Goal: Task Accomplishment & Management: Manage account settings

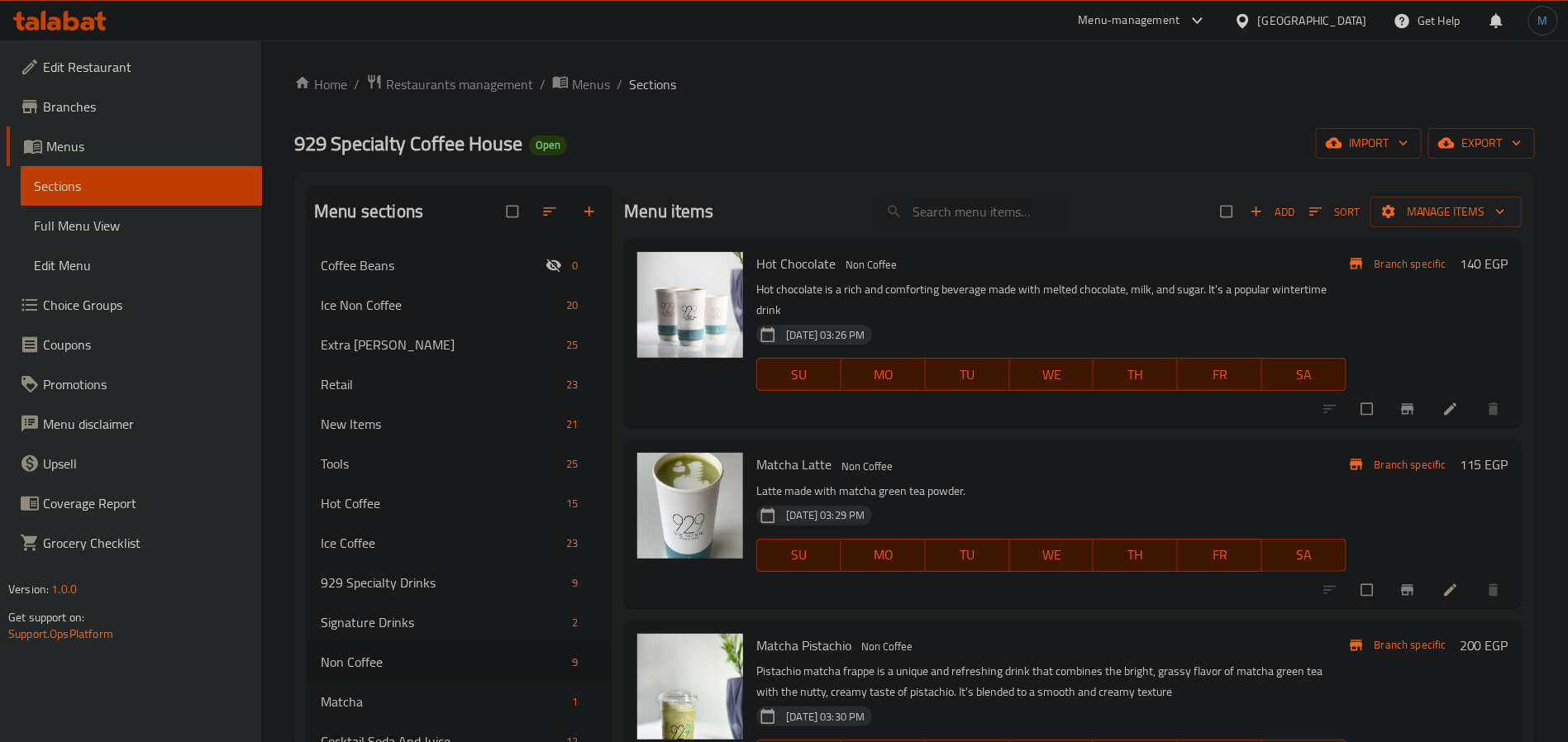
click at [124, 72] on span "Edit Restaurant" at bounding box center [146, 67] width 206 height 19
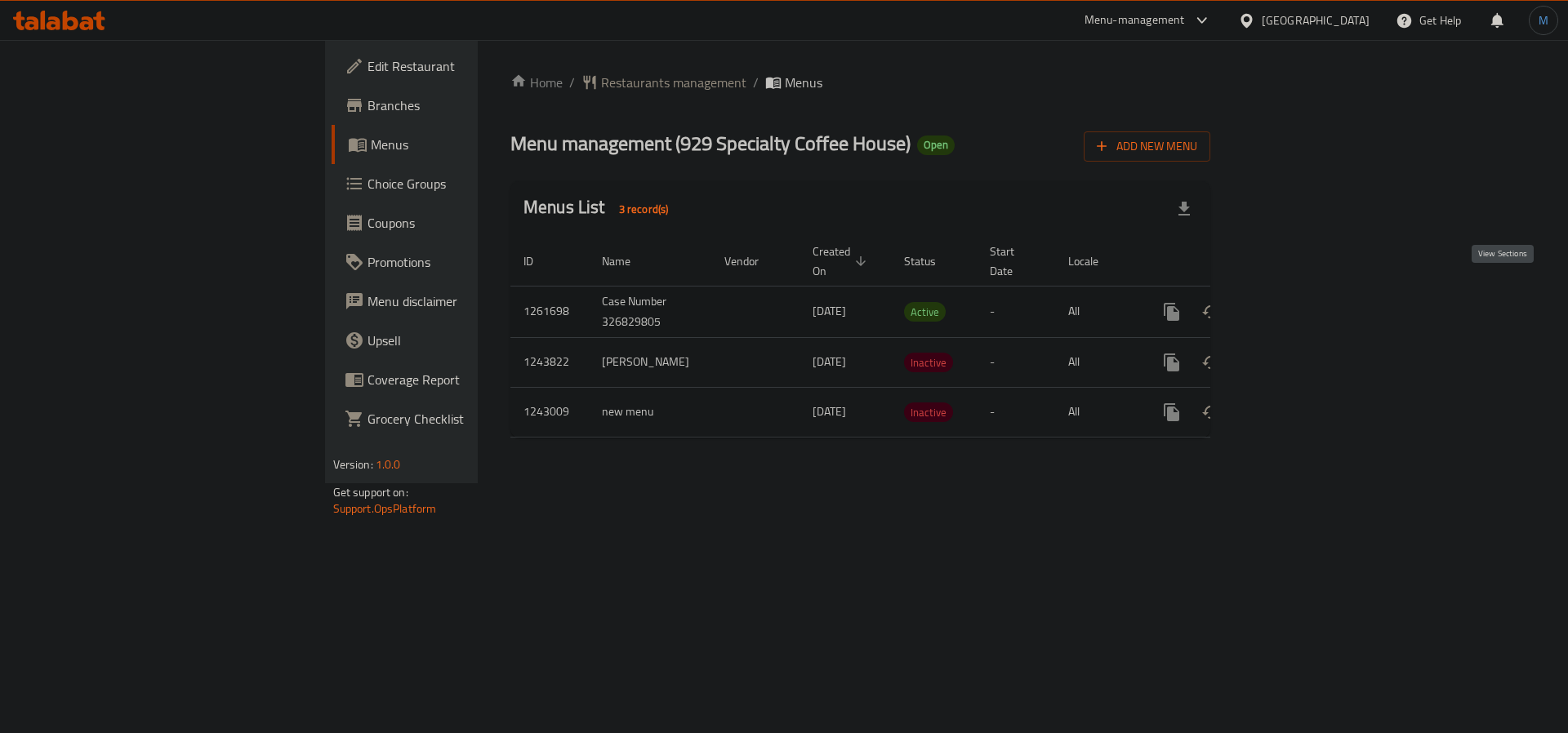
click at [1299, 303] on icon "enhanced table" at bounding box center [1289, 312] width 19 height 19
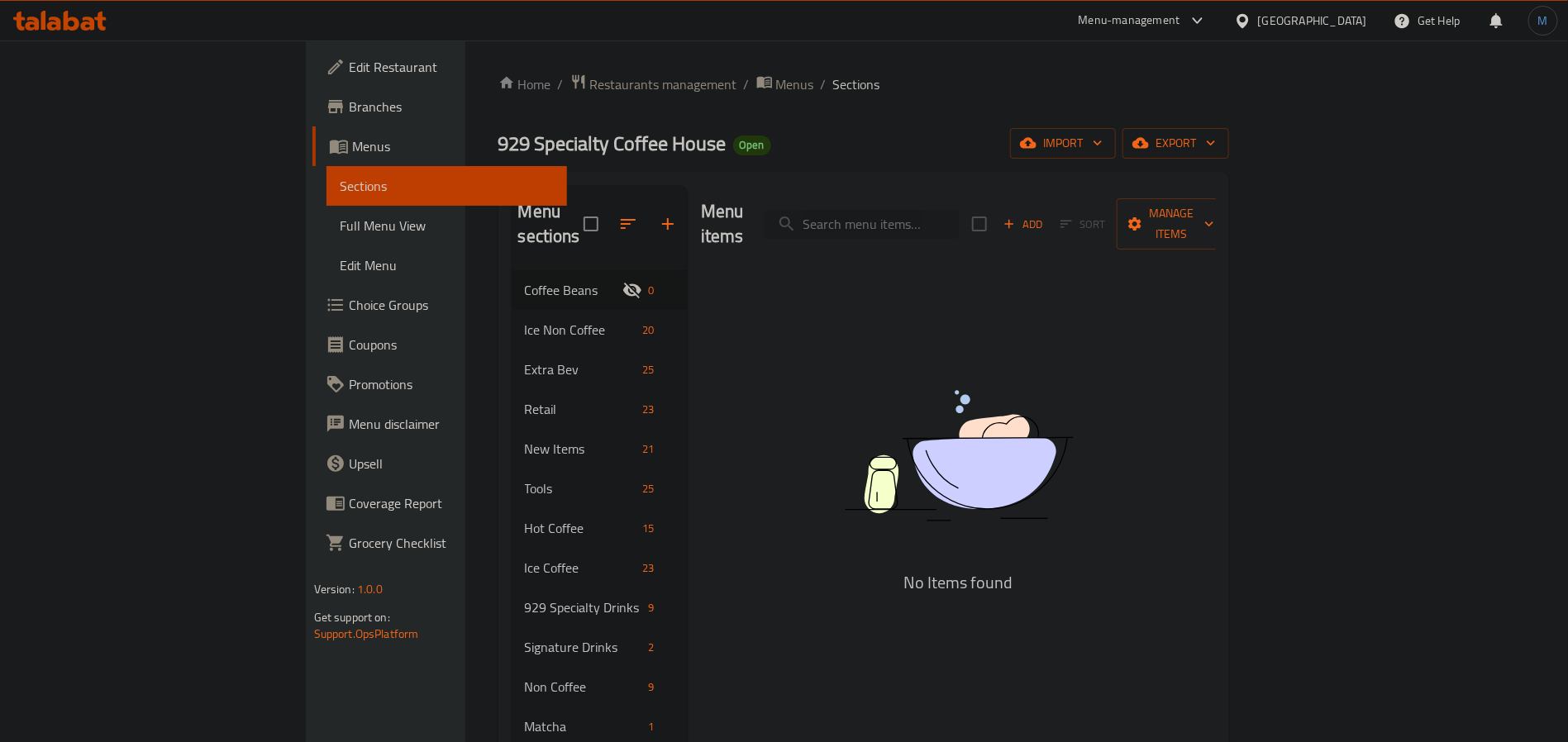
click at [932, 213] on input "search" at bounding box center [860, 225] width 195 height 29
click at [953, 216] on input "search" at bounding box center [860, 225] width 195 height 29
paste input "[GEOGRAPHIC_DATA]"
click at [958, 210] on input "[GEOGRAPHIC_DATA]" at bounding box center [860, 225] width 195 height 29
click at [958, 211] on input "[GEOGRAPHIC_DATA]" at bounding box center [860, 225] width 195 height 29
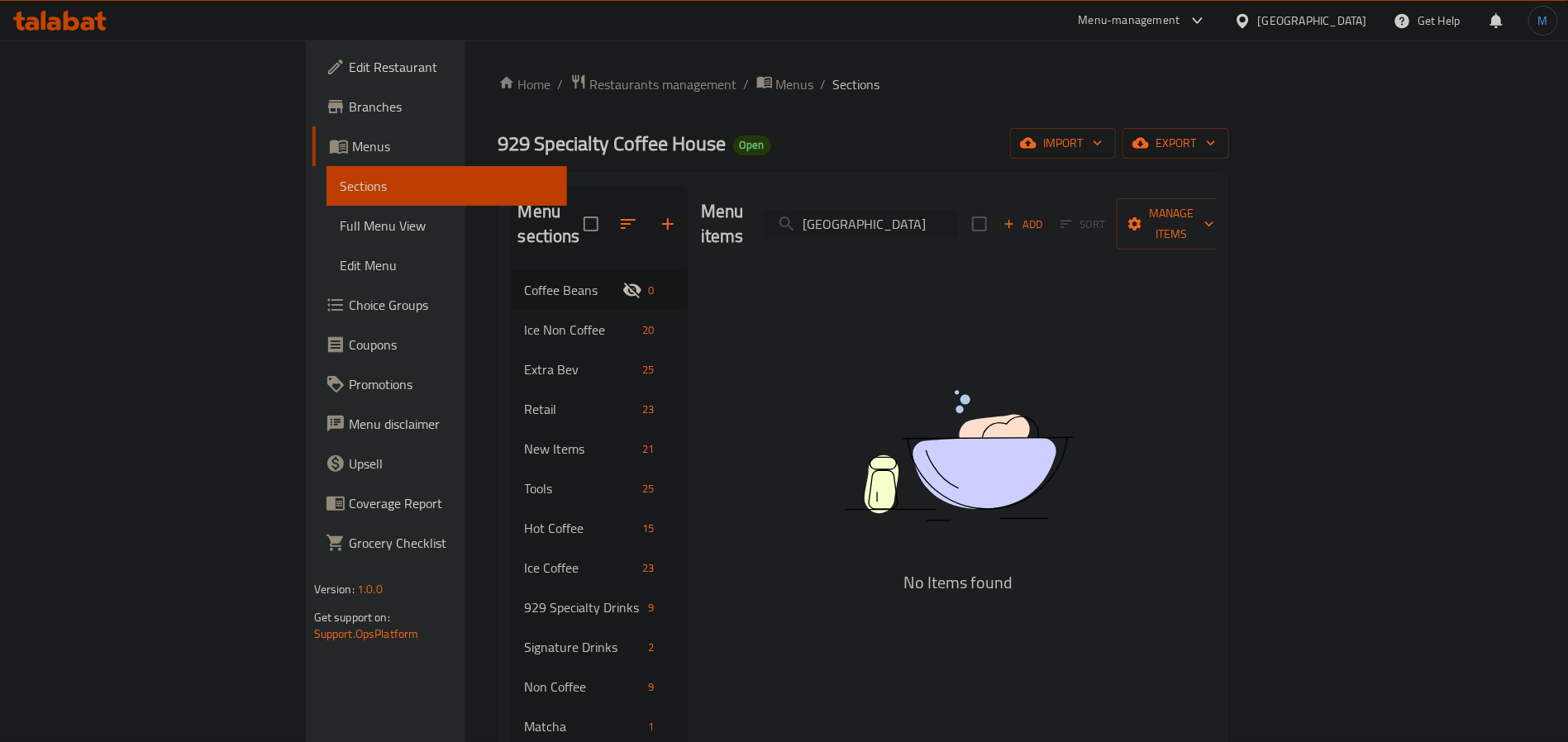
click at [958, 211] on input "[GEOGRAPHIC_DATA]" at bounding box center [860, 225] width 195 height 29
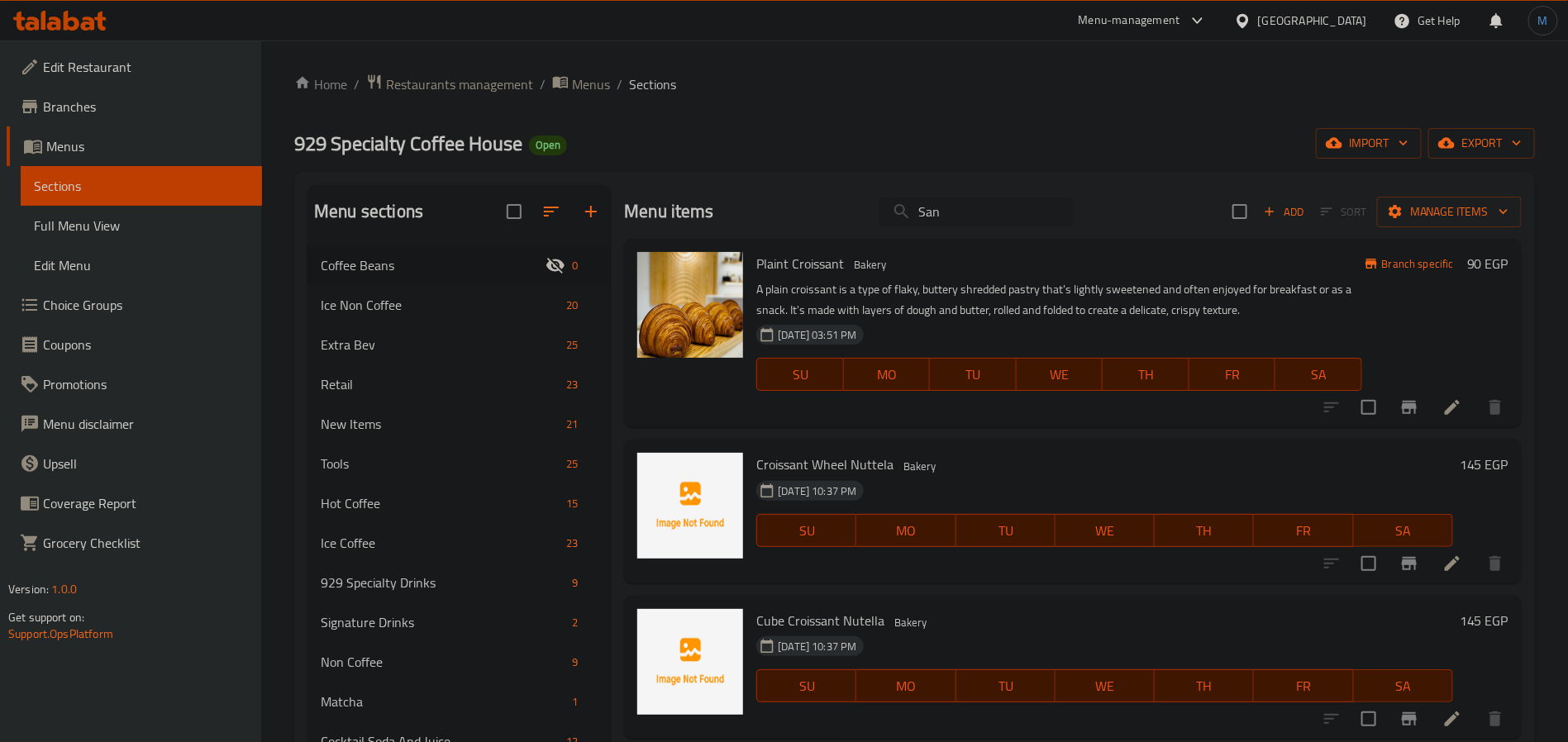
paste input "[PERSON_NAME]"
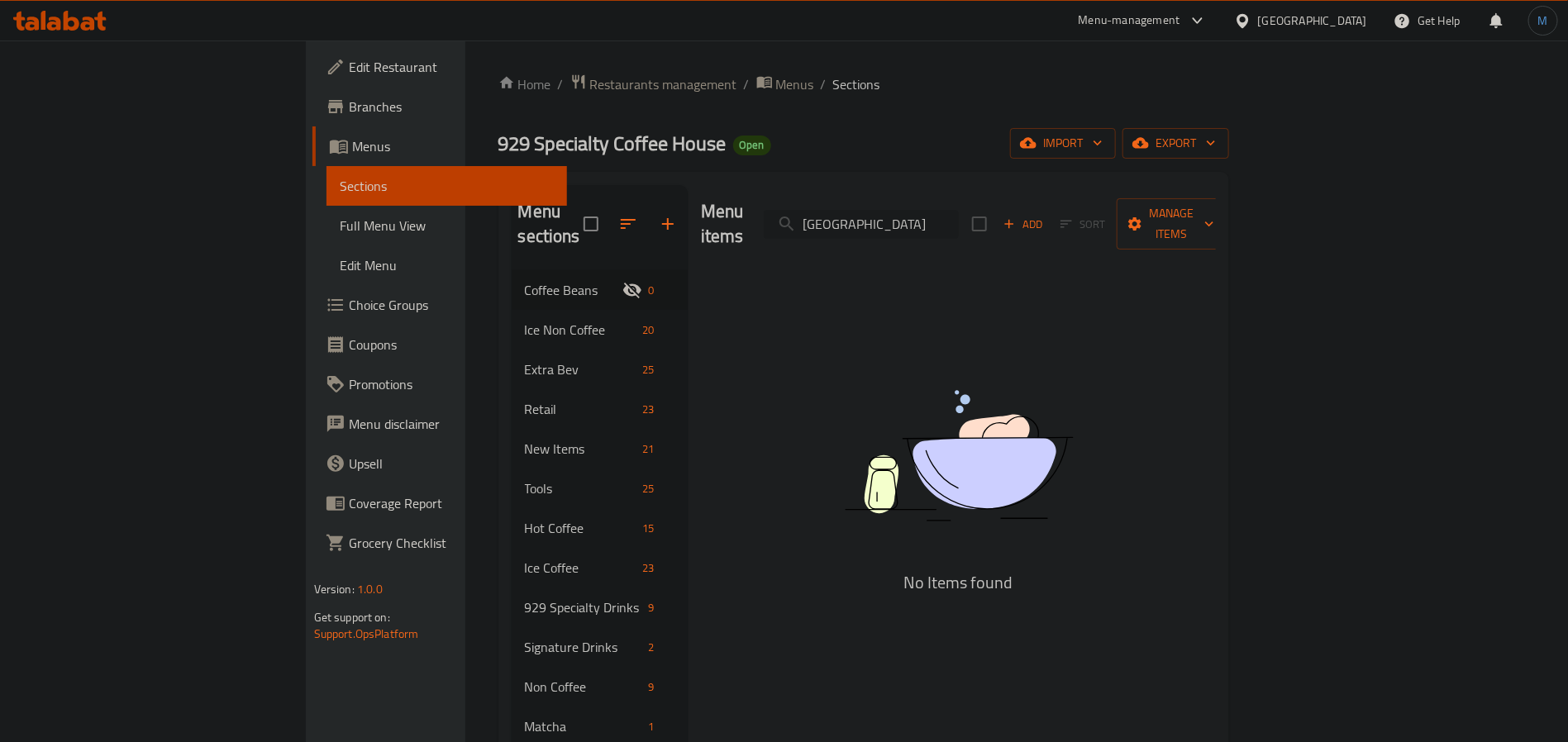
drag, startPoint x: 1004, startPoint y: 212, endPoint x: 1071, endPoint y: 218, distance: 67.3
click at [958, 218] on input "[GEOGRAPHIC_DATA]" at bounding box center [860, 225] width 195 height 29
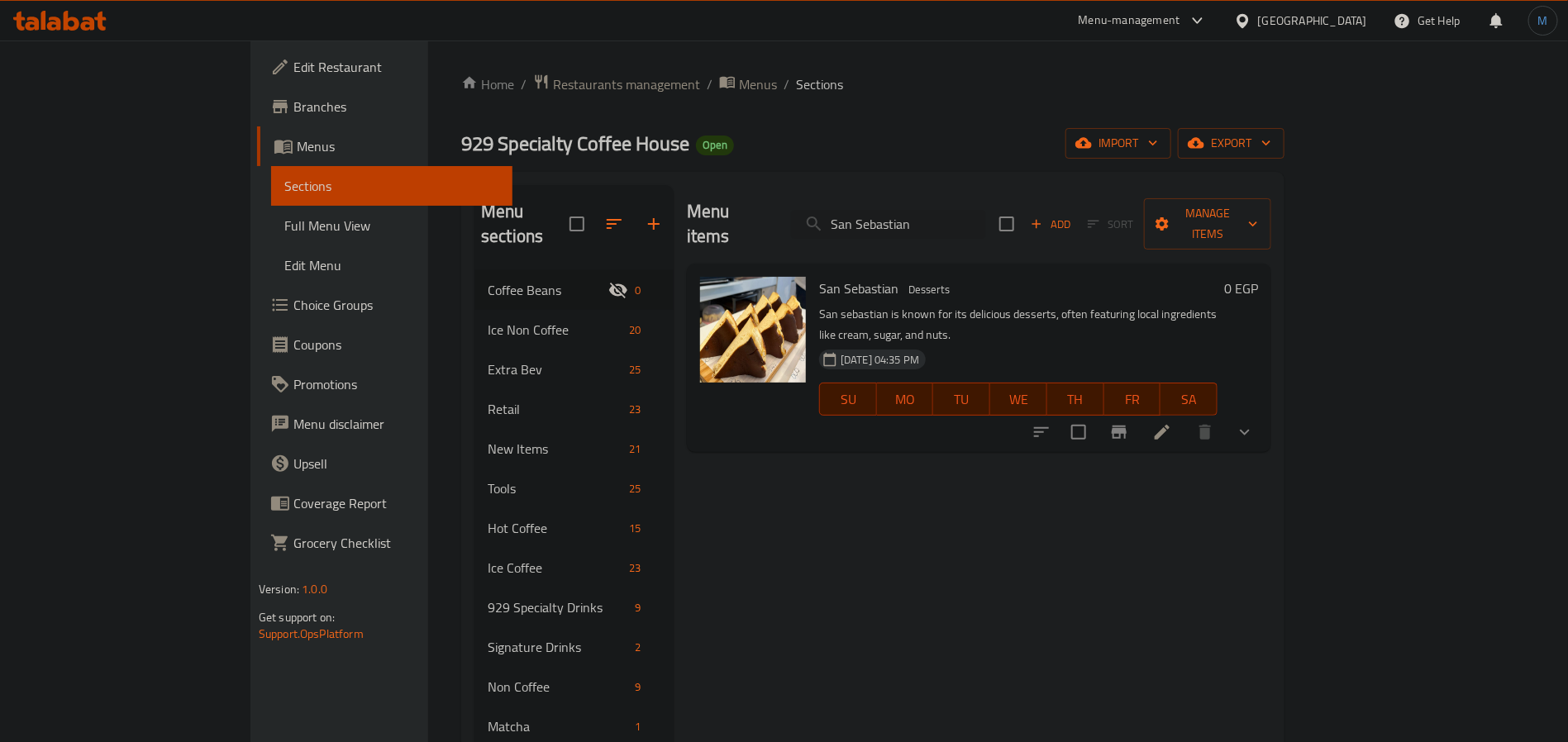
type input "San Sebastian"
click at [1265, 412] on button "show more" at bounding box center [1244, 432] width 40 height 40
click at [894, 492] on span "Plain" at bounding box center [908, 502] width 27 height 19
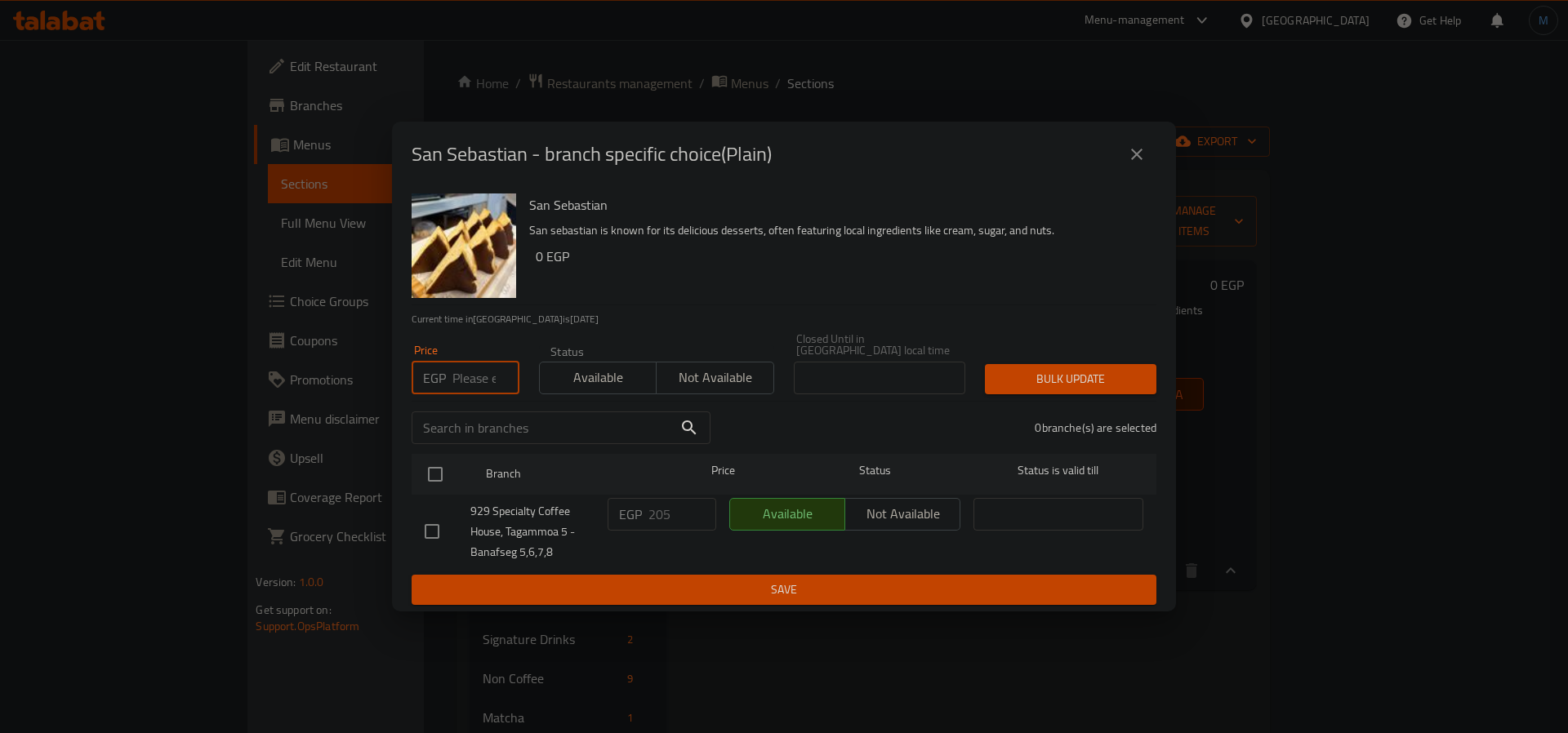
click at [505, 387] on input "number" at bounding box center [486, 379] width 67 height 33
type input "200"
click at [444, 460] on input "checkbox" at bounding box center [435, 475] width 35 height 35
checkbox input "true"
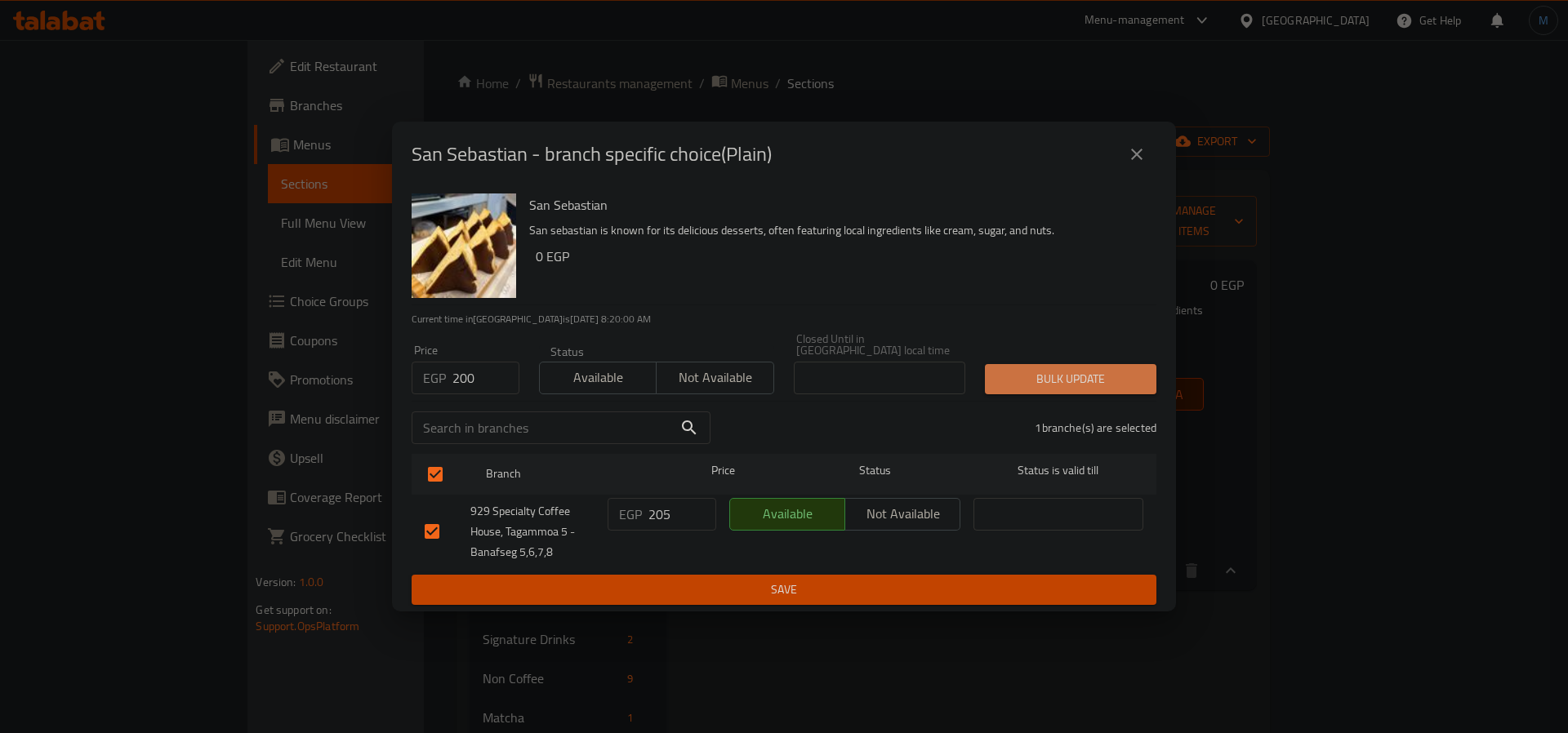
click at [1088, 369] on span "Bulk update" at bounding box center [1070, 379] width 145 height 20
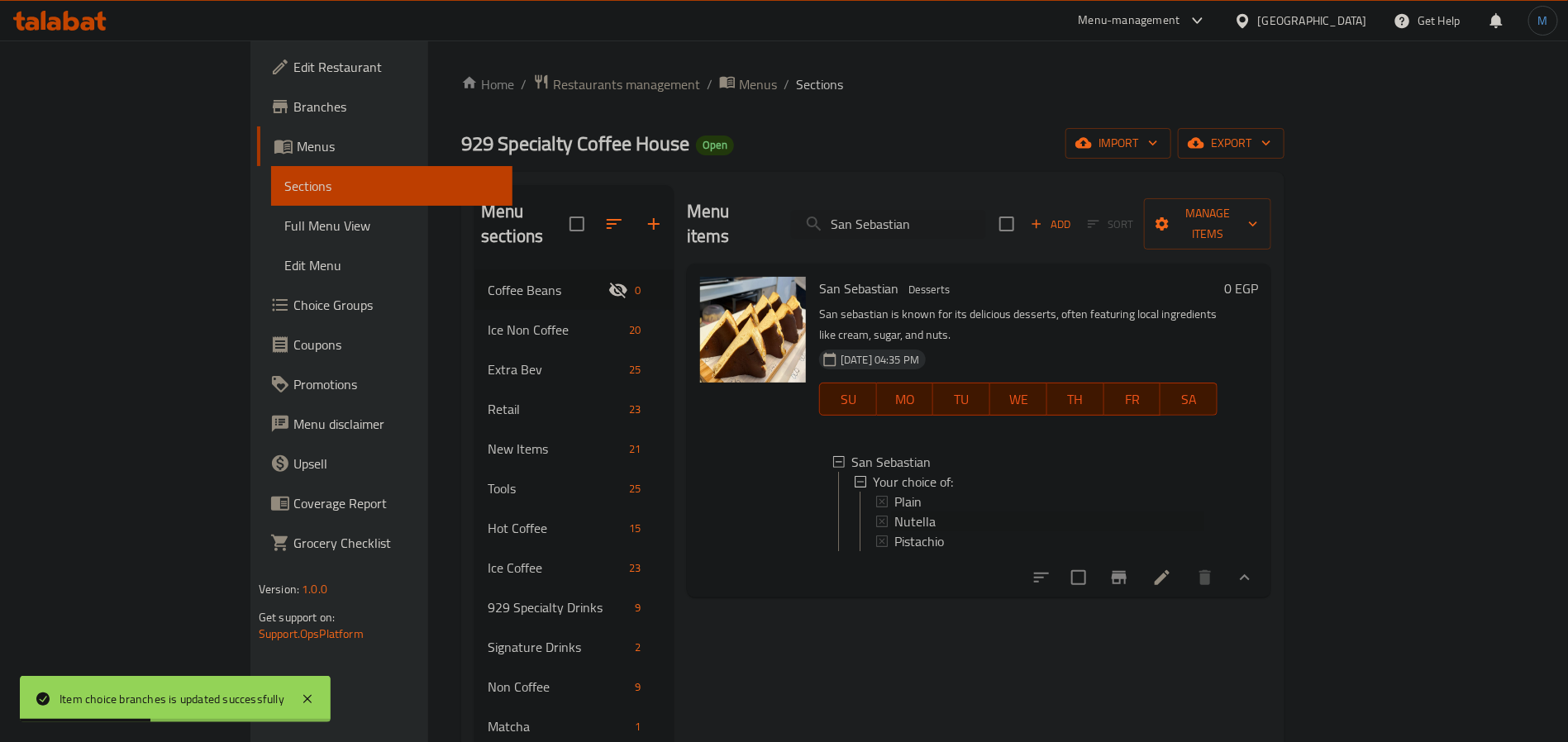
click at [894, 512] on span "Nutella" at bounding box center [915, 521] width 42 height 19
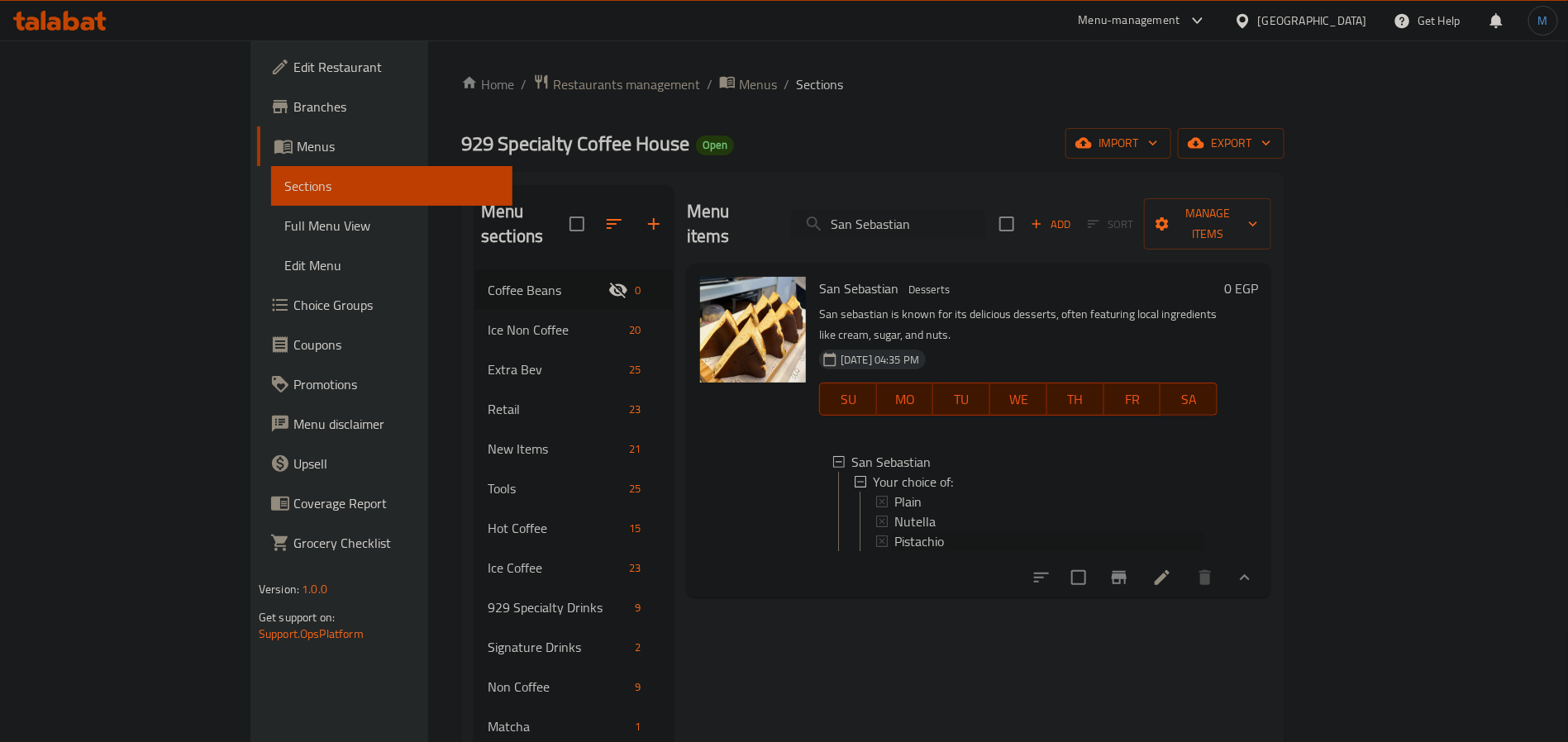
click at [894, 532] on span "Pistachio" at bounding box center [919, 542] width 50 height 19
click at [1171, 568] on icon at bounding box center [1162, 578] width 19 height 19
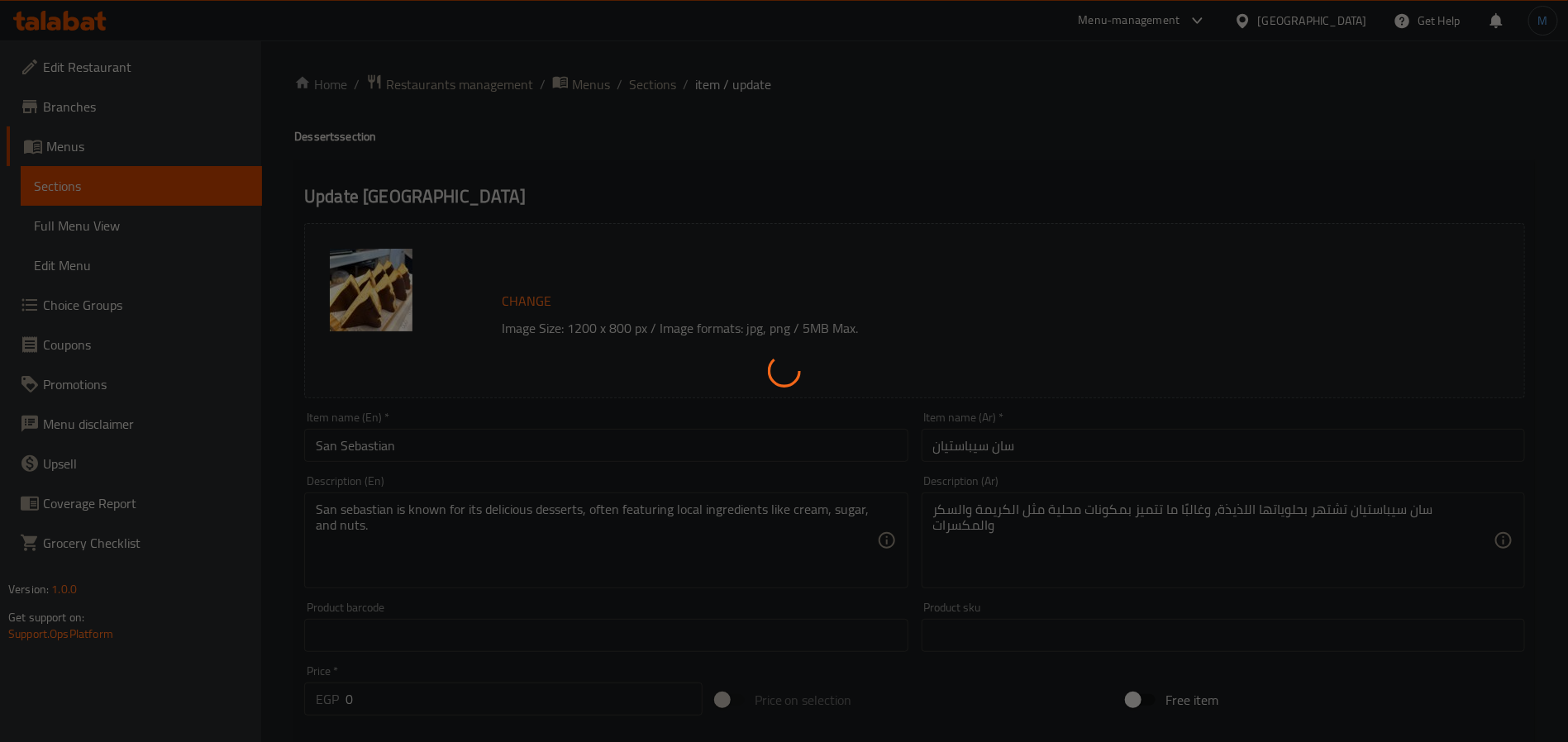
scroll to position [537, 0]
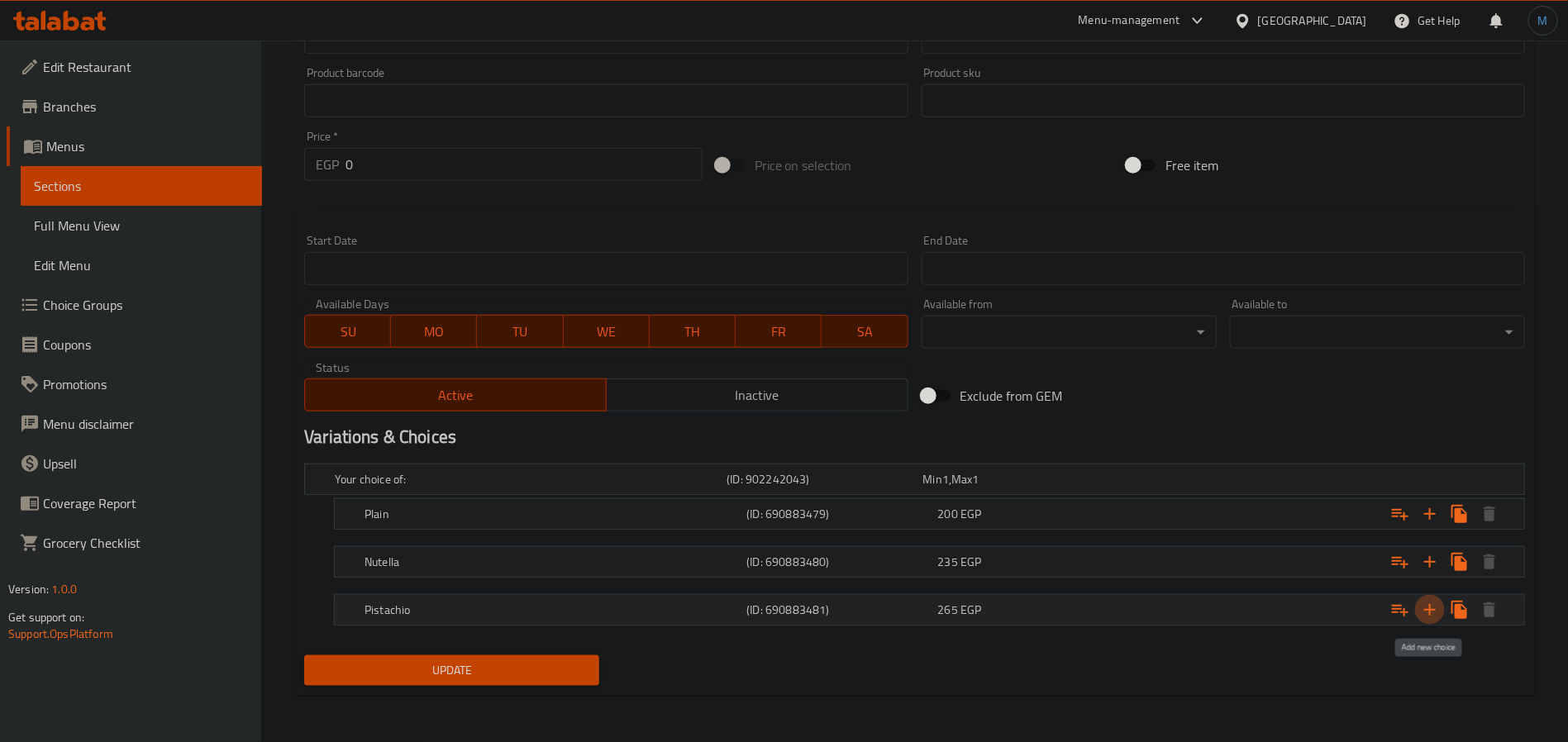
click at [1421, 614] on icon "Expand" at bounding box center [1429, 610] width 19 height 19
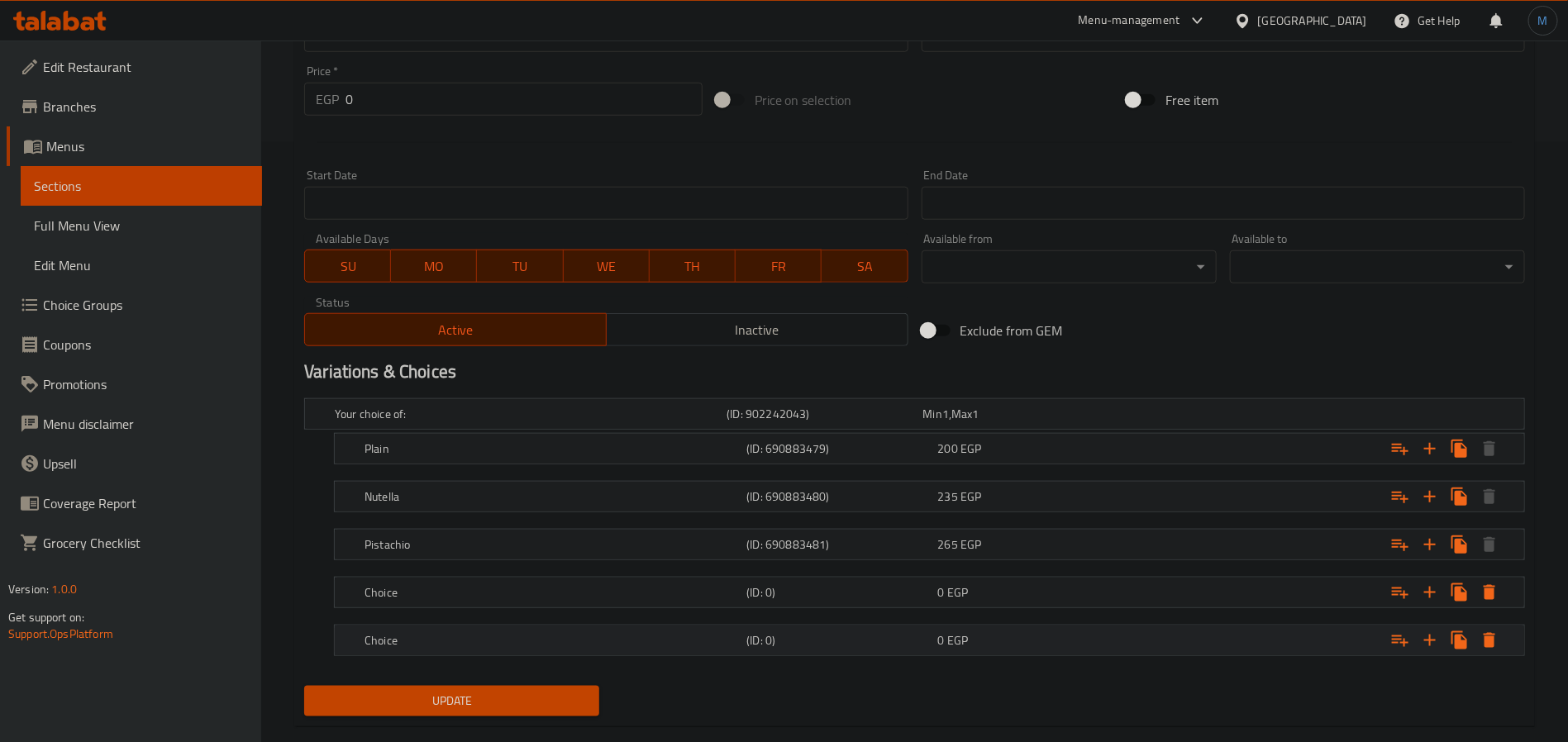
scroll to position [635, 0]
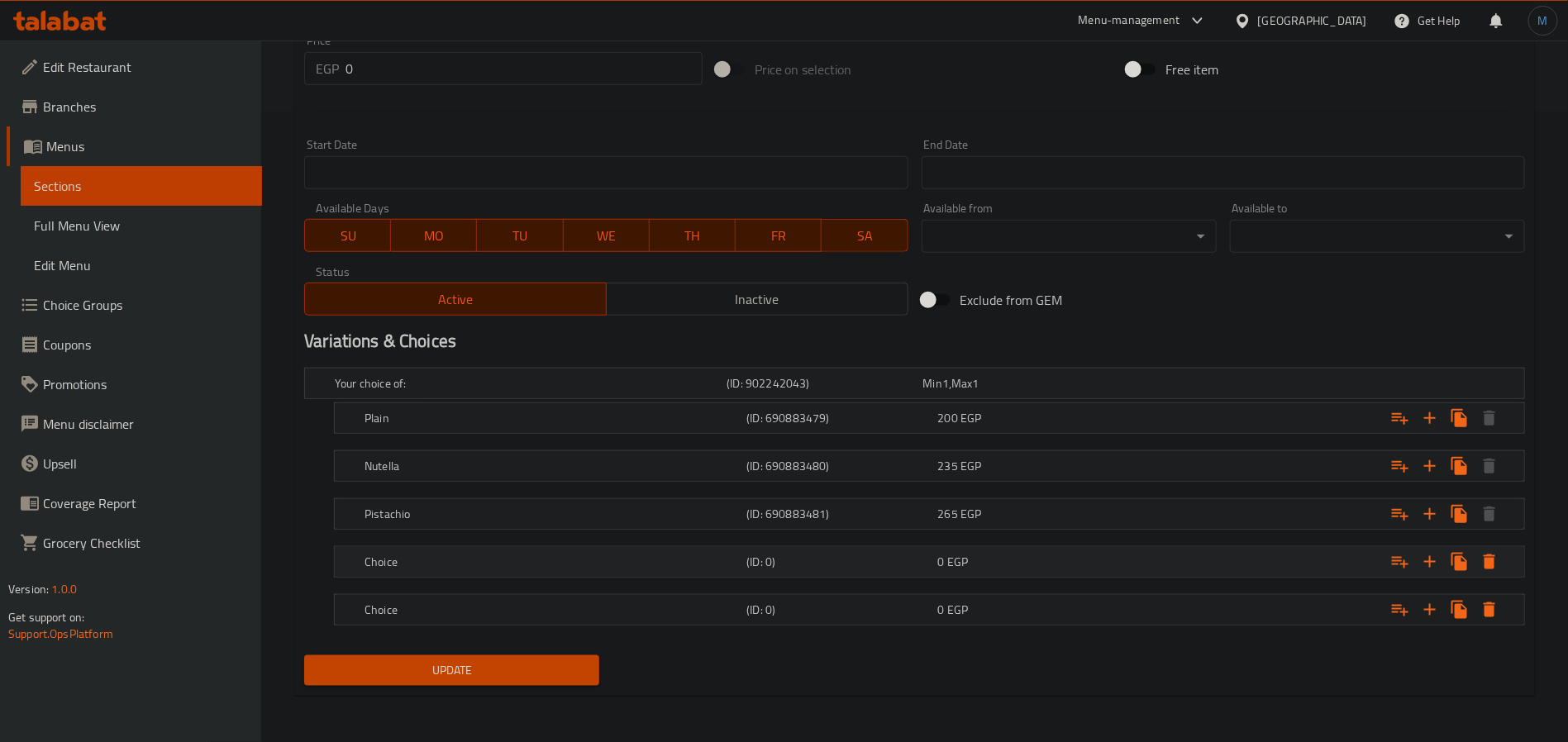
click at [419, 551] on div "Choice" at bounding box center [551, 562] width 382 height 23
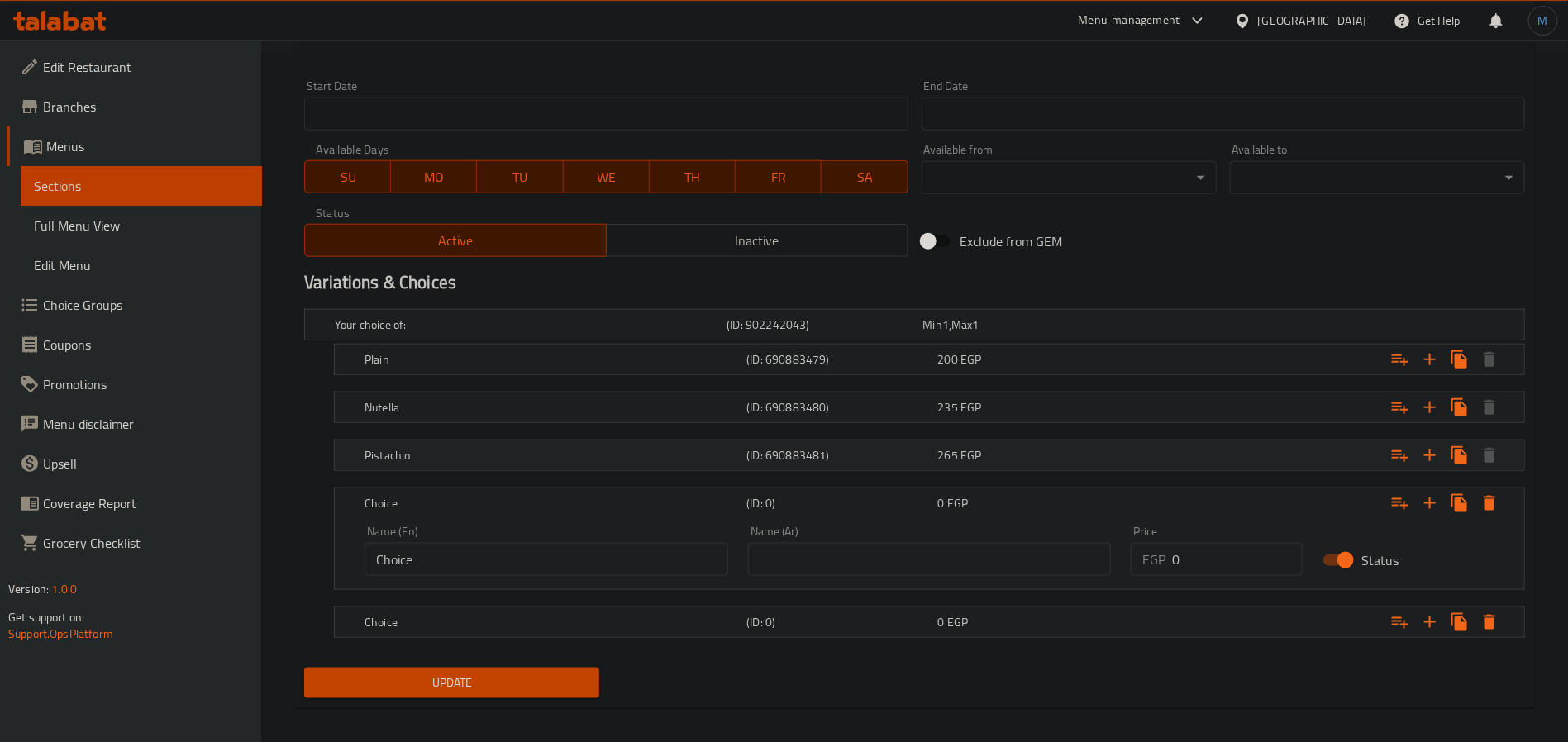
scroll to position [705, 0]
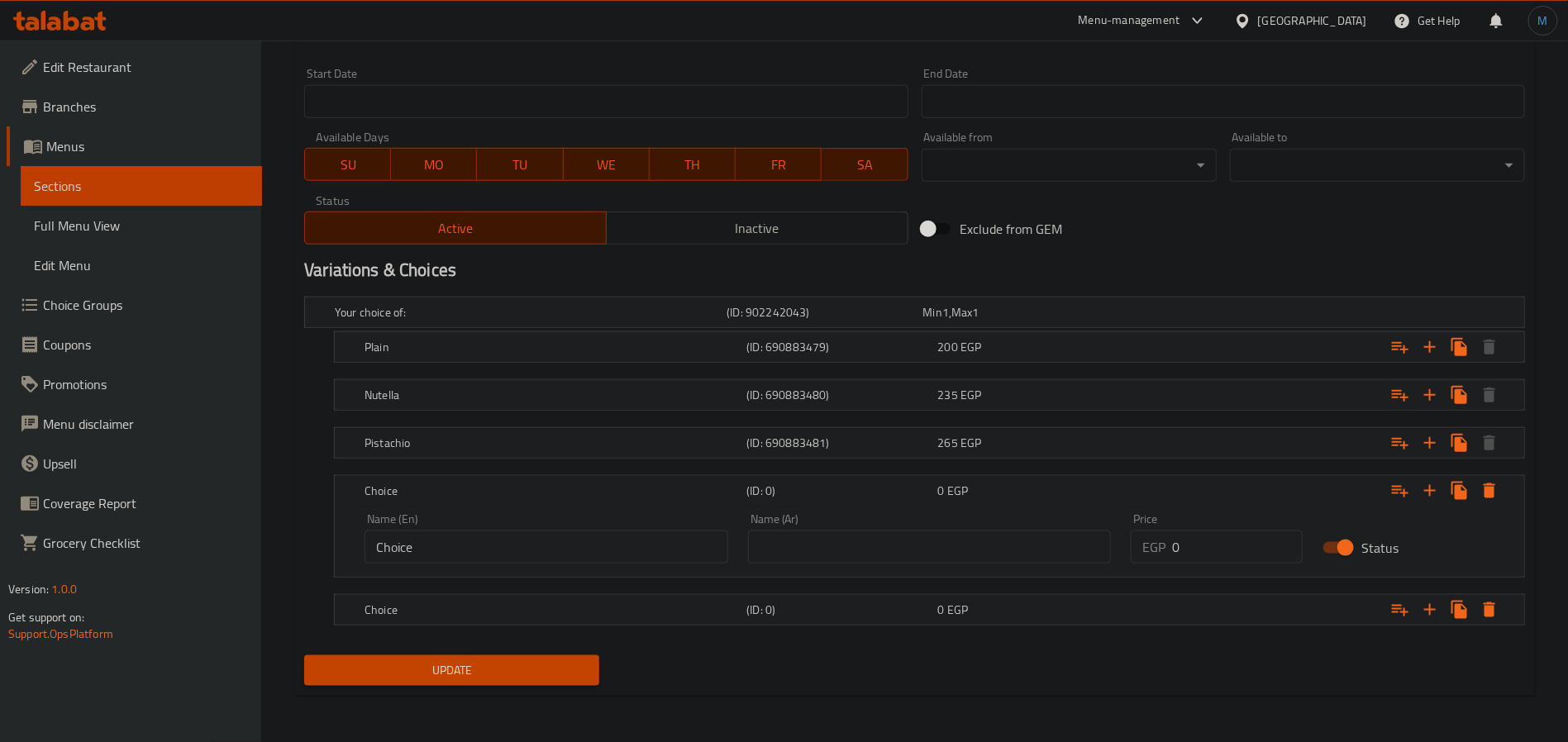
click at [667, 564] on div "Name (En) Choice Name (En)" at bounding box center [546, 539] width 383 height 70
click at [650, 551] on input "Choice" at bounding box center [546, 548] width 364 height 33
paste input "Lotus"
type input "Lotus"
click at [660, 526] on div "Name (En) Lotus Name (En)" at bounding box center [546, 539] width 364 height 51
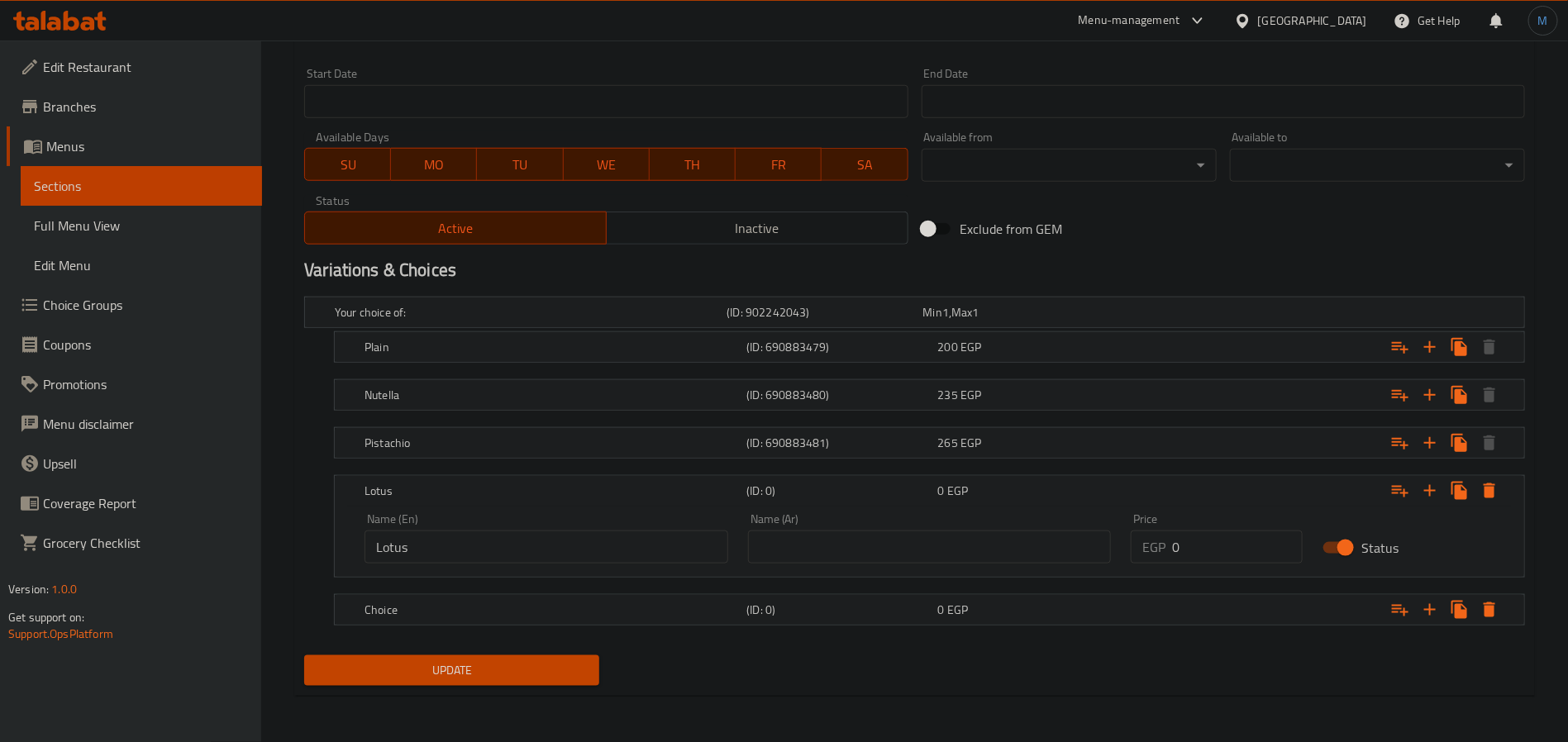
click at [670, 542] on input "Lotus" at bounding box center [546, 548] width 364 height 33
click at [905, 548] on input "text" at bounding box center [929, 548] width 364 height 33
type input "لوتس"
type input "245"
click at [554, 592] on div "Choice (ID: 0) 0 EGP" at bounding box center [933, 610] width 1146 height 36
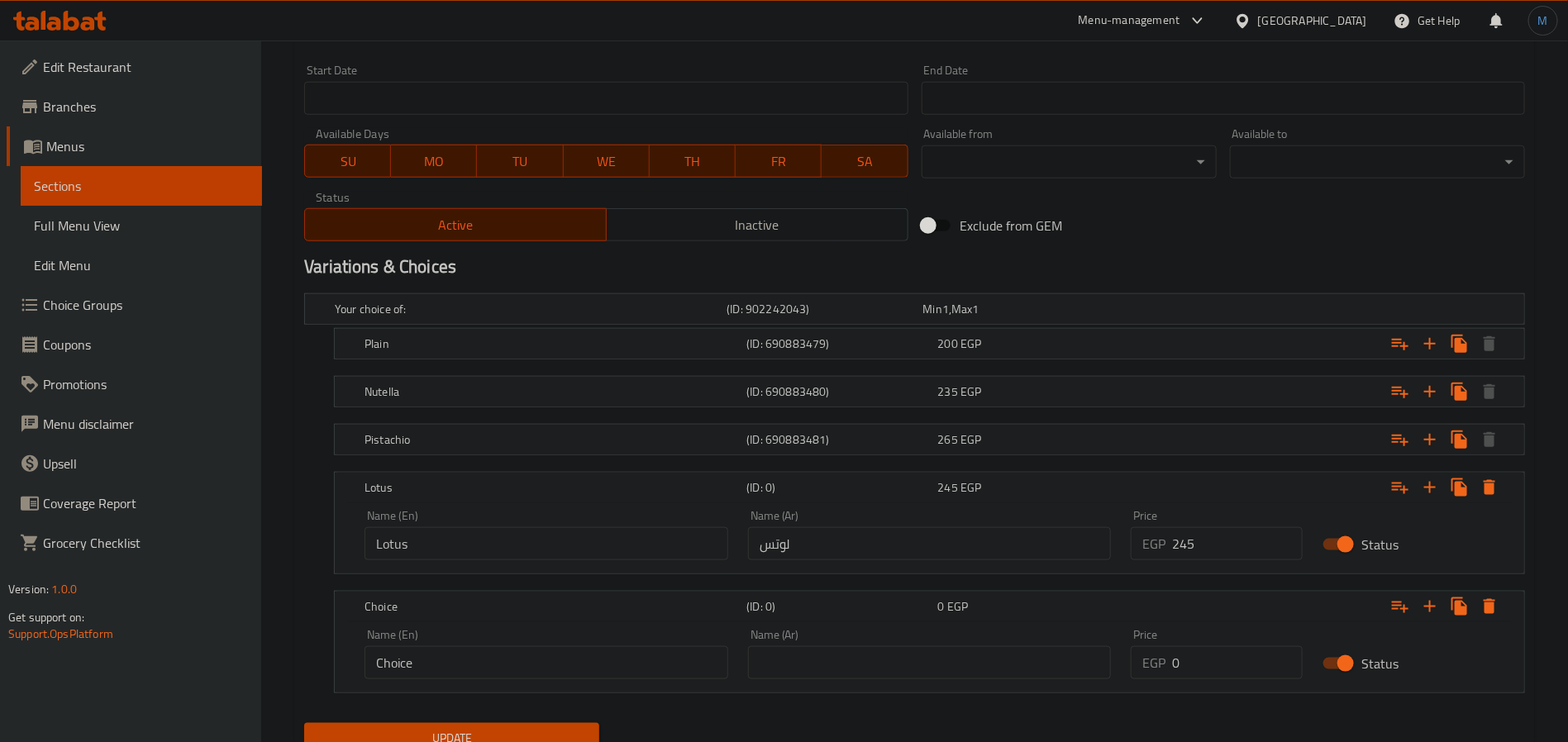
click at [536, 648] on div "Name (En) Choice Name (En)" at bounding box center [546, 654] width 364 height 51
click at [542, 654] on input "Choice" at bounding box center [546, 663] width 364 height 33
click at [452, 553] on input "Lotus" at bounding box center [546, 544] width 364 height 33
click at [460, 635] on div "Name (En) Choice Name (En)" at bounding box center [546, 654] width 364 height 51
click at [466, 653] on input "Choice" at bounding box center [546, 663] width 364 height 33
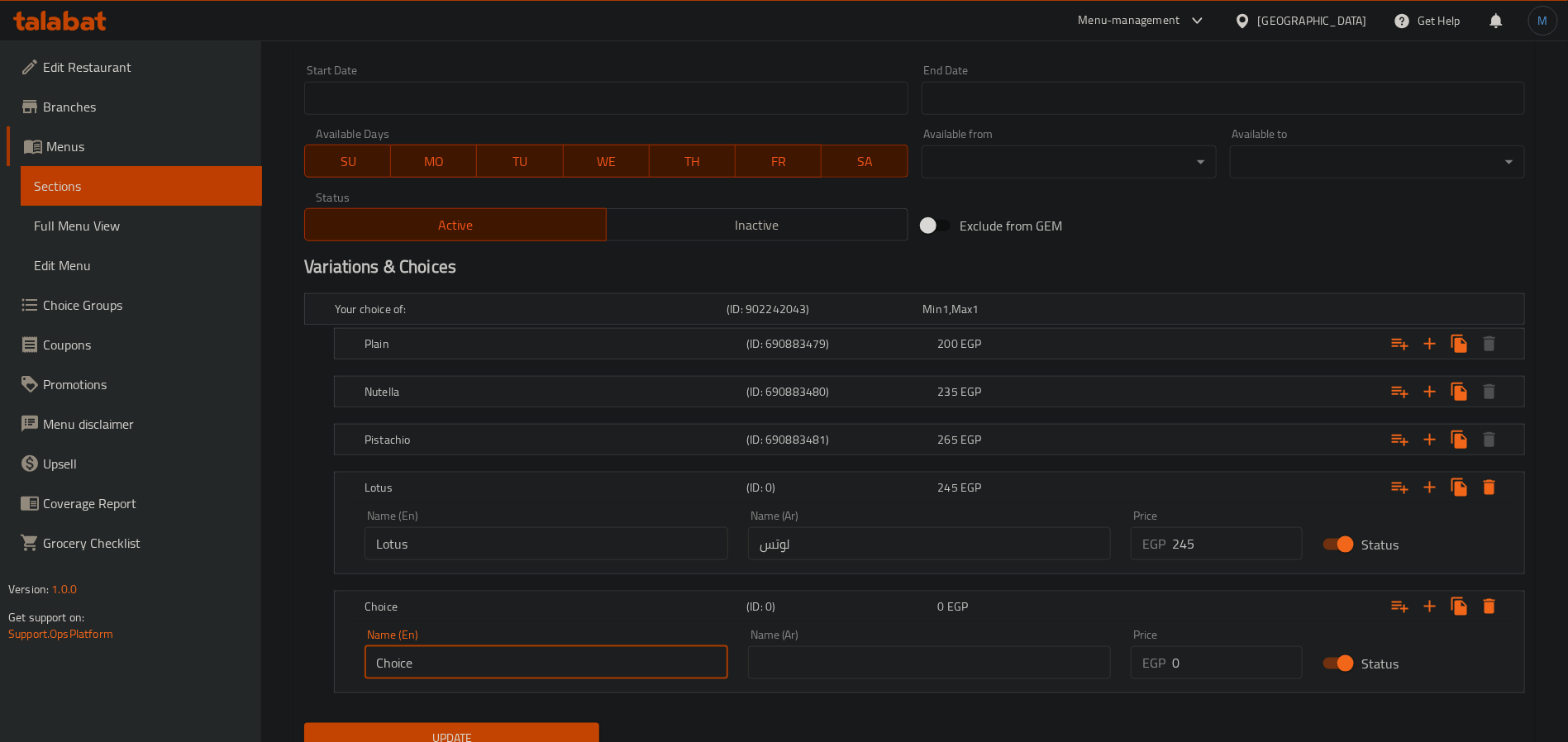
paste input "Blueberry"
type input "Blueberry"
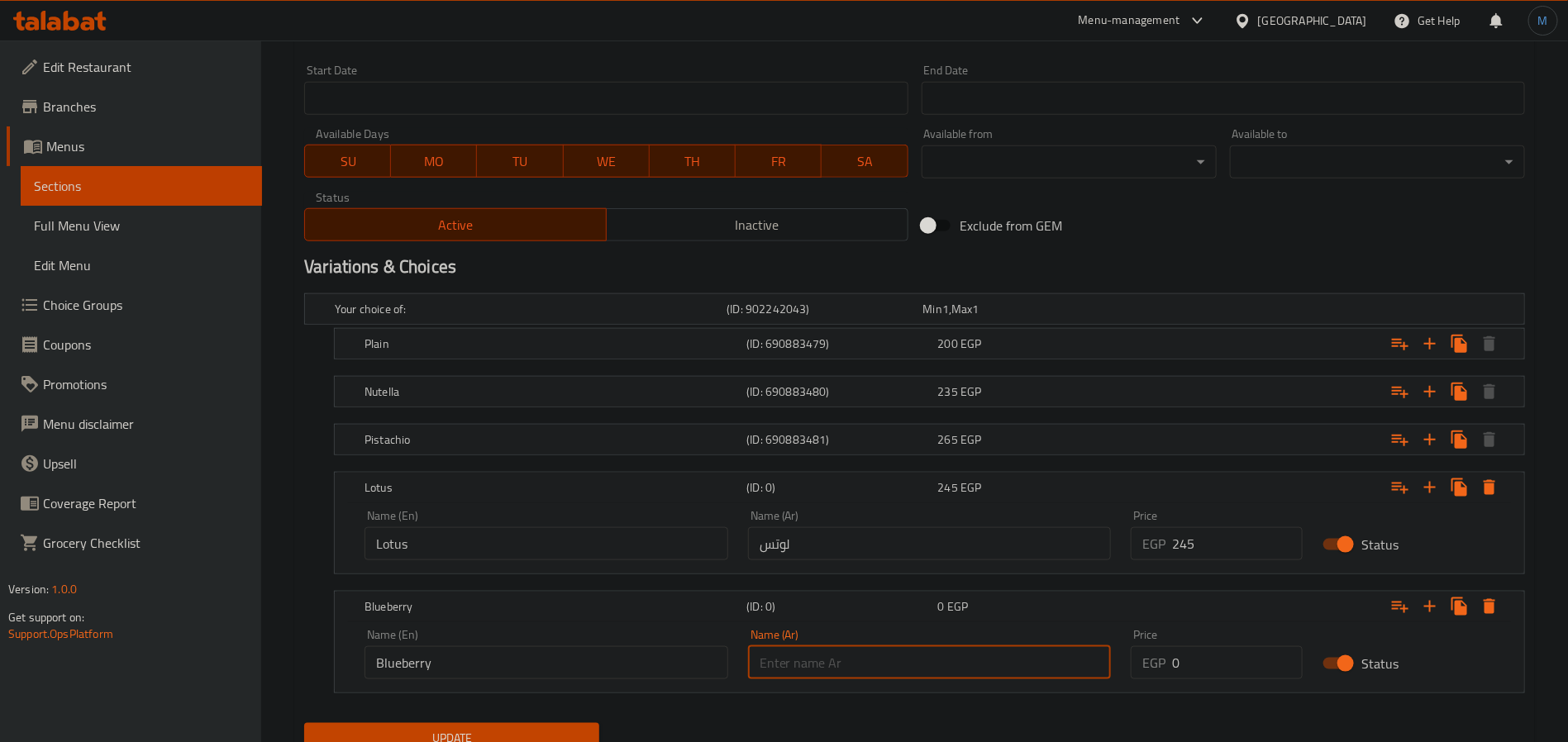
click at [758, 673] on input "text" at bounding box center [929, 663] width 364 height 33
click at [565, 680] on input "Blueberry" at bounding box center [546, 663] width 364 height 33
click at [788, 665] on input "text" at bounding box center [929, 663] width 364 height 33
paste input "توت أزرق"
type input "توت أزرق"
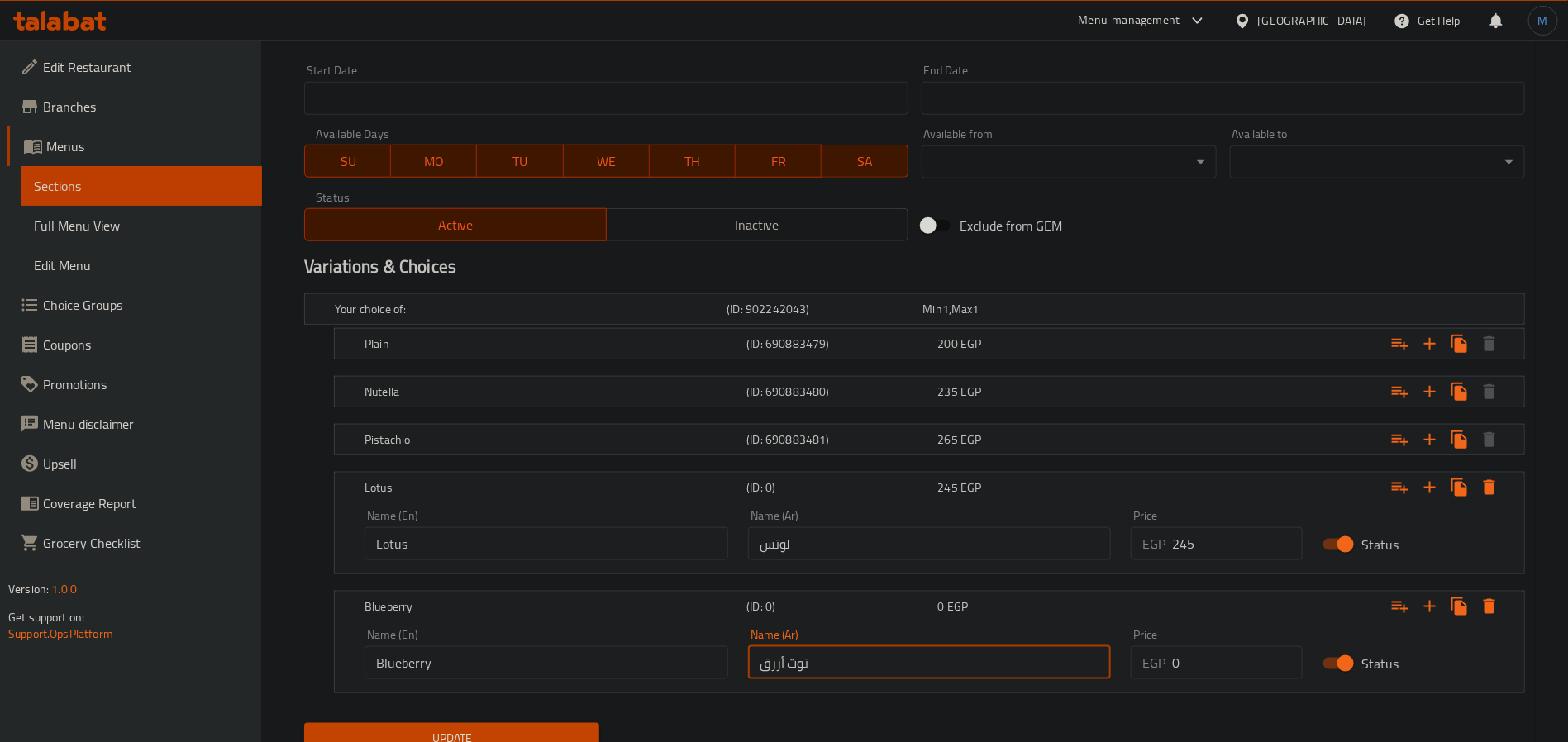
click at [534, 737] on span "Update" at bounding box center [451, 738] width 268 height 20
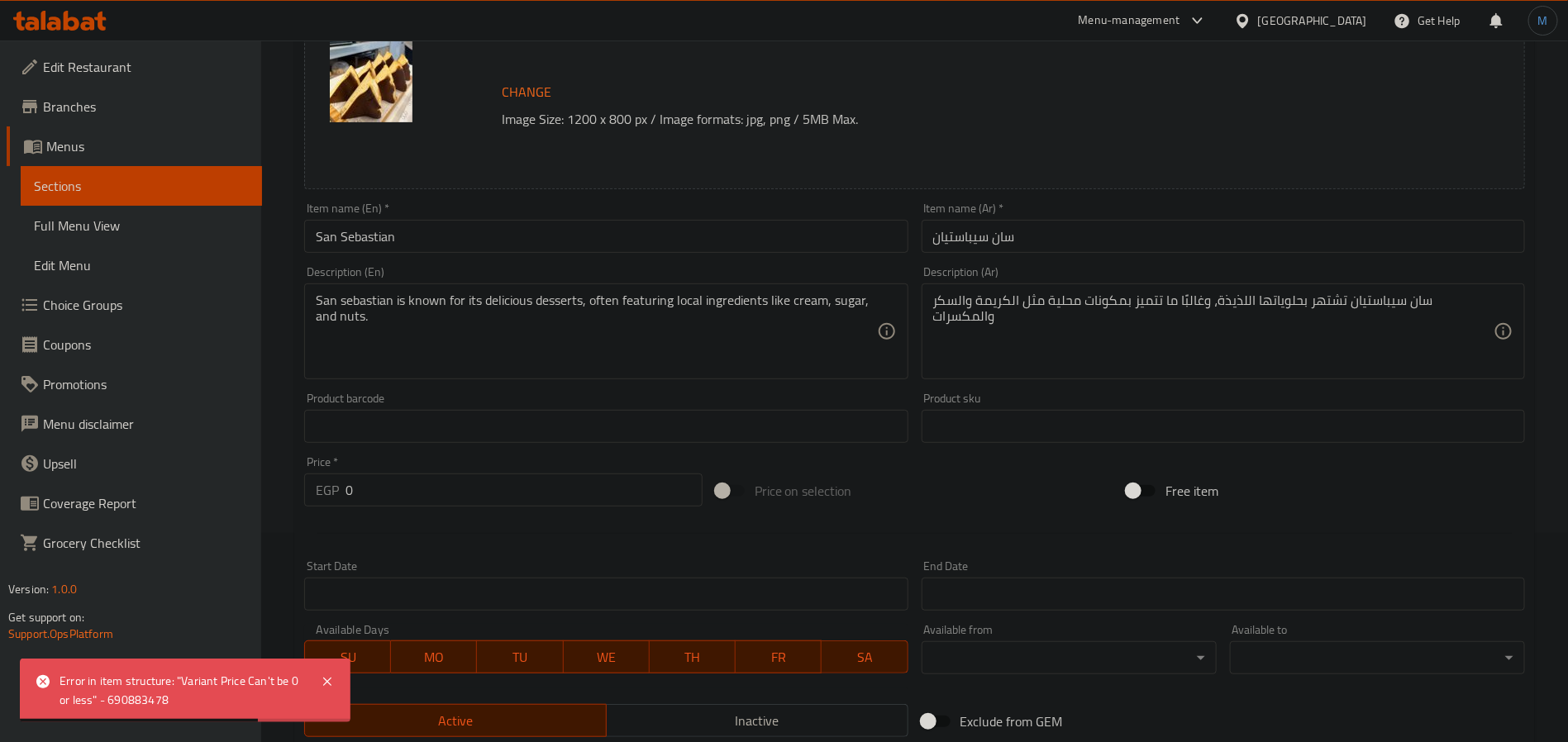
scroll to position [777, 0]
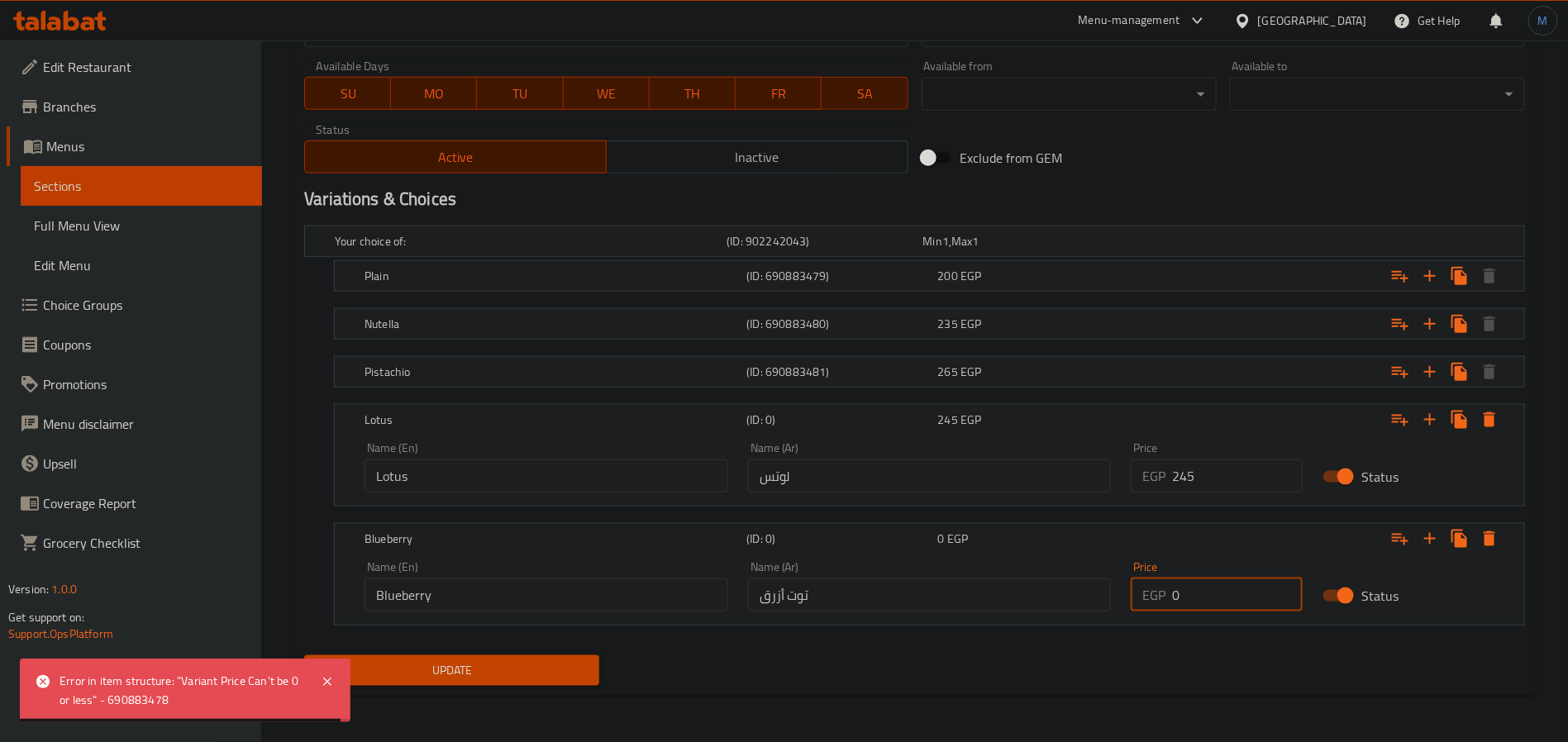
click at [1198, 609] on input "0" at bounding box center [1237, 595] width 130 height 33
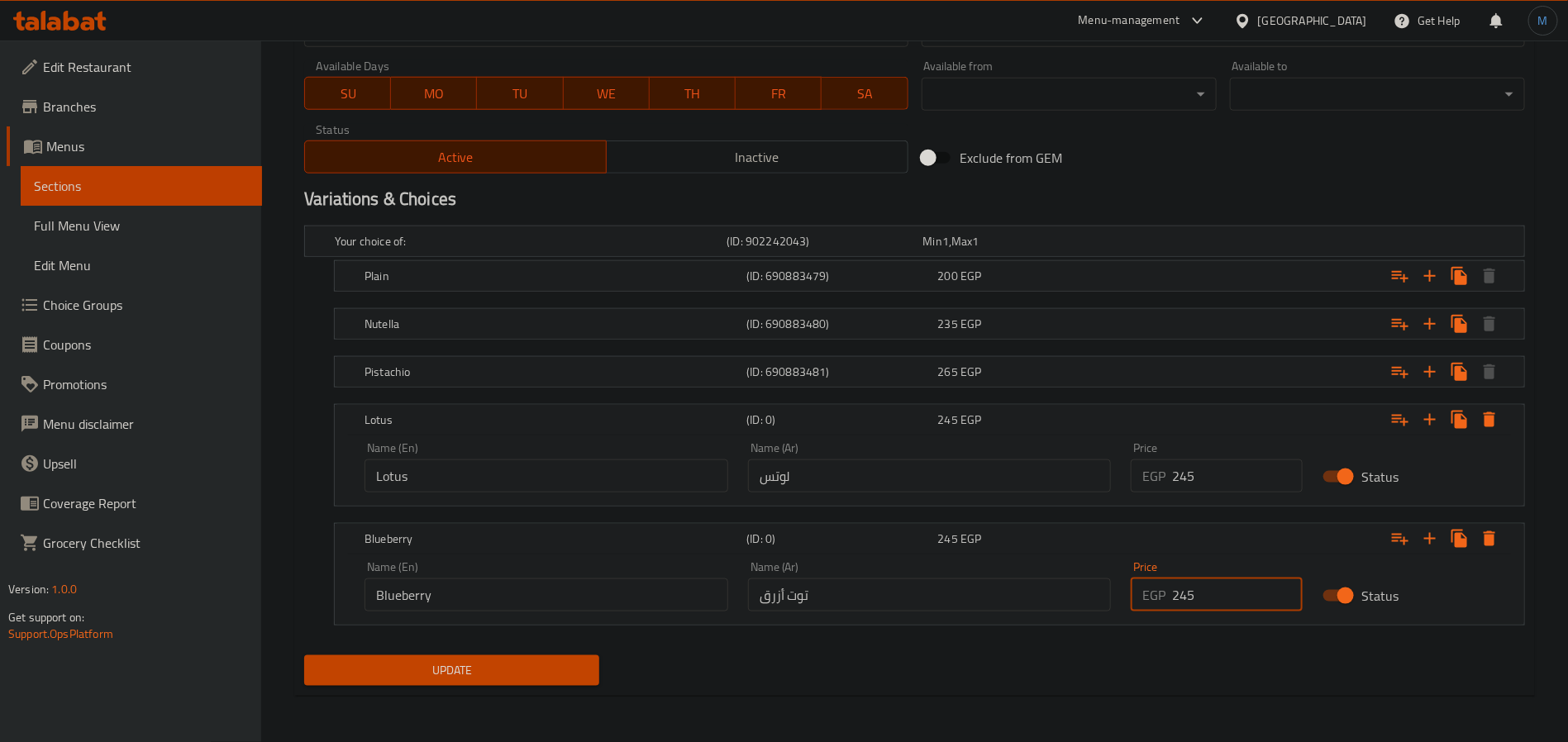
type input "245"
click at [523, 668] on span "Update" at bounding box center [451, 670] width 268 height 20
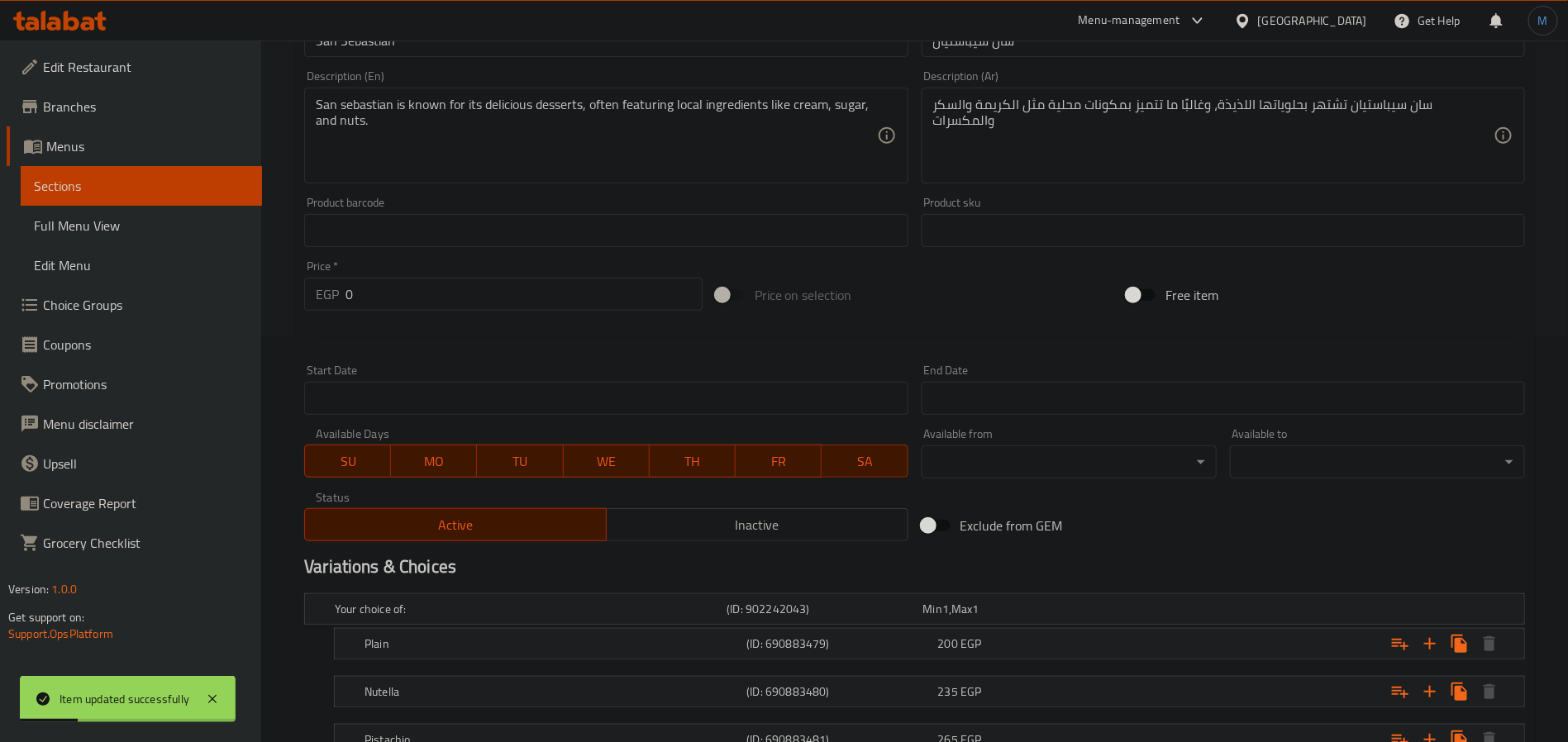
scroll to position [0, 0]
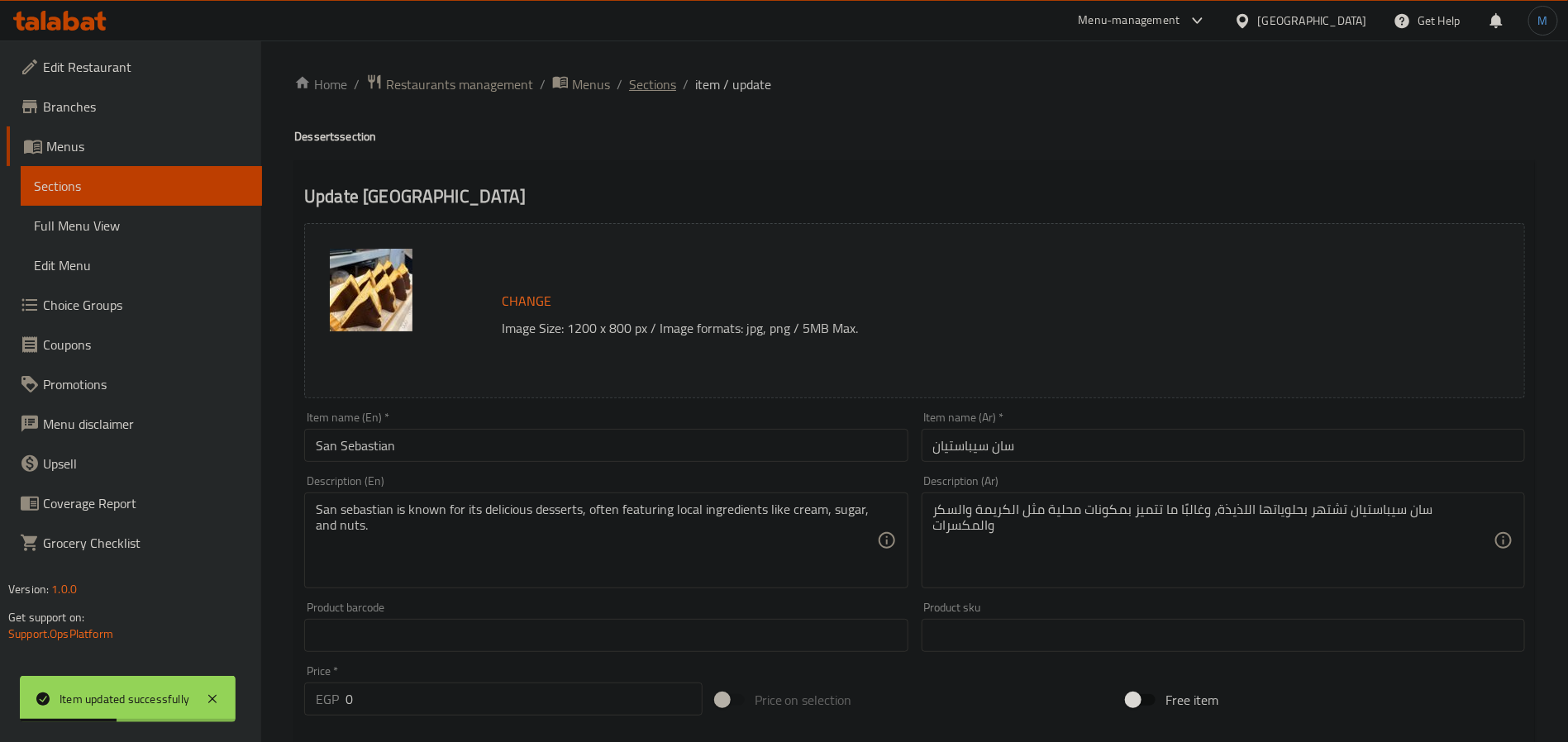
click at [662, 82] on span "Sections" at bounding box center [652, 85] width 47 height 19
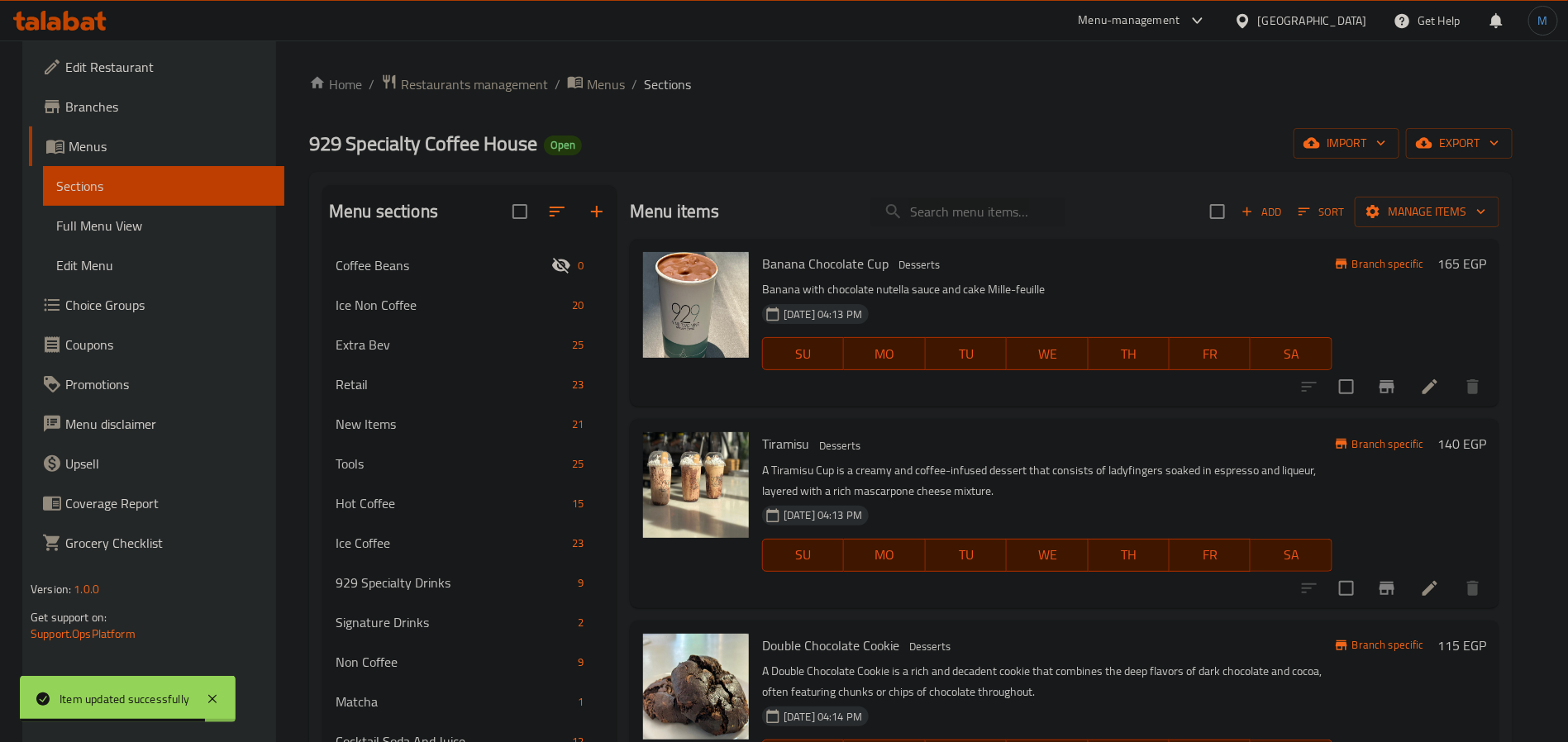
click at [930, 229] on div "Menu items Add Sort Manage items" at bounding box center [1064, 211] width 869 height 53
click at [947, 222] on input "search" at bounding box center [967, 212] width 195 height 29
paste input "Chocolate Cake"
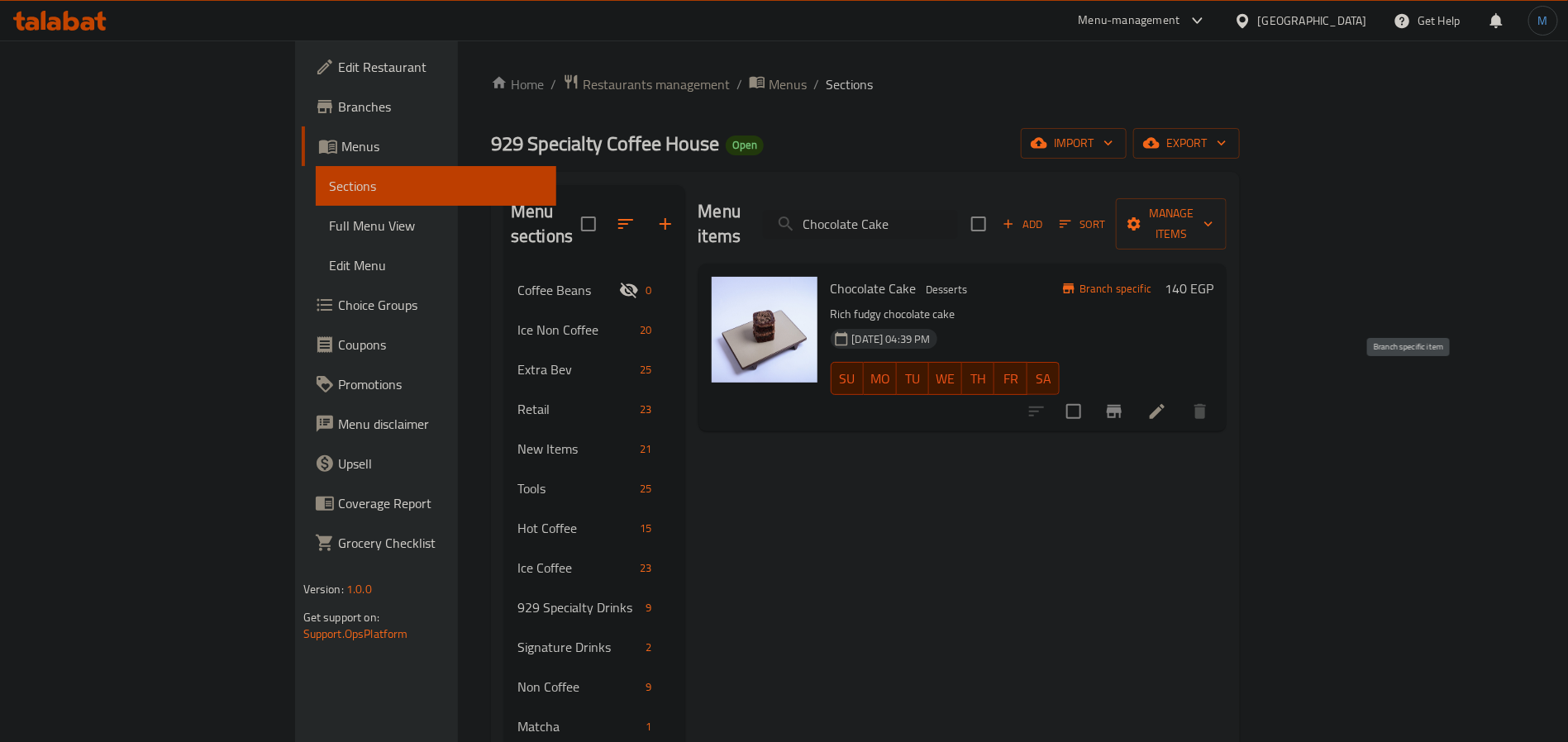
type input "Chocolate Cake"
click at [1121, 406] on icon "Branch-specific-item" at bounding box center [1113, 412] width 15 height 14
click at [925, 210] on input "Chocolate Cake" at bounding box center [860, 225] width 195 height 29
paste input "chip cookies"
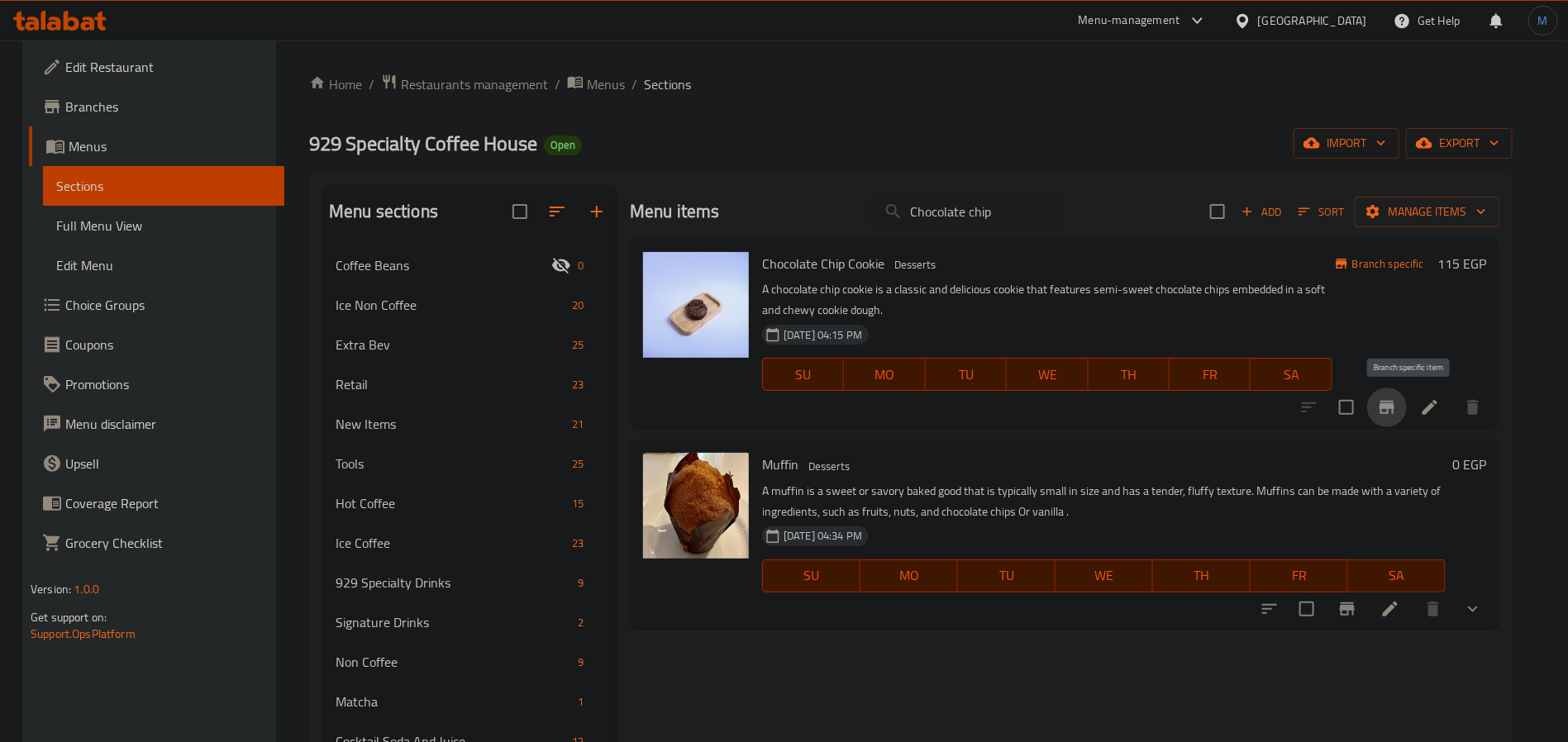
click at [1406, 420] on button "Branch-specific-item" at bounding box center [1386, 407] width 40 height 40
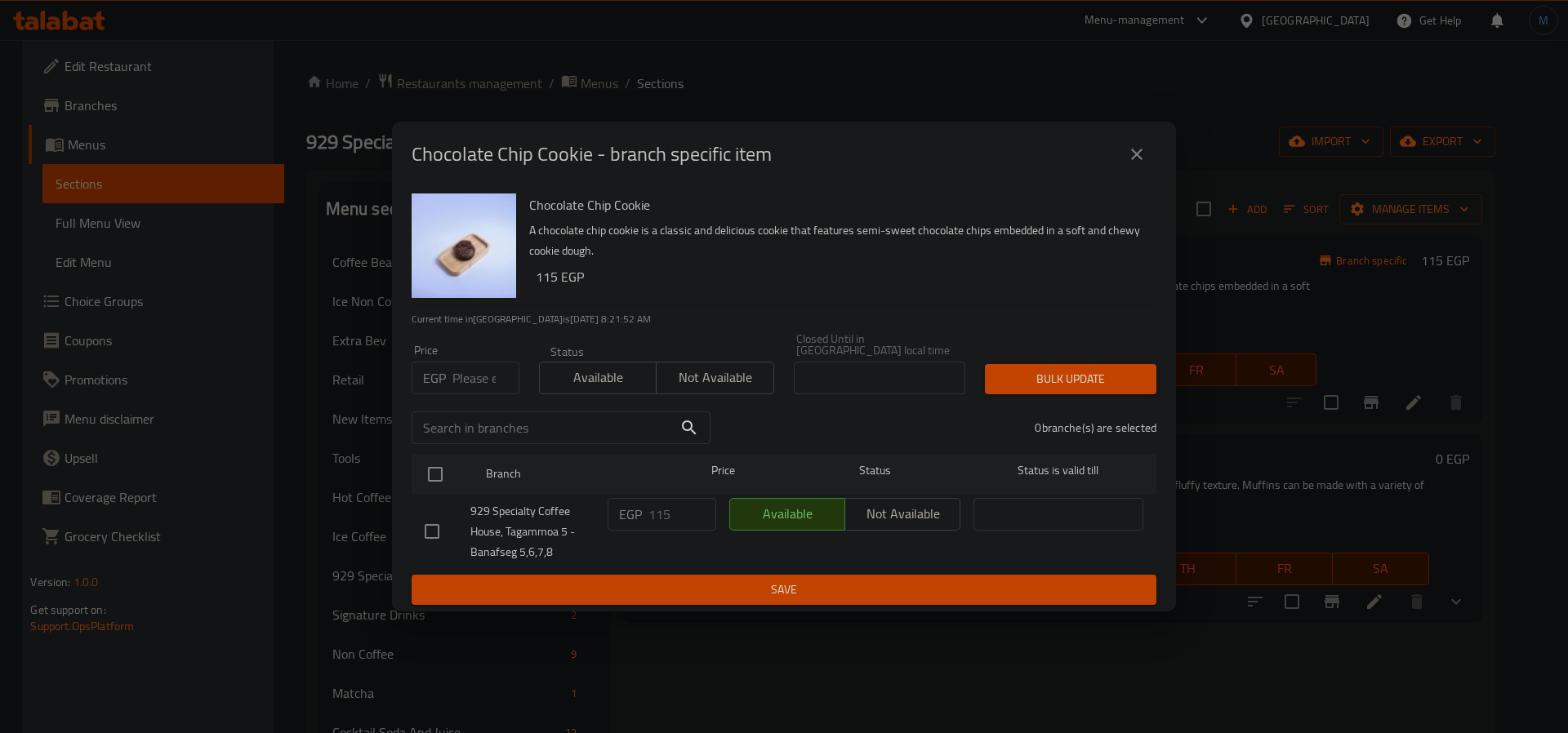
click at [1157, 139] on div "Chocolate Chip Cookie - branch specific item" at bounding box center [784, 155] width 784 height 65
click at [1122, 170] on button "close" at bounding box center [1137, 154] width 39 height 39
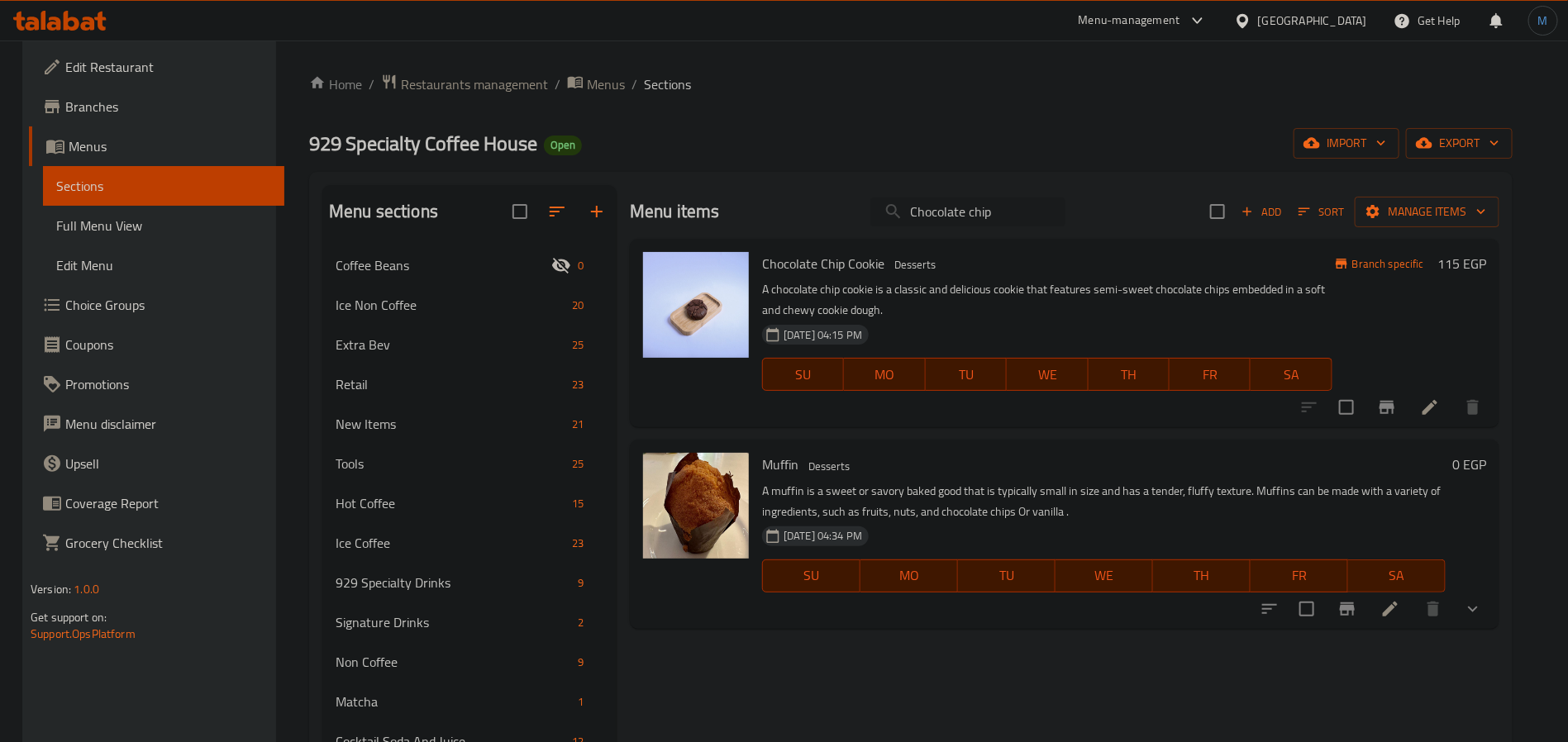
click at [1020, 201] on input "Chocolate chip" at bounding box center [967, 212] width 195 height 29
paste input "cookies"
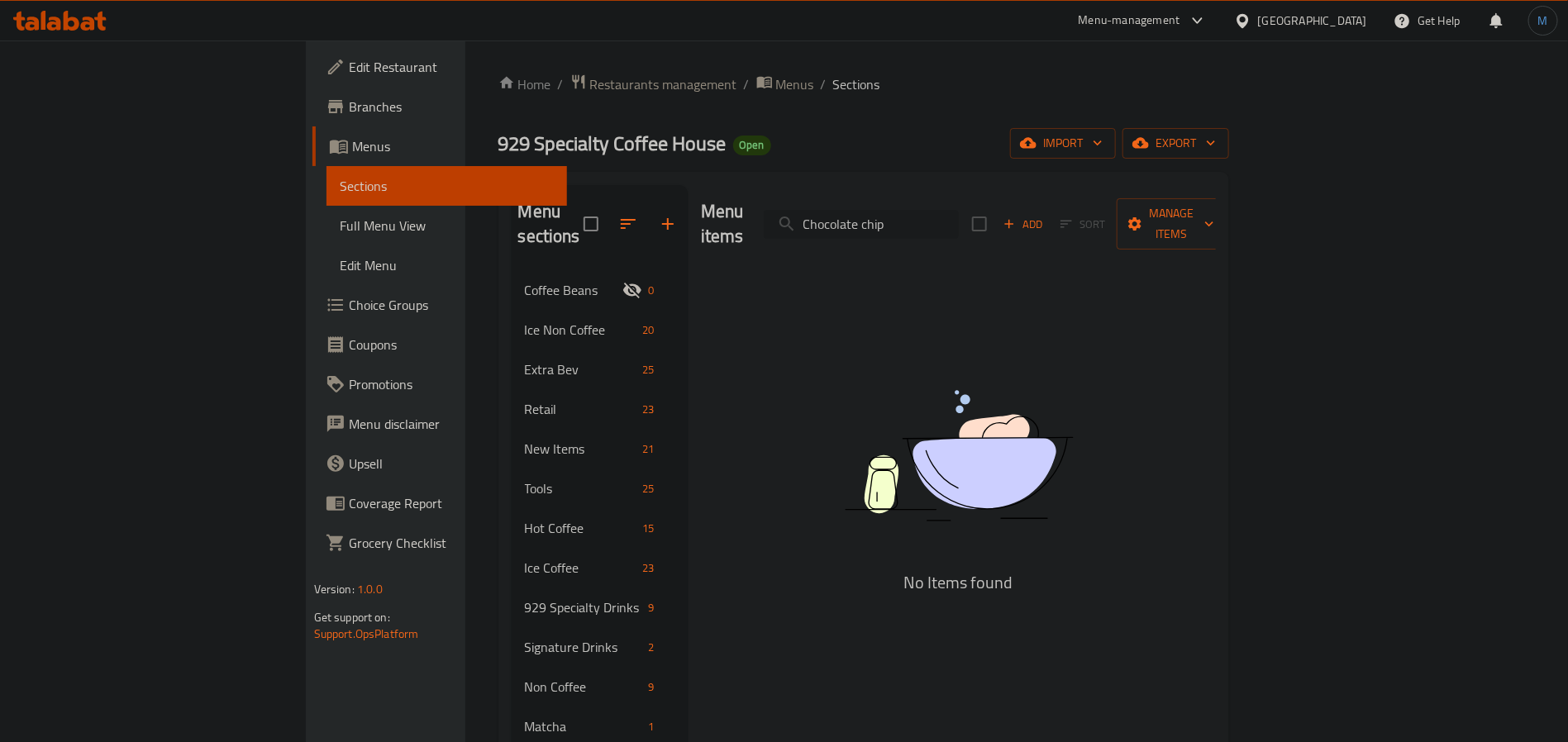
type input "Chocolate chip"
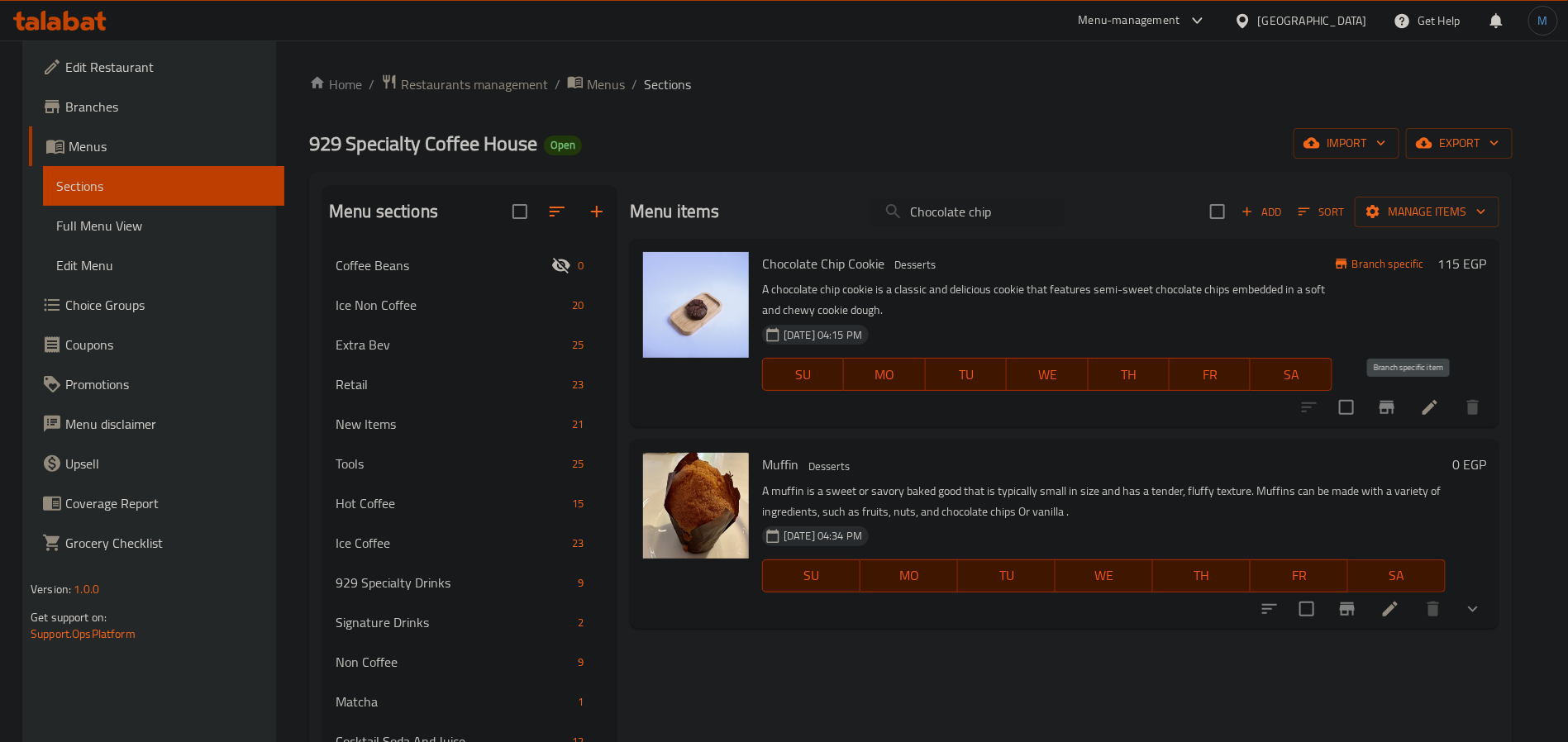
click at [1394, 414] on icon "Branch-specific-item" at bounding box center [1386, 407] width 15 height 14
click at [858, 211] on div "Menu items Chocolate chip Add Sort Manage items" at bounding box center [1064, 211] width 869 height 53
click at [923, 206] on input "Chocolate chip" at bounding box center [967, 212] width 195 height 29
paste input "Double Choco chip cookies"
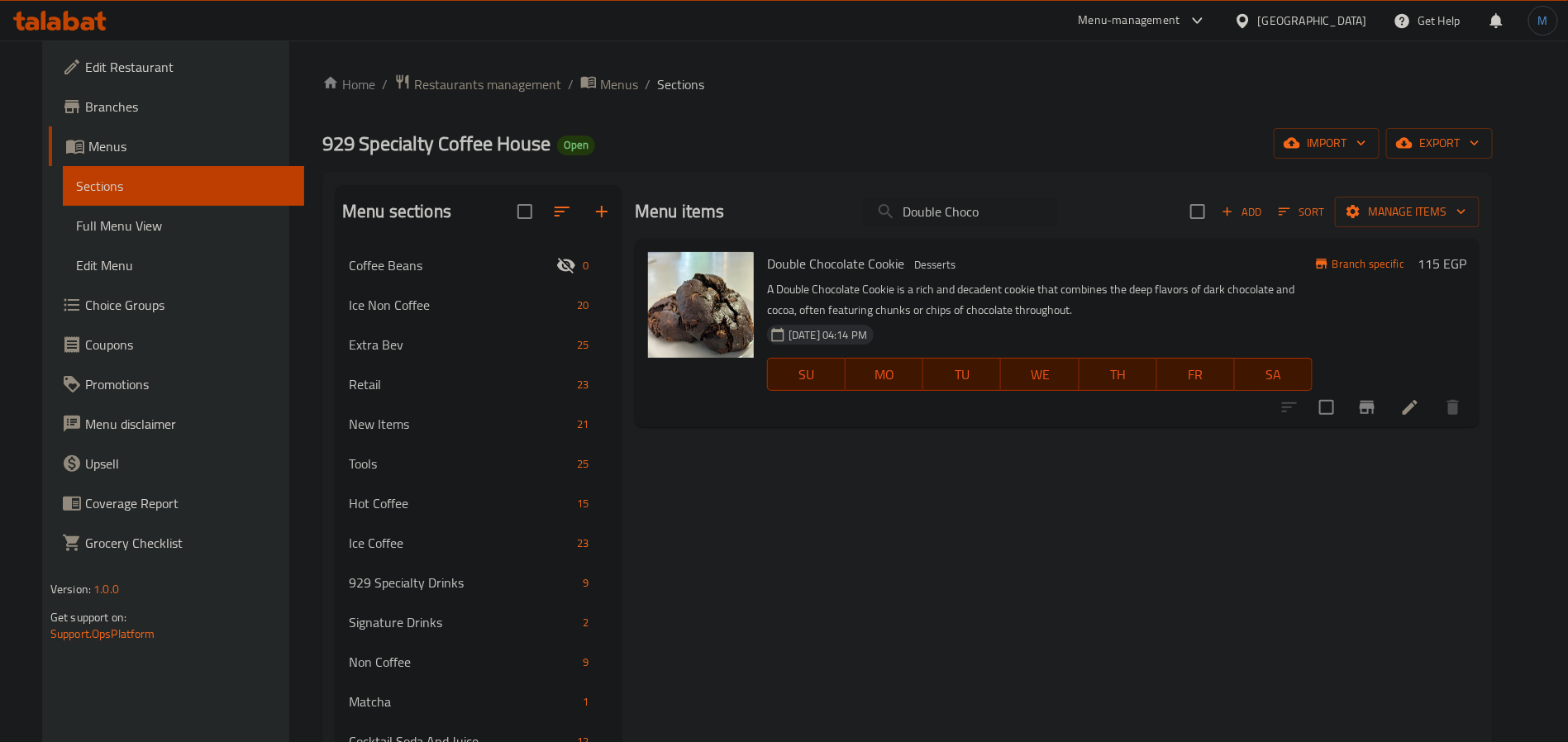
type input "Double Choco"
click at [930, 271] on span "Desserts" at bounding box center [934, 265] width 54 height 19
copy span "Desserts"
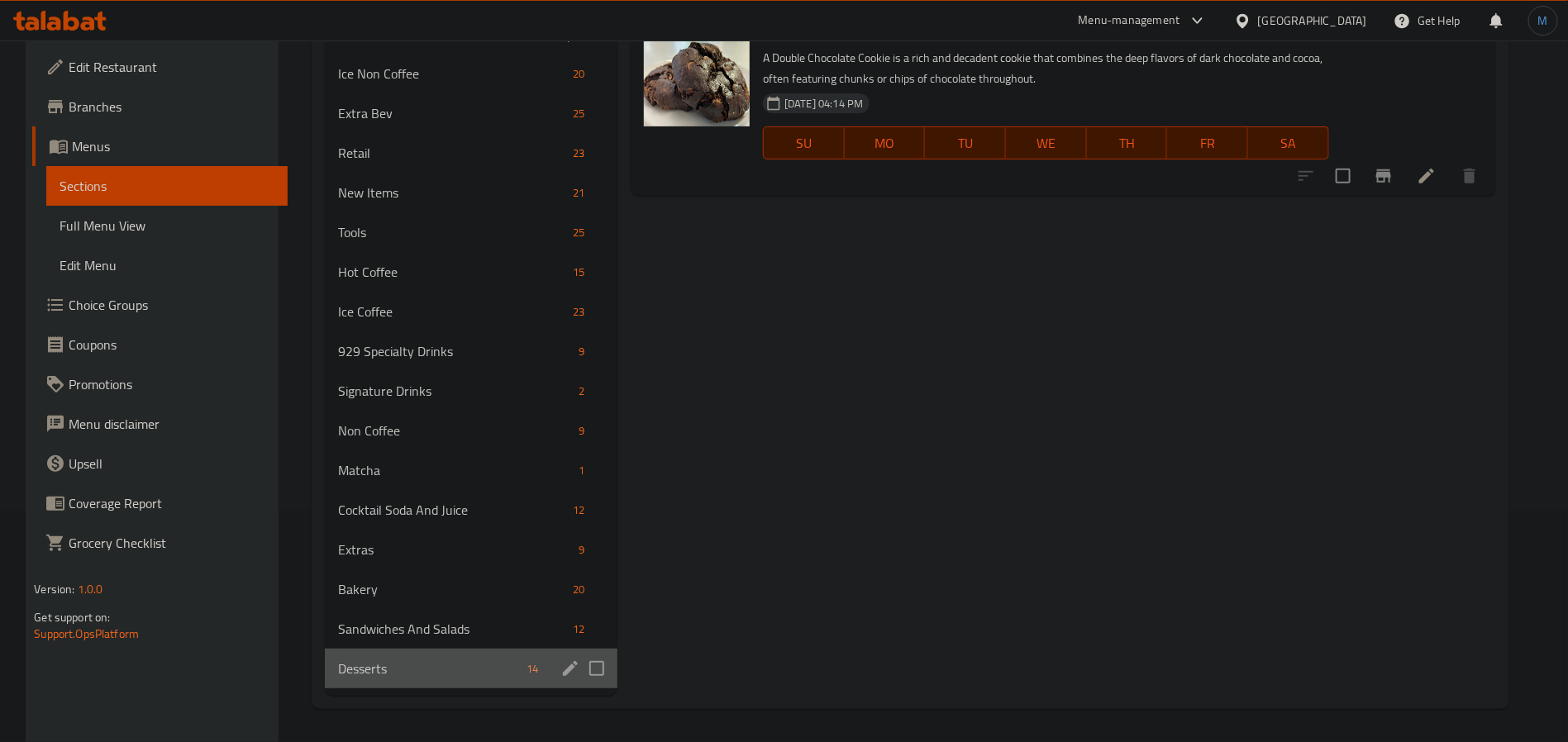
click at [417, 653] on div "Desserts 14" at bounding box center [470, 668] width 293 height 40
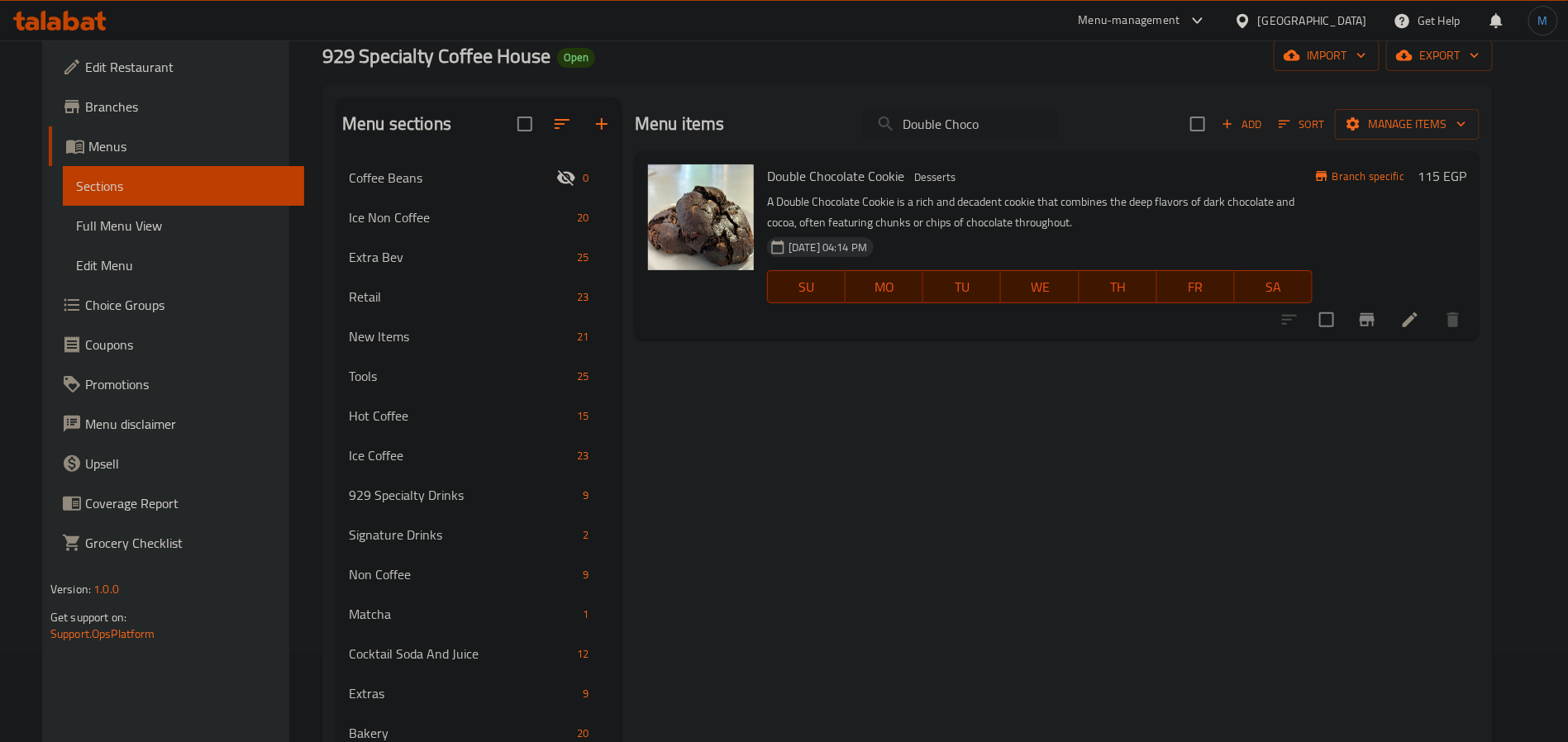
scroll to position [0, 0]
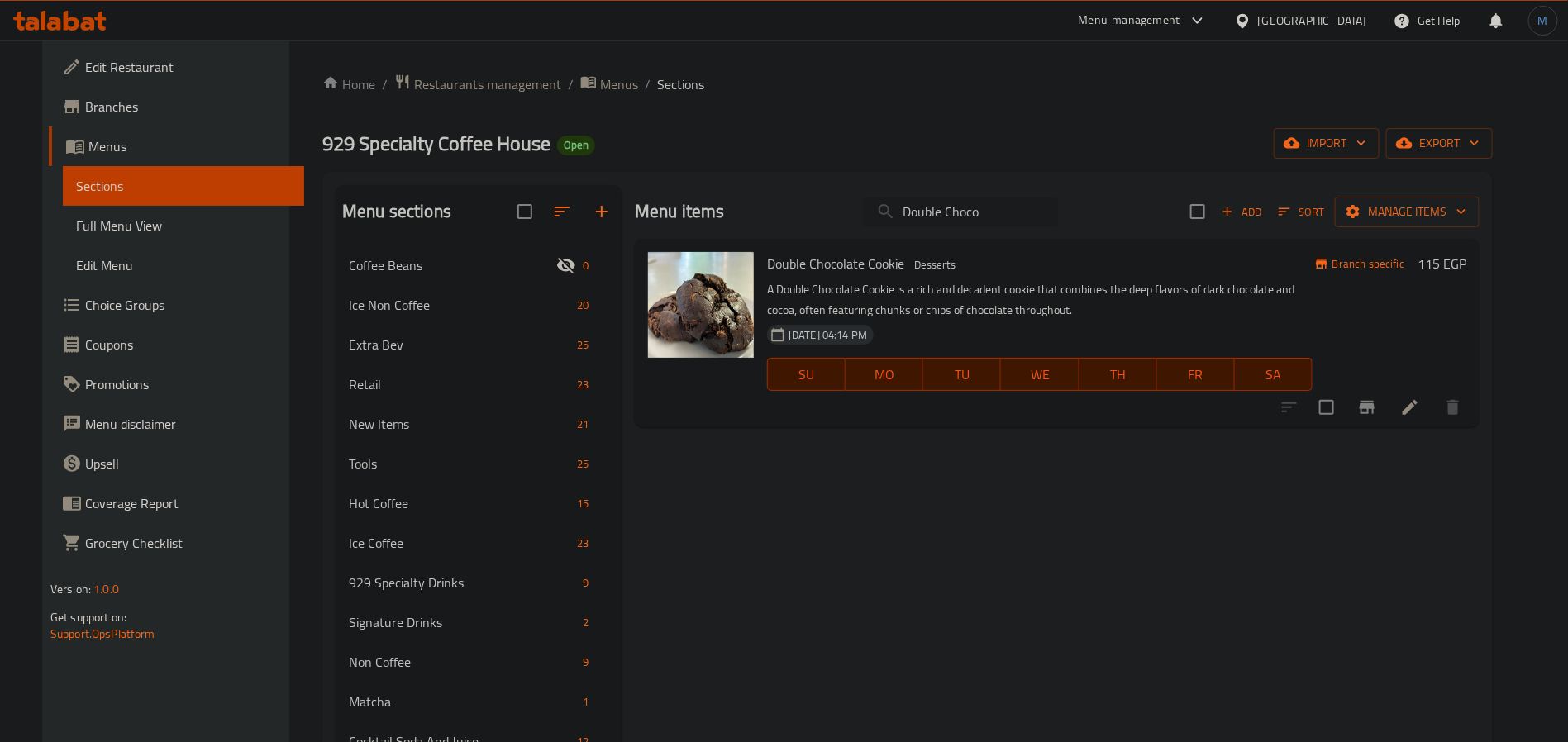
click at [1032, 213] on input "Double Choco" at bounding box center [959, 212] width 195 height 29
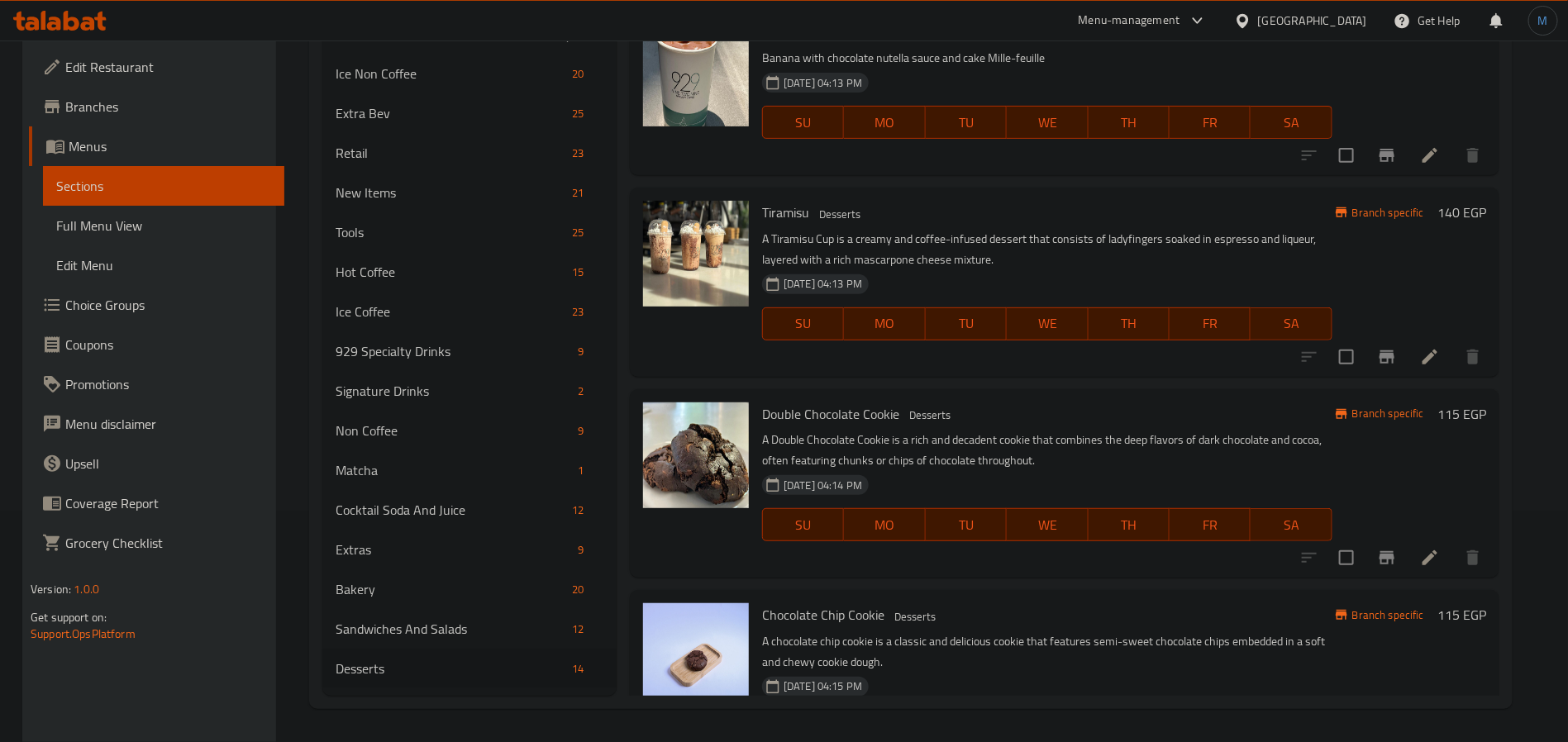
click at [879, 406] on span "Double Chocolate Cookie" at bounding box center [830, 414] width 137 height 25
copy h6 "Cookie"
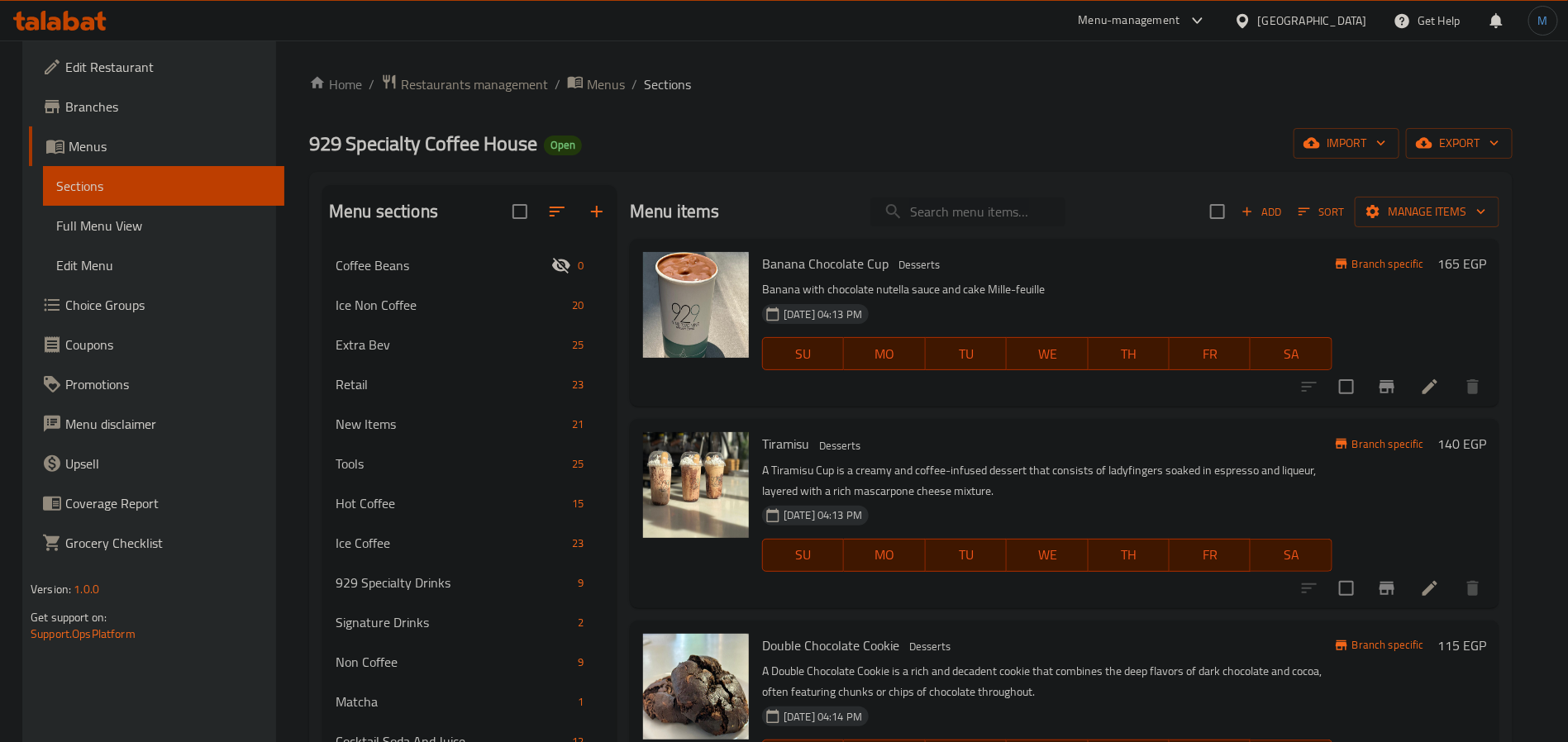
click at [925, 218] on input "search" at bounding box center [967, 212] width 195 height 29
paste input "Cookie"
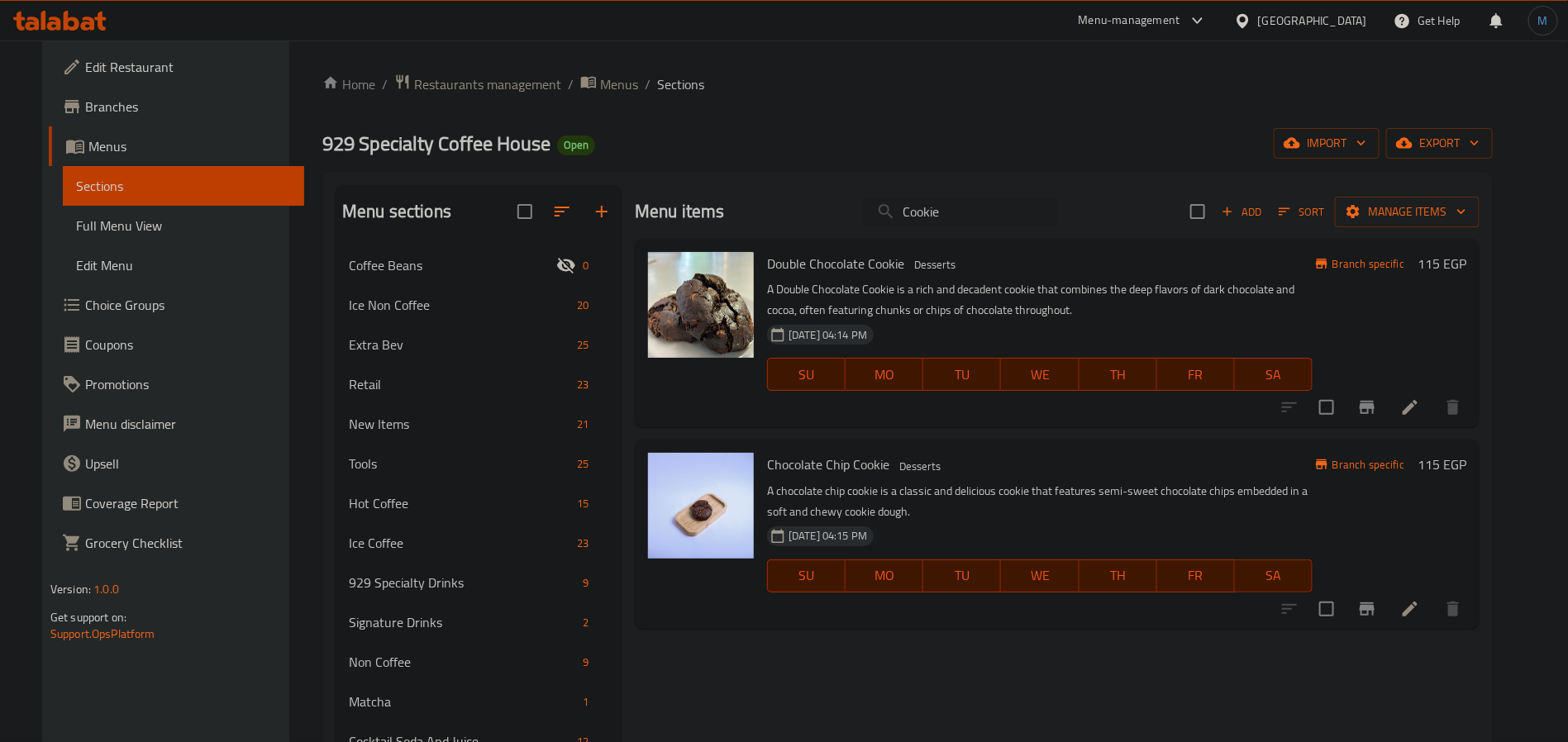
type input "Cookie"
click at [1235, 212] on icon "button" at bounding box center [1227, 211] width 15 height 15
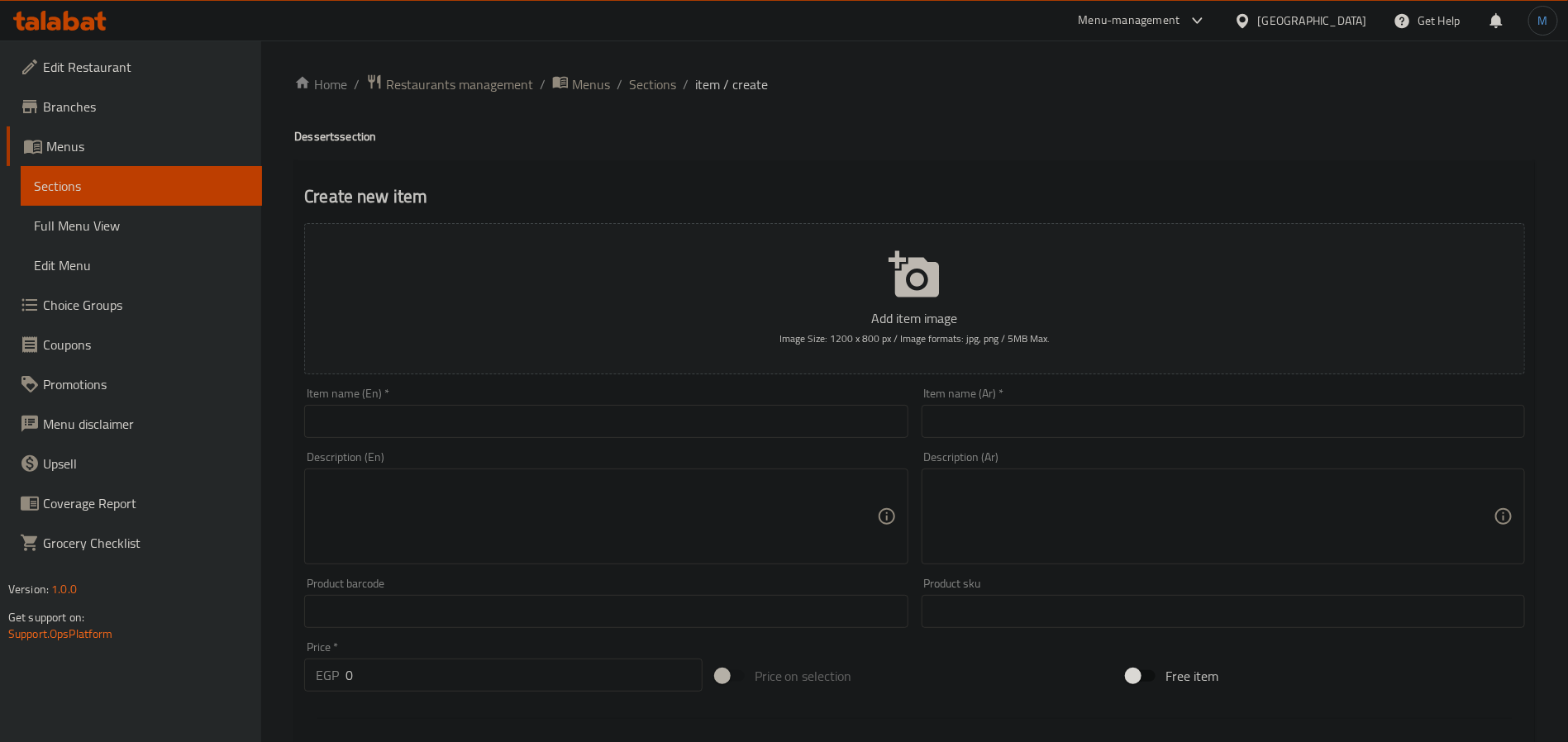
click at [580, 398] on div "Item name (En)   * Item name (En) *" at bounding box center [606, 413] width 604 height 51
click at [585, 400] on div "Item name (En)   * Item name (En) *" at bounding box center [606, 413] width 604 height 51
click at [600, 410] on input "text" at bounding box center [606, 422] width 604 height 33
paste input "Double Choco chip cookies"
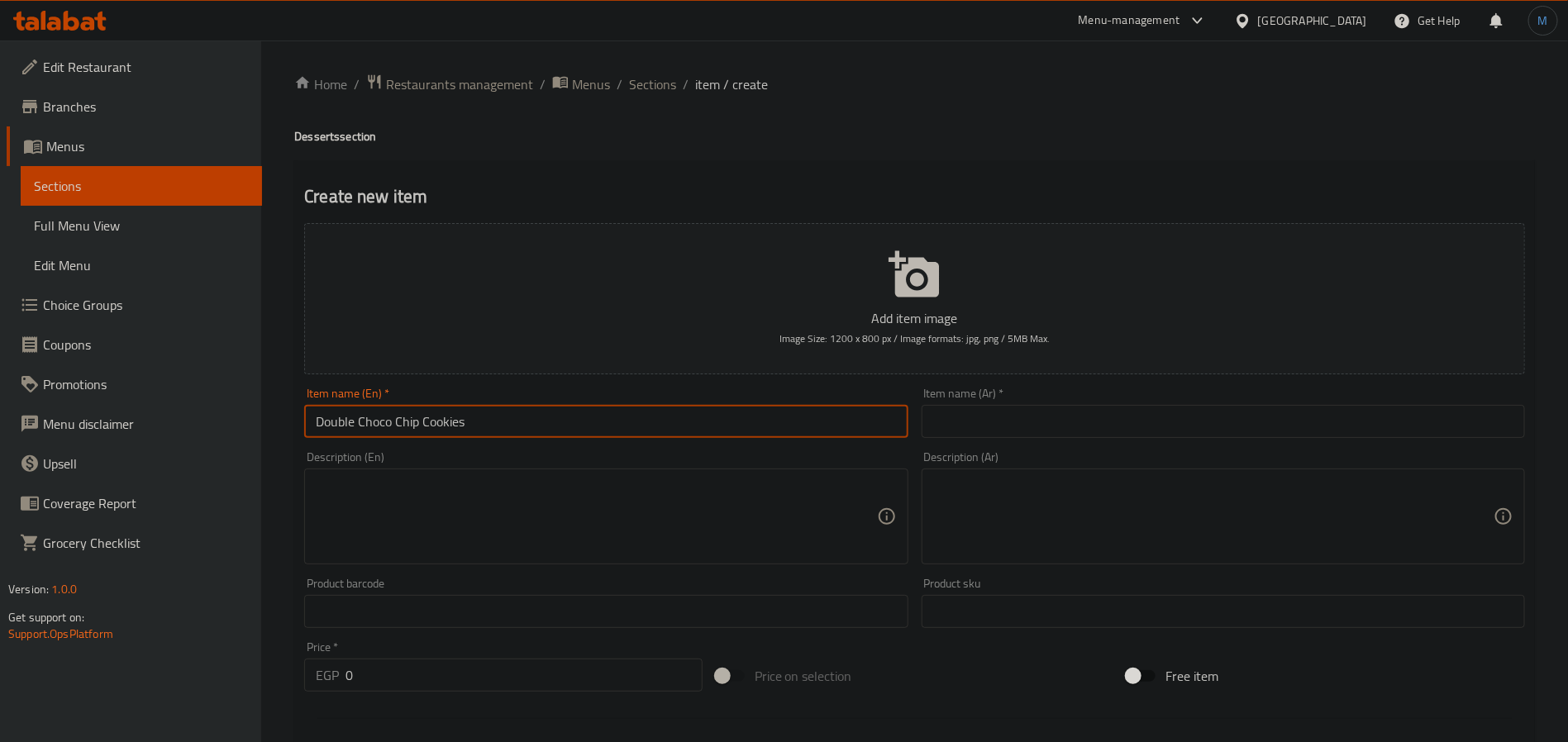
type input "Double Choco Chip Cookies"
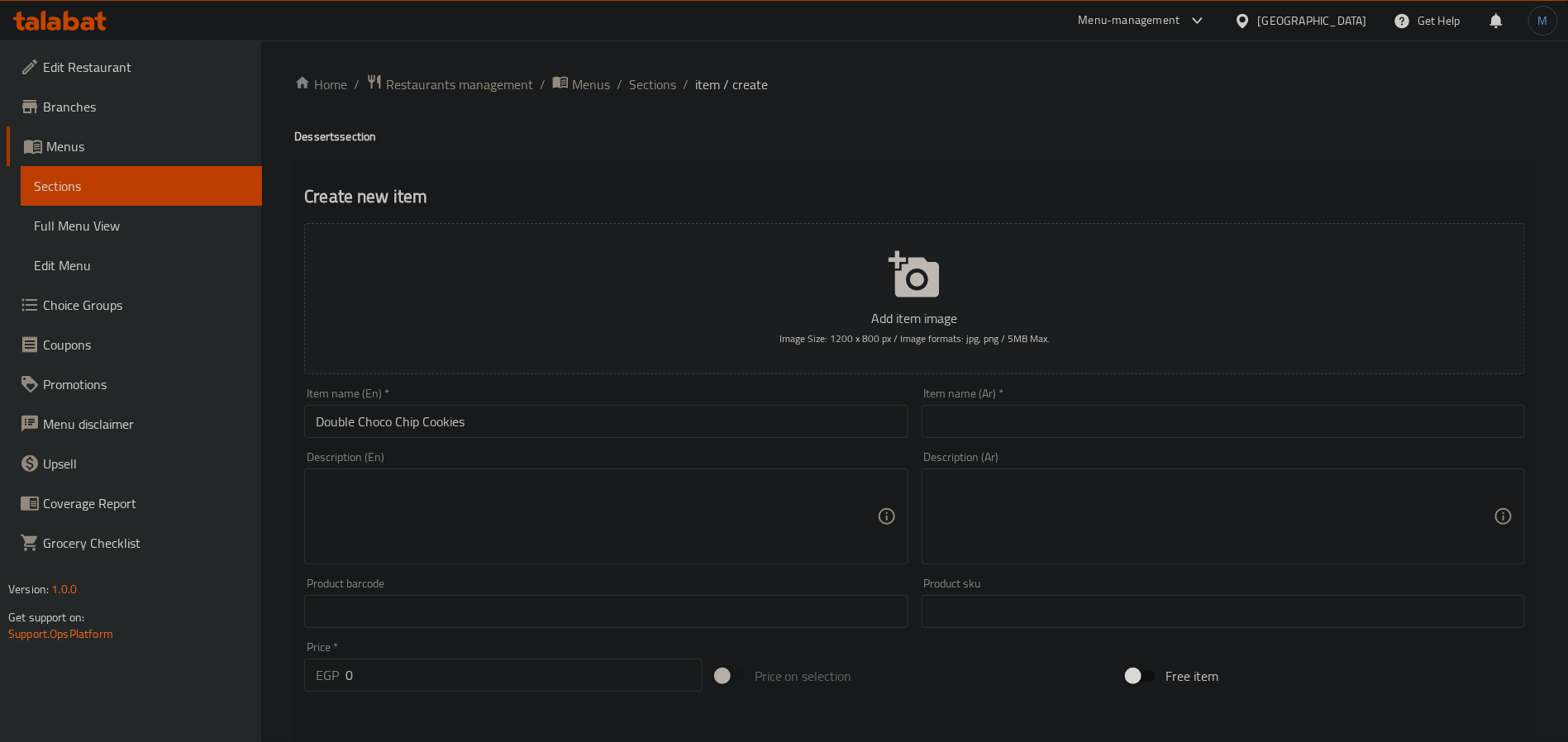
click at [1063, 430] on input "text" at bounding box center [1223, 422] width 604 height 33
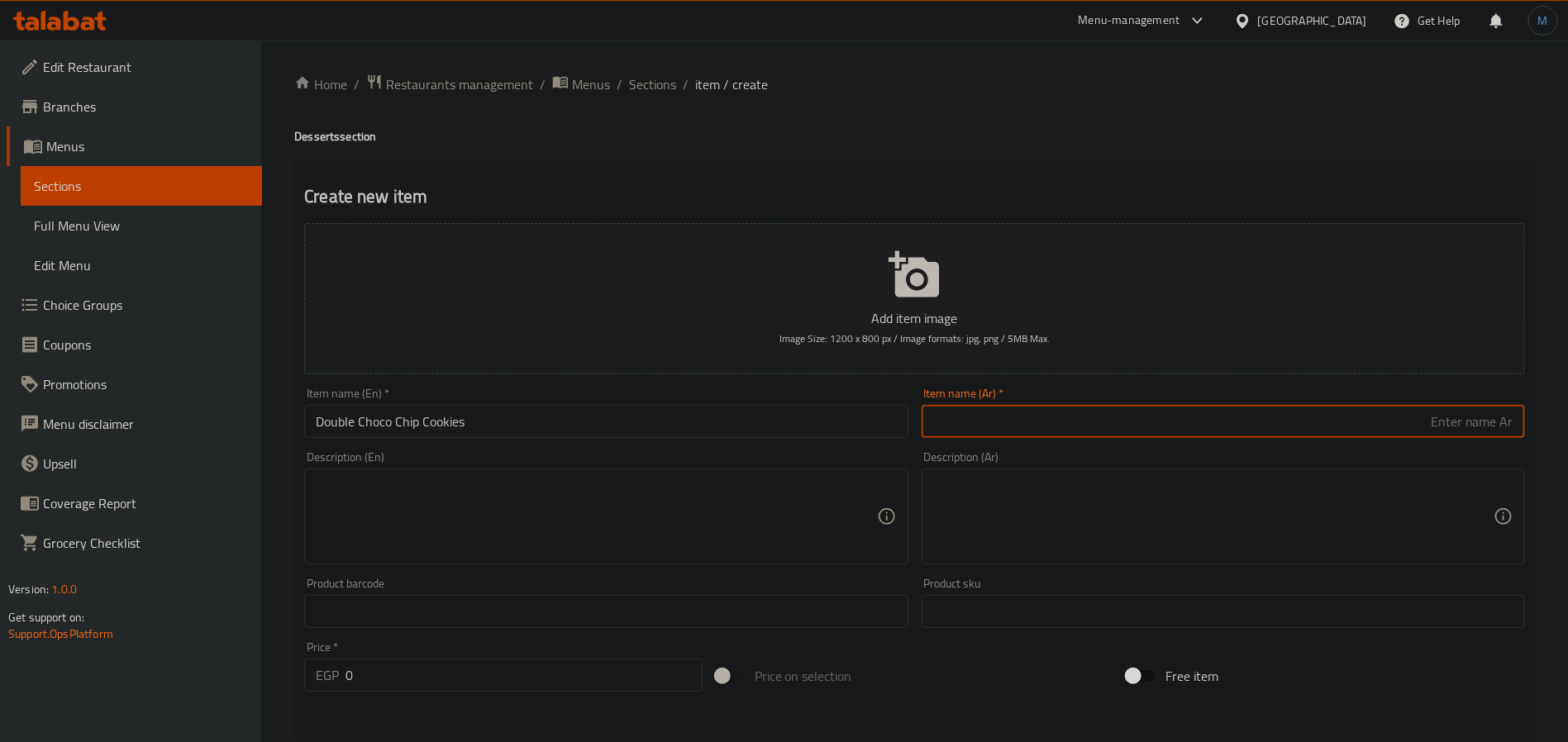
paste input "كوكيز رقائق الشوكولاتة المزدوجة"
type input "كوكيز رقائق الشوكولاتة المزدوجة"
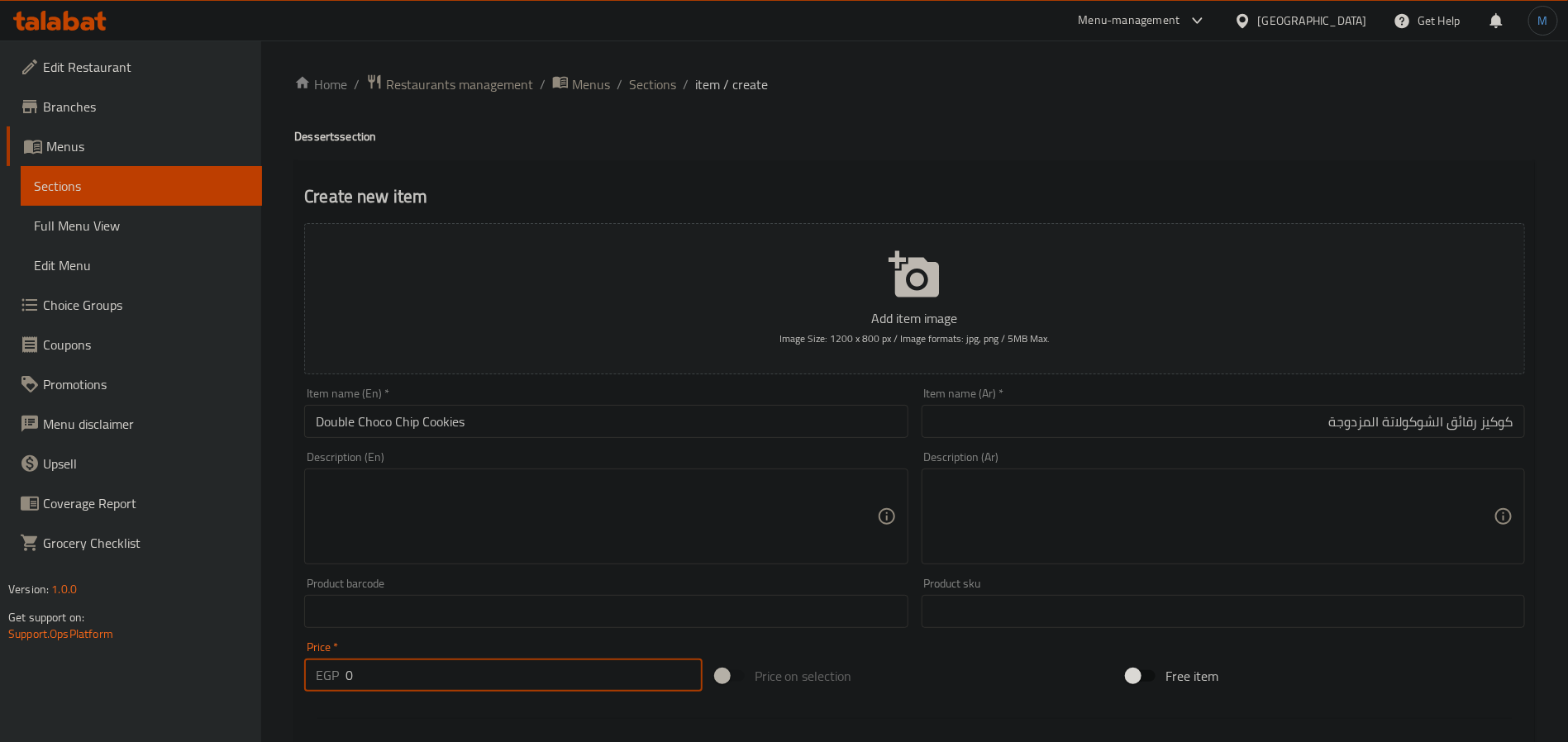
click at [580, 686] on input "0" at bounding box center [523, 675] width 357 height 33
paste input "115"
type input "115"
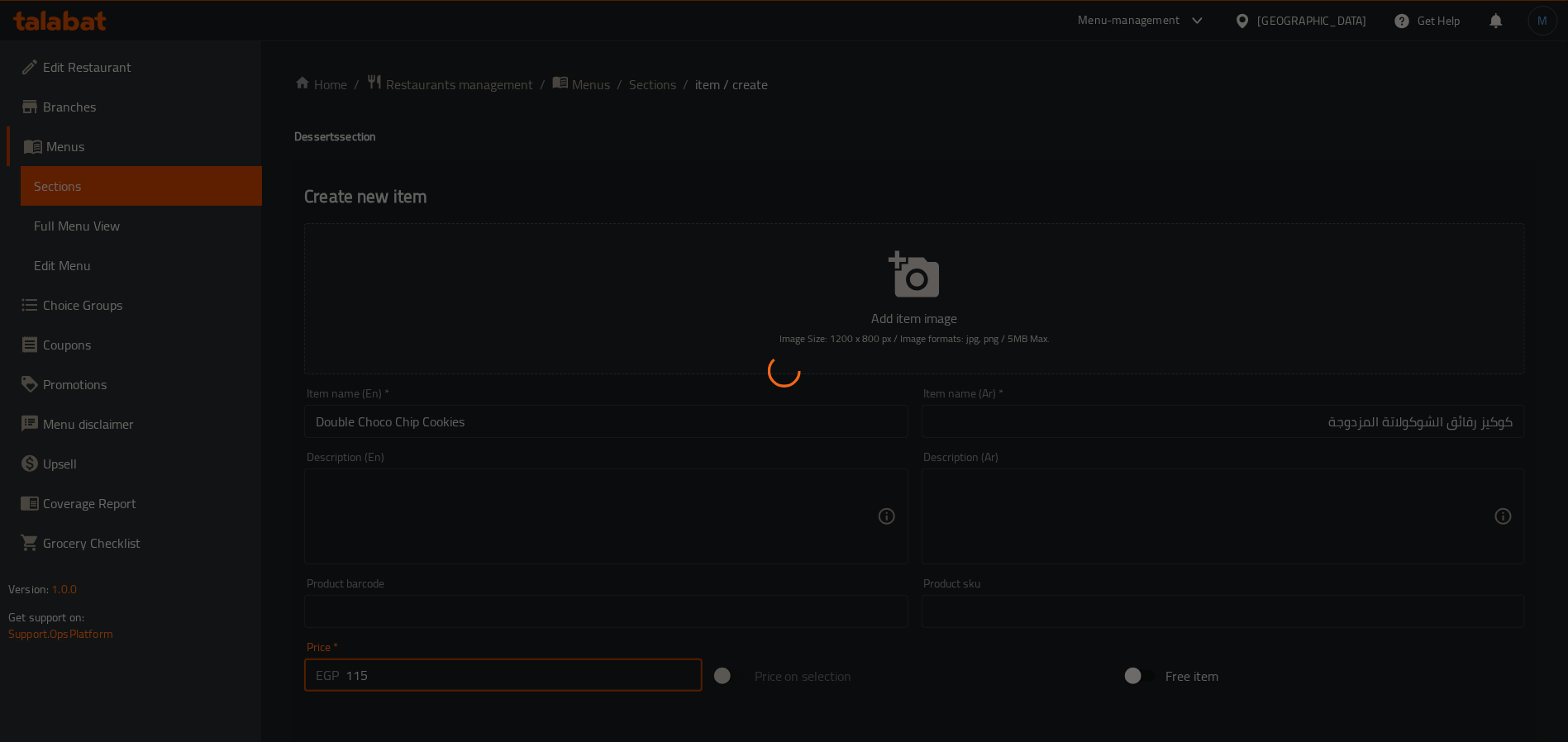
type input "0"
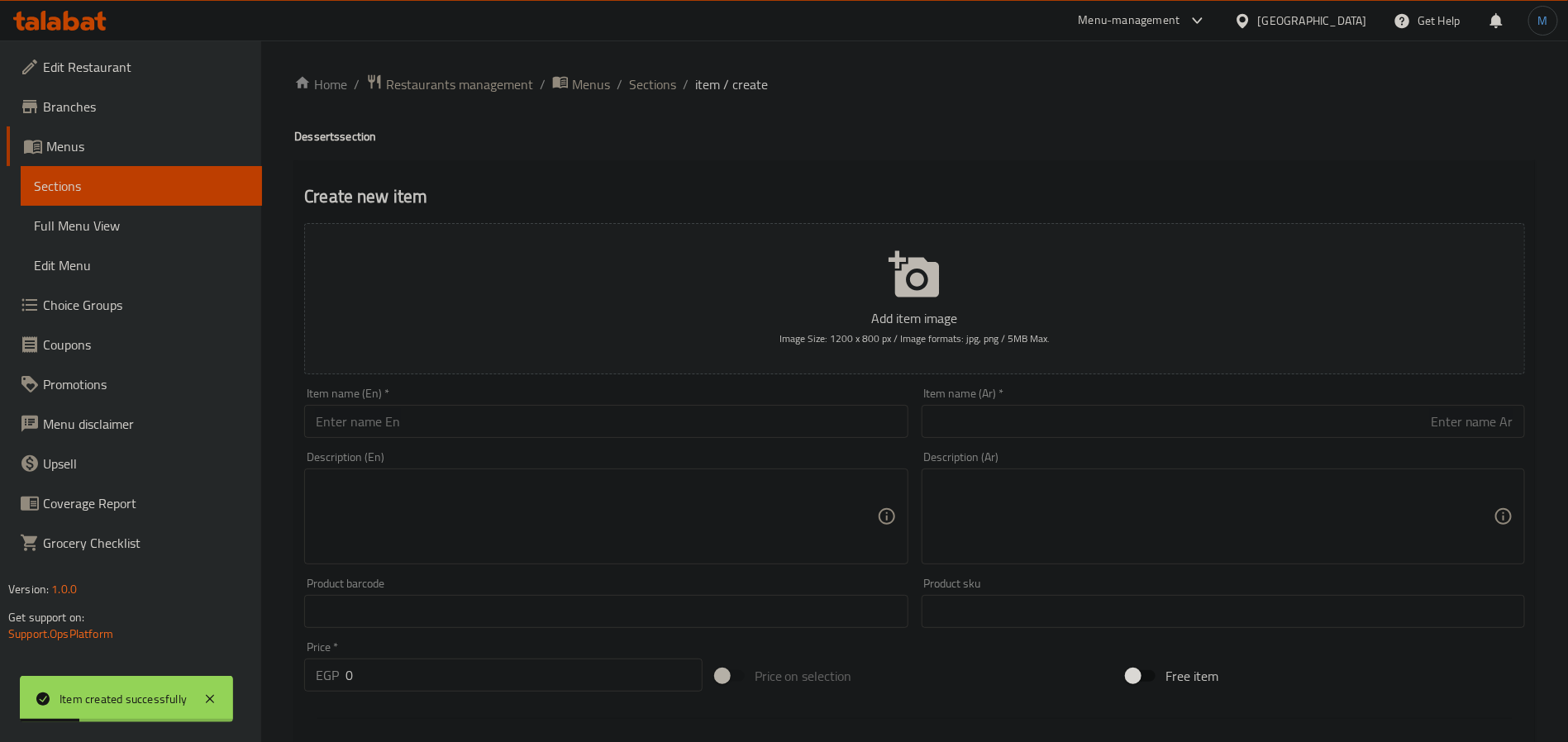
click at [703, 437] on input "text" at bounding box center [606, 422] width 604 height 33
paste input "Cheese Cake Blueberry"
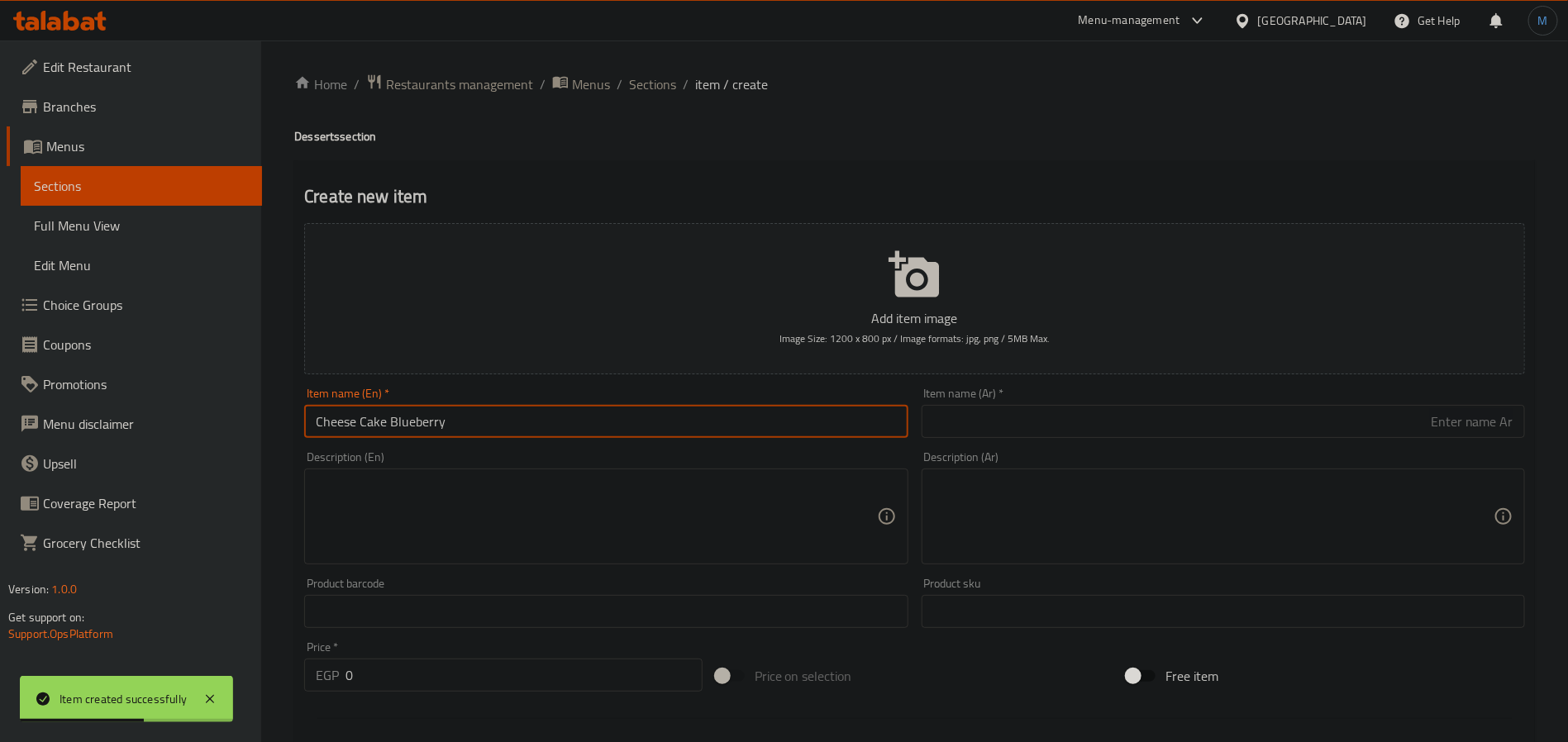
type input "Cheese Cake Blueberry"
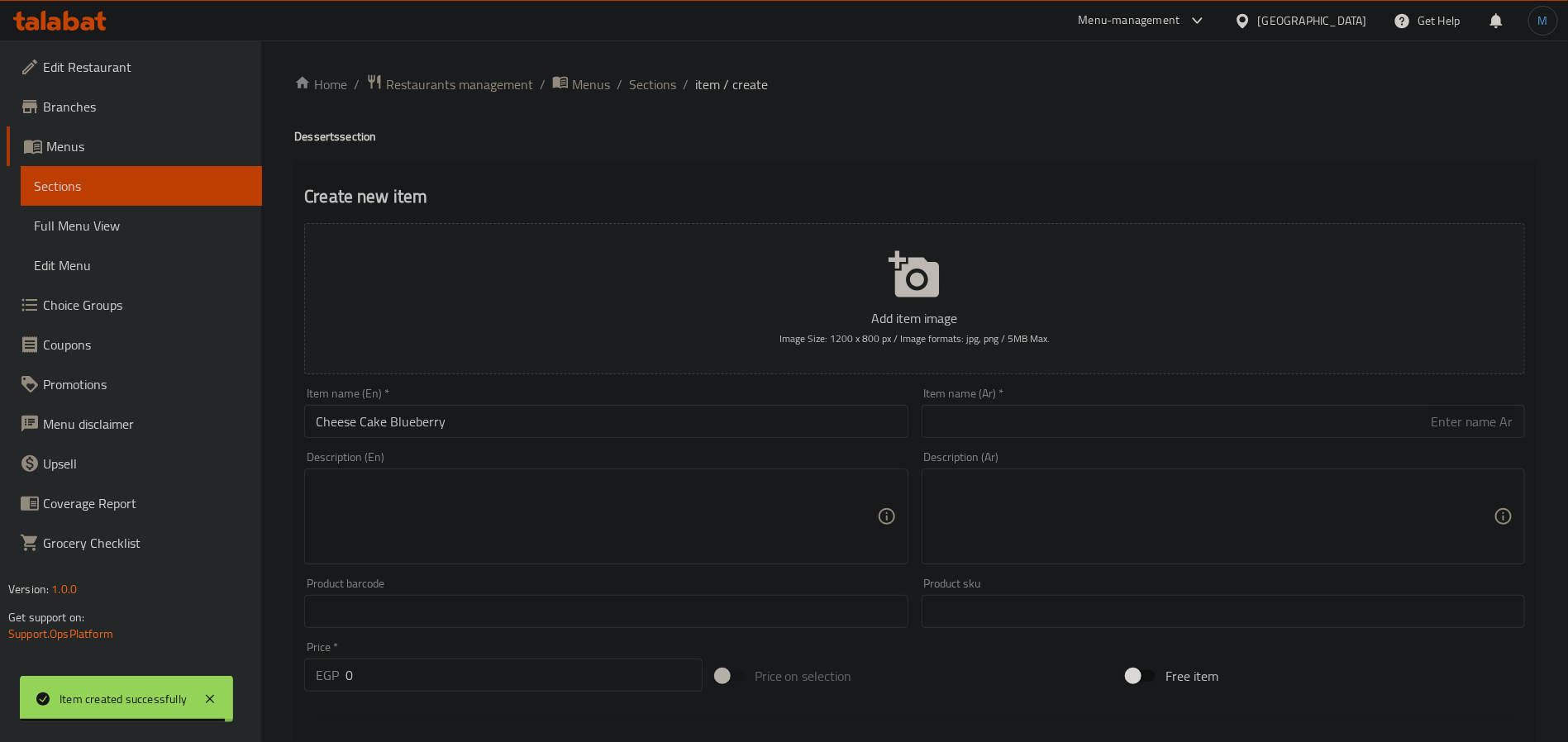
click at [990, 414] on input "text" at bounding box center [1223, 422] width 604 height 33
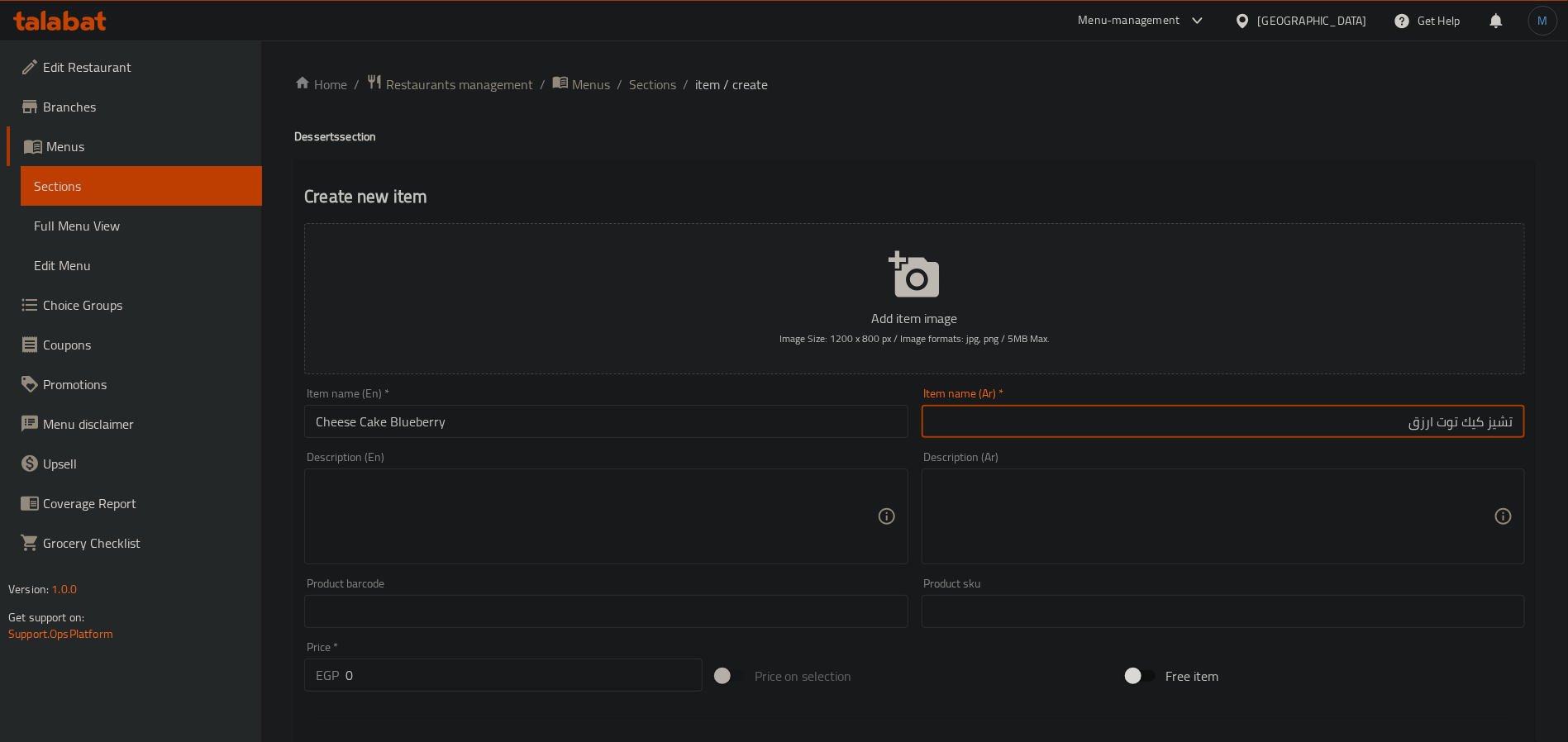
type input "تشيز كيك توت ارزق"
click at [361, 662] on input "0" at bounding box center [523, 675] width 357 height 33
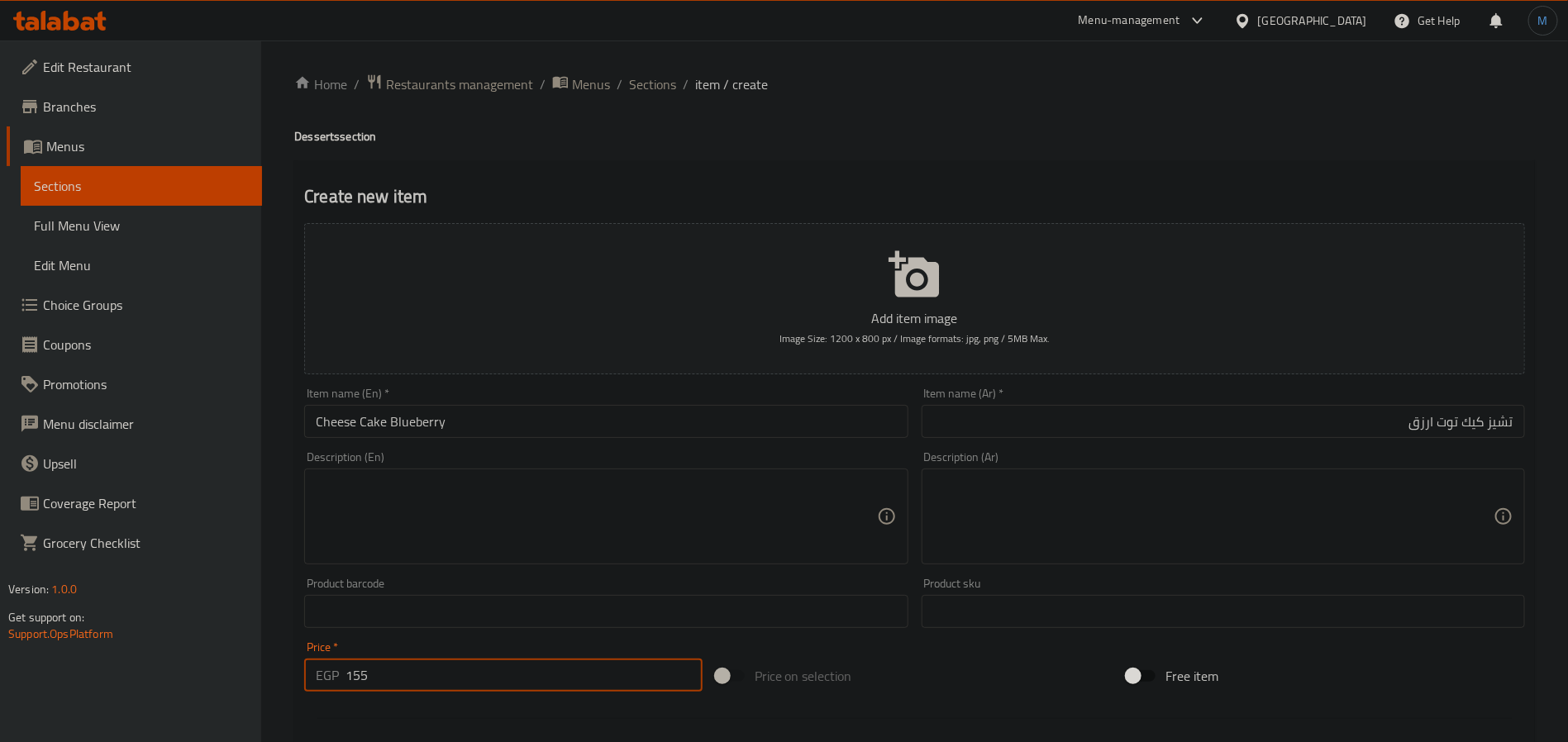
type input "155"
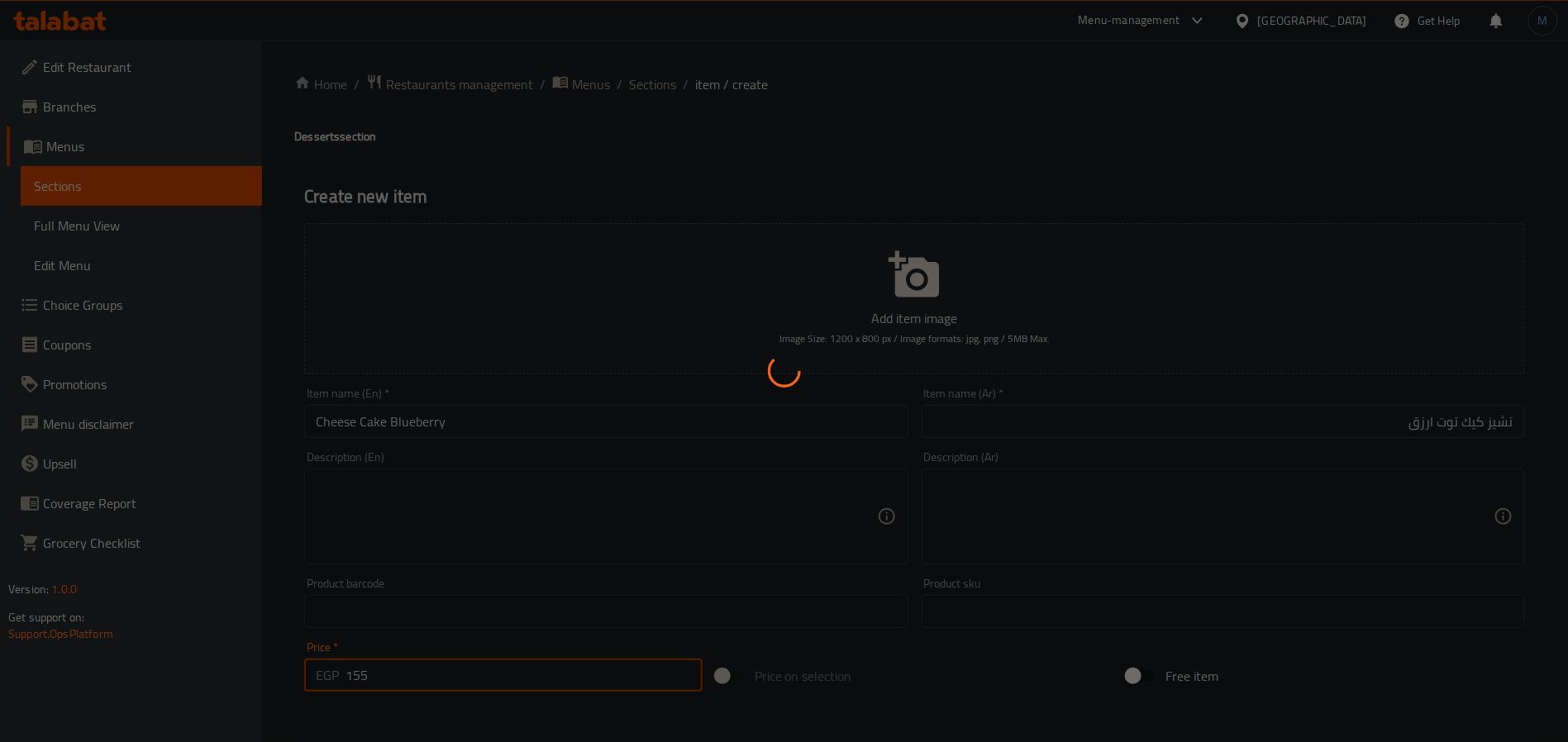
type input "0"
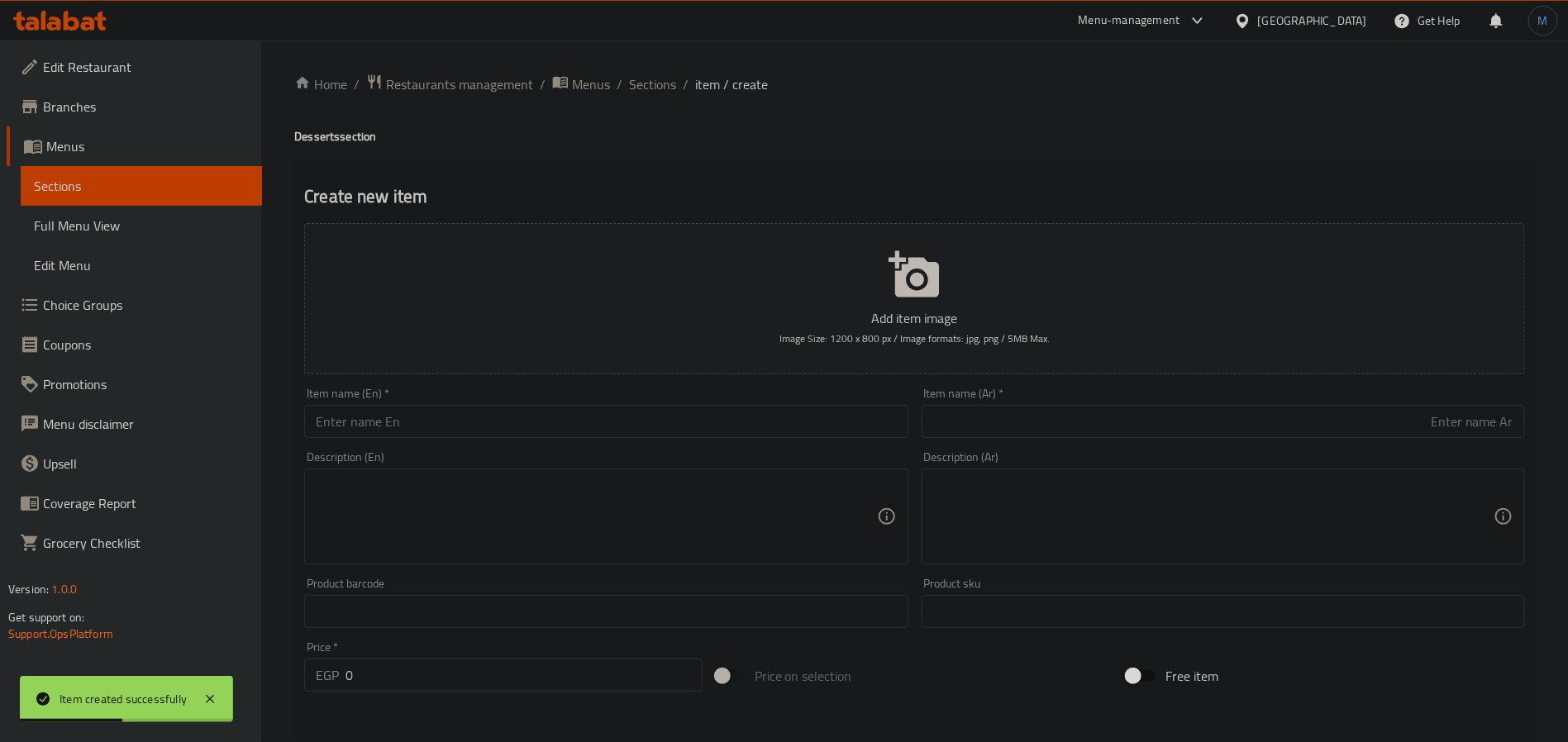
click at [620, 72] on div "Home / Restaurants management / Menus / Sections / item / create Desserts secti…" at bounding box center [915, 604] width 1307 height 1127
click at [653, 90] on span "Sections" at bounding box center [652, 85] width 47 height 19
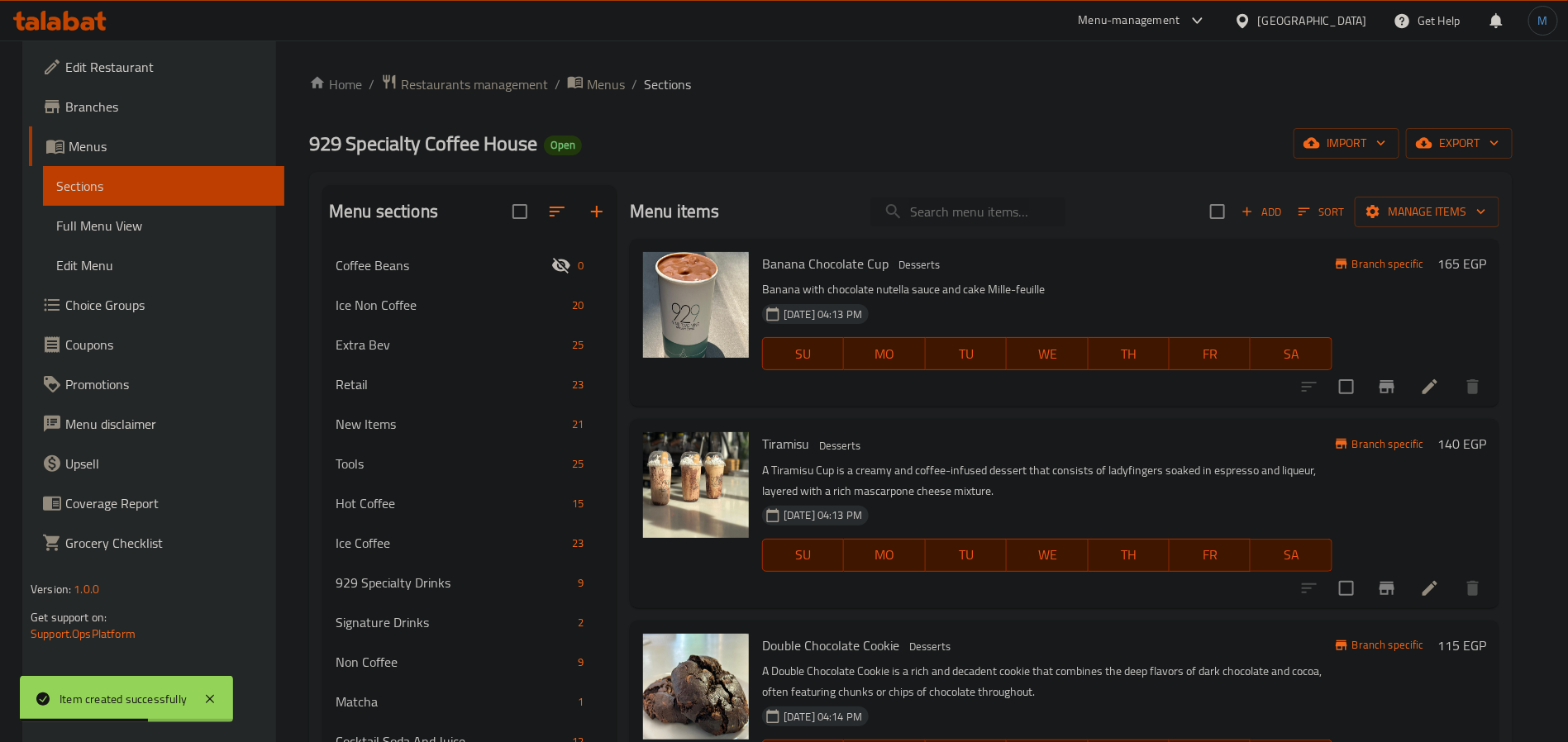
click at [980, 201] on input "search" at bounding box center [967, 212] width 195 height 29
paste input "Muffin Vanilla"
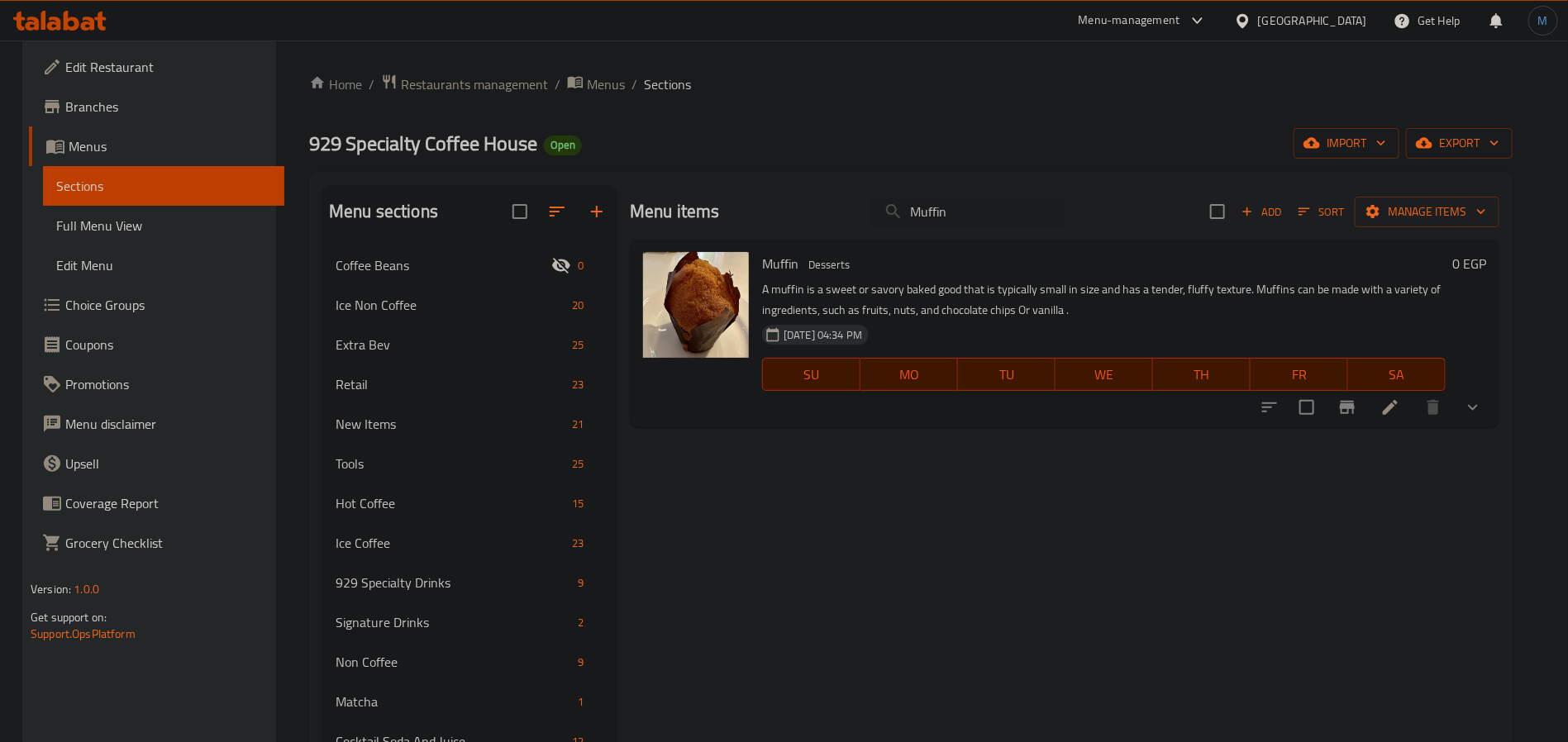
type input "Muffin"
click at [1485, 377] on div "0 EGP" at bounding box center [1466, 333] width 41 height 162
click at [1485, 384] on div "0 EGP" at bounding box center [1466, 333] width 41 height 162
click at [1488, 392] on button "show more" at bounding box center [1472, 407] width 40 height 40
click at [819, 472] on icon at bounding box center [824, 477] width 12 height 12
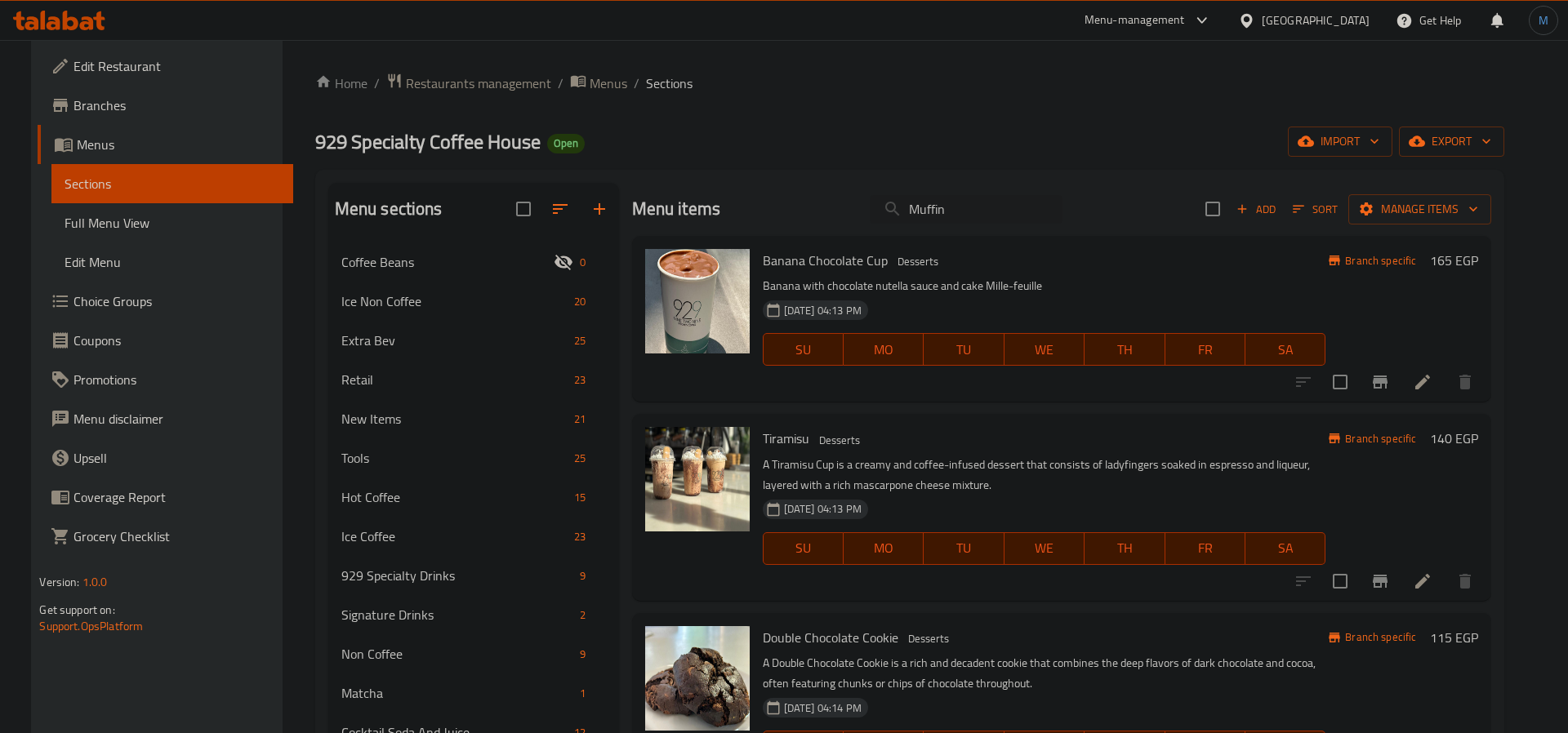
scroll to position [894, 0]
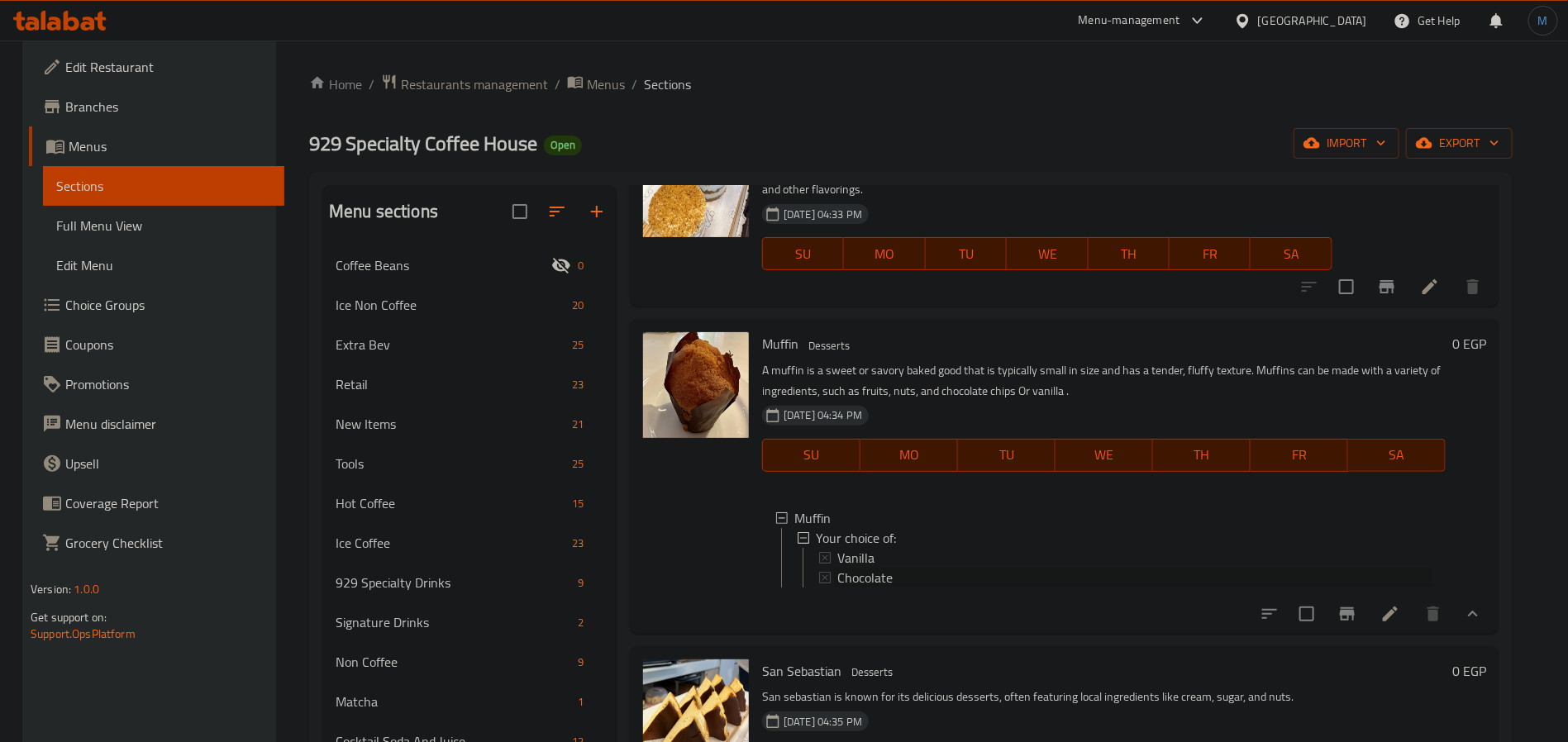
click at [856, 579] on span "Chocolate" at bounding box center [864, 578] width 55 height 19
click at [1408, 629] on li at bounding box center [1390, 614] width 47 height 30
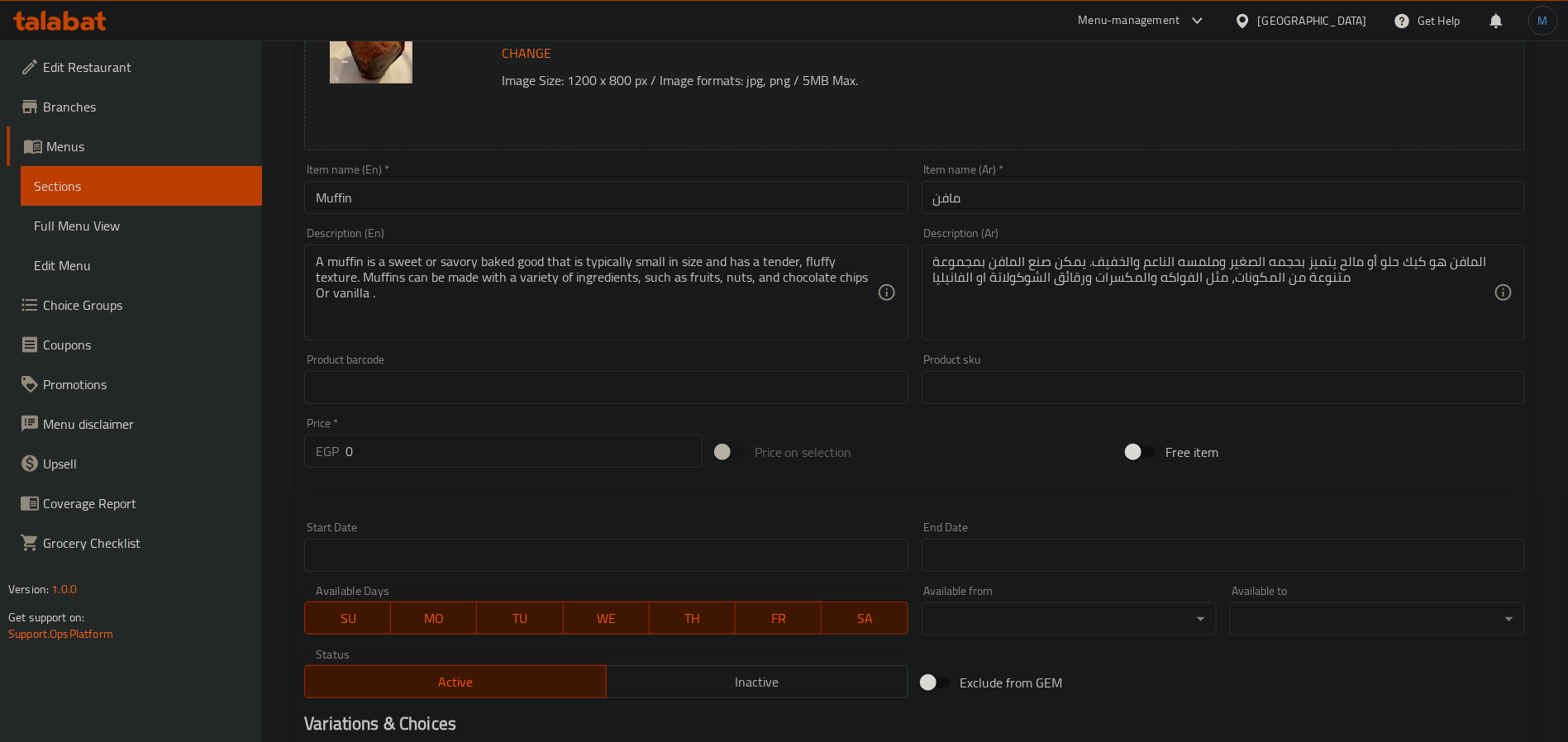
scroll to position [488, 0]
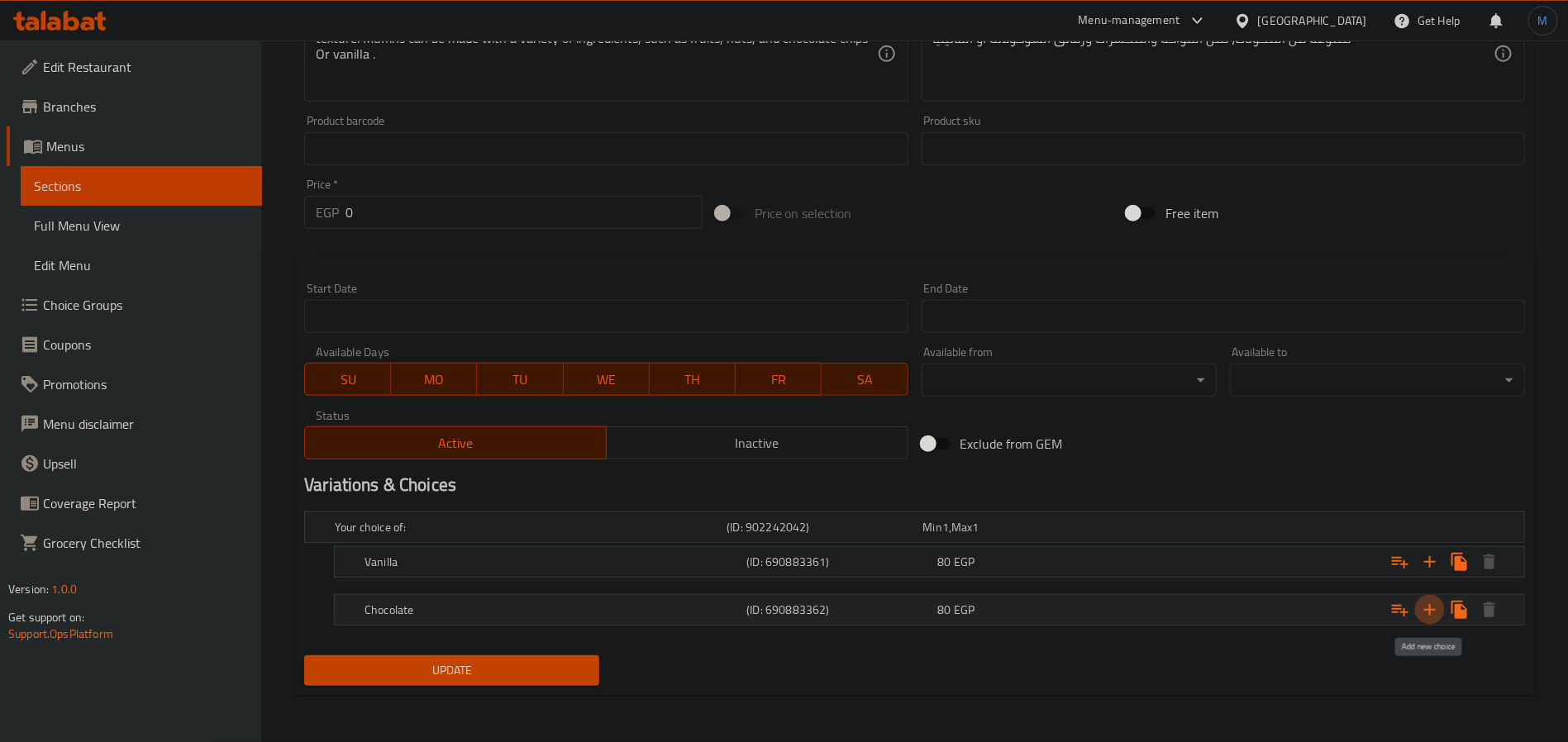
click at [1430, 616] on icon "Expand" at bounding box center [1429, 610] width 19 height 19
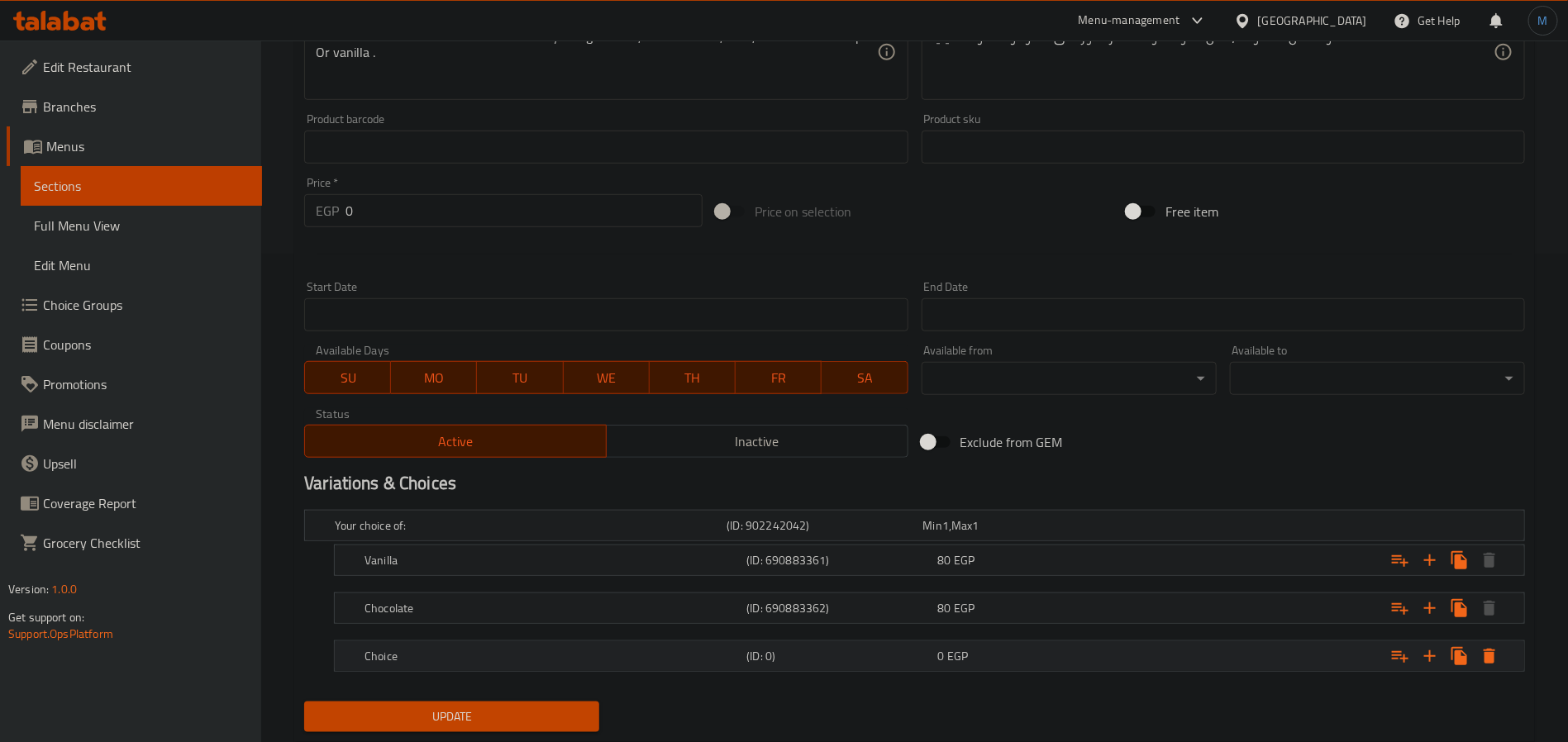
click at [523, 660] on h5 "Choice" at bounding box center [552, 655] width 375 height 17
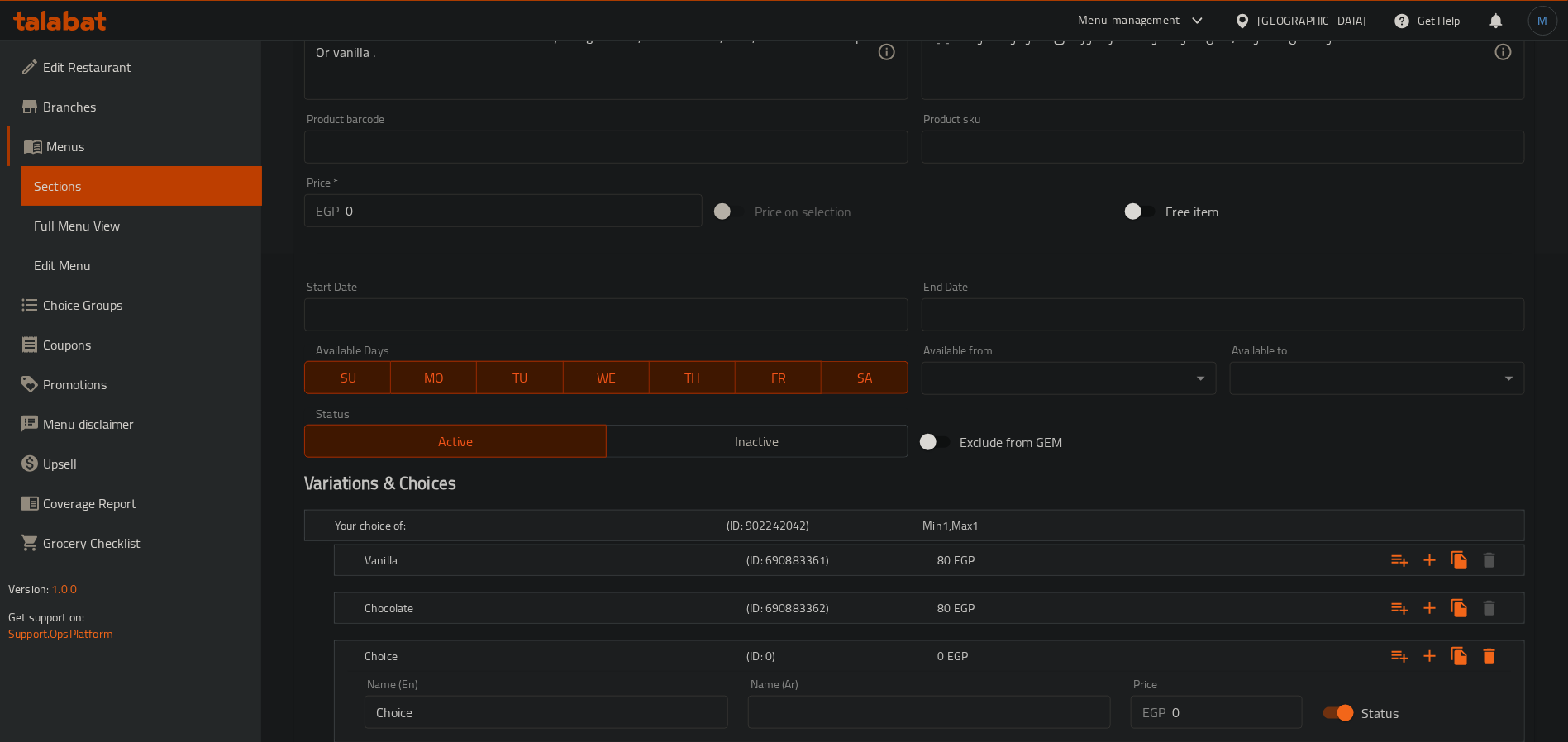
click at [478, 727] on input "Choice" at bounding box center [546, 713] width 364 height 33
paste input "Blueberry"
paste input "text"
type input "Blueberry"
click at [868, 710] on input "text" at bounding box center [929, 713] width 364 height 33
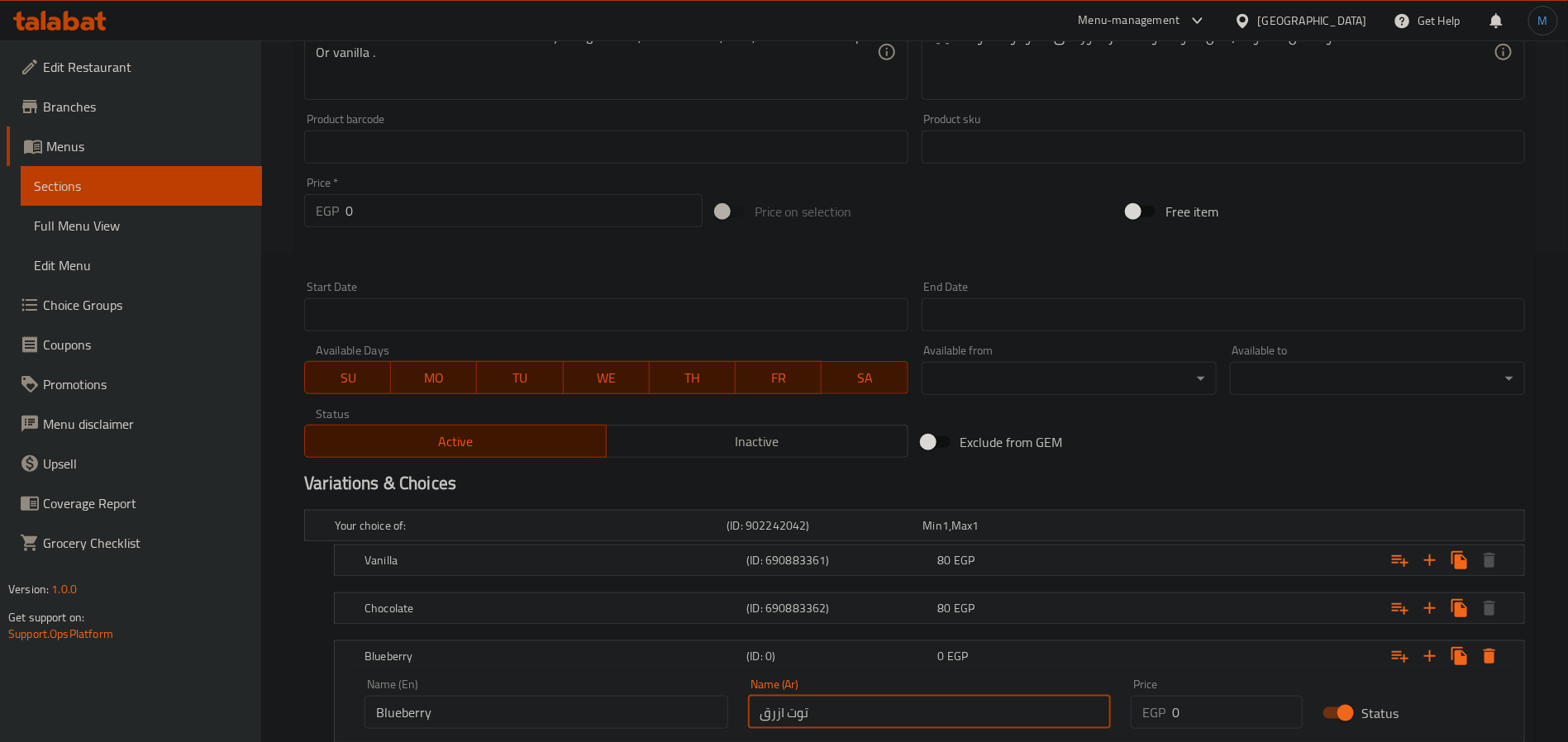
type input "توت ازرق"
type input "90"
click at [747, 653] on h5 "(ID: 0)" at bounding box center [839, 655] width 185 height 17
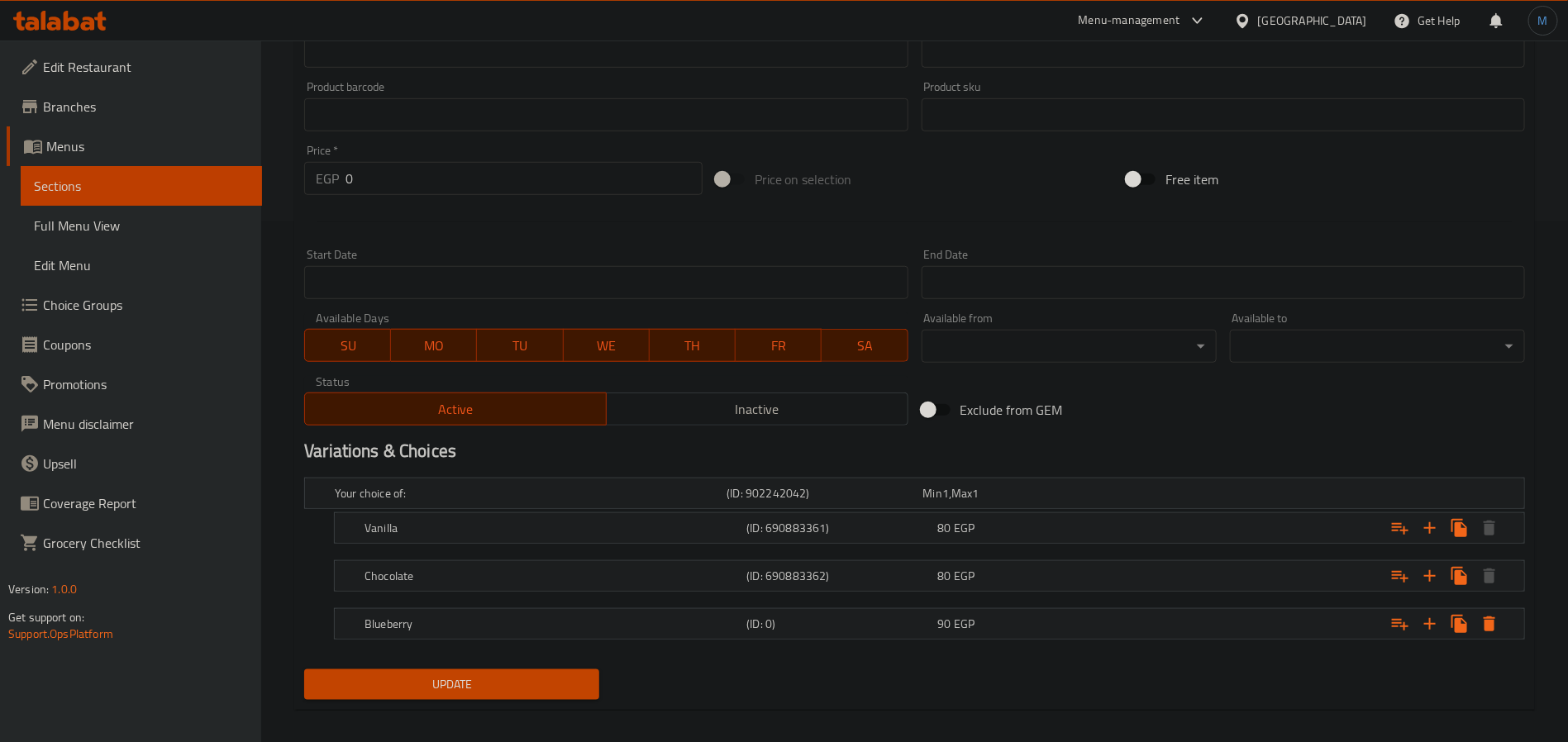
scroll to position [537, 0]
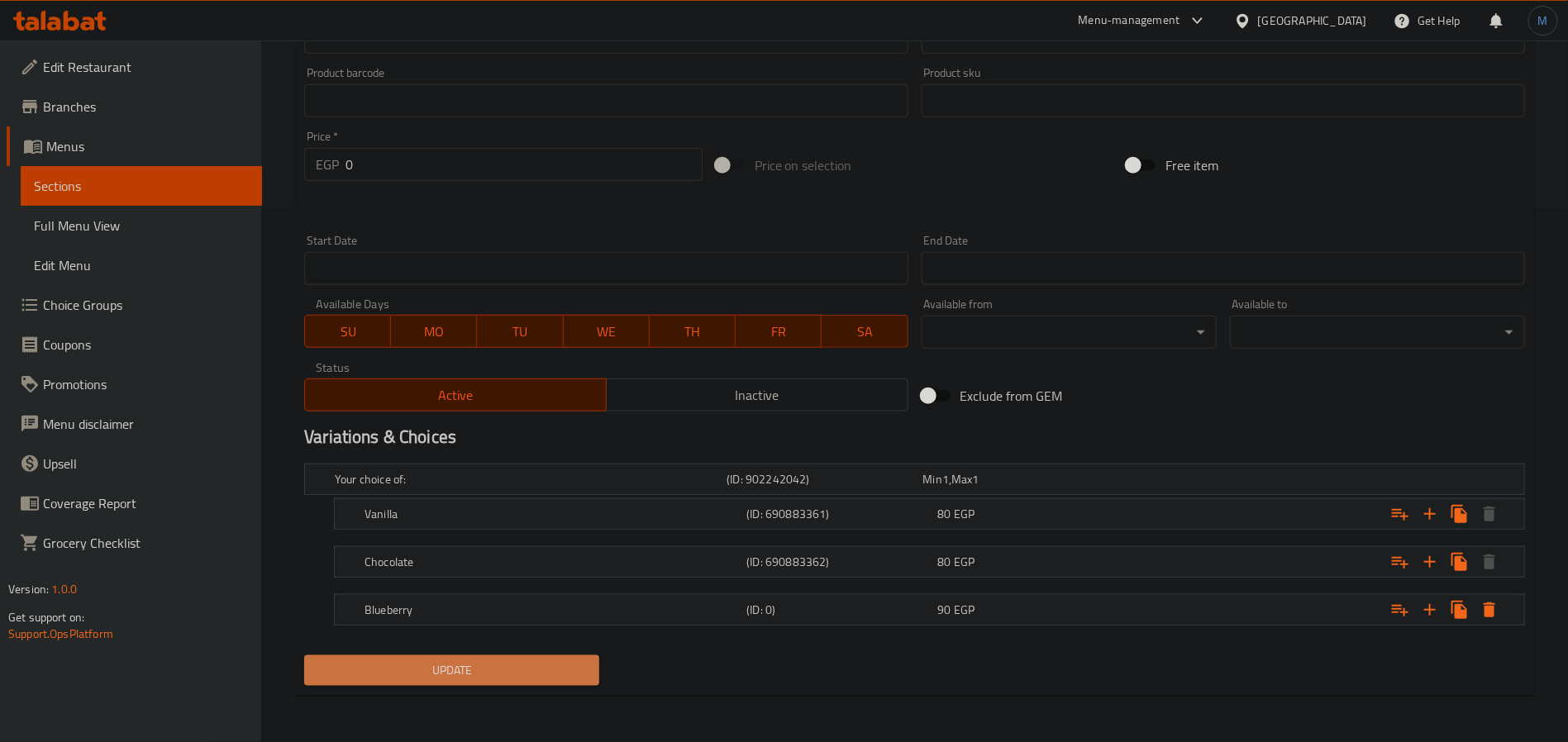
click at [459, 681] on span "Update" at bounding box center [451, 670] width 268 height 20
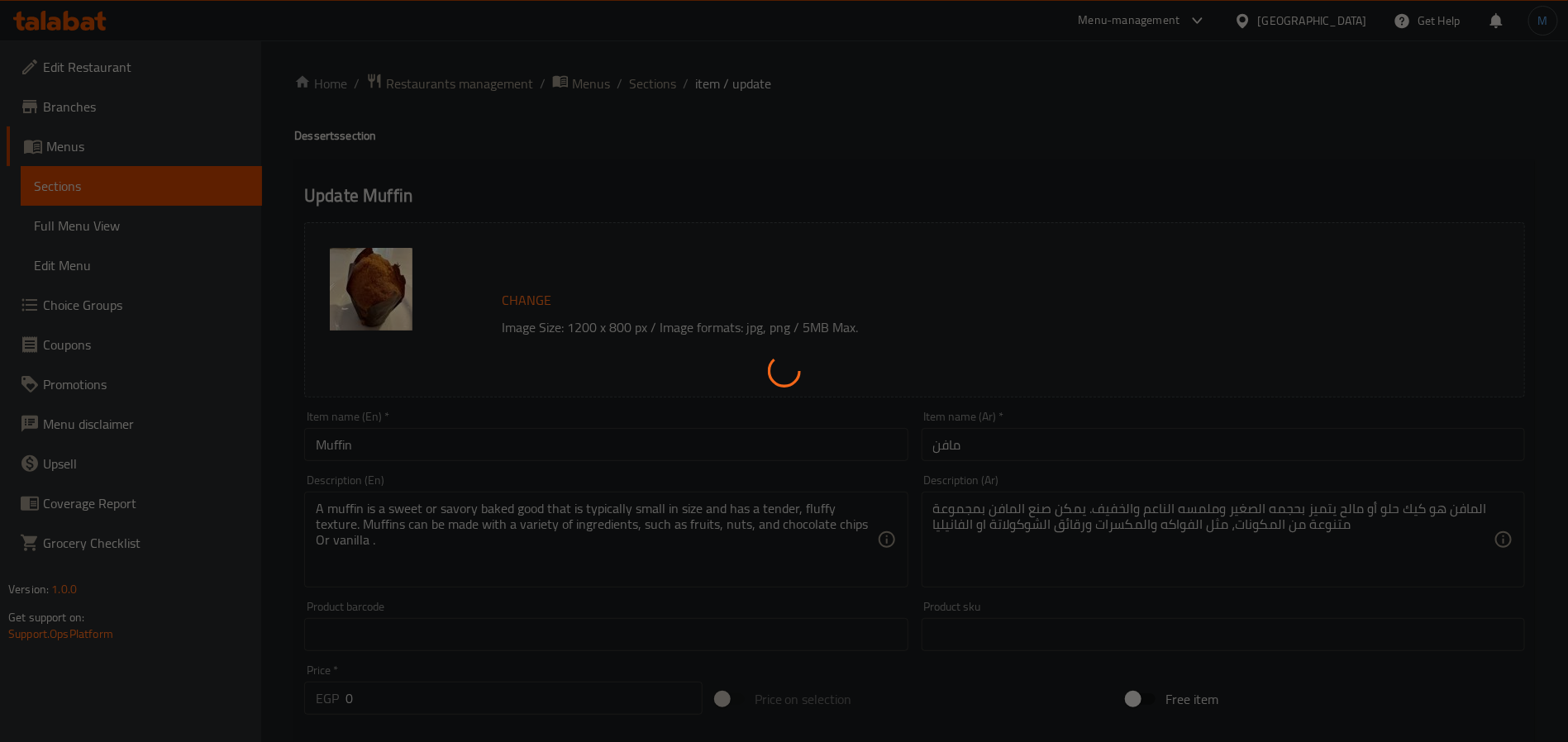
scroll to position [0, 0]
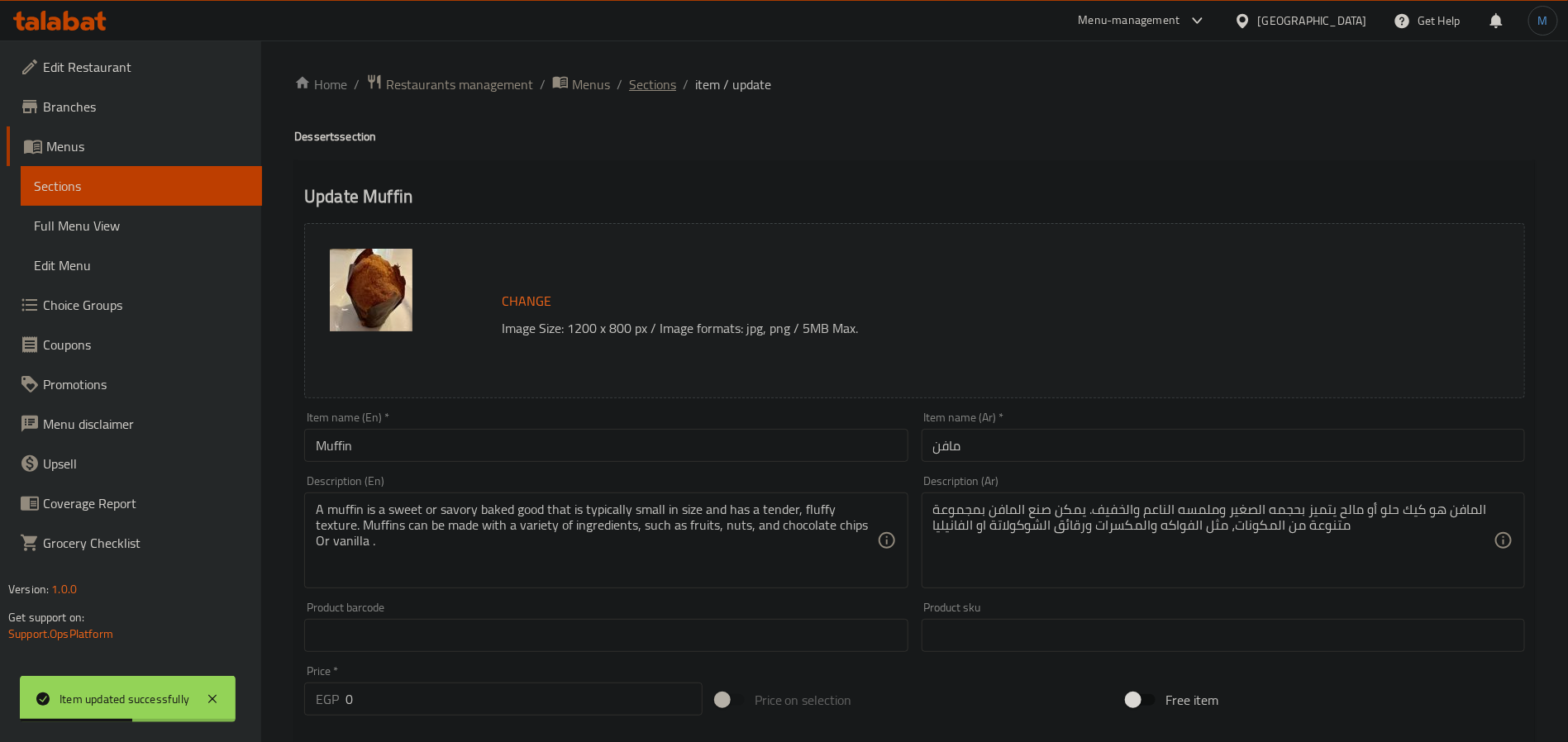
click at [641, 87] on span "Sections" at bounding box center [652, 85] width 47 height 19
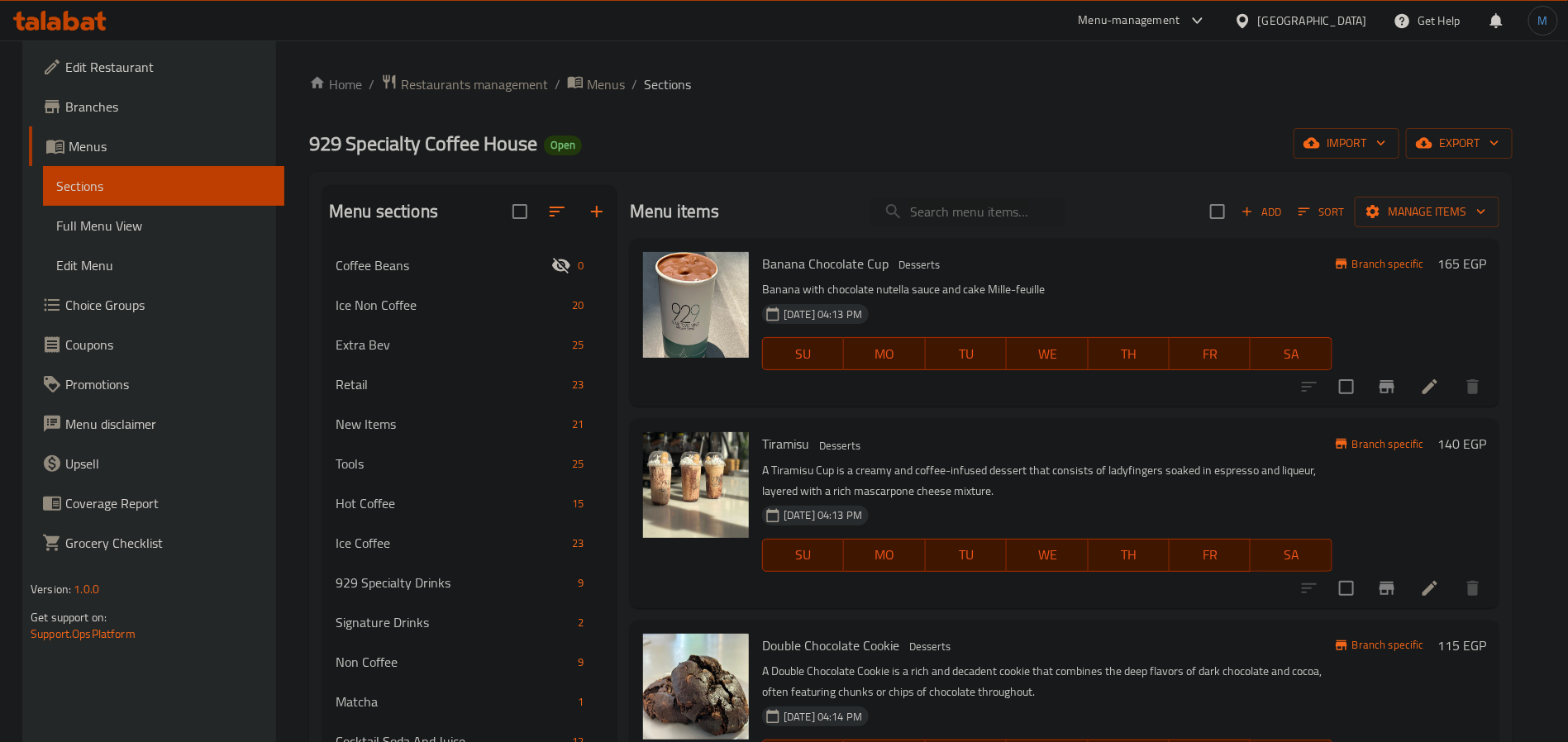
click at [861, 266] on span "Banana Chocolate Cup" at bounding box center [825, 264] width 126 height 25
click at [1037, 486] on p "A Tiramisu Cup is a creamy and coffee-infused dessert that consists of ladyfing…" at bounding box center [1047, 480] width 571 height 42
click at [977, 224] on input "search" at bounding box center [967, 212] width 195 height 29
paste input "Marble Cake"
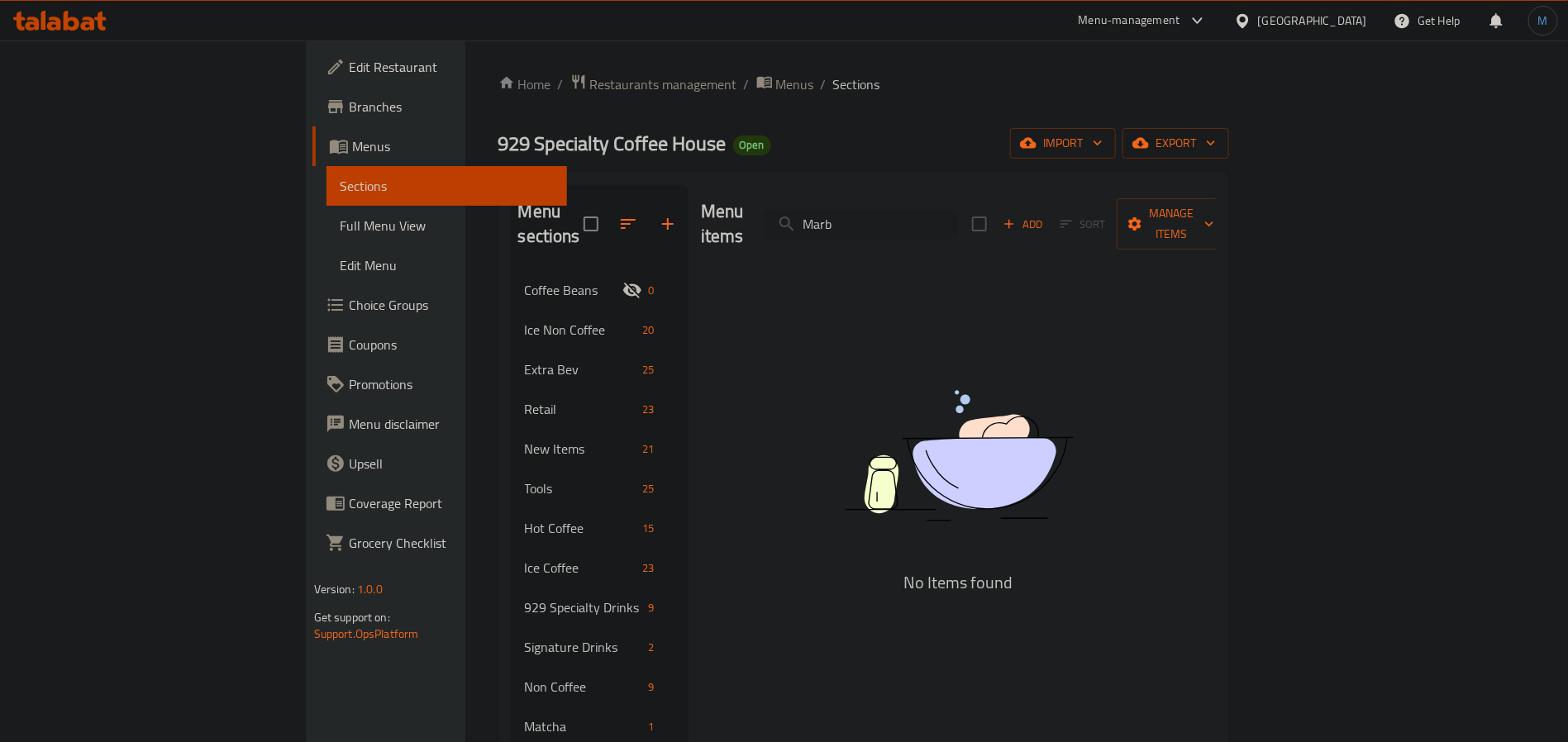
type input "Marb"
click at [1017, 217] on icon "button" at bounding box center [1008, 224] width 15 height 15
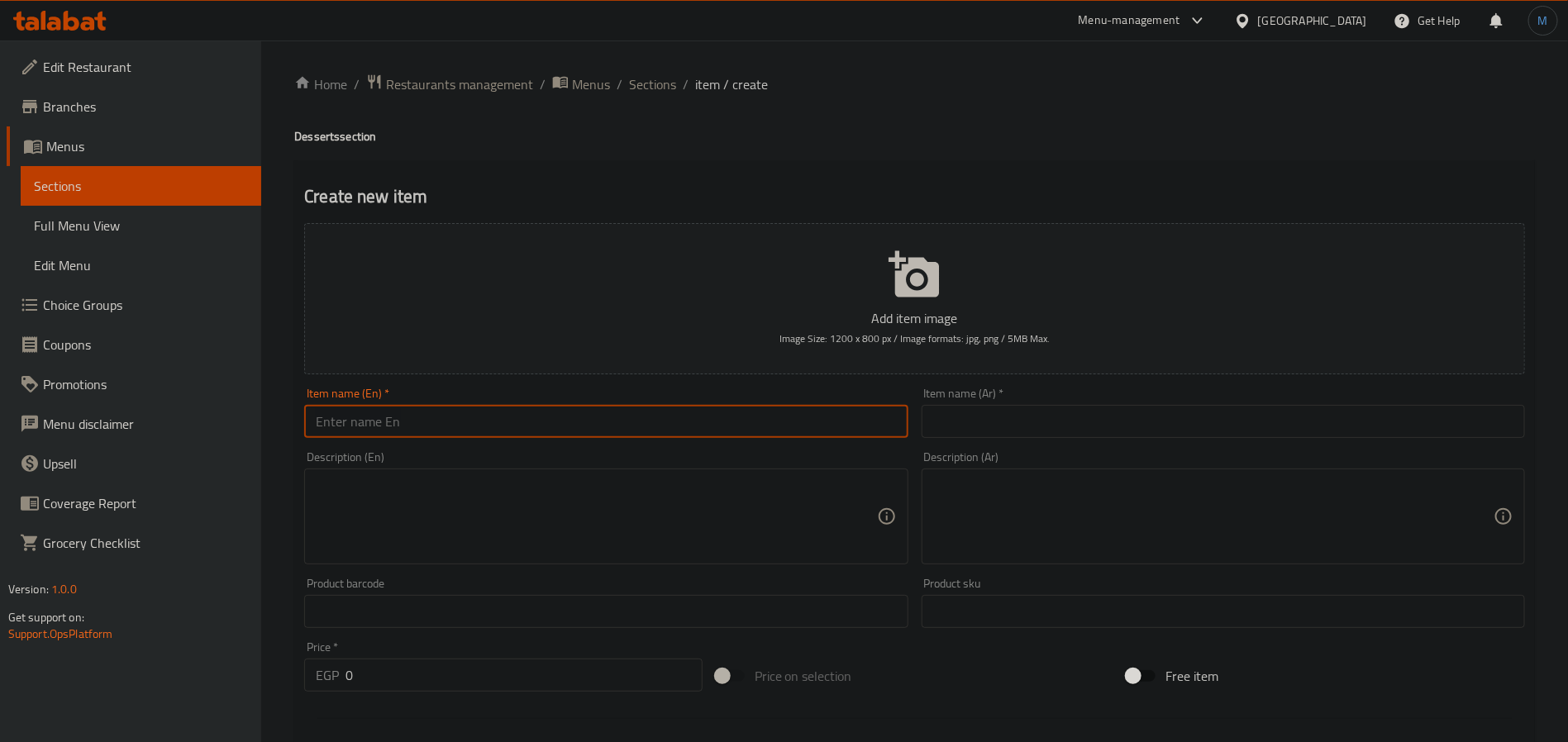
click at [565, 427] on input "text" at bounding box center [606, 422] width 604 height 33
paste input "Marble Cake"
type input "Marble Cake"
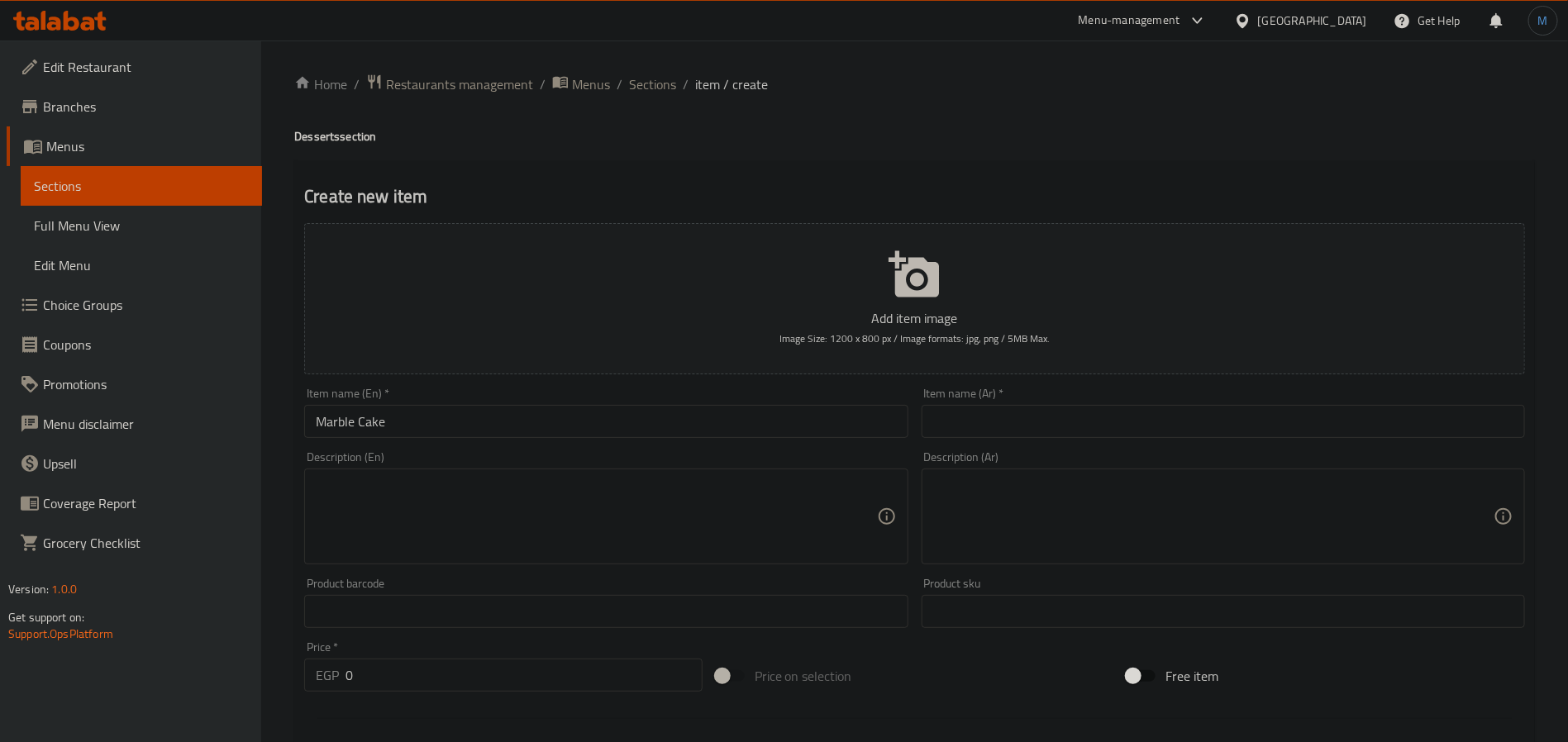
click at [1155, 395] on div "Item name (Ar)   * Item name (Ar) *" at bounding box center [1223, 413] width 604 height 51
click at [1176, 424] on input "text" at bounding box center [1223, 422] width 604 height 33
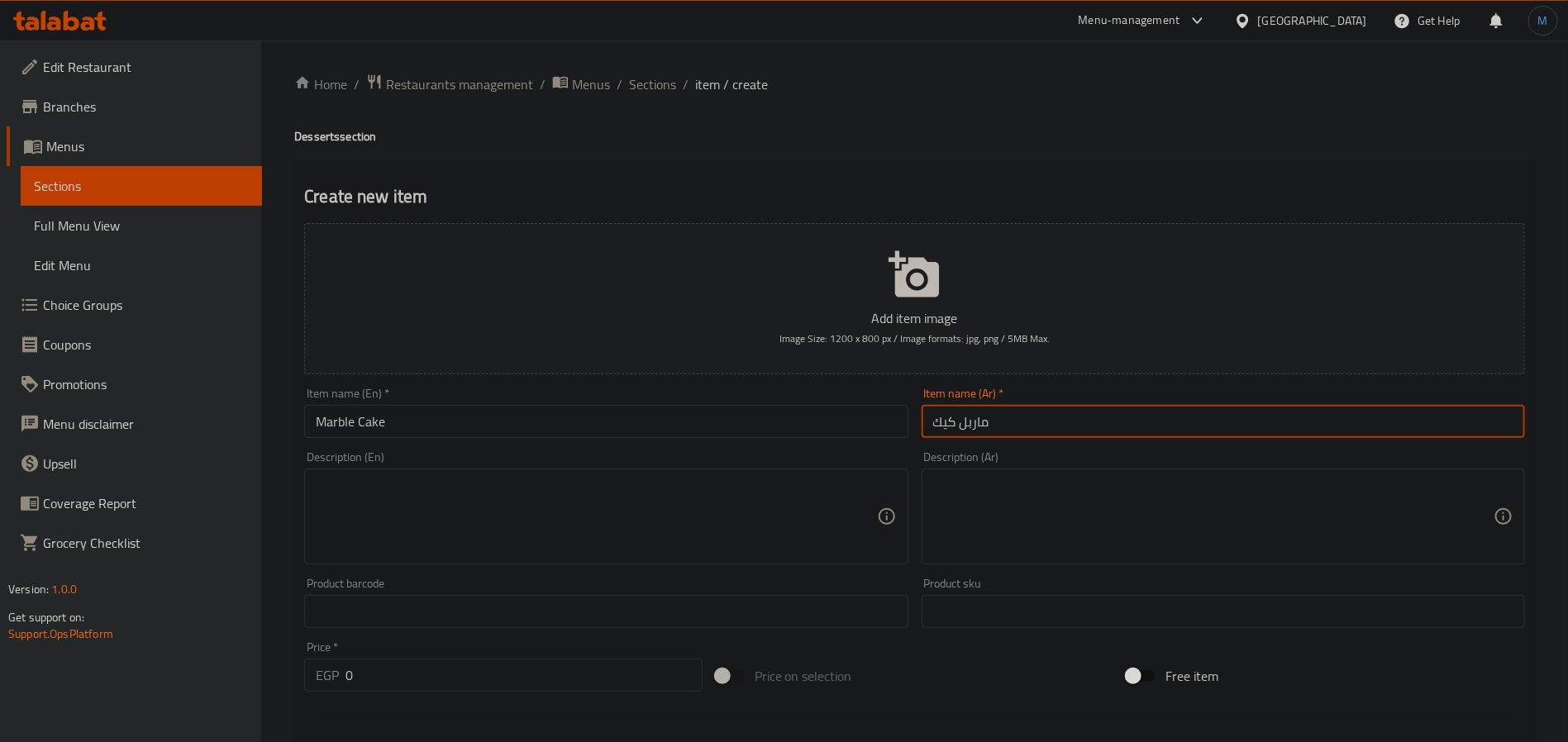
type input "ماربل كيك"
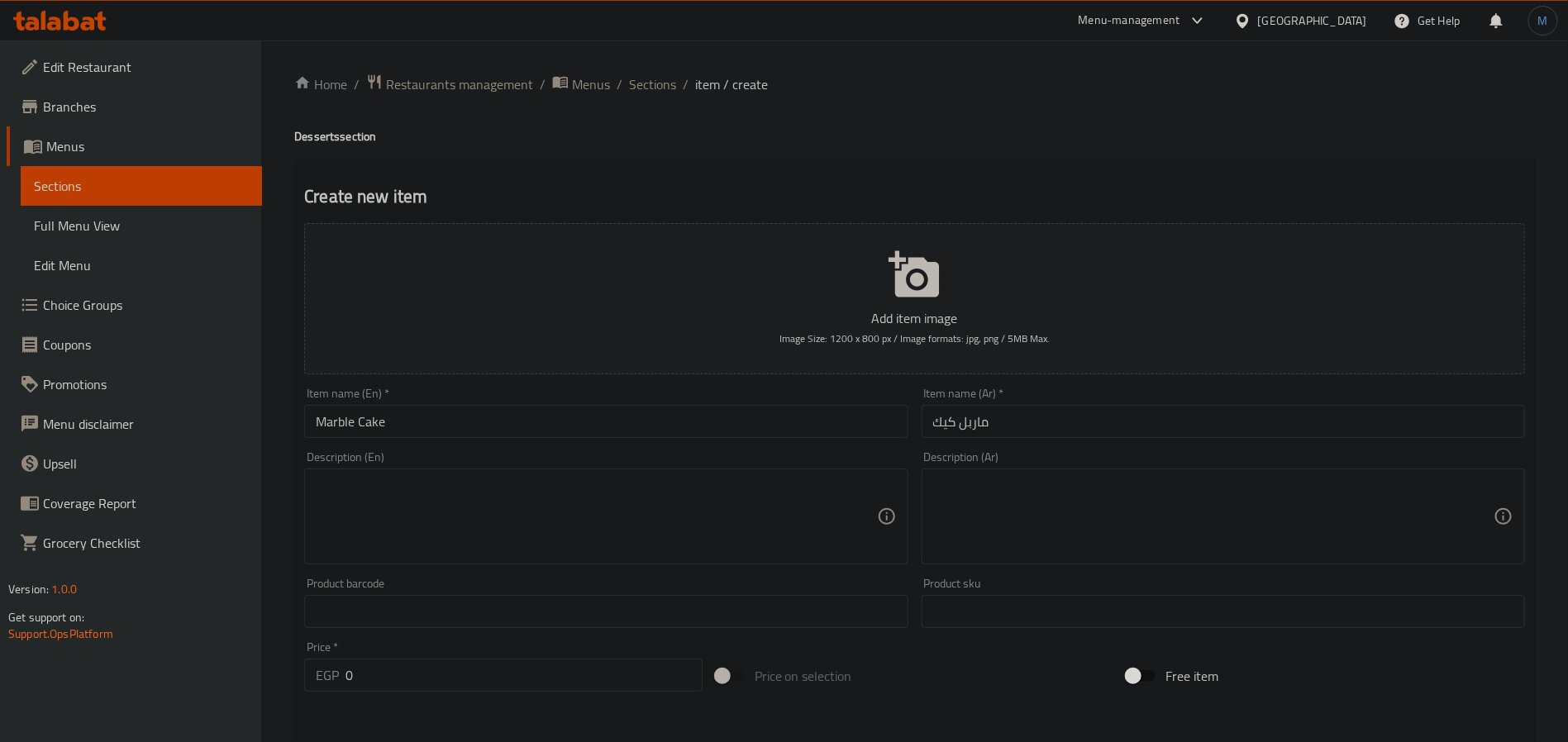
drag, startPoint x: 473, startPoint y: 645, endPoint x: 464, endPoint y: 673, distance: 29.4
click at [471, 648] on div "Price   * EGP 0 Price *" at bounding box center [504, 667] width 399 height 51
click at [464, 673] on input "0" at bounding box center [523, 675] width 357 height 33
type input "95"
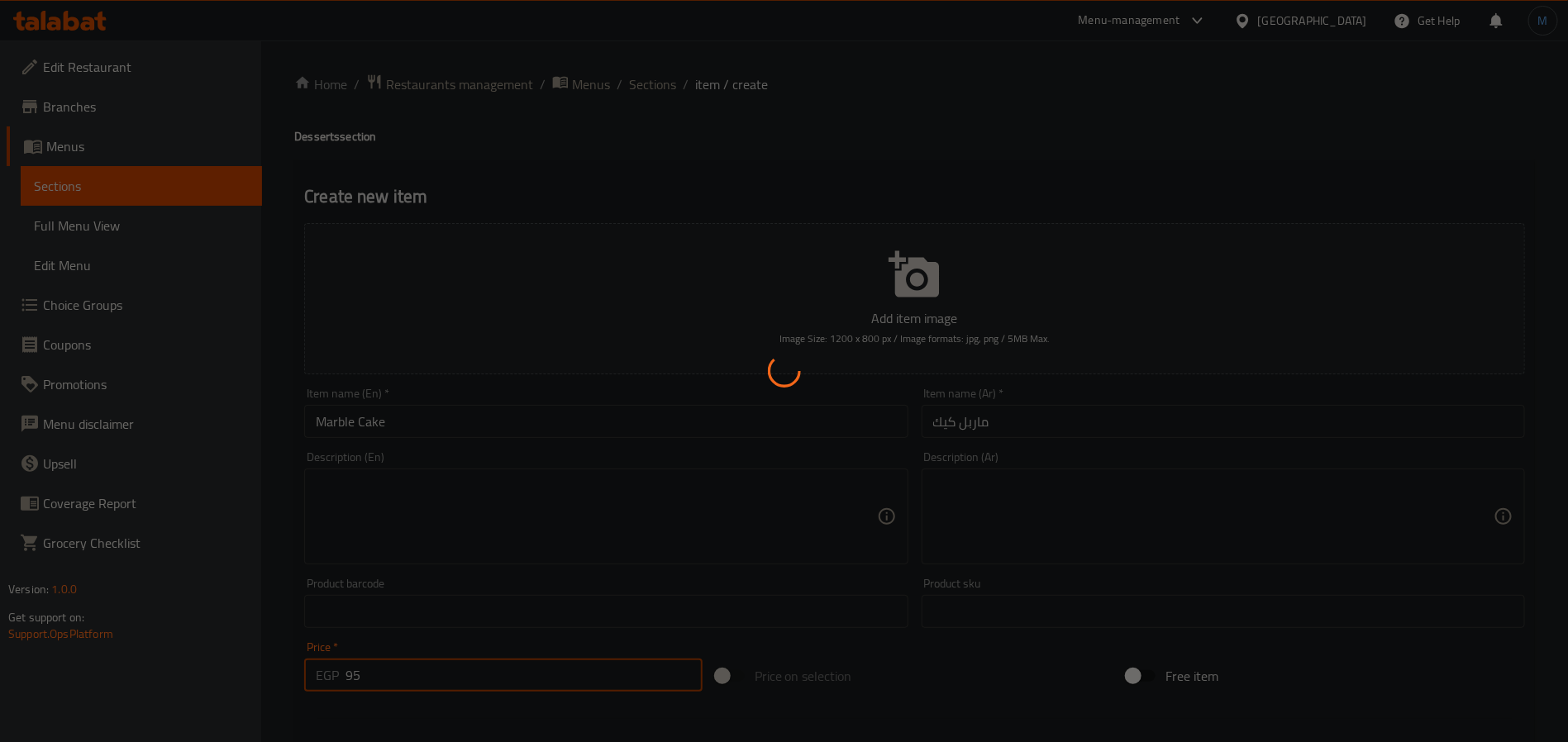
type input "0"
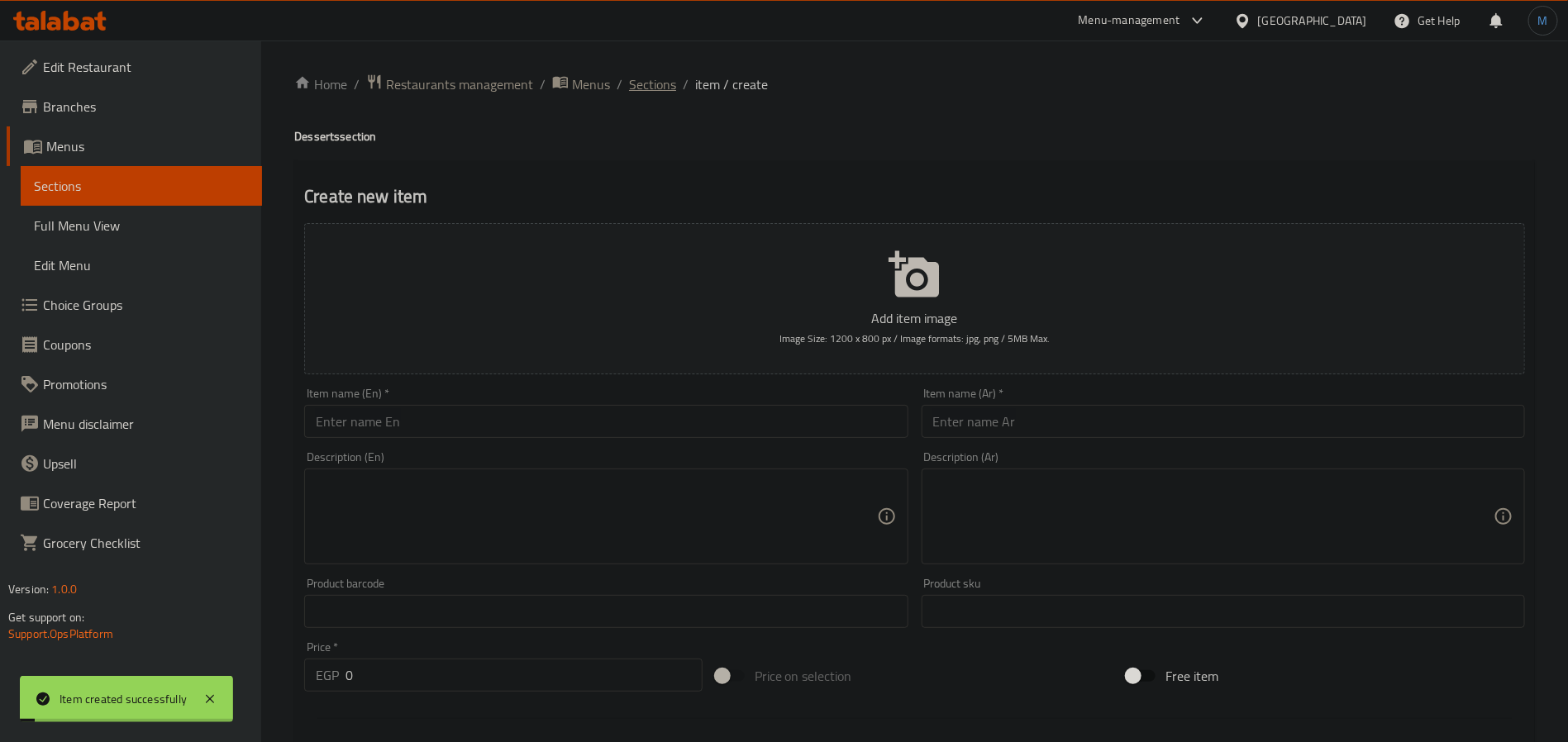
click at [653, 75] on span "Sections" at bounding box center [652, 85] width 47 height 19
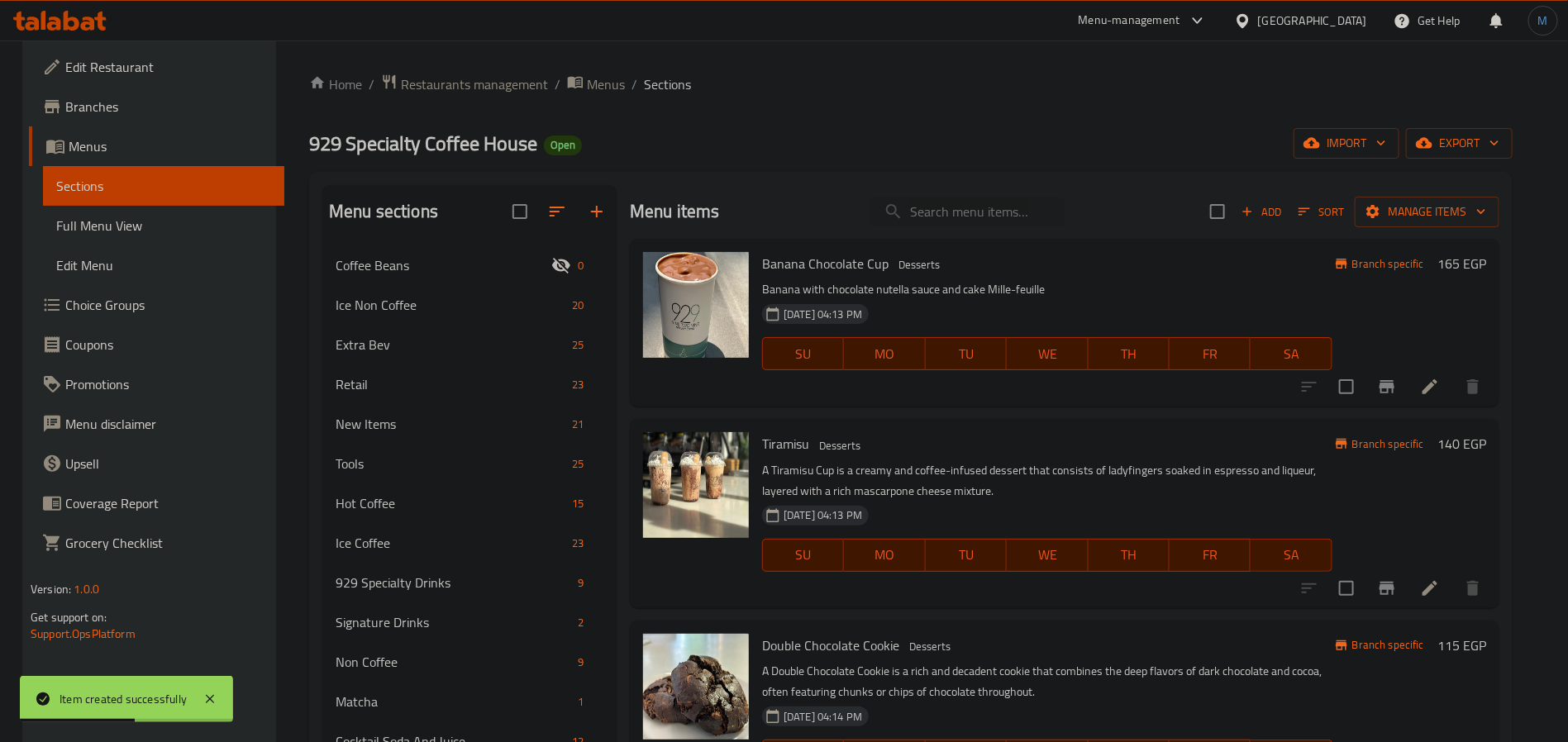
click at [1014, 419] on div "Tiramisu Desserts A Tiramisu Cup is a creamy and coffee-infused dessert that co…" at bounding box center [1064, 513] width 869 height 189
click at [982, 216] on input "search" at bounding box center [967, 212] width 195 height 29
paste input "Salted Caramel Cake"
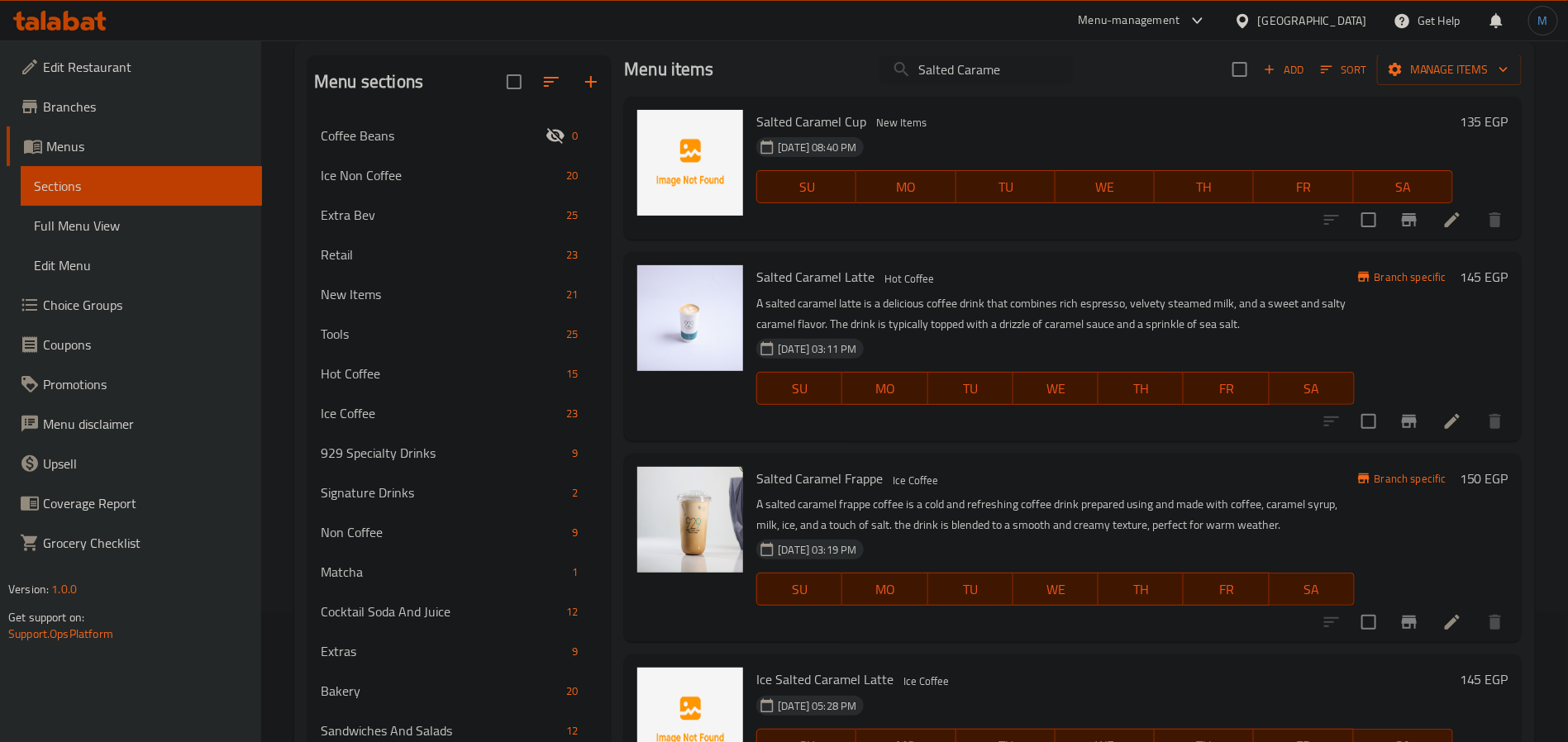
scroll to position [231, 0]
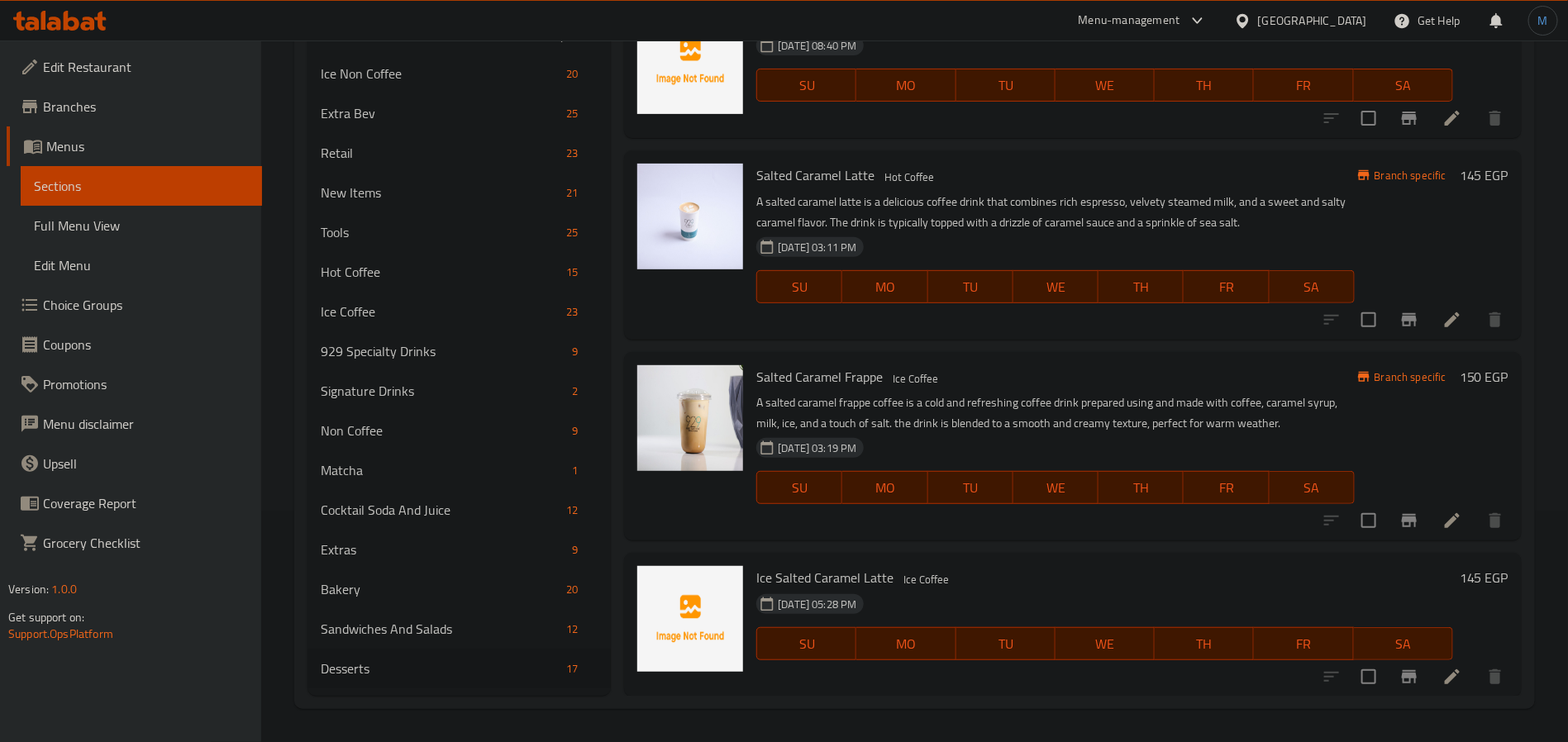
click at [1002, 295] on button "TU" at bounding box center [971, 287] width 86 height 33
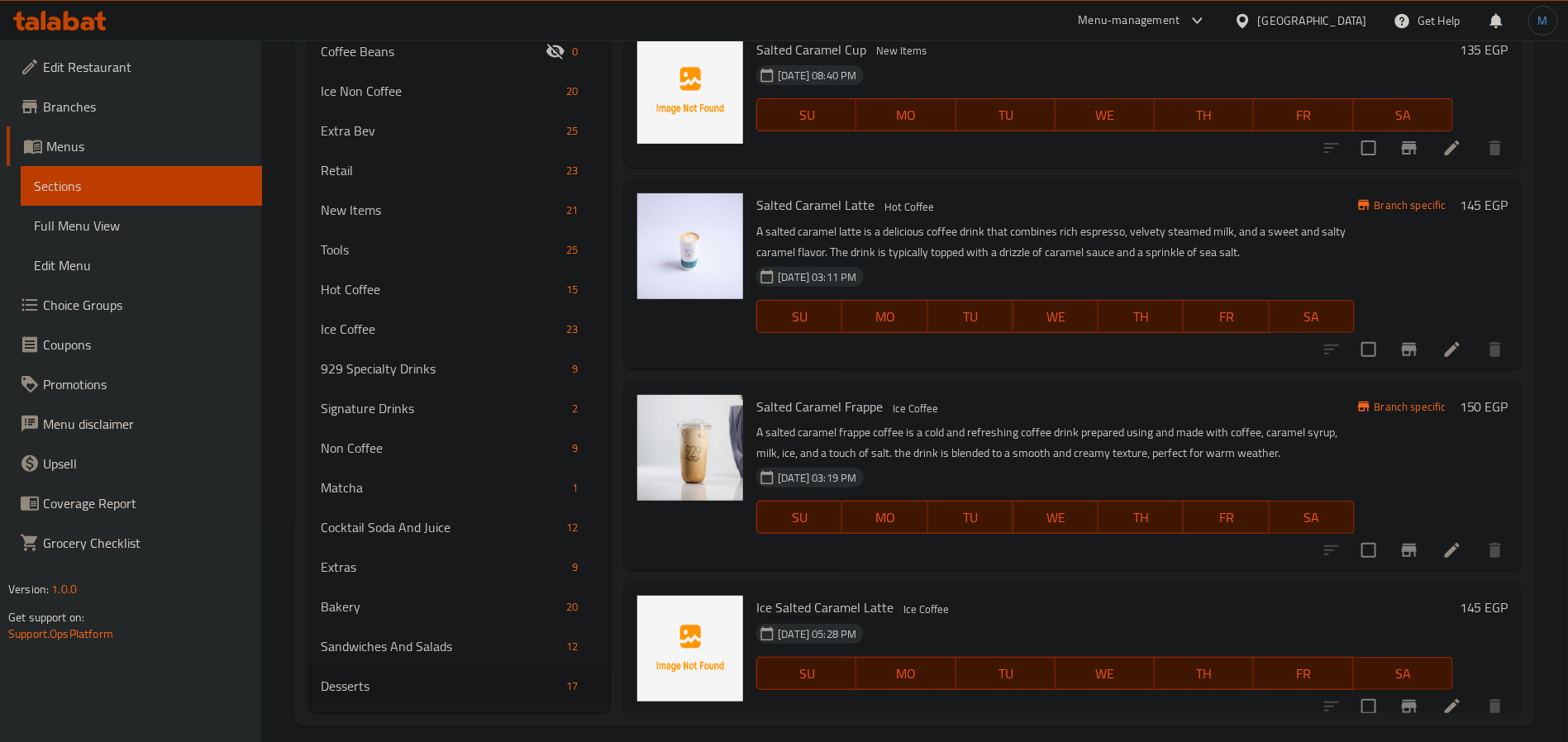
scroll to position [0, 0]
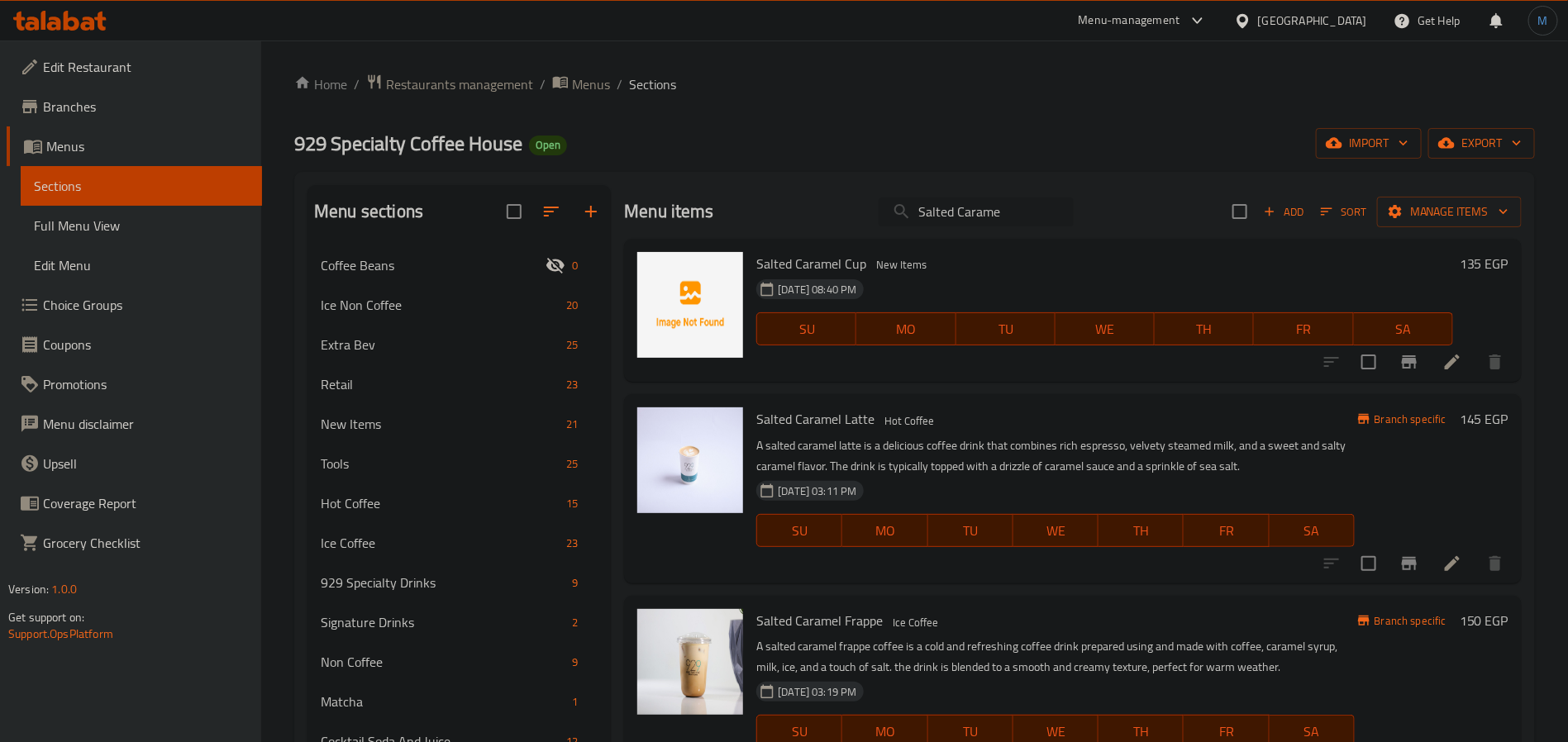
click at [964, 209] on input "Salted Carame" at bounding box center [976, 212] width 195 height 29
paste input "Japanes Cak"
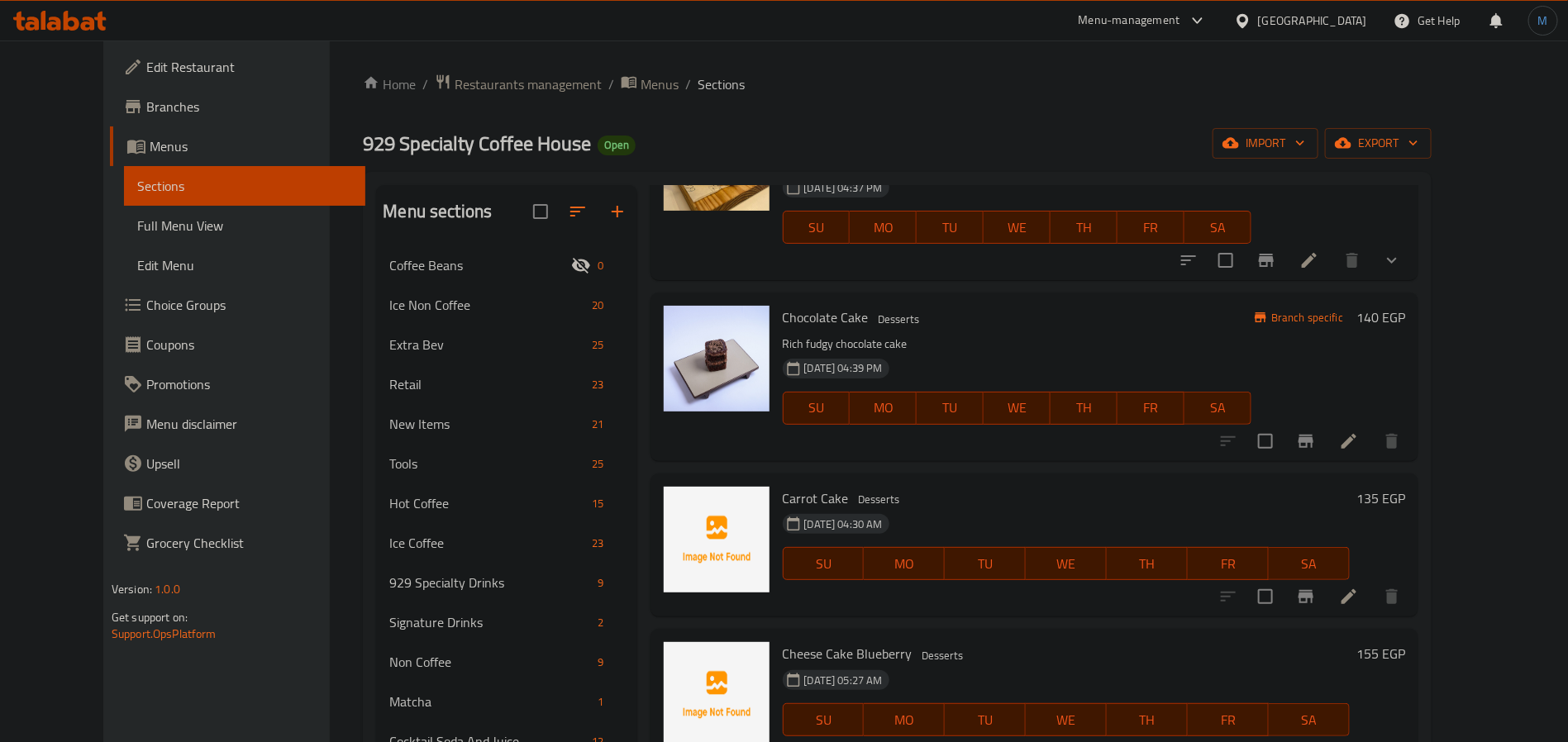
scroll to position [158, 0]
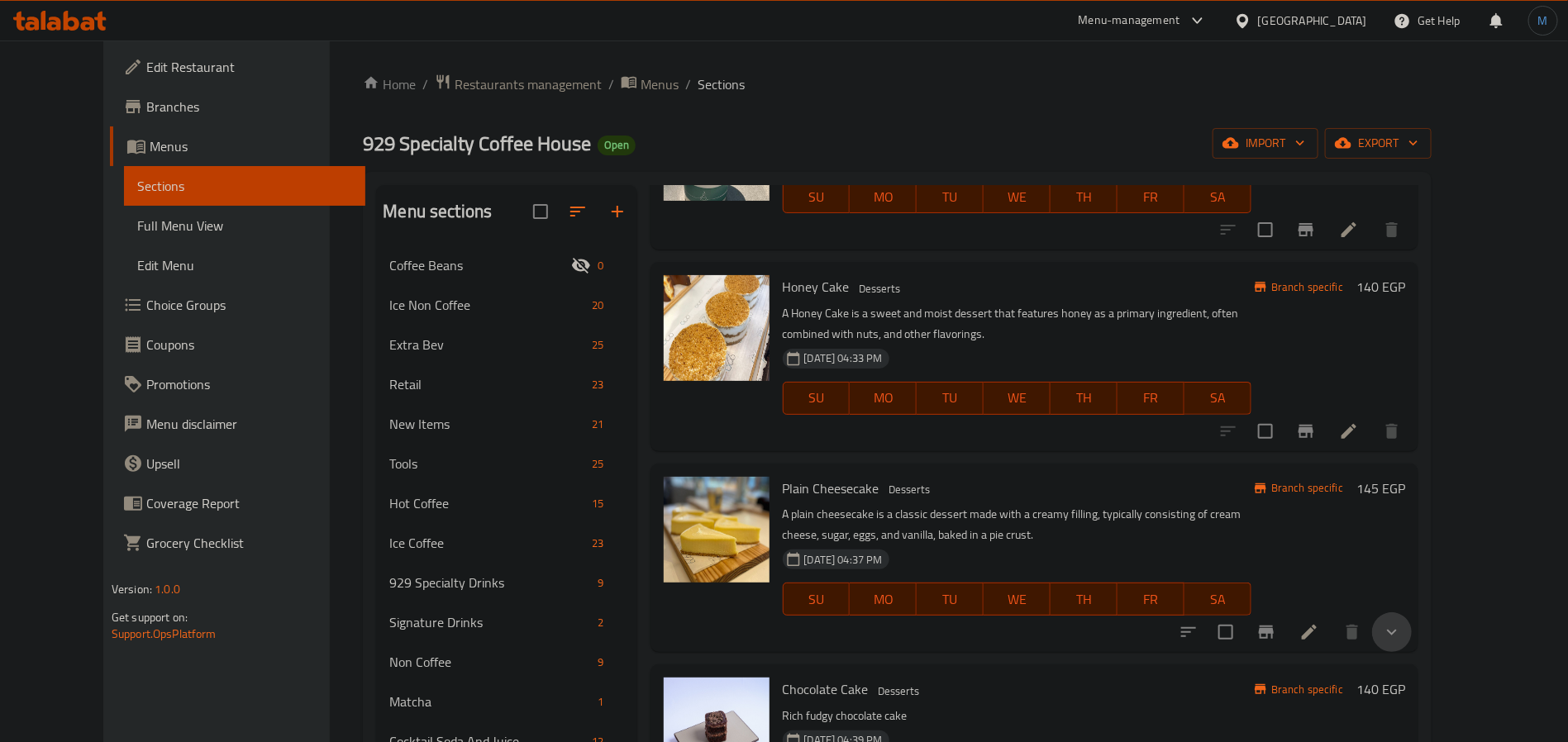
click at [1411, 648] on button "show more" at bounding box center [1391, 632] width 40 height 40
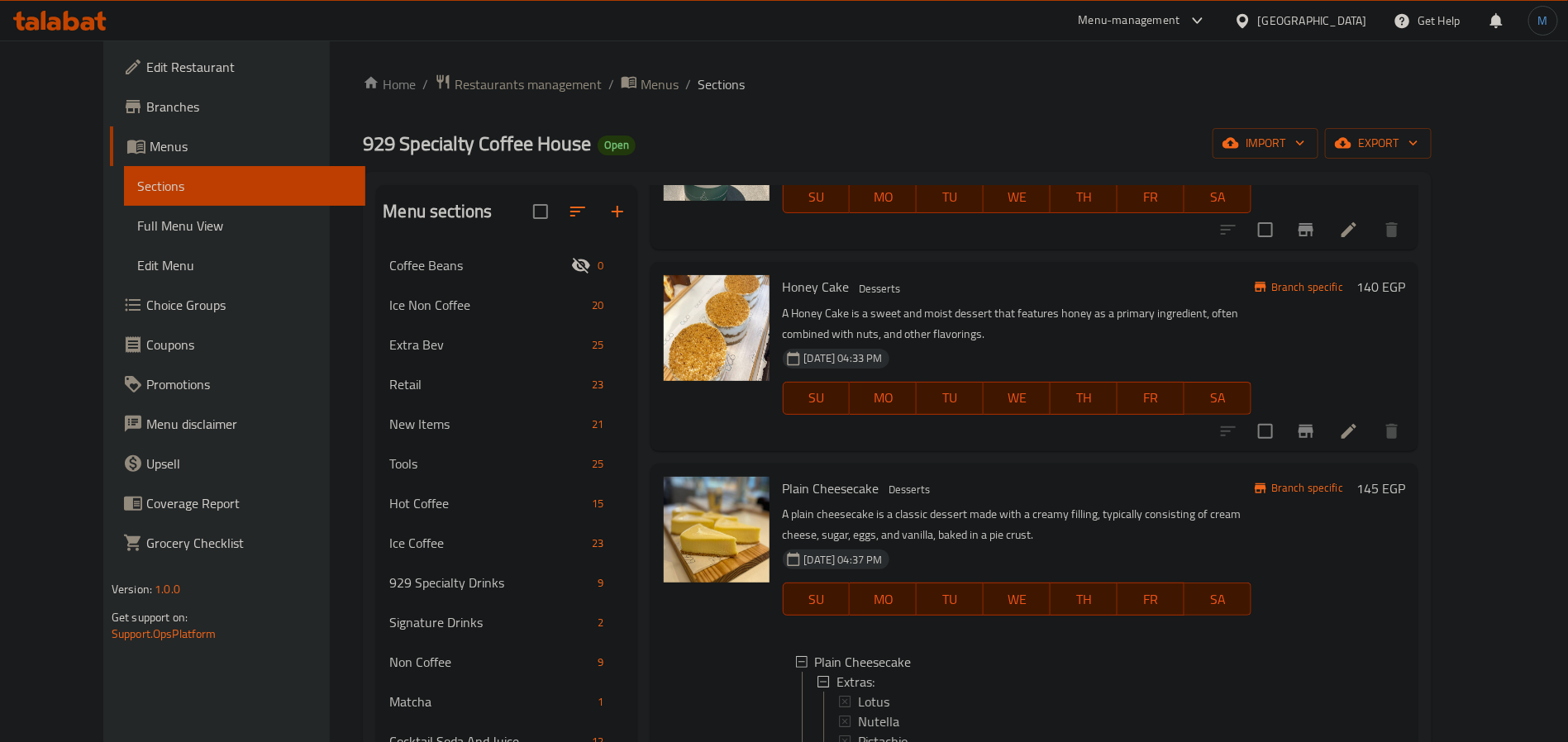
scroll to position [406, 0]
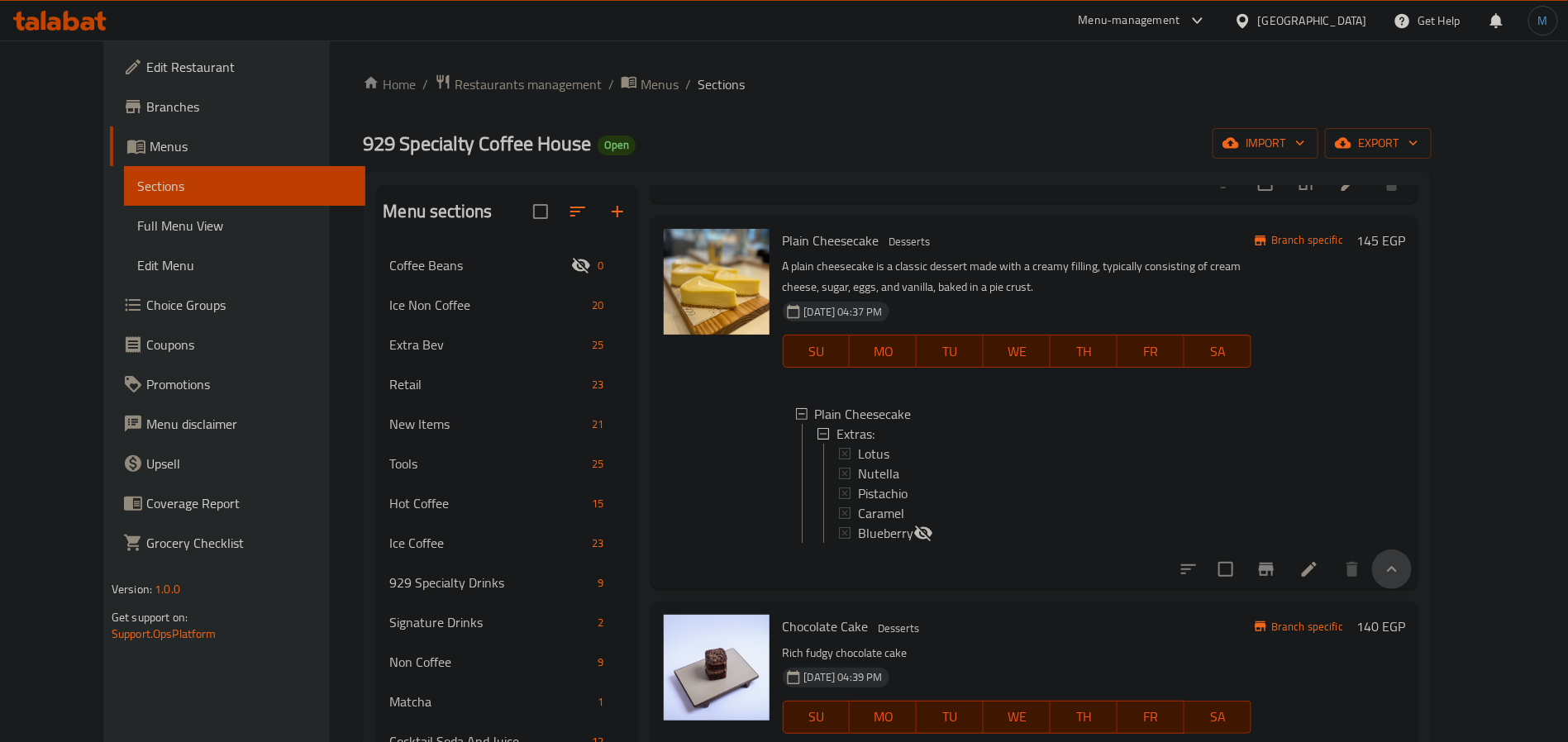
click at [1411, 578] on button "show more" at bounding box center [1391, 569] width 40 height 40
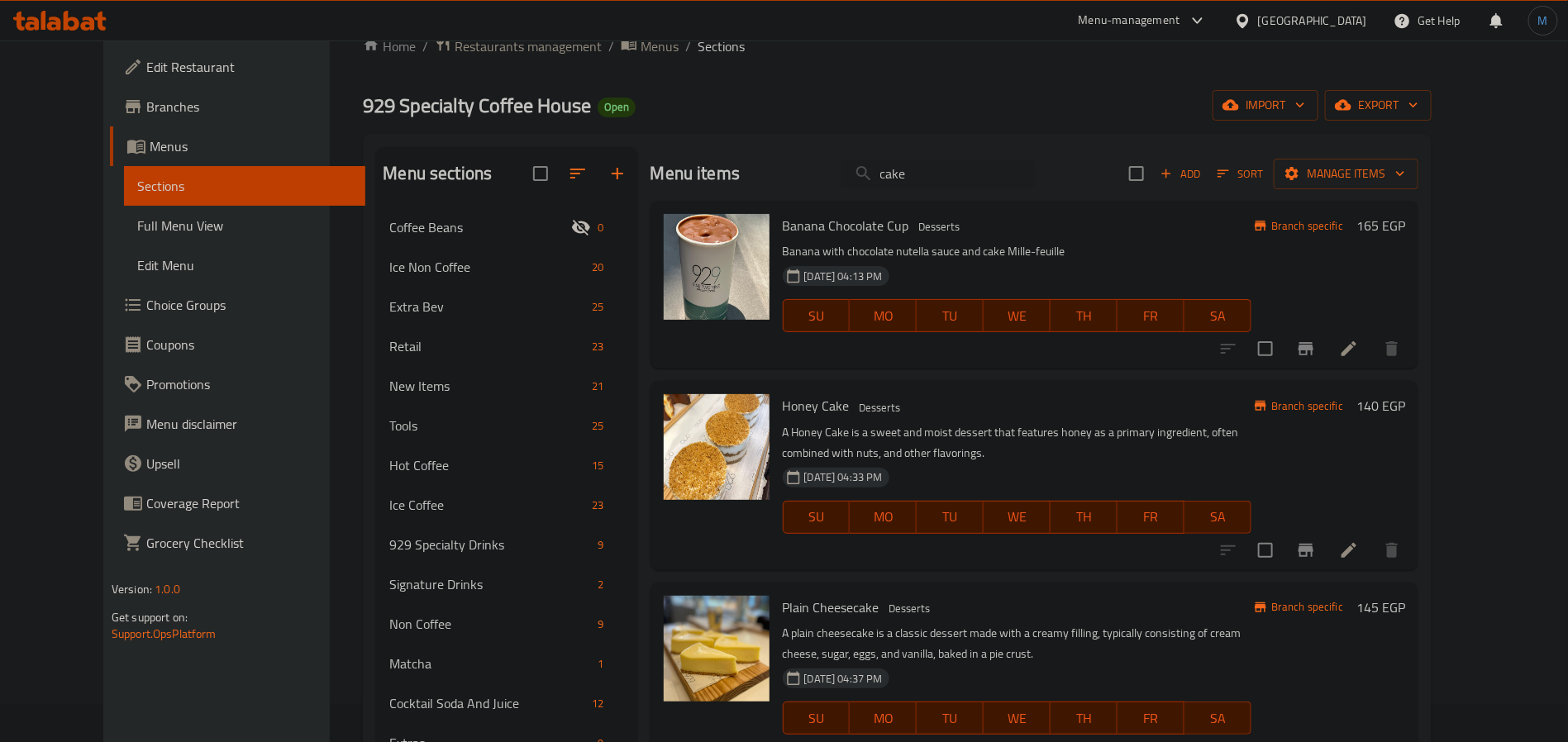
scroll to position [0, 0]
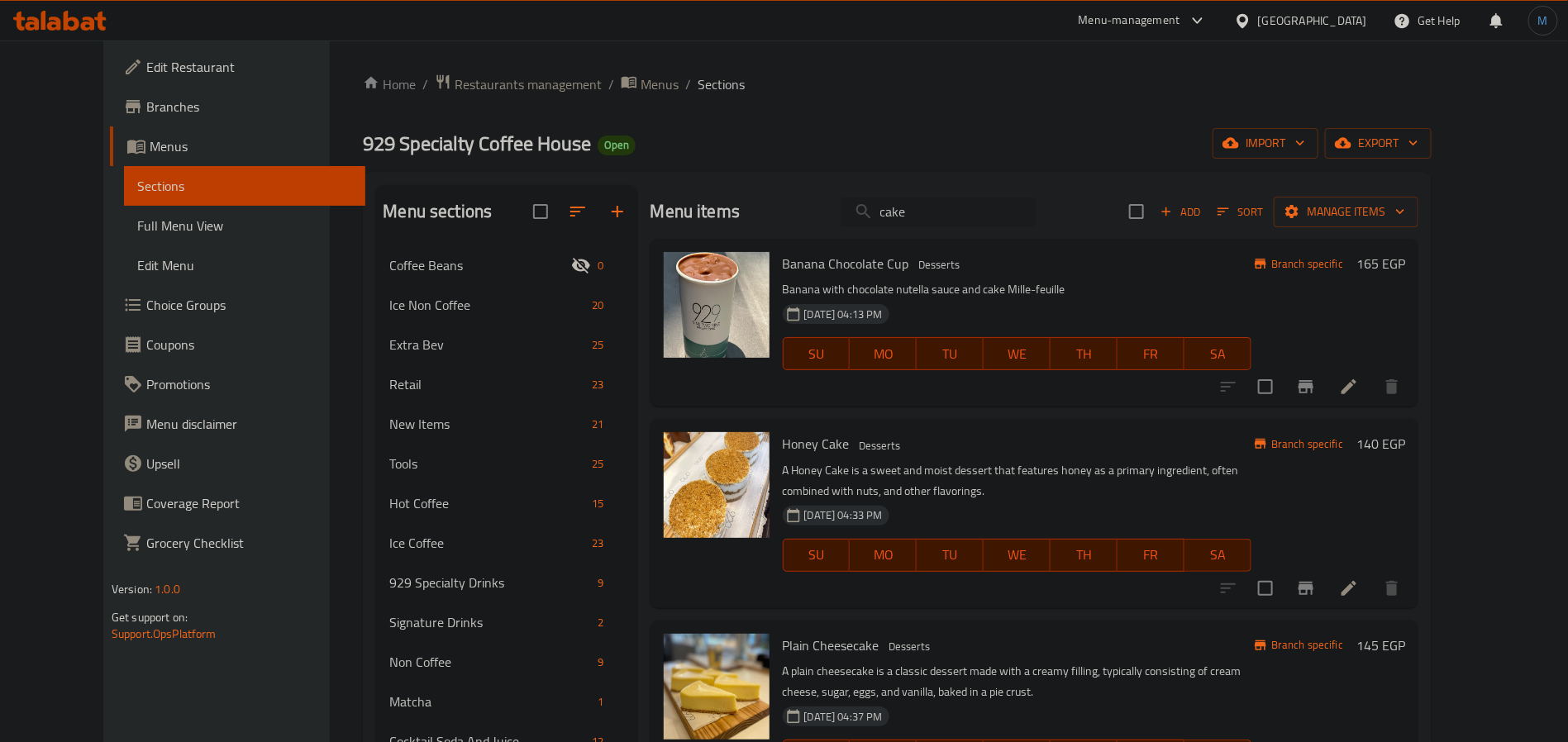
click at [920, 224] on input "cake" at bounding box center [937, 212] width 195 height 29
click at [969, 221] on input "cake" at bounding box center [937, 212] width 195 height 29
paste input "Japanes C"
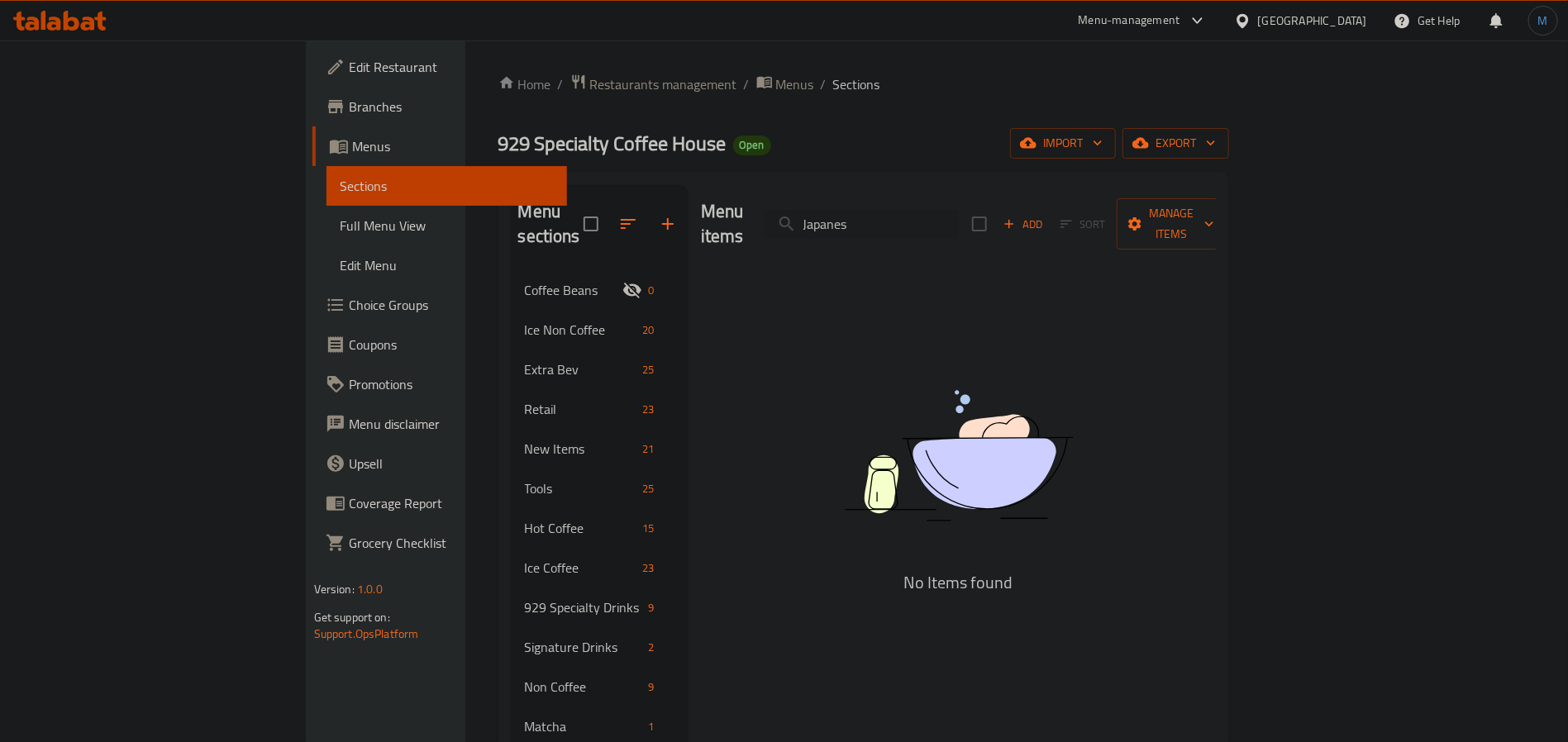
click at [739, 488] on div "Menu items Japanes Add Sort Manage items No Items found" at bounding box center [952, 568] width 529 height 766
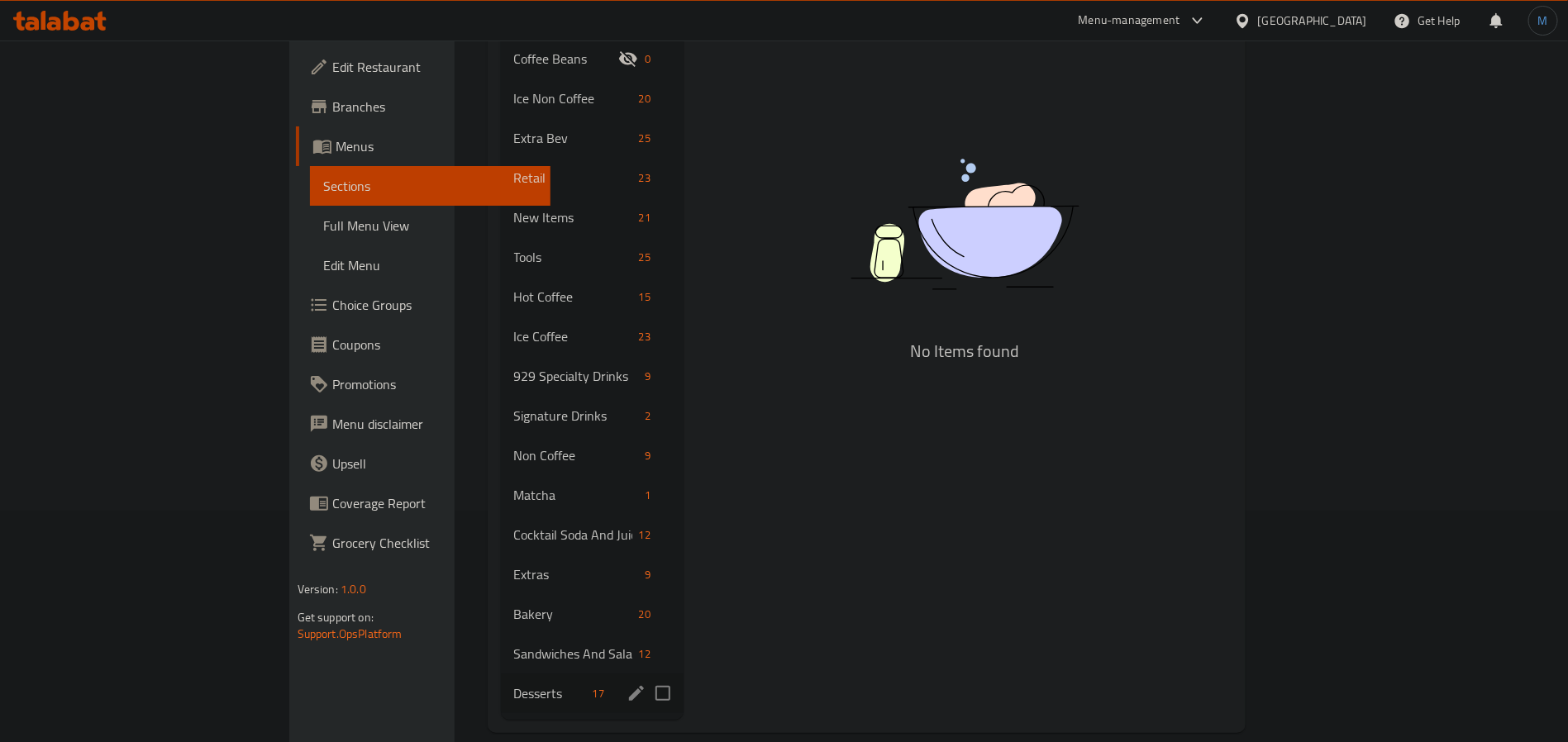
click at [501, 674] on div "Desserts 17" at bounding box center [592, 693] width 183 height 40
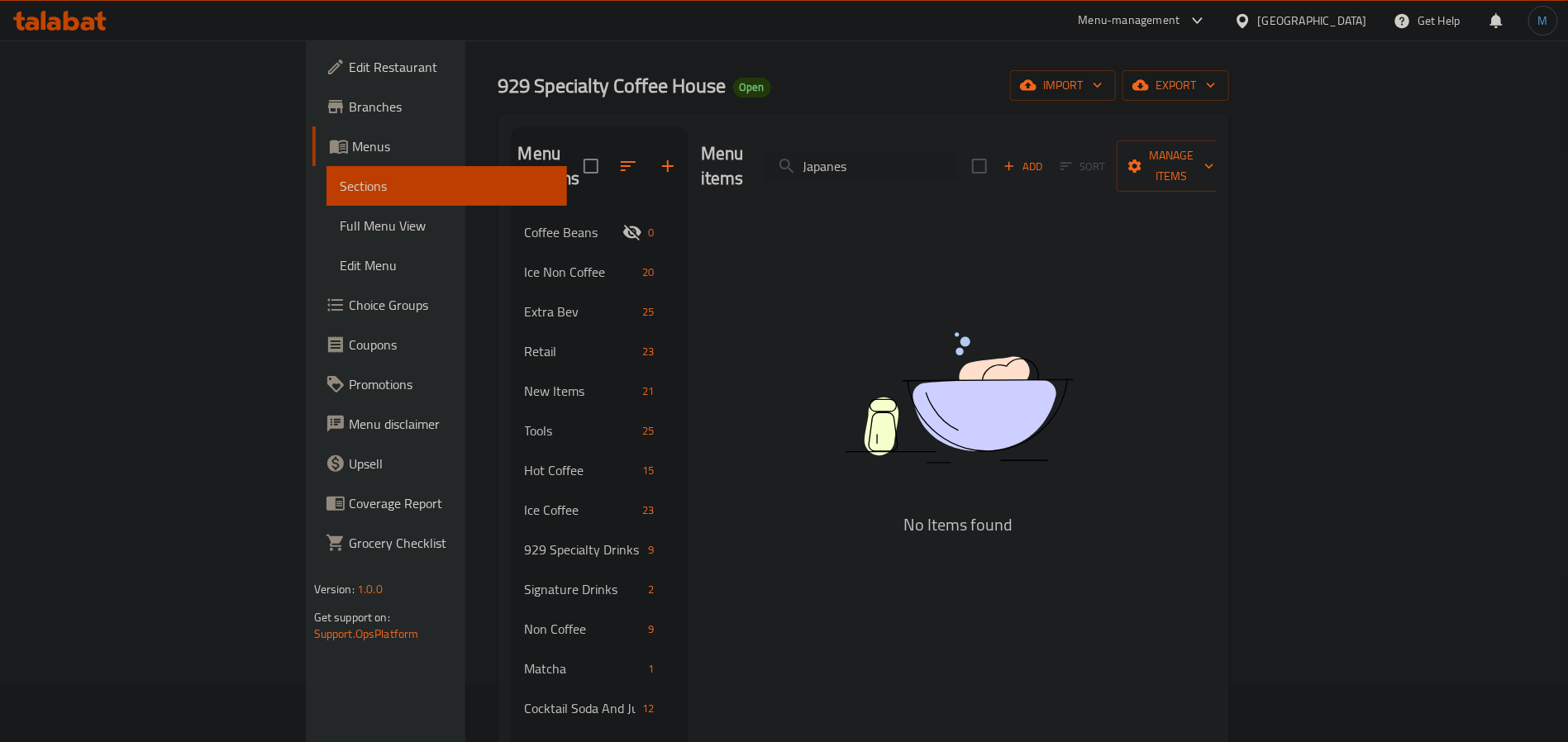
scroll to position [0, 0]
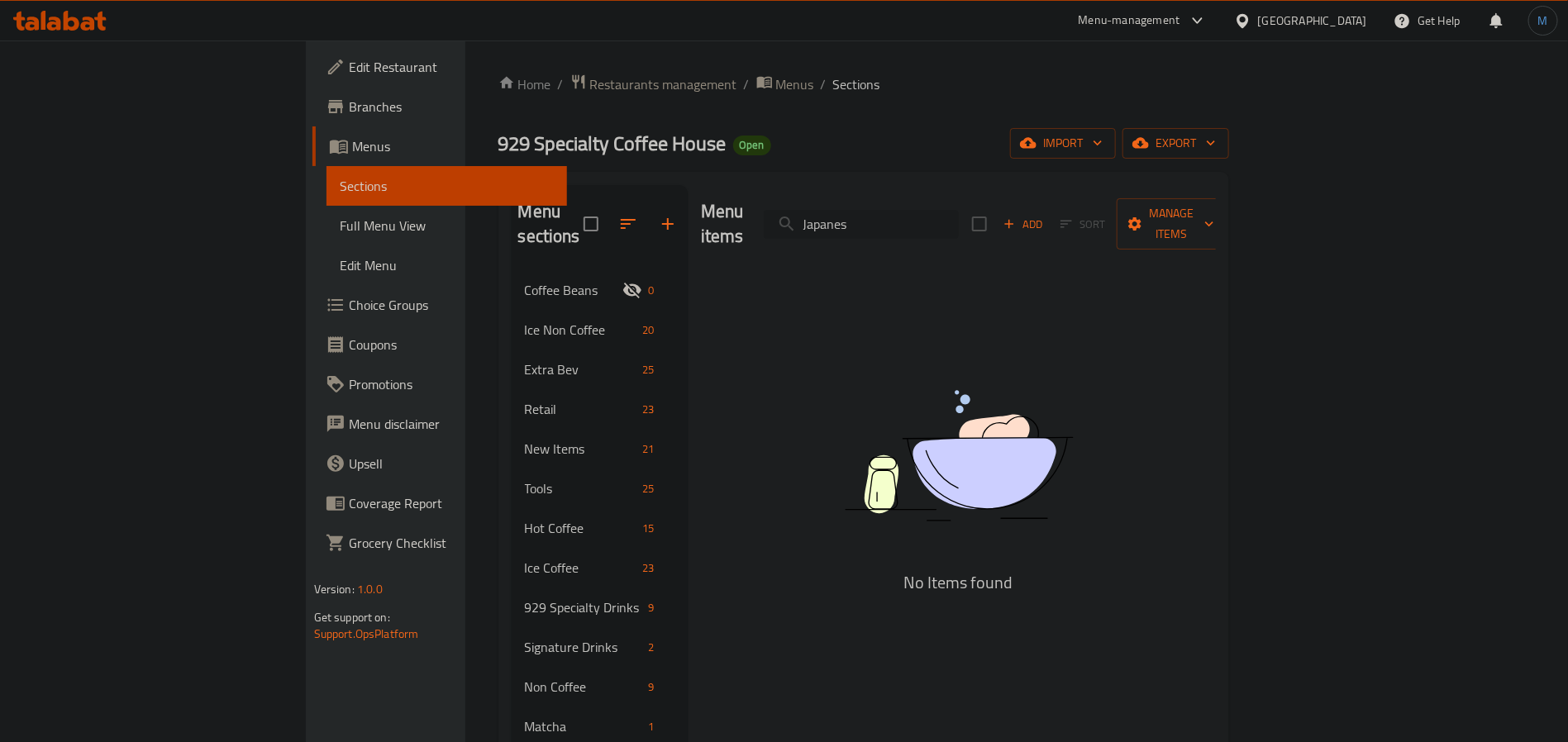
click at [958, 224] on input "Japanes" at bounding box center [860, 225] width 195 height 29
type input "Japa"
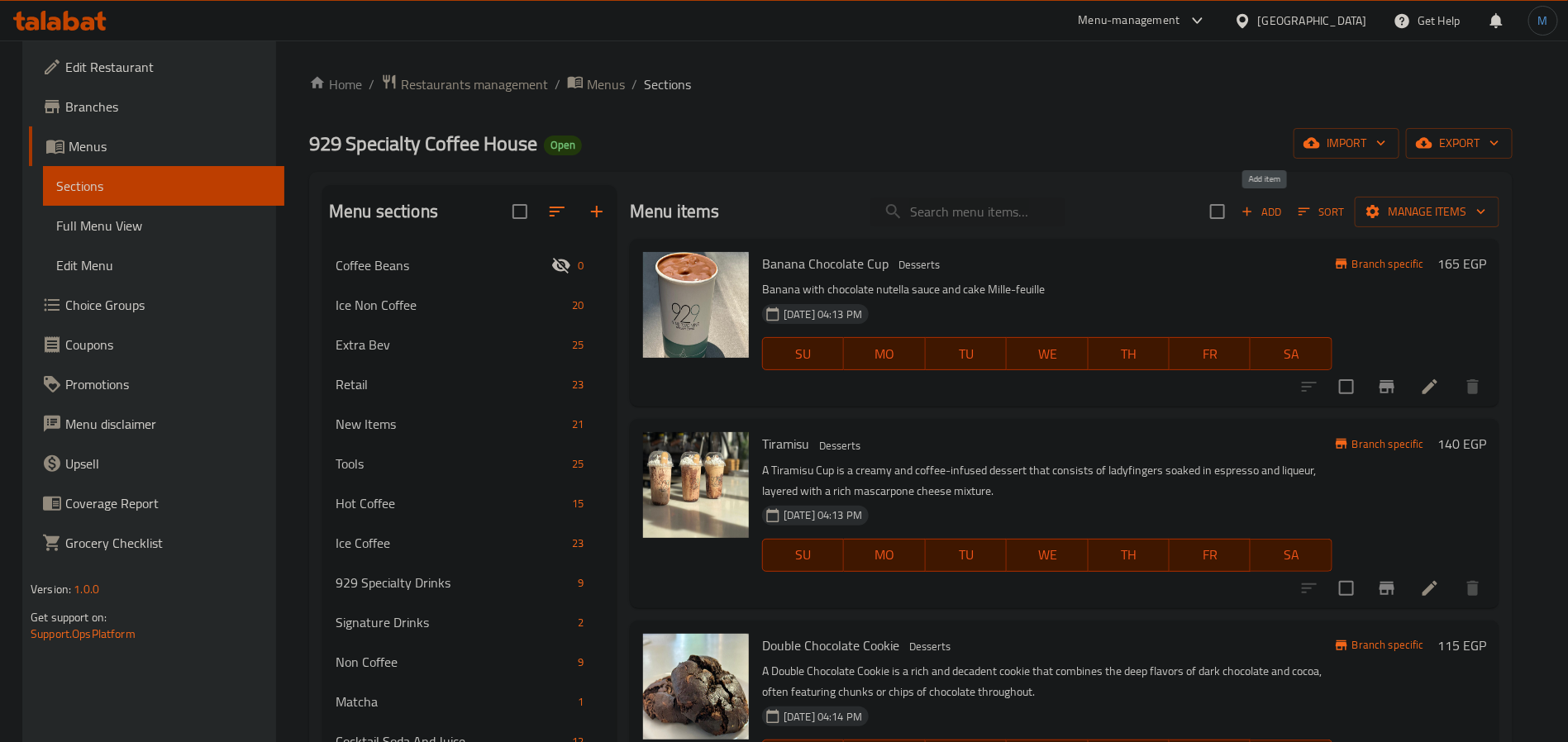
click at [1252, 208] on icon "button" at bounding box center [1246, 211] width 15 height 15
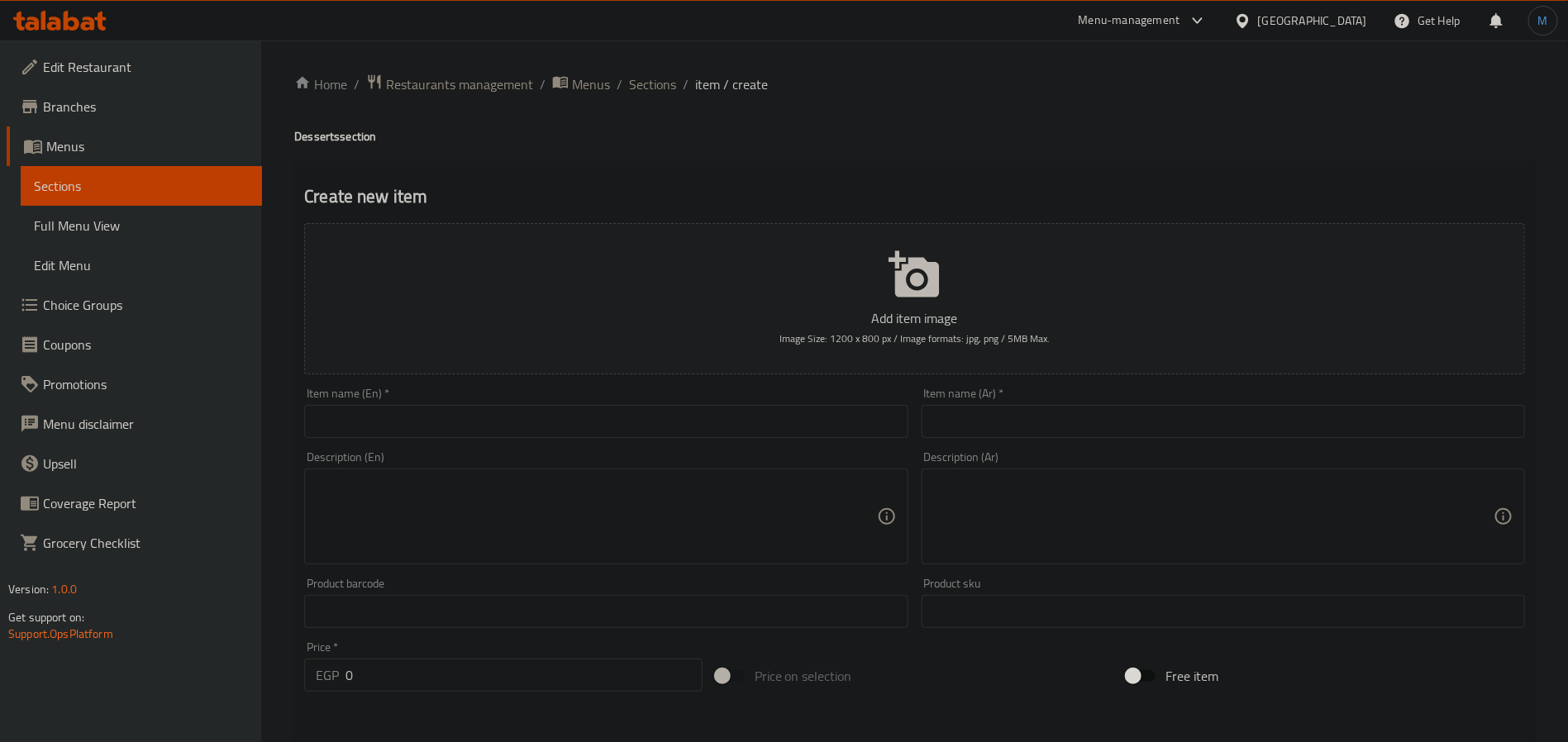
click at [668, 402] on div at bounding box center [784, 371] width 1568 height 742
click at [677, 420] on input "text" at bounding box center [606, 422] width 604 height 33
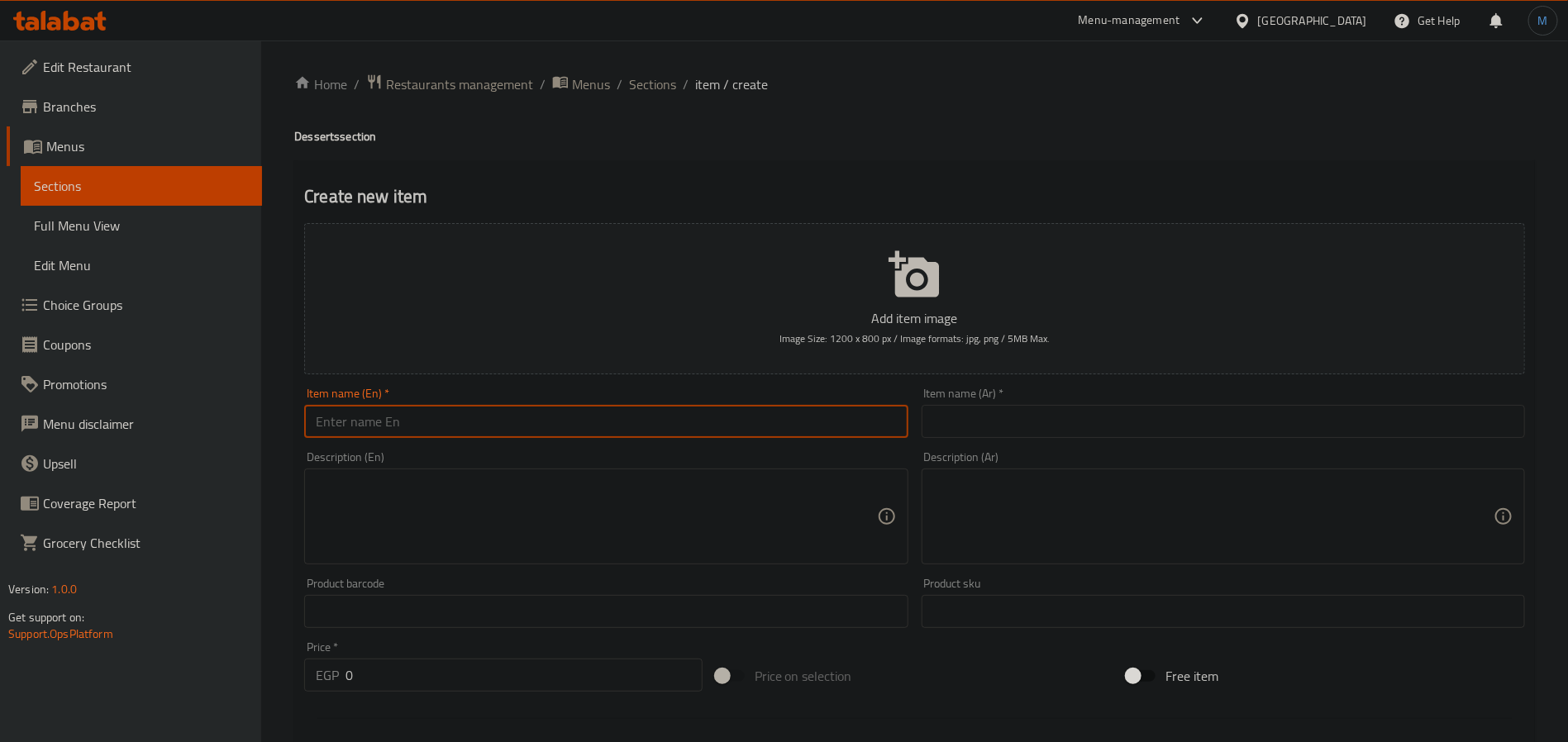
paste input "Japanes Cake"
type input "Japanes Cake"
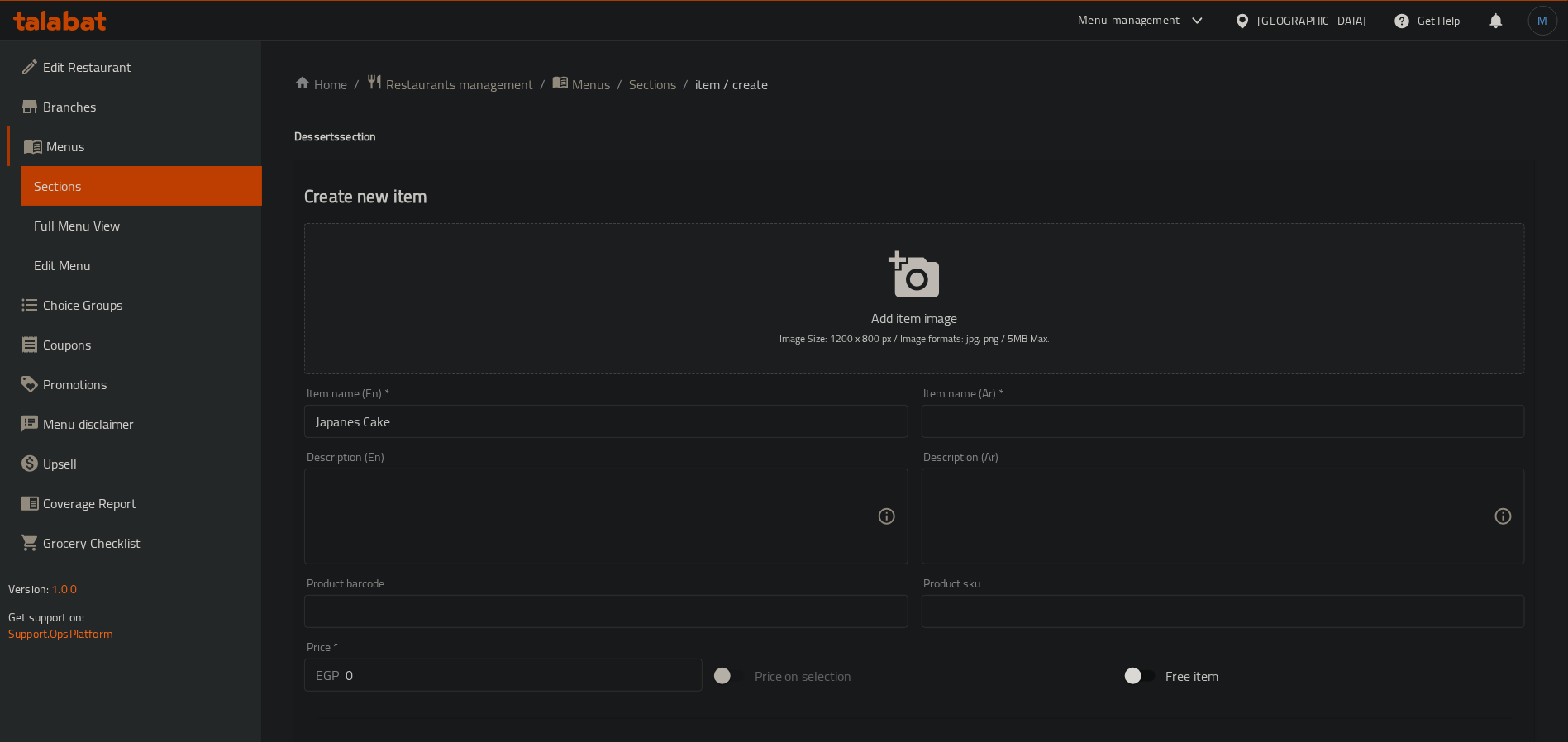
click at [1056, 438] on input "text" at bounding box center [1223, 422] width 604 height 33
paste input "كعكة يابانية"
click at [1513, 425] on input "كعكة يابانية" at bounding box center [1223, 422] width 604 height 33
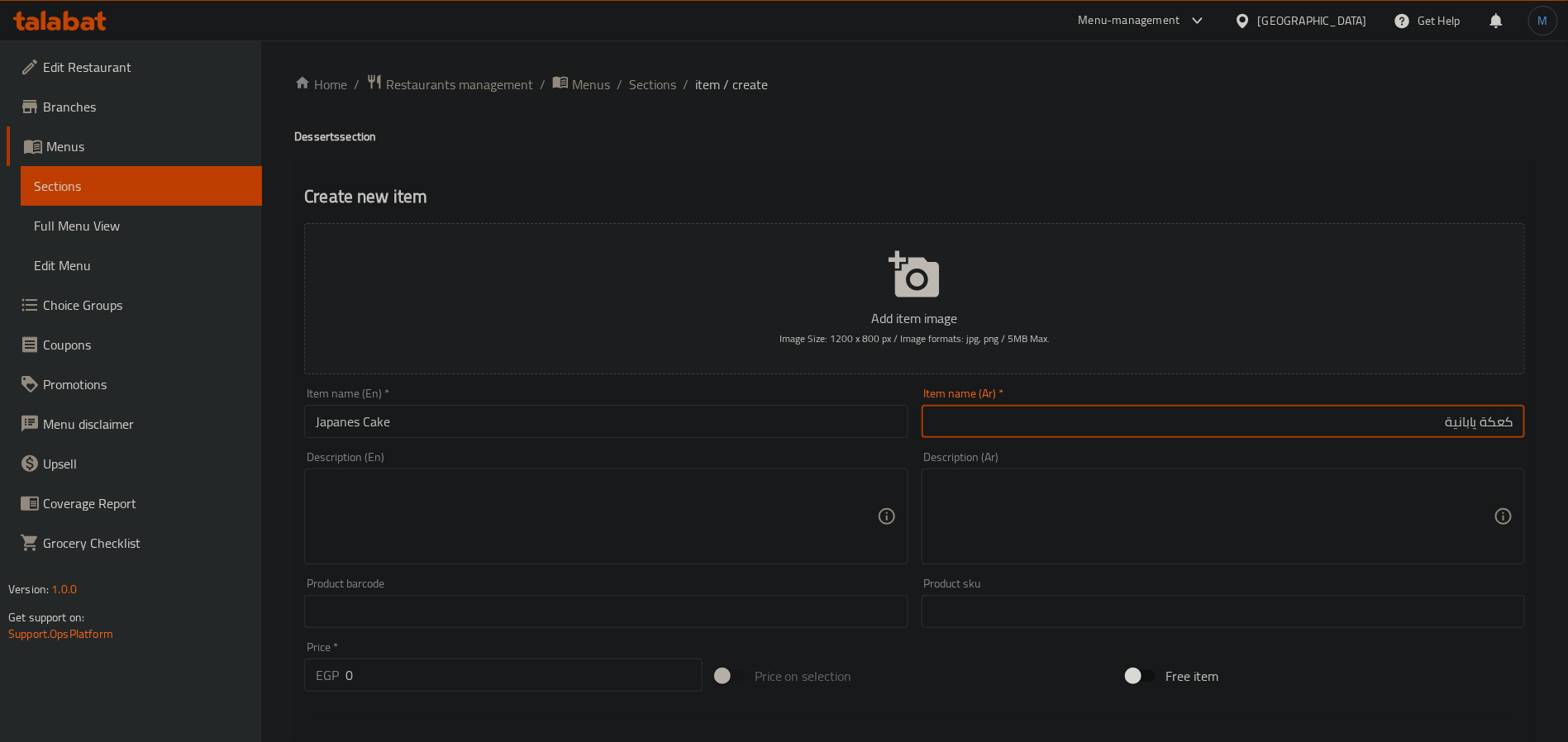
click at [1513, 425] on input "كعكة يابانية" at bounding box center [1223, 422] width 604 height 33
paste input "يك"
type input "كيك ياباني"
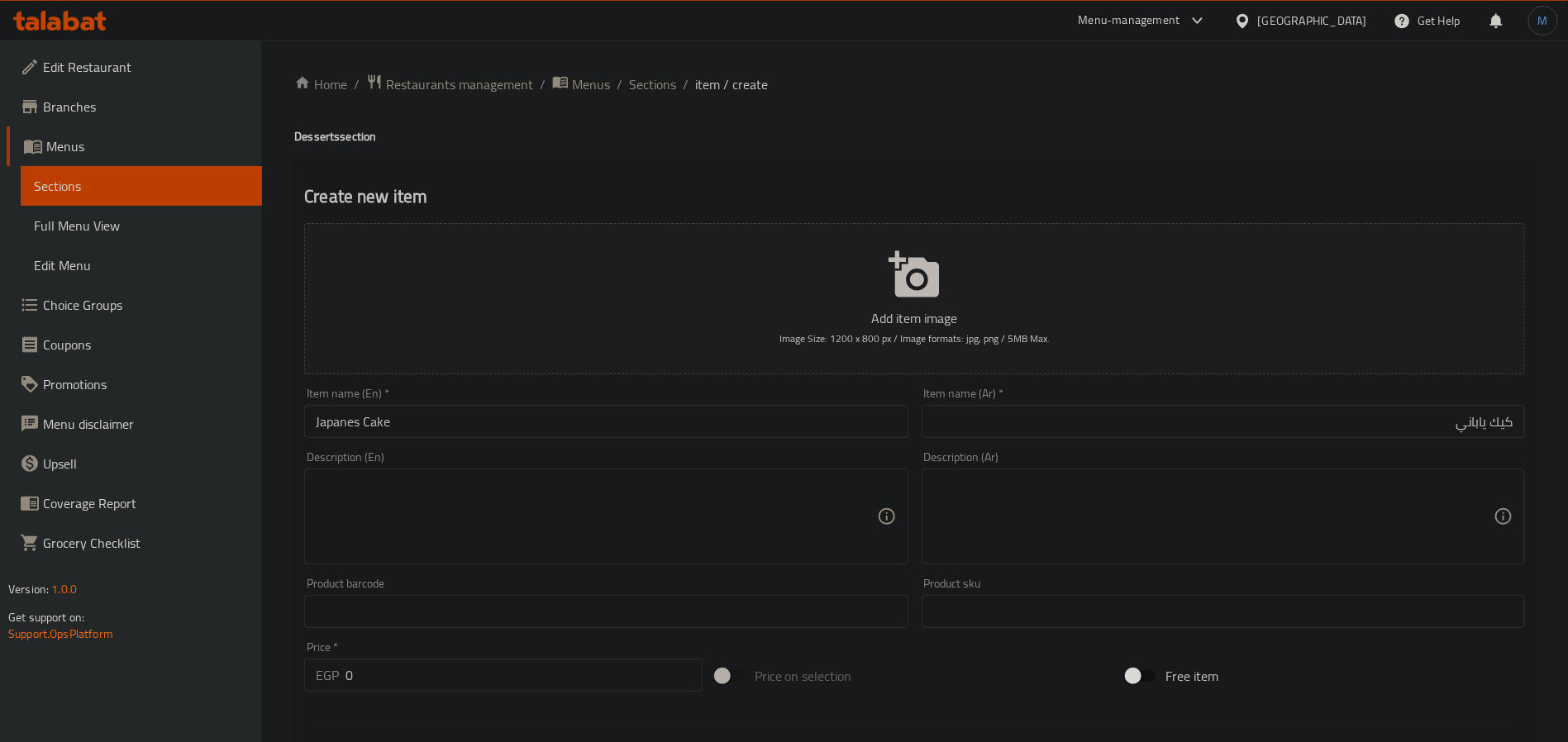
drag, startPoint x: 482, startPoint y: 648, endPoint x: 471, endPoint y: 675, distance: 29.2
click at [476, 663] on div "Price   * EGP 0 Price *" at bounding box center [504, 667] width 399 height 51
click at [471, 675] on input "0" at bounding box center [523, 675] width 357 height 33
paste input "135"
type input "135"
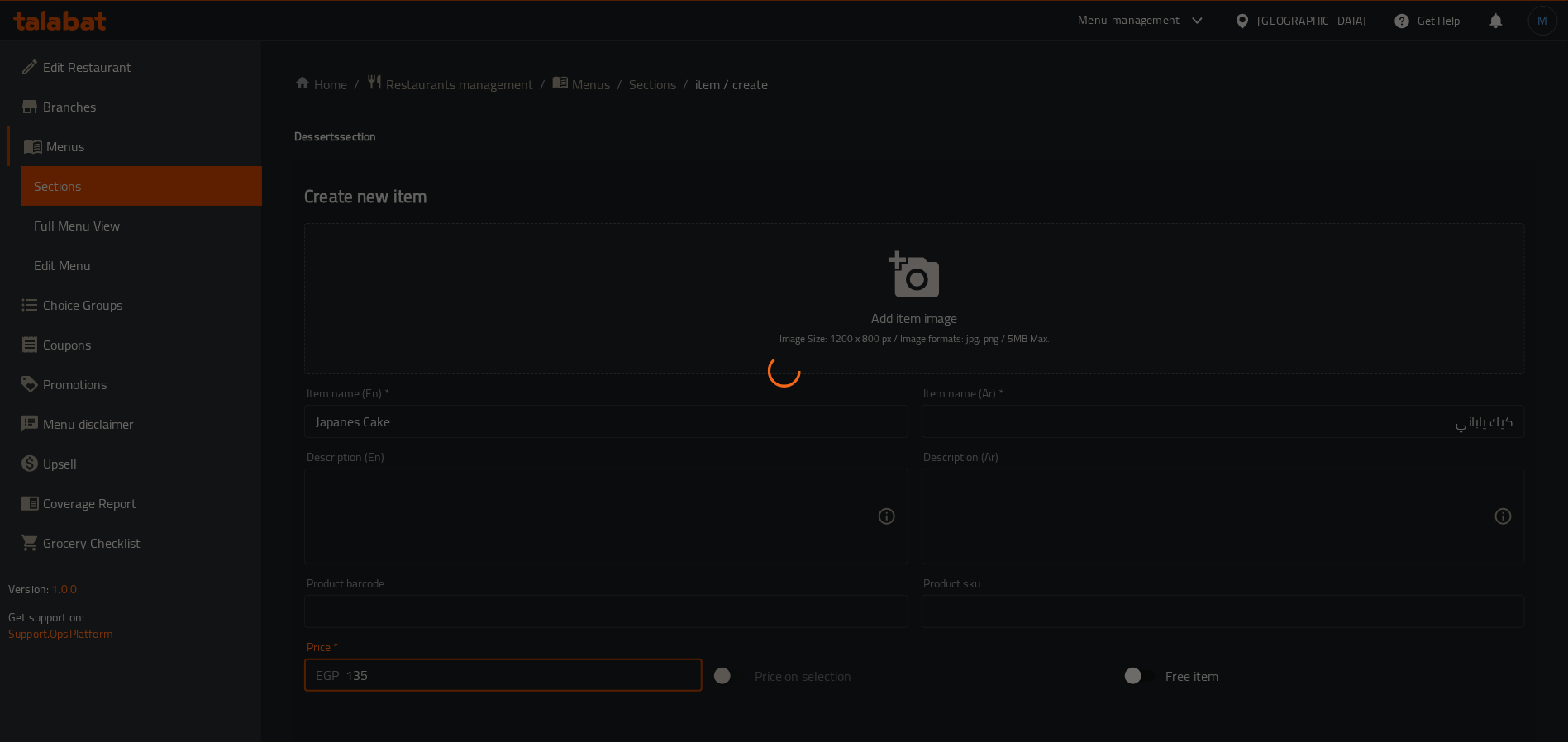
type input "0"
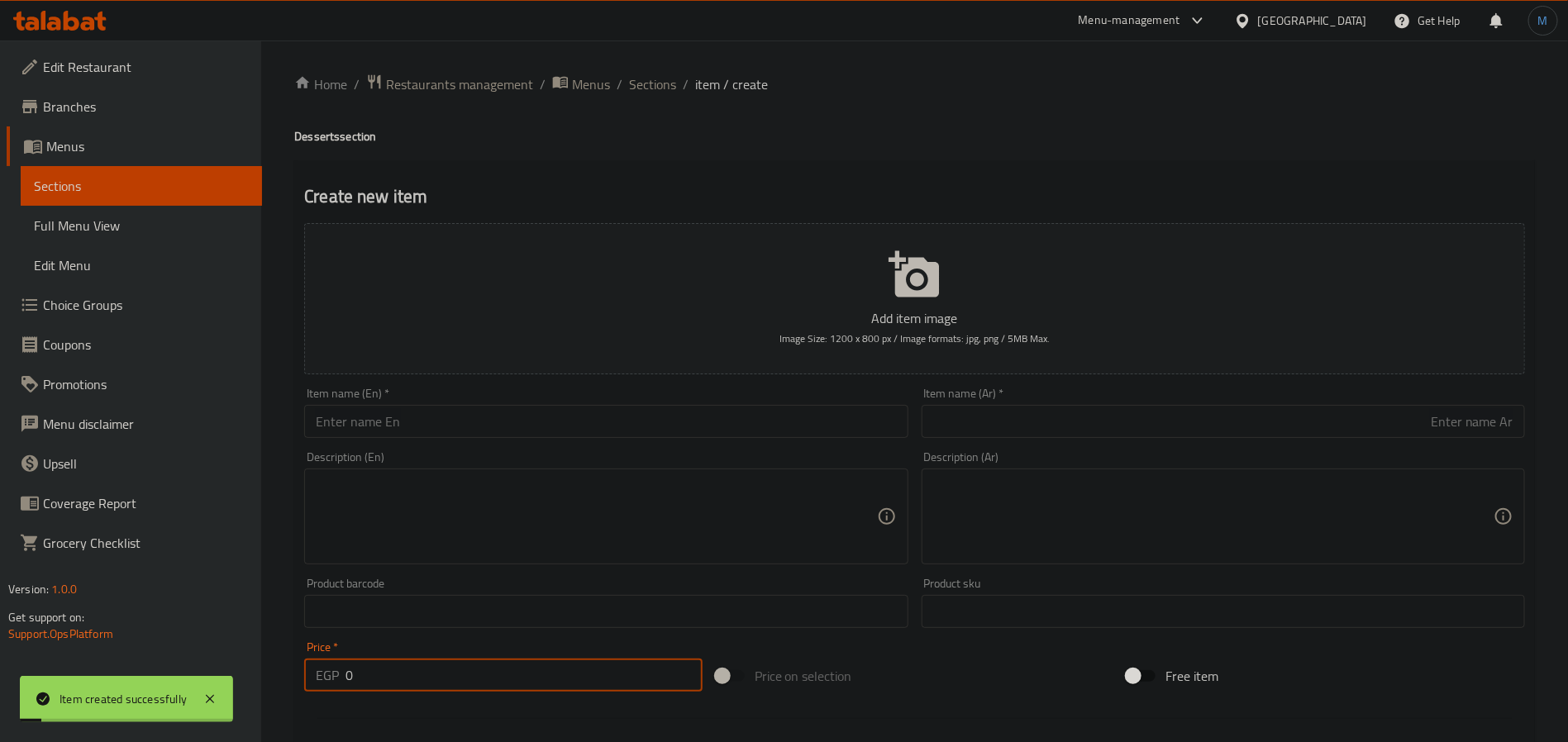
click at [638, 78] on span "Sections" at bounding box center [652, 85] width 47 height 19
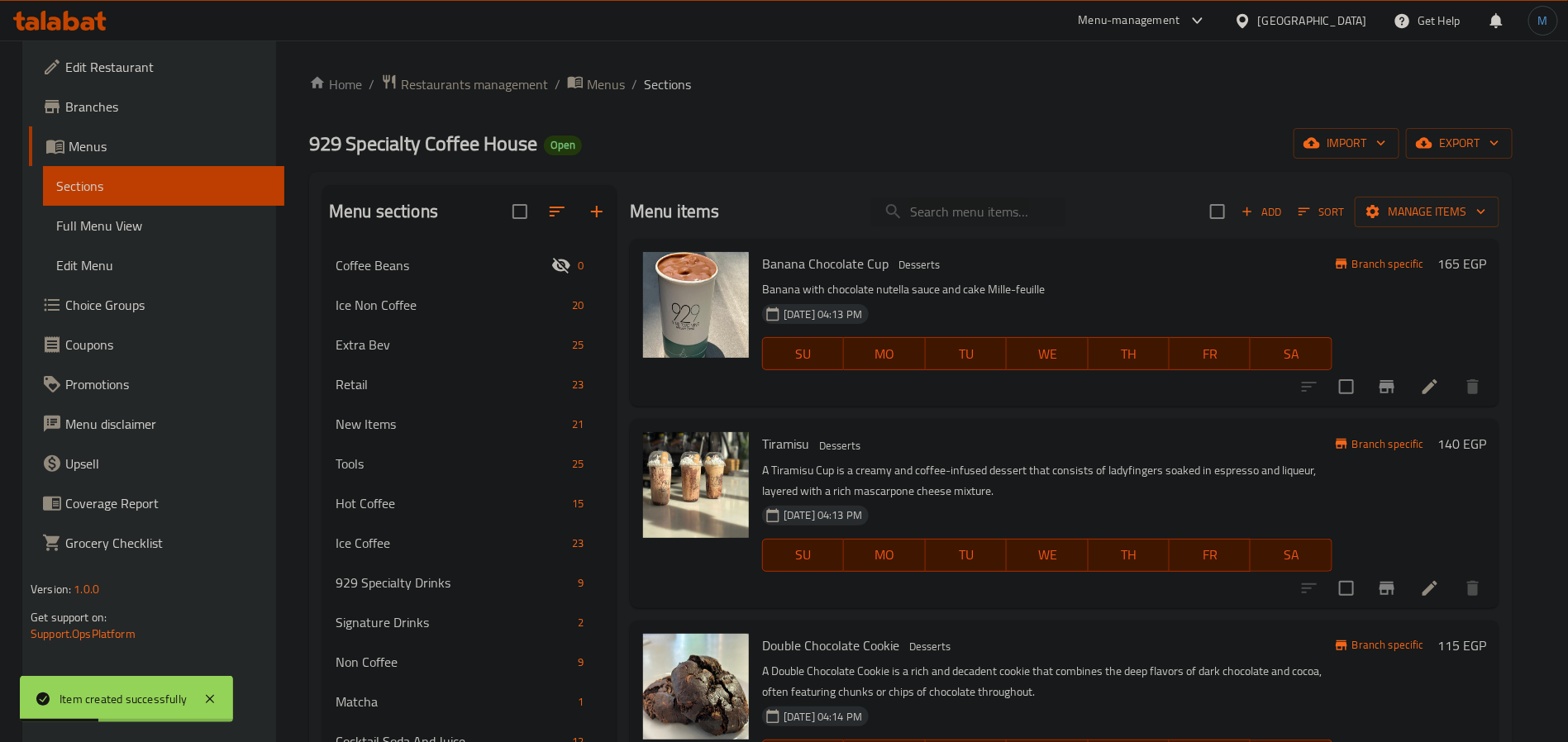
click at [958, 267] on h6 "Banana Chocolate Cup Desserts" at bounding box center [1047, 264] width 571 height 23
click at [961, 209] on input "search" at bounding box center [967, 212] width 195 height 29
paste input "Cheese Cake Carmel"
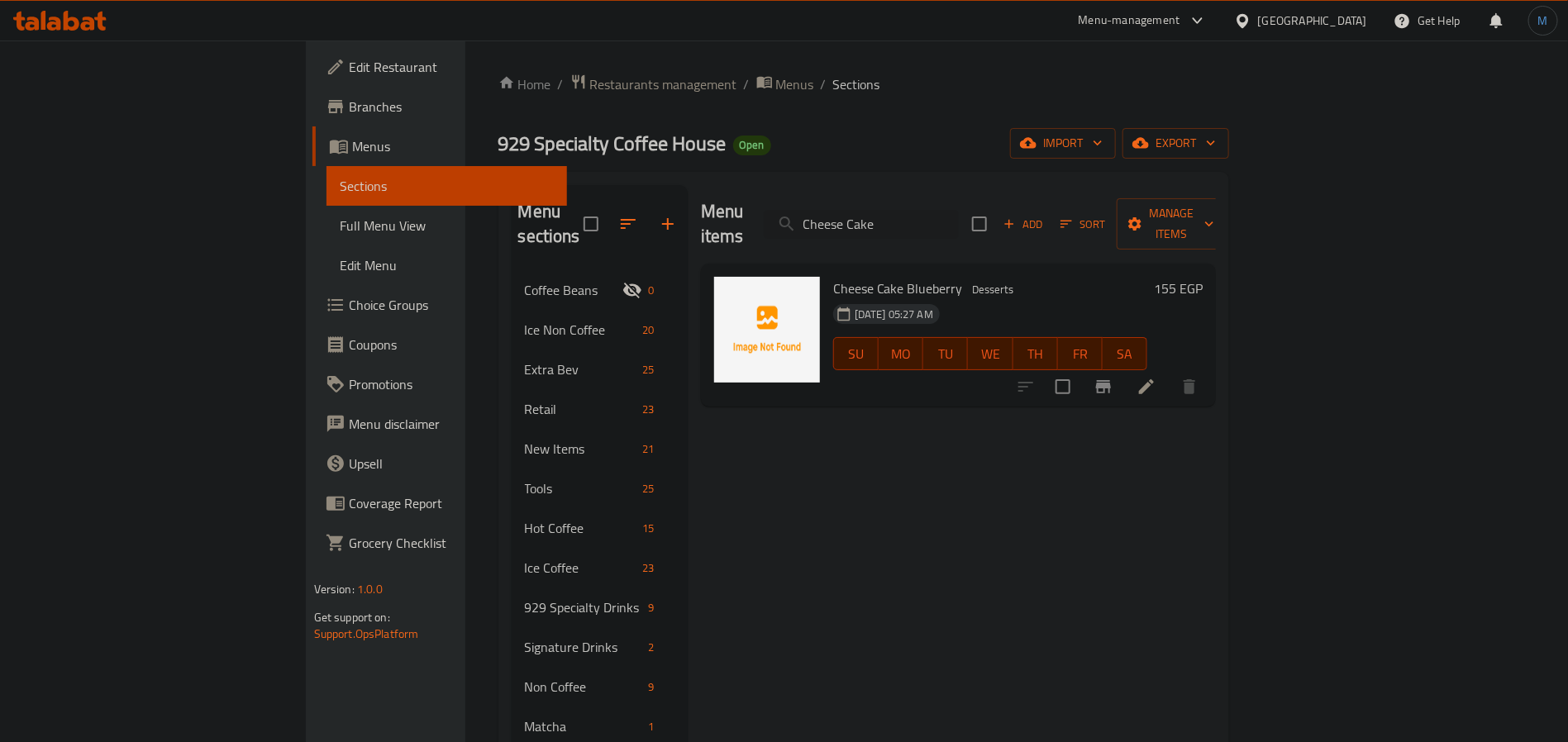
type input "Cheese Cake"
click at [1017, 217] on icon "button" at bounding box center [1008, 224] width 15 height 15
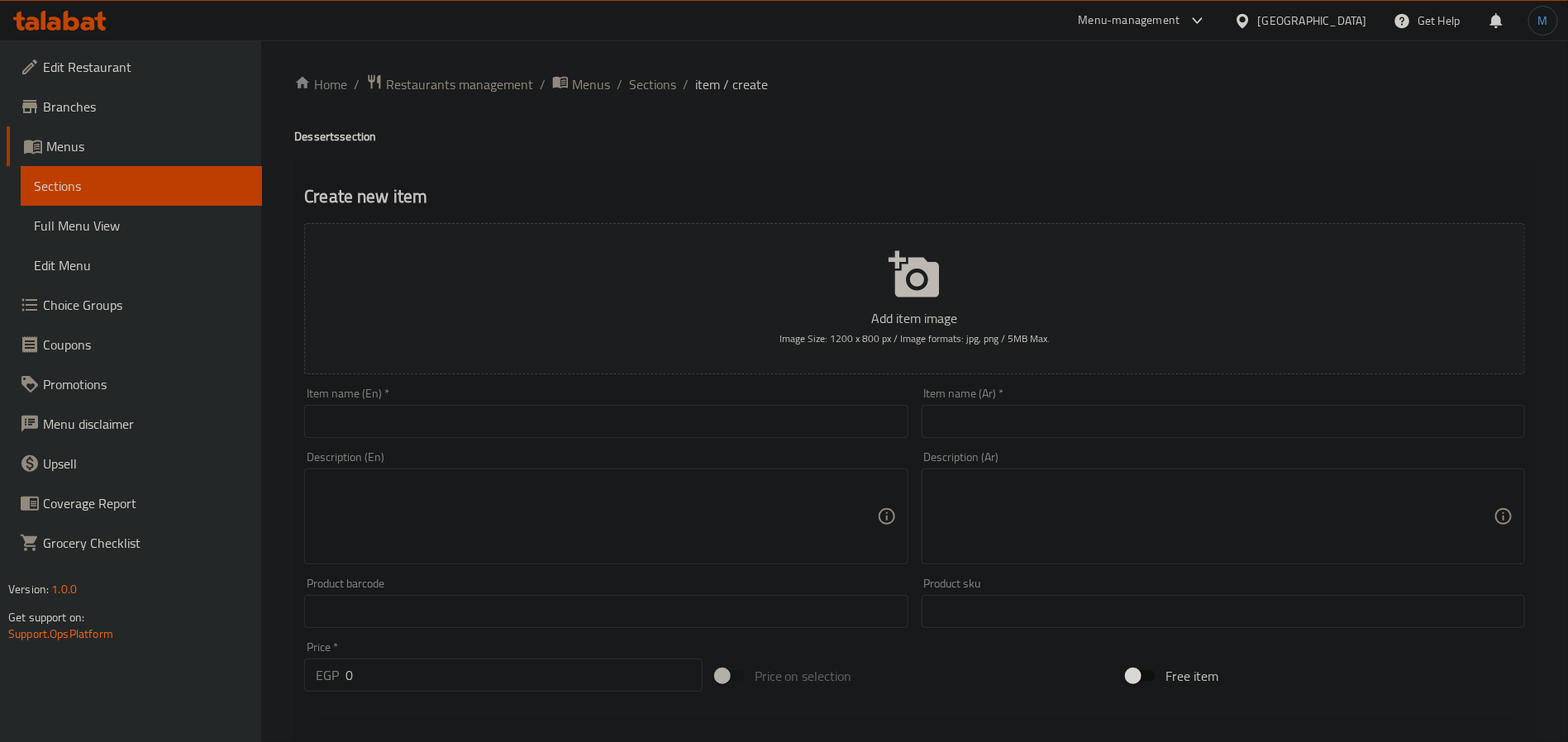
click at [704, 435] on input "text" at bounding box center [606, 422] width 604 height 33
paste input "Cheese Cake Carmel"
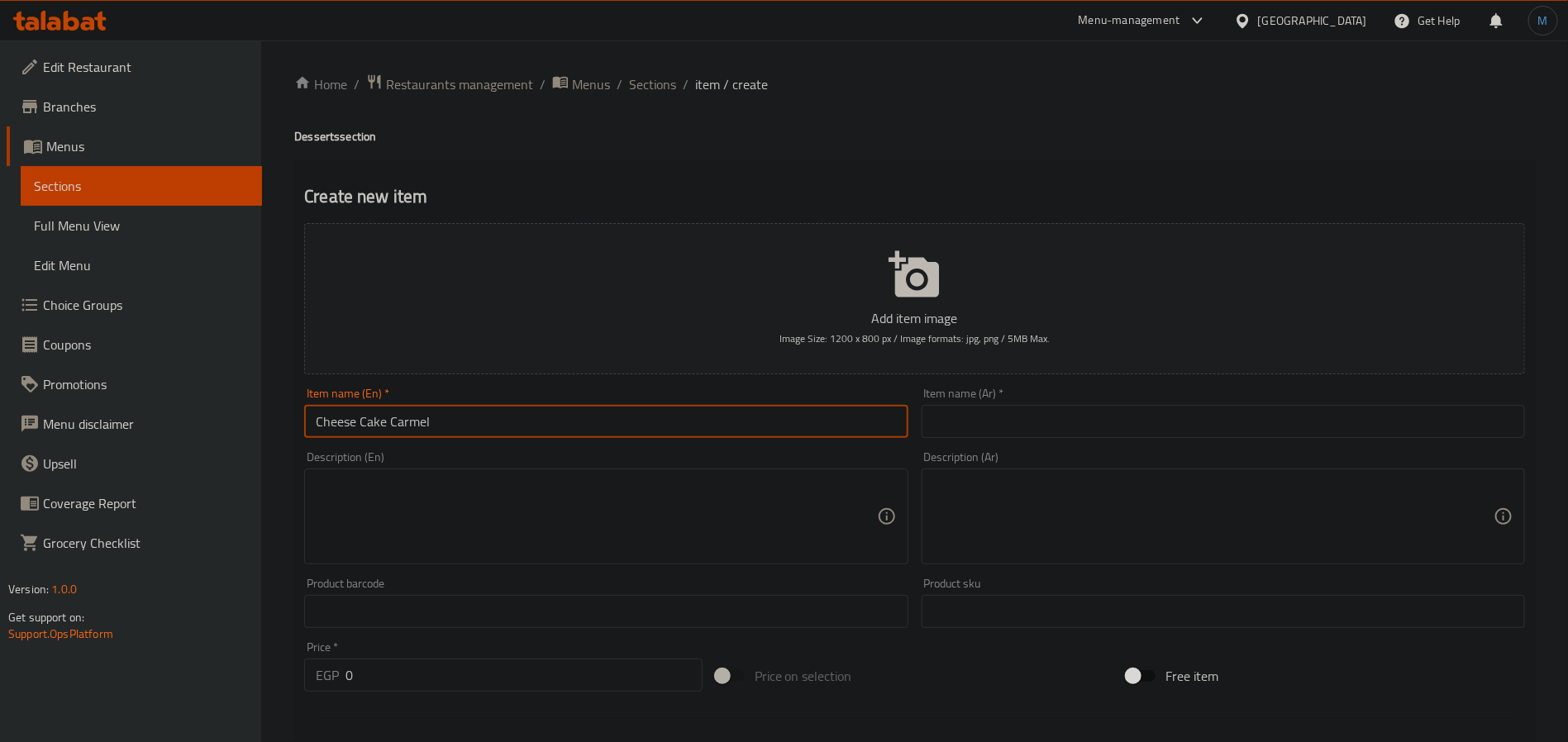
type input "Cheese Cake Carmel"
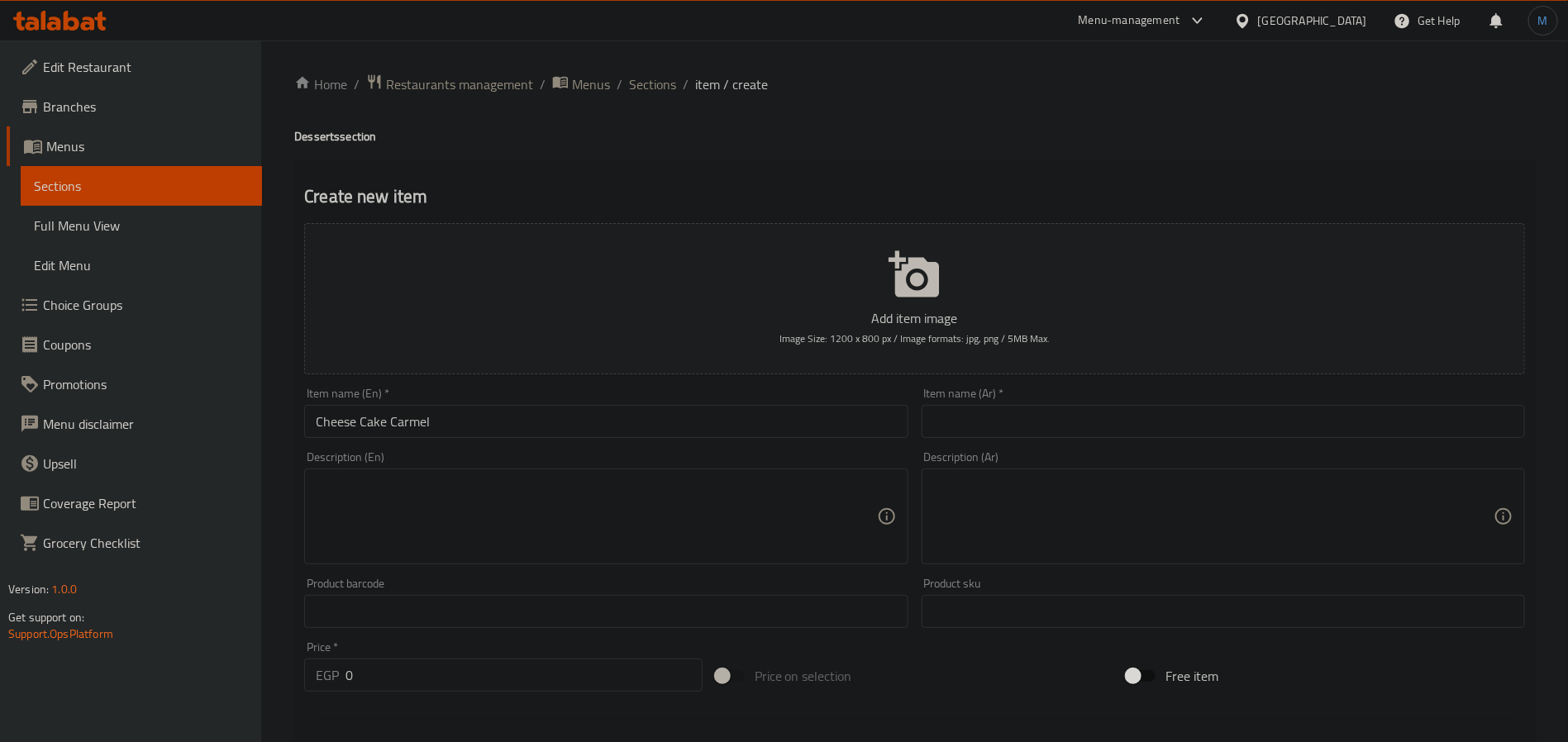
click at [1183, 459] on div "Description (Ar) Description (Ar)" at bounding box center [1223, 508] width 604 height 113
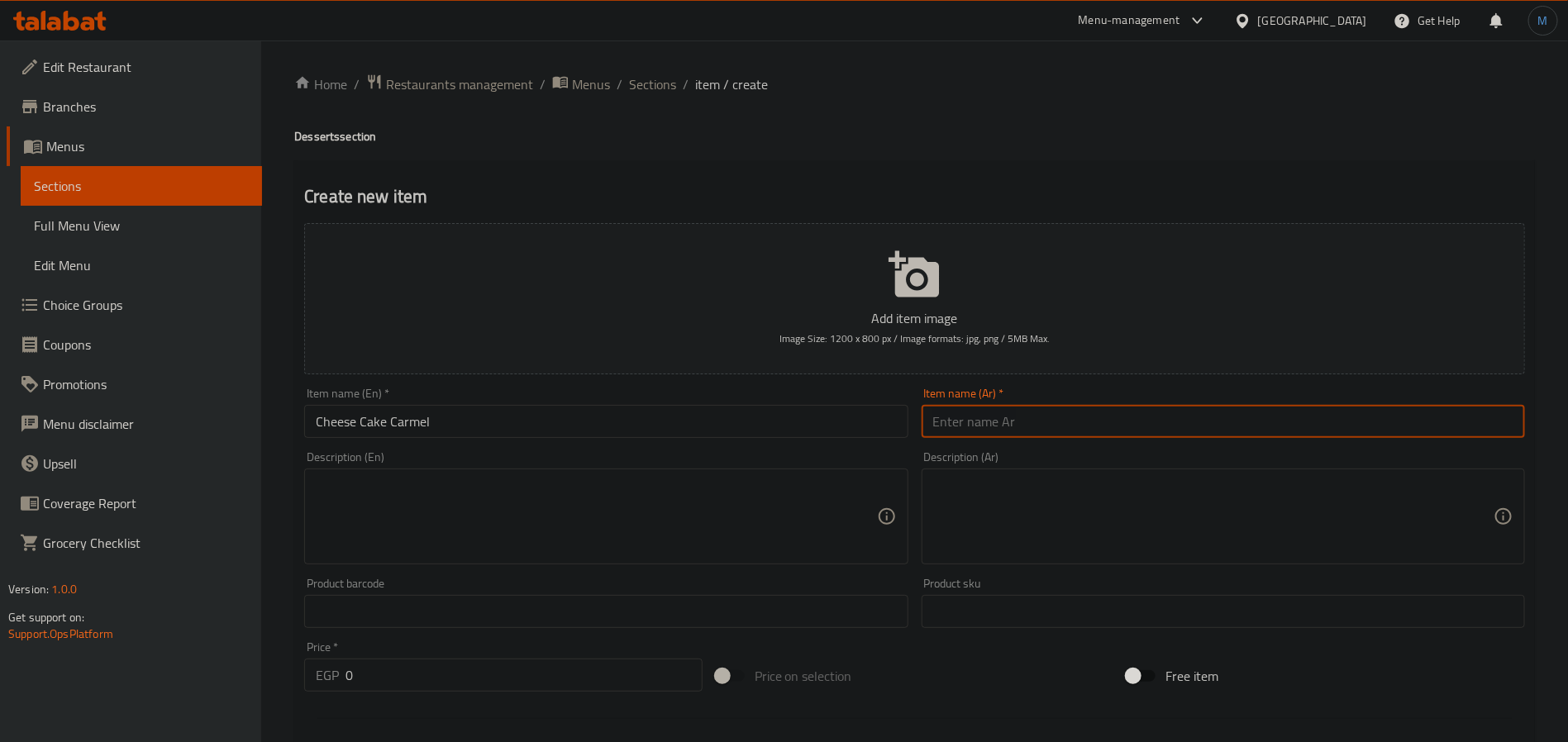
click at [1202, 435] on input "text" at bounding box center [1223, 422] width 604 height 33
paste input "تشيز [PERSON_NAME]"
type input "تشيز [PERSON_NAME]"
drag, startPoint x: 481, startPoint y: 702, endPoint x: 479, endPoint y: 692, distance: 10.2
click at [479, 694] on div "Add item image Image Size: 1200 x 800 px / Image formats: jpg, png / 5MB Max. I…" at bounding box center [914, 573] width 1234 height 713
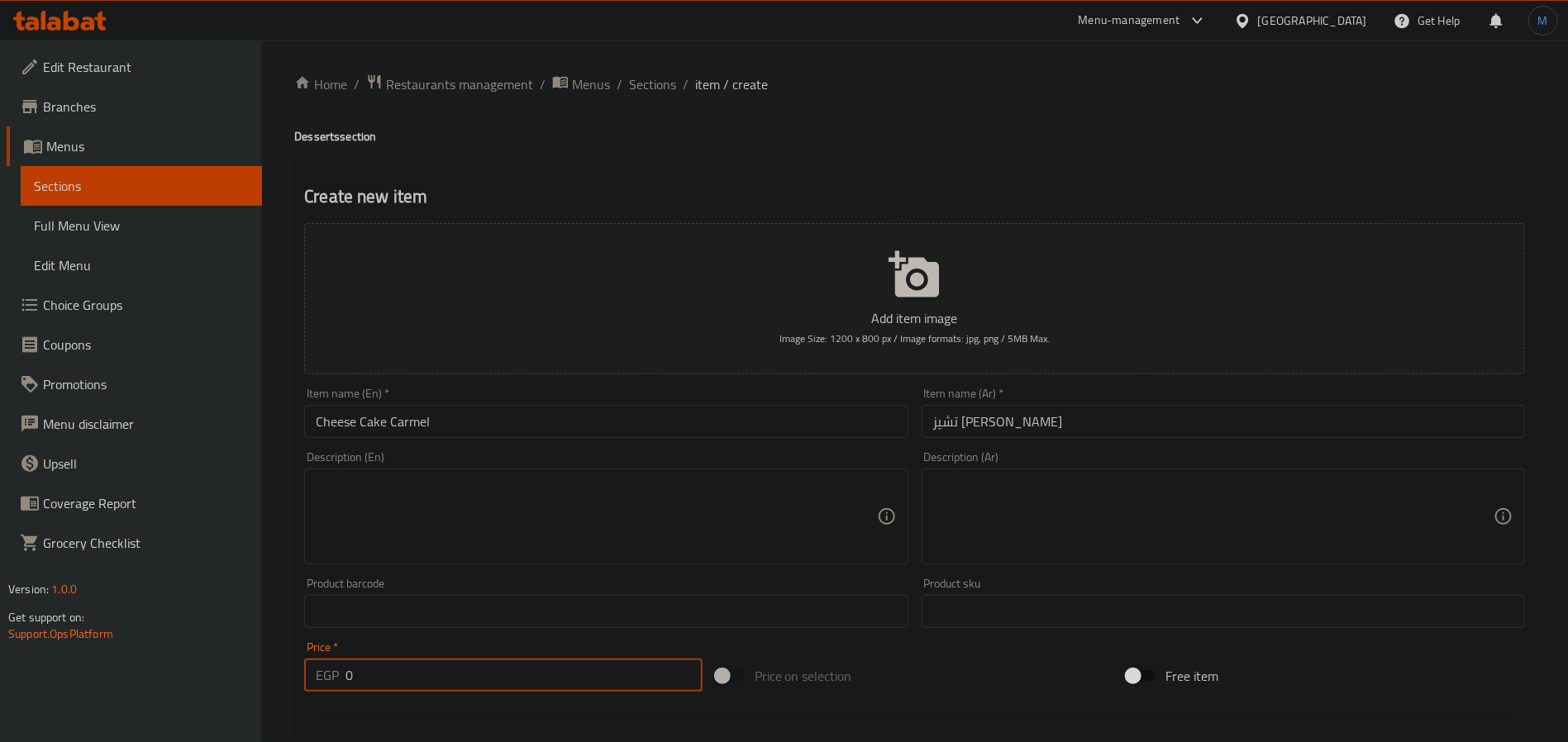
click at [479, 682] on input "0" at bounding box center [523, 675] width 357 height 33
type input "145"
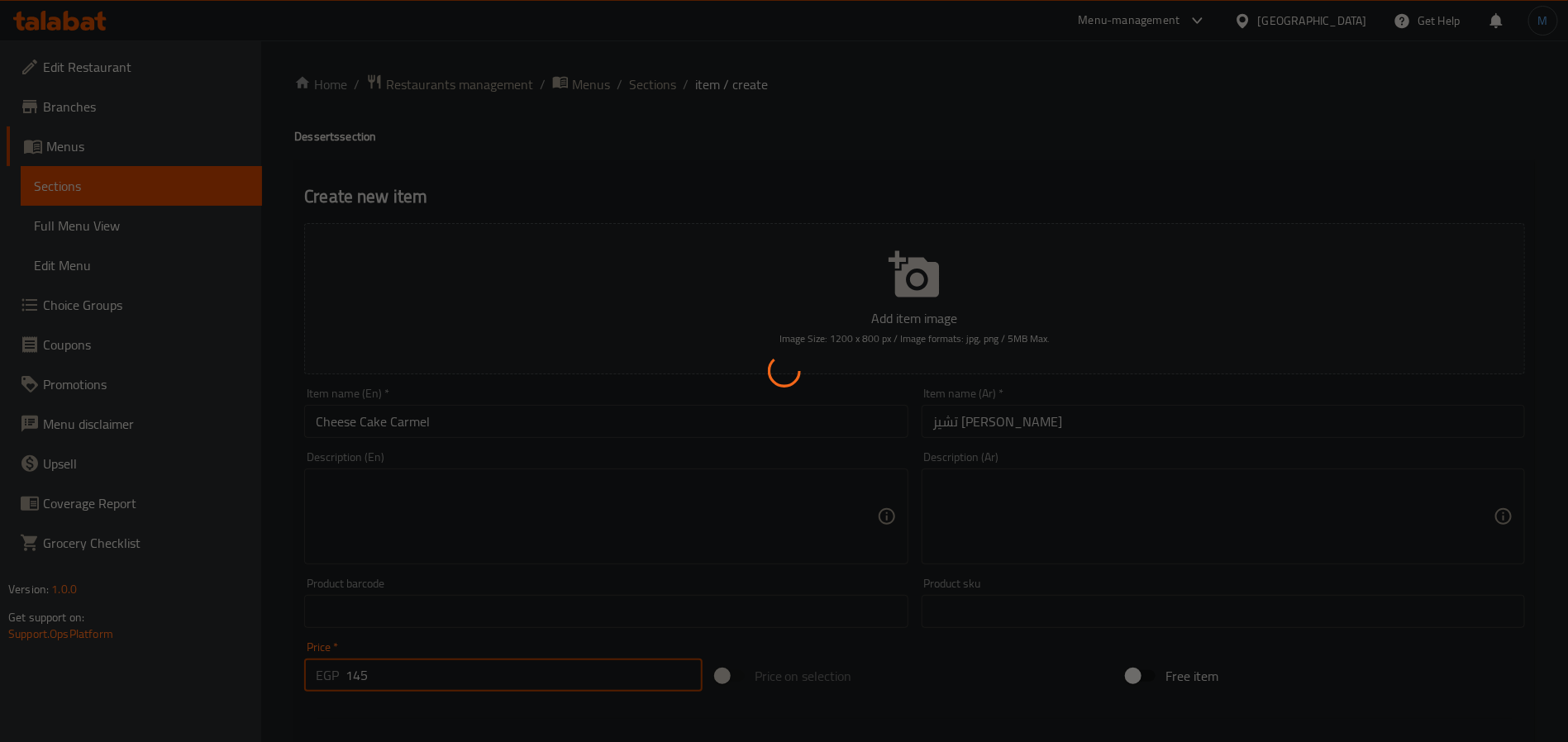
type input "0"
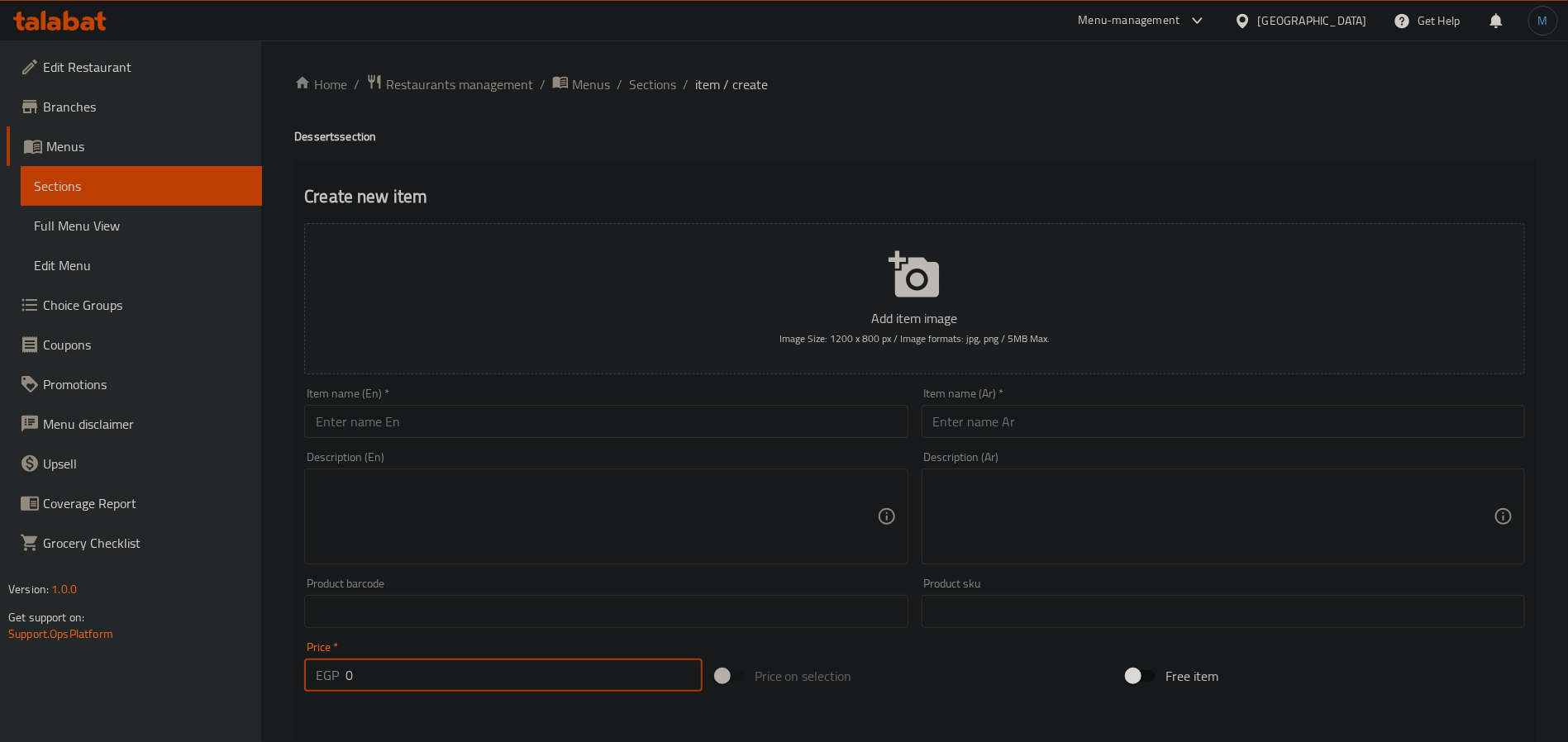
drag, startPoint x: 660, startPoint y: 90, endPoint x: 763, endPoint y: 54, distance: 109.1
click at [660, 90] on span "Sections" at bounding box center [652, 85] width 47 height 19
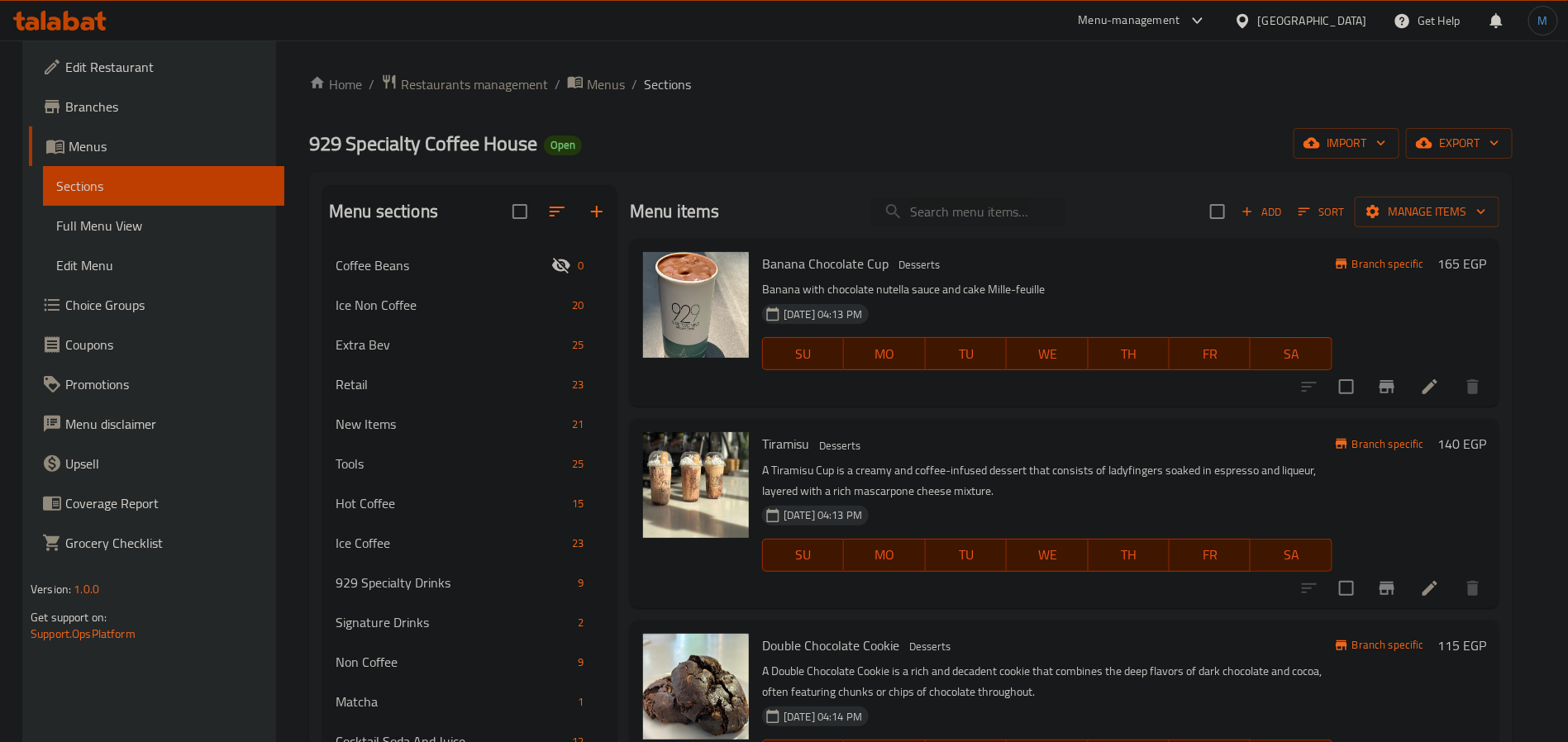
click at [820, 328] on div "[DATE] 04:13 PM" at bounding box center [828, 314] width 146 height 33
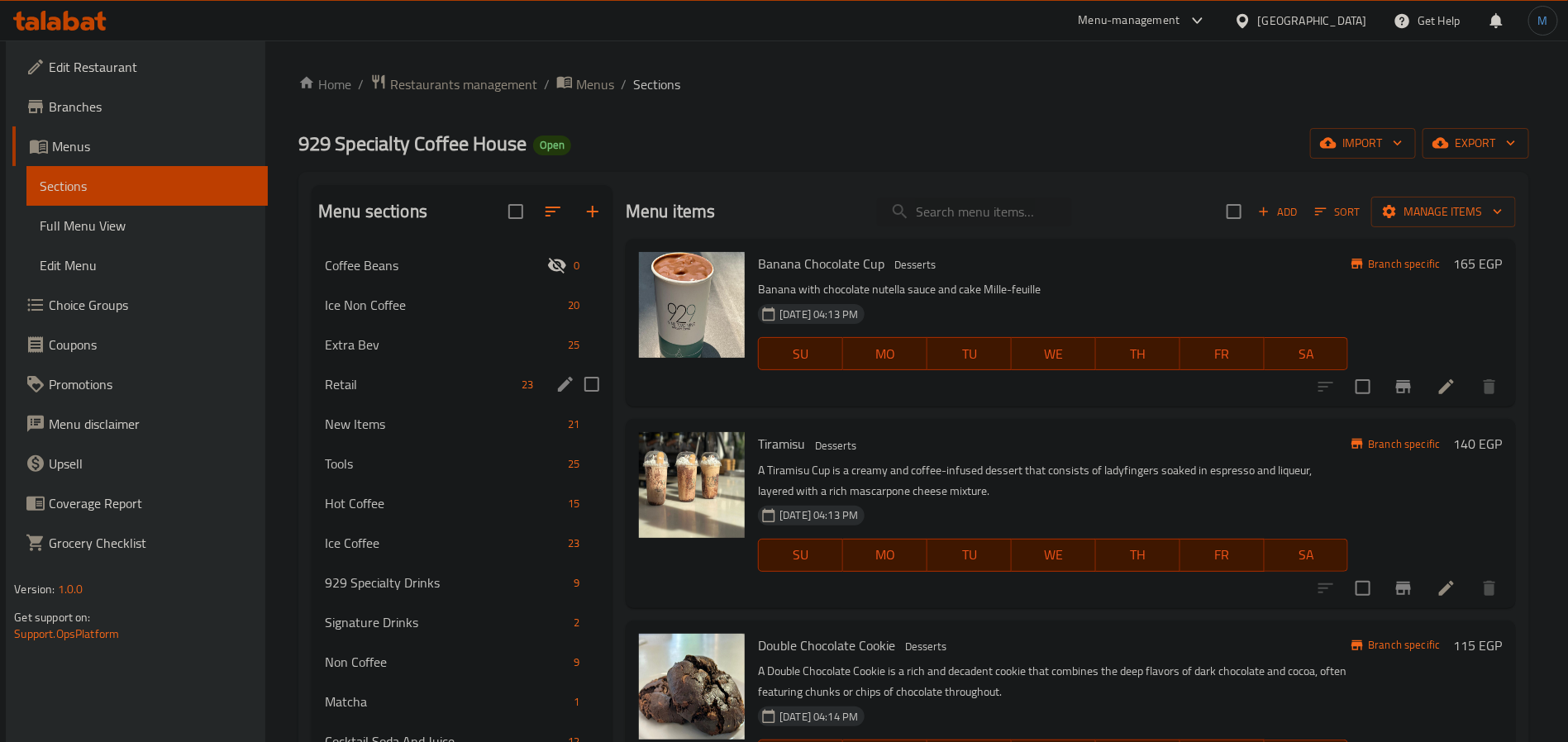
scroll to position [231, 0]
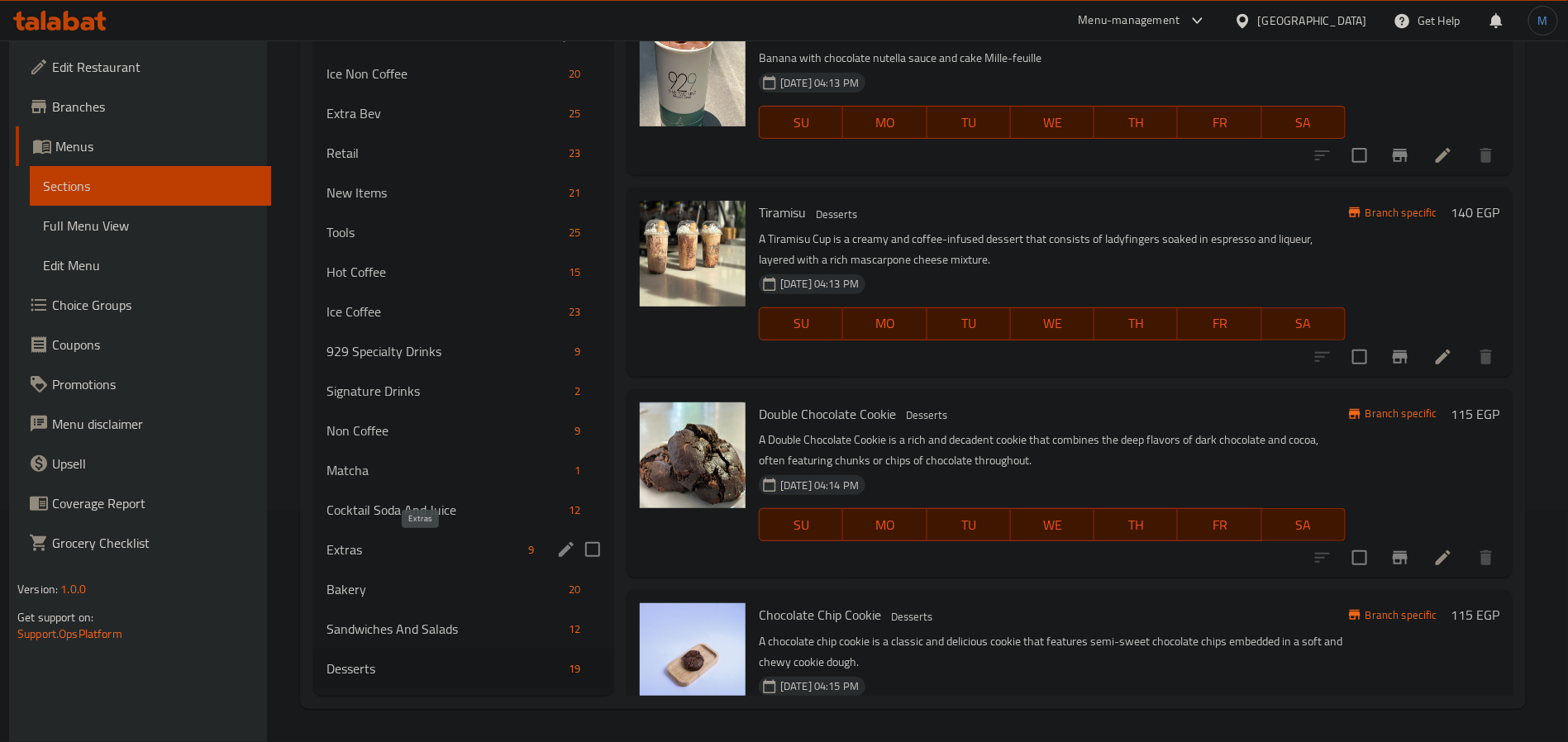
click at [366, 553] on span "Extras" at bounding box center [424, 549] width 195 height 19
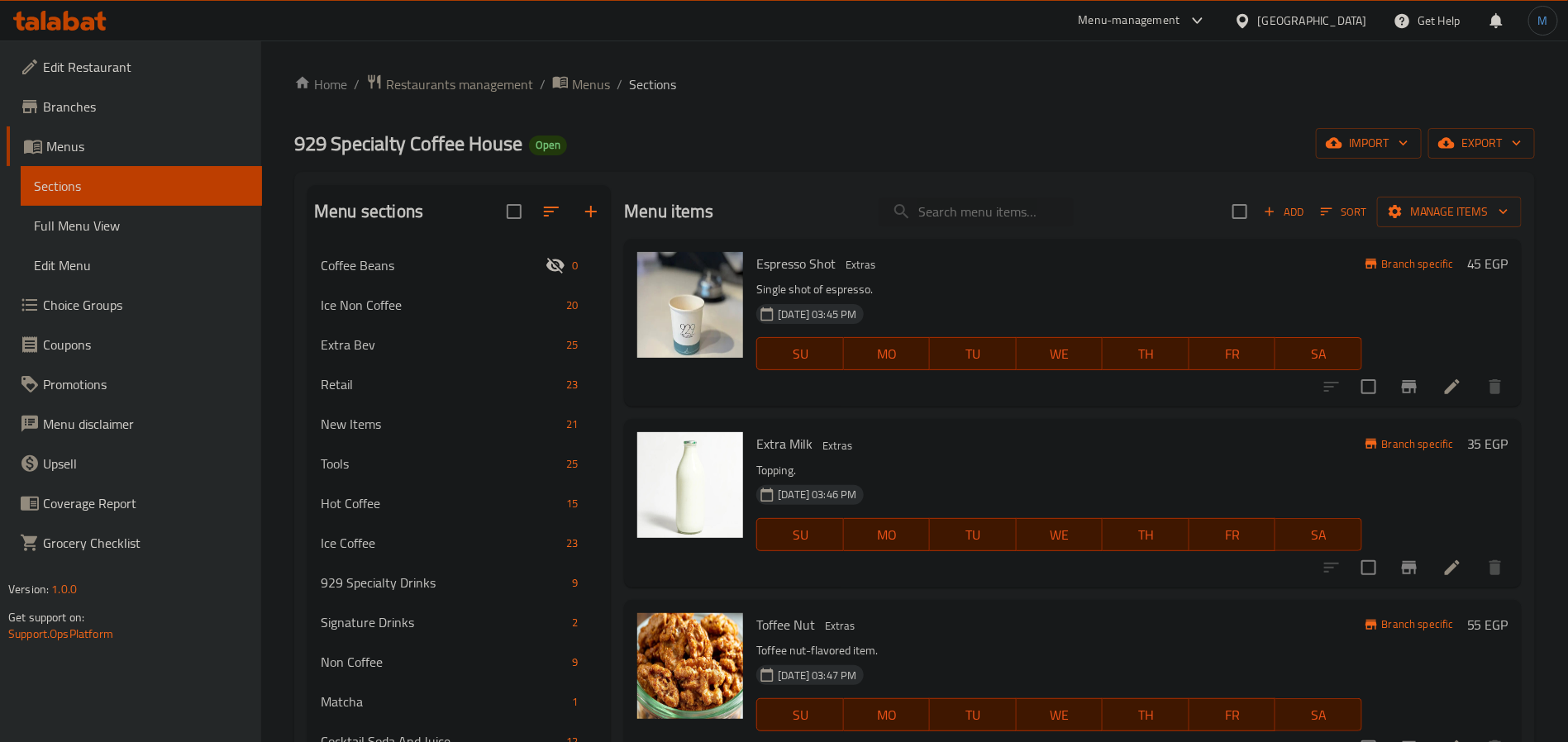
click at [955, 477] on p "Topping." at bounding box center [1059, 470] width 605 height 20
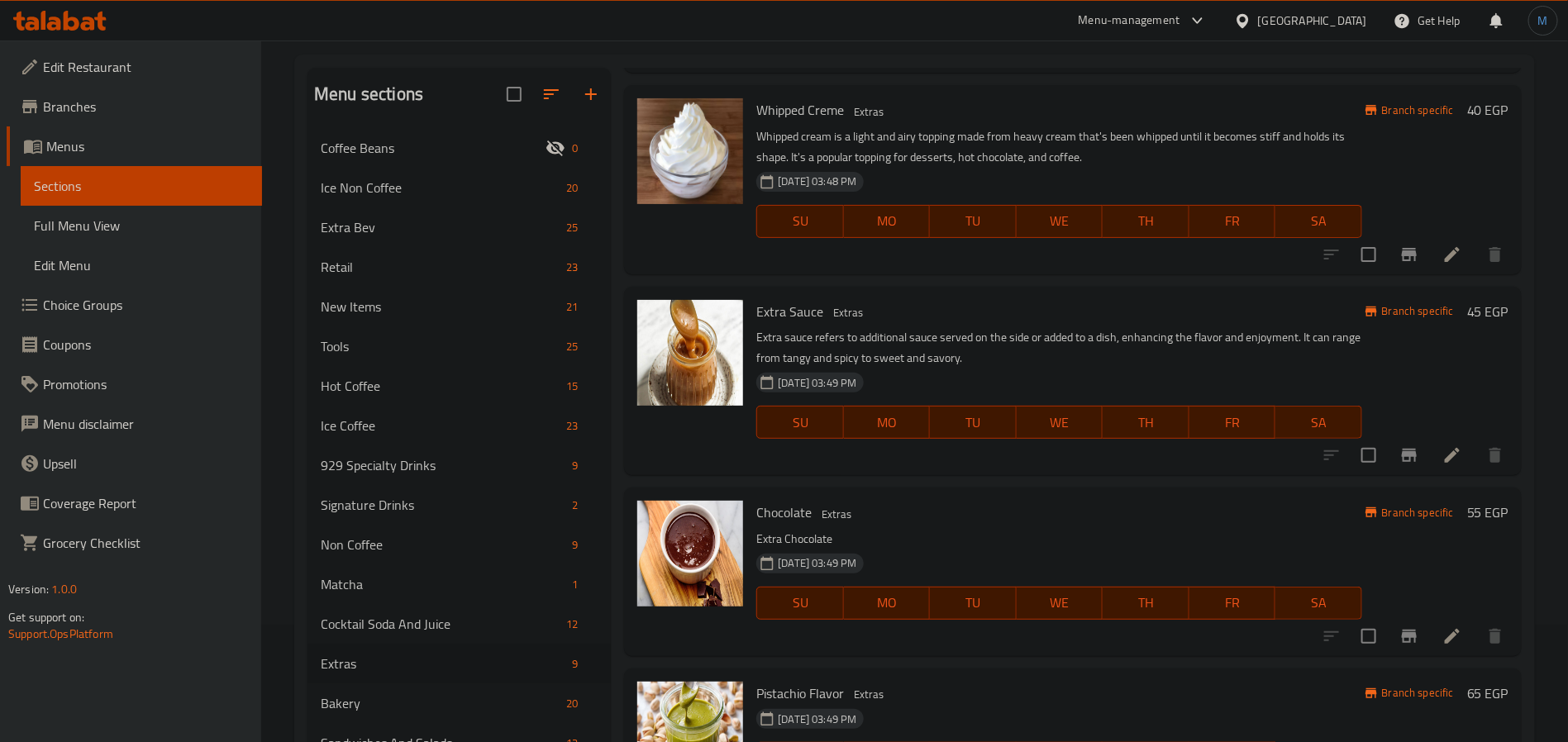
scroll to position [231, 0]
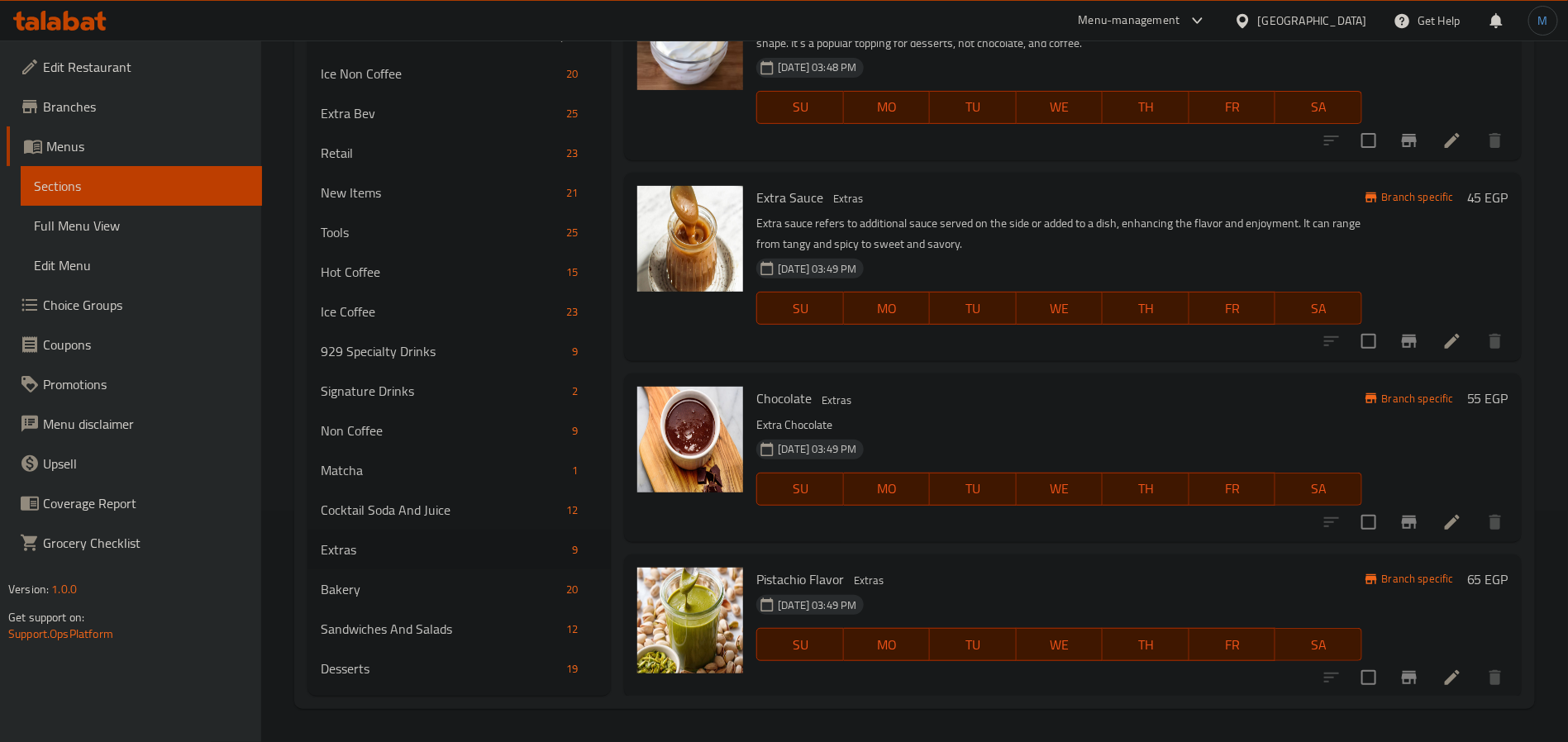
click at [1017, 377] on div "Chocolate Extras Extra Chocolate 16-10-2024 03:49 PM SU MO TU WE TH FR SA Branc…" at bounding box center [1072, 457] width 897 height 168
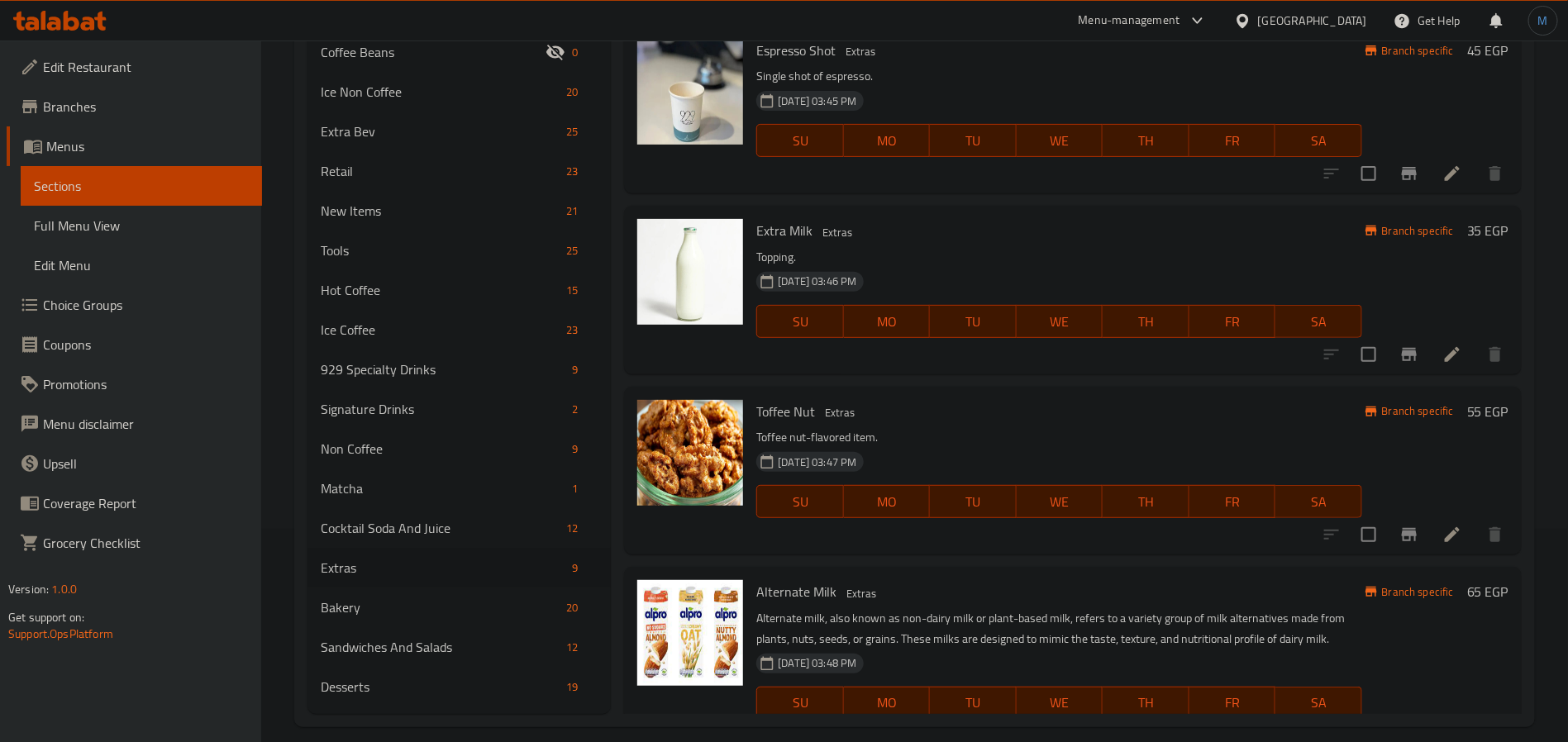
scroll to position [0, 0]
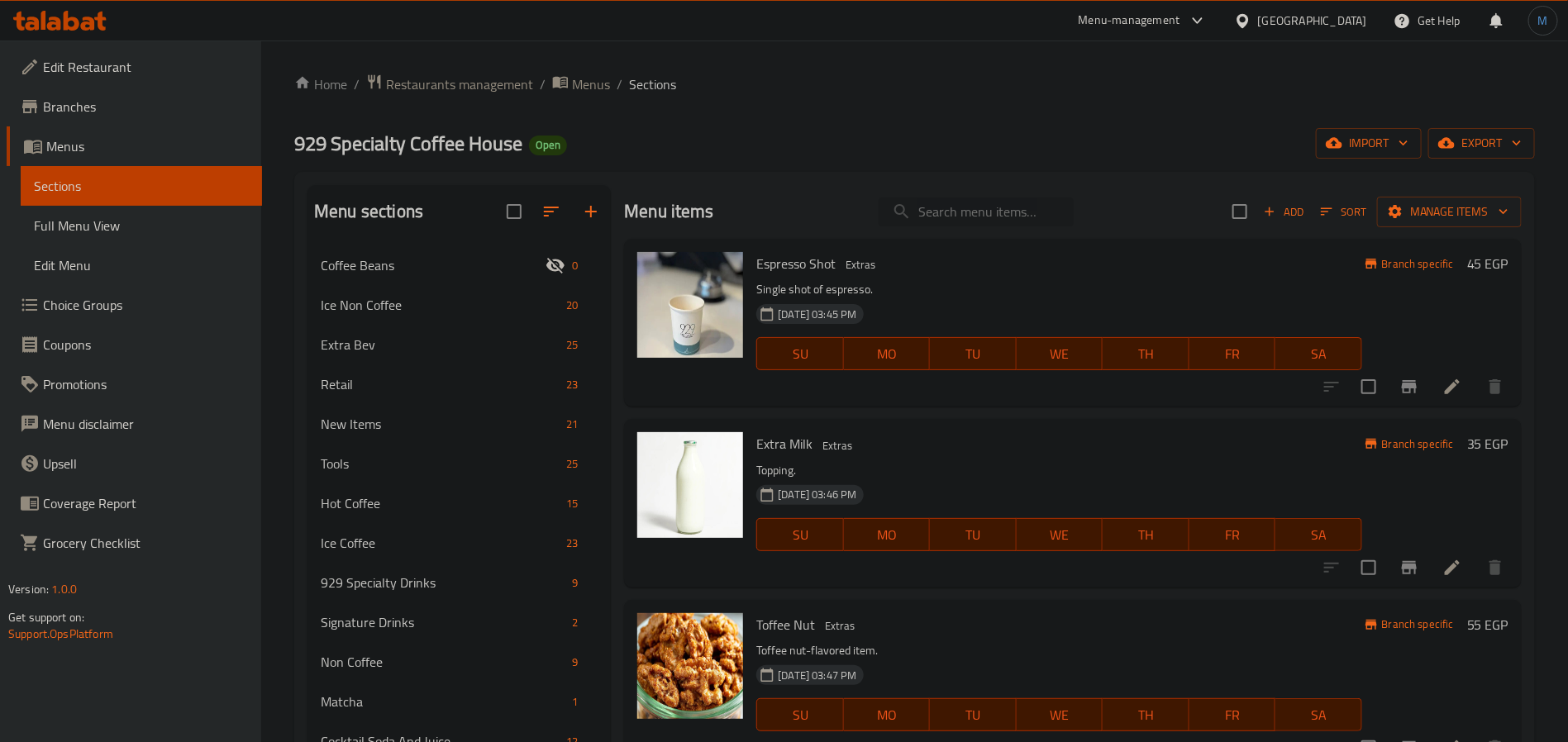
click at [956, 207] on input "search" at bounding box center [976, 212] width 195 height 29
paste input "Almond"
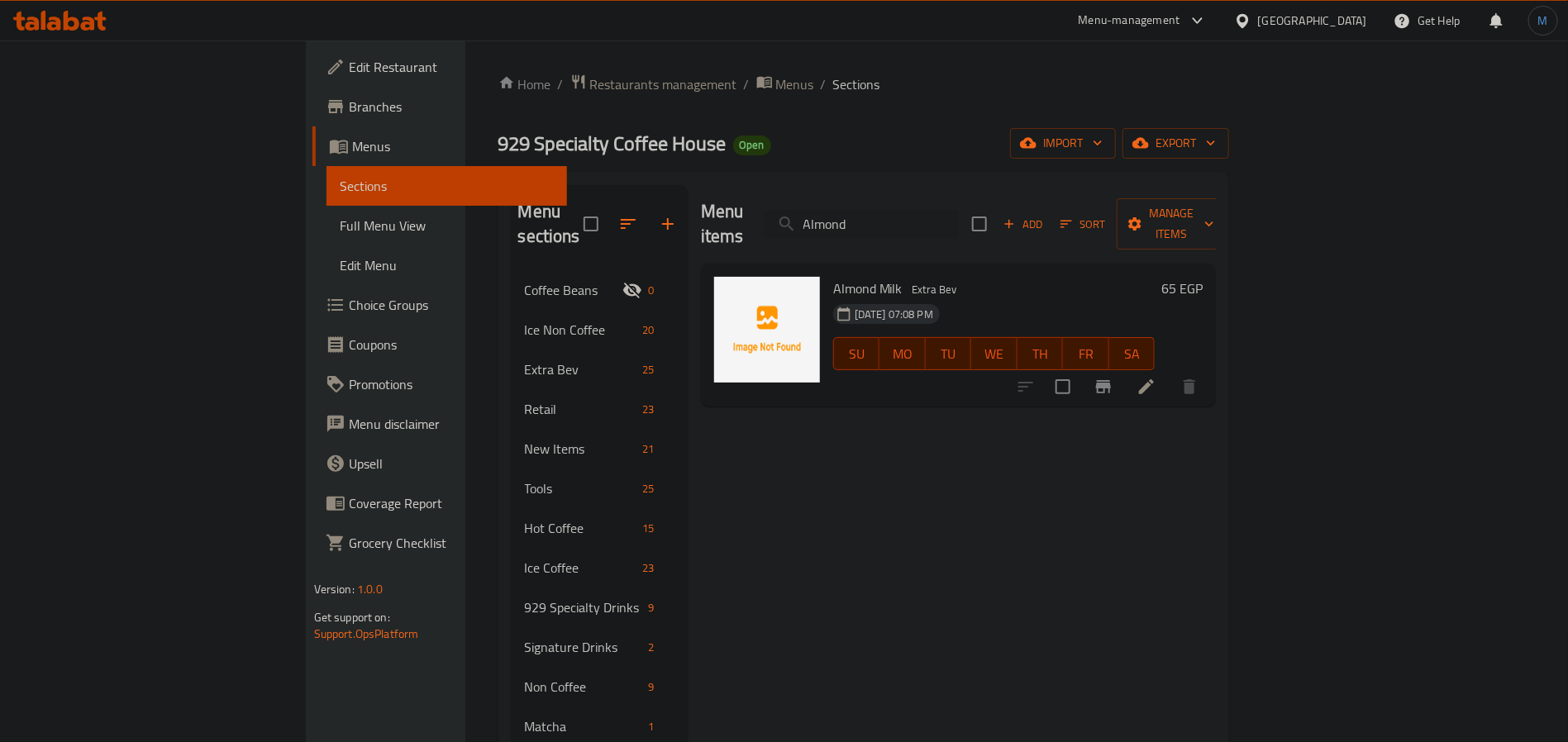
type input "Almond"
click at [906, 280] on span "Extra Bev" at bounding box center [935, 290] width 58 height 19
copy div "Extra Bev"
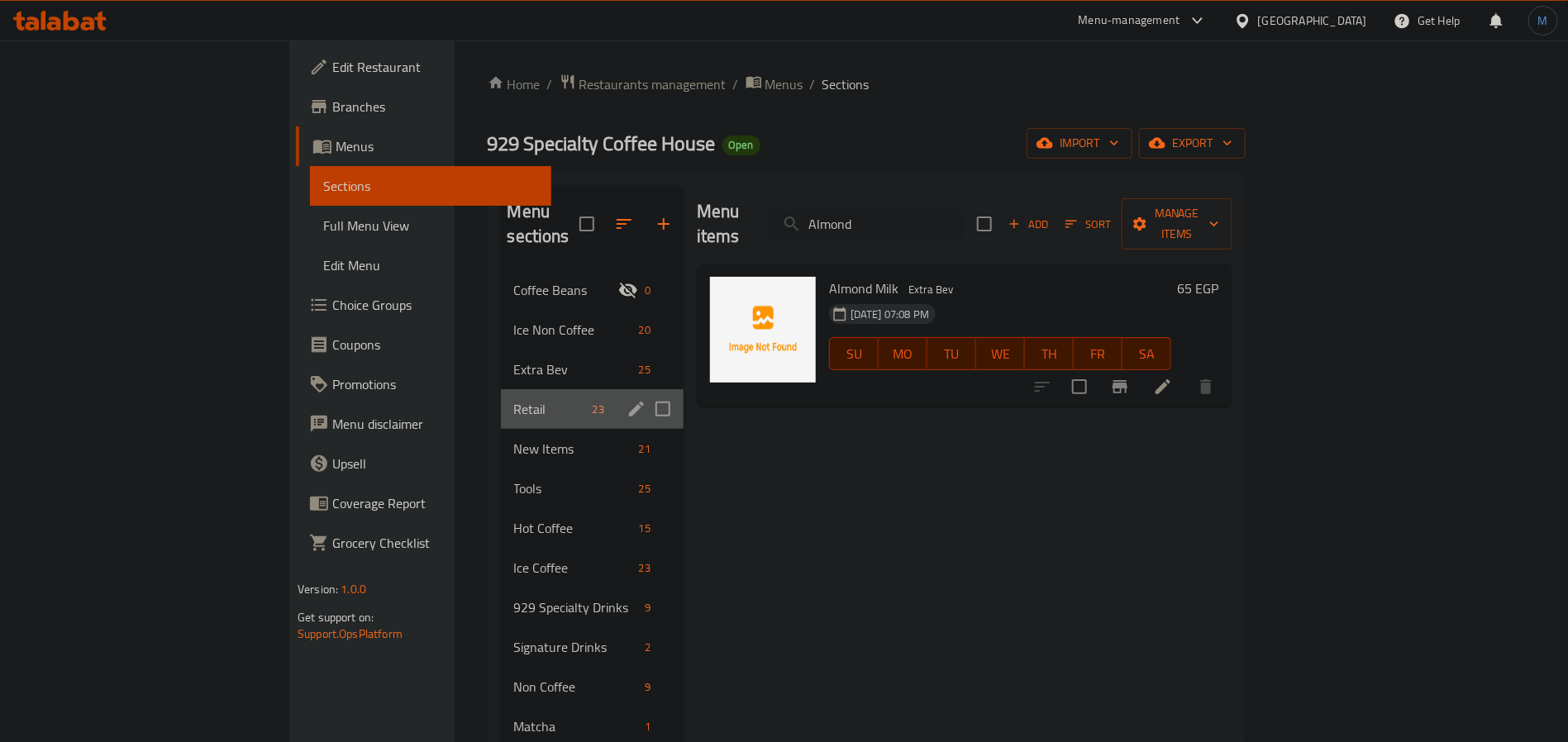
click at [501, 389] on div "Retail 23" at bounding box center [592, 408] width 183 height 40
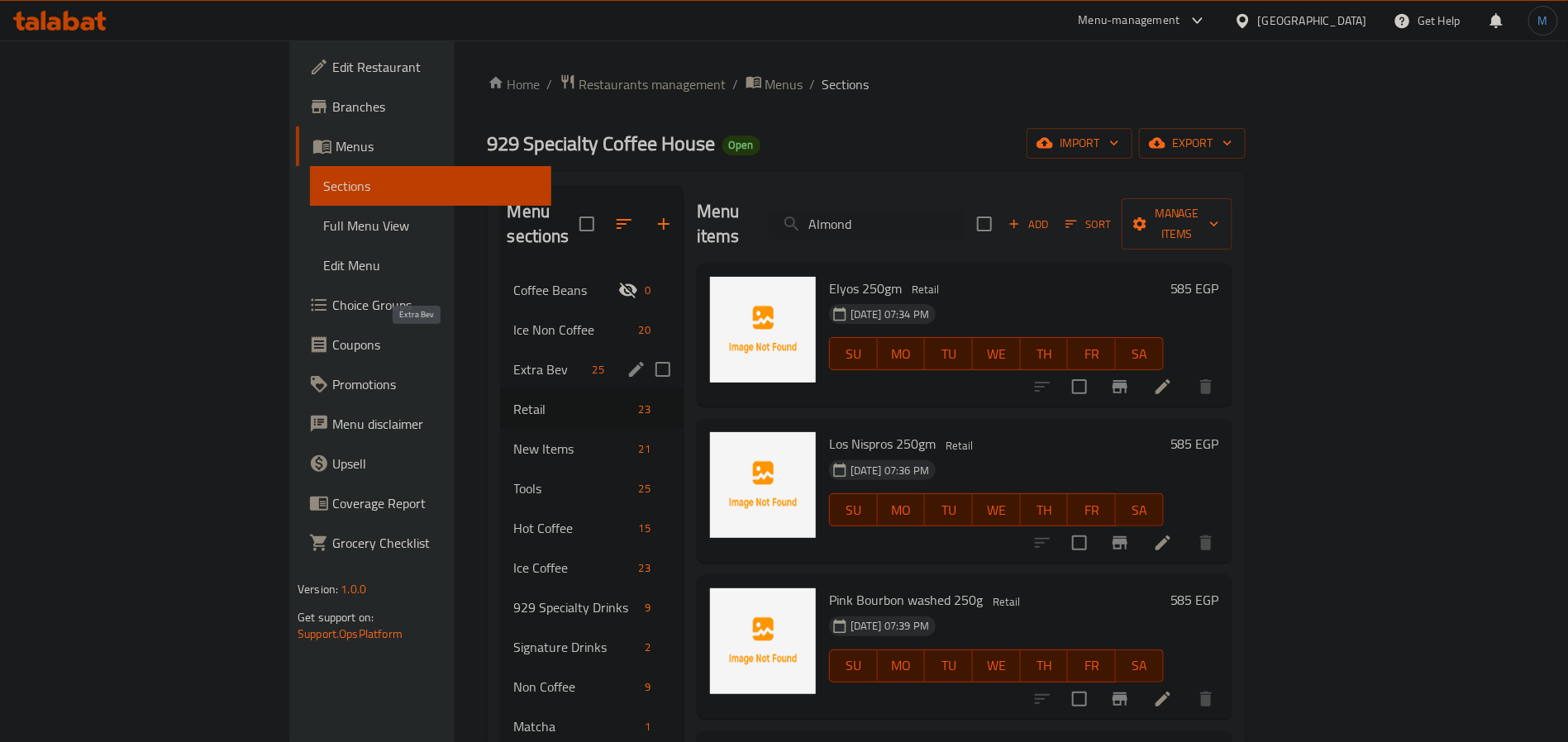
click at [514, 360] on span "Extra Bev" at bounding box center [550, 370] width 72 height 19
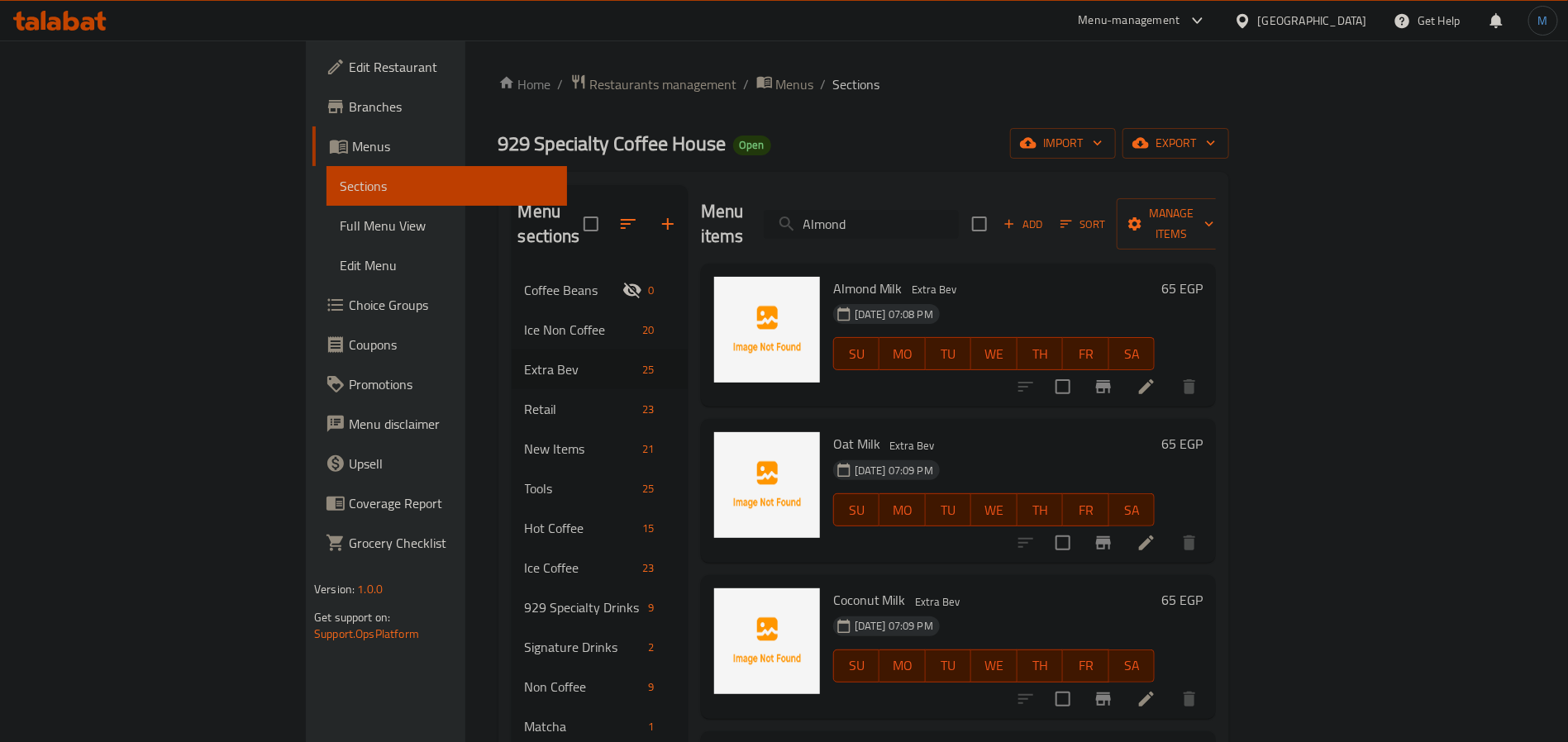
click at [958, 216] on input "Almond" at bounding box center [860, 225] width 195 height 29
click at [1050, 454] on div "11-10-2025 07:09 PM SU MO TU WE TH FR SA" at bounding box center [993, 499] width 335 height 89
click at [903, 544] on div "Menu items Add Sort Manage items Almond Milk Extra Bev 11-10-2025 07:08 PM SU M…" at bounding box center [952, 568] width 529 height 766
click at [1017, 588] on h6 "Coconut Milk Extra Bev" at bounding box center [994, 600] width 323 height 23
click at [1034, 526] on div "Oat Milk Extra Bev 11-10-2025 07:09 PM SU MO TU WE TH FR SA" at bounding box center [993, 491] width 335 height 130
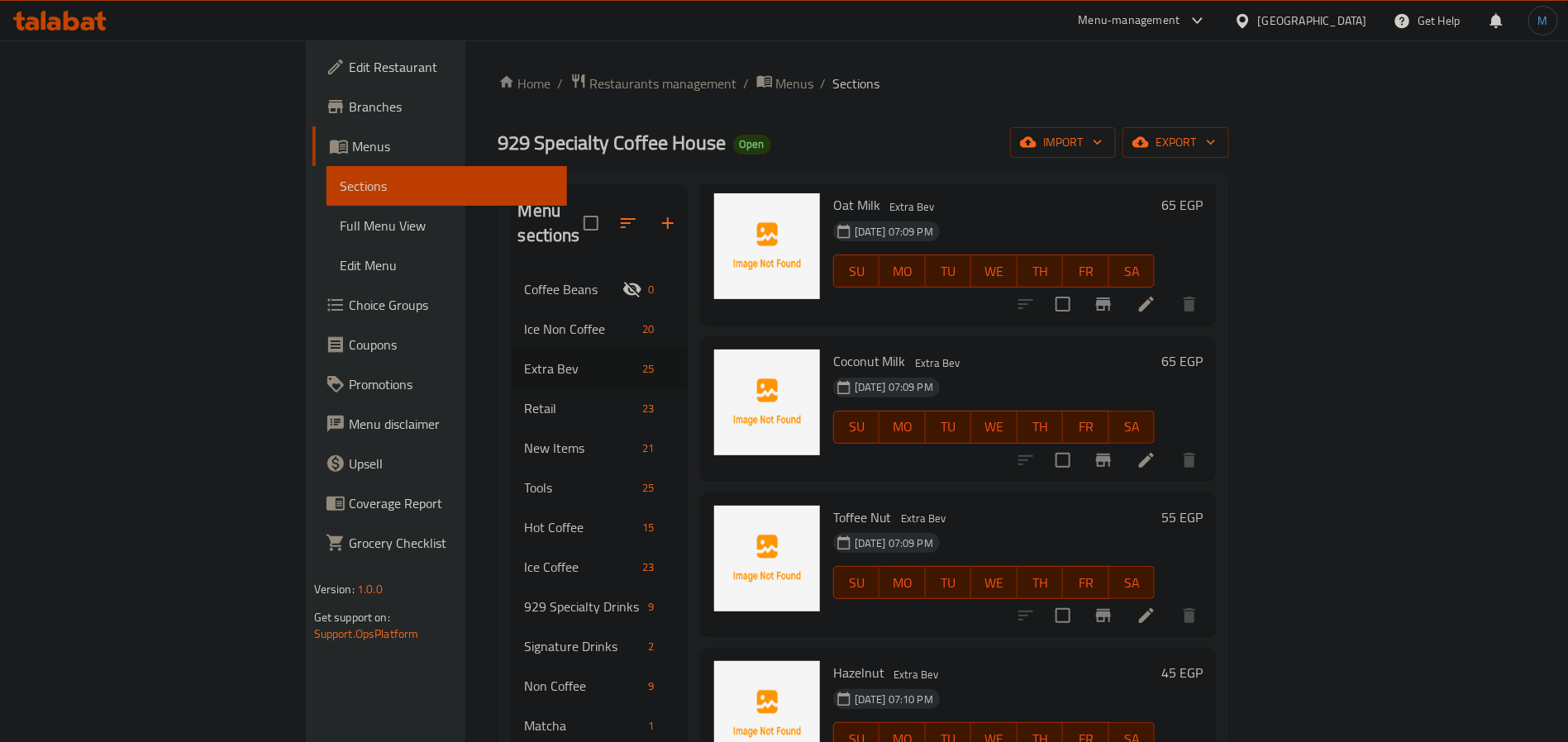
scroll to position [248, 0]
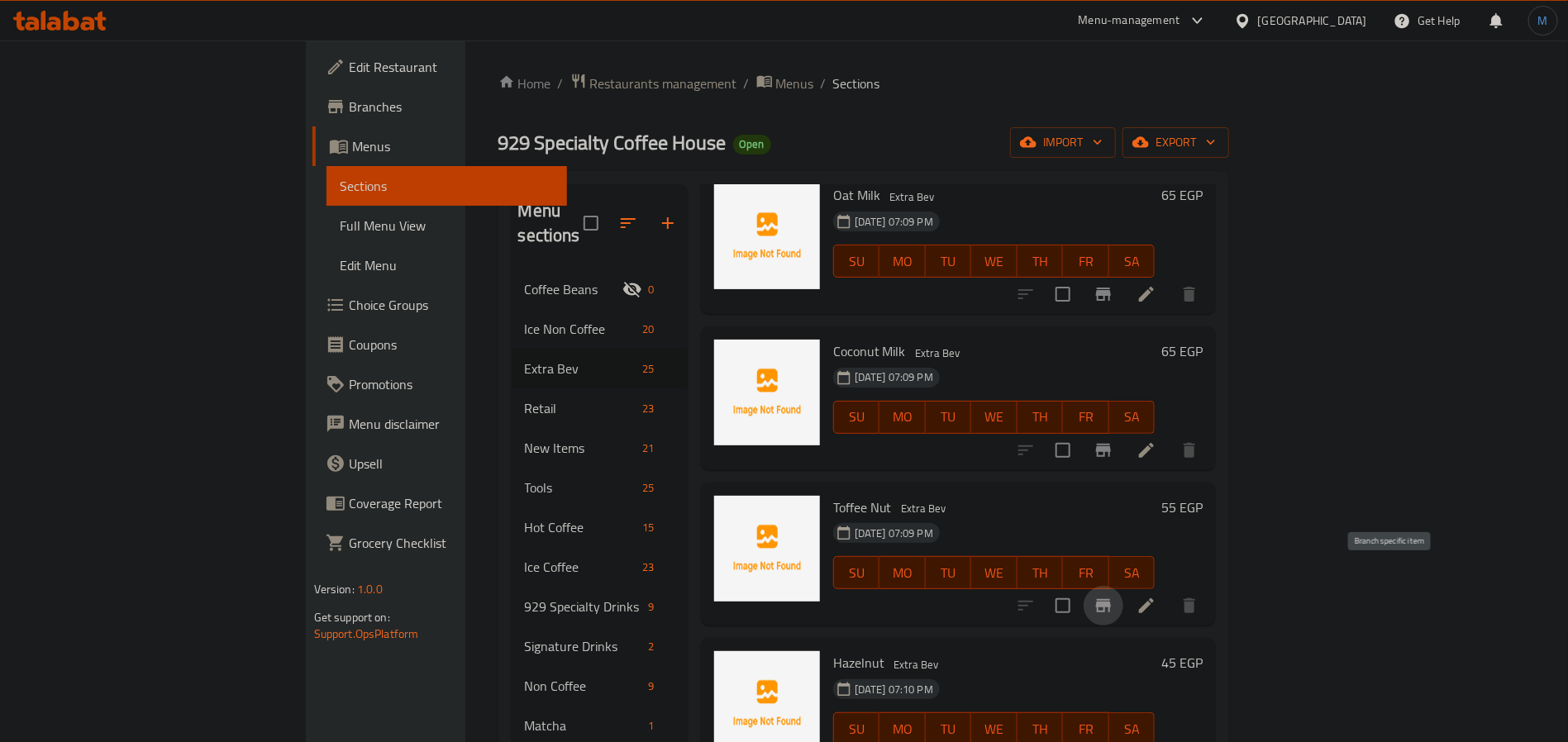
click at [1113, 596] on icon "Branch-specific-item" at bounding box center [1103, 606] width 19 height 19
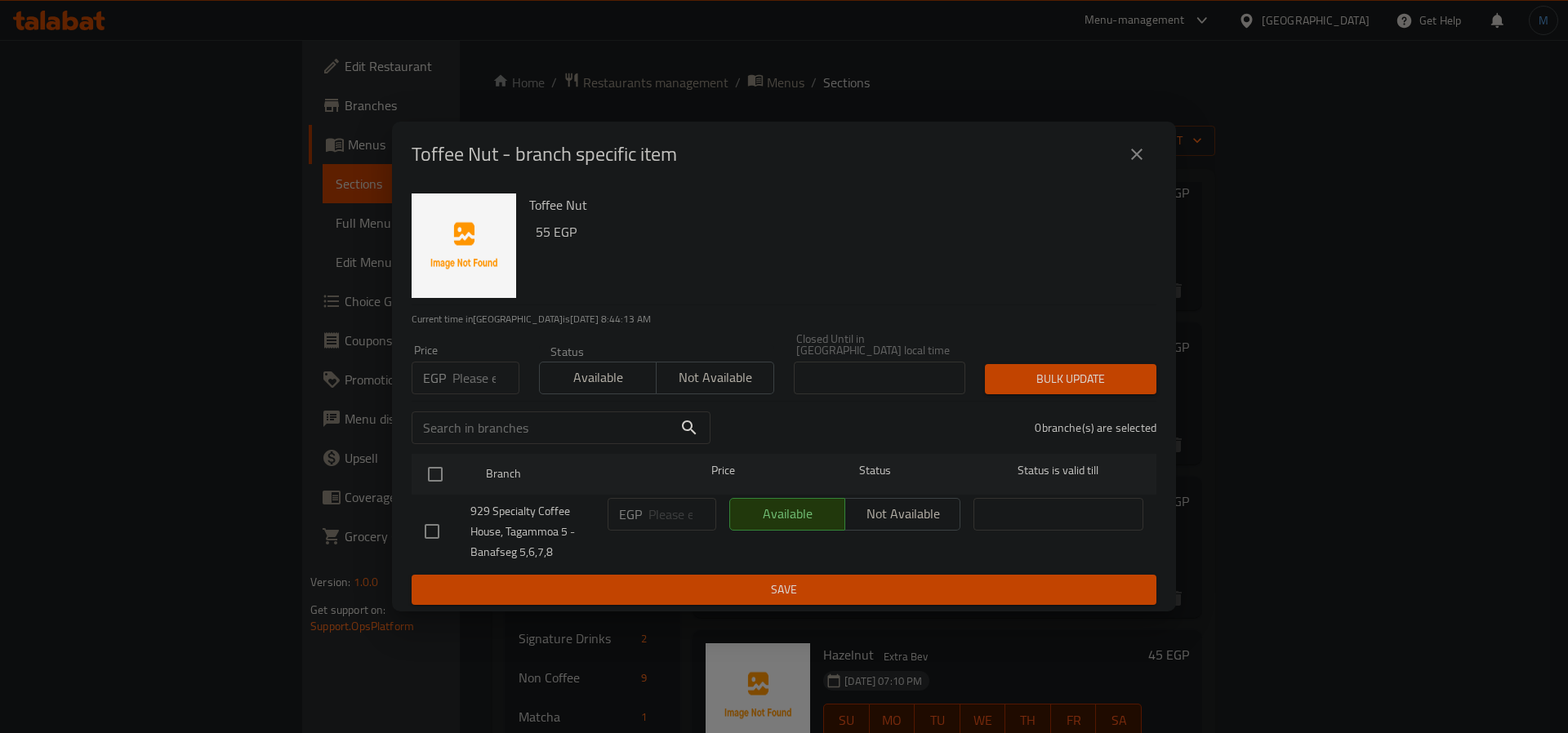
click at [469, 387] on input "number" at bounding box center [486, 379] width 67 height 33
type input "50"
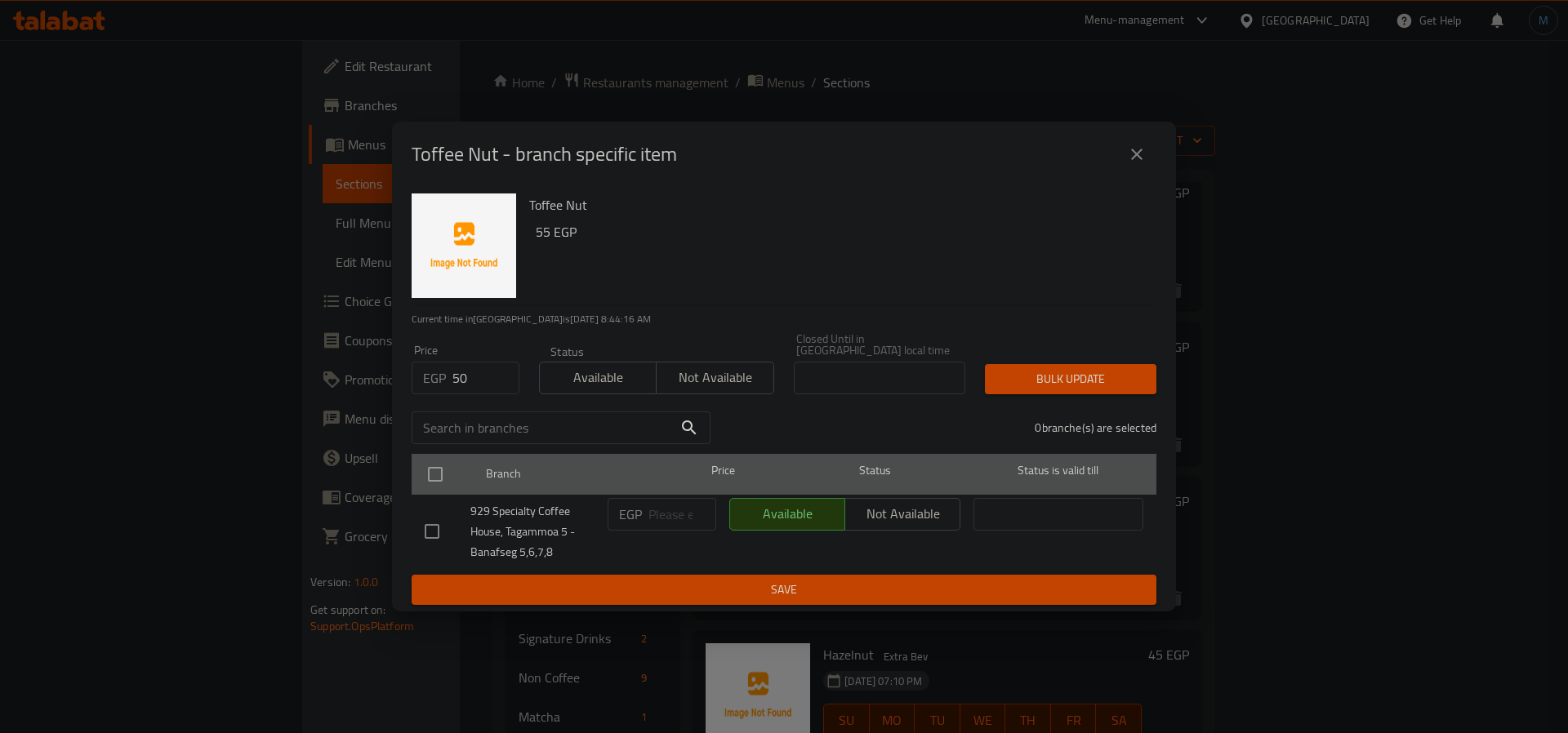
click at [414, 477] on div "Branch Price Status Status is valid till" at bounding box center [783, 475] width 745 height 41
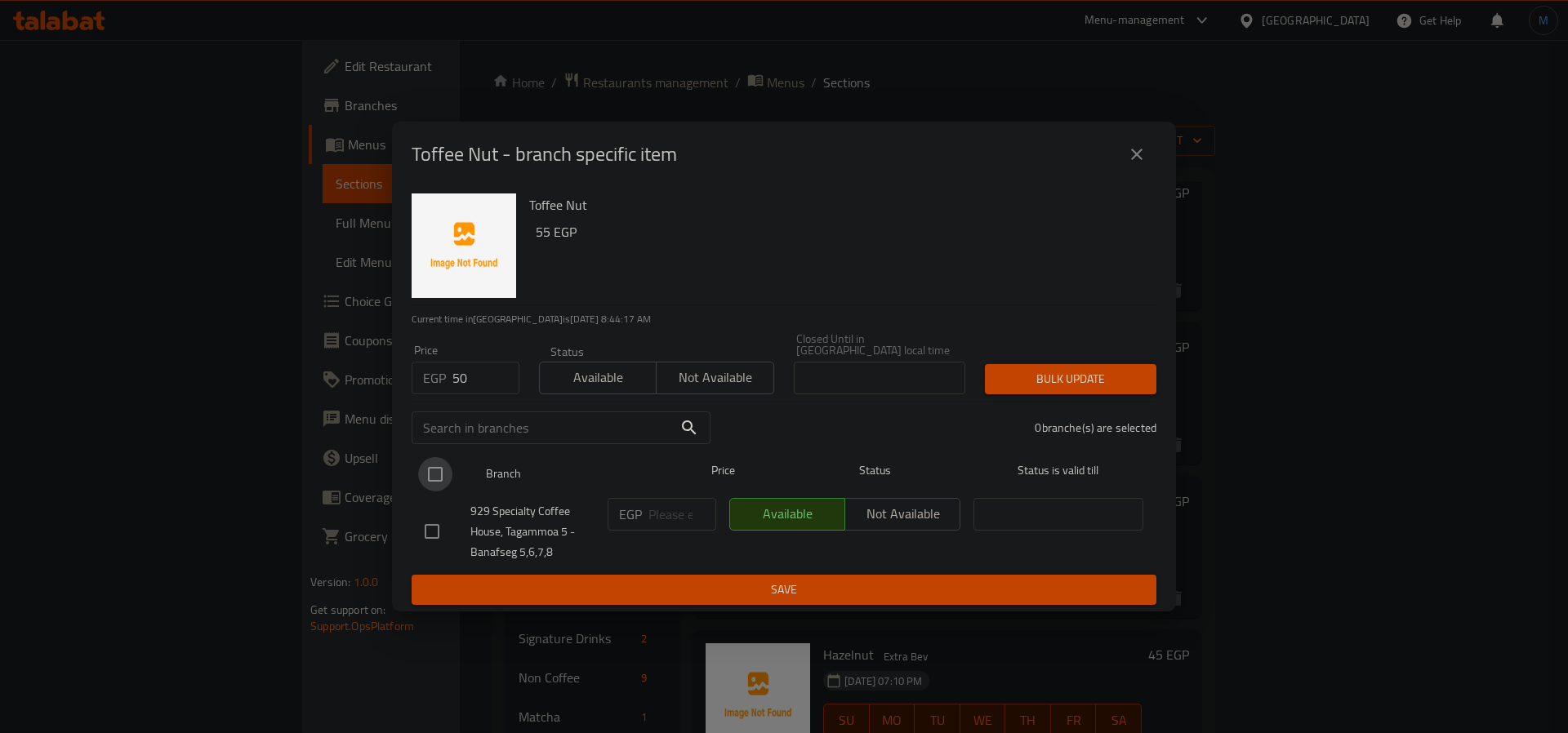
click at [437, 480] on input "checkbox" at bounding box center [435, 475] width 35 height 35
checkbox input "true"
click at [1081, 370] on span "Bulk update" at bounding box center [1070, 379] width 145 height 20
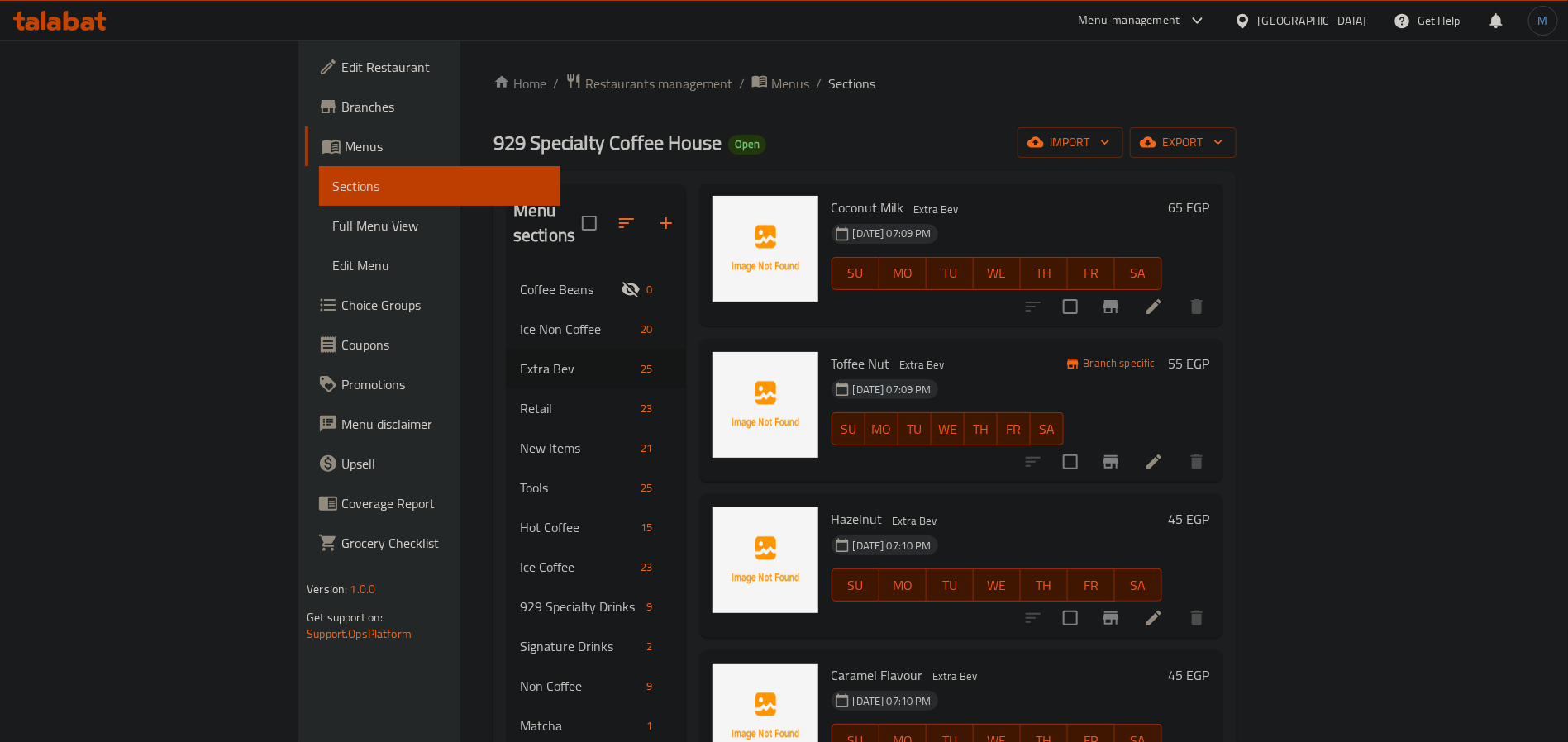
scroll to position [744, 0]
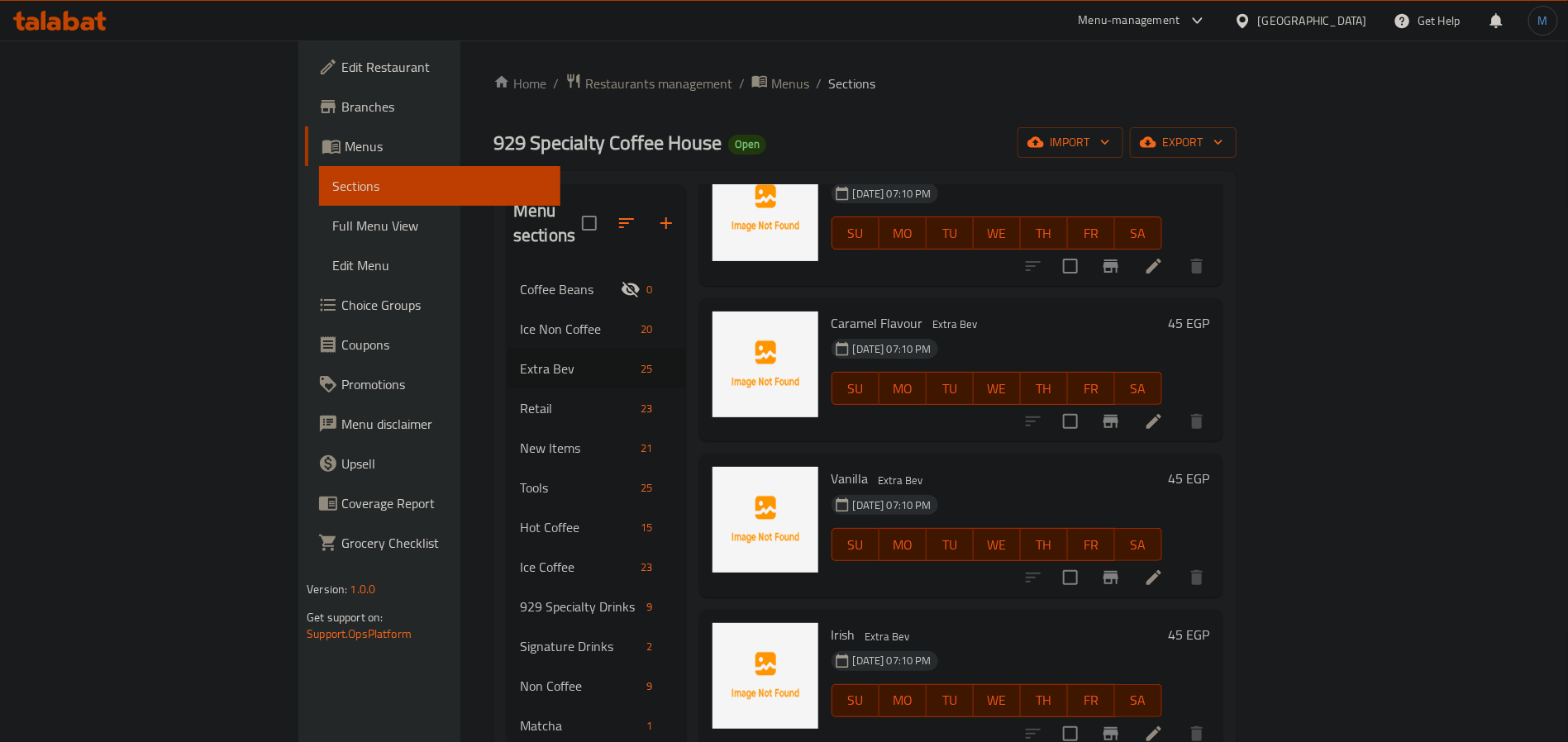
click at [942, 617] on div "Irish Extra Bev 11-10-2025 07:10 PM SU MO TU WE TH FR SA" at bounding box center [996, 682] width 344 height 130
click at [994, 460] on div "Vanilla Extra Bev 11-10-2025 07:10 PM SU MO TU WE TH FR SA" at bounding box center [996, 525] width 344 height 130
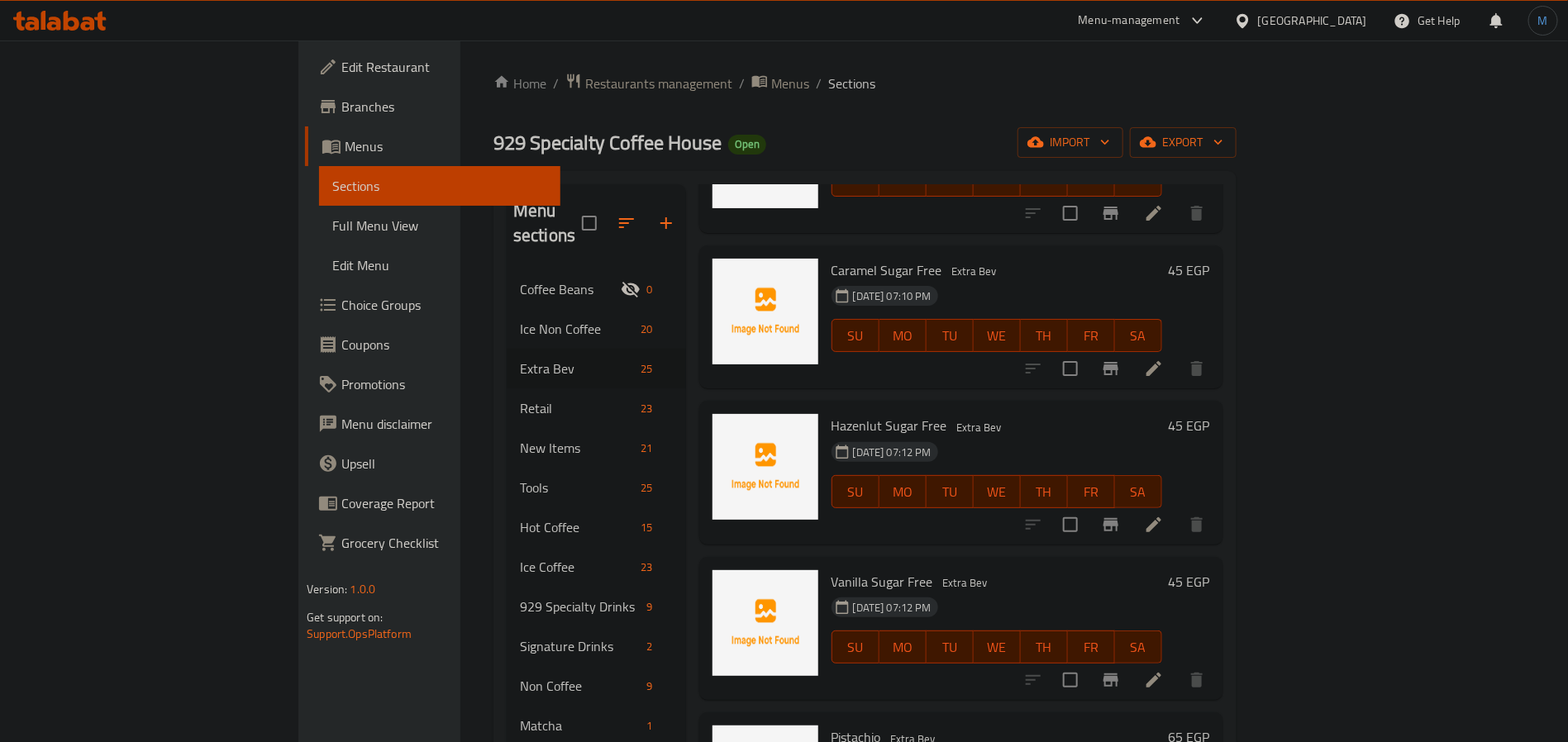
click at [1046, 516] on div "Hazenlut Sugar Free Extra Bev 11-10-2025 07:12 PM SU MO TU WE TH FR SA 45 EGP" at bounding box center [960, 473] width 524 height 144
click at [1158, 521] on div "Menu items Add Sort Manage items Almond Milk Extra Bev 11-10-2025 07:08 PM SU M…" at bounding box center [955, 568] width 538 height 766
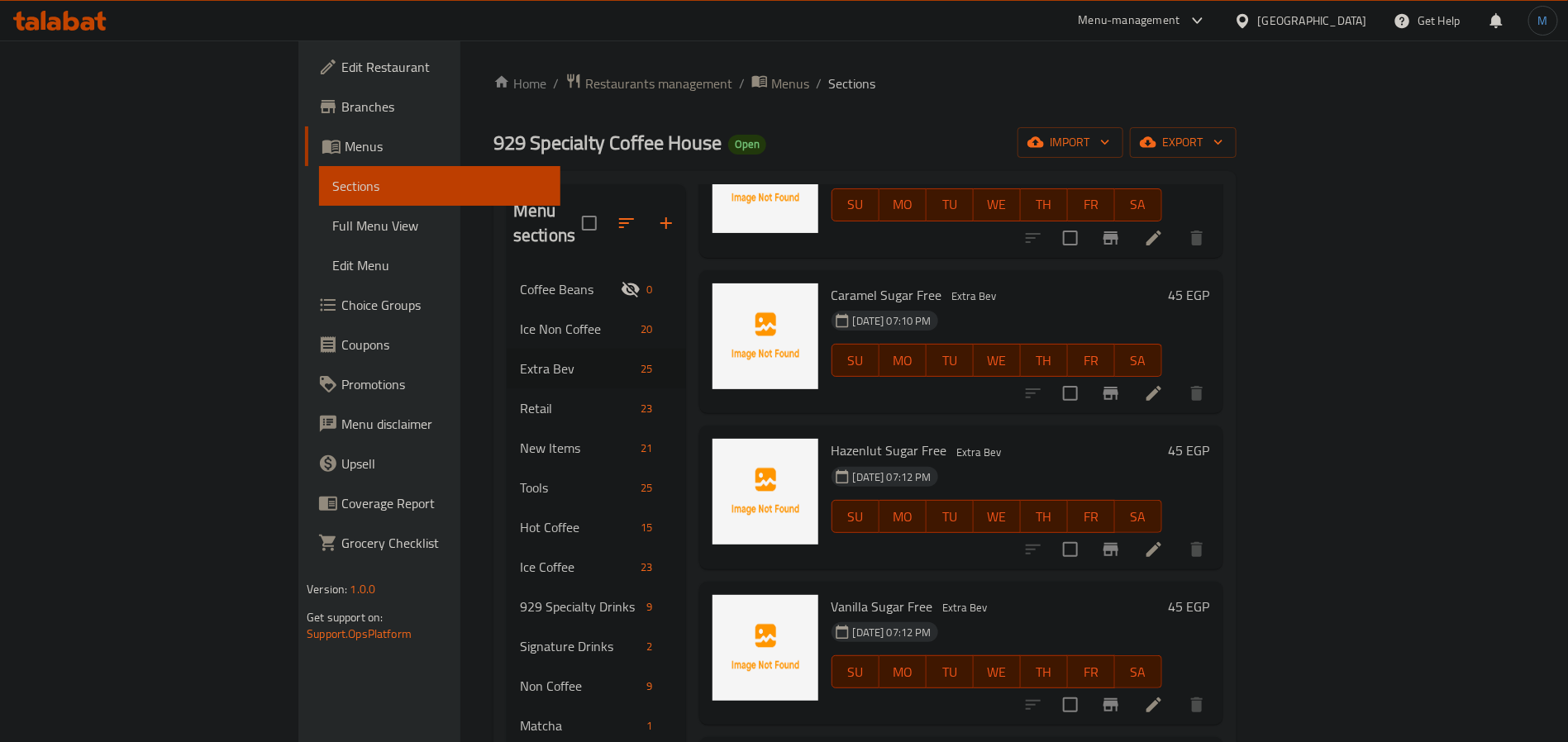
scroll to position [1292, 0]
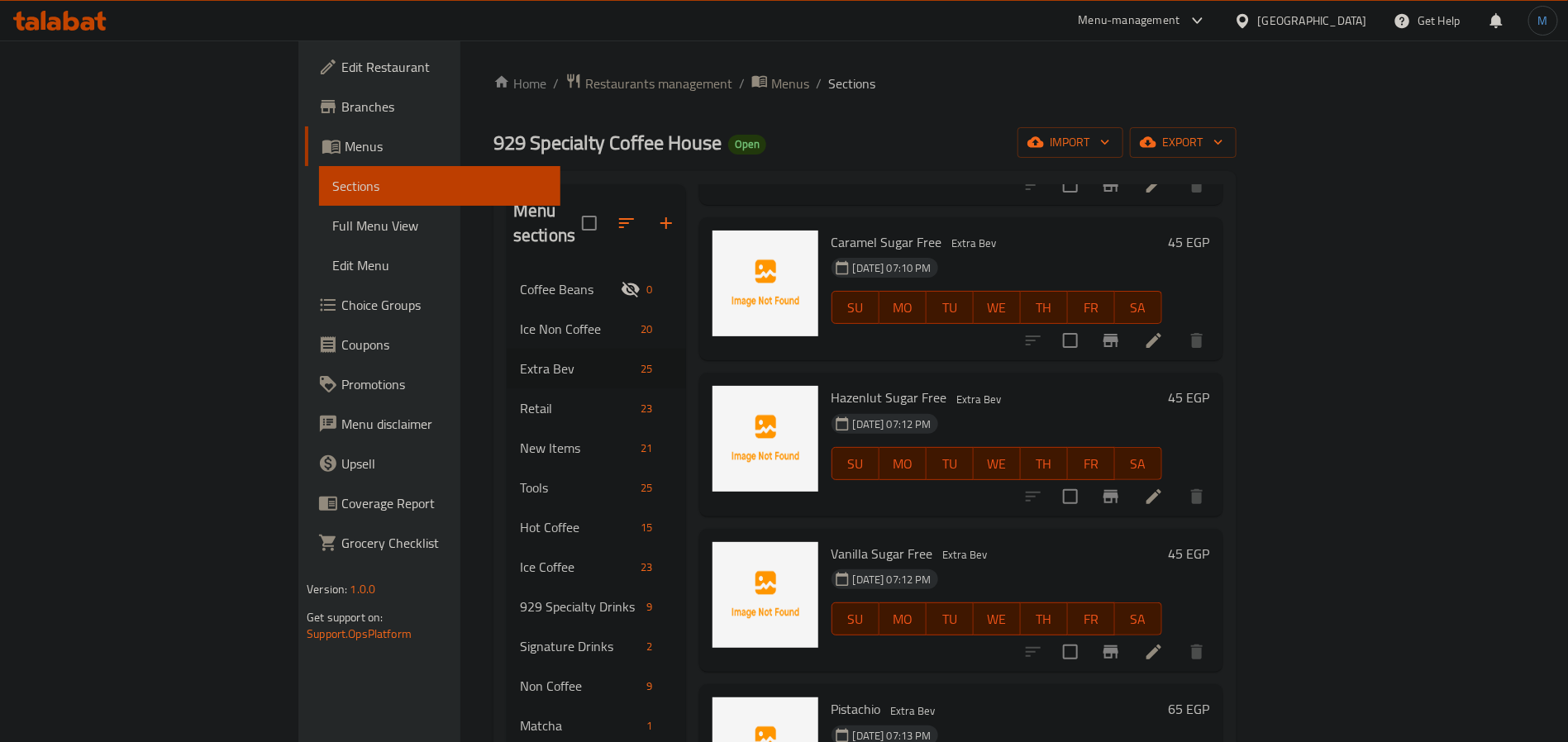
click at [892, 493] on div "Menu items Add Sort Manage items Almond Milk Extra Bev 11-10-2025 07:08 PM SU M…" at bounding box center [955, 568] width 538 height 766
click at [1078, 563] on div "11-10-2025 07:12 PM SU MO TU WE TH FR SA" at bounding box center [996, 608] width 344 height 89
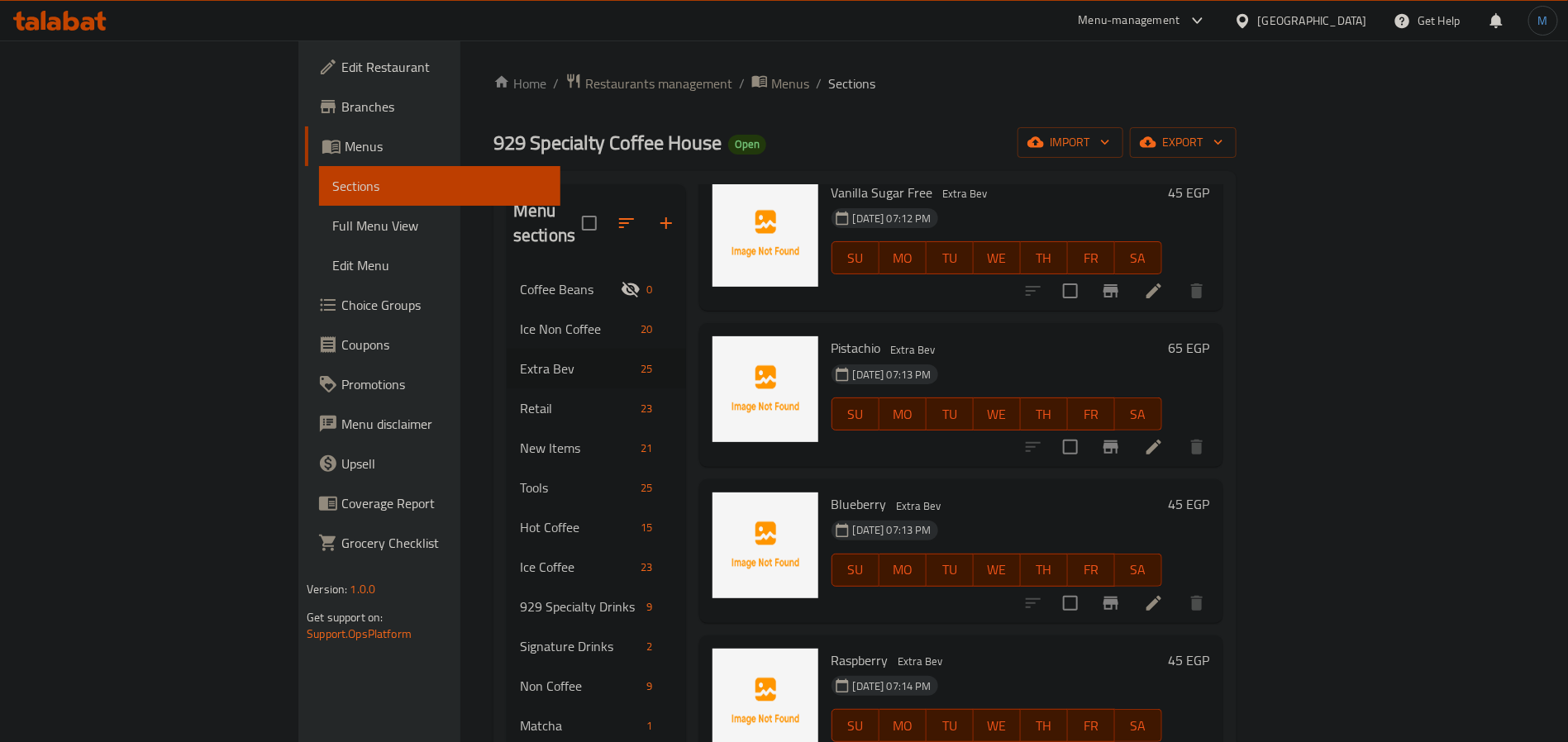
scroll to position [1665, 0]
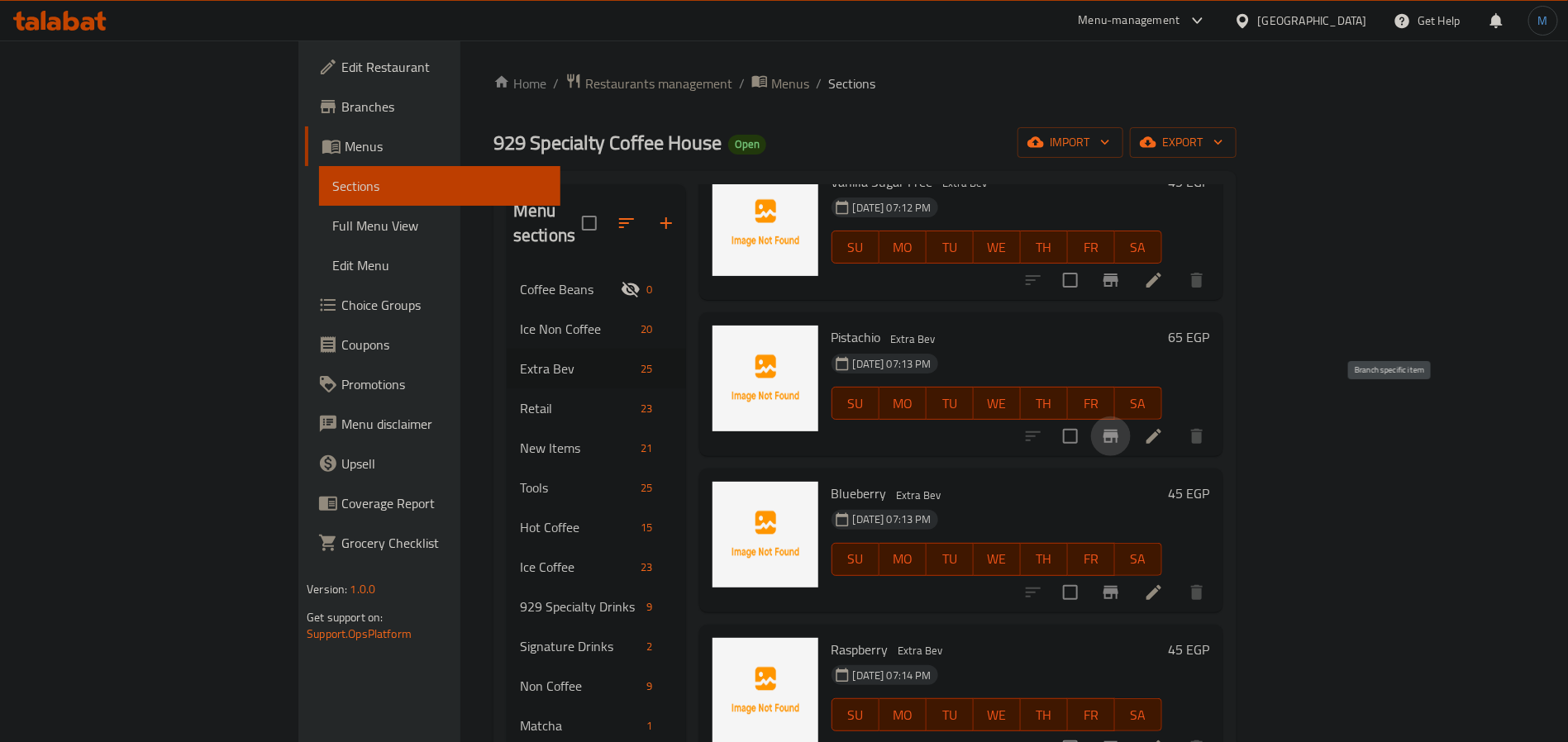
click at [1118, 430] on icon "Branch-specific-item" at bounding box center [1110, 437] width 15 height 14
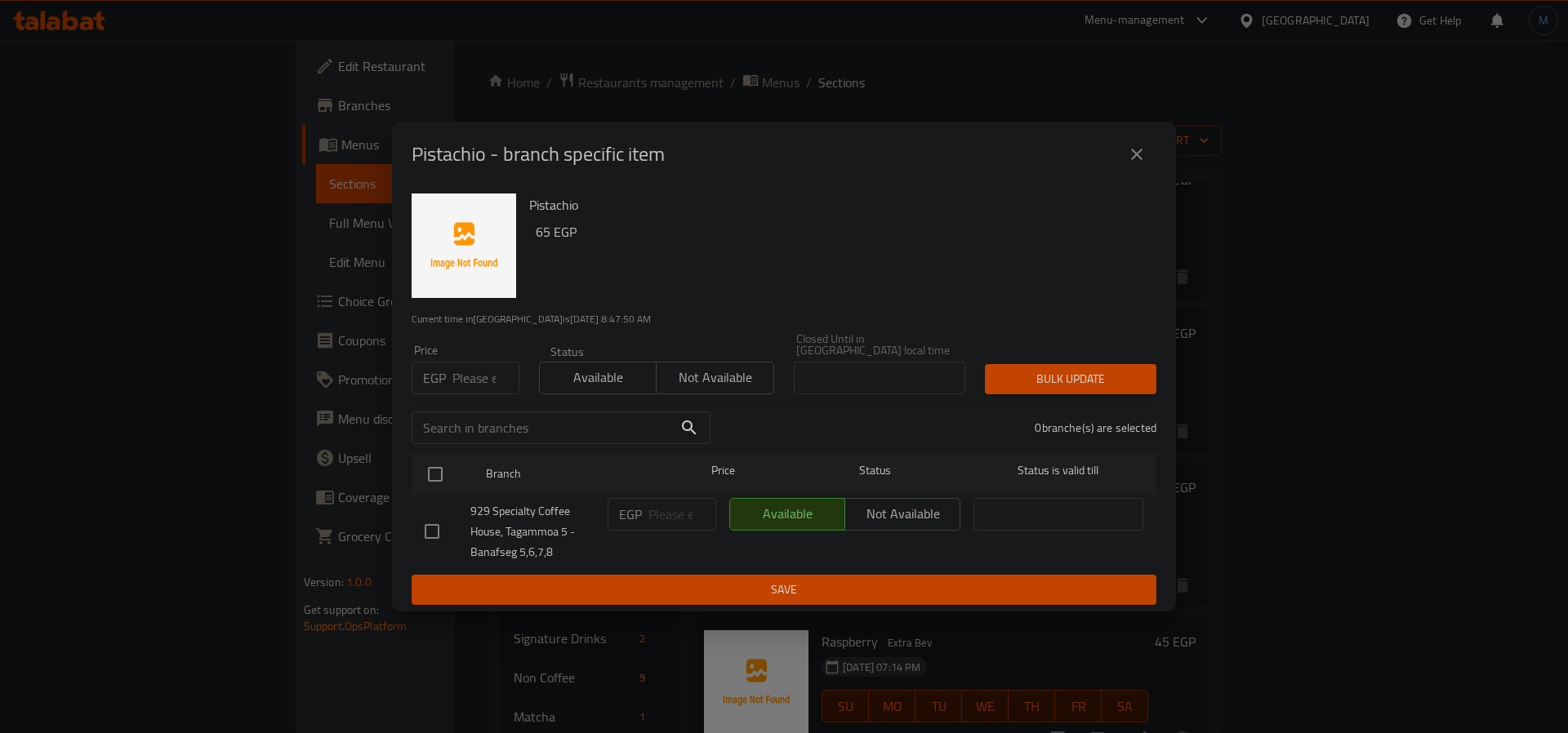
click at [453, 362] on input "number" at bounding box center [486, 379] width 67 height 33
click at [466, 383] on input "44" at bounding box center [486, 379] width 67 height 33
type input "55"
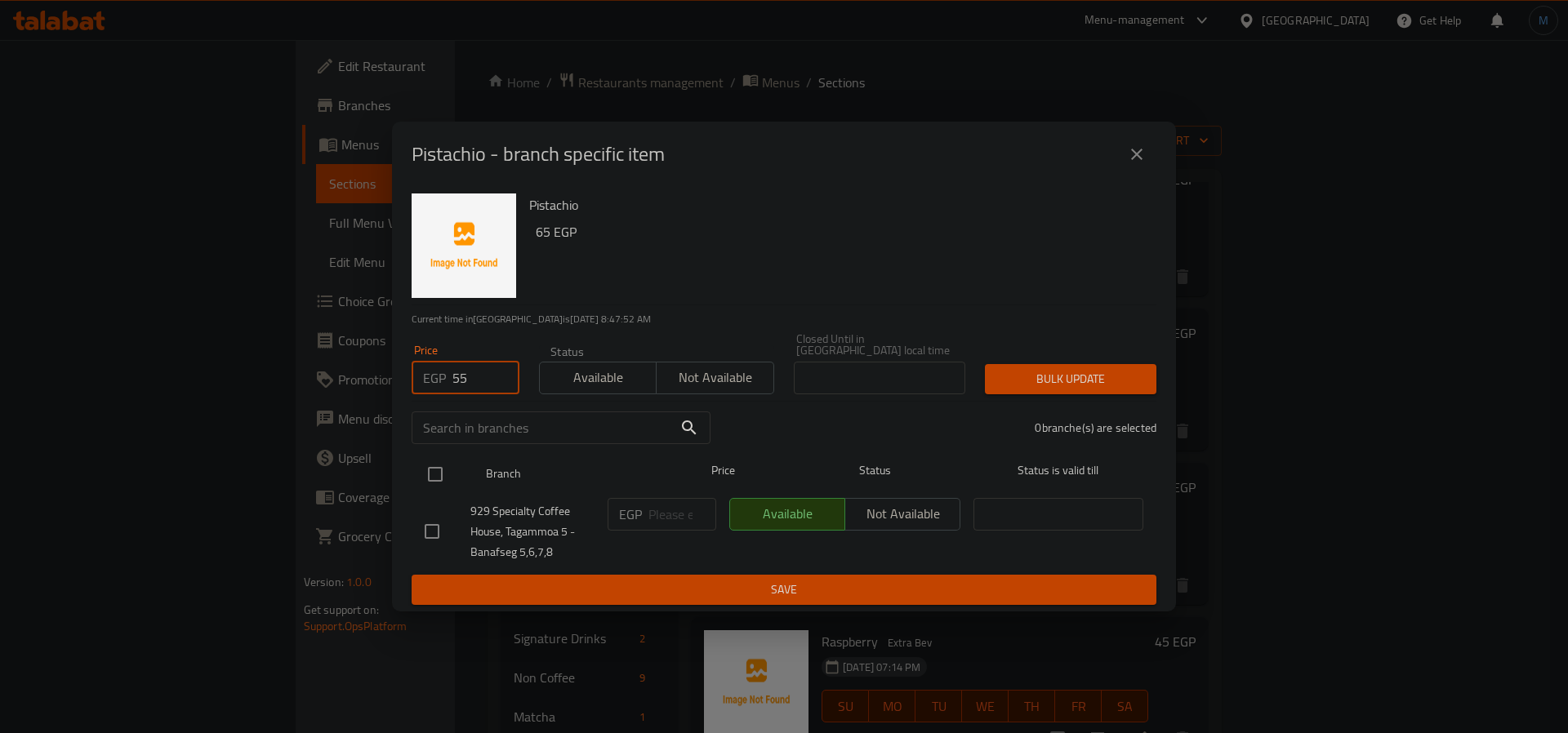
click at [425, 463] on input "checkbox" at bounding box center [435, 475] width 35 height 35
checkbox input "true"
click at [1012, 379] on span "Bulk update" at bounding box center [1070, 379] width 145 height 20
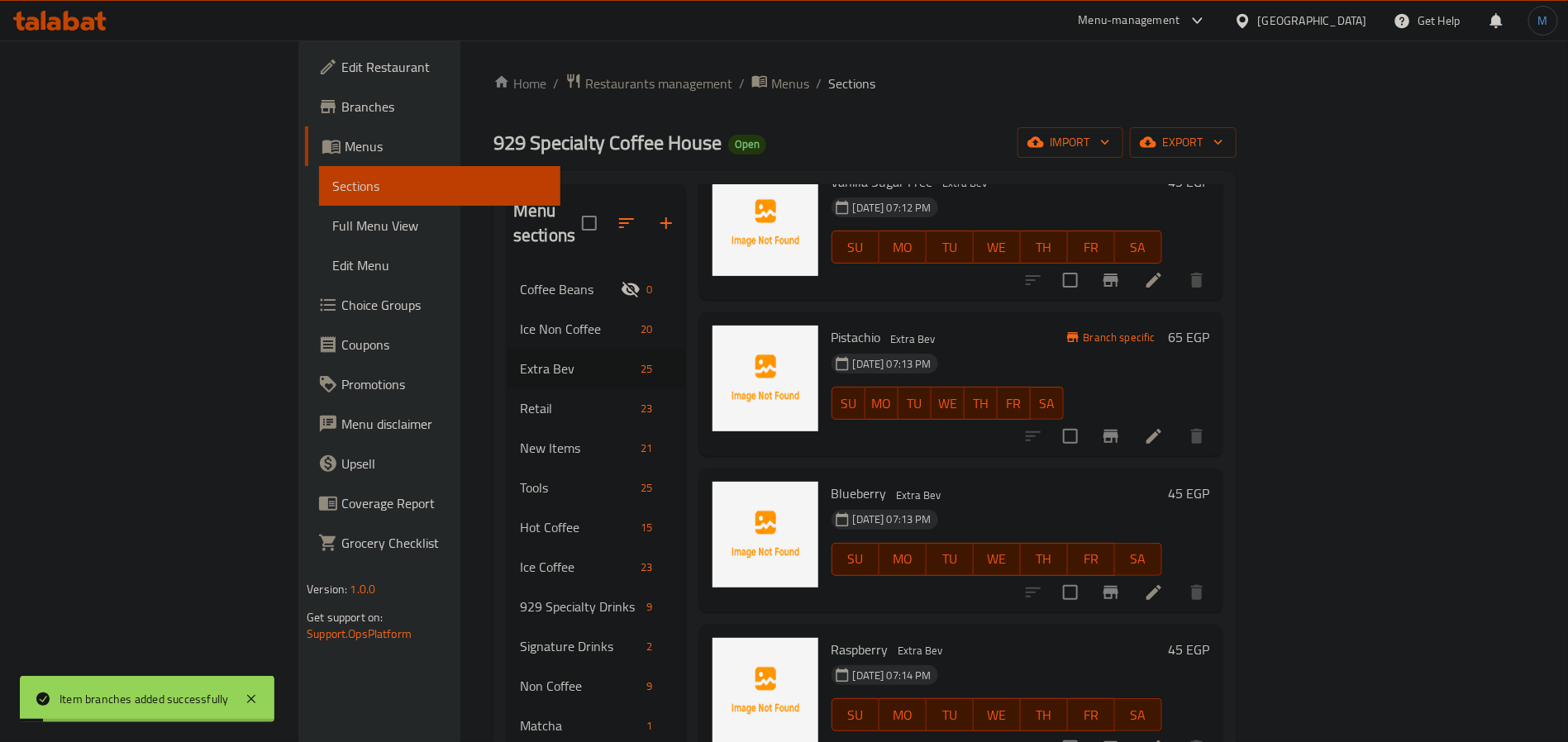
click at [1005, 551] on div "SU MO TU WE TH FR SA" at bounding box center [996, 560] width 344 height 47
click at [926, 543] on button "MO" at bounding box center [902, 559] width 47 height 33
type button "1"
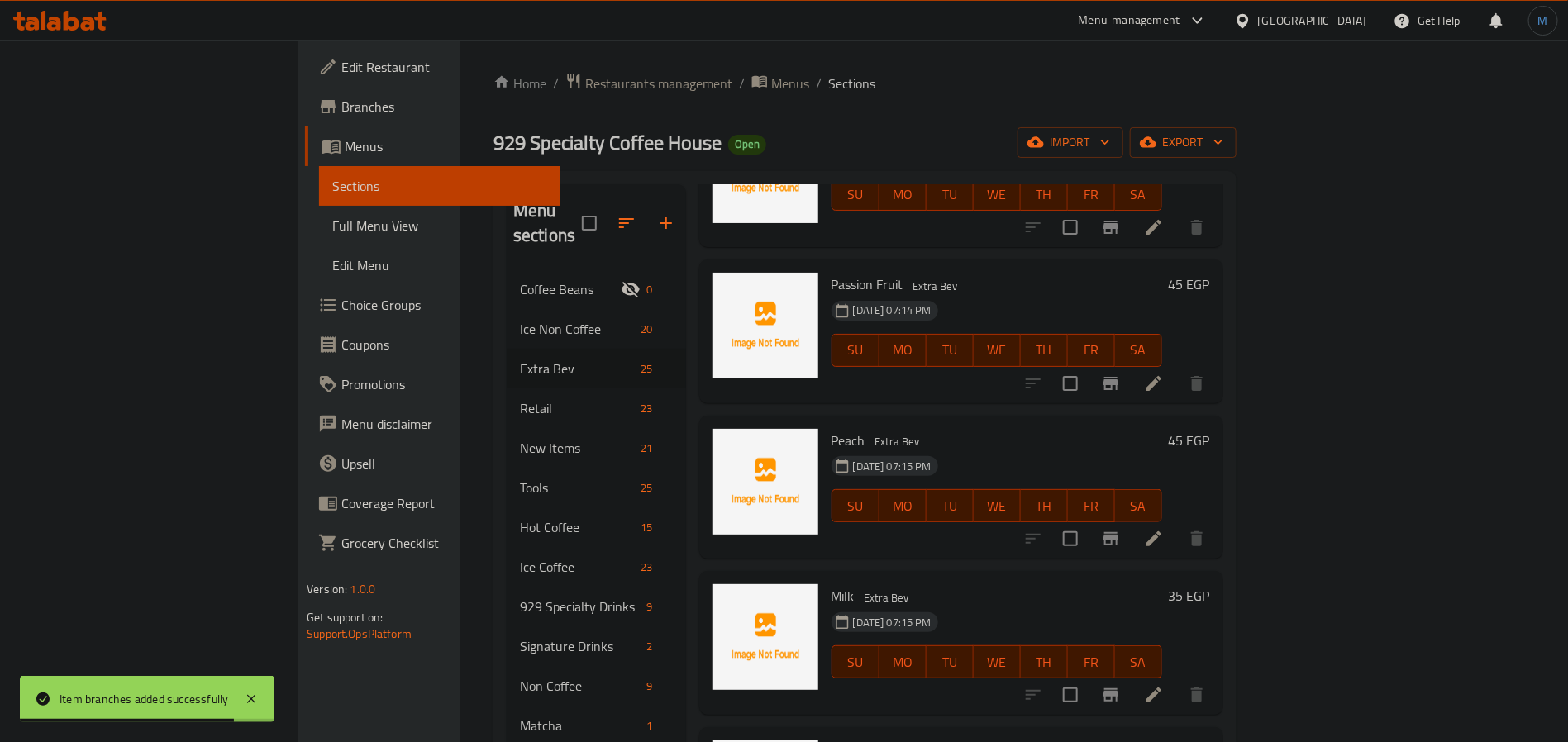
scroll to position [2161, 0]
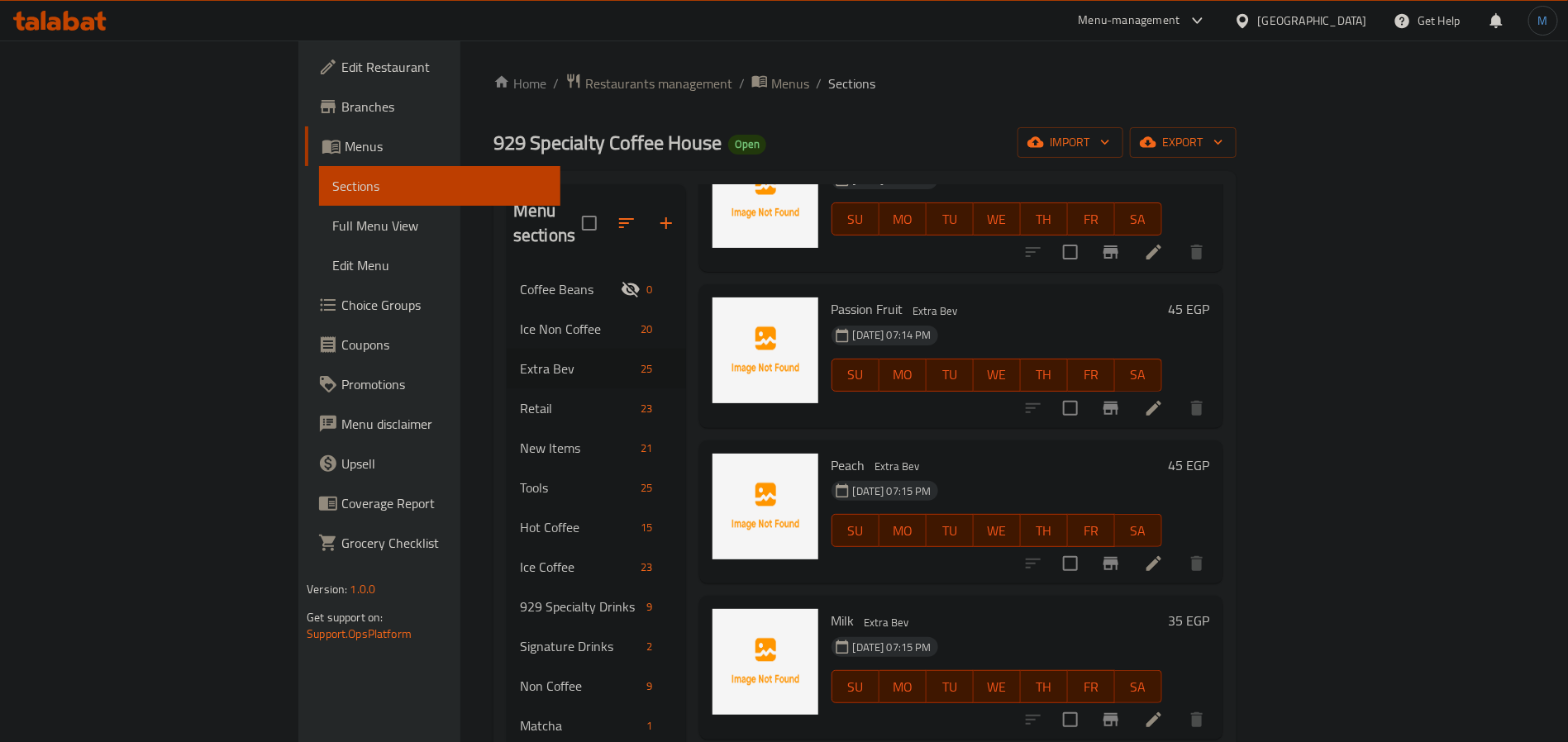
click at [1149, 609] on h6 "Milk Extra Bev" at bounding box center [996, 620] width 331 height 23
click at [1037, 441] on div "Peach Extra Bev 11-10-2025 07:15 PM SU MO TU WE TH FR SA 45 EGP" at bounding box center [960, 512] width 524 height 144
click at [1055, 536] on div "11-10-2025 07:15 PM SU MO TU WE TH FR SA" at bounding box center [996, 519] width 344 height 89
click at [1062, 565] on div "Menu items Add Sort Manage items Almond Milk Extra Bev 11-10-2025 07:08 PM SU M…" at bounding box center [955, 568] width 538 height 766
click at [969, 568] on div "Menu items Add Sort Manage items Almond Milk Extra Bev 11-10-2025 07:08 PM SU M…" at bounding box center [955, 568] width 538 height 766
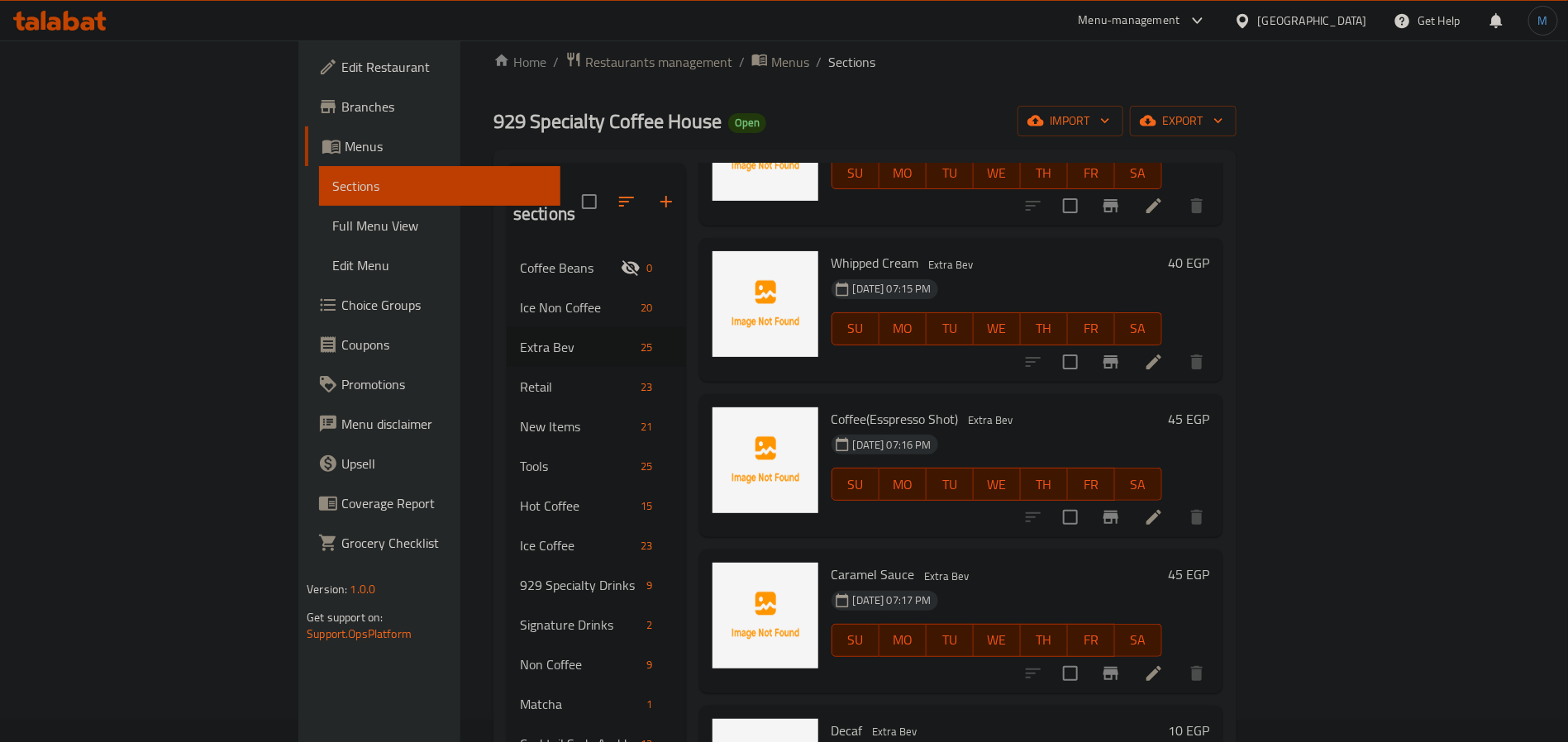
scroll to position [2532, 0]
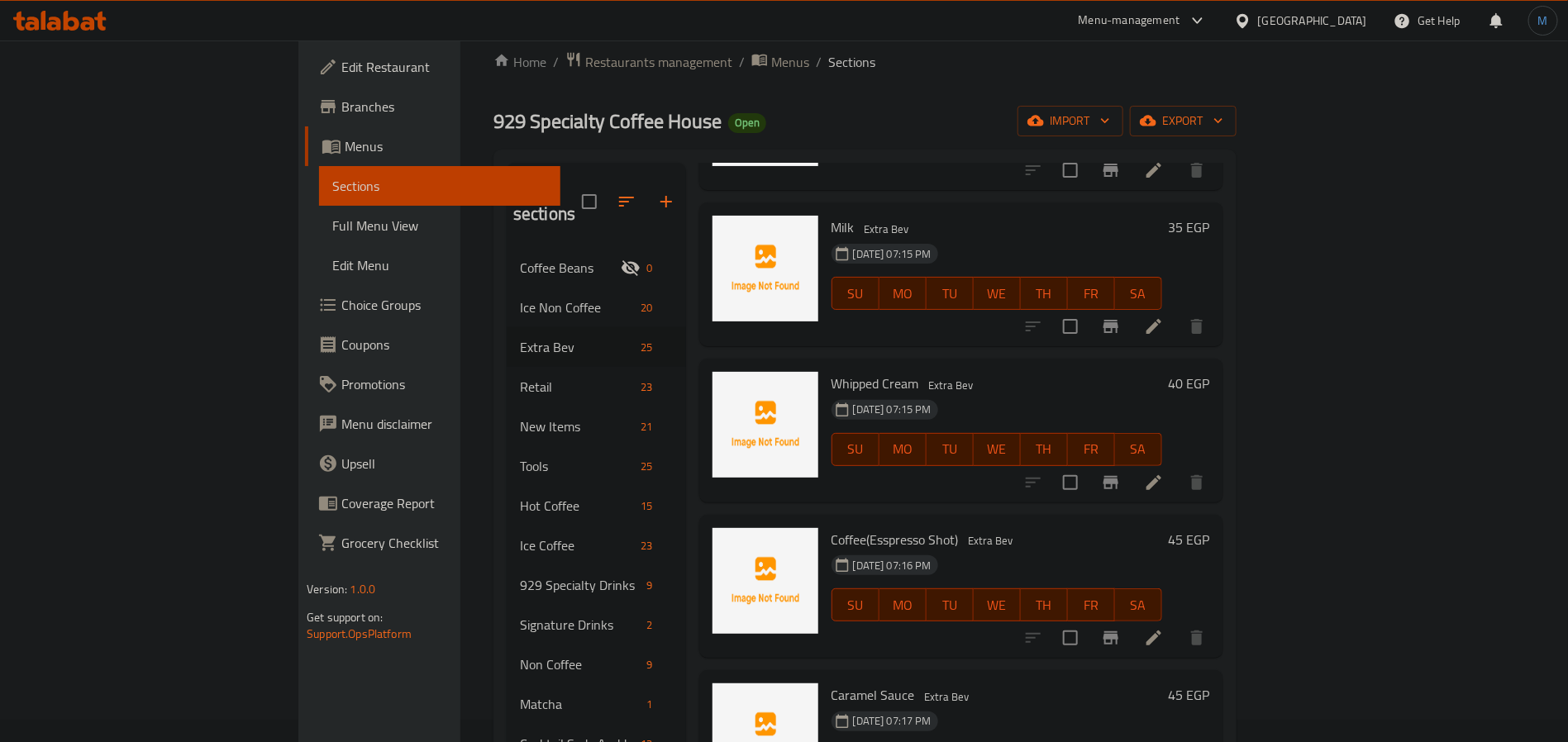
click at [1087, 628] on div "Coffee(Esspresso Shot) Extra Bev 11-10-2025 07:16 PM SU MO TU WE TH FR SA 45 EGP" at bounding box center [960, 587] width 524 height 144
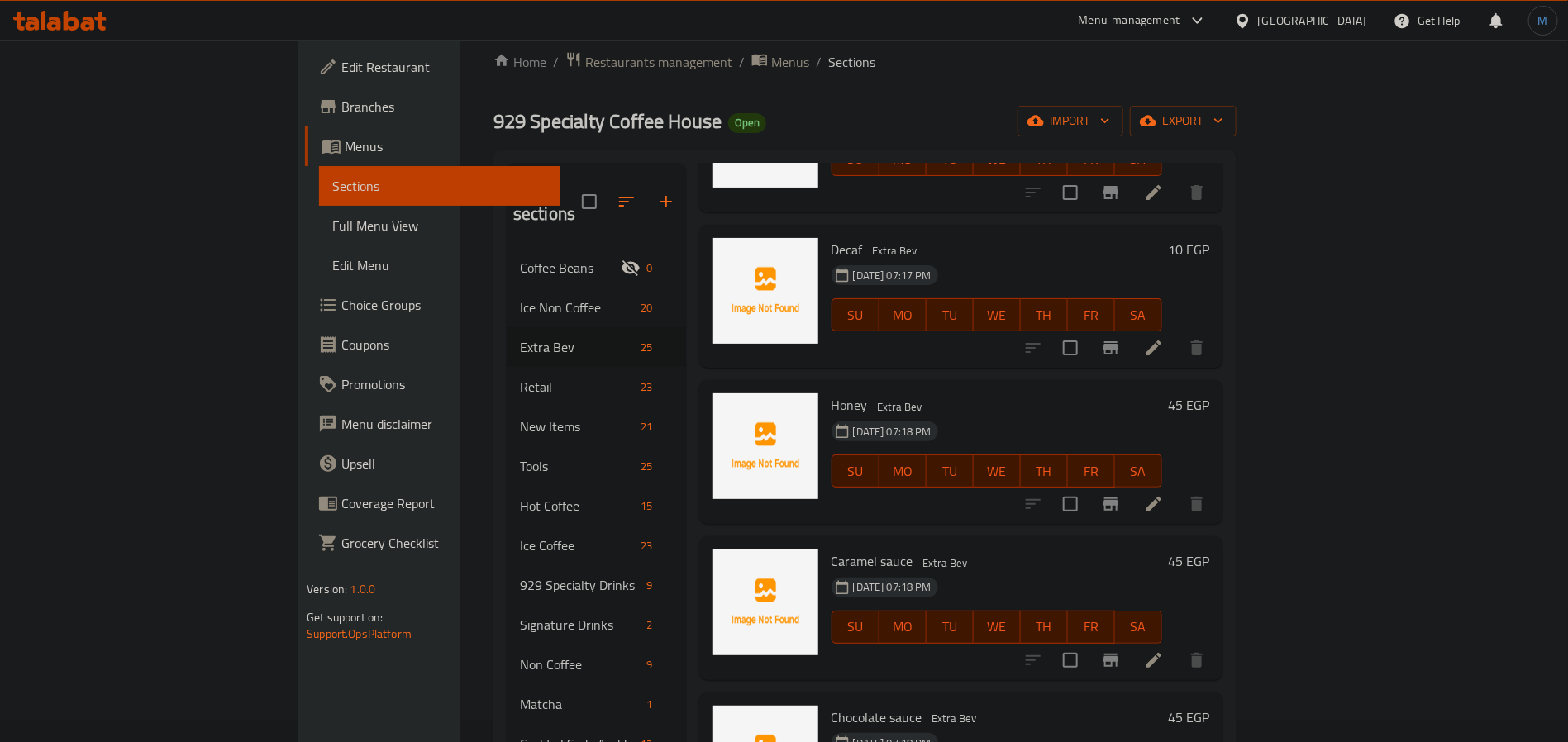
click at [879, 611] on button "MO" at bounding box center [902, 627] width 47 height 33
type button "1"
click at [918, 611] on button "MO" at bounding box center [902, 627] width 47 height 33
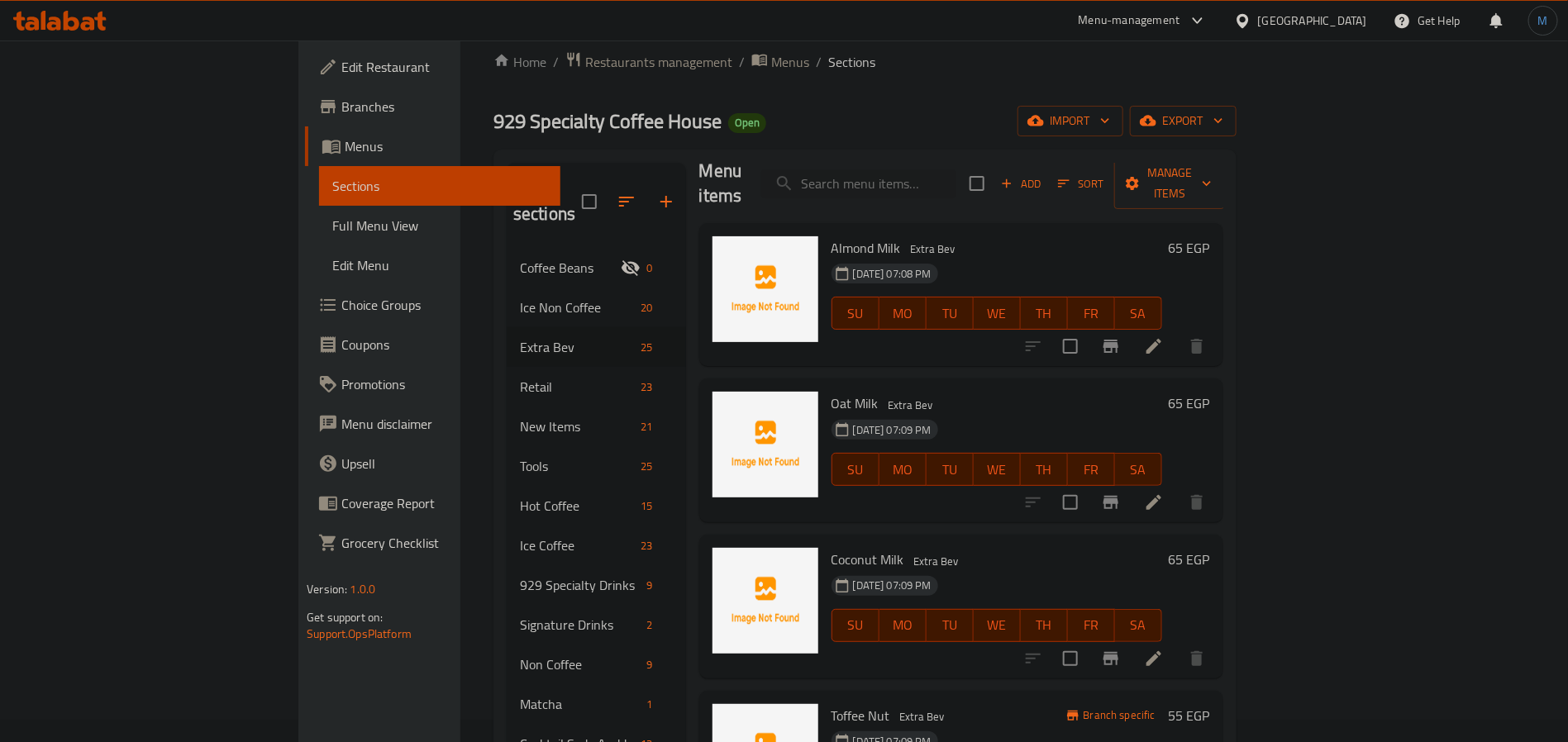
click at [1079, 497] on div "Oat Milk Extra Bev 11-10-2025 07:09 PM SU MO TU WE TH FR SA 65 EGP" at bounding box center [960, 450] width 524 height 144
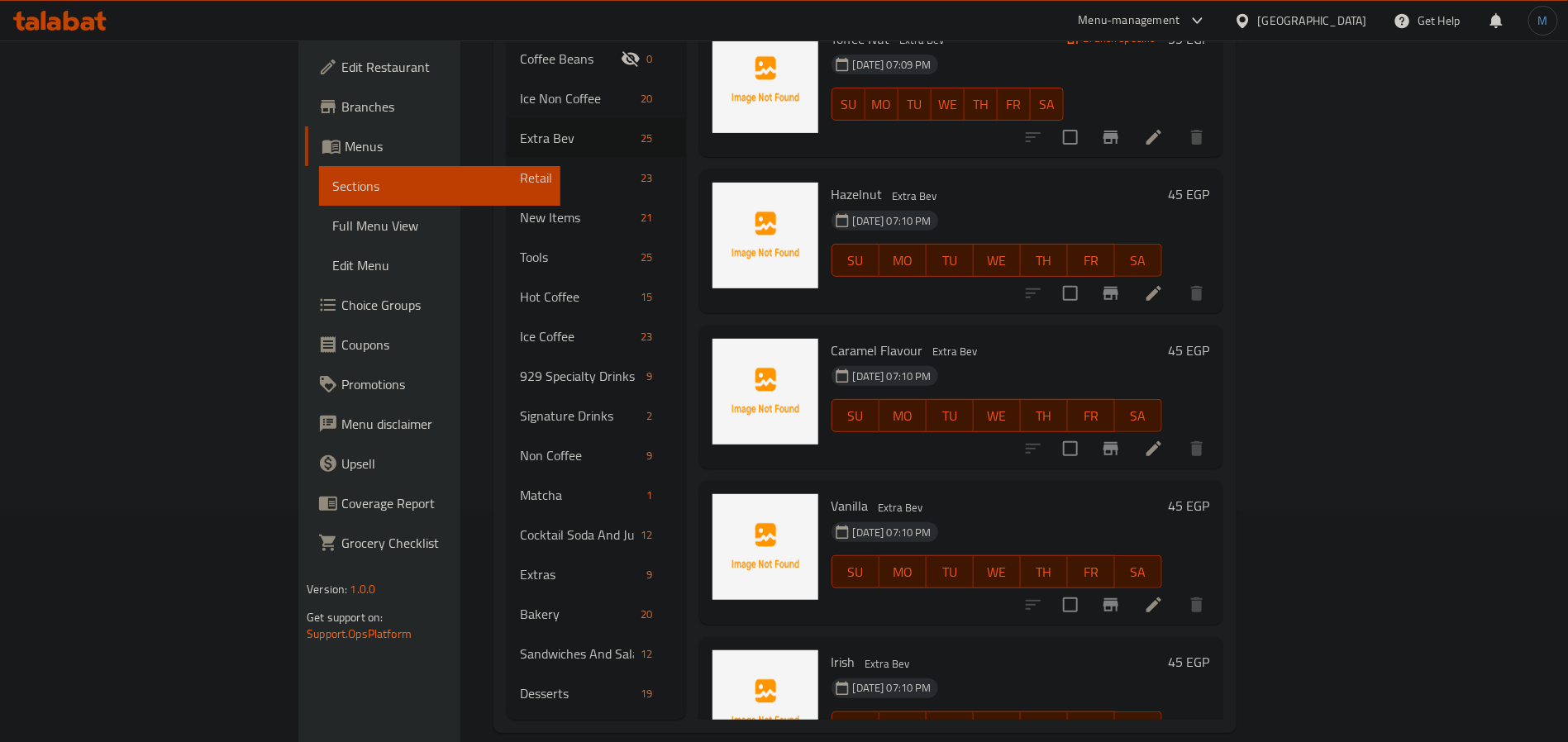
scroll to position [3195, 0]
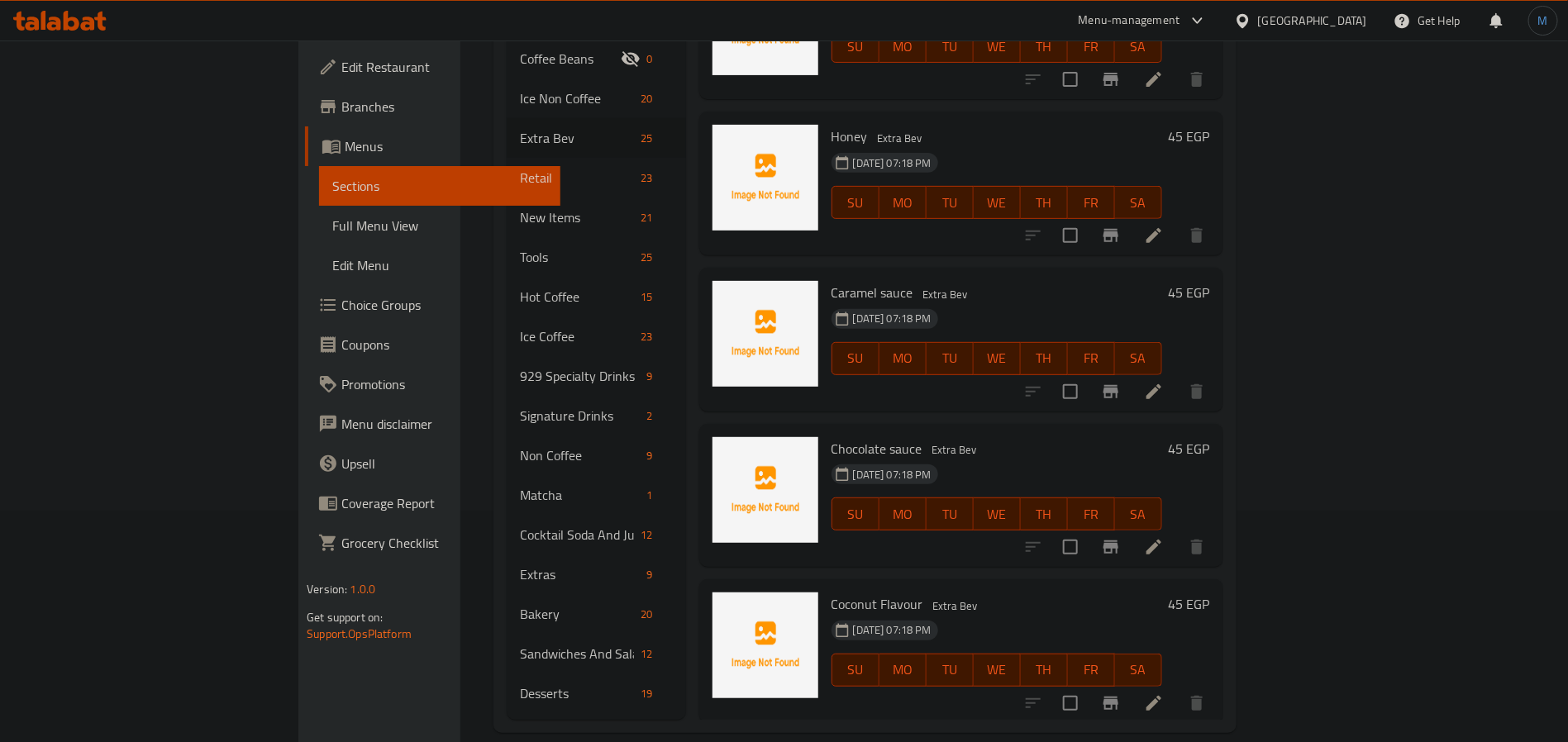
click at [1100, 707] on div "Menu sections Coffee Beans 0 Ice Non Coffee 20 Extra Bev 25 Retail 23 New Items…" at bounding box center [864, 336] width 743 height 793
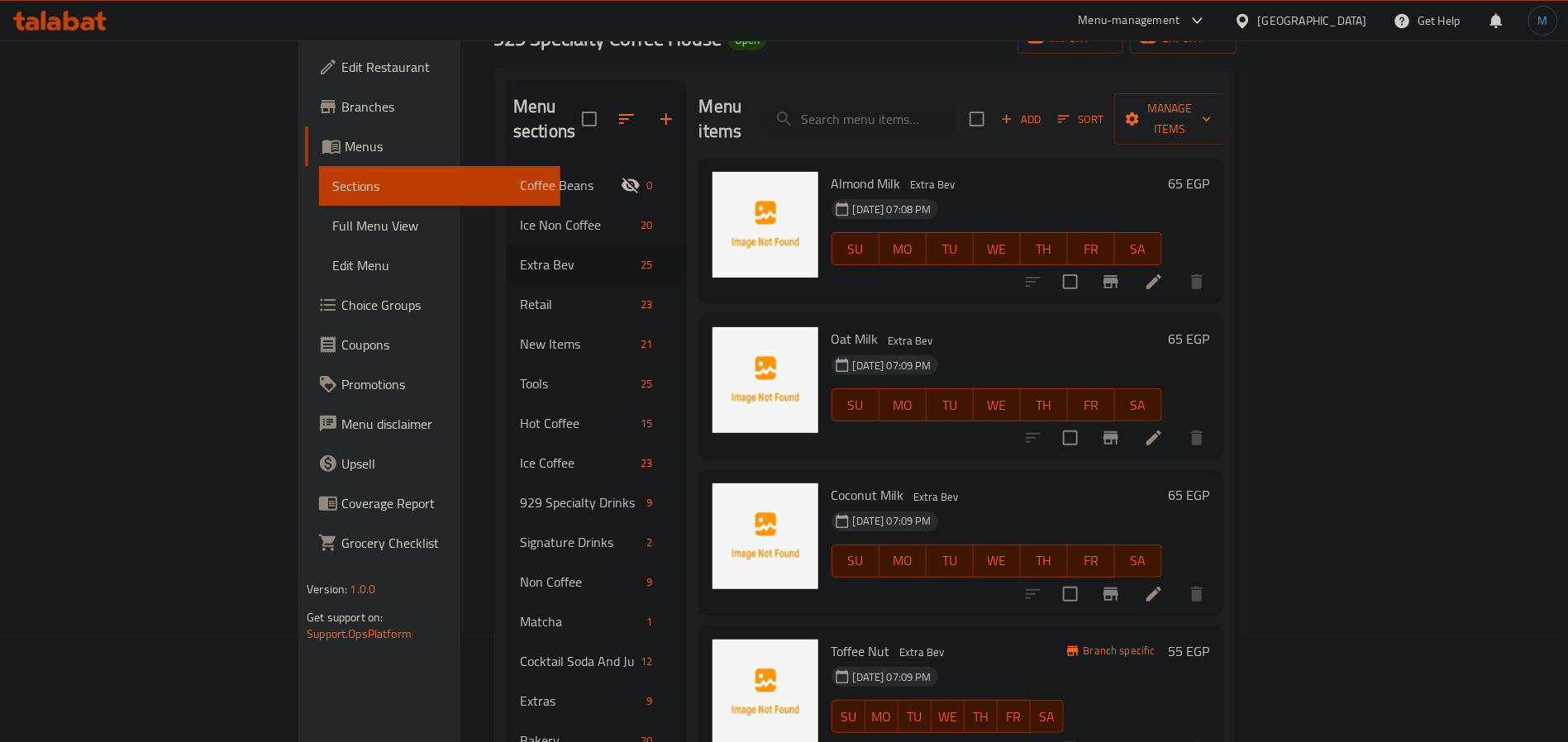
scroll to position [0, 0]
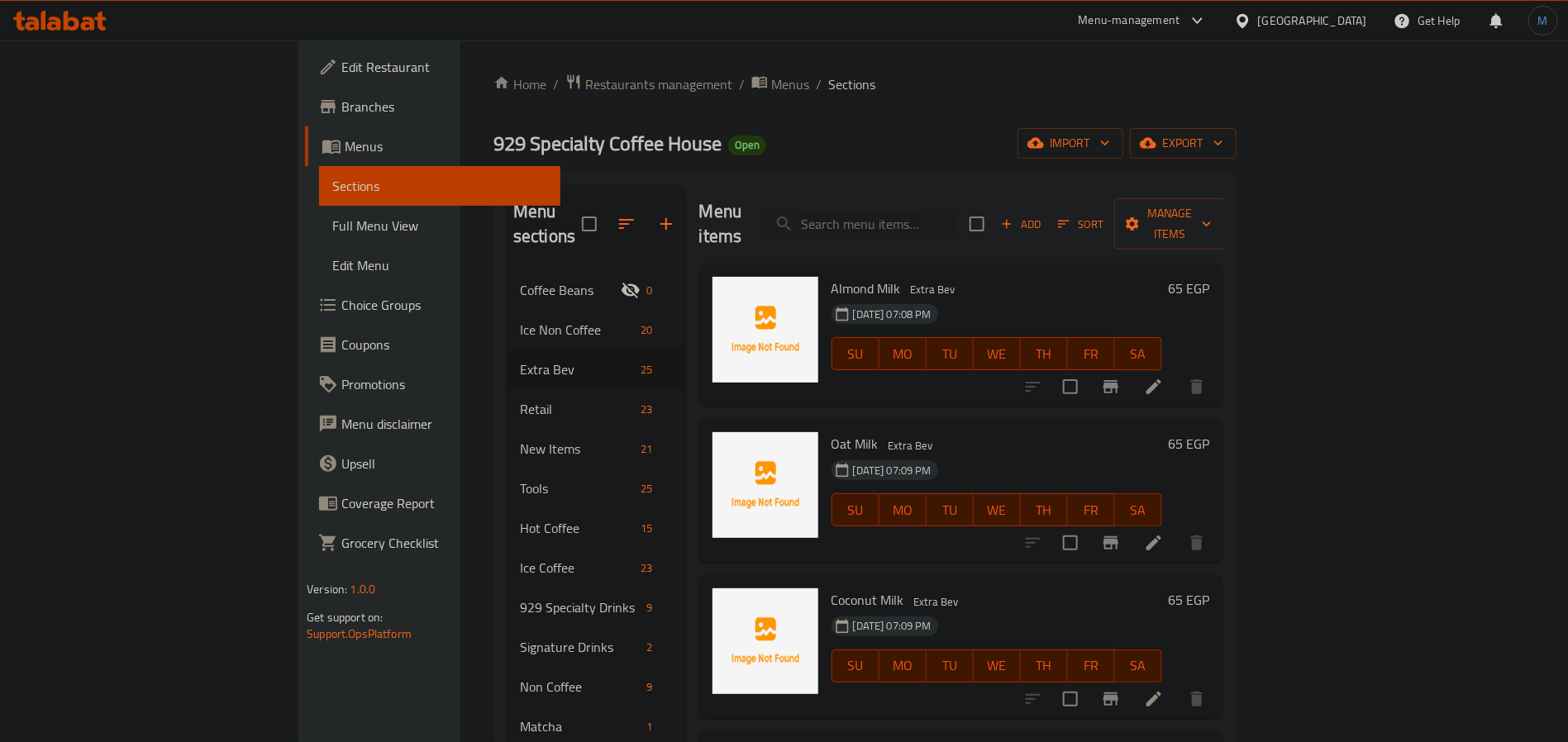
click at [1098, 588] on h6 "Coconut Milk Extra Bev" at bounding box center [996, 600] width 331 height 23
click at [1043, 218] on span "Add" at bounding box center [1021, 225] width 45 height 19
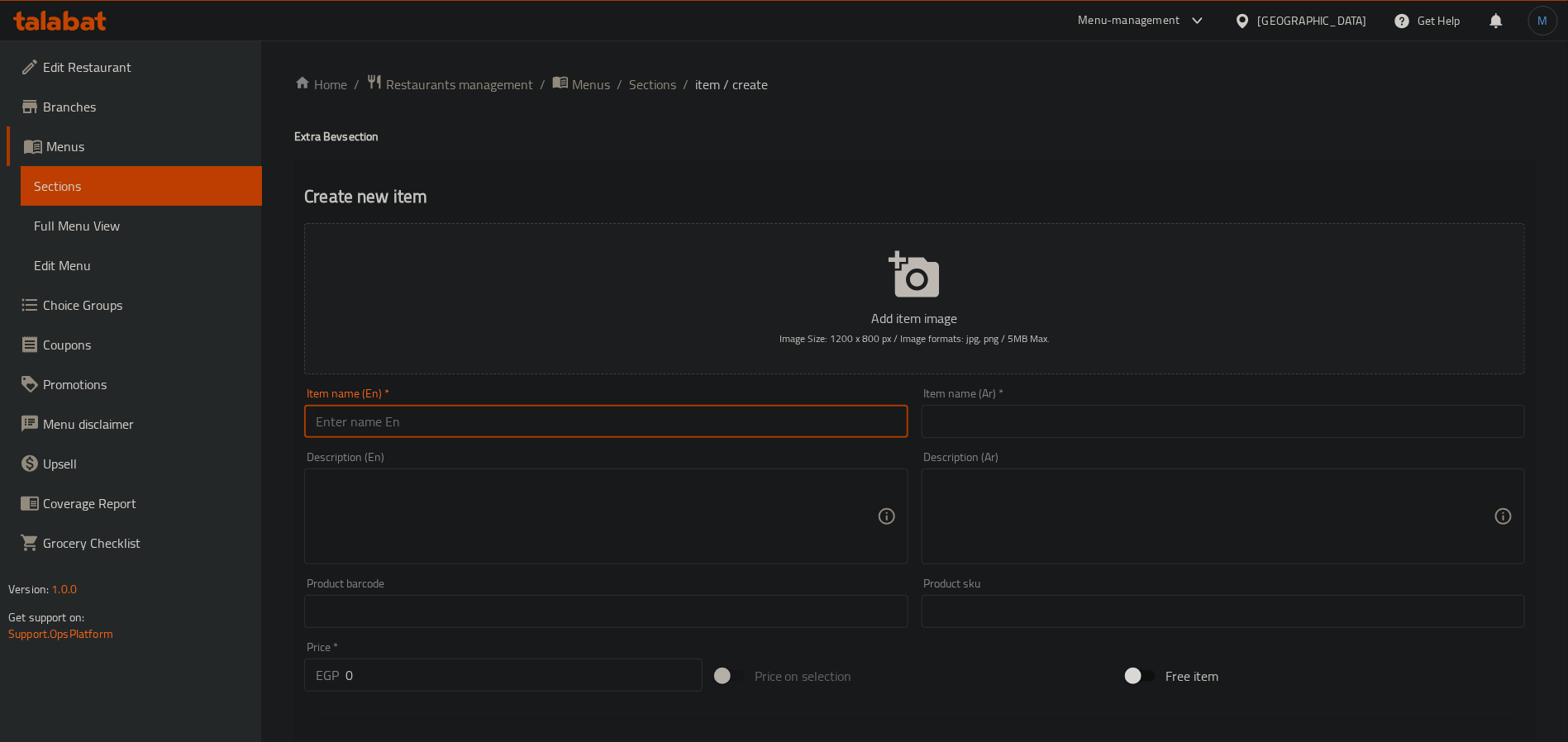
click at [524, 414] on input "text" at bounding box center [606, 422] width 604 height 33
paste input "Mojito peach"
type input "Mojito Peach"
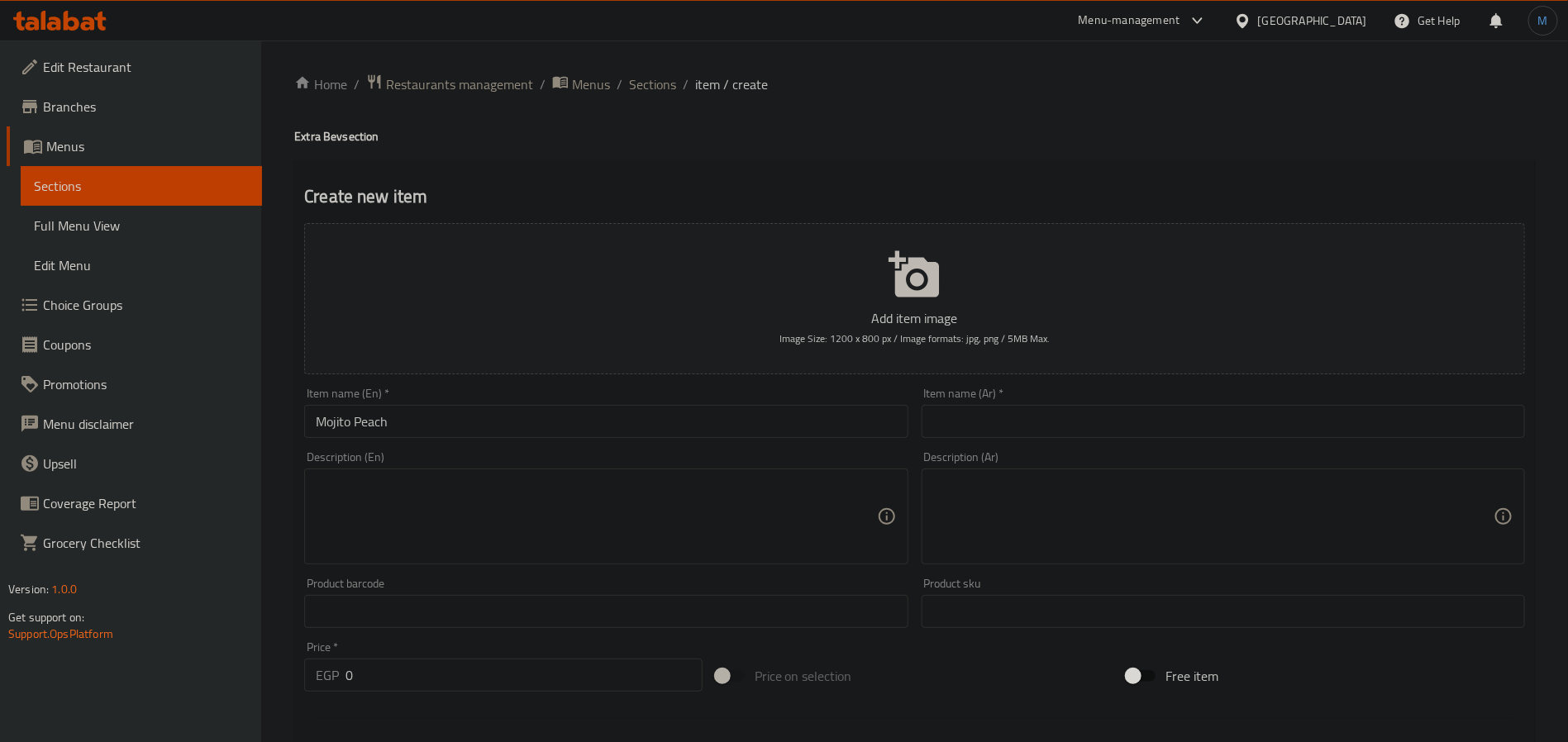
click at [416, 660] on input "0" at bounding box center [523, 675] width 357 height 33
paste input "12"
type input "120"
click at [662, 419] on input "Mojito Peach" at bounding box center [606, 422] width 604 height 33
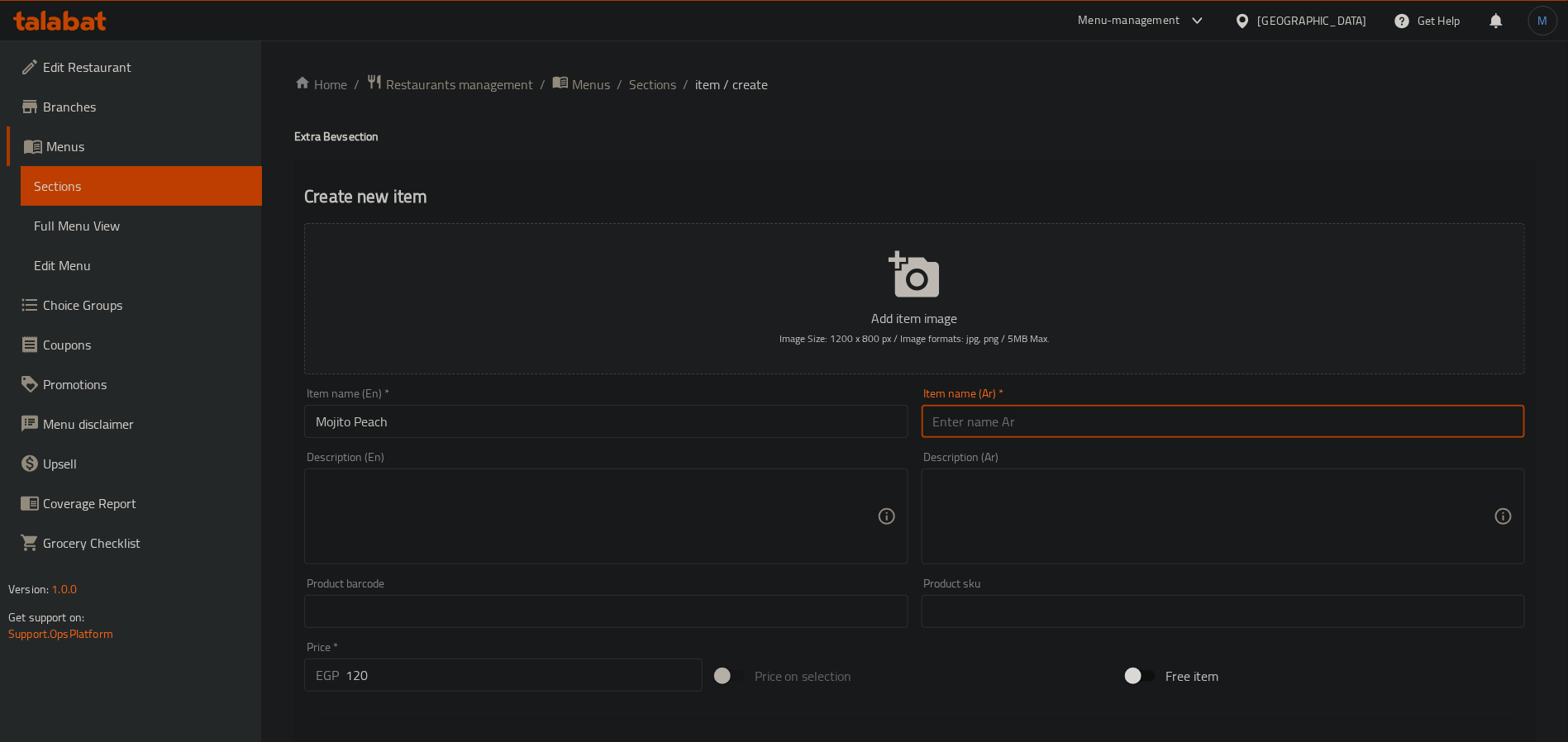
click at [1205, 420] on input "text" at bounding box center [1223, 422] width 604 height 33
paste input "موهيتو الخوخ"
type input "موهيتو الخوخ"
click at [652, 434] on input "Mojito Peach" at bounding box center [606, 422] width 604 height 33
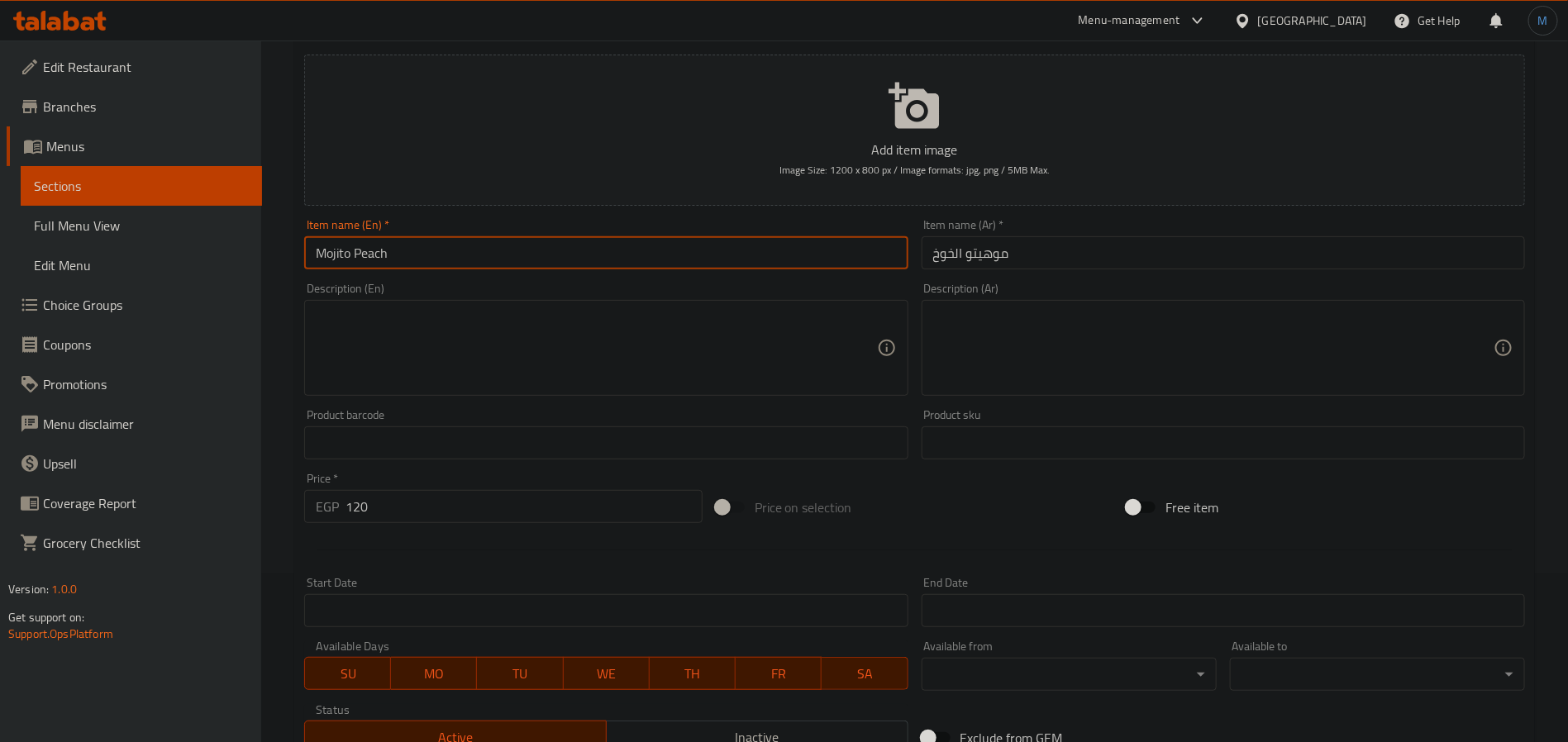
scroll to position [424, 0]
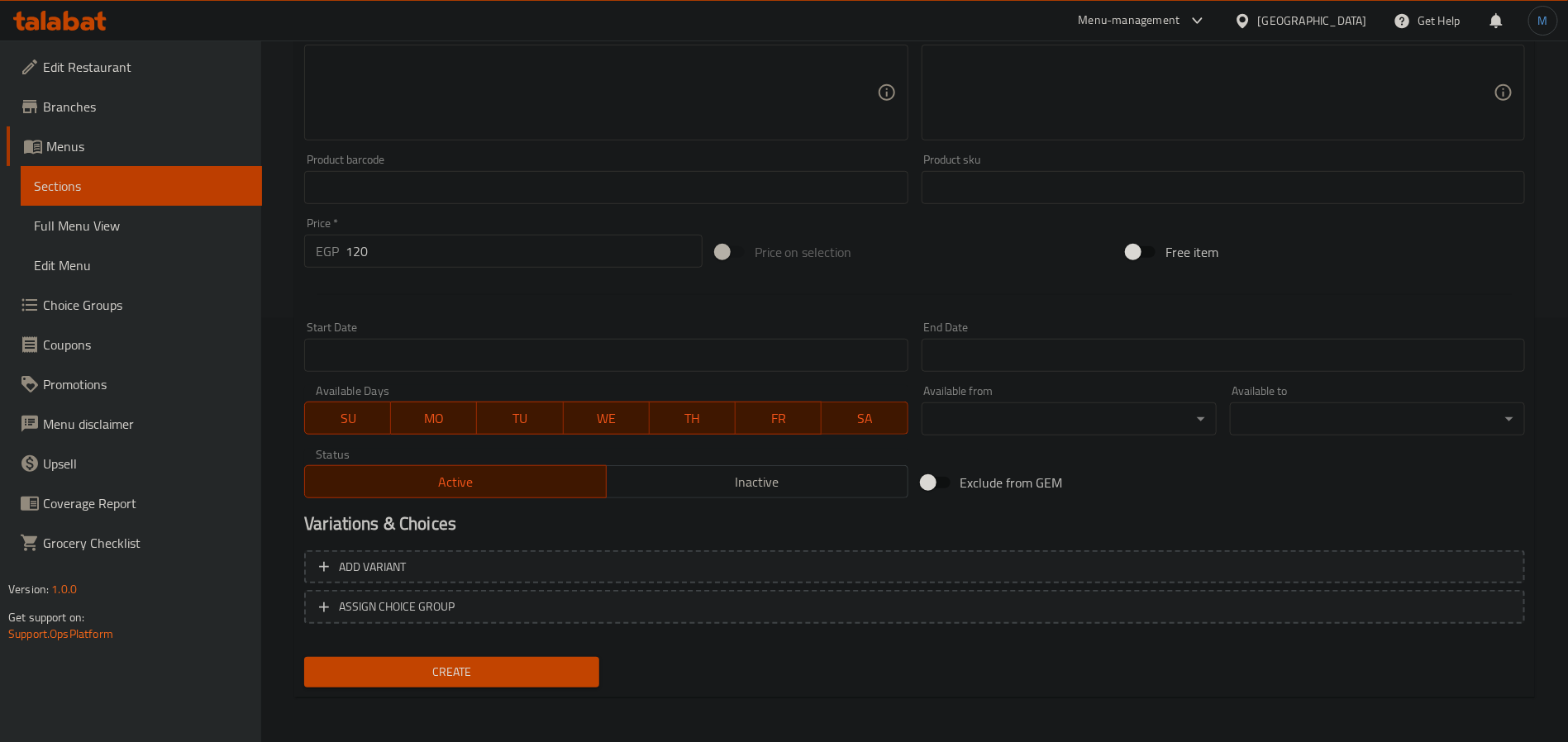
click at [505, 675] on span "Create" at bounding box center [451, 672] width 268 height 20
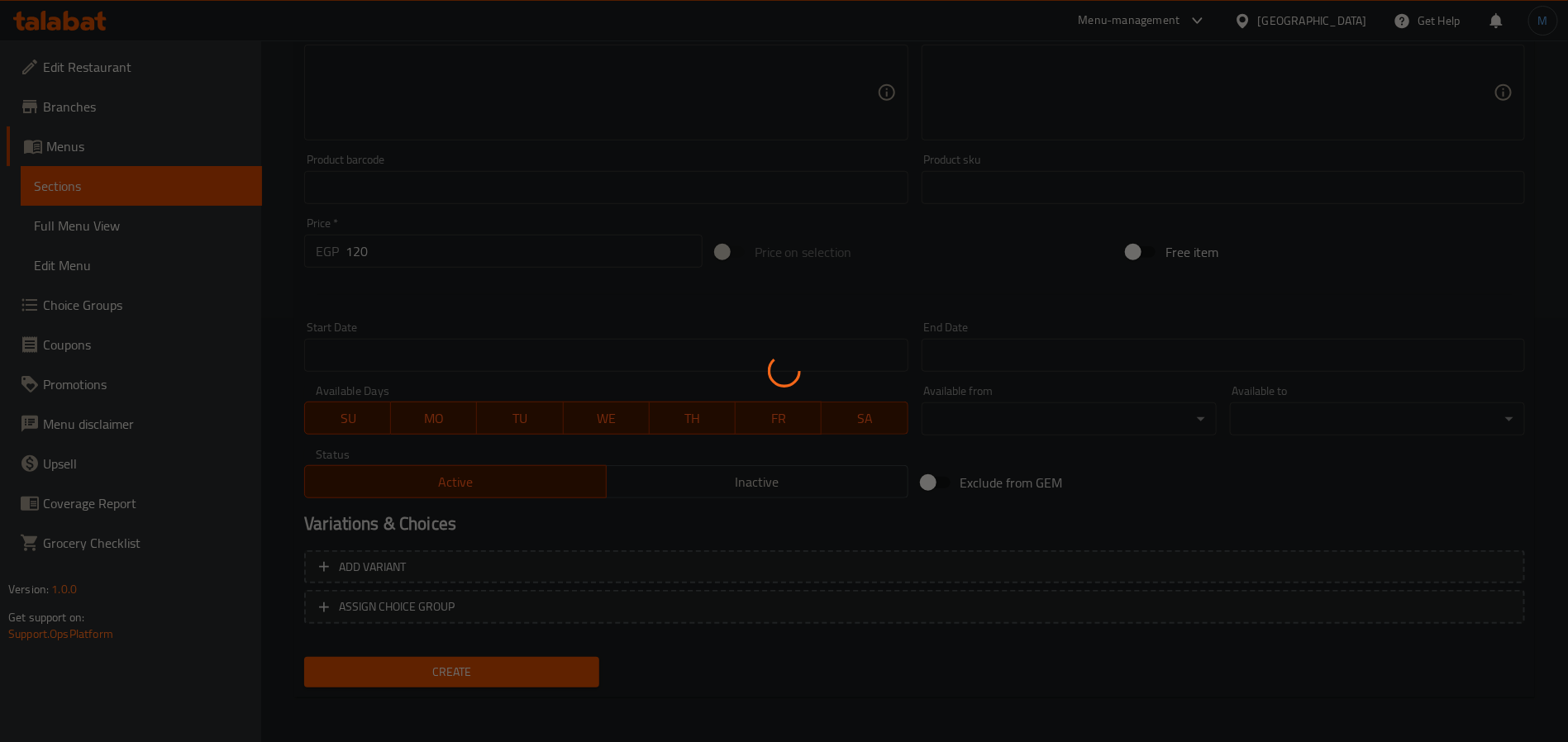
type input "0"
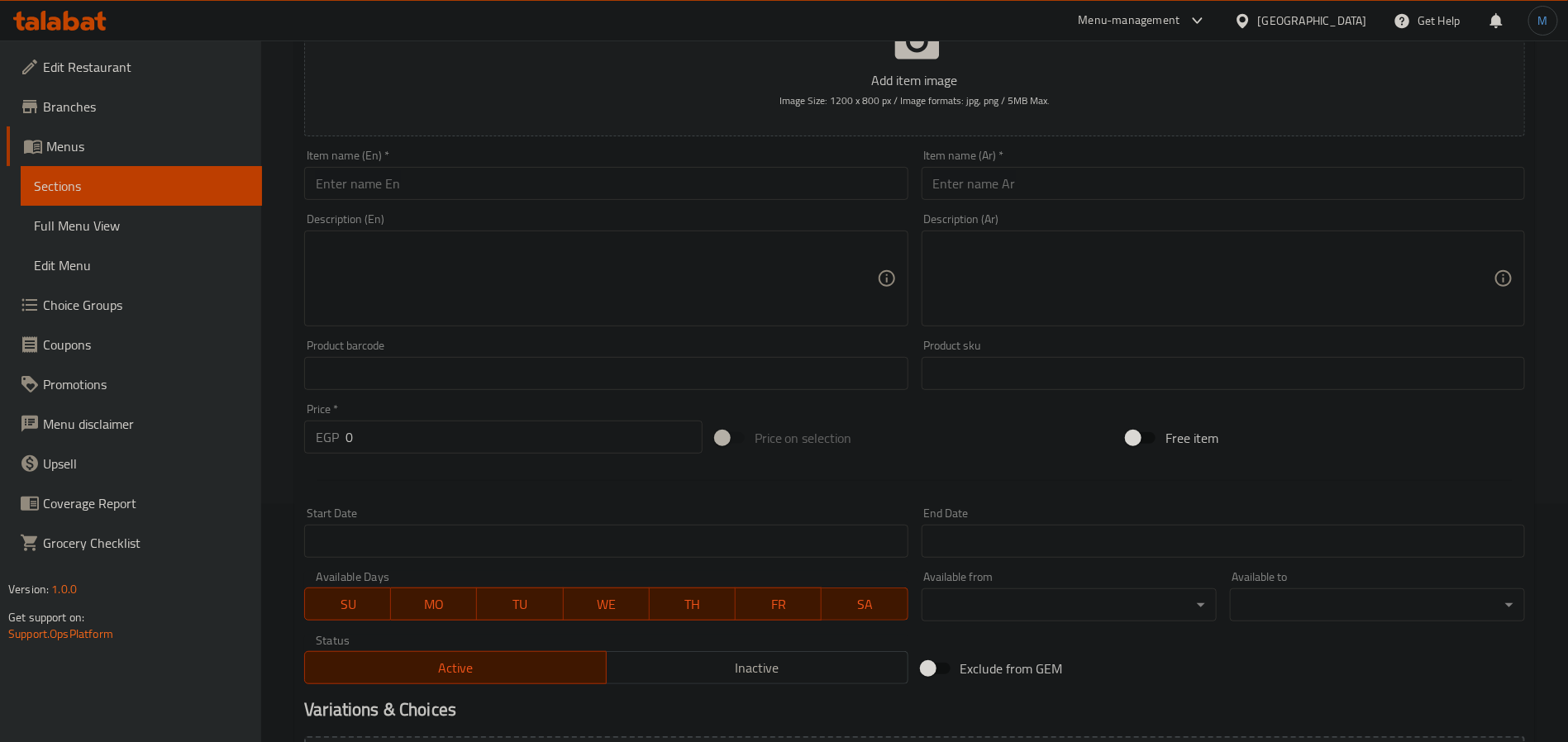
scroll to position [0, 0]
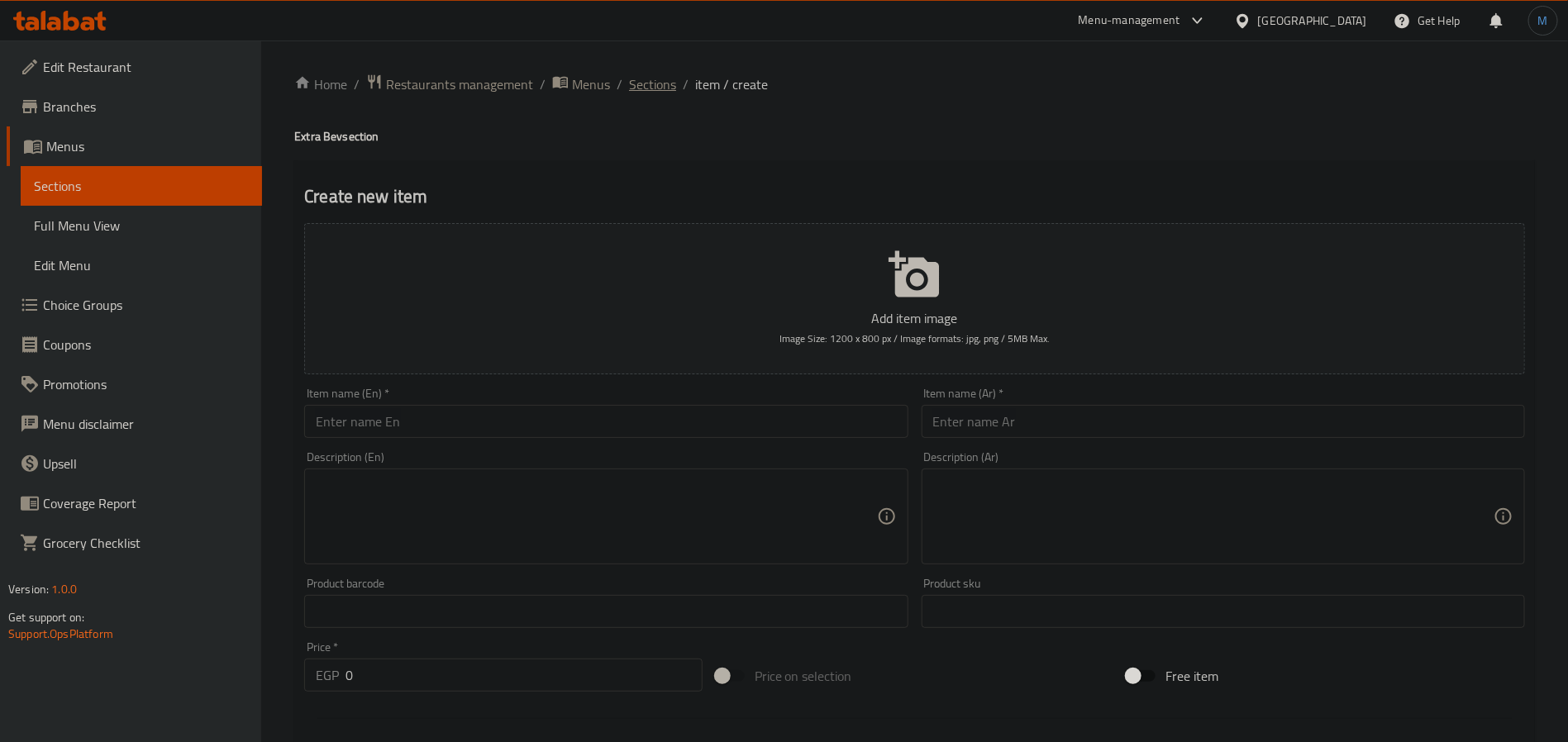
click at [641, 82] on span "Sections" at bounding box center [652, 85] width 47 height 19
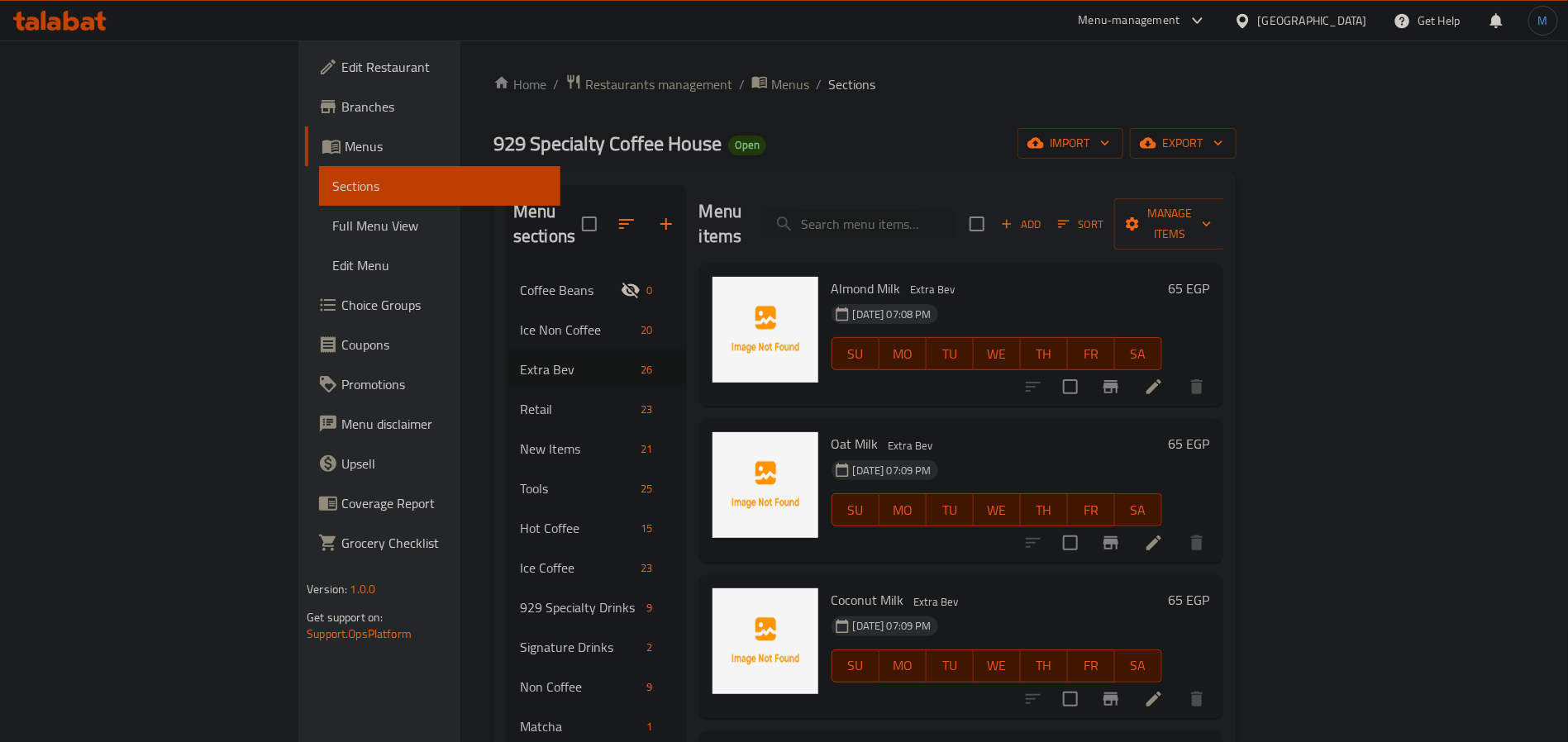
click at [1162, 433] on h6 "Oat Milk Extra Bev" at bounding box center [996, 444] width 331 height 23
click at [836, 277] on h6 "Almond Milk Extra Bev" at bounding box center [996, 289] width 331 height 23
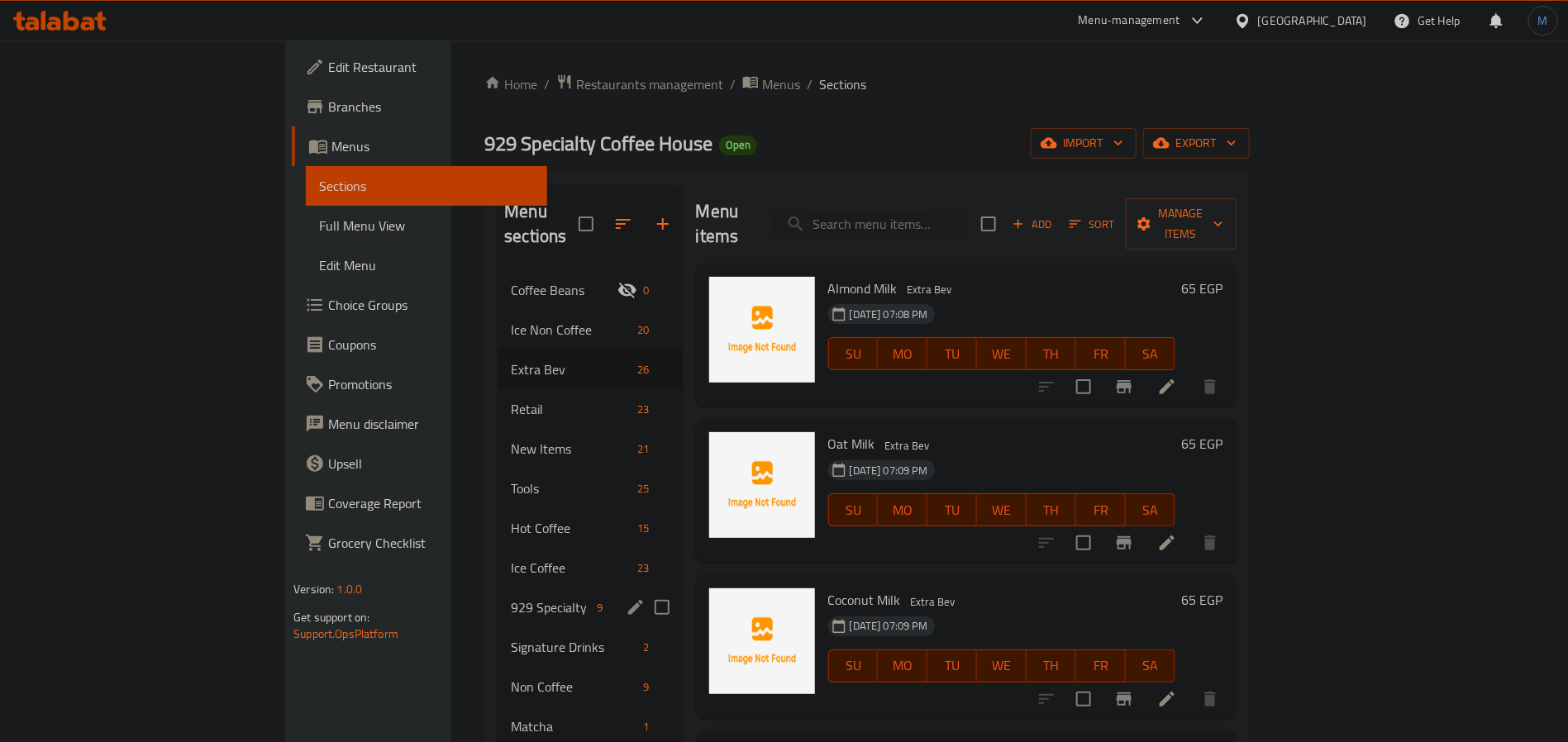
click at [498, 587] on div "929 Specialty Drinks 9" at bounding box center [590, 607] width 185 height 40
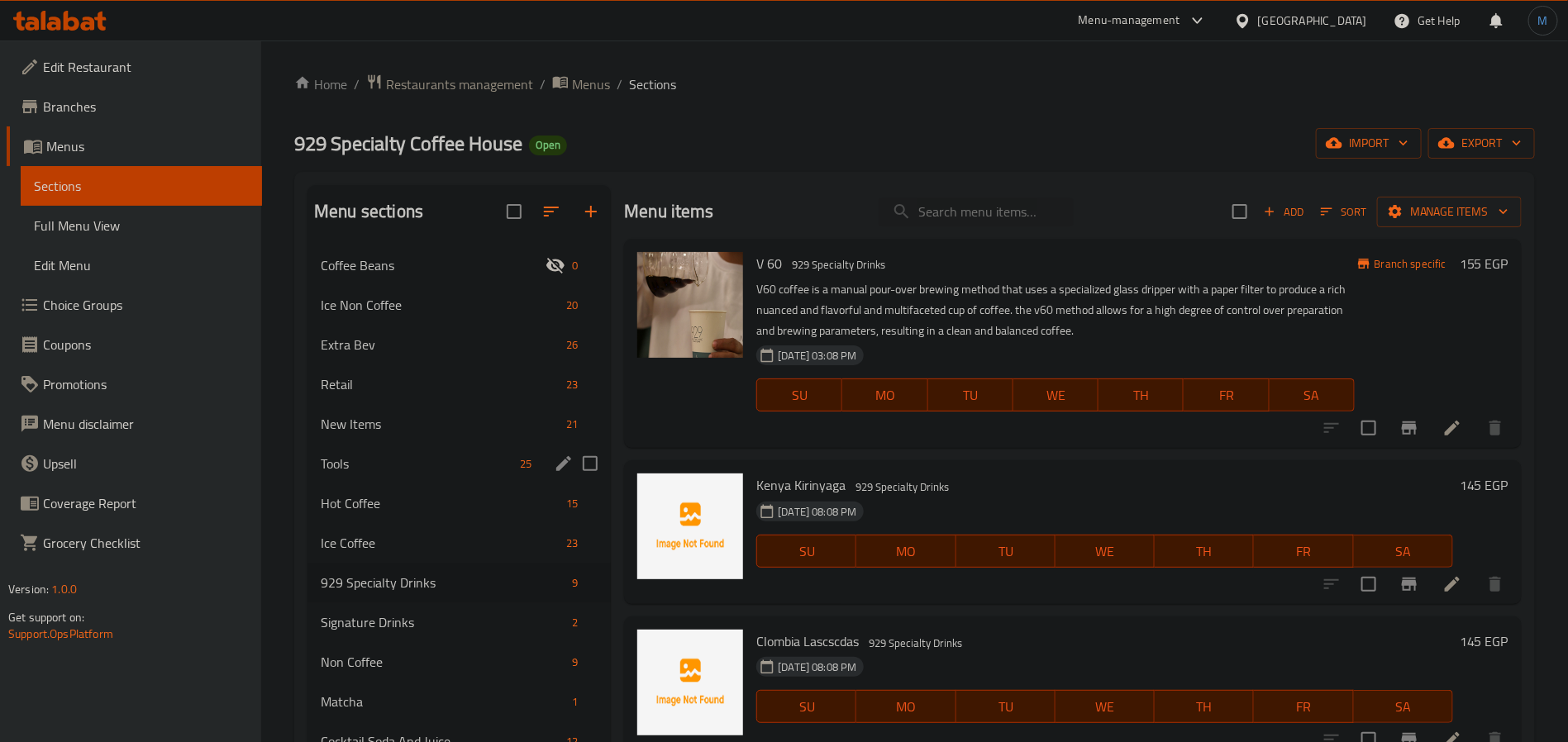
scroll to position [231, 0]
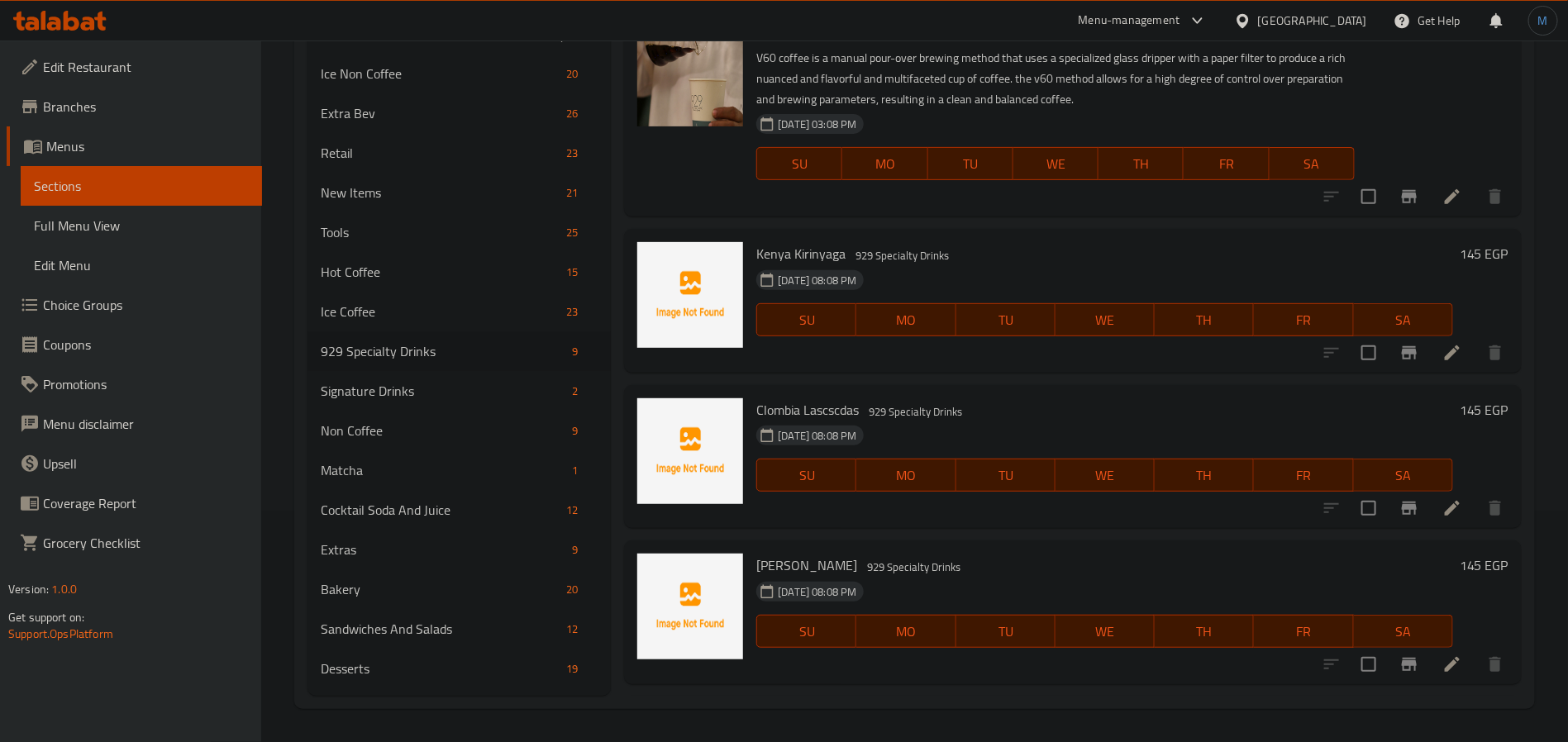
click at [978, 372] on div "Menu items Add Sort Manage items V 60 929 Specialty Drinks V60 coffee is a manu…" at bounding box center [1065, 324] width 911 height 742
click at [1063, 385] on div "Clombia Lascscdas 929 Specialty Drinks 11-10-2025 08:08 PM SU MO TU WE TH FR SA…" at bounding box center [1072, 457] width 897 height 144
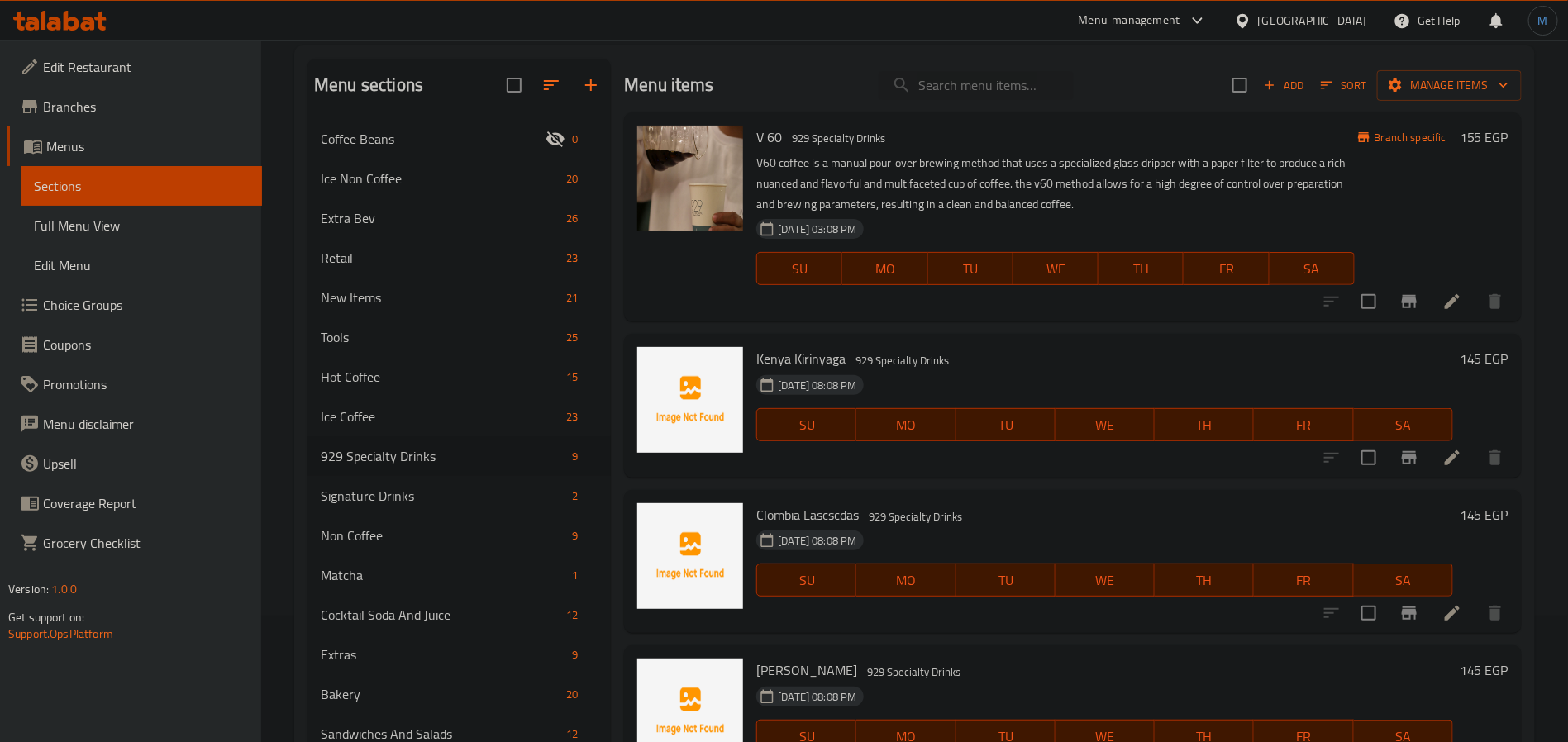
scroll to position [0, 0]
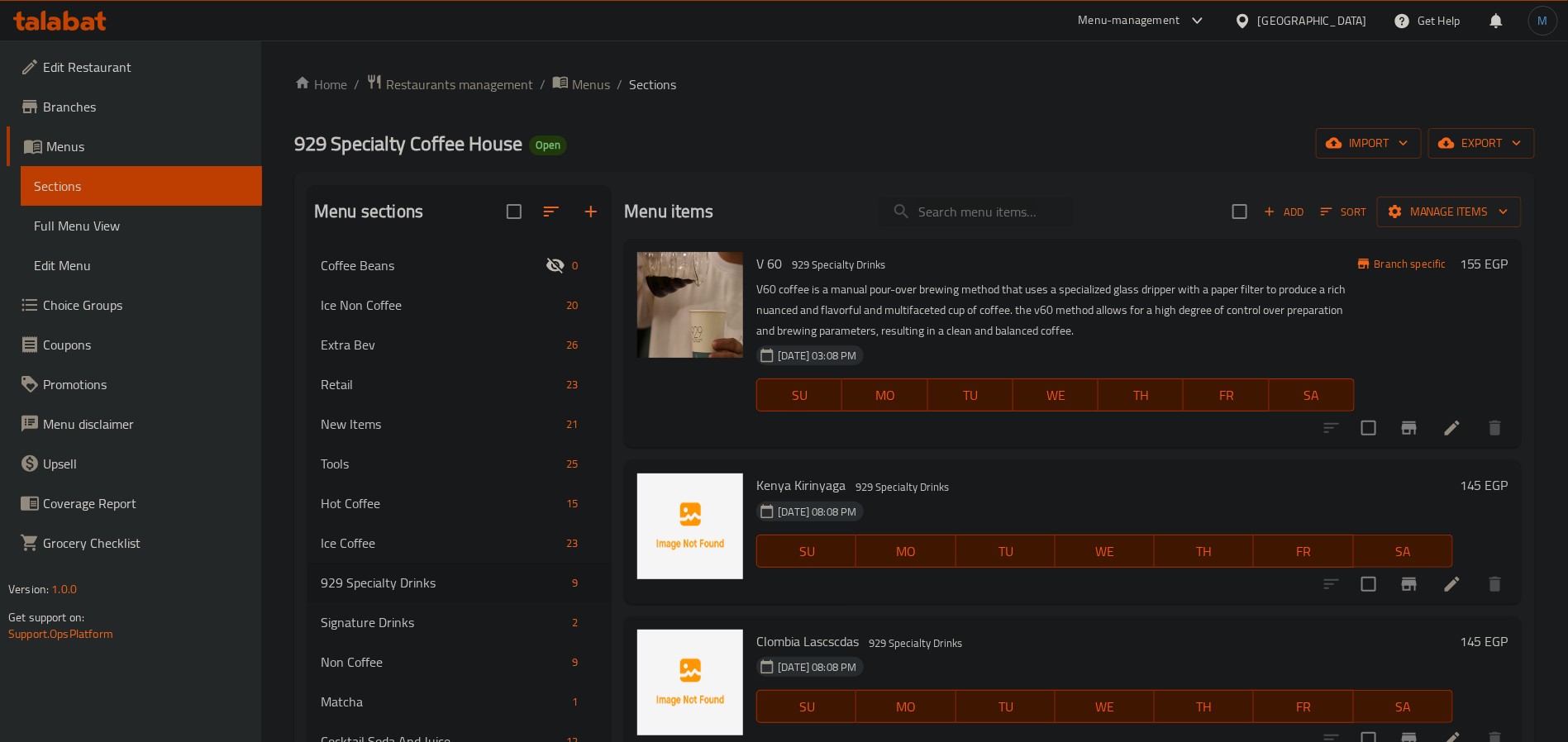
click at [951, 444] on div "V 60 929 Specialty Drinks V60 coffee is a manual pour-over brewing method that …" at bounding box center [1072, 343] width 897 height 209
click at [959, 197] on input "search" at bounding box center [976, 212] width 195 height 29
paste input "HOT"
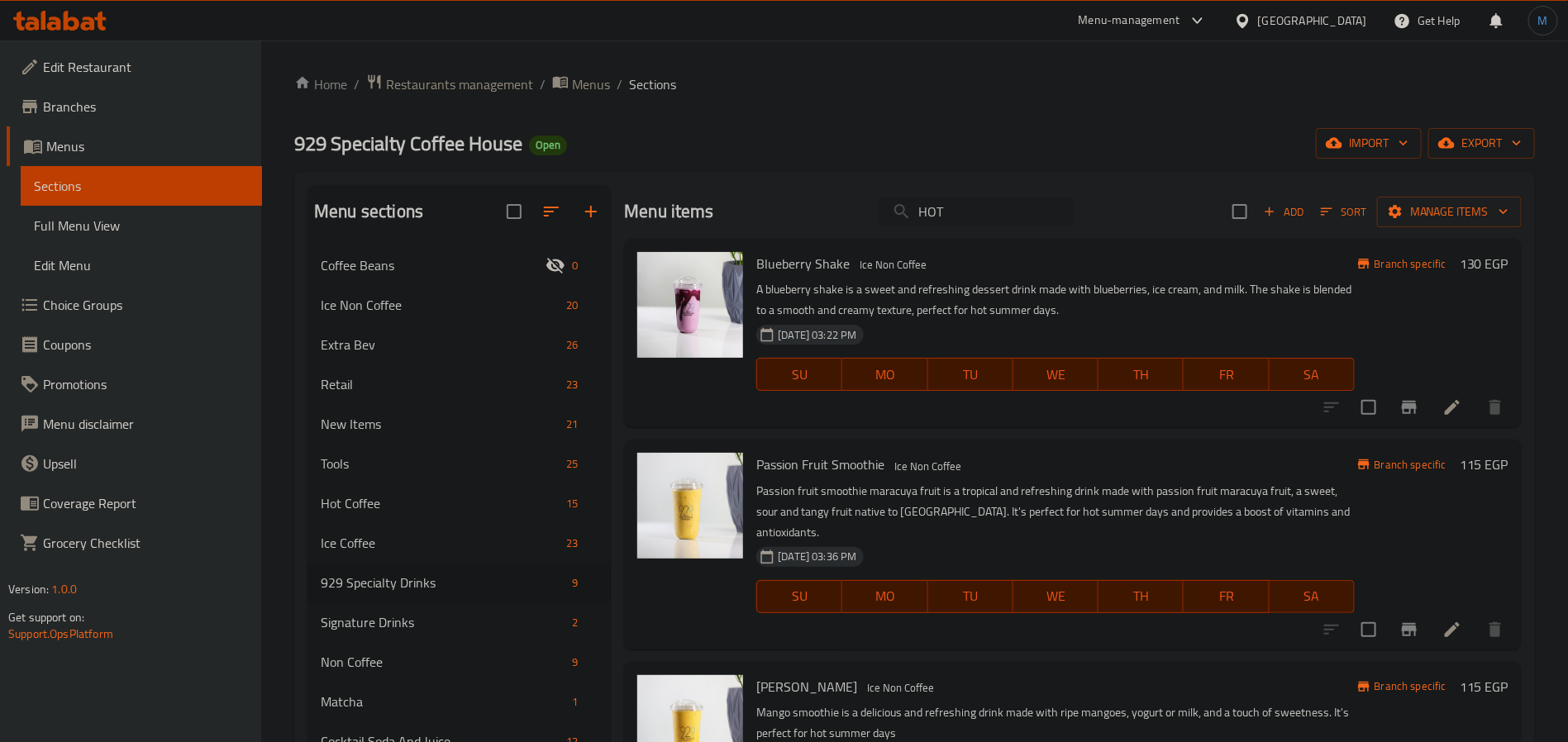
click at [988, 224] on input "HOT" at bounding box center [976, 212] width 195 height 29
paste input "Specialty"
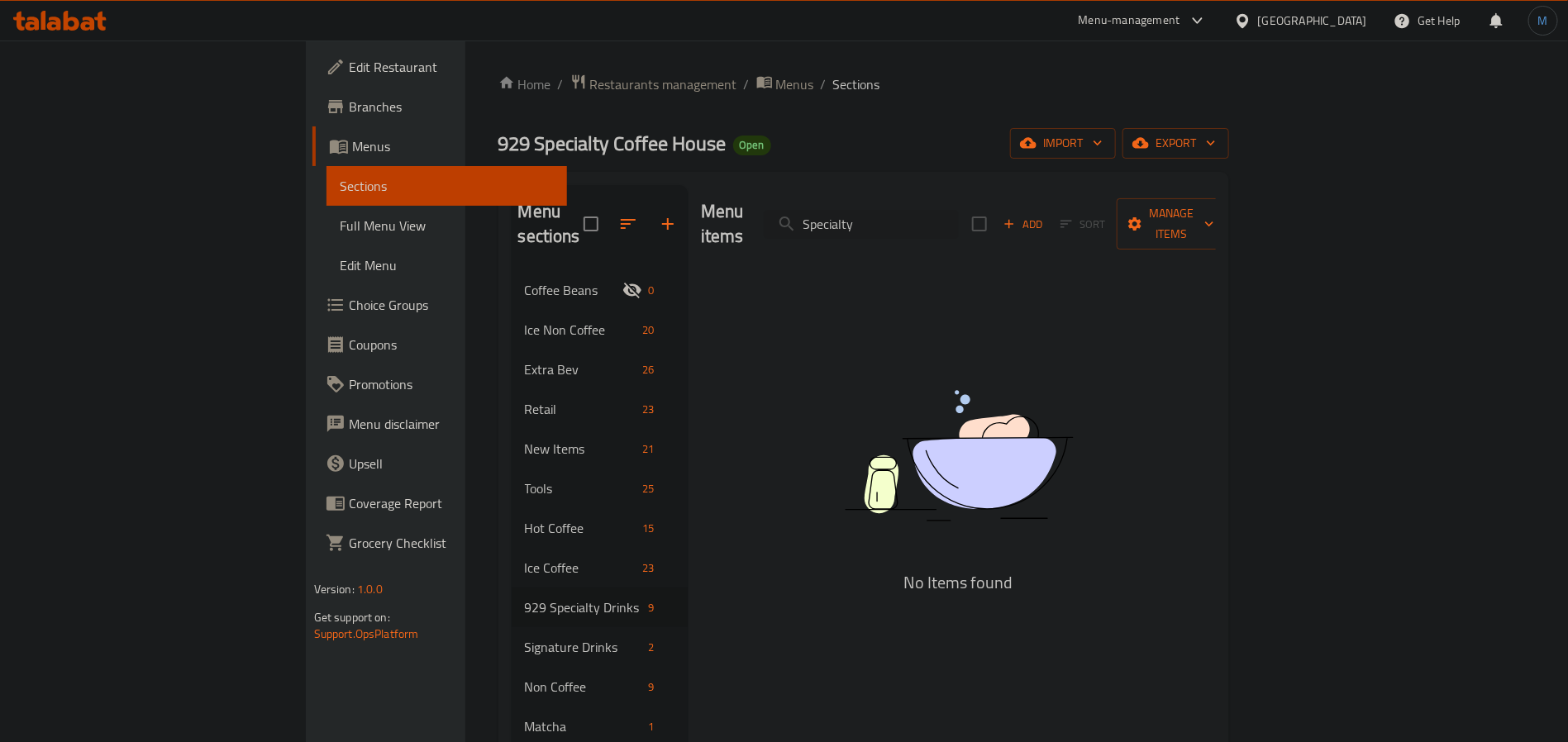
click at [1027, 231] on div "Menu items Specialty Add Sort Manage items" at bounding box center [958, 224] width 515 height 79
click at [958, 224] on input "Specialty" at bounding box center [860, 225] width 195 height 29
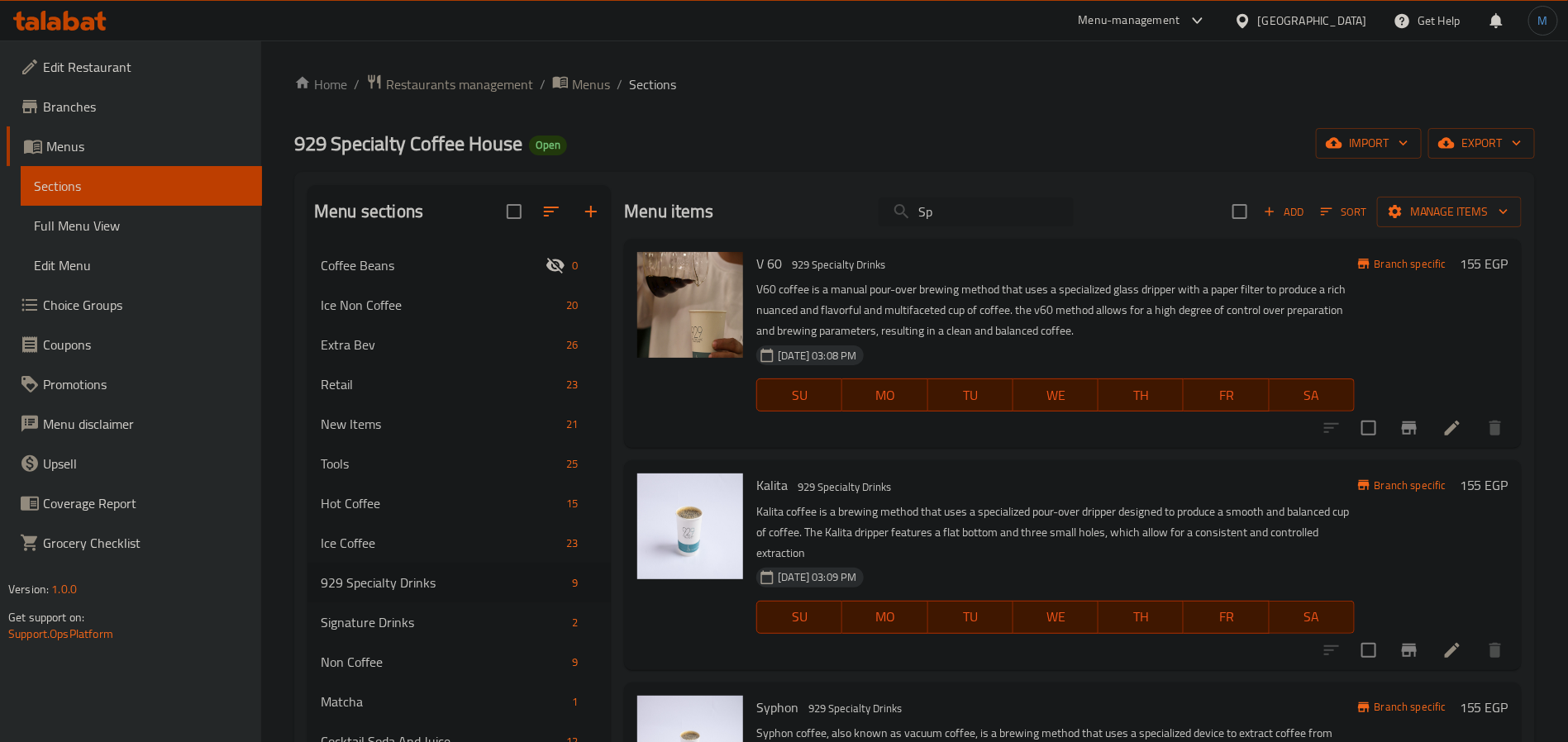
type input "S"
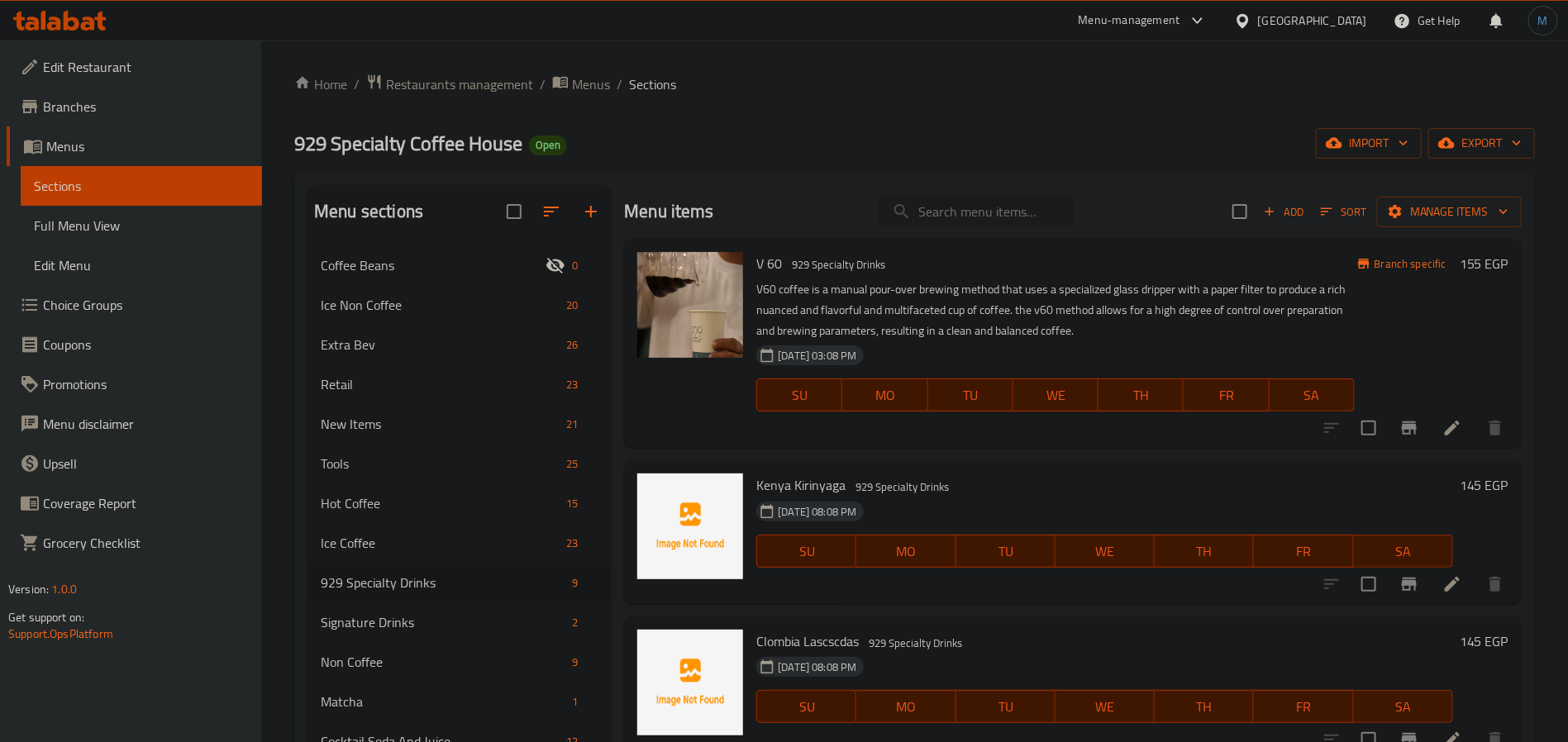
click at [977, 217] on input "search" at bounding box center [976, 212] width 195 height 29
paste input "MOD"
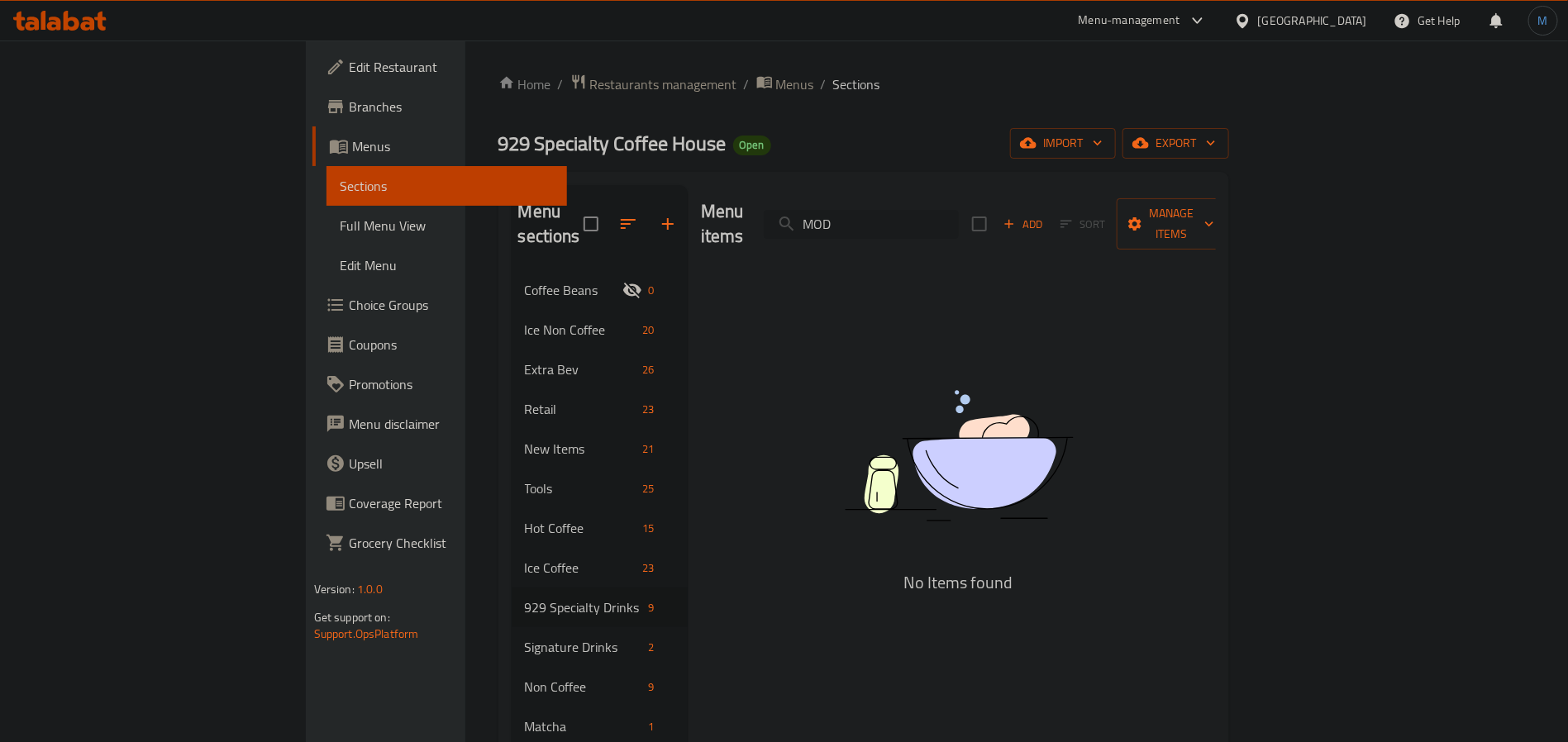
click at [912, 210] on input "MOD" at bounding box center [860, 225] width 195 height 29
click at [918, 210] on input "MOD" at bounding box center [860, 225] width 195 height 29
click at [958, 219] on input "MOD" at bounding box center [860, 225] width 195 height 29
click at [977, 238] on div "Menu items MOD Add Sort Manage items" at bounding box center [958, 224] width 515 height 79
click at [958, 227] on input "MOD" at bounding box center [860, 225] width 195 height 29
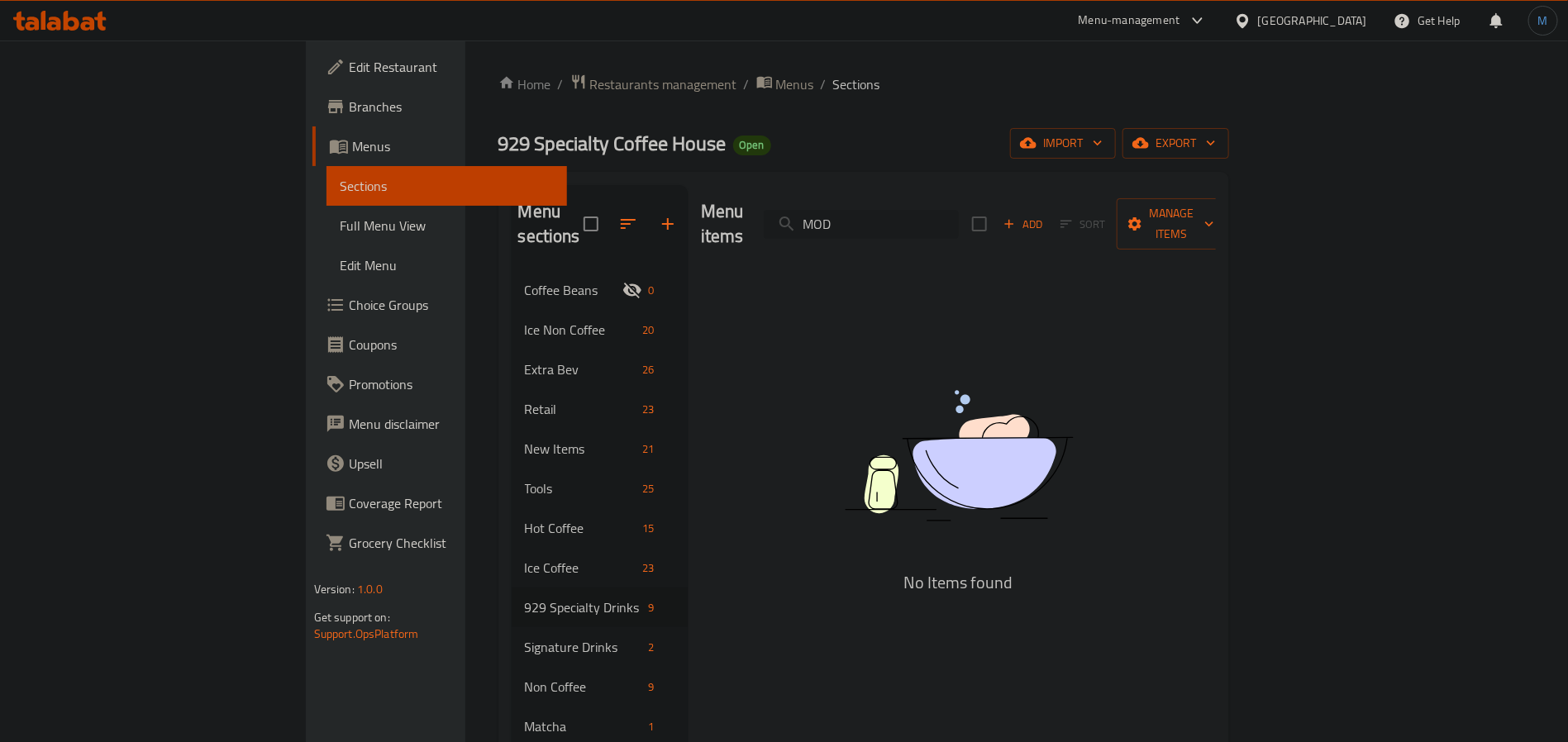
paste input "Guji"
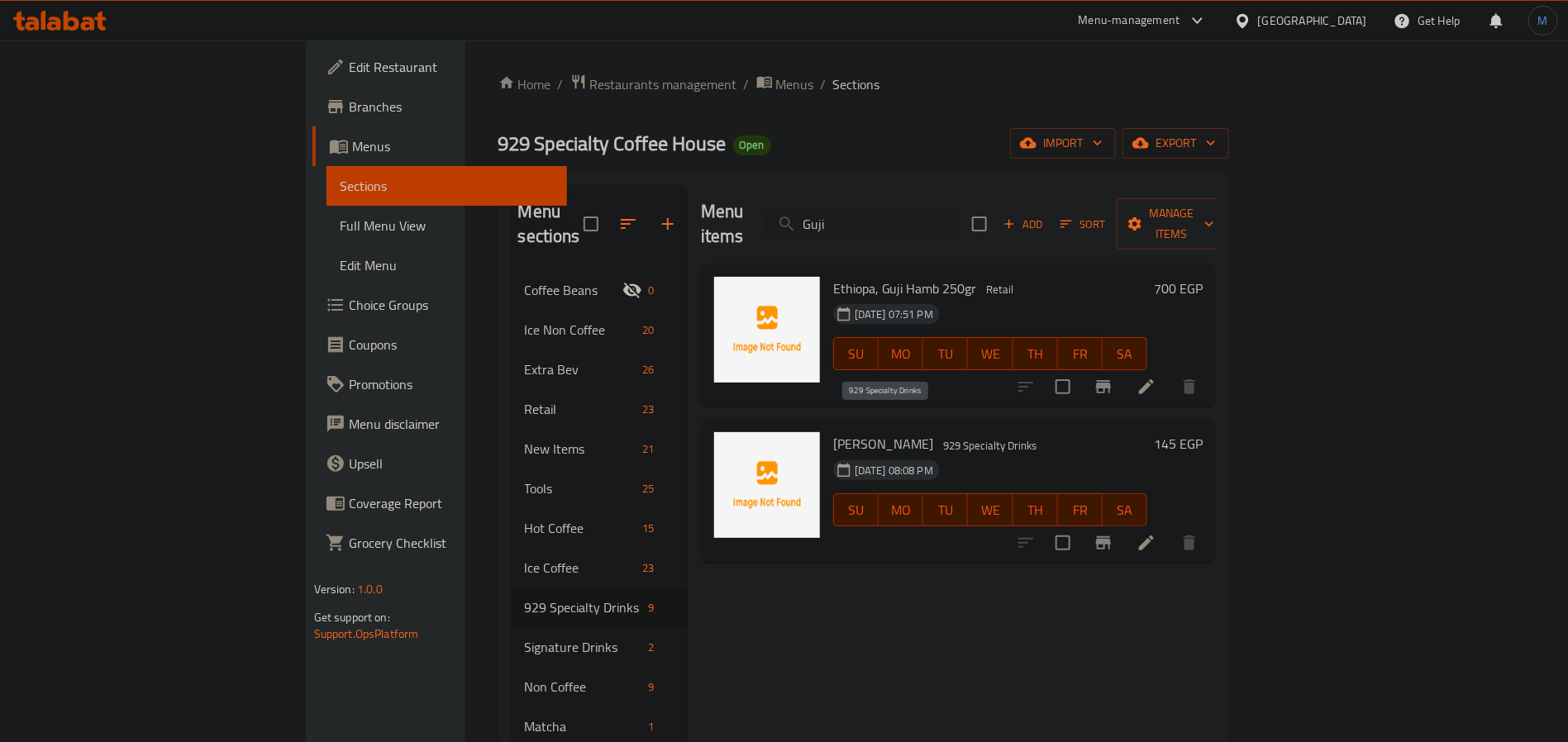
type input "Guji"
click at [937, 437] on span "929 Specialty Drinks" at bounding box center [991, 446] width 107 height 19
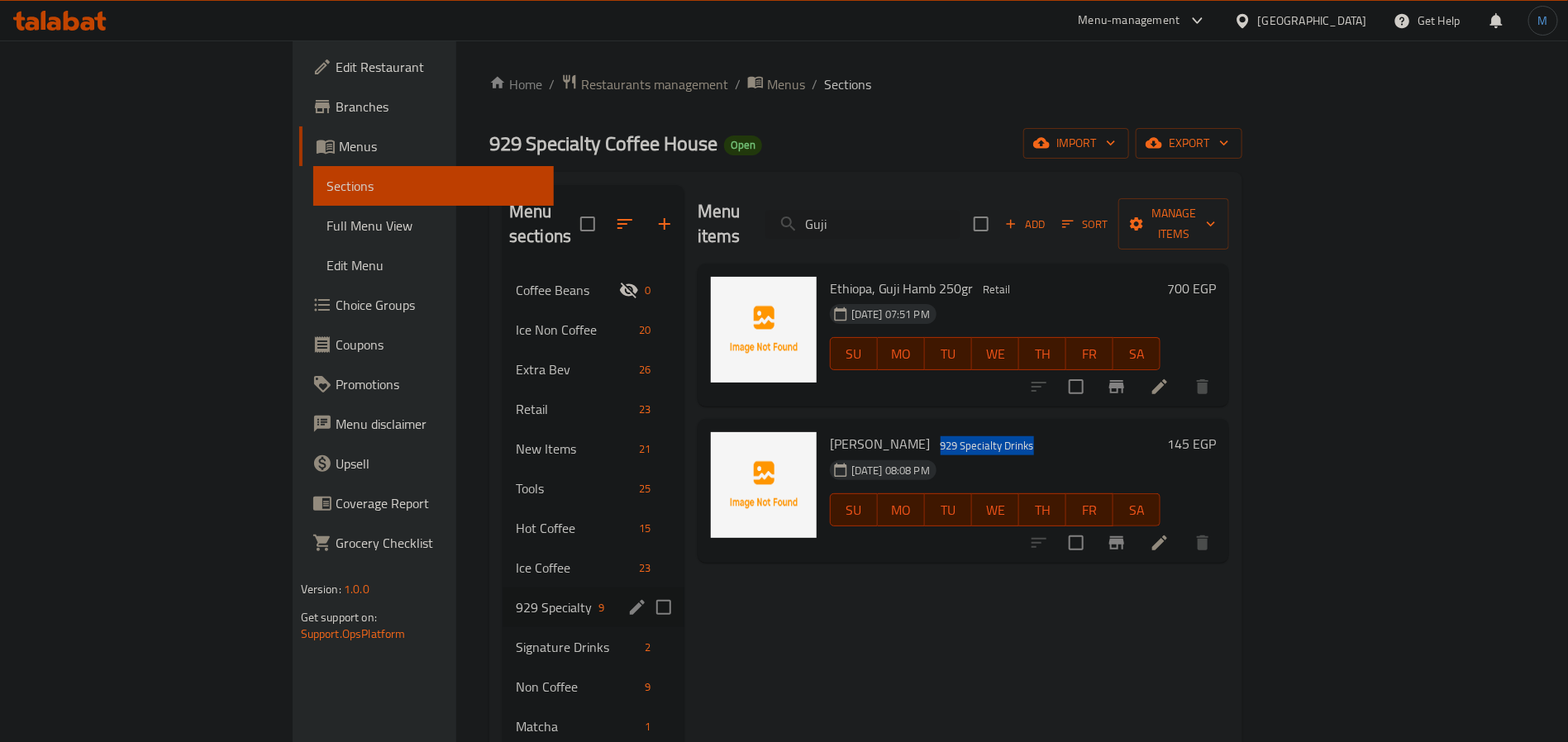
click at [503, 598] on div "929 Specialty Drinks 9" at bounding box center [593, 607] width 182 height 40
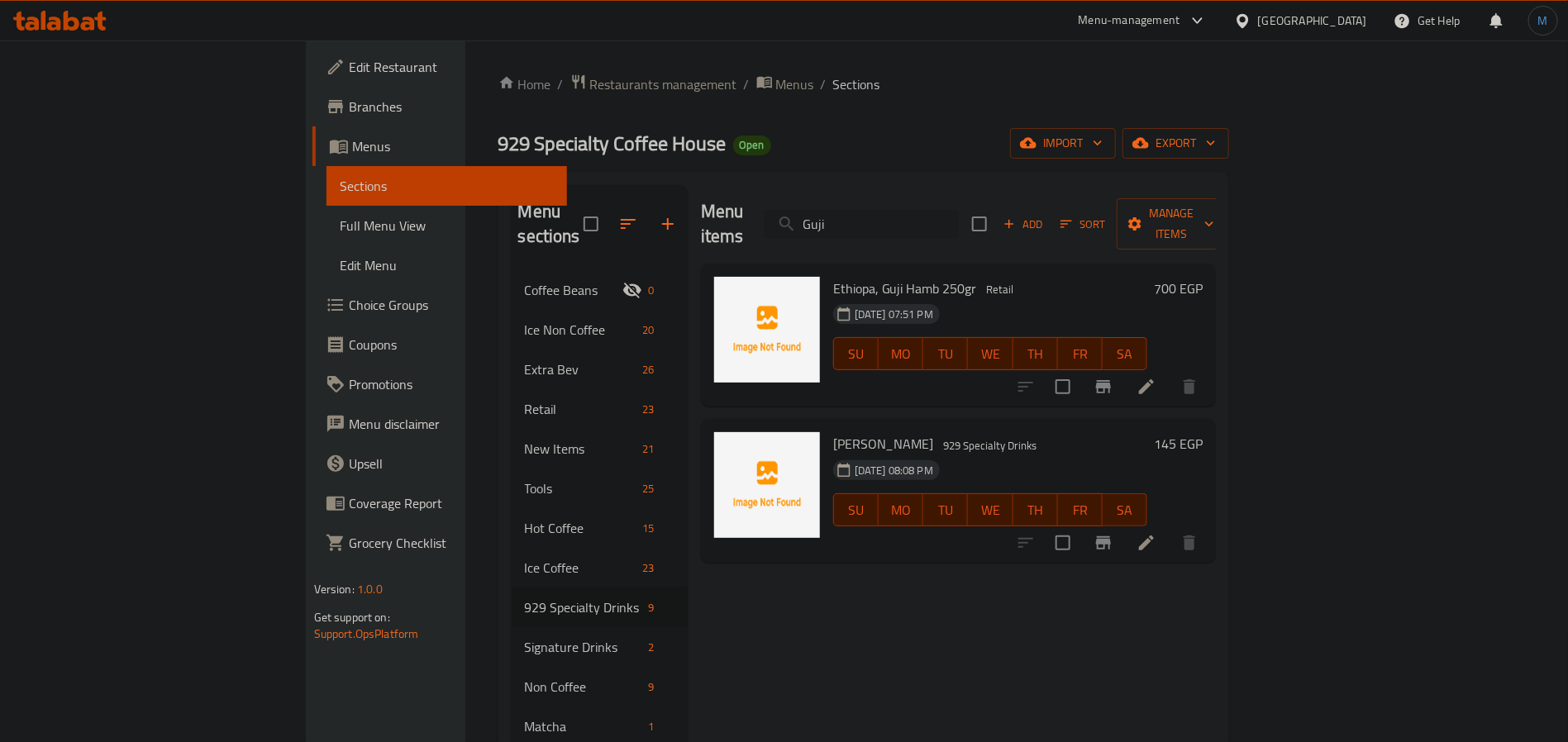
click at [958, 219] on input "Guji" at bounding box center [860, 225] width 195 height 29
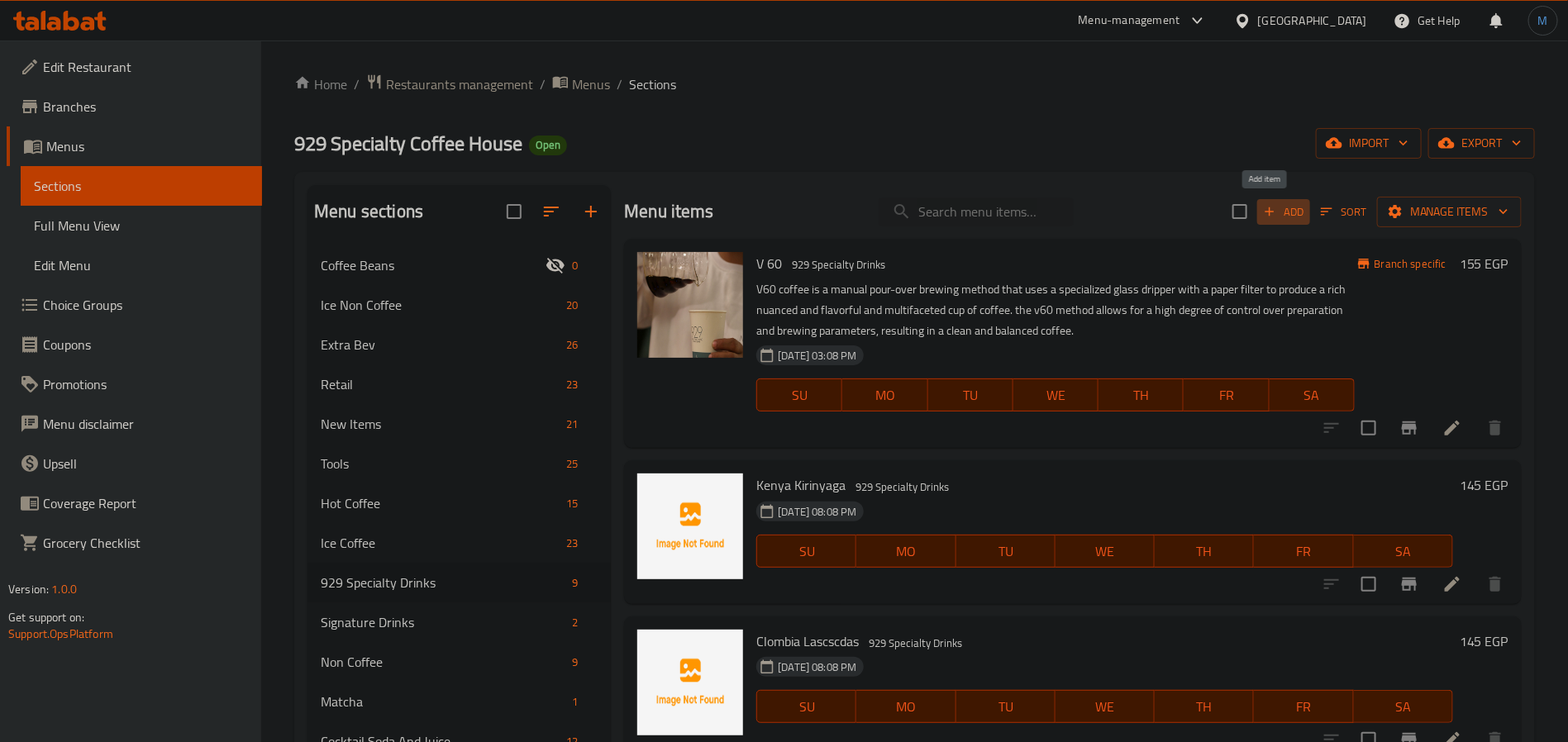
click at [1265, 214] on span "Add" at bounding box center [1283, 212] width 45 height 19
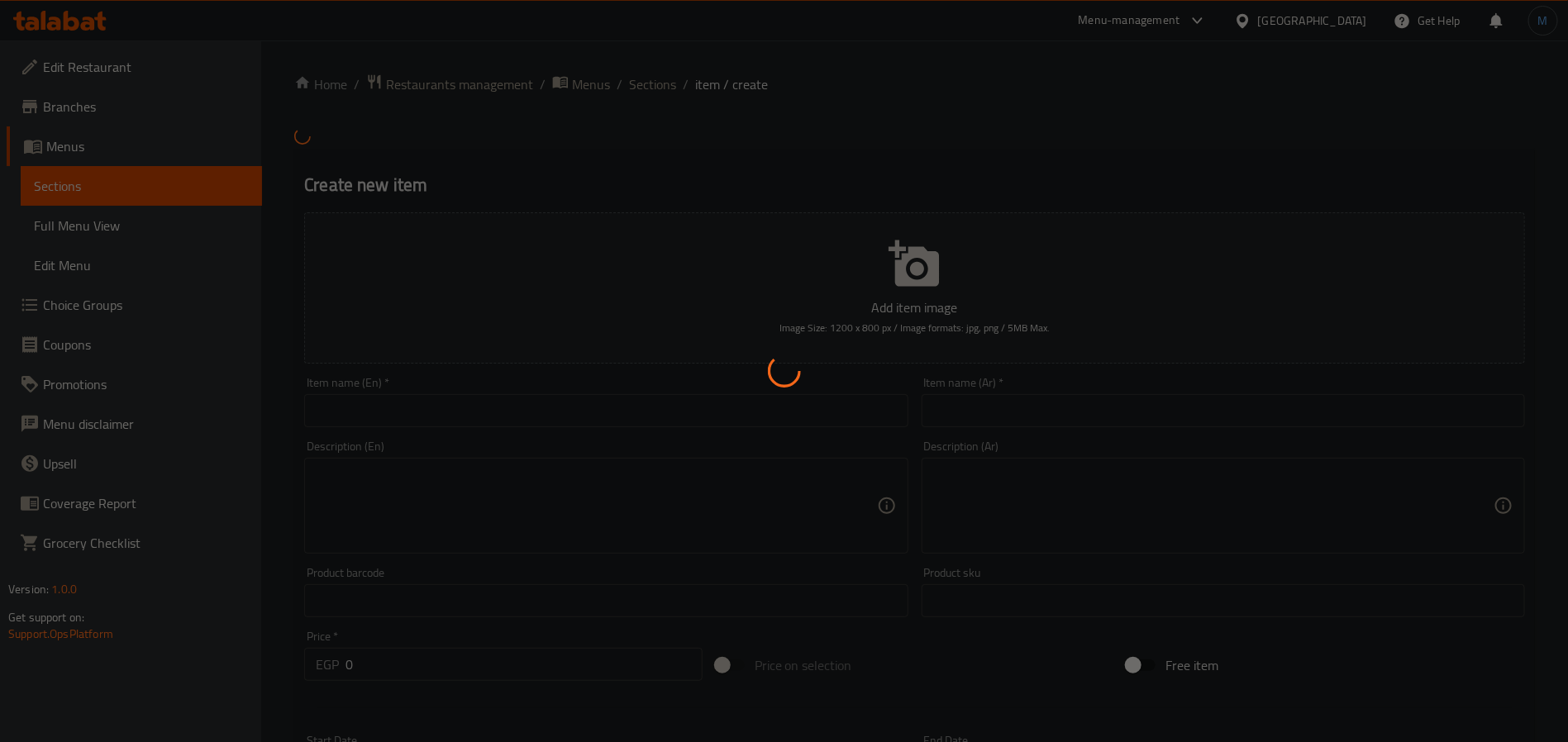
click at [687, 393] on div at bounding box center [784, 371] width 1568 height 742
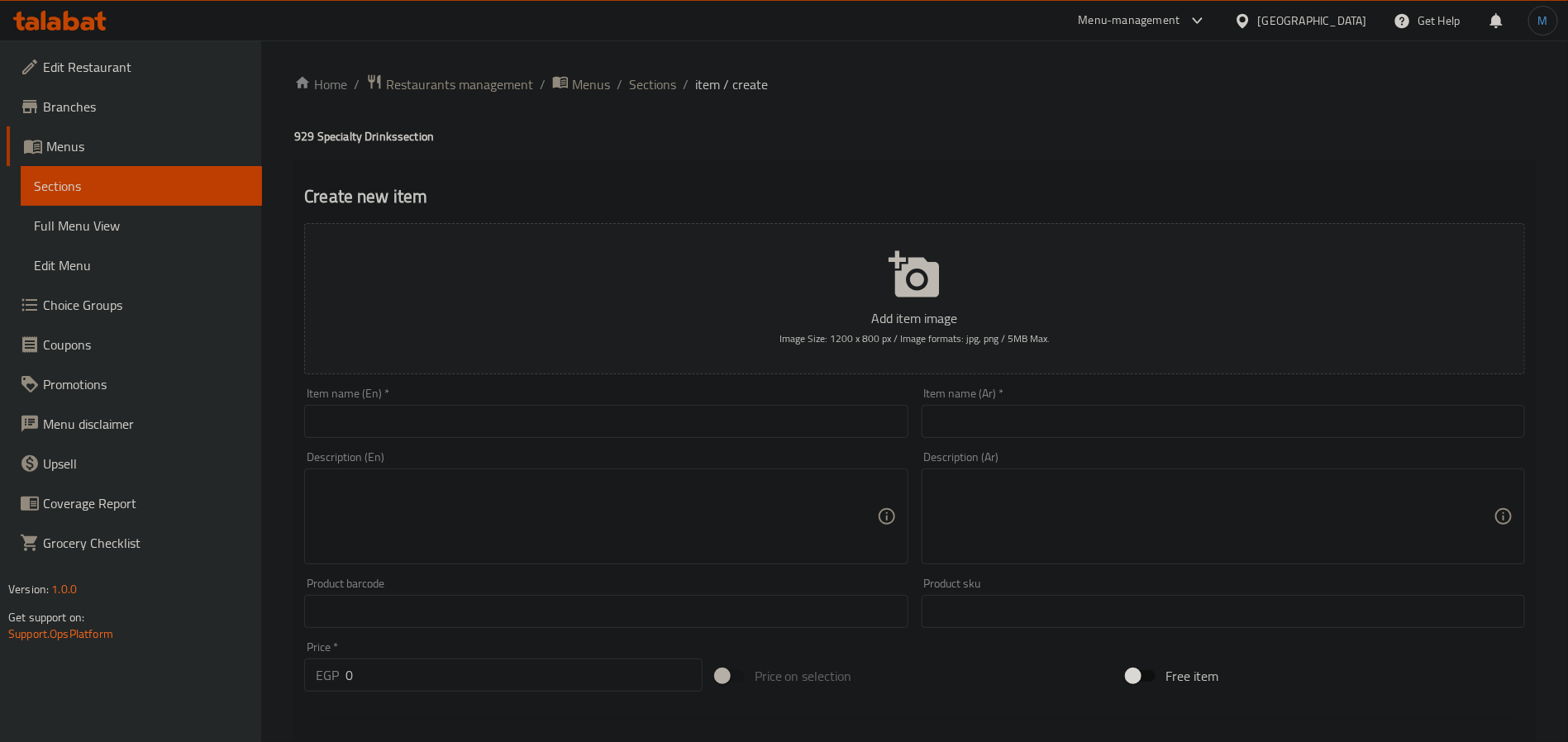
click at [615, 424] on input "text" at bounding box center [606, 422] width 604 height 33
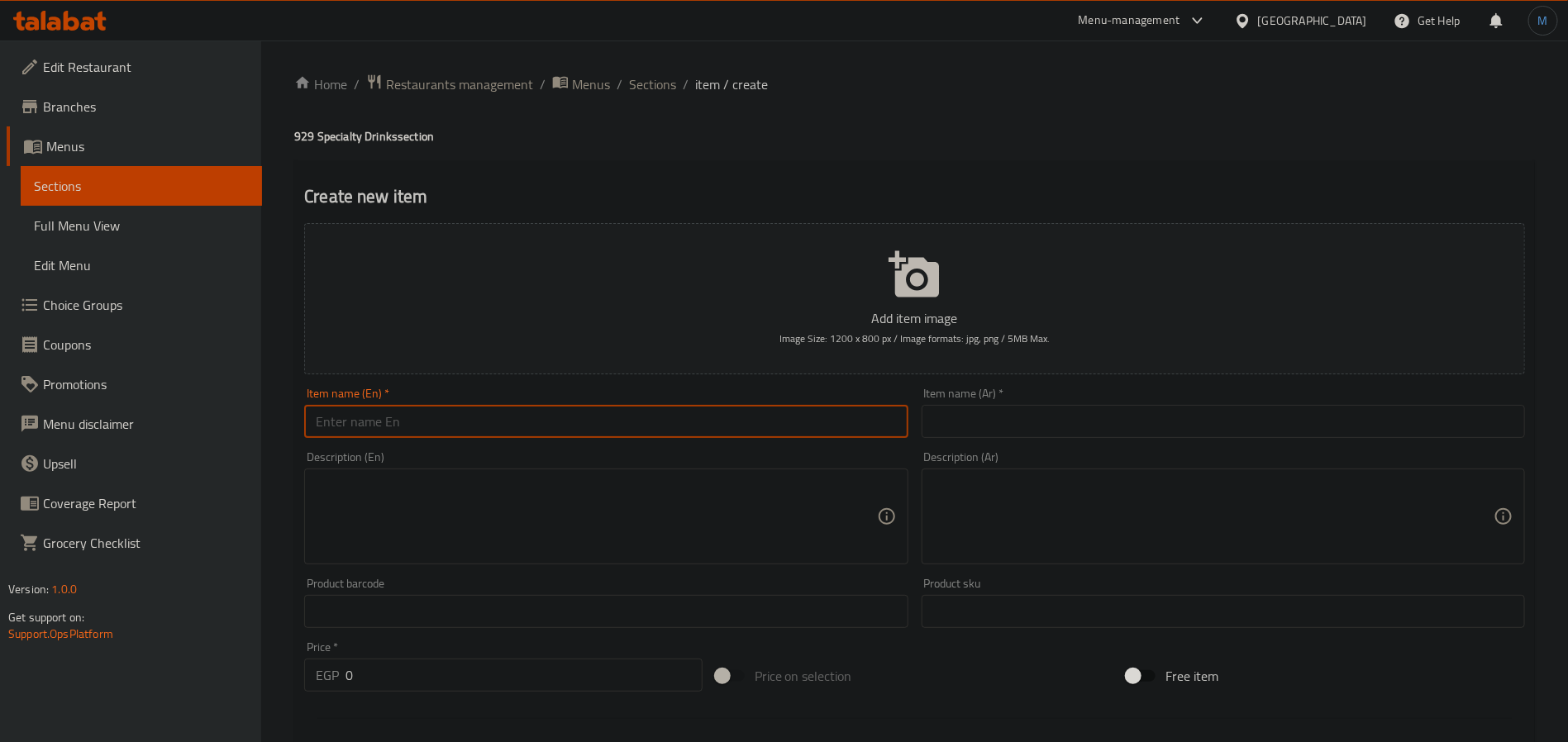
paste input "Ethiopian Guji HOT"
type input "Ethiopian Guji HOT"
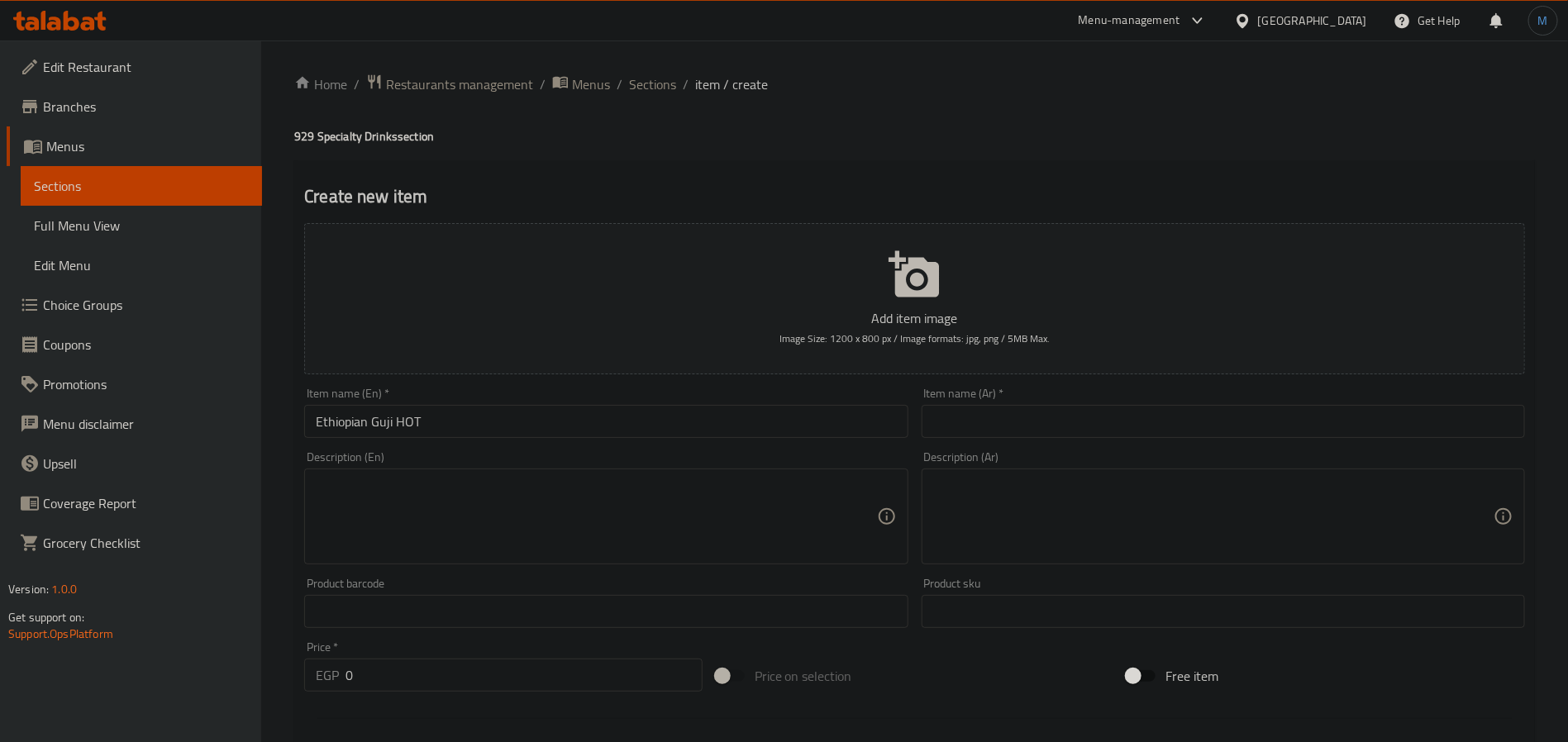
click at [1078, 435] on input "text" at bounding box center [1223, 422] width 604 height 33
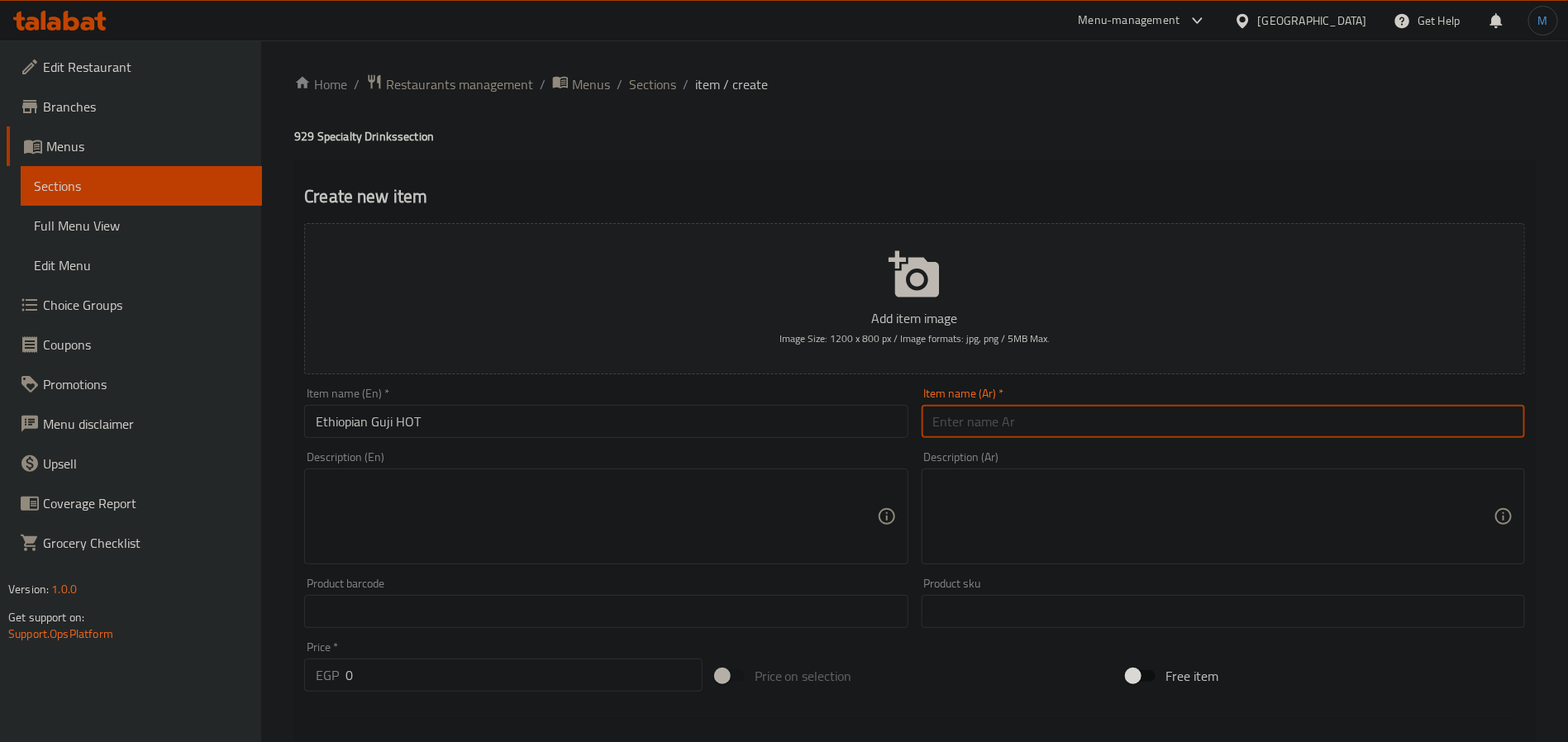
paste input "[PERSON_NAME]"
type input "[PERSON_NAME]"
click at [459, 689] on input "0" at bounding box center [523, 675] width 357 height 33
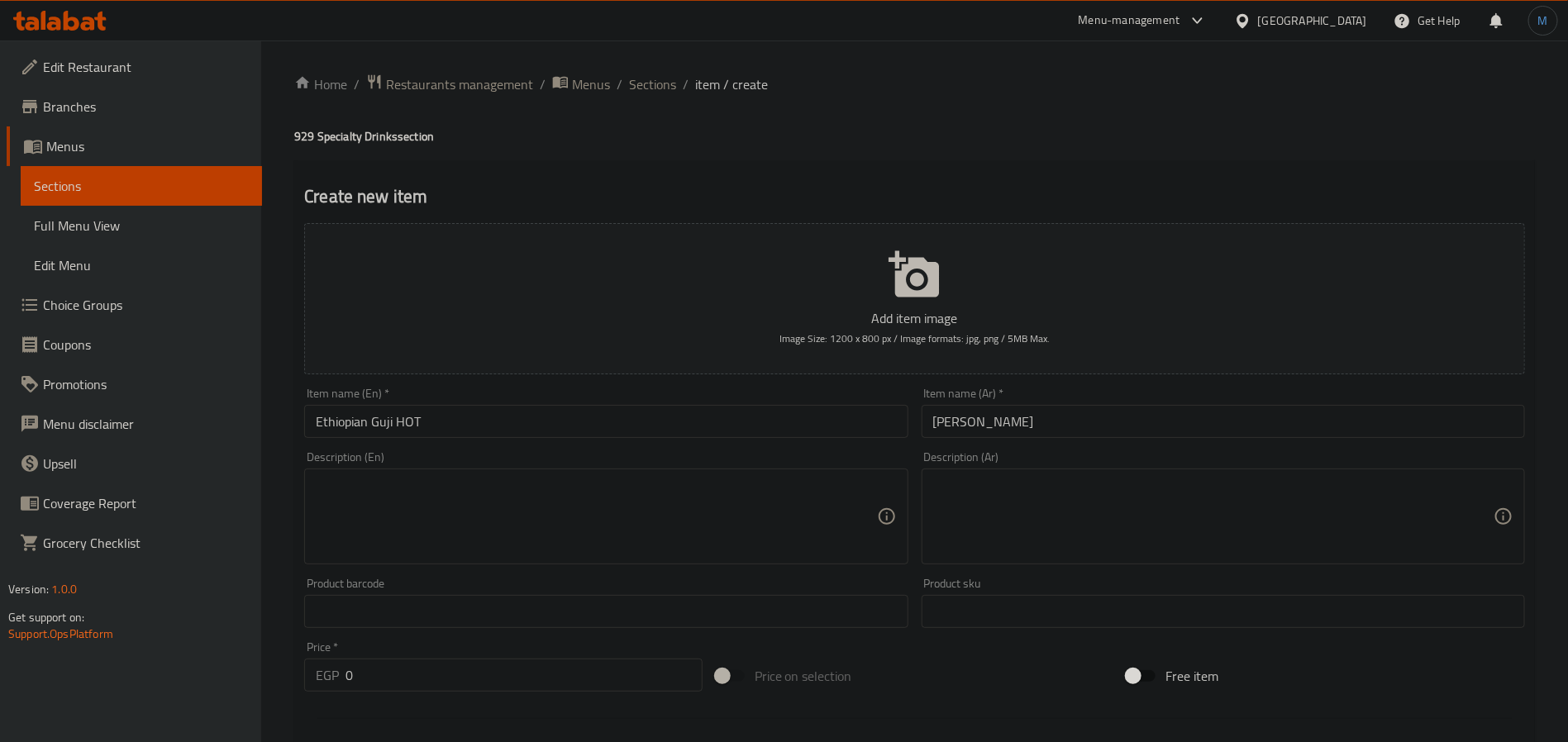
click at [430, 687] on input "0" at bounding box center [523, 675] width 357 height 33
paste input "145"
type input "145"
click at [526, 446] on div "Description (En) Description (En)" at bounding box center [606, 508] width 616 height 126
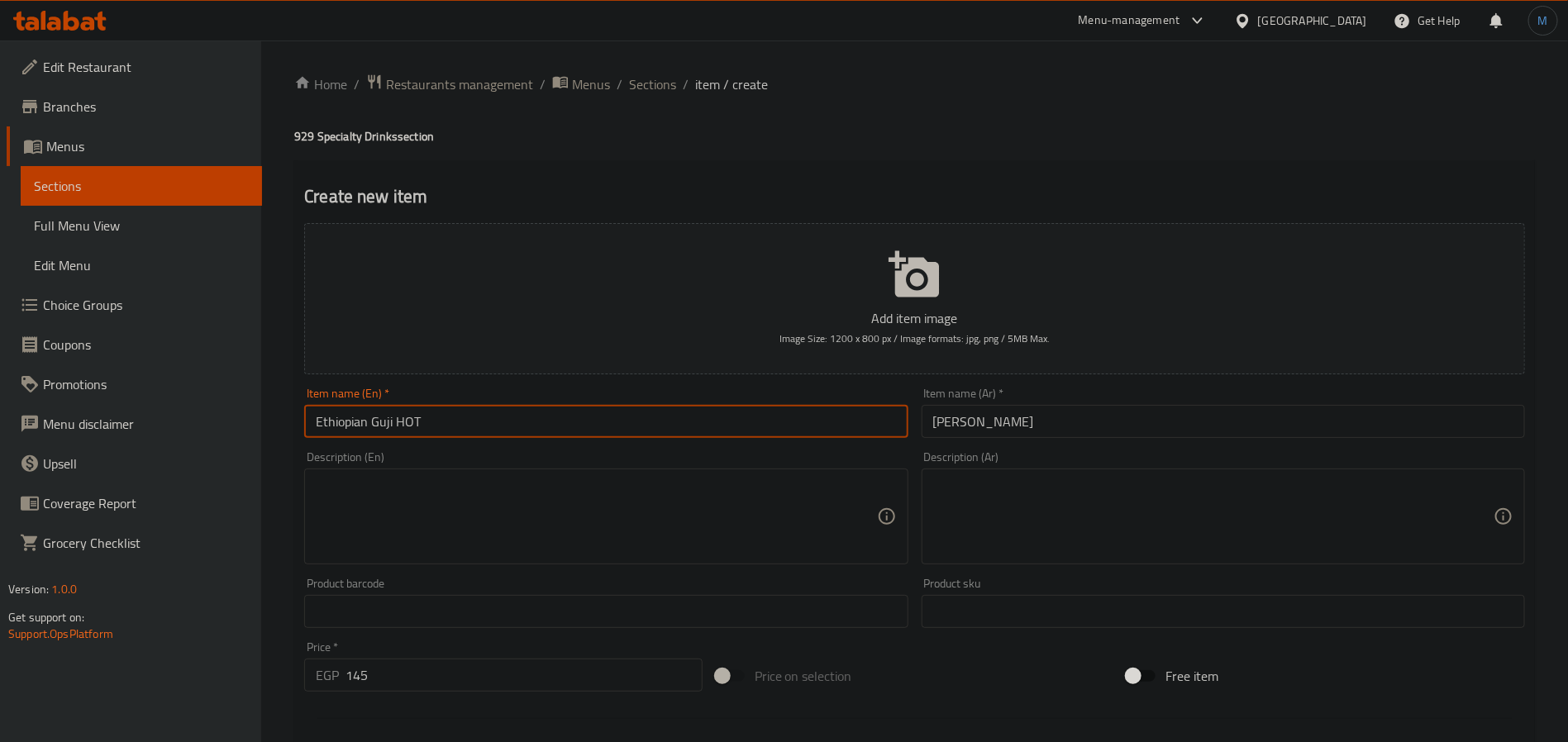
click at [539, 434] on input "Ethiopian Guji HOT" at bounding box center [606, 422] width 604 height 33
type input "0"
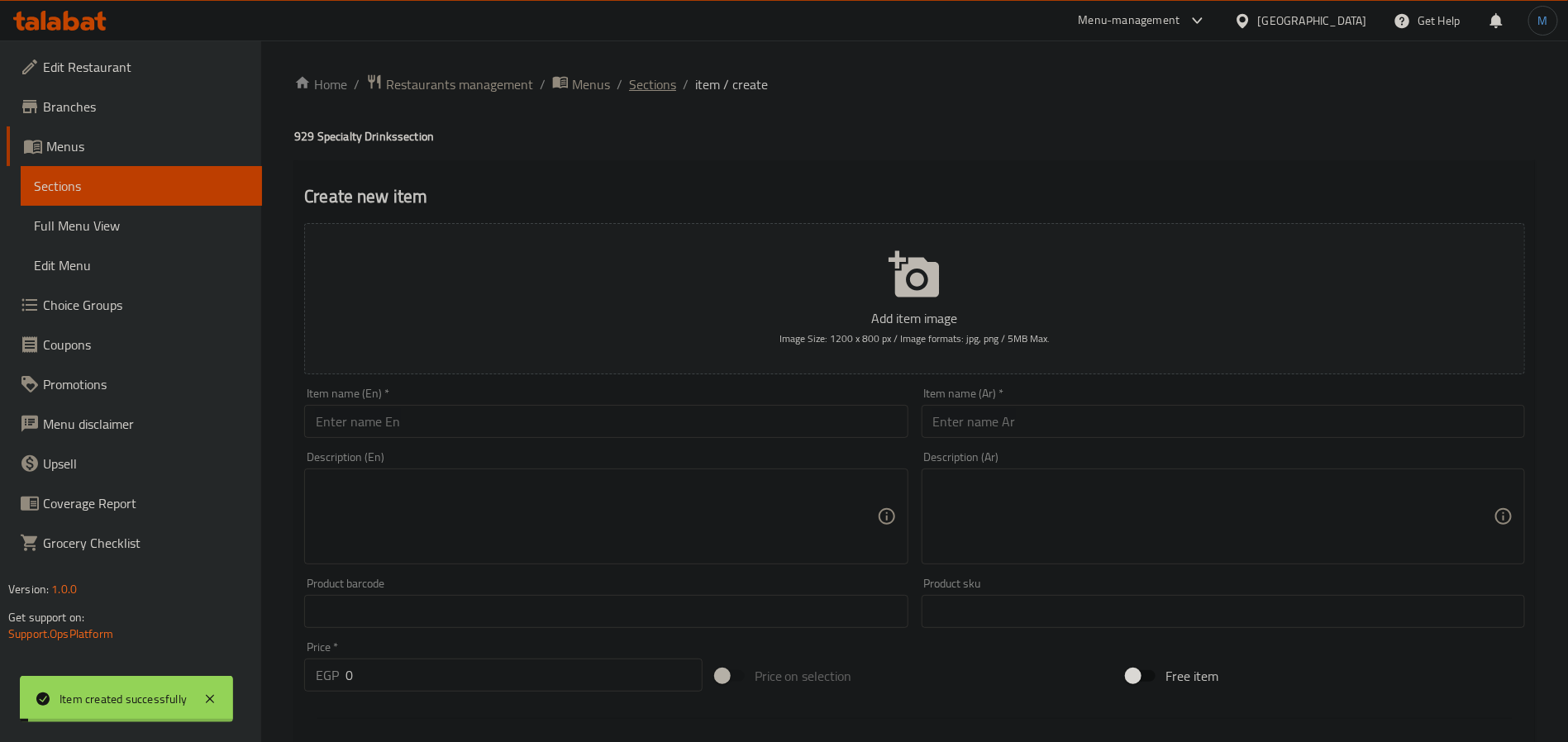
click at [650, 82] on span "Sections" at bounding box center [652, 85] width 47 height 19
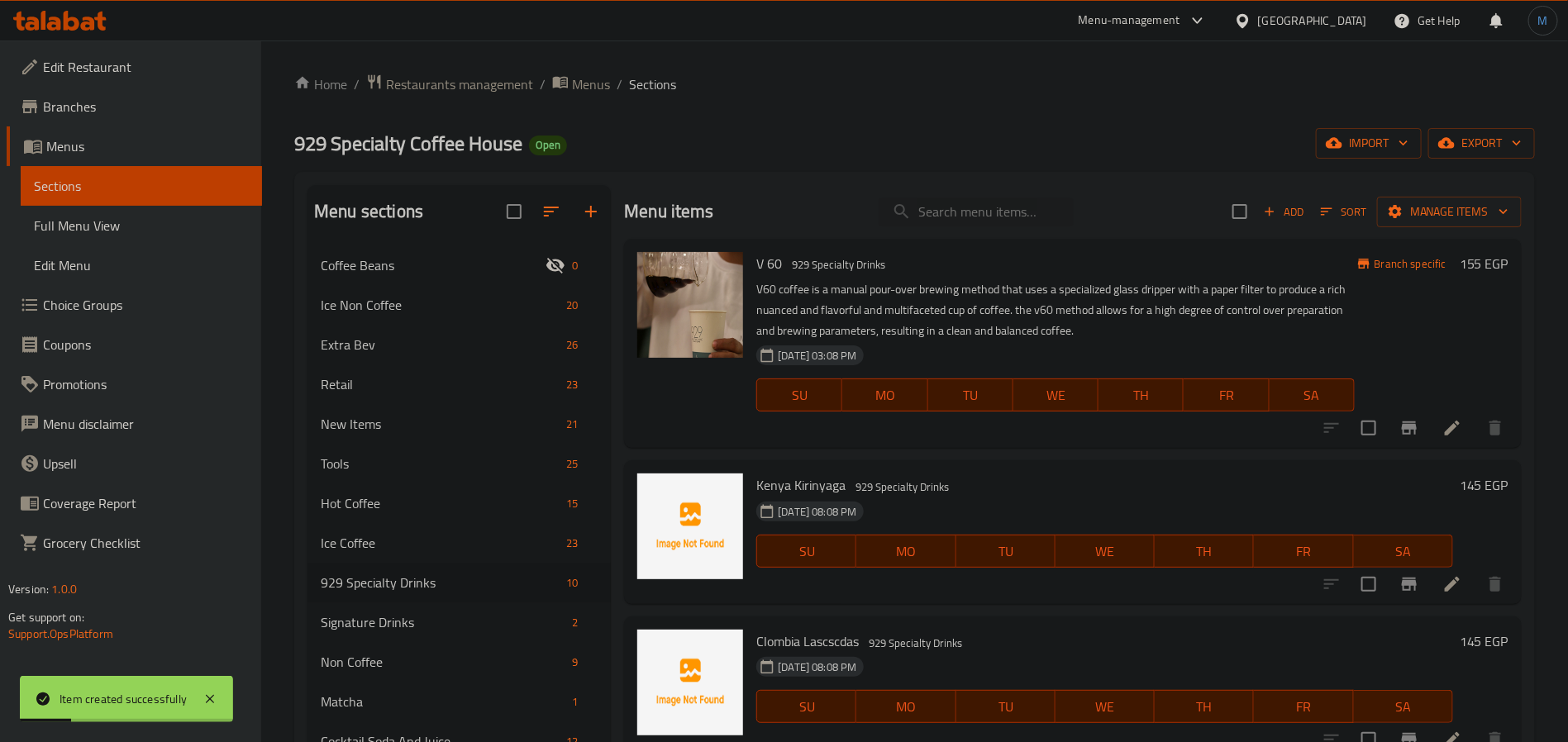
click at [897, 507] on div "[DATE] 08:08 PM" at bounding box center [838, 512] width 178 height 33
click at [959, 190] on div "Menu items Add Sort Manage items" at bounding box center [1072, 211] width 897 height 53
click at [959, 199] on input "search" at bounding box center [976, 212] width 195 height 29
paste input "Elyos hot"
click at [959, 201] on input "Elyos hot" at bounding box center [976, 212] width 195 height 29
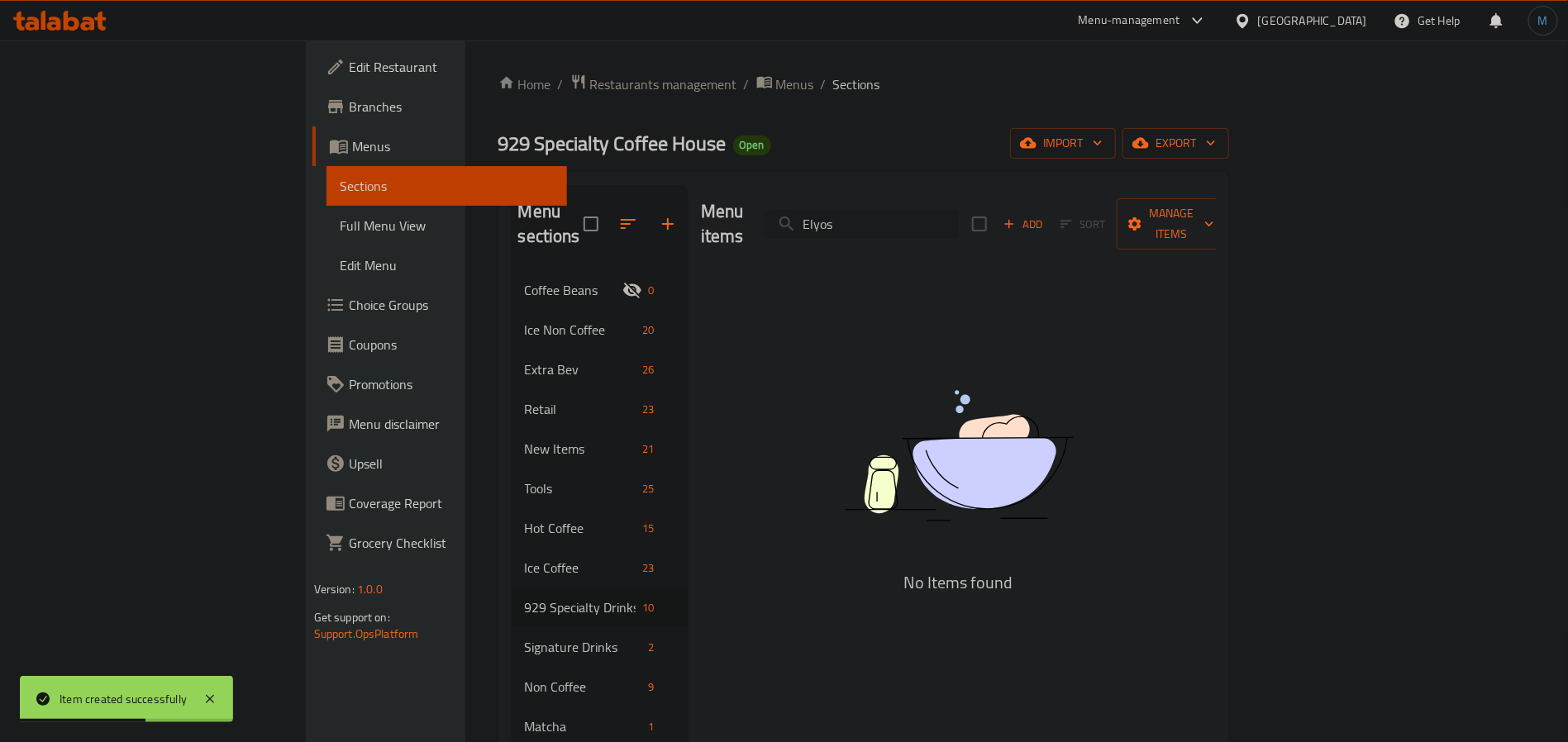
type input "Elyos"
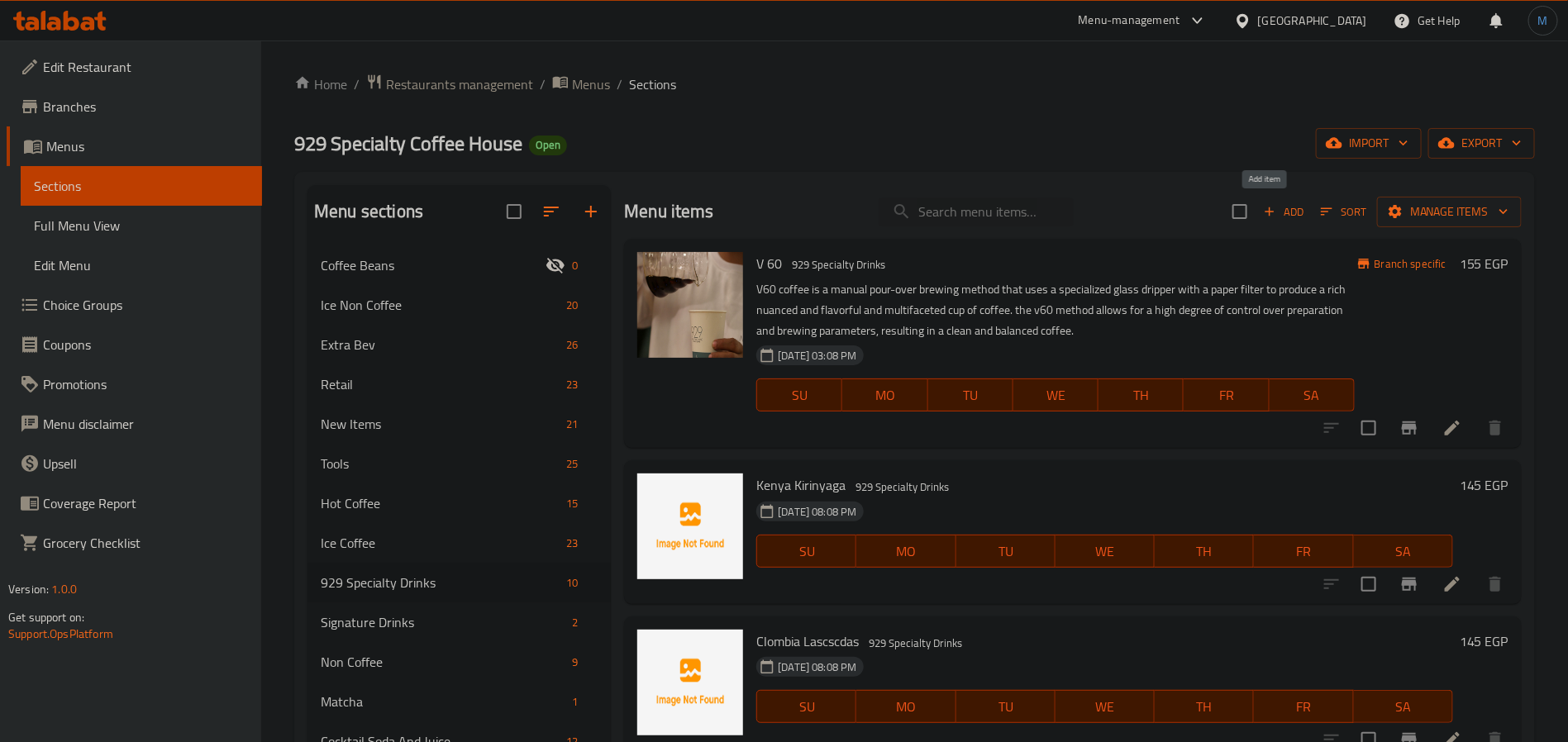
click at [1282, 214] on span "Add" at bounding box center [1283, 212] width 45 height 19
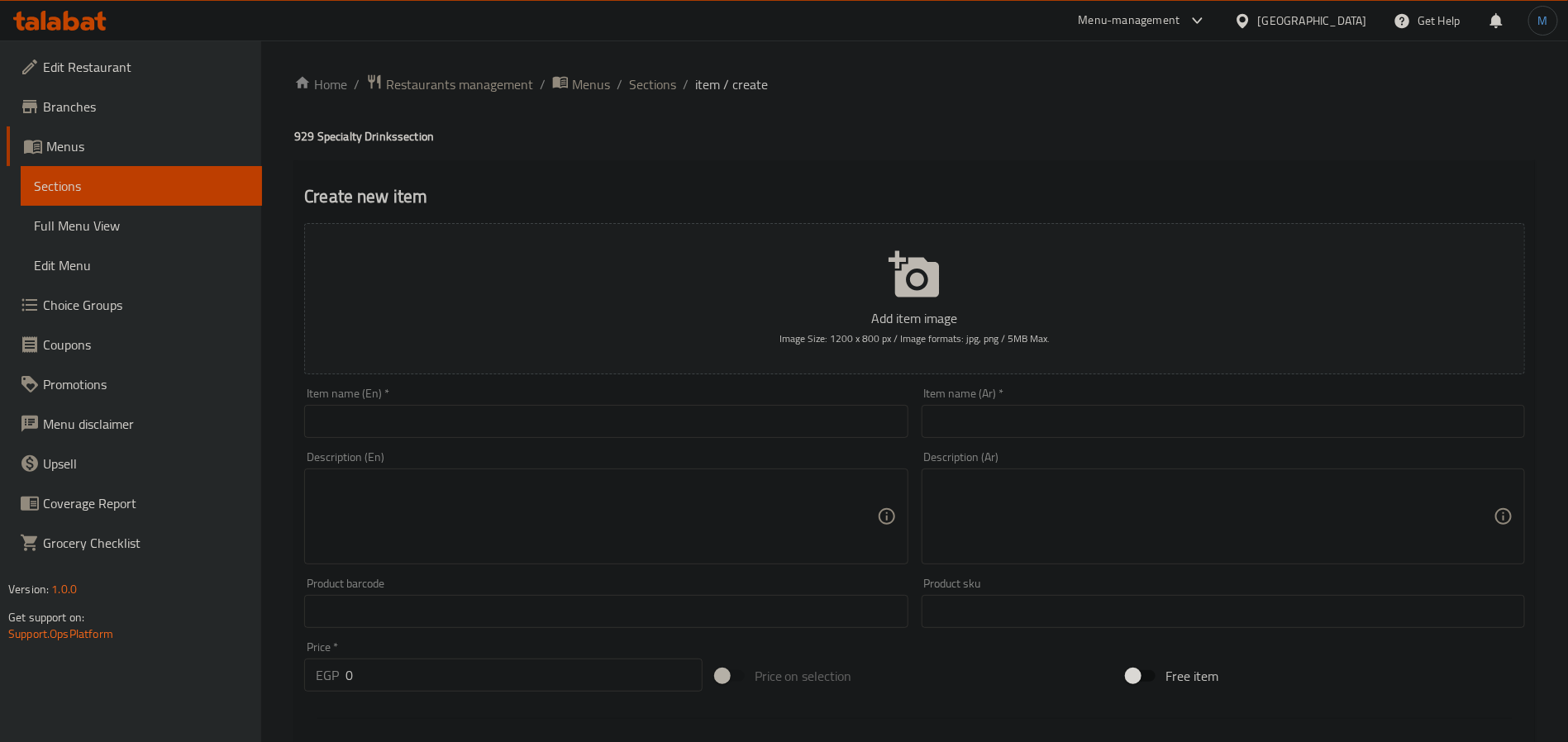
click at [808, 411] on div "Item name (En)   * Item name (En) *" at bounding box center [606, 413] width 604 height 51
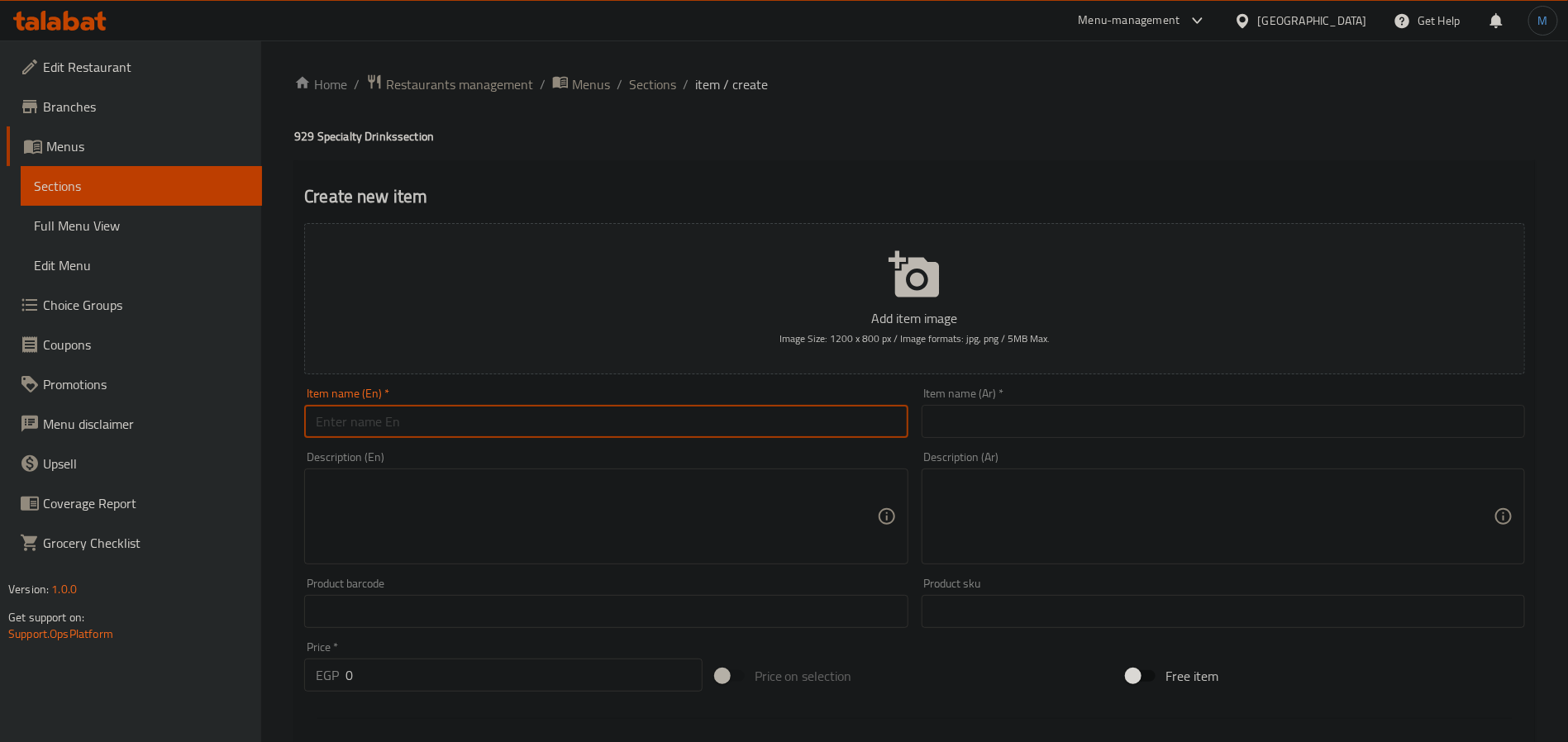
click at [804, 416] on input "text" at bounding box center [606, 422] width 604 height 33
paste input "Elyos hot"
type input "Elyos Hot"
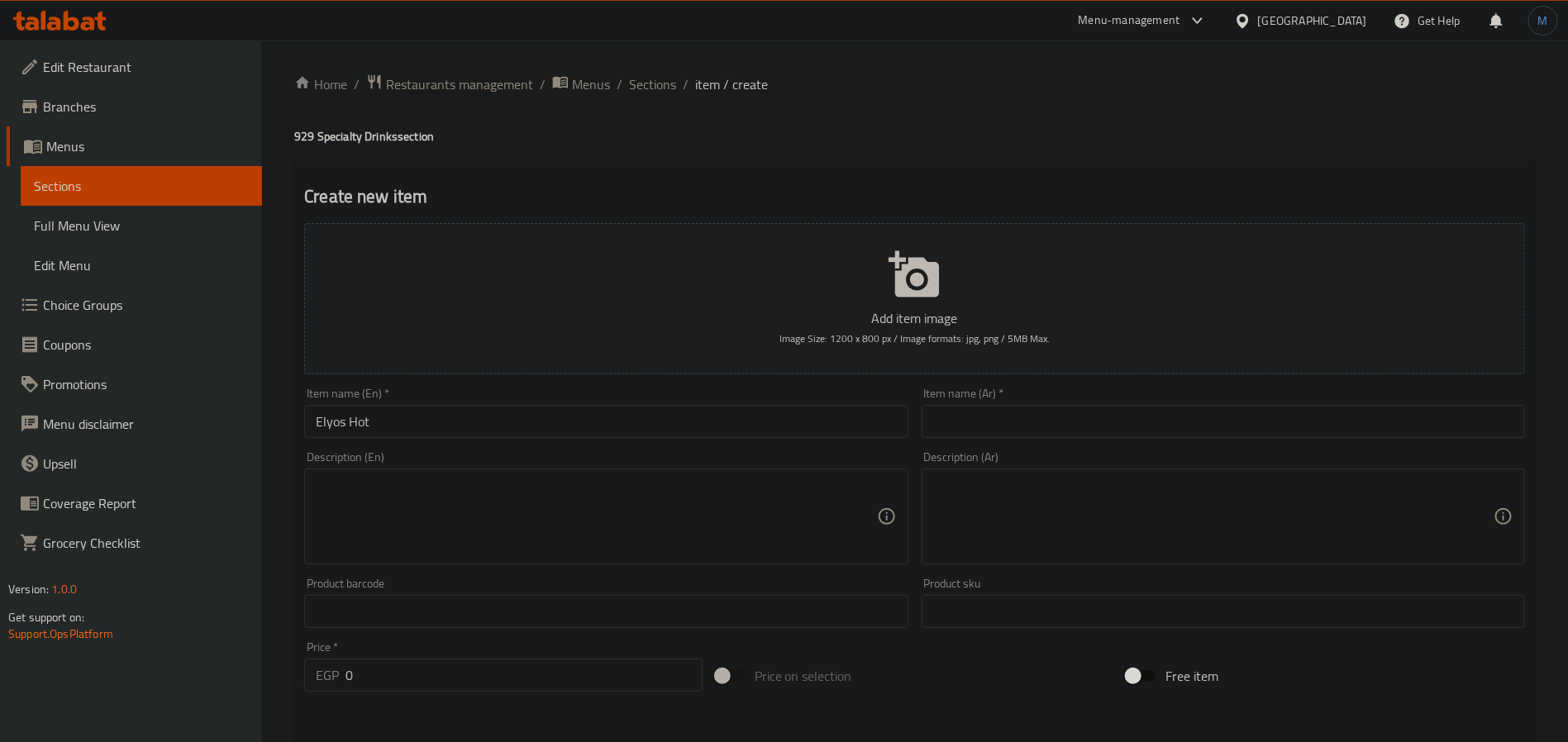
drag, startPoint x: 1057, startPoint y: 419, endPoint x: 1044, endPoint y: 422, distance: 13.3
click at [1057, 419] on input "text" at bounding box center [1223, 422] width 604 height 33
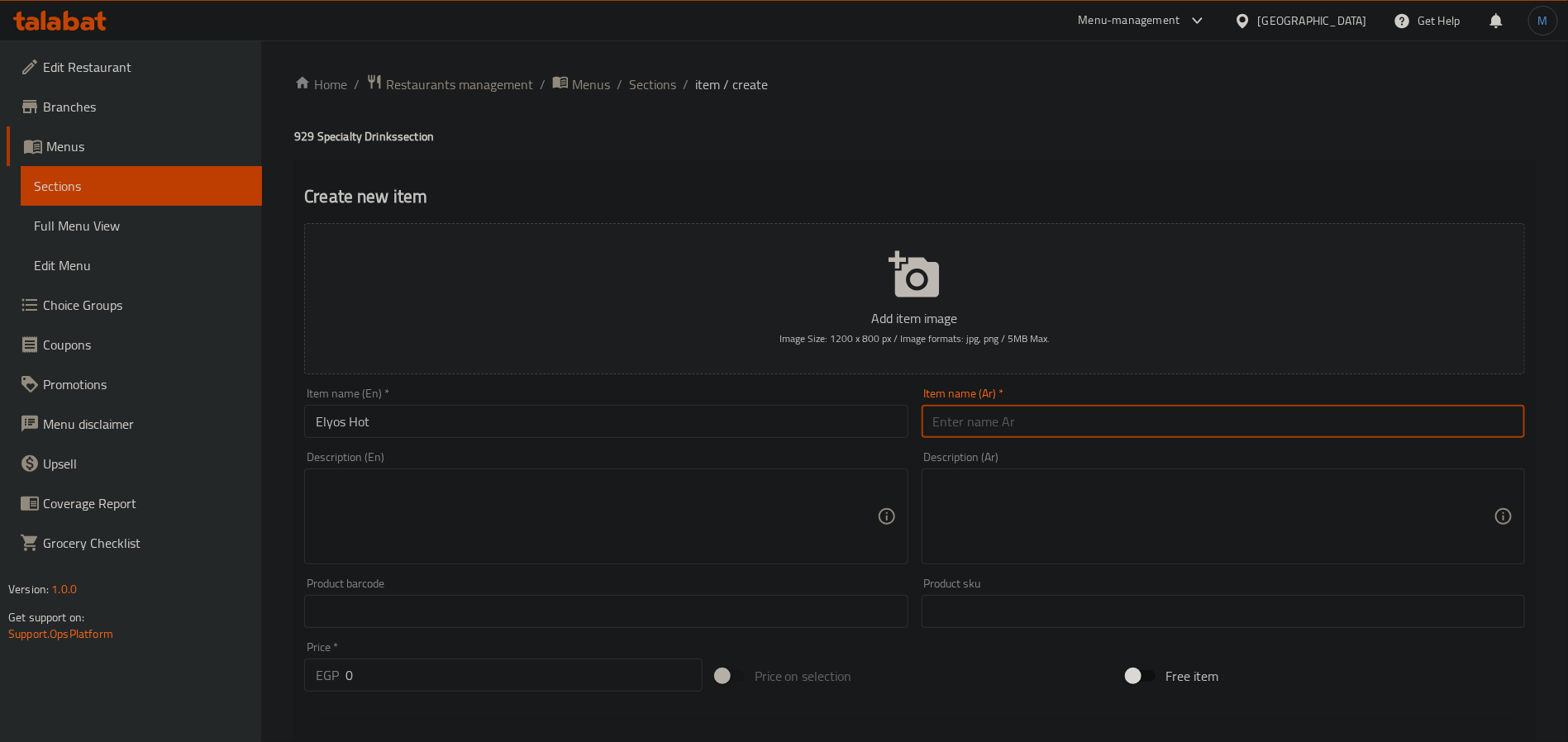
paste input "[PERSON_NAME]"
type input "[PERSON_NAME]"
click at [454, 678] on input "0" at bounding box center [523, 675] width 357 height 33
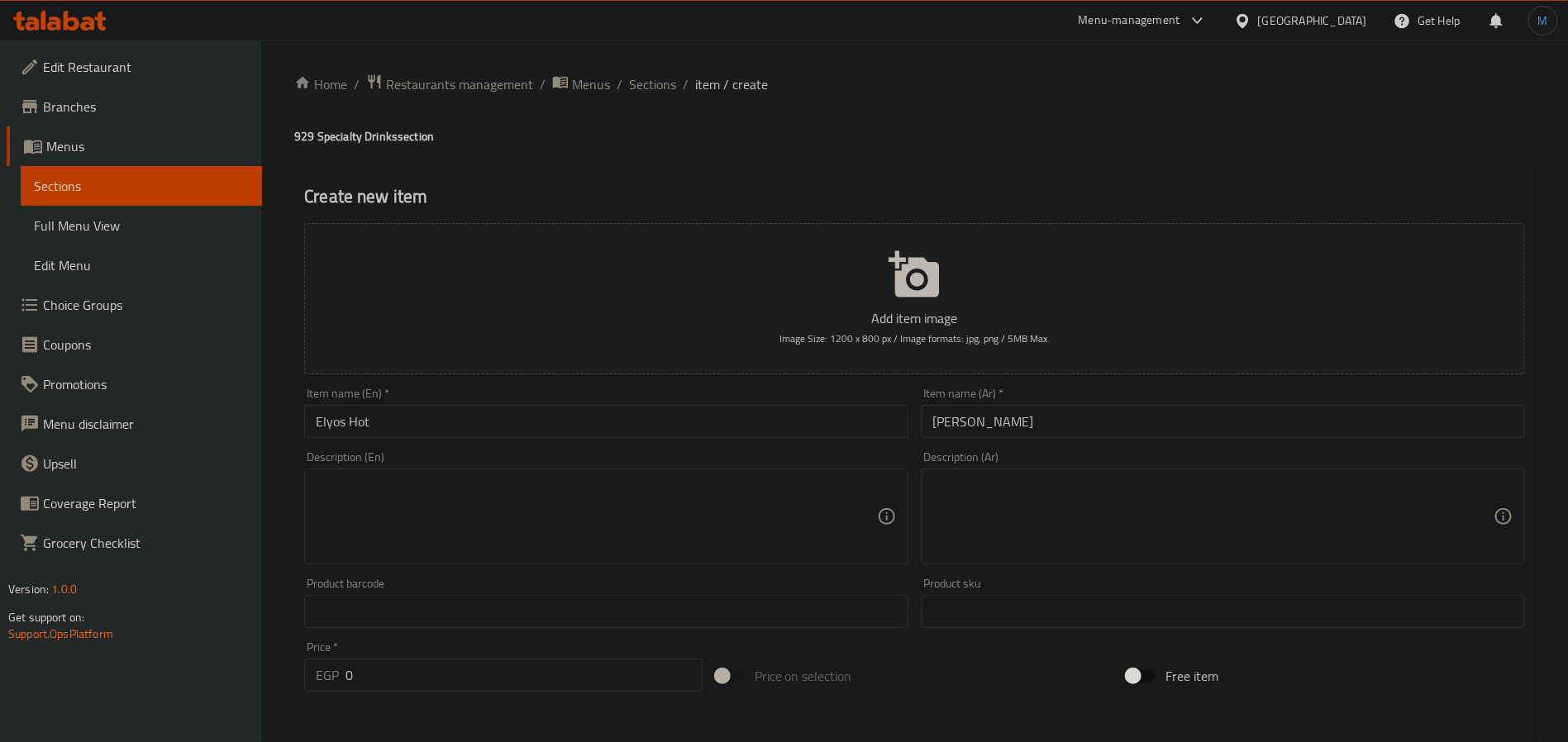
click at [454, 657] on div "Price   * EGP 0 Price *" at bounding box center [504, 667] width 399 height 51
click at [456, 665] on input "0" at bounding box center [523, 675] width 357 height 33
paste input "145"
type input "145"
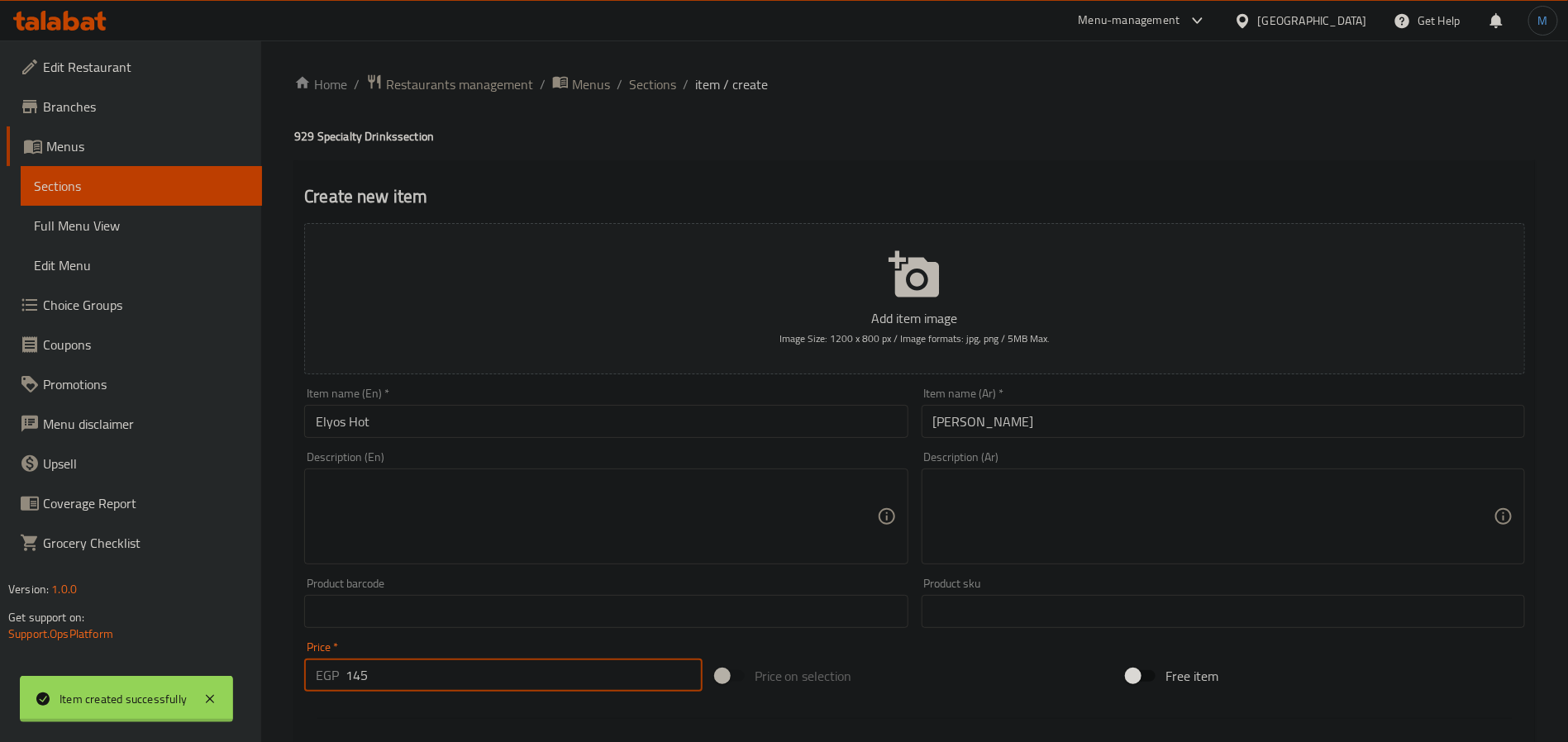
type input "0"
click at [660, 77] on span "Sections" at bounding box center [652, 85] width 47 height 19
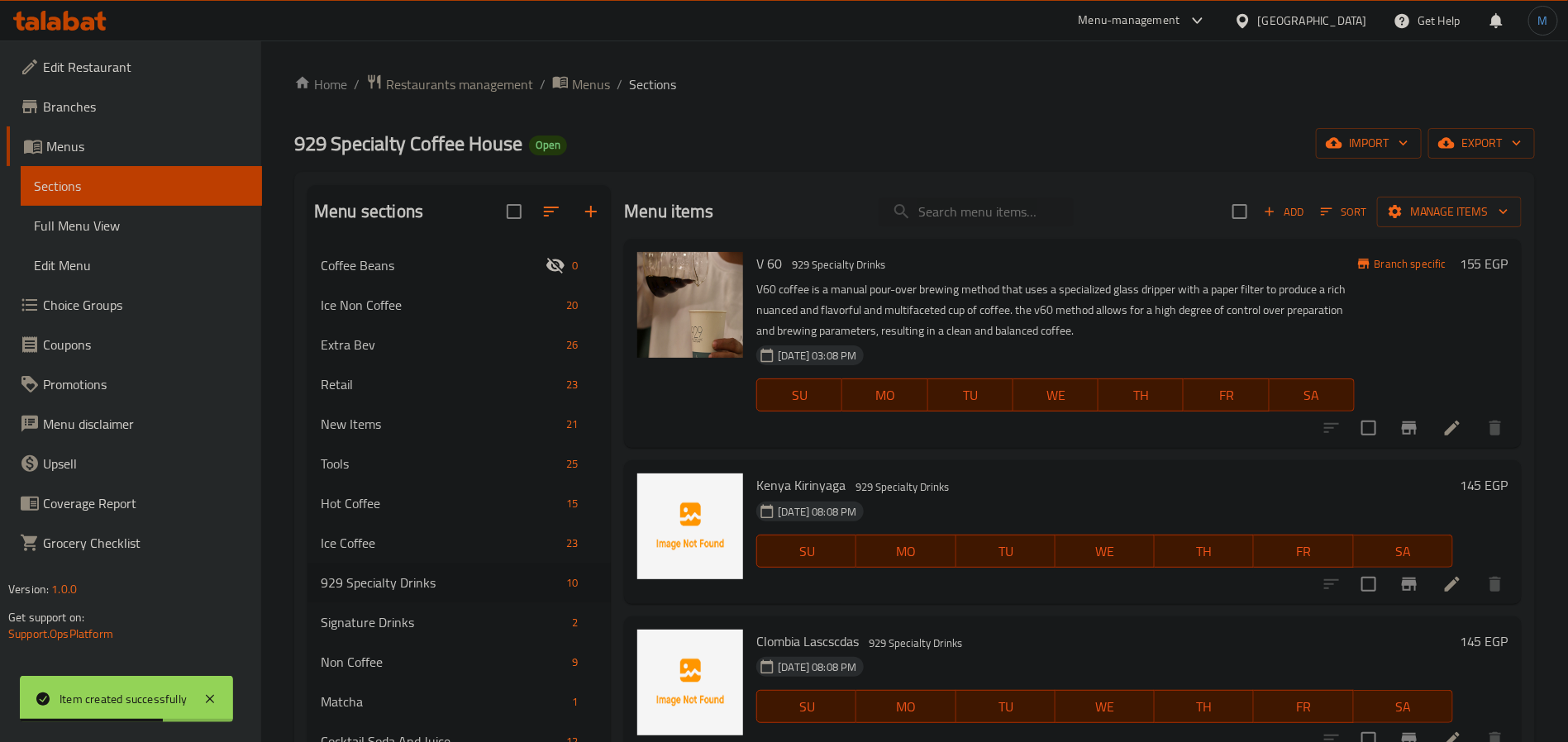
click at [990, 307] on p "V60 coffee is a manual pour-over brewing method that uses a specialized glass d…" at bounding box center [1055, 310] width 598 height 62
click at [951, 238] on div "Menu items Add Sort Manage items" at bounding box center [1072, 211] width 897 height 53
click at [959, 229] on div "Menu items Add Sort Manage items" at bounding box center [1072, 211] width 897 height 53
click at [967, 219] on input "search" at bounding box center [976, 212] width 195 height 29
paste input "Los Nispros hot"
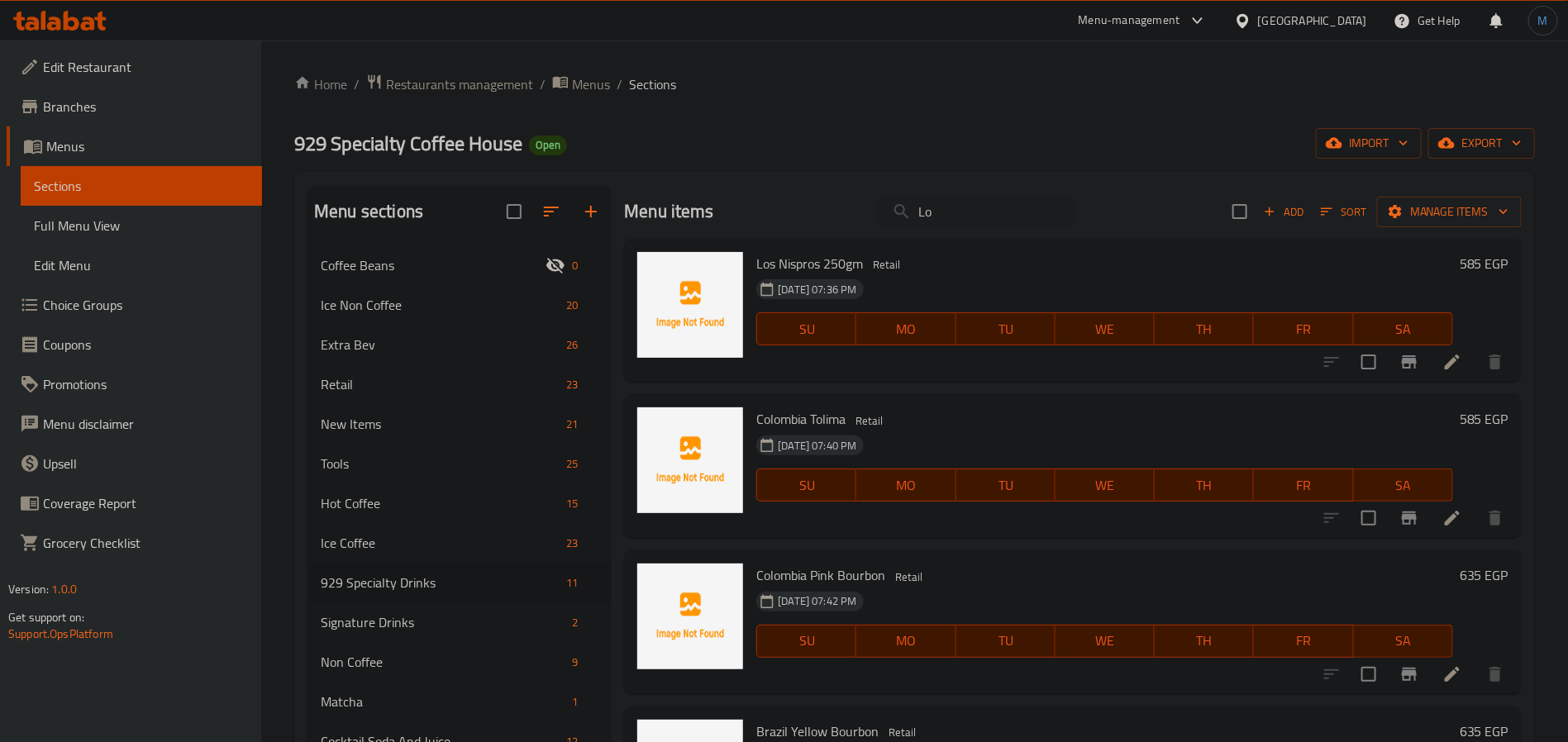
paste input "s Nispros hot"
type input "L"
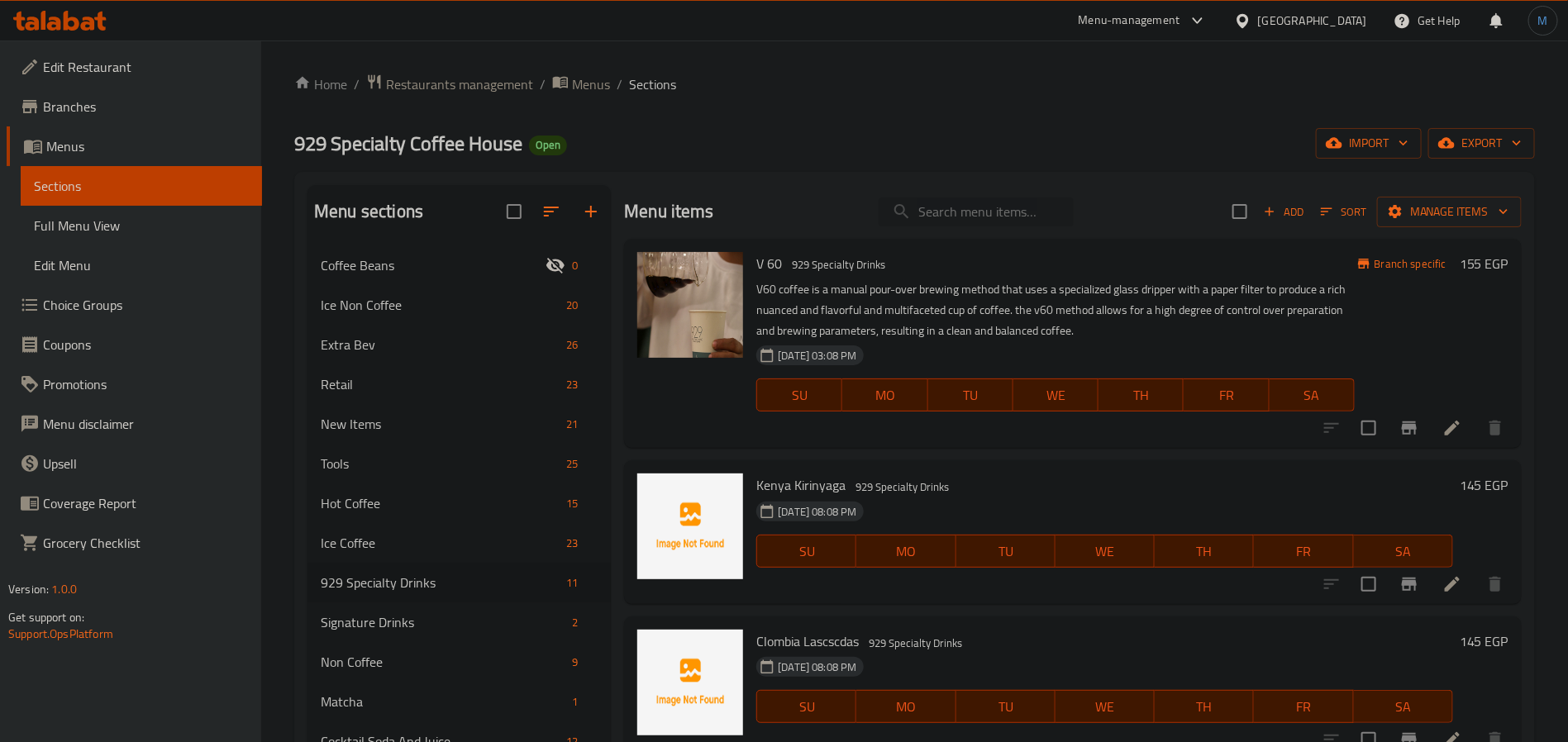
drag, startPoint x: 987, startPoint y: 229, endPoint x: 983, endPoint y: 221, distance: 8.9
click at [987, 229] on div "Menu items Add Sort Manage items" at bounding box center [1072, 211] width 897 height 53
paste input "Los Nispros hot"
click at [983, 221] on input "search" at bounding box center [976, 212] width 195 height 29
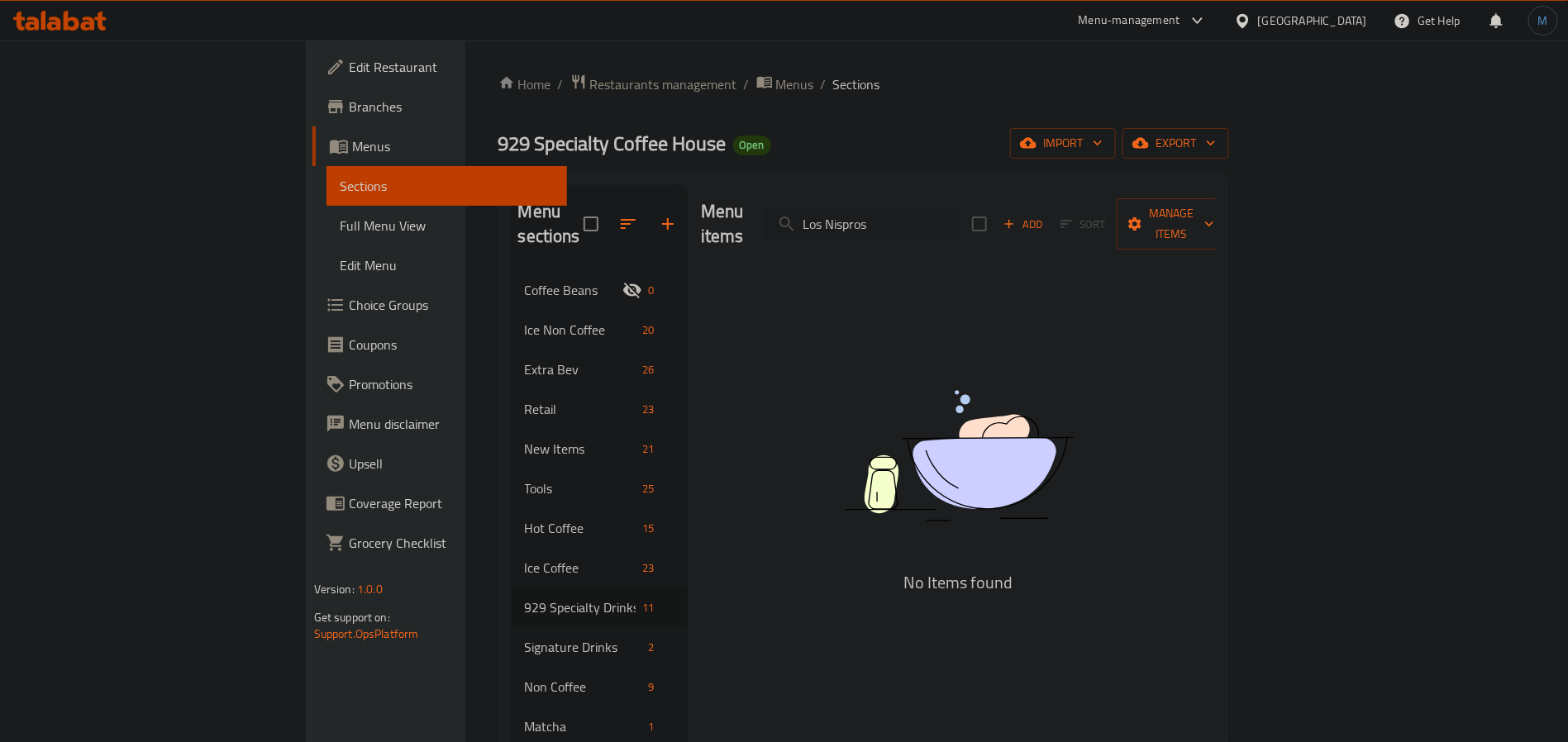
type input "Los Nispros"
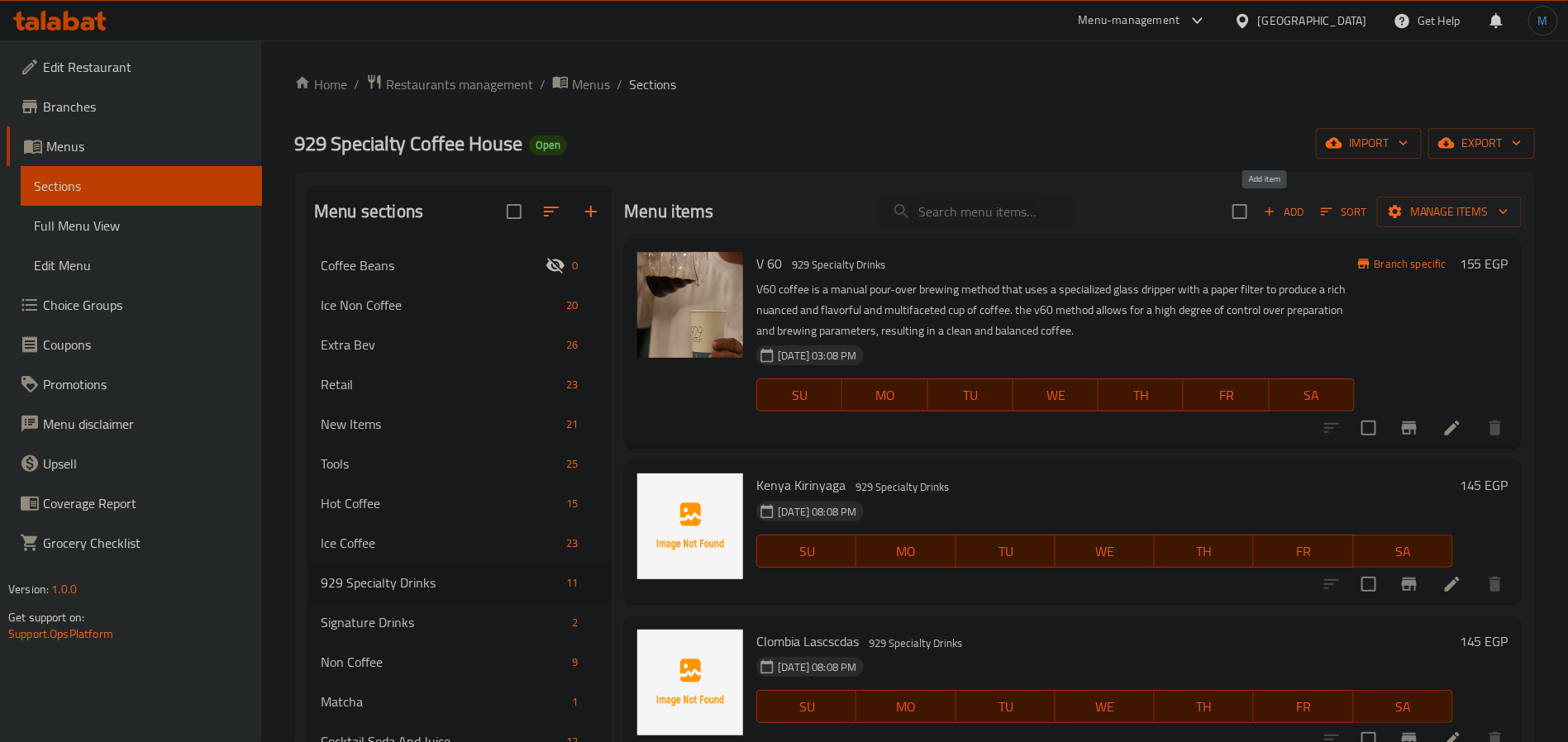
click at [1276, 213] on span "Add" at bounding box center [1283, 212] width 45 height 19
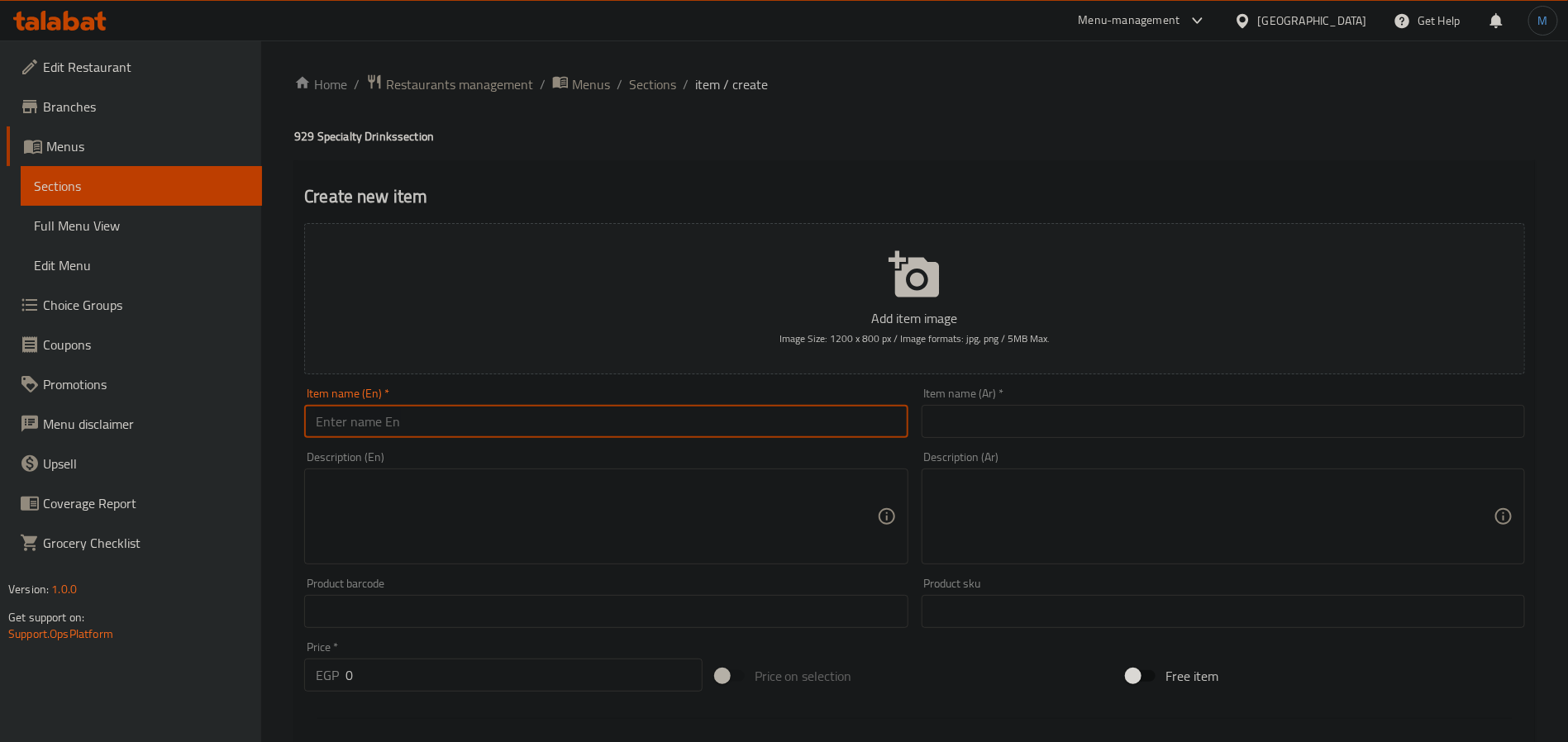
click at [598, 427] on input "text" at bounding box center [606, 422] width 604 height 33
paste input "Los Nispros hot"
type input "Los Nispros Hot"
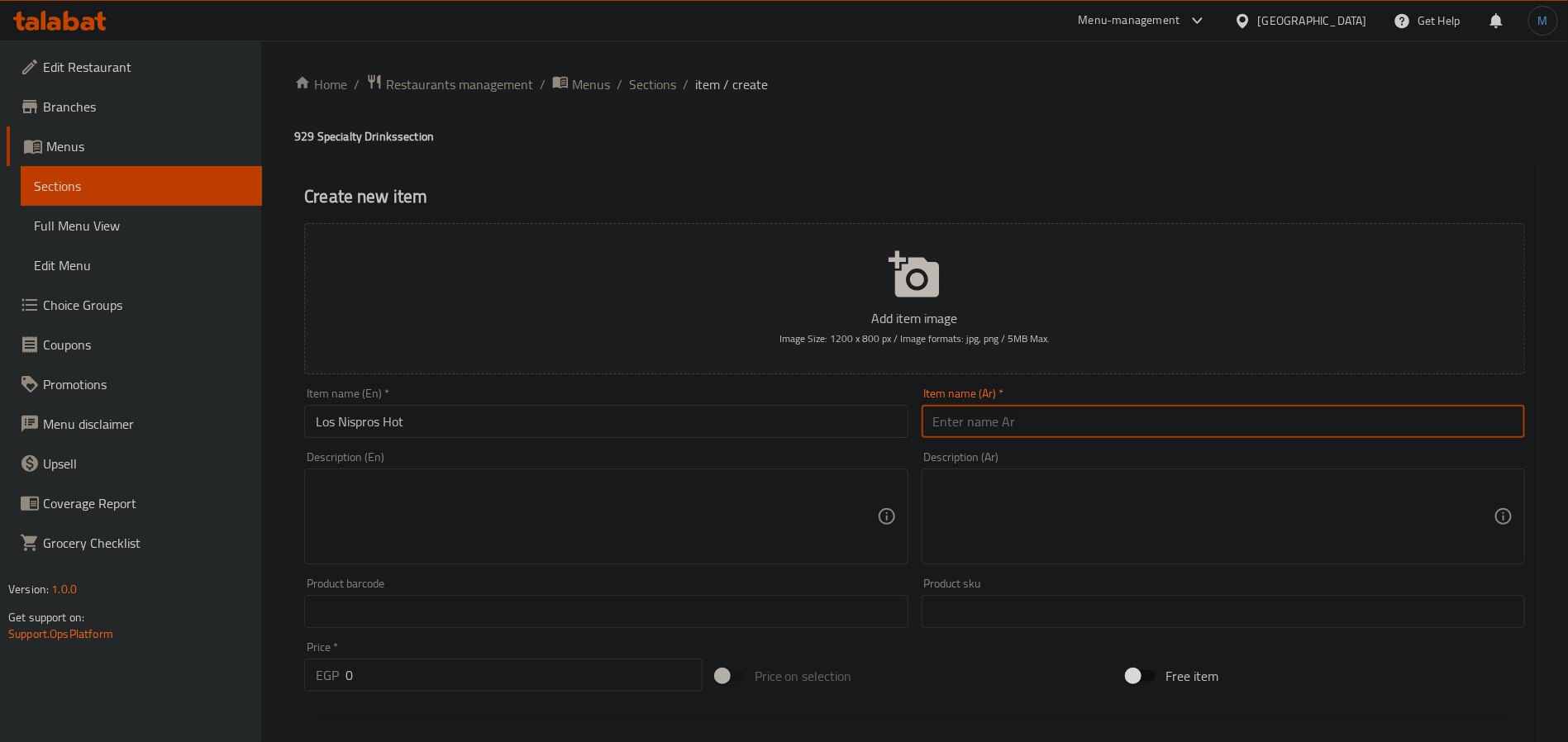
click at [1044, 414] on input "text" at bounding box center [1223, 422] width 604 height 33
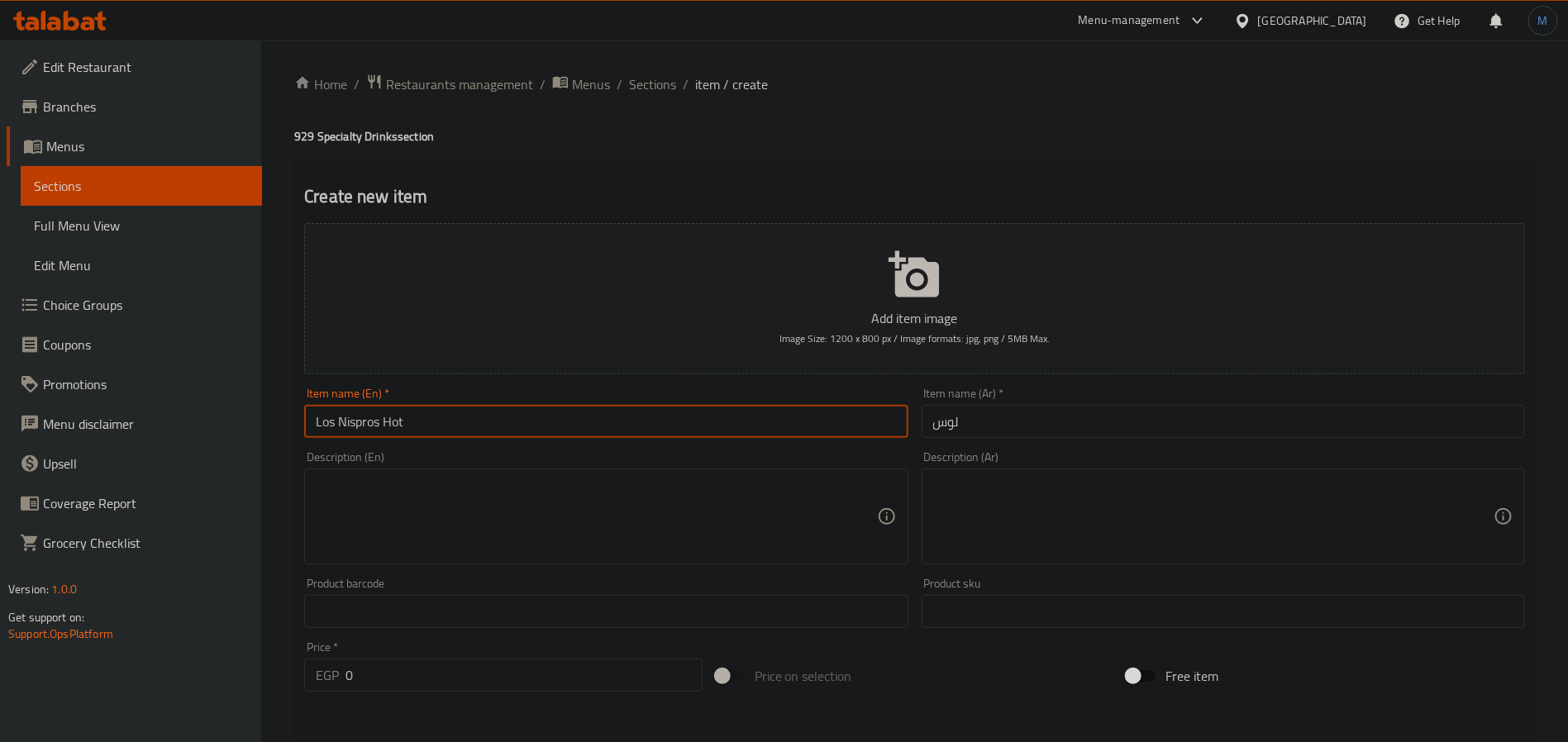
click at [571, 417] on input "Los Nispros Hot" at bounding box center [606, 422] width 604 height 33
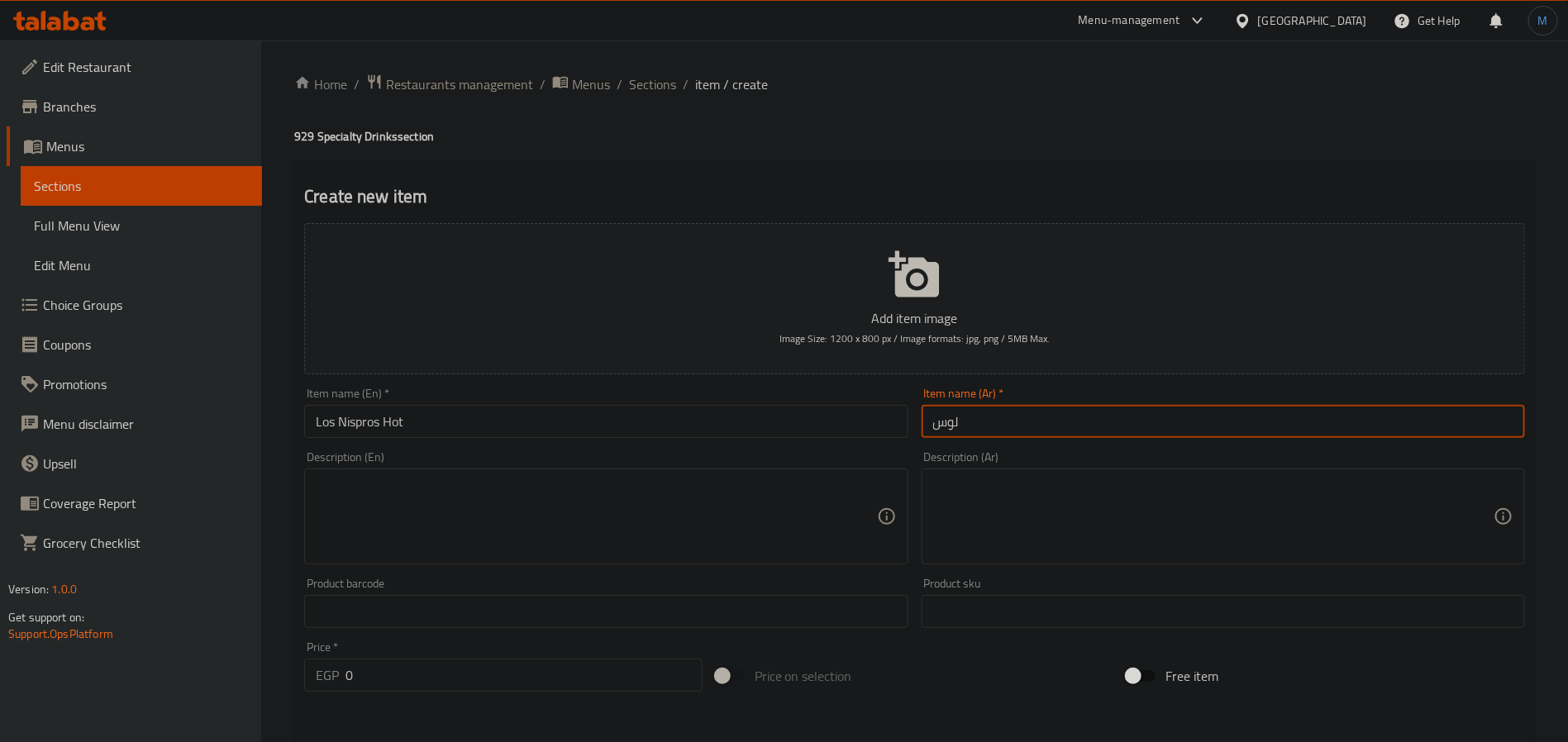
click at [1089, 434] on input "لوس" at bounding box center [1223, 422] width 604 height 33
paste input "نيسبروز الساخن"
type input "لوس نيسبروز الساخن"
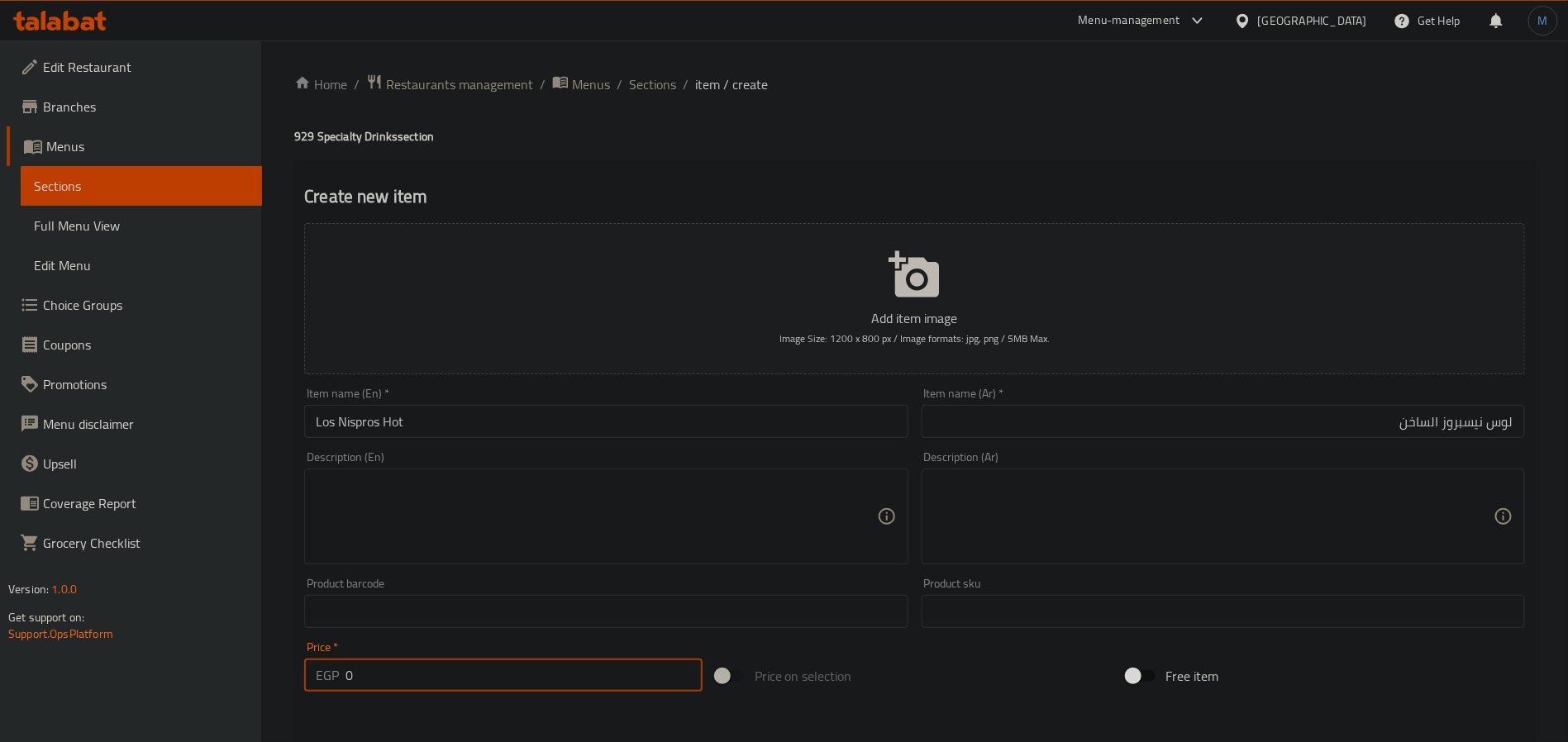
click at [392, 682] on input "0" at bounding box center [523, 675] width 357 height 33
paste input "145"
type input "145"
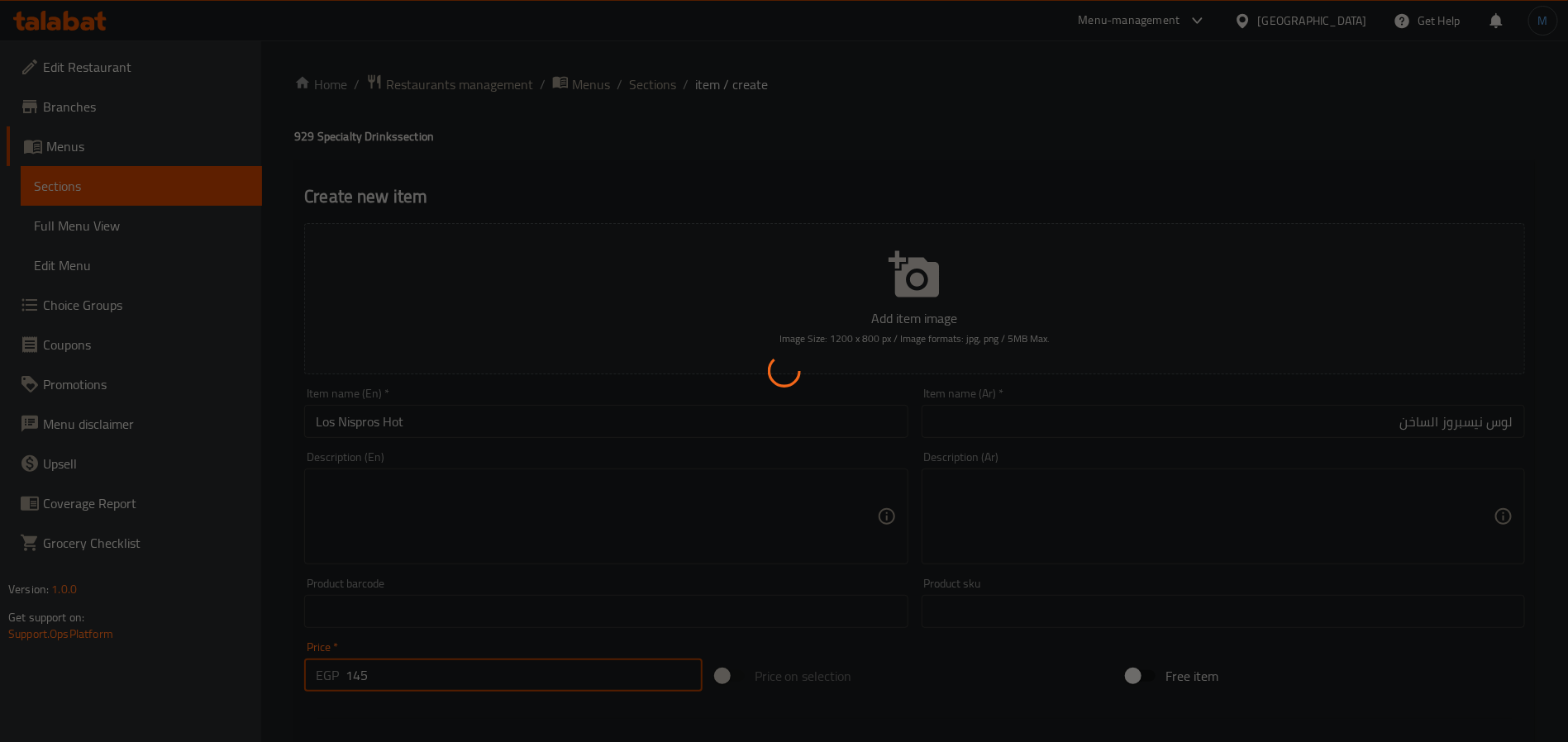
type input "0"
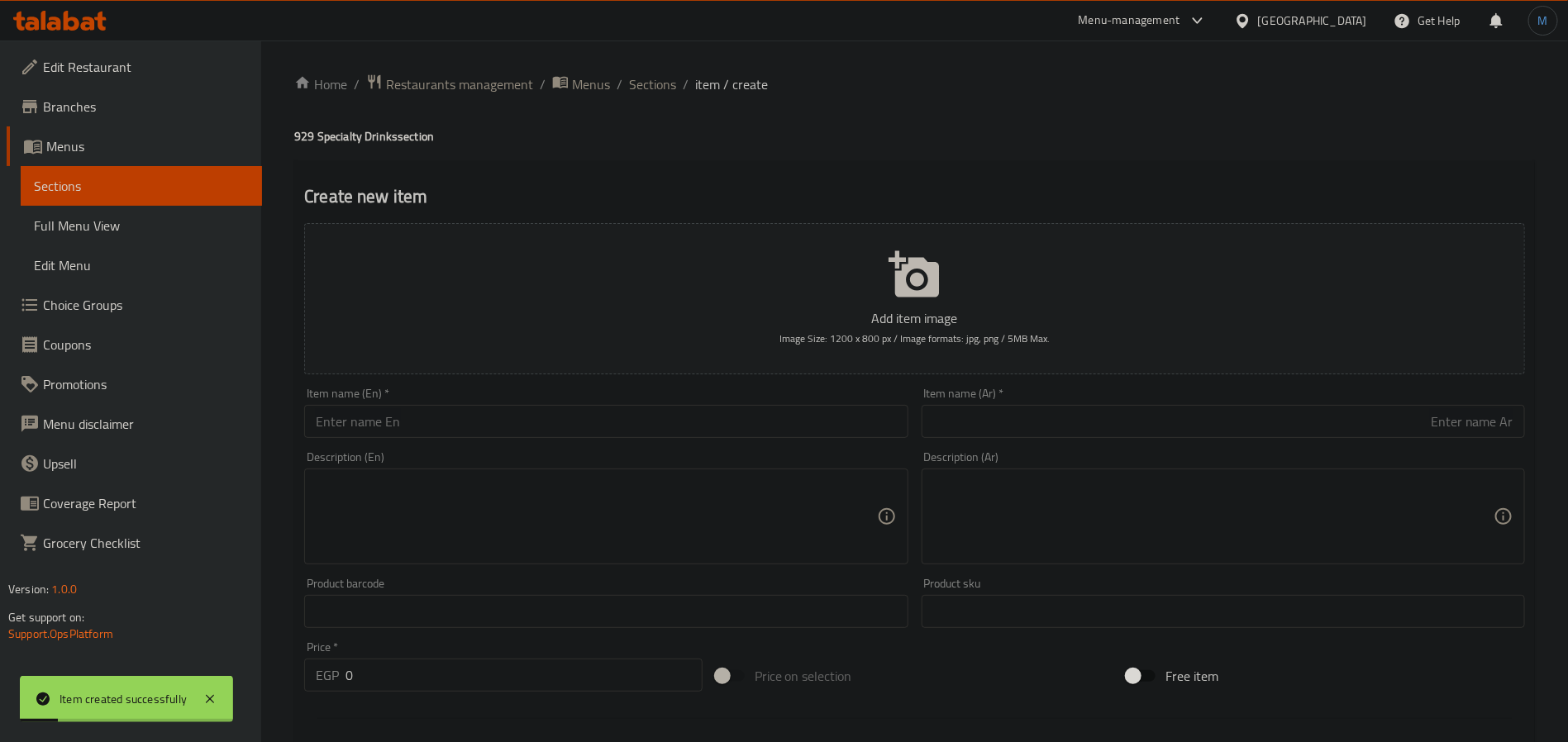
click at [400, 446] on div "Description (En) Description (En)" at bounding box center [606, 508] width 616 height 126
click at [427, 424] on input "text" at bounding box center [606, 422] width 604 height 33
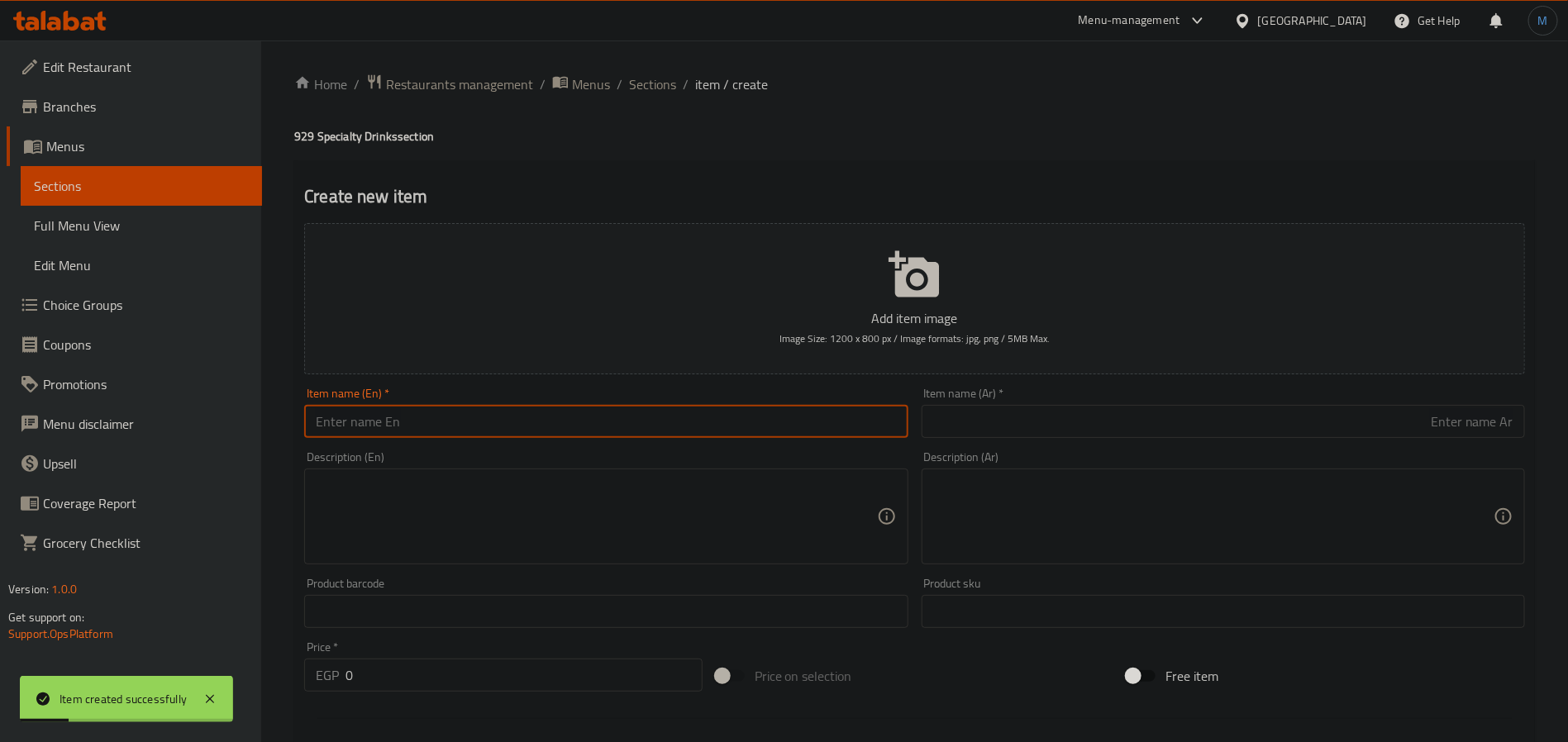
paste input "Las Cascadas hot"
type input "Las Cascadas hot"
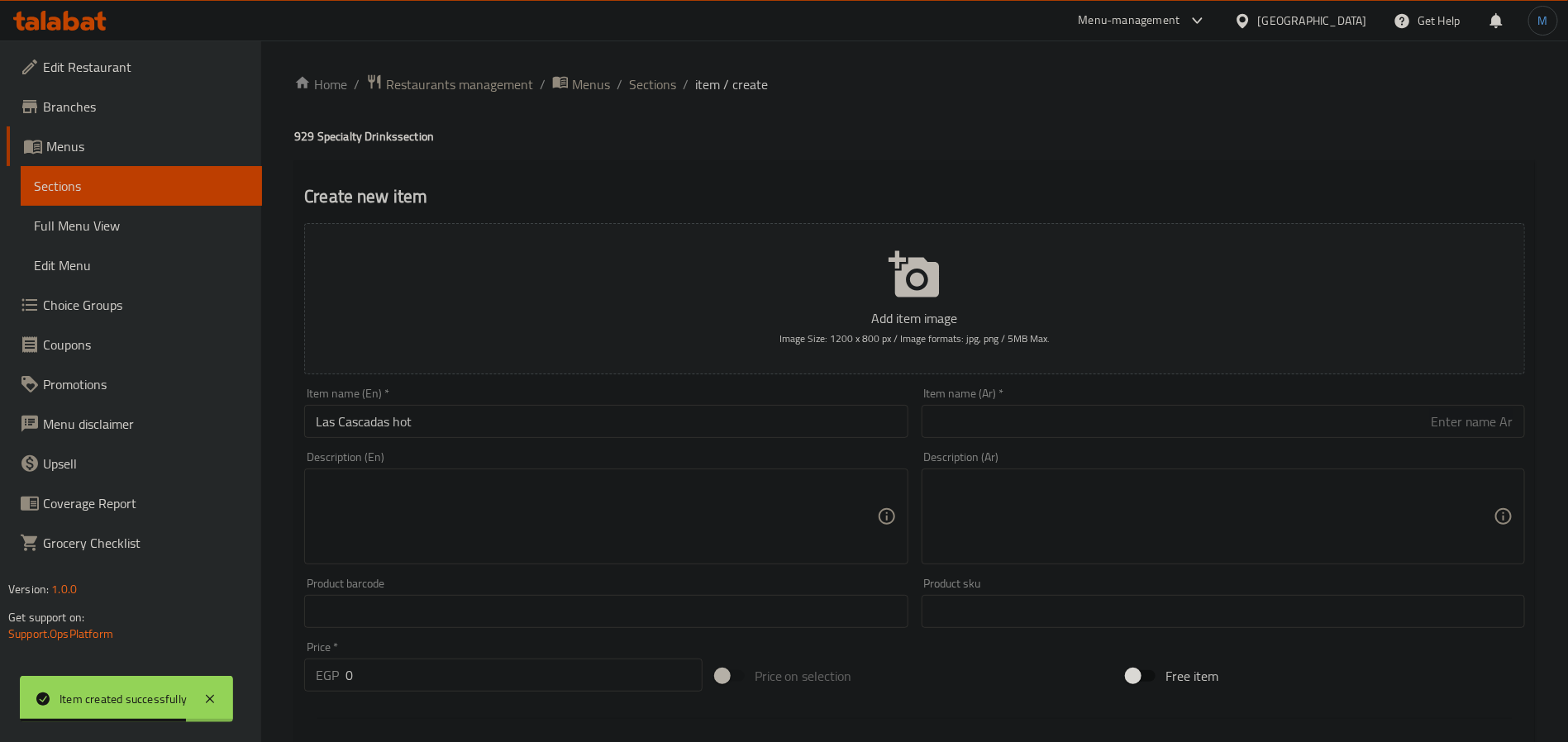
click at [982, 434] on input "text" at bounding box center [1223, 422] width 604 height 33
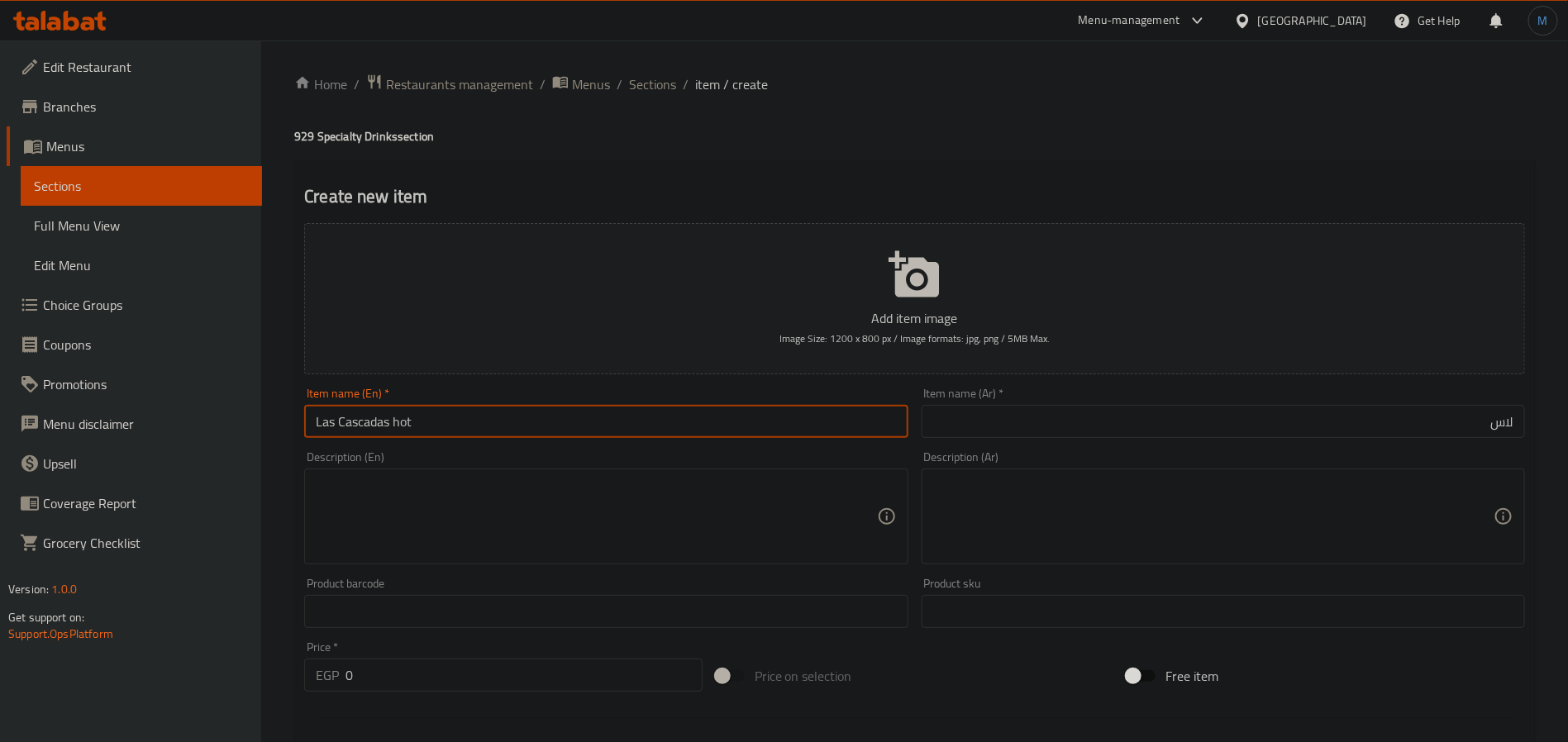
click at [729, 438] on input "Las Cascadas hot" at bounding box center [606, 422] width 604 height 33
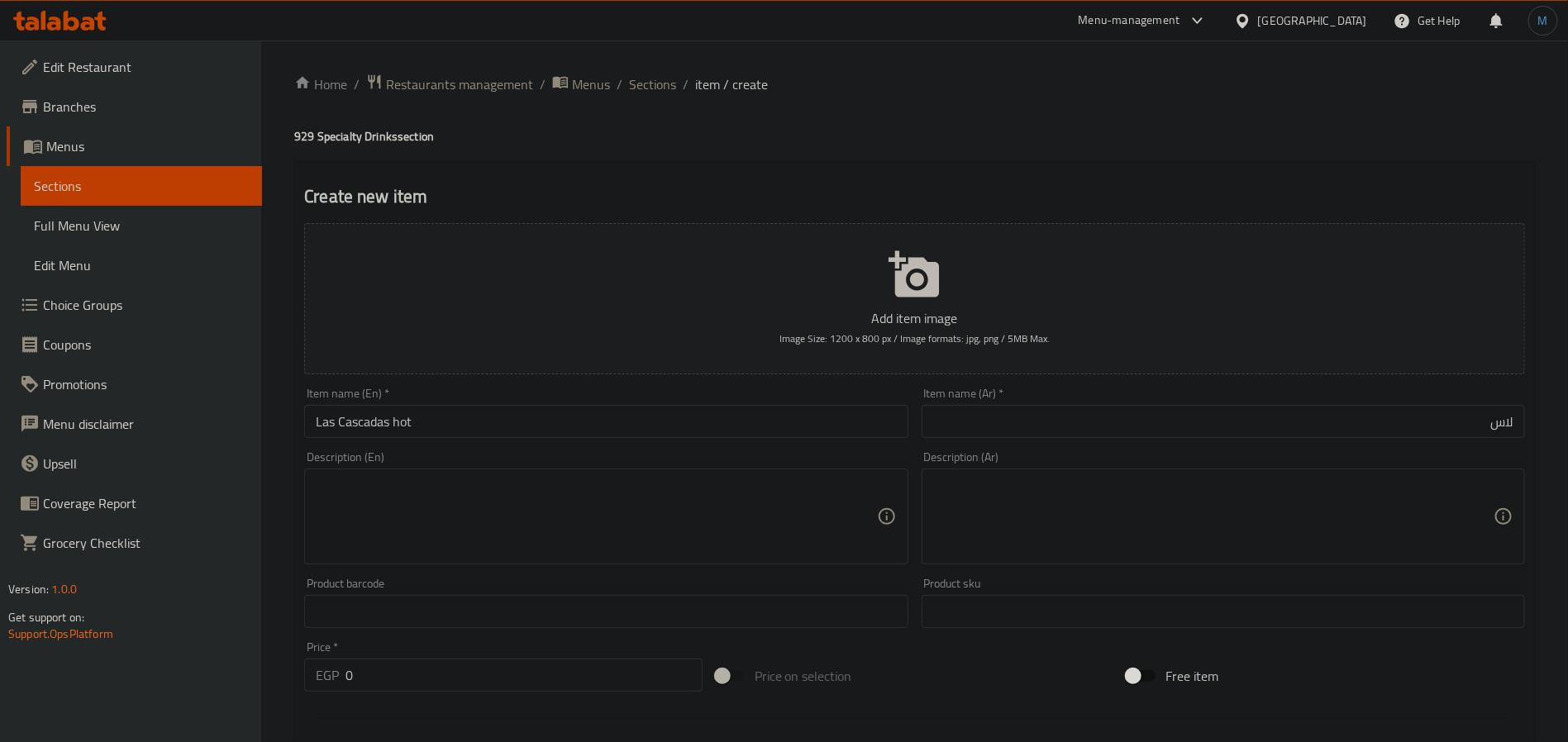
click at [361, 417] on input "Las Cascadas hot" at bounding box center [606, 422] width 604 height 33
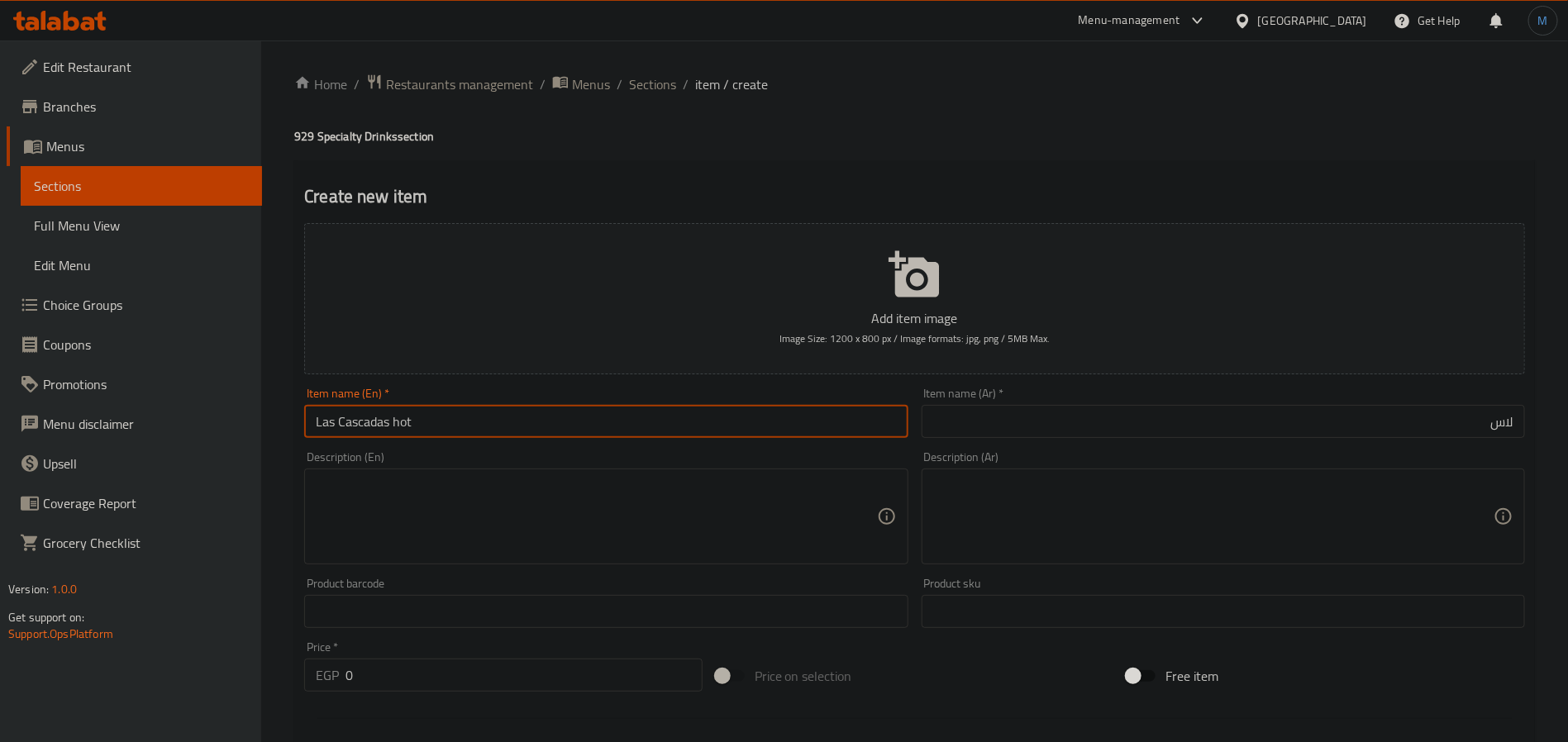
drag, startPoint x: 361, startPoint y: 417, endPoint x: 379, endPoint y: 355, distance: 64.6
click at [361, 417] on input "Las Cascadas hot" at bounding box center [606, 422] width 604 height 33
click at [1311, 444] on div "Description (Ar) Description (Ar)" at bounding box center [1223, 508] width 616 height 126
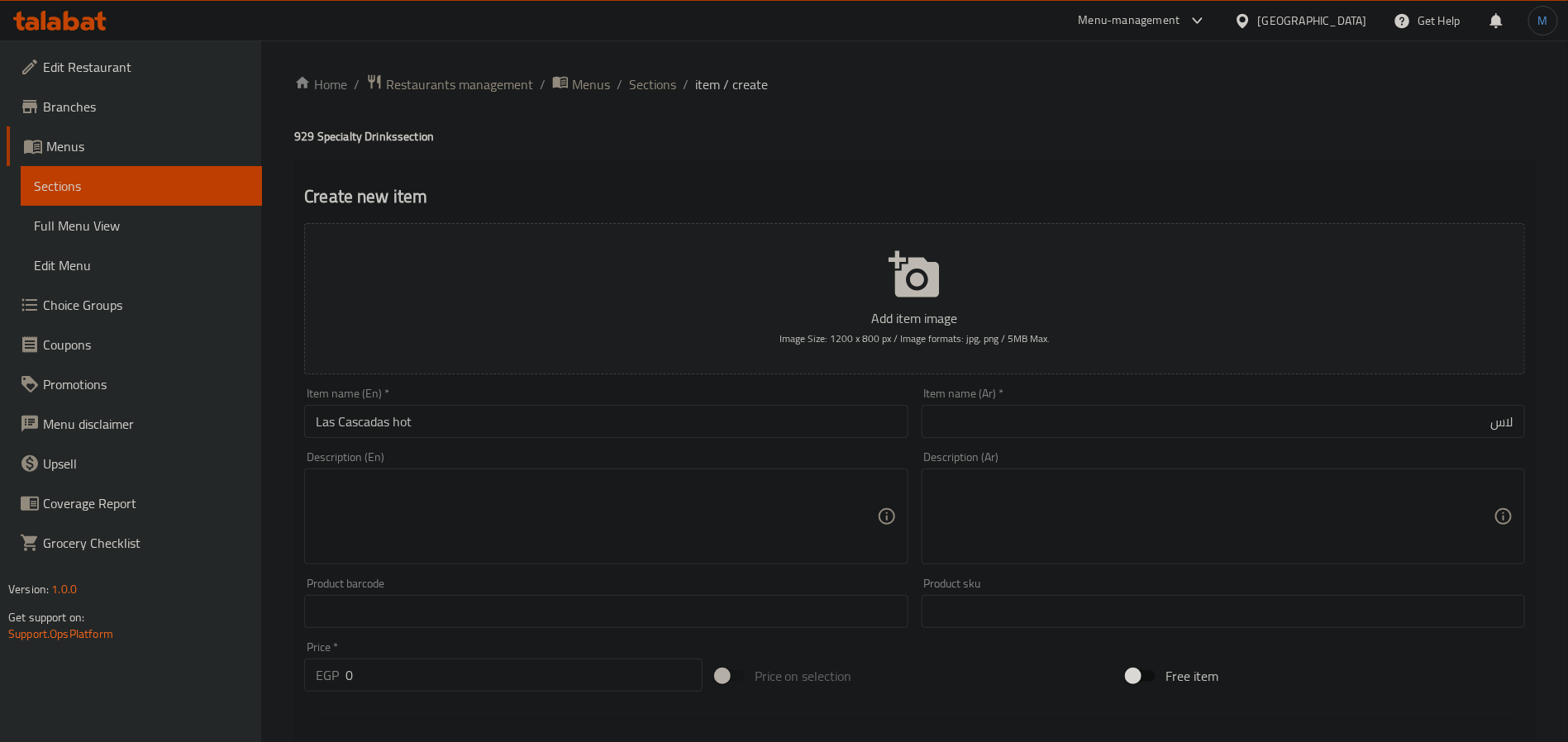
click at [1314, 442] on div "Item name (Ar)   * لاس Item name (Ar) *" at bounding box center [1223, 412] width 616 height 63
click at [1326, 434] on input "لاس" at bounding box center [1223, 422] width 604 height 33
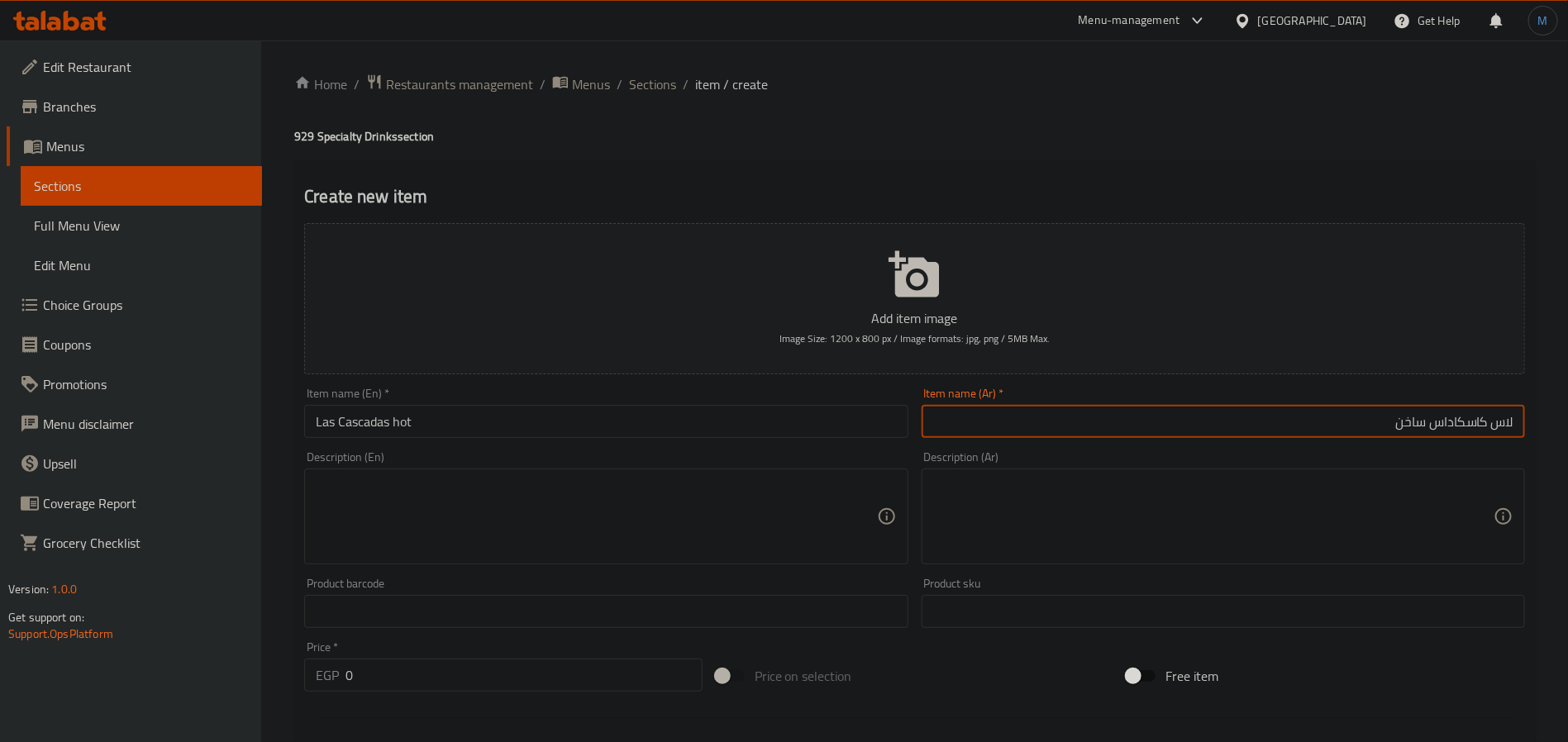
type input "لاس كاسكاداس ساخن"
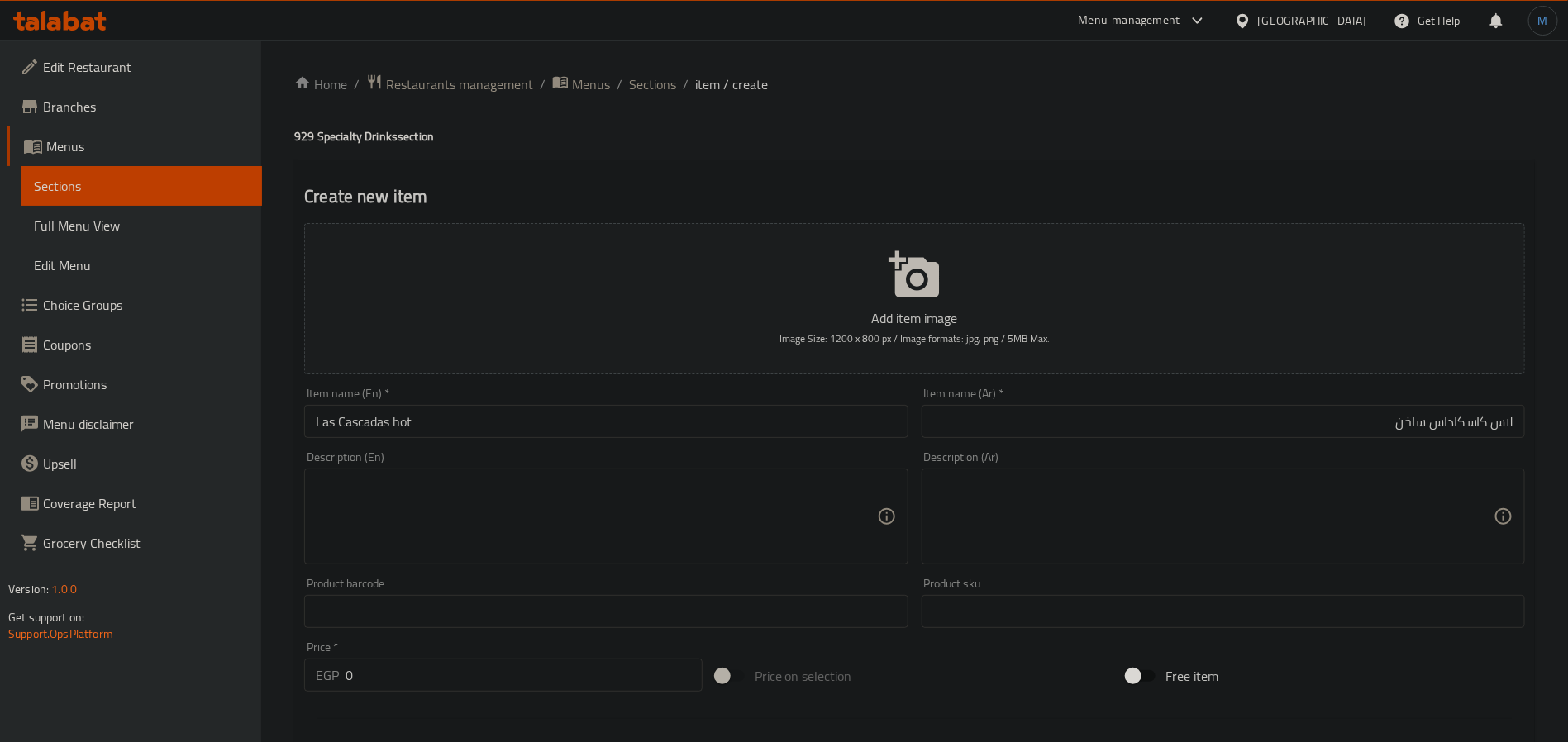
click at [470, 694] on div "Price   * EGP 0 Price *" at bounding box center [503, 666] width 411 height 63
click at [470, 685] on input "0" at bounding box center [523, 675] width 357 height 33
type input "145"
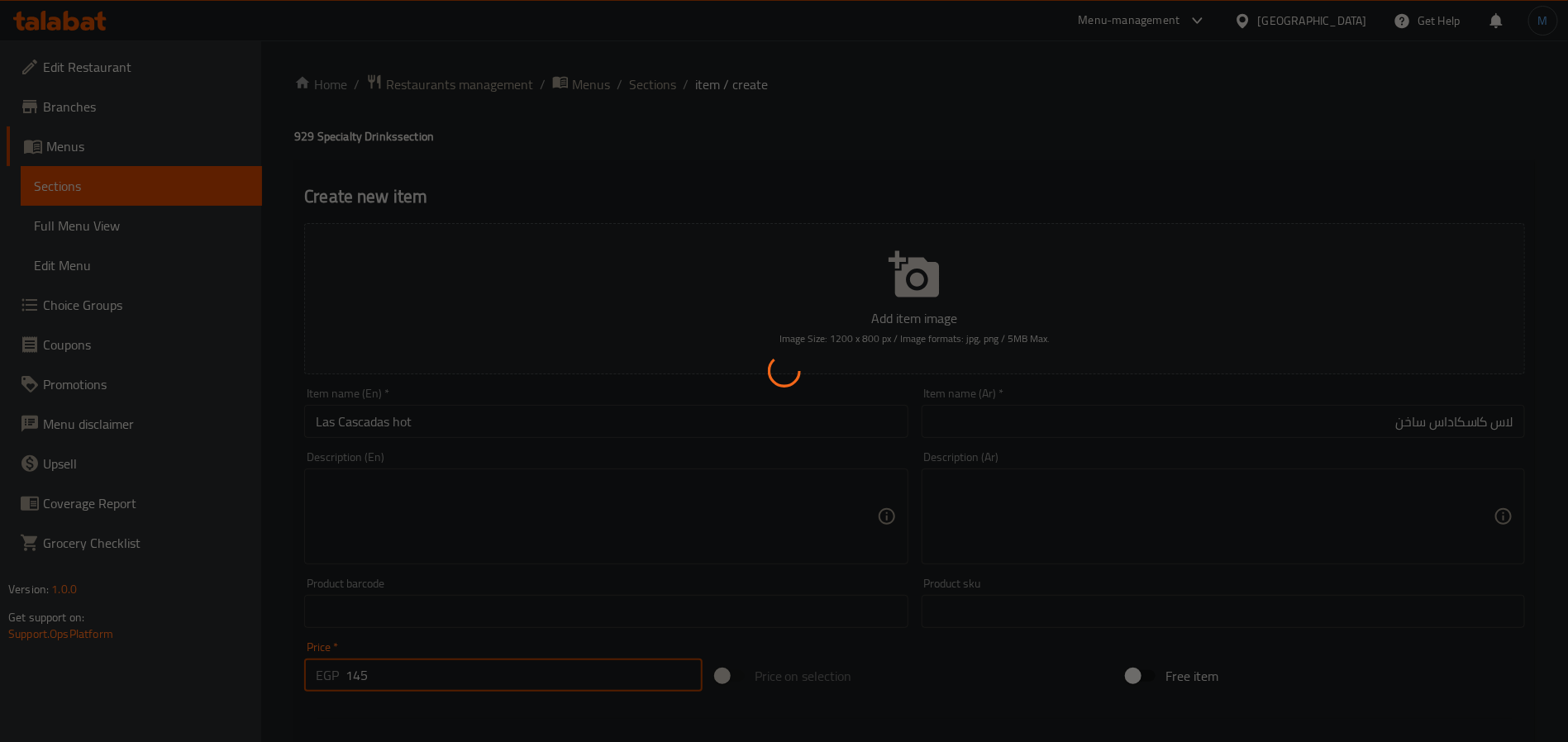
type input "0"
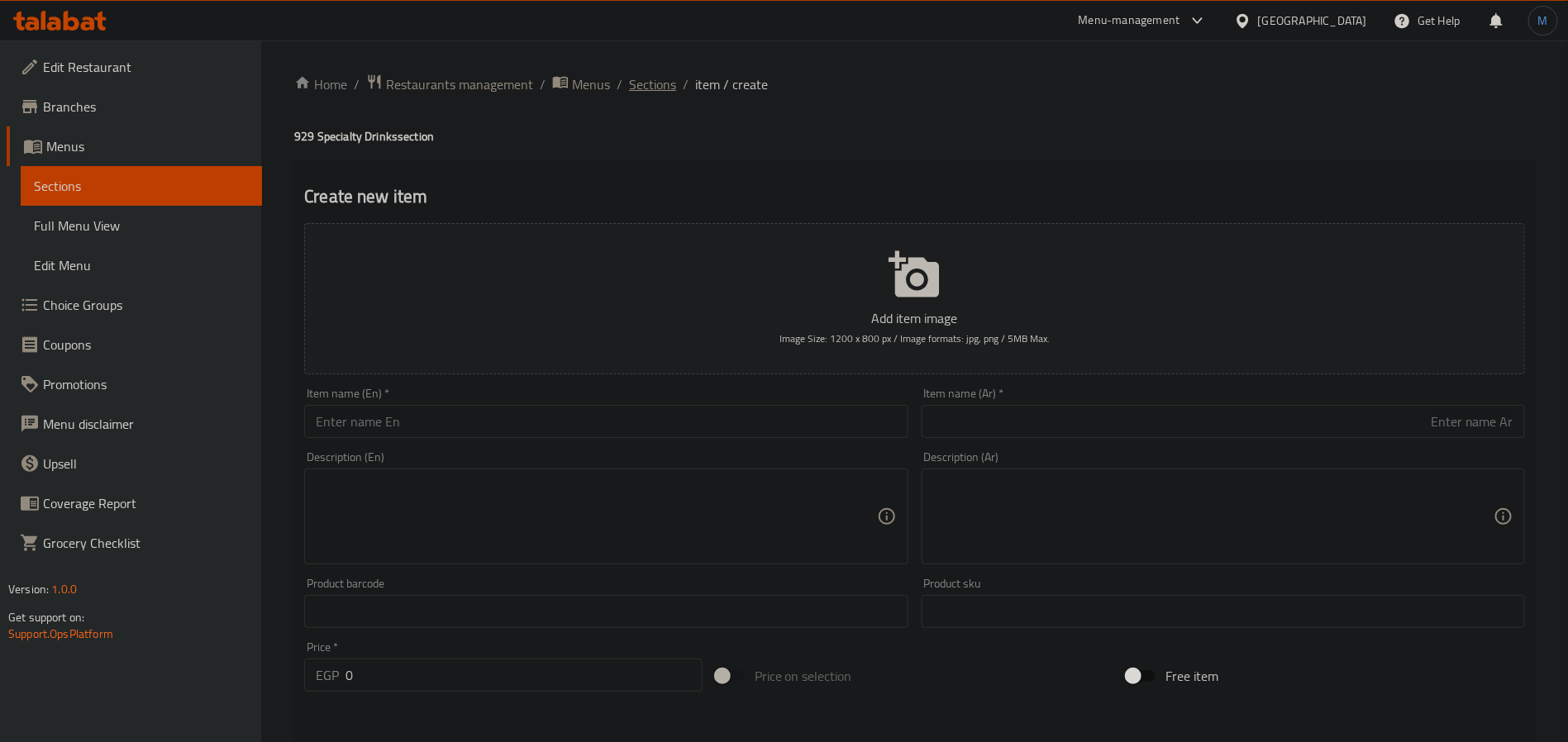
click at [659, 80] on span "Sections" at bounding box center [652, 85] width 47 height 19
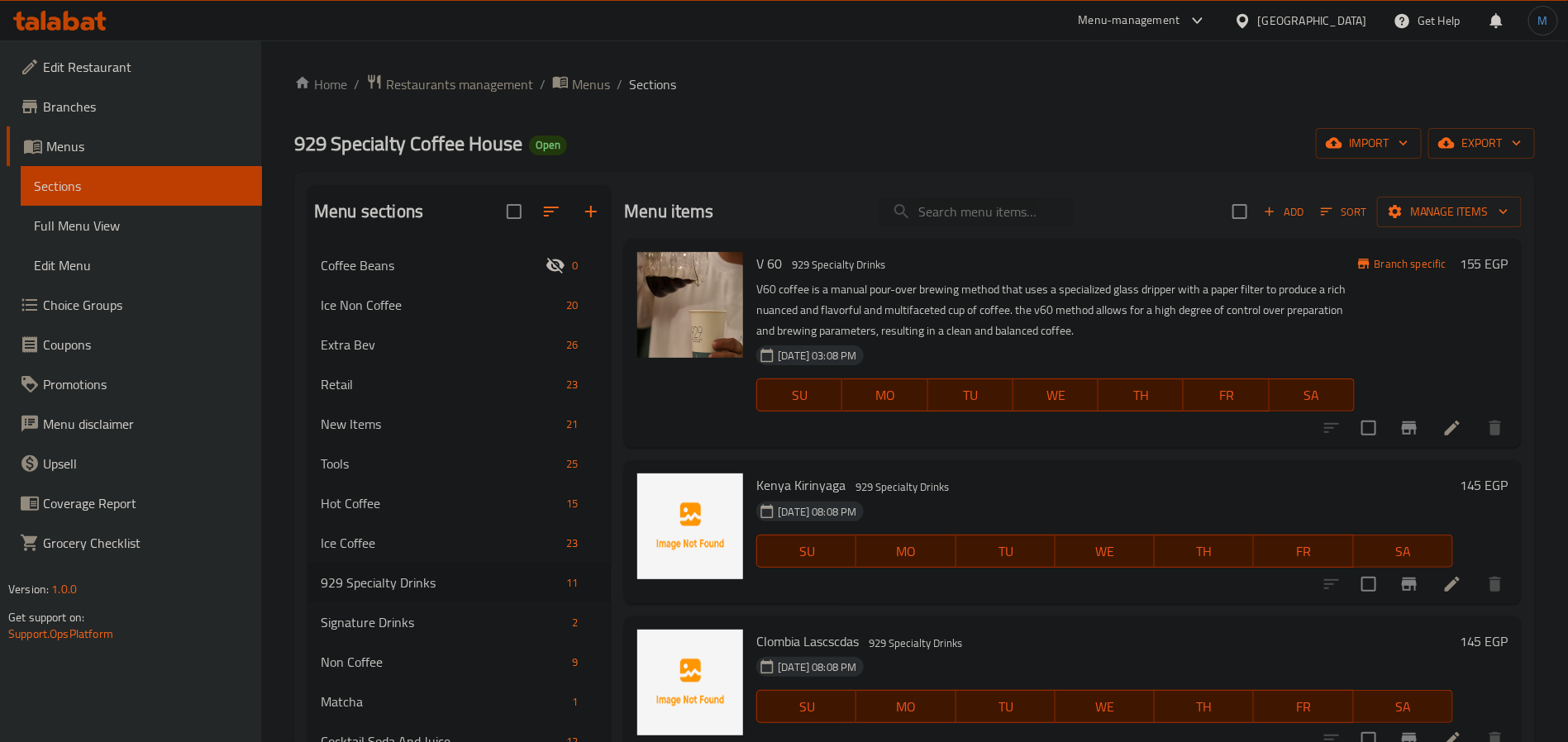
click at [978, 357] on div "16-10-2024 03:08 PM SU MO TU WE TH FR SA" at bounding box center [1055, 384] width 610 height 89
click at [1006, 224] on input "search" at bounding box center [976, 212] width 195 height 29
paste input "Burundi hot"
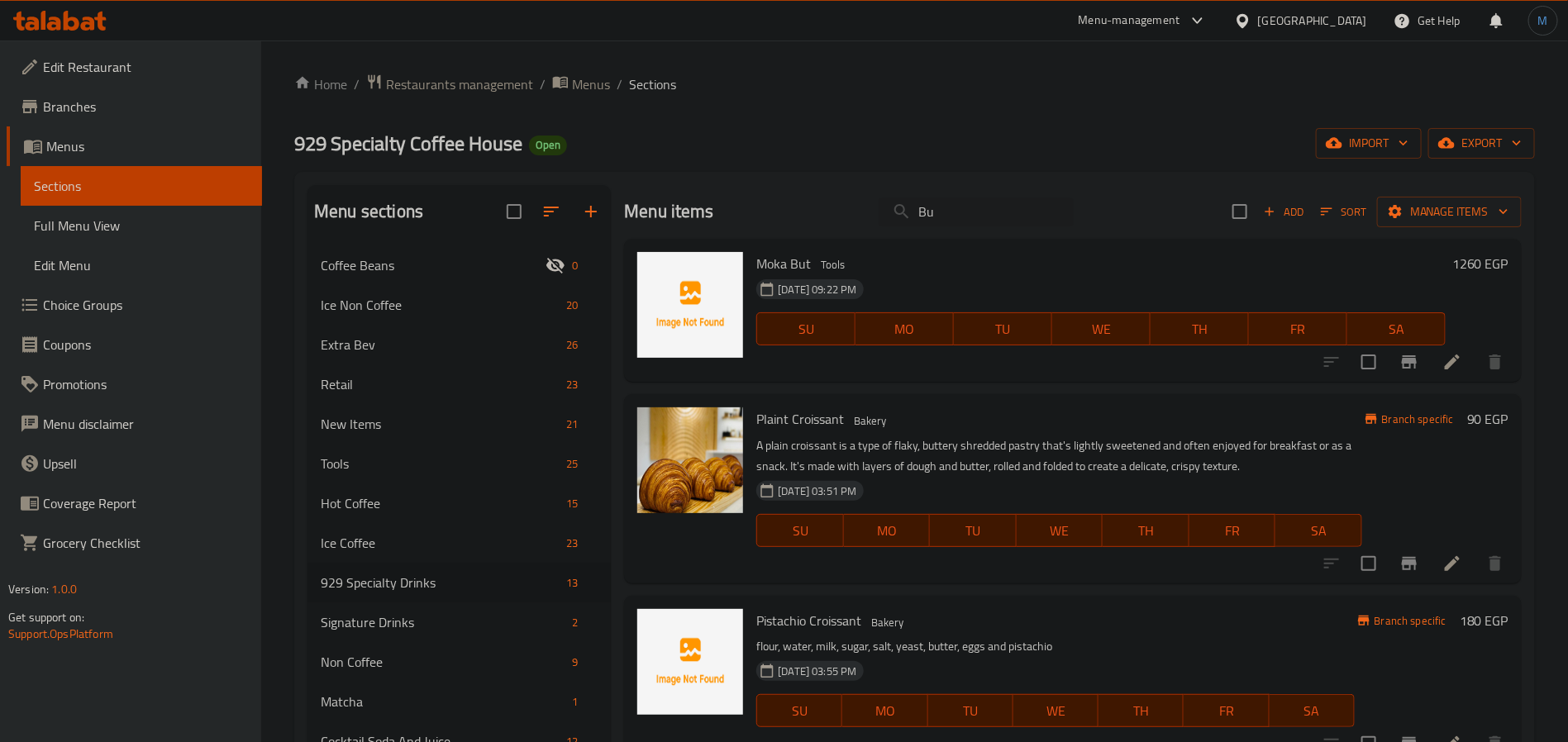
type input "Bu"
click at [1272, 209] on span "Add" at bounding box center [1283, 212] width 45 height 19
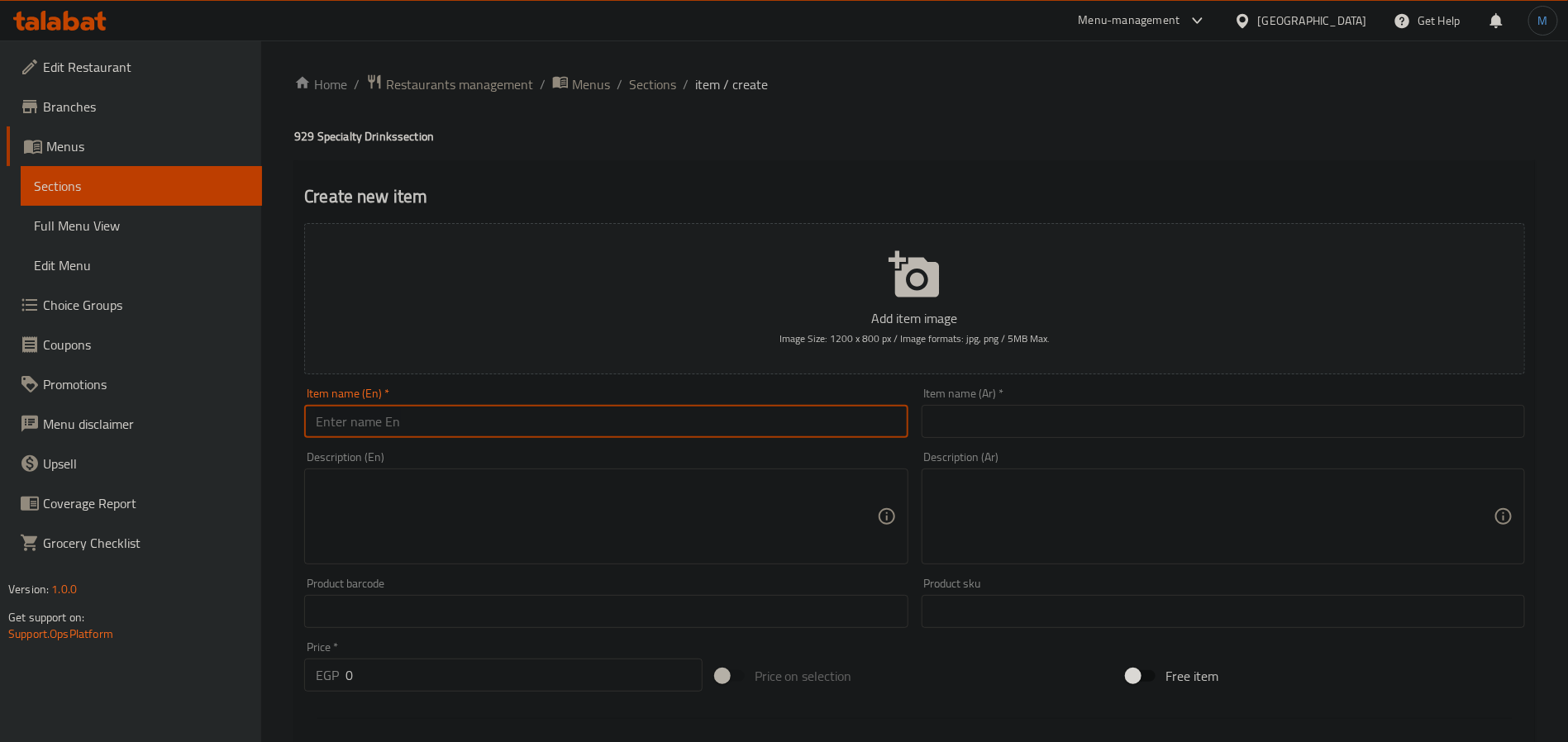
click at [582, 422] on input "text" at bounding box center [606, 422] width 604 height 33
paste input "Burundi hot"
type input "Burundi Hot"
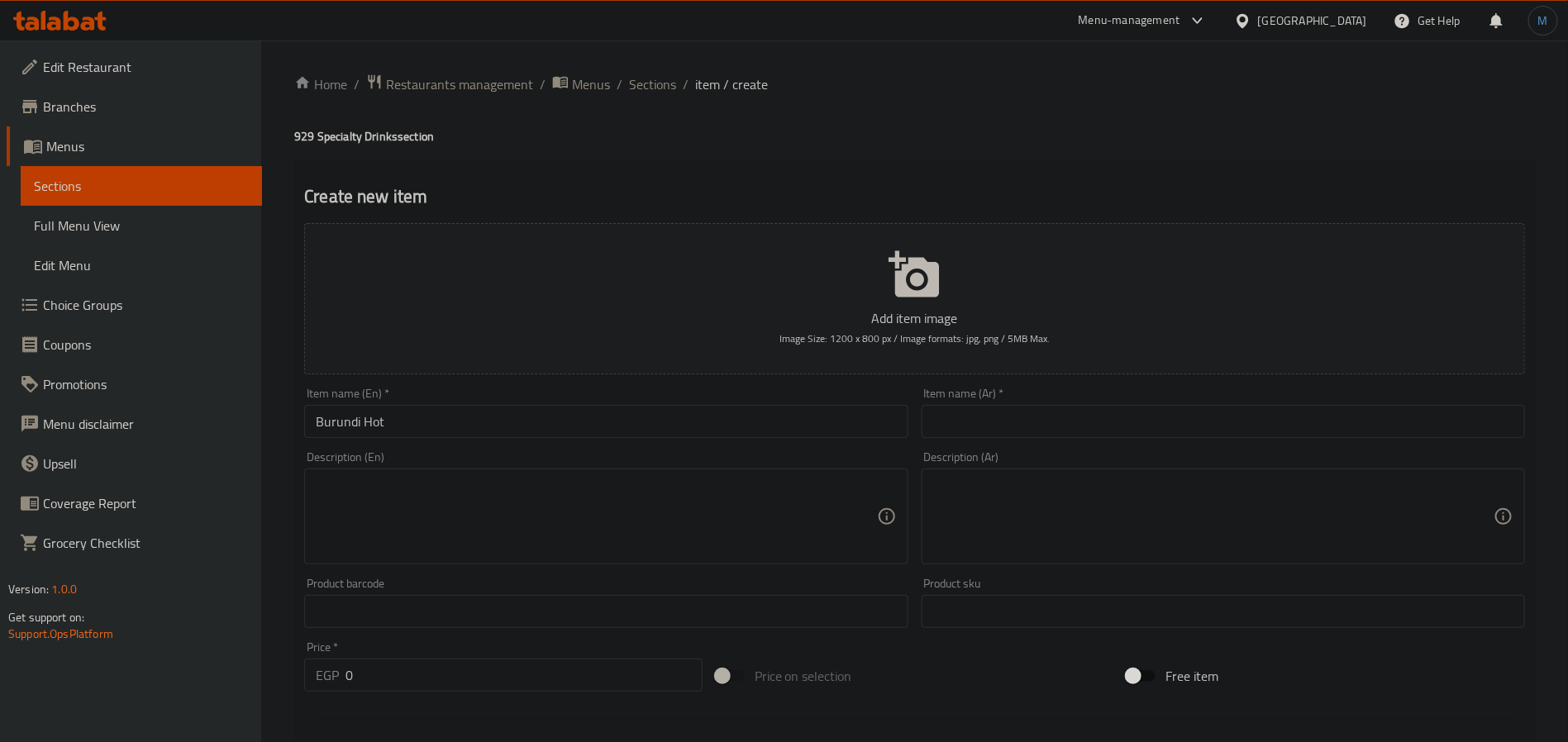
click at [1148, 415] on input "text" at bounding box center [1223, 422] width 604 height 33
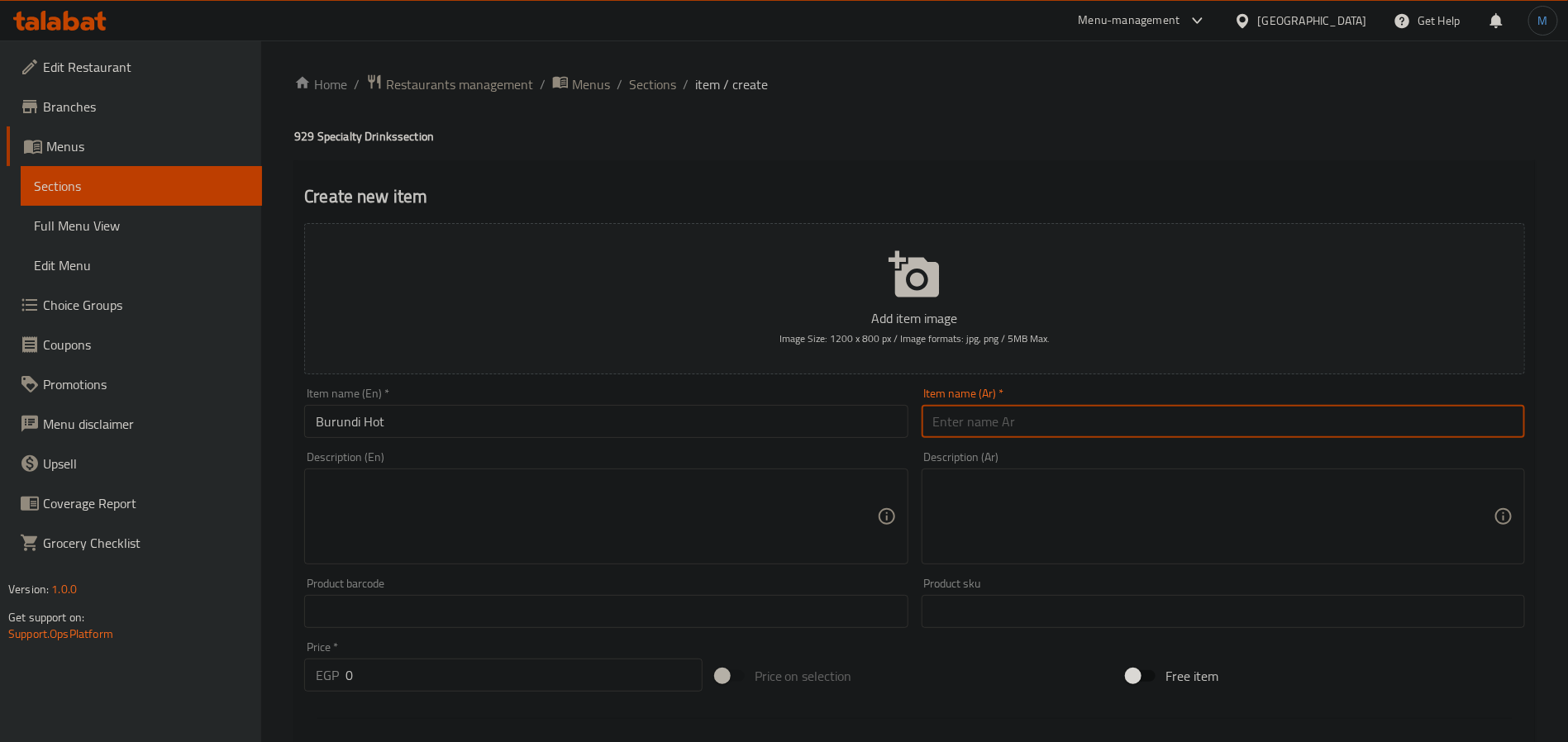
paste input "بوروندي هوت"
type input "بوروندي هوت"
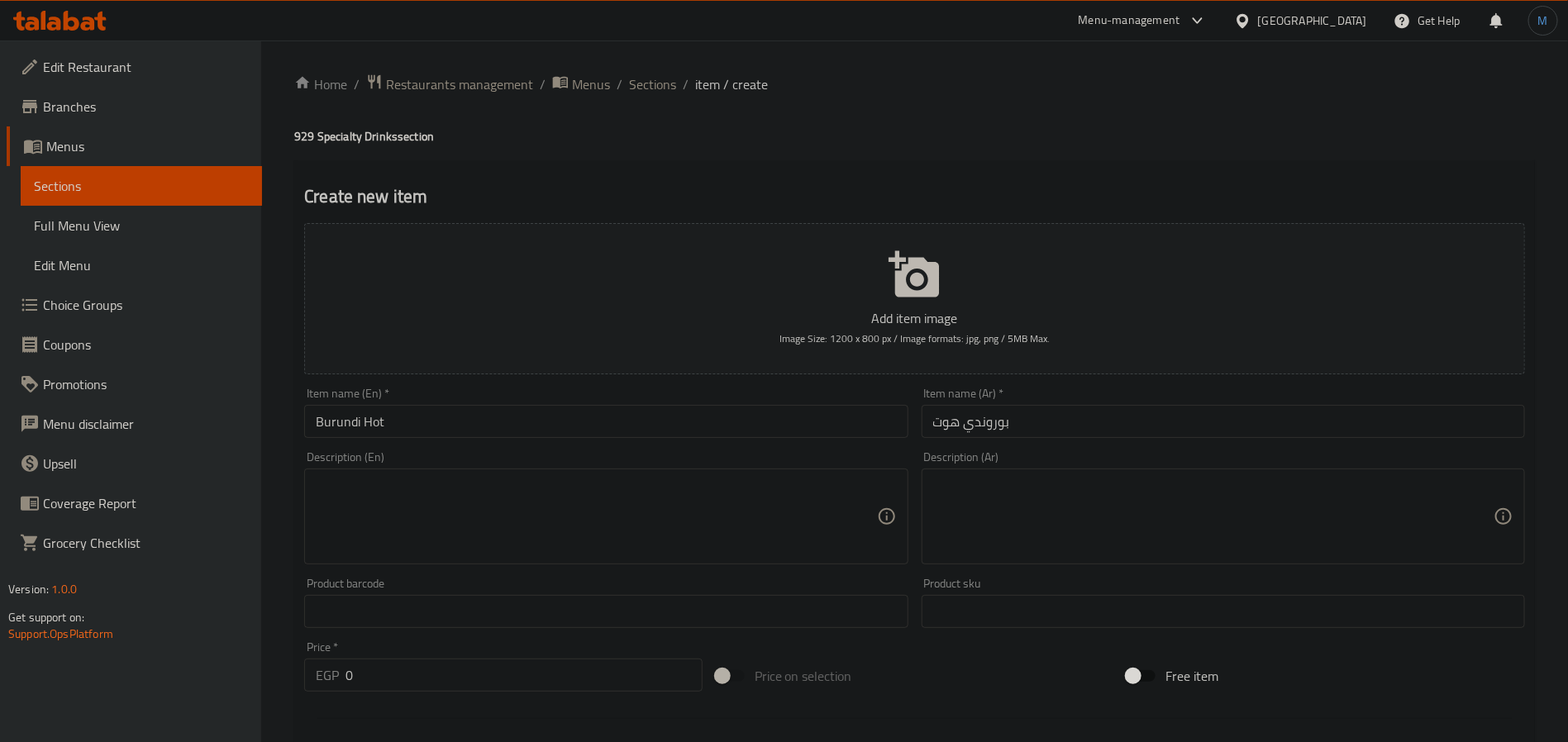
click at [380, 657] on div "Price   * EGP 0 Price *" at bounding box center [504, 667] width 399 height 51
click at [390, 664] on input "0" at bounding box center [523, 675] width 357 height 33
type input "145"
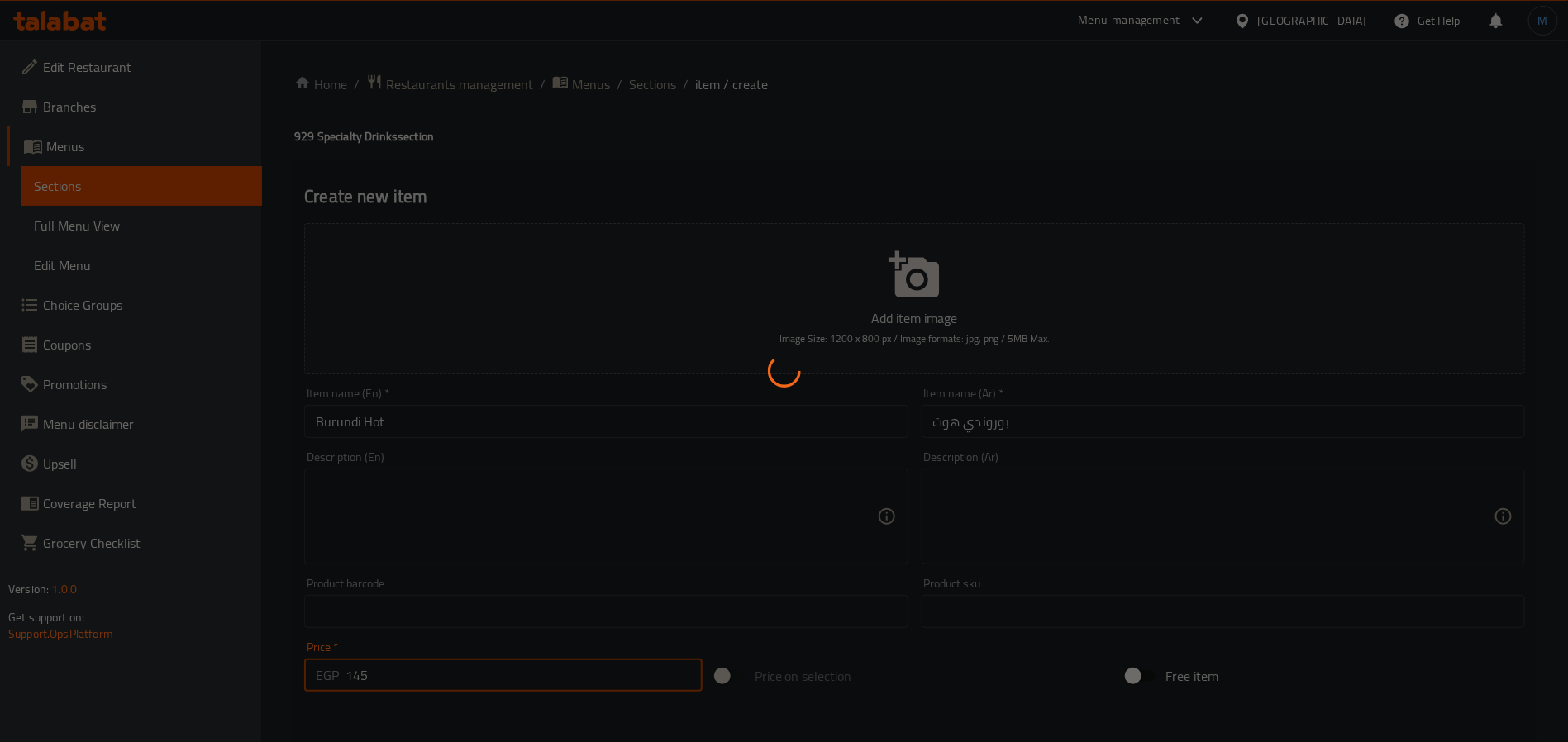
type input "0"
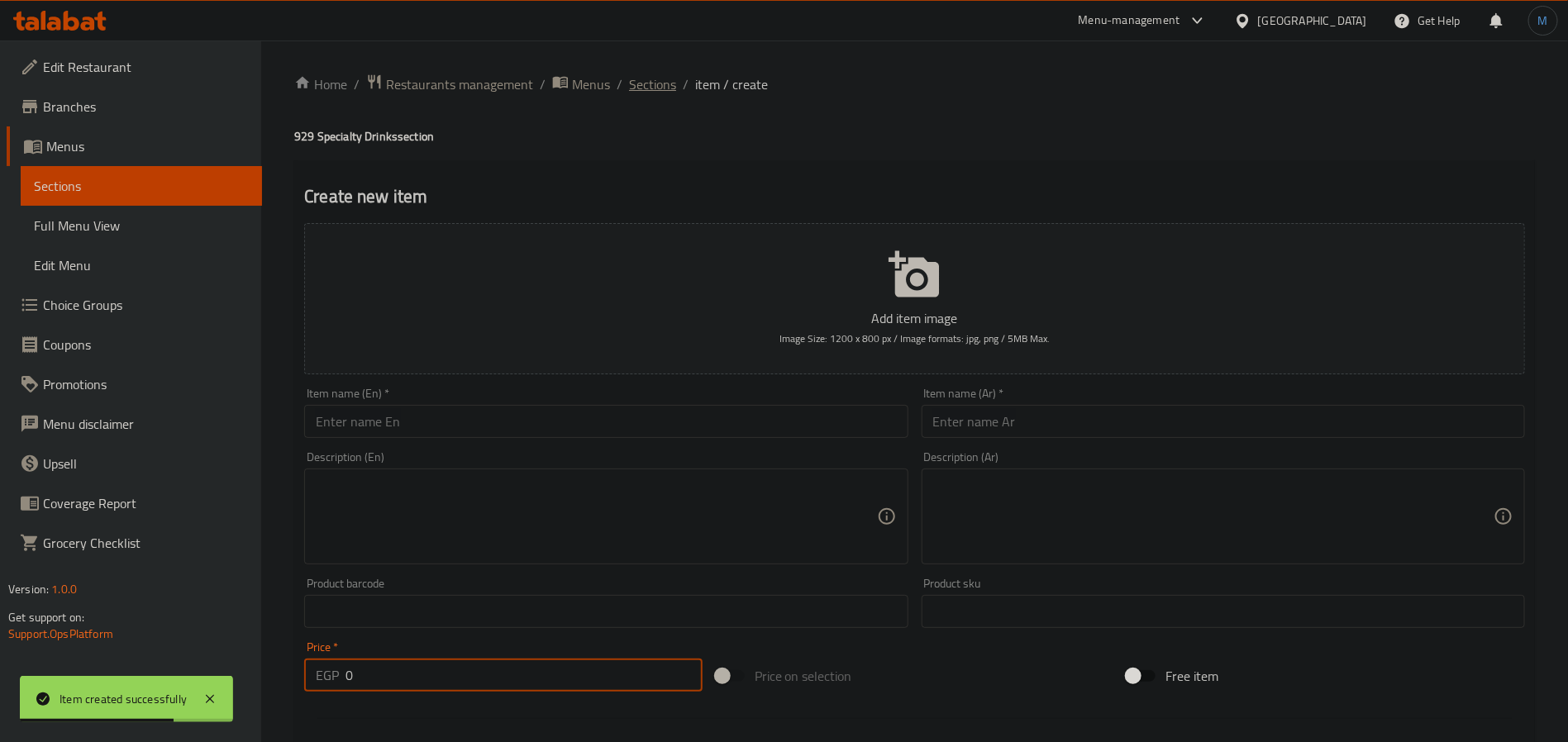
click at [650, 86] on span "Sections" at bounding box center [652, 85] width 47 height 19
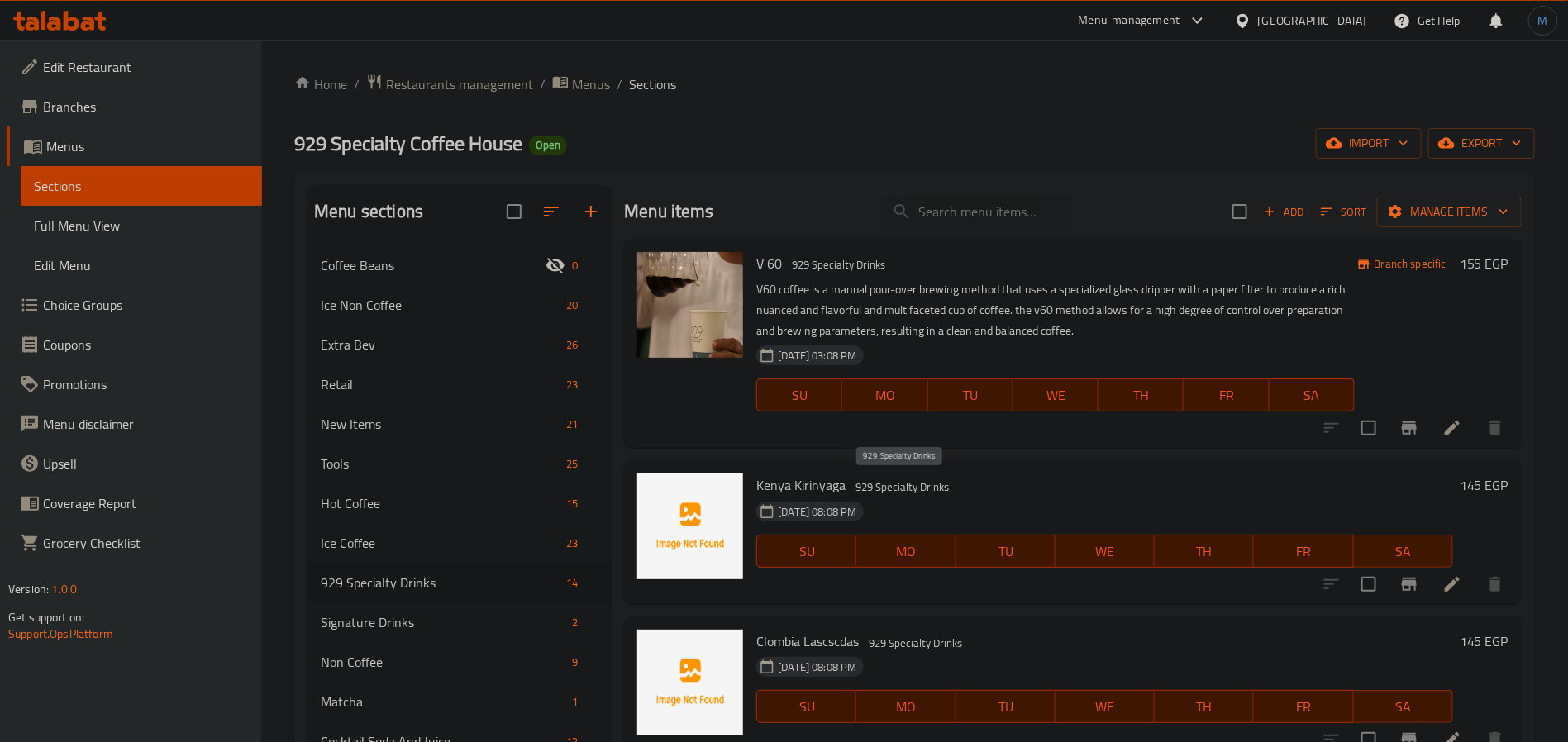
click at [910, 477] on div "929 Specialty Drinks" at bounding box center [902, 486] width 107 height 19
click at [987, 194] on div "Menu items Add Sort Manage items" at bounding box center [1072, 211] width 897 height 53
click at [992, 204] on input "search" at bounding box center [976, 212] width 195 height 29
paste input "Tolima hot"
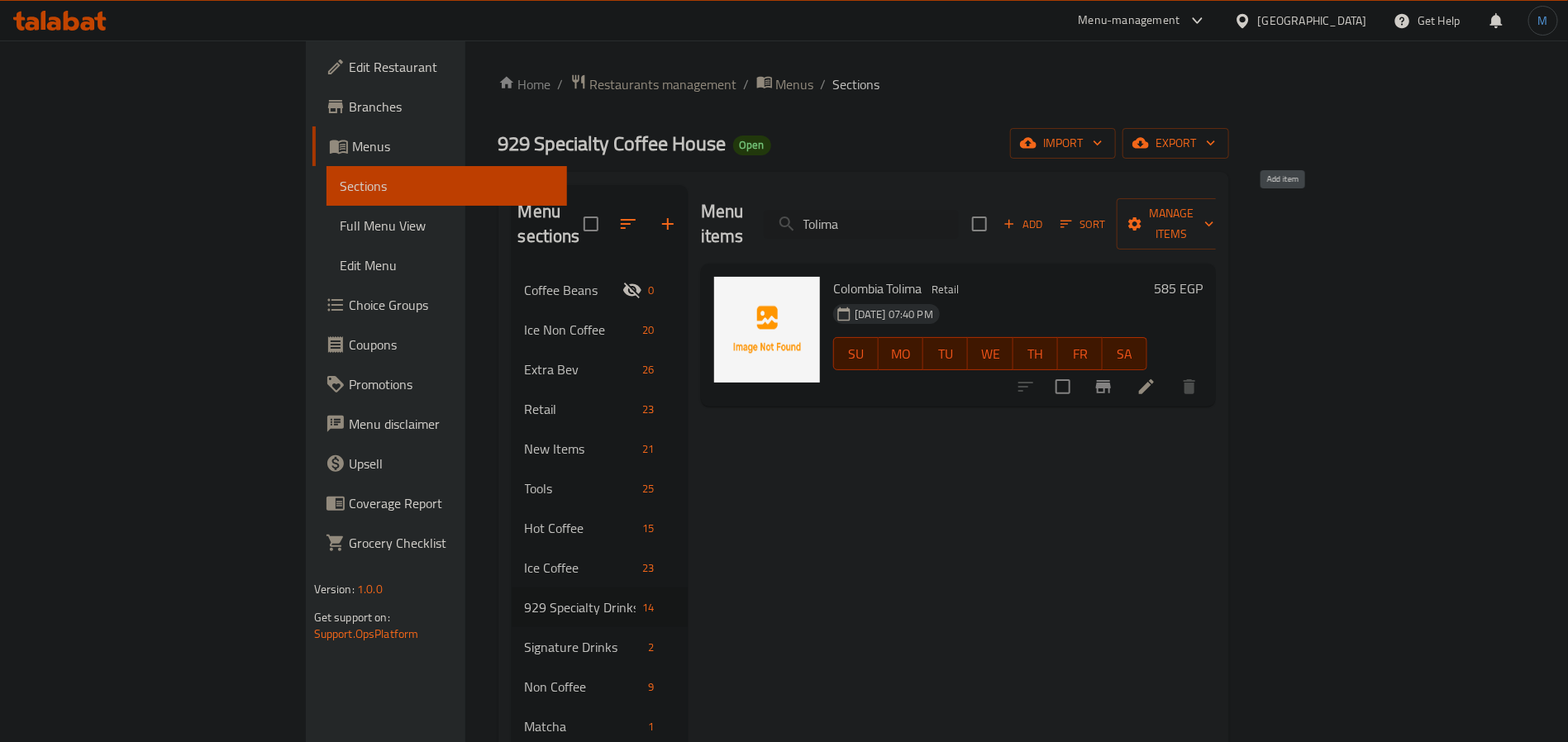
type input "Tolima"
click at [1017, 218] on icon "button" at bounding box center [1008, 224] width 15 height 15
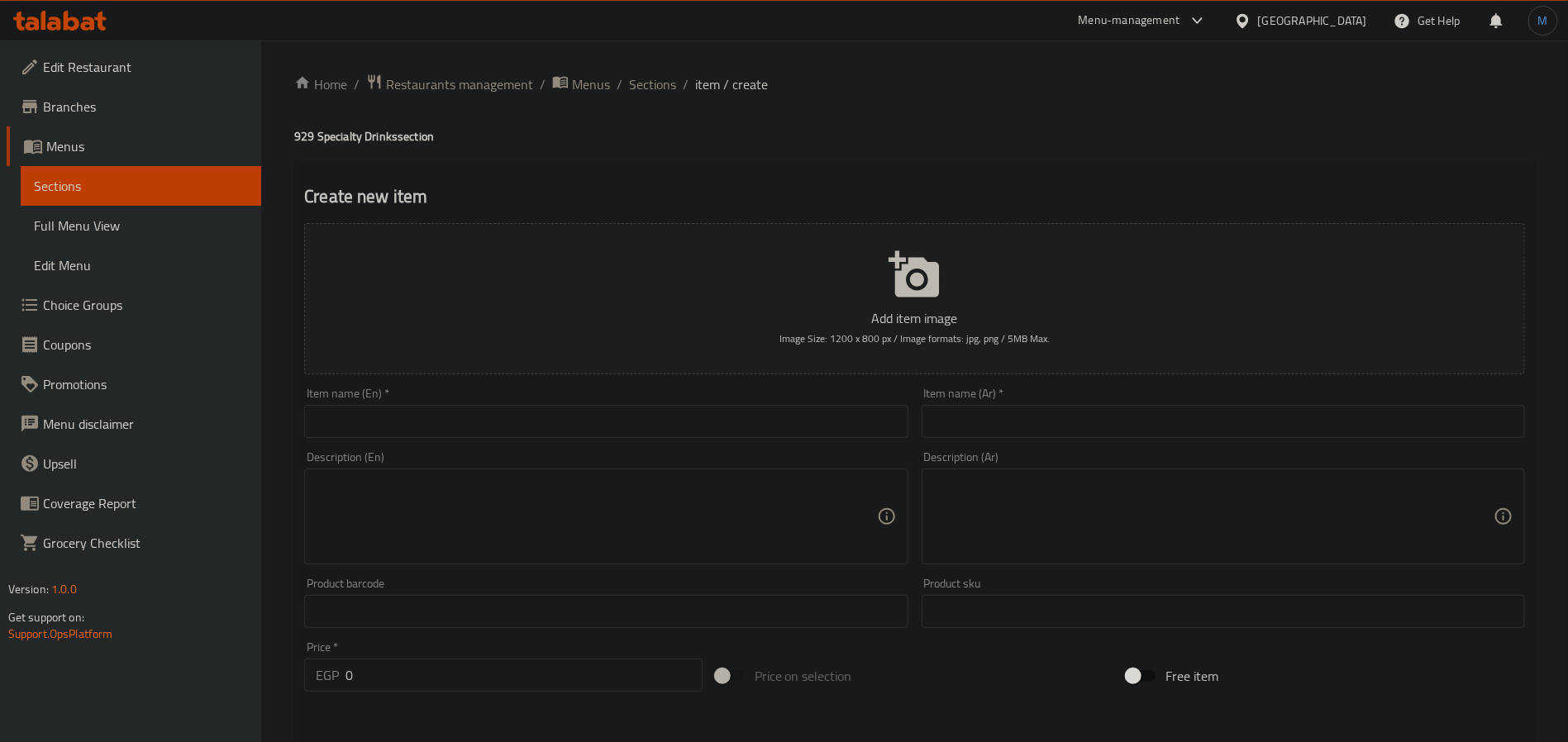
click at [675, 406] on input "text" at bounding box center [606, 422] width 604 height 33
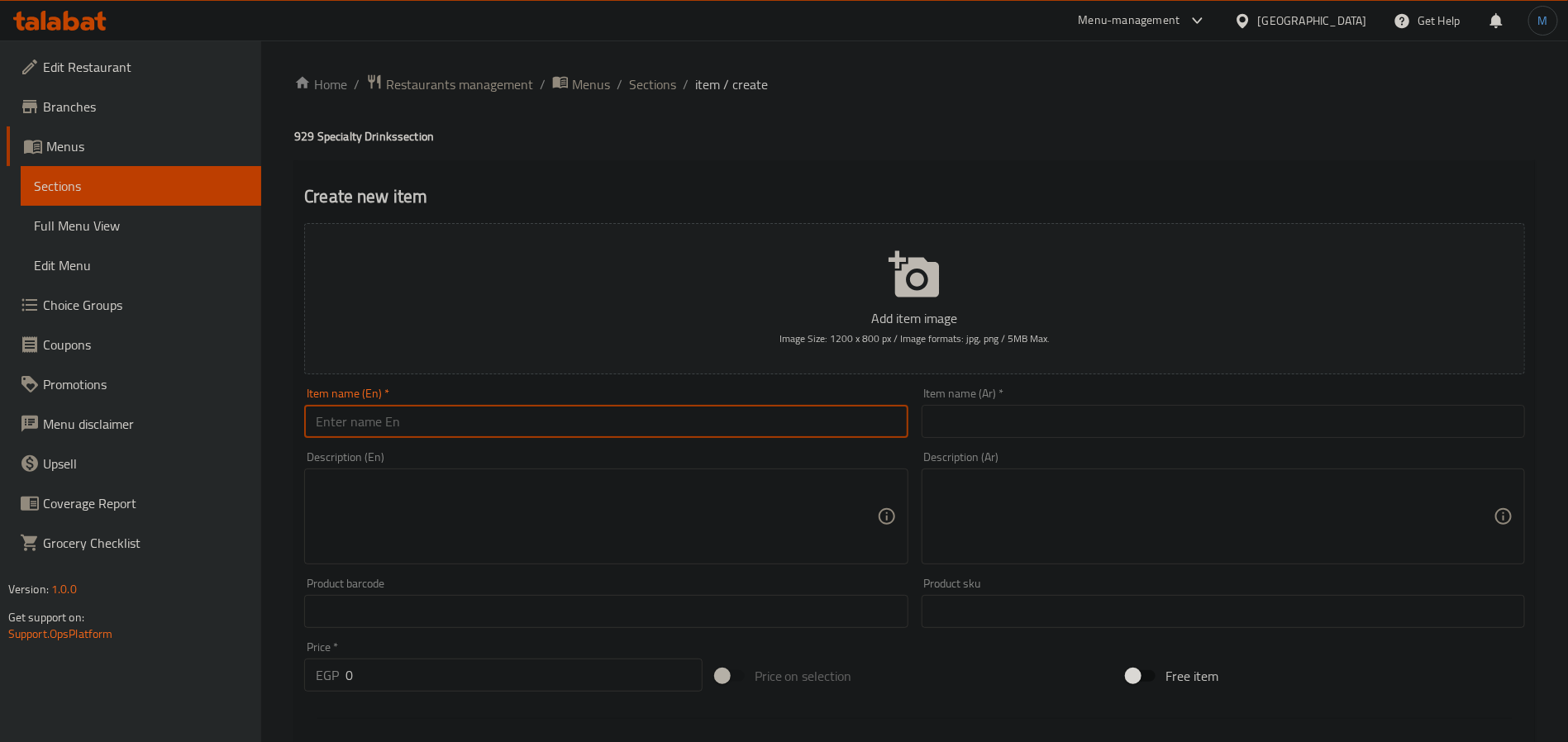
paste input "Tolima hot"
type input "Tolima Hot"
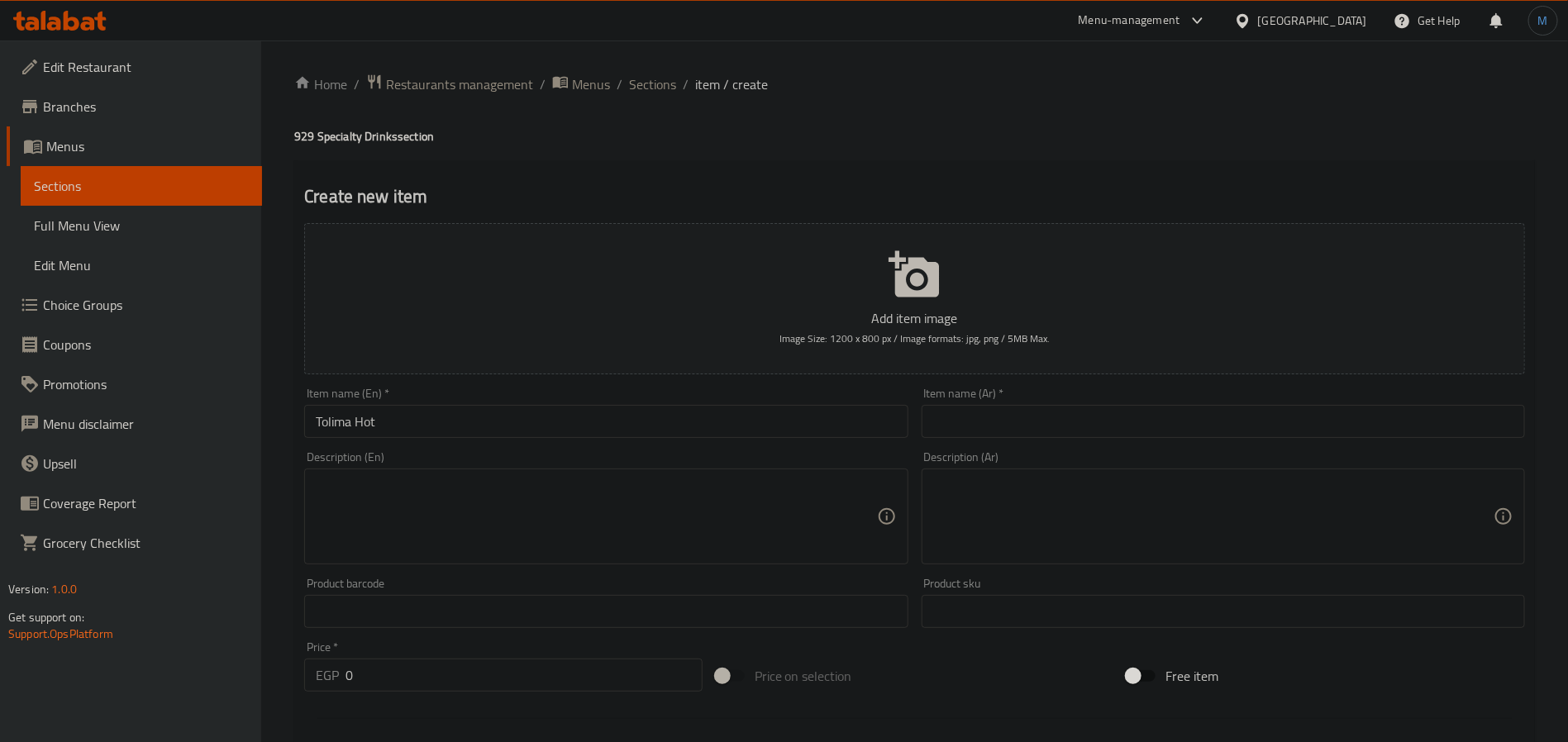
click at [1046, 411] on input "text" at bounding box center [1223, 422] width 604 height 33
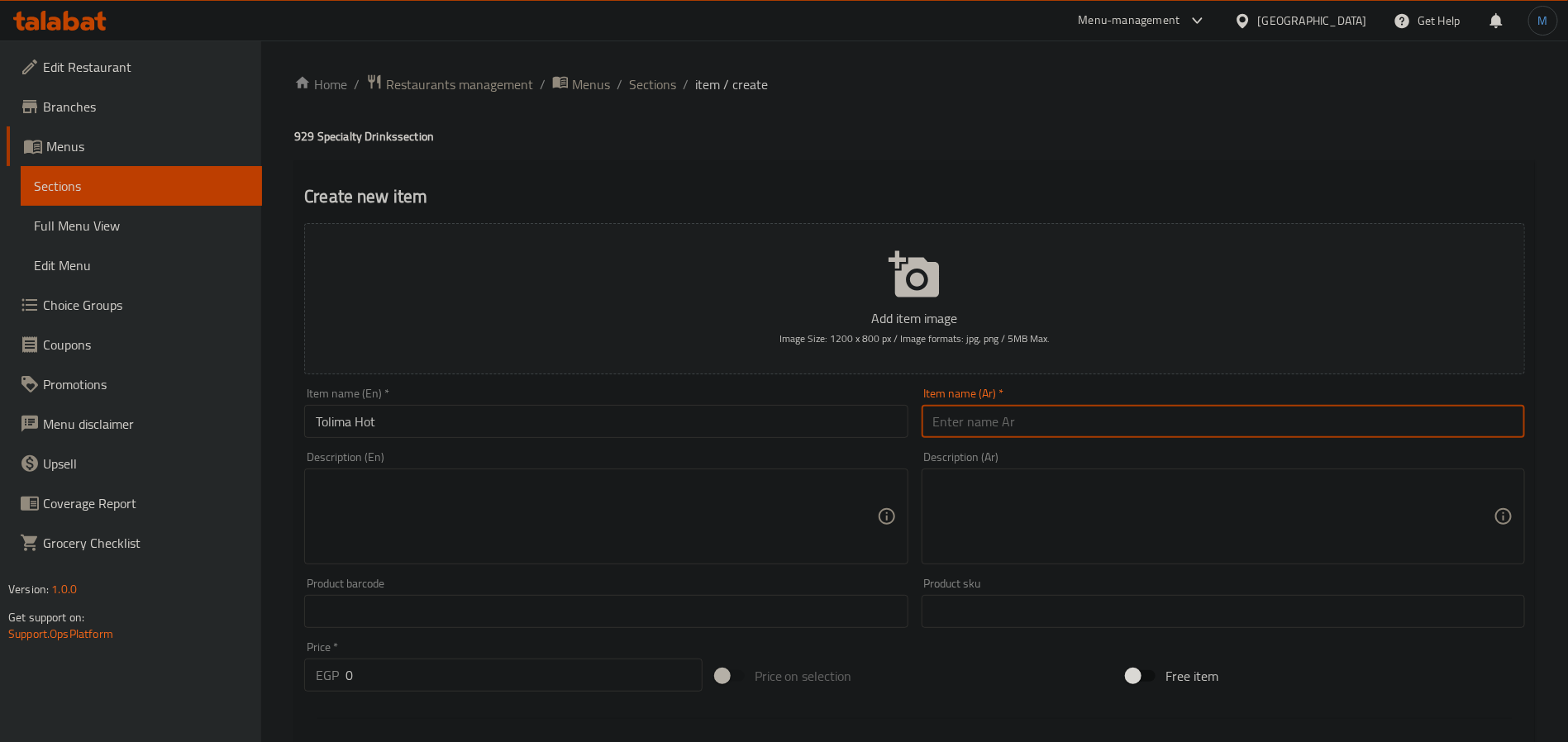
paste input "توليما هوت"
type input "توليما هوت"
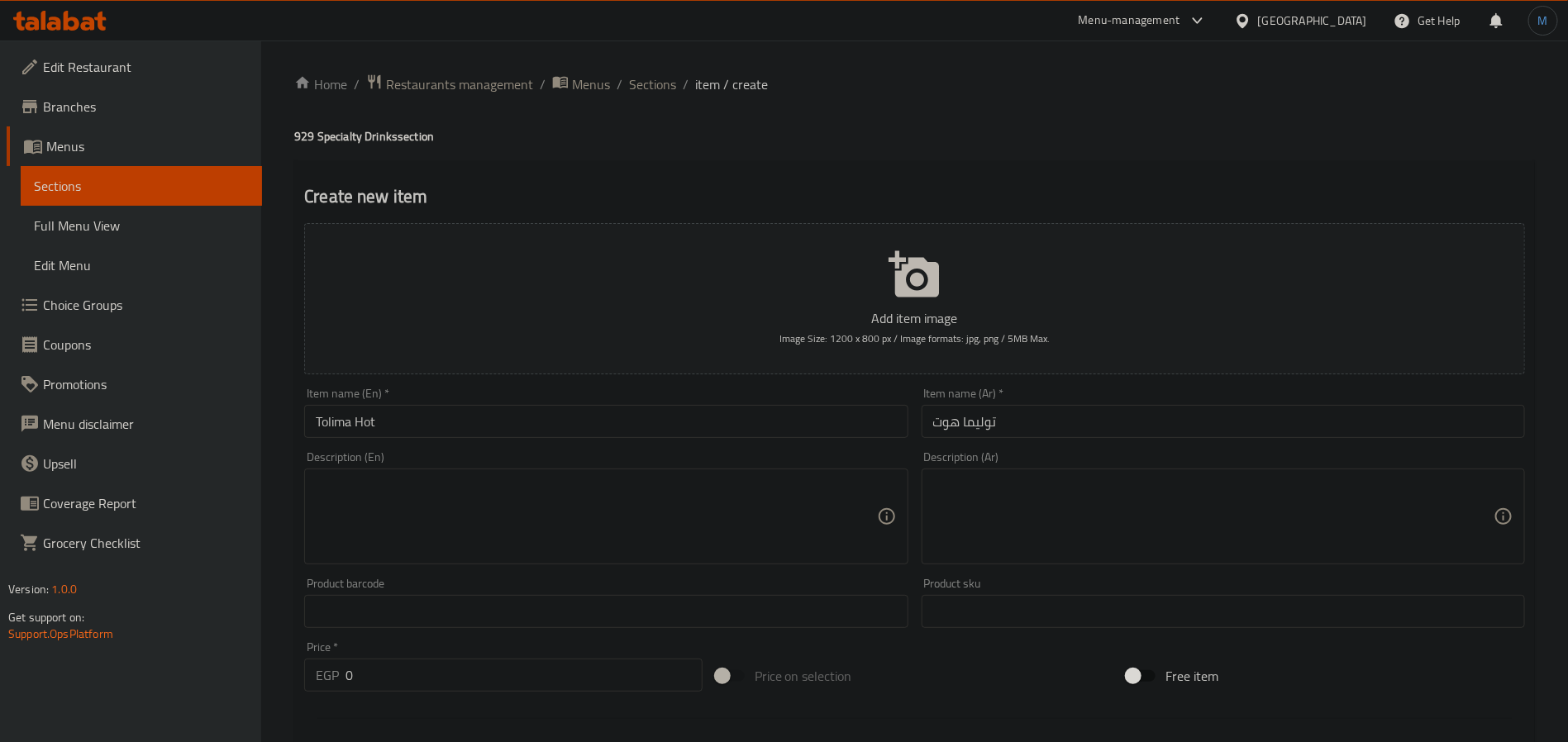
drag, startPoint x: 409, startPoint y: 653, endPoint x: 410, endPoint y: 664, distance: 11.0
click at [409, 659] on div "Price   * EGP 0 Price *" at bounding box center [504, 667] width 399 height 51
click at [410, 664] on input "0" at bounding box center [523, 675] width 357 height 33
paste input "145"
paste input "number"
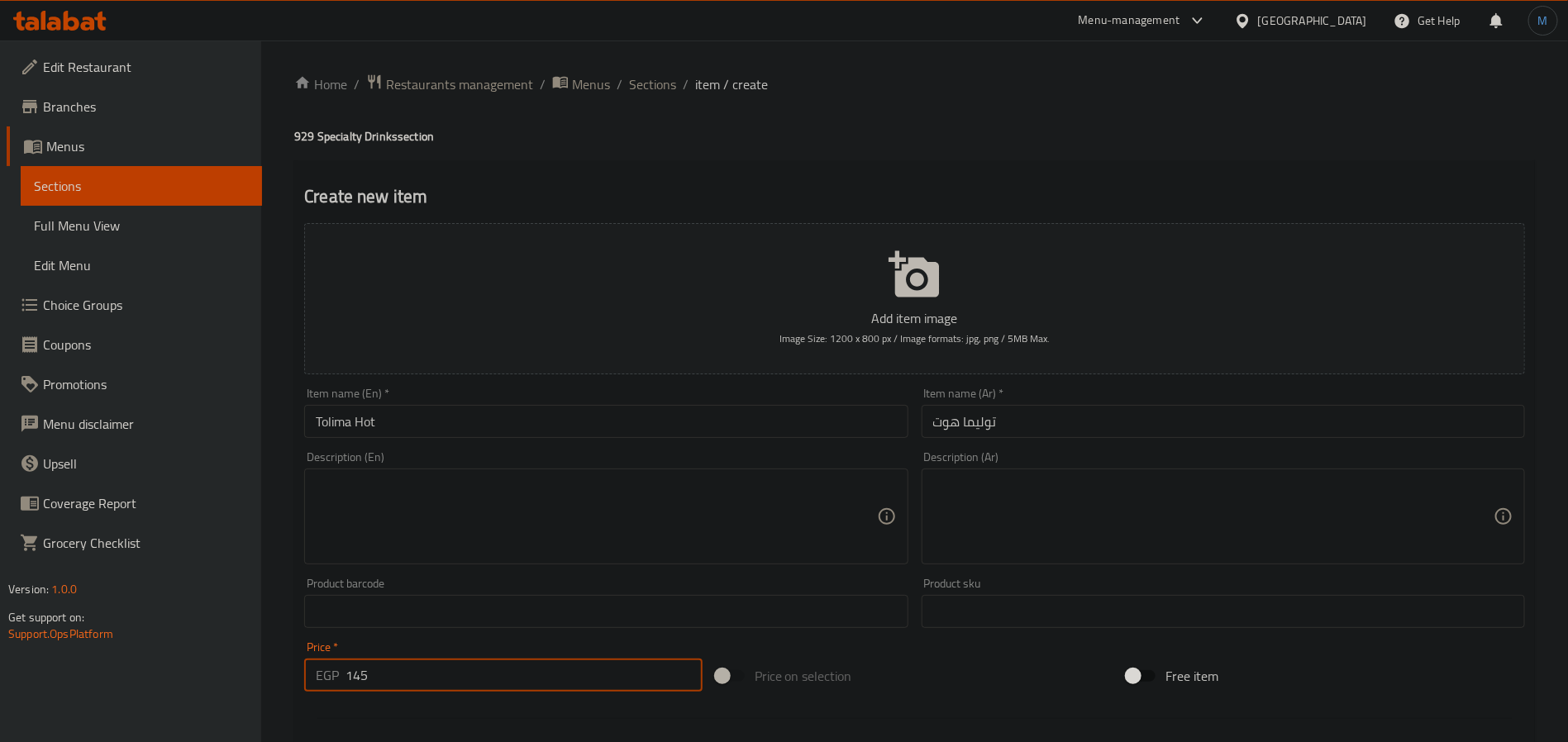
type input "145"
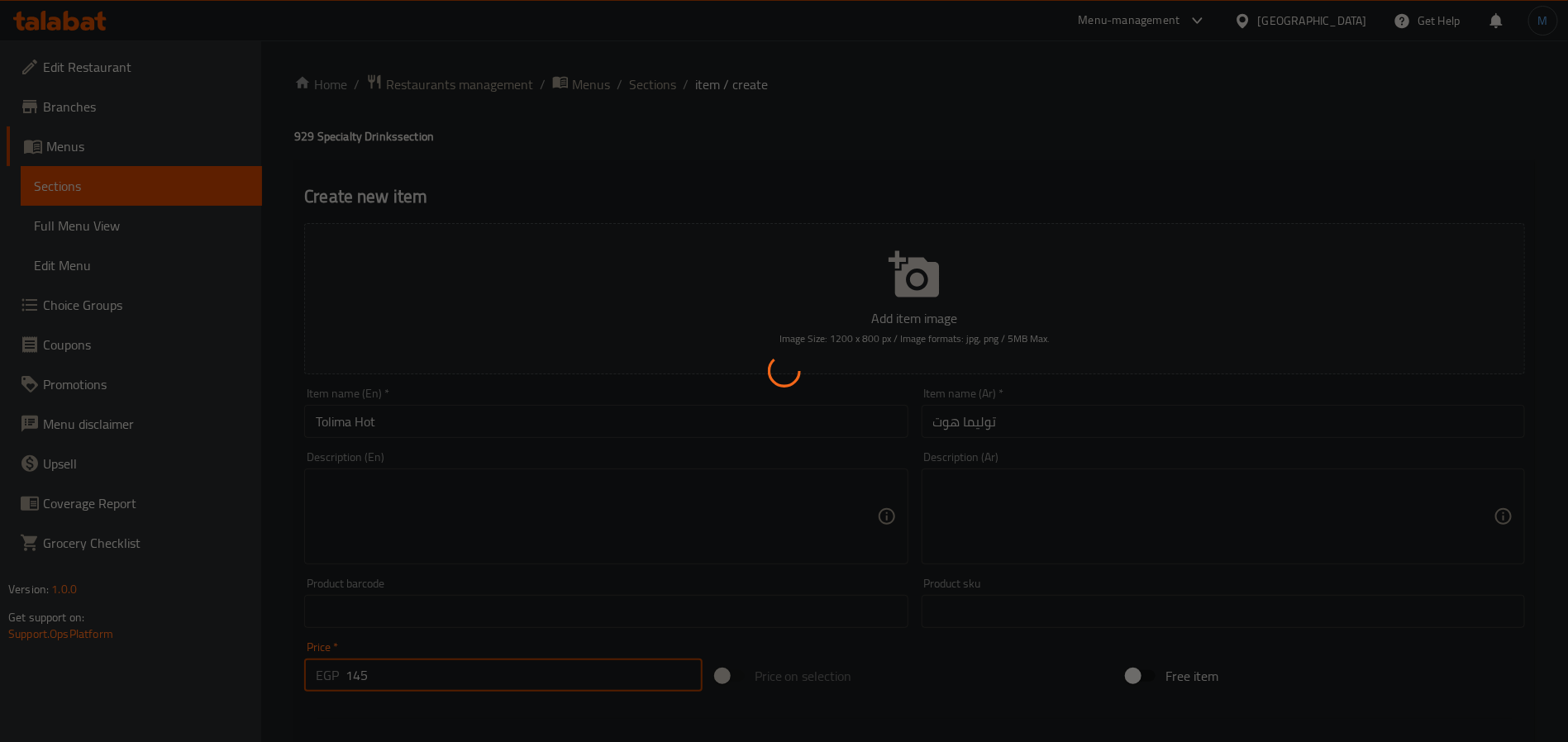
type input "0"
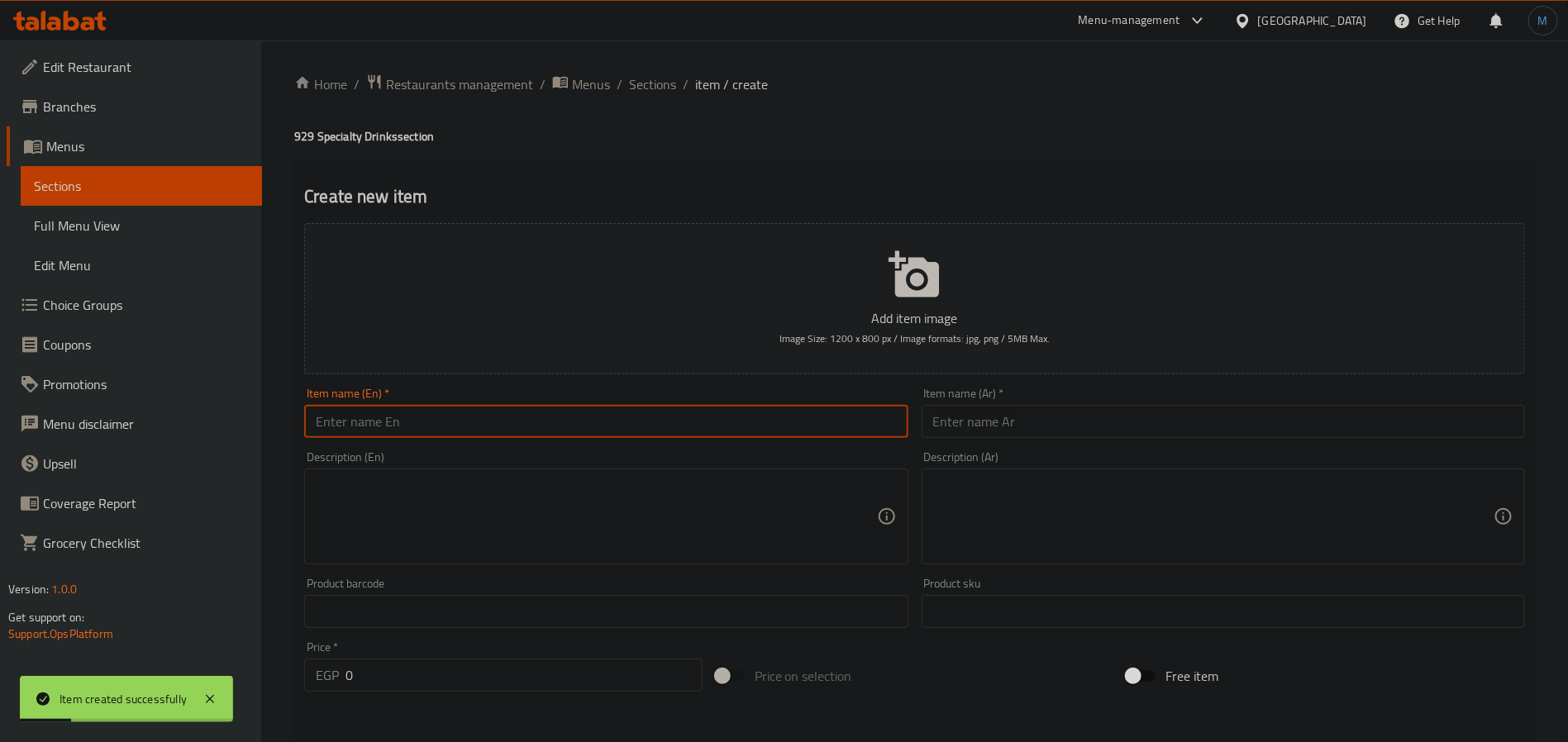
click at [647, 430] on input "text" at bounding box center [606, 422] width 604 height 33
paste input "Pink Bourbon hot"
type input "Pink Bourbon Hot"
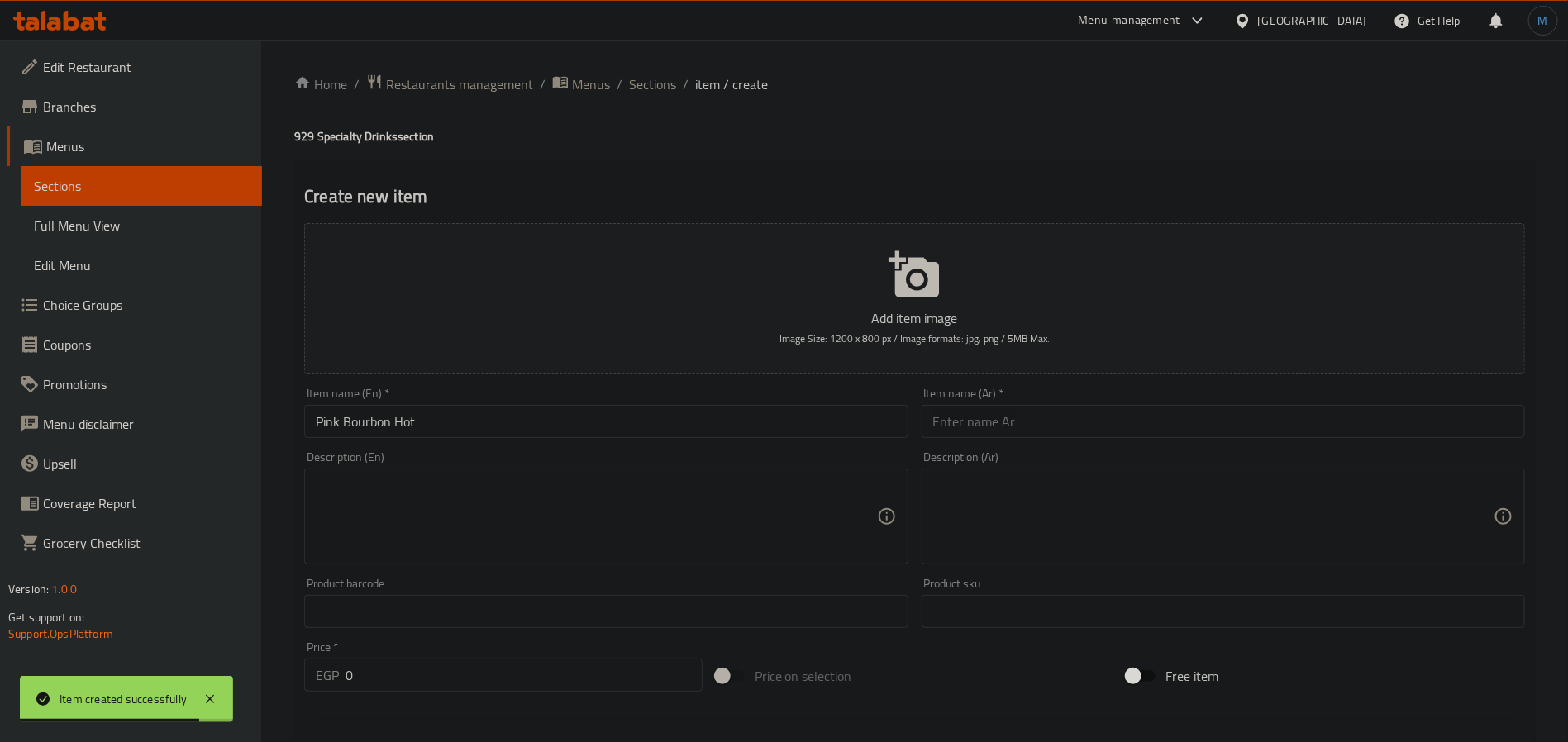
click at [488, 662] on input "0" at bounding box center [523, 675] width 357 height 33
paste input "145"
type input "145"
click at [645, 78] on span "Sections" at bounding box center [652, 85] width 47 height 19
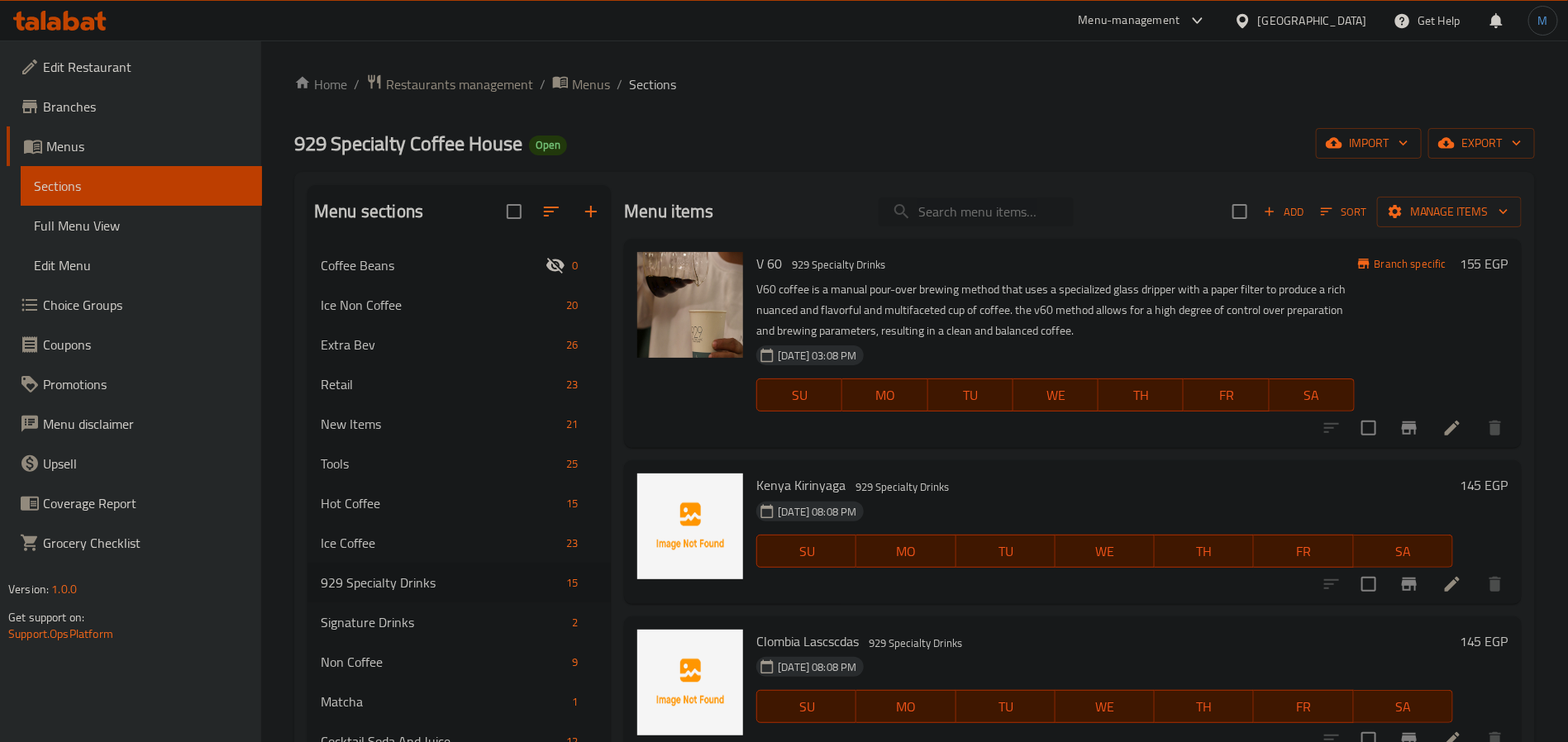
click at [1036, 219] on input "search" at bounding box center [976, 212] width 195 height 29
paste input "Pink Bourbon hot"
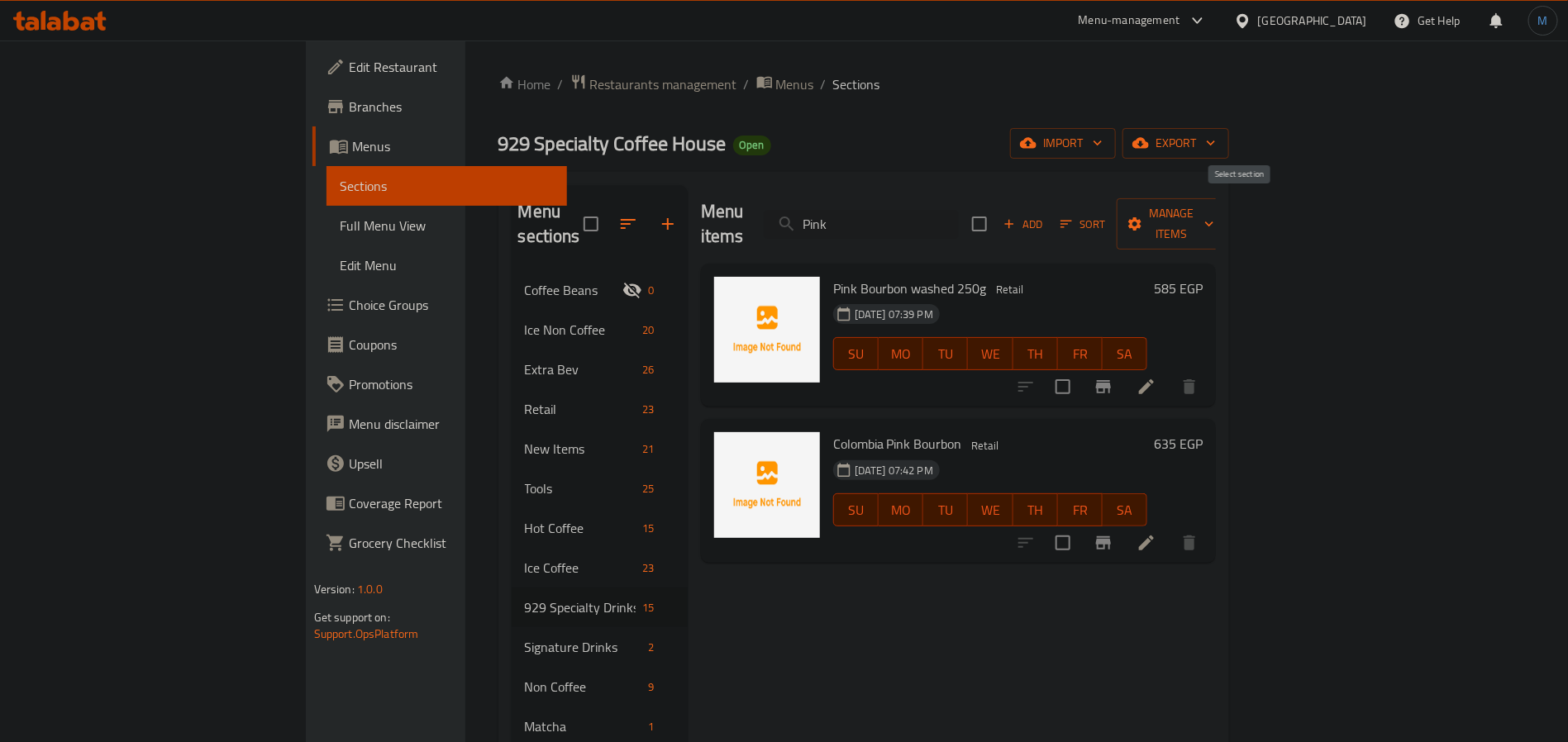
type input "Pink"
click at [1045, 215] on span "Add" at bounding box center [1023, 225] width 45 height 19
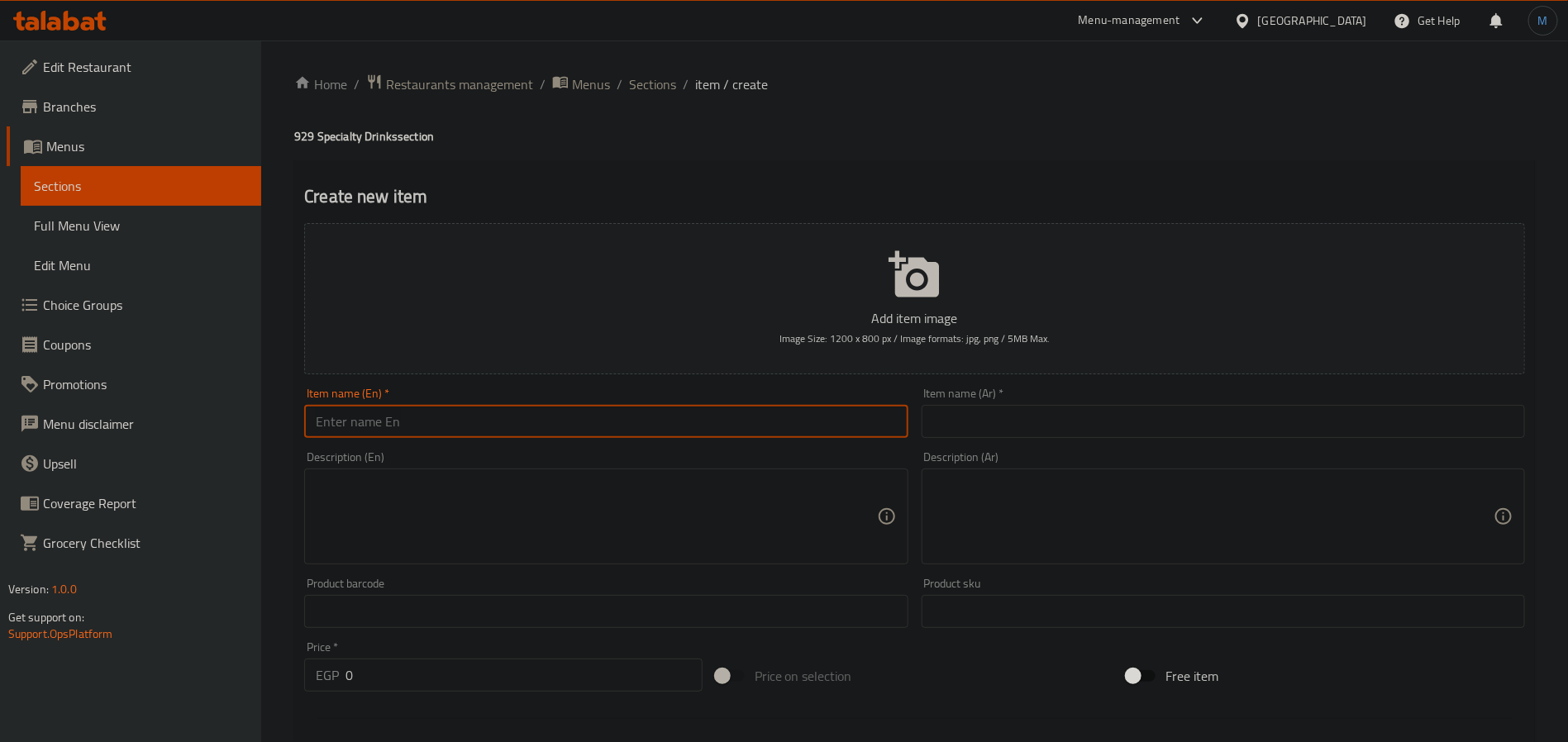
click at [635, 410] on input "text" at bounding box center [606, 422] width 604 height 33
paste input "Pink Bourbon hot"
type input "Pink Bourbon Hot"
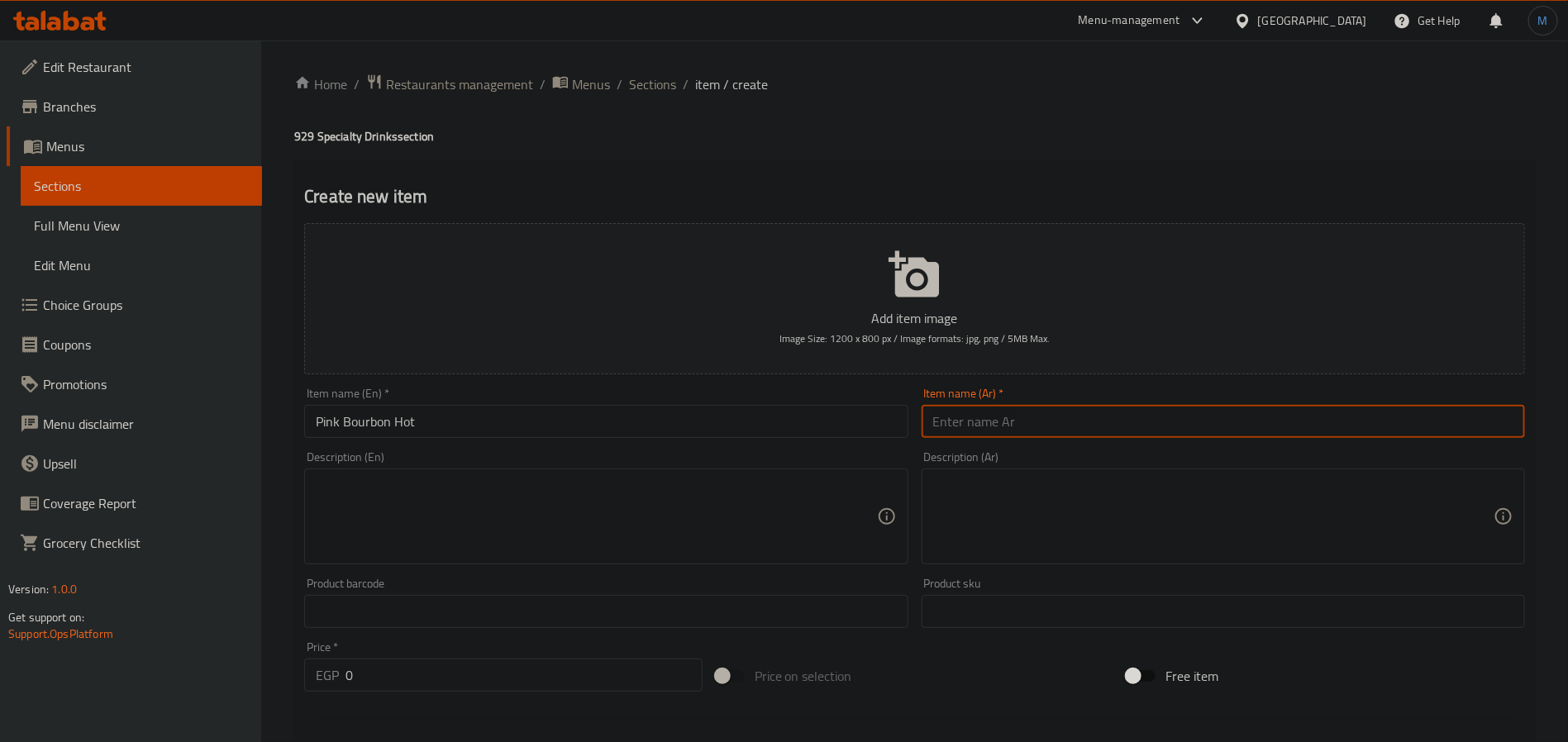
click at [1087, 417] on input "text" at bounding box center [1223, 422] width 604 height 33
paste input "بينك بوربون هوت"
type input "بينك بوربون هوت"
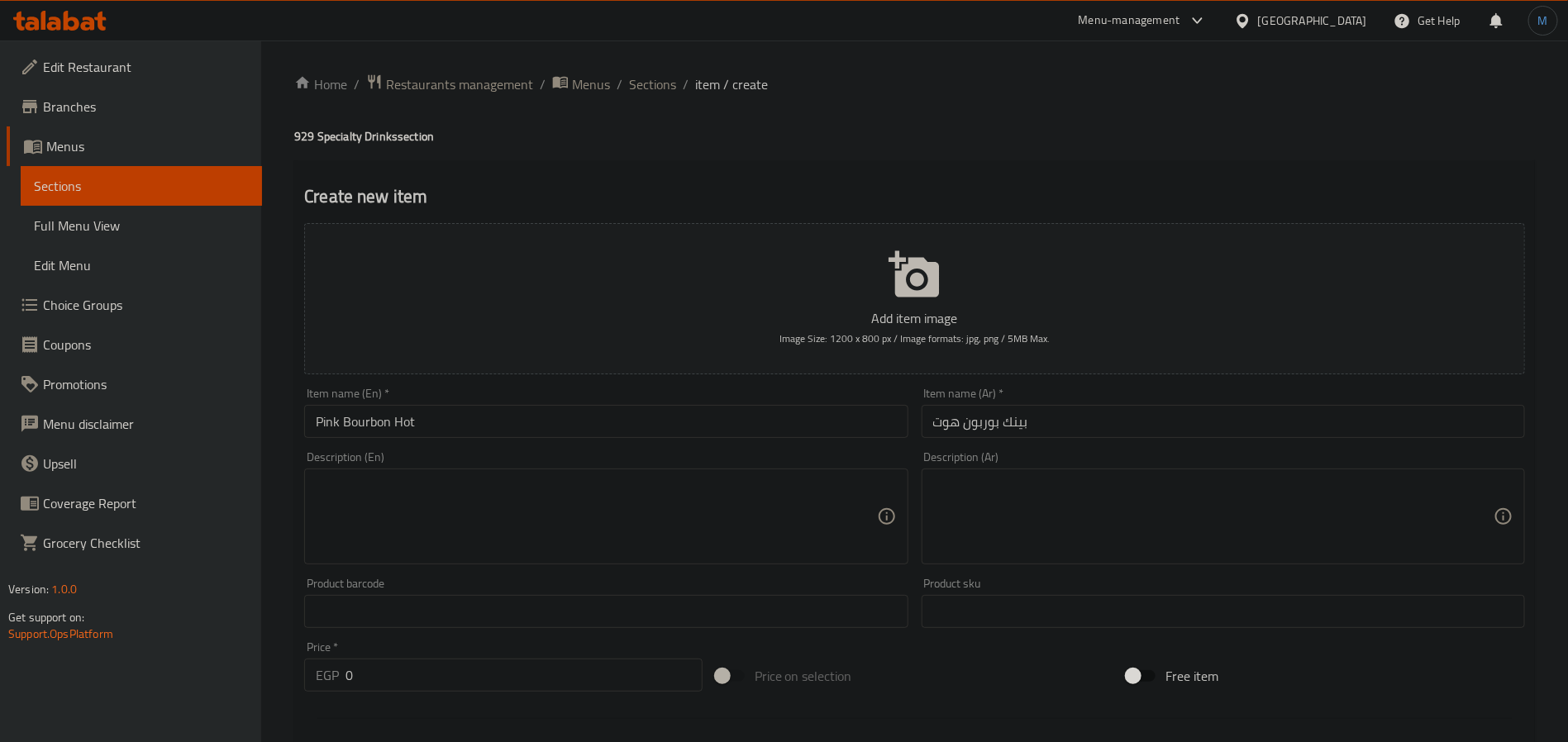
click at [422, 657] on div "Price   * EGP 0 Price *" at bounding box center [504, 667] width 399 height 51
click at [424, 658] on div "Price   * EGP 0 Price *" at bounding box center [504, 667] width 399 height 51
click at [427, 660] on input "0" at bounding box center [523, 675] width 357 height 33
paste input "145"
type input "145"
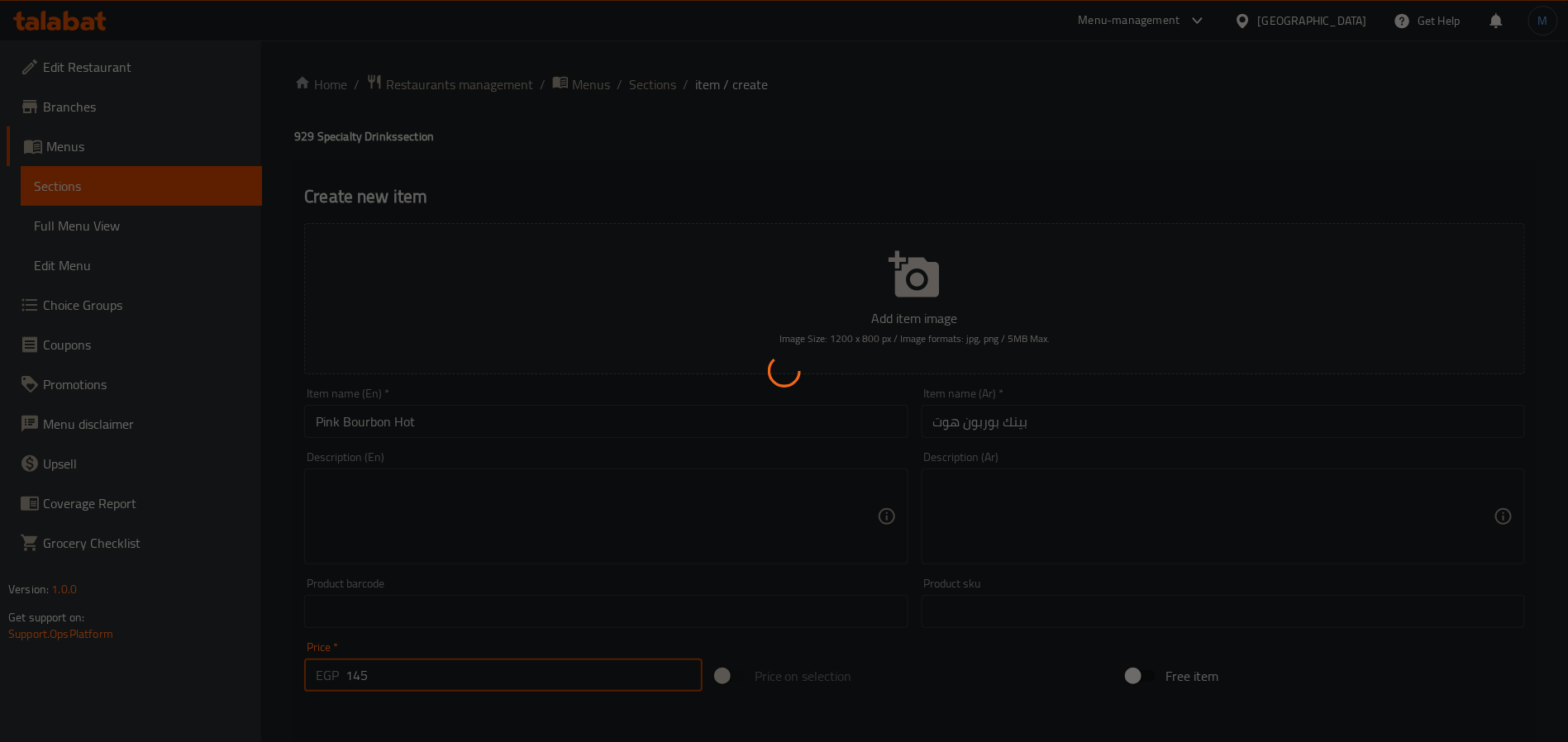
type input "0"
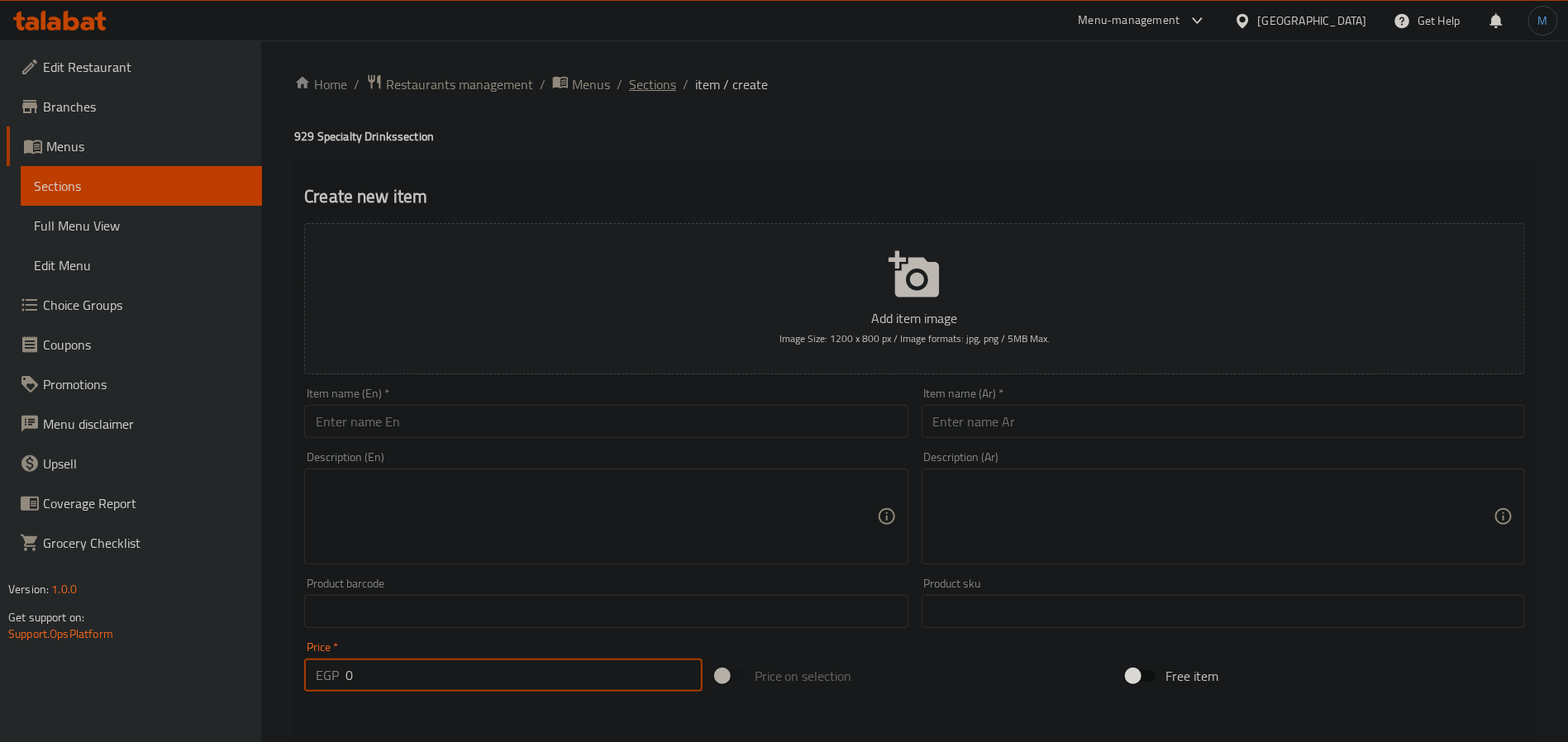
click at [654, 94] on span "Sections" at bounding box center [652, 85] width 47 height 19
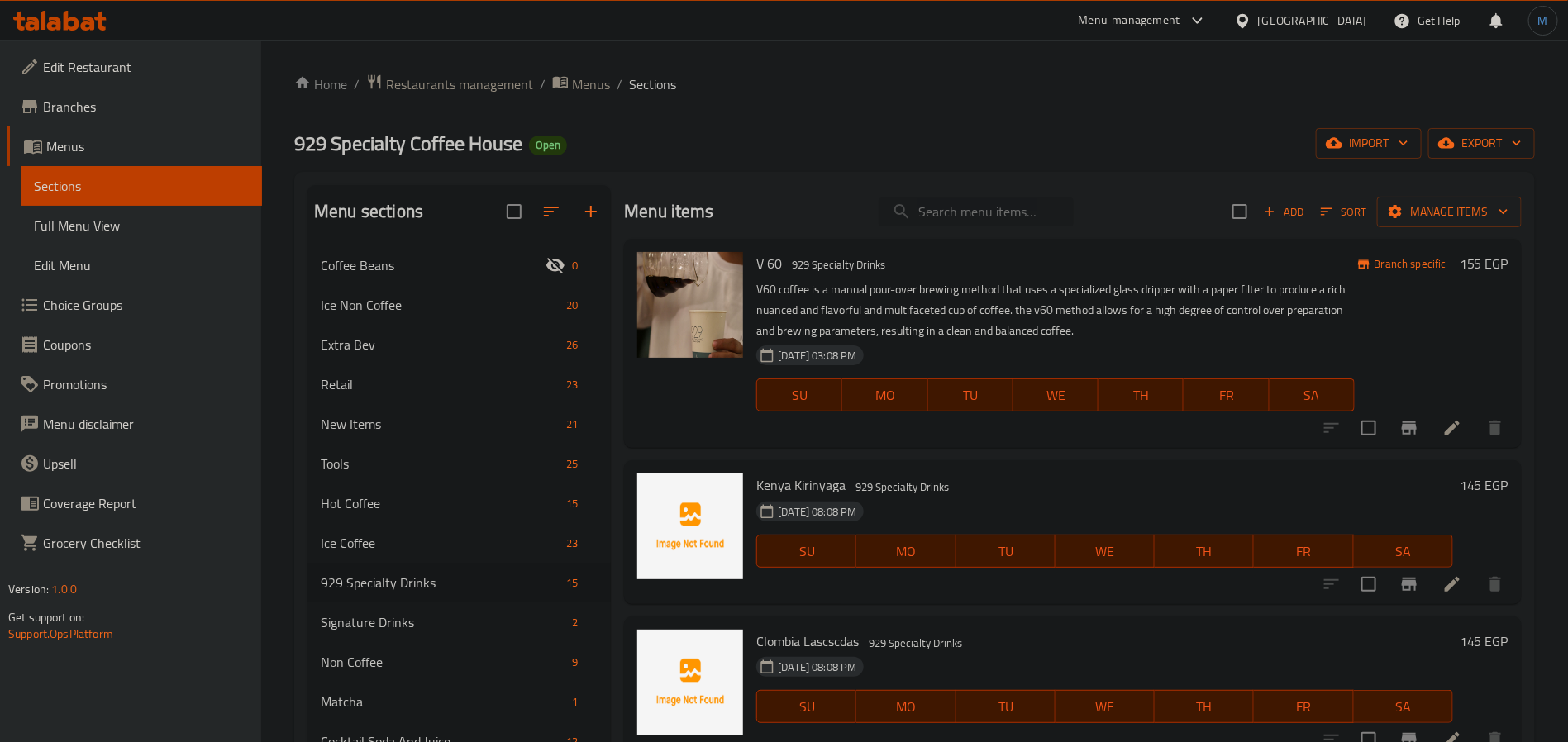
click at [943, 217] on input "search" at bounding box center [976, 212] width 195 height 29
paste input "Brazil Yello Bourboun hot"
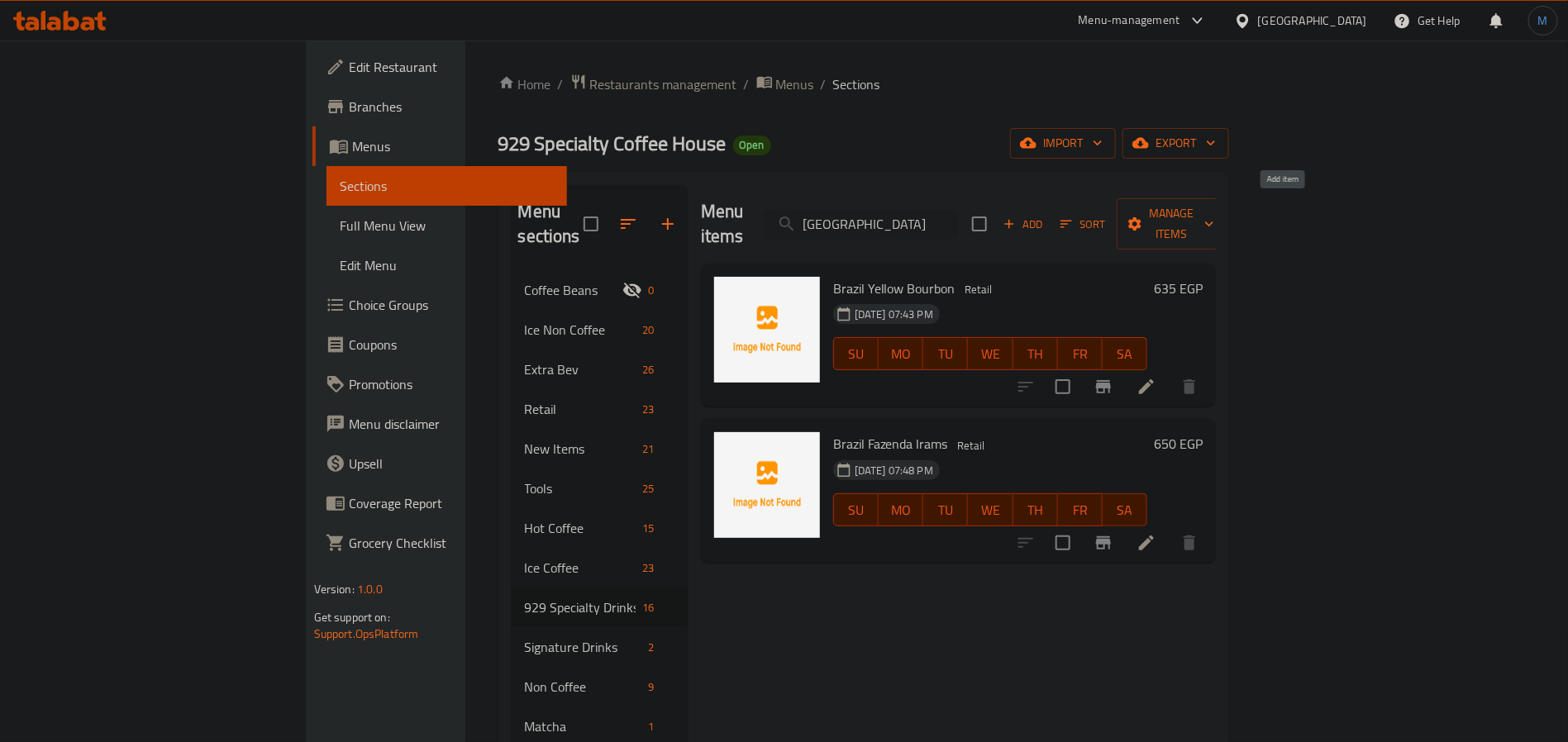
type input "Brazil"
click at [1050, 212] on button "Add" at bounding box center [1023, 225] width 52 height 25
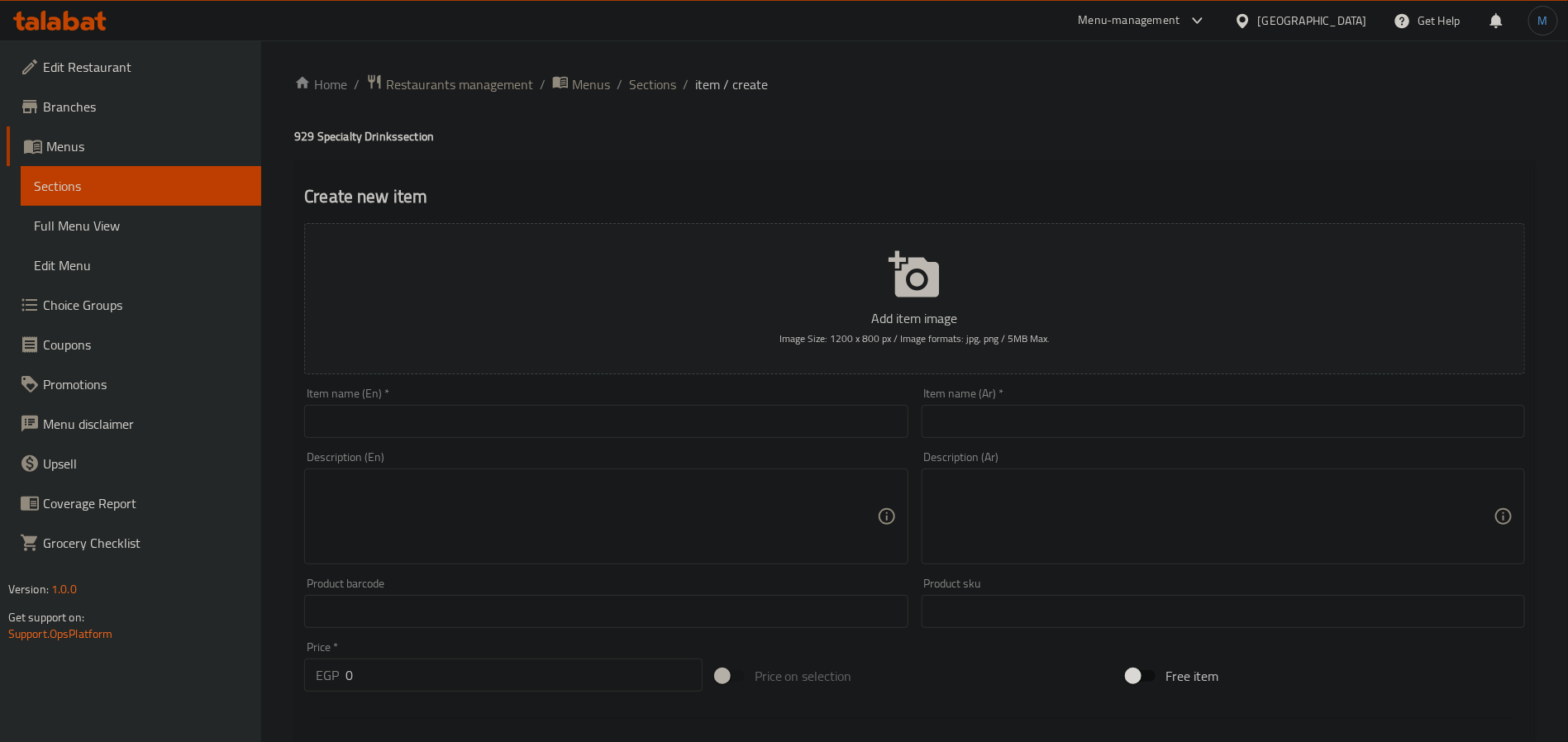
click at [573, 427] on input "text" at bounding box center [606, 422] width 604 height 33
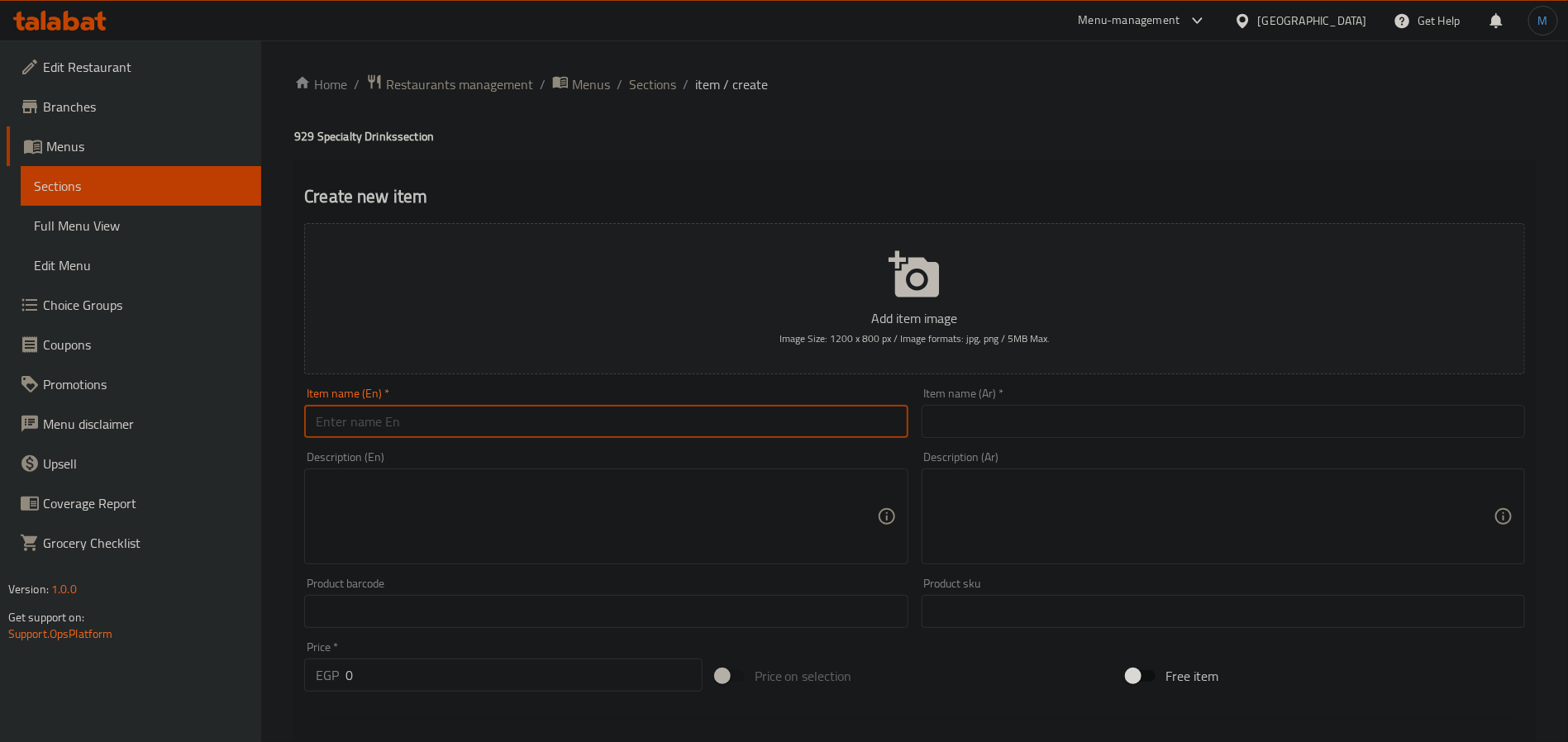
paste input "Brazil Yello Bourboun hot"
type input "Brazil [PERSON_NAME] Hot"
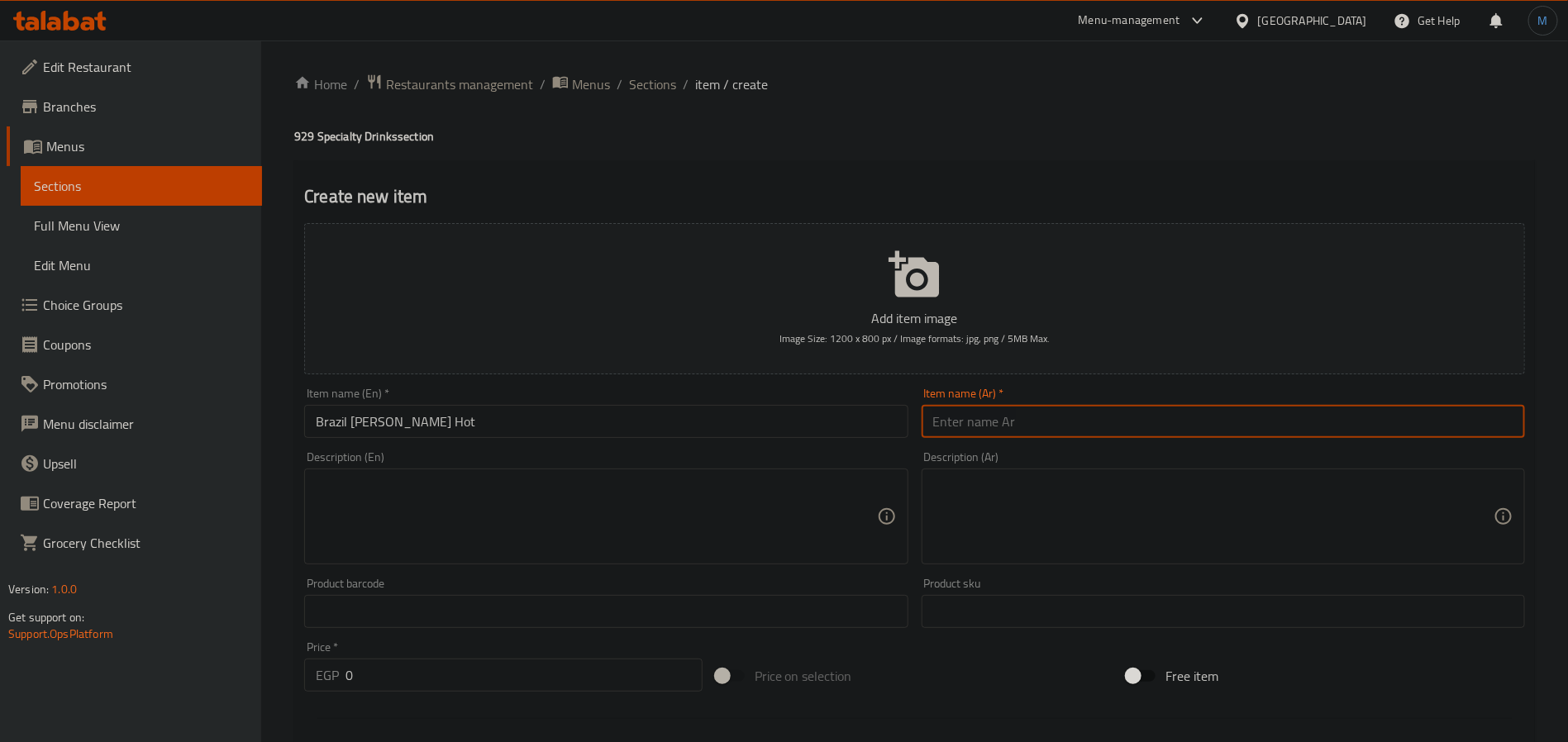
click at [1022, 415] on input "text" at bounding box center [1223, 422] width 604 height 33
paste input "البرازيل يلو بوربون الساخن"
type input "البرازيل يلو بوربون الساخن"
click at [410, 672] on input "0" at bounding box center [523, 675] width 357 height 33
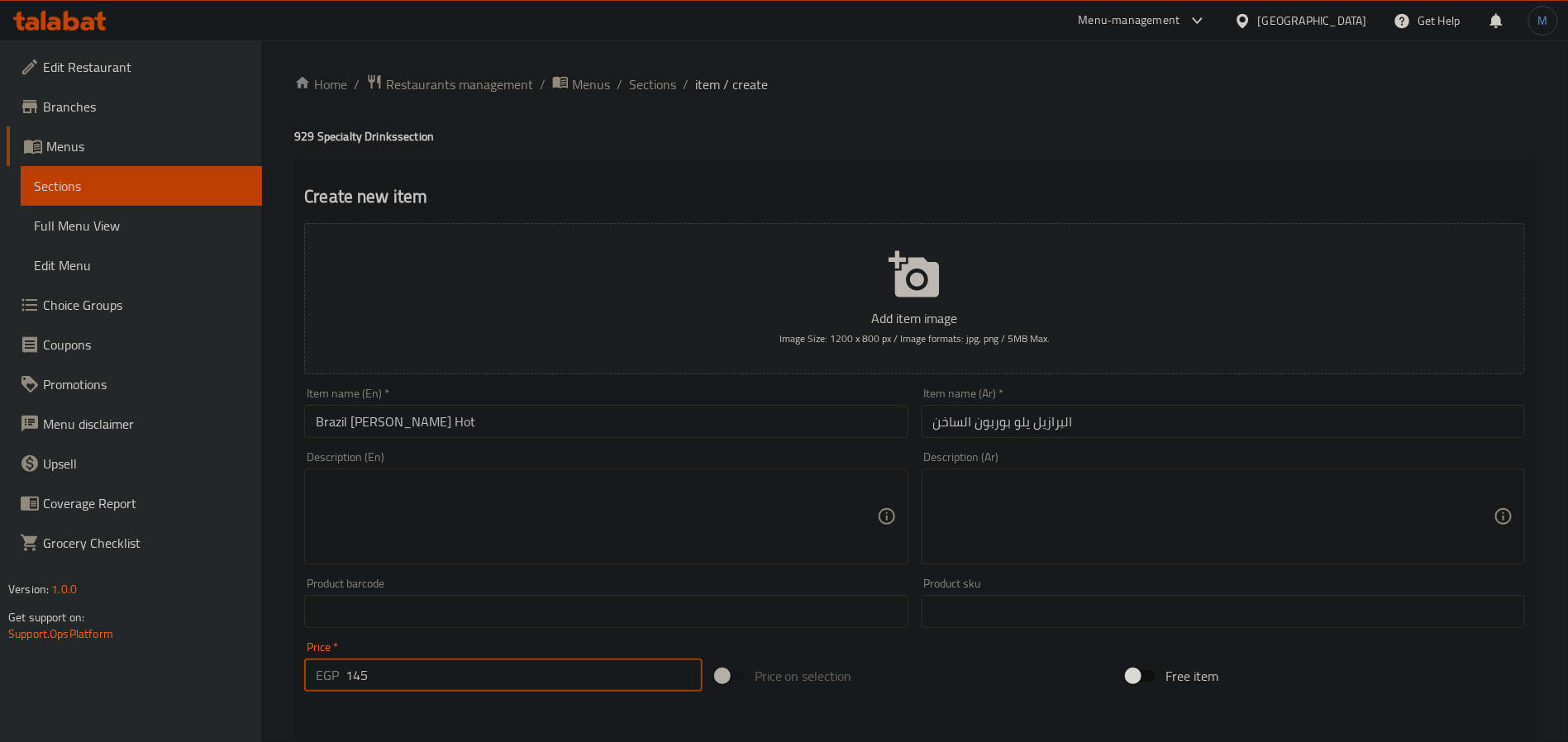
type input "145"
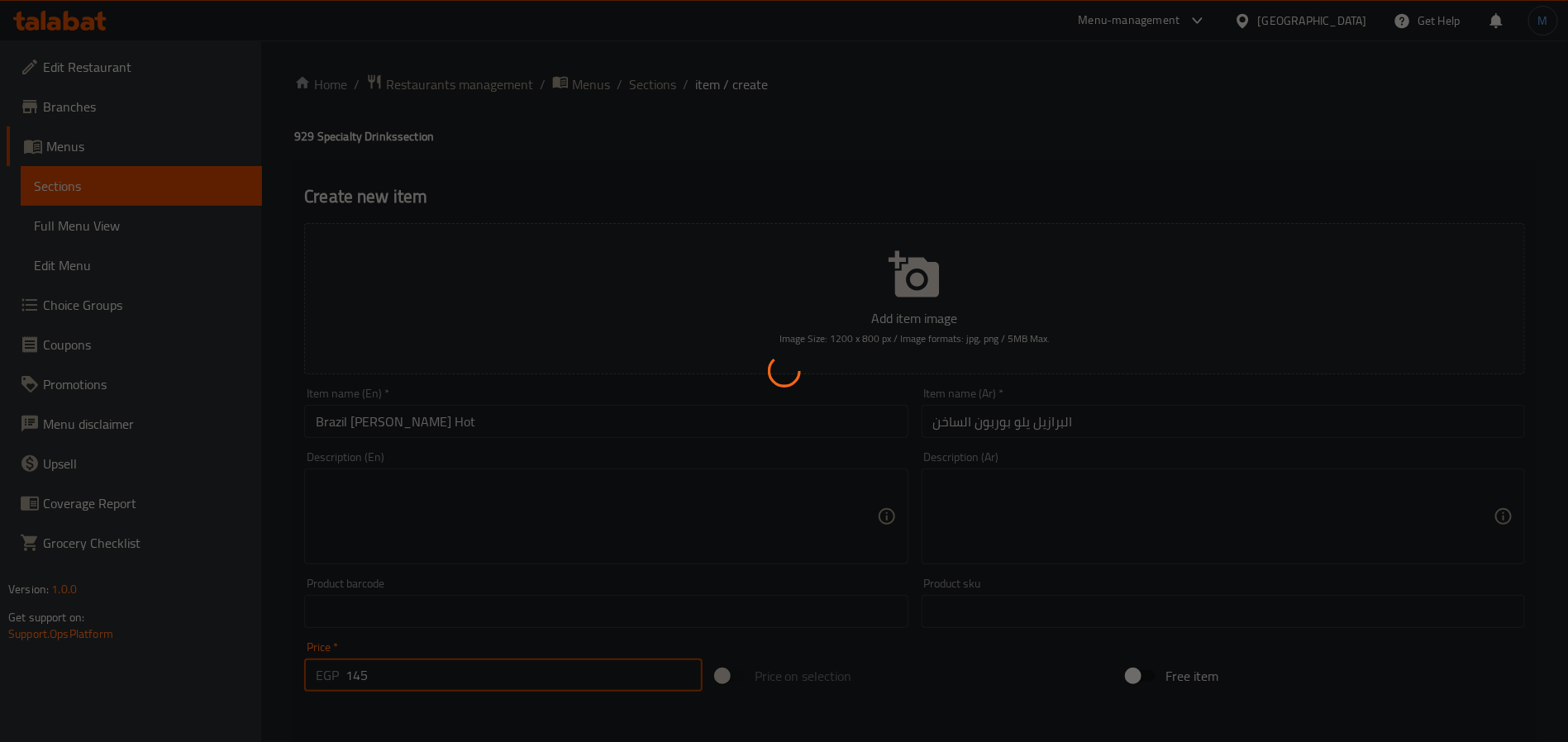
type input "0"
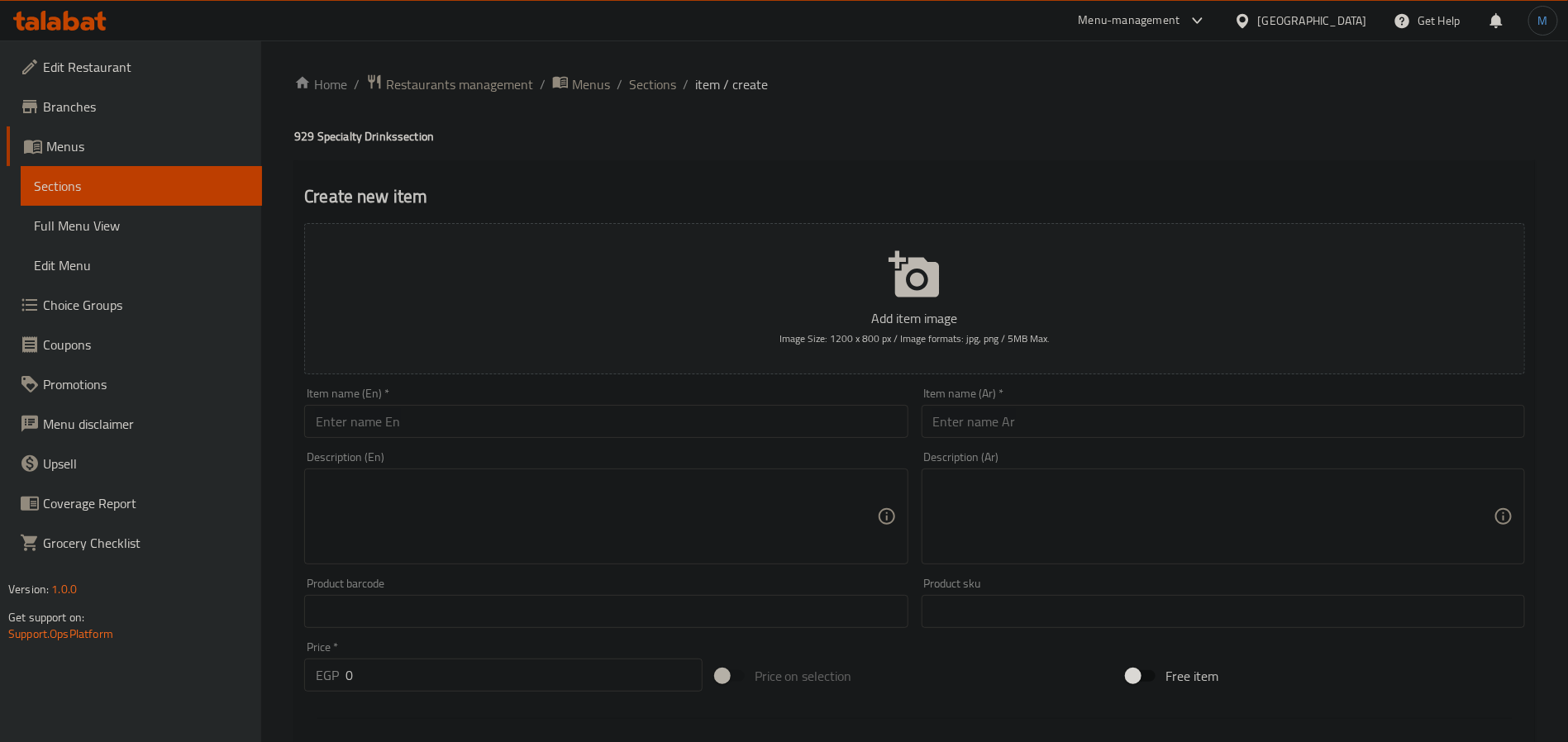
drag, startPoint x: 670, startPoint y: 86, endPoint x: 694, endPoint y: 118, distance: 40.0
click at [670, 86] on span "Sections" at bounding box center [652, 85] width 47 height 19
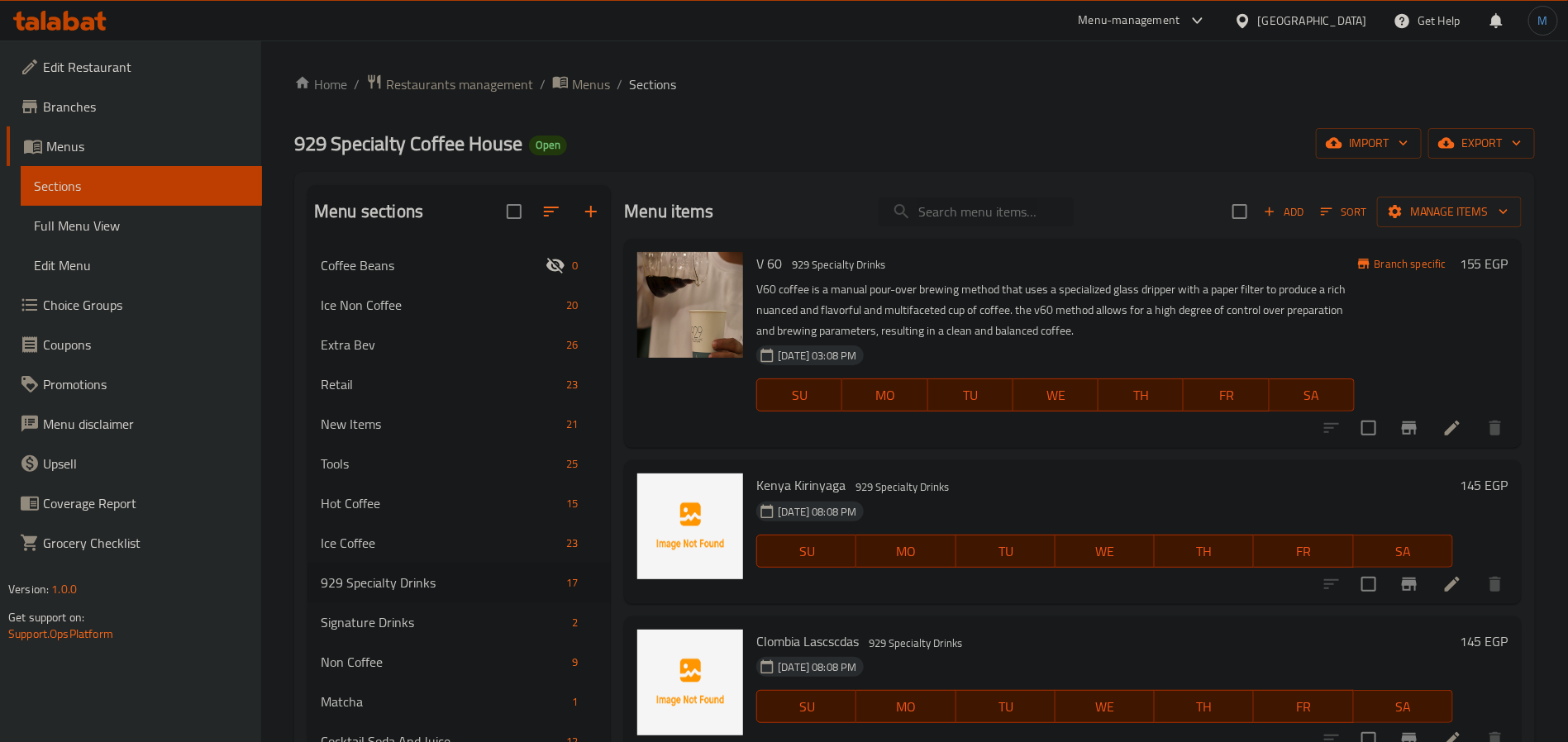
click at [921, 224] on input "search" at bounding box center [976, 212] width 195 height 29
paste input "Colombia, Cauca Bb hot"
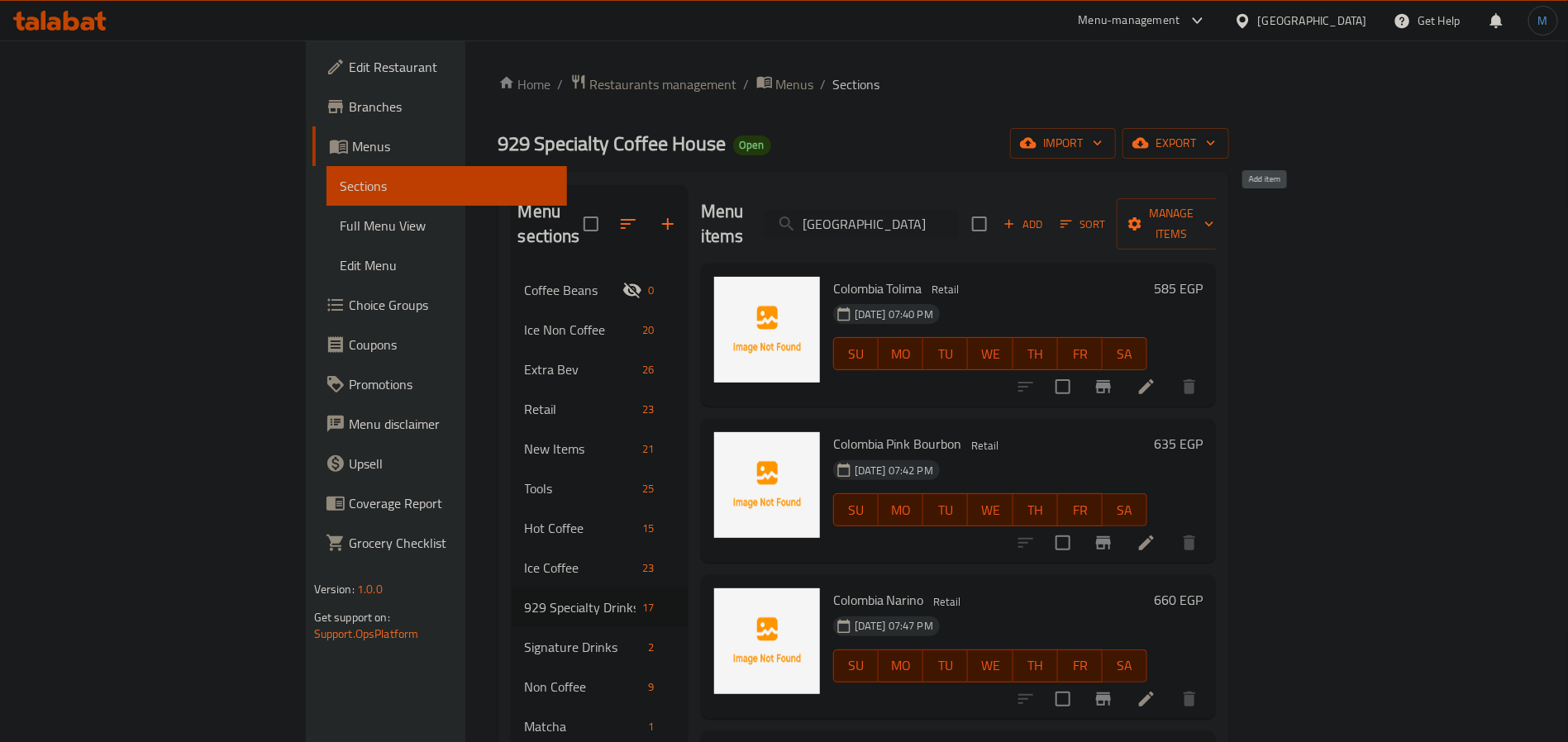
type input "Colombia"
click at [1045, 218] on span "Add" at bounding box center [1023, 225] width 45 height 19
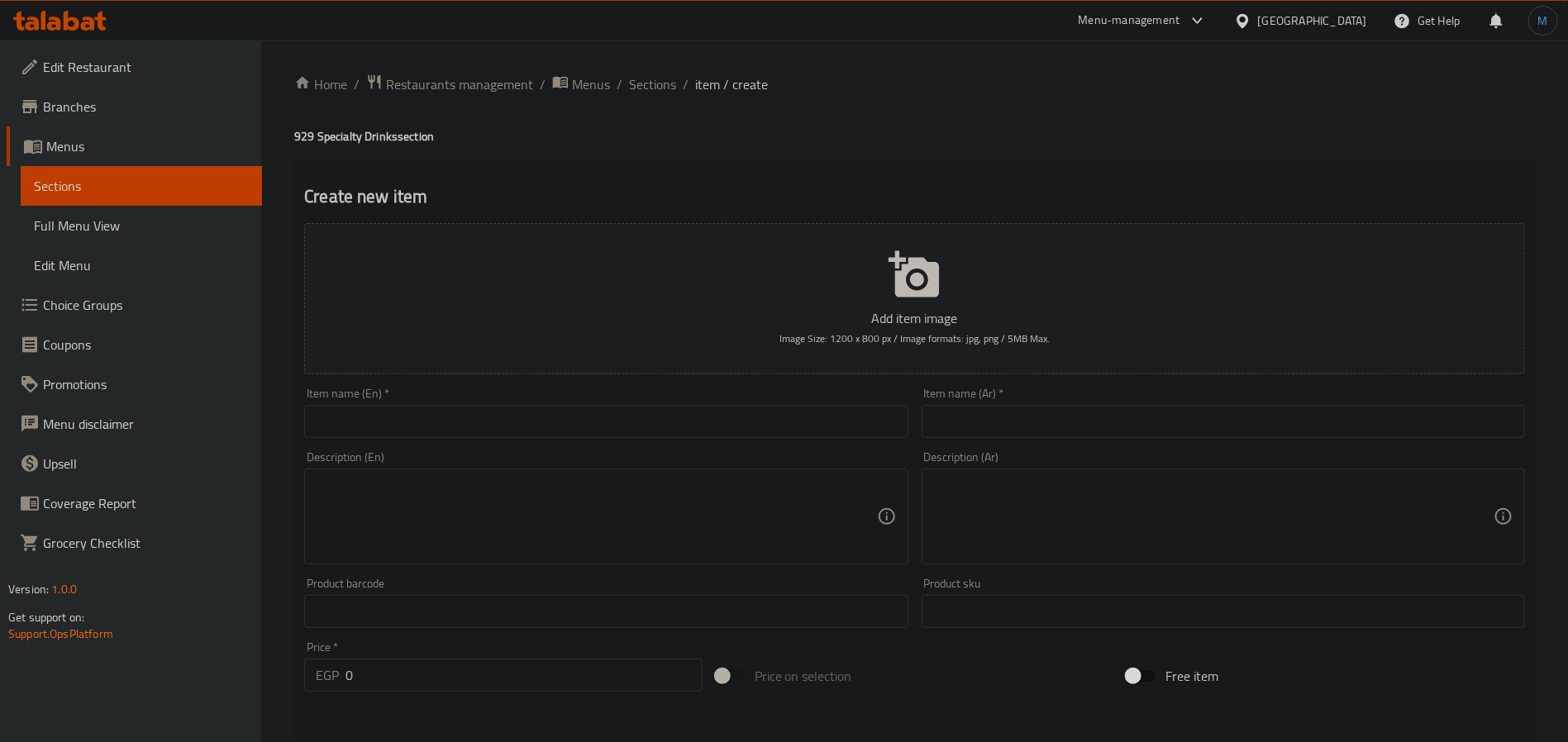
click at [470, 406] on input "text" at bounding box center [606, 422] width 604 height 33
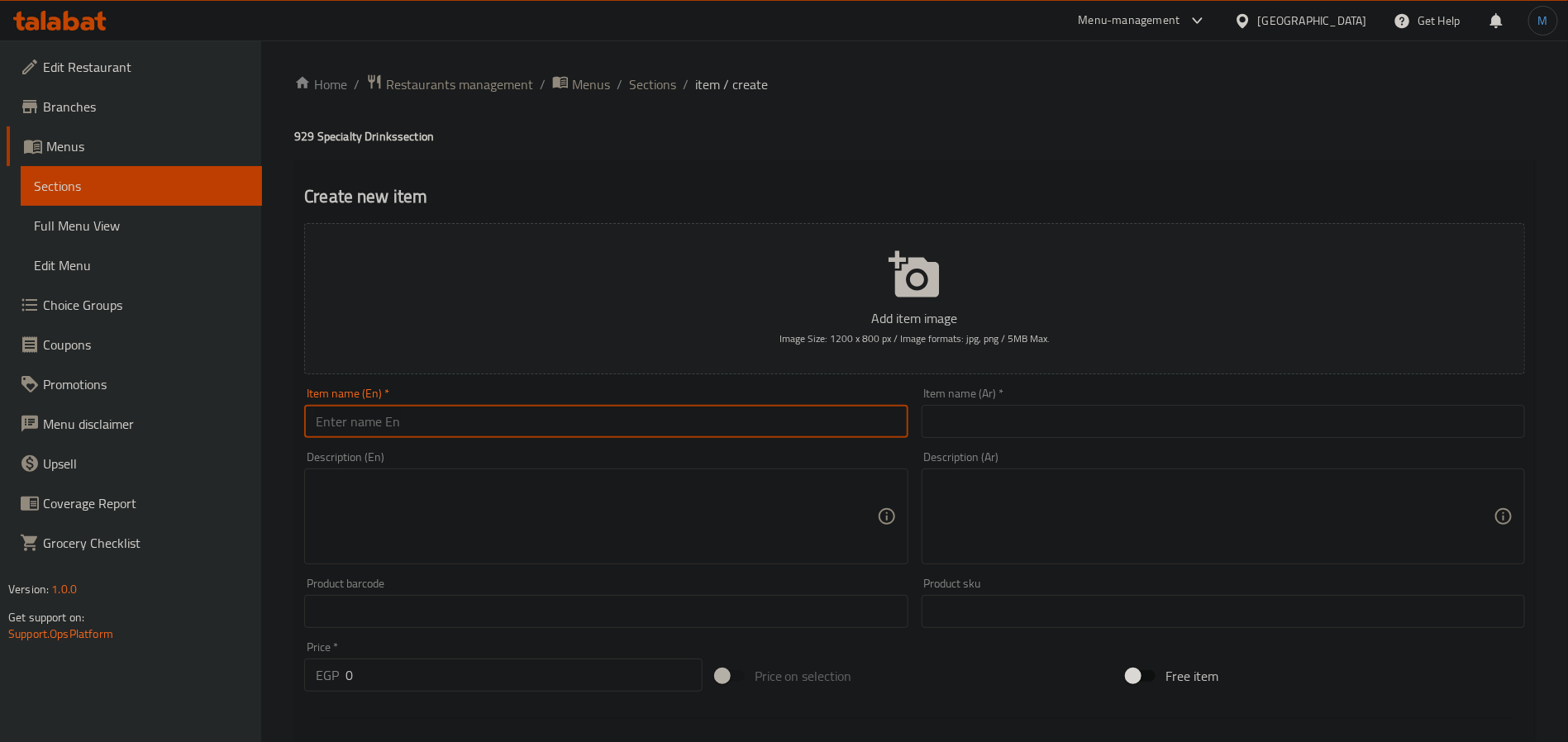
paste input "Colombia, Cauca Bb hot"
type input "Colombia, Cauca Bb hot"
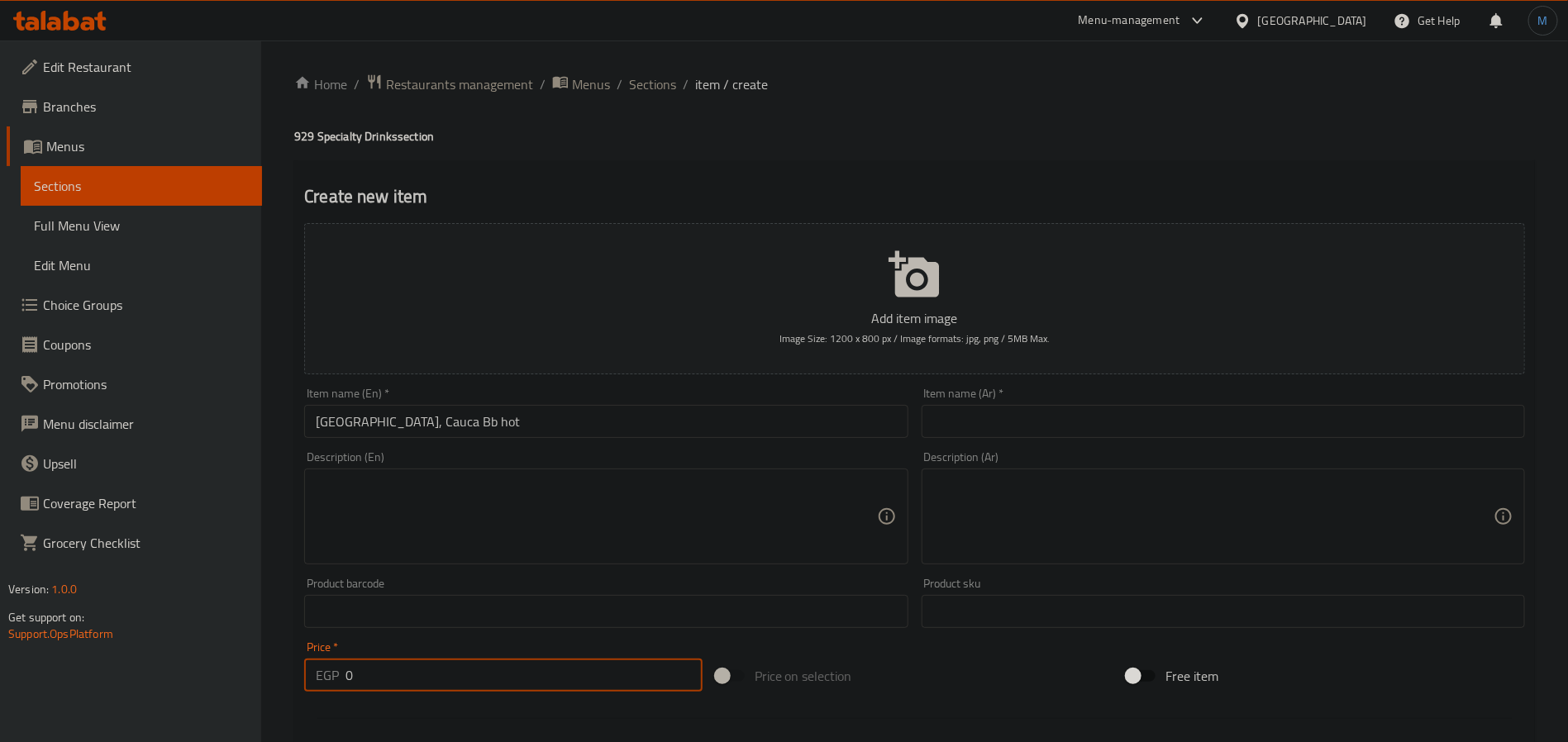
drag, startPoint x: 388, startPoint y: 670, endPoint x: 310, endPoint y: 675, distance: 78.2
click at [310, 675] on div "EGP 0 Price *" at bounding box center [504, 675] width 399 height 33
paste input "165"
type input "165"
click at [582, 405] on div "Item name (En)   * Colombia, Cauca Bb hot Item name (En) *" at bounding box center [606, 413] width 604 height 51
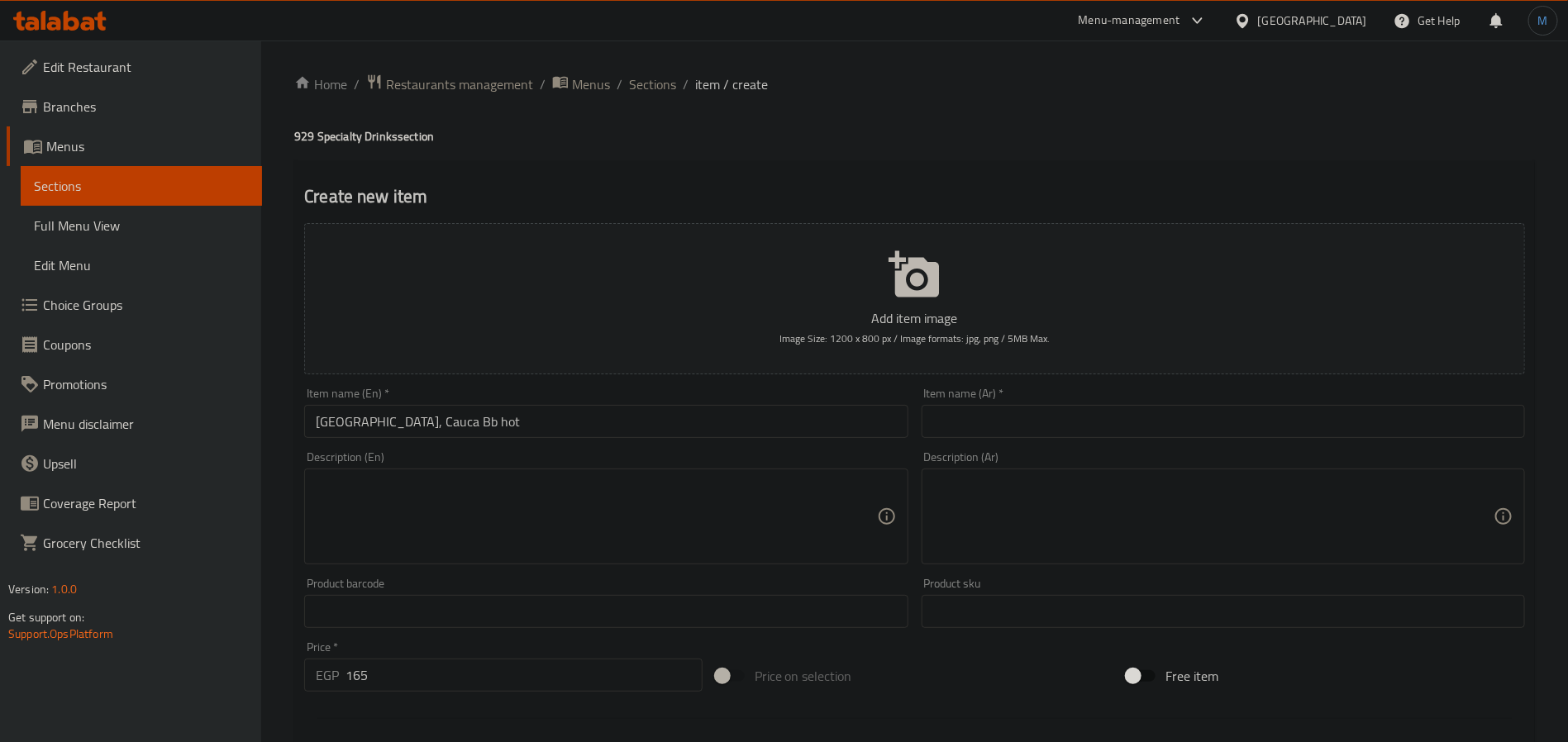
click at [601, 427] on input "Colombia, Cauca Bb hot" at bounding box center [606, 422] width 604 height 33
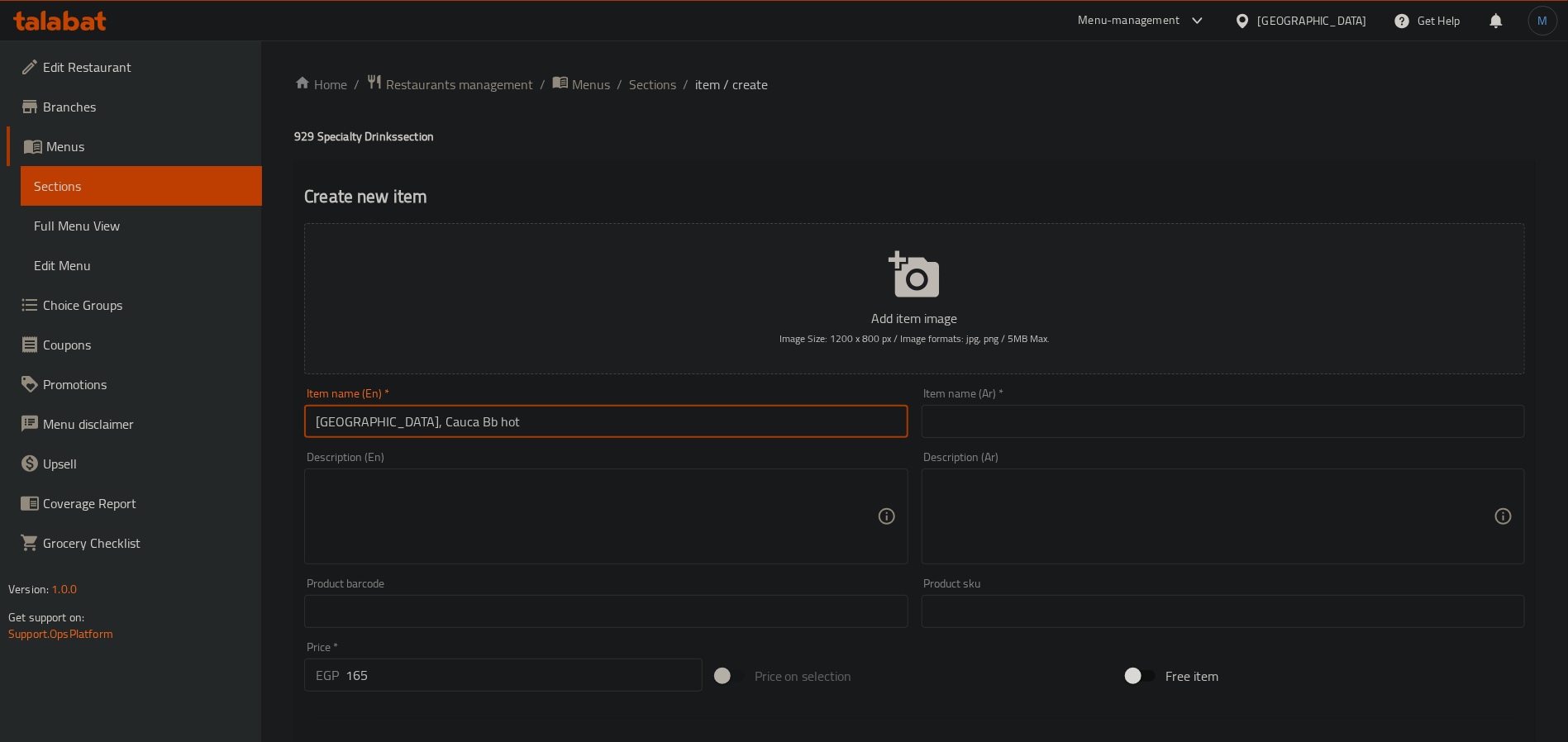
click at [601, 427] on input "Colombia, Cauca Bb hot" at bounding box center [606, 422] width 604 height 33
type input "[GEOGRAPHIC_DATA], Cauca Bb Hot"
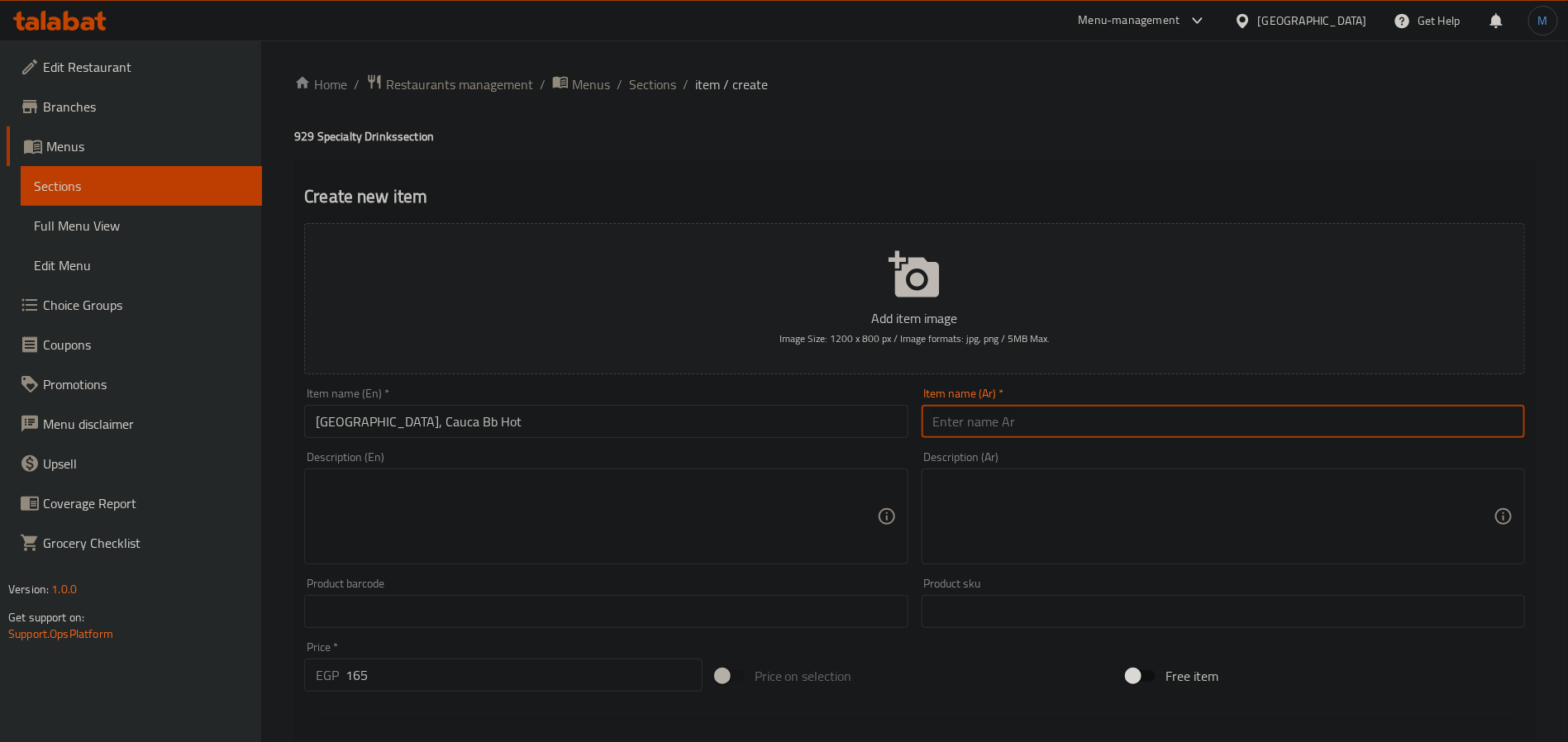
paste input "[GEOGRAPHIC_DATA]، كاوكا بي بي هوت"
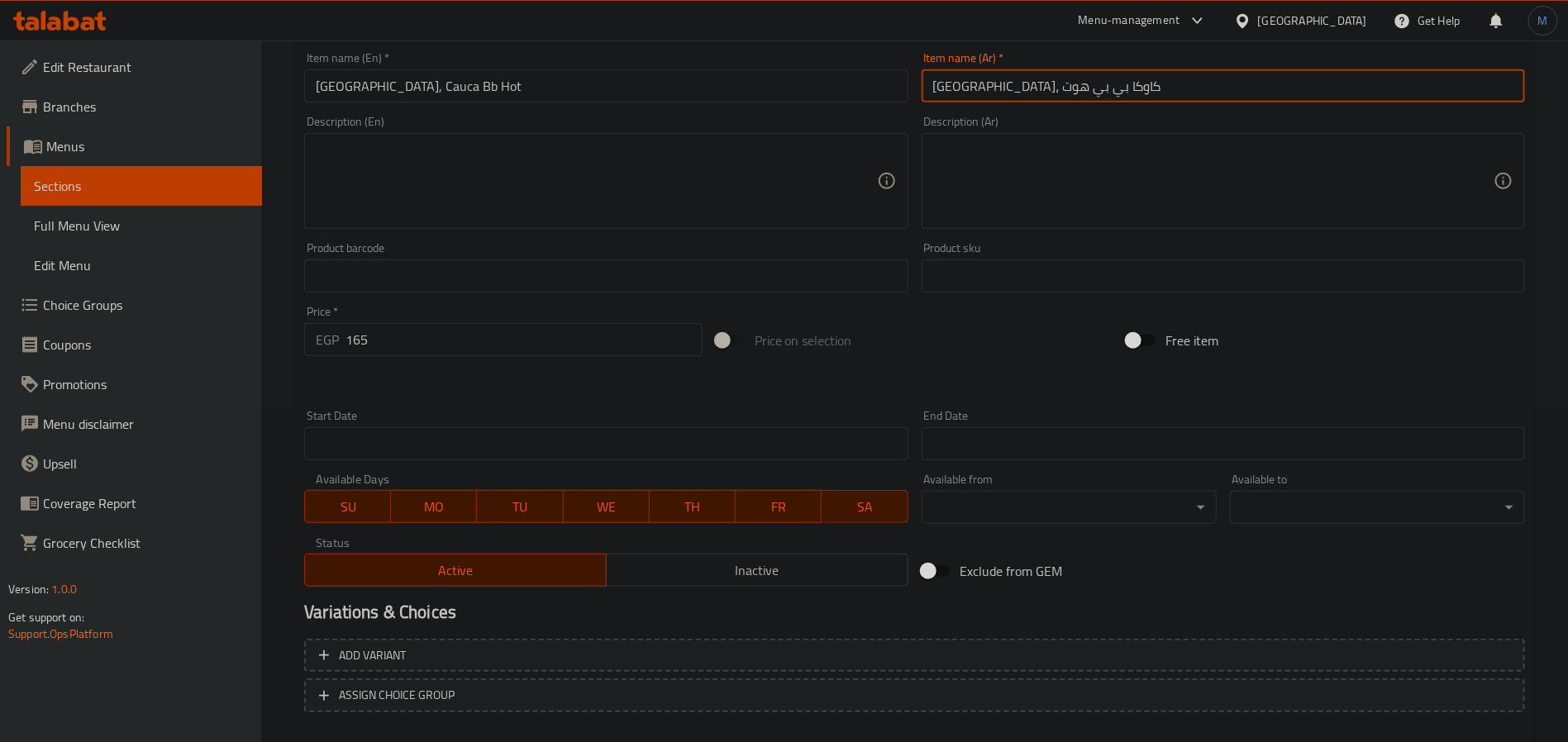
scroll to position [372, 0]
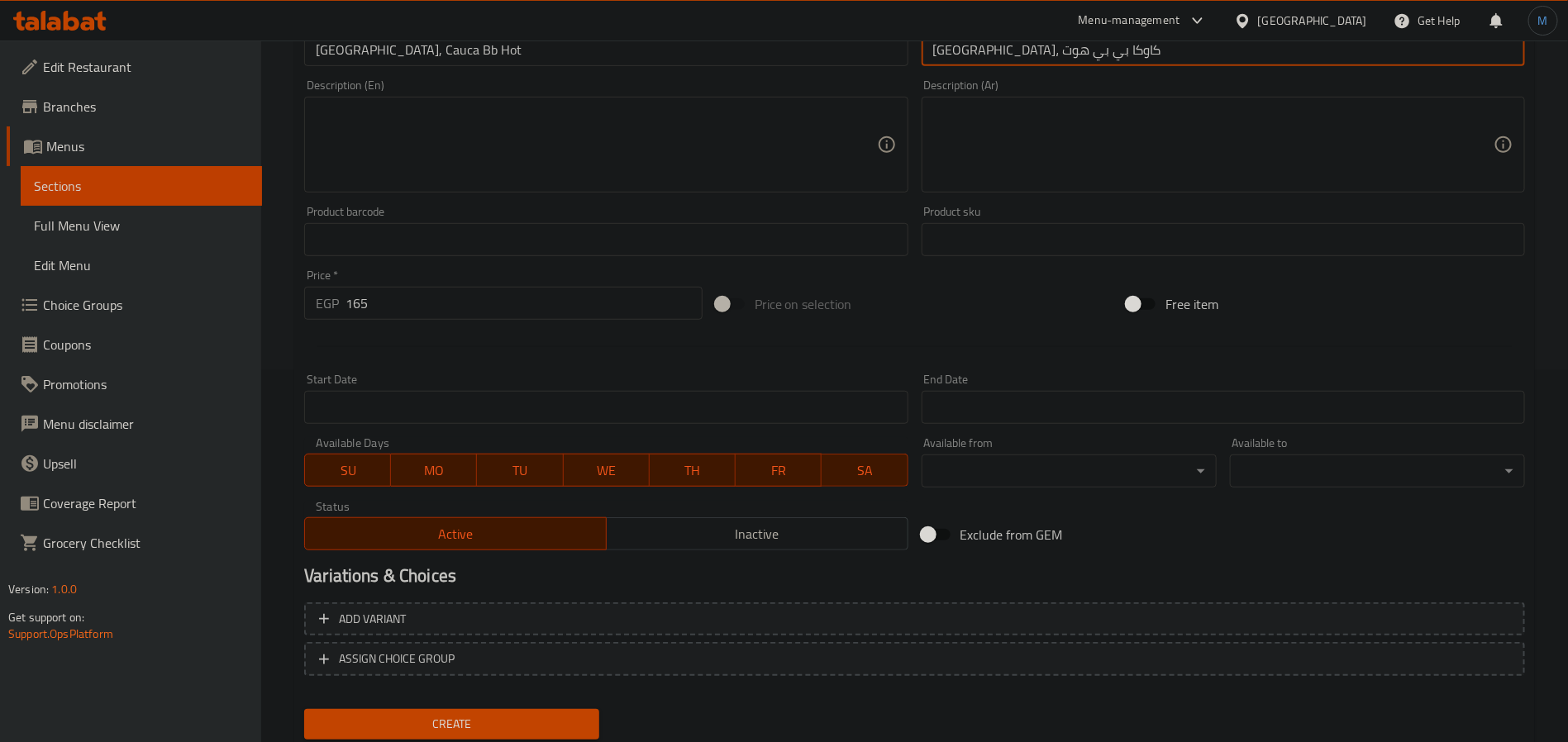
type input "[GEOGRAPHIC_DATA]، كاوكا بي بي هوت"
click at [427, 323] on div "Price   * EGP 165 Price *" at bounding box center [503, 294] width 411 height 63
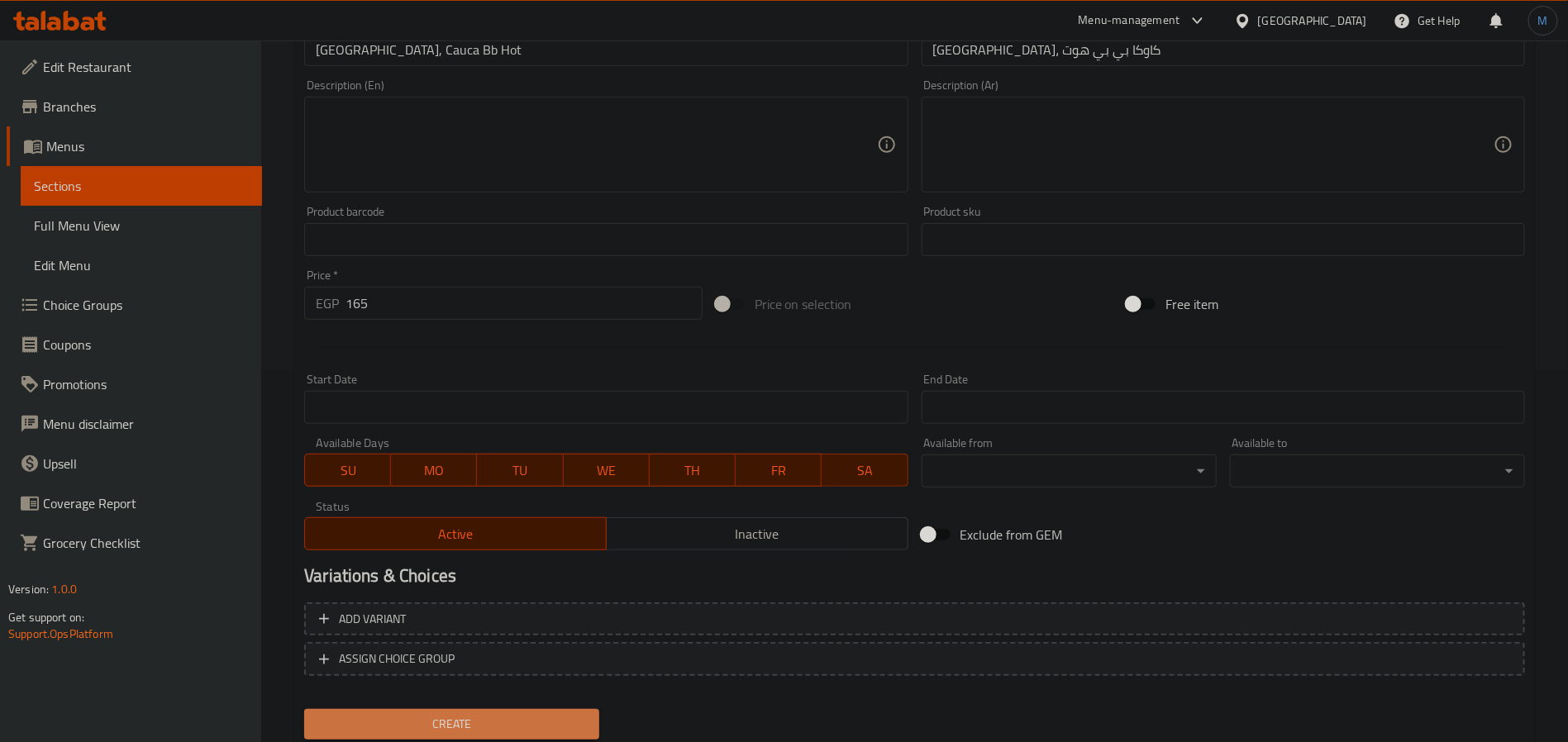
click at [479, 709] on button "Create" at bounding box center [451, 724] width 295 height 30
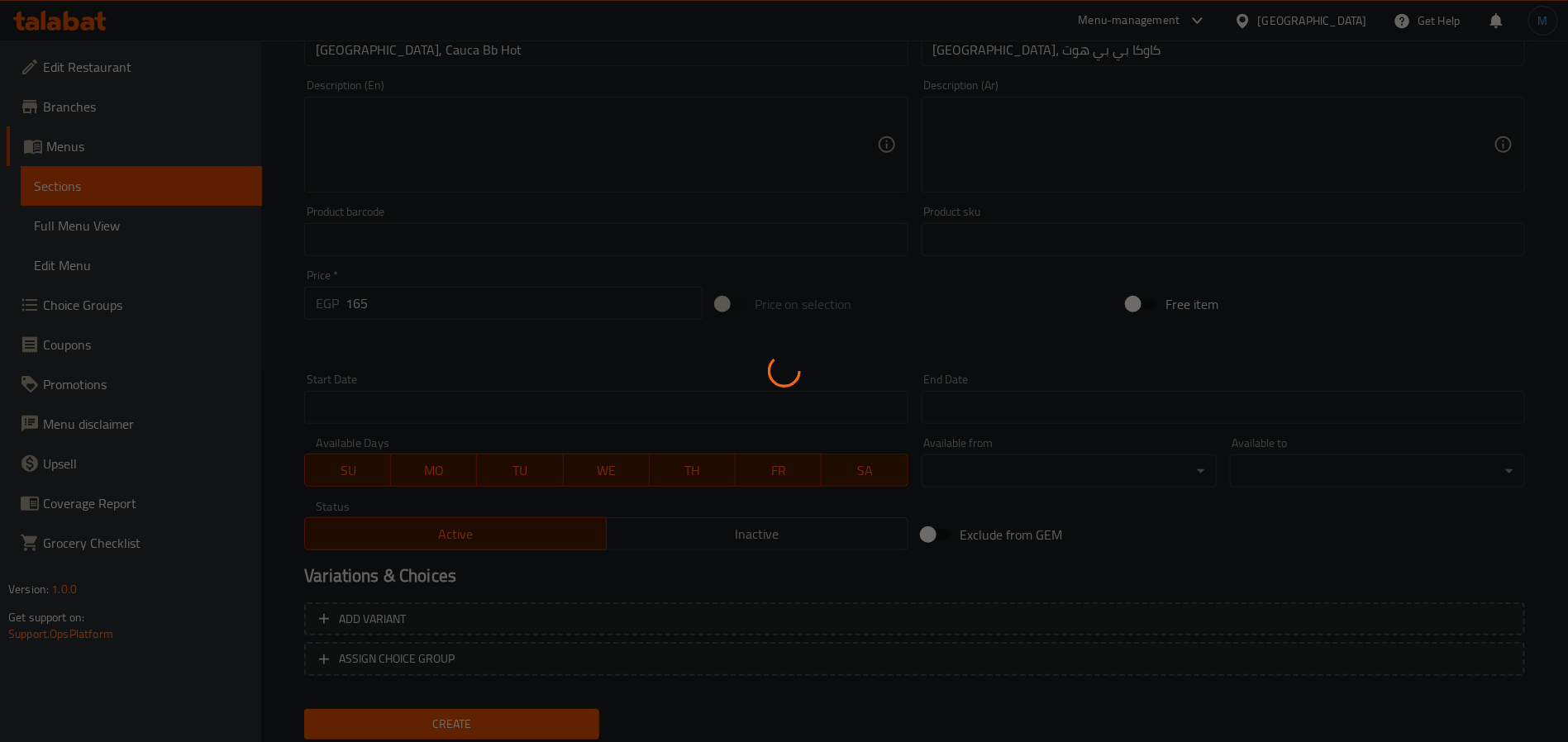
type input "0"
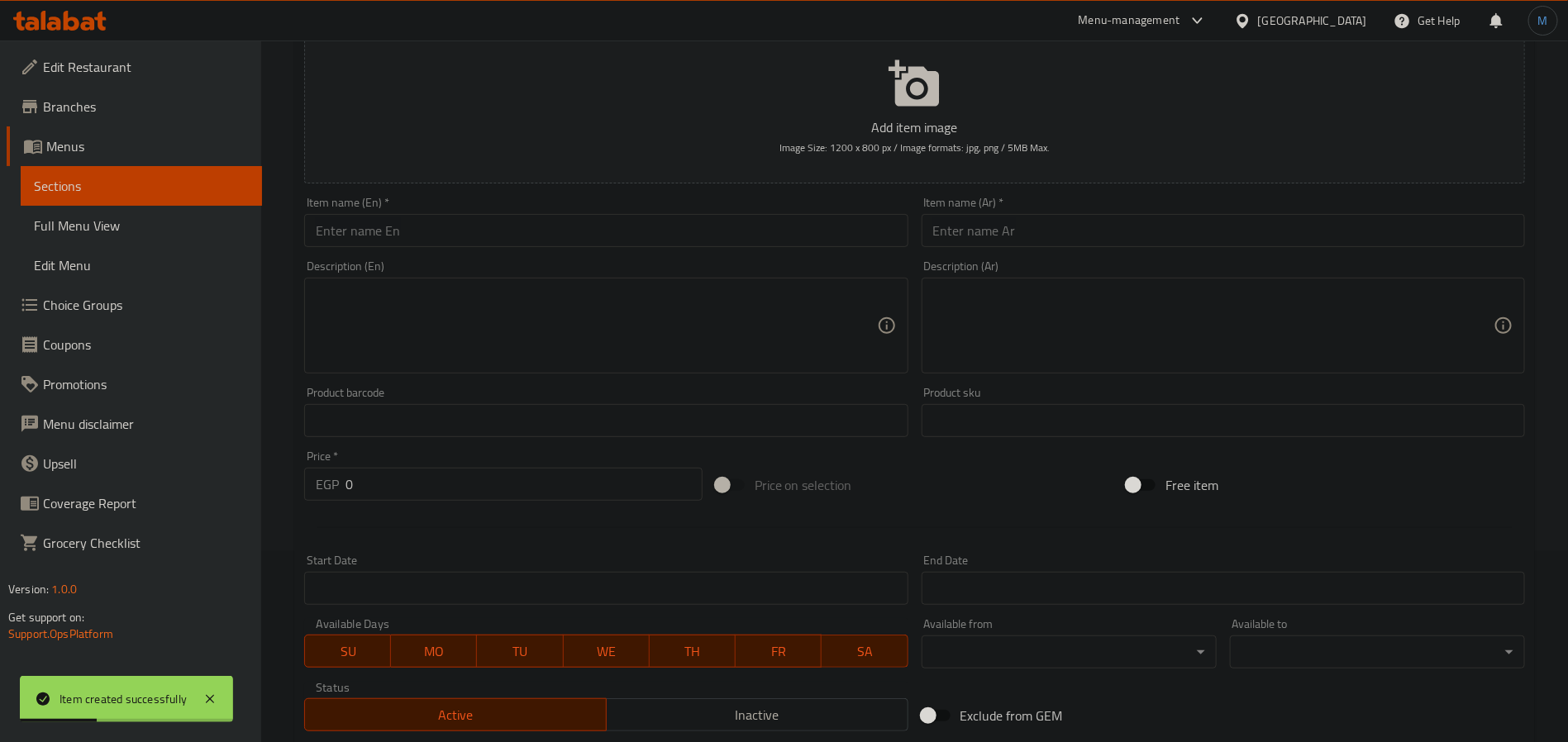
scroll to position [0, 0]
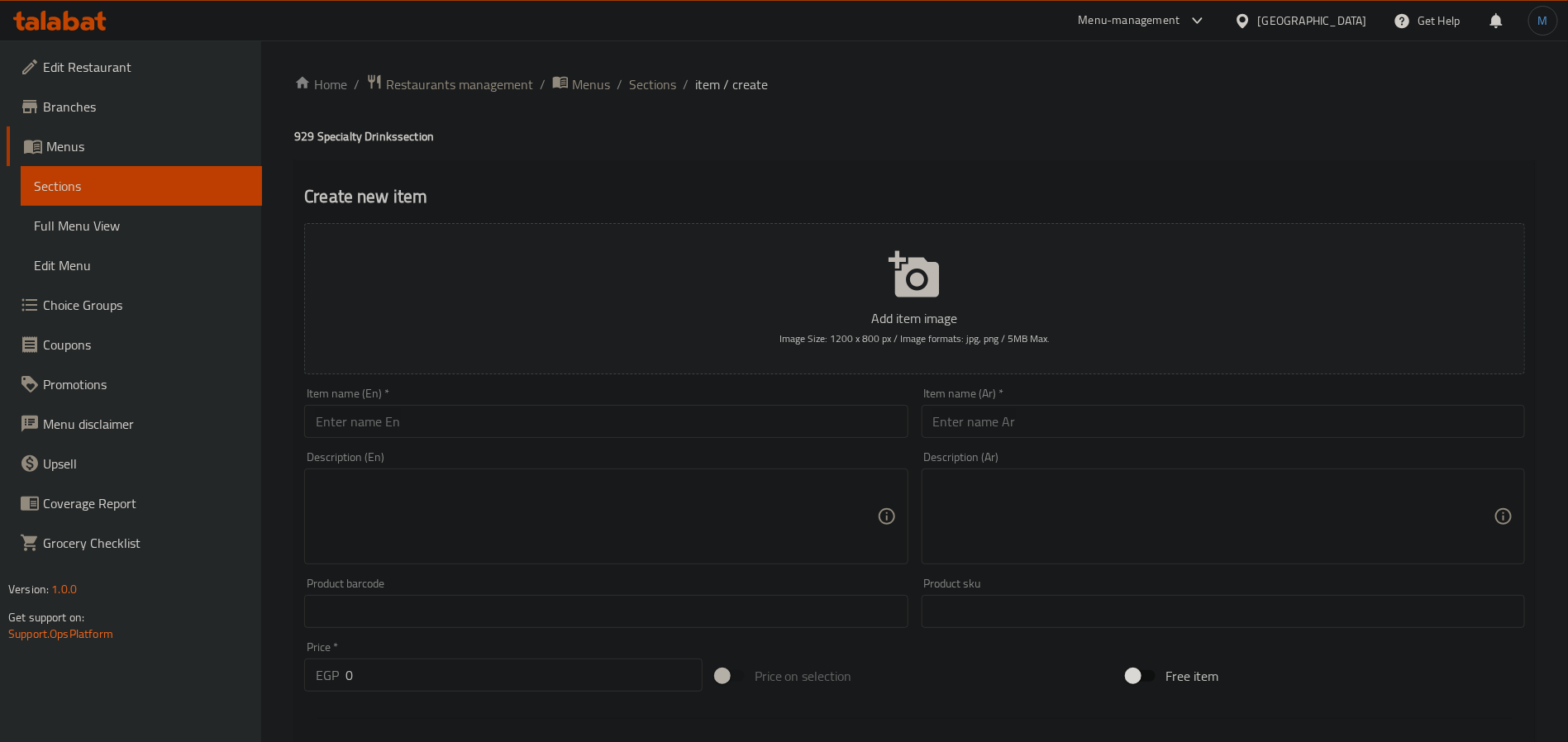
click at [469, 411] on input "text" at bounding box center [606, 422] width 604 height 33
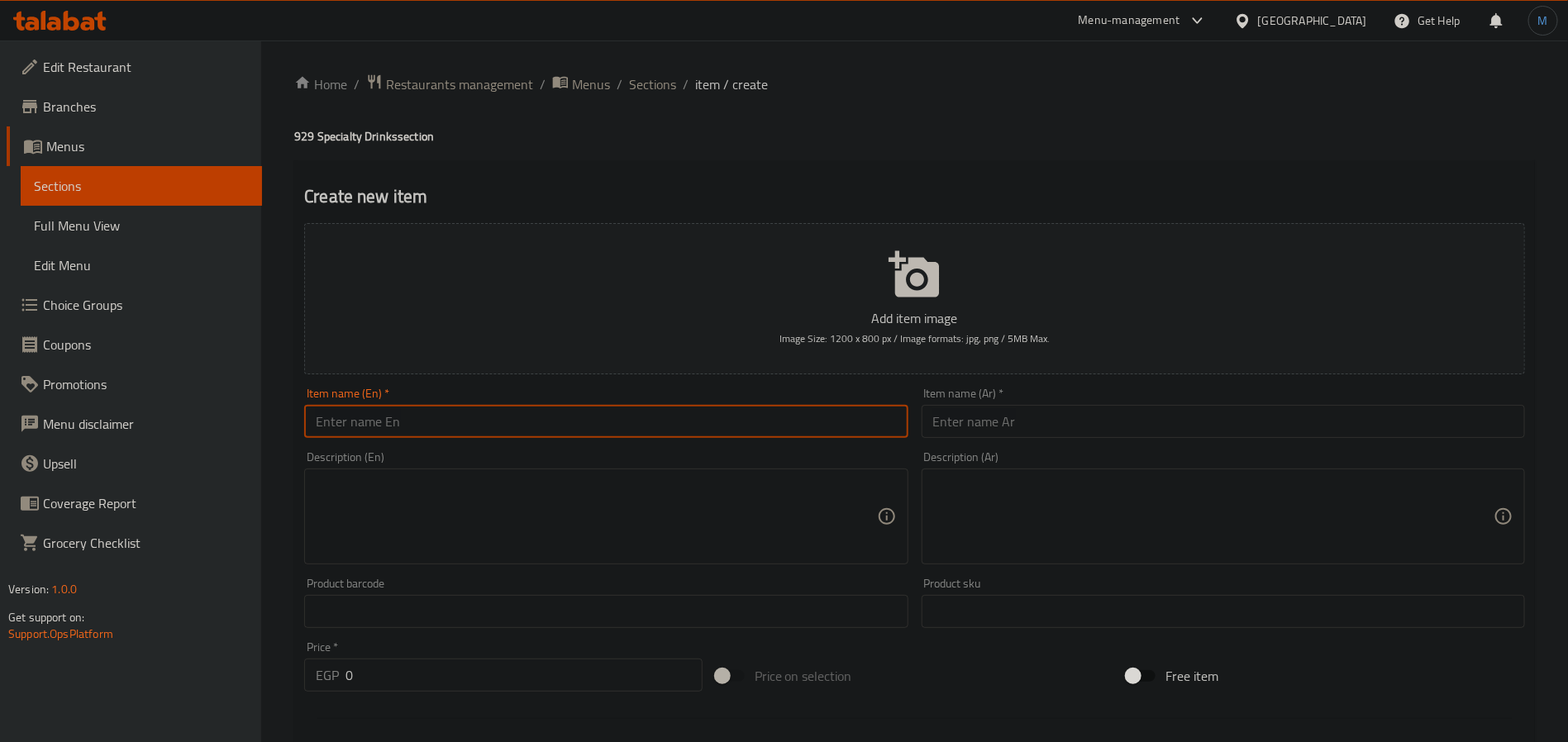
paste input "Colombia, La Cima hot"
type input "Colombia, La Cima hot"
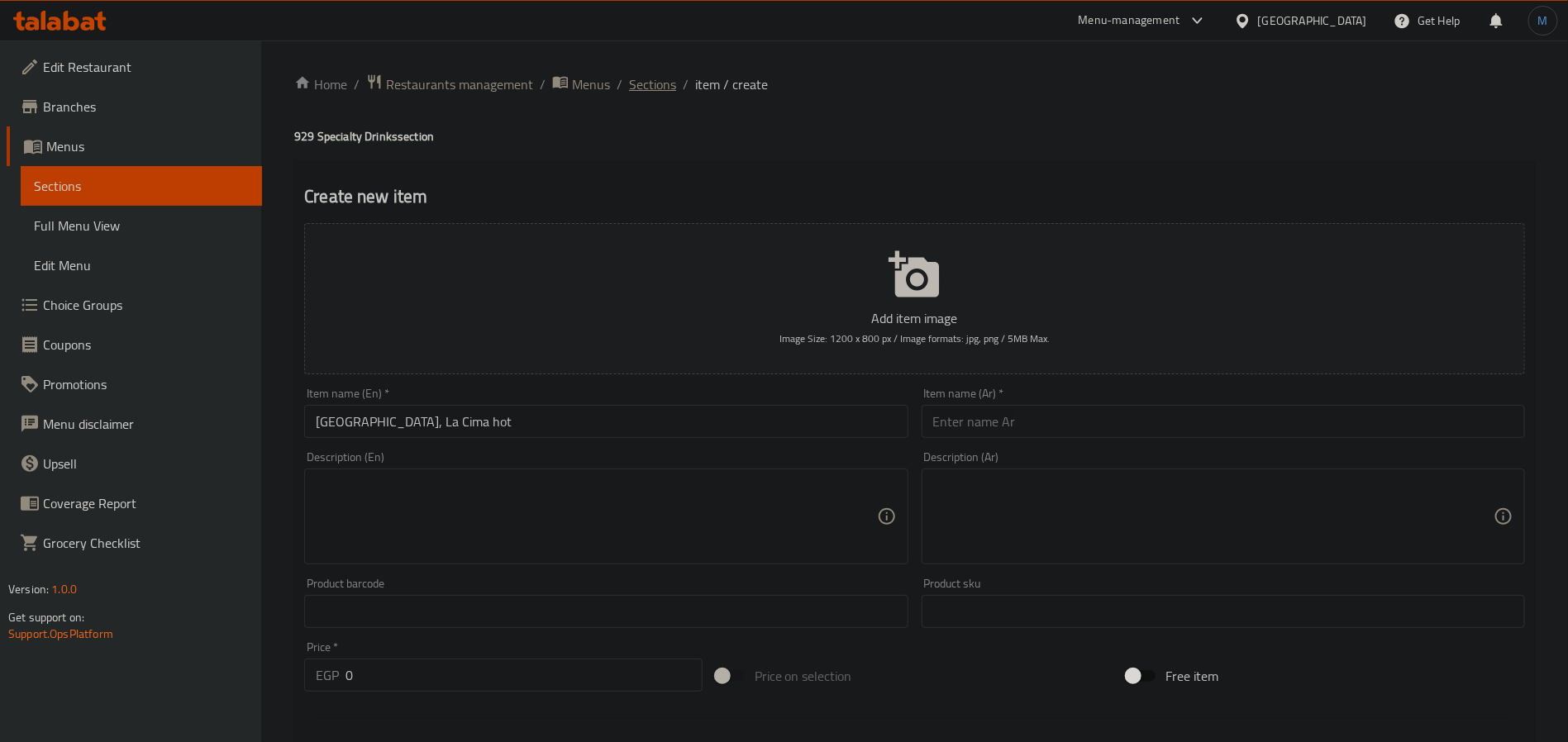
click at [658, 94] on span "Sections" at bounding box center [652, 85] width 47 height 19
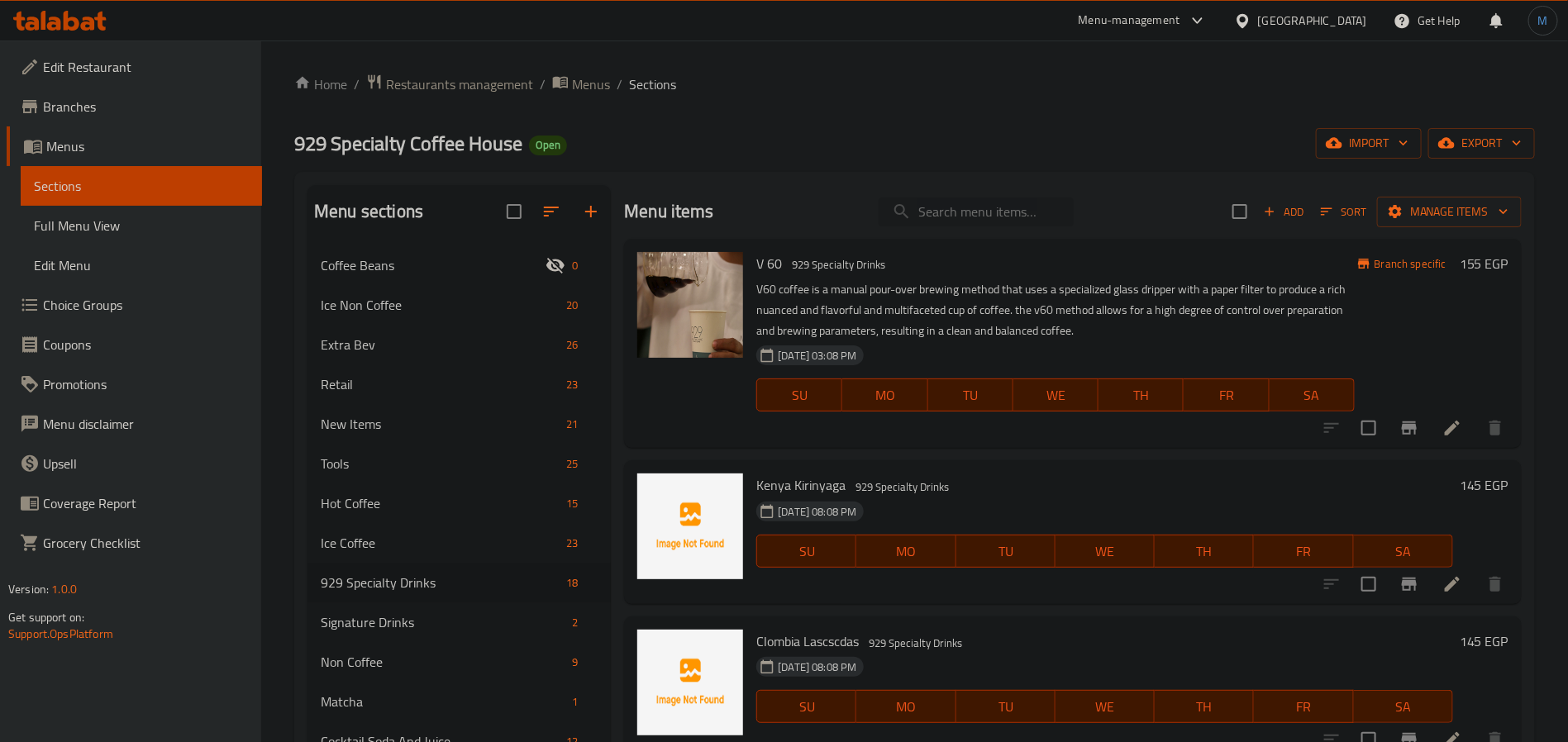
click at [969, 211] on input "search" at bounding box center [976, 212] width 195 height 29
paste input "Colombia, La Cima hot"
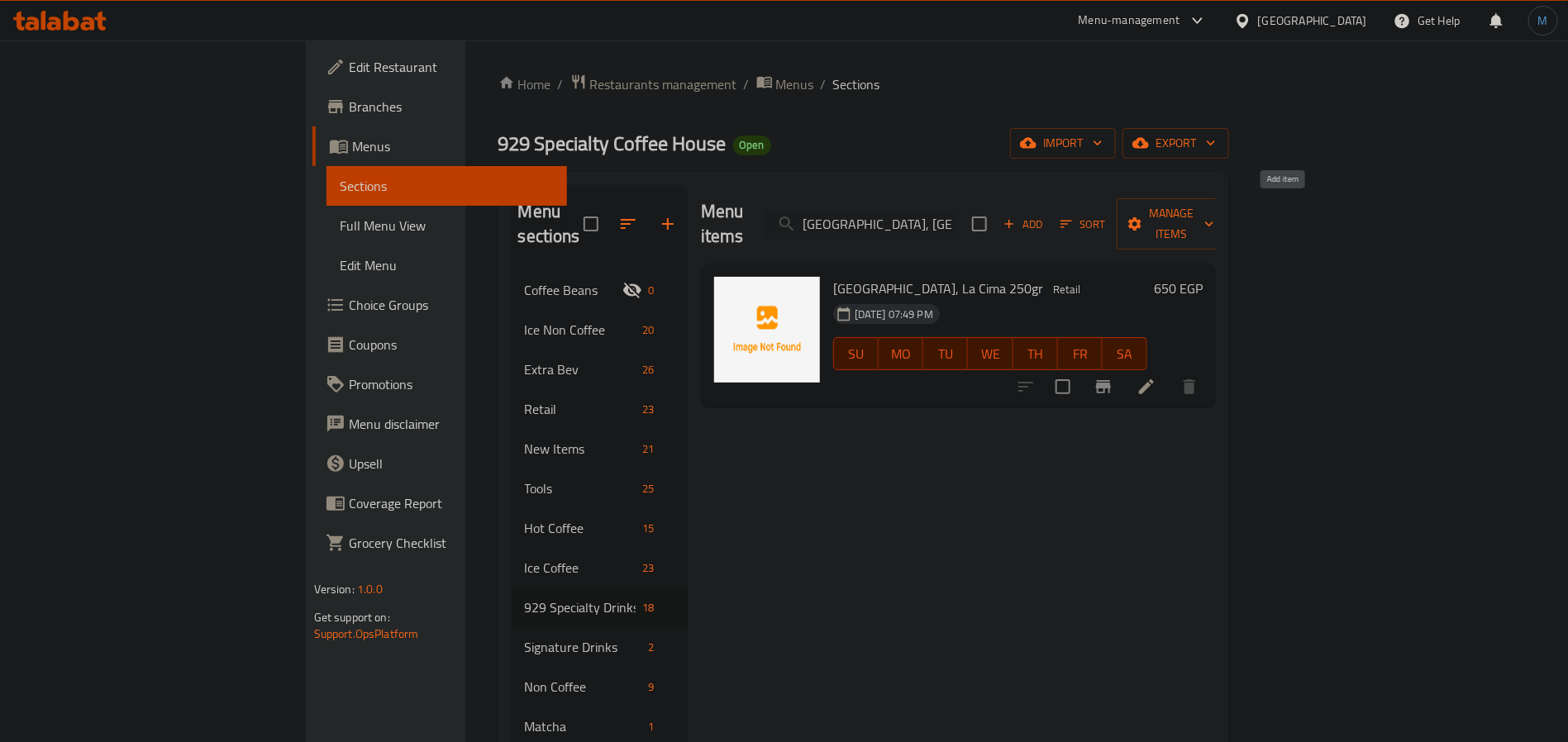
type input "Colombia, La Cima"
click at [1045, 215] on span "Add" at bounding box center [1023, 225] width 45 height 19
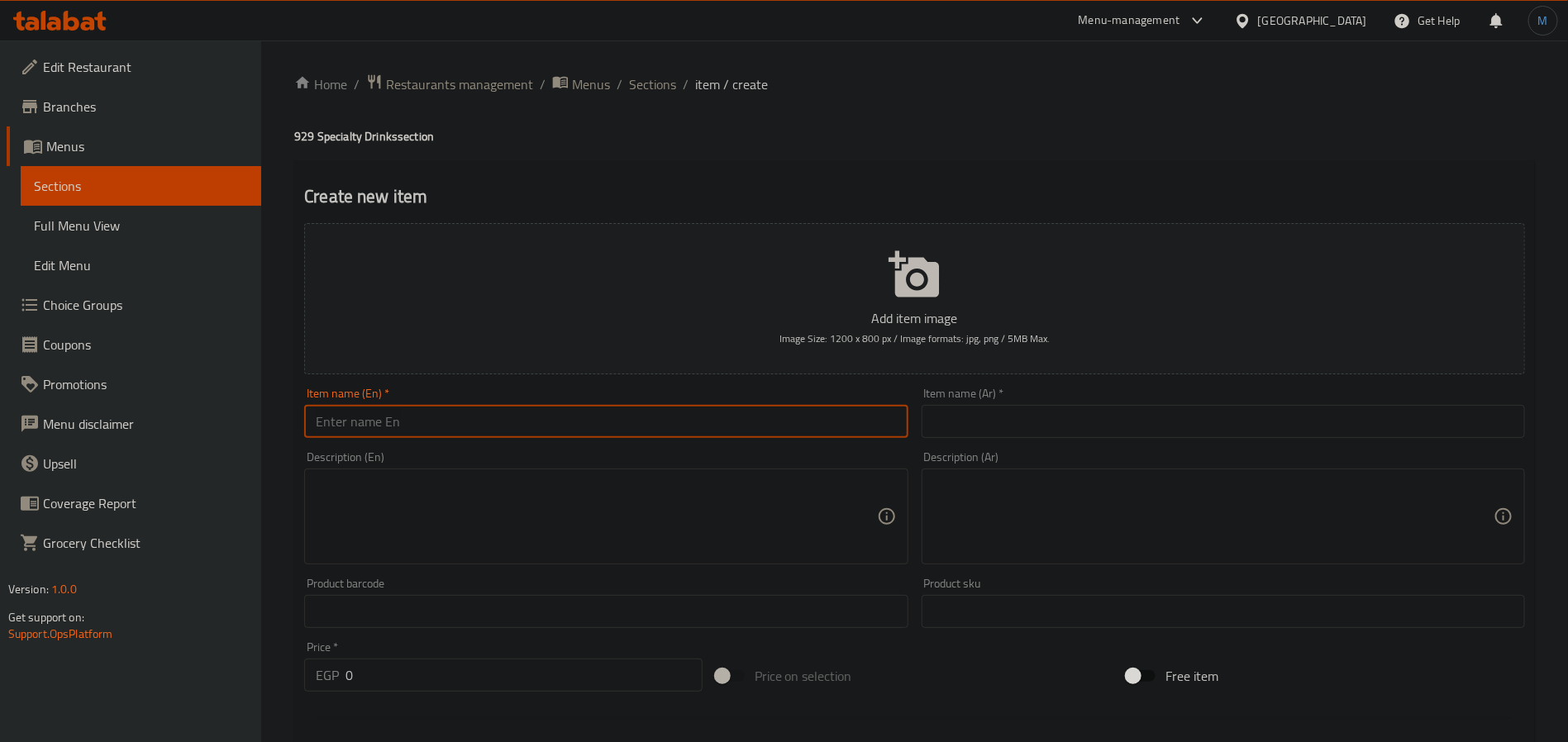
click at [653, 430] on input "text" at bounding box center [606, 422] width 604 height 33
paste input "Colombia, La Cima hot"
type input "[GEOGRAPHIC_DATA], La Cima Hot"
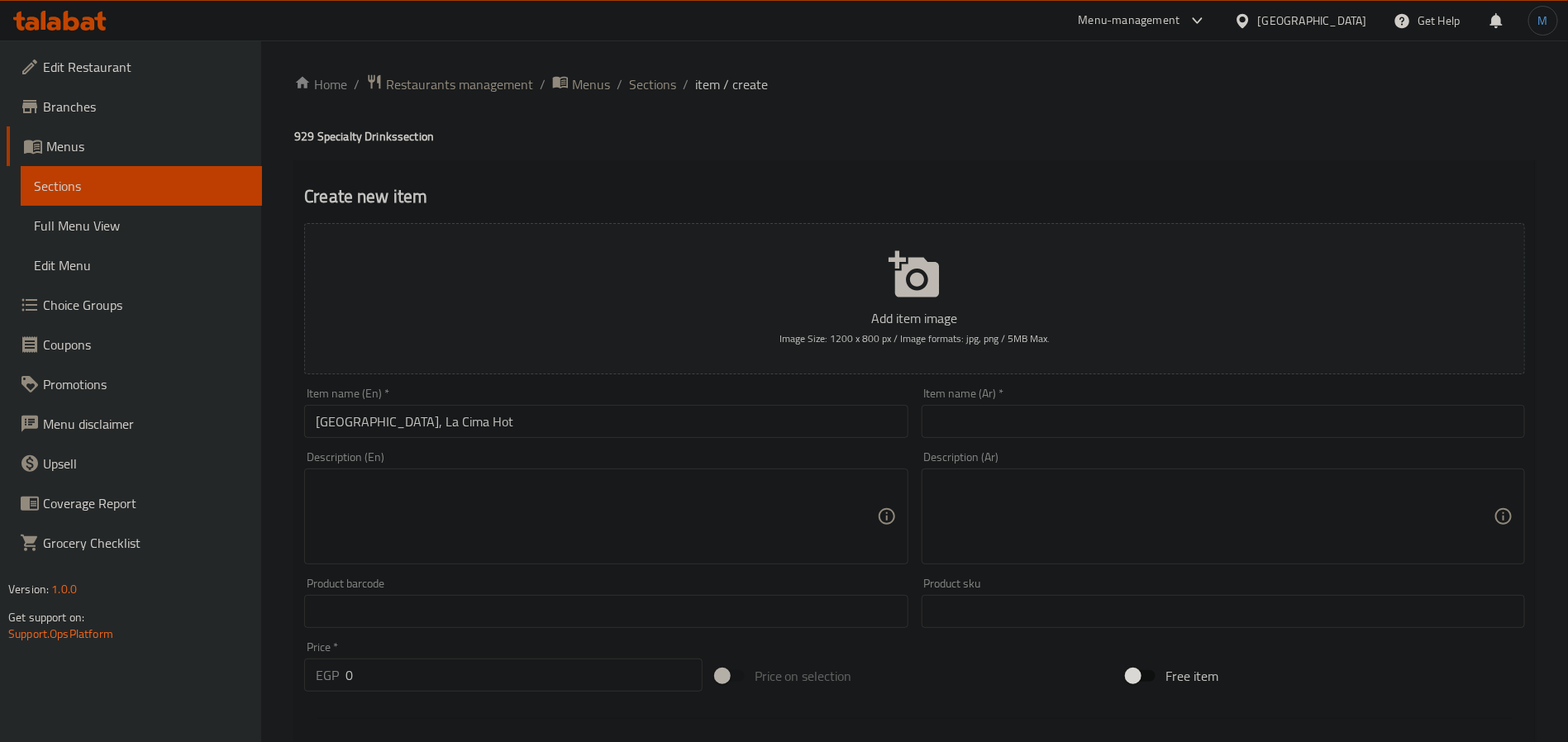
click at [993, 403] on div "Item name (Ar)   * Item name (Ar) *" at bounding box center [1223, 413] width 604 height 51
click at [479, 425] on input "[GEOGRAPHIC_DATA], La Cima Hot" at bounding box center [606, 422] width 604 height 33
click at [1150, 434] on input "text" at bounding box center [1223, 422] width 604 height 33
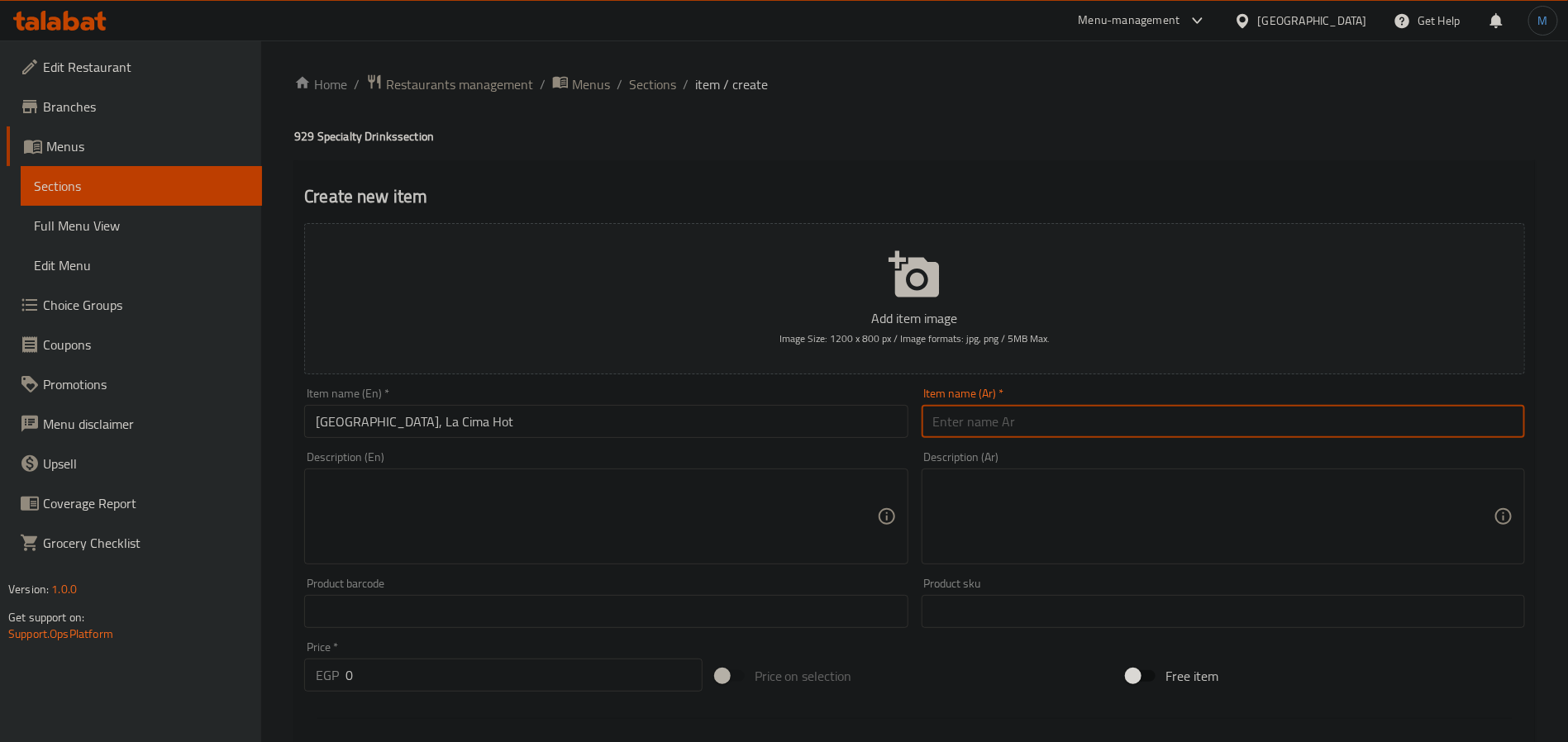
paste input "كولومبيا"
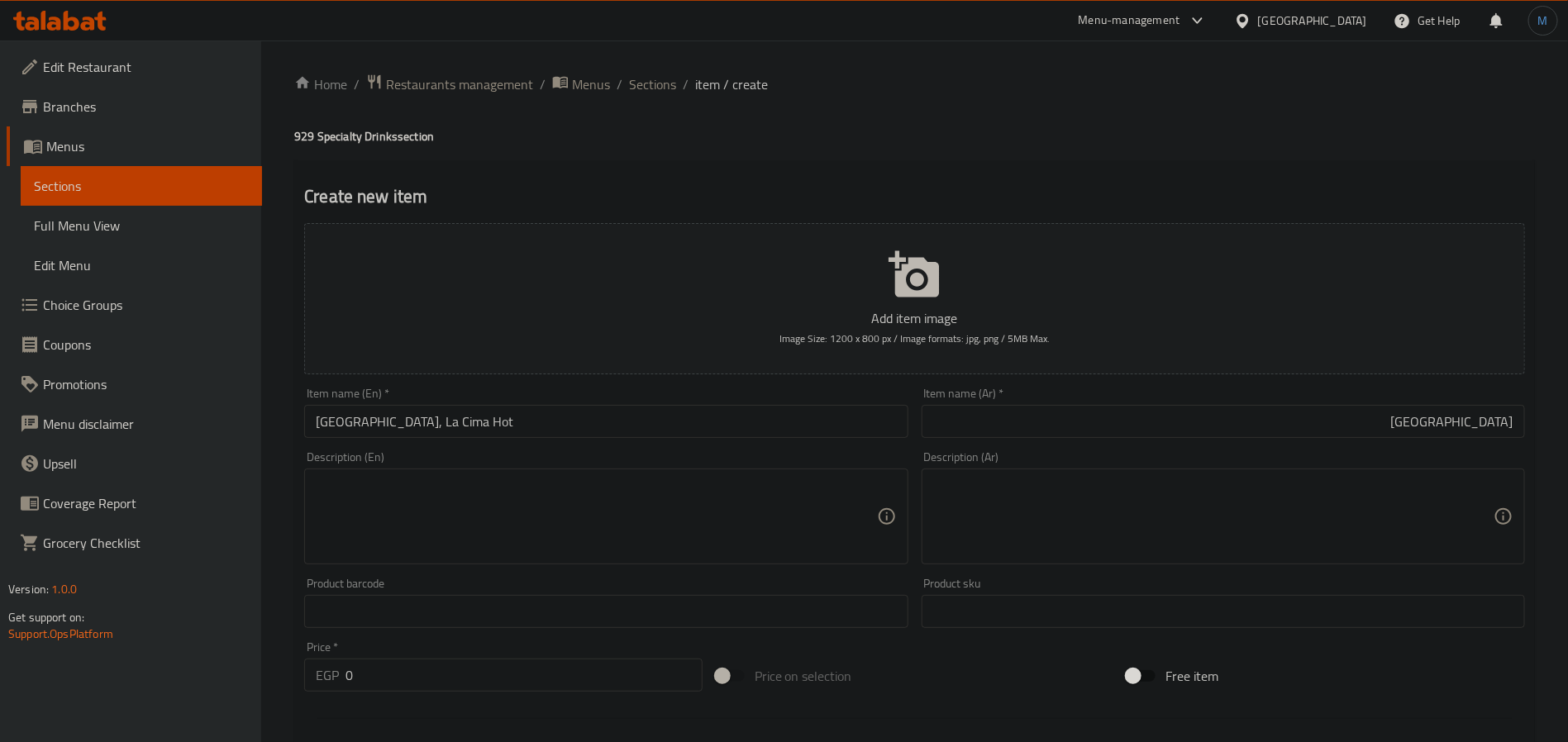
click at [1150, 434] on input "كولومبيا" at bounding box center [1223, 422] width 604 height 33
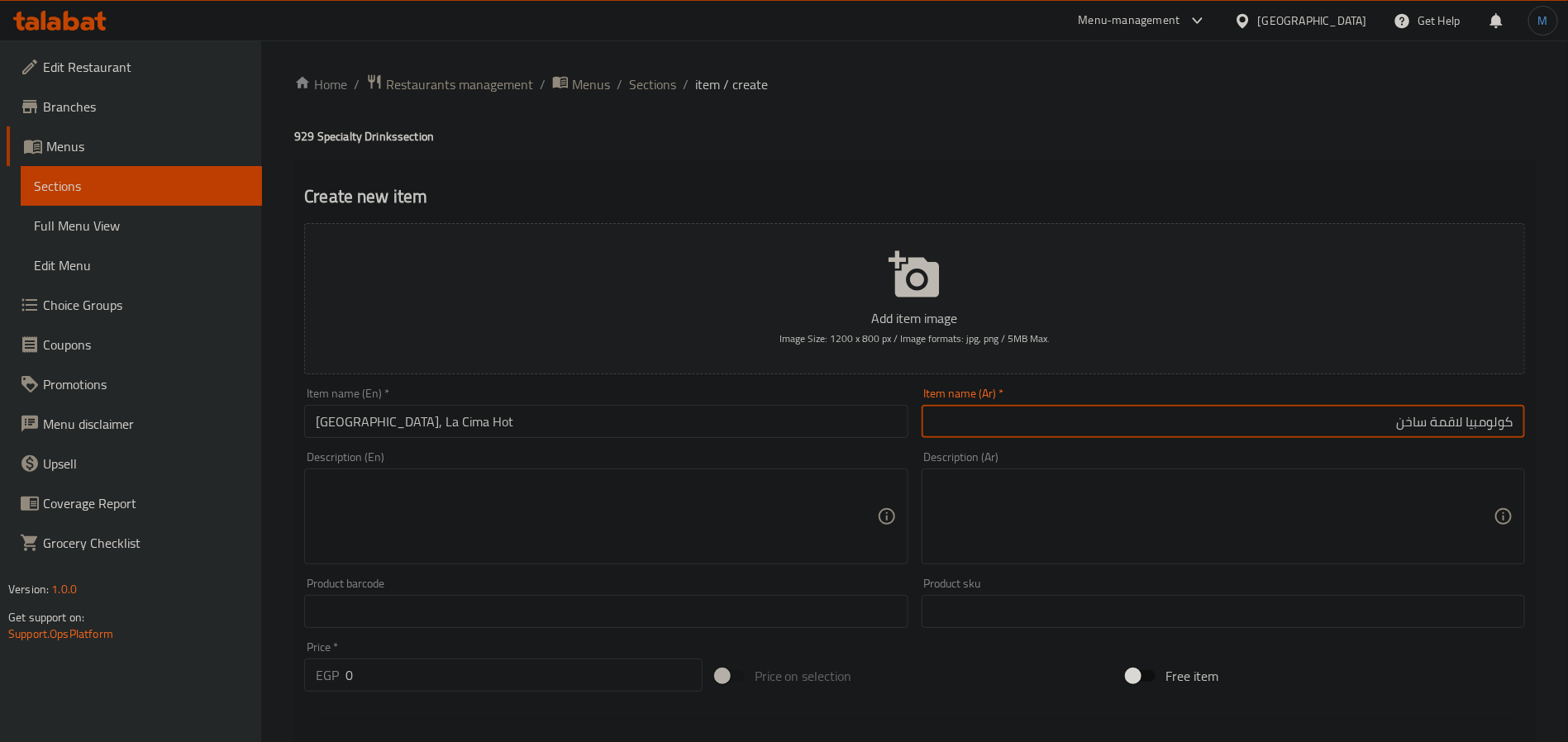
type input "كولومبيا لاقمة ساخن"
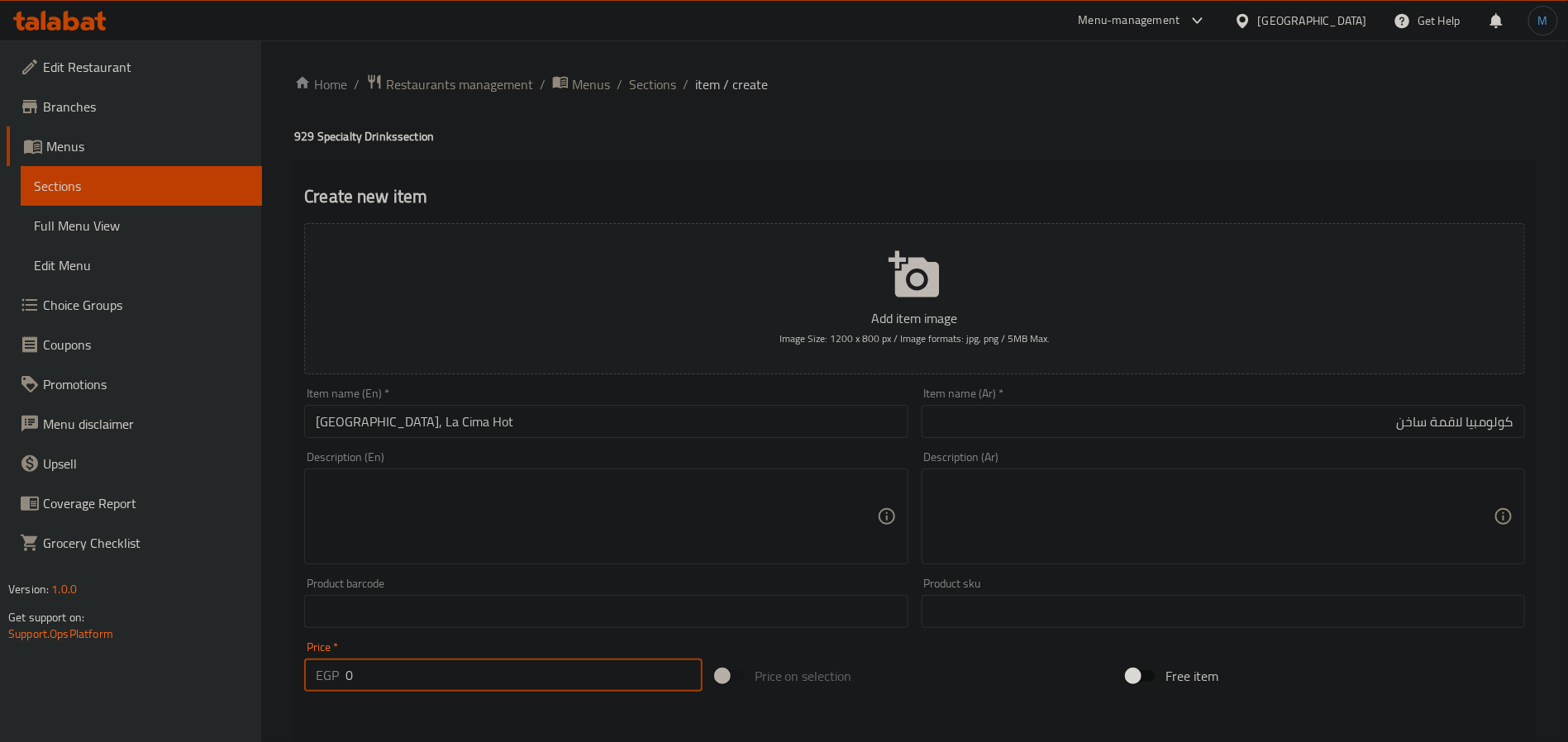
click at [553, 677] on input "0" at bounding box center [523, 675] width 357 height 33
paste input "145"
type input "145"
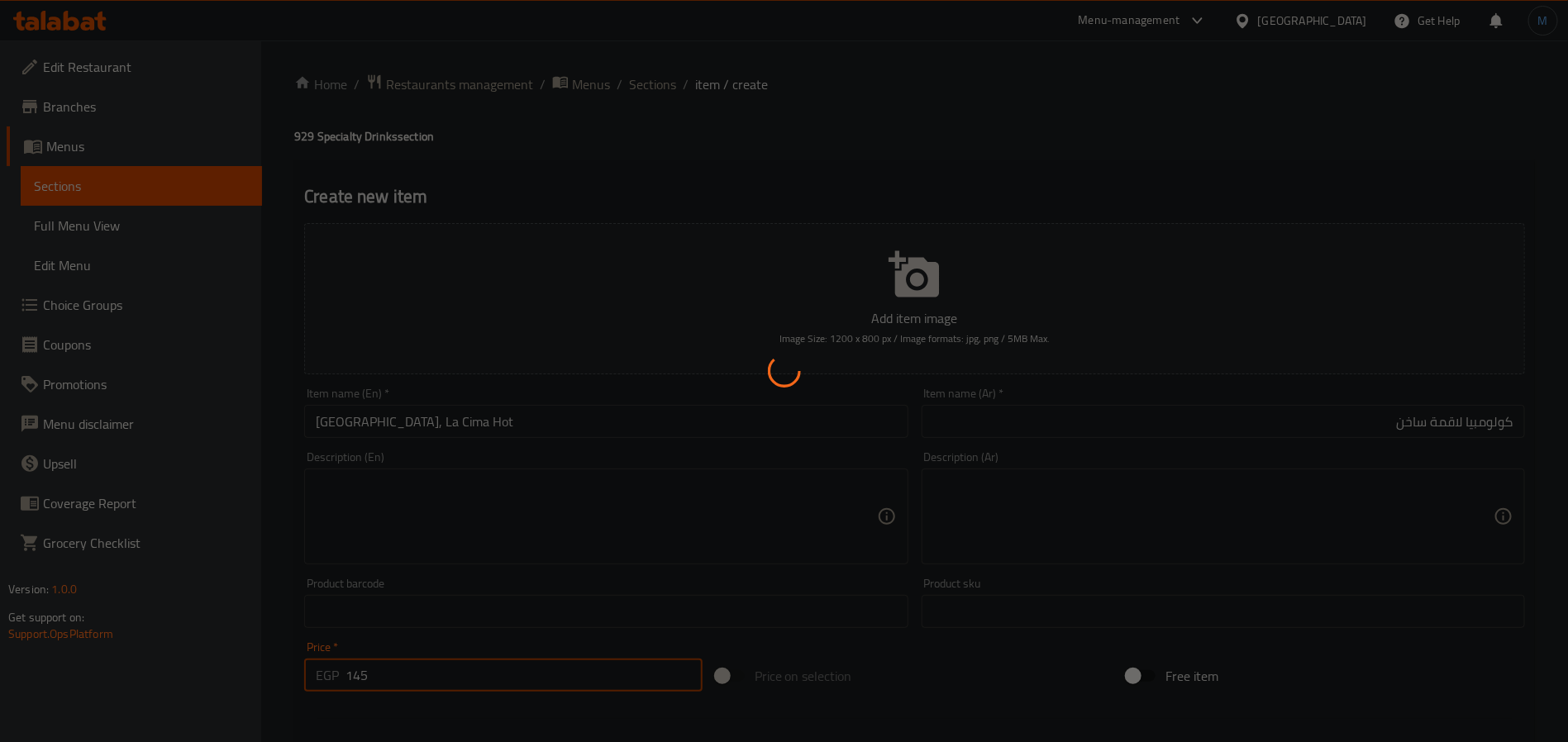
type input "0"
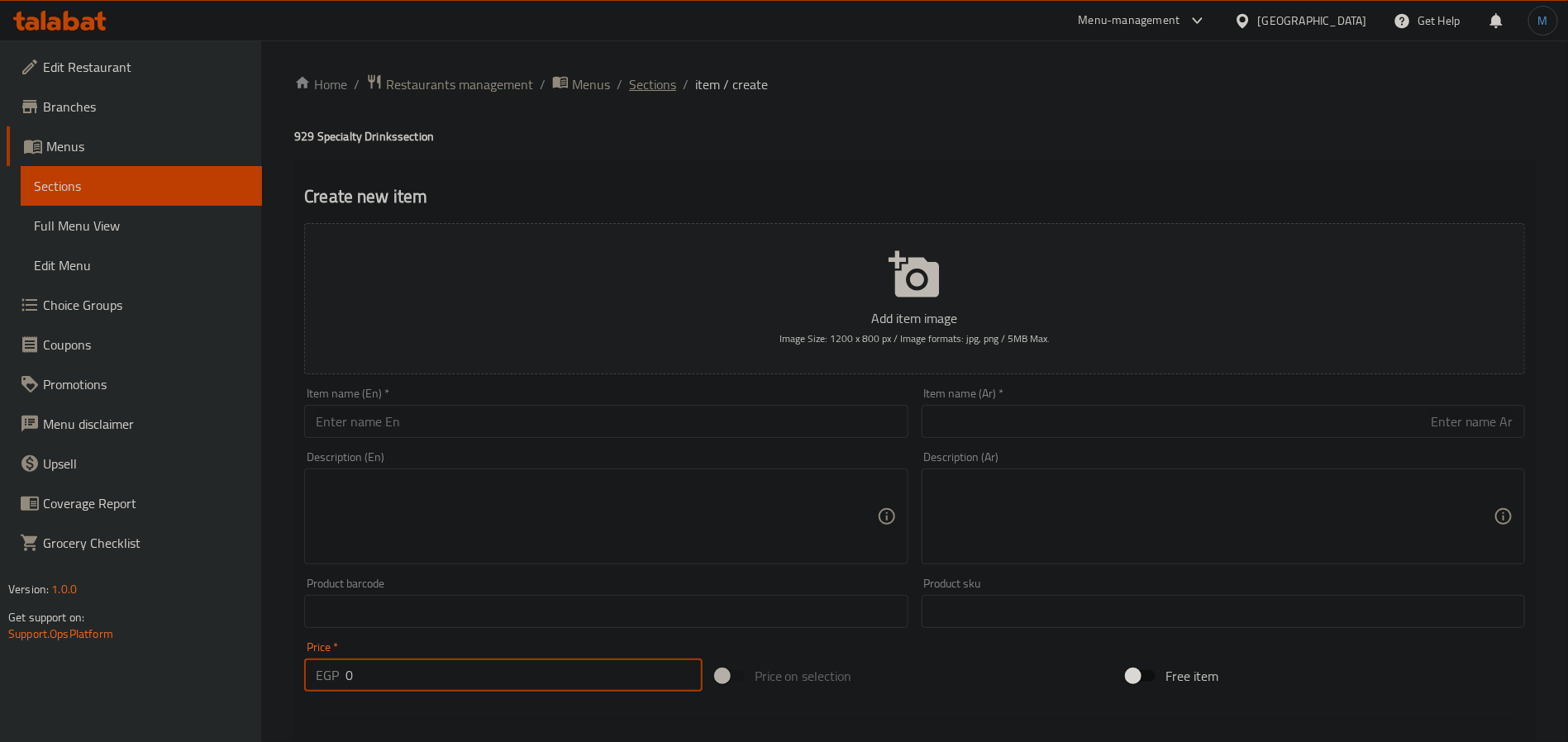
click at [664, 86] on span "Sections" at bounding box center [652, 85] width 47 height 19
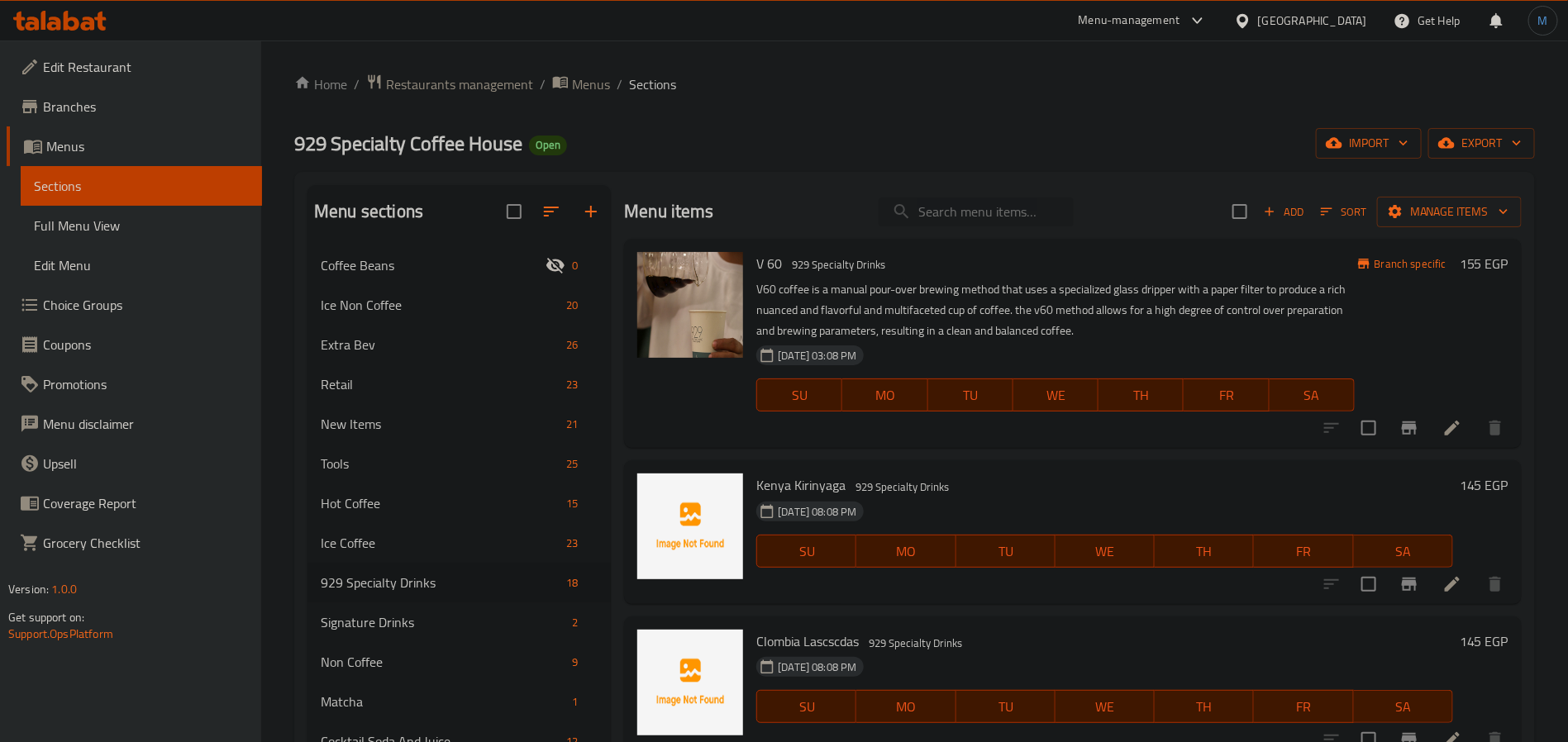
click at [923, 214] on input "search" at bounding box center [976, 212] width 195 height 29
paste input "Ethiopa, Adola hot"
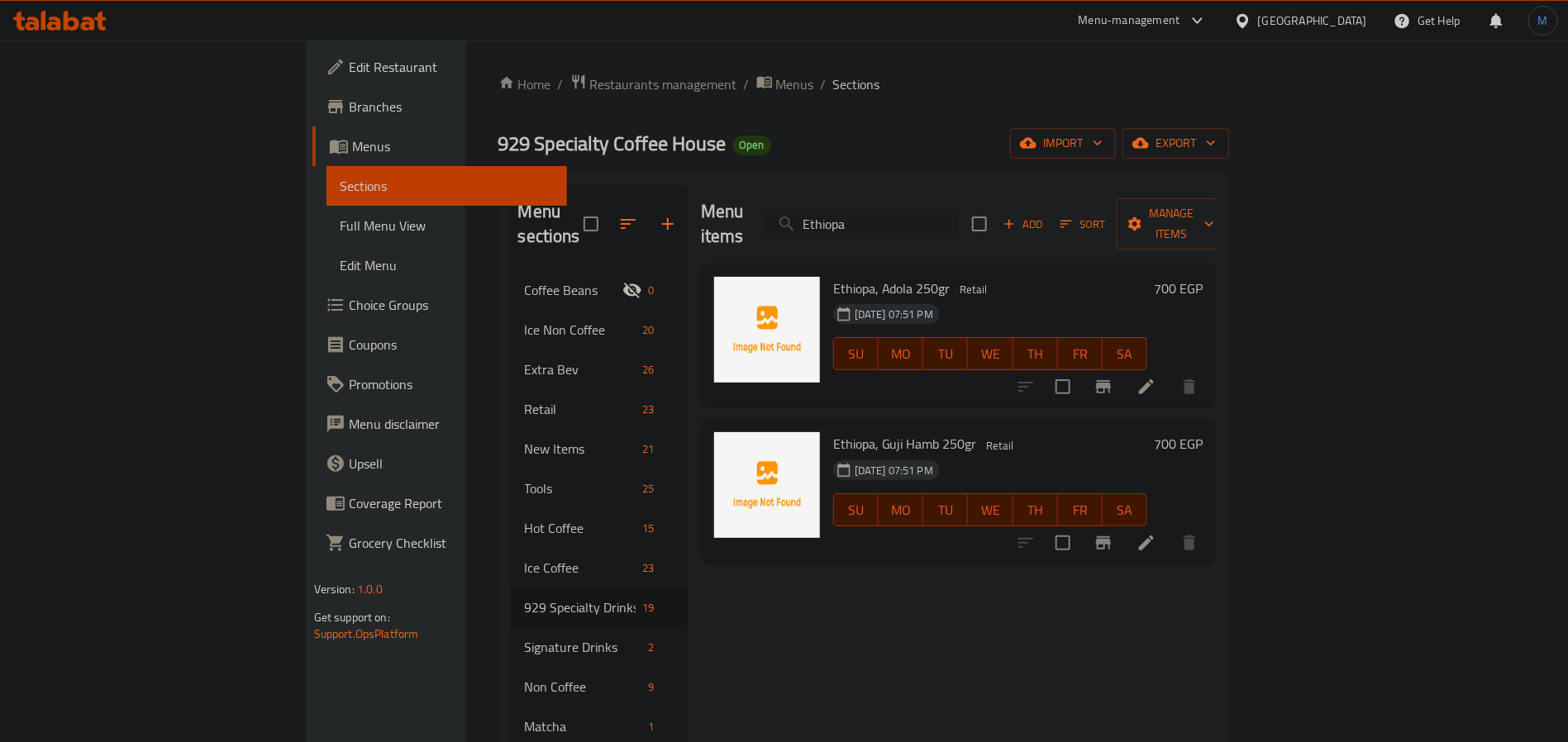
click at [958, 224] on input "Ethiopa" at bounding box center [860, 225] width 195 height 29
paste input "Adola"
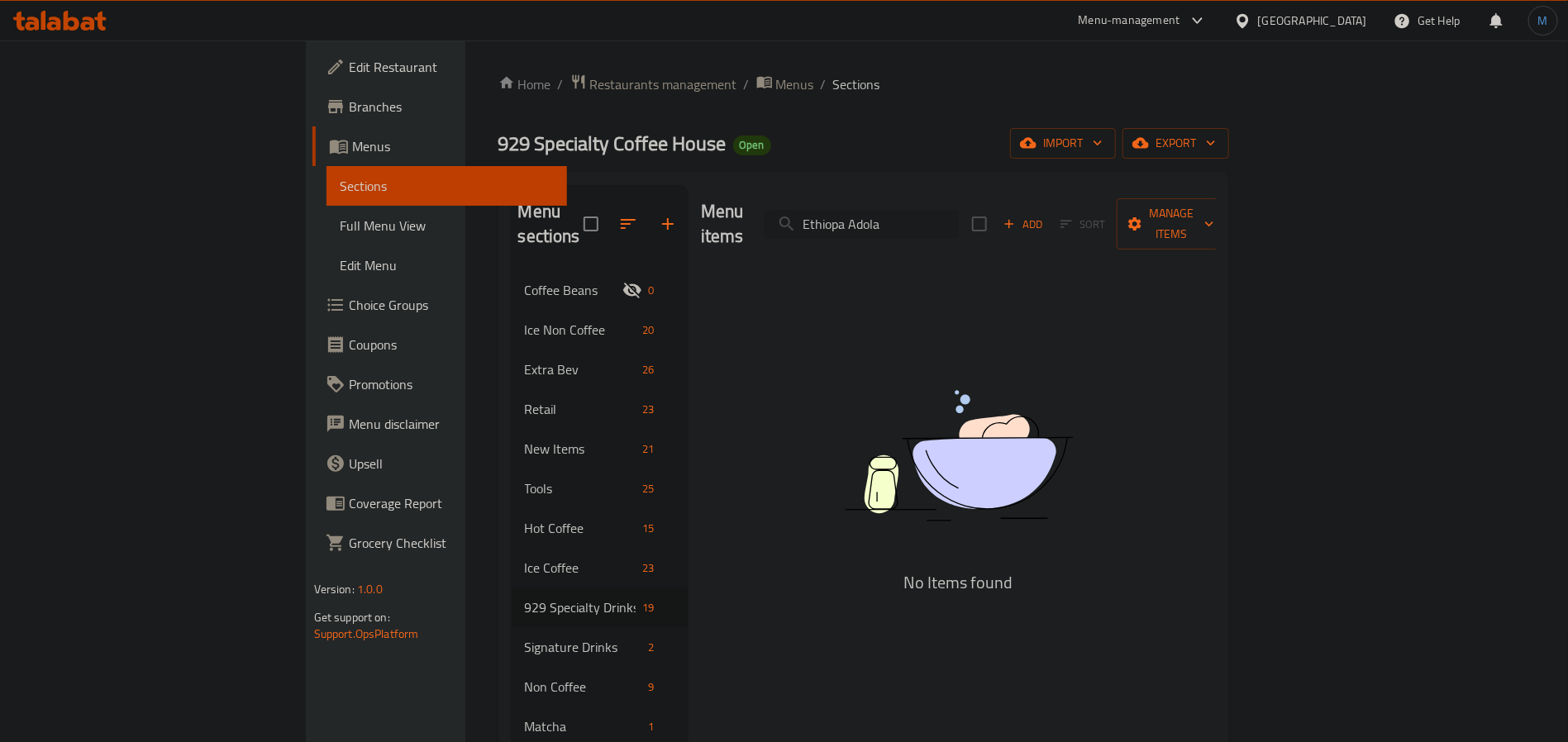
click at [958, 224] on input "Ethiopa Adola" at bounding box center [860, 225] width 195 height 29
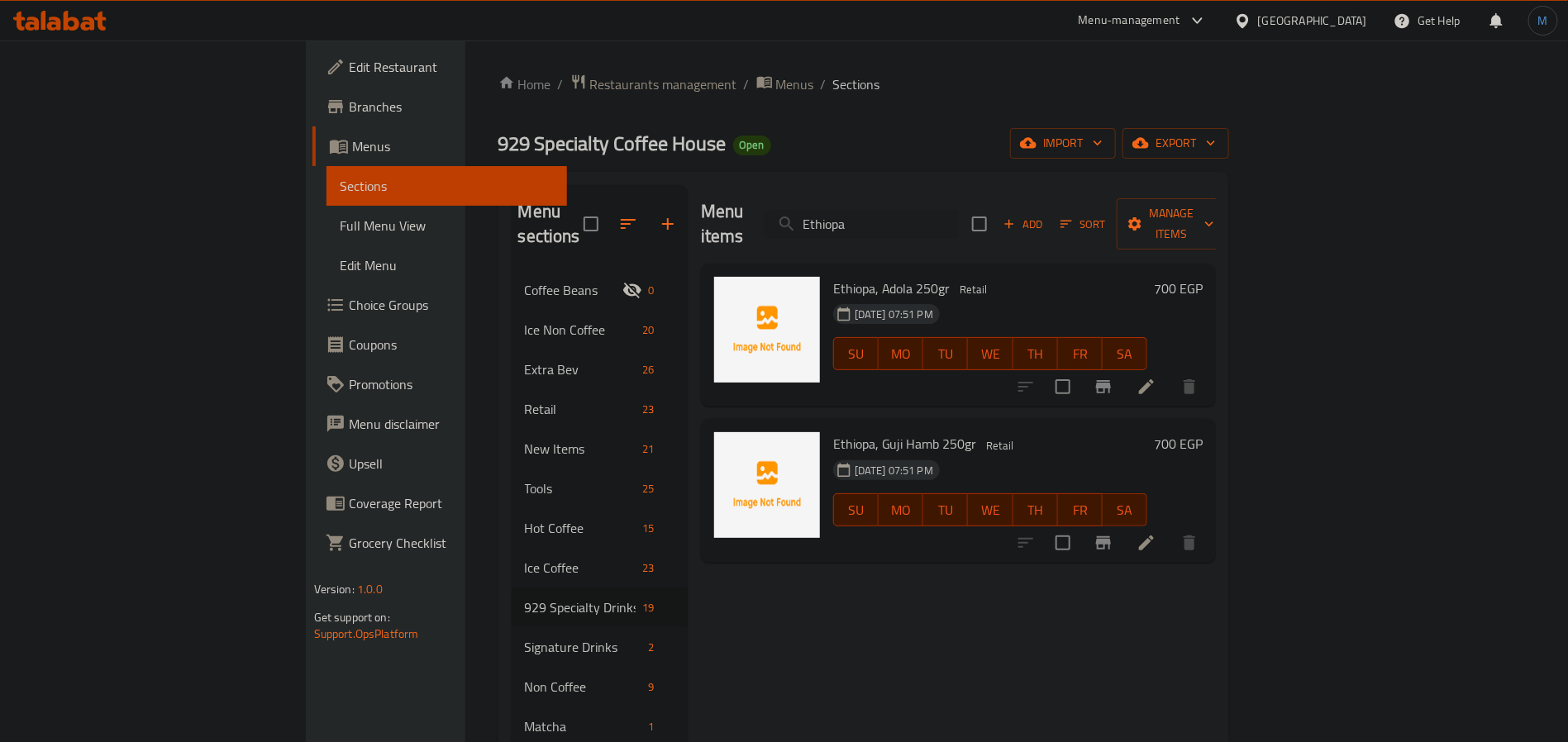
type input "Ethiopa"
click at [1045, 219] on span "Add" at bounding box center [1023, 225] width 45 height 19
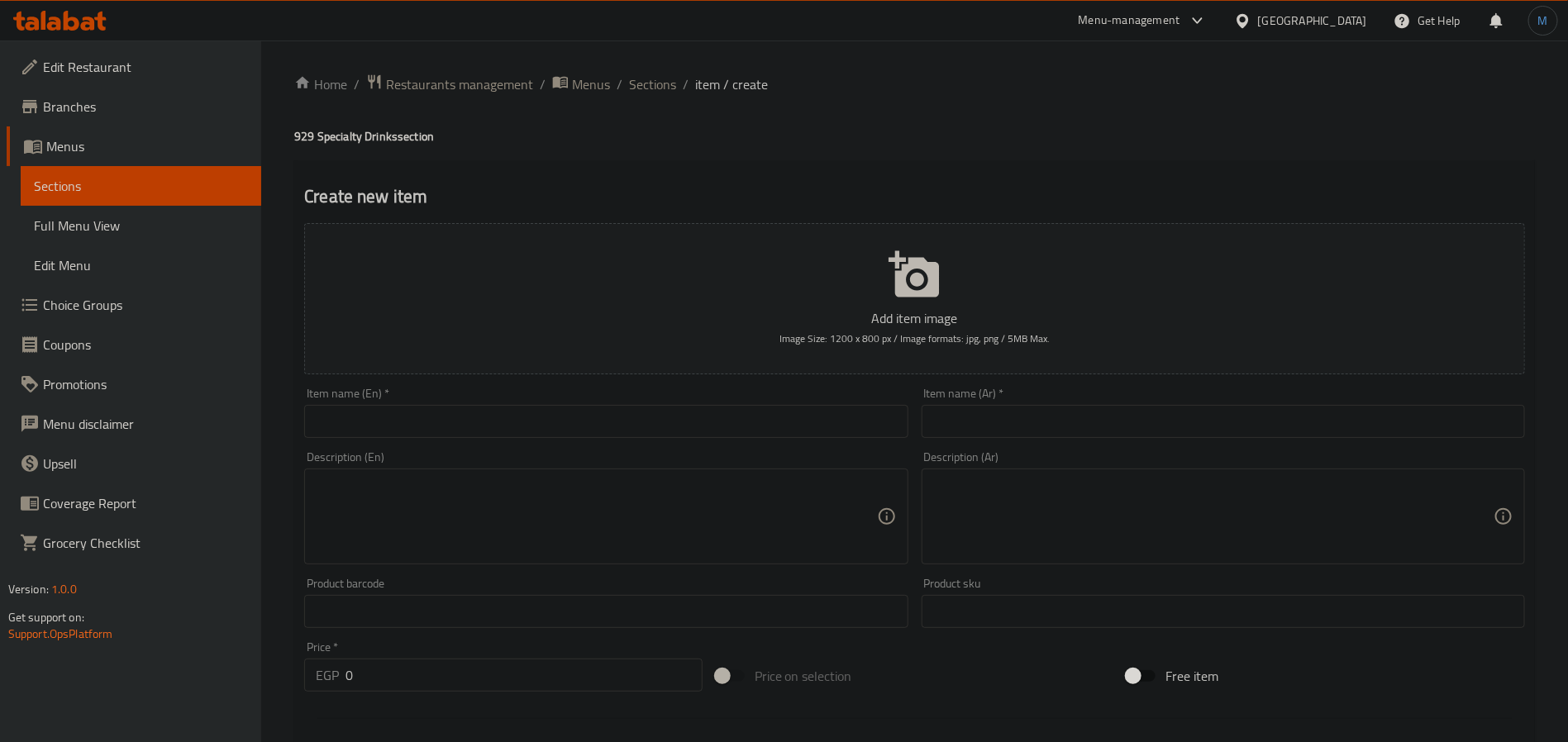
click at [684, 379] on div "Add item image Image Size: 1200 x 800 px / Image formats: jpg, png / 5MB Max." at bounding box center [914, 299] width 1234 height 164
click at [684, 387] on div "Item name (En)   * Item name (En) *" at bounding box center [606, 412] width 616 height 63
click at [675, 406] on input "text" at bounding box center [606, 422] width 604 height 33
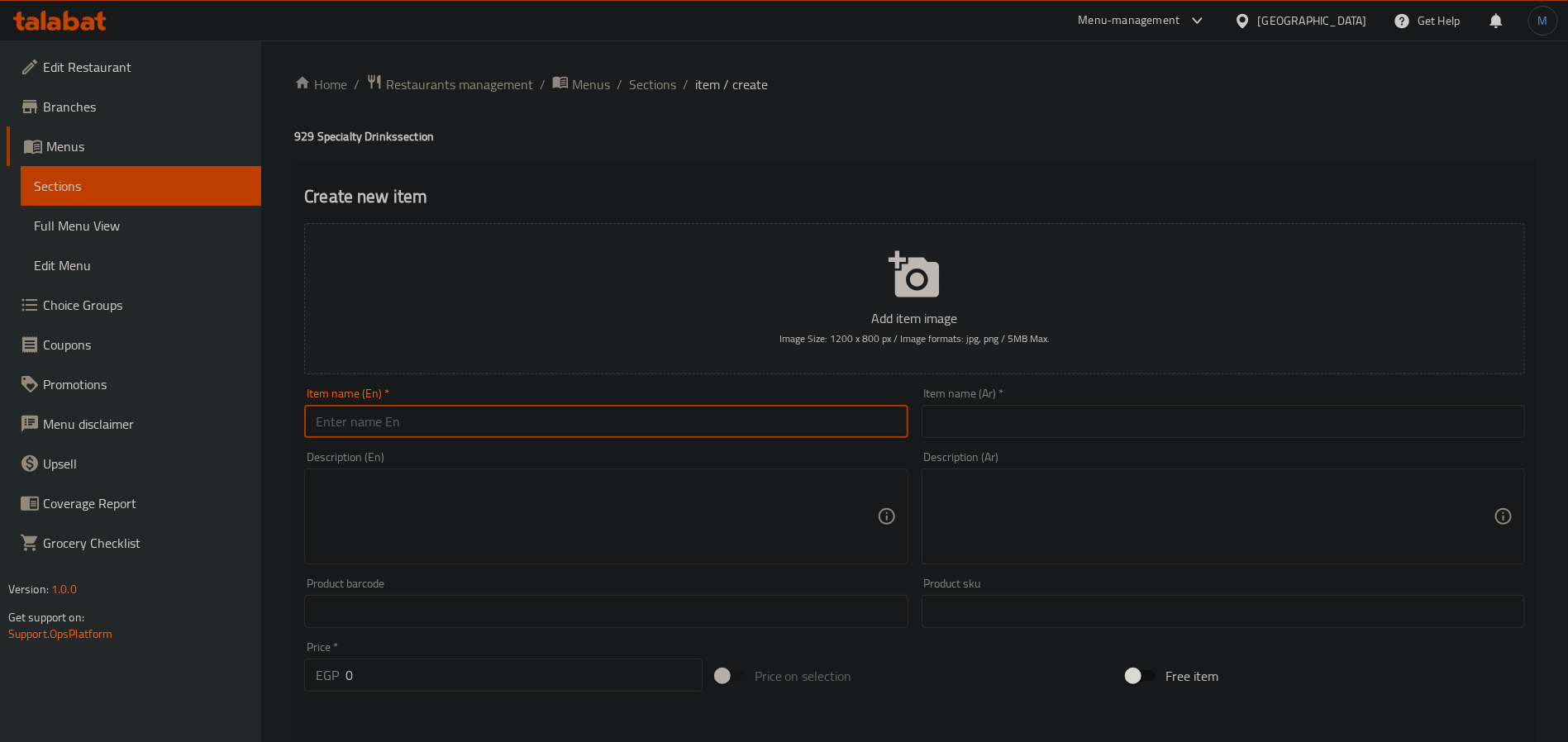
paste input "Ethiopa, Adola hot"
type input "Ethiopa, Adola Hot"
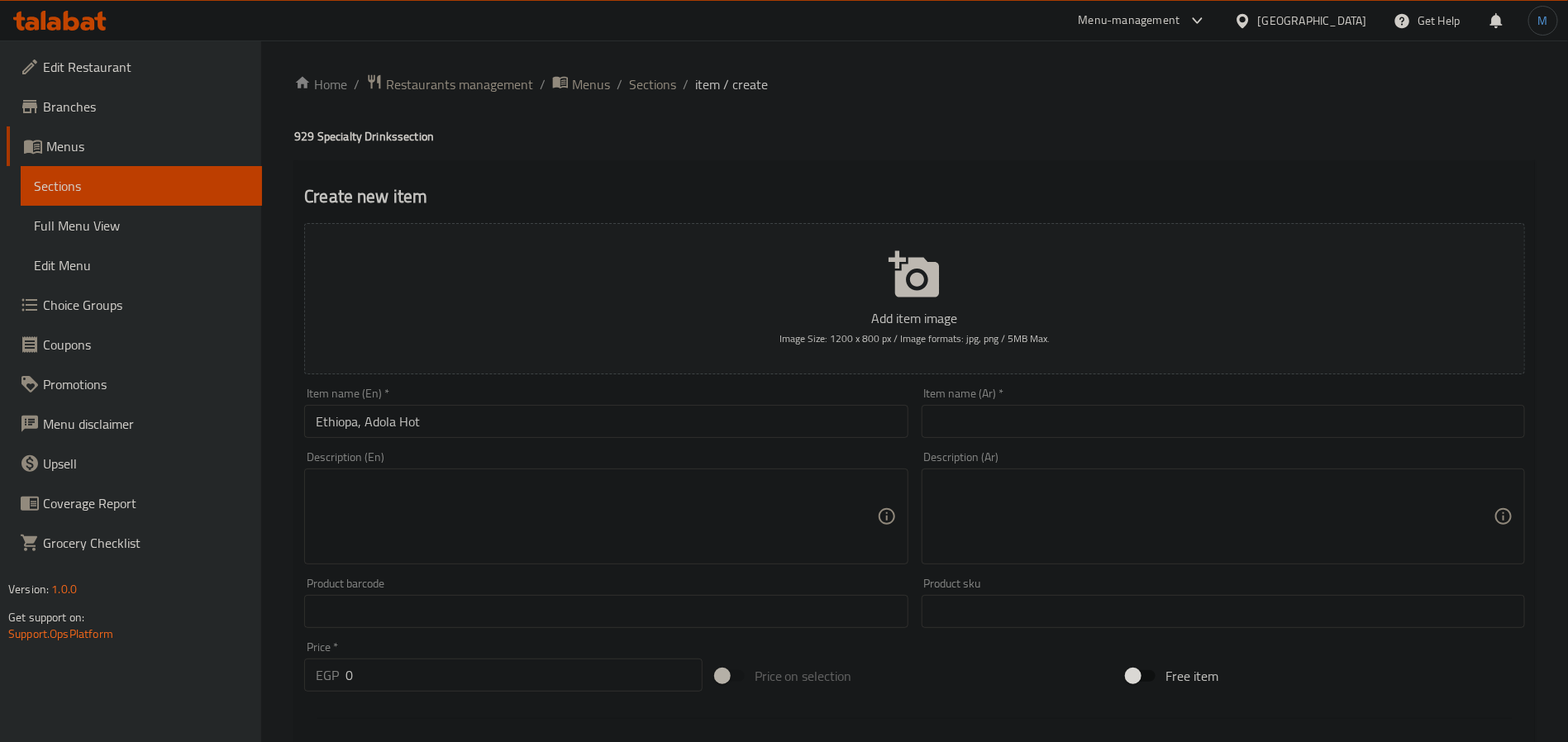
click at [1079, 449] on div "Description (Ar) Description (Ar)" at bounding box center [1223, 508] width 616 height 126
click at [1104, 419] on input "text" at bounding box center [1223, 422] width 604 height 33
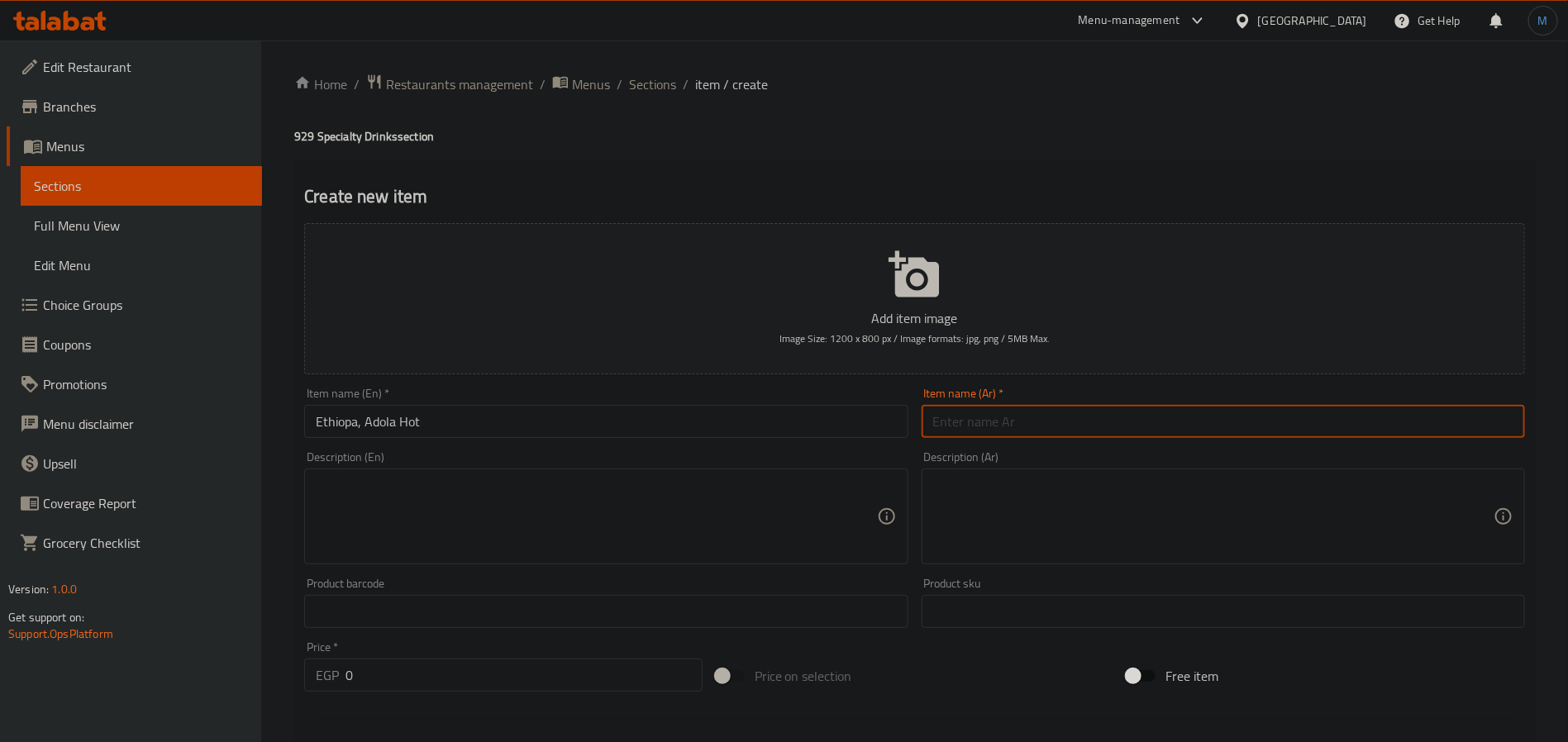
paste input "إثيوبيا، [PERSON_NAME]"
type input "إثيوبيا، [PERSON_NAME]"
click at [389, 678] on input "0" at bounding box center [523, 675] width 357 height 33
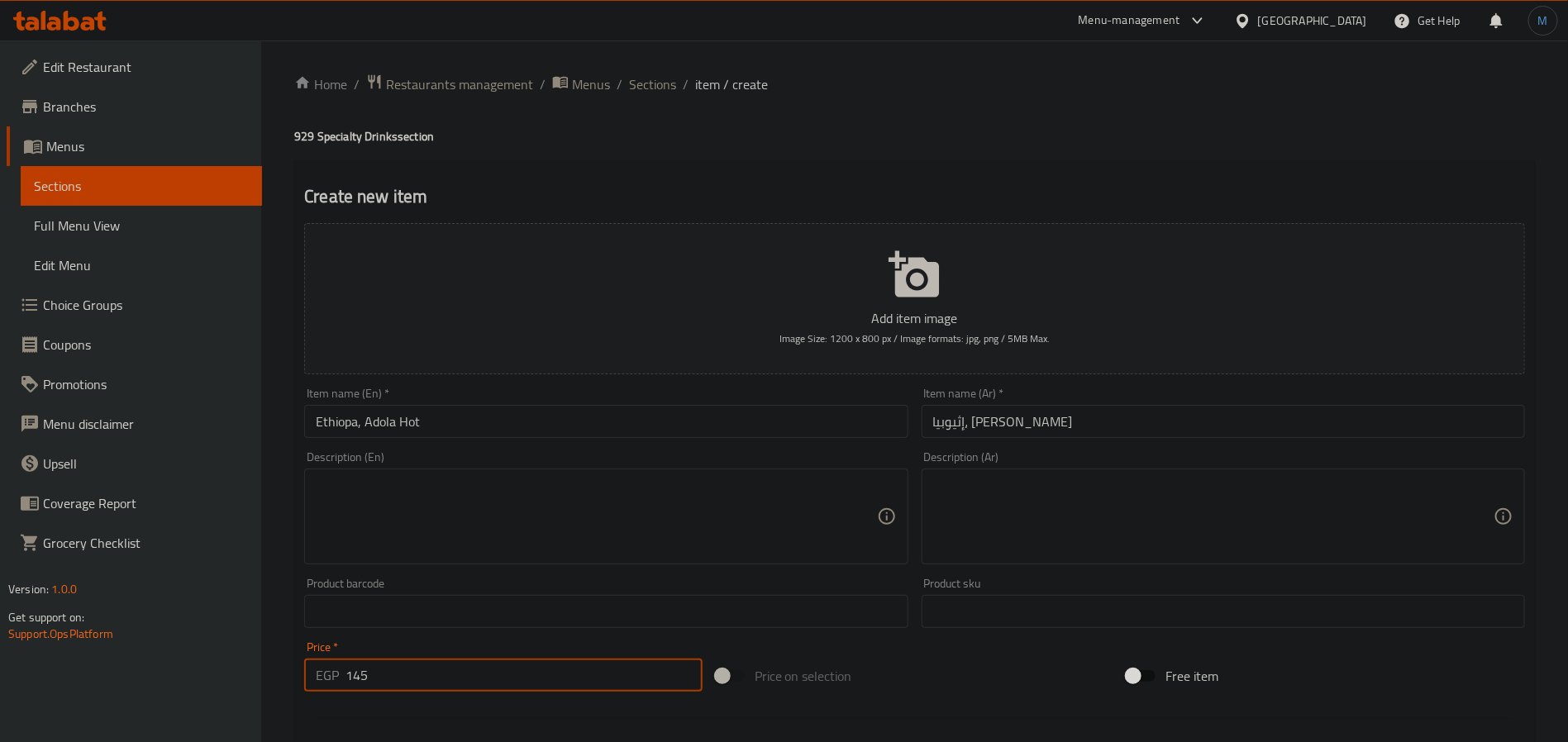
type input "145"
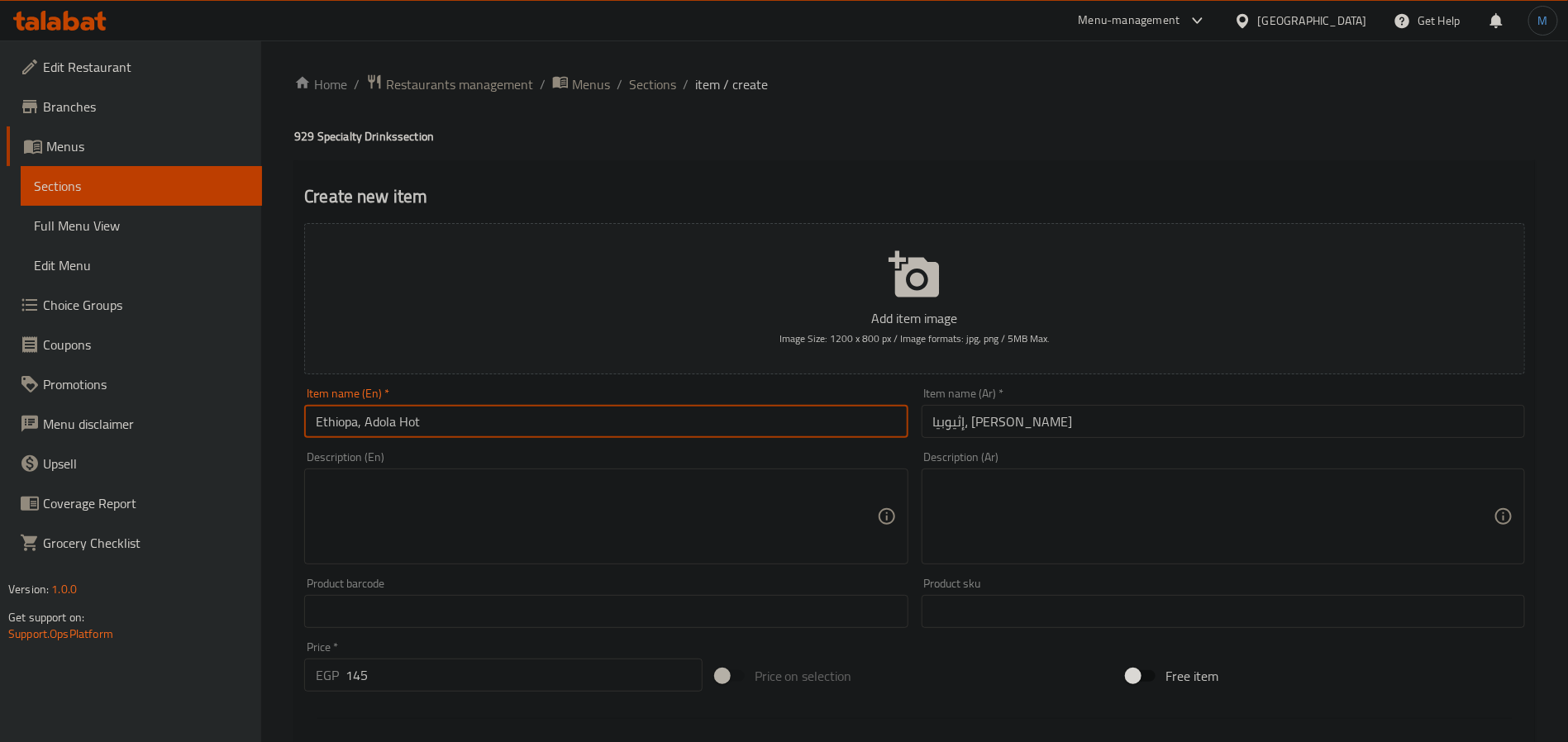
click at [615, 437] on input "Ethiopa, Adola Hot" at bounding box center [606, 422] width 604 height 33
click at [571, 437] on input "Ethiopa, Adola Hot" at bounding box center [606, 422] width 604 height 33
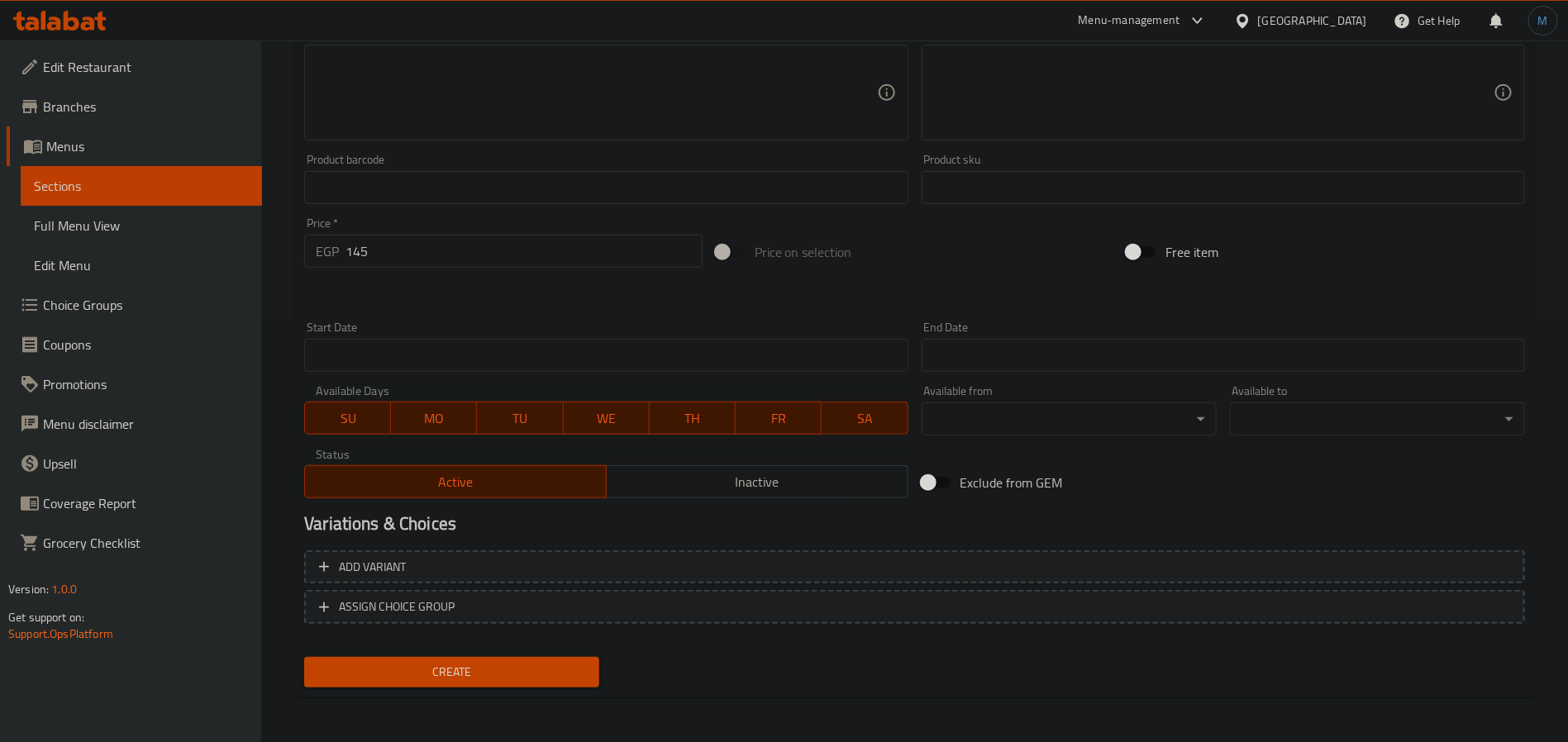
click at [483, 662] on span "Create" at bounding box center [451, 672] width 268 height 20
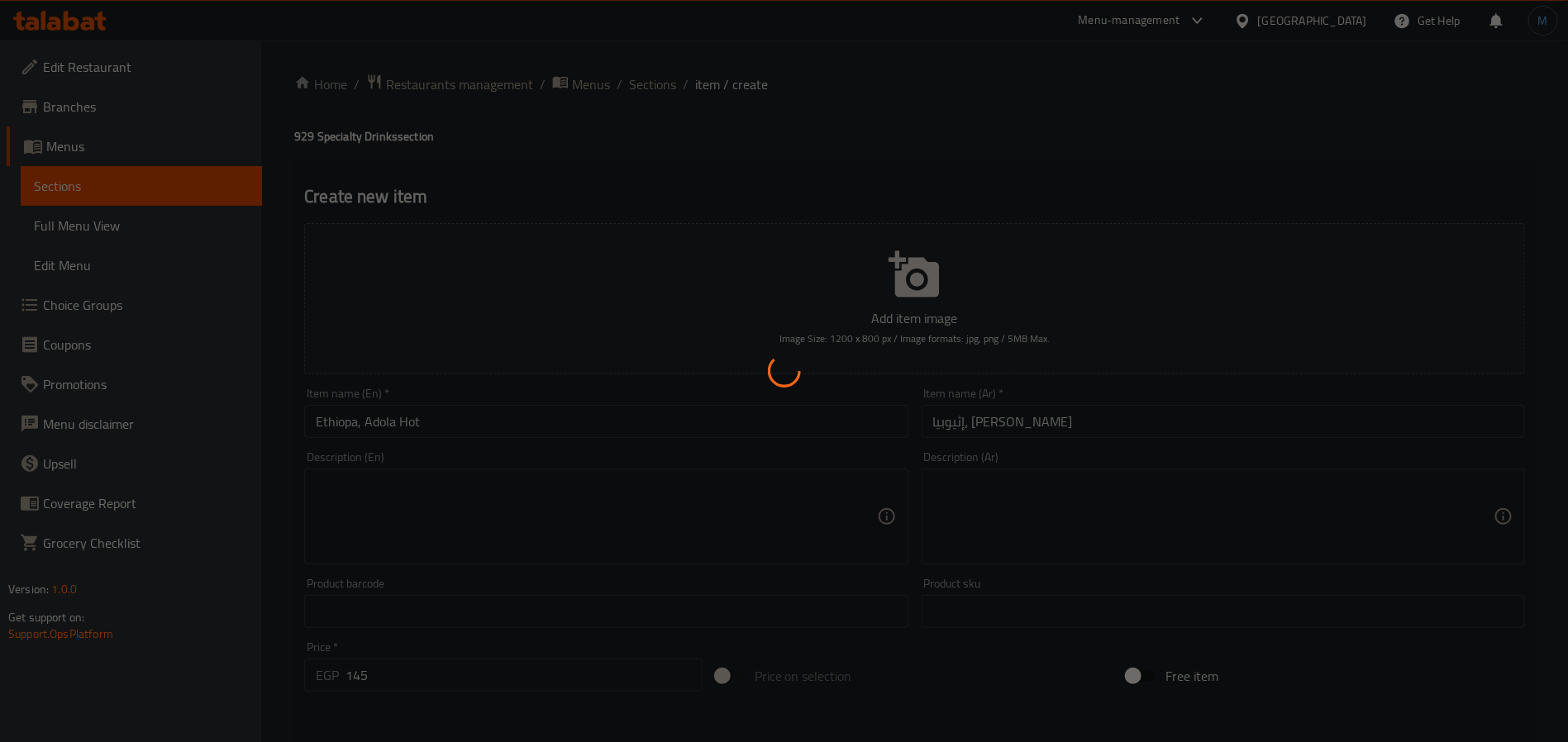
type input "0"
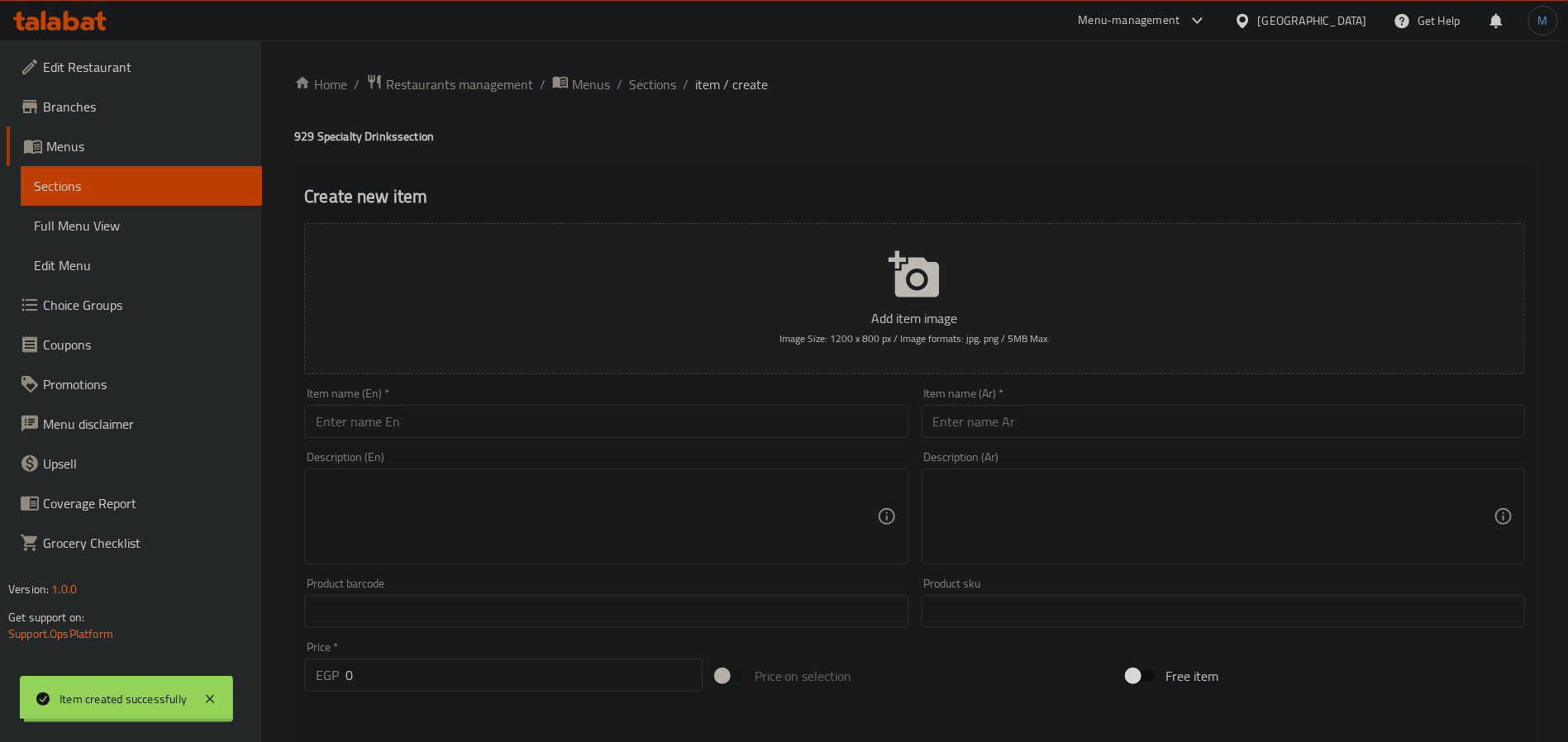
click at [649, 89] on span "Sections" at bounding box center [652, 85] width 47 height 19
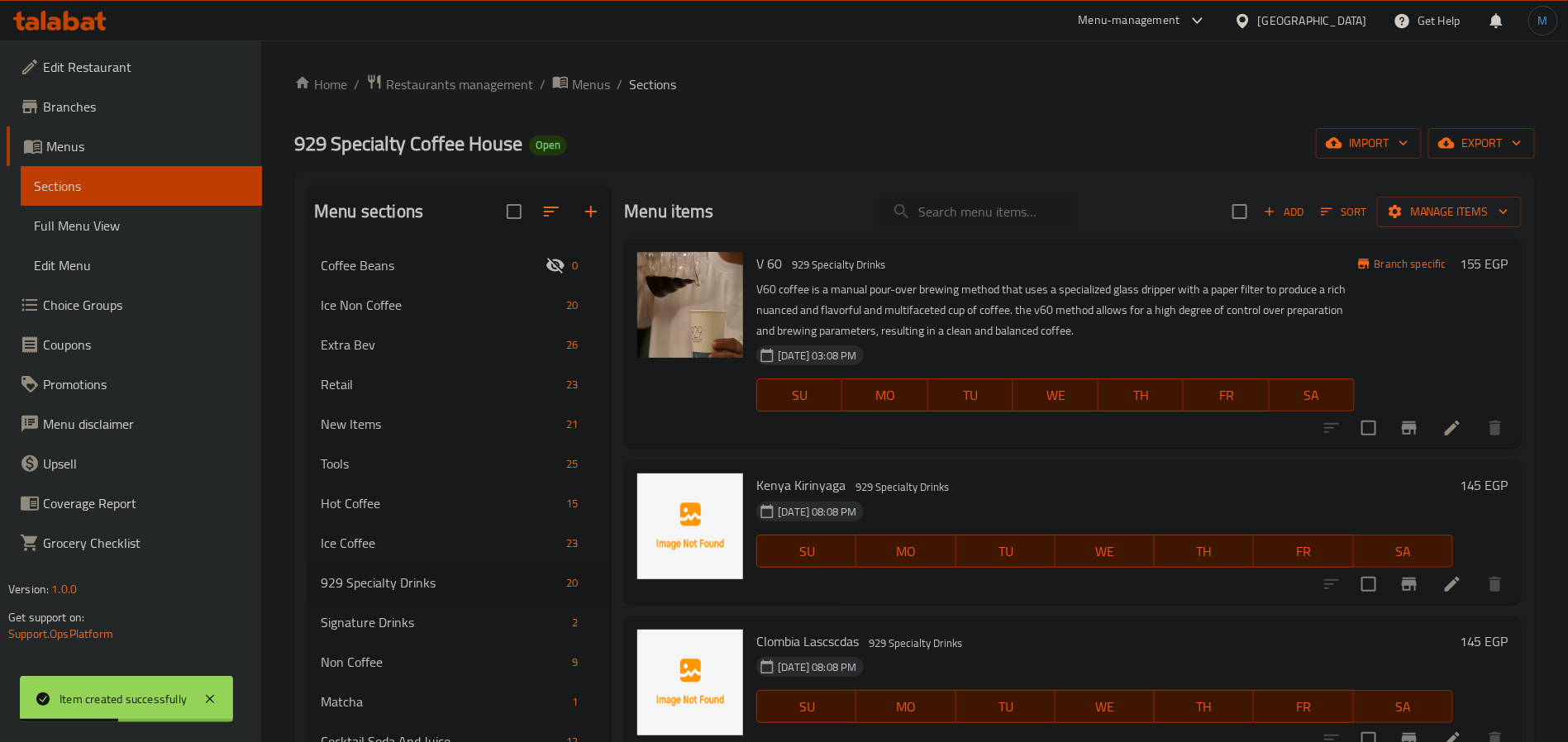
click at [962, 216] on input "search" at bounding box center [976, 212] width 195 height 29
paste input "Ethiopa, Guji Hamb hot"
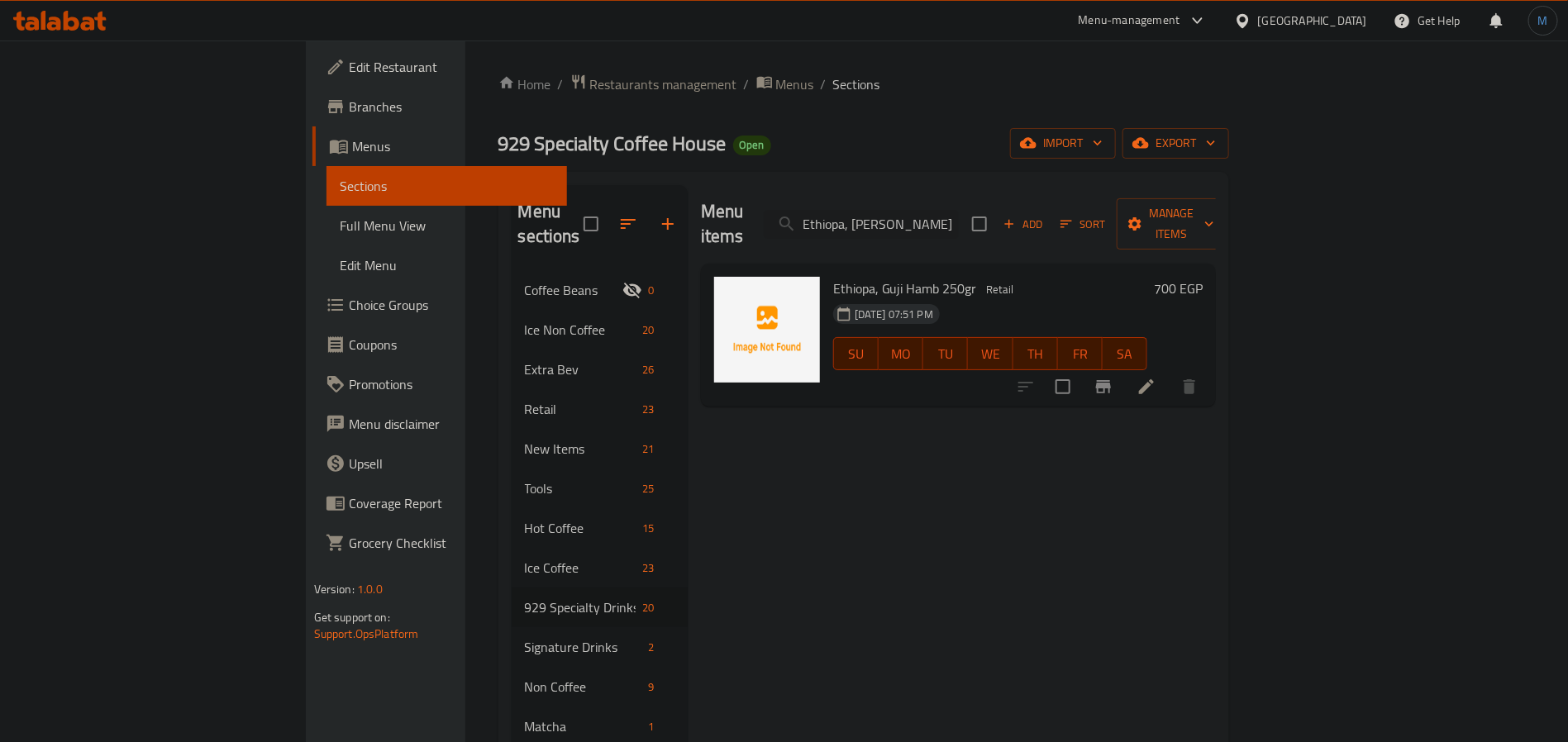
type input "Ethiopa, Guji Hamb"
click at [1045, 215] on span "Add" at bounding box center [1023, 225] width 45 height 19
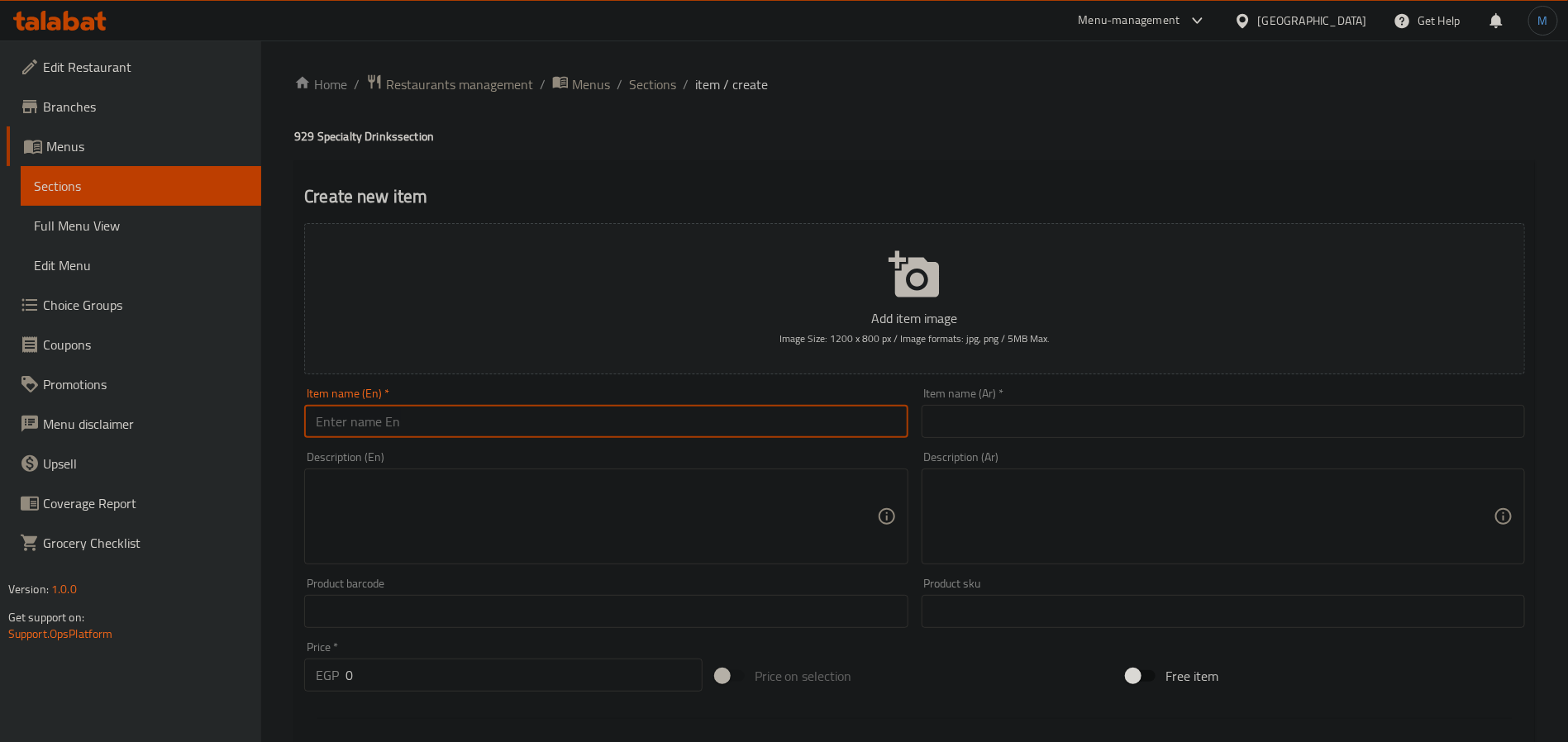
click at [508, 406] on input "text" at bounding box center [606, 422] width 604 height 33
paste input "Ethiopa, Guji Hamb hot"
type input "Ethiopa, Guji Hamb Hot"
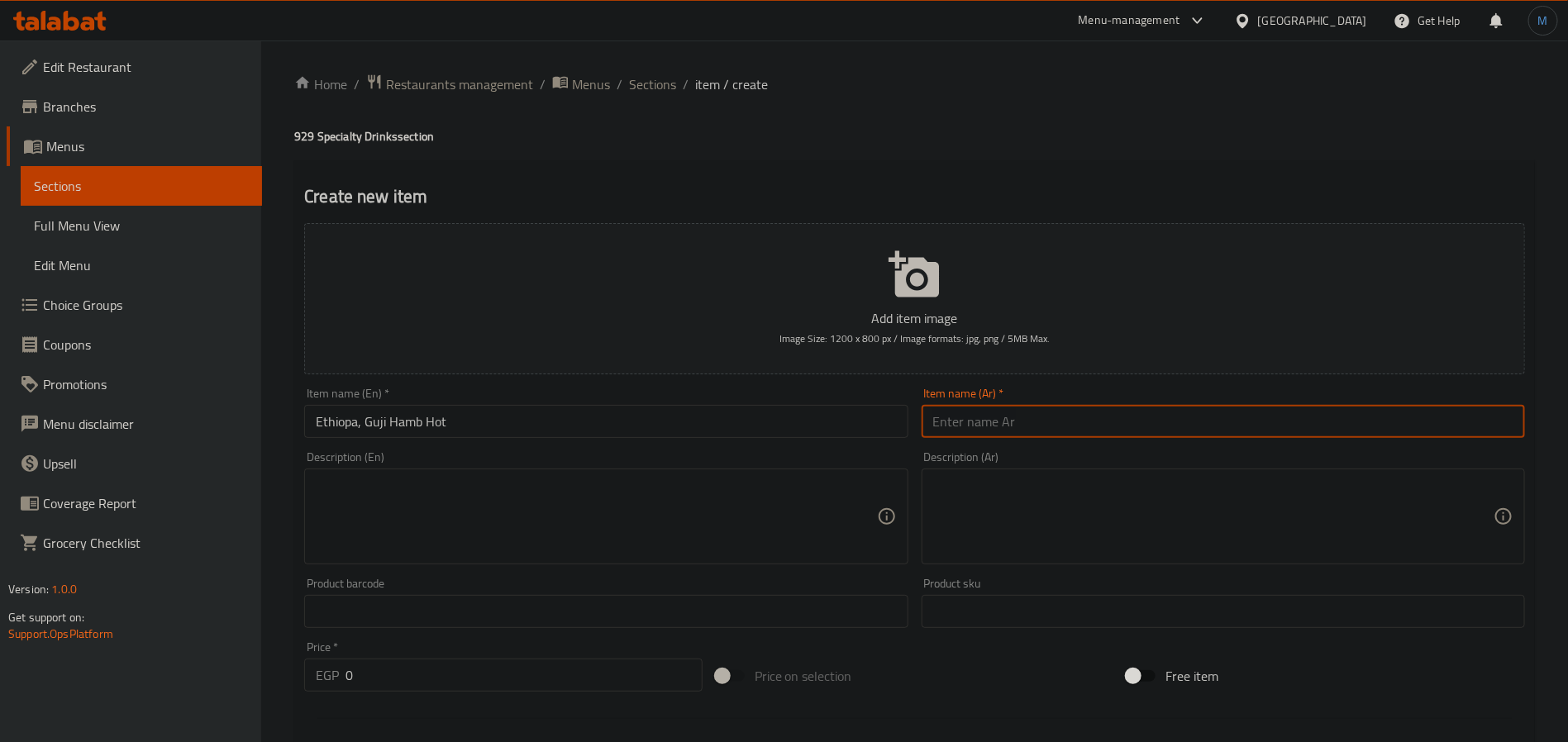
click at [1024, 407] on input "text" at bounding box center [1223, 422] width 604 height 33
paste input "إثيوبيا، غوجي هام هوت"
type input "إثيوبيا، غوجي هام هوت"
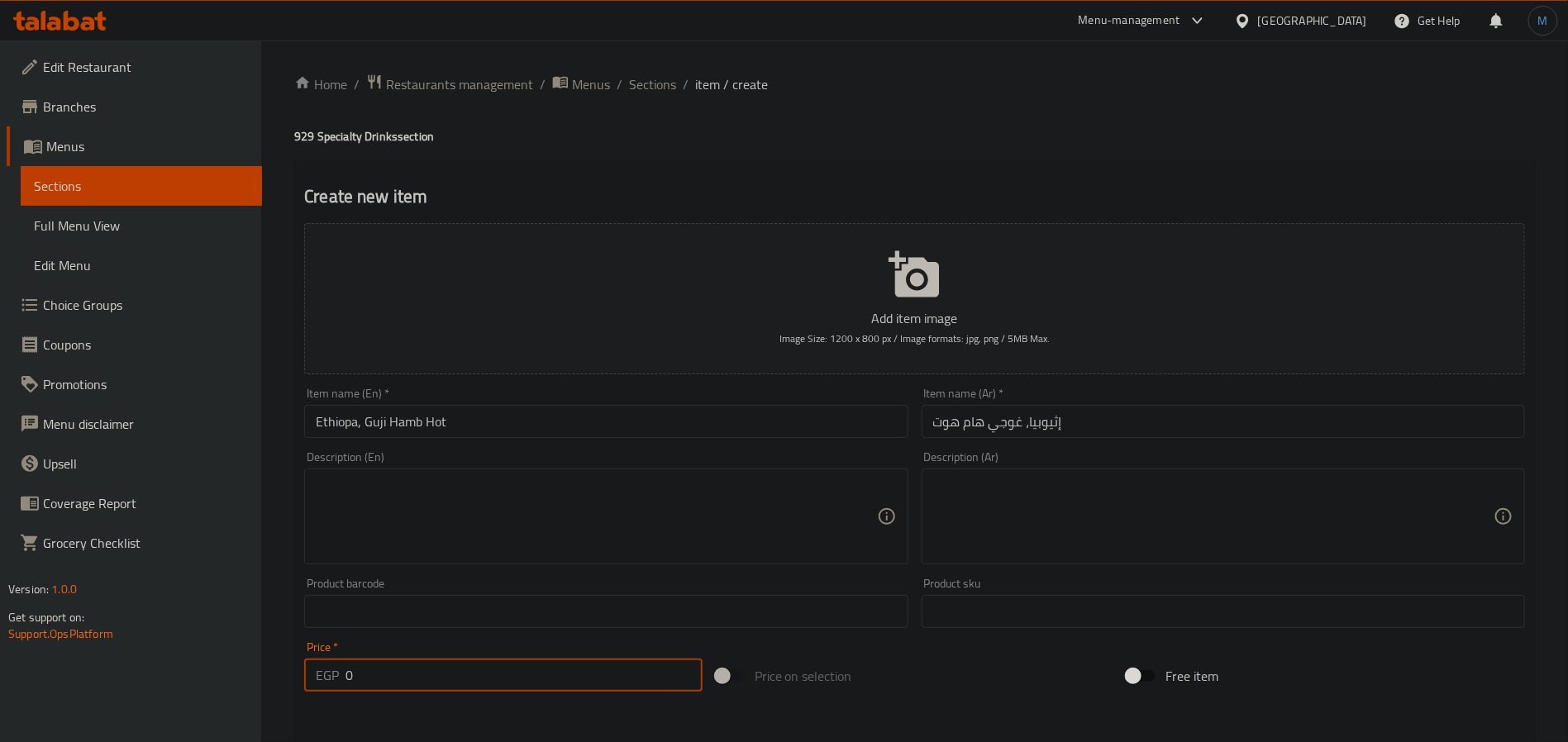
click at [390, 688] on input "0" at bounding box center [523, 675] width 357 height 33
paste input "145"
type input "145"
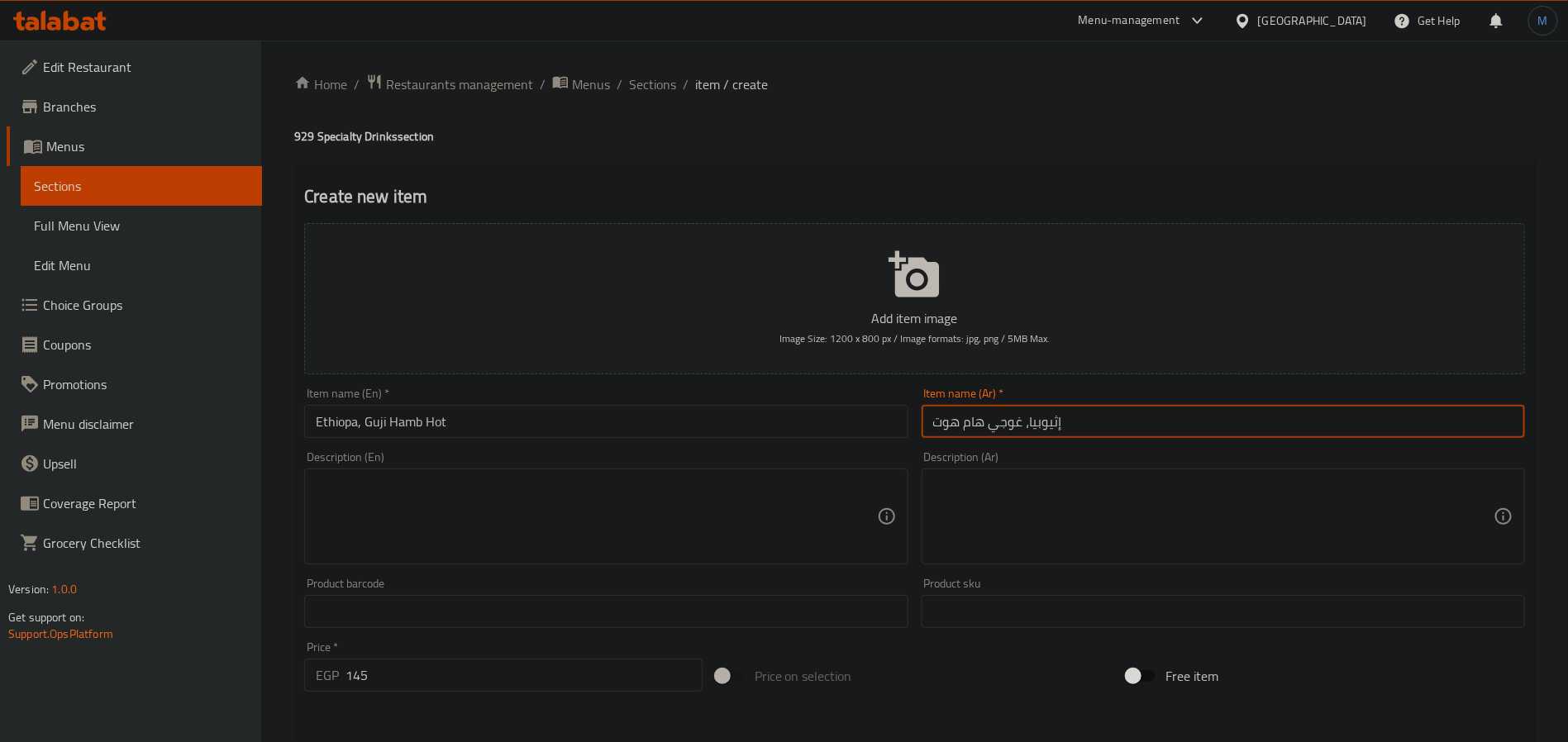
click at [965, 427] on input "إثيوبيا، غوجي هام هوت" at bounding box center [1223, 422] width 604 height 33
type input "إثيوبيا، غوجي هامب هوت"
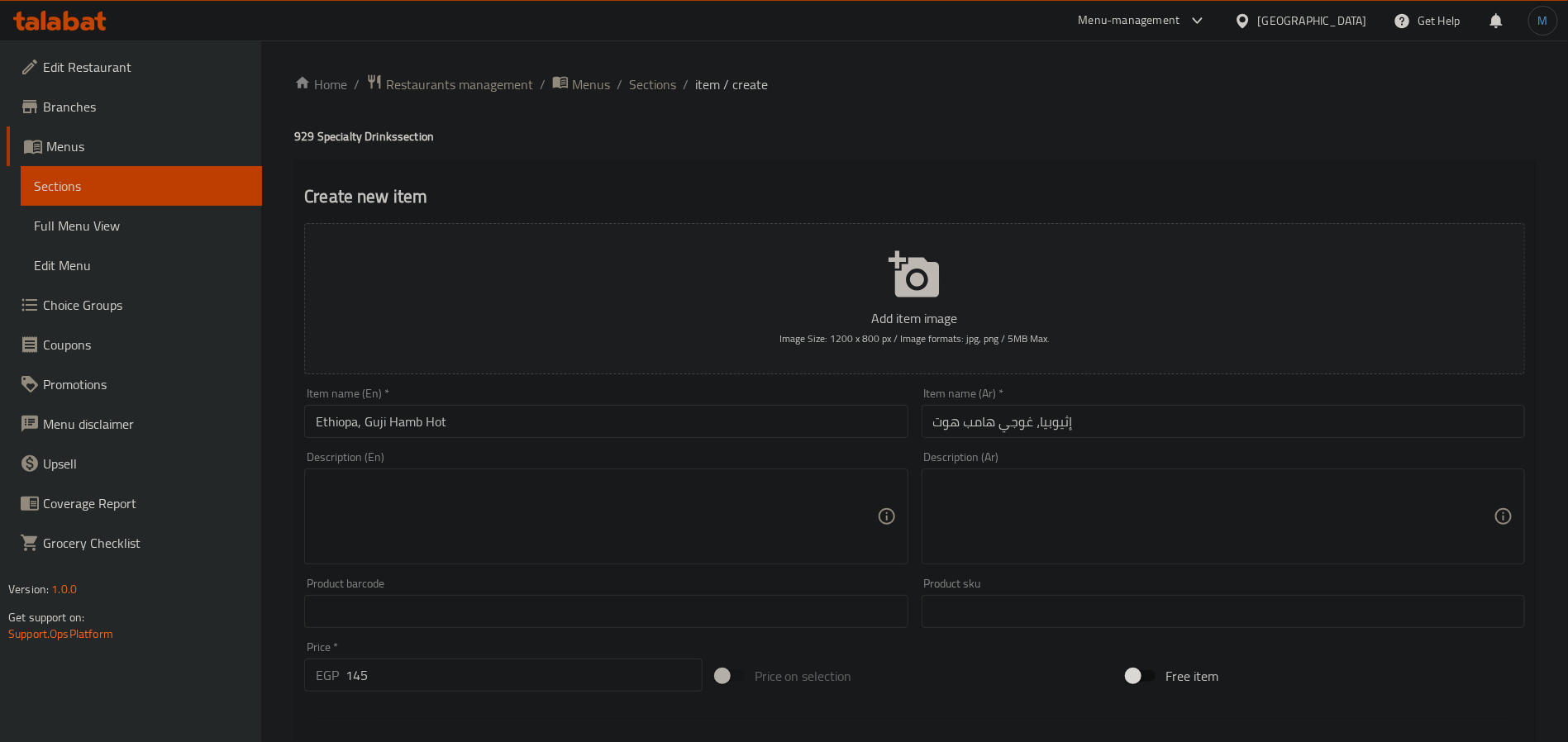
click at [590, 447] on div "Description (En) Description (En)" at bounding box center [606, 508] width 616 height 126
click at [603, 437] on input "Ethiopa, Guji Hamb Hot" at bounding box center [606, 422] width 604 height 33
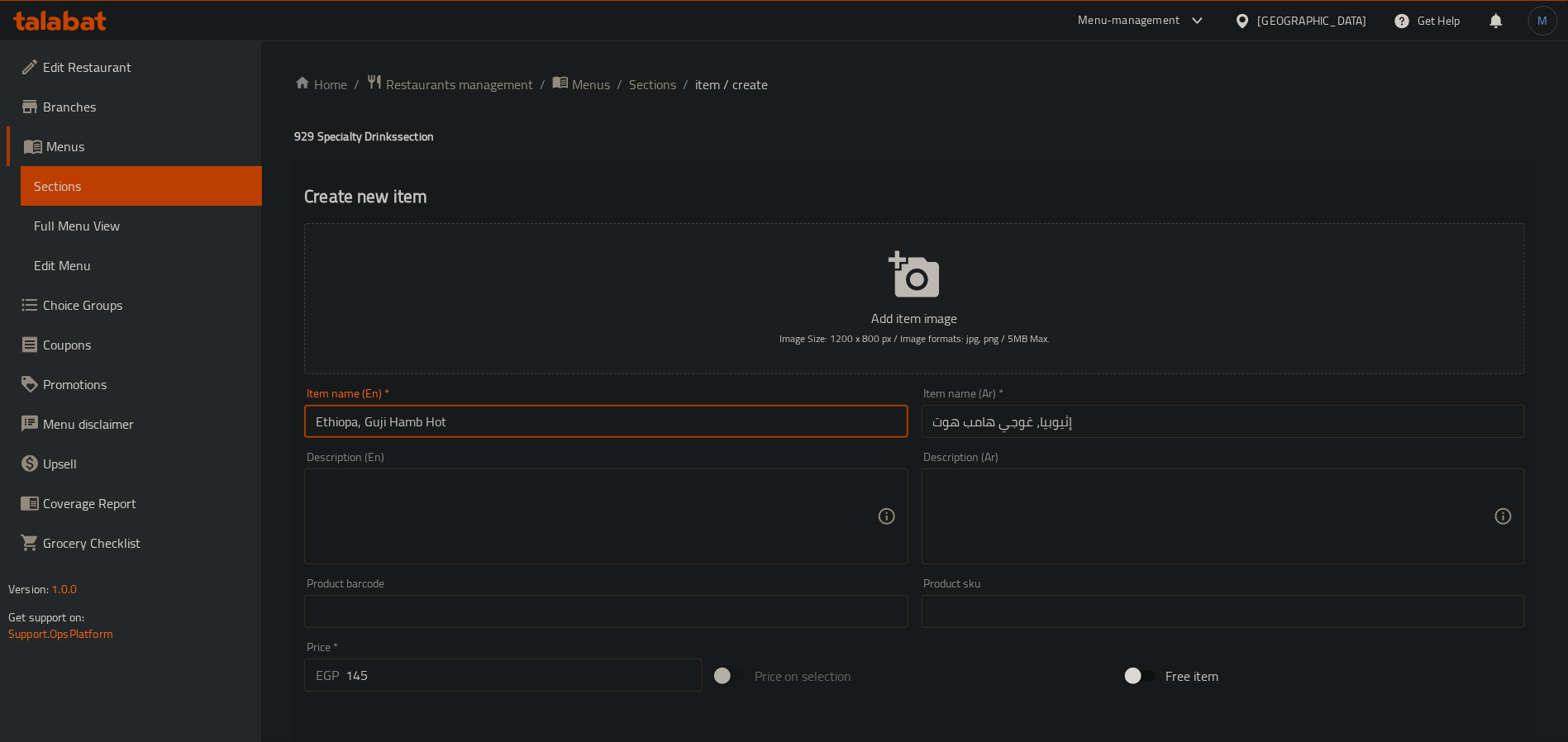
click at [641, 424] on input "Ethiopa, Guji Hamb Hot" at bounding box center [606, 422] width 604 height 33
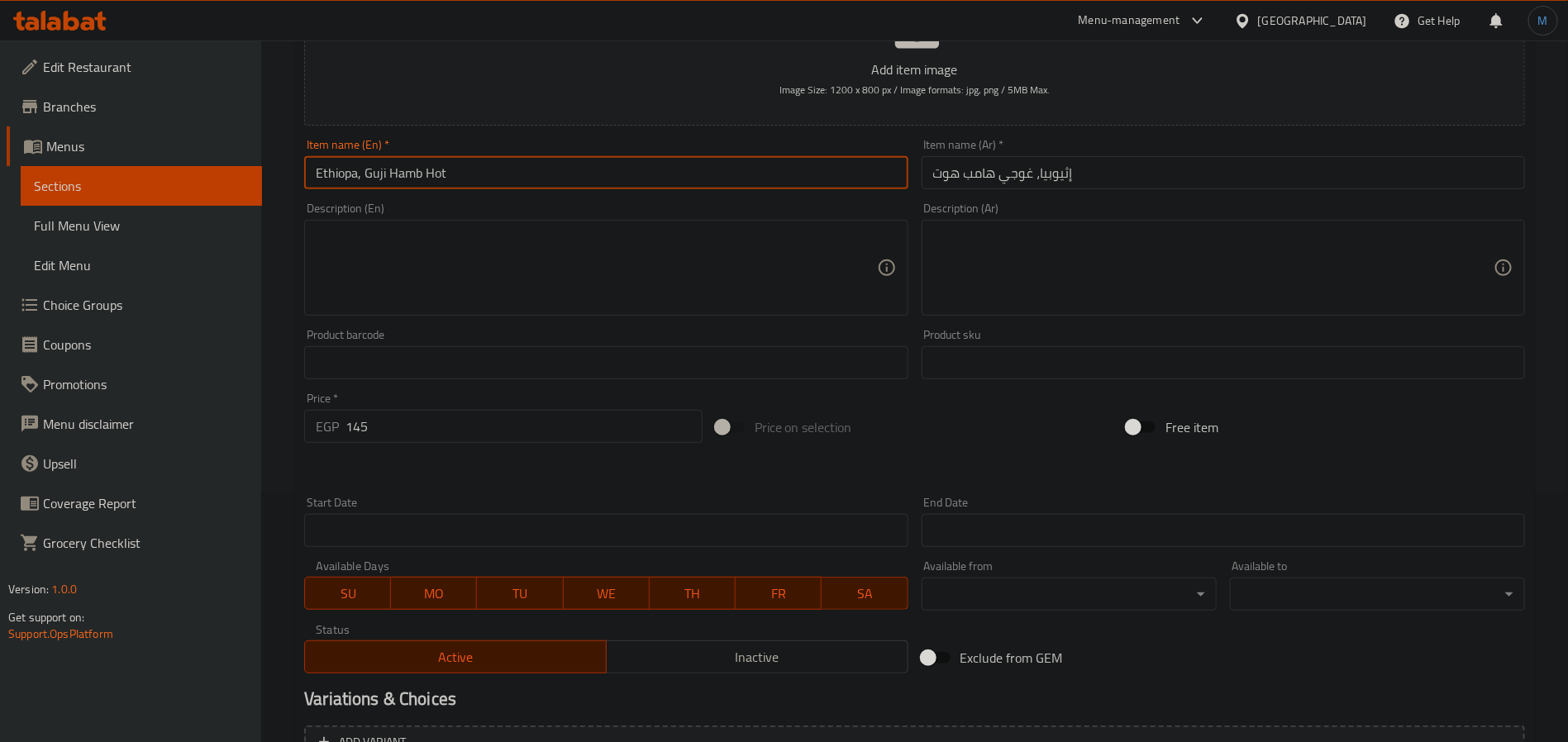
scroll to position [424, 0]
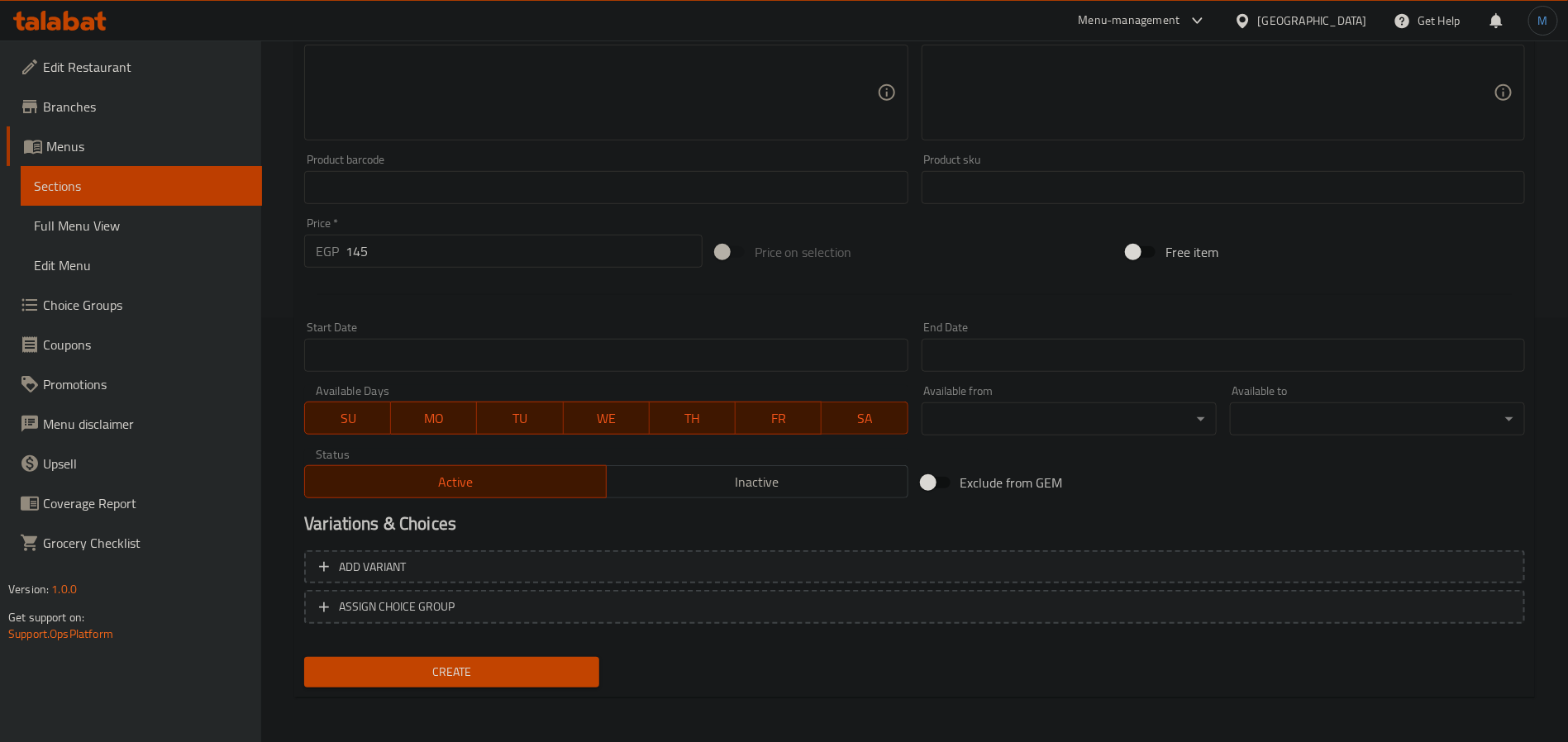
click at [521, 687] on div "Create" at bounding box center [451, 672] width 308 height 44
click at [532, 667] on span "Create" at bounding box center [451, 672] width 268 height 20
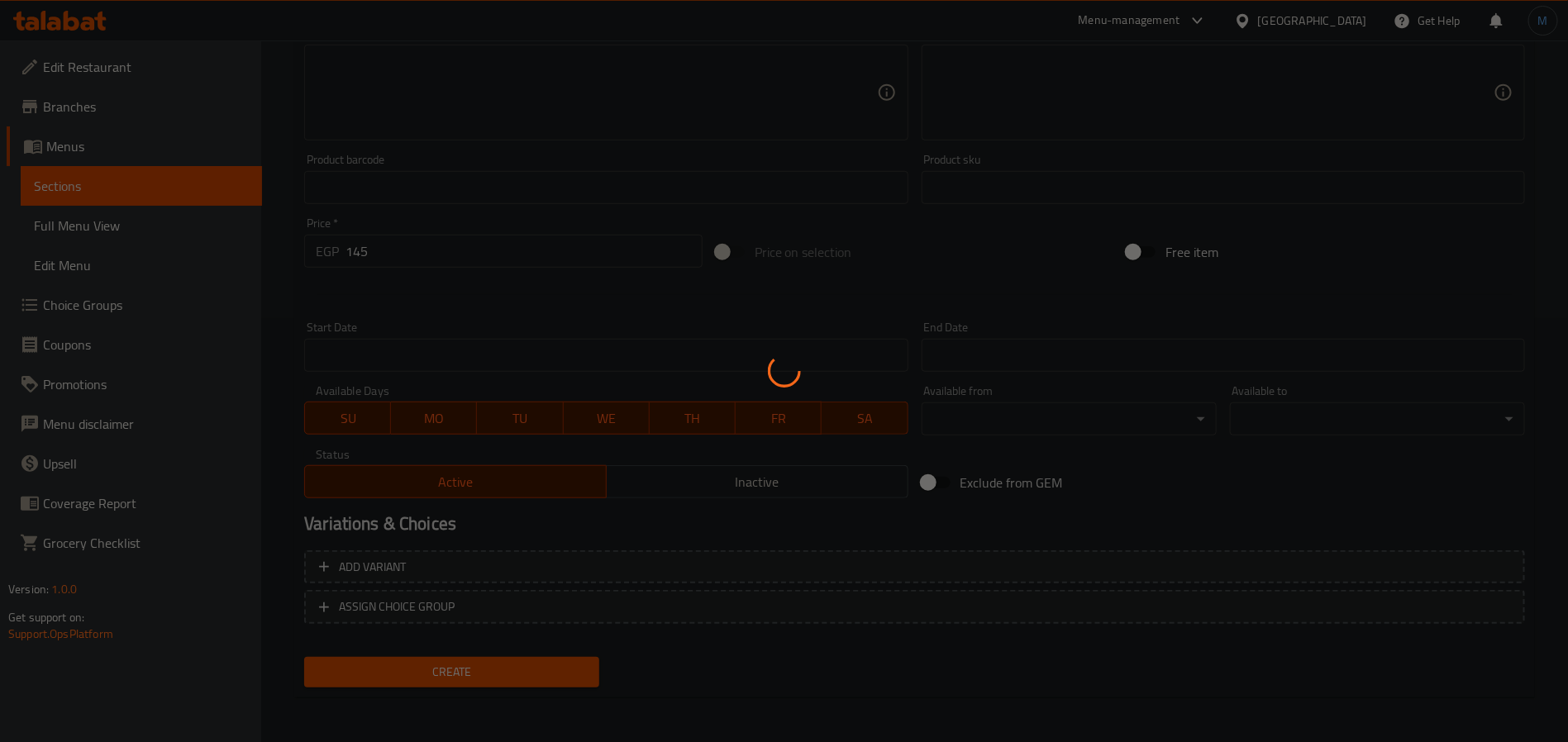
type input "0"
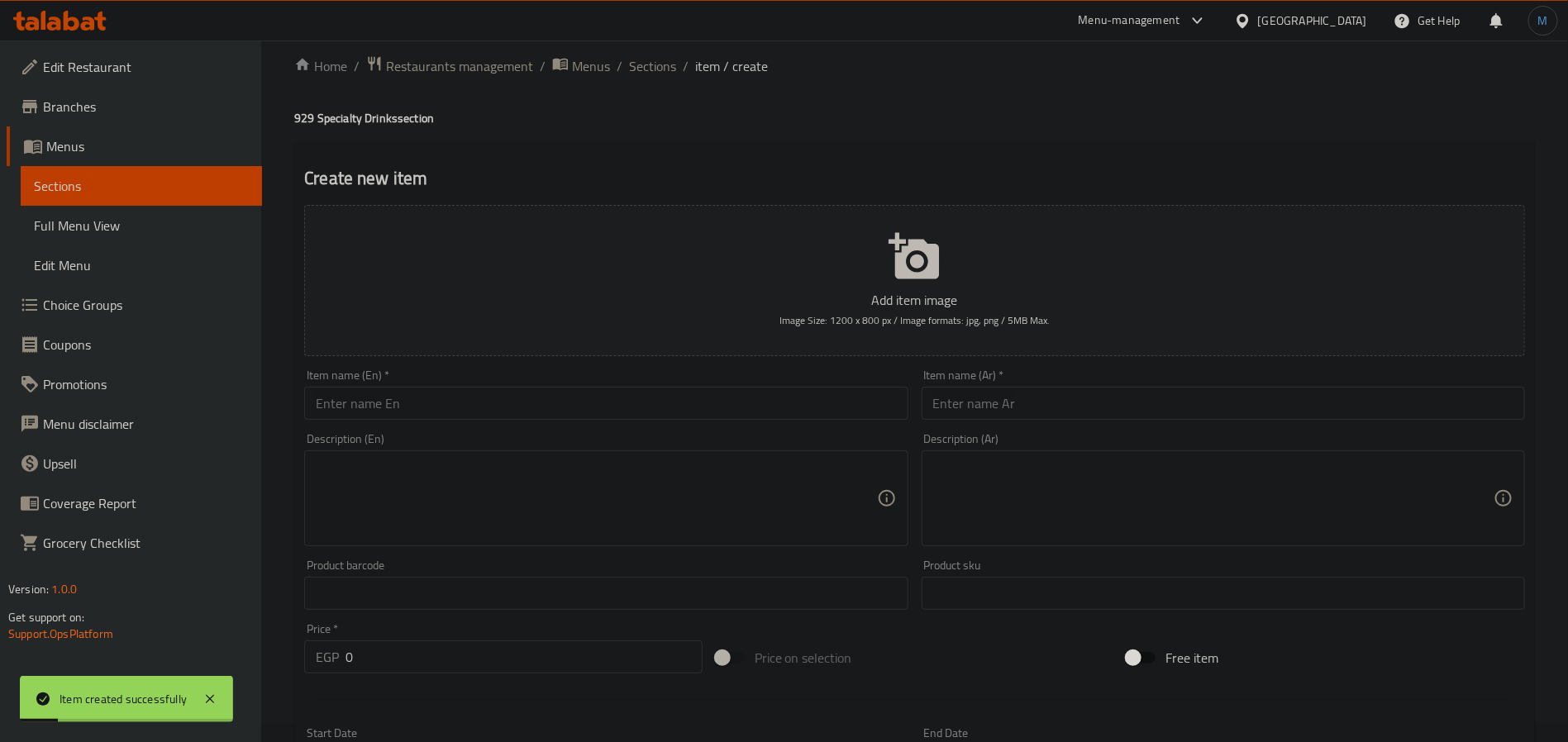
scroll to position [0, 0]
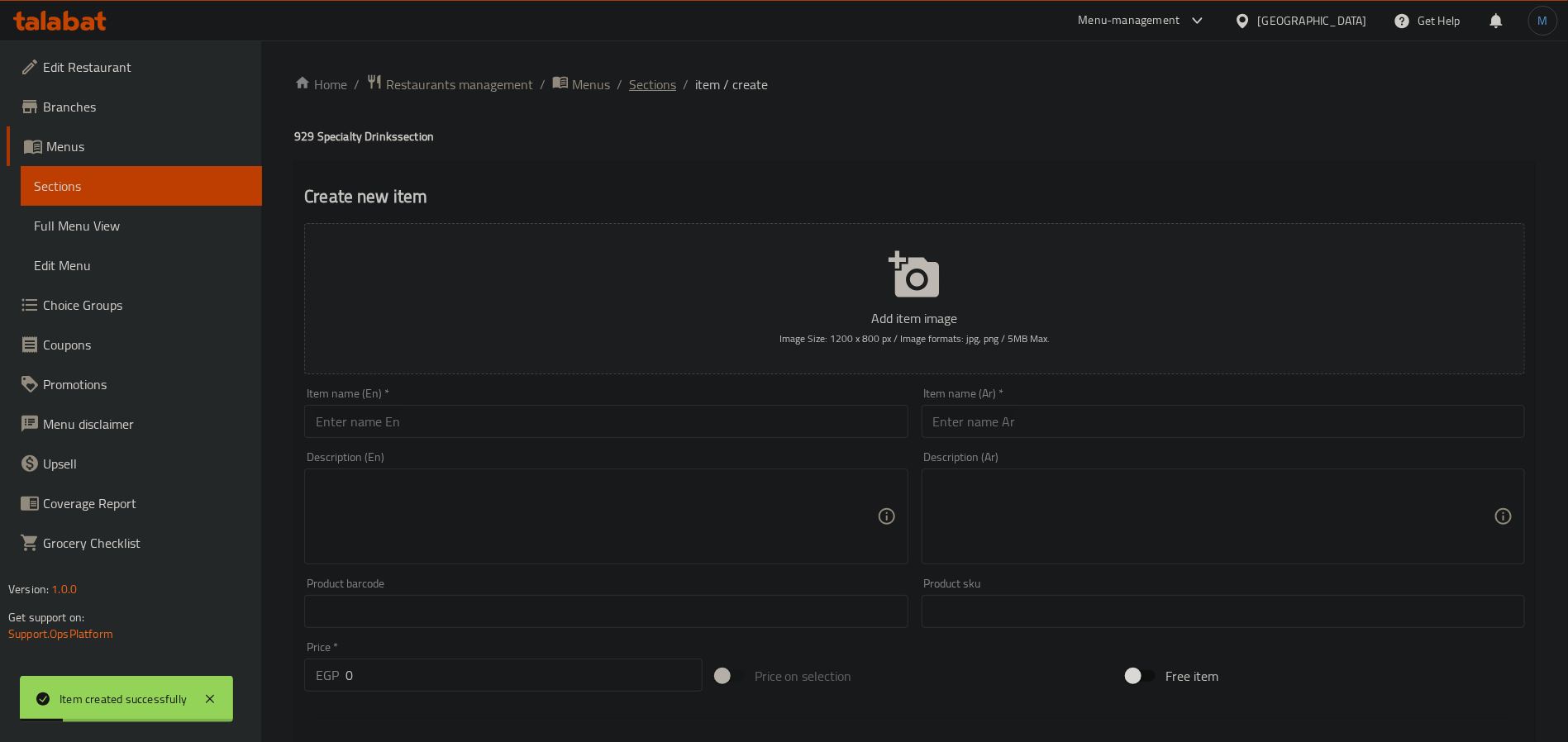
click at [662, 94] on span "Sections" at bounding box center [652, 85] width 47 height 19
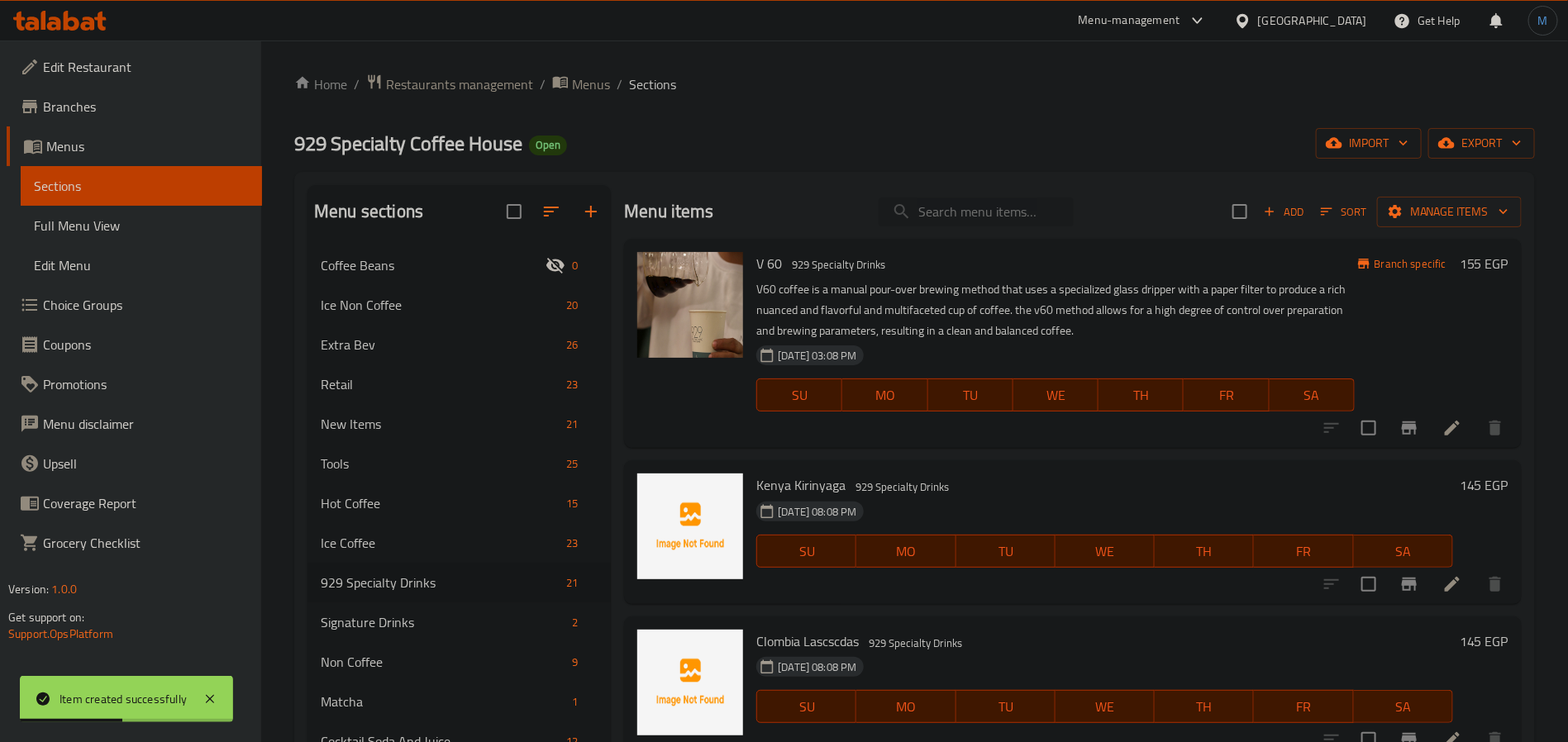
click at [1027, 212] on input "search" at bounding box center [976, 212] width 195 height 29
paste input "Colombia, Decaf hot"
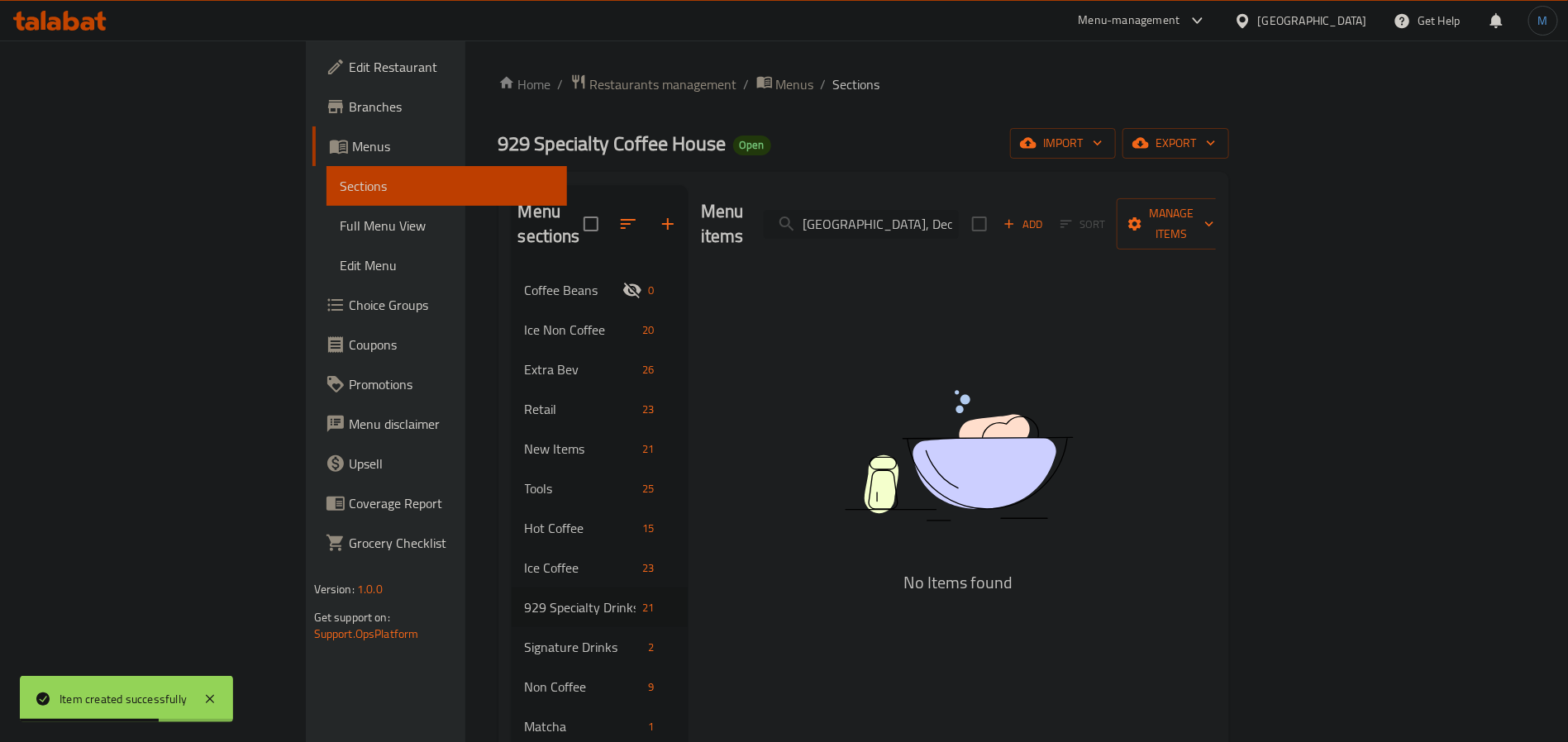
drag, startPoint x: 967, startPoint y: 209, endPoint x: 1046, endPoint y: 211, distance: 79.0
click at [958, 211] on input "Colombia, Decaf hot" at bounding box center [860, 225] width 195 height 29
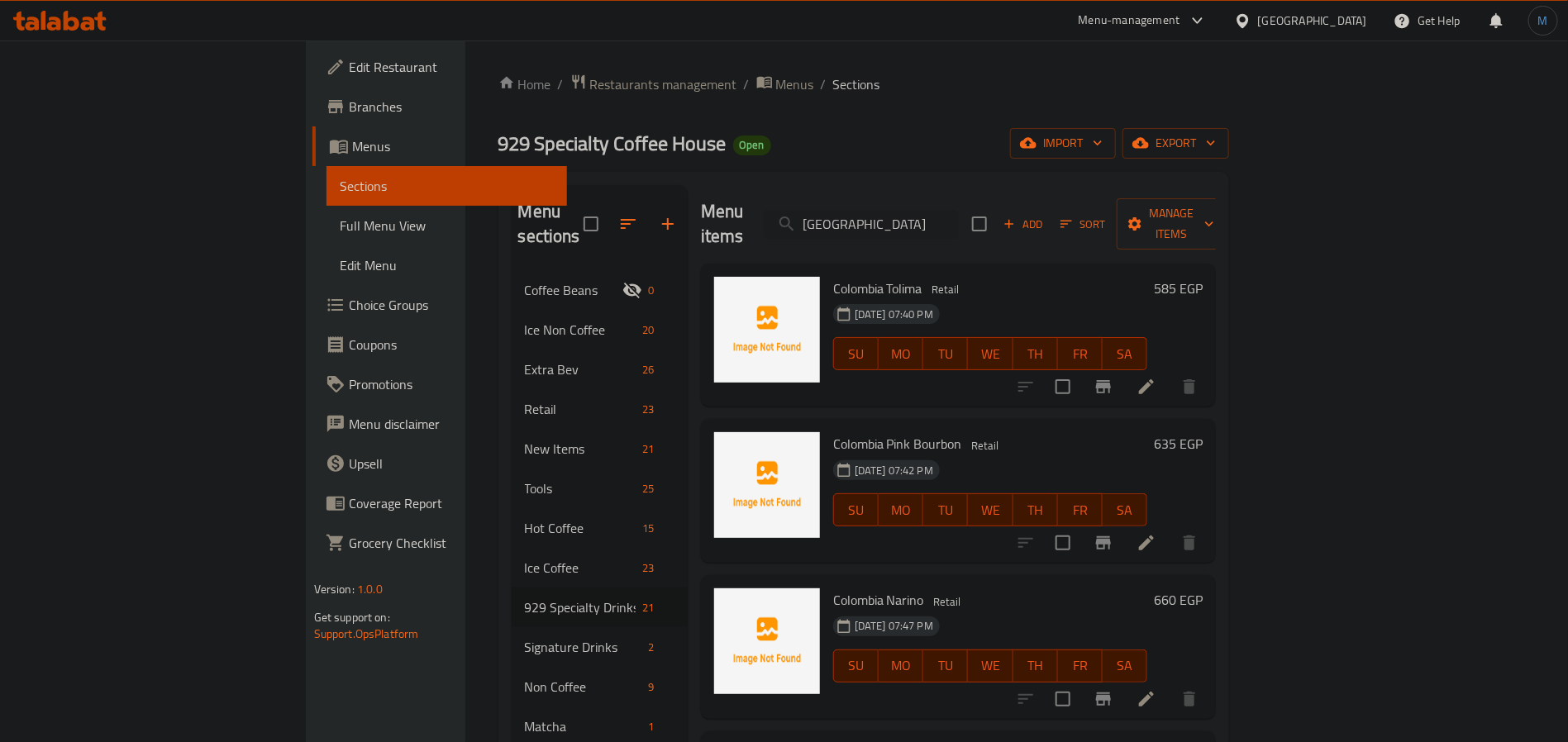
type input "Colombia"
click at [1227, 229] on div "Add Sort Manage items" at bounding box center [1099, 224] width 256 height 52
click at [1045, 215] on span "Add" at bounding box center [1023, 225] width 45 height 19
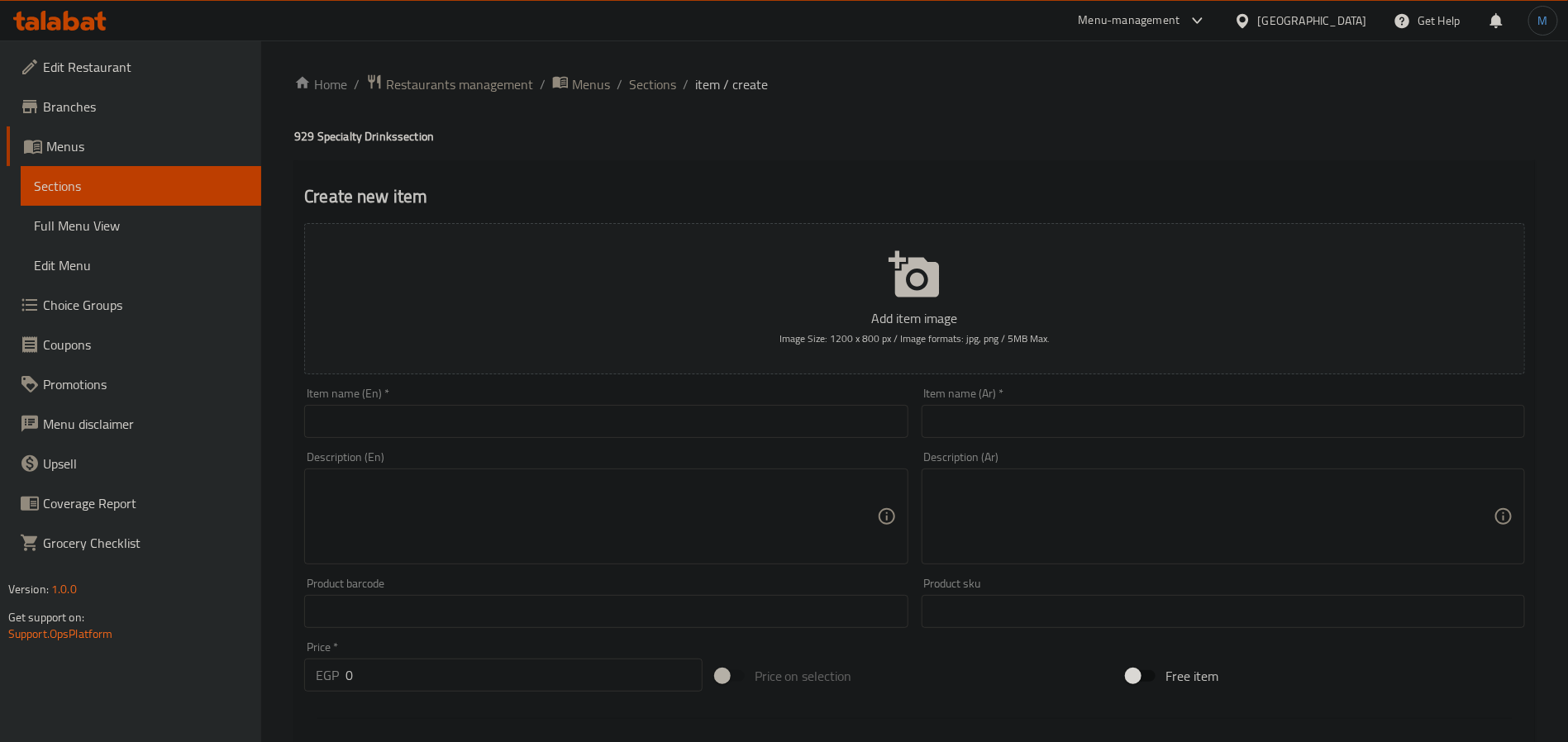
click at [763, 419] on input "text" at bounding box center [606, 422] width 604 height 33
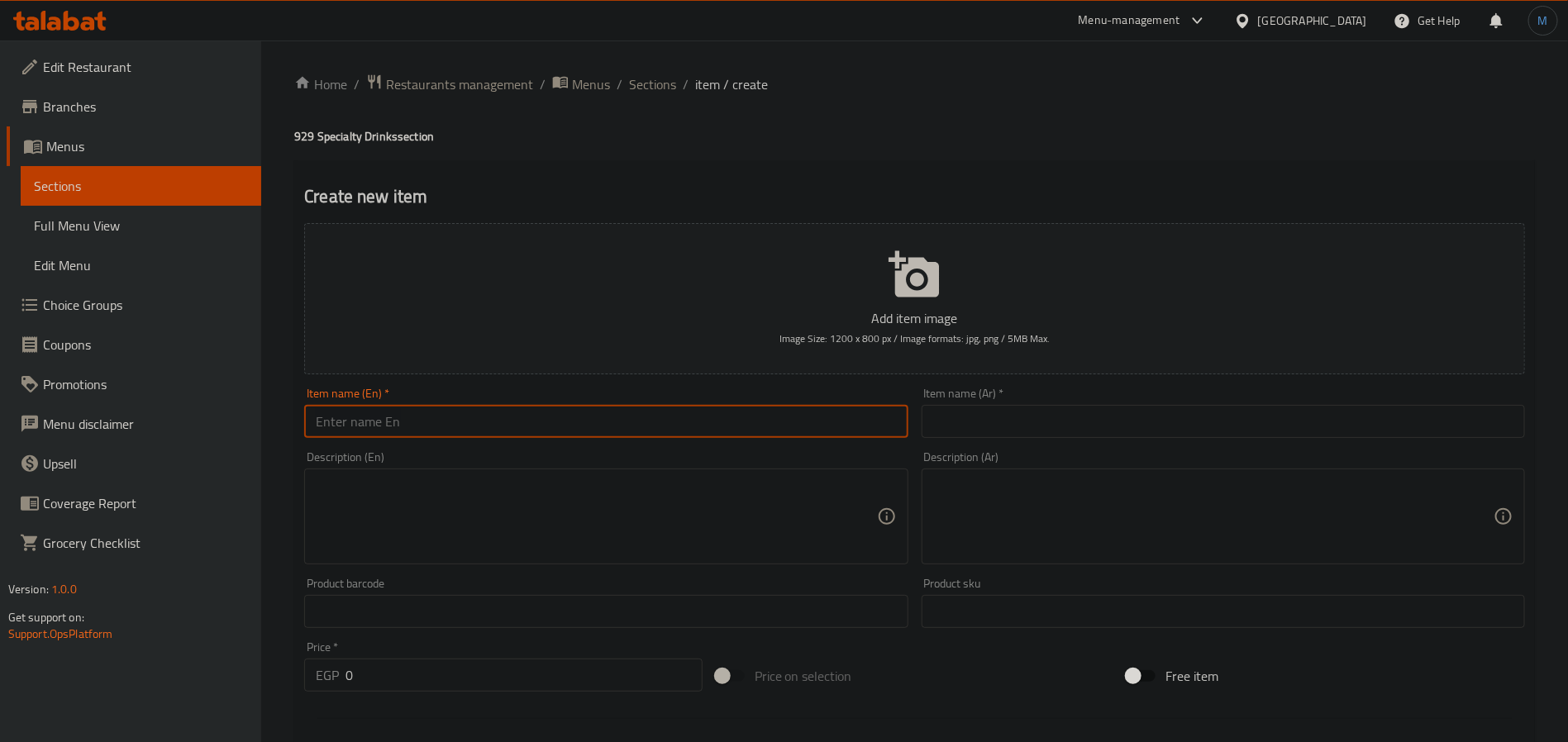
paste input "Colombia, Decaf hot"
type input "[GEOGRAPHIC_DATA], Decaf Hot"
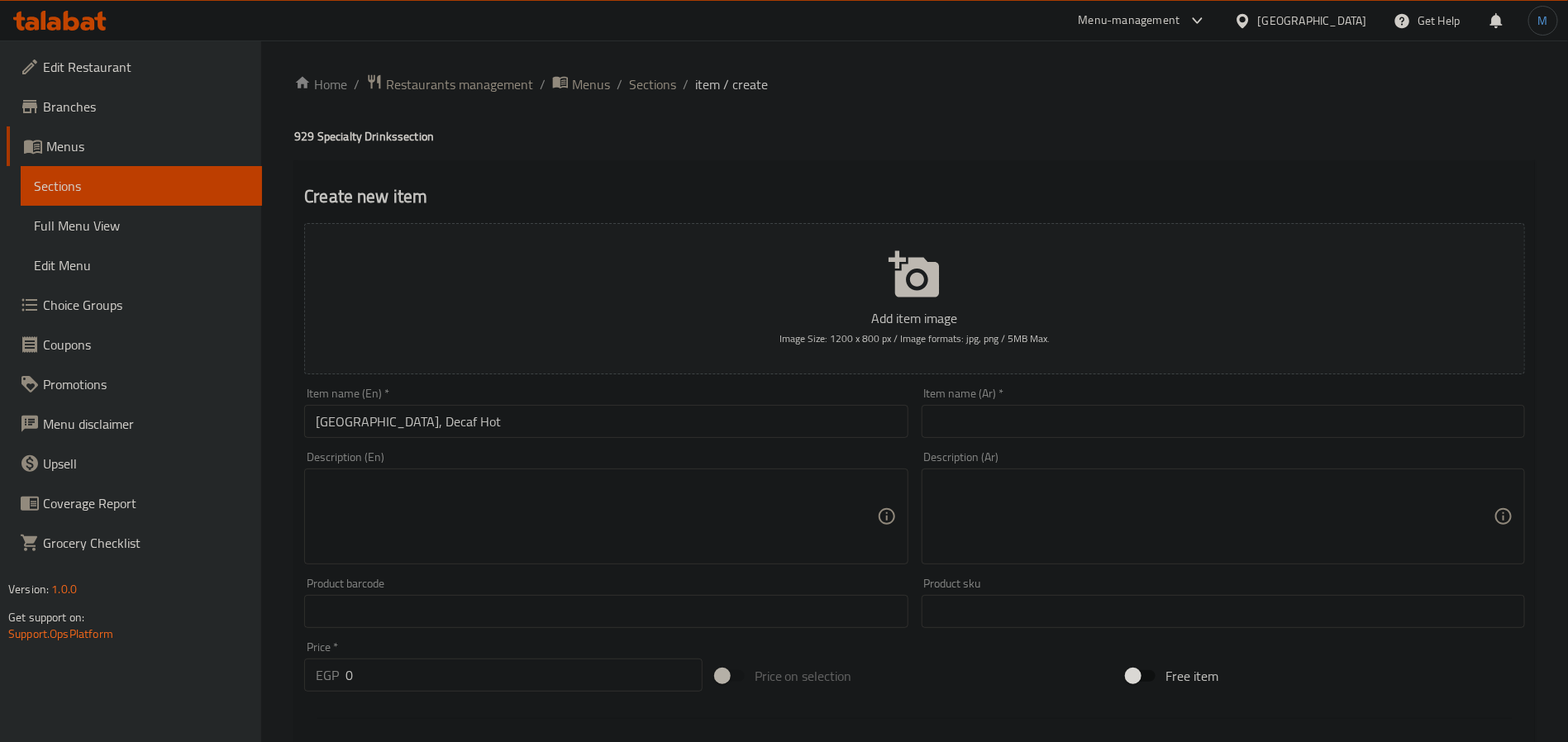
drag, startPoint x: 1062, startPoint y: 459, endPoint x: 1096, endPoint y: 419, distance: 52.5
click at [1062, 459] on div "Description (Ar) Description (Ar)" at bounding box center [1223, 508] width 604 height 113
click at [1097, 416] on input "text" at bounding box center [1223, 422] width 604 height 33
paste input "كولومبيا"
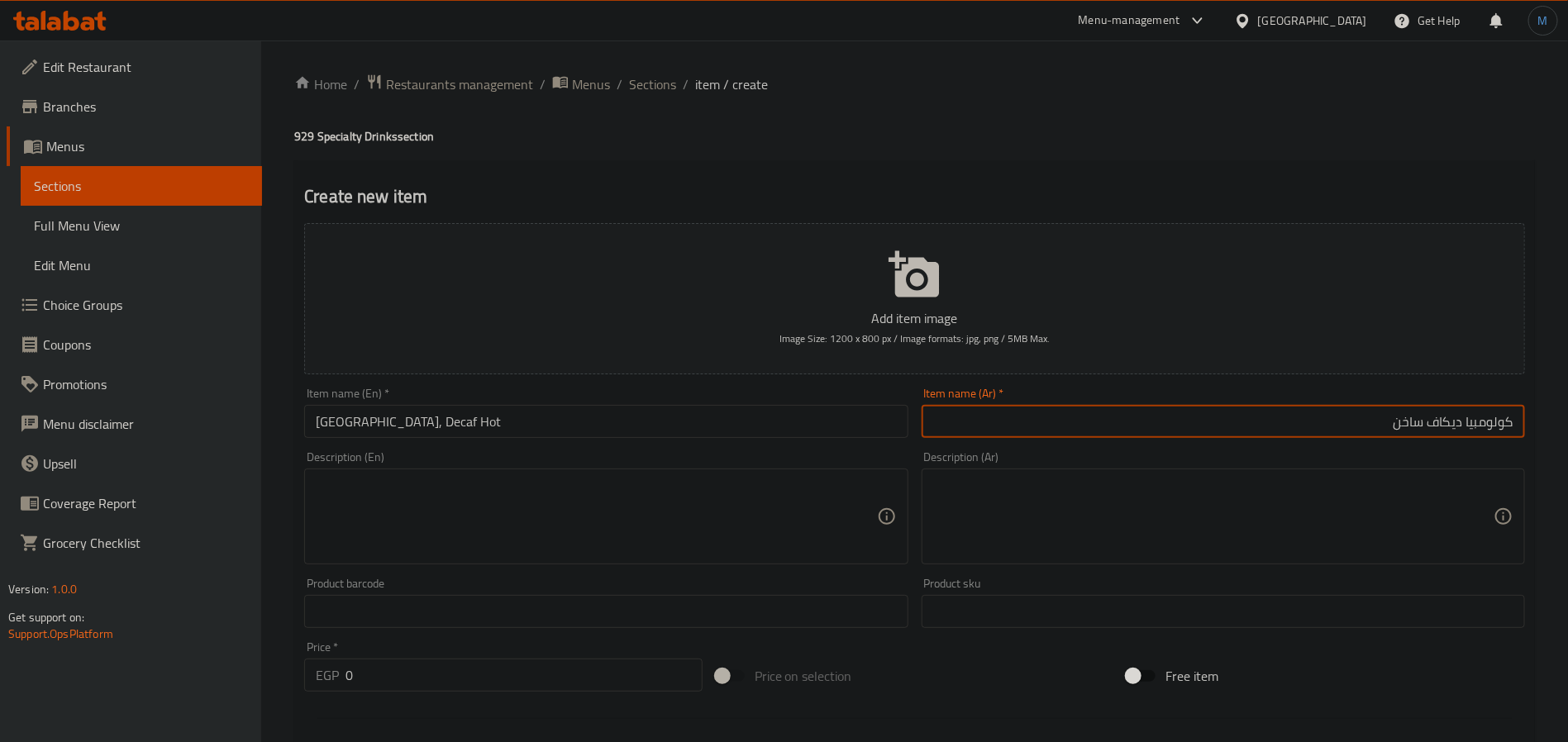
click at [1239, 419] on input "كولومبيا ديكاف ساخن" at bounding box center [1223, 422] width 604 height 33
type input "كولومبيا ديكاف ساخن"
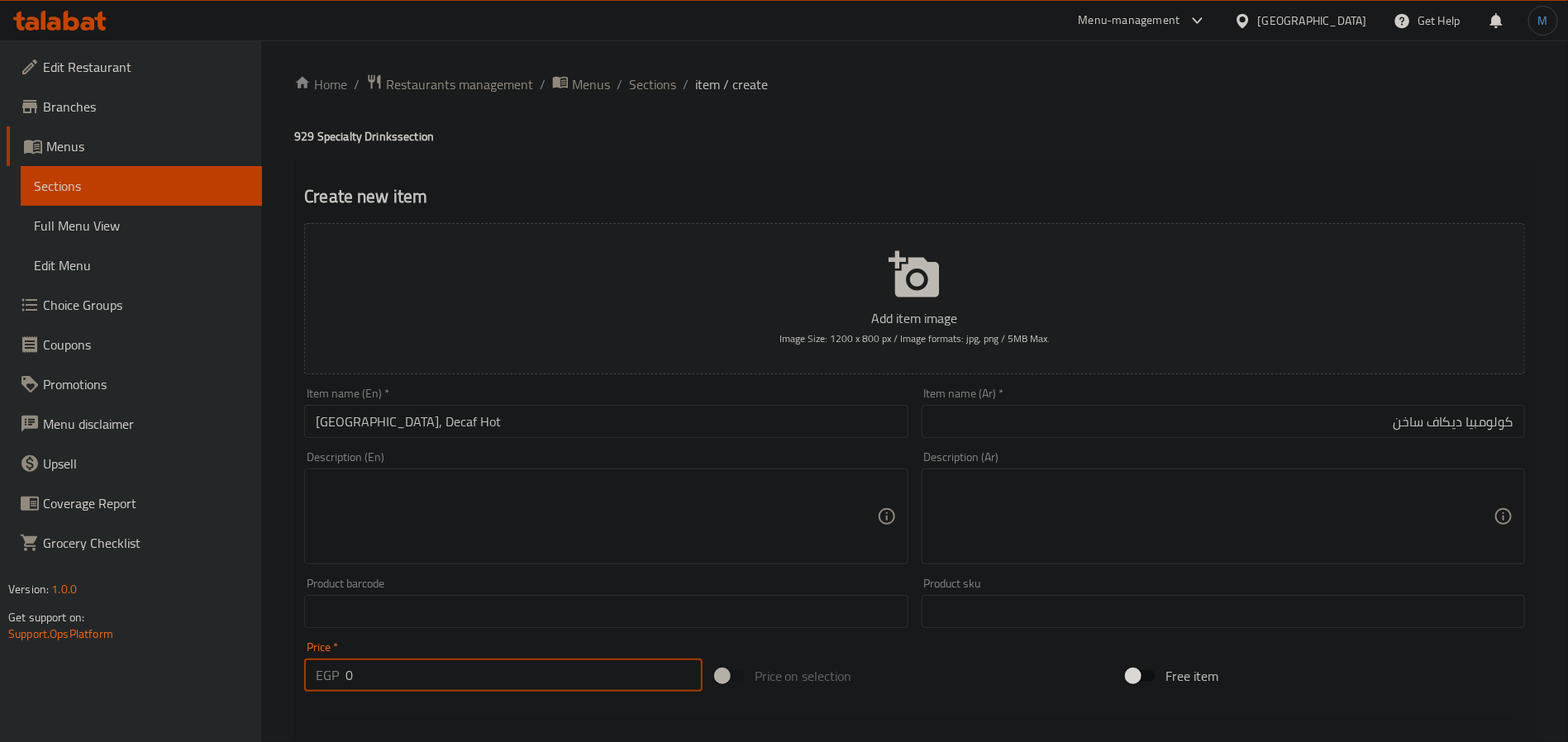
click at [357, 670] on input "0" at bounding box center [523, 675] width 357 height 33
paste input "145"
type input "145"
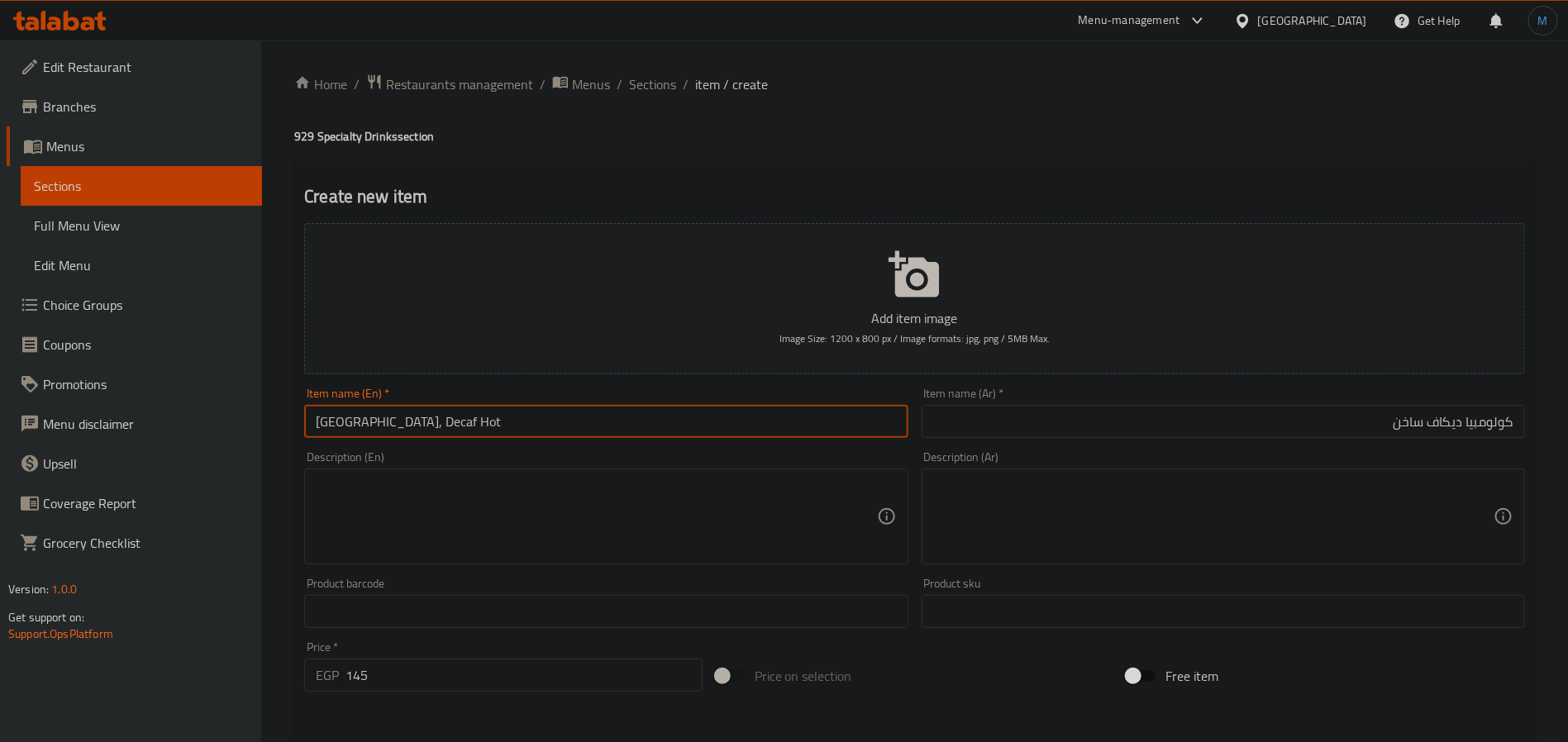
click at [504, 412] on input "[GEOGRAPHIC_DATA], Decaf Hot" at bounding box center [606, 422] width 604 height 33
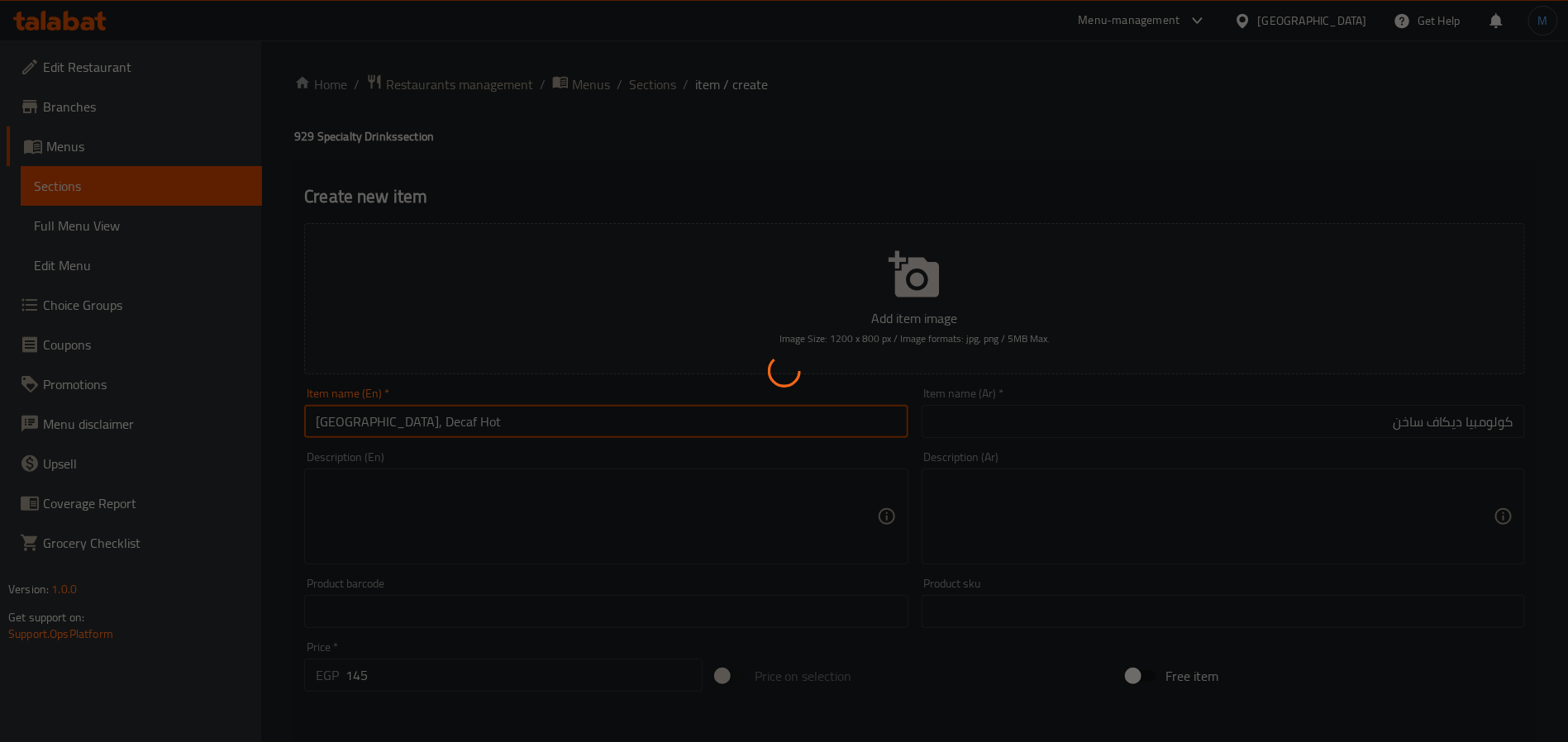
type input "0"
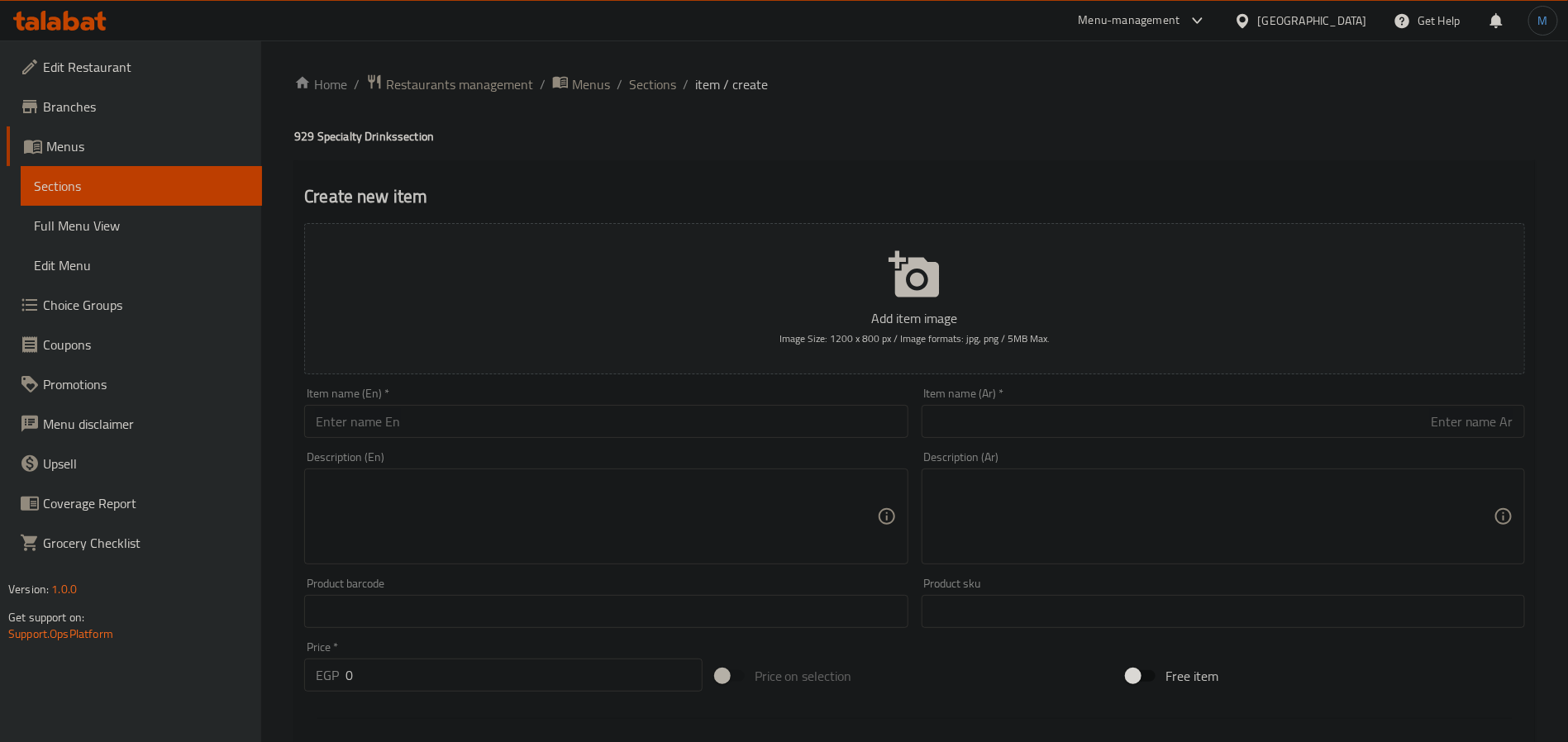
click at [582, 400] on div "Item name (En)   * Item name (En) *" at bounding box center [606, 413] width 604 height 51
click at [575, 444] on div "Description (En) Description (En)" at bounding box center [606, 508] width 616 height 126
click at [587, 435] on input "text" at bounding box center [606, 422] width 604 height 33
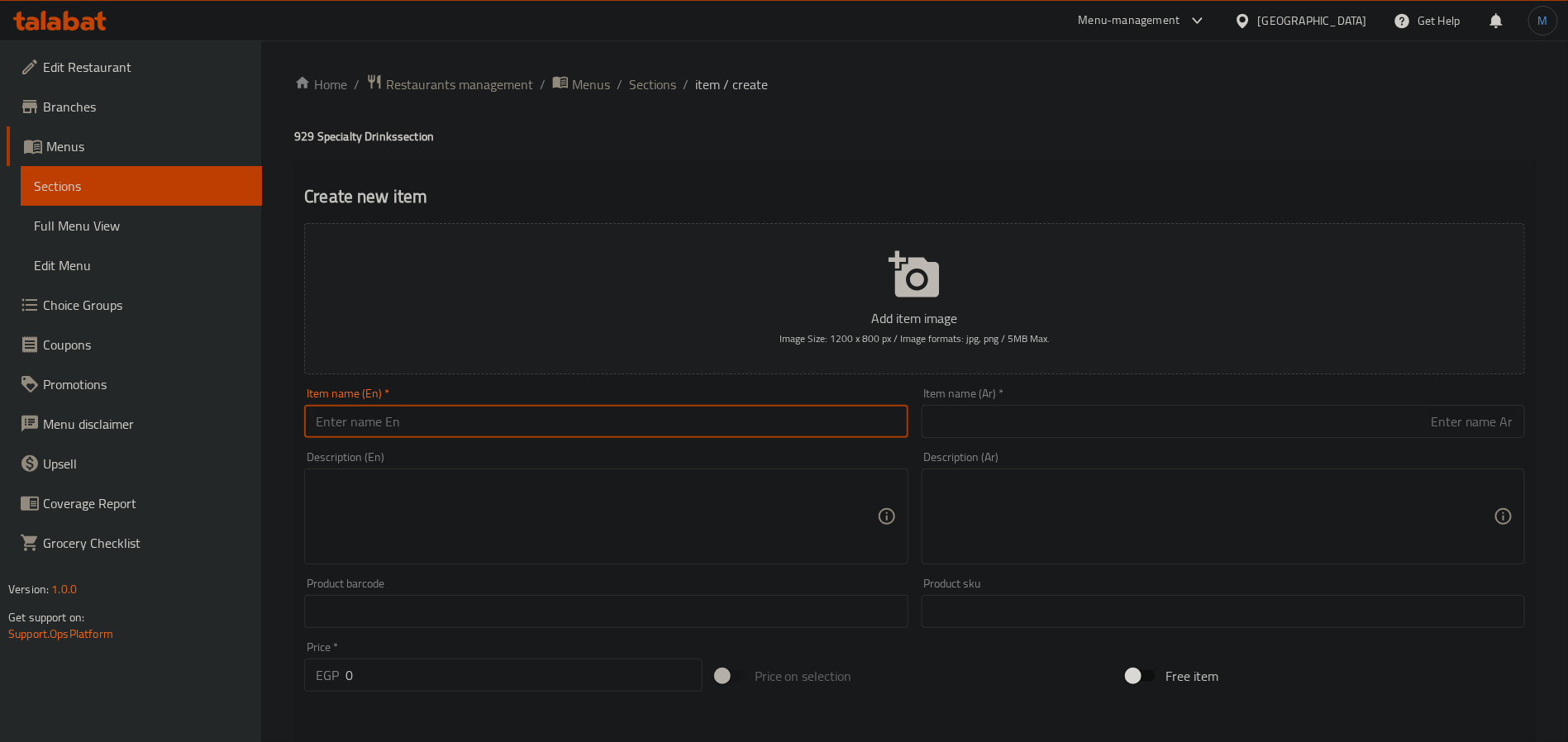
paste input "Ethiopian Guji ice"
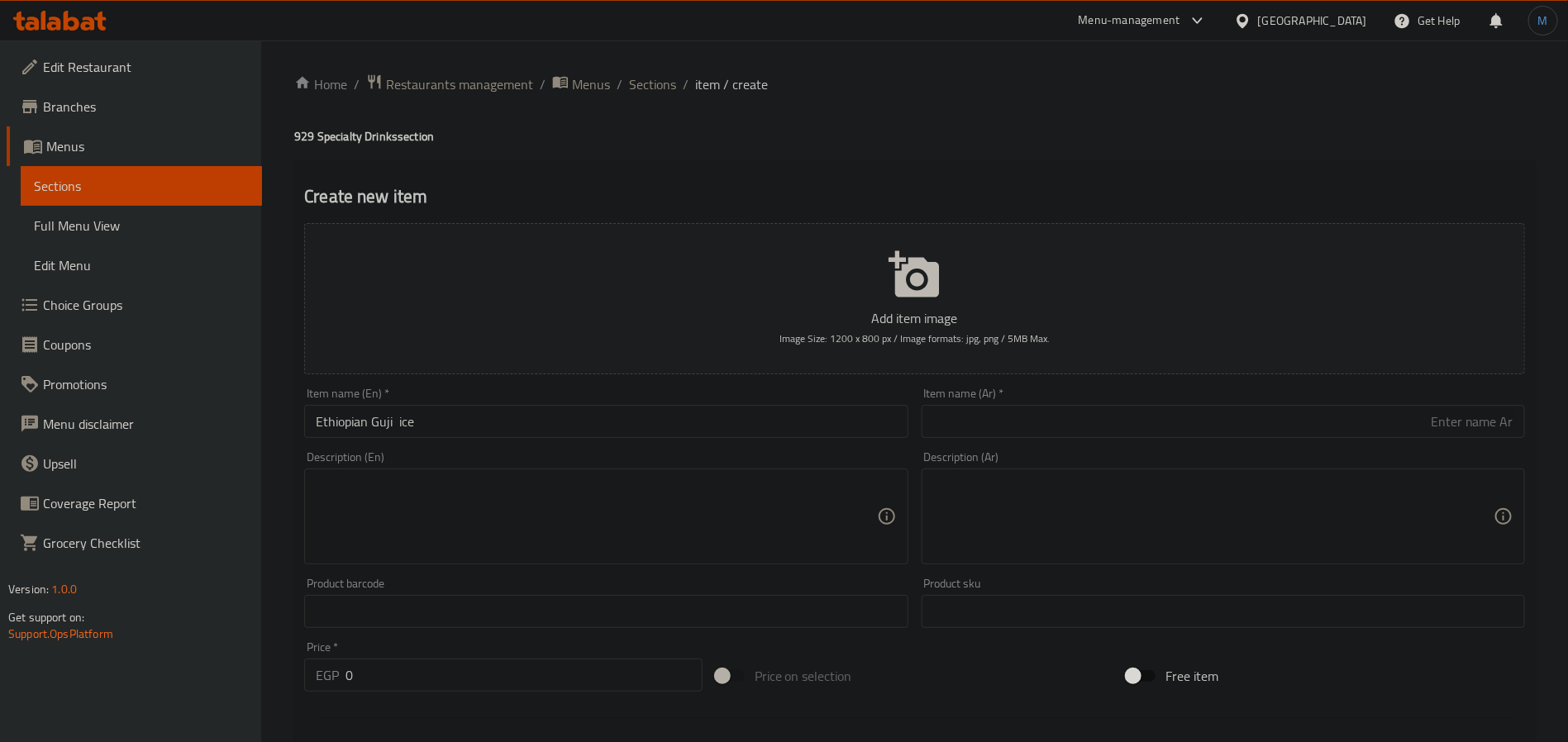
click at [402, 420] on input "Ethiopian Guji ice" at bounding box center [606, 422] width 604 height 33
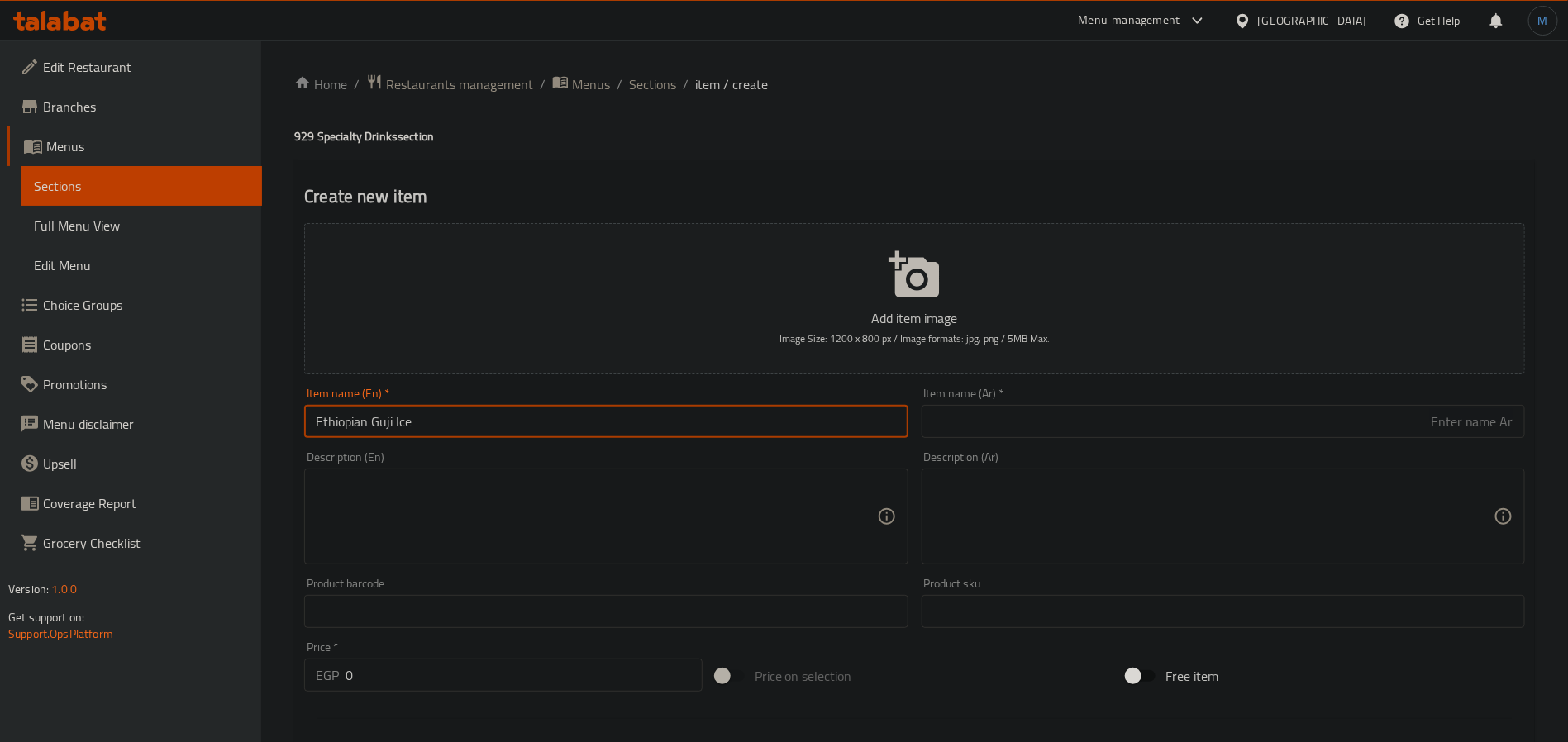
click at [474, 434] on input "Ethiopian Guji Ice" at bounding box center [606, 422] width 604 height 33
click at [556, 427] on input "Ethiopian Guji Ice" at bounding box center [606, 422] width 604 height 33
type input "Ethiopian Guji Ice"
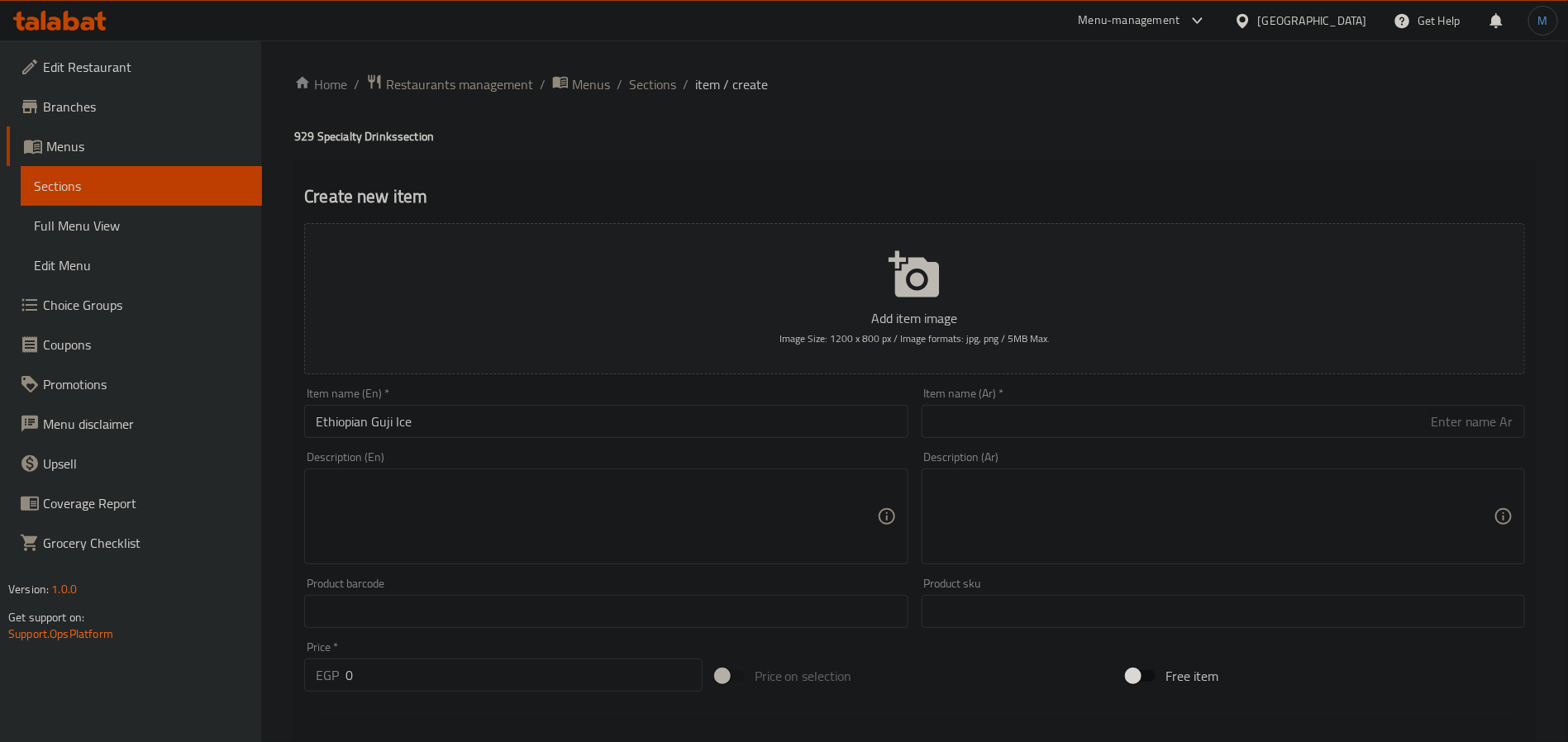
click at [1081, 416] on input "text" at bounding box center [1223, 422] width 604 height 33
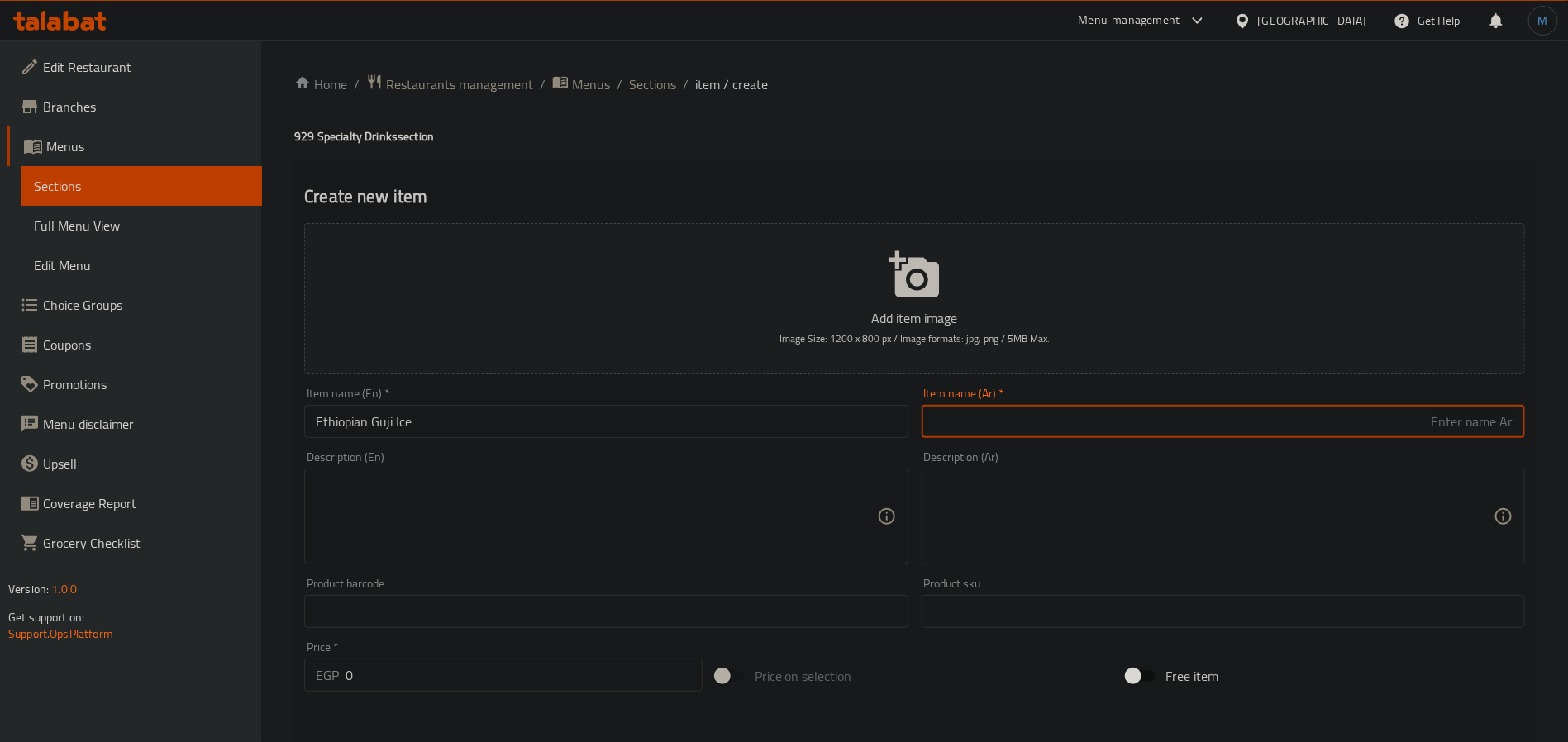
drag, startPoint x: 642, startPoint y: 397, endPoint x: 630, endPoint y: 406, distance: 15.0
click at [632, 403] on div "Item name (En)   * Ethiopian Guji Ice Item name (En) *" at bounding box center [606, 413] width 604 height 51
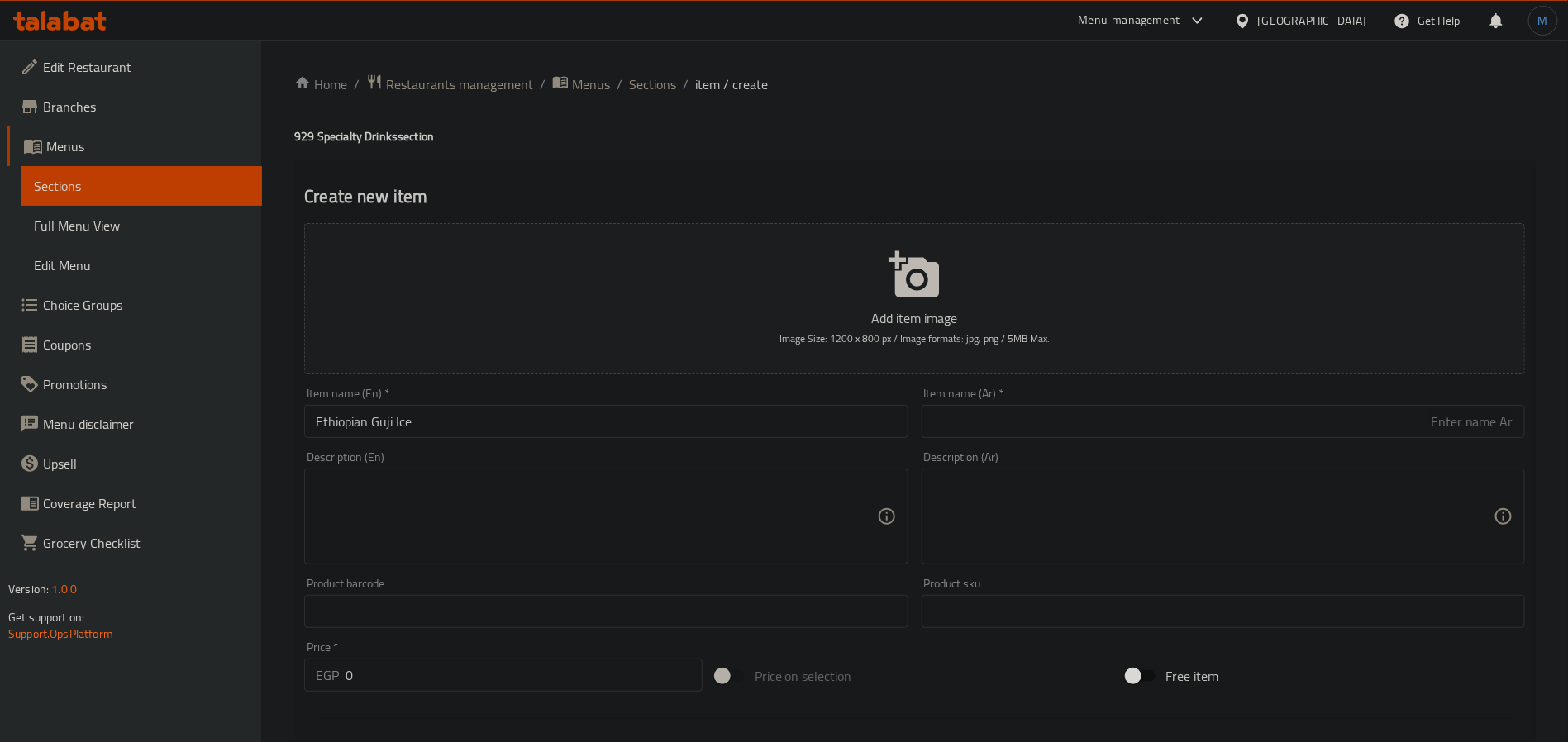
click at [627, 409] on input "Ethiopian Guji Ice" at bounding box center [606, 422] width 604 height 33
click at [959, 406] on input "text" at bounding box center [1223, 422] width 604 height 33
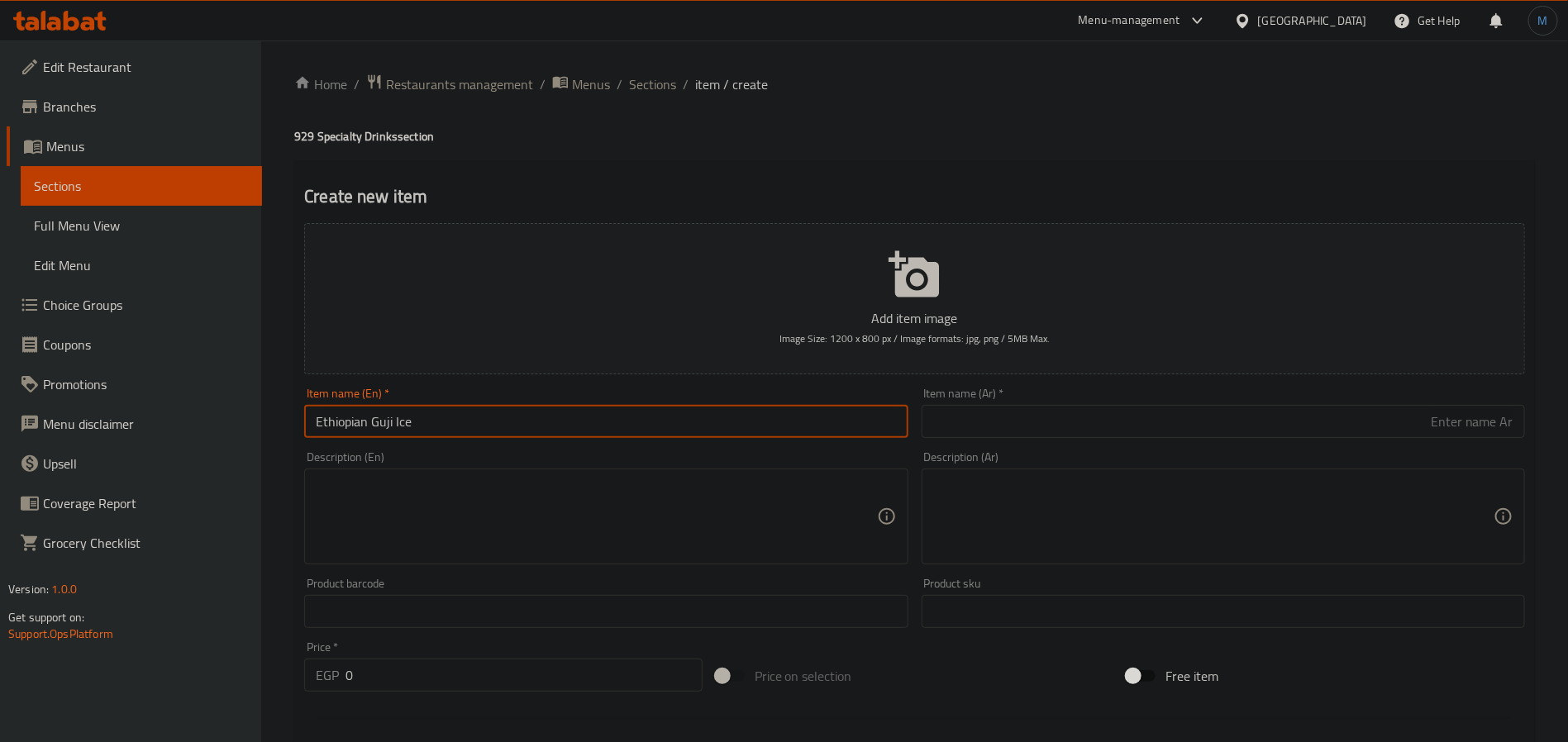
click at [316, 424] on input "Ethiopian Guji Ice" at bounding box center [606, 422] width 604 height 33
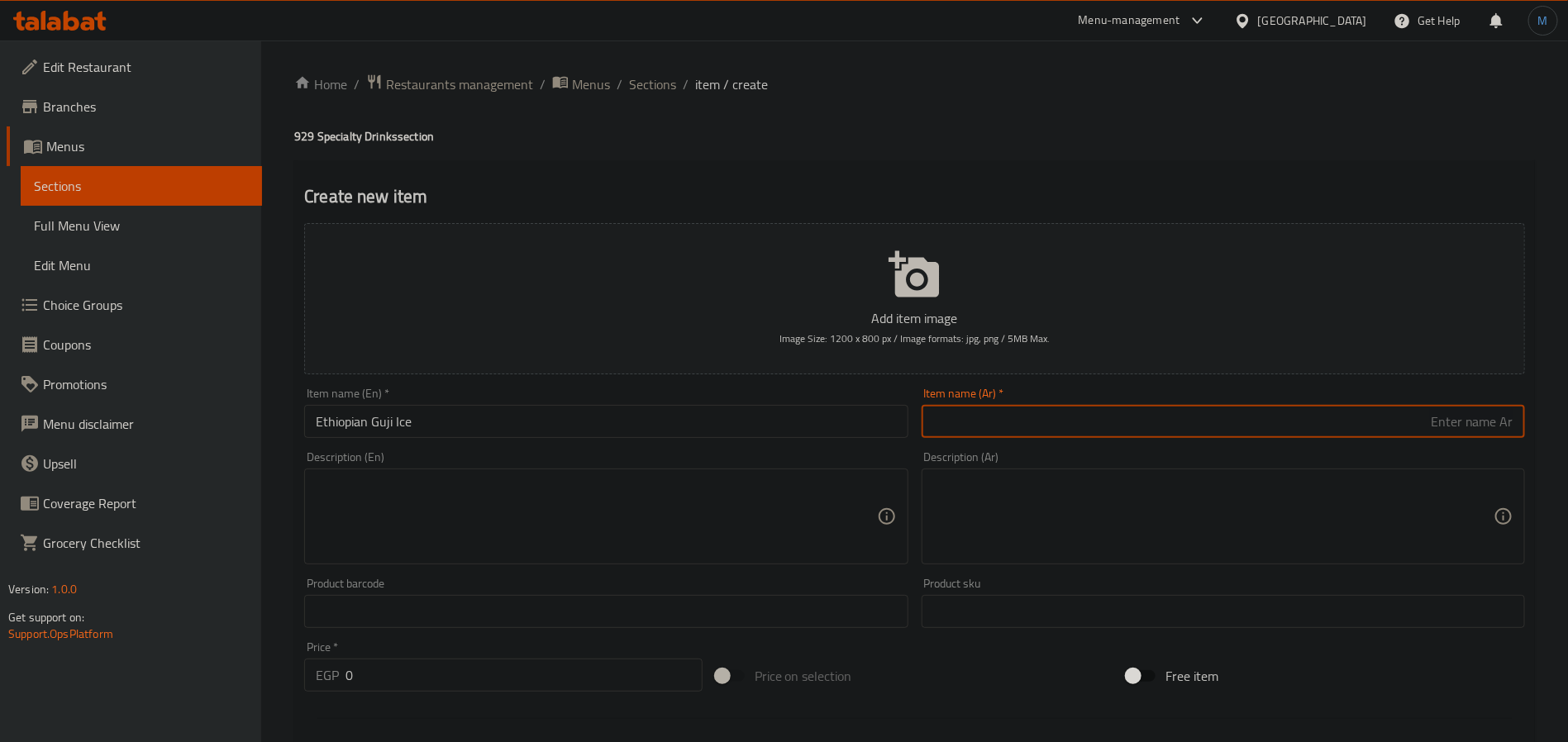
click at [1119, 407] on input "text" at bounding box center [1223, 422] width 604 height 33
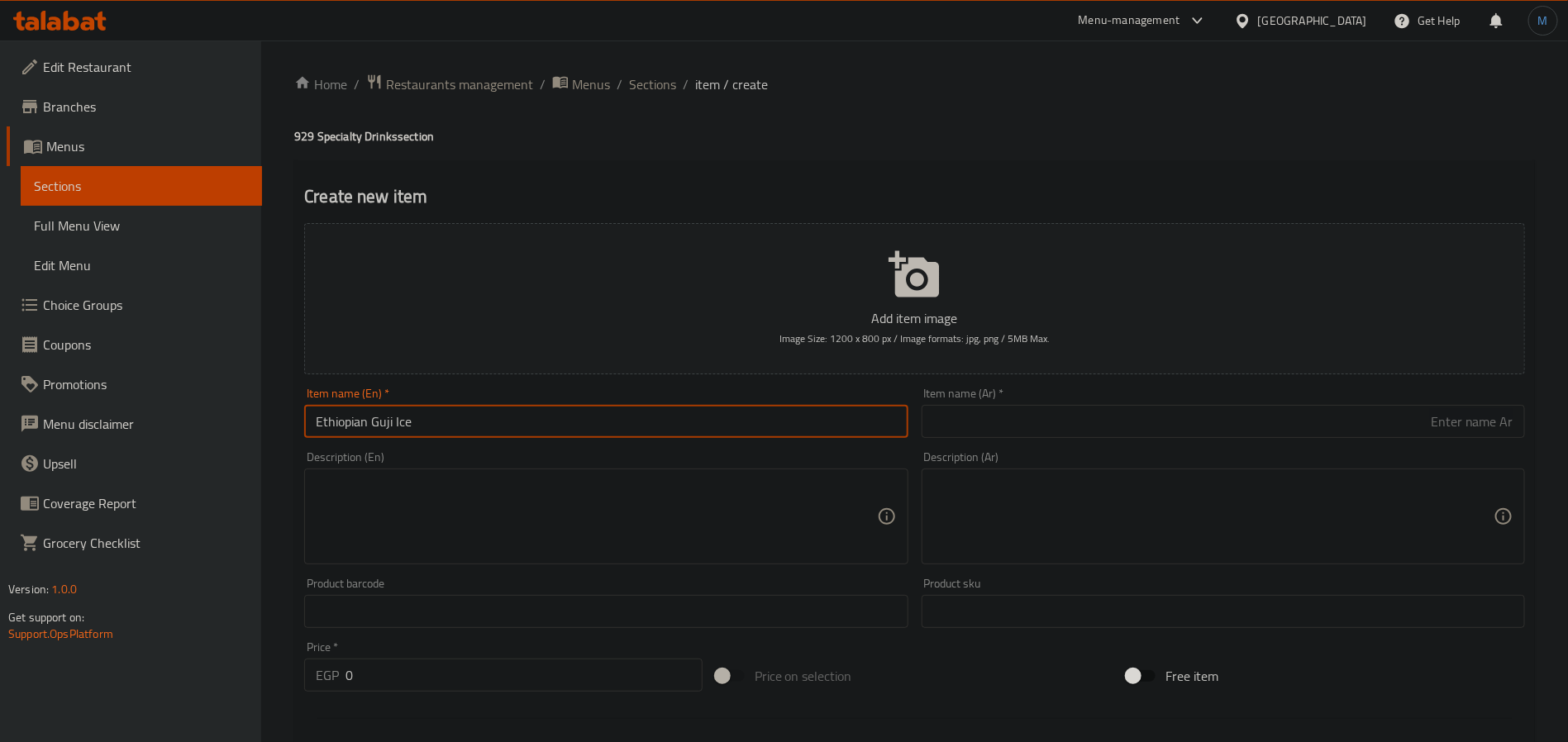
click at [752, 416] on input "Ethiopian Guji Ice" at bounding box center [606, 422] width 604 height 33
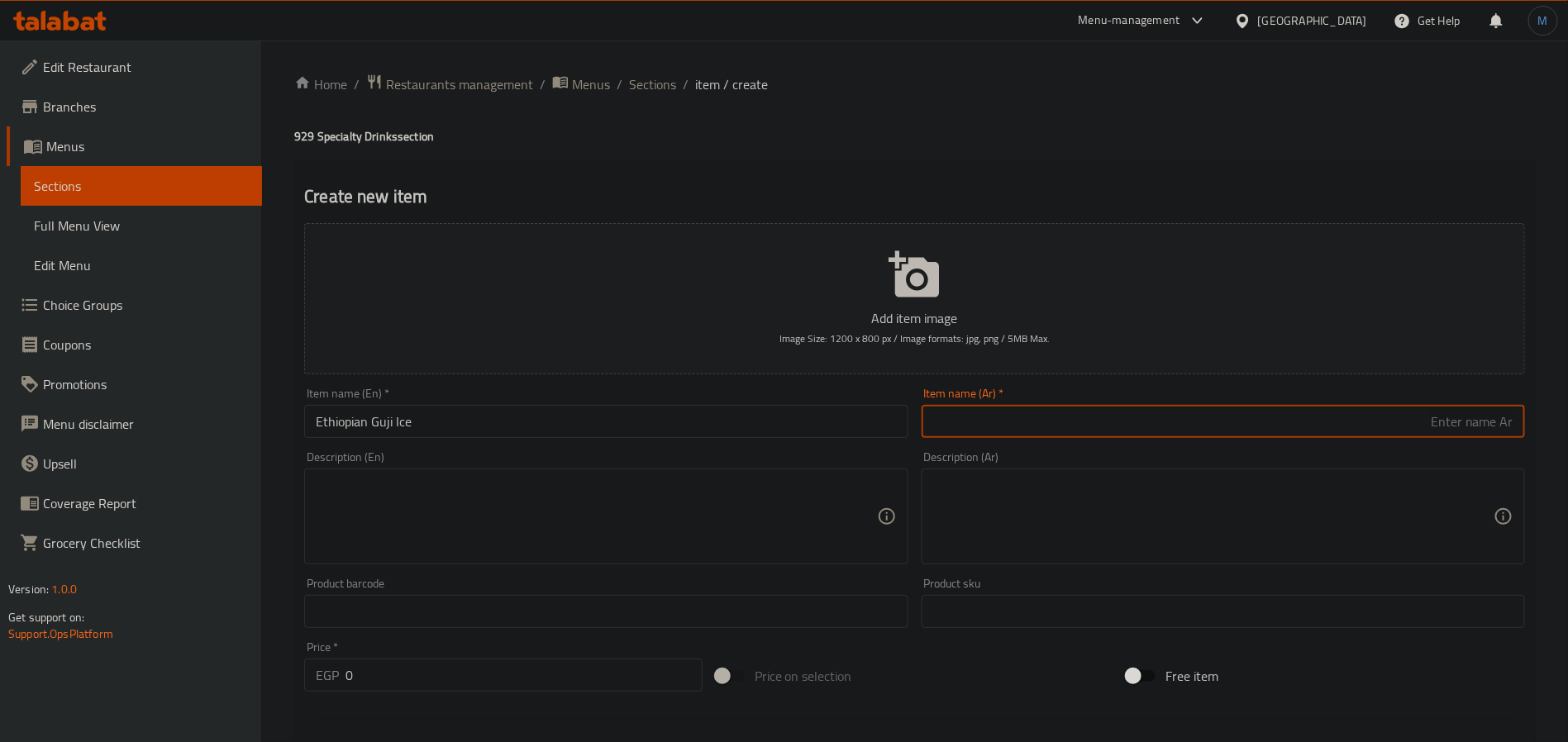
click at [1248, 406] on input "text" at bounding box center [1223, 422] width 604 height 33
type input "اثيوبيا جوجي مثلج"
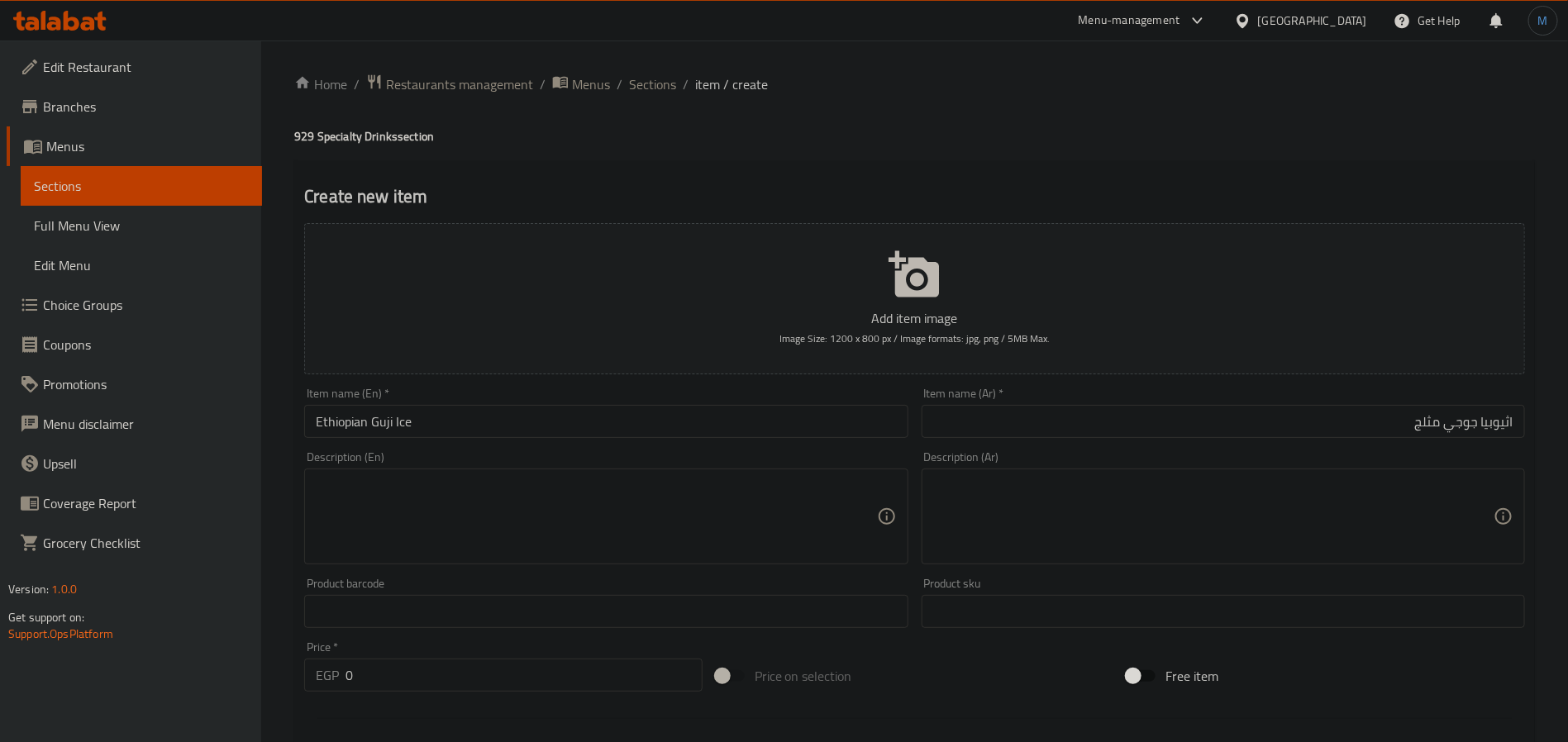
click at [343, 663] on div "EGP 0 Price *" at bounding box center [504, 675] width 399 height 33
click at [437, 688] on input "0" at bounding box center [523, 675] width 357 height 33
type input "145"
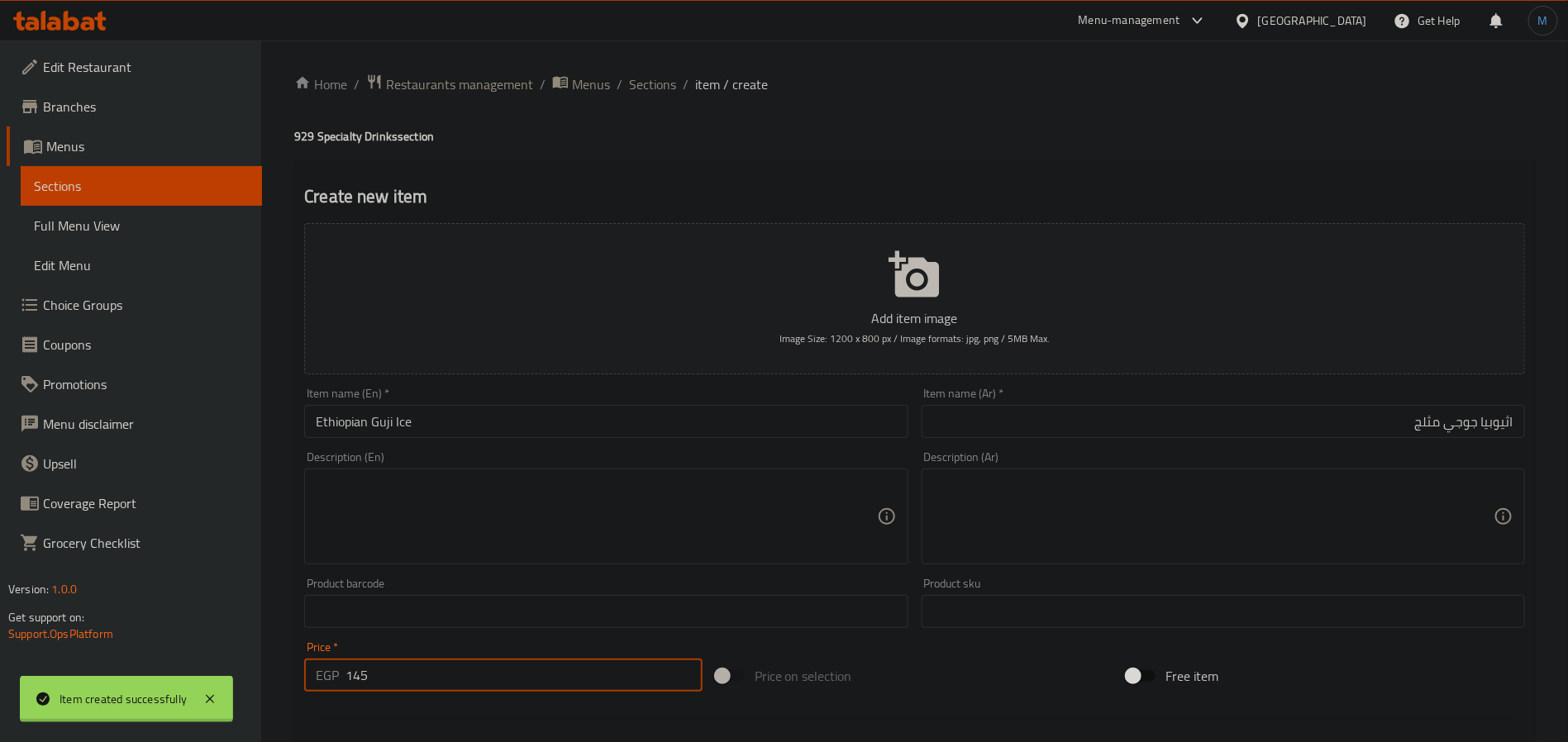
type input "0"
click at [657, 89] on span "Sections" at bounding box center [652, 85] width 47 height 19
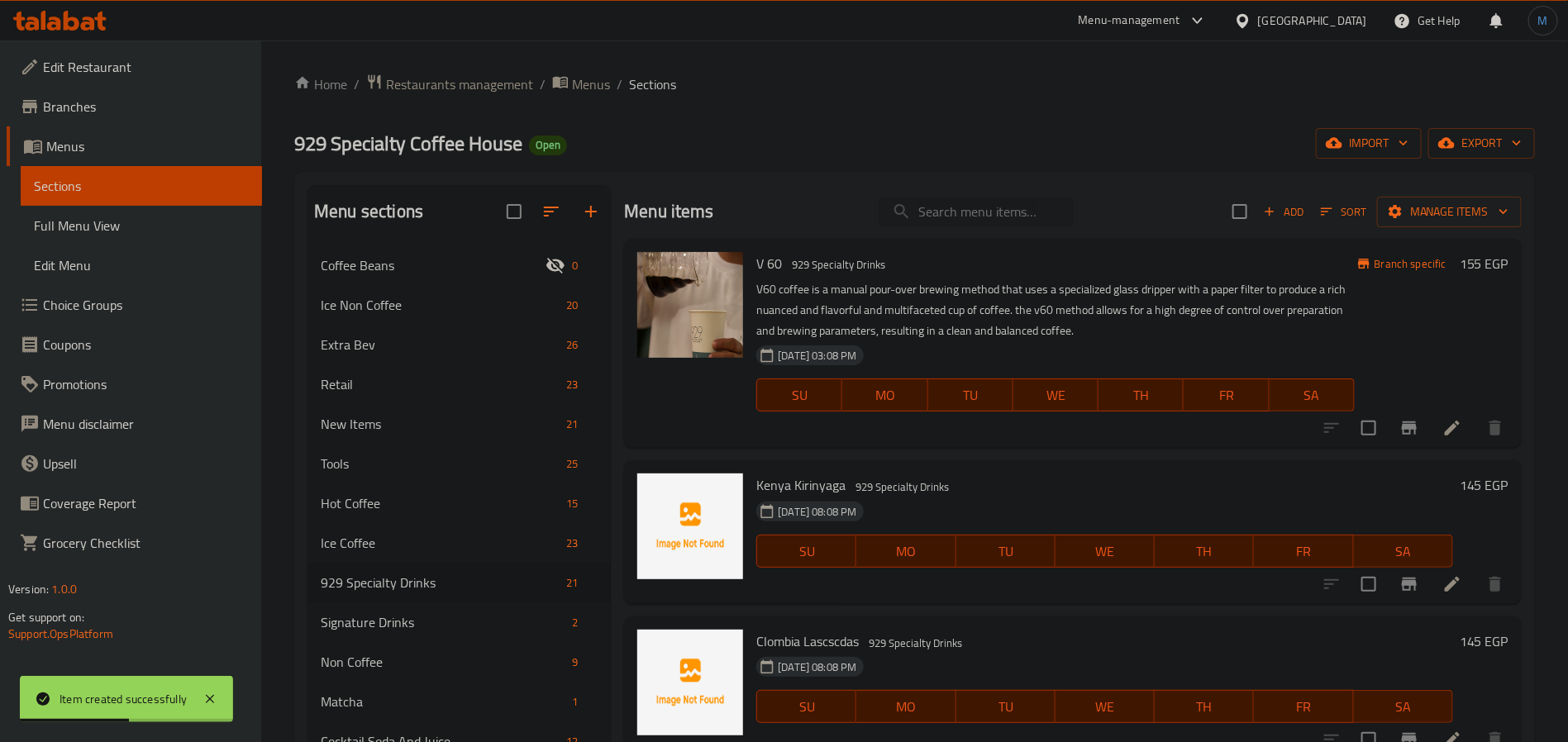
click at [1015, 224] on input "search" at bounding box center [976, 212] width 195 height 29
paste input "Elyos ice"
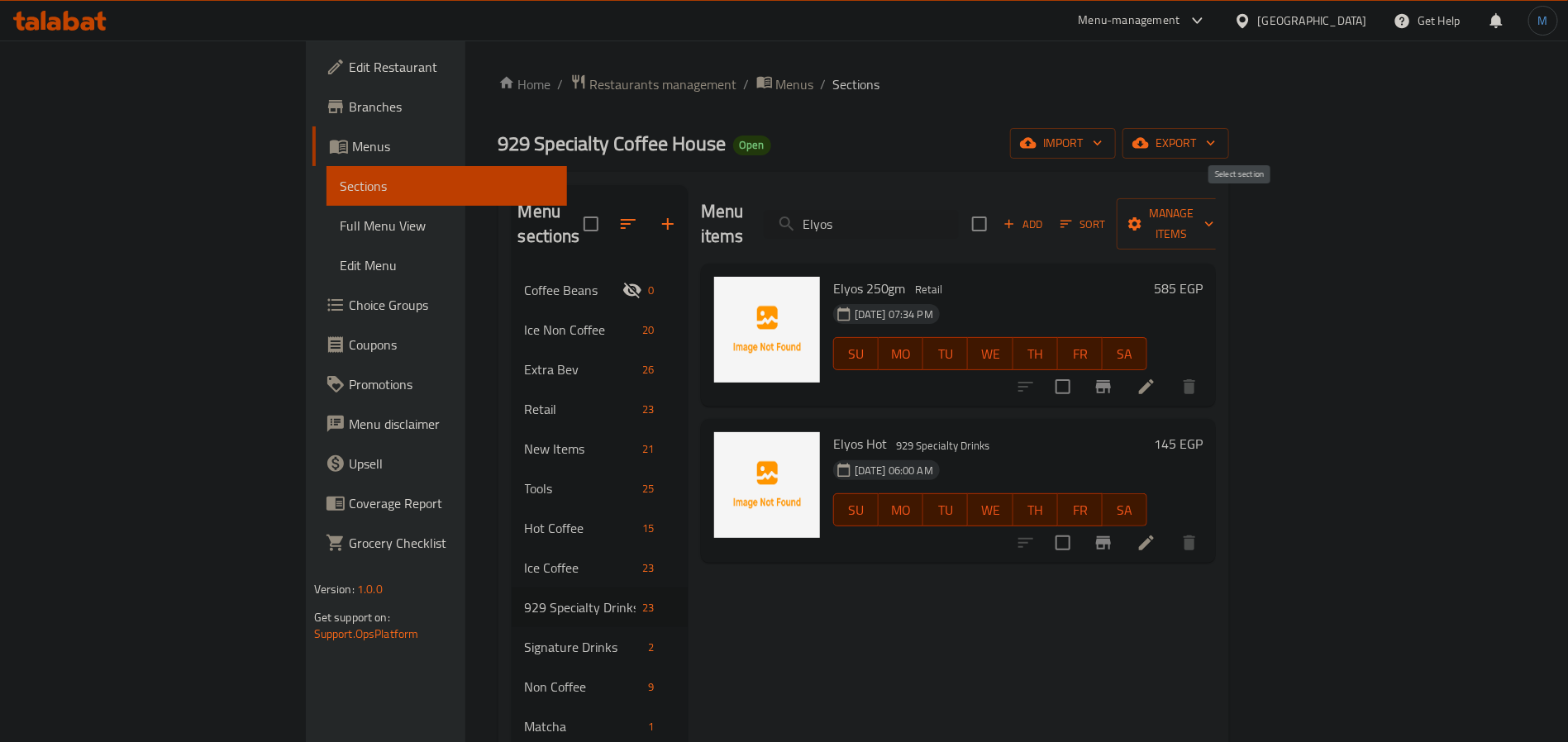
type input "Elyos"
click at [1045, 215] on span "Add" at bounding box center [1023, 225] width 45 height 19
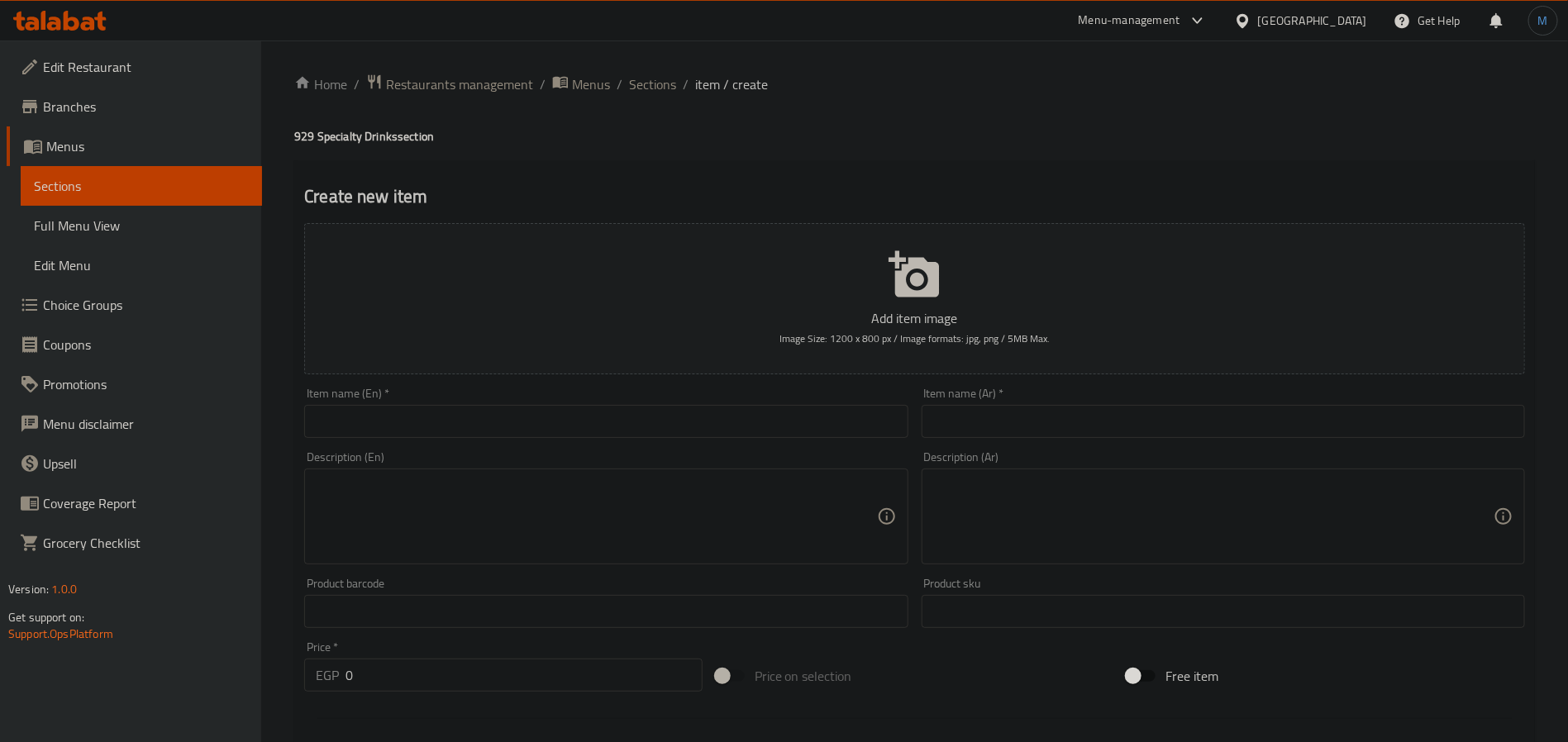
drag, startPoint x: 382, startPoint y: 479, endPoint x: 438, endPoint y: 437, distance: 70.0
click at [388, 477] on textarea at bounding box center [596, 516] width 560 height 79
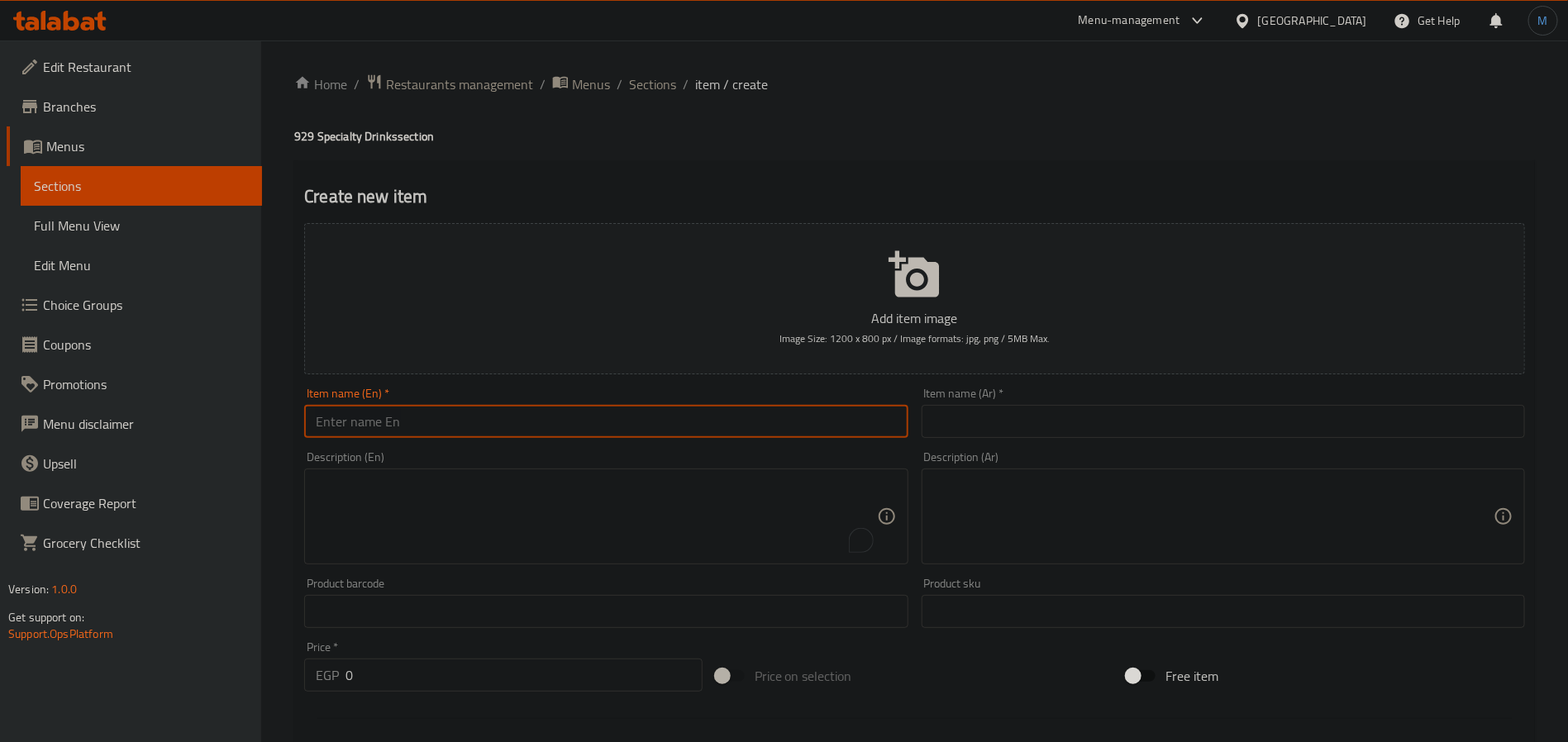
click at [438, 437] on input "text" at bounding box center [606, 422] width 604 height 33
paste input "Elyos ice"
type input "Elyos Ice"
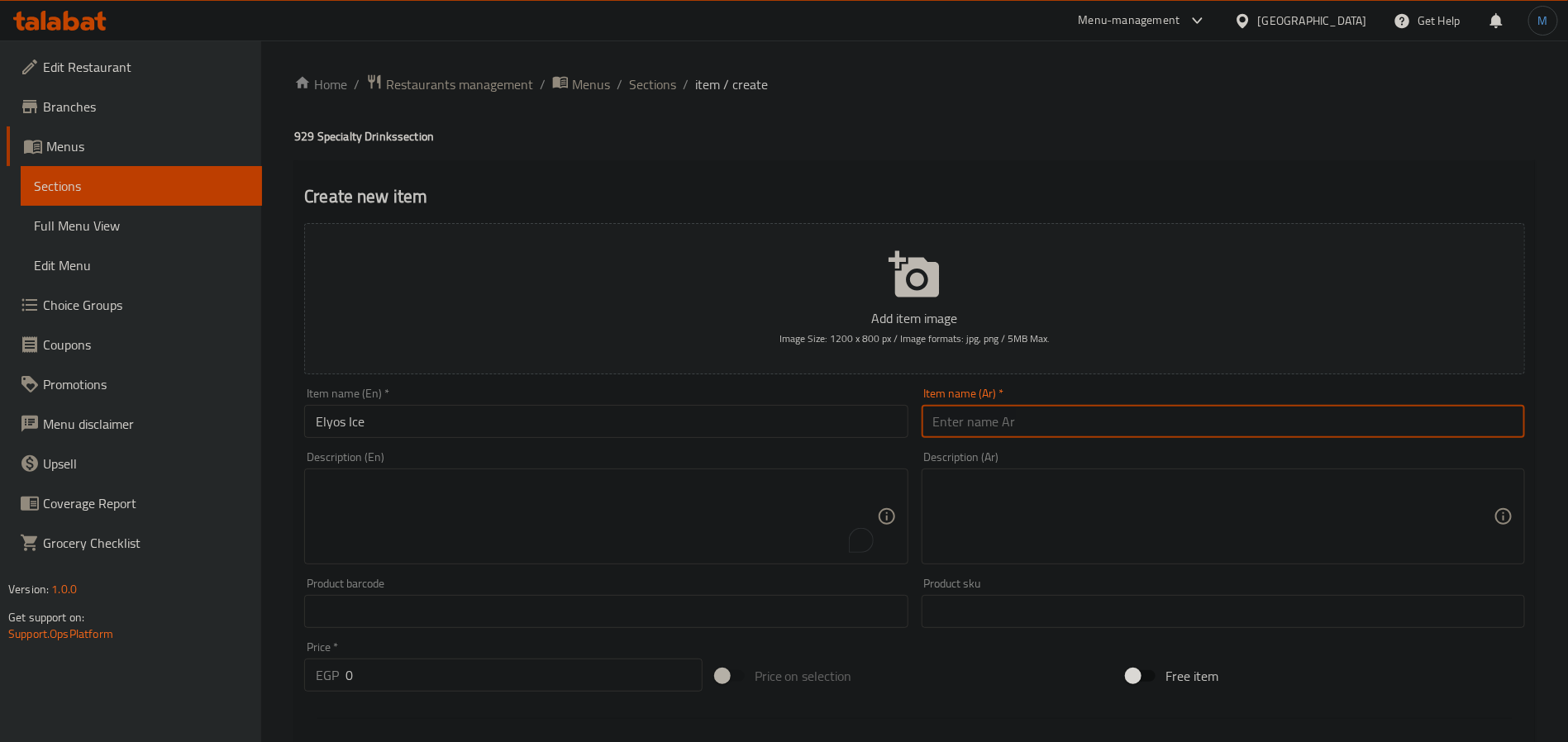
click at [1081, 430] on input "text" at bounding box center [1223, 422] width 604 height 33
paste input "إليوس آيس"
type input "إليوس آيس"
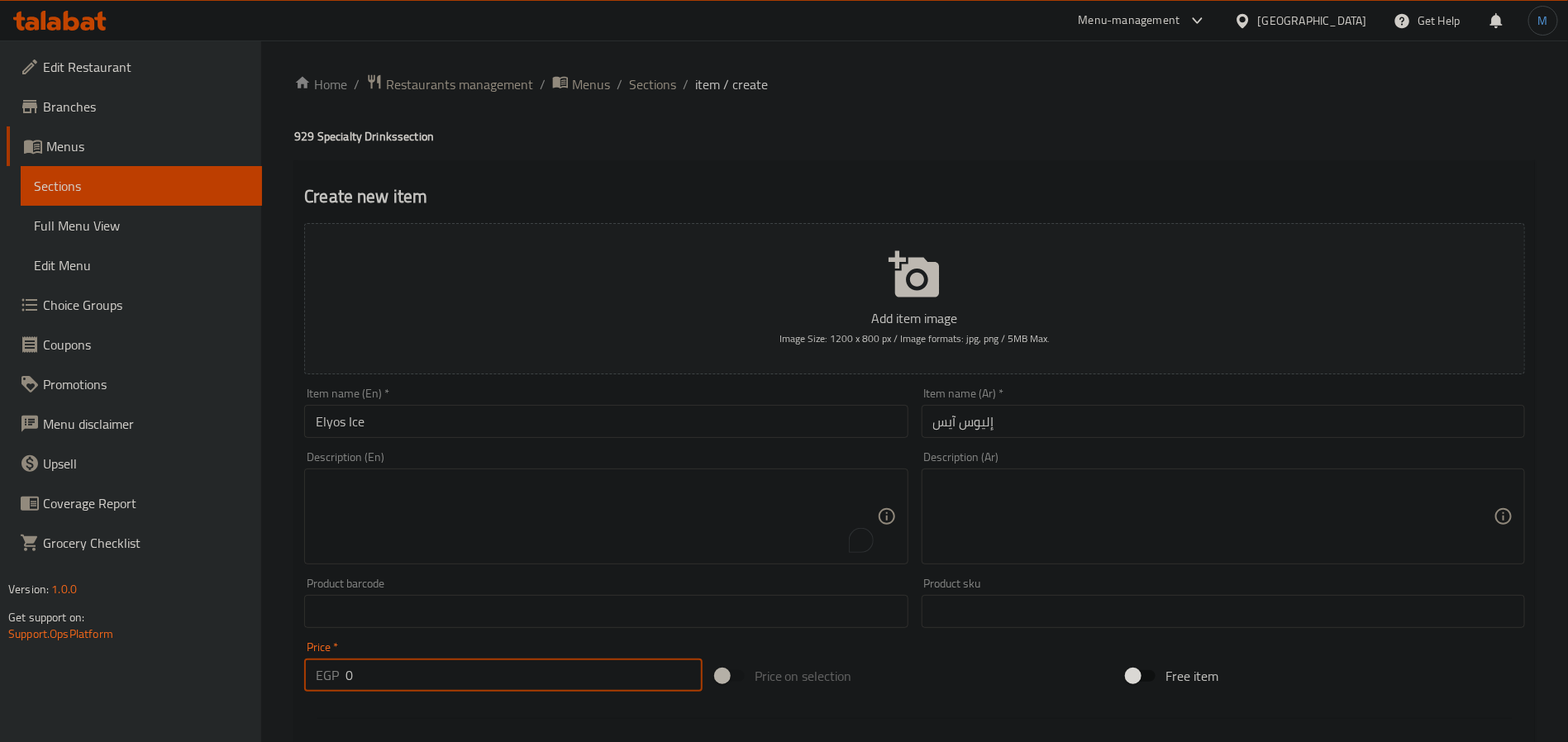
click at [504, 672] on input "0" at bounding box center [523, 675] width 357 height 33
type input "145"
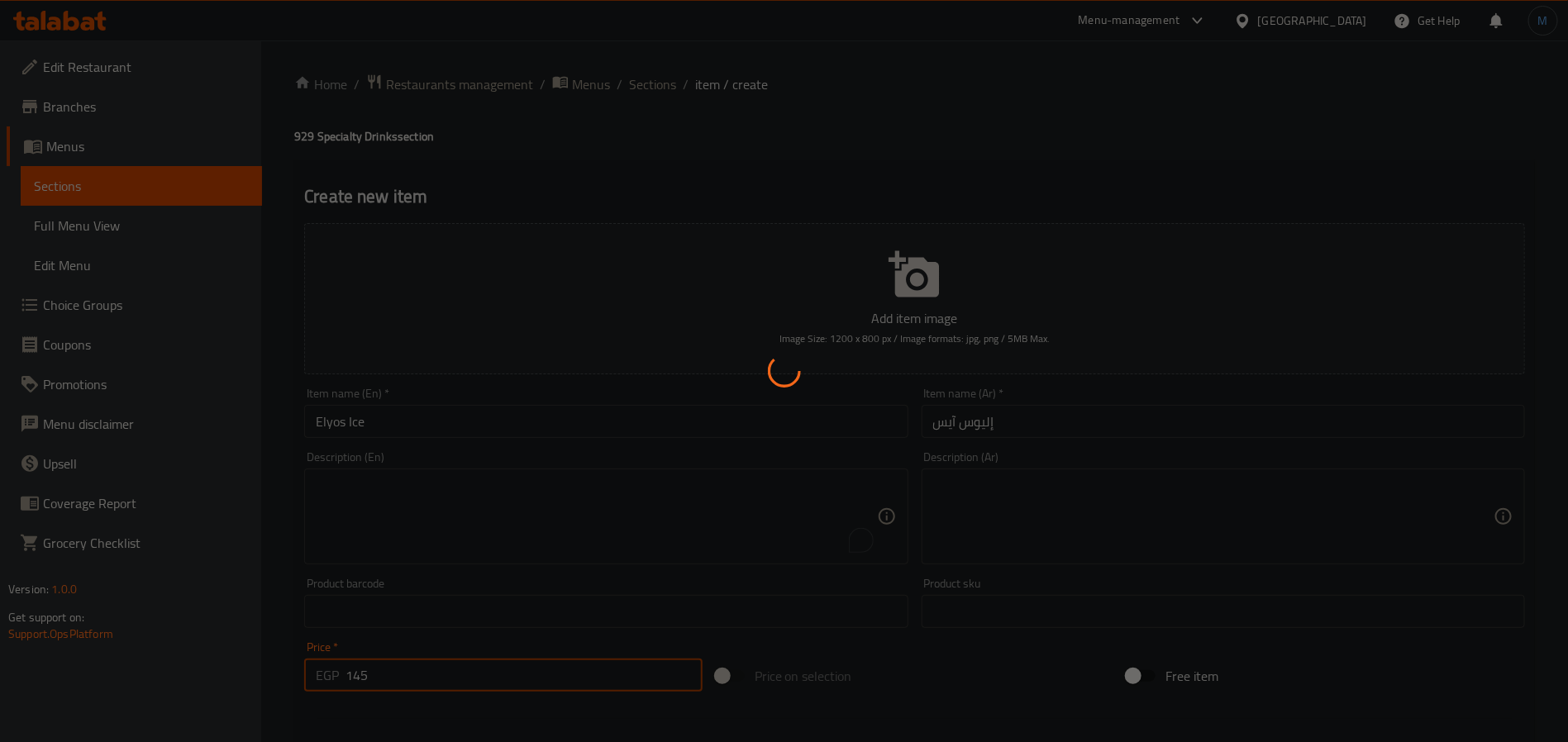
type input "0"
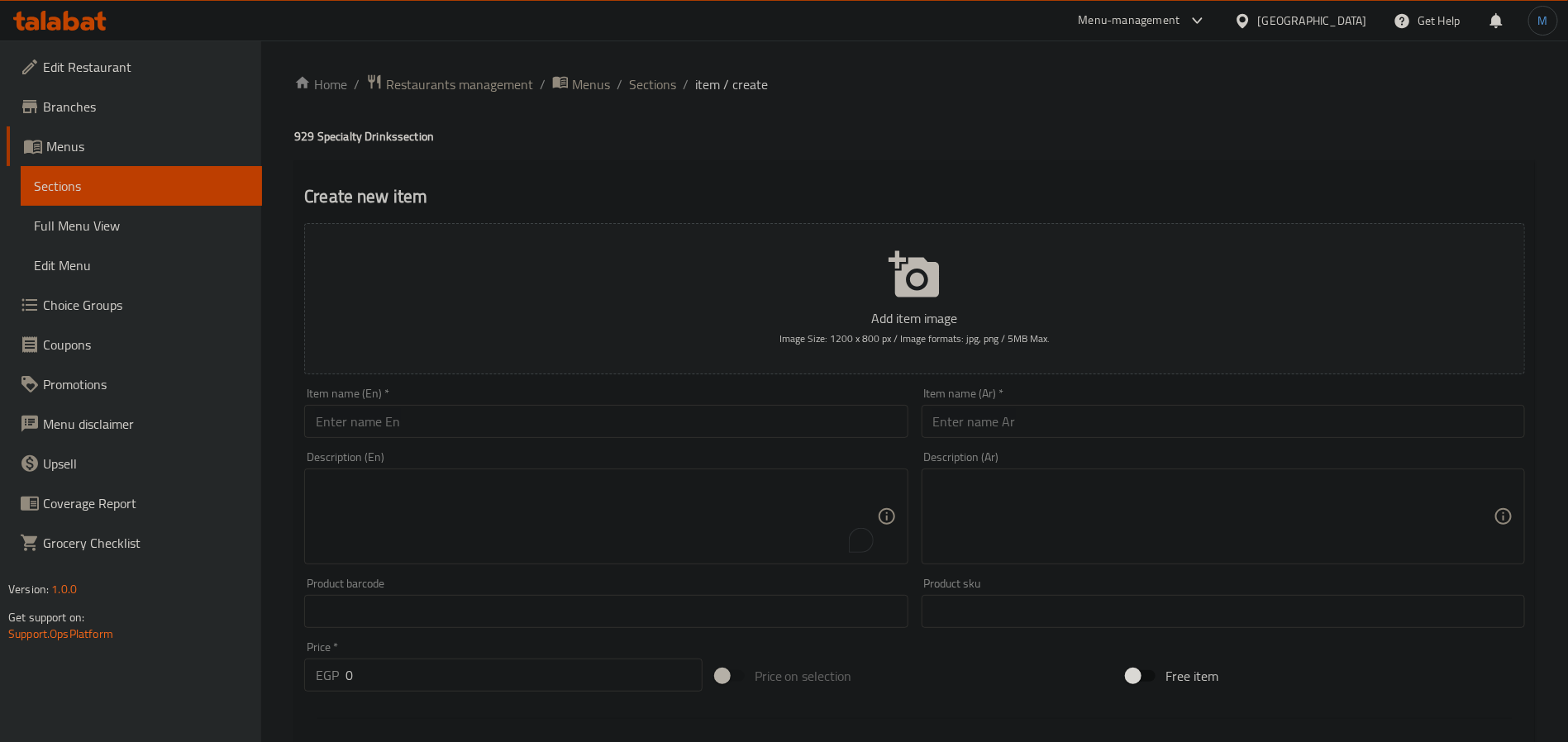
click at [685, 87] on li "/" at bounding box center [685, 85] width 6 height 19
click at [675, 90] on ol "Home / Restaurants management / Menus / Sections / item / create" at bounding box center [915, 85] width 1240 height 21
click at [663, 86] on span "Sections" at bounding box center [652, 85] width 47 height 19
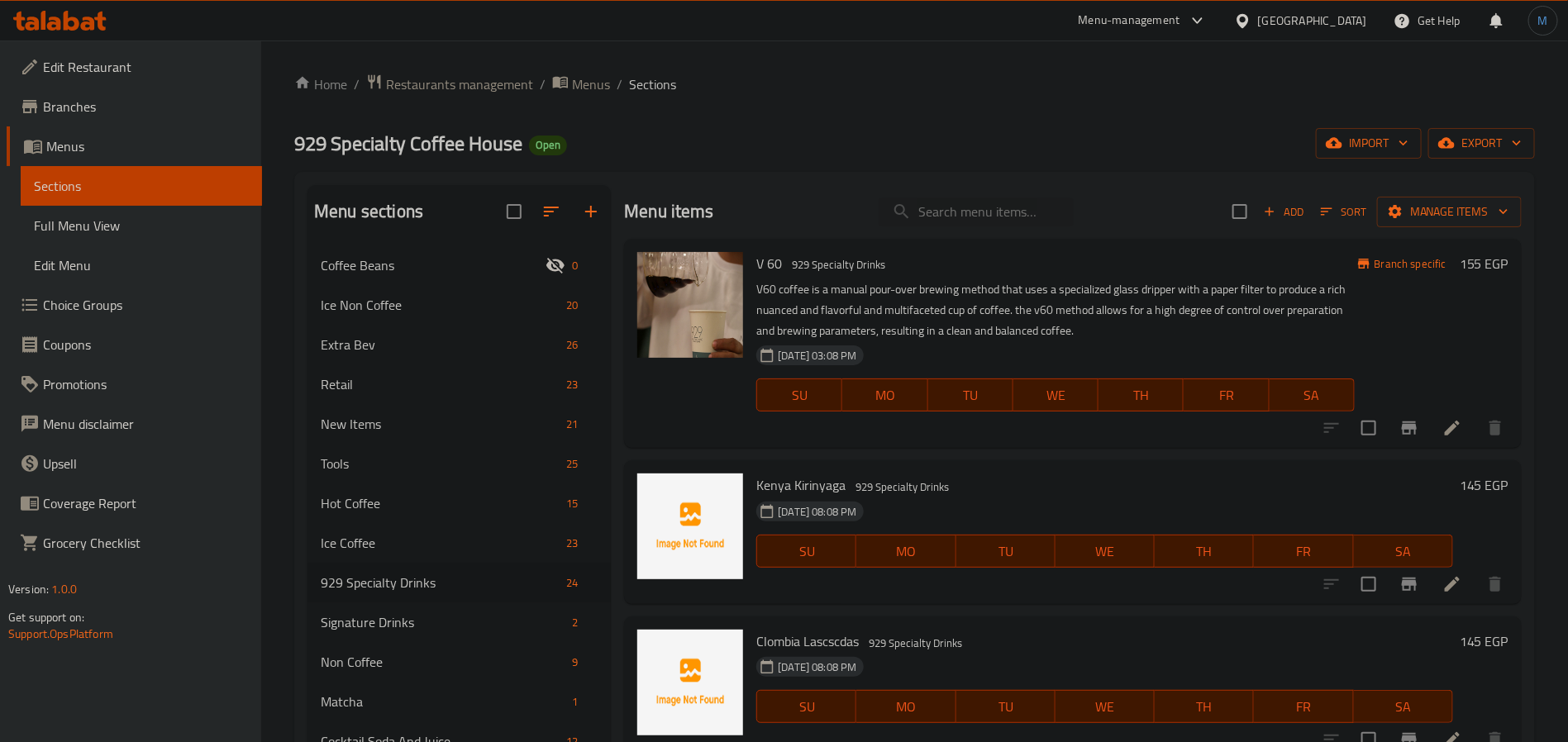
click at [906, 259] on h6 "V 60 929 Specialty Drinks" at bounding box center [1055, 264] width 598 height 23
click at [938, 206] on input "search" at bounding box center [976, 212] width 195 height 29
paste input "Los Nispros ice"
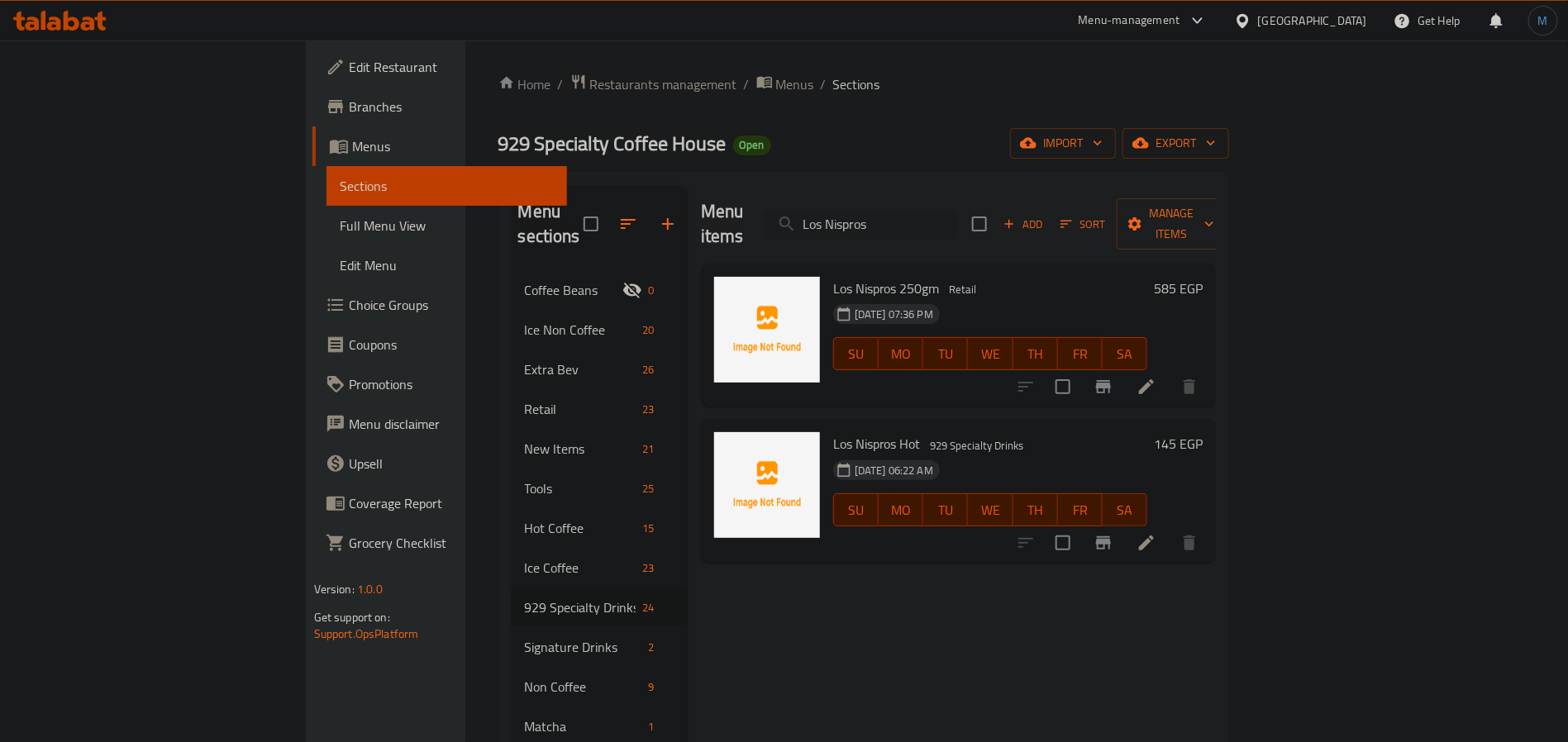
type input "Los Nispros"
click at [1045, 215] on span "Add" at bounding box center [1023, 225] width 45 height 19
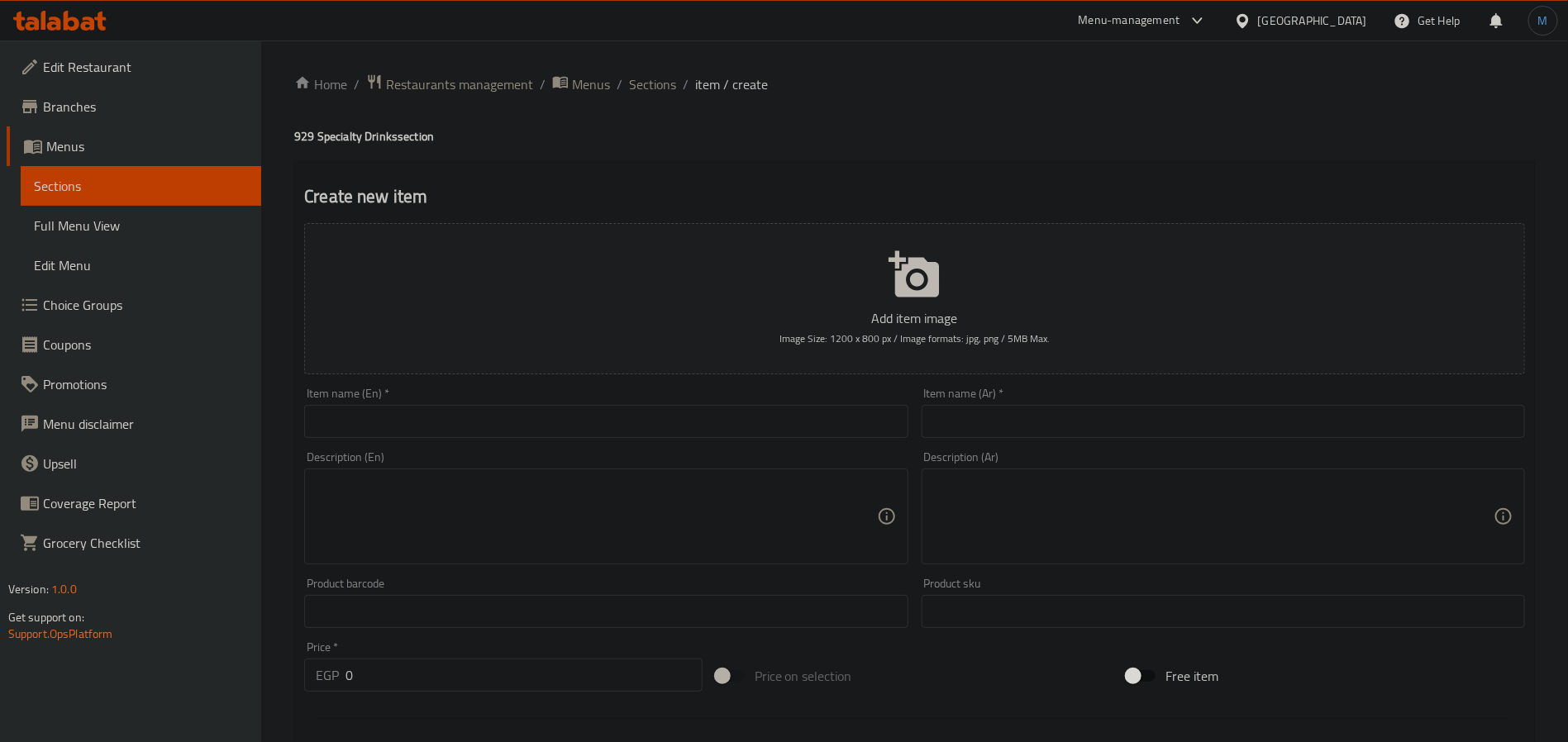
click at [455, 434] on input "text" at bounding box center [606, 422] width 604 height 33
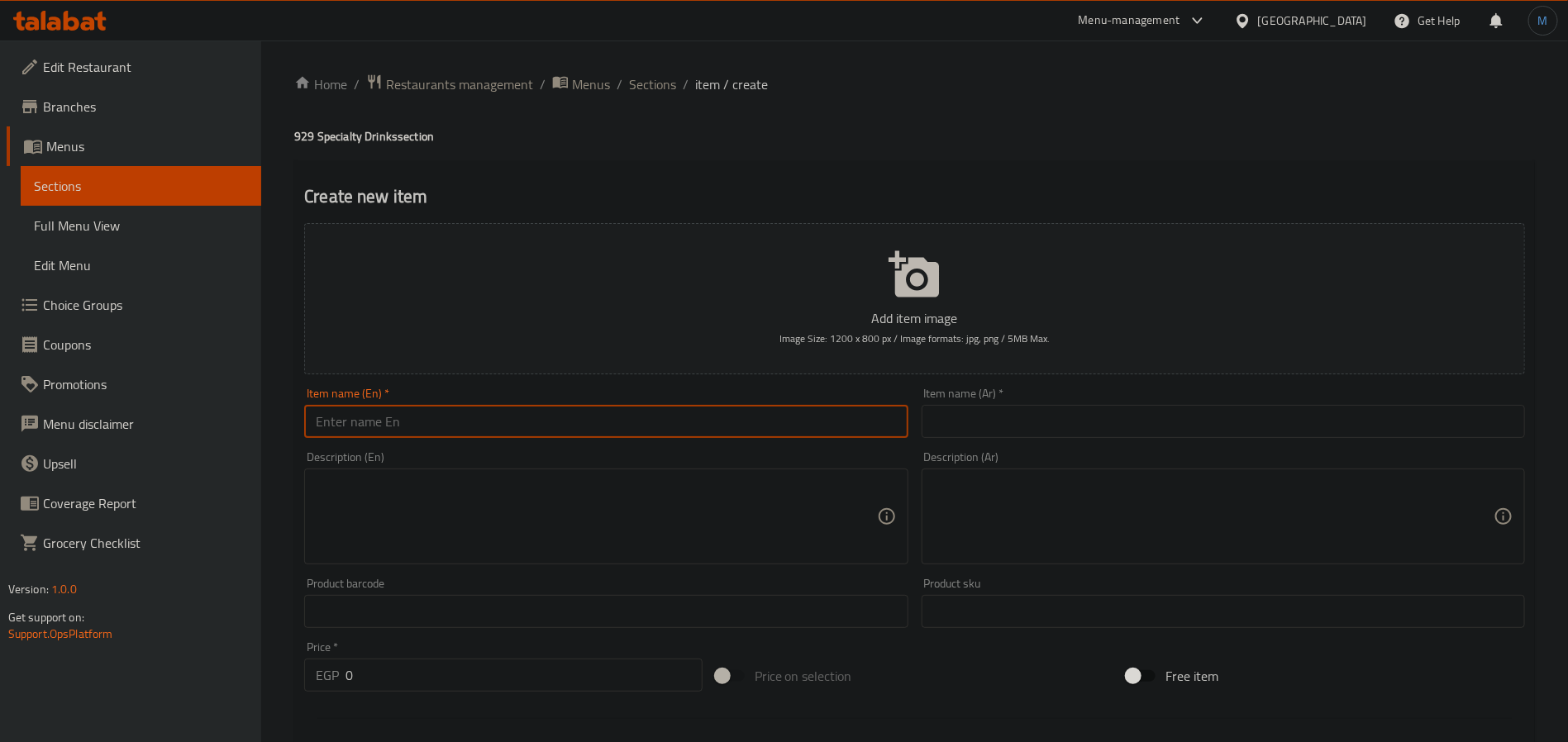
paste input "Los Nispros ice"
type input "Los Nispros Ice"
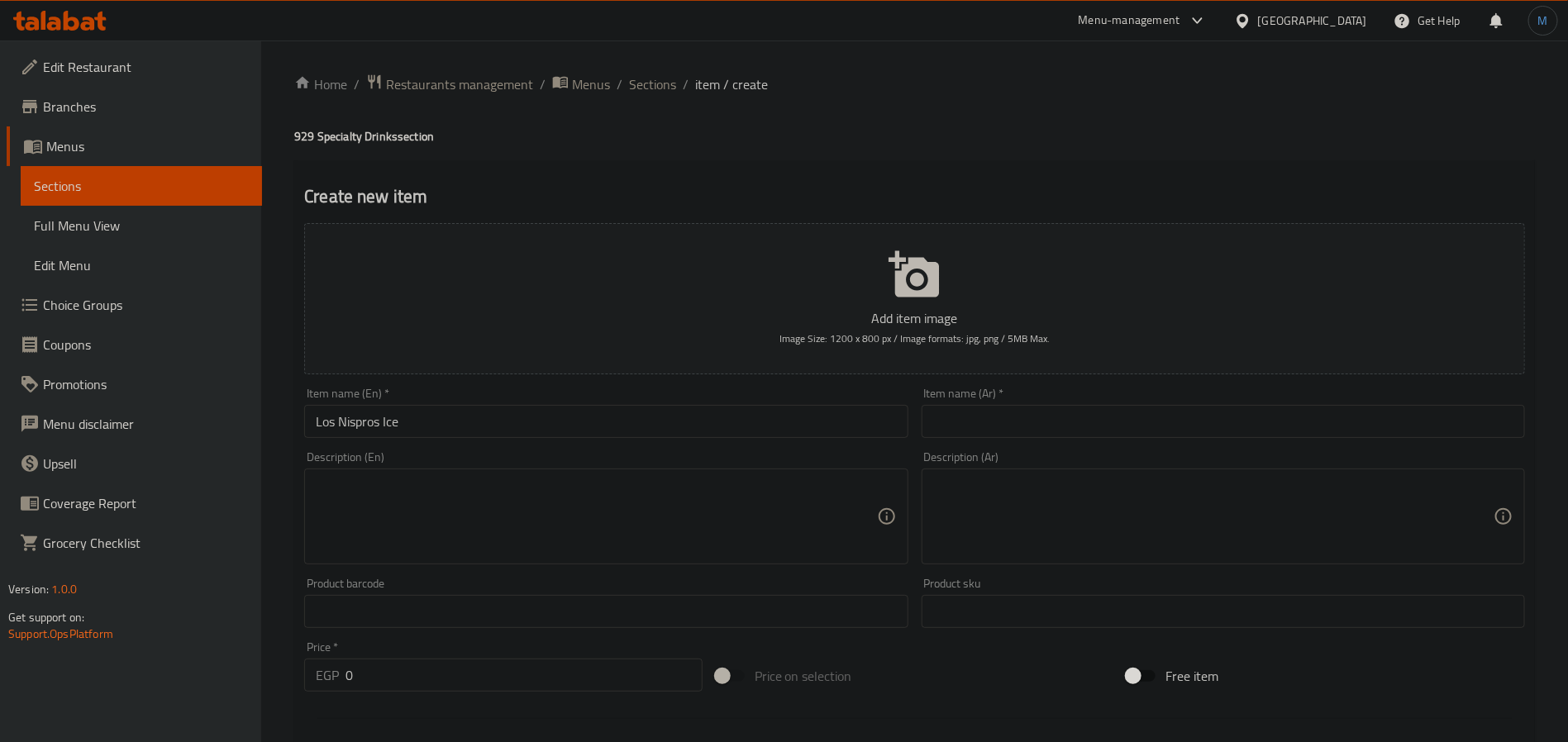
click at [1051, 387] on div "Item name (Ar)   * Item name (Ar) *" at bounding box center [1223, 412] width 616 height 63
click at [1068, 405] on div "Item name (Ar)   * Item name (Ar) *" at bounding box center [1223, 413] width 604 height 51
click at [1073, 422] on input "text" at bounding box center [1223, 422] width 604 height 33
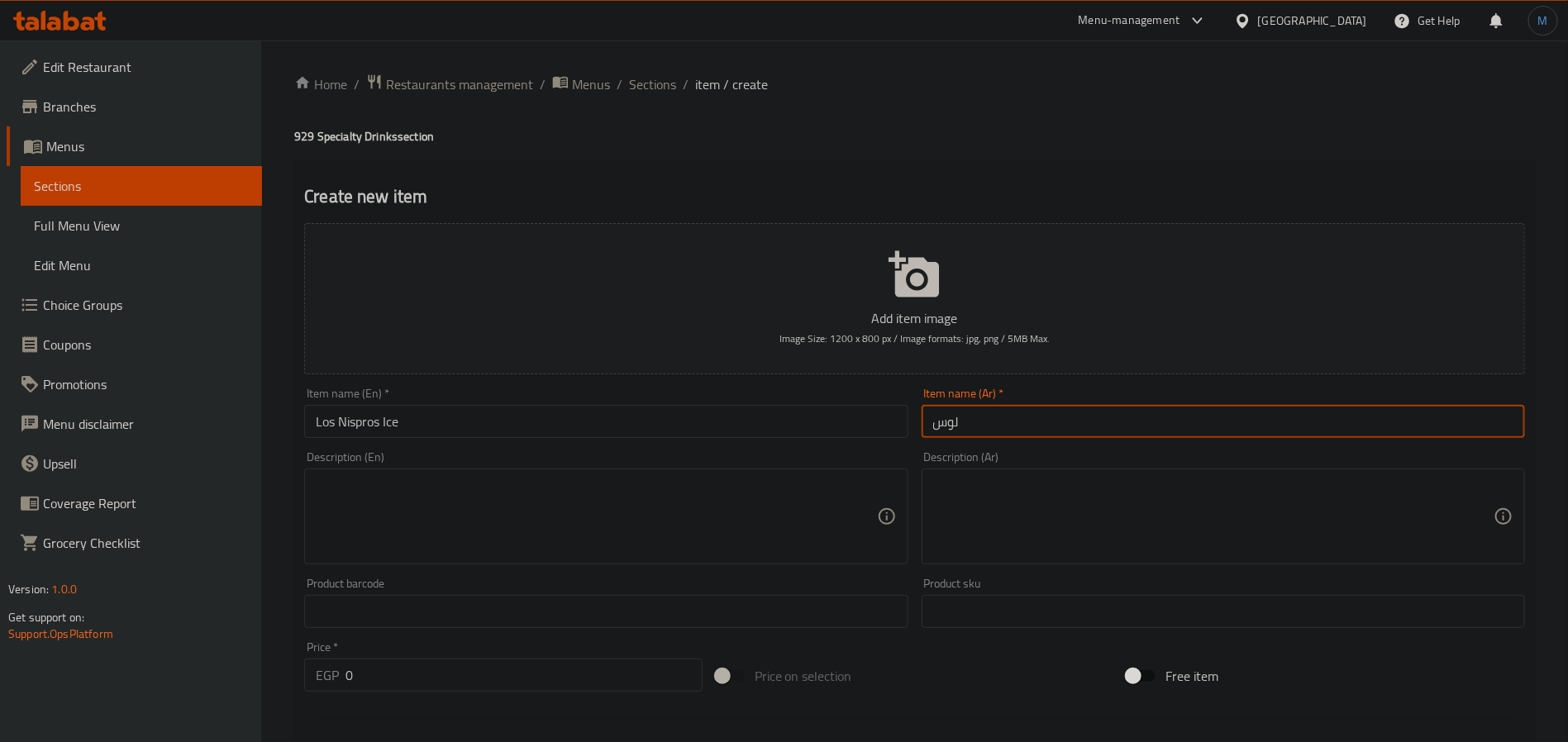
paste input "نيسبروز آيس"
type input "لوس نيسبروز آيس"
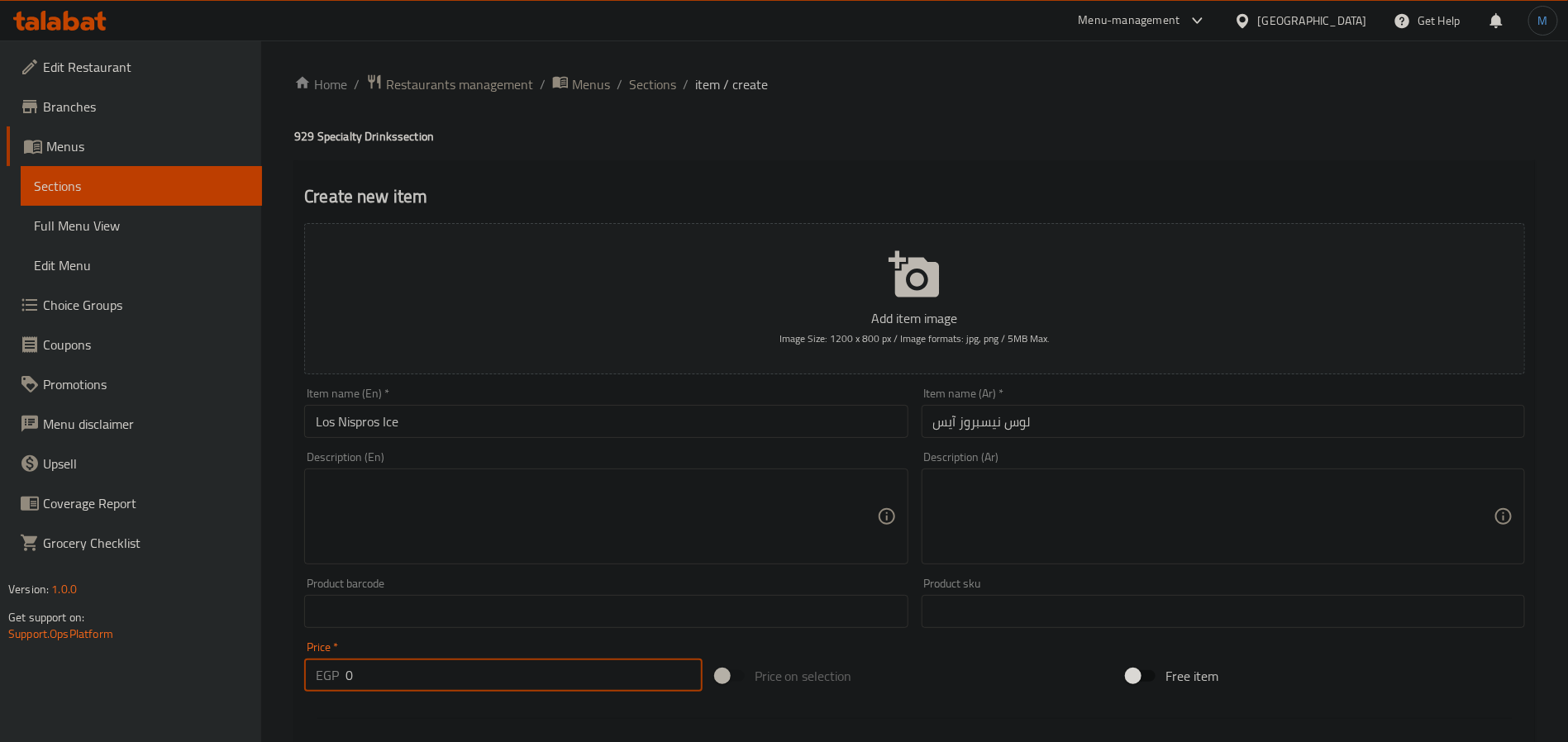
click at [506, 685] on input "0" at bounding box center [523, 675] width 357 height 33
type input "145"
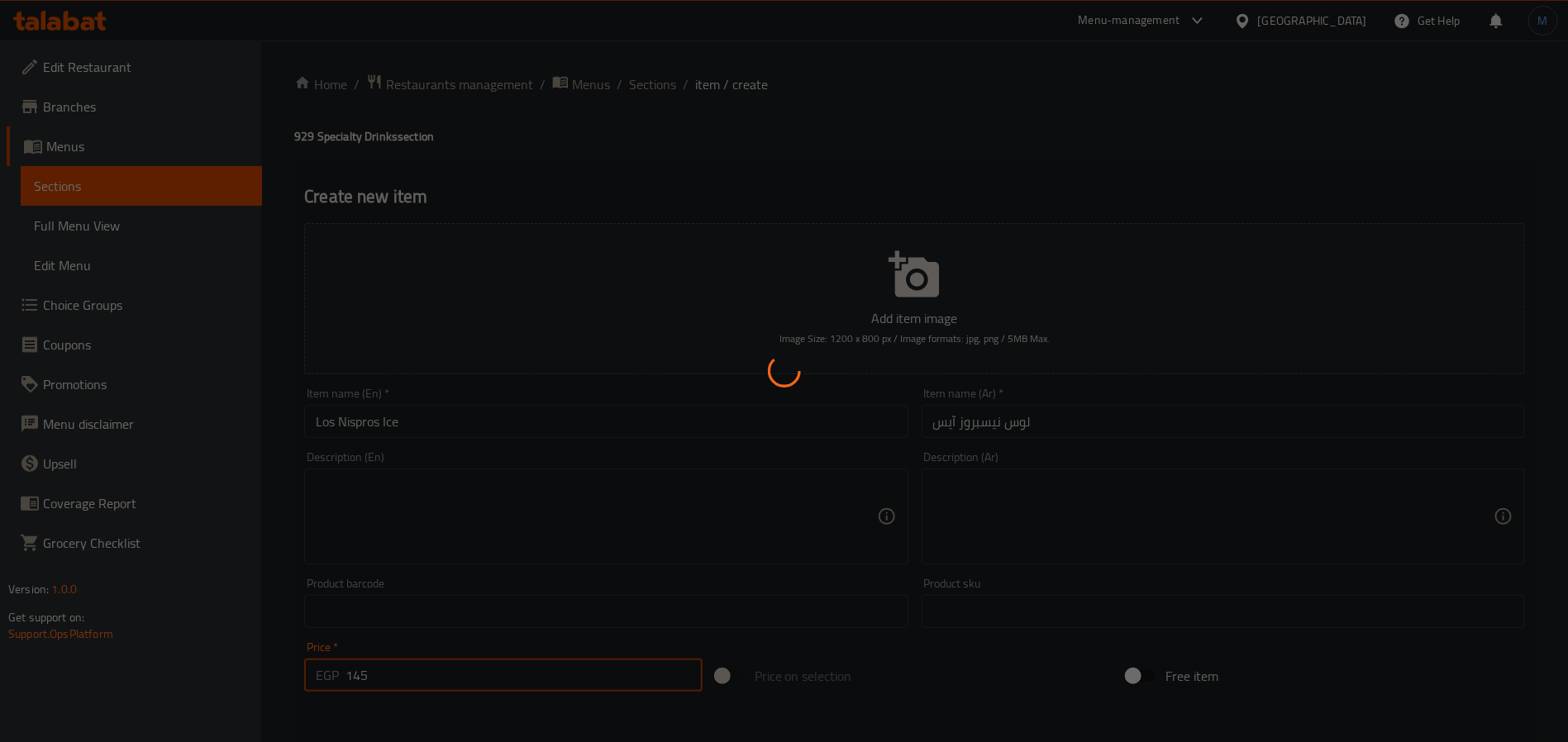
type input "0"
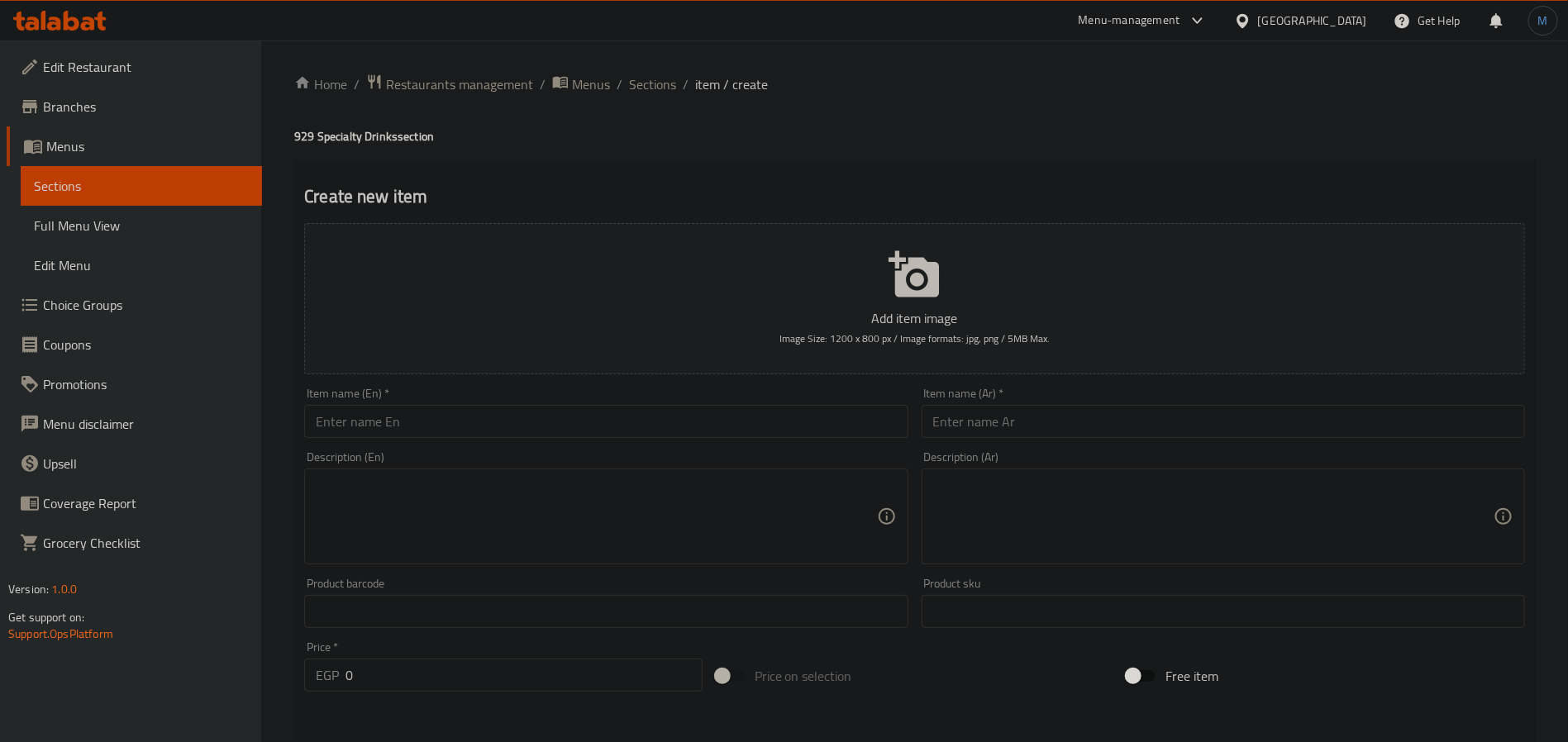
click at [566, 427] on input "text" at bounding box center [606, 422] width 604 height 33
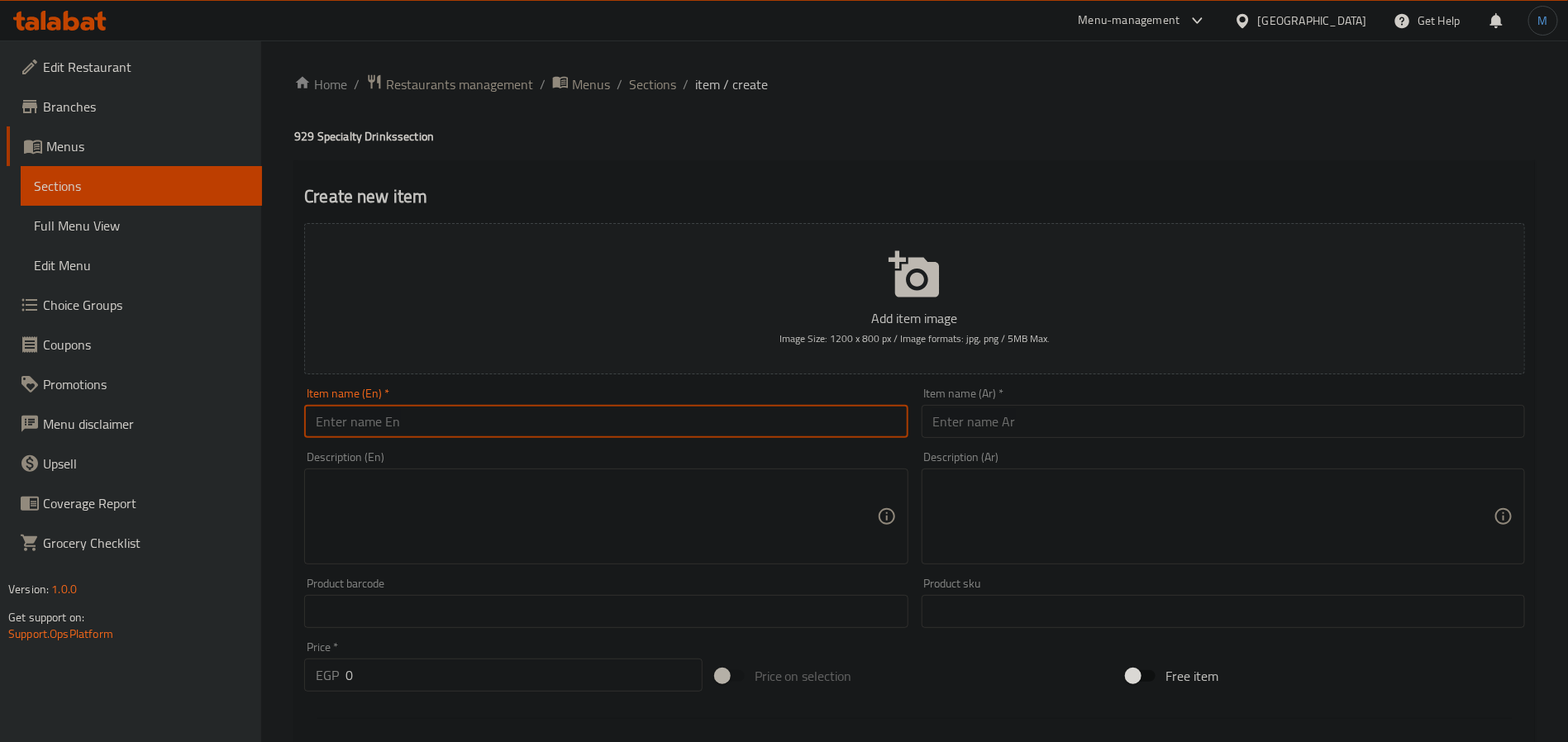
paste input "Las Cascadas ice"
type input "Las Cascadas Ice"
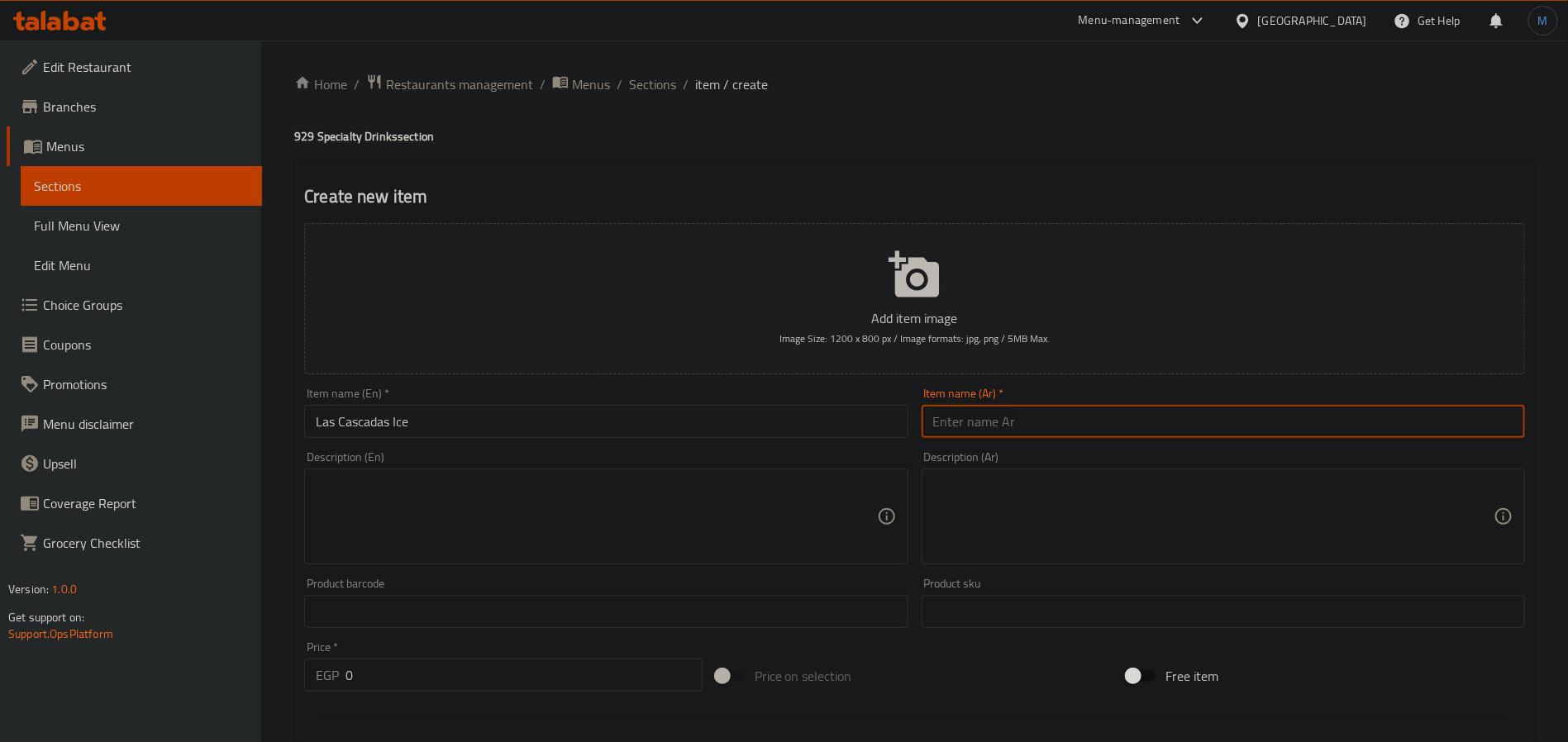
click at [1046, 425] on input "text" at bounding box center [1223, 422] width 604 height 33
type input "لاس كاسكاداس مثلج"
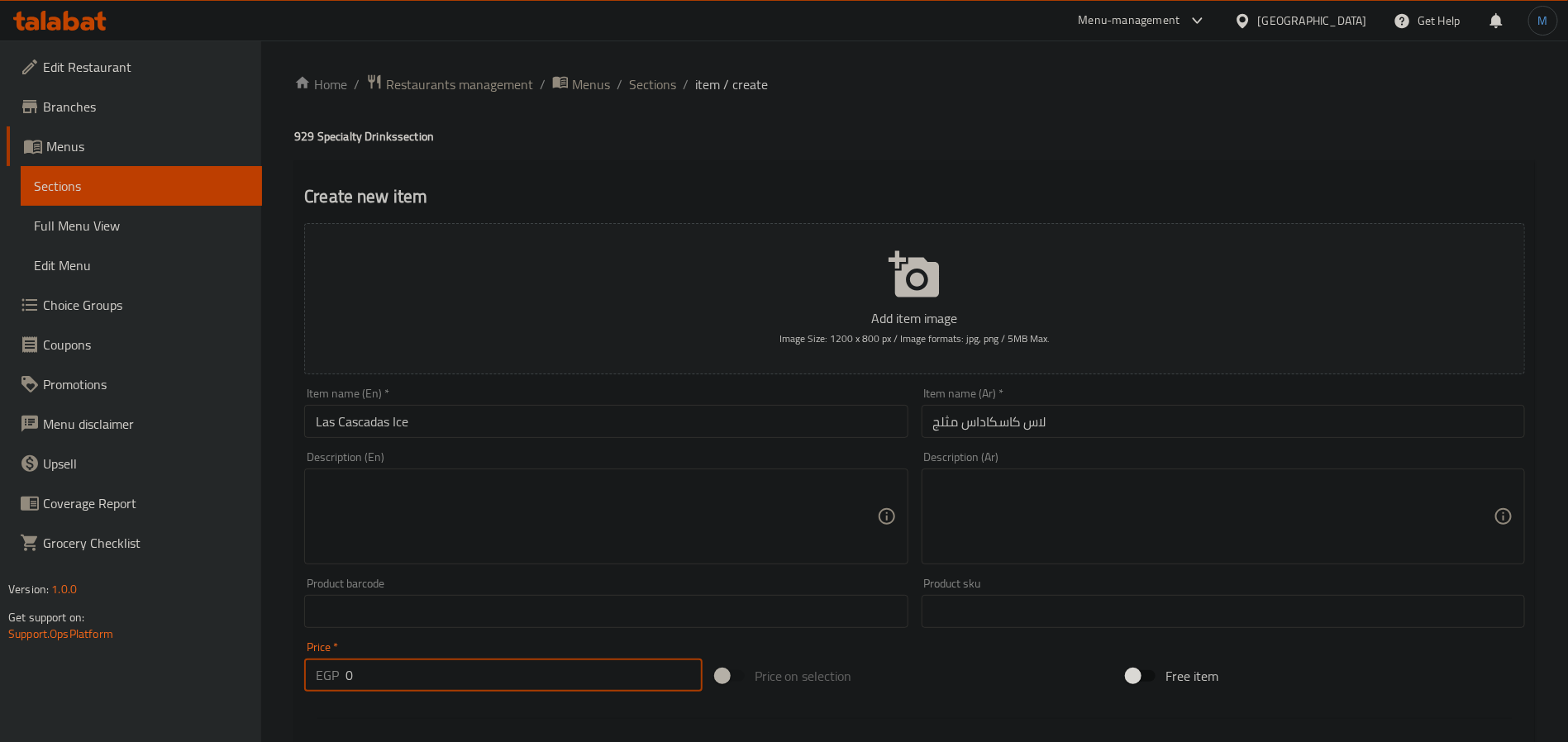
click at [505, 659] on input "0" at bounding box center [523, 675] width 357 height 33
type input "145"
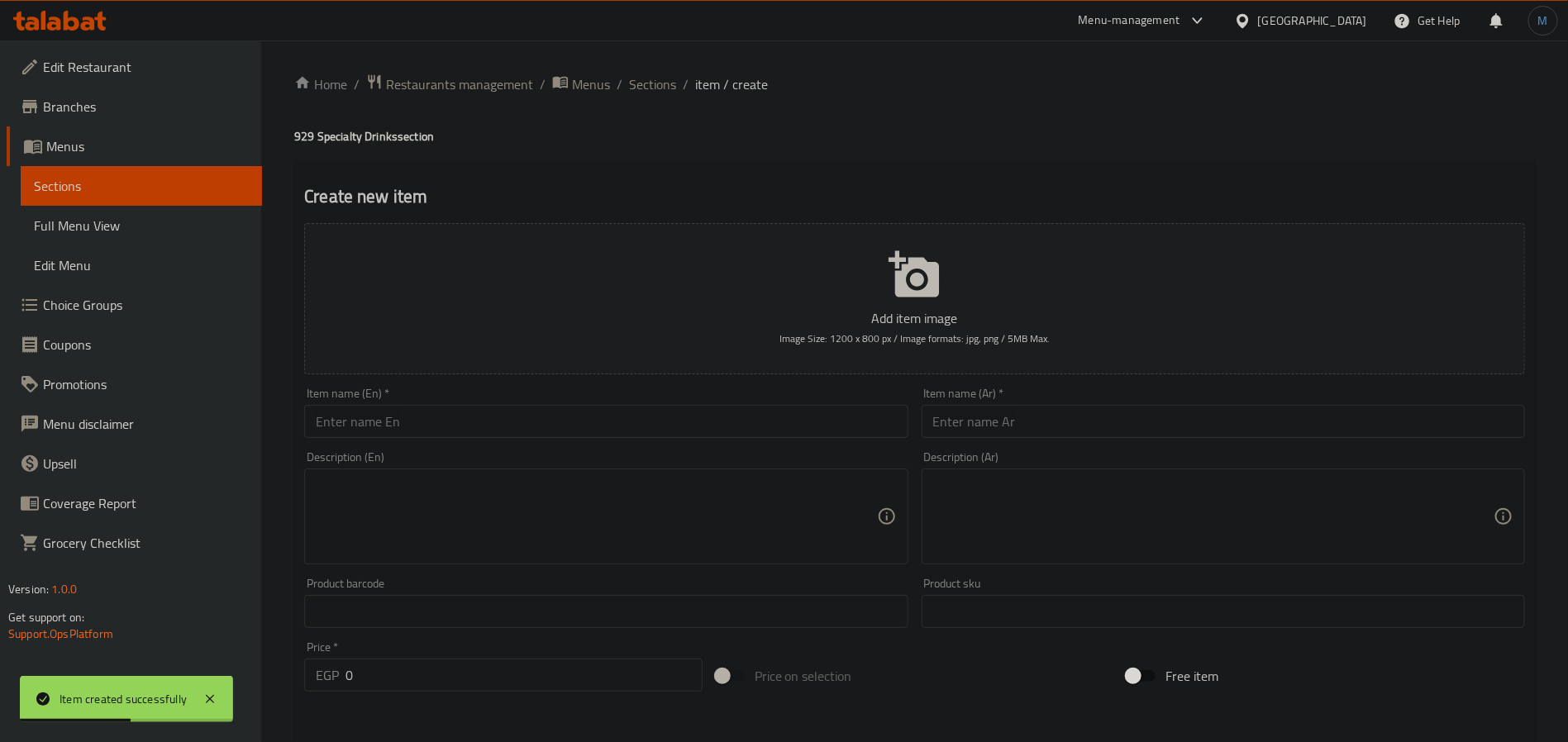
click at [609, 433] on input "text" at bounding box center [606, 422] width 604 height 33
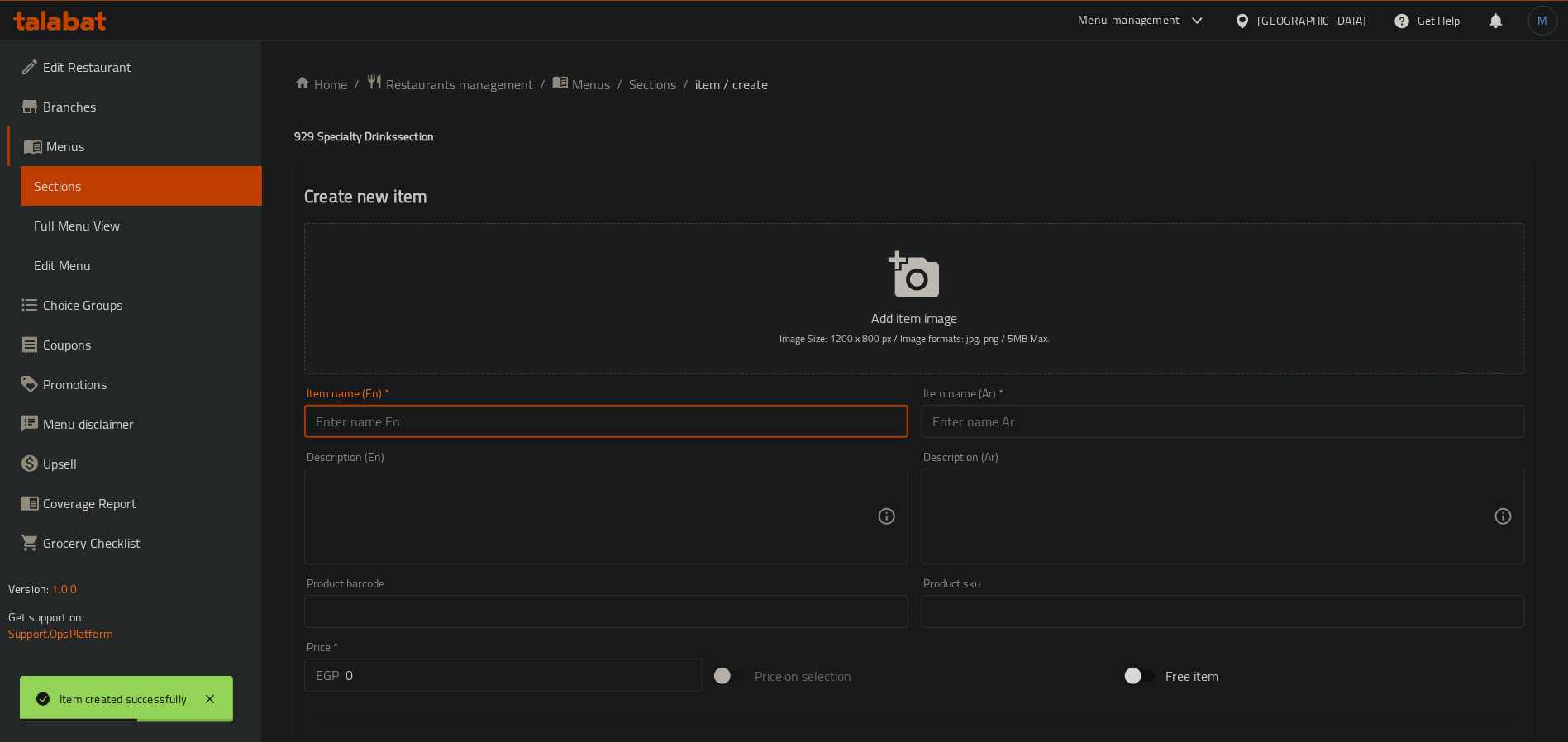
paste input "Burundi ice"
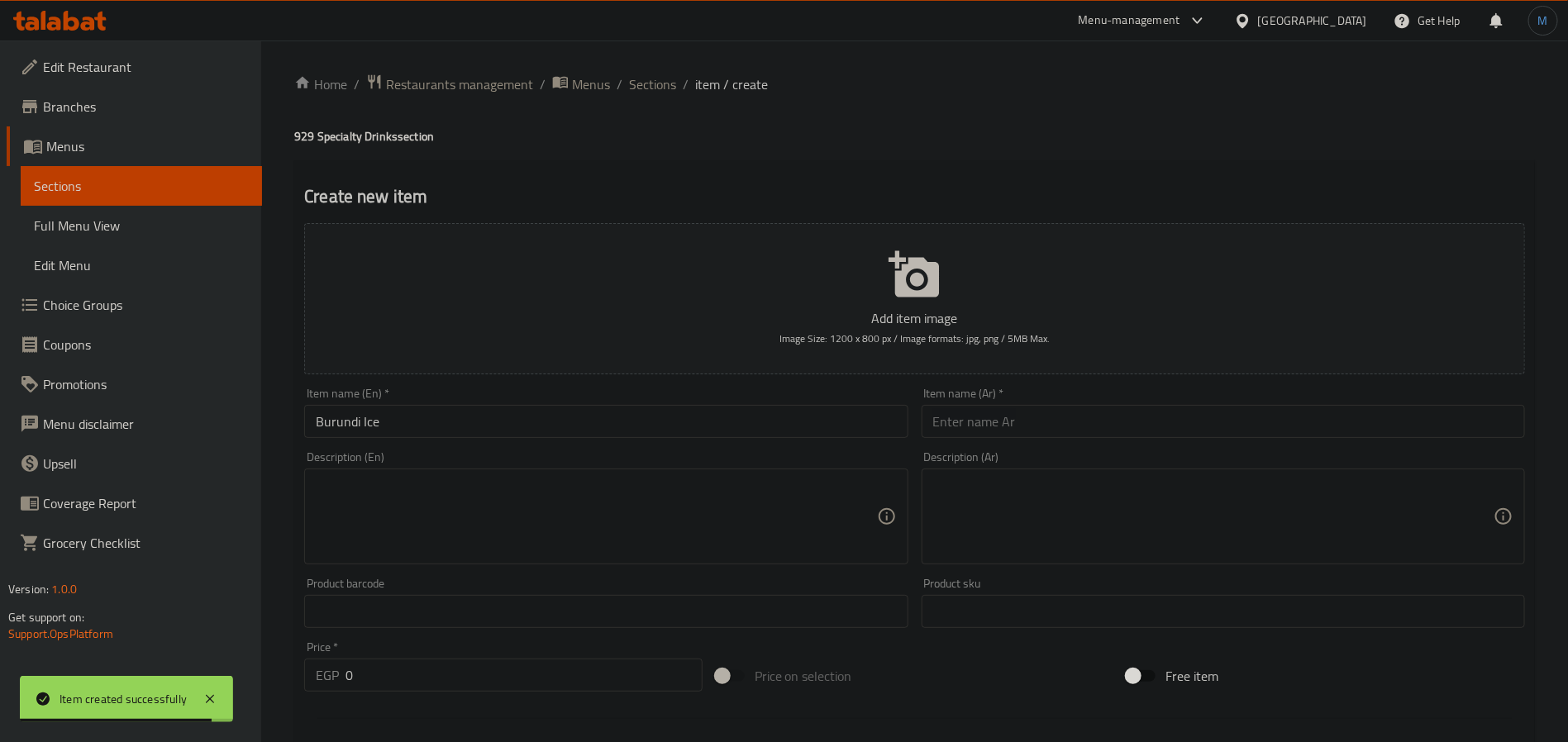
click at [1168, 460] on div "Description (Ar) Description (Ar)" at bounding box center [1223, 508] width 604 height 113
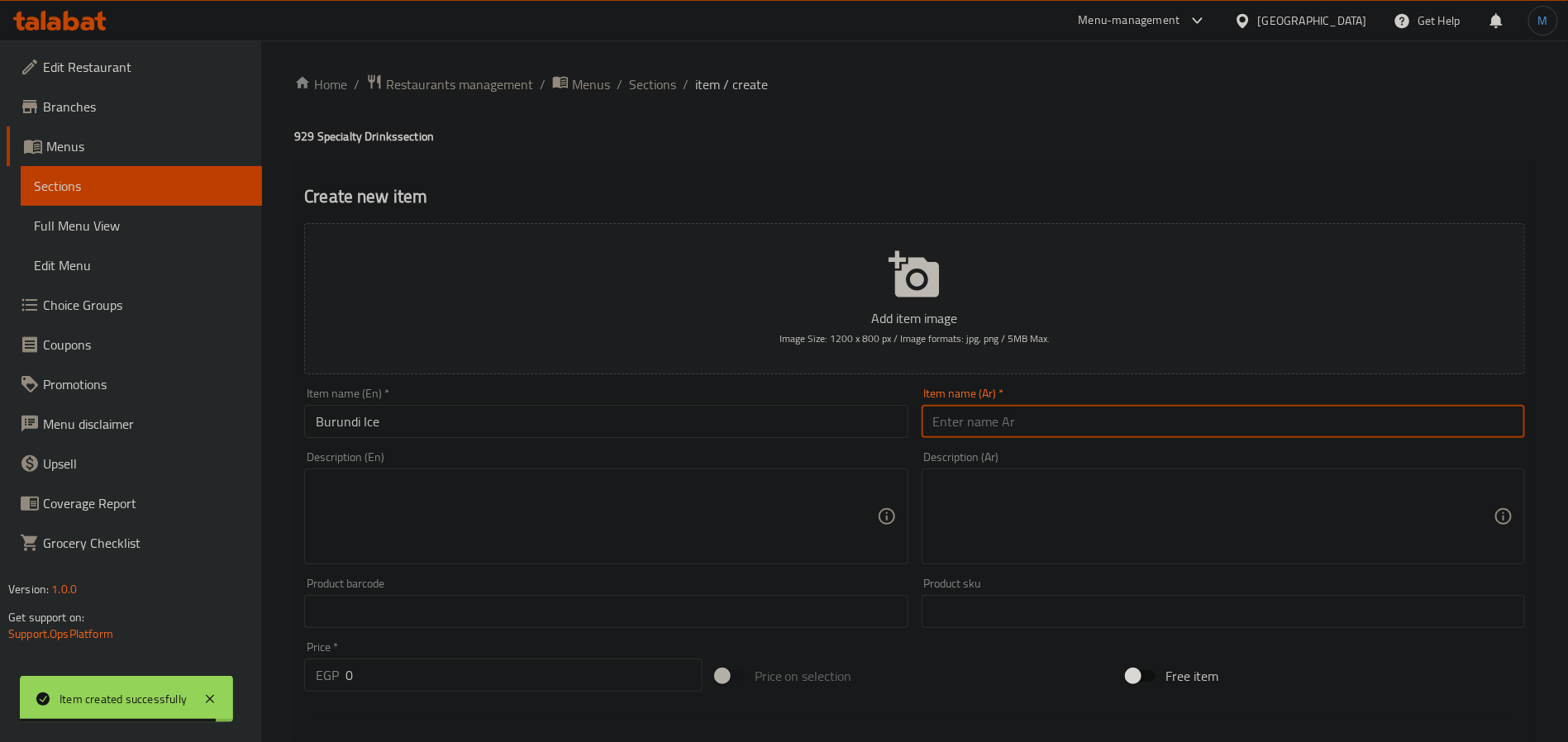
click at [1177, 433] on input "text" at bounding box center [1223, 422] width 604 height 33
paste input "جليد بوروندي"
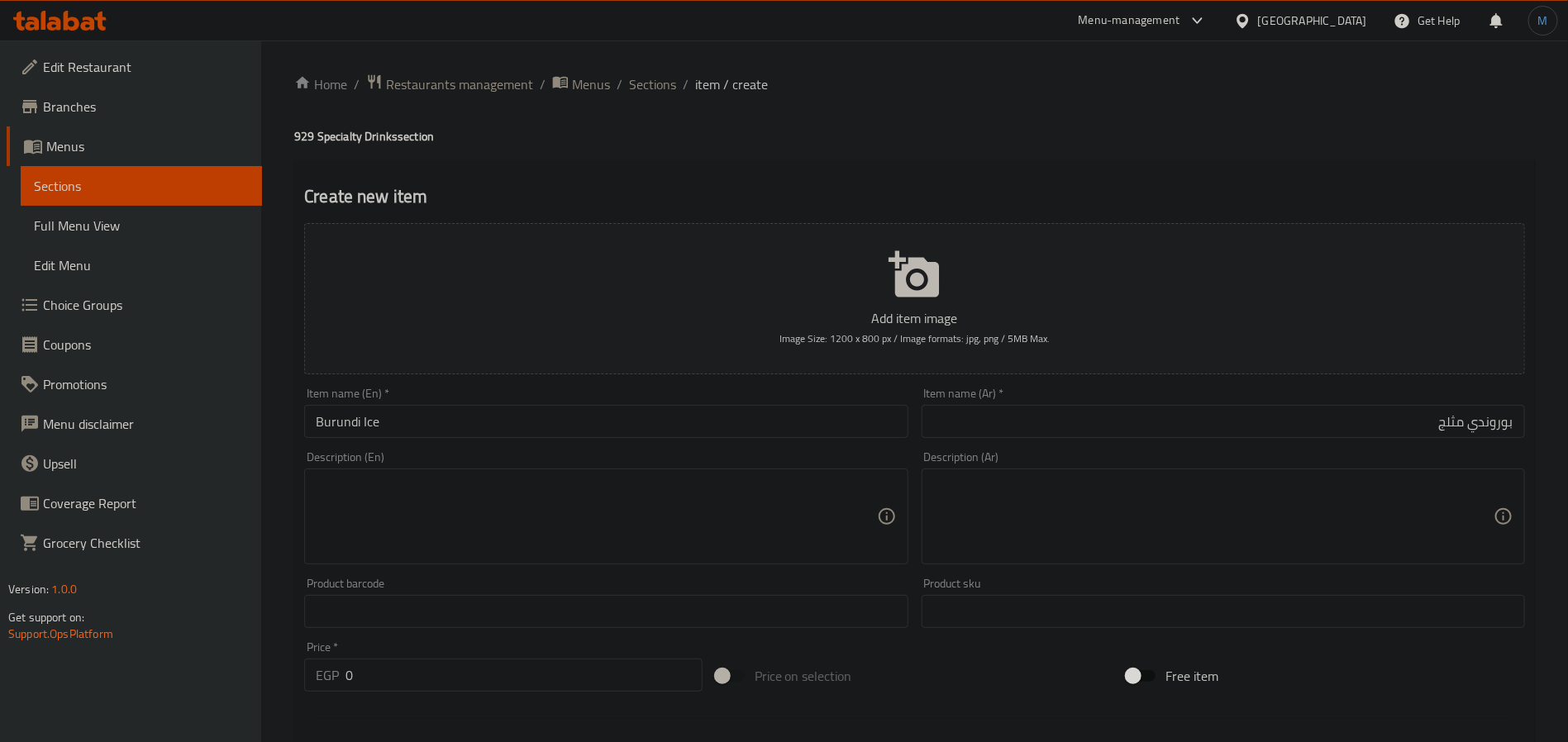
click at [456, 697] on div "Price   * EGP 0 Price *" at bounding box center [503, 666] width 411 height 63
click at [459, 695] on div "Price   * EGP 0 Price *" at bounding box center [503, 666] width 411 height 63
click at [462, 692] on div "Price   * EGP 0 Price *" at bounding box center [503, 666] width 411 height 63
click at [467, 688] on input "0" at bounding box center [523, 675] width 357 height 33
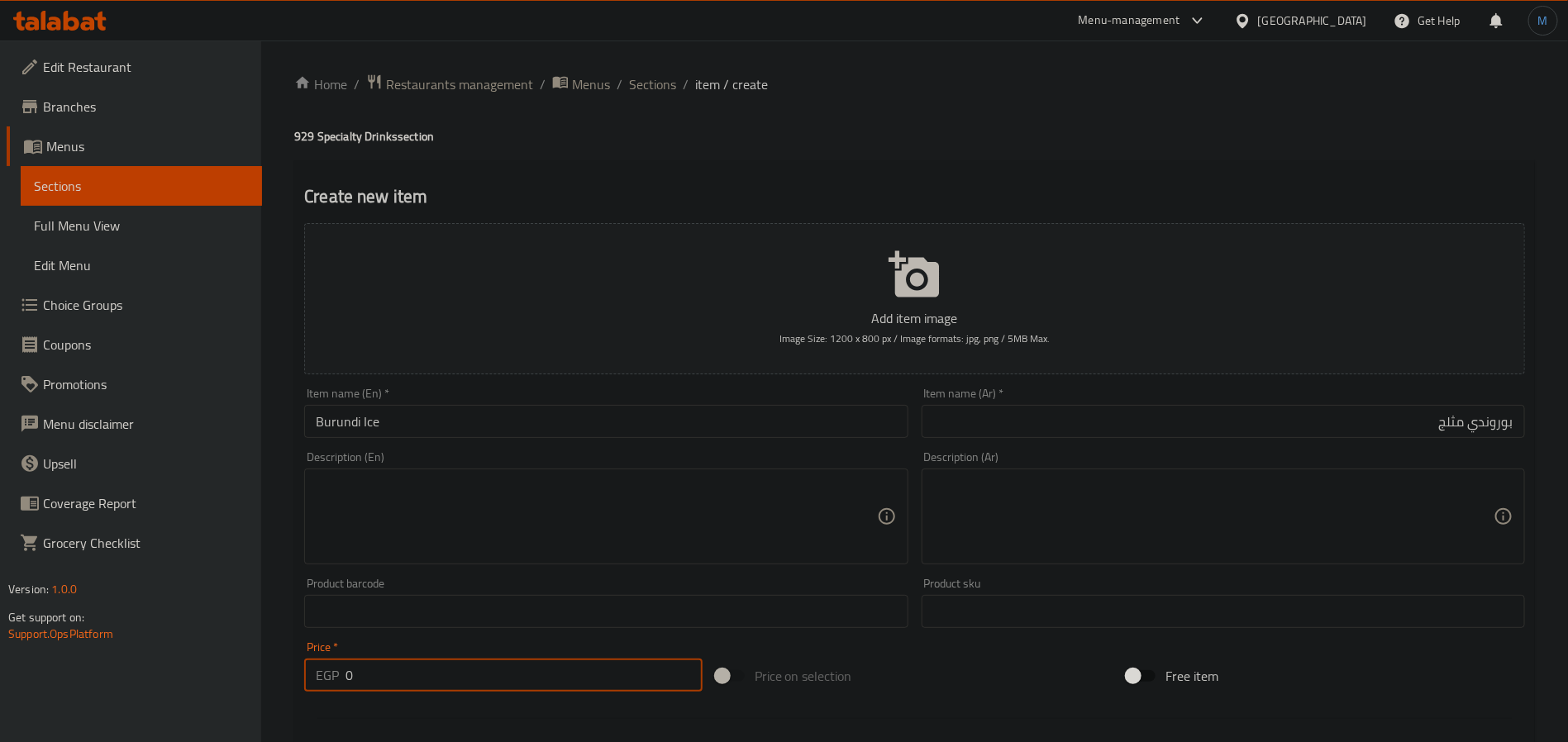
paste input "145"
click at [585, 389] on div "Item name (En)   * Item name (En) *" at bounding box center [606, 413] width 604 height 51
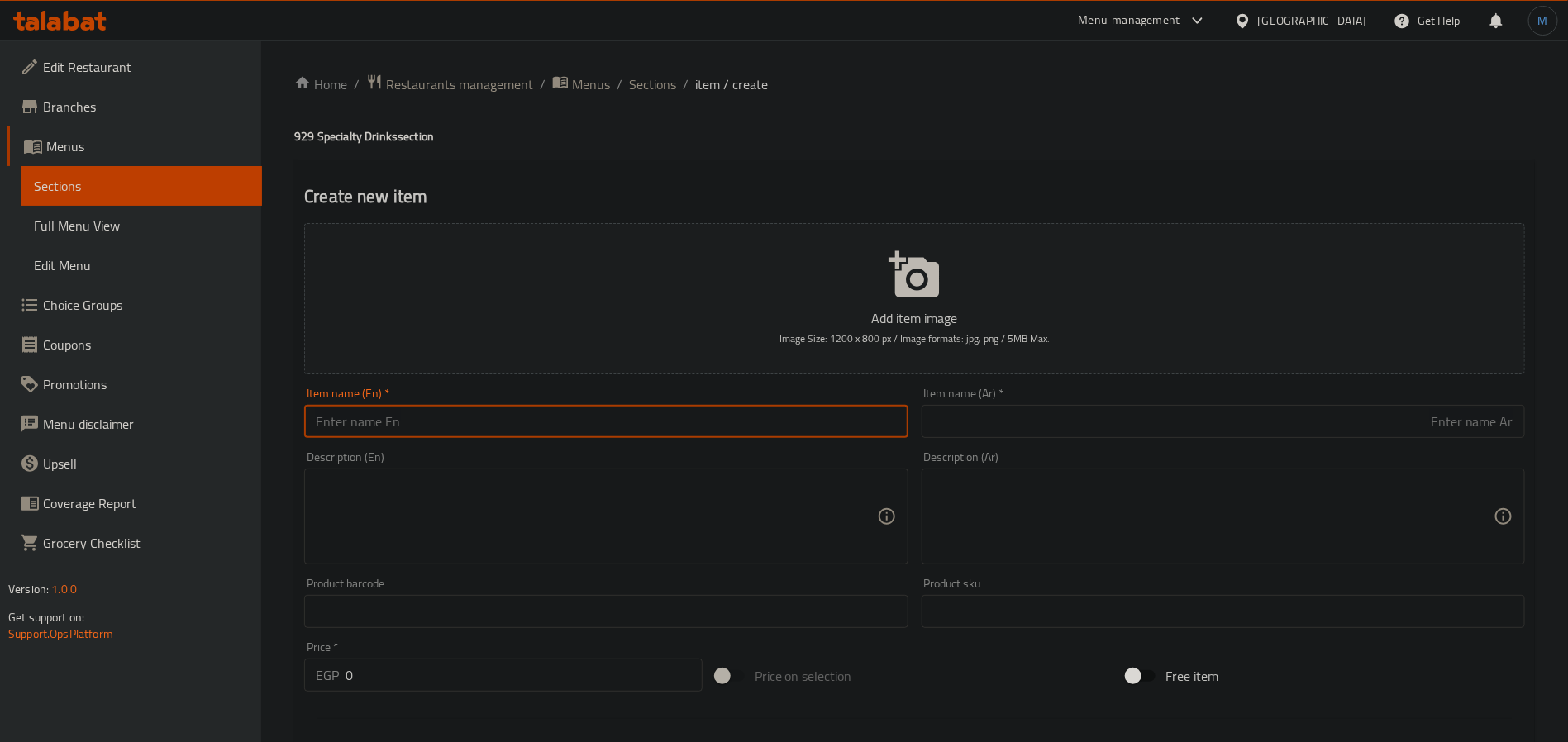
click at [583, 409] on input "text" at bounding box center [606, 422] width 604 height 33
paste
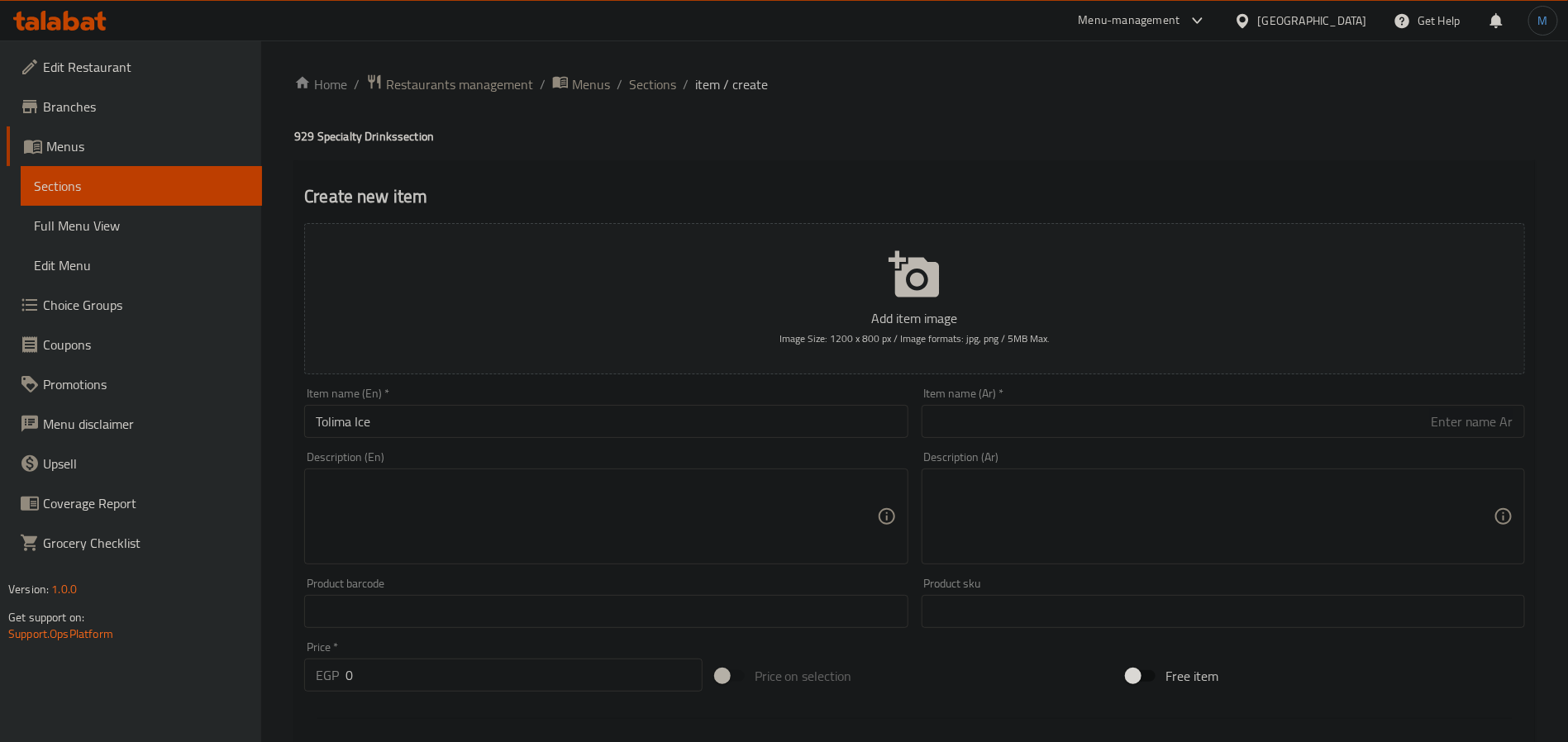
click at [1032, 425] on input "text" at bounding box center [1223, 422] width 604 height 33
click at [350, 665] on input "0" at bounding box center [523, 675] width 357 height 33
click at [571, 403] on div "Item name (En)   * Item name (En) *" at bounding box center [606, 413] width 604 height 51
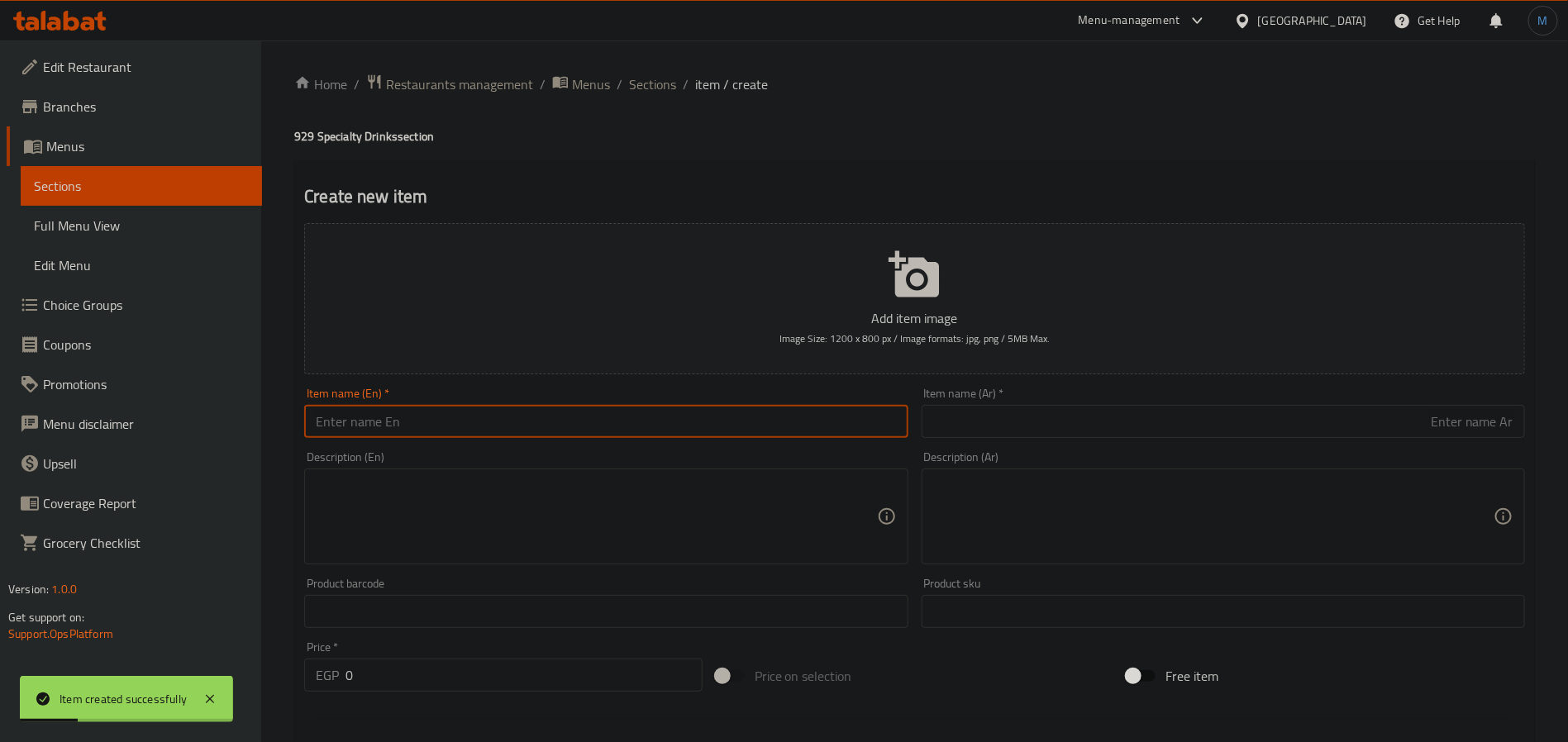
click at [591, 432] on input "text" at bounding box center [606, 422] width 604 height 33
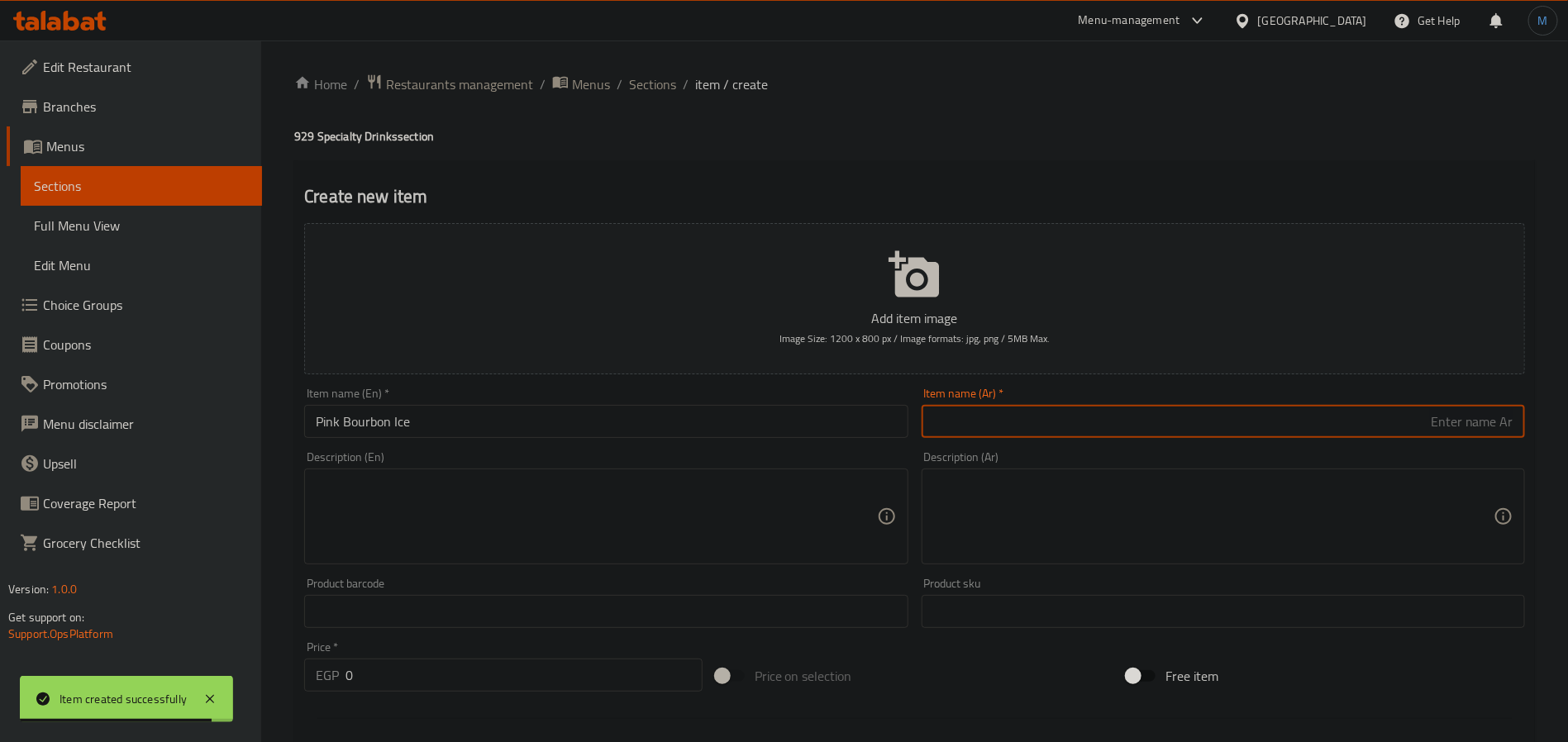
click at [1032, 406] on input "text" at bounding box center [1223, 422] width 604 height 33
click at [471, 664] on input "0" at bounding box center [523, 675] width 357 height 33
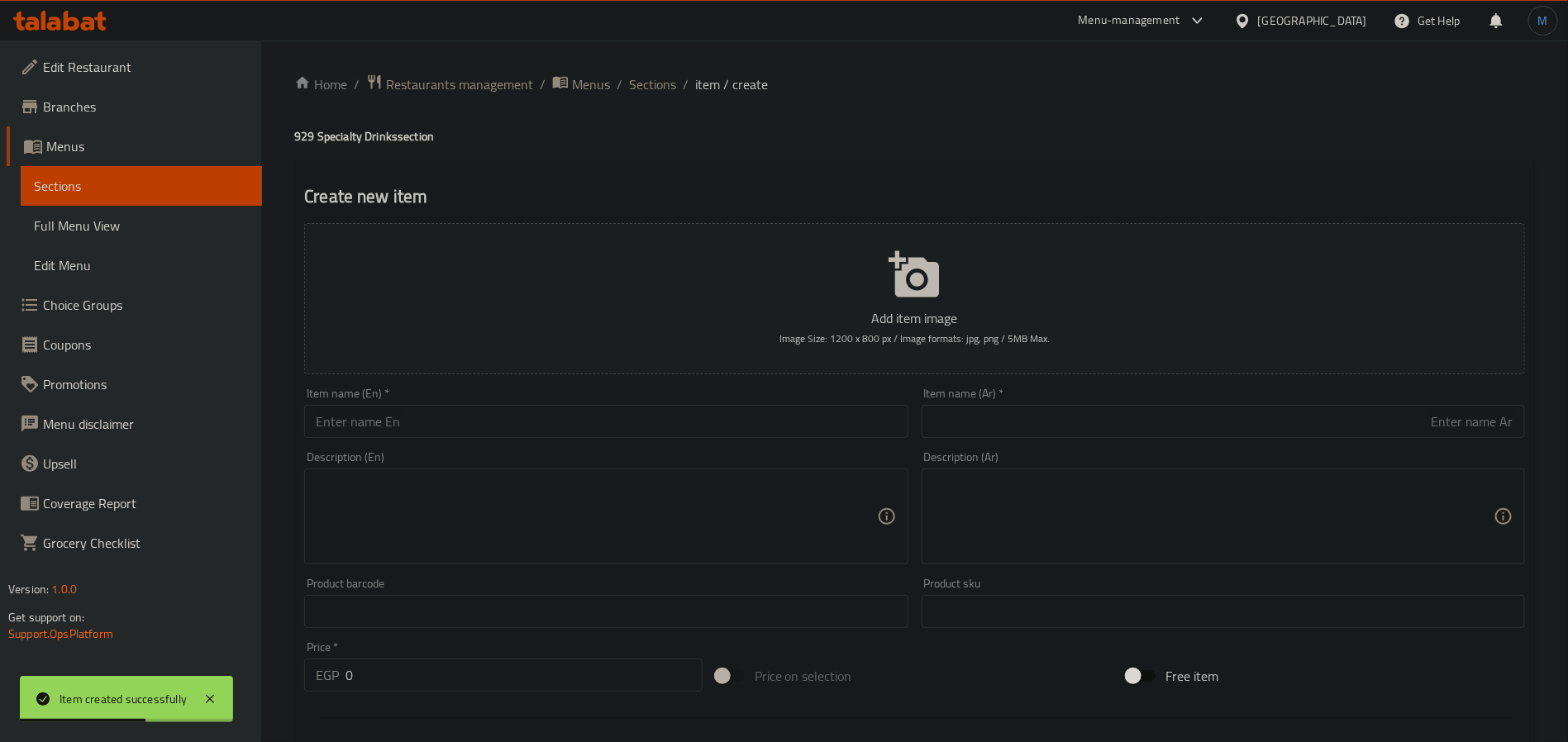
click at [529, 405] on div "Item name (En)   * Item name (En) *" at bounding box center [606, 413] width 604 height 51
click at [532, 406] on input "text" at bounding box center [606, 422] width 604 height 33
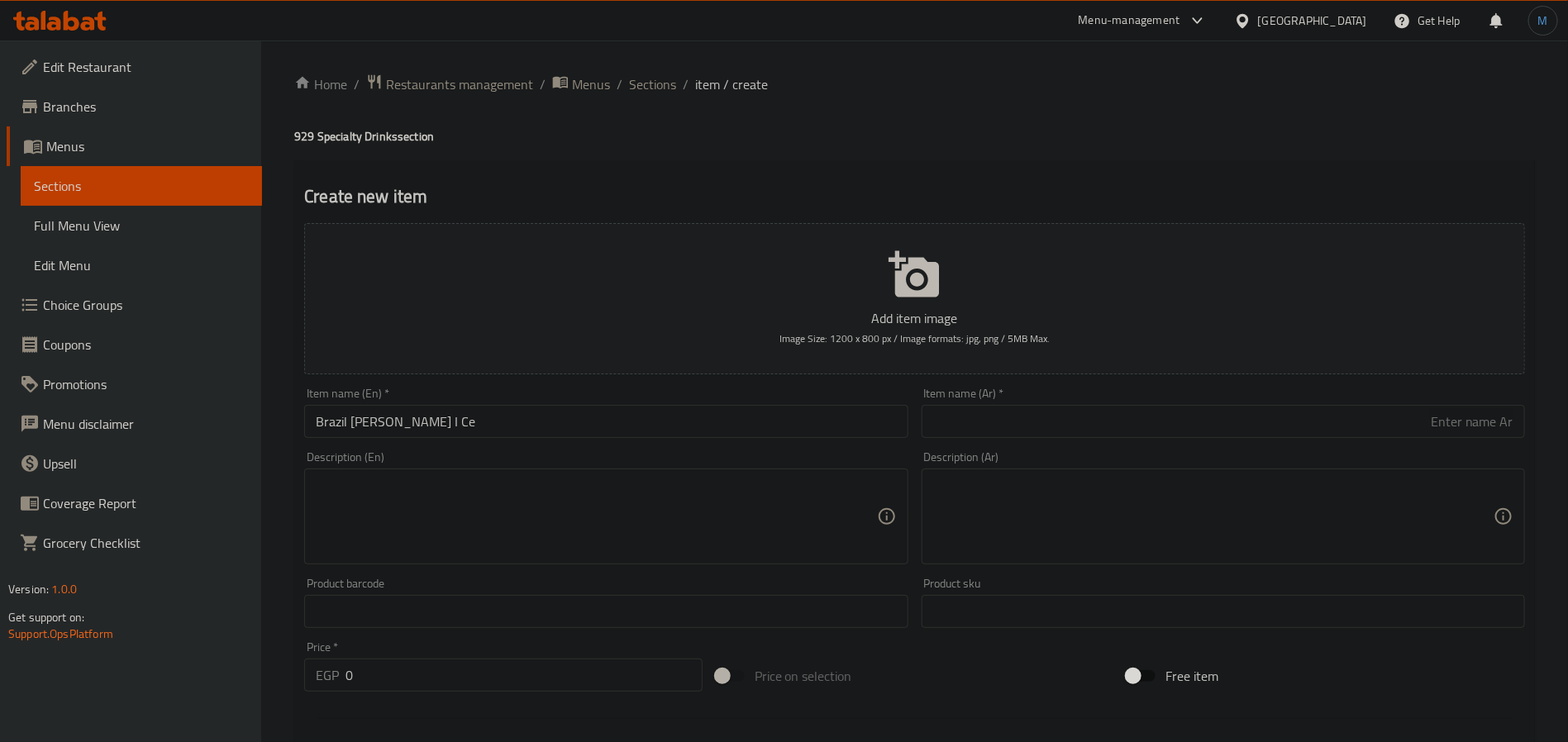
click at [727, 440] on div "Item name (En)   * Brazil Yello Bourboun I Ce Item name (En) *" at bounding box center [606, 412] width 616 height 63
click at [686, 427] on input "Brazil Yello Bourboun I Ce" at bounding box center [606, 422] width 604 height 33
click at [620, 398] on div "Item name (En)   * Brazil Yello Bourboun ICe Item name (En) *" at bounding box center [606, 413] width 604 height 51
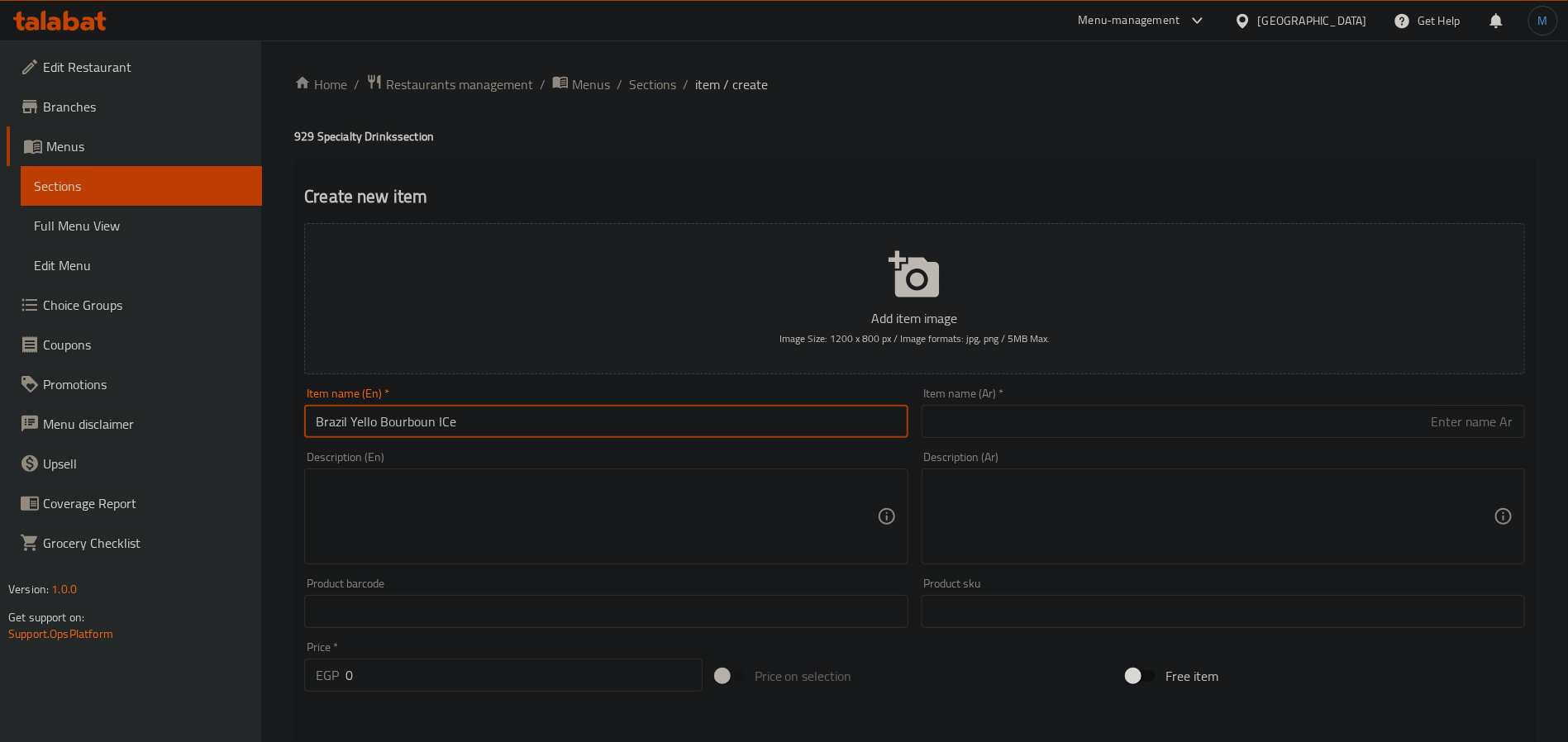
click at [632, 407] on input "Brazil Yello Bourboun ICe" at bounding box center [606, 422] width 604 height 33
click at [437, 417] on input "Brazil Yello Bourboun I Ce" at bounding box center [606, 422] width 604 height 33
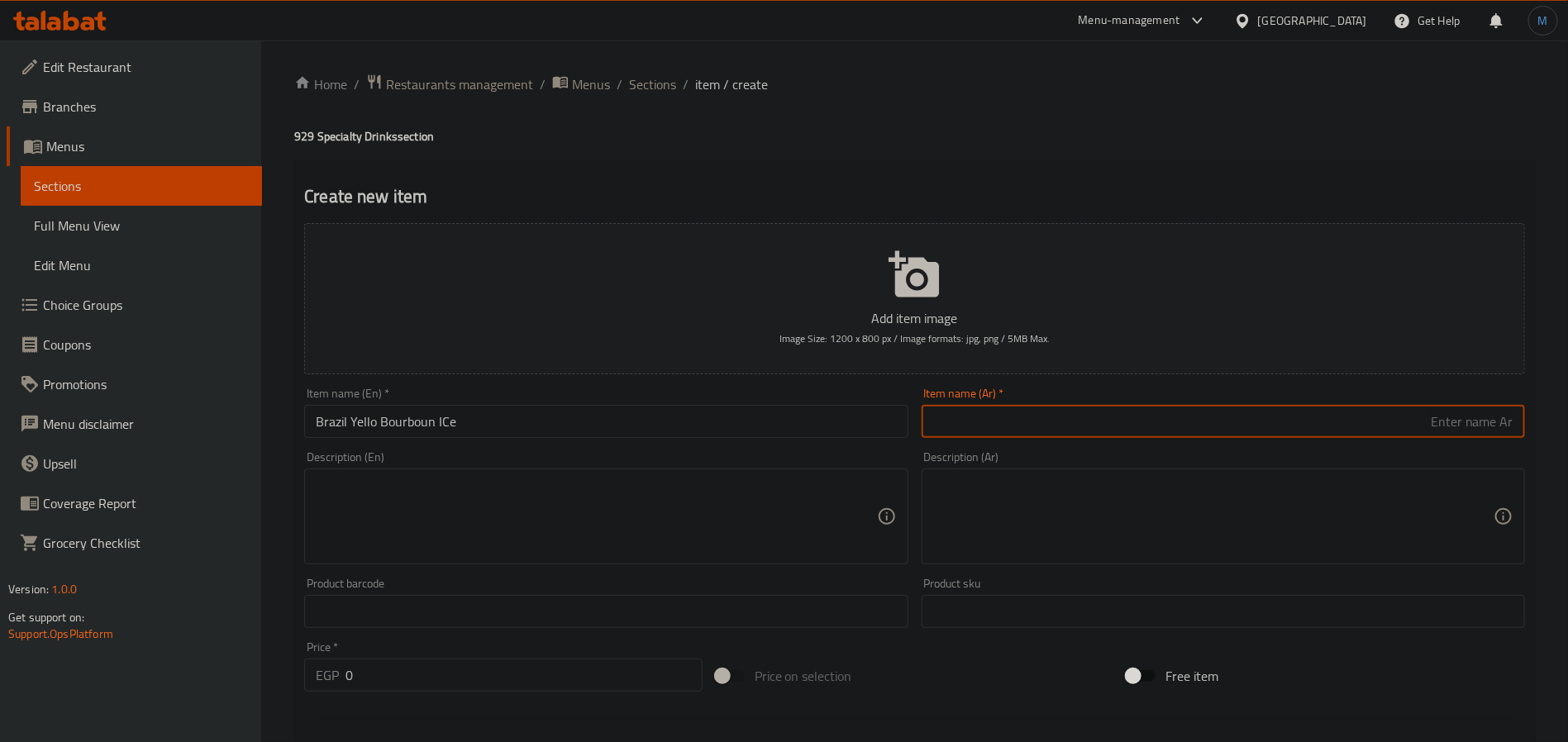
click at [1105, 409] on input "text" at bounding box center [1223, 422] width 604 height 33
click at [1503, 422] on input "البرازيل يلو بوربون آيس" at bounding box center [1223, 422] width 604 height 33
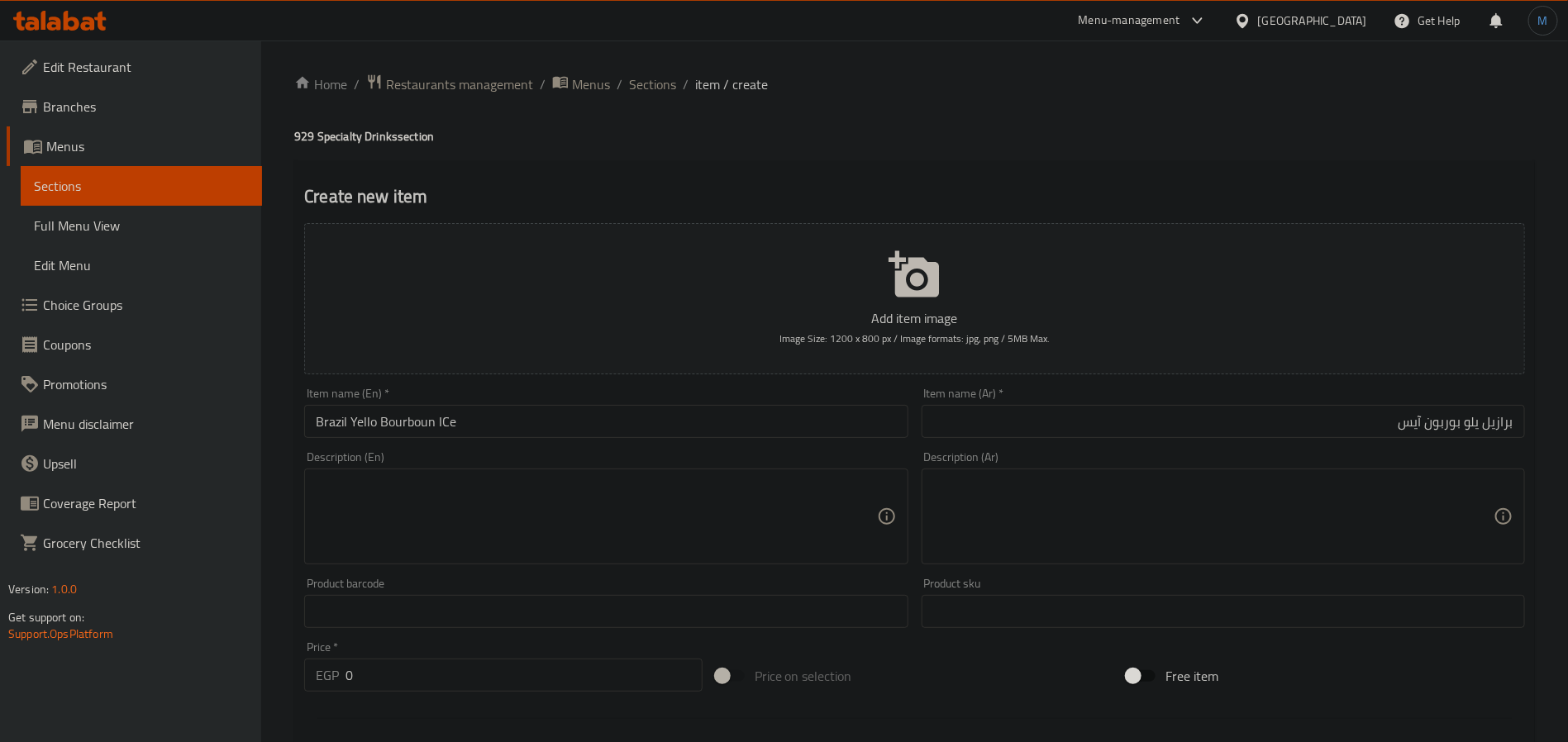
click at [598, 466] on div "Description (En) Description (En)" at bounding box center [606, 508] width 604 height 113
click at [708, 344] on button "Add item image Image Size: 1200 x 800 px / Image formats: jpg, png / 5MB Max." at bounding box center [914, 300] width 1220 height 152
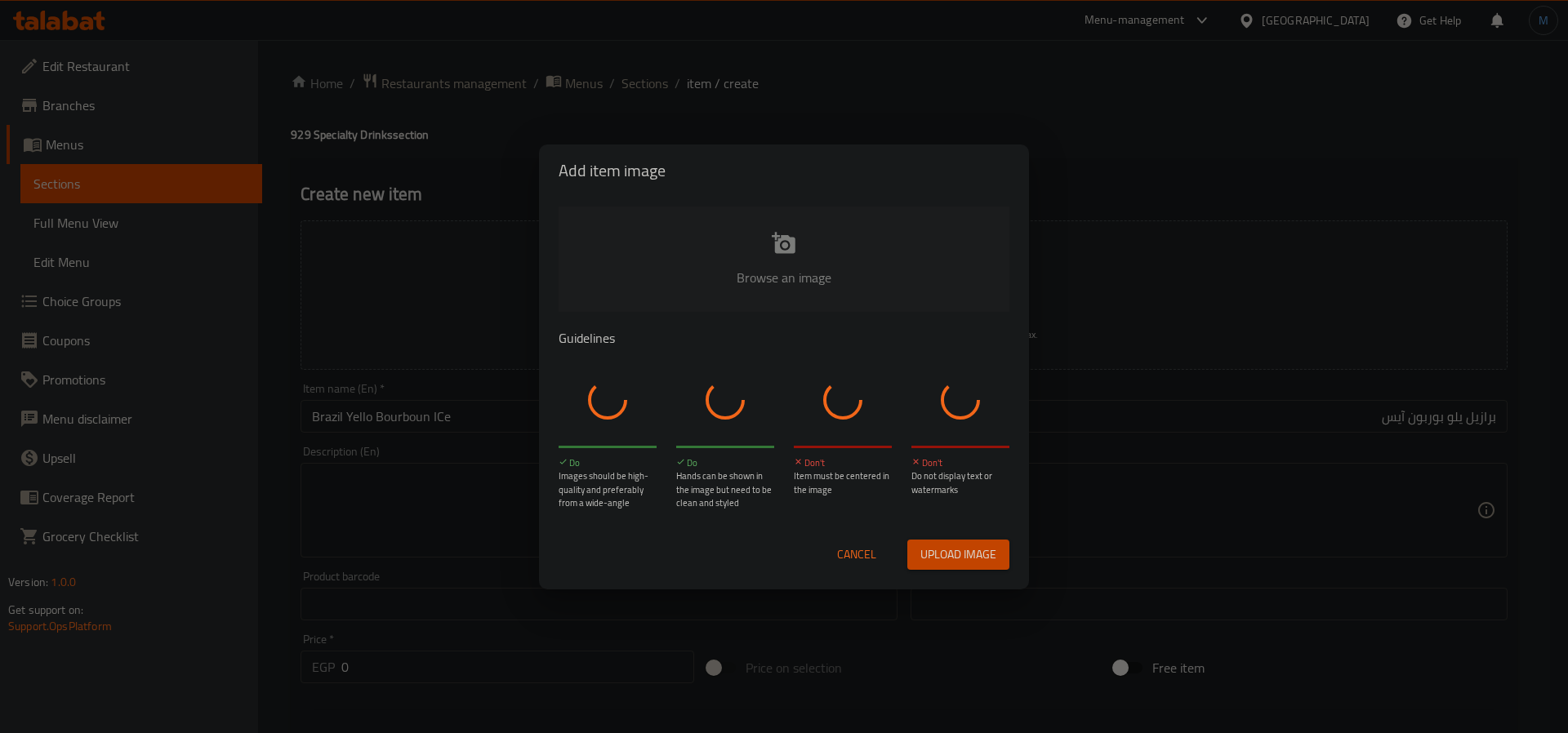
click at [852, 536] on div "Cancel Upload image" at bounding box center [784, 554] width 477 height 57
click at [861, 556] on span "Cancel" at bounding box center [856, 554] width 39 height 20
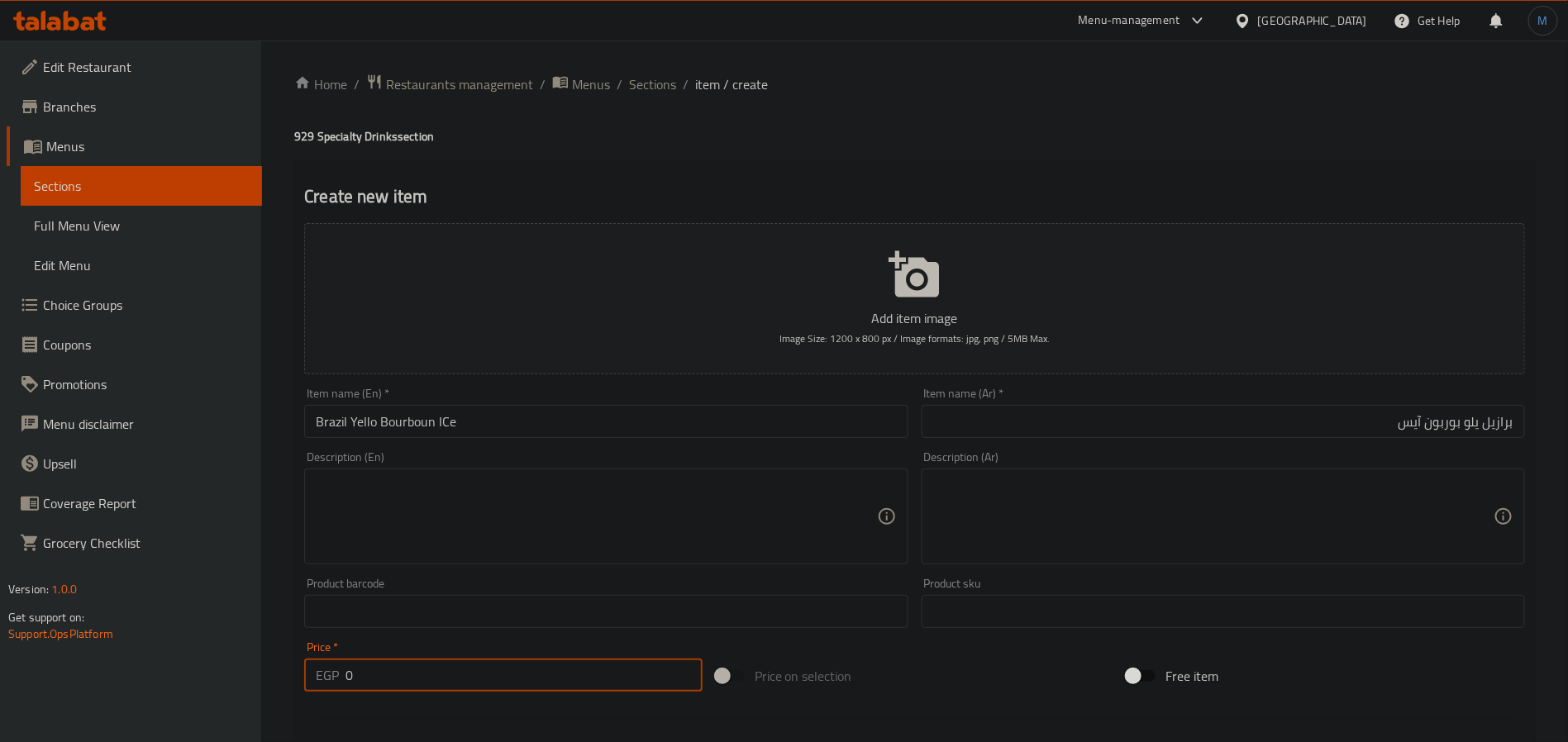
click at [476, 675] on input "0" at bounding box center [523, 675] width 357 height 33
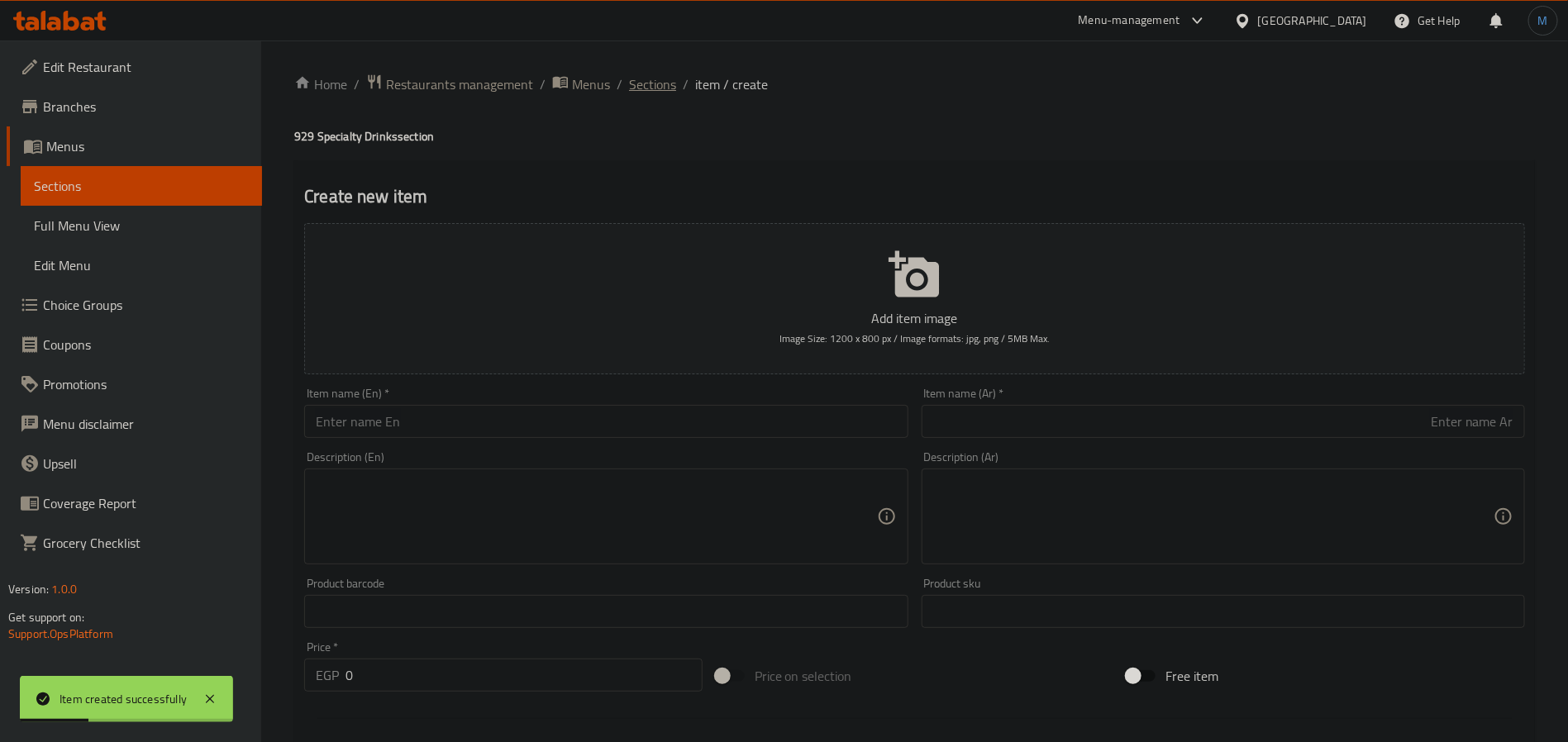
click at [650, 75] on span "Sections" at bounding box center [652, 85] width 47 height 19
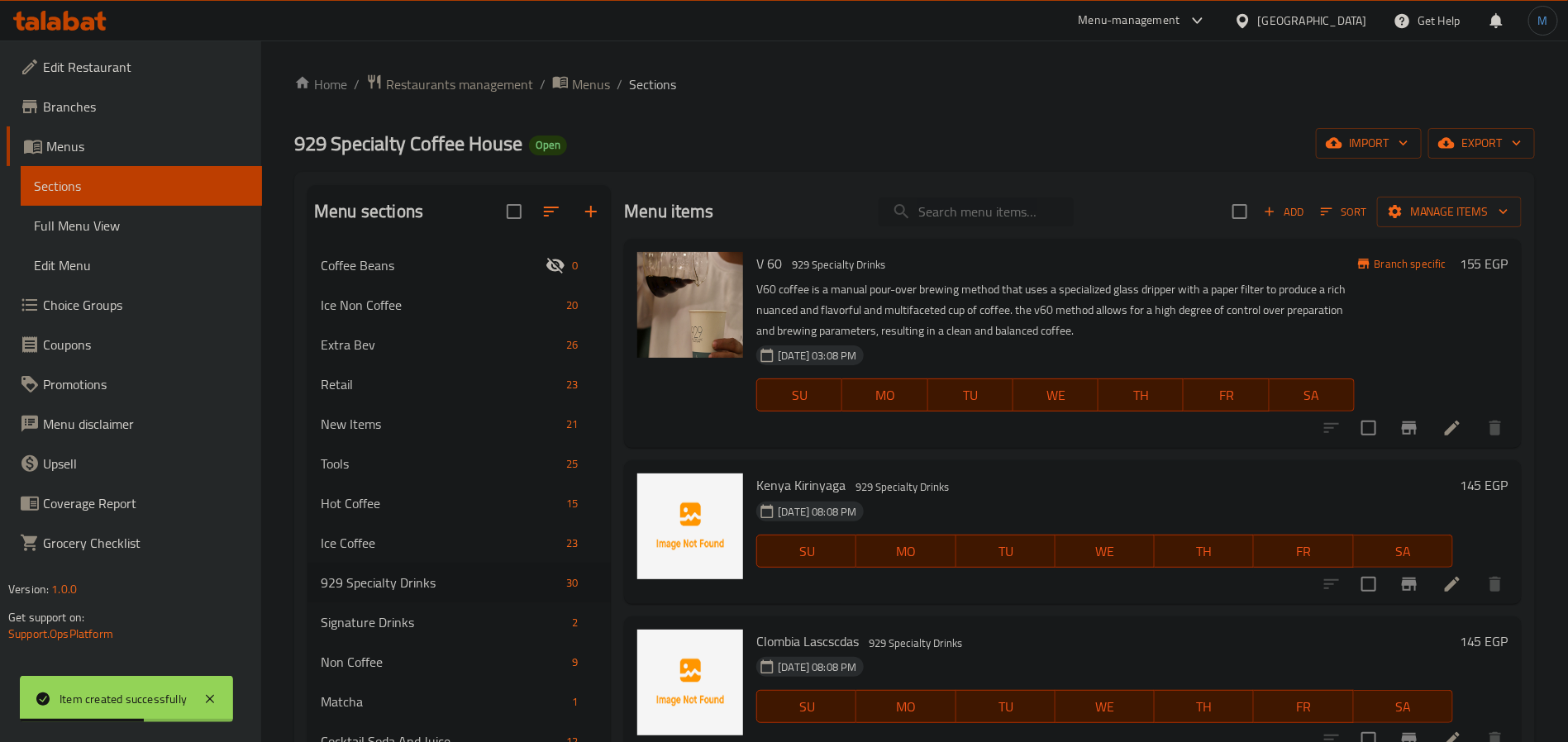
click at [969, 217] on input "search" at bounding box center [976, 212] width 195 height 29
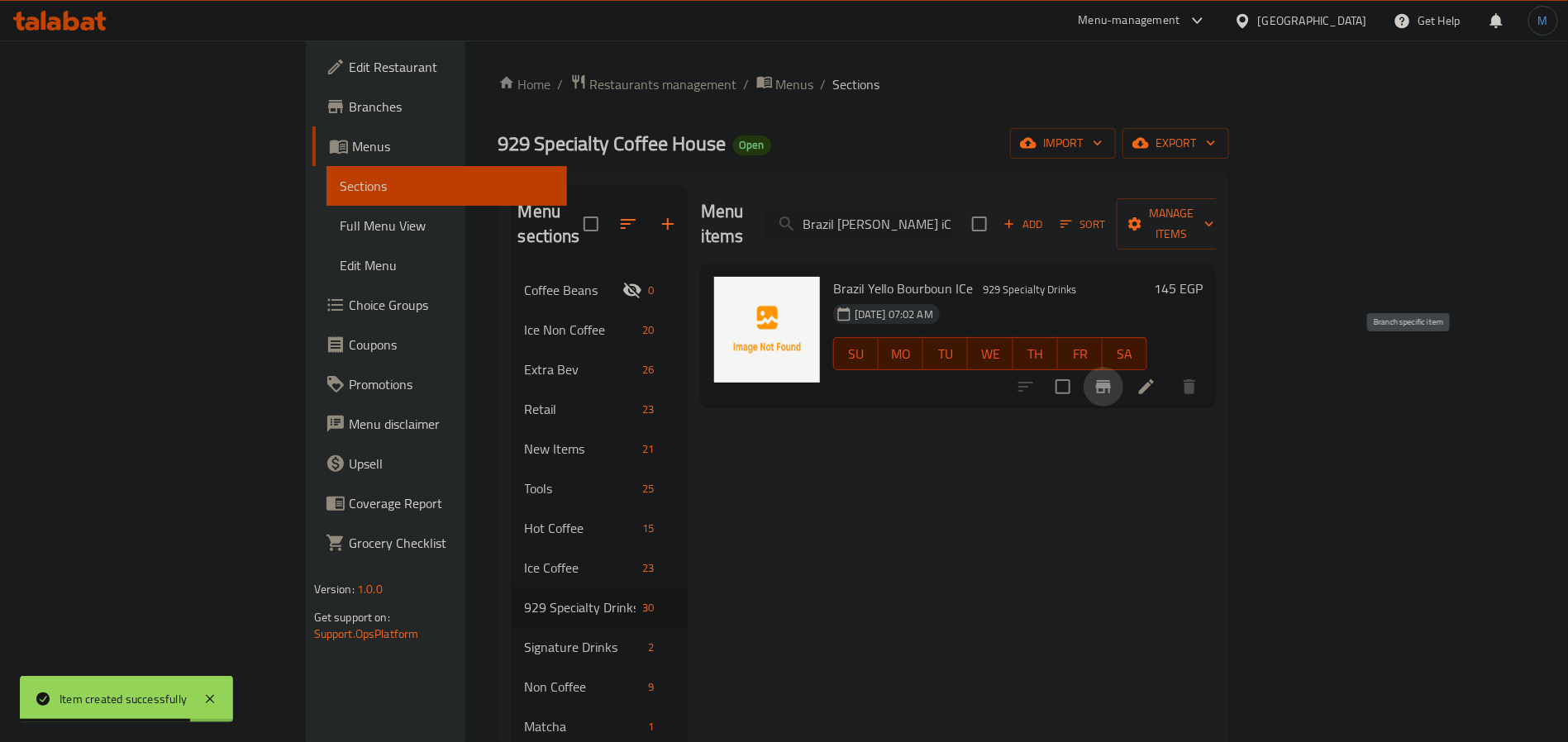
click at [1123, 382] on button "Branch-specific-item" at bounding box center [1102, 386] width 40 height 40
click at [1156, 377] on icon at bounding box center [1146, 387] width 19 height 19
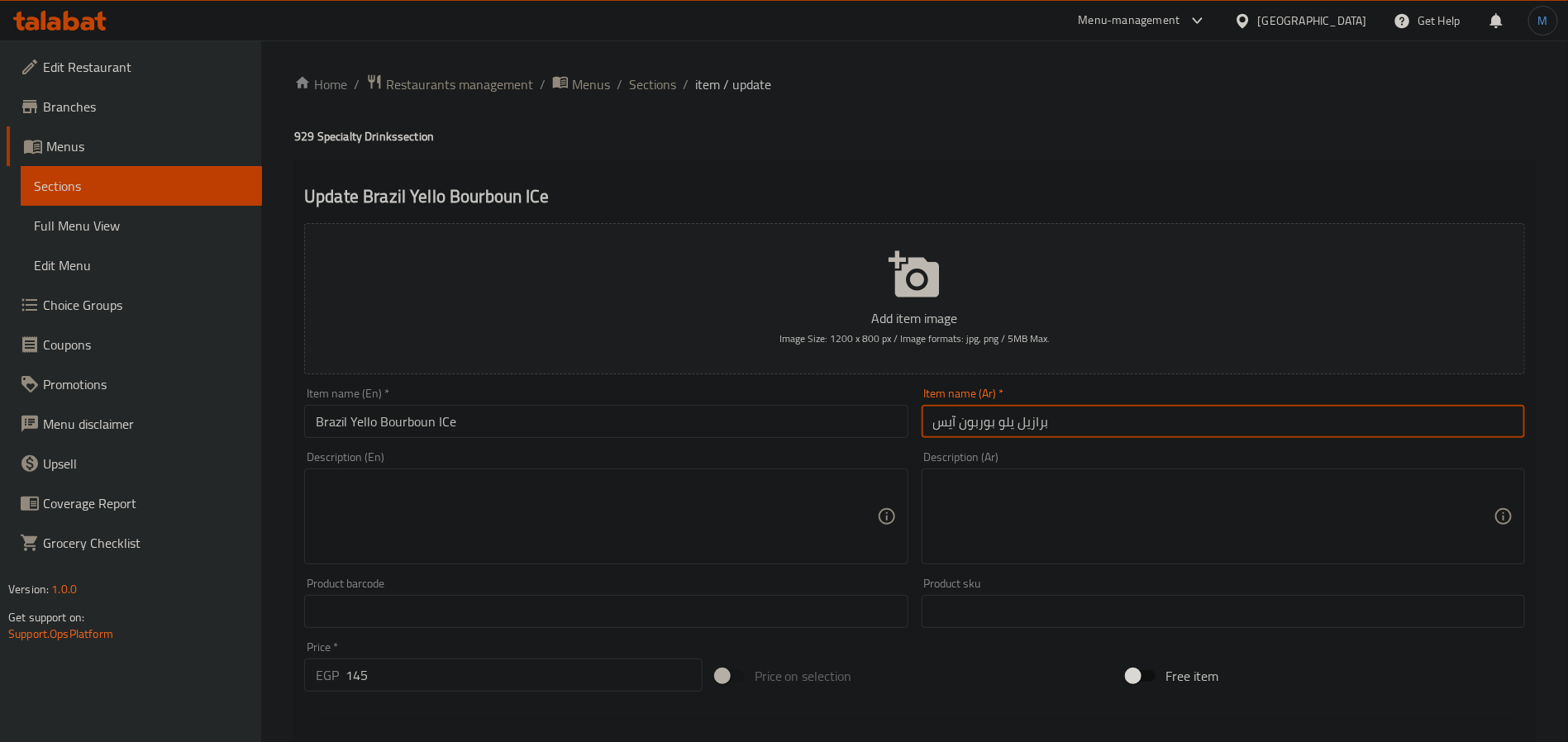
click at [975, 411] on input "برازيل يلو بوربون آيس" at bounding box center [1223, 422] width 604 height 33
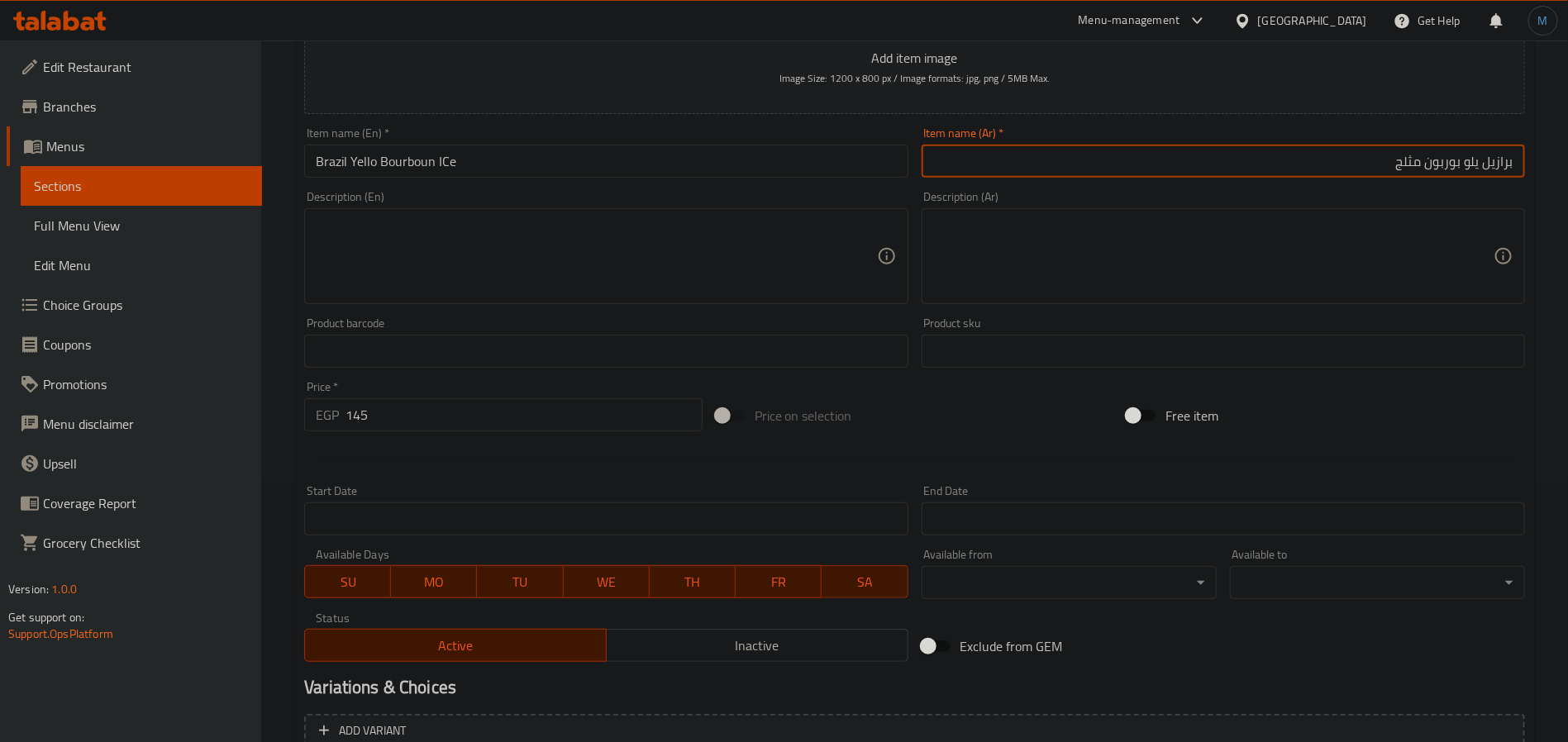
scroll to position [424, 0]
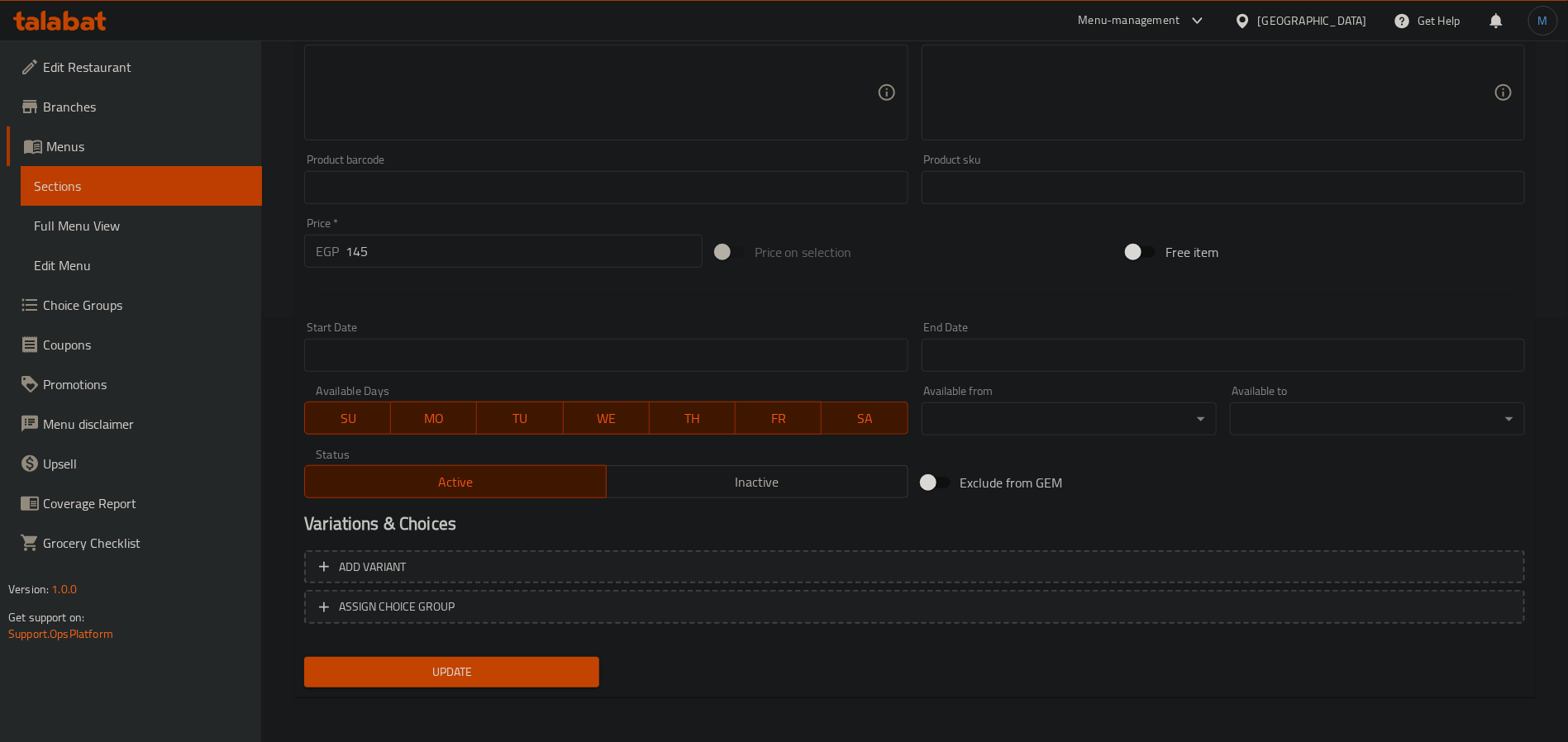
click at [422, 675] on span "Update" at bounding box center [451, 672] width 268 height 20
click at [539, 659] on button "Update" at bounding box center [451, 672] width 295 height 30
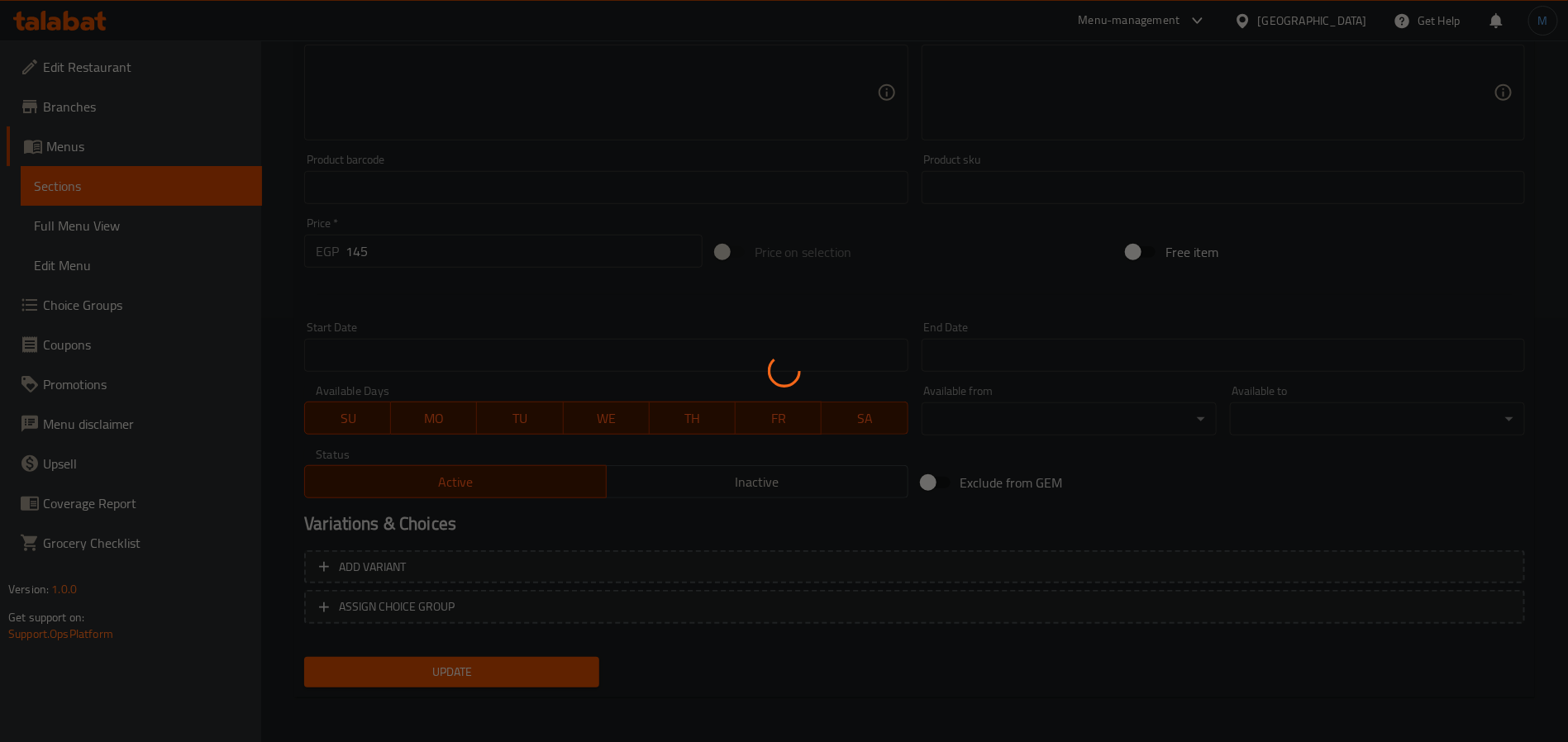
scroll to position [0, 0]
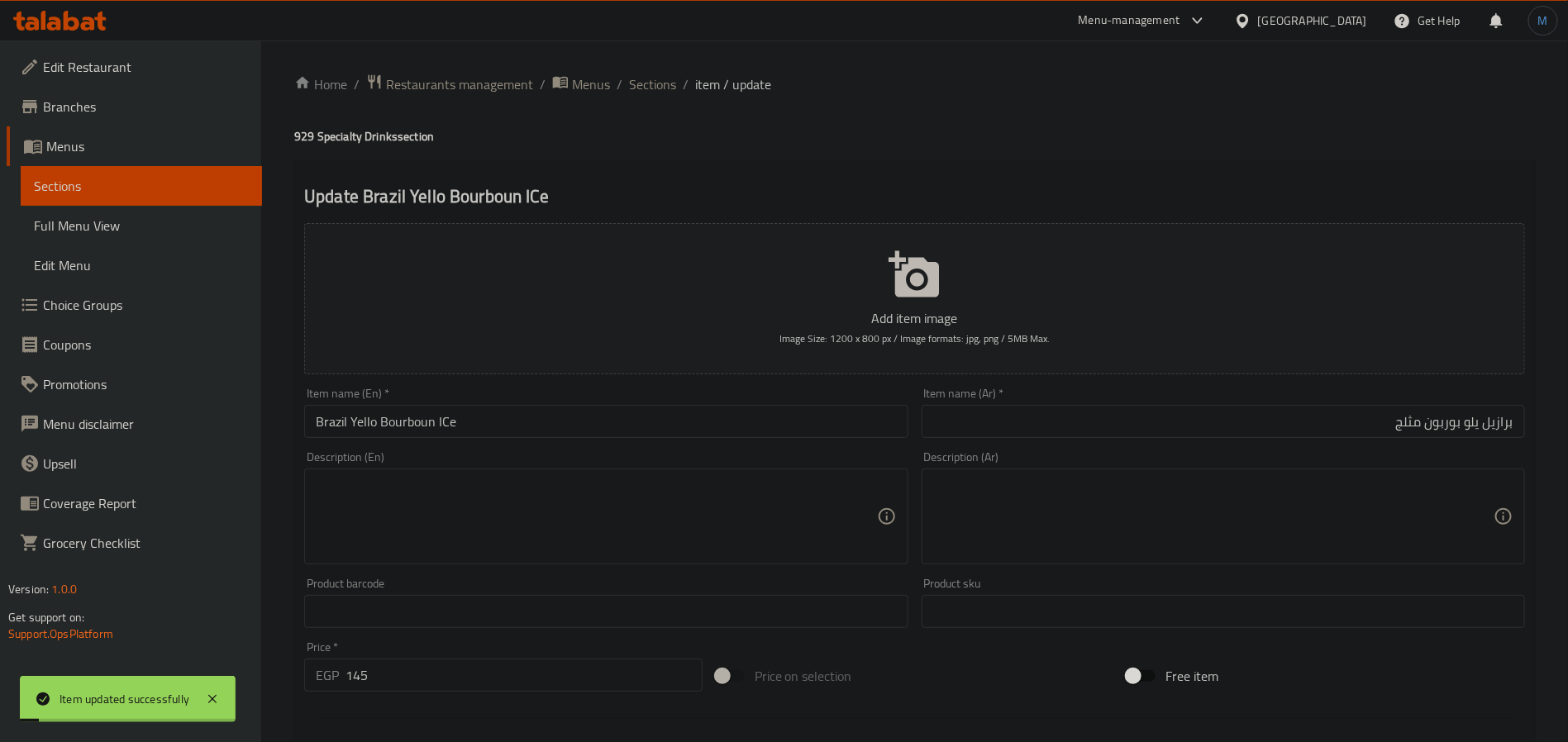
click at [658, 89] on span "Sections" at bounding box center [652, 85] width 47 height 19
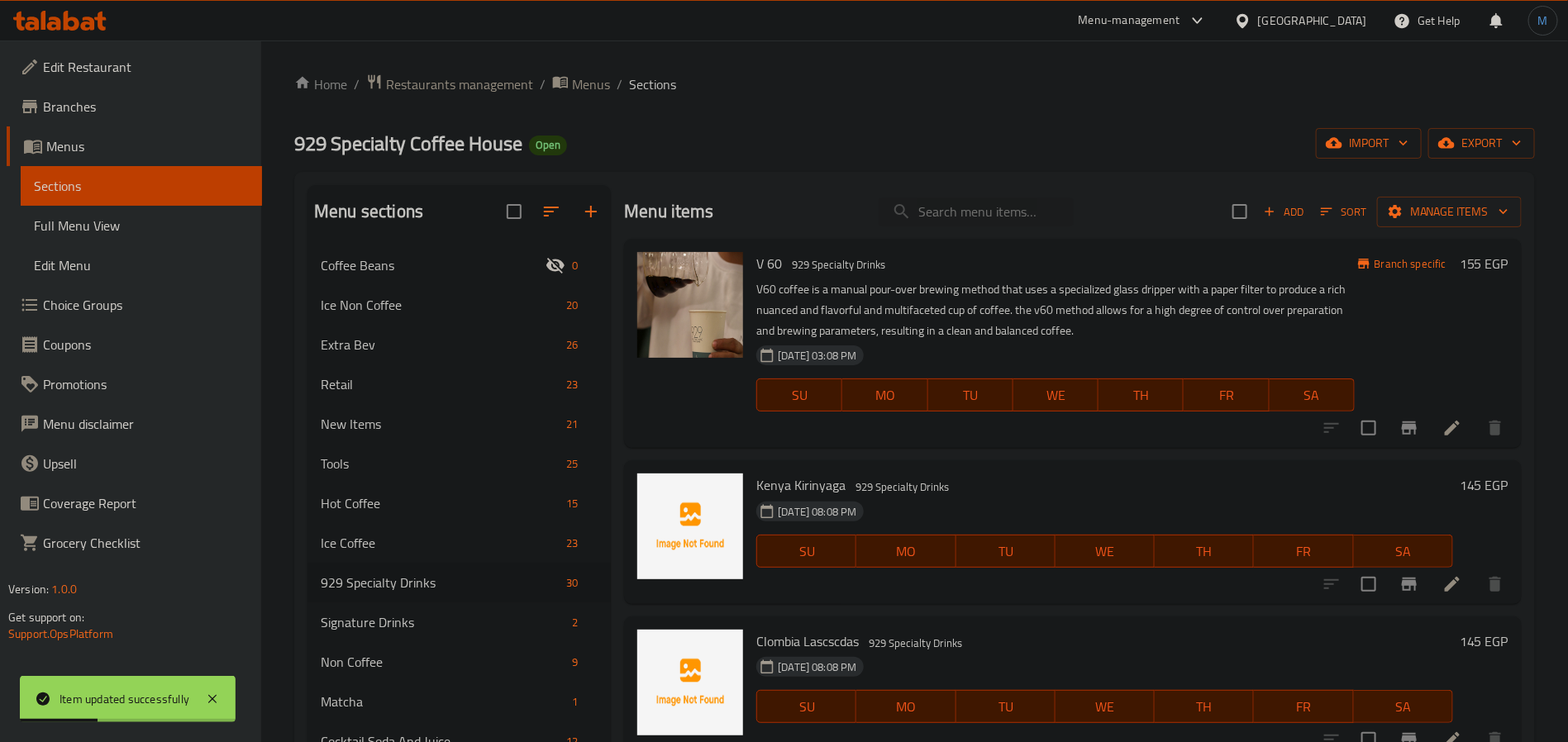
click at [967, 230] on div "Menu items Add Sort Manage items" at bounding box center [1072, 211] width 897 height 53
click at [974, 226] on input "search" at bounding box center [976, 212] width 195 height 29
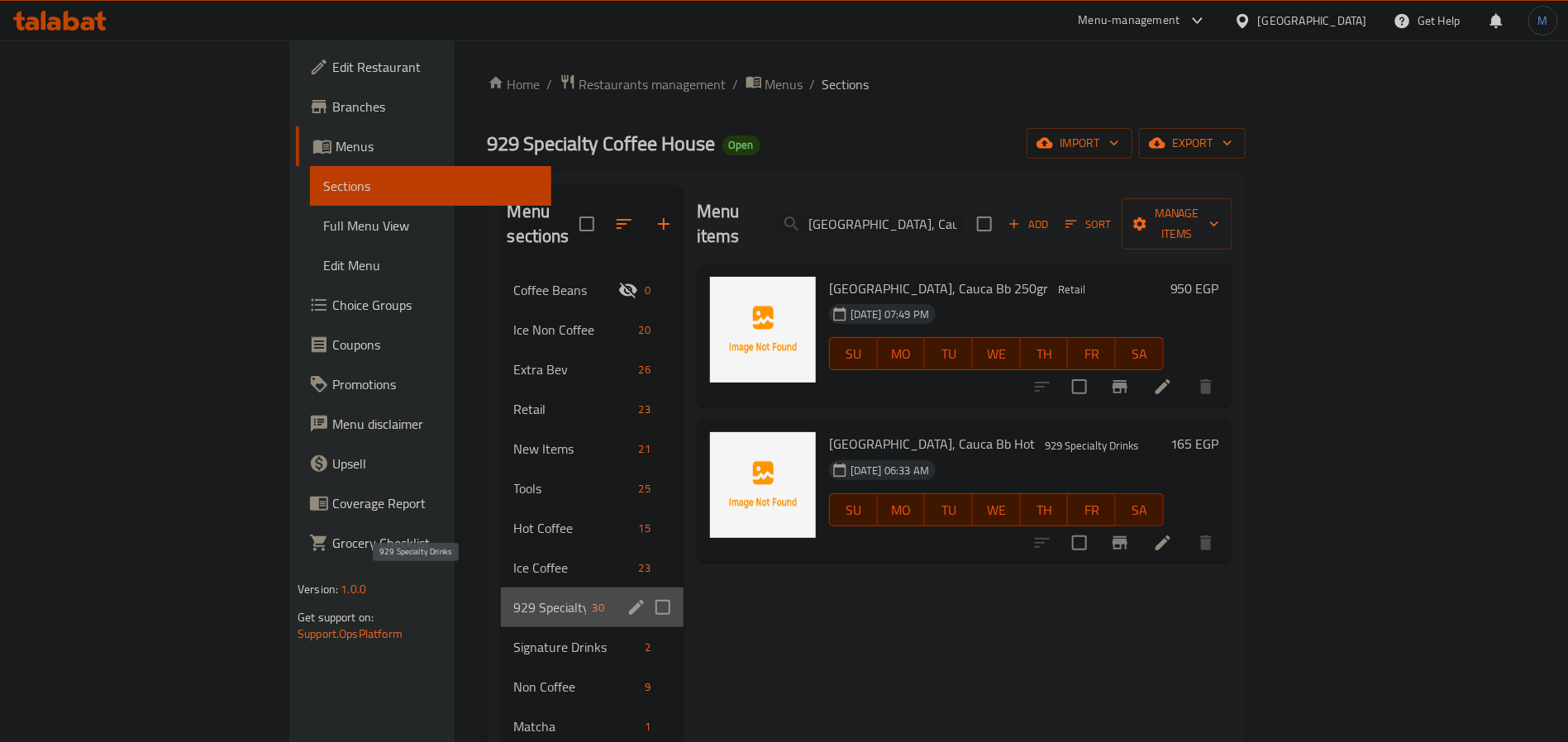
click at [514, 598] on span "929 Specialty Drinks" at bounding box center [550, 608] width 72 height 19
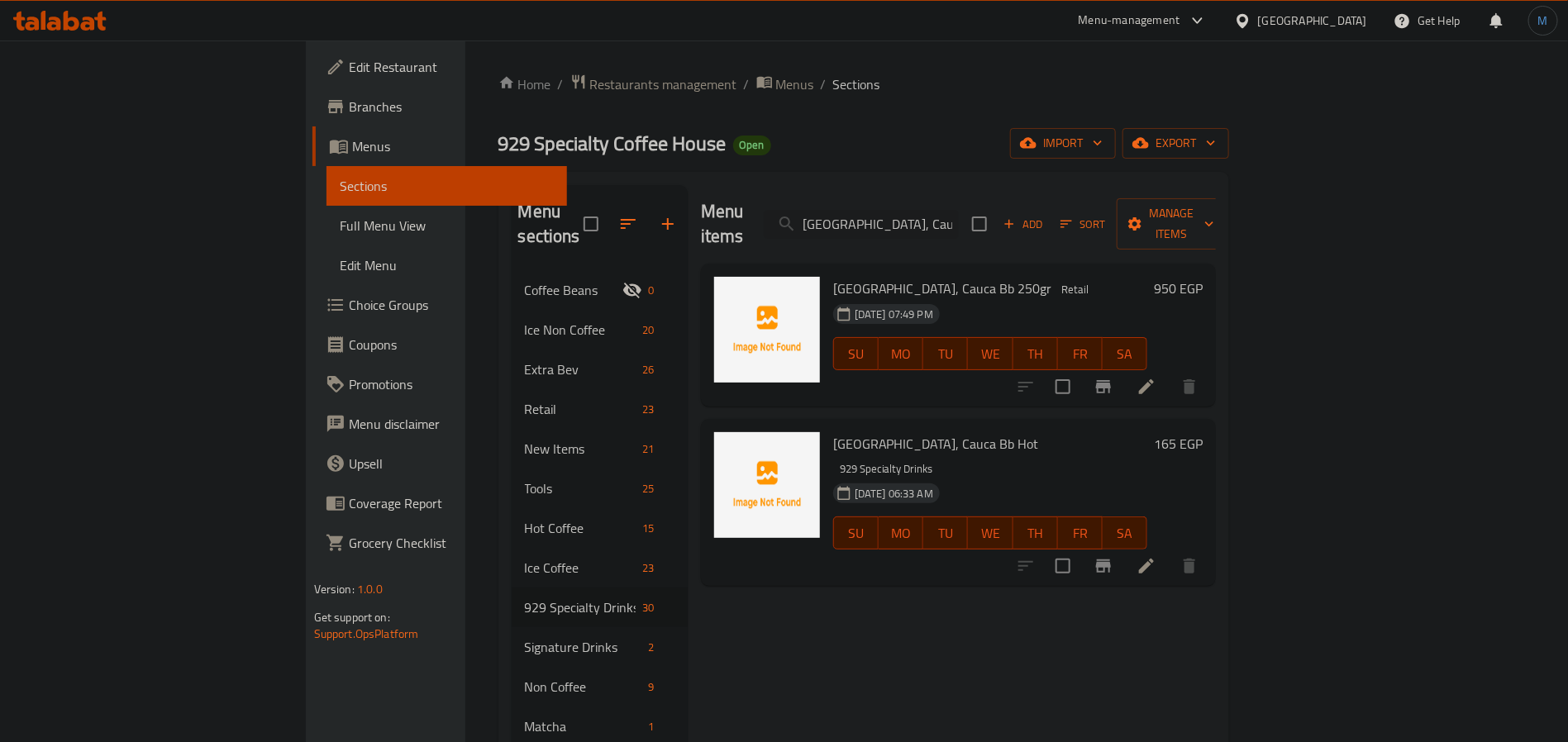
click at [1227, 229] on div "Add Sort Manage items" at bounding box center [1099, 224] width 256 height 52
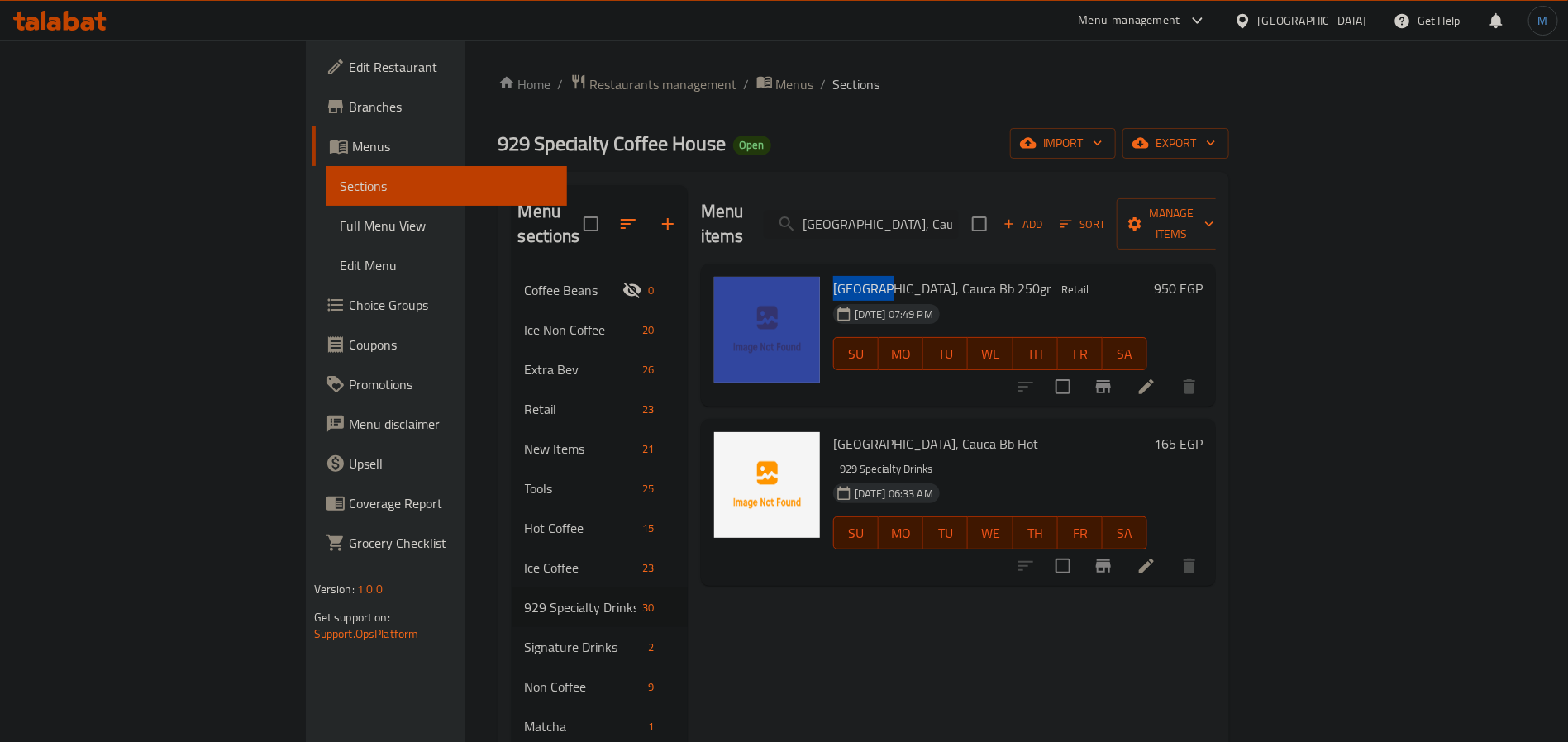
click at [1227, 229] on div "Add Sort Manage items" at bounding box center [1099, 224] width 256 height 52
click at [1045, 215] on span "Add" at bounding box center [1023, 225] width 45 height 19
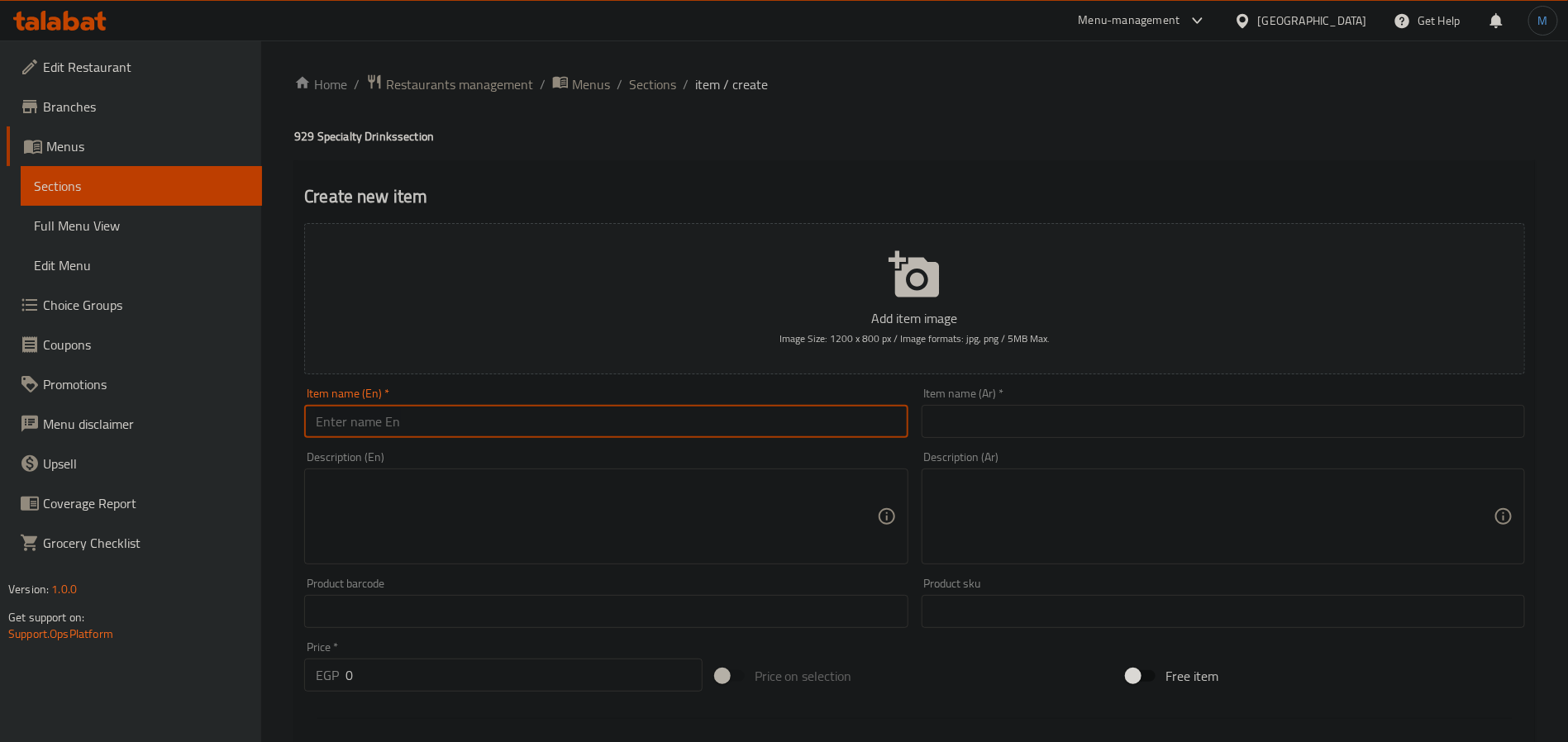
click at [466, 432] on input "text" at bounding box center [606, 422] width 604 height 33
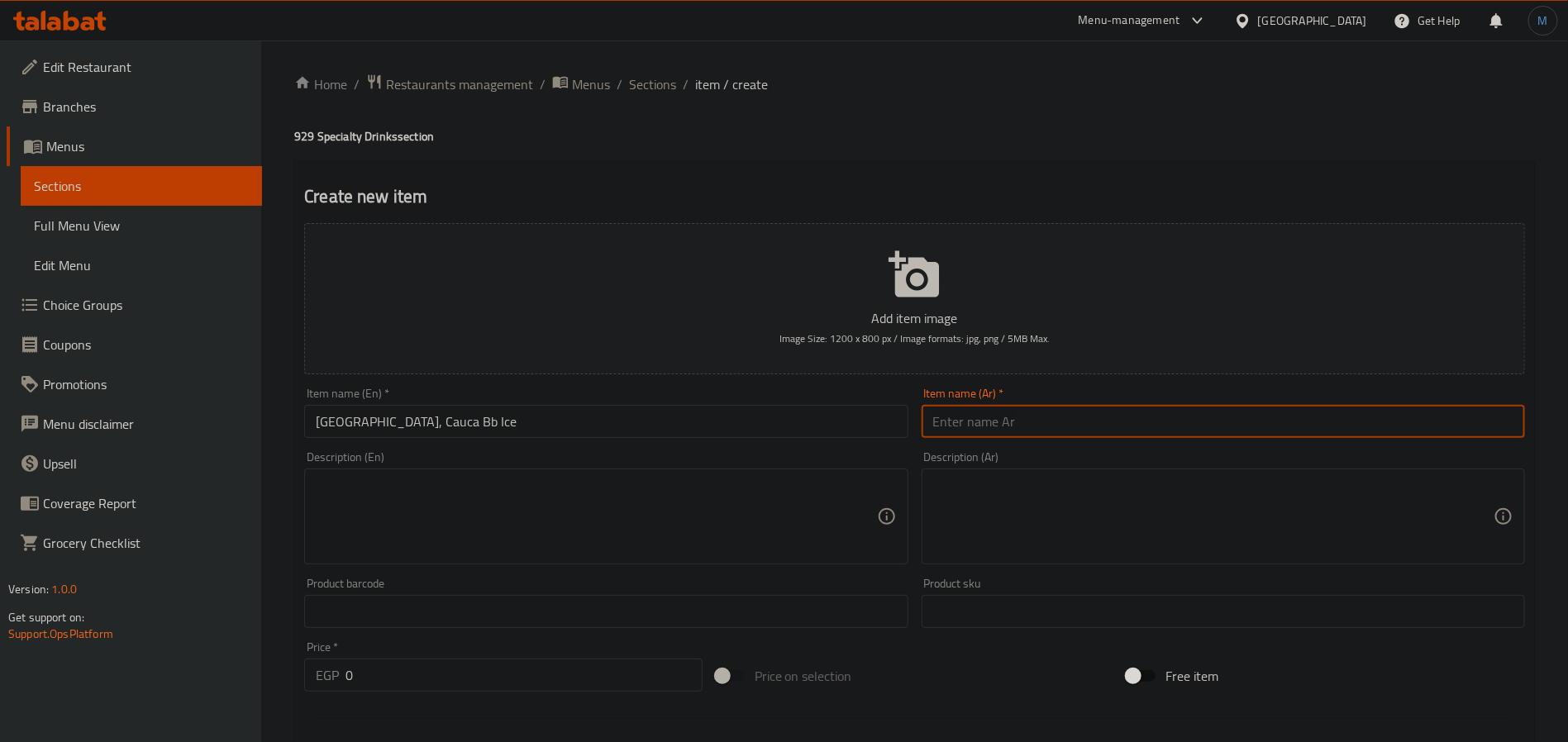
click at [1041, 439] on input "text" at bounding box center [1223, 422] width 604 height 33
click at [433, 673] on input "0" at bounding box center [523, 675] width 357 height 33
click at [1371, 424] on input "[GEOGRAPHIC_DATA]، كاوكا بي بي آيس" at bounding box center [1223, 422] width 604 height 33
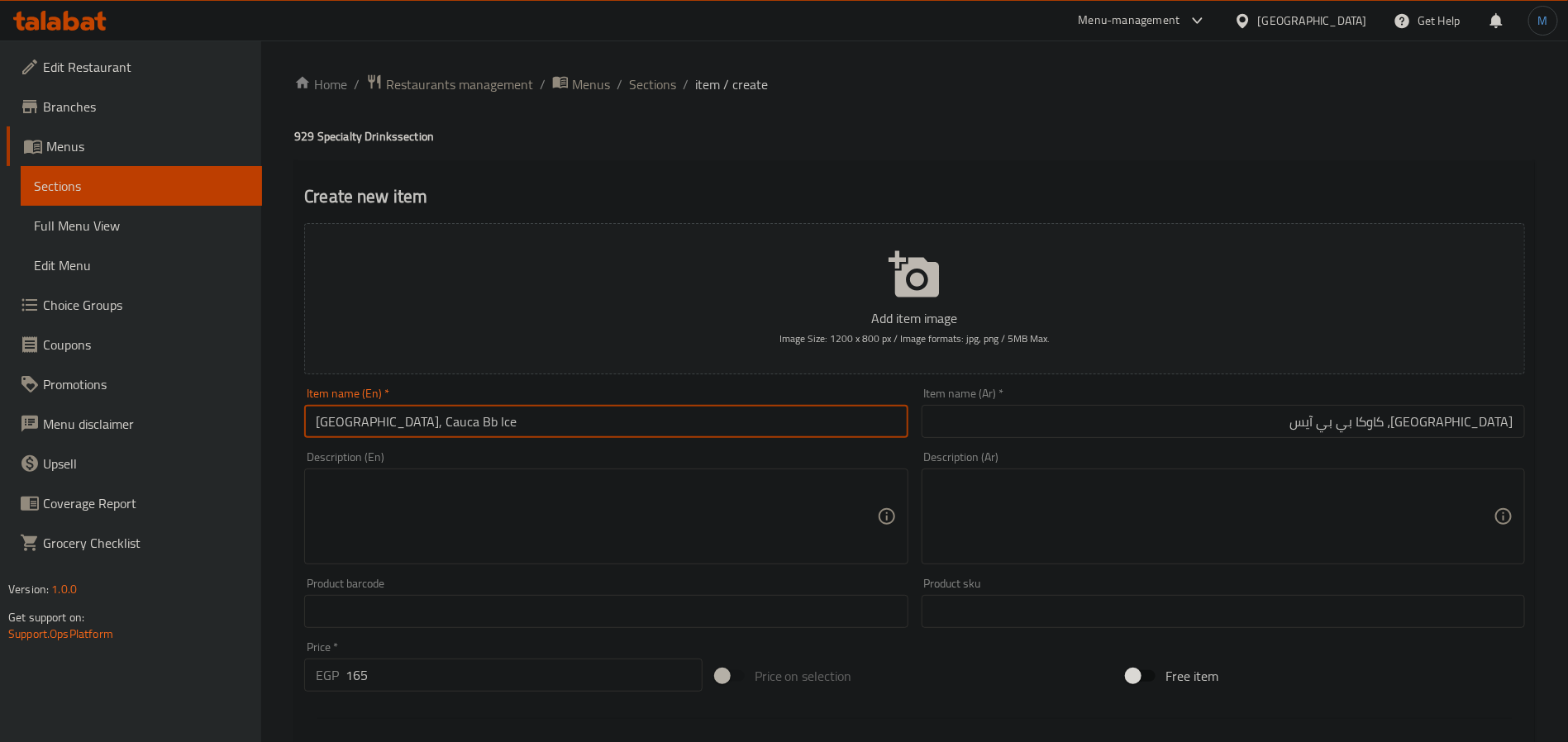
click at [551, 425] on input "[GEOGRAPHIC_DATA], Cauca Bb Ice" at bounding box center [606, 422] width 604 height 33
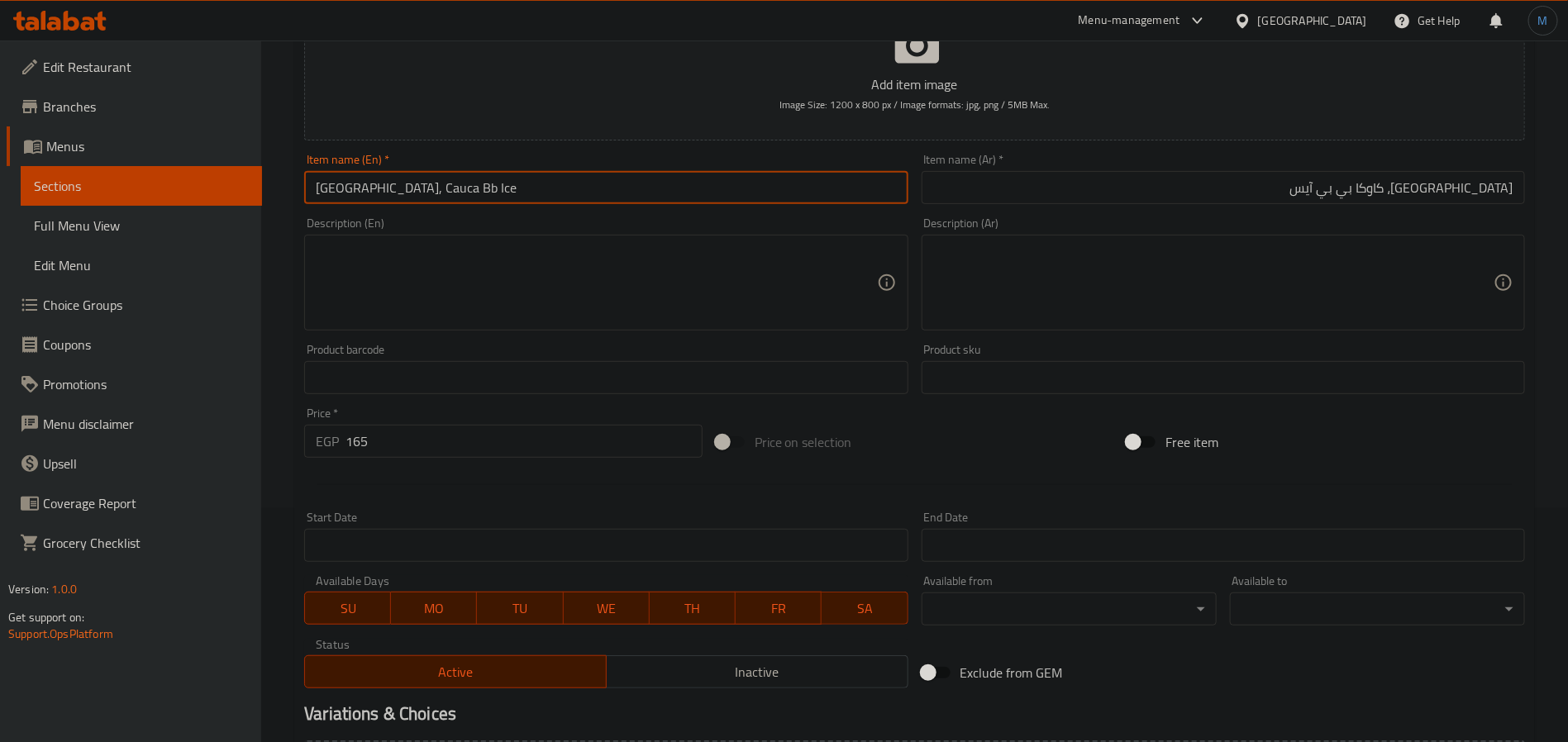
scroll to position [424, 0]
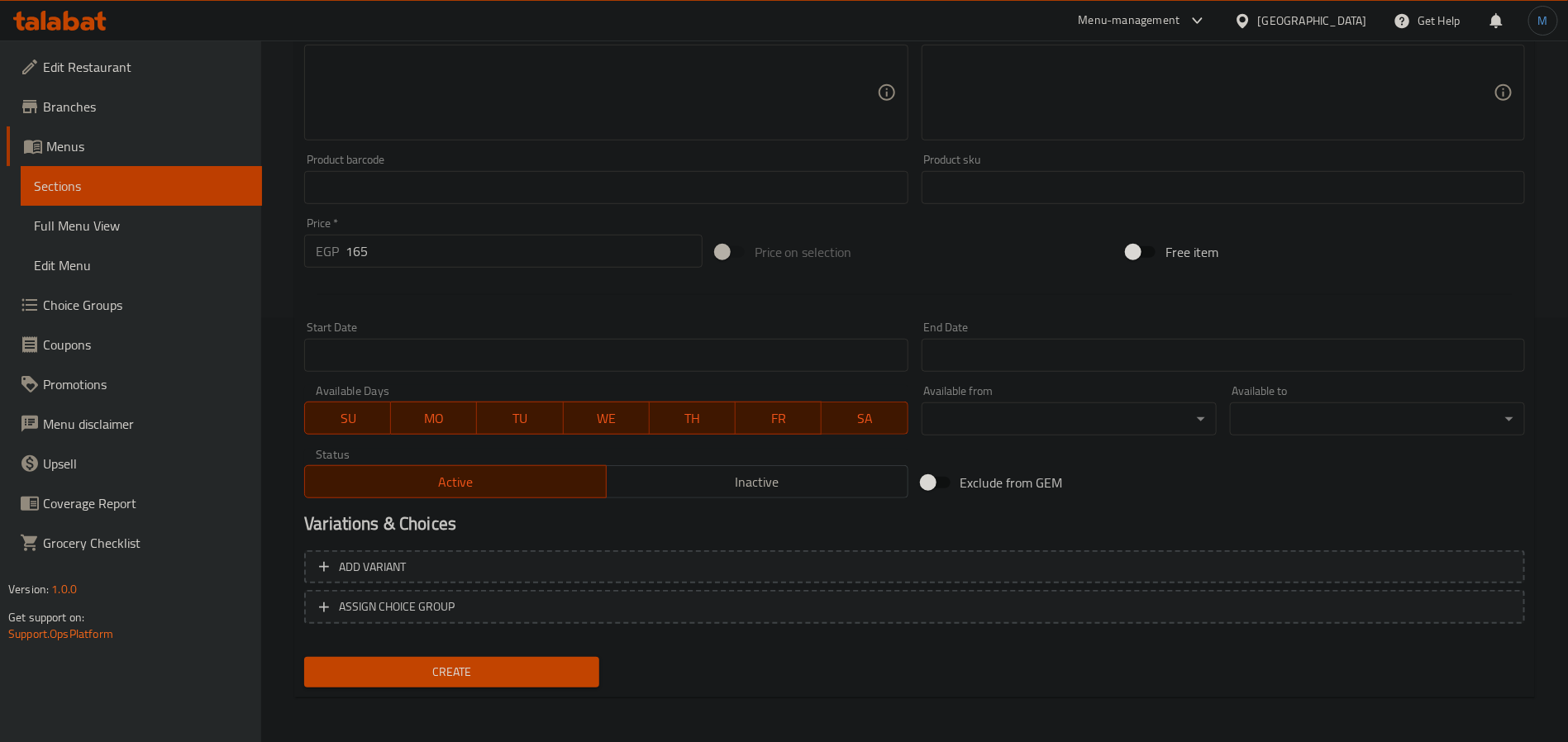
click at [531, 662] on span "Create" at bounding box center [451, 672] width 268 height 20
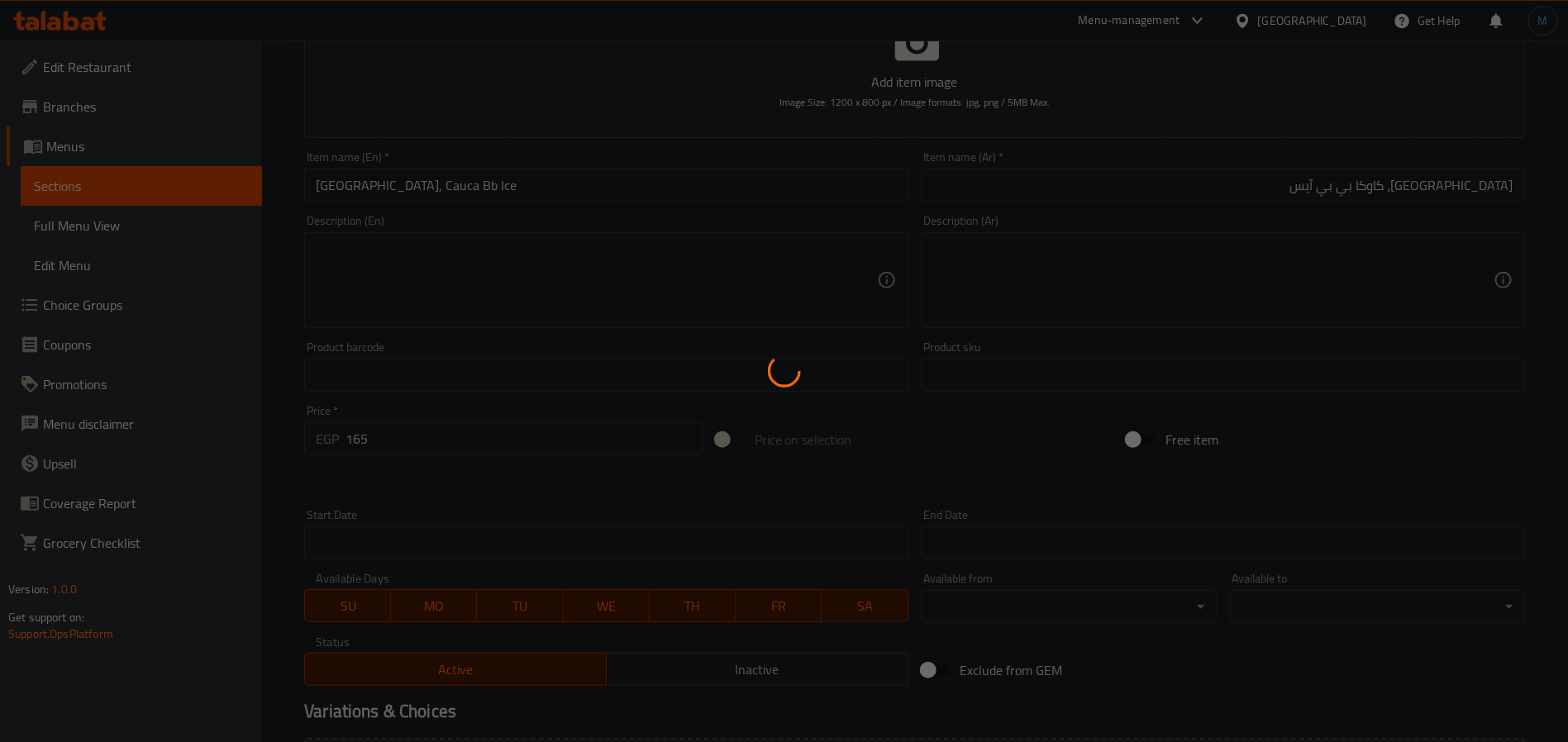
scroll to position [0, 0]
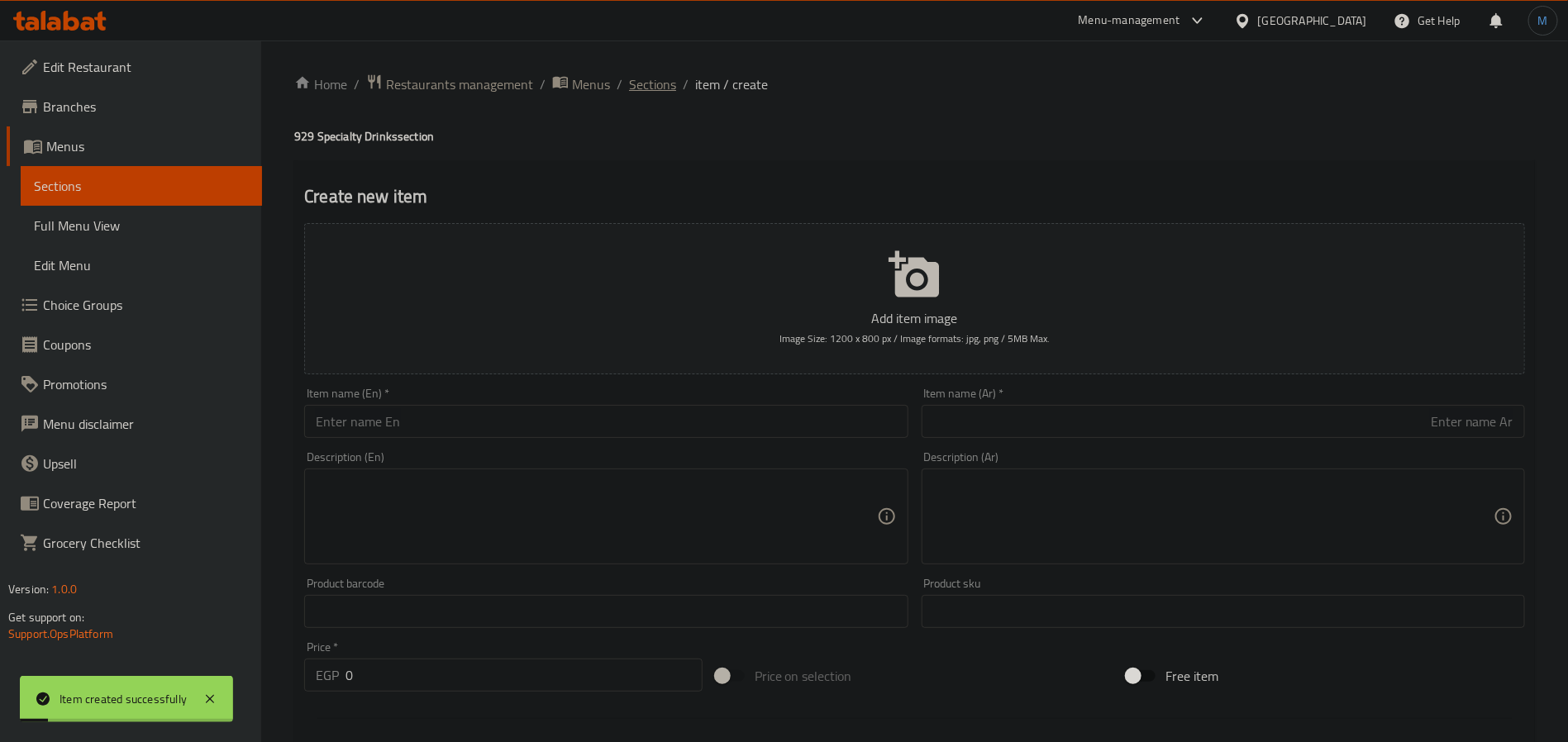
click at [672, 80] on span "Sections" at bounding box center [652, 85] width 47 height 19
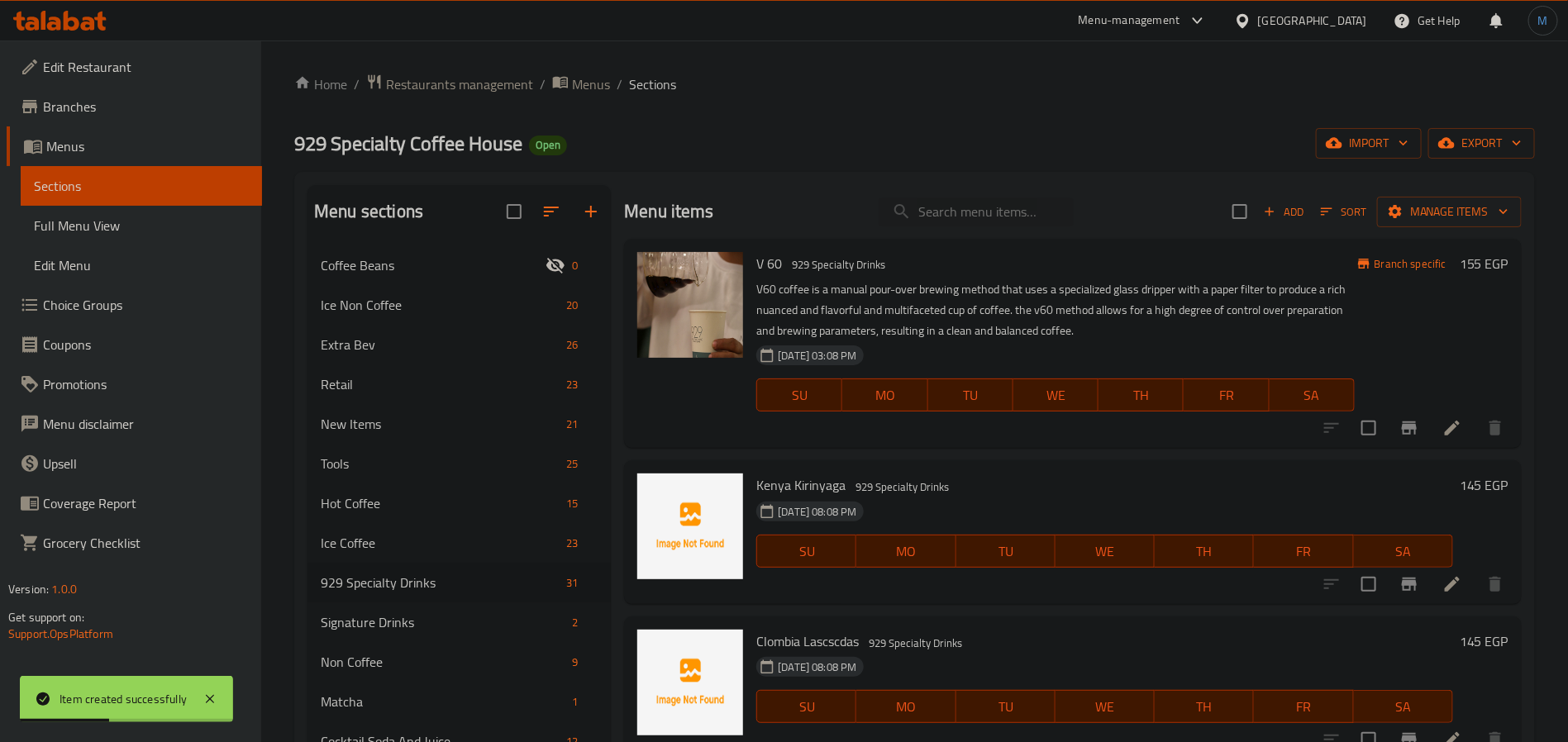
click at [854, 449] on div "V 60 929 Specialty Drinks V60 coffee is a manual pour-over brewing method that …" at bounding box center [1072, 368] width 897 height 257
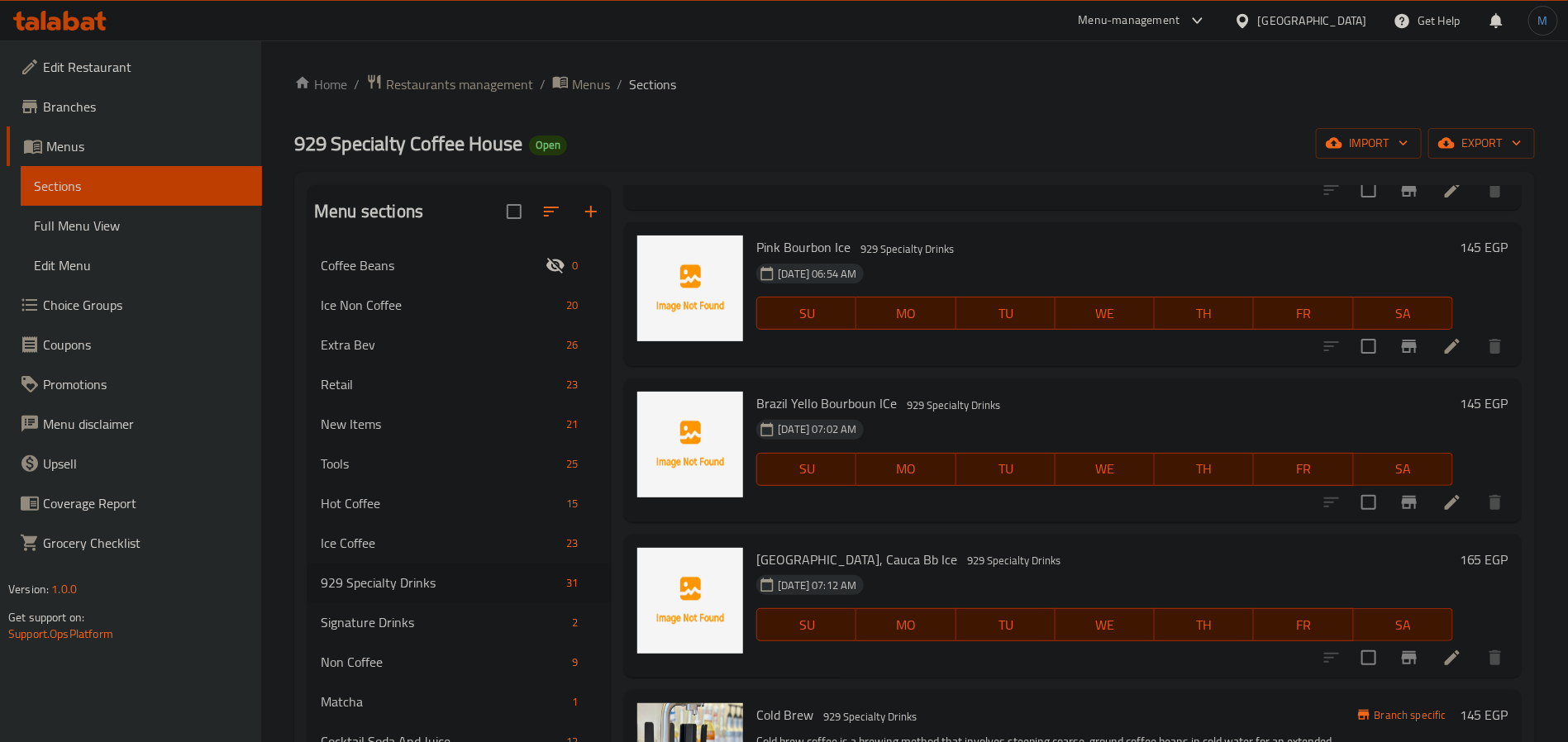
click at [1028, 563] on h6 "Colombia, Cauca Bb Ice 929 Specialty Drinks" at bounding box center [1104, 560] width 697 height 23
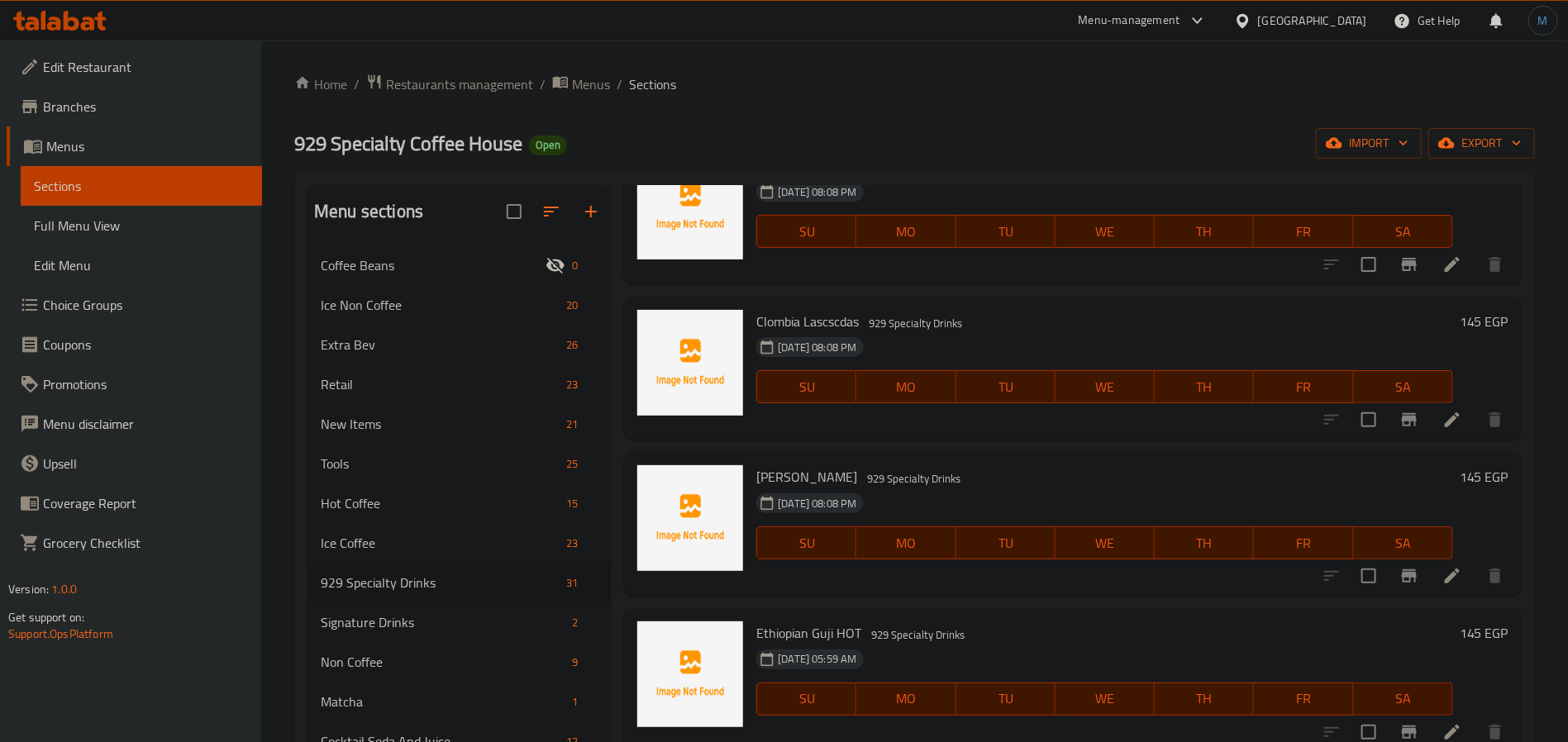
scroll to position [0, 0]
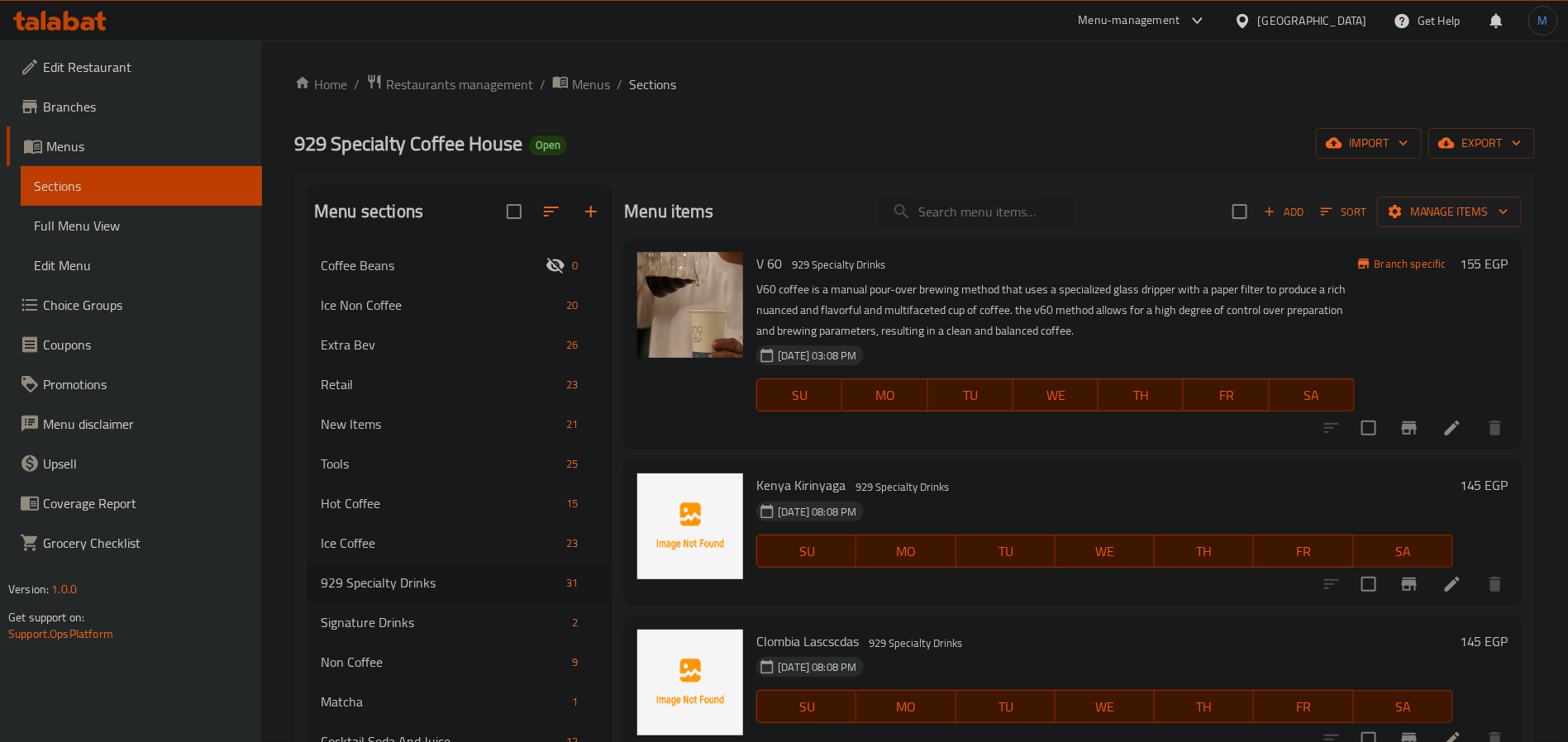
click at [1201, 281] on p "V60 coffee is a manual pour-over brewing method that uses a specialized glass d…" at bounding box center [1055, 310] width 598 height 62
drag, startPoint x: 1230, startPoint y: 213, endPoint x: 1247, endPoint y: 216, distance: 17.3
click at [1247, 216] on div "Add Sort Manage items" at bounding box center [1376, 212] width 290 height 35
click at [1262, 216] on icon "button" at bounding box center [1269, 211] width 15 height 15
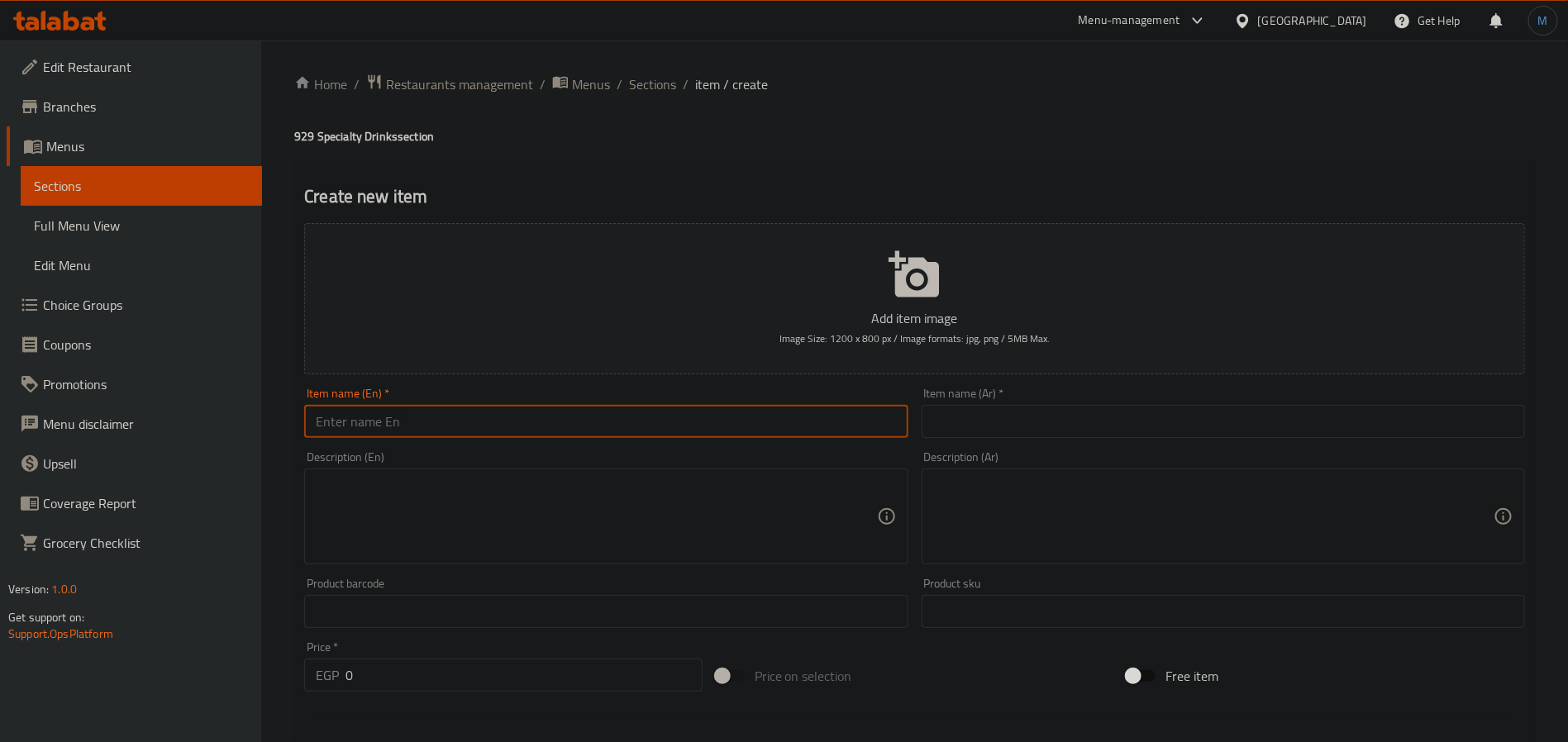
click at [558, 412] on input "text" at bounding box center [606, 422] width 604 height 33
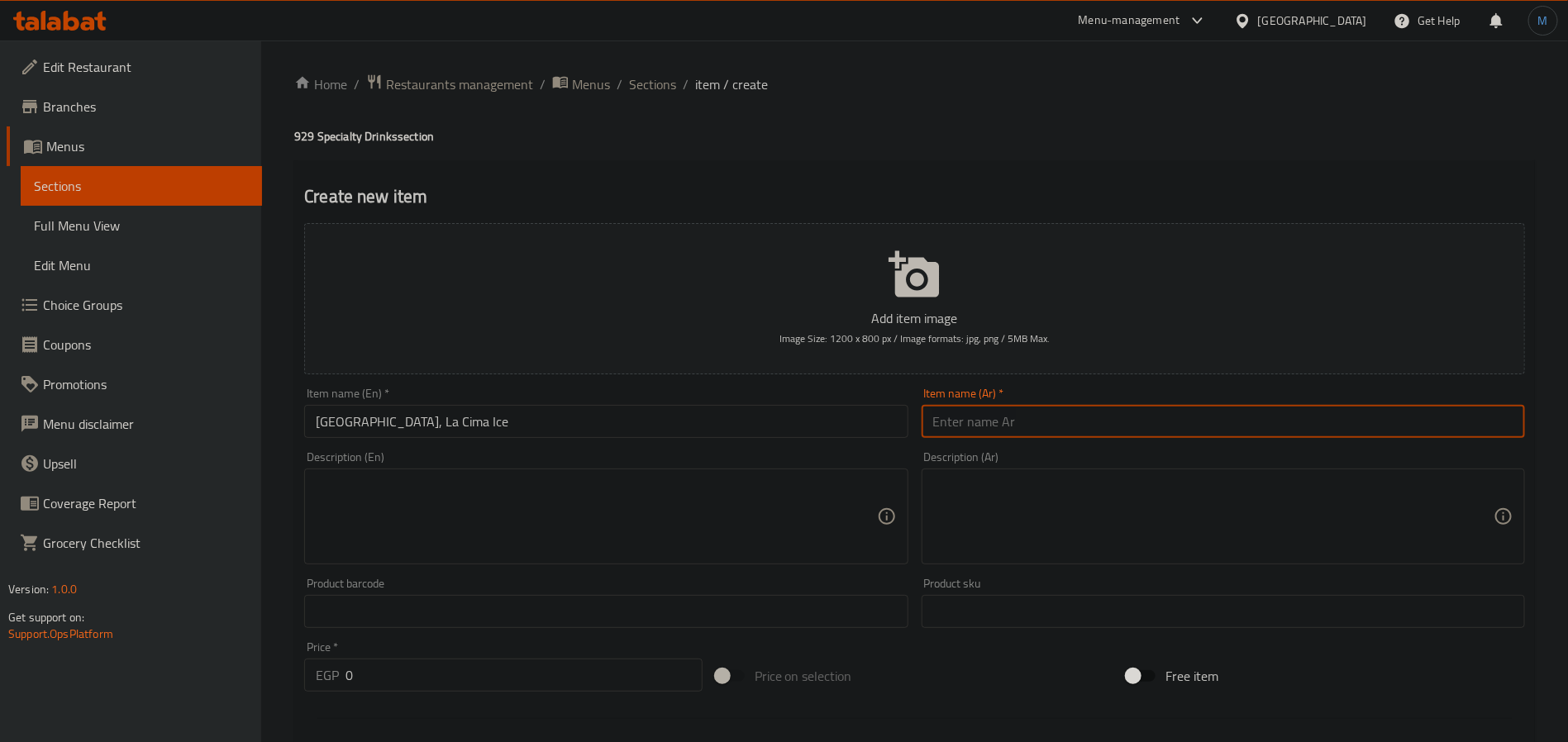
click at [1028, 435] on input "text" at bounding box center [1223, 422] width 604 height 33
drag, startPoint x: 1237, startPoint y: 420, endPoint x: 1458, endPoint y: 446, distance: 222.5
click at [1458, 446] on div "Add item image Image Size: 1200 x 800 px / Image formats: jpg, png / 5MB Max. I…" at bounding box center [914, 573] width 1234 height 713
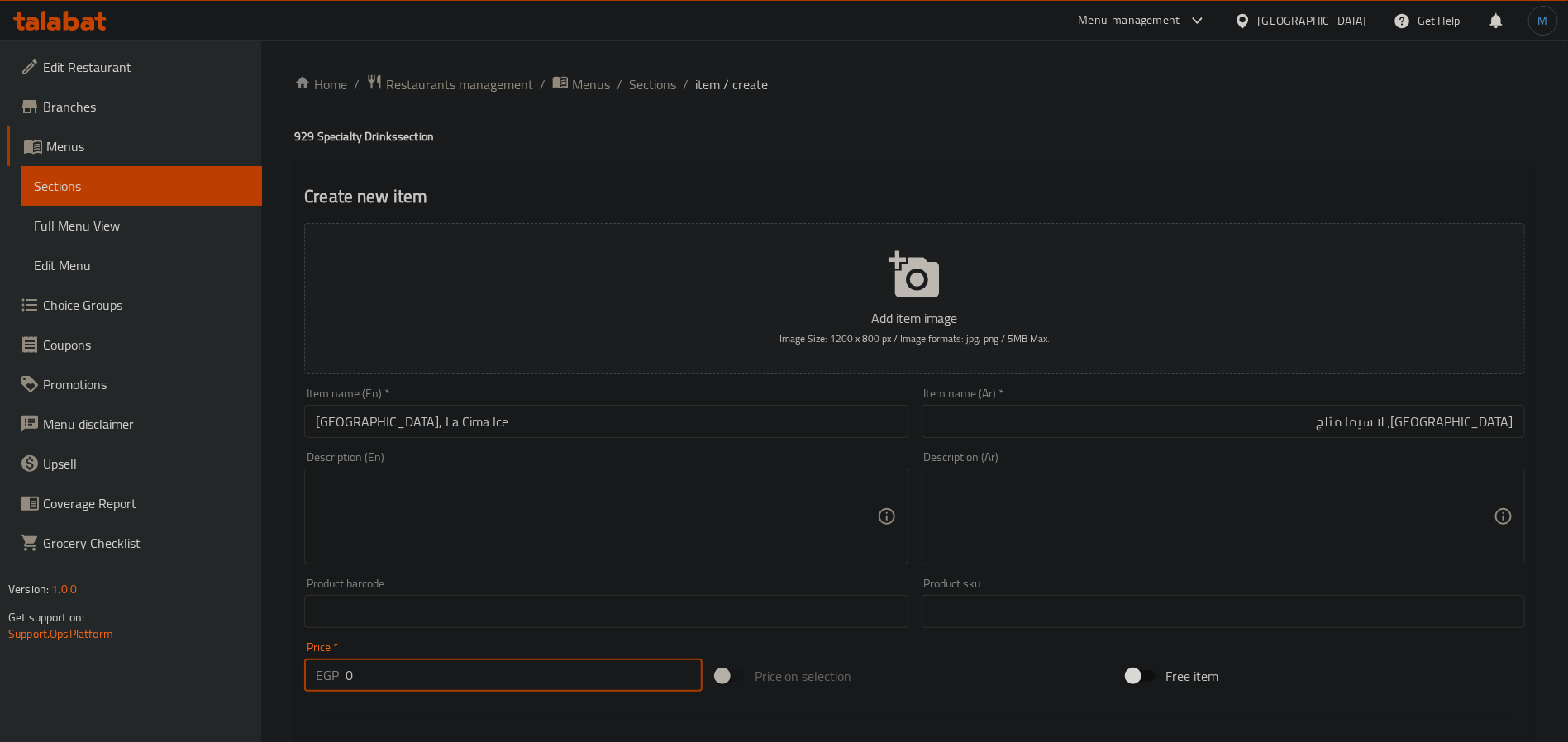
click at [496, 672] on input "0" at bounding box center [523, 675] width 357 height 33
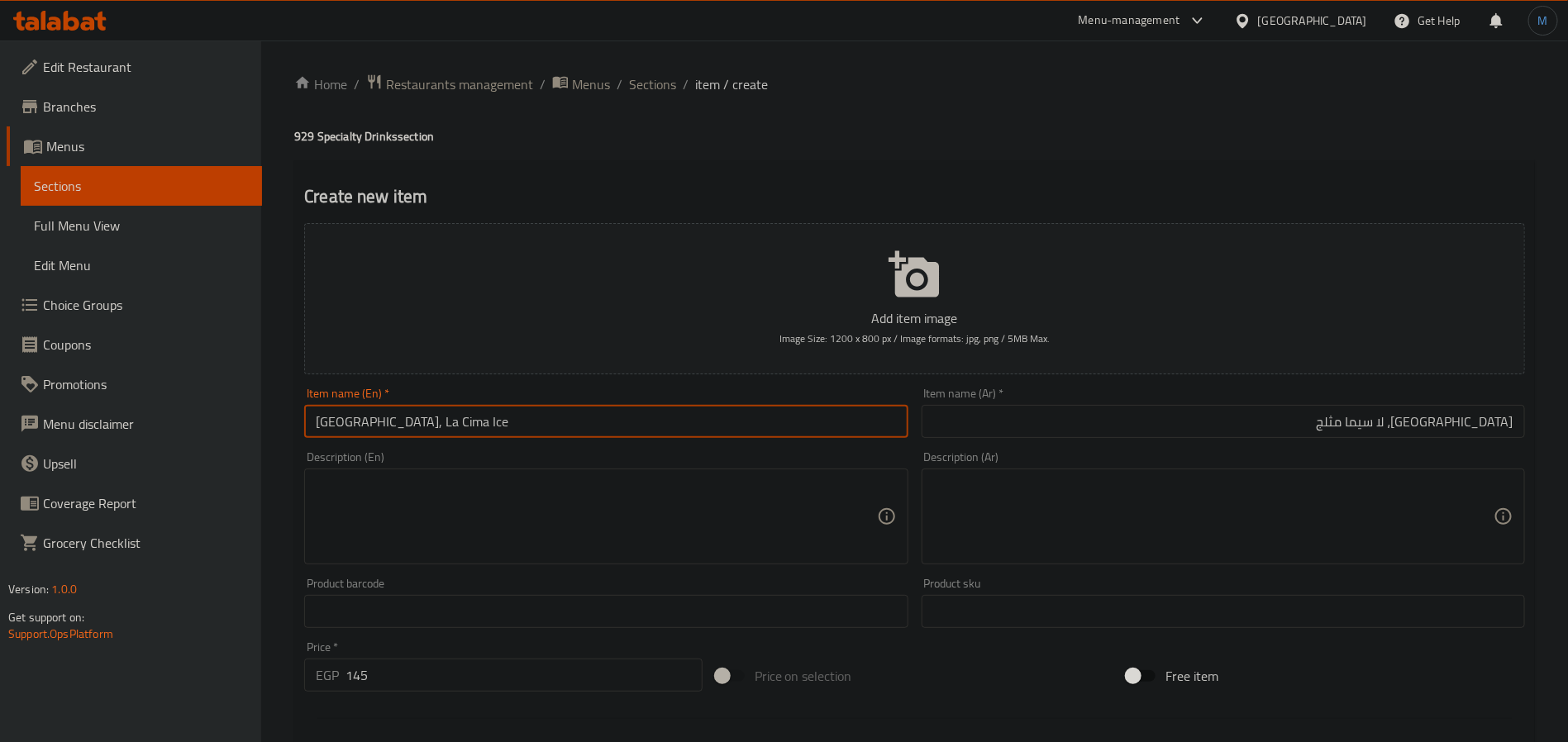
click at [742, 410] on input "[GEOGRAPHIC_DATA], La Cima Ice" at bounding box center [606, 422] width 604 height 33
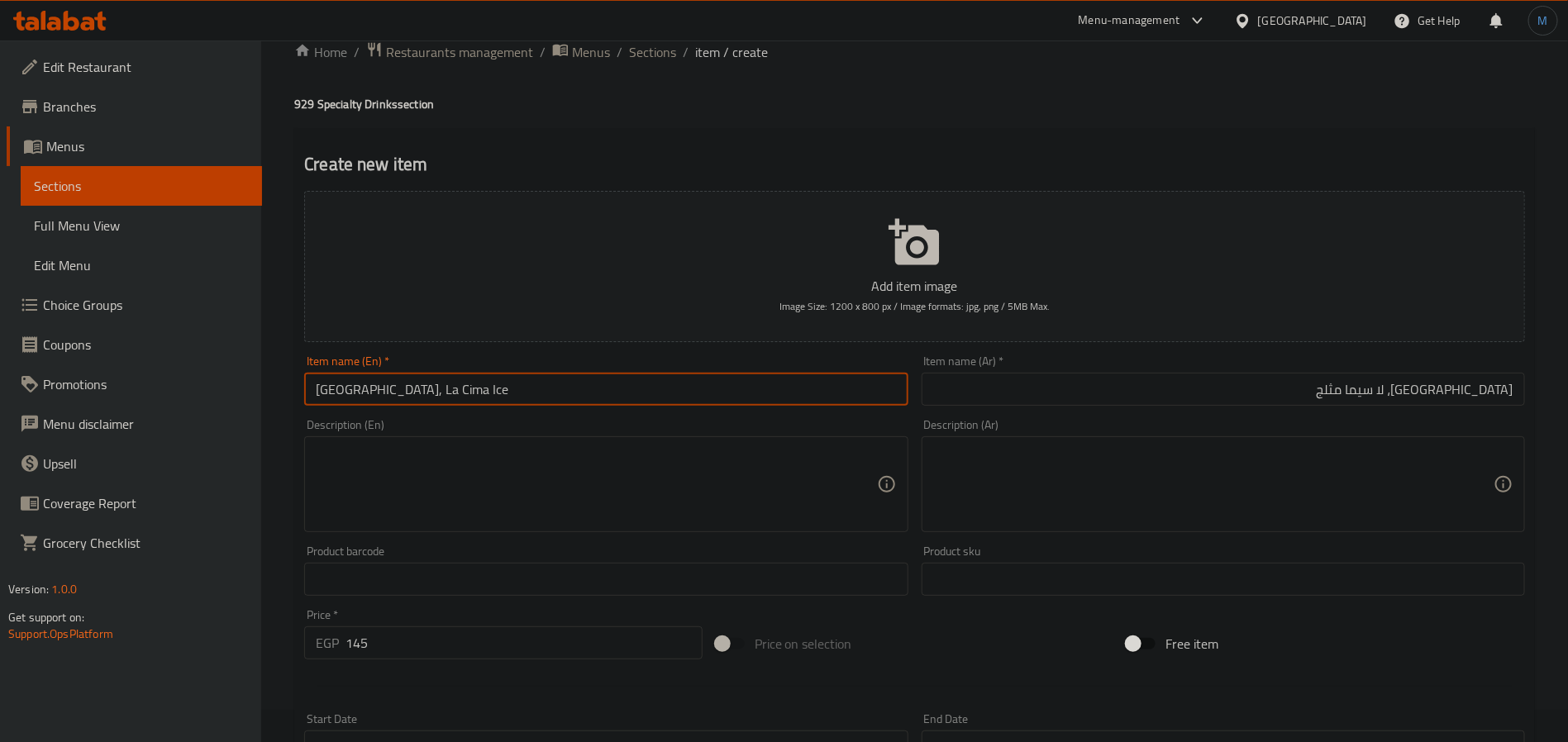
scroll to position [424, 0]
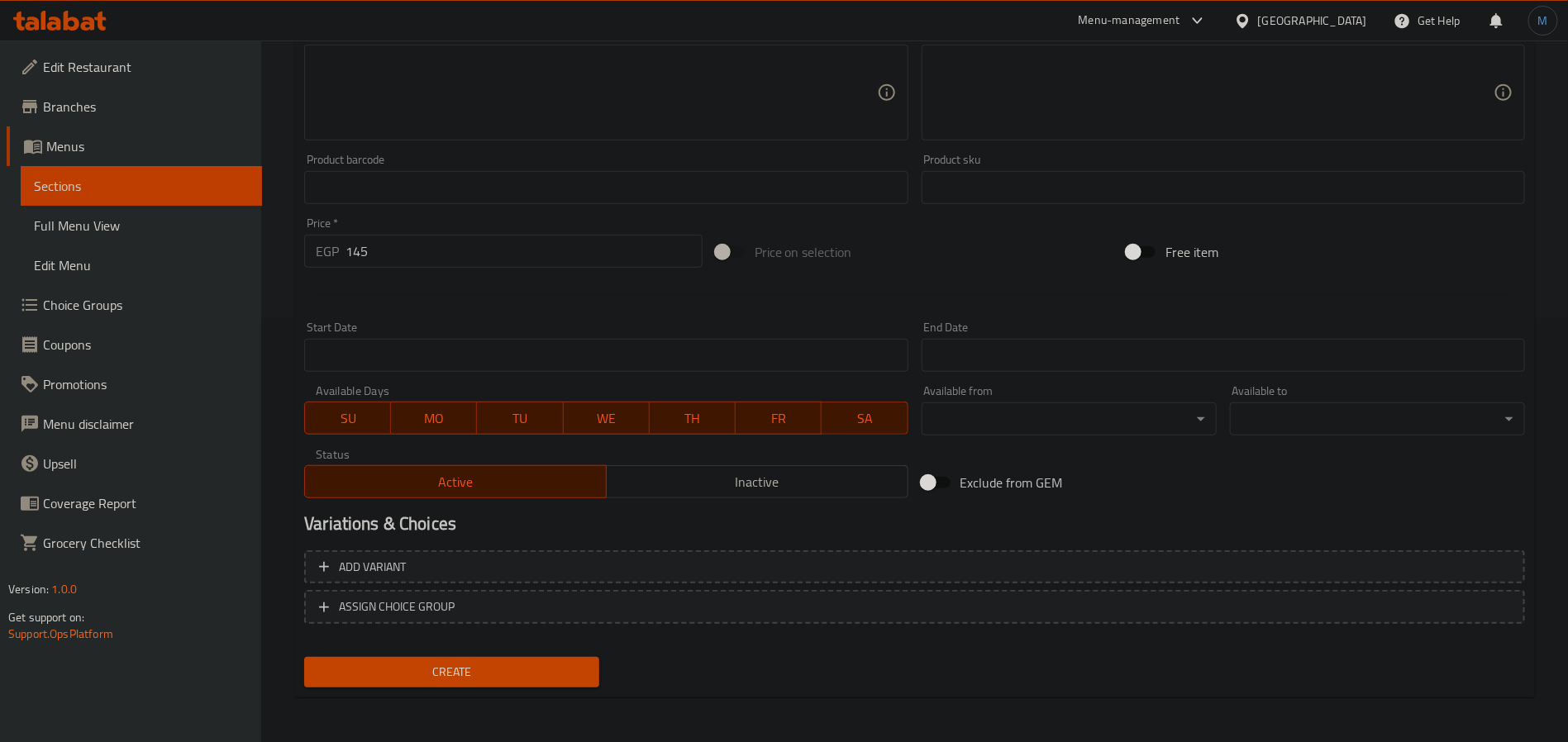
click at [514, 672] on span "Create" at bounding box center [451, 672] width 268 height 20
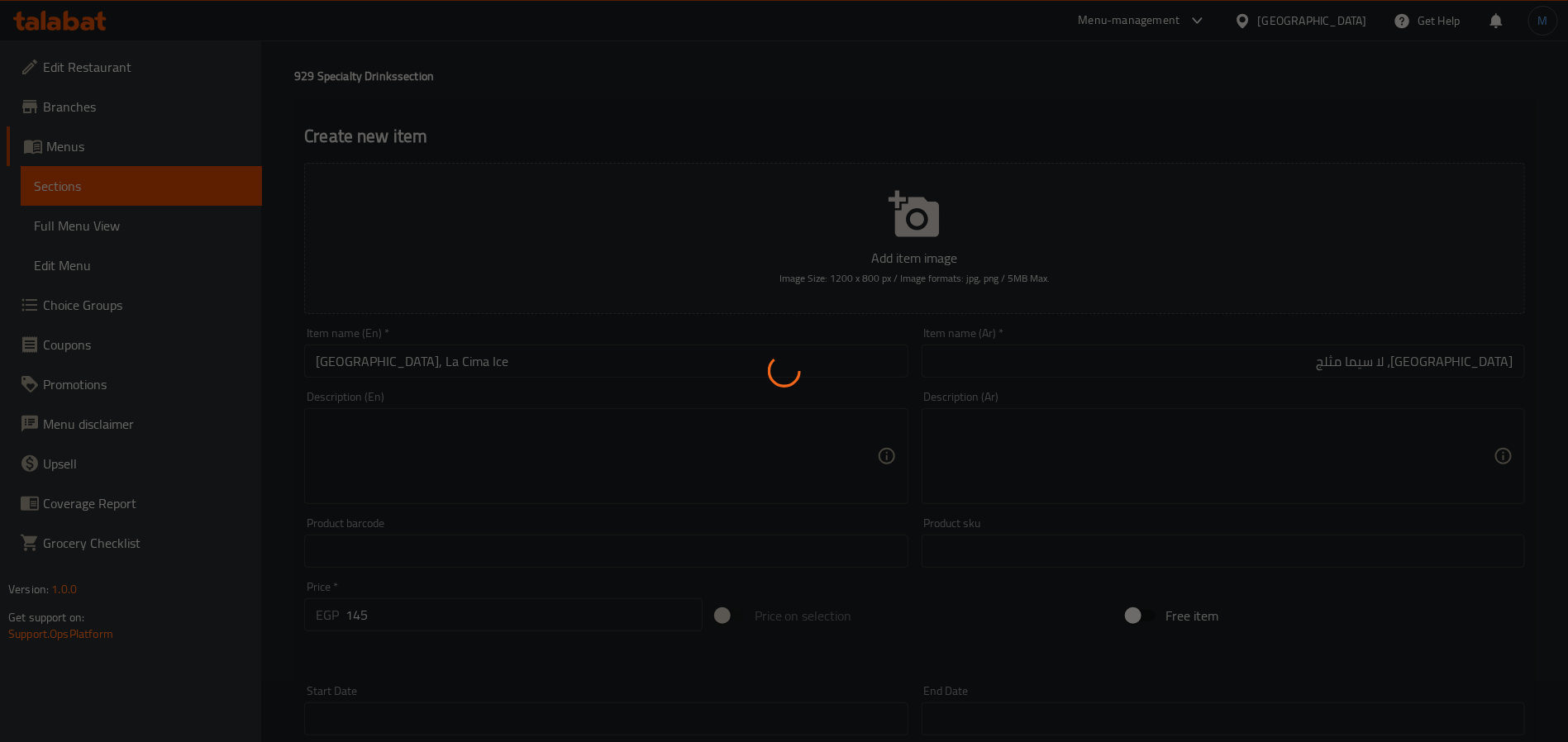
scroll to position [53, 0]
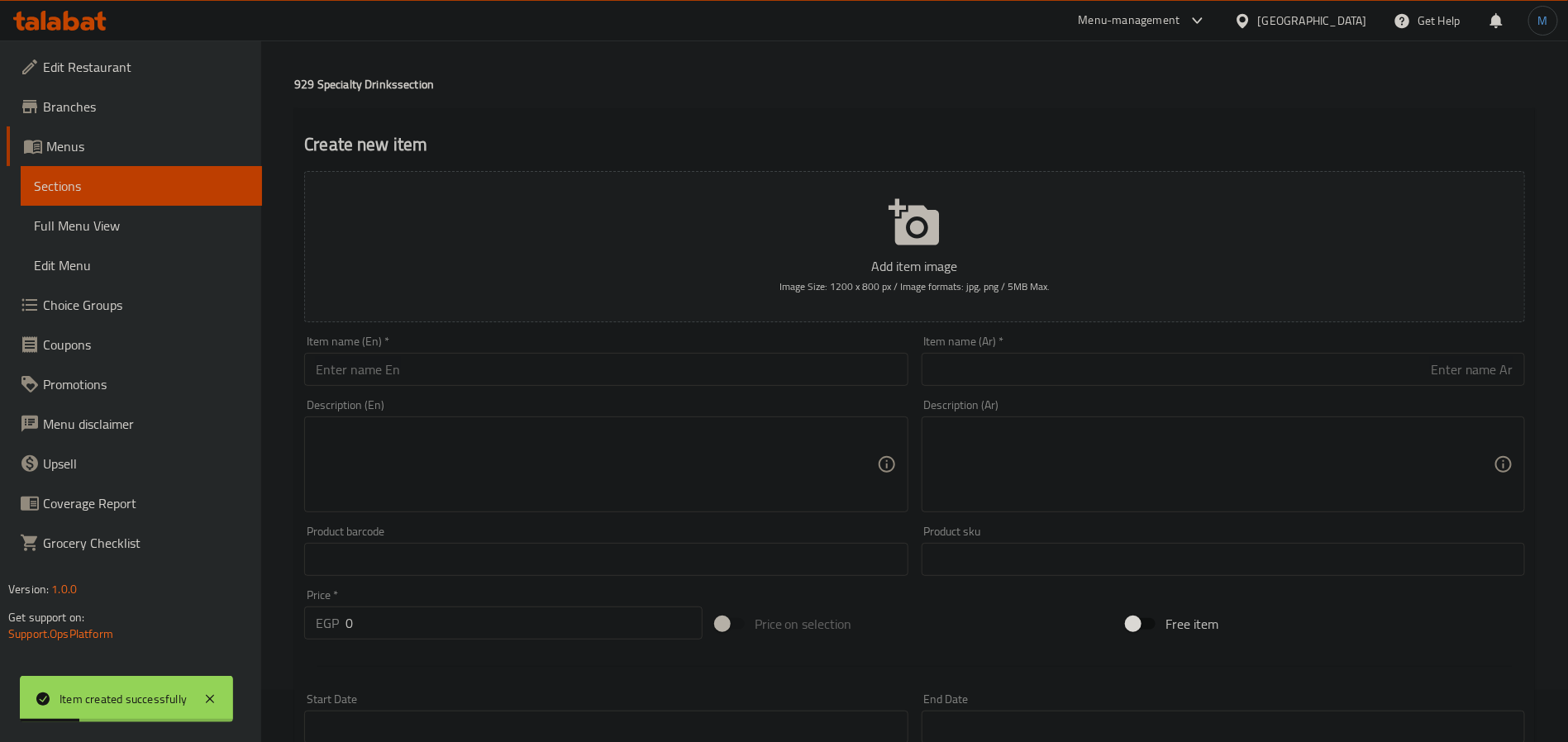
click at [565, 352] on div "Item name (En)   * Item name (En) *" at bounding box center [606, 361] width 604 height 51
click at [574, 362] on input "text" at bounding box center [606, 370] width 604 height 33
click at [1029, 331] on div "Item name (Ar)   * Item name (Ar) *" at bounding box center [1223, 360] width 616 height 63
click at [1042, 350] on div "Item name (Ar)   * Item name (Ar) *" at bounding box center [1223, 361] width 604 height 51
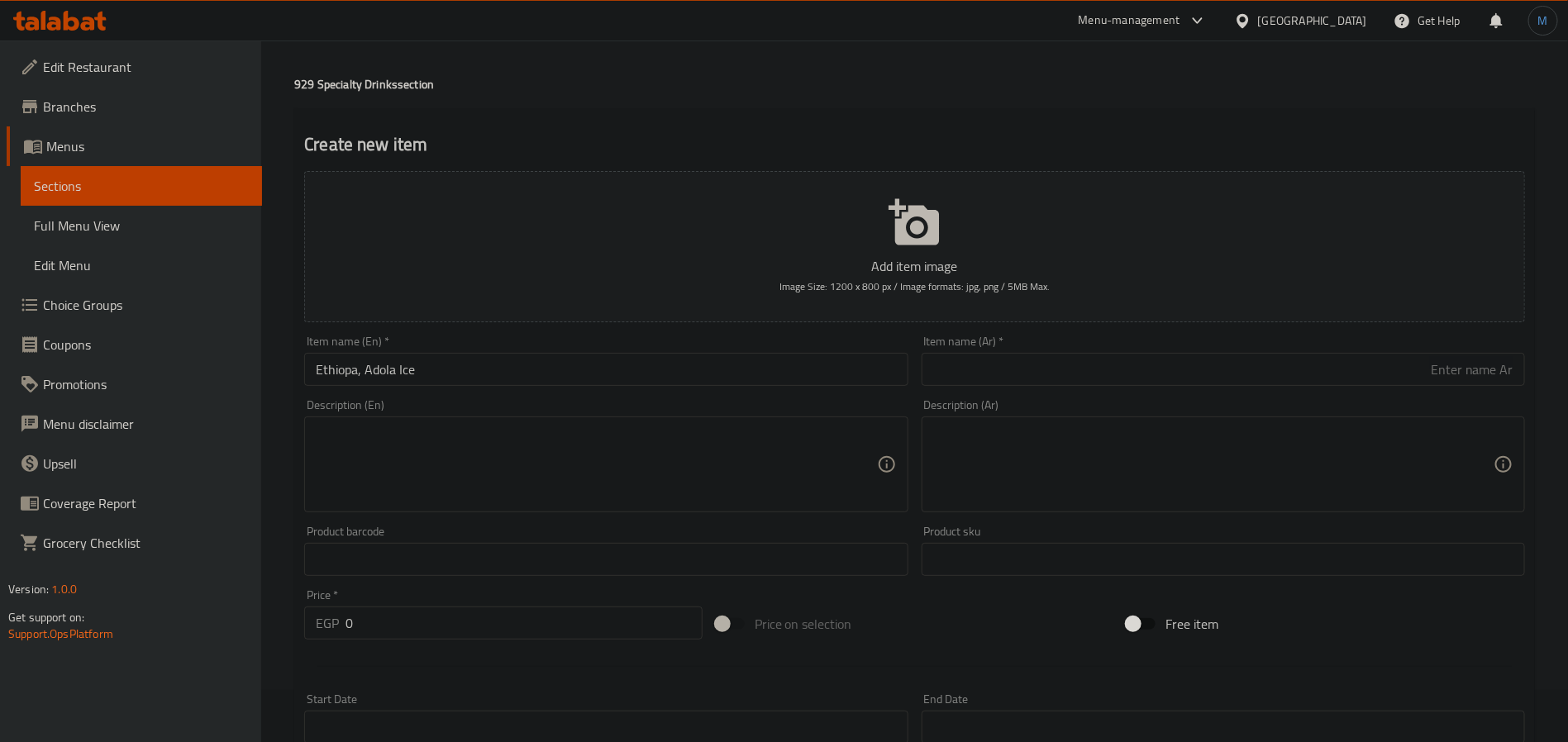
click at [1052, 357] on input "text" at bounding box center [1223, 370] width 604 height 33
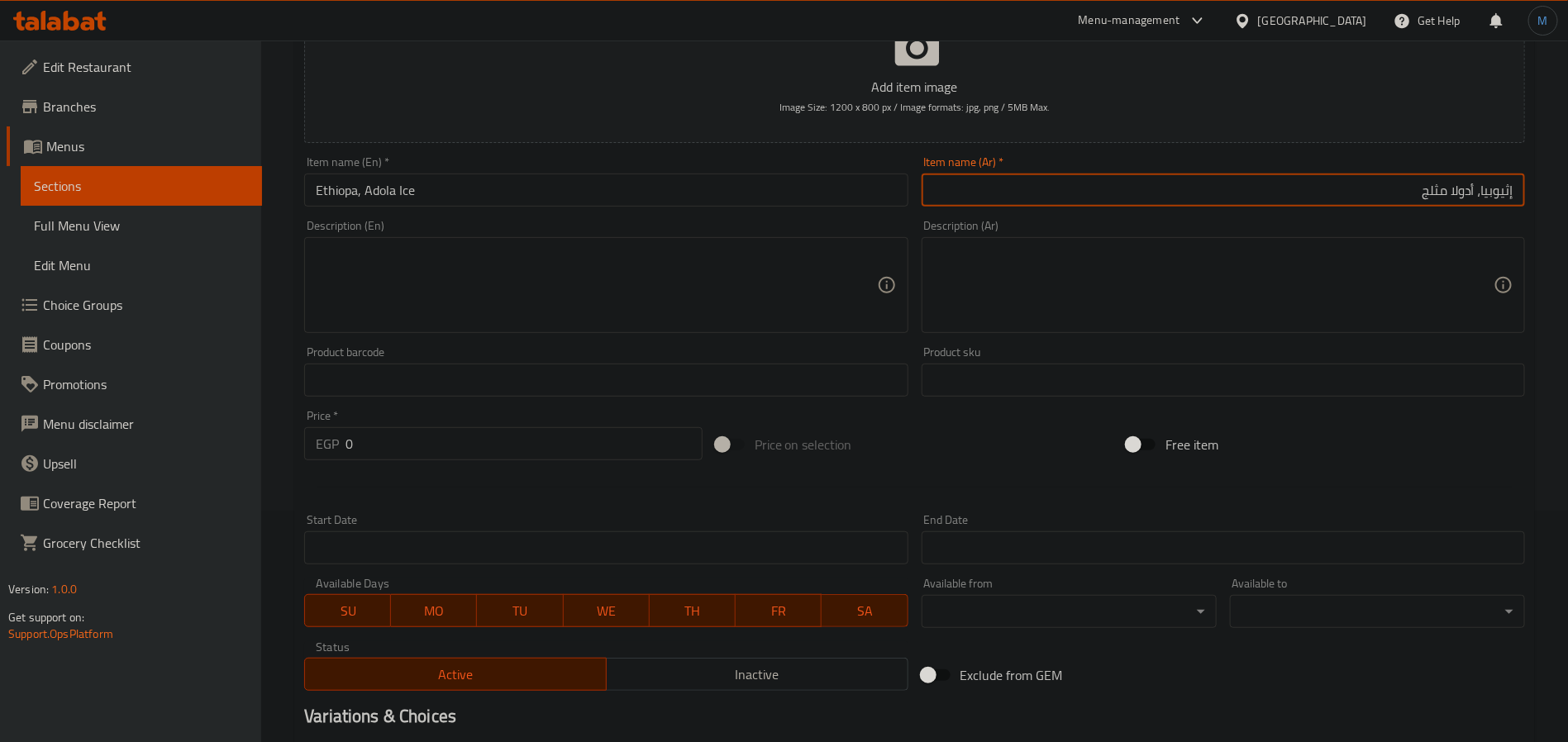
scroll to position [424, 0]
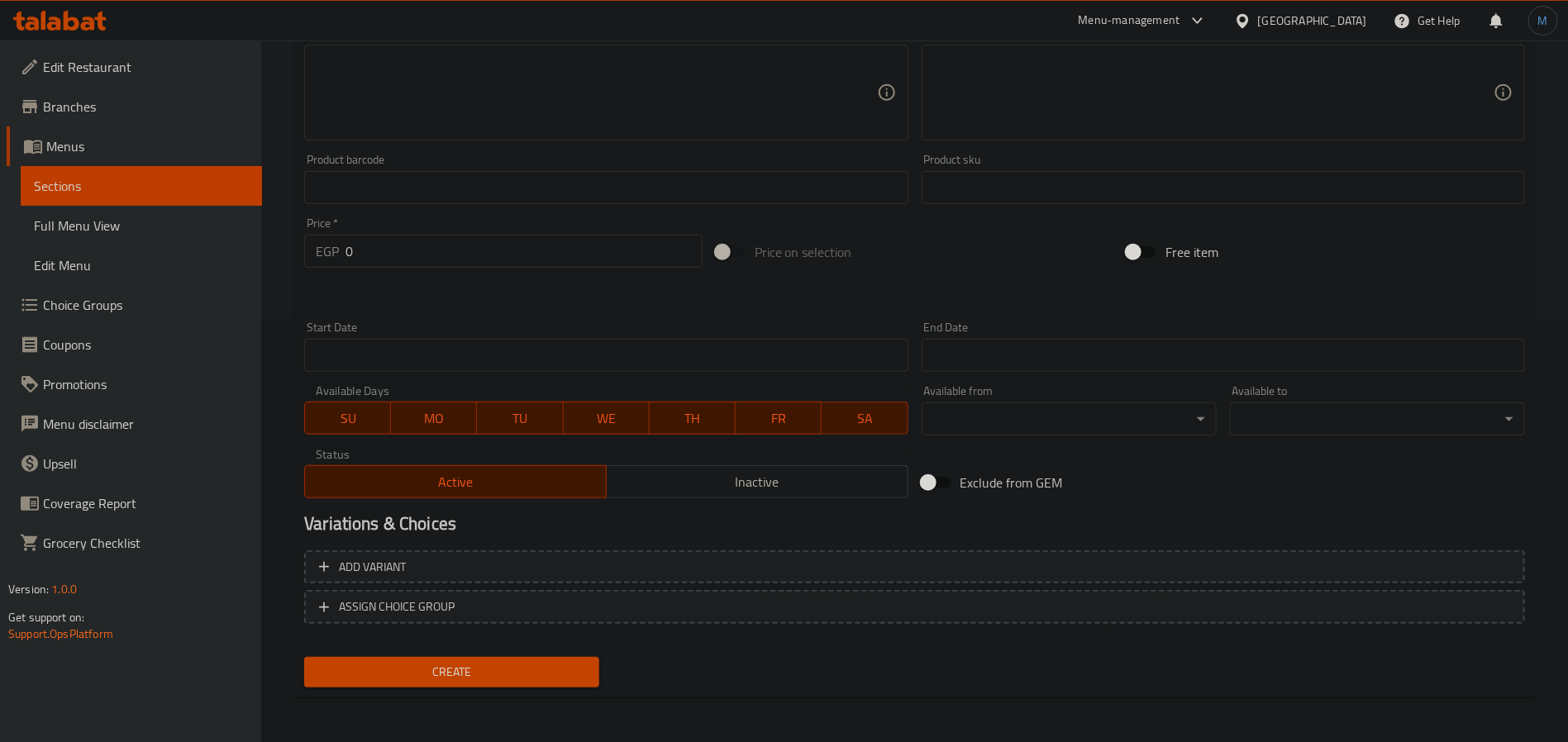
click at [478, 262] on input "0" at bounding box center [523, 251] width 357 height 33
click at [304, 657] on button "Create" at bounding box center [451, 672] width 295 height 30
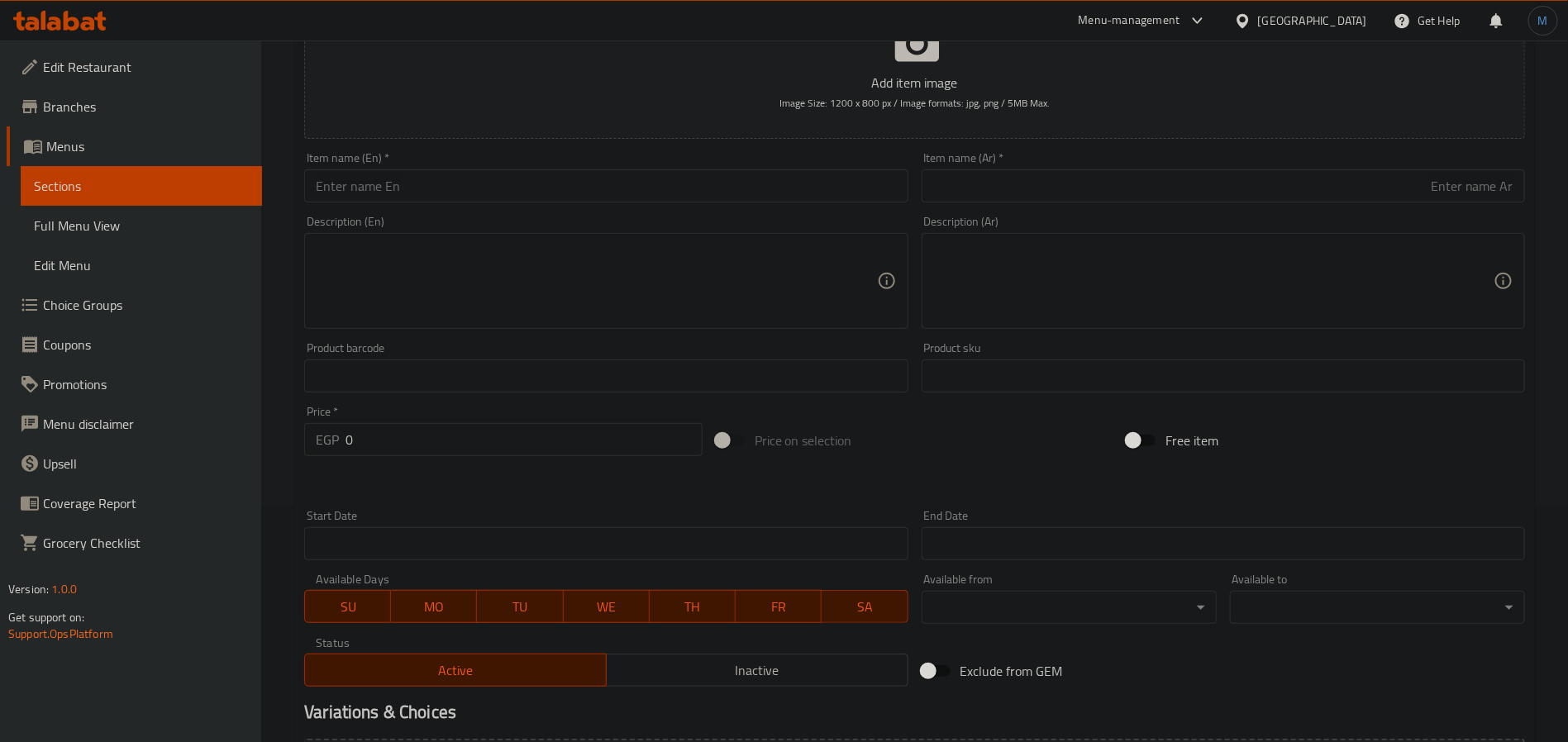
scroll to position [0, 0]
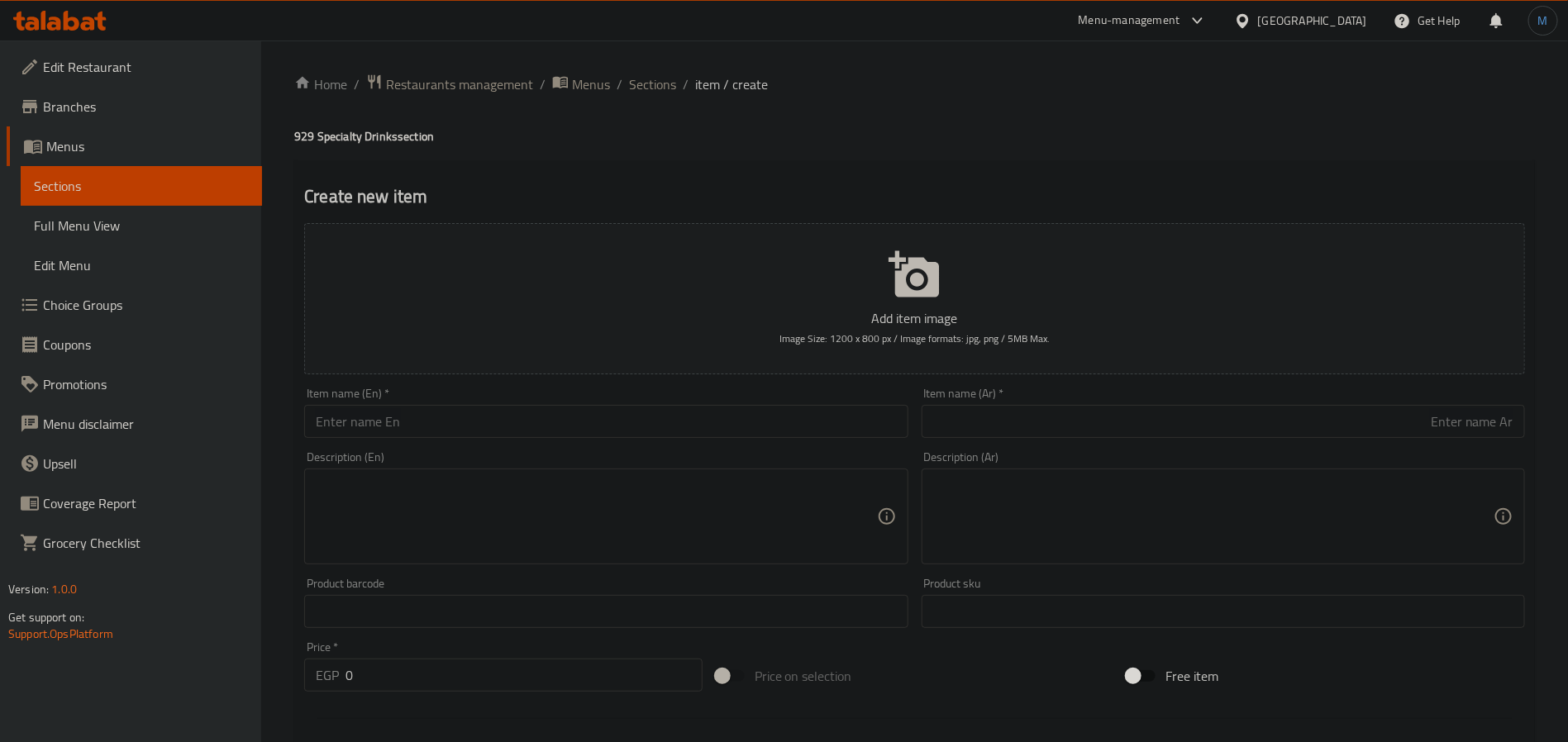
click at [499, 438] on input "text" at bounding box center [606, 422] width 604 height 33
click at [439, 670] on input "0" at bounding box center [523, 675] width 357 height 33
click at [650, 452] on div "Description (En) Description (En)" at bounding box center [606, 508] width 604 height 113
click at [650, 451] on div "Description (En) Description (En)" at bounding box center [606, 508] width 604 height 113
click at [640, 424] on div at bounding box center [640, 424] width 0 height 0
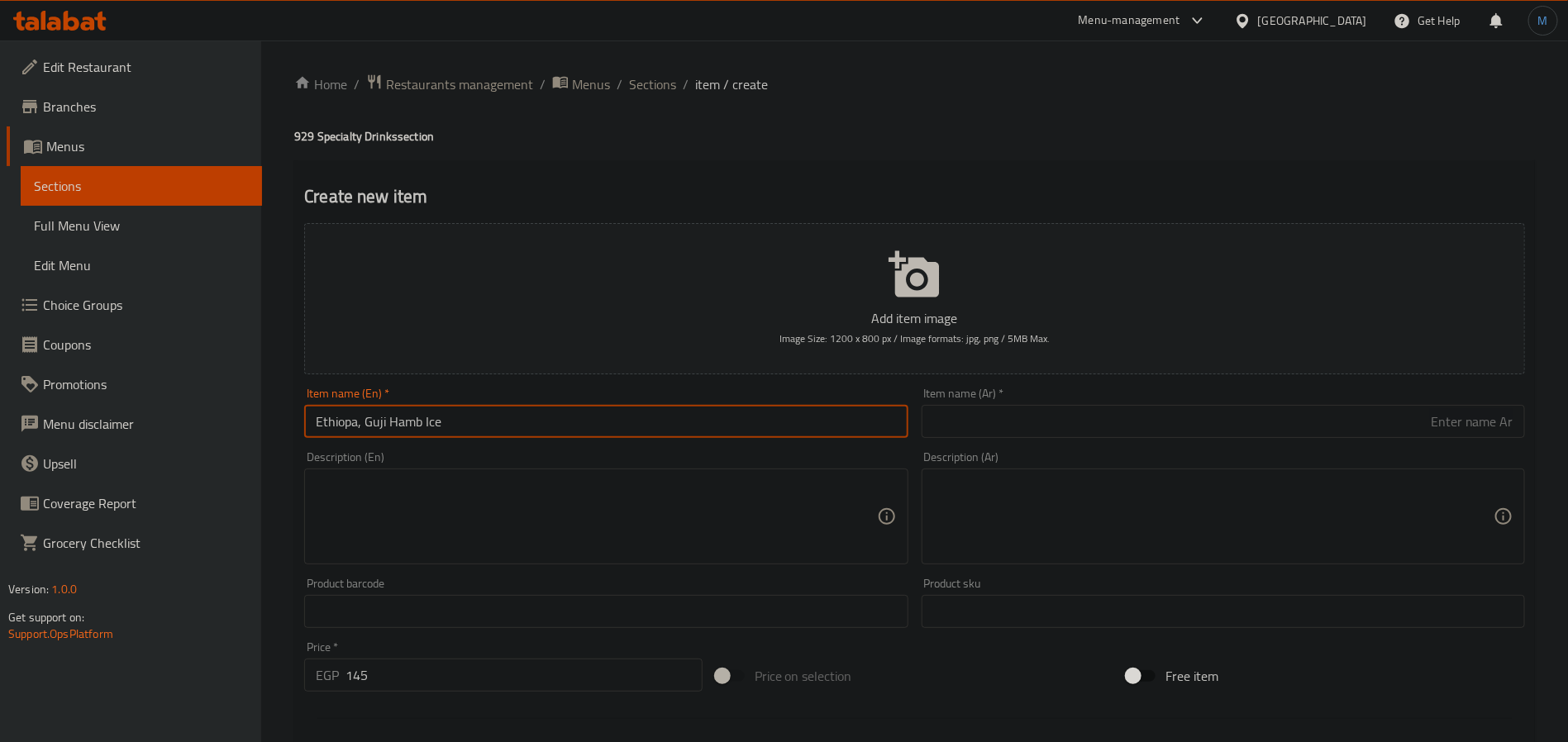
click at [695, 435] on input "Ethiopa, Guji Hamb Ice" at bounding box center [606, 422] width 604 height 33
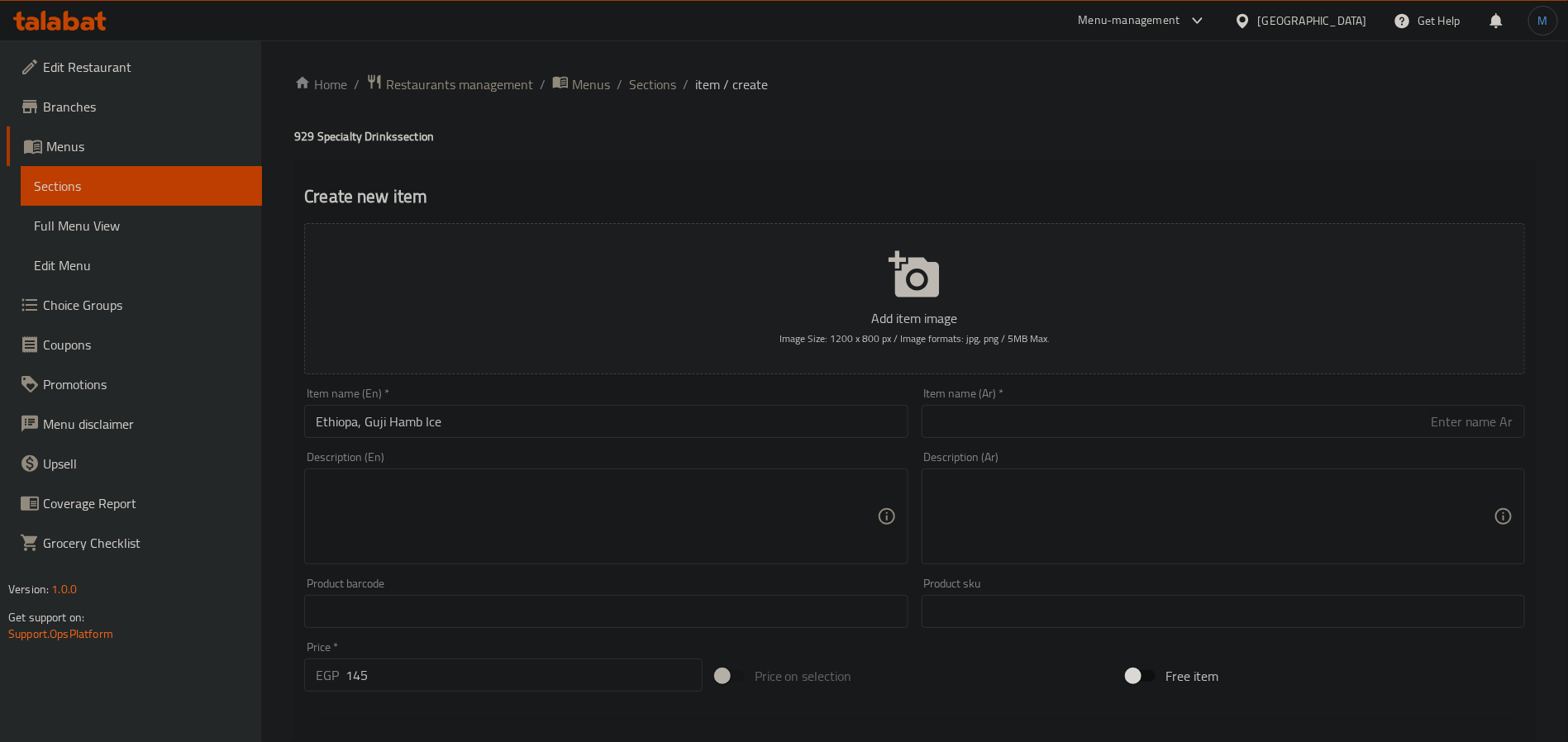
click at [1097, 409] on input "text" at bounding box center [1223, 422] width 604 height 33
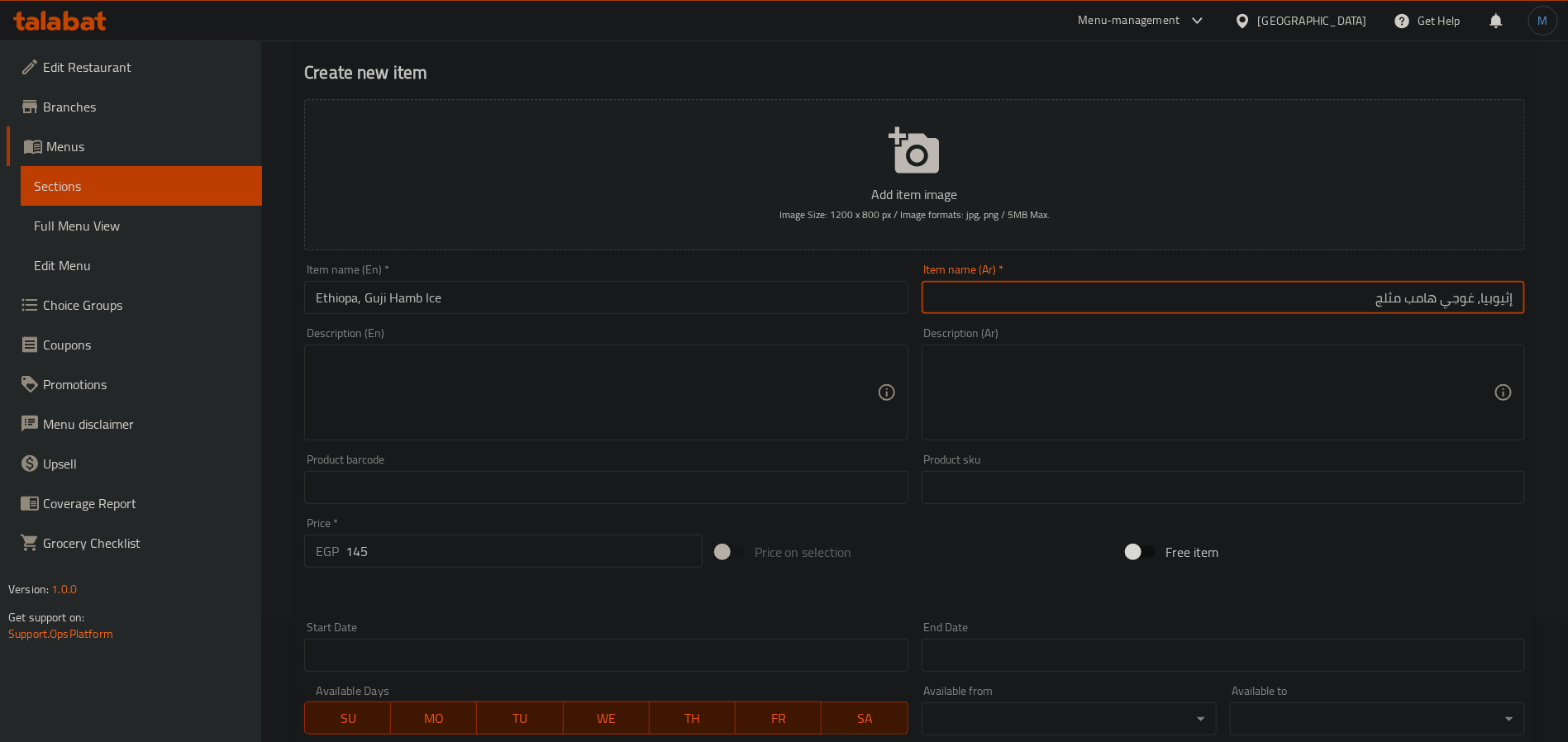
scroll to position [424, 0]
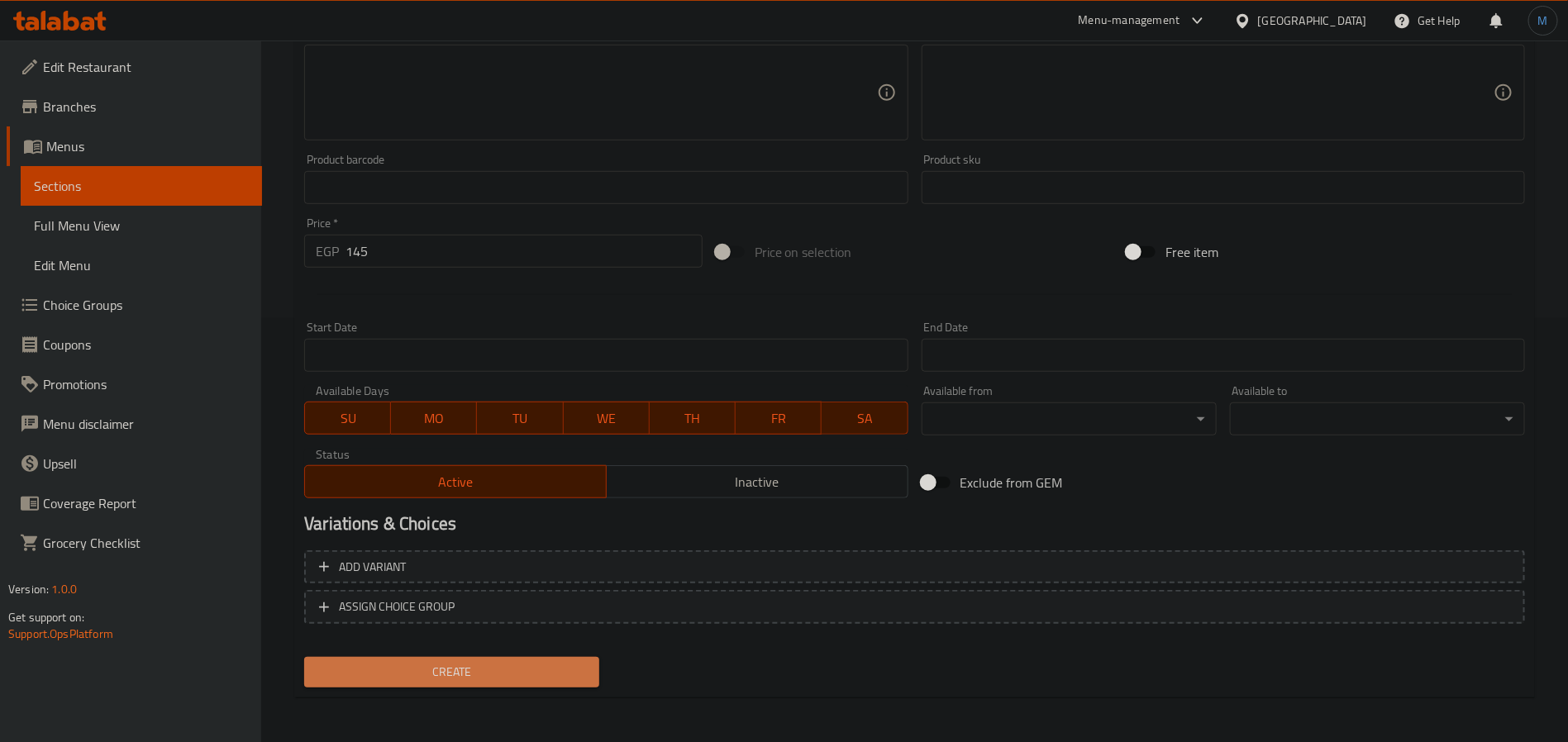
click at [451, 670] on span "Create" at bounding box center [451, 672] width 268 height 20
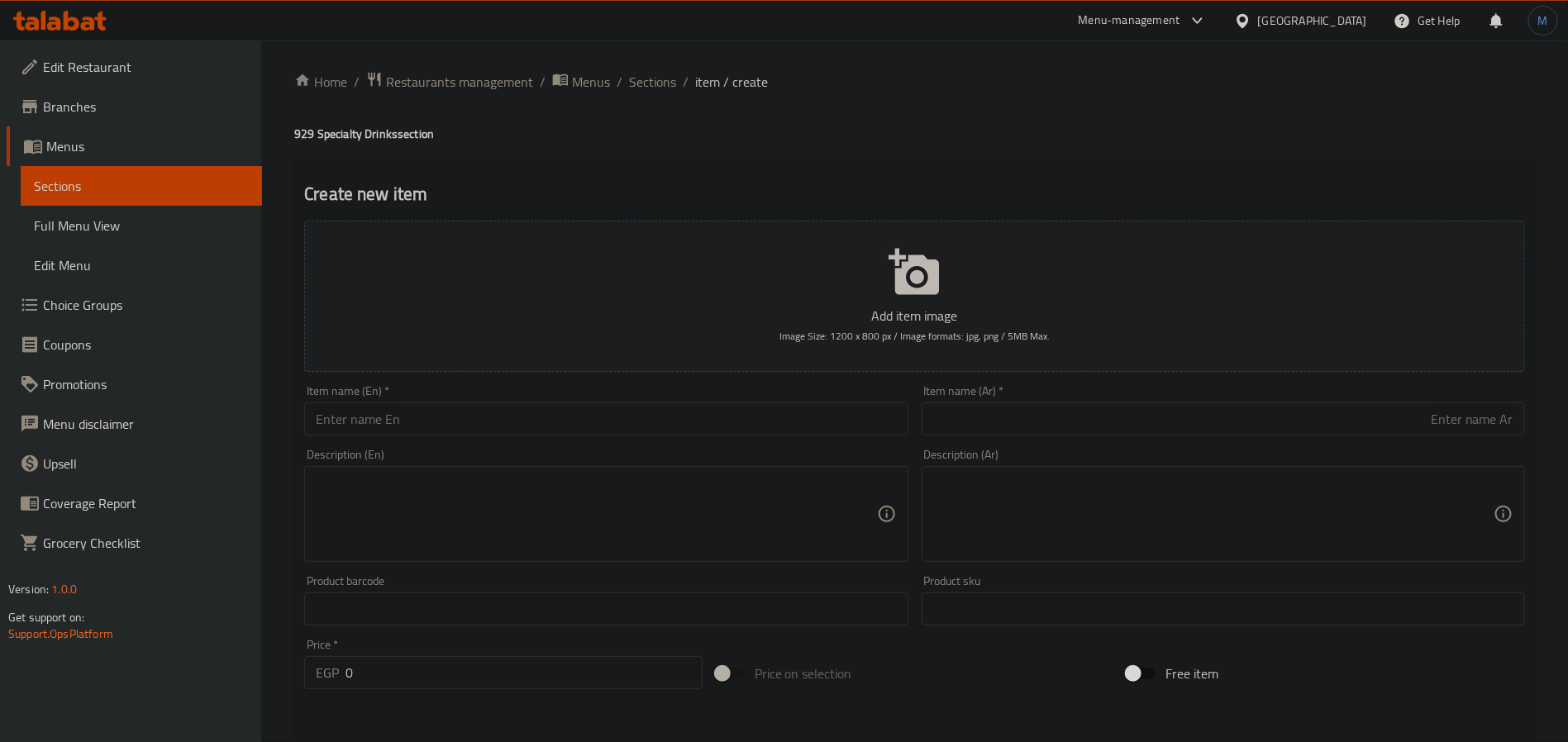
scroll to position [0, 0]
click at [623, 80] on ol "Home / Restaurants management / Menus / Sections / item / create" at bounding box center [915, 85] width 1240 height 21
click at [660, 88] on span "Sections" at bounding box center [652, 85] width 47 height 19
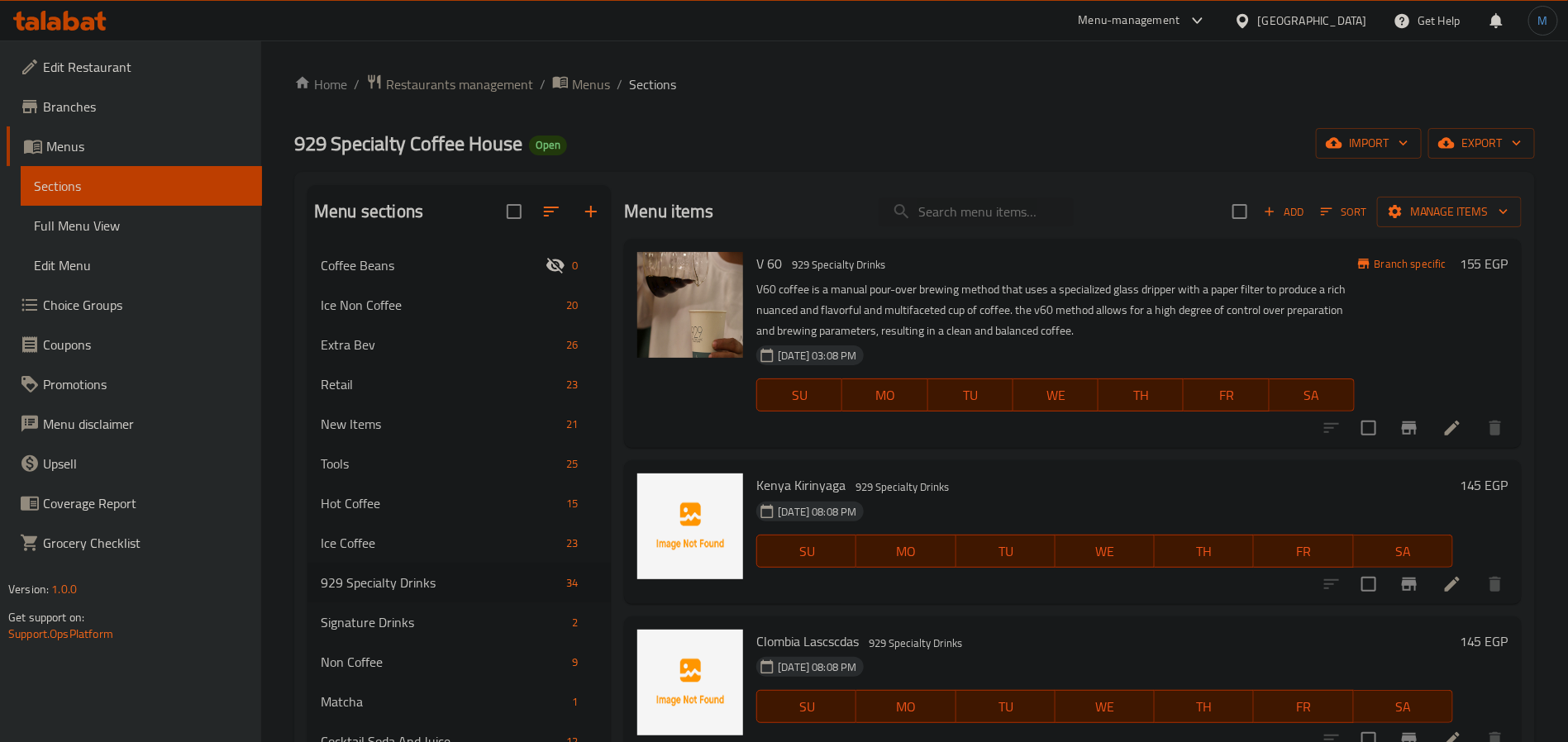
click at [1044, 368] on div "16-10-2024 03:08 PM SU MO TU WE TH FR SA" at bounding box center [1055, 384] width 610 height 89
click at [1265, 209] on span "Add" at bounding box center [1283, 212] width 45 height 19
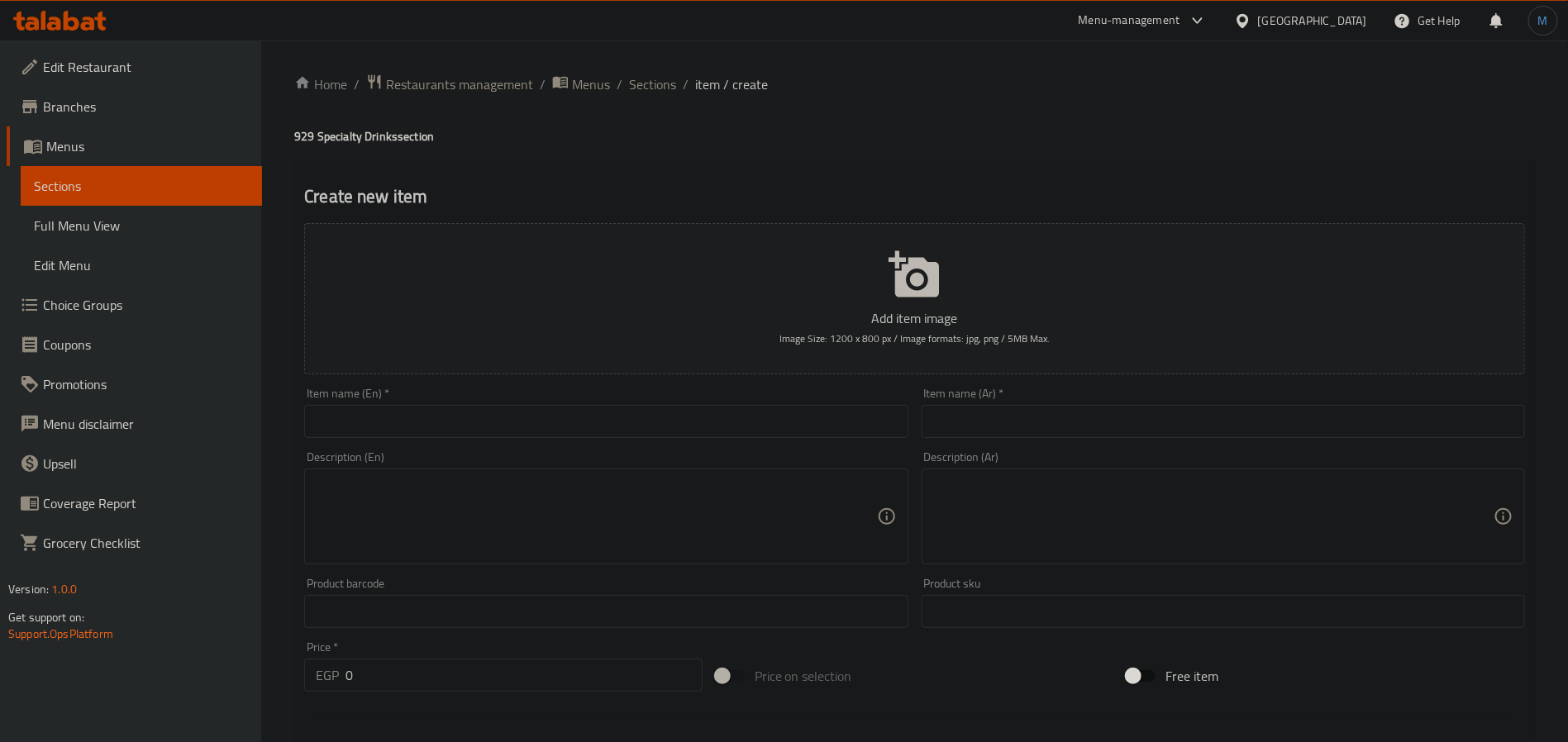
click at [537, 440] on div "Item name (En)   * Item name (En) *" at bounding box center [606, 412] width 616 height 63
click at [533, 435] on input "text" at bounding box center [606, 422] width 604 height 33
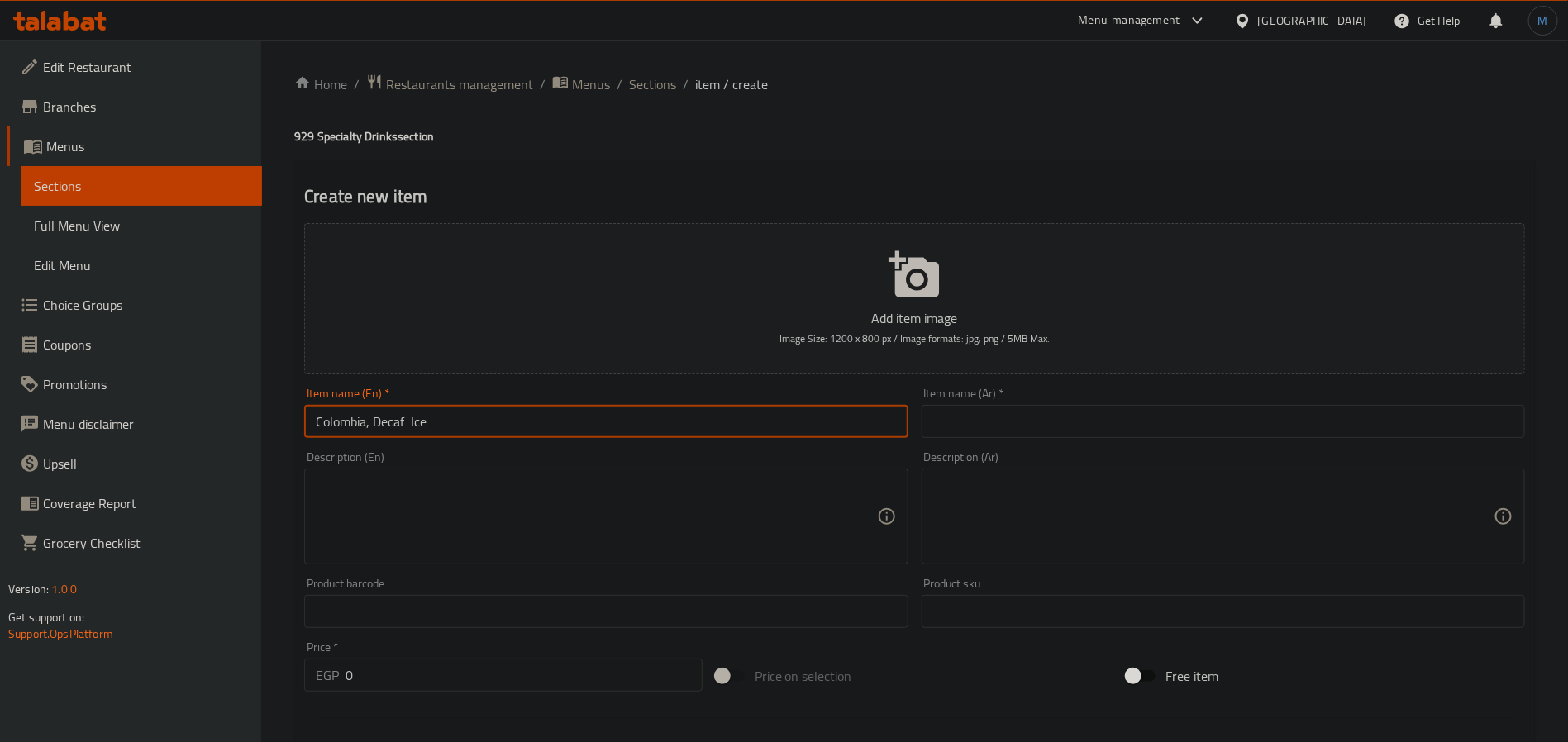
click at [409, 424] on input "Colombia, Decaf Ice" at bounding box center [606, 422] width 604 height 33
click at [610, 427] on input "Colombia, Decaf Ice" at bounding box center [606, 422] width 604 height 33
type input "Colombia, Decaf Ice"
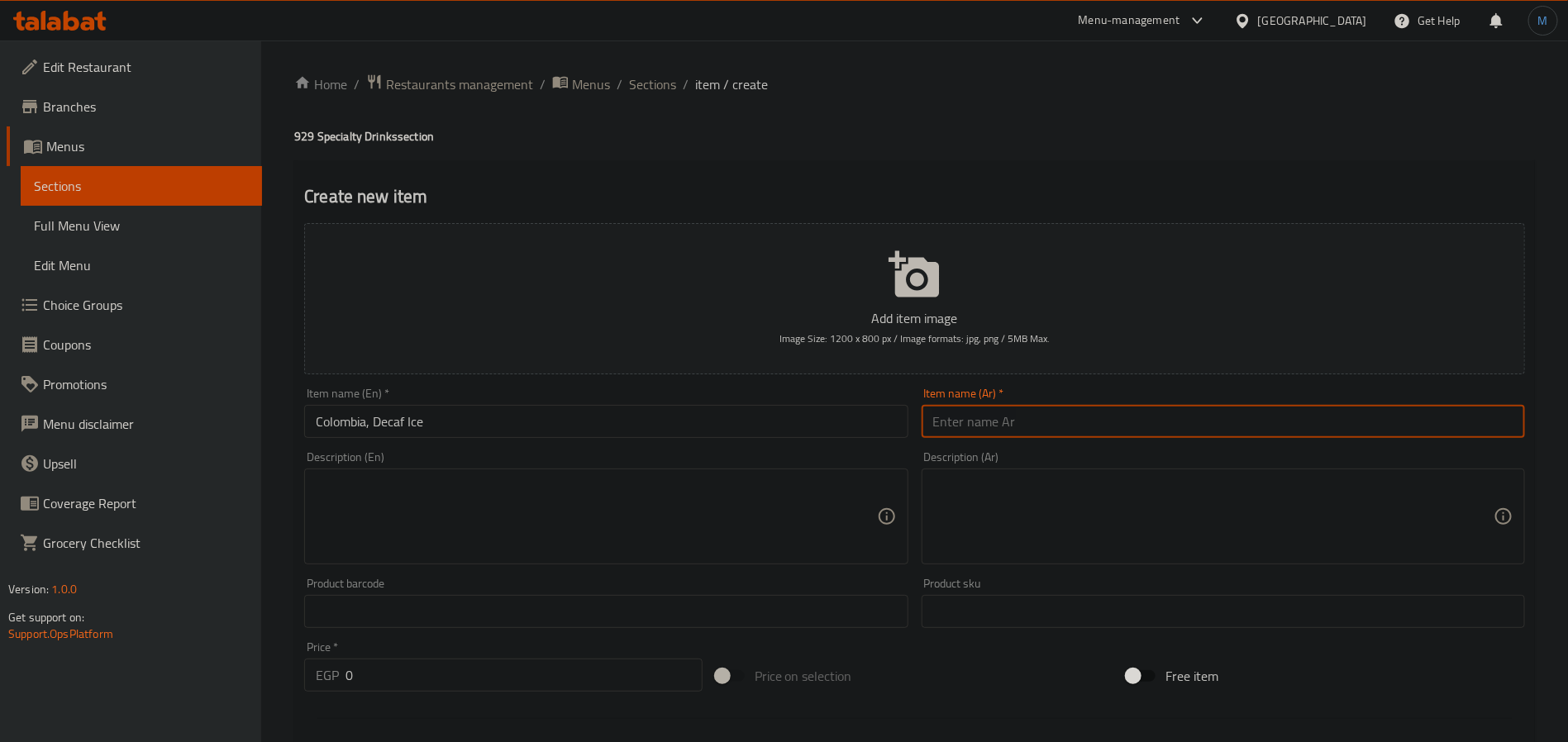
click at [1039, 416] on input "text" at bounding box center [1223, 422] width 604 height 33
paste input "[GEOGRAPHIC_DATA]"
type input "كولومبيا ديكاف مثلج"
click at [388, 689] on input "0" at bounding box center [523, 675] width 357 height 33
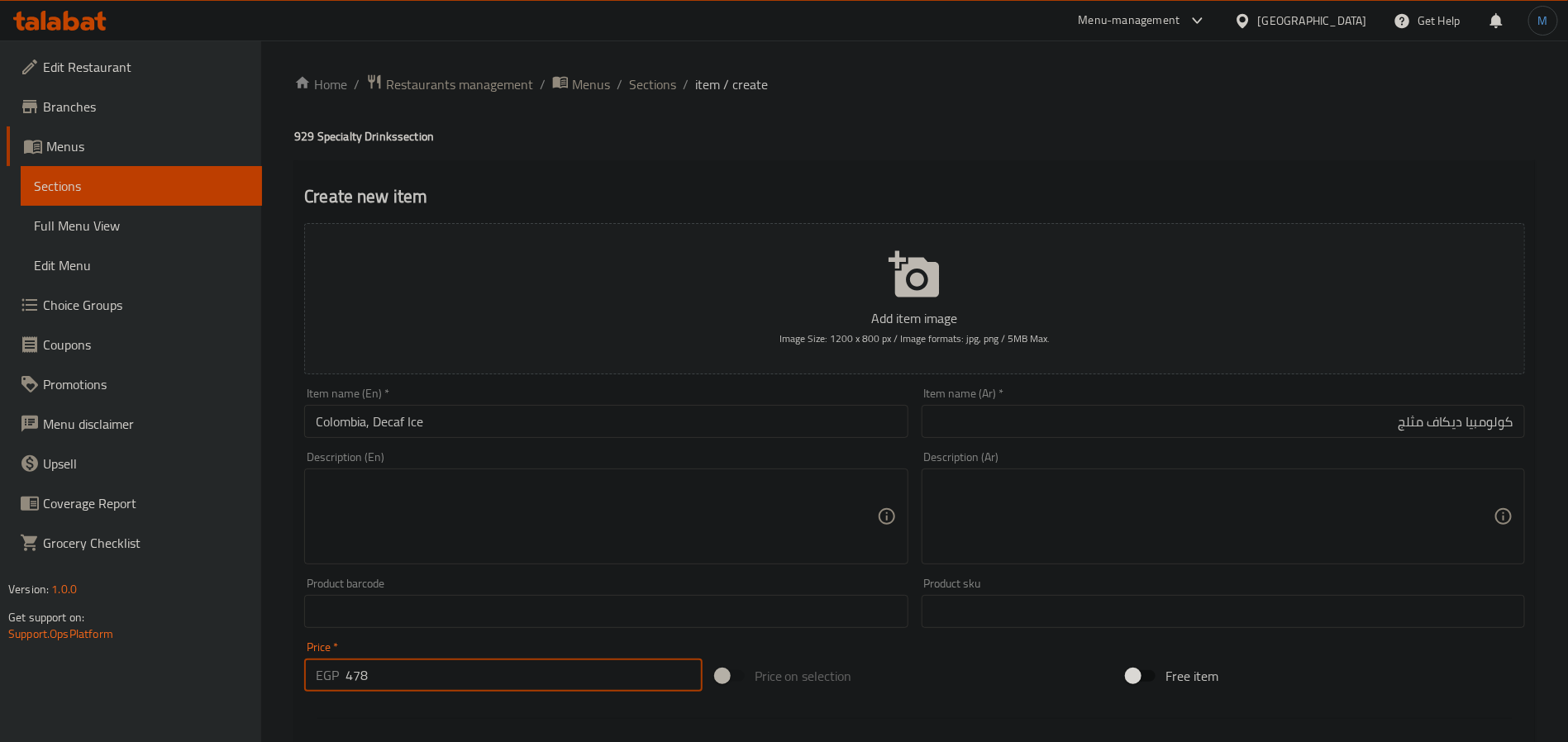
type input "478"
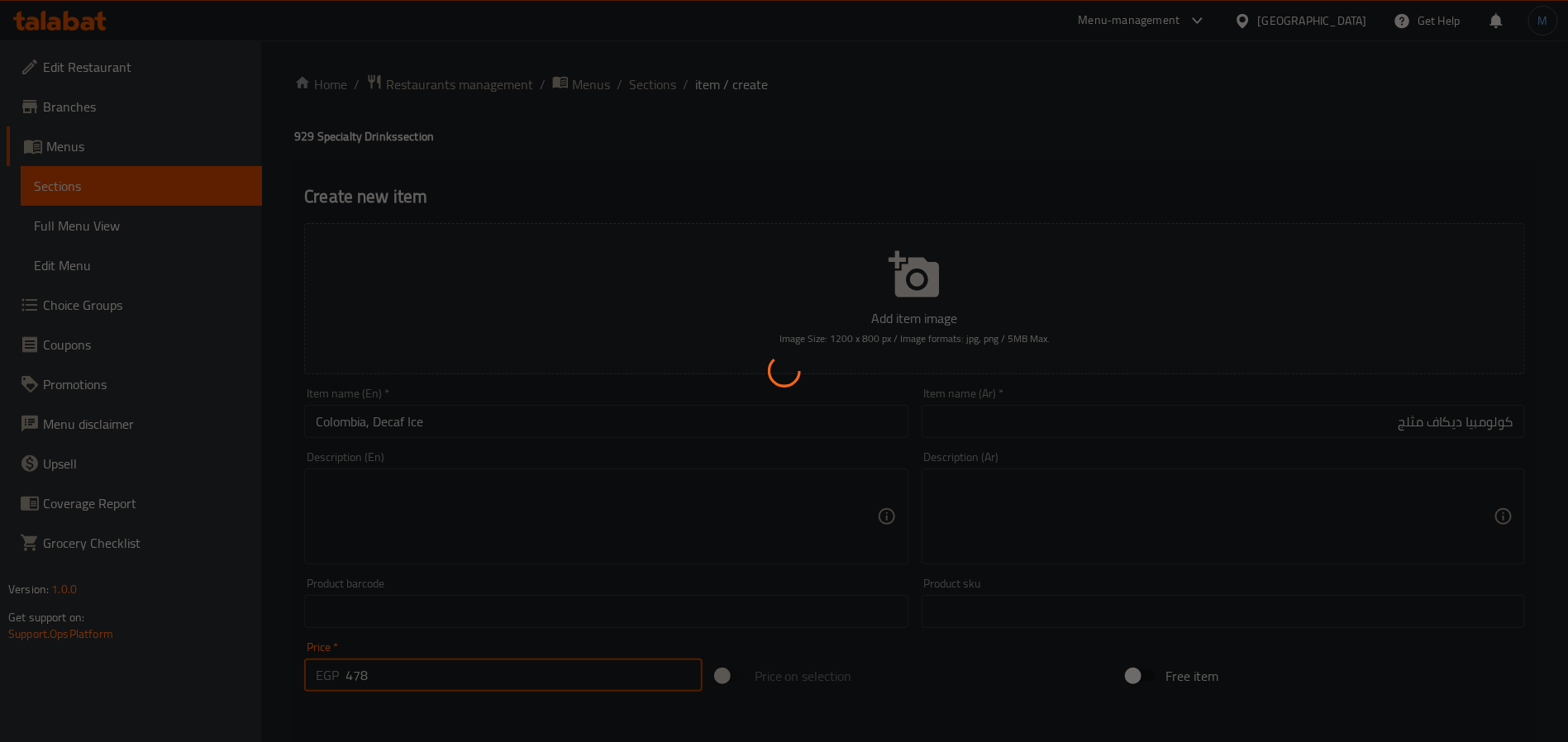
type input "0"
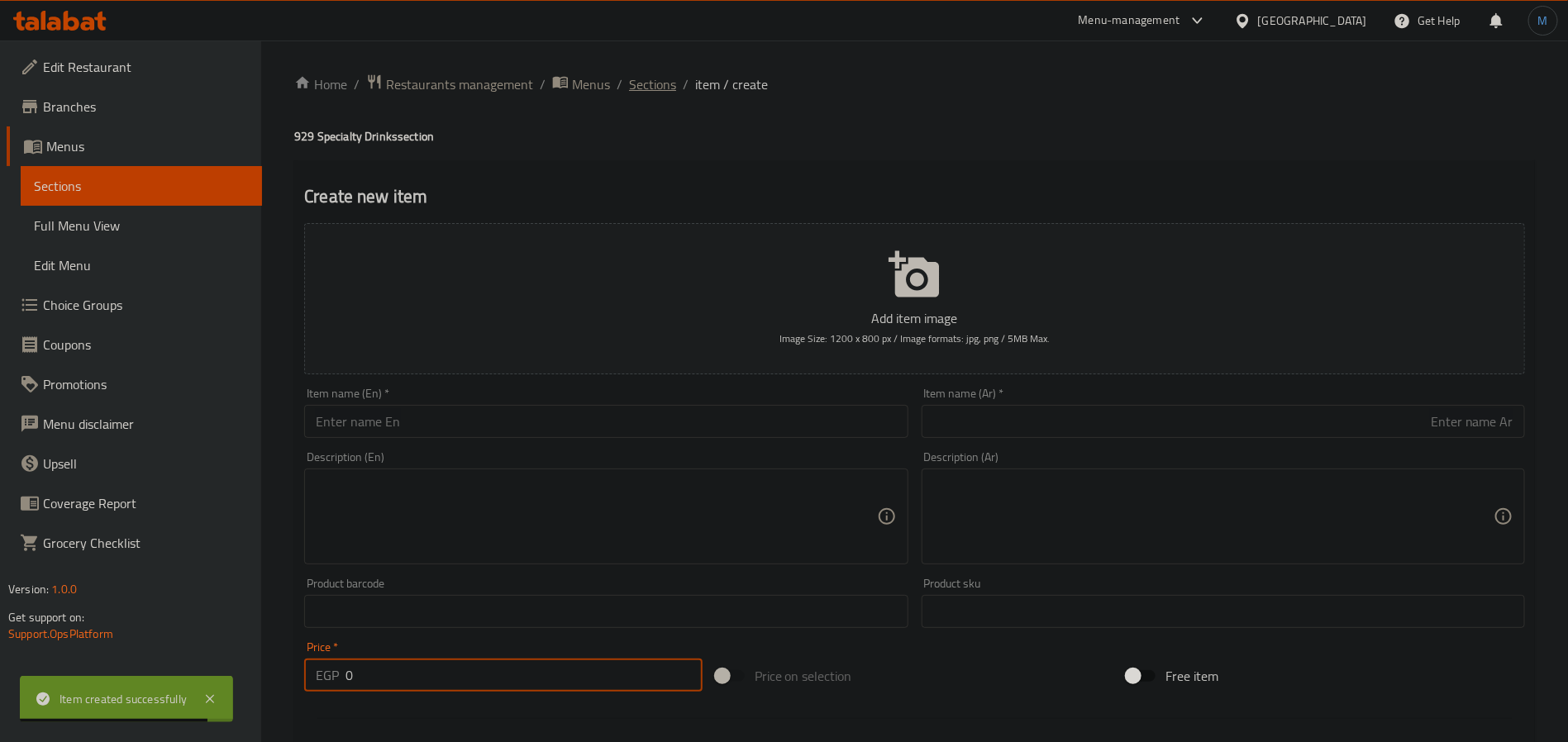
click at [643, 86] on span "Sections" at bounding box center [652, 85] width 47 height 19
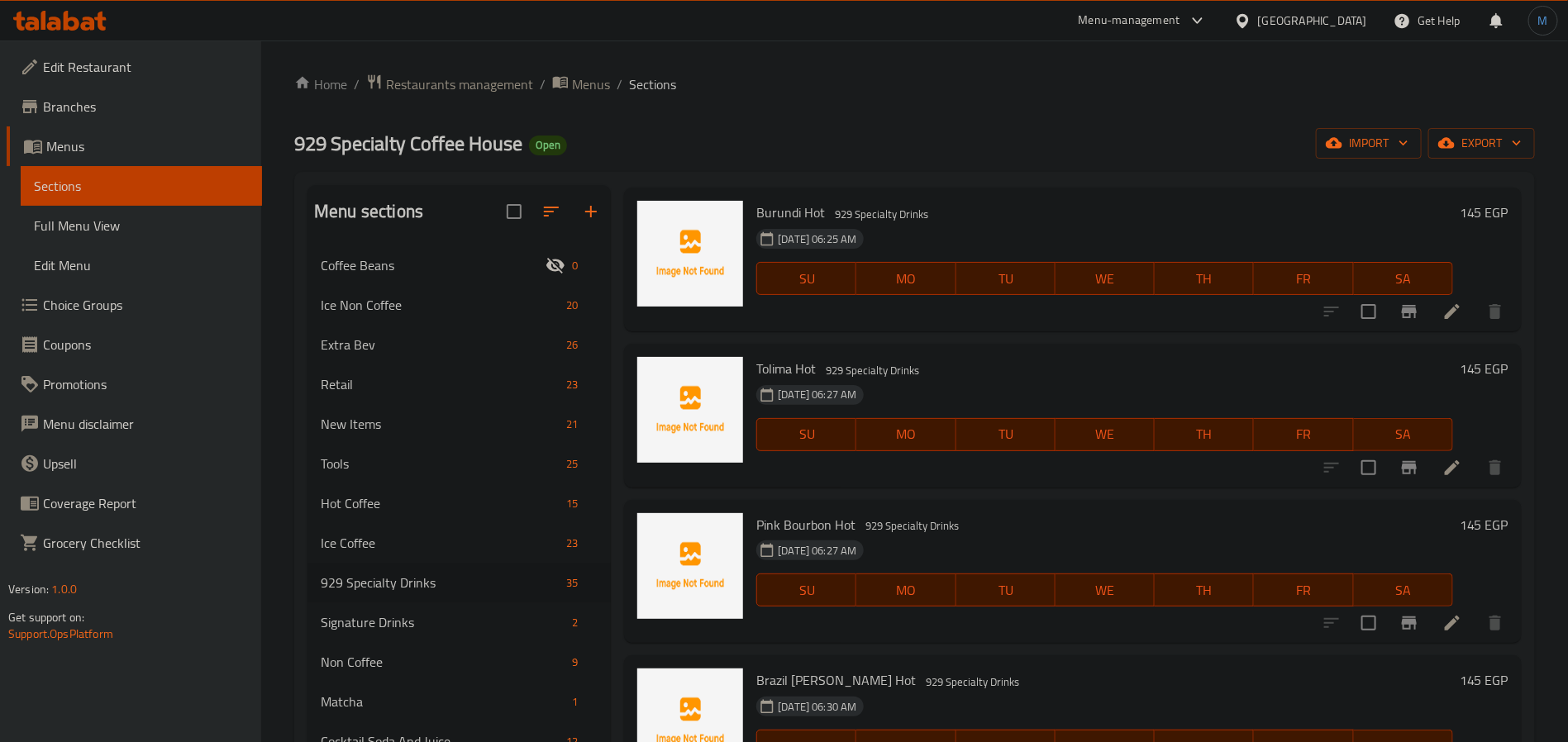
drag, startPoint x: 860, startPoint y: 194, endPoint x: 875, endPoint y: 203, distance: 17.5
click at [860, 194] on div "Burundi Hot 929 Specialty Drinks 12-10-2025 06:25 AM SU MO TU WE TH FR SA" at bounding box center [1104, 260] width 710 height 130
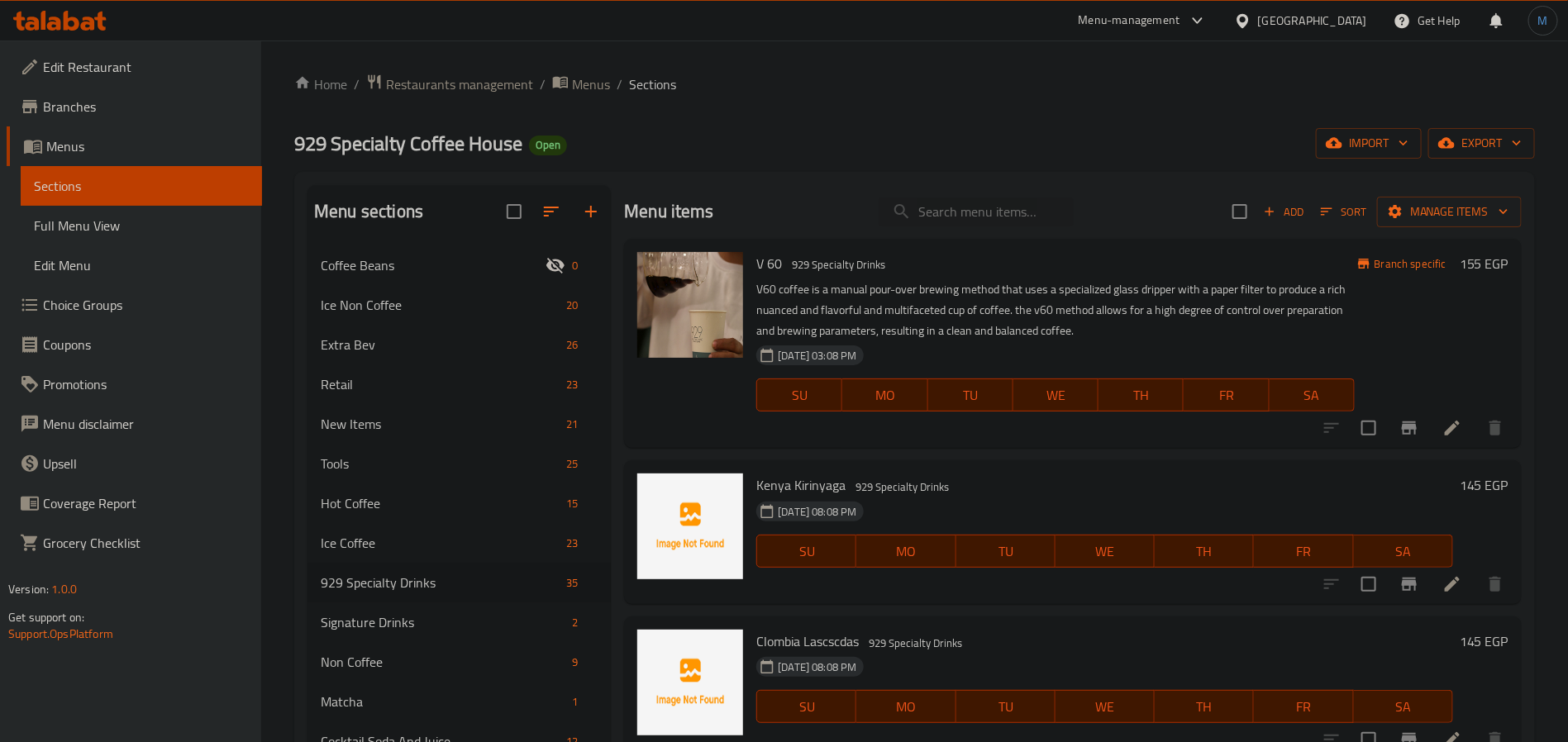
click at [964, 234] on div "Menu items Add Sort Manage items" at bounding box center [1072, 211] width 897 height 53
click at [960, 209] on input "search" at bounding box center [976, 212] width 195 height 29
paste input "PEACH"
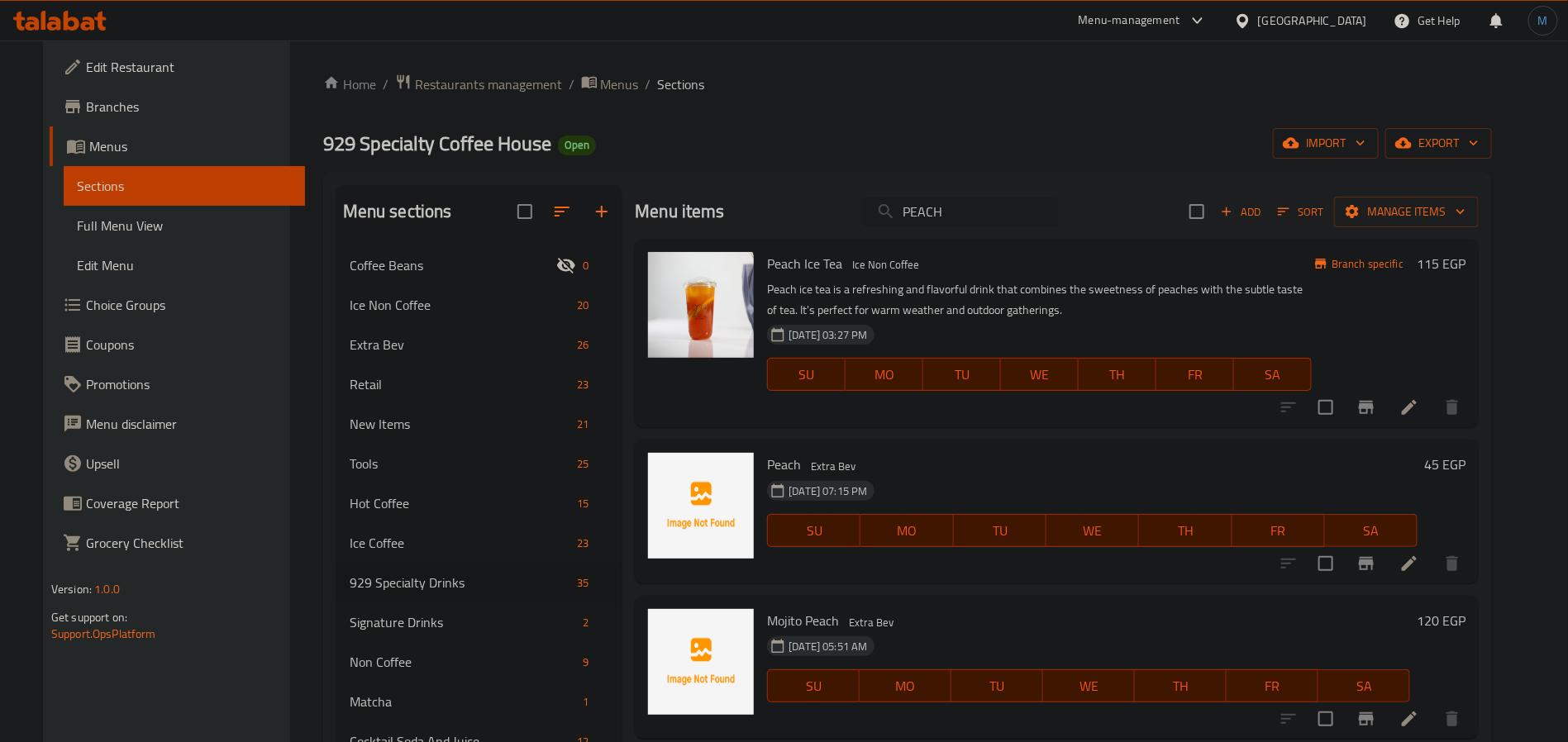
click at [915, 213] on input "PEACH" at bounding box center [959, 212] width 195 height 29
paste input "EARLGREY"
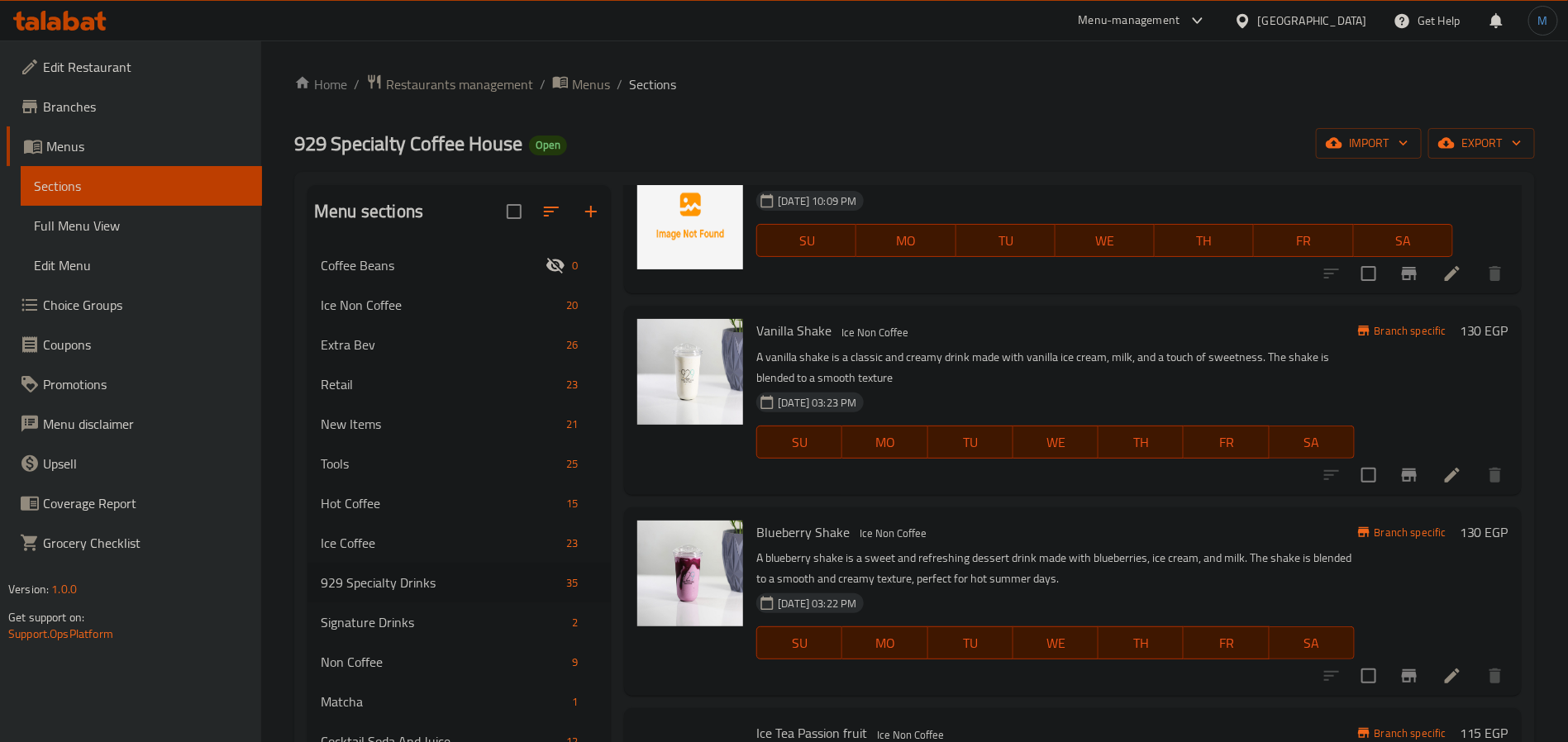
scroll to position [992, 0]
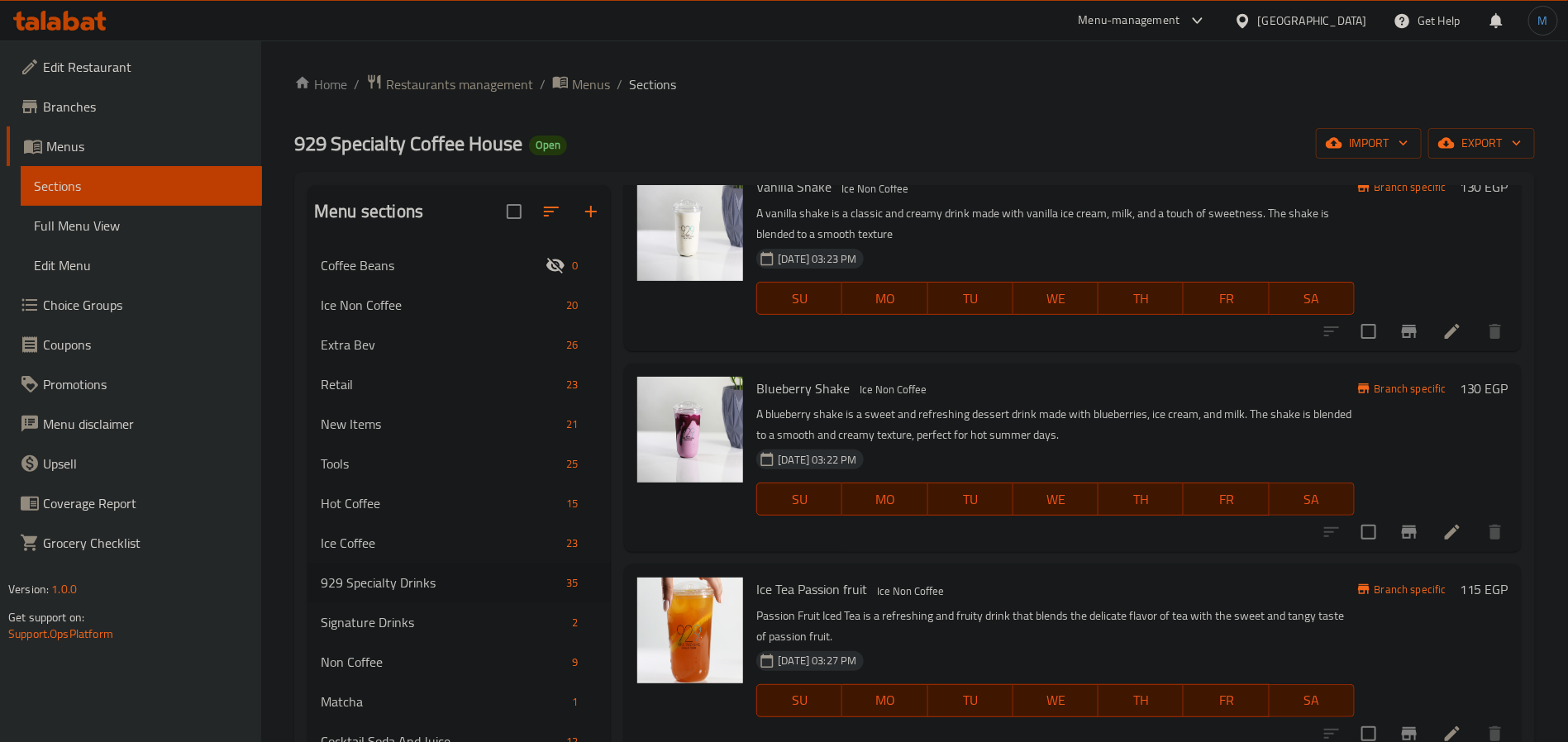
drag, startPoint x: 1038, startPoint y: 201, endPoint x: 1011, endPoint y: 290, distance: 93.0
click at [1038, 203] on p "A vanilla shake is a classic and creamy drink made with vanilla ice cream, milk…" at bounding box center [1055, 224] width 598 height 42
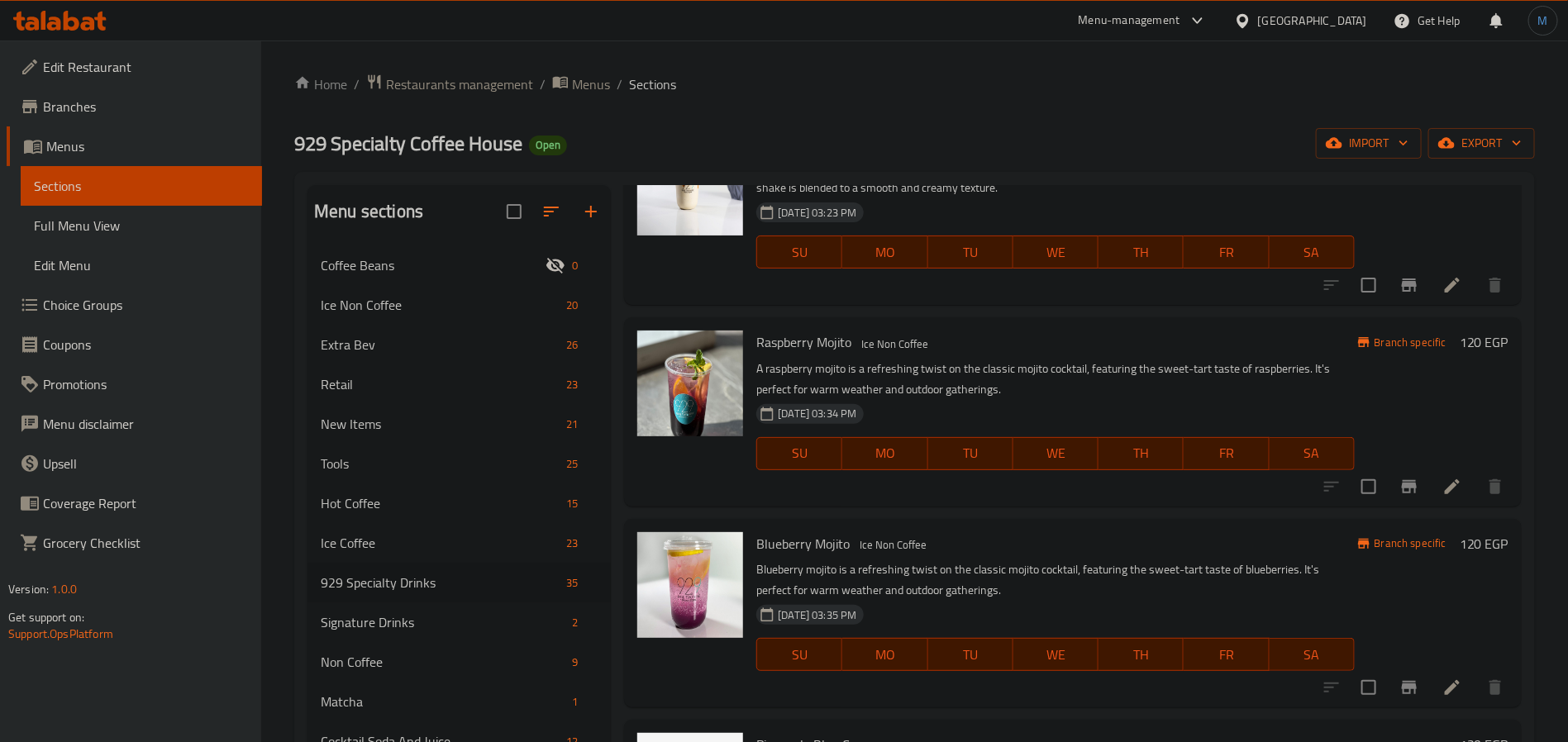
scroll to position [0, 0]
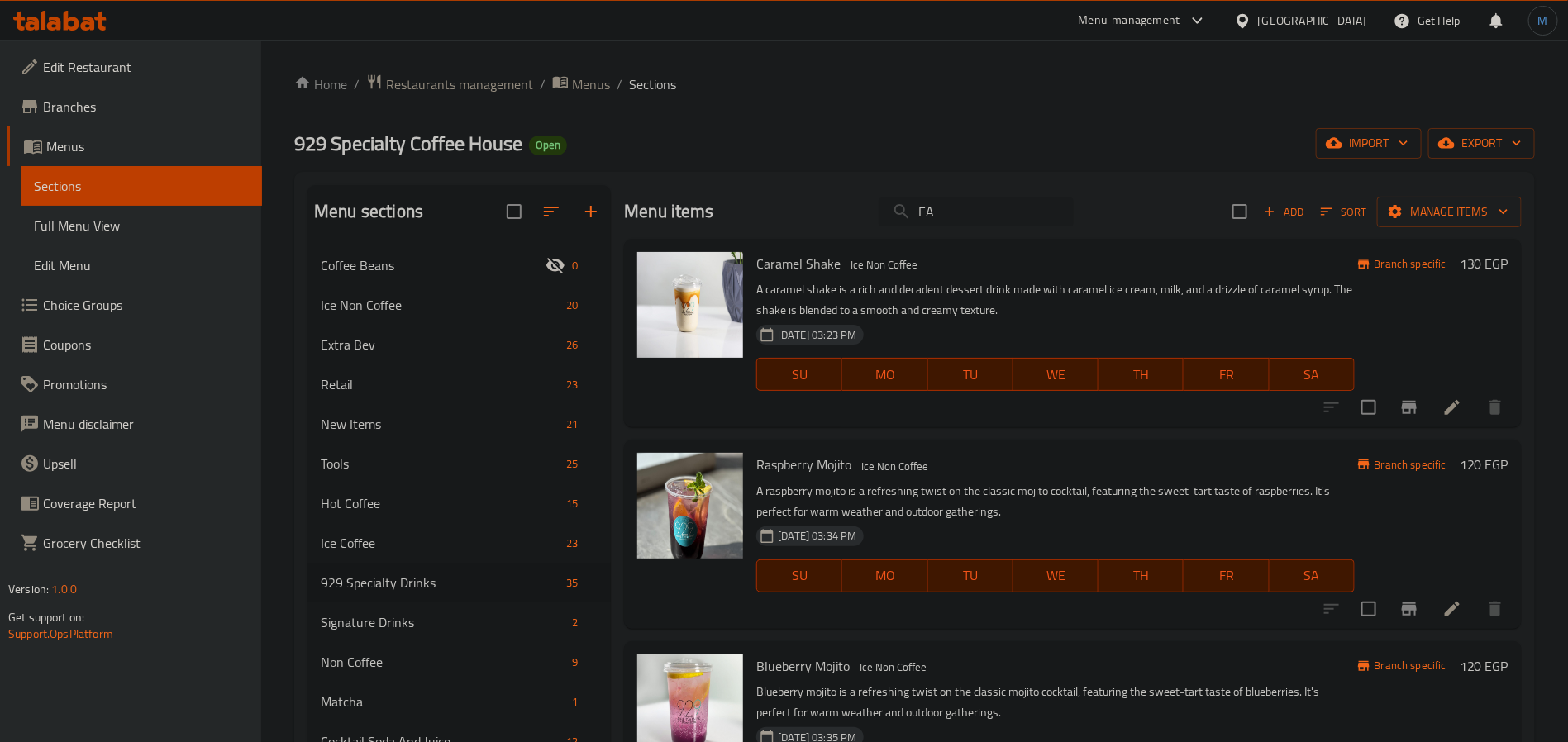
click at [994, 218] on input "EA" at bounding box center [976, 212] width 195 height 29
paste input "MANGO"
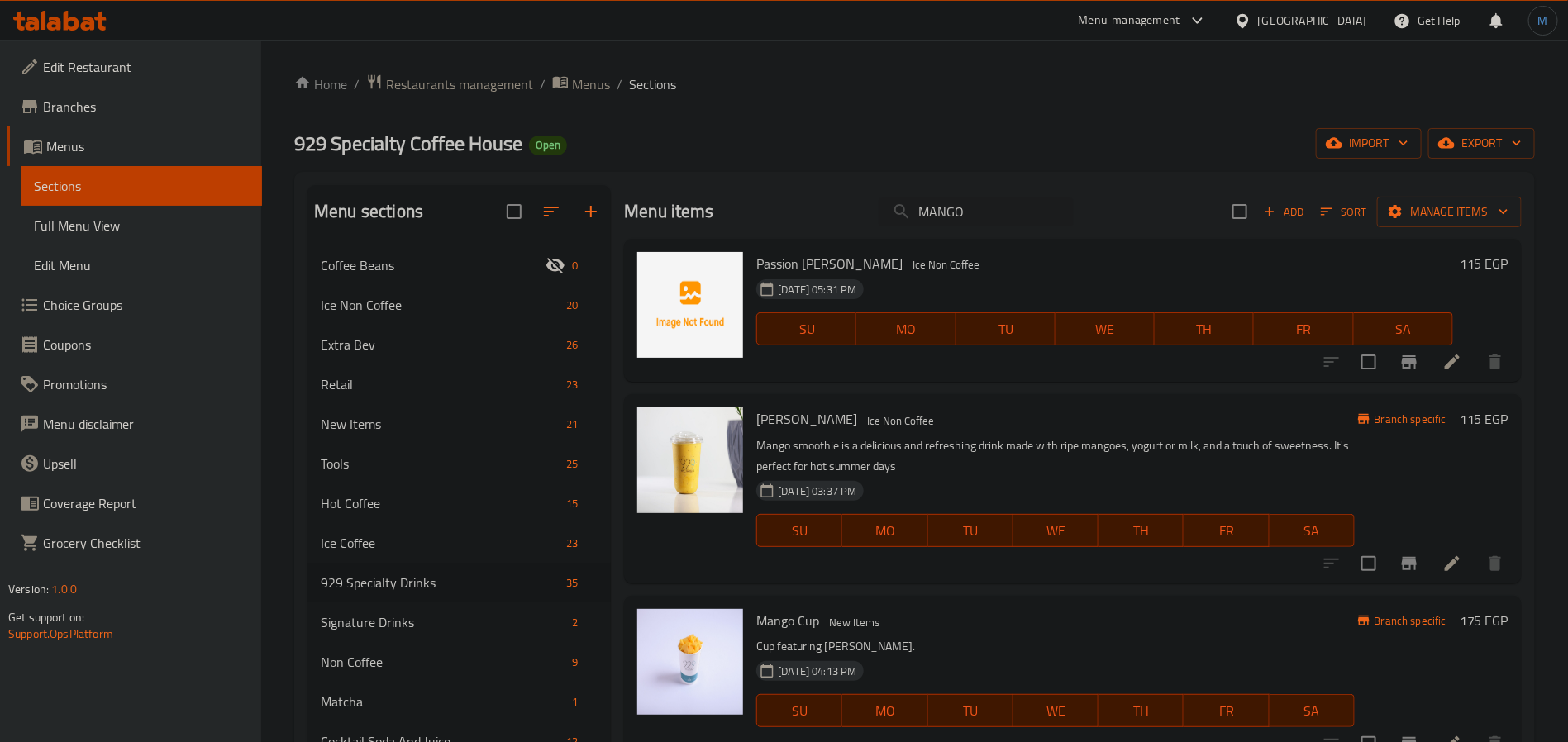
type input "MANGO"
click at [595, 224] on button "button" at bounding box center [590, 211] width 40 height 40
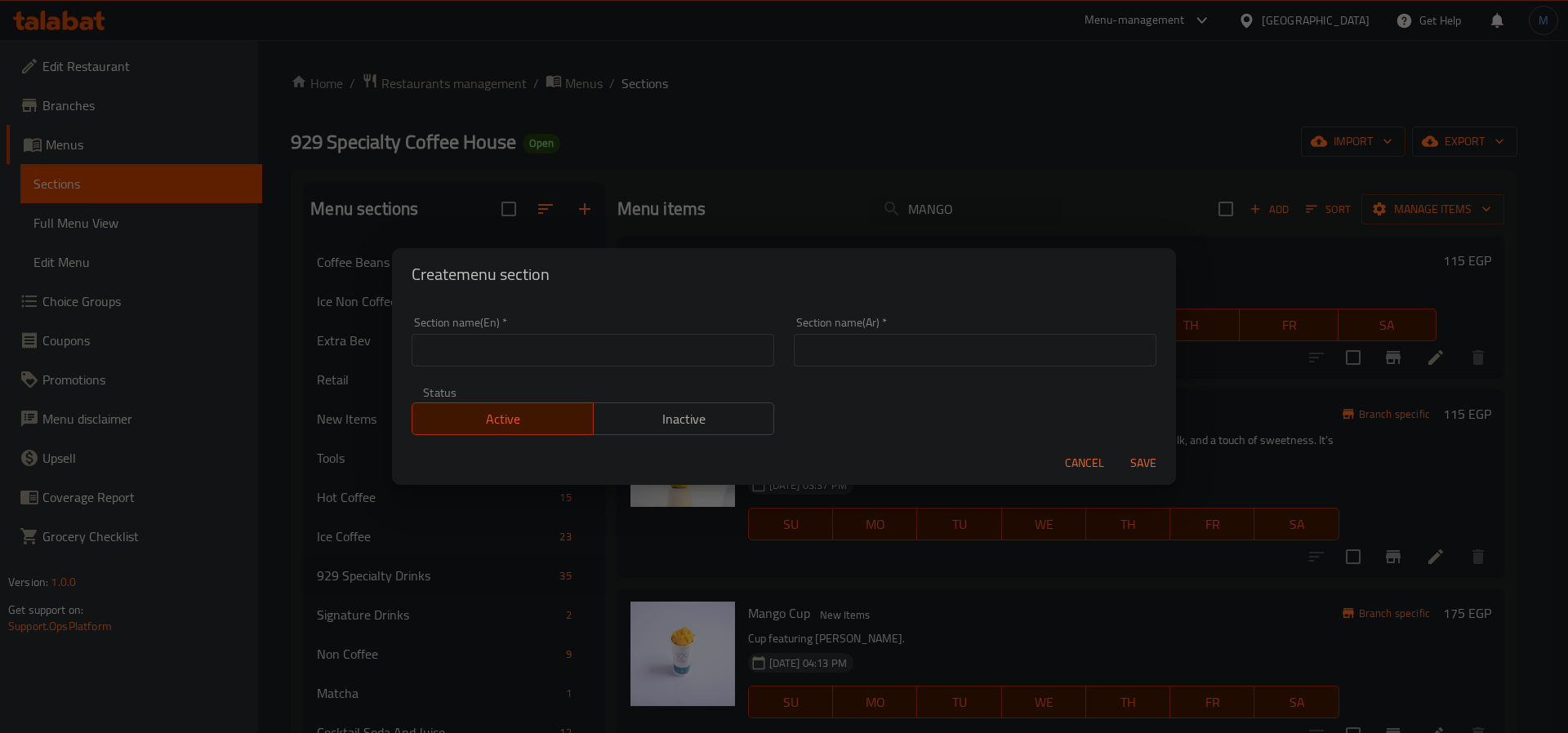
click at [669, 358] on input "text" at bounding box center [592, 351] width 362 height 33
paste input "Tea Flavour MOD"
click at [453, 353] on input "Tea Flavour Mod" at bounding box center [592, 351] width 362 height 33
type input "Tea Flavour Mod"
click at [866, 375] on div "Section name(Ar)   * Section name(Ar) *" at bounding box center [975, 342] width 382 height 69
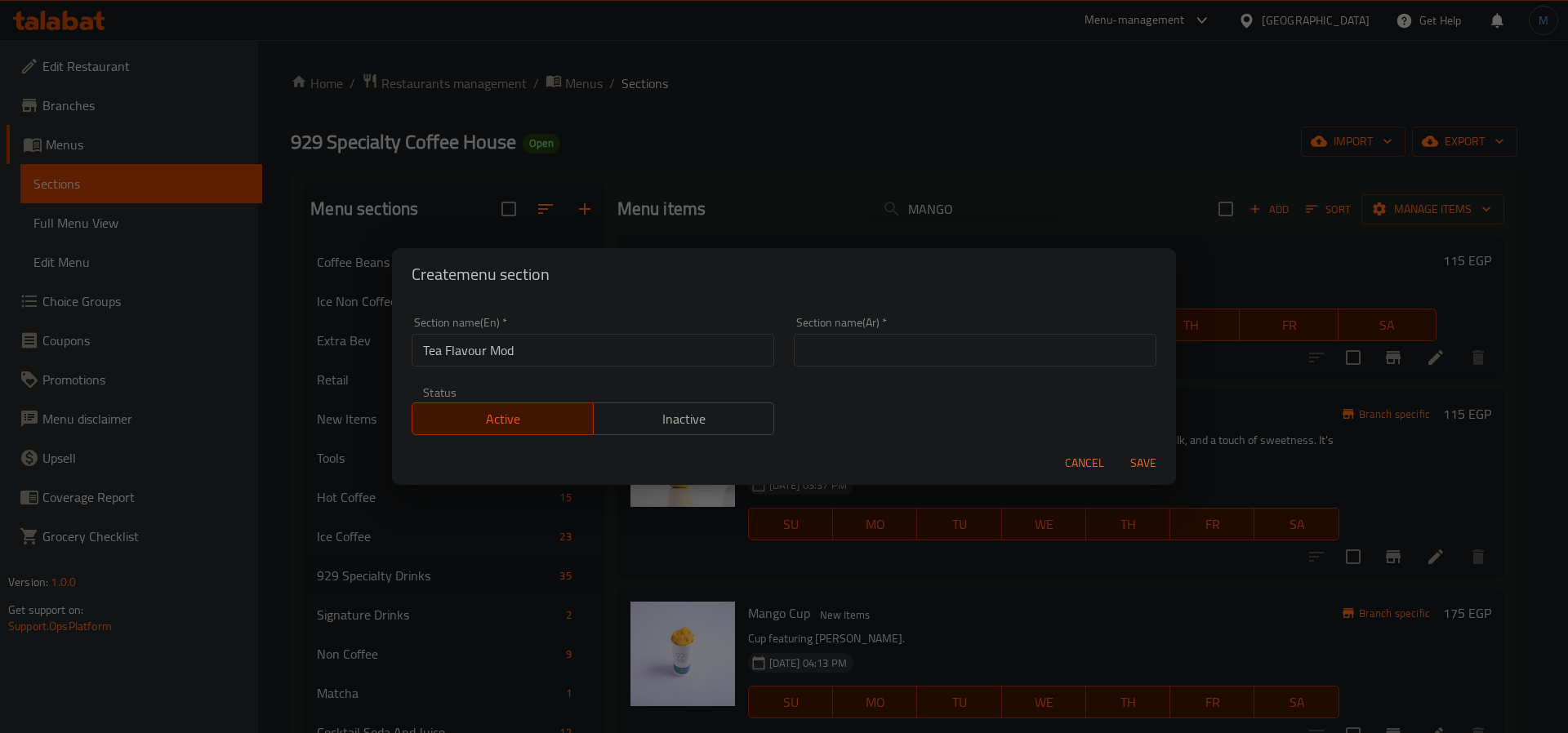
click at [866, 373] on div "Section name(Ar)   * Section name(Ar) *" at bounding box center [975, 342] width 382 height 69
click at [868, 370] on div "Section name(Ar)   * Section name(Ar) *" at bounding box center [975, 342] width 382 height 69
click at [676, 352] on input "Tea Flavour Mod" at bounding box center [592, 351] width 362 height 33
click at [912, 330] on div "Section name(Ar)   * Section name(Ar) *" at bounding box center [974, 342] width 362 height 50
click at [919, 336] on input "text" at bounding box center [974, 351] width 362 height 33
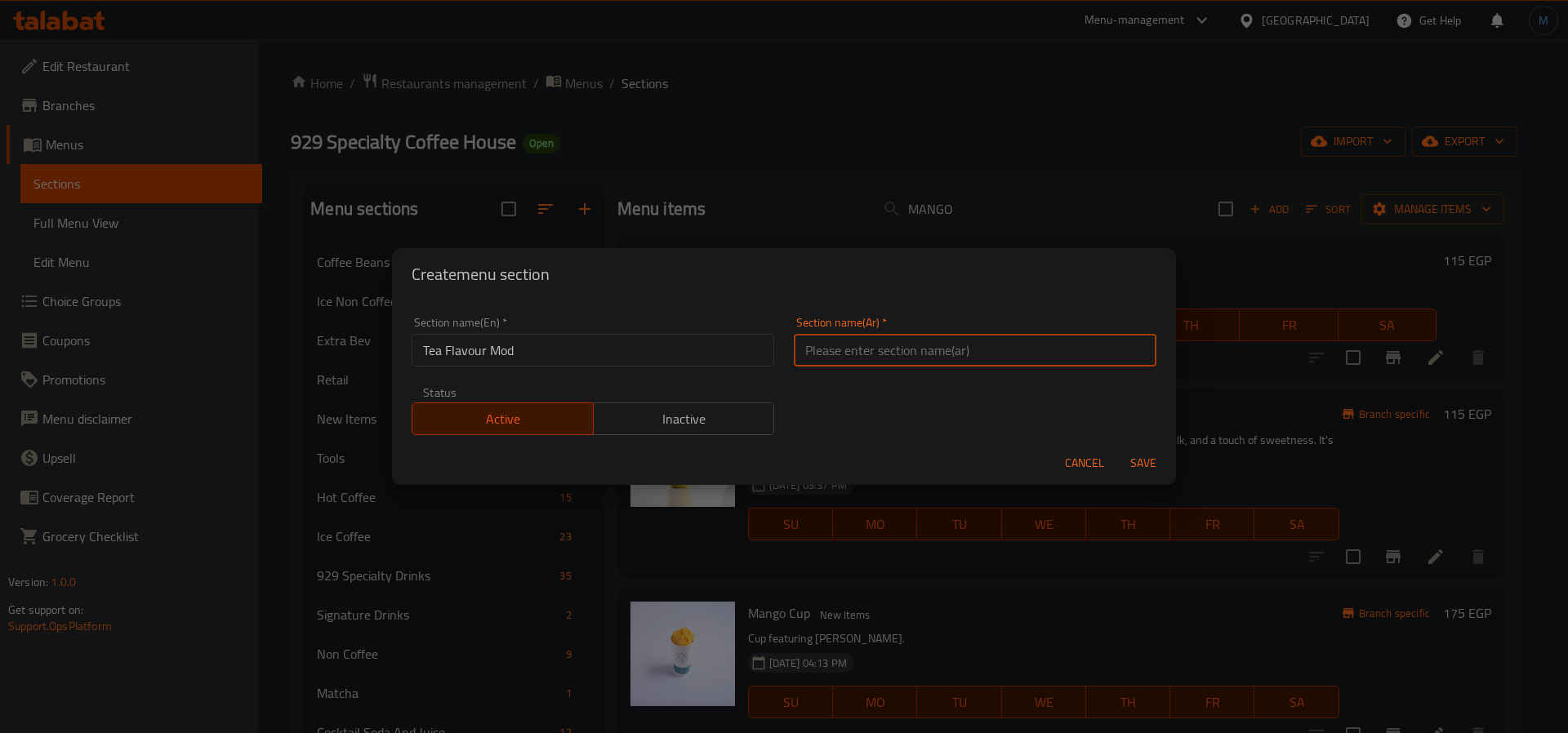
paste input "نكهة الشاي المعدلة"
type input "نكهة الشاي مود"
click at [1117, 449] on button "Save" at bounding box center [1143, 463] width 52 height 30
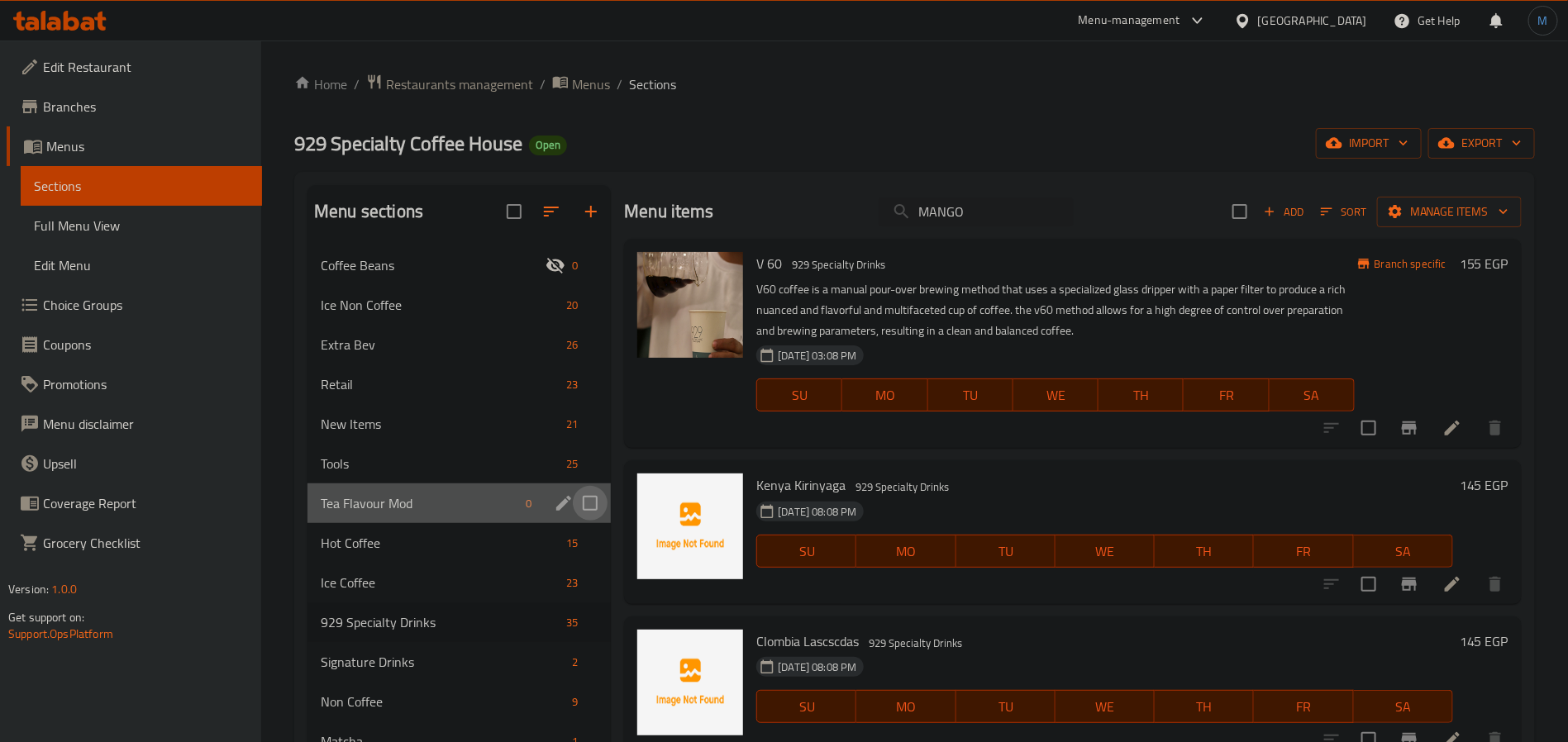
click at [604, 507] on input "Menu sections" at bounding box center [590, 504] width 35 height 35
checkbox input "true"
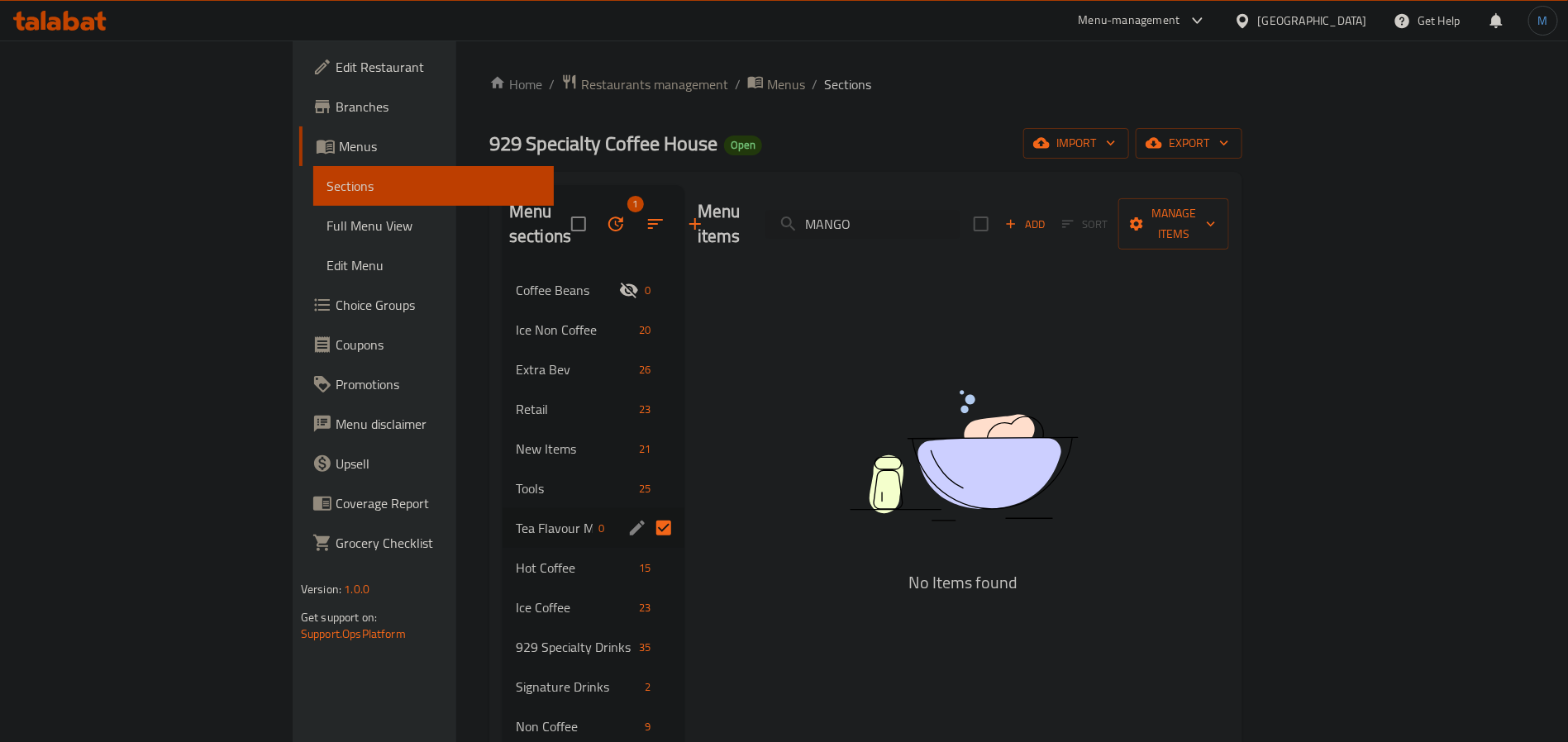
click at [524, 233] on div "Menu sections 1" at bounding box center [593, 224] width 182 height 79
click at [596, 229] on button "button" at bounding box center [615, 224] width 40 height 40
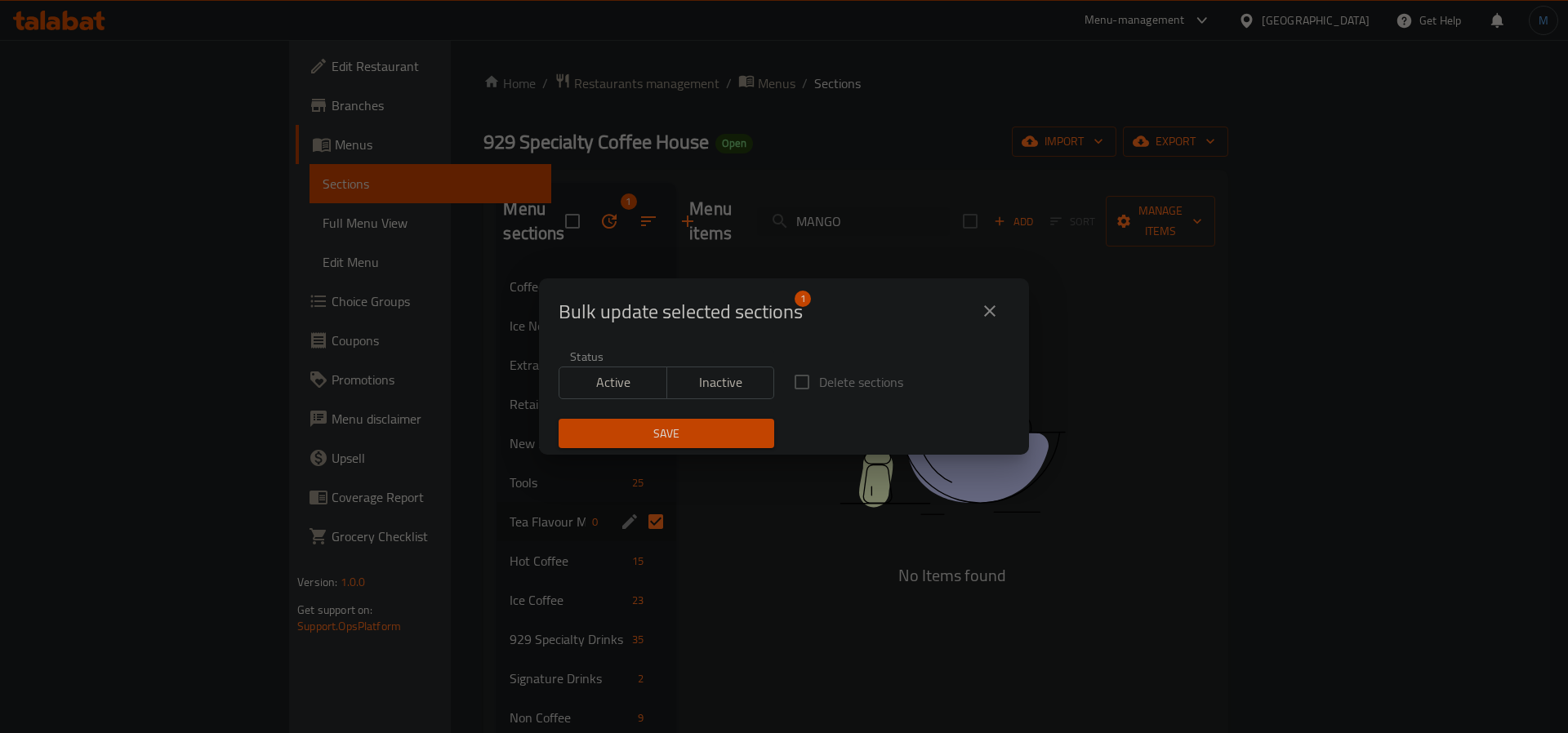
click at [723, 398] on button "Inactive" at bounding box center [721, 383] width 109 height 33
click at [711, 433] on span "Save" at bounding box center [666, 433] width 189 height 20
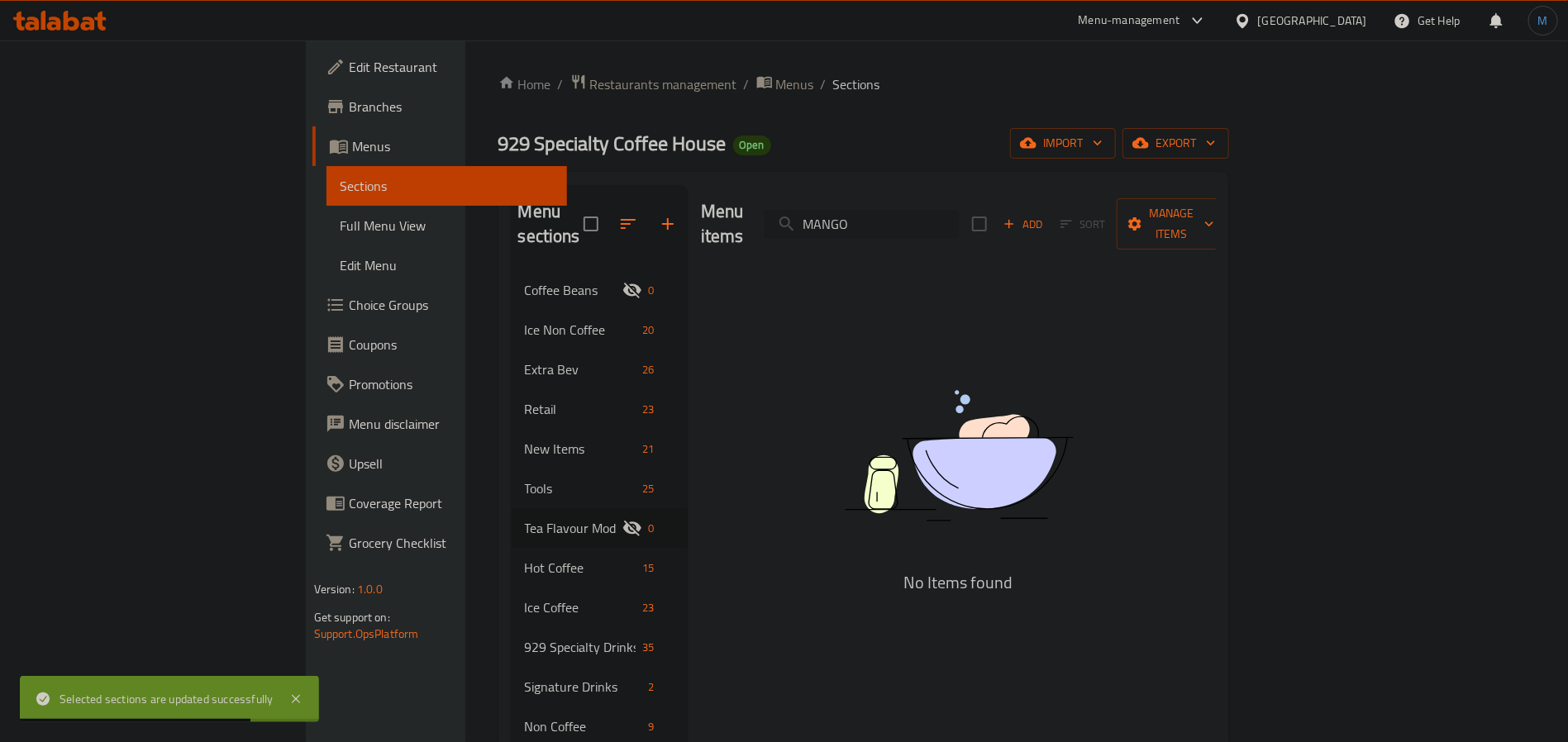
click at [958, 213] on input "MANGO" at bounding box center [860, 225] width 195 height 29
paste input "Tea"
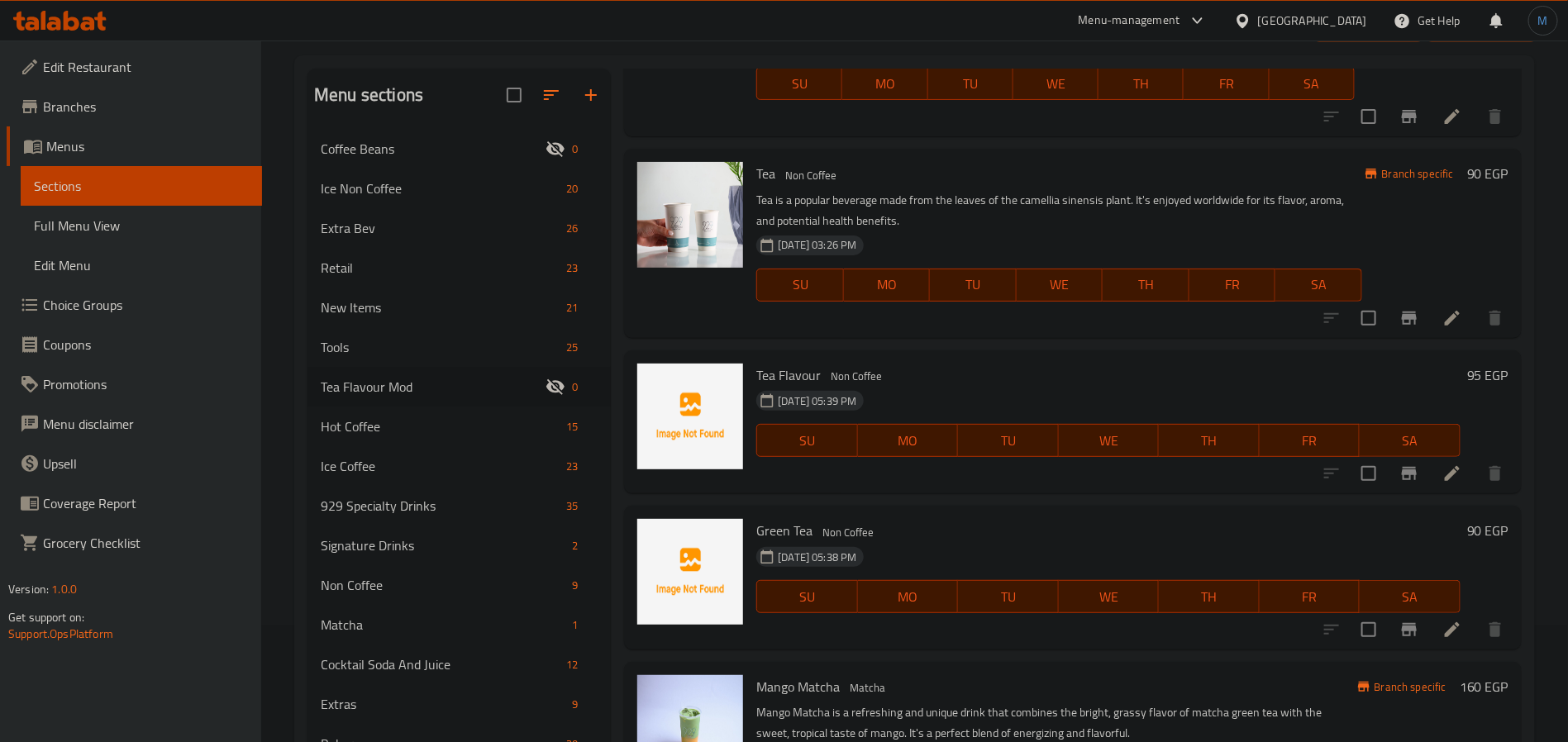
scroll to position [270, 0]
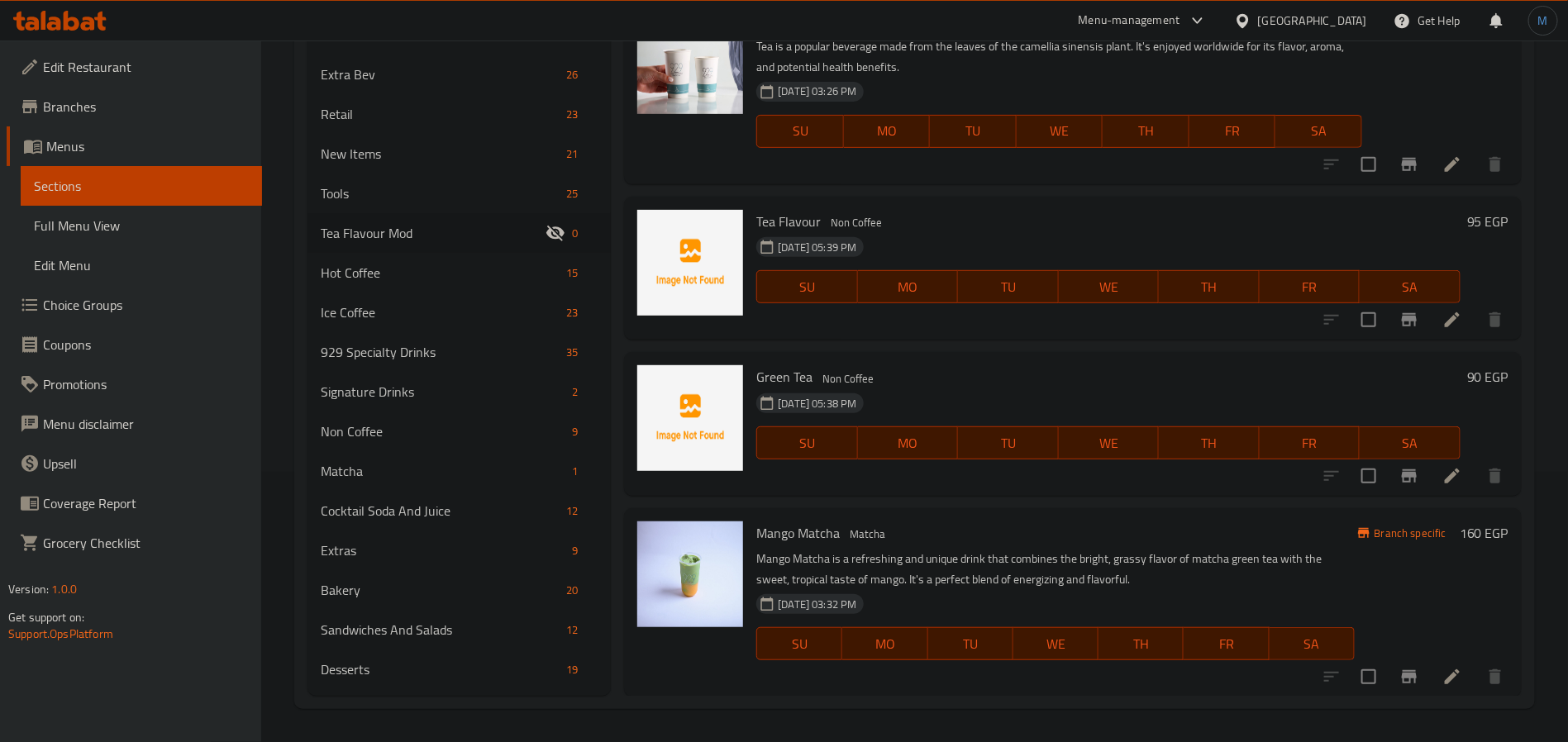
click at [999, 203] on div "Tea Flavour Non Coffee 08-10-2025 05:39 PM SU MO TU WE TH FR SA" at bounding box center [1108, 268] width 717 height 130
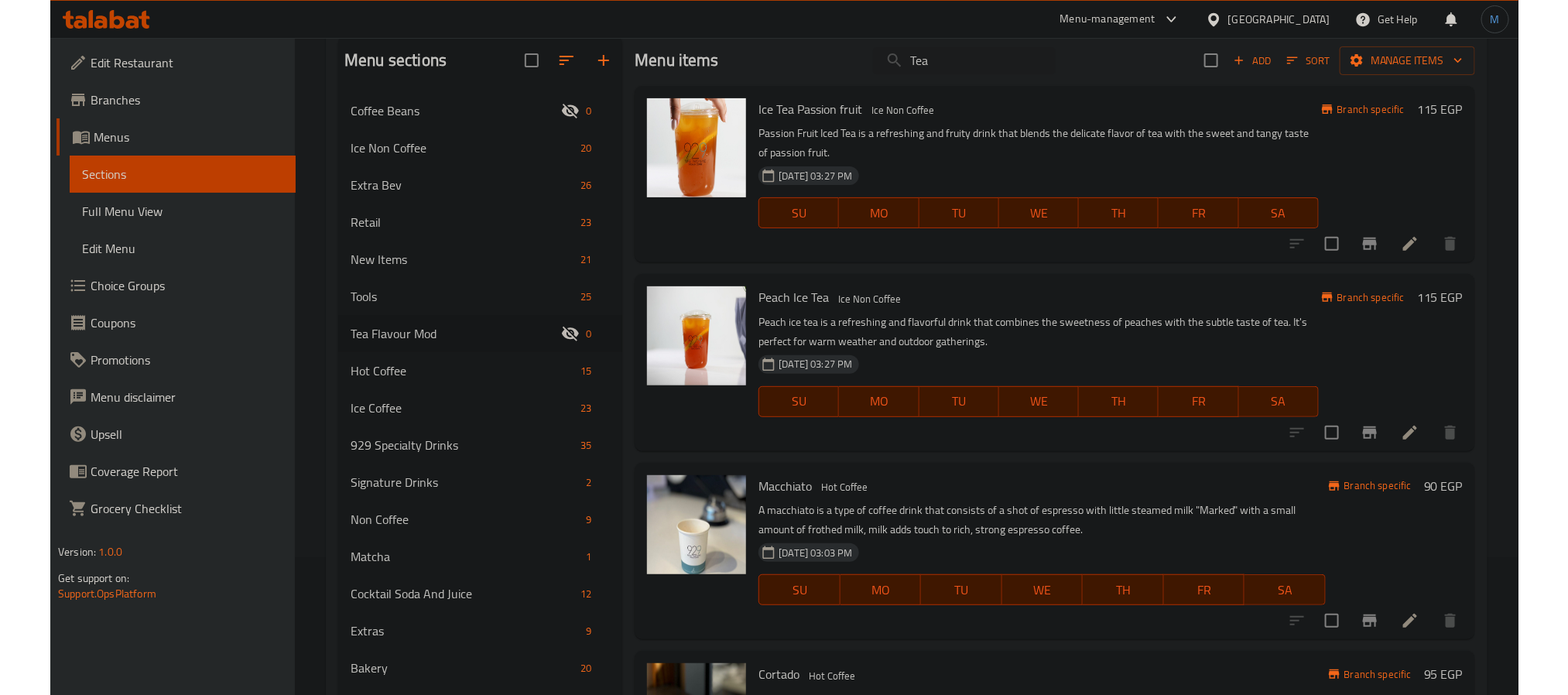
scroll to position [0, 0]
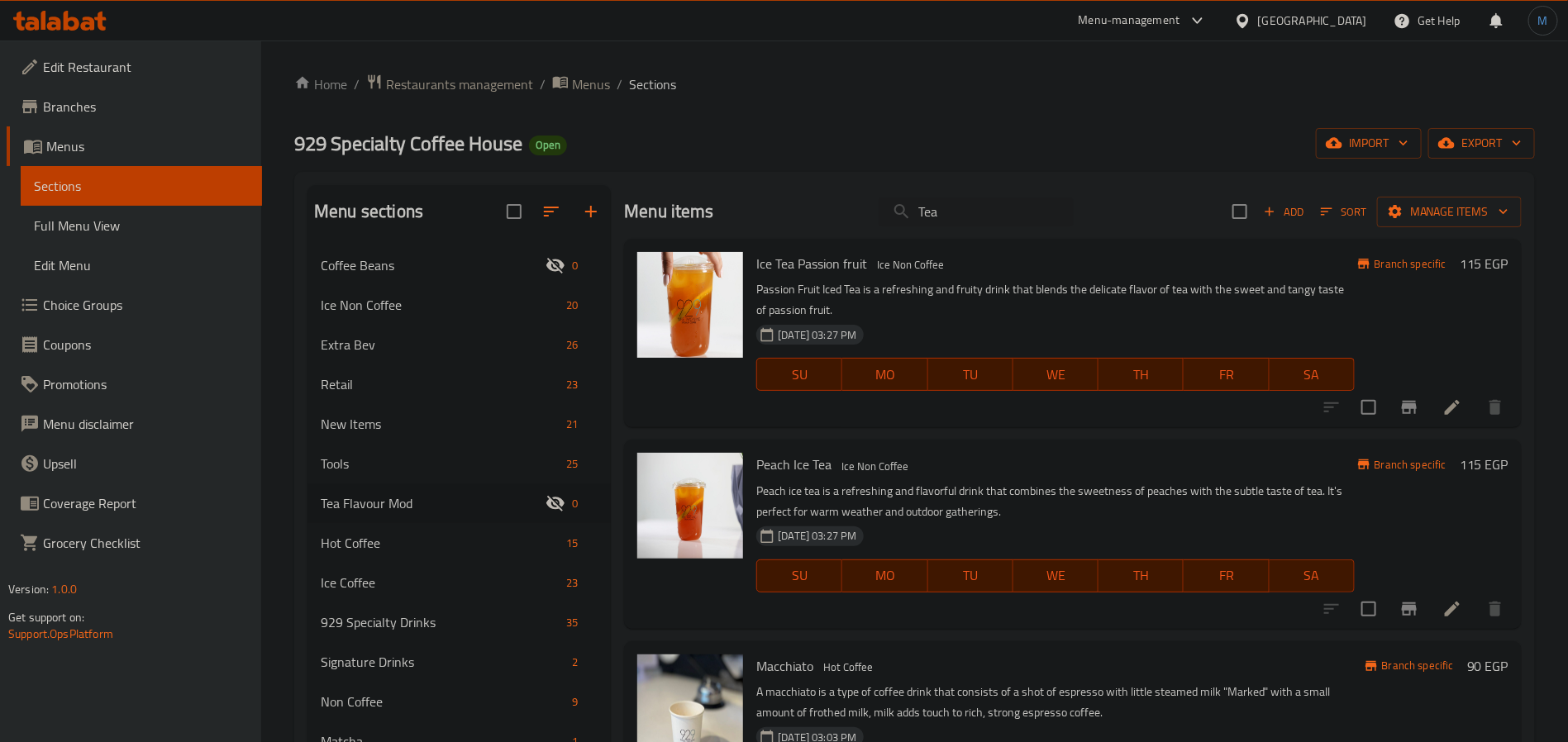
click at [1029, 198] on input "Tea" at bounding box center [976, 212] width 195 height 29
click at [1028, 198] on input "Tea" at bounding box center [976, 212] width 195 height 29
paste input "Bev"
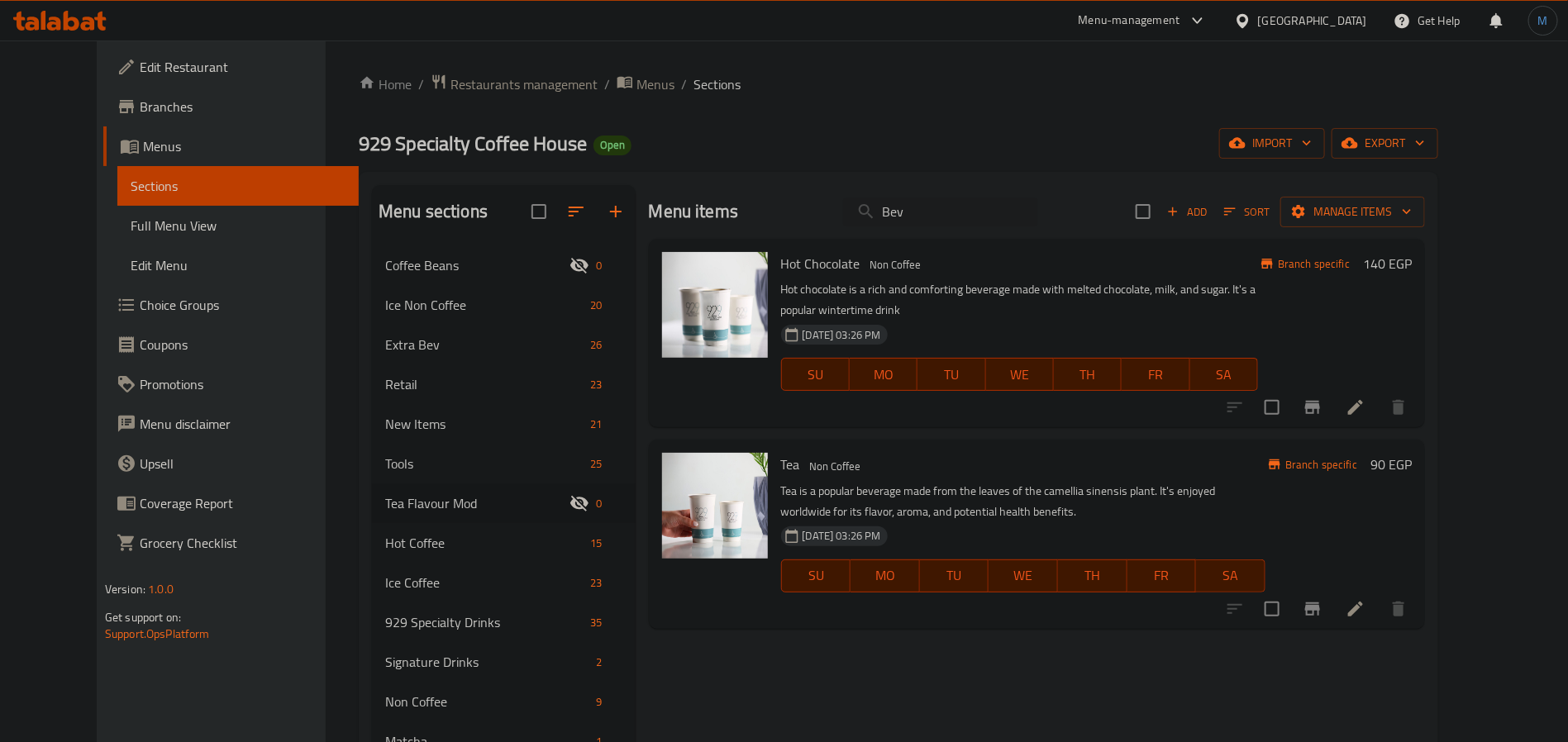
type input "Bev"
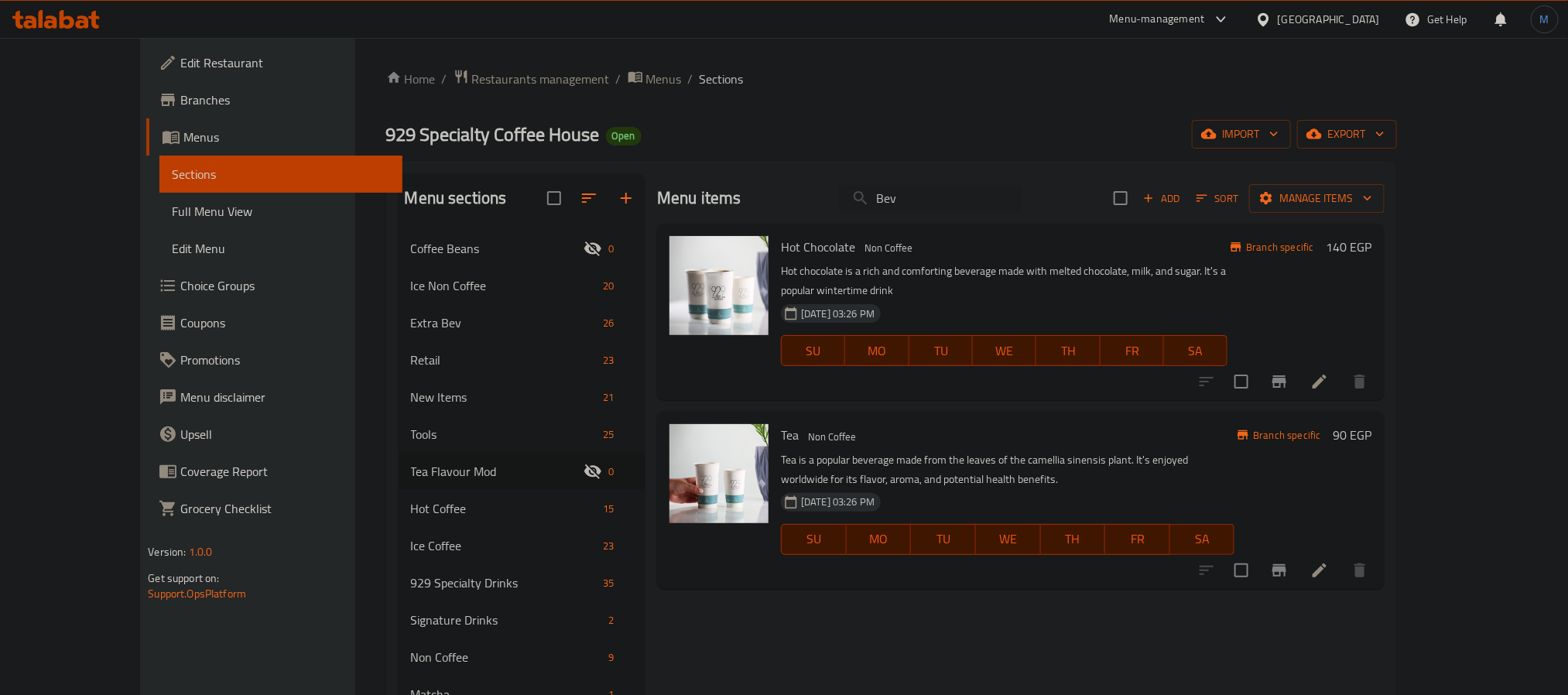
drag, startPoint x: 142, startPoint y: 198, endPoint x: 1538, endPoint y: 107, distance: 1399.0
click at [159, 198] on link "Full Menu View" at bounding box center [280, 211] width 242 height 37
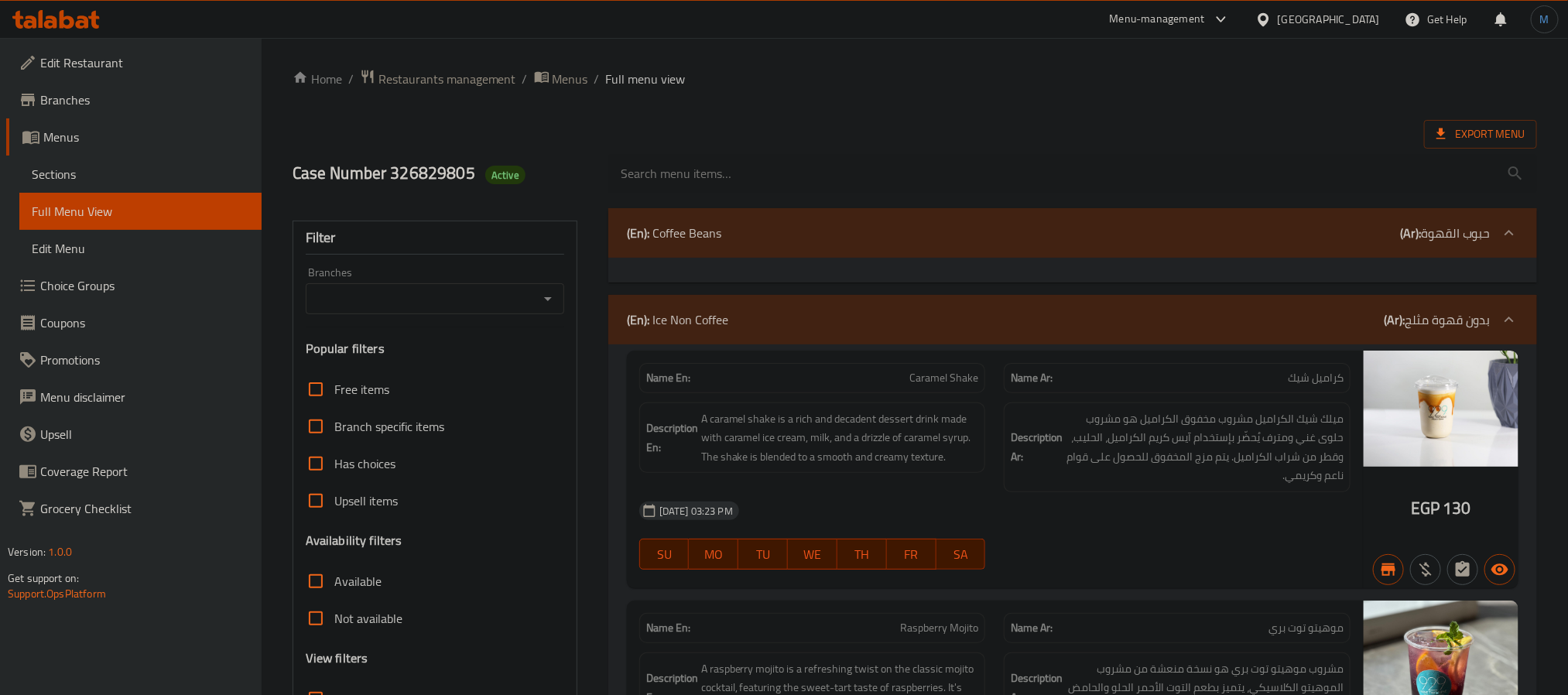
click at [558, 301] on div "Branches" at bounding box center [435, 299] width 259 height 31
click at [546, 302] on icon "Open" at bounding box center [548, 299] width 18 height 18
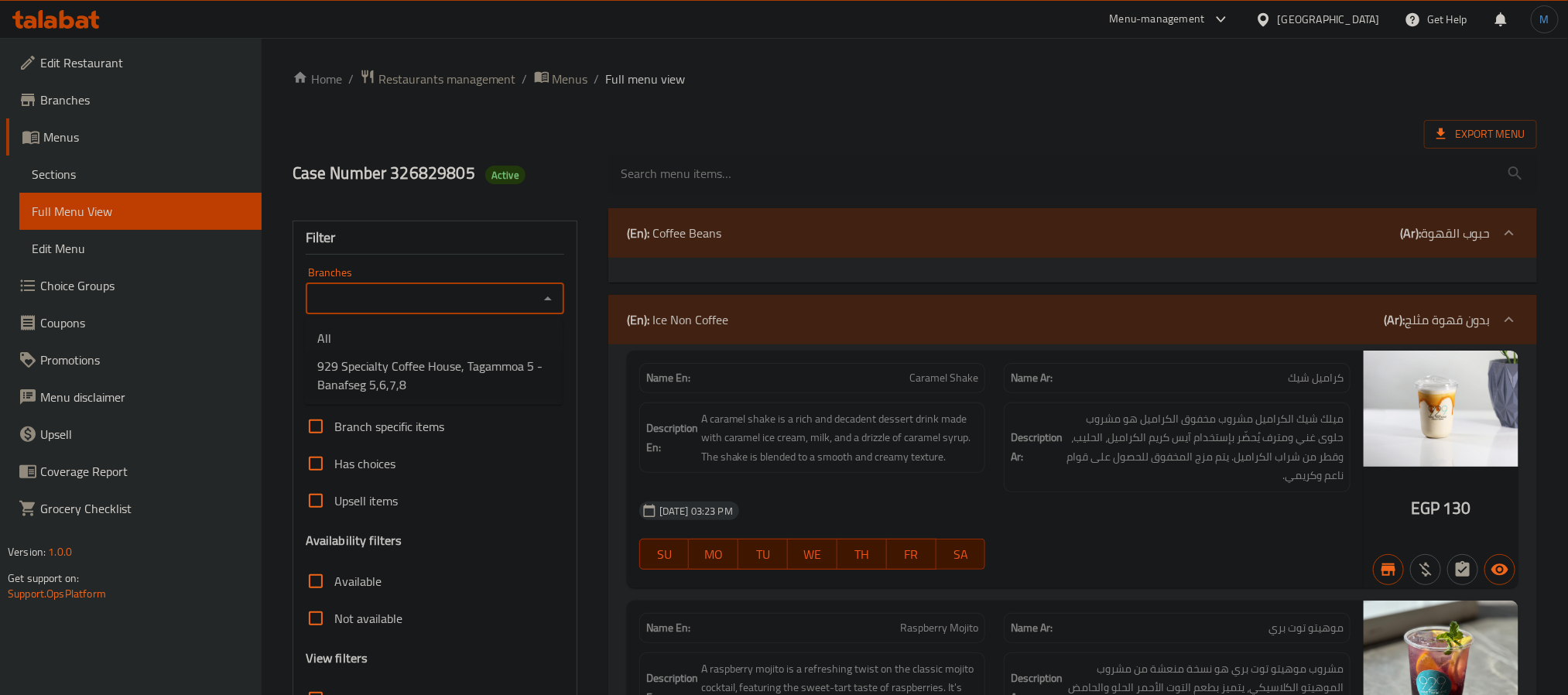
click at [458, 382] on span "929 Specialty Coffee House, Tagammoa 5 - Banafseg 5,6,7,8" at bounding box center [434, 375] width 233 height 37
type input "929 Specialty Coffee House, Tagammoa 5 - Banafseg 5,6,7,8"
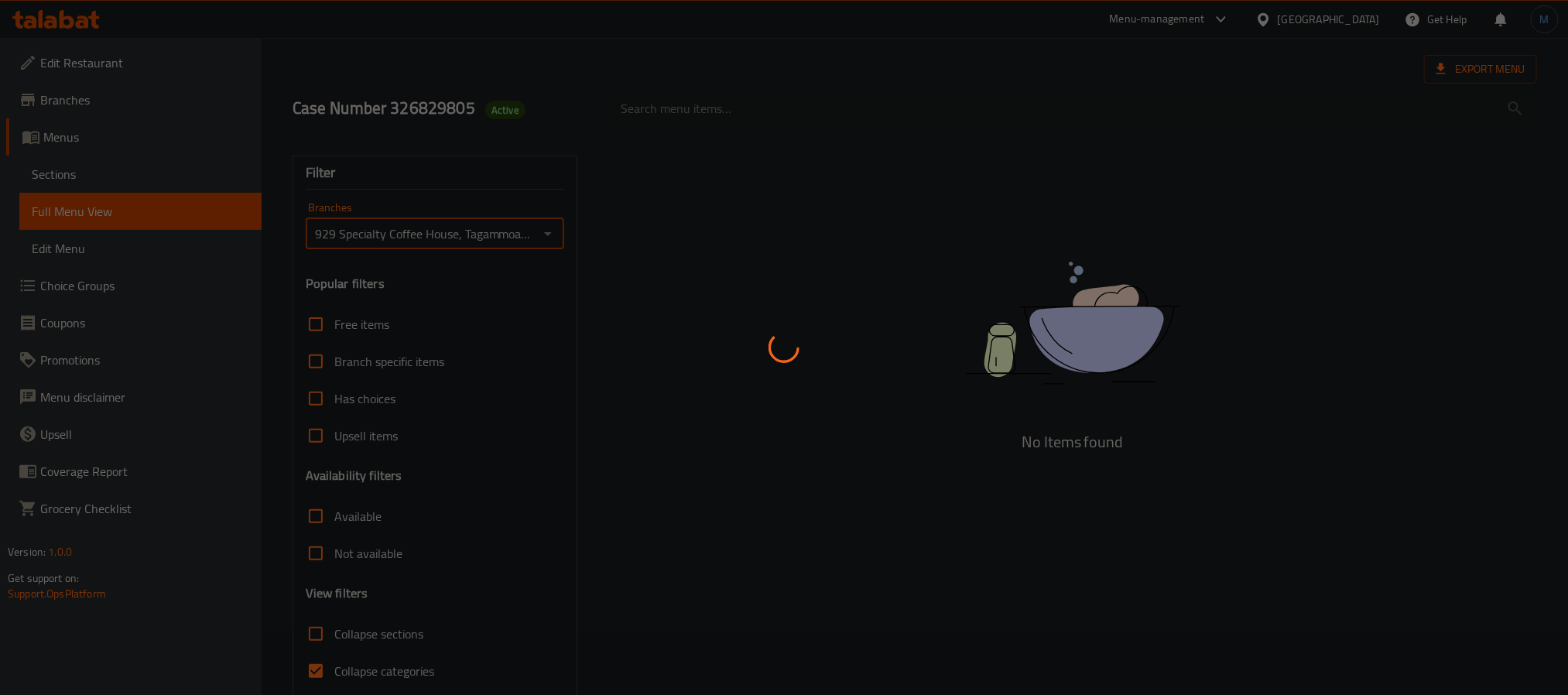
scroll to position [130, 0]
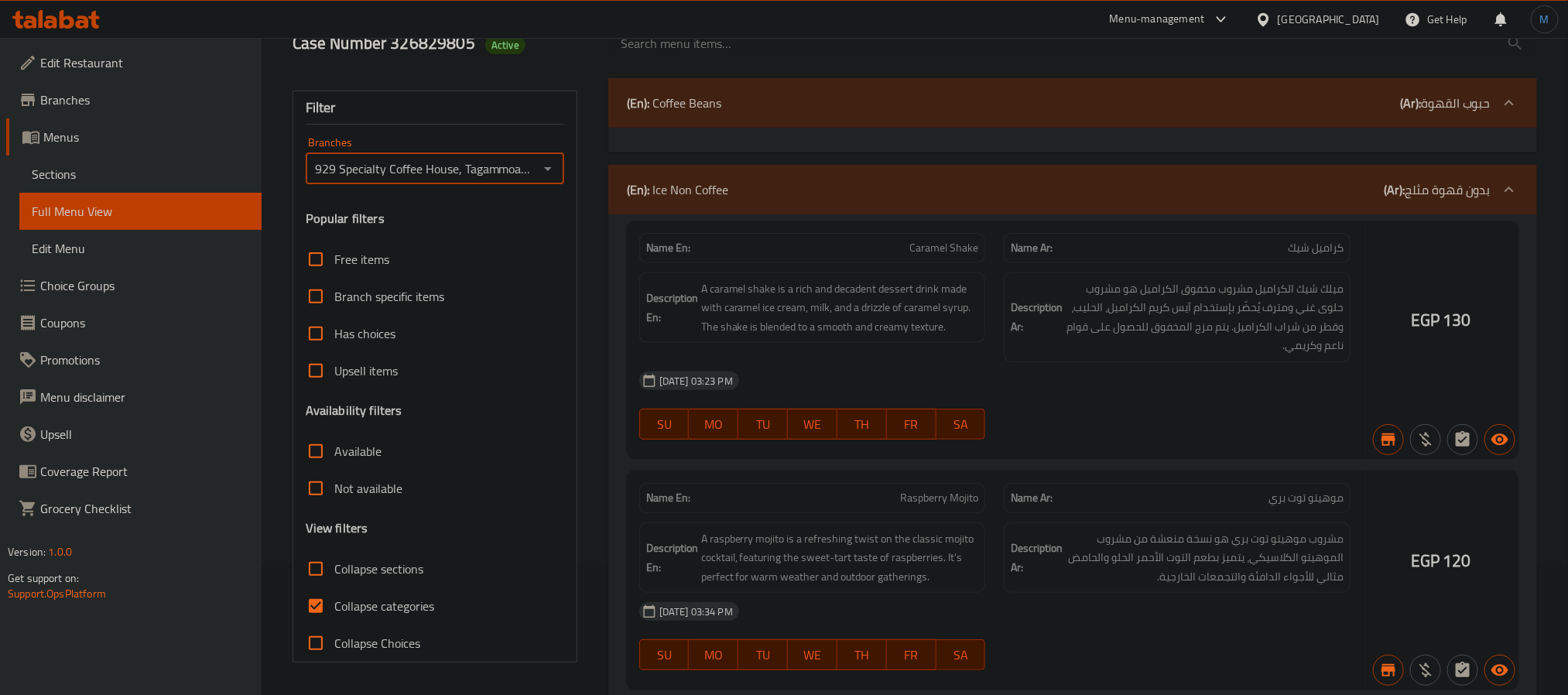
click at [312, 612] on div at bounding box center [784, 347] width 1568 height 695
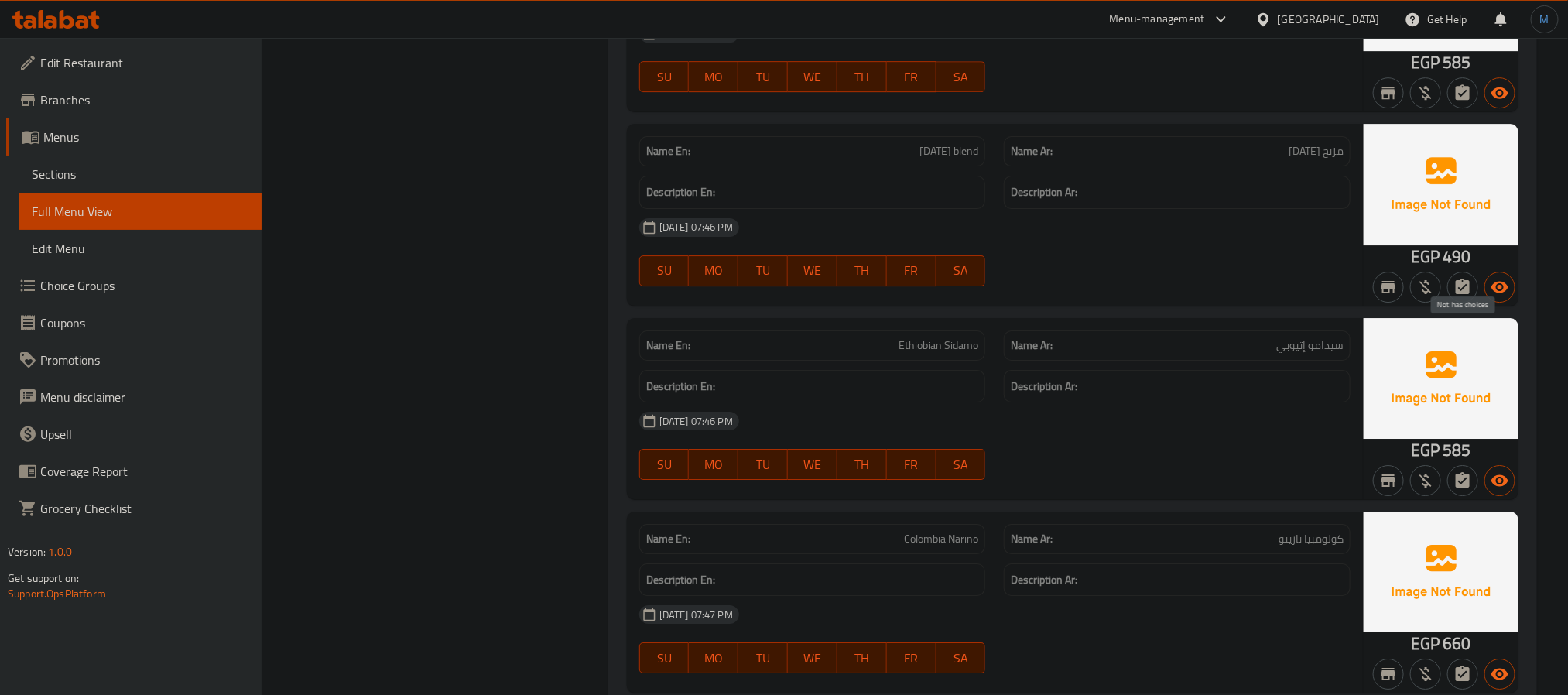
scroll to position [12272, 0]
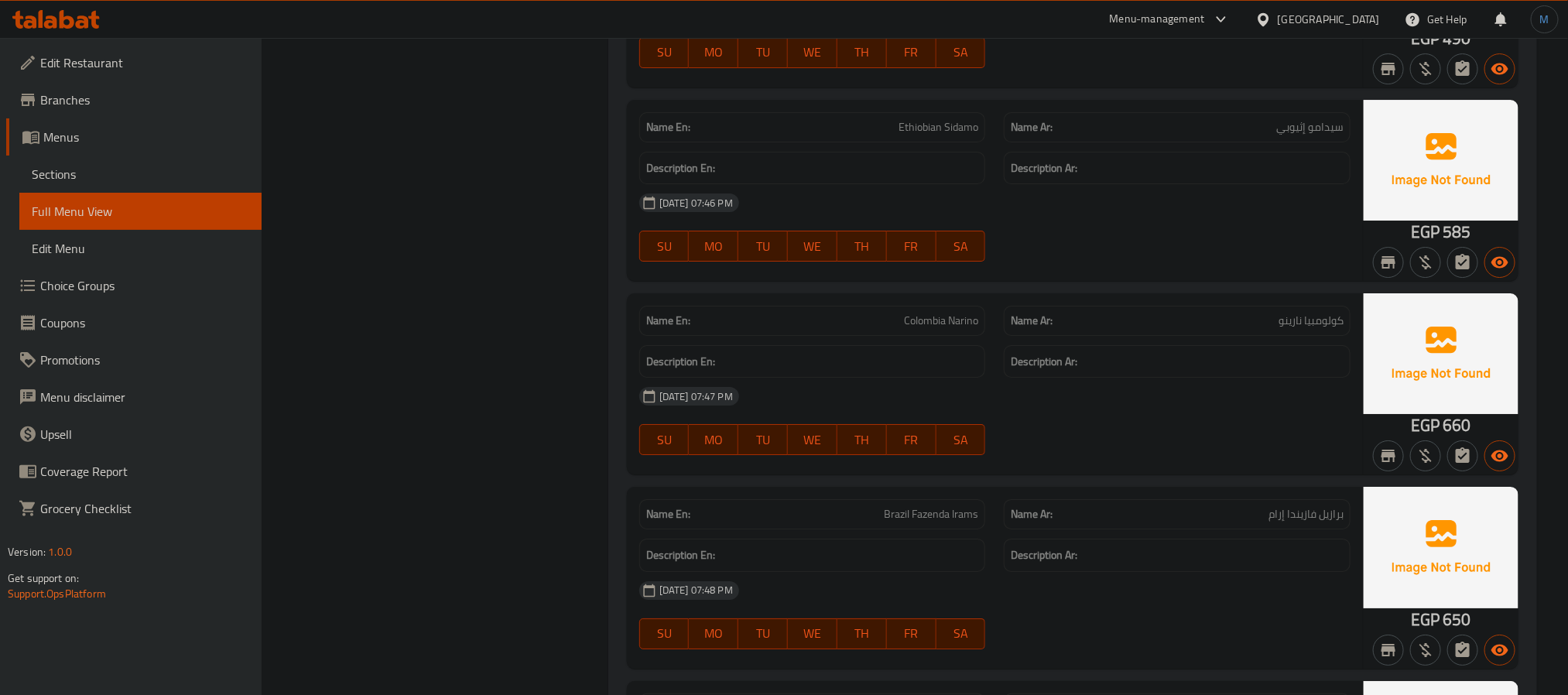
click at [1169, 539] on div "Name Ar: برازيل فازيندا إرام" at bounding box center [1176, 515] width 365 height 49
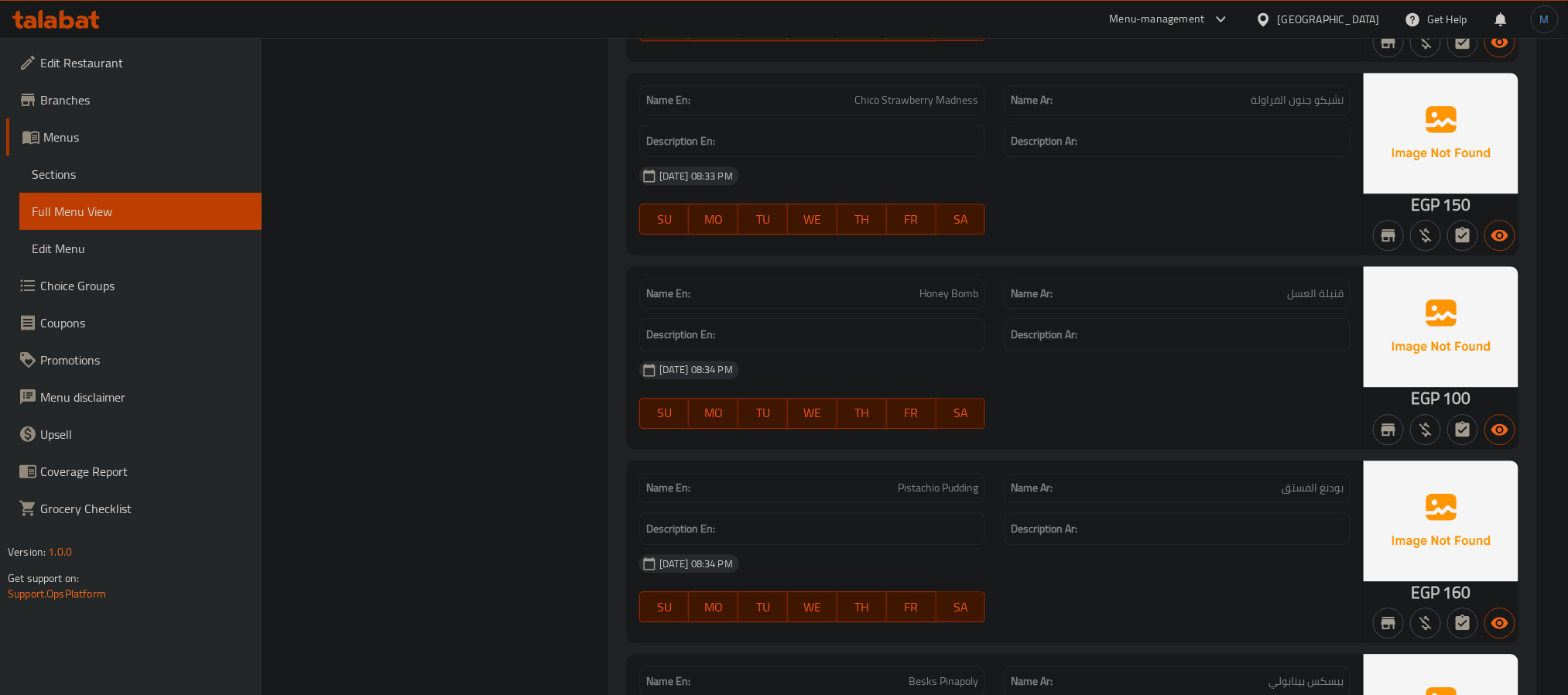
scroll to position [14595, 0]
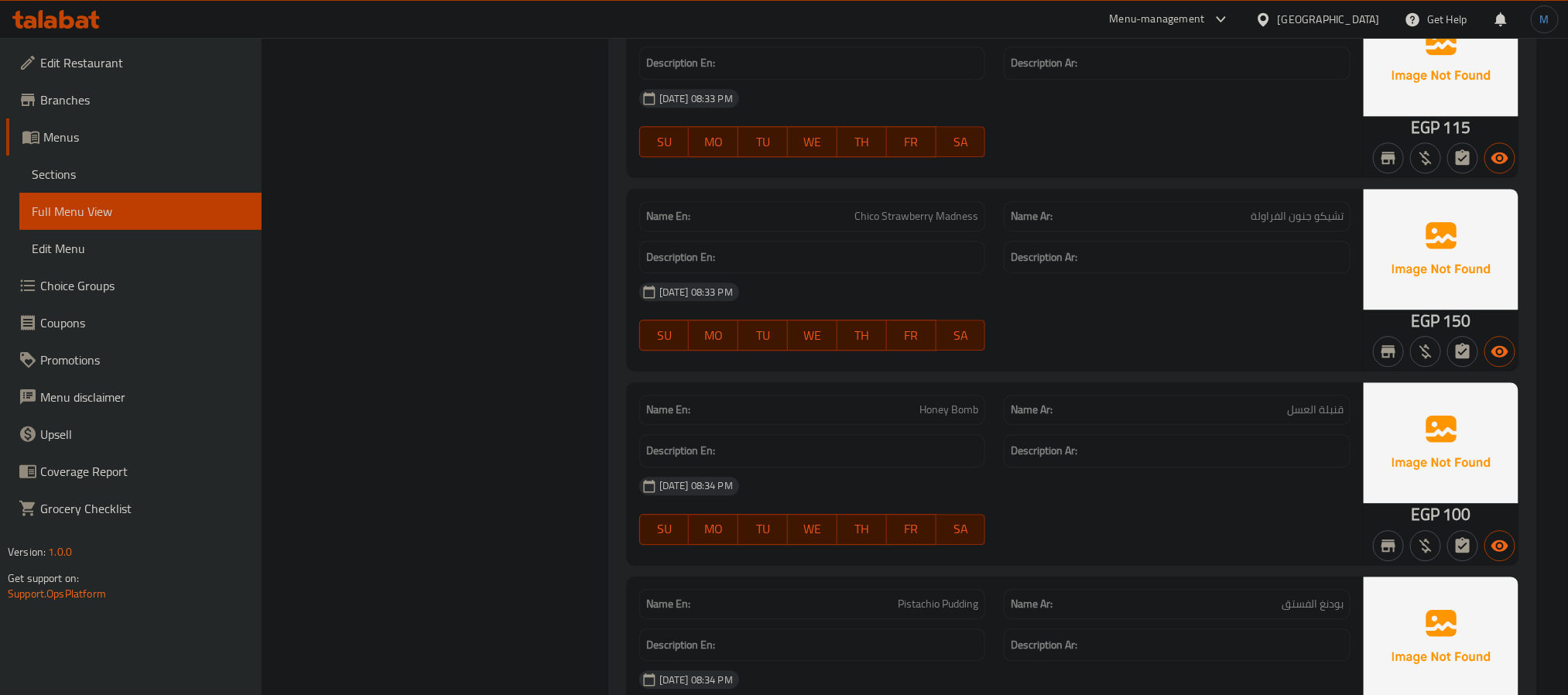
click at [1054, 477] on div "Description Ar:" at bounding box center [1176, 451] width 365 height 52
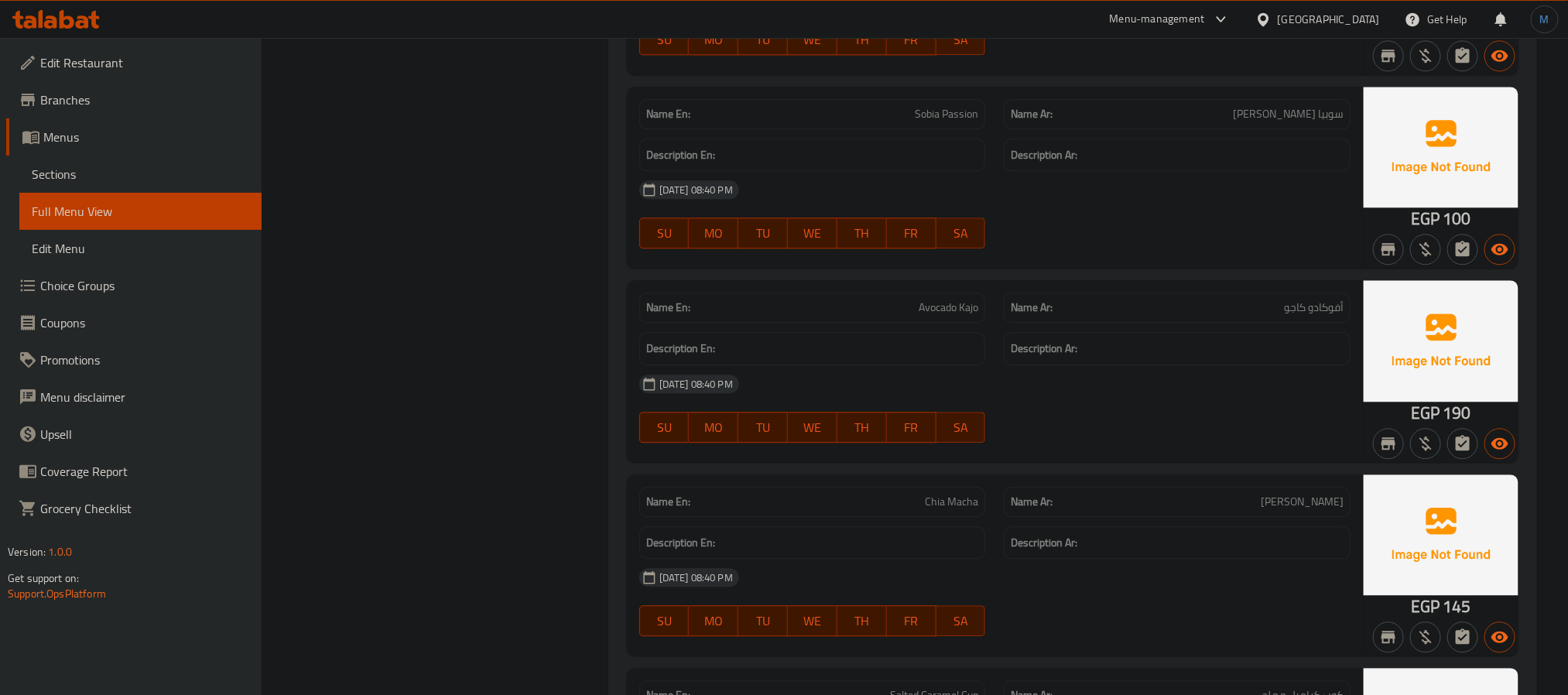
scroll to position [17267, 0]
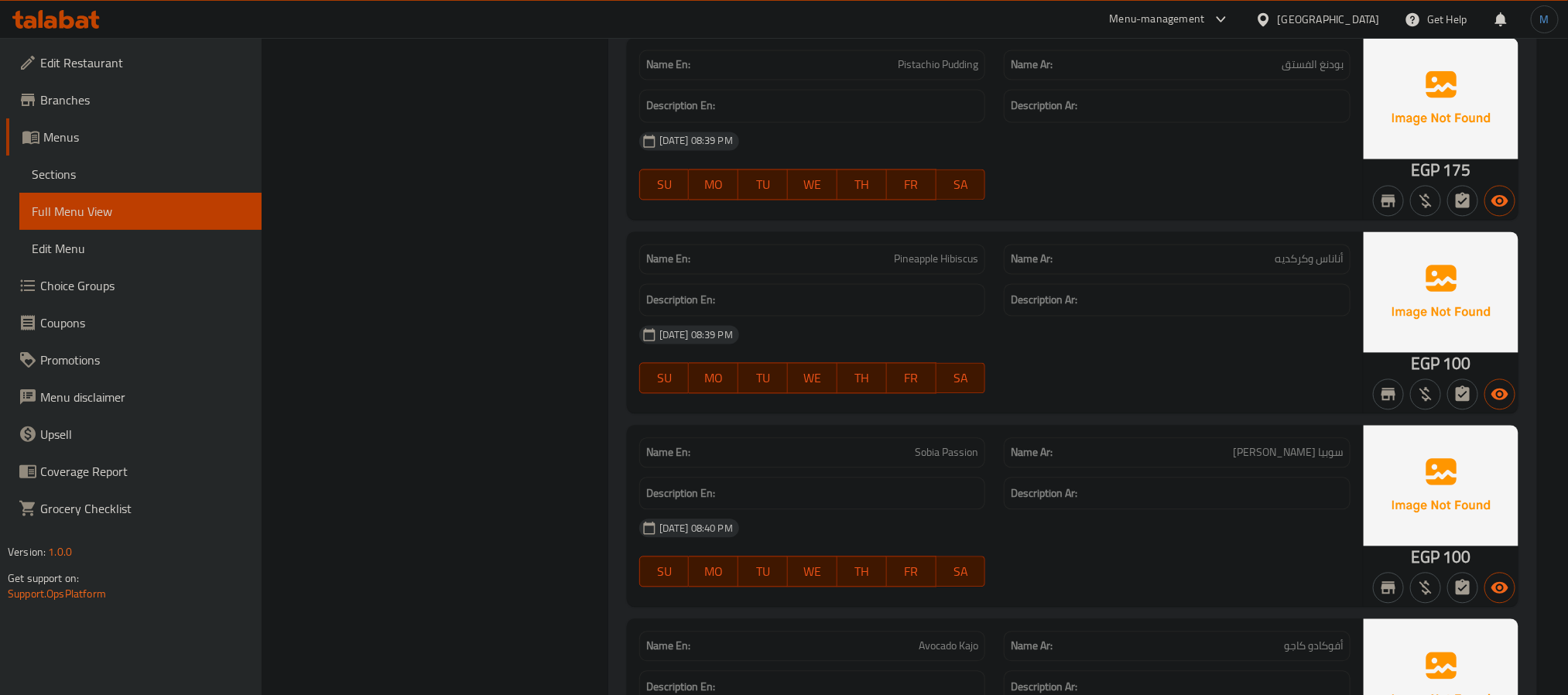
click at [1310, 461] on span "سوبيا [PERSON_NAME]" at bounding box center [1288, 453] width 111 height 16
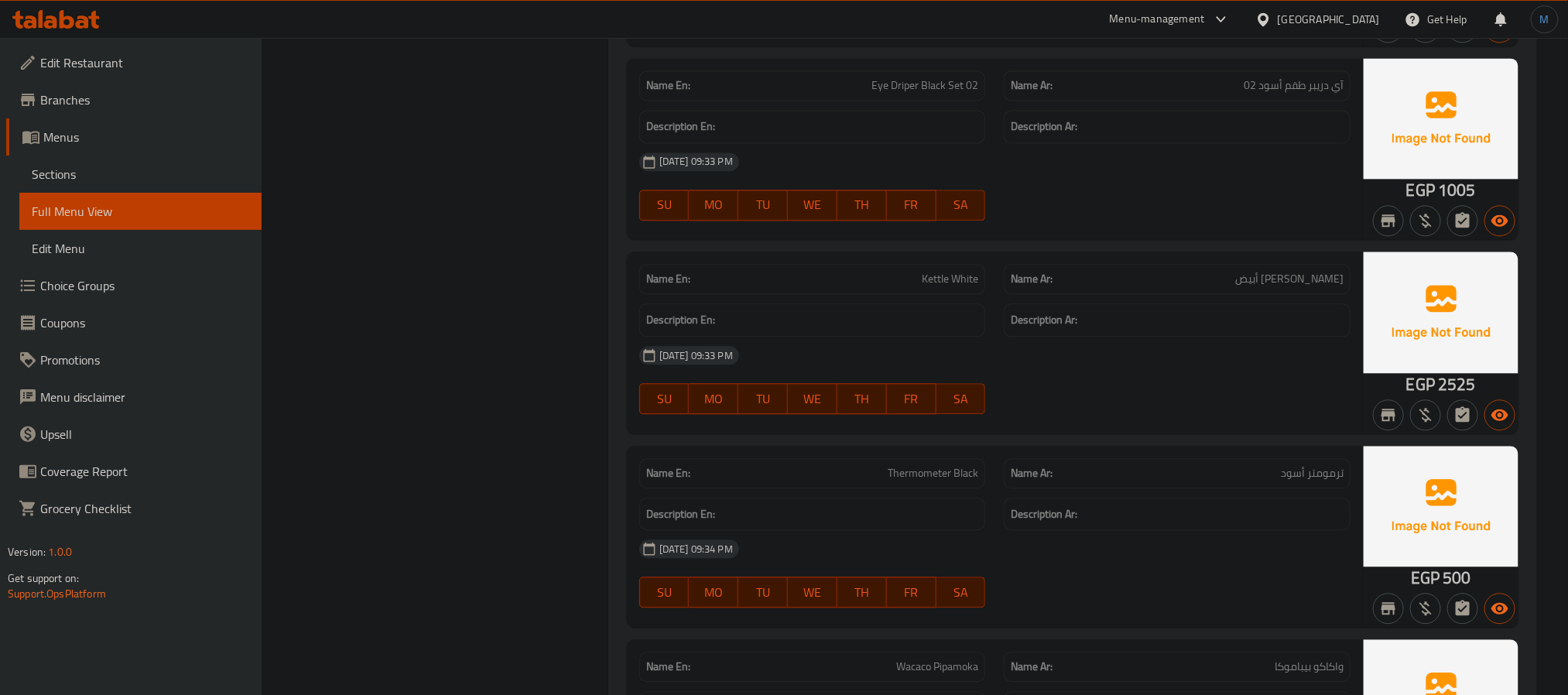
scroll to position [20634, 0]
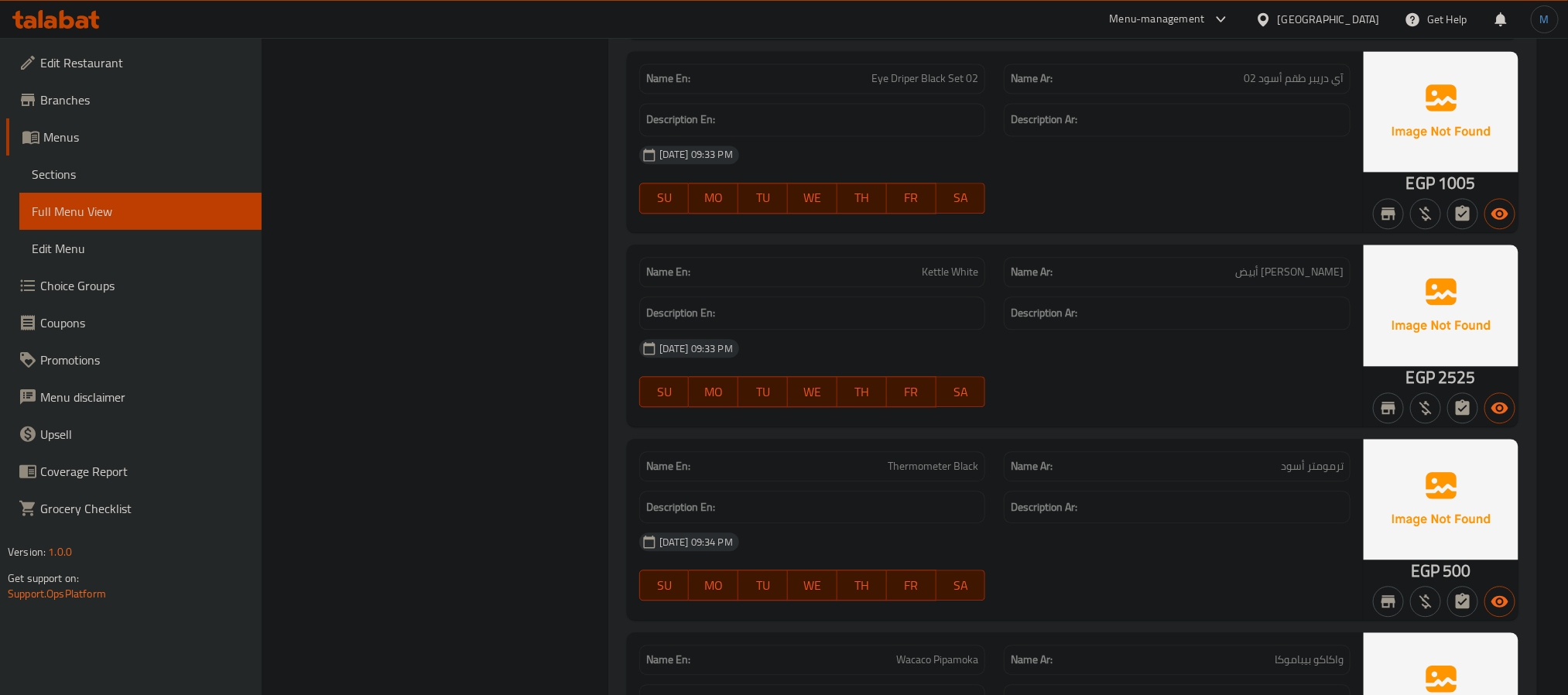
click at [1322, 475] on span "ترمومتر أسود" at bounding box center [1312, 466] width 63 height 16
click at [1312, 523] on div at bounding box center [1312, 523] width 0 height 0
click at [1322, 475] on span "ترمومتر أسود" at bounding box center [1312, 466] width 63 height 16
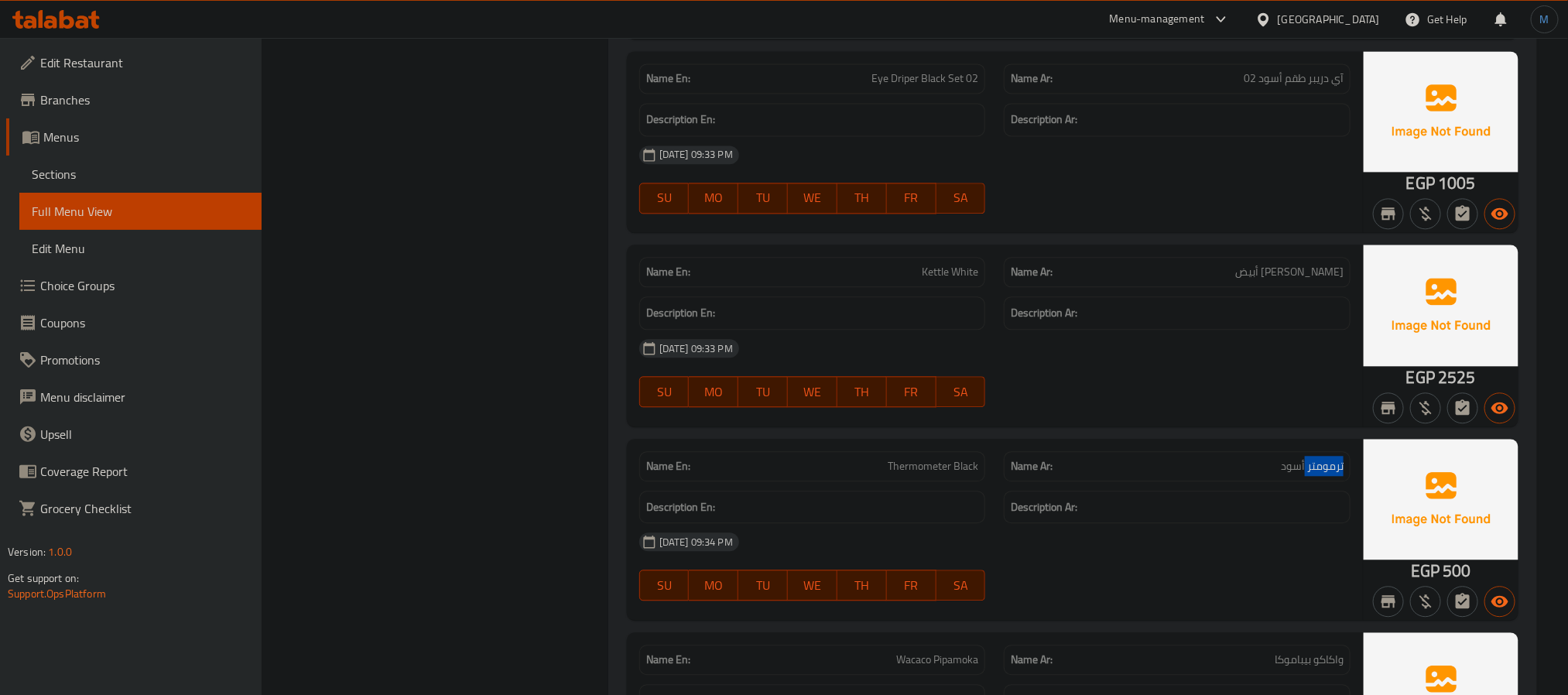
click at [1322, 475] on span "ترمومتر أسود" at bounding box center [1312, 466] width 63 height 16
click at [1312, 523] on div at bounding box center [1312, 523] width 0 height 0
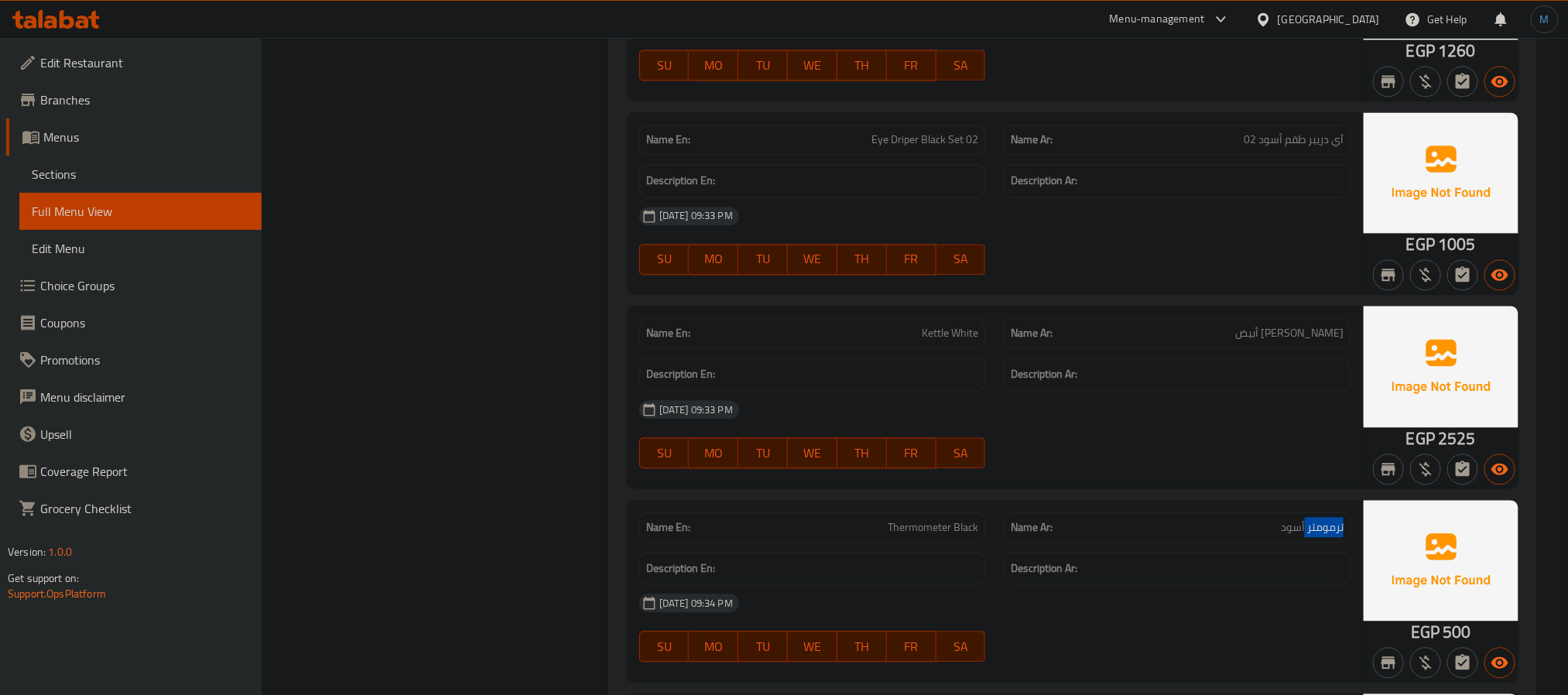
scroll to position [20518, 0]
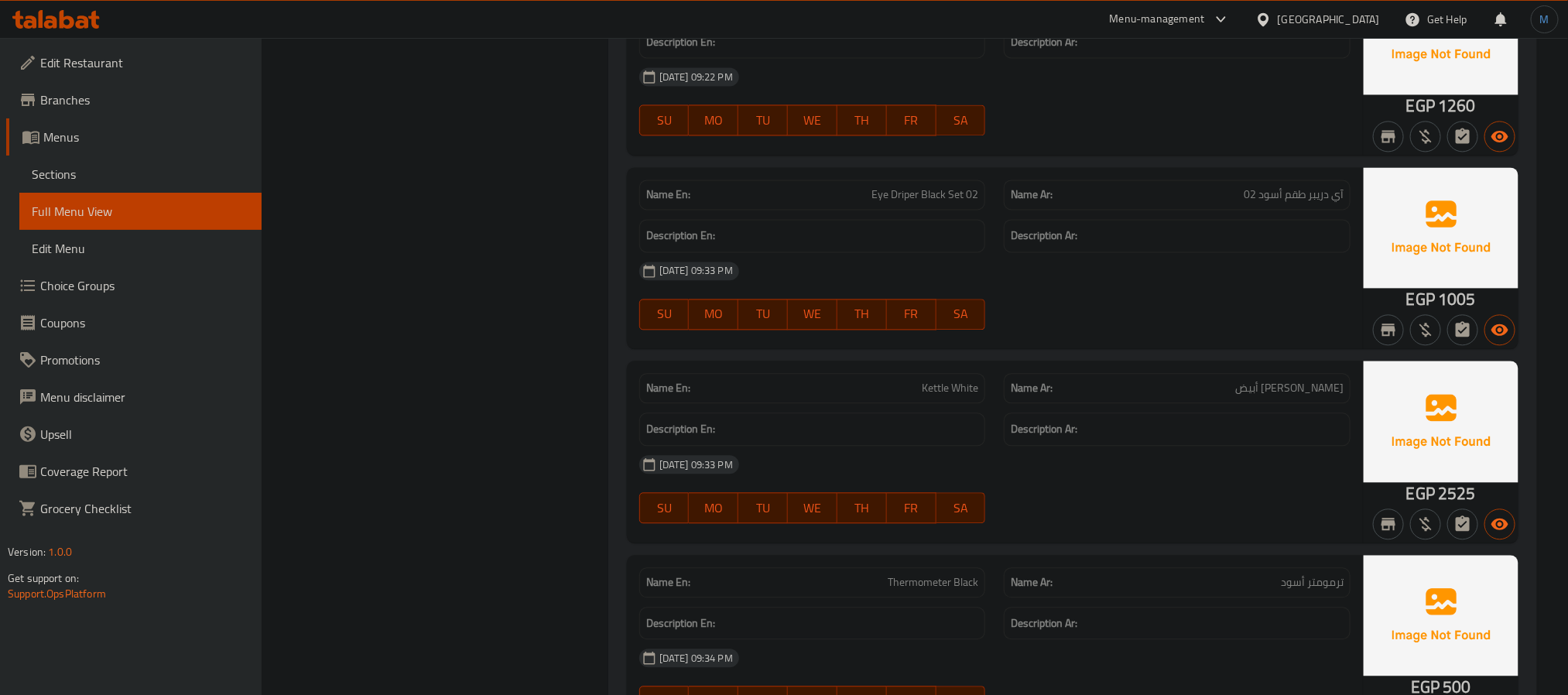
click at [957, 396] on span "Kettle White" at bounding box center [950, 388] width 56 height 16
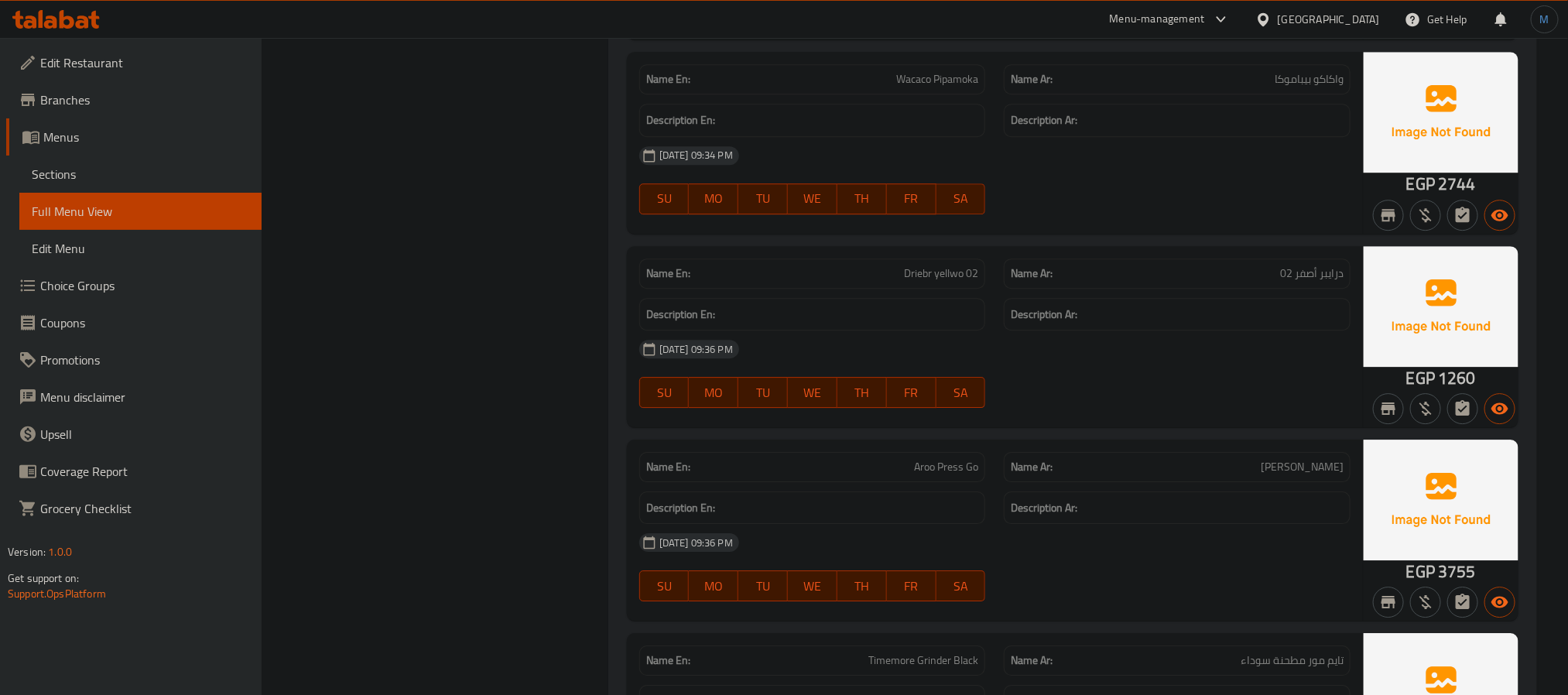
scroll to position [21563, 0]
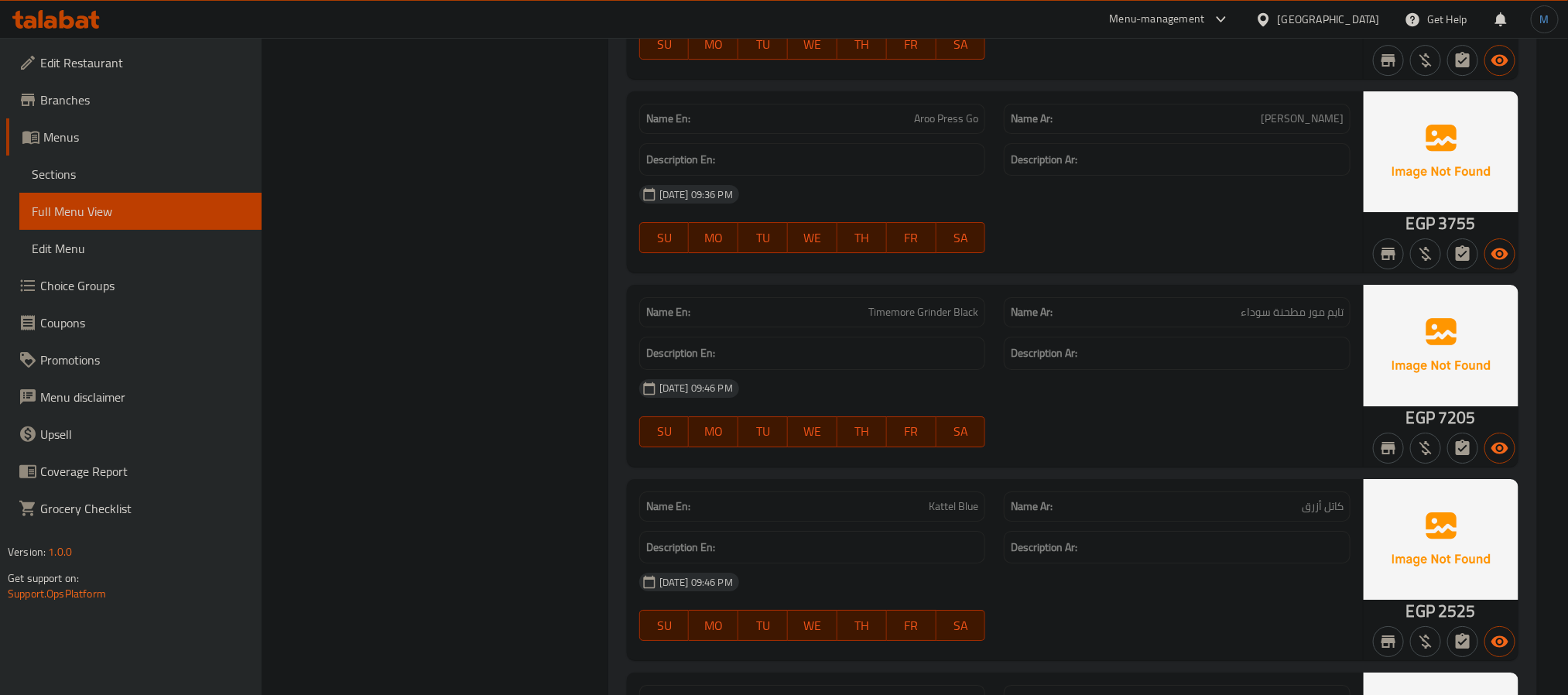
click at [1233, 380] on div "Description Ar:" at bounding box center [1176, 353] width 365 height 52
click at [1006, 134] on div "Name Ar: أرو بريس جو" at bounding box center [1176, 118] width 347 height 30
click at [1319, 321] on span "تايم مور مطحنة سوداء" at bounding box center [1292, 312] width 103 height 16
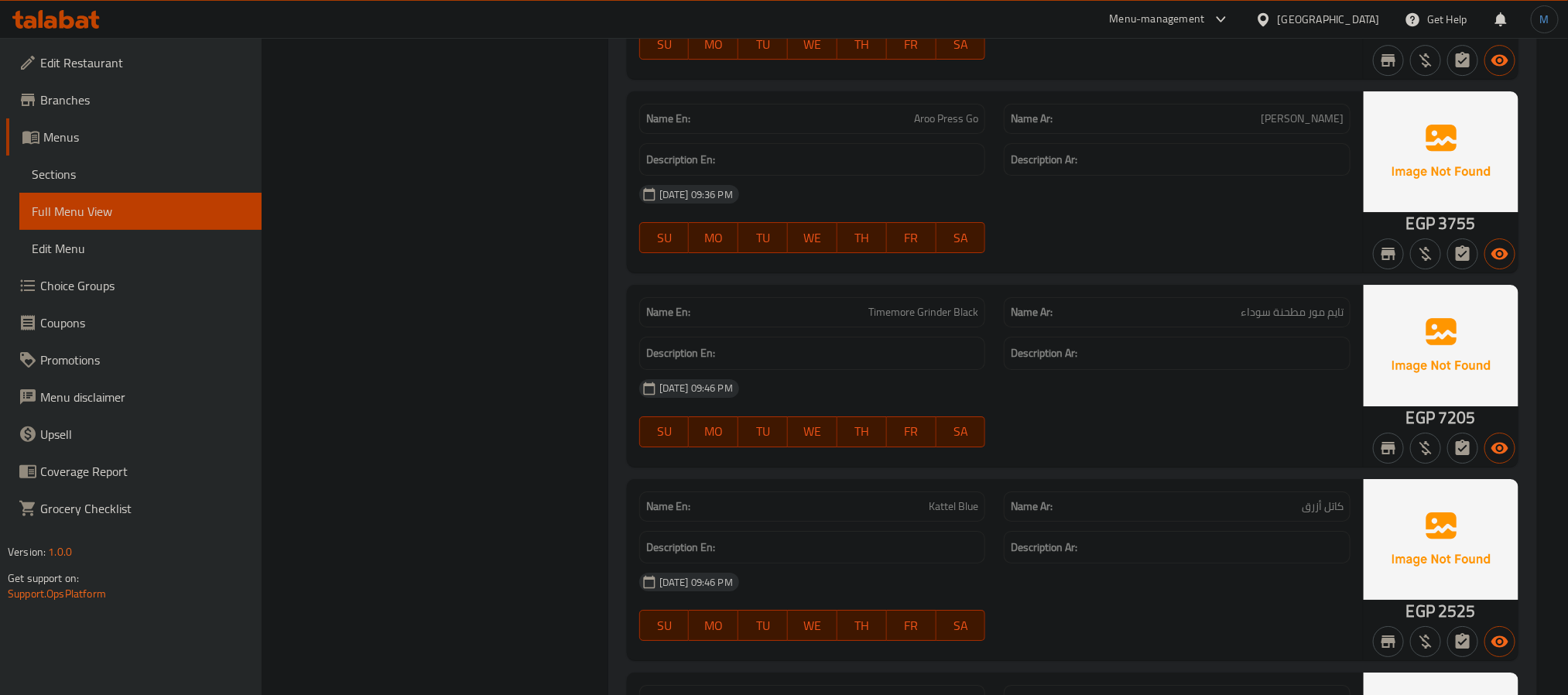
click at [892, 321] on span "Timemore Grinder Black" at bounding box center [923, 312] width 110 height 16
click at [941, 363] on h6 "Description En:" at bounding box center [813, 353] width 333 height 19
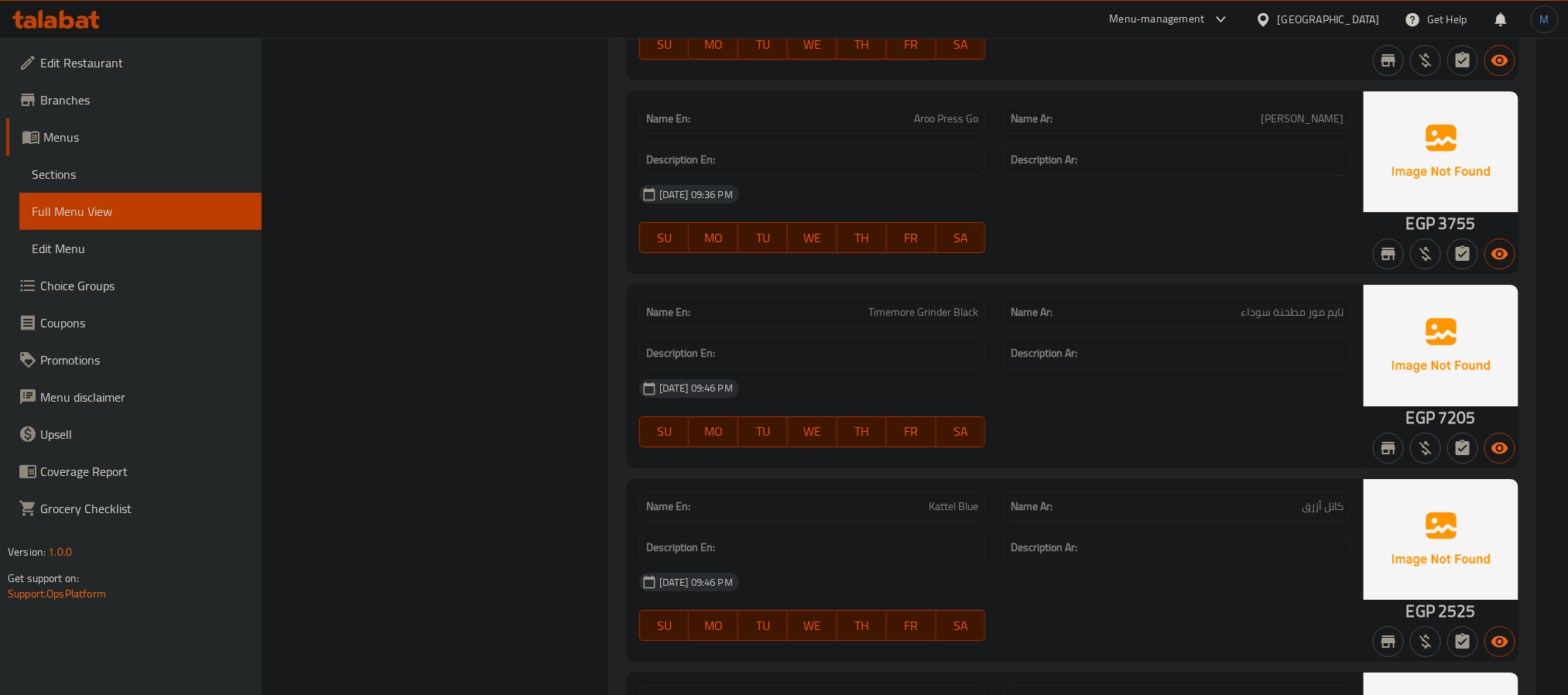
click at [959, 321] on span "Timemore Grinder Black" at bounding box center [923, 312] width 110 height 16
copy span "Timemore Grinder Black"
click at [906, 380] on div "Description En:" at bounding box center [812, 353] width 365 height 52
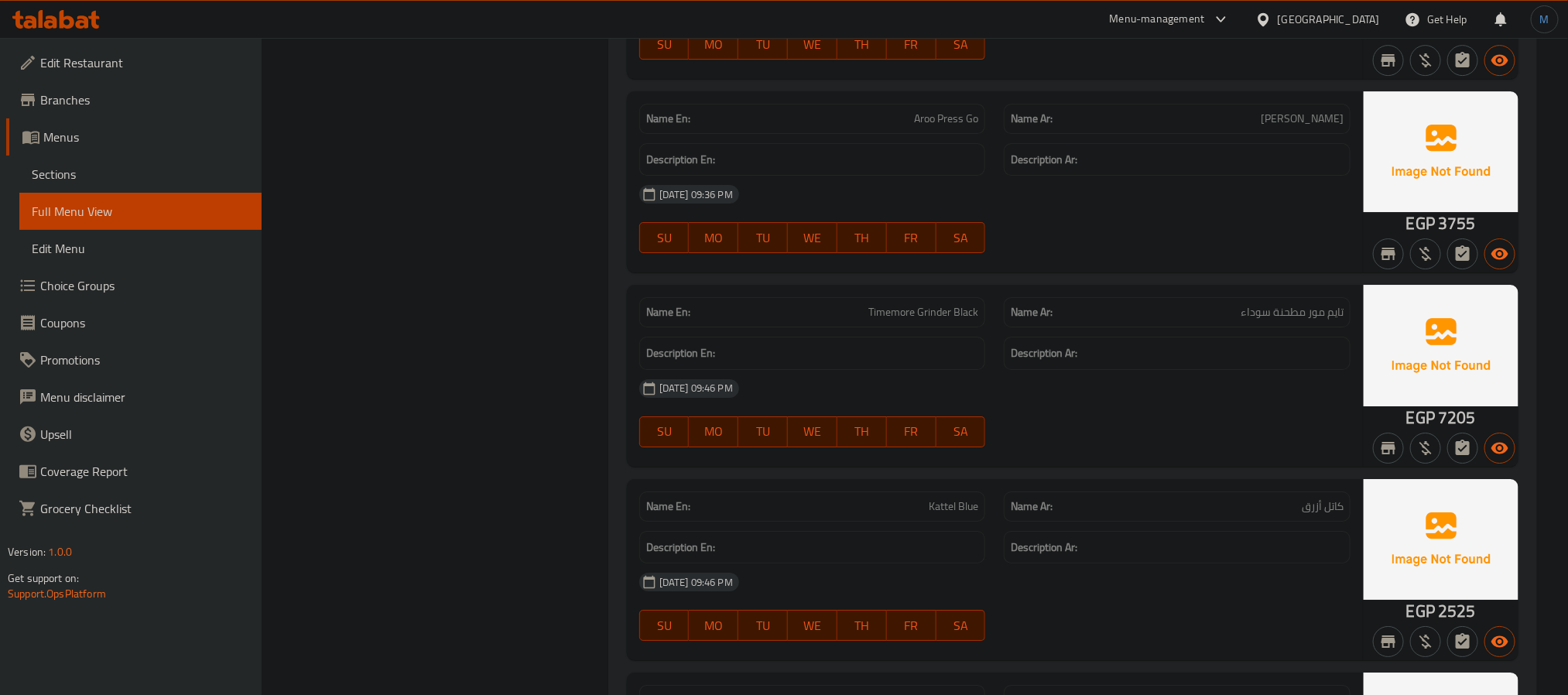
click at [911, 328] on div "Name En: Timemore Grinder Black" at bounding box center [812, 312] width 347 height 30
copy span "Timemore"
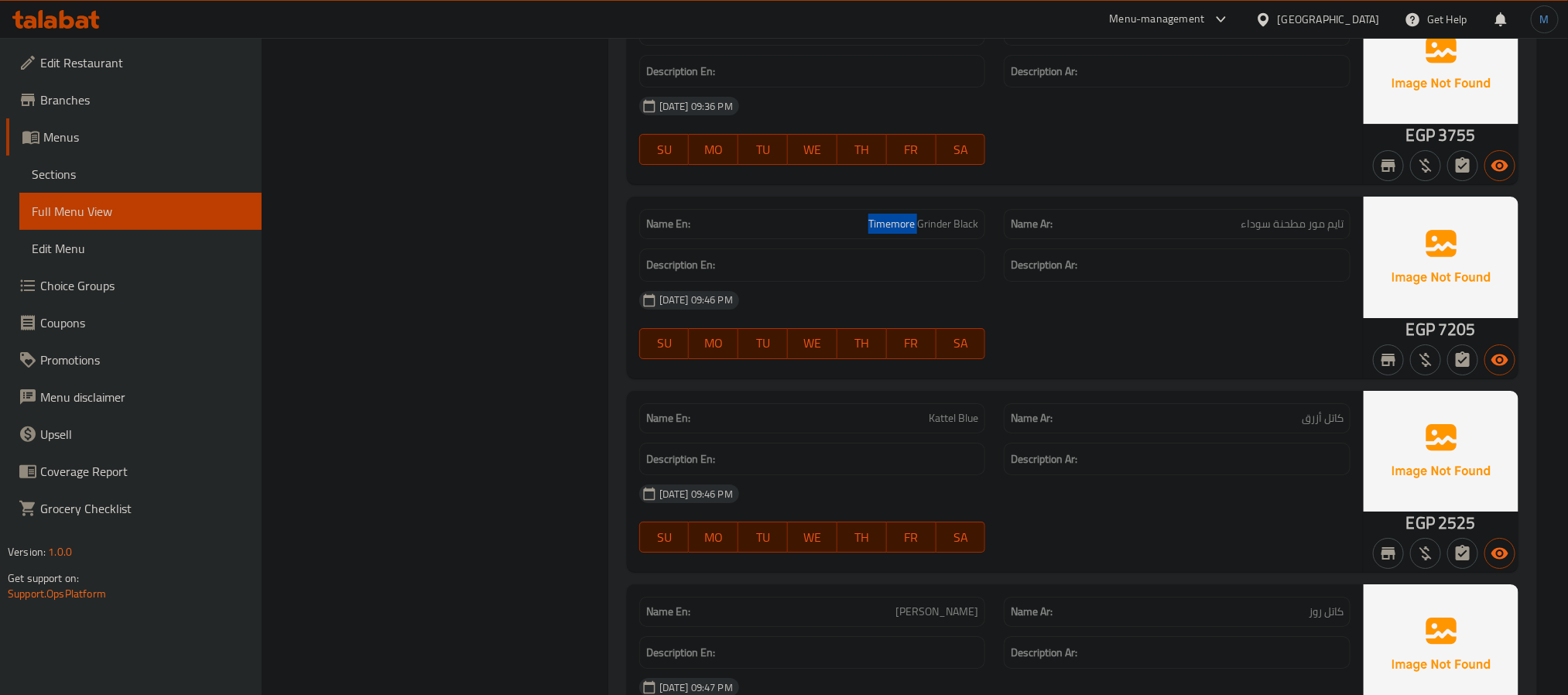
scroll to position [21795, 0]
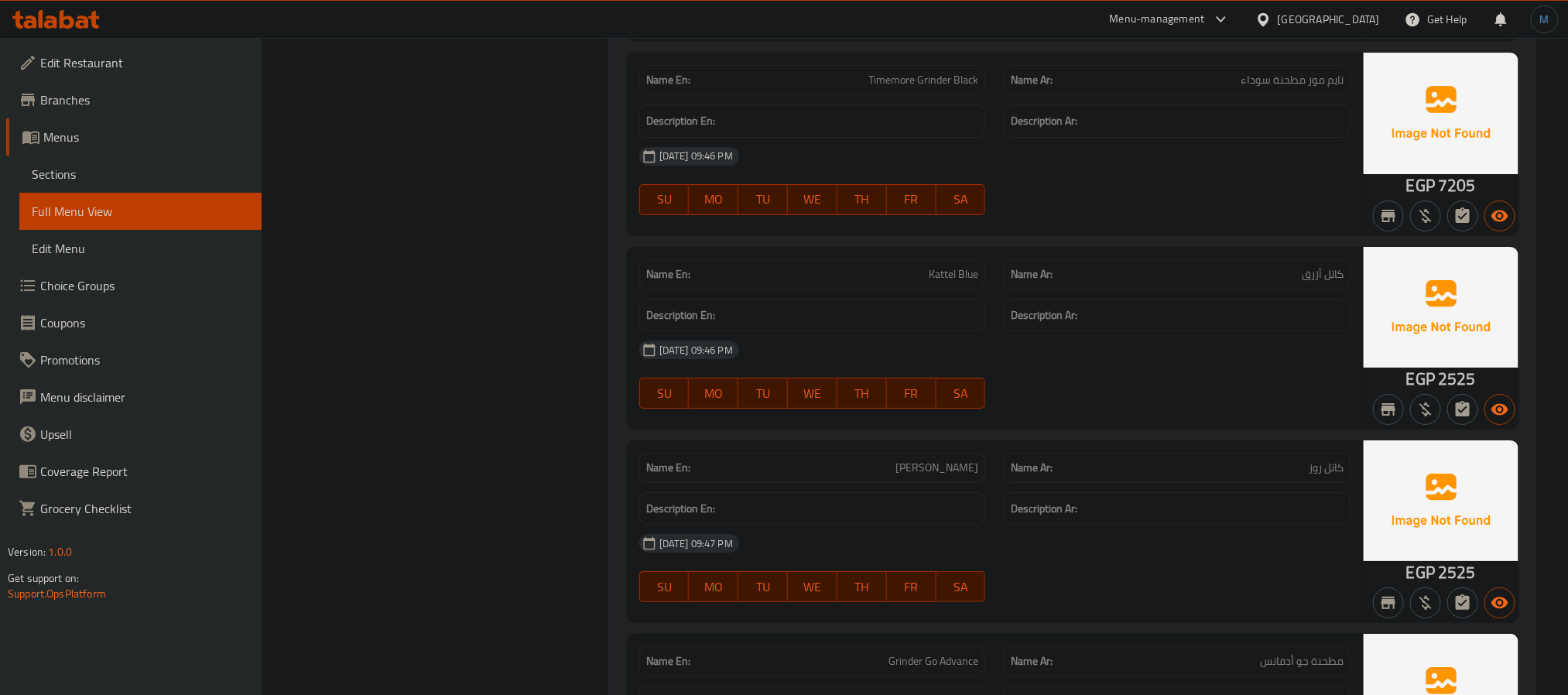
click at [906, 282] on p "Name En: Kattel Blue" at bounding box center [813, 274] width 333 height 16
copy span "Kattel Blue"
click at [955, 476] on span "[PERSON_NAME]" at bounding box center [936, 468] width 83 height 16
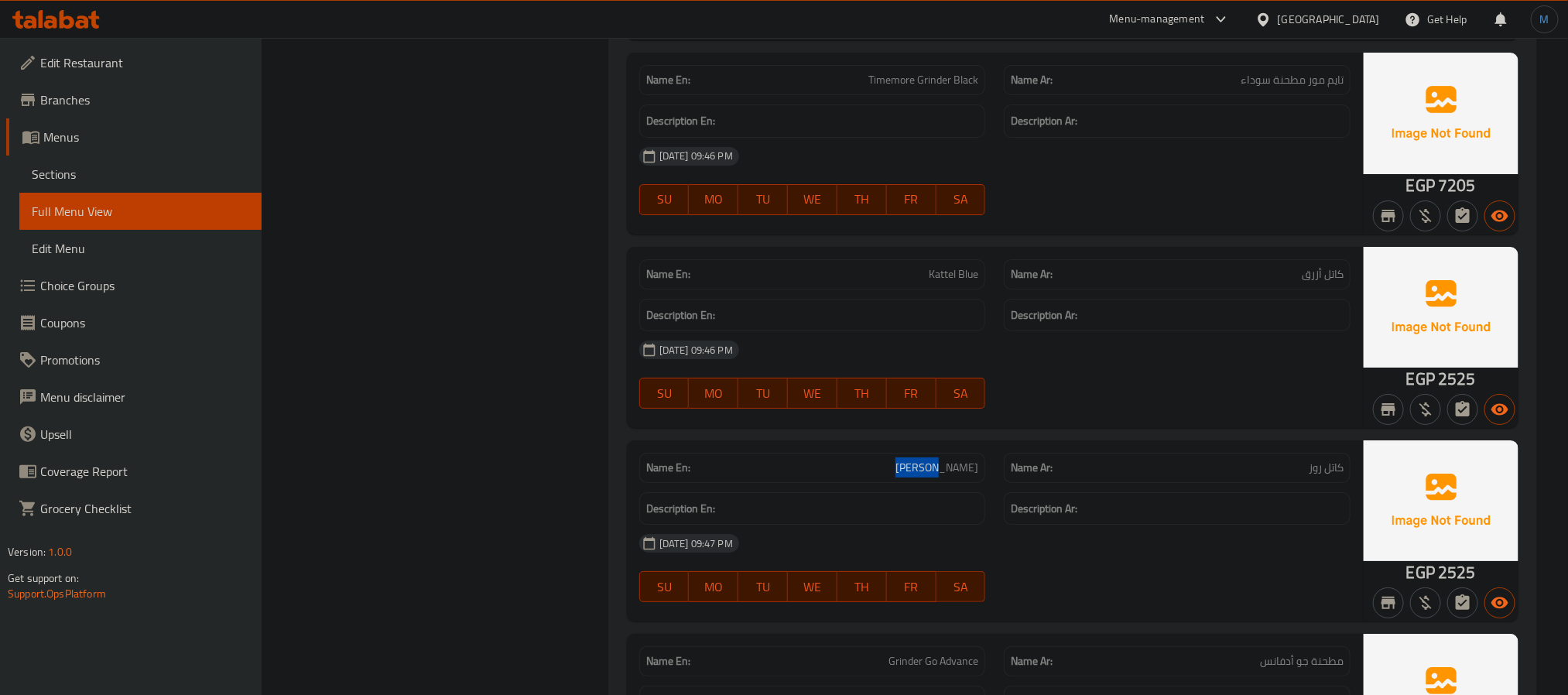
click at [955, 476] on span "[PERSON_NAME]" at bounding box center [936, 468] width 83 height 16
copy span "[PERSON_NAME]"
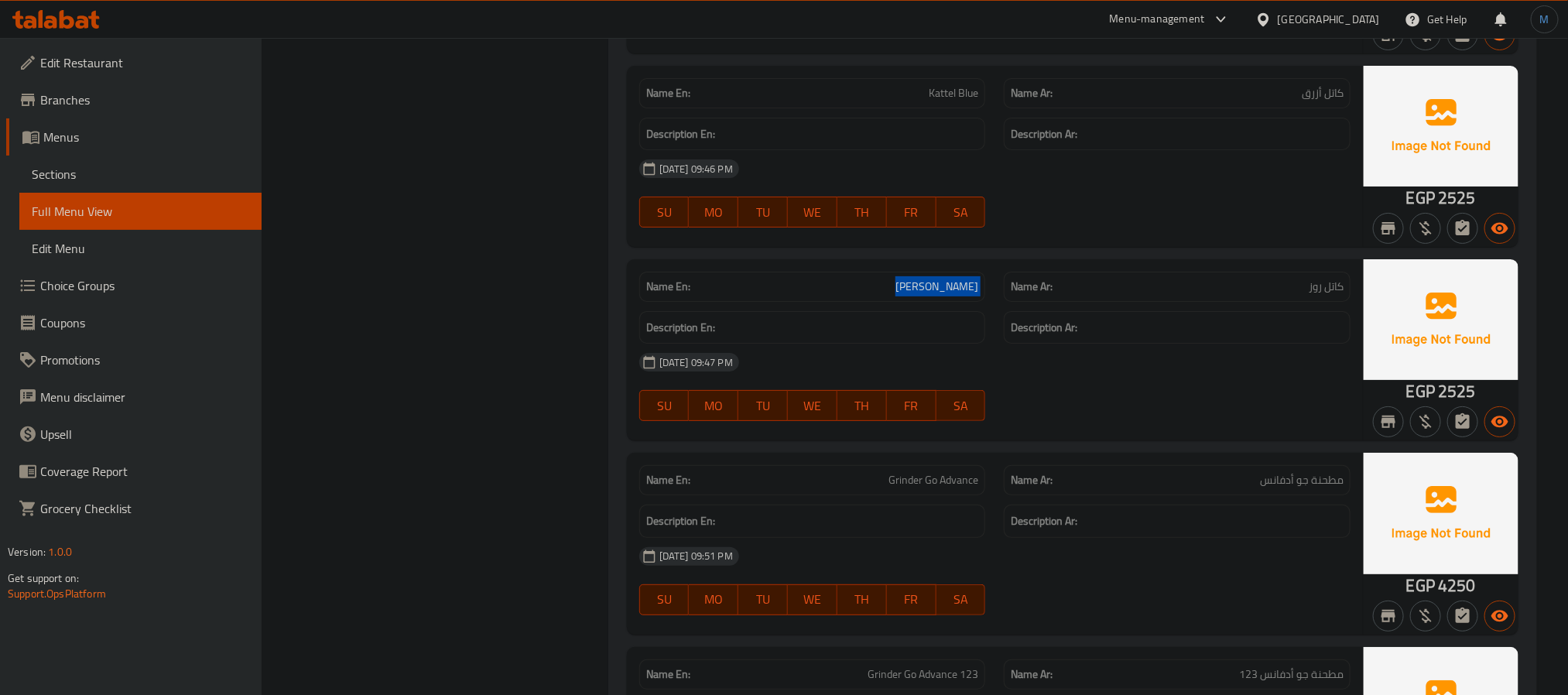
scroll to position [22260, 0]
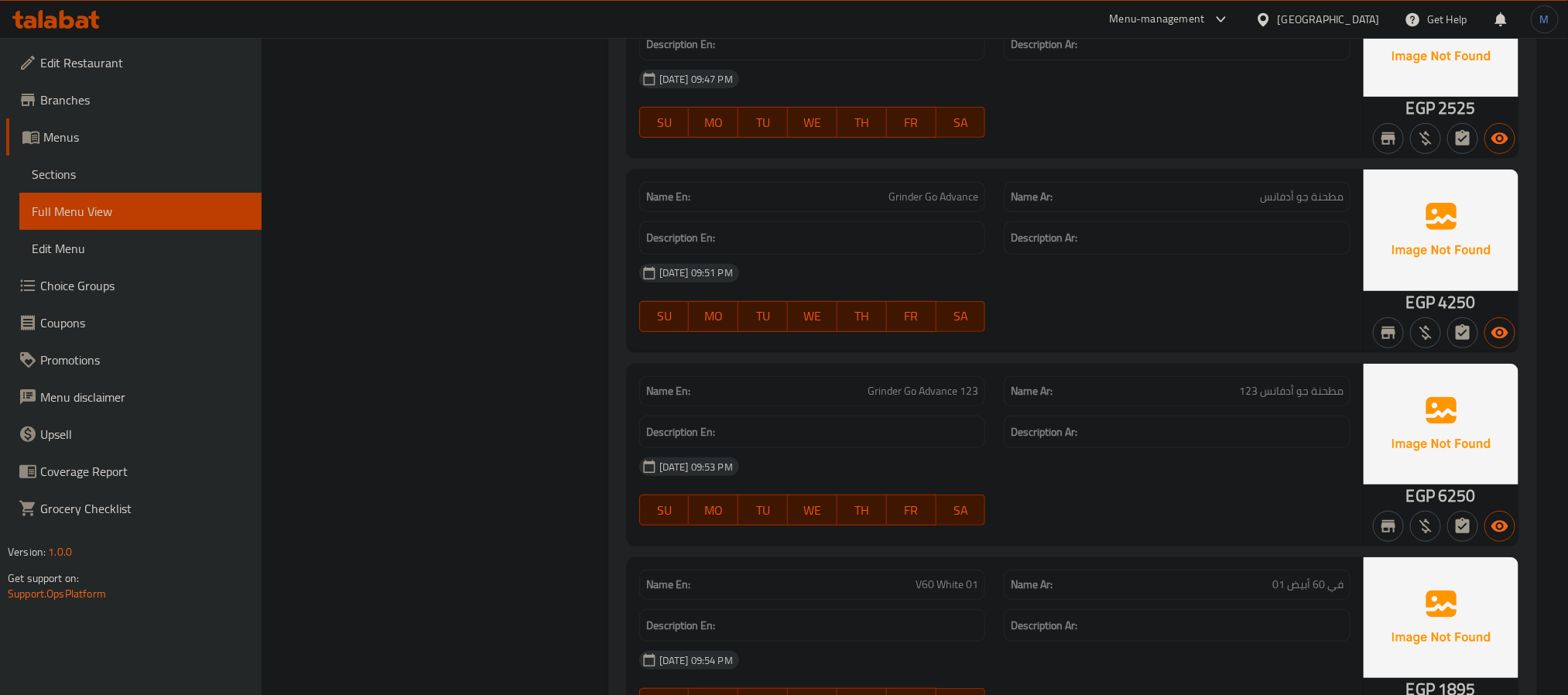
click at [932, 205] on span "Grinder Go Advance" at bounding box center [933, 197] width 90 height 16
copy span "Grinder Go Advance"
click at [918, 400] on span "Grinder Go Advance 123" at bounding box center [923, 392] width 111 height 16
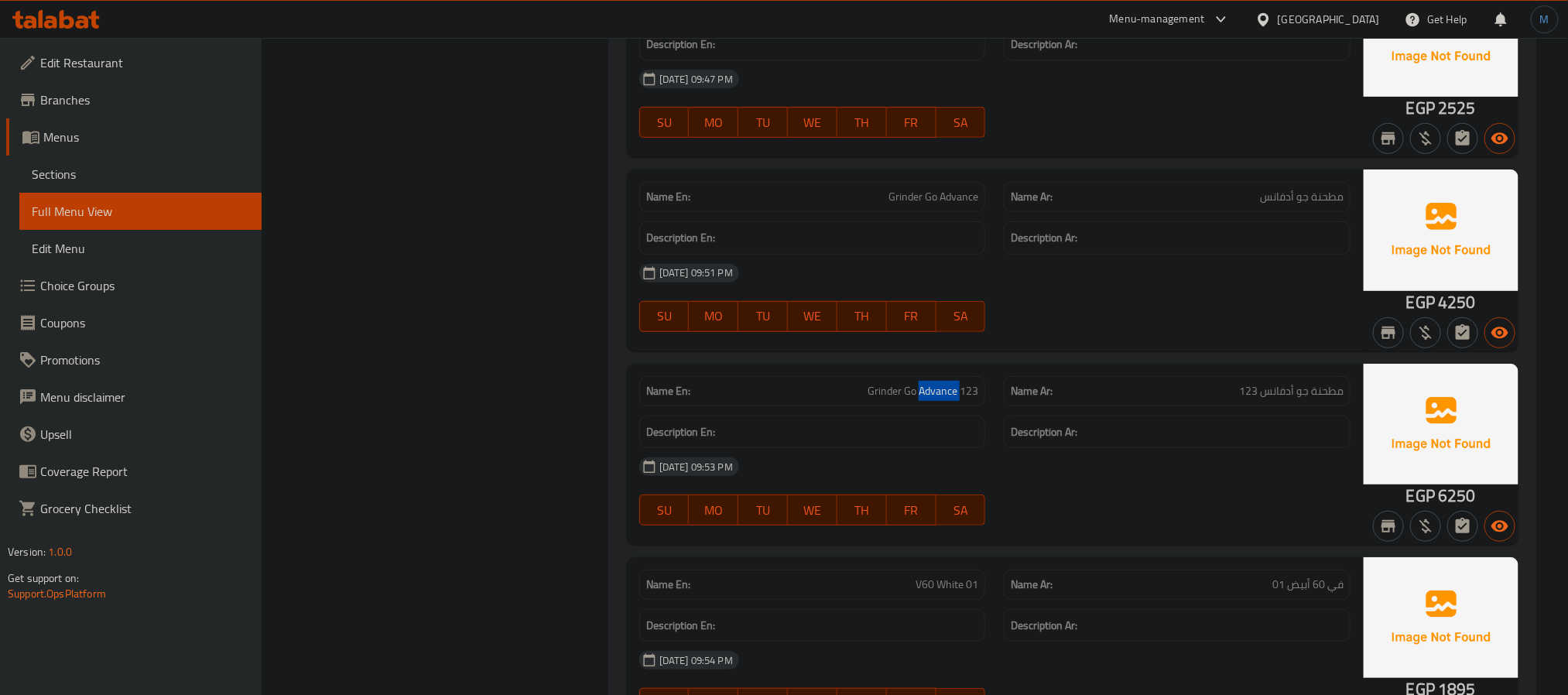
click at [918, 400] on span "Grinder Go Advance 123" at bounding box center [923, 392] width 111 height 16
copy span "Grinder Go Advance 123"
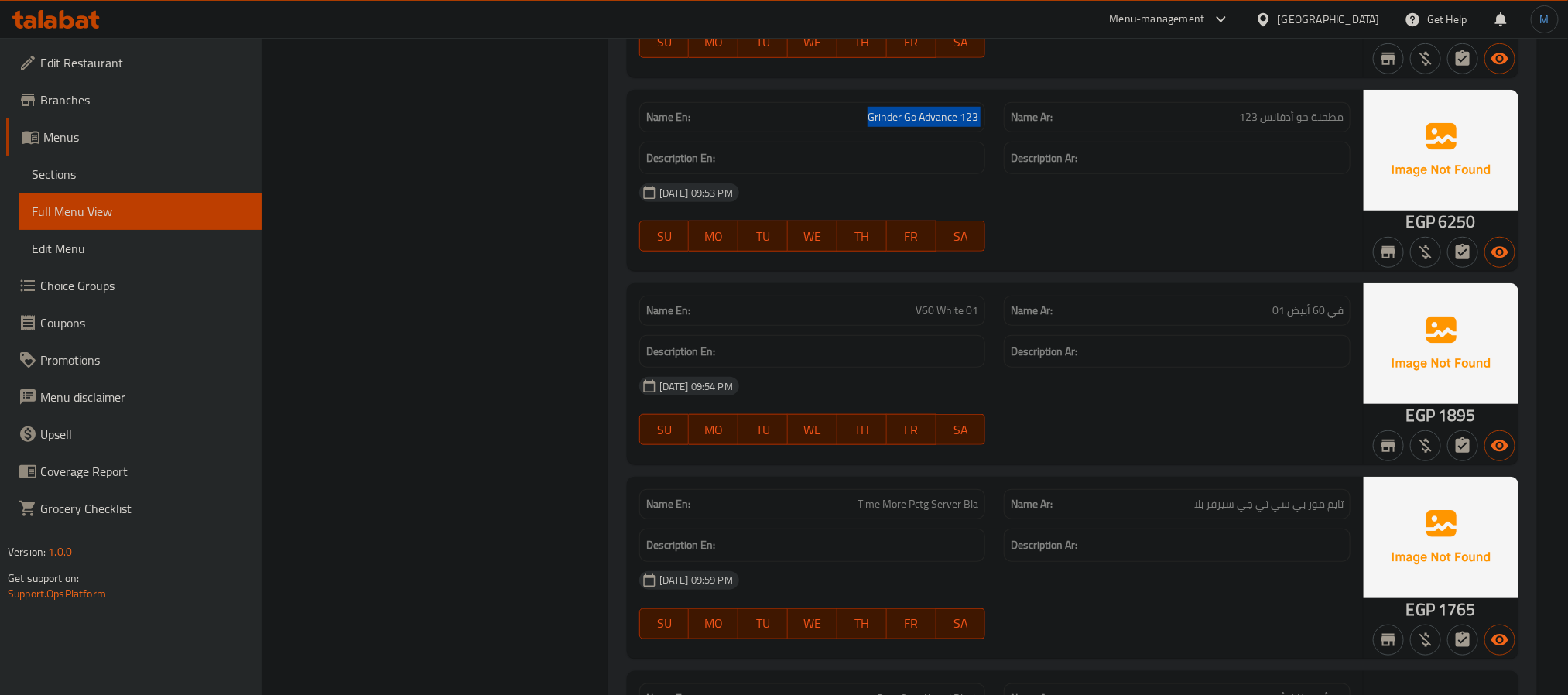
scroll to position [22609, 0]
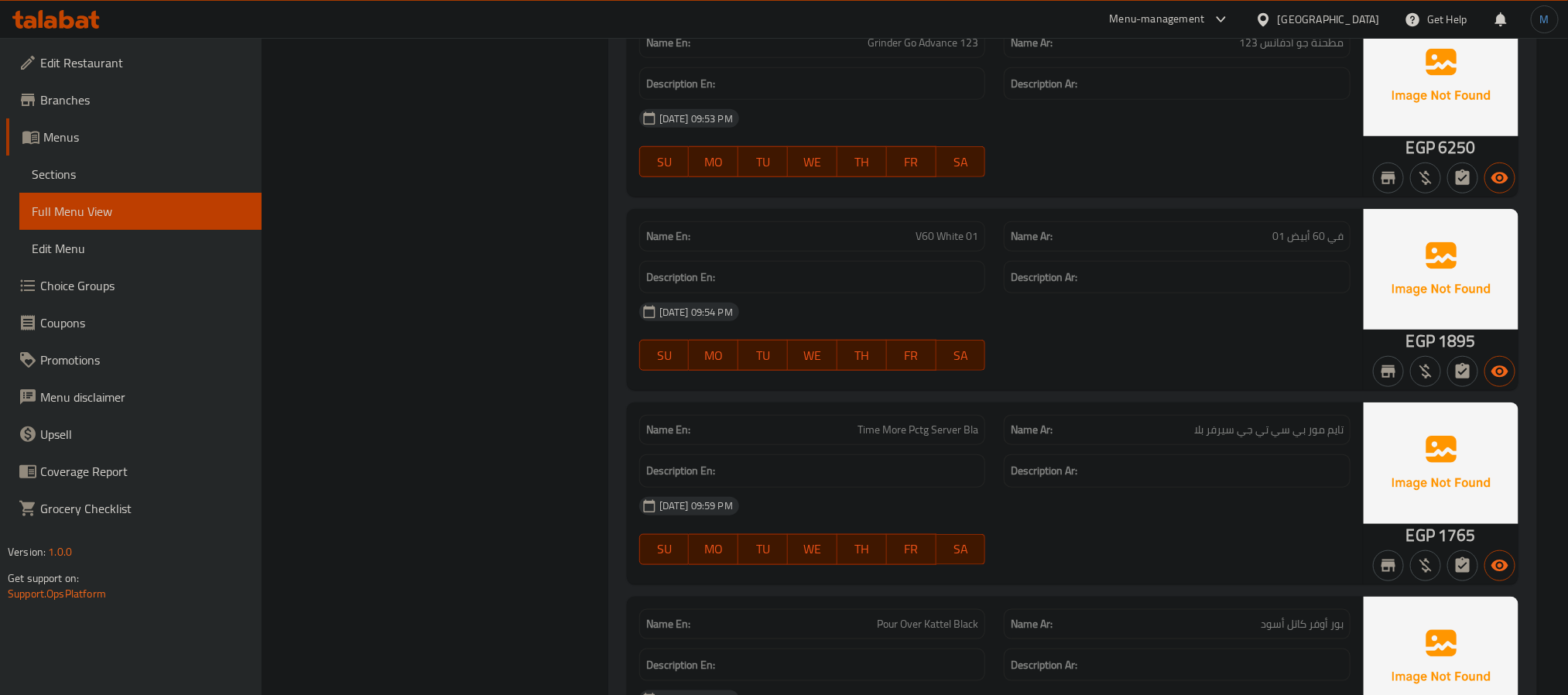
click at [957, 245] on span "V60 White 01" at bounding box center [947, 237] width 63 height 16
copy span "V60 White 01"
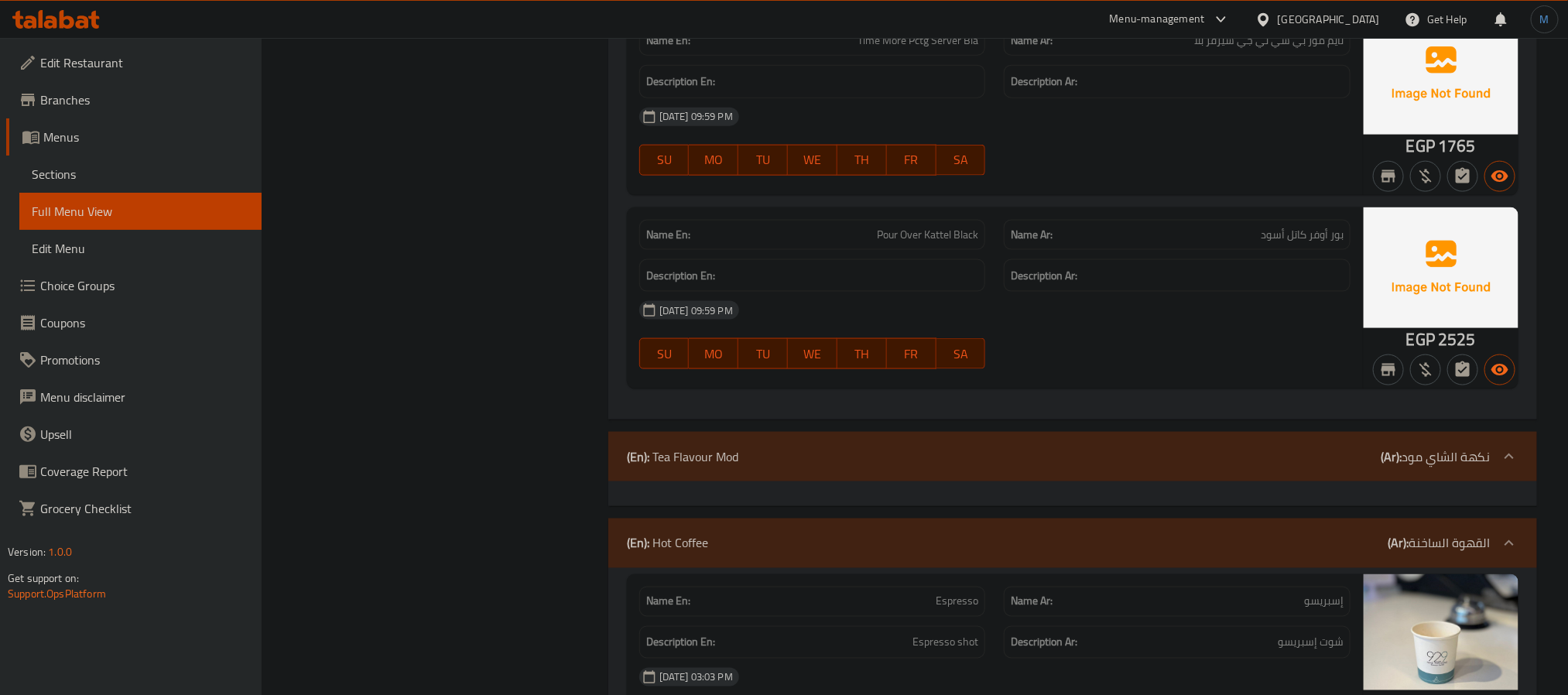
scroll to position [22957, 0]
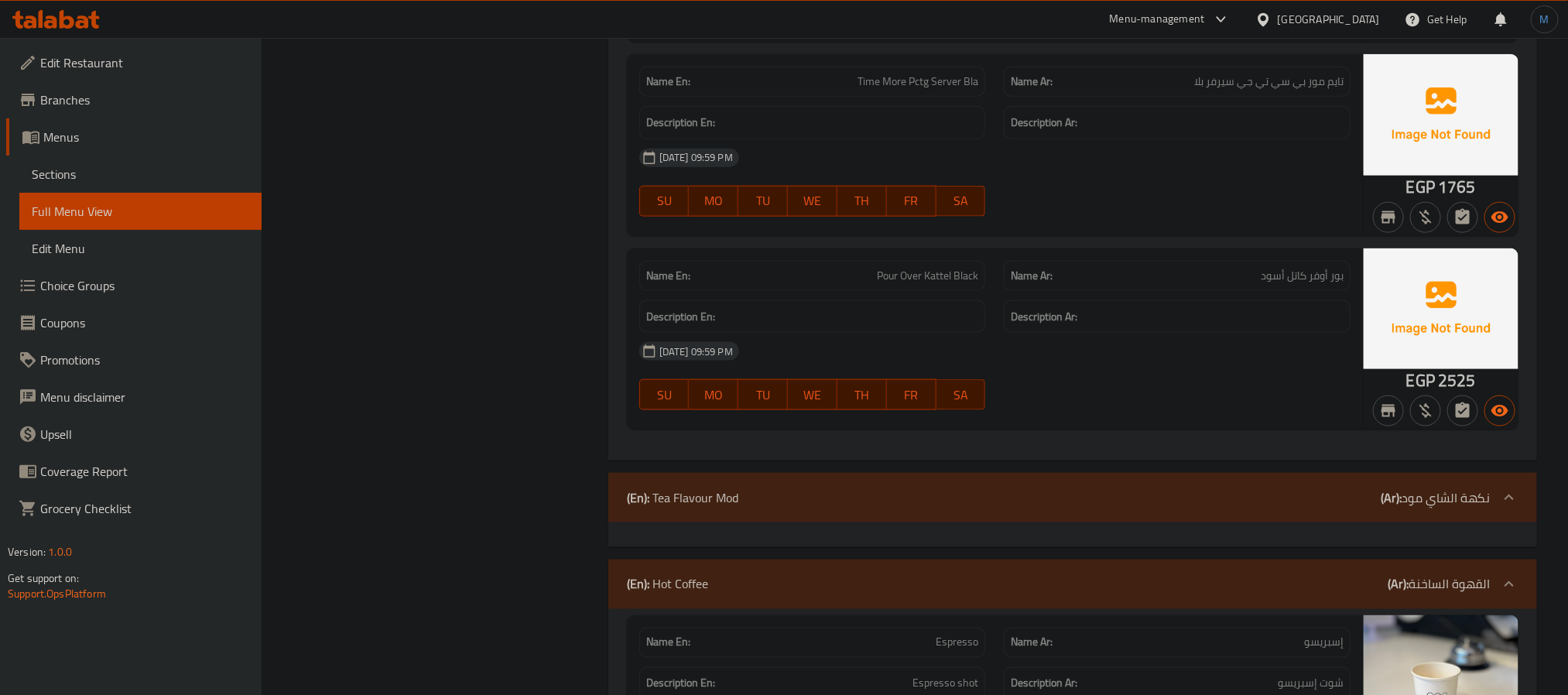
click at [942, 90] on span "Time More Pctg Server Bla" at bounding box center [918, 82] width 121 height 16
copy span "Time More Pctg Server Bla"
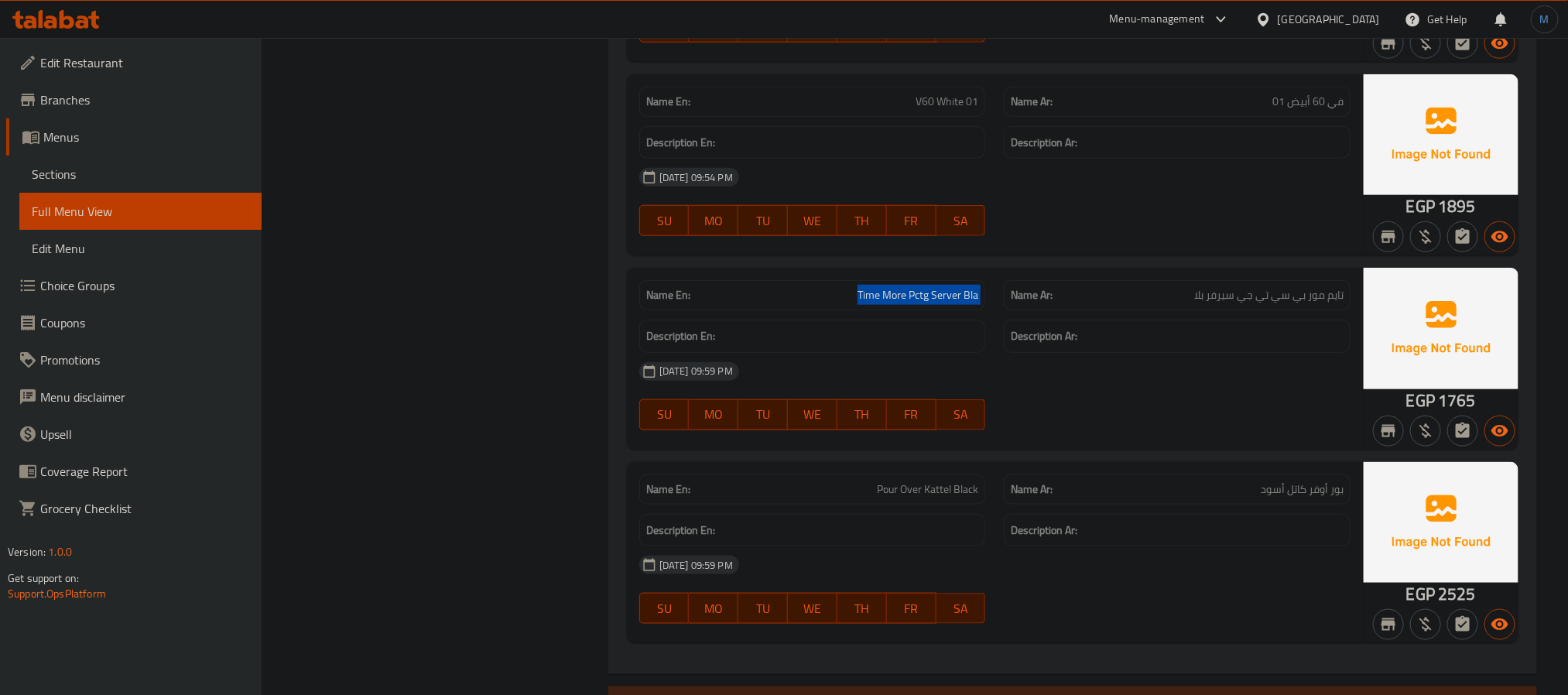
scroll to position [23073, 0]
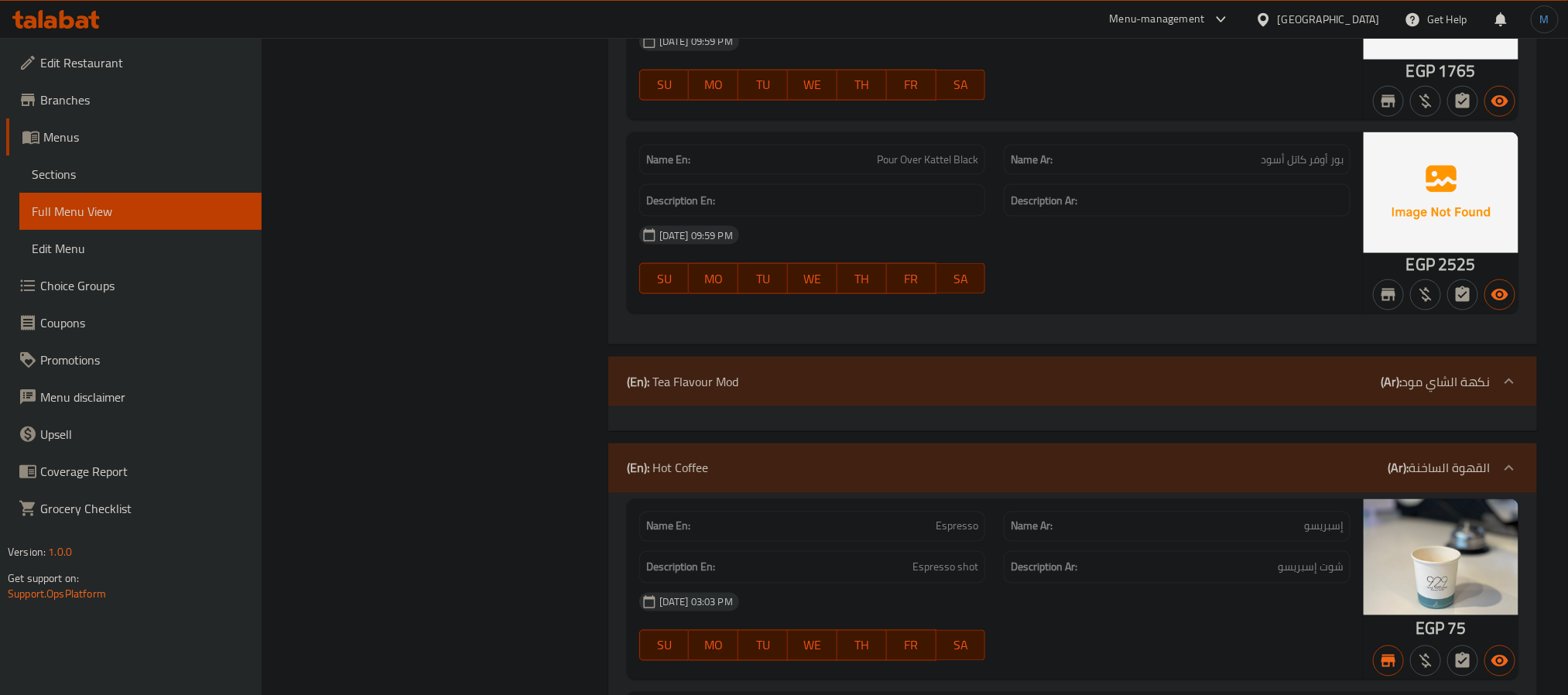
click at [922, 168] on span "Pour Over Kattel Black" at bounding box center [927, 160] width 101 height 16
copy span "Pour Over Kattel Black"
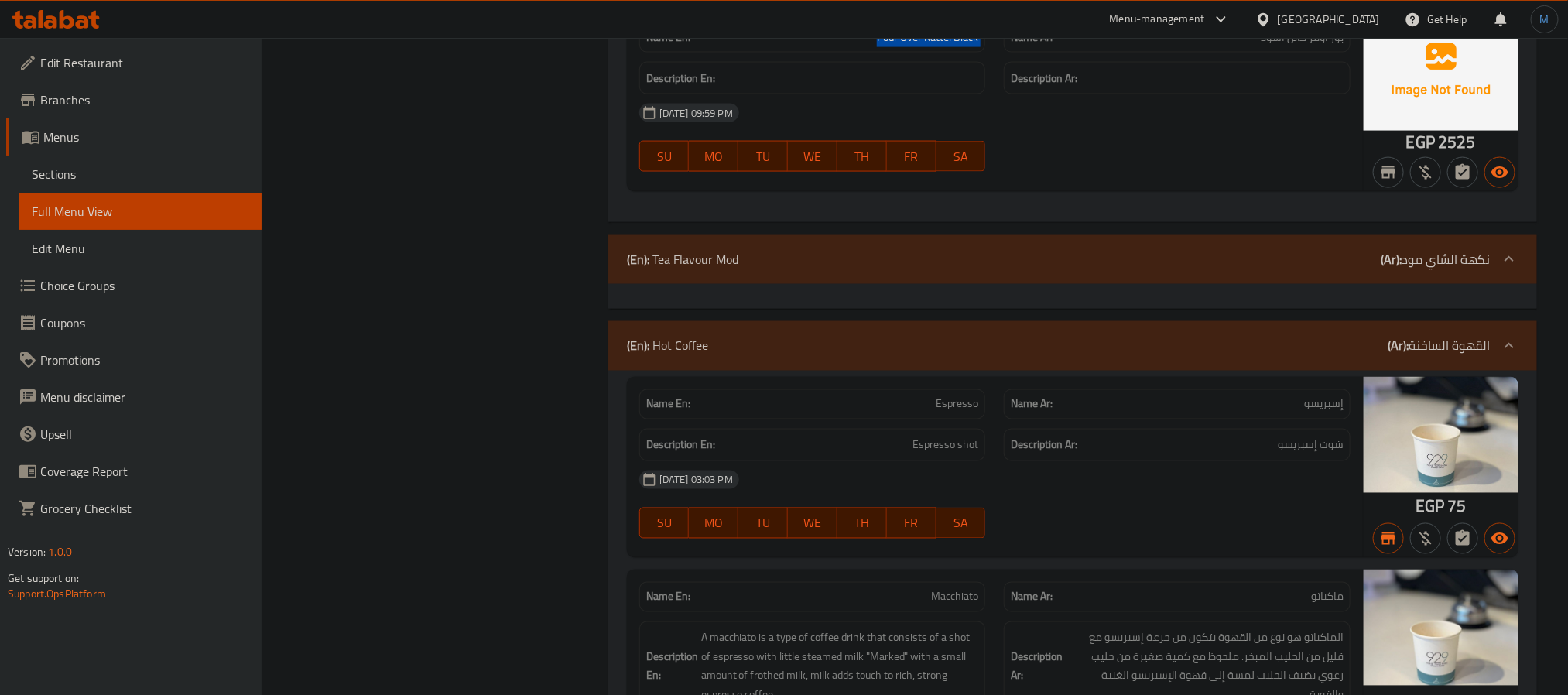
scroll to position [23306, 0]
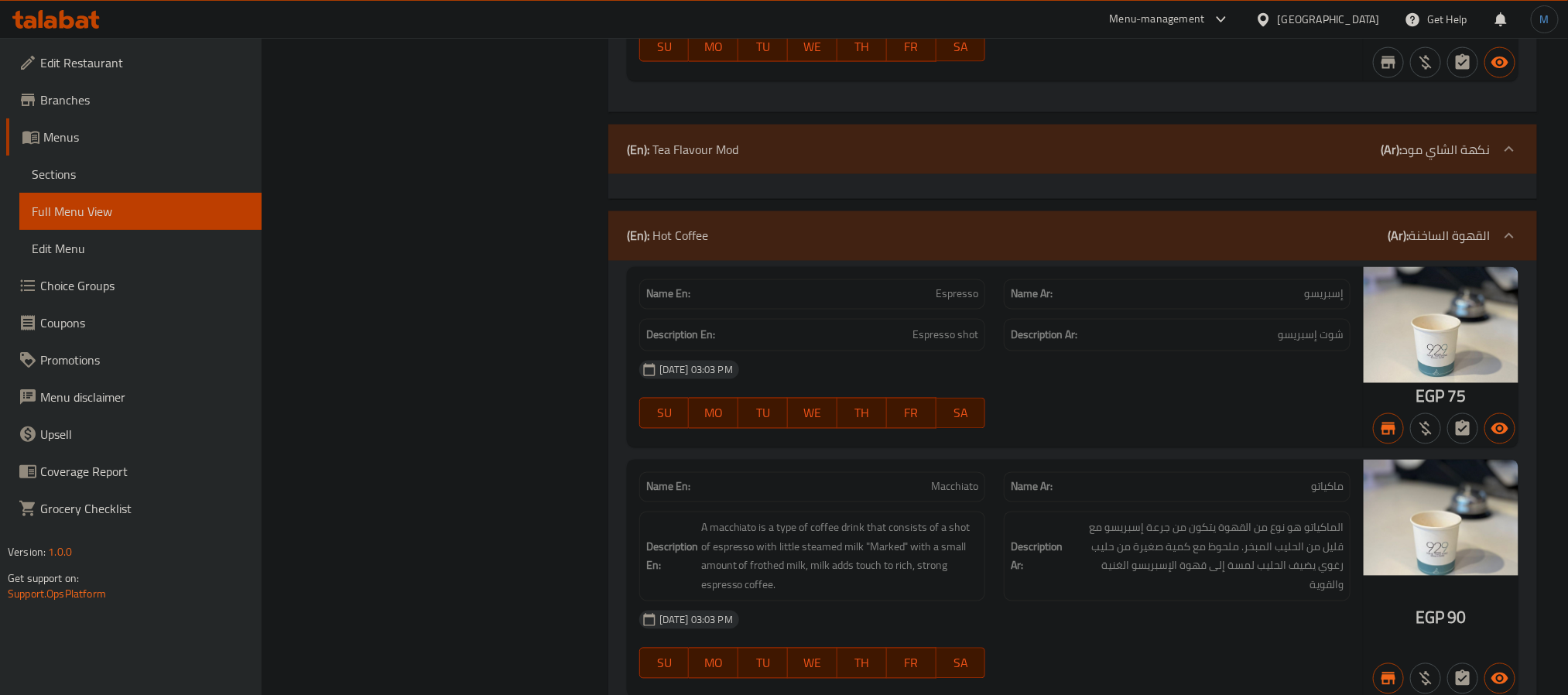
click at [903, 302] on p "Name En: Espresso" at bounding box center [813, 295] width 333 height 16
copy span "Espresso"
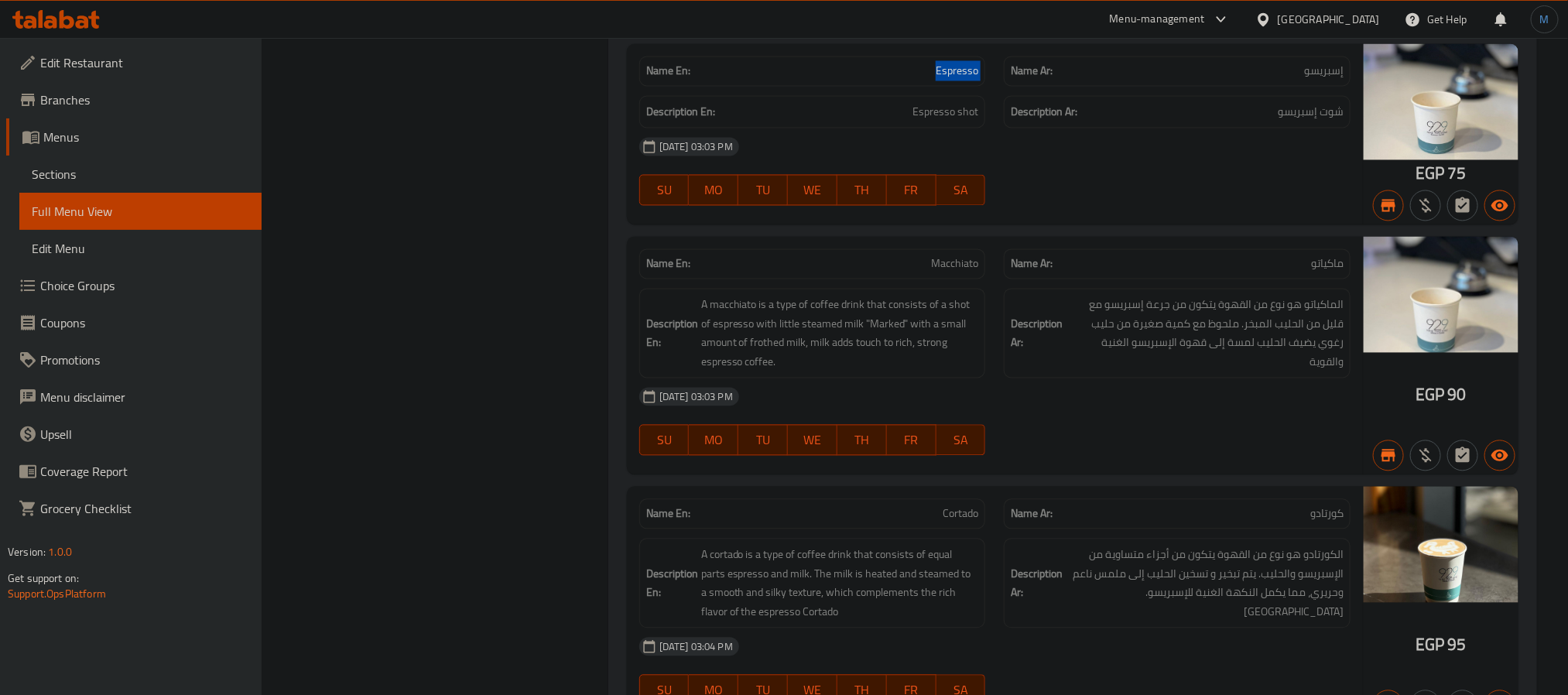
scroll to position [23538, 0]
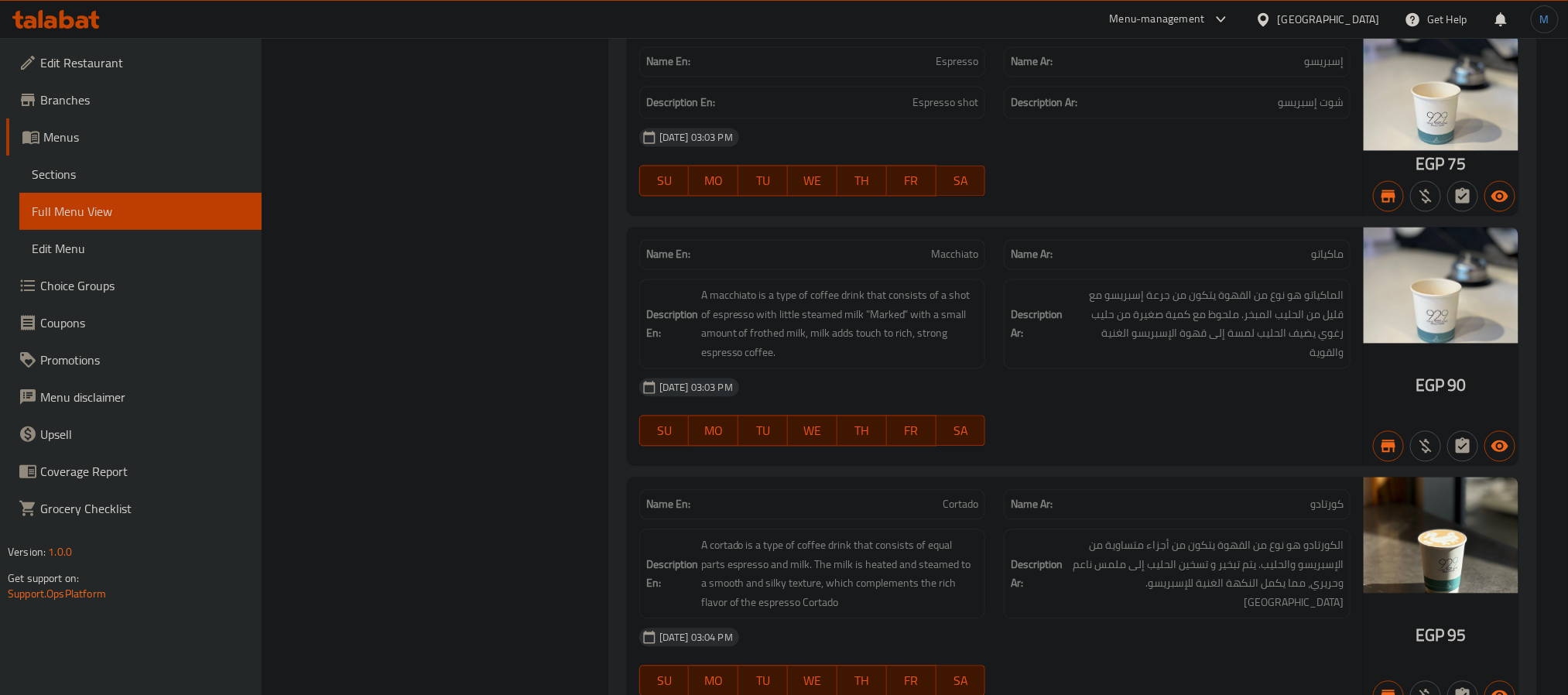
click at [952, 263] on span "Macchiato" at bounding box center [955, 255] width 47 height 16
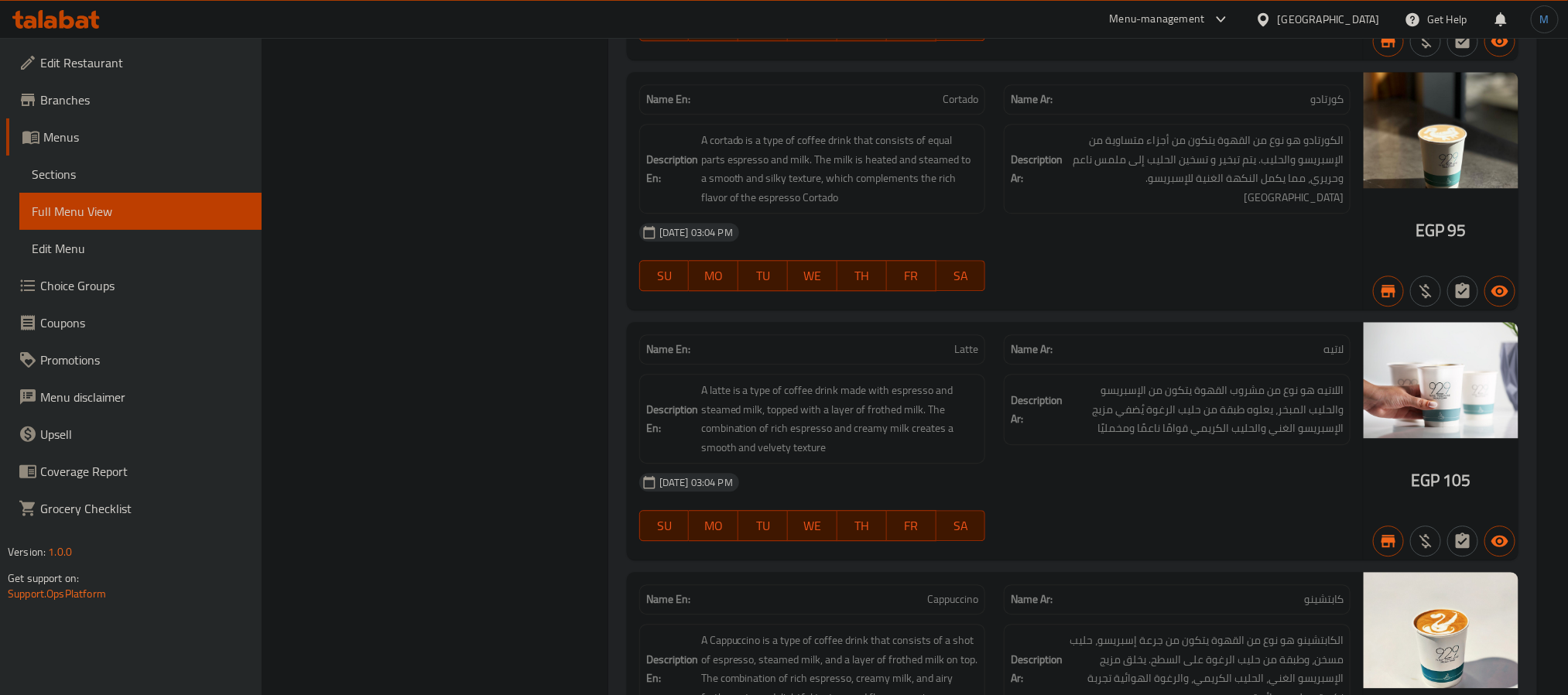
scroll to position [23886, 0]
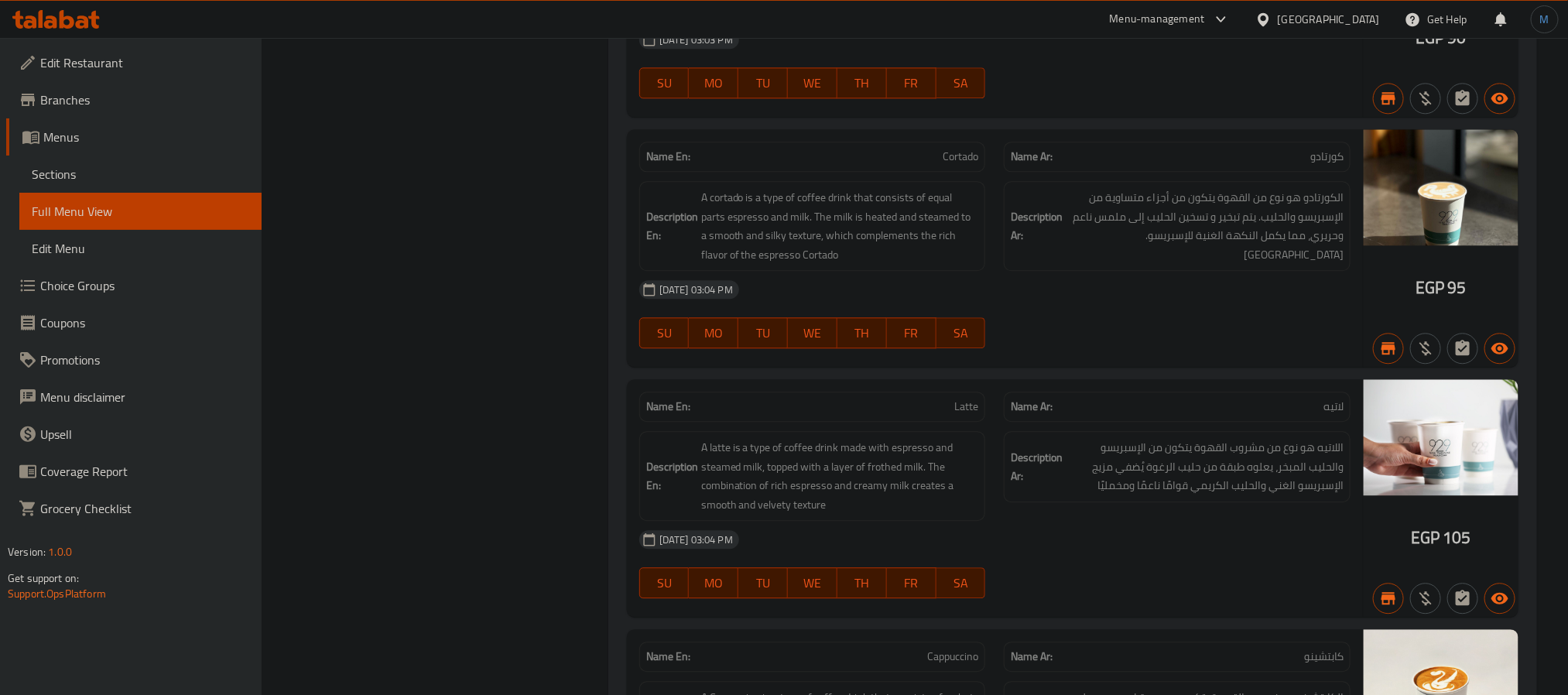
click at [947, 172] on div "Name En: Cortado" at bounding box center [812, 157] width 347 height 30
click at [952, 172] on div "Name En: Cortado" at bounding box center [812, 157] width 347 height 30
click at [942, 268] on div at bounding box center [942, 268] width 0 height 0
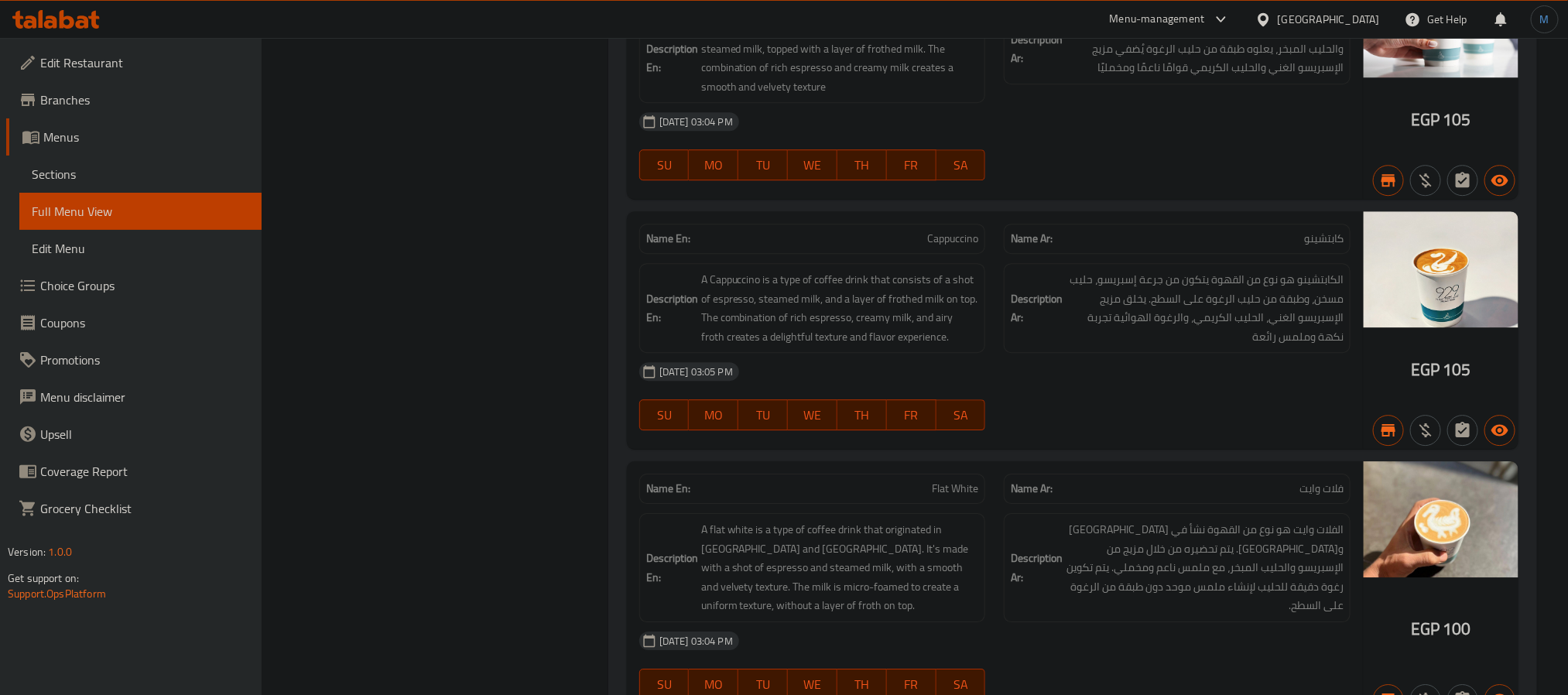
scroll to position [24235, 0]
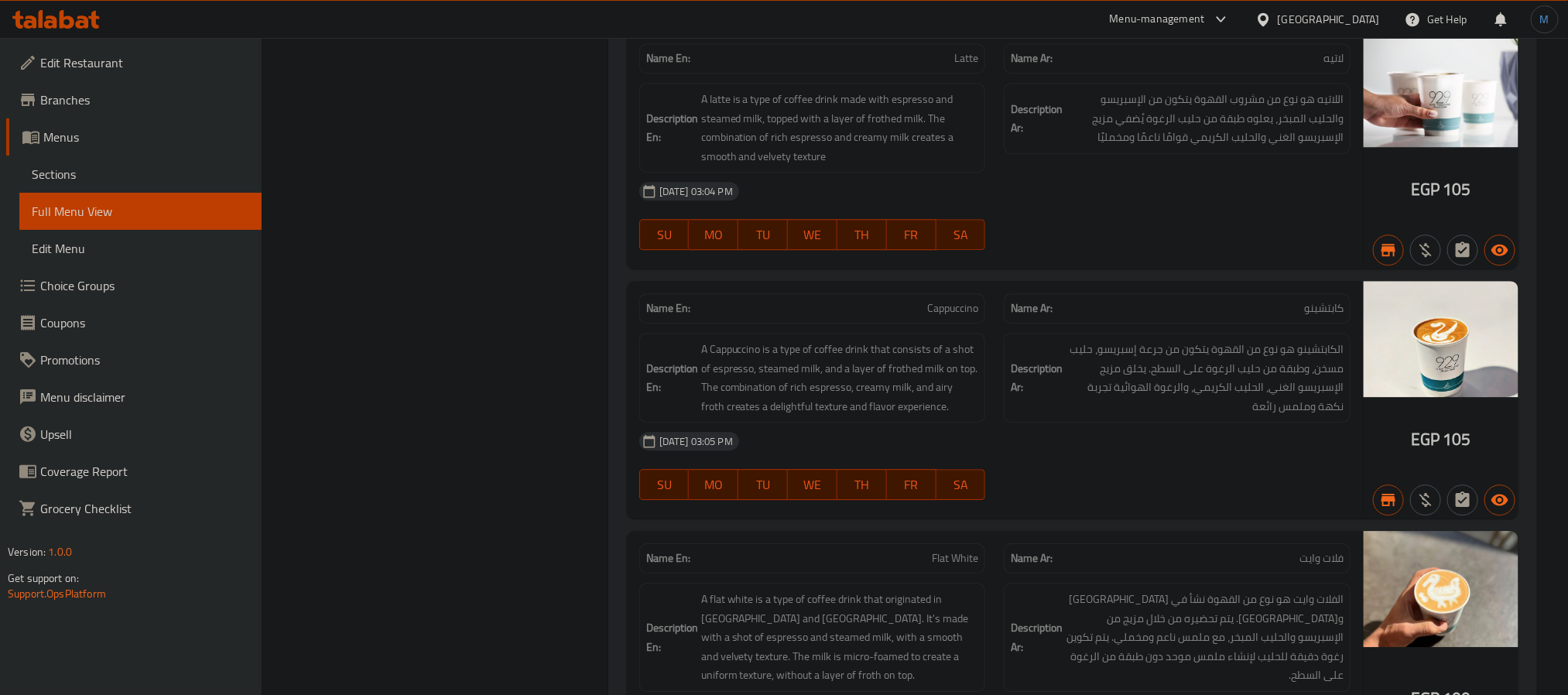
click at [966, 66] on span "Latte" at bounding box center [966, 58] width 24 height 16
click at [901, 317] on p "Name En: Cappuccino" at bounding box center [813, 309] width 333 height 16
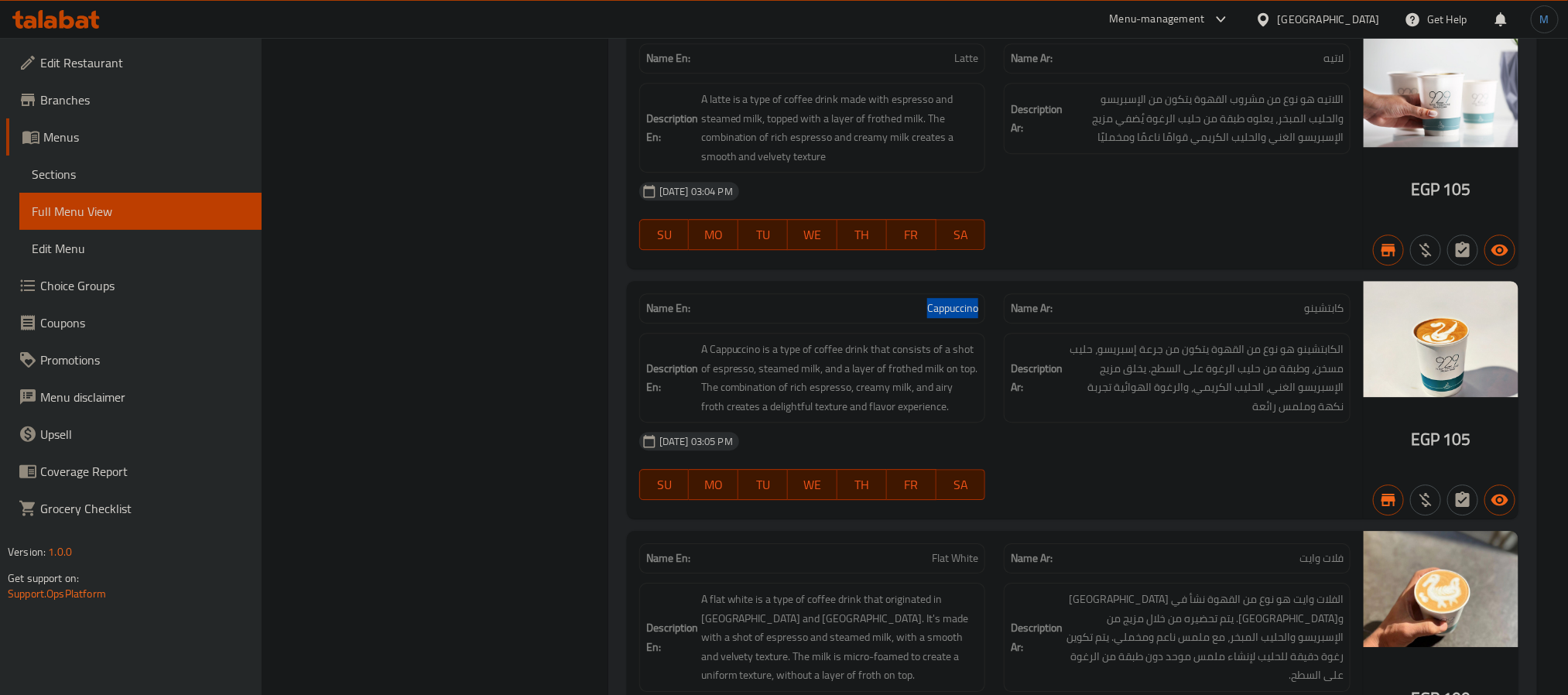
click at [901, 317] on p "Name En: Cappuccino" at bounding box center [813, 309] width 333 height 16
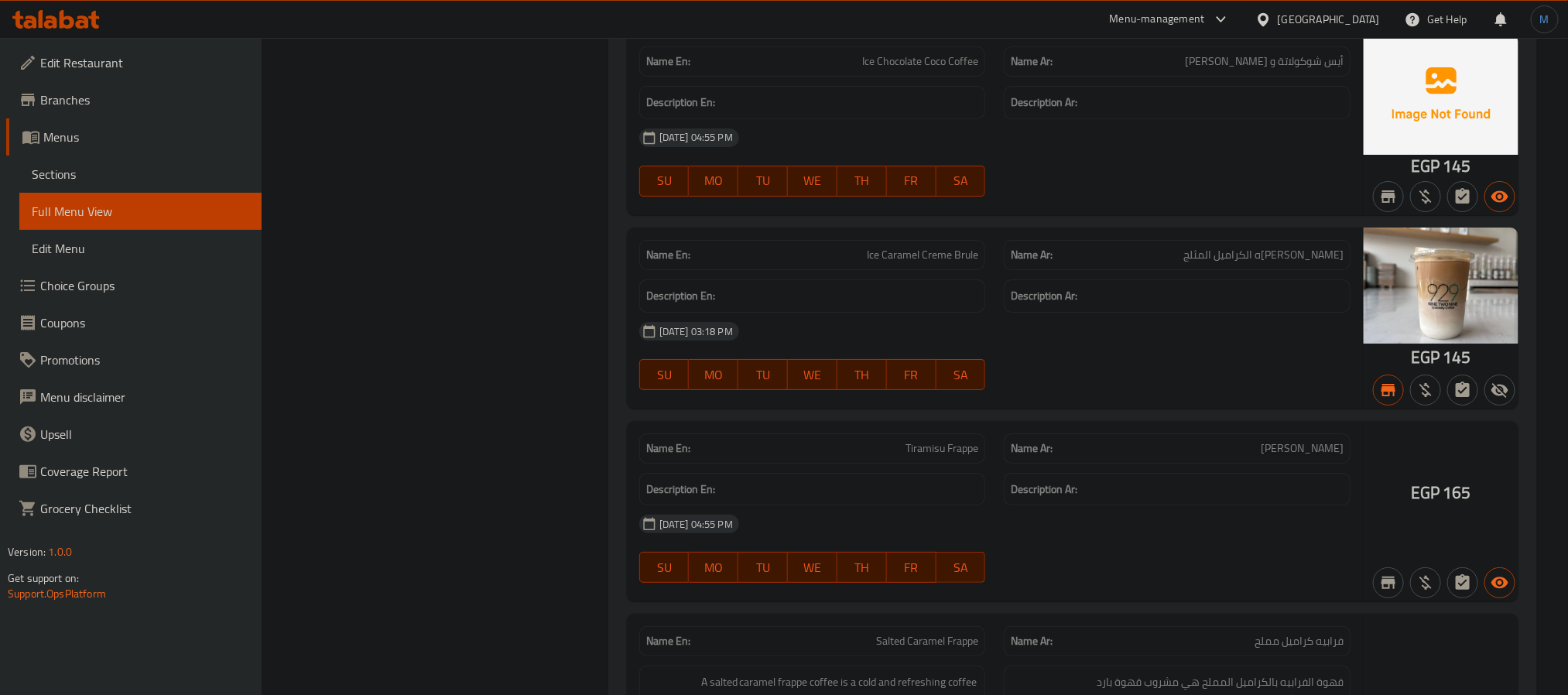
scroll to position [28183, 0]
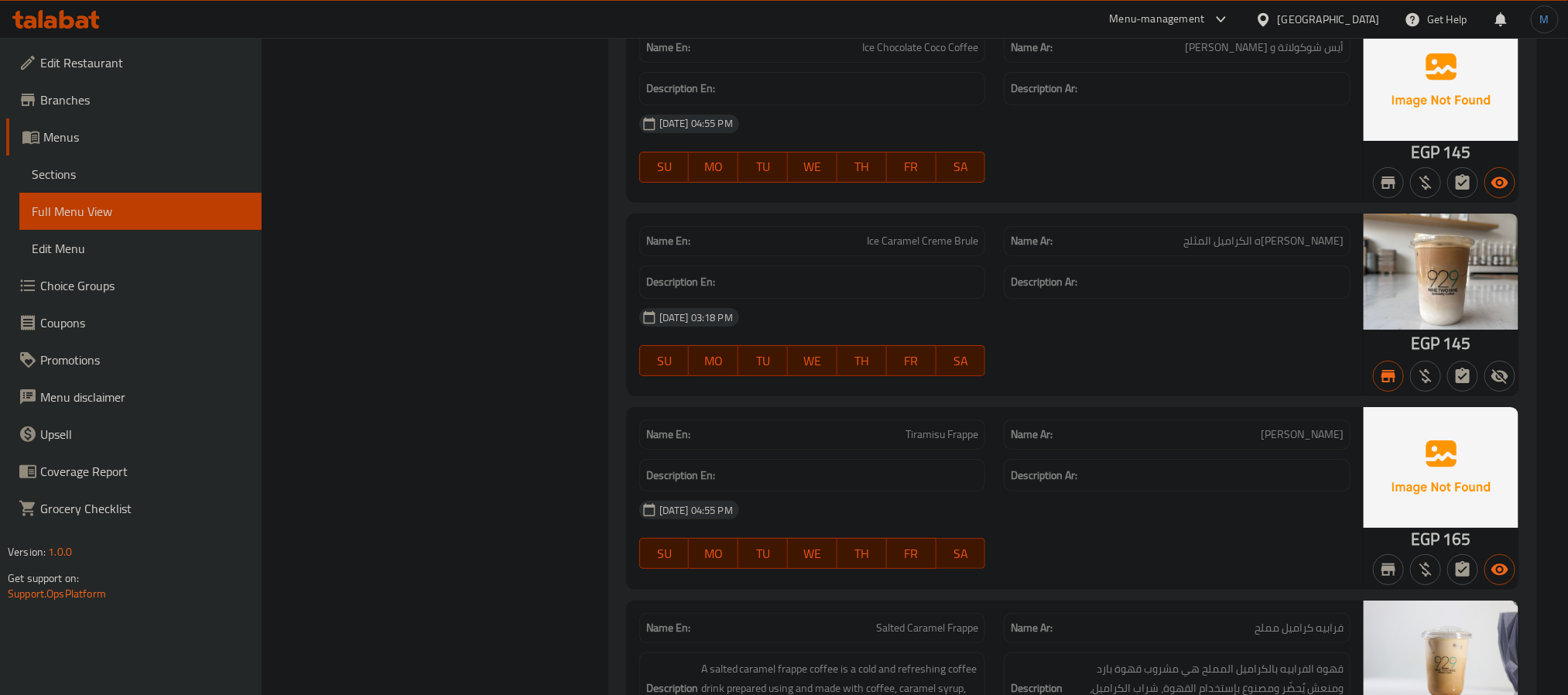
click at [896, 450] on div "Name En: Tiramisu Frappe" at bounding box center [812, 434] width 347 height 30
click at [895, 443] on p "Name En: Tiramisu Frappe" at bounding box center [813, 434] width 333 height 16
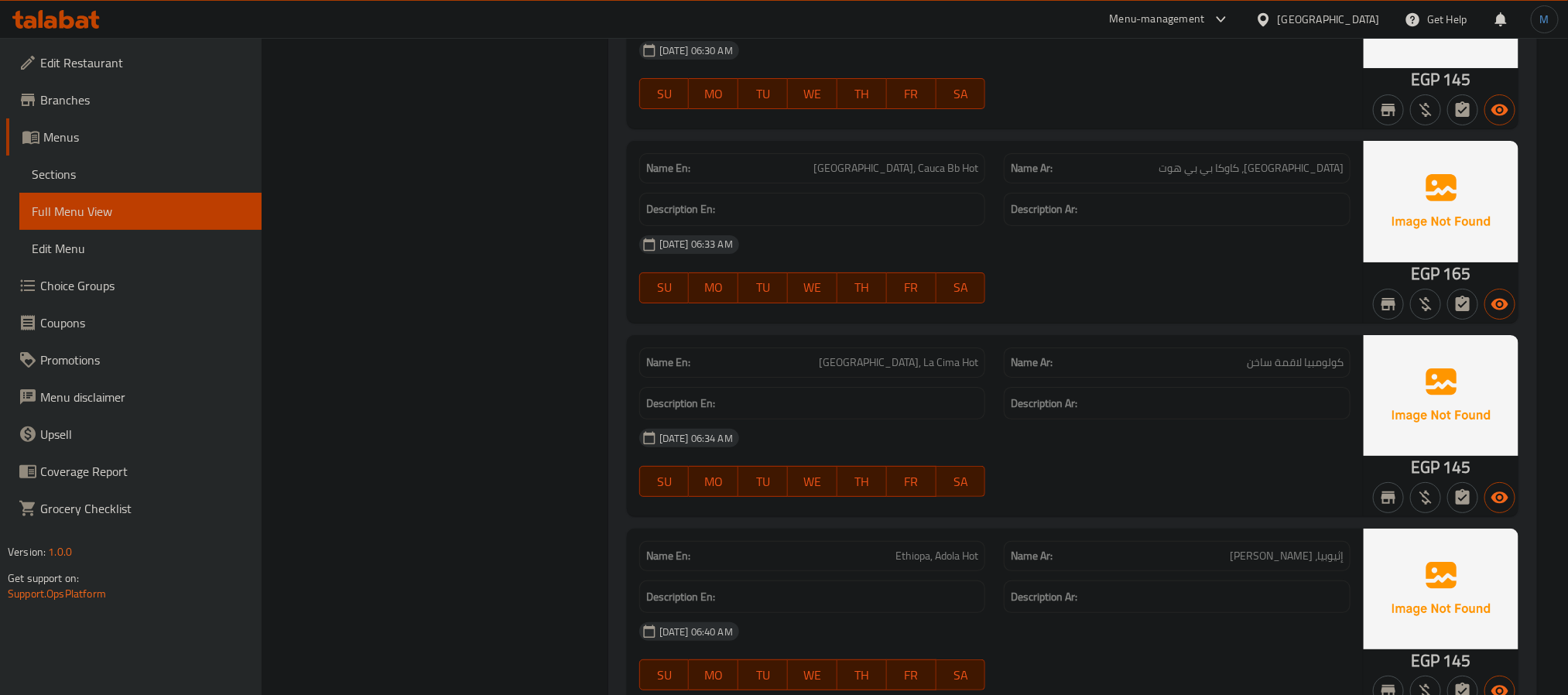
scroll to position [34571, 0]
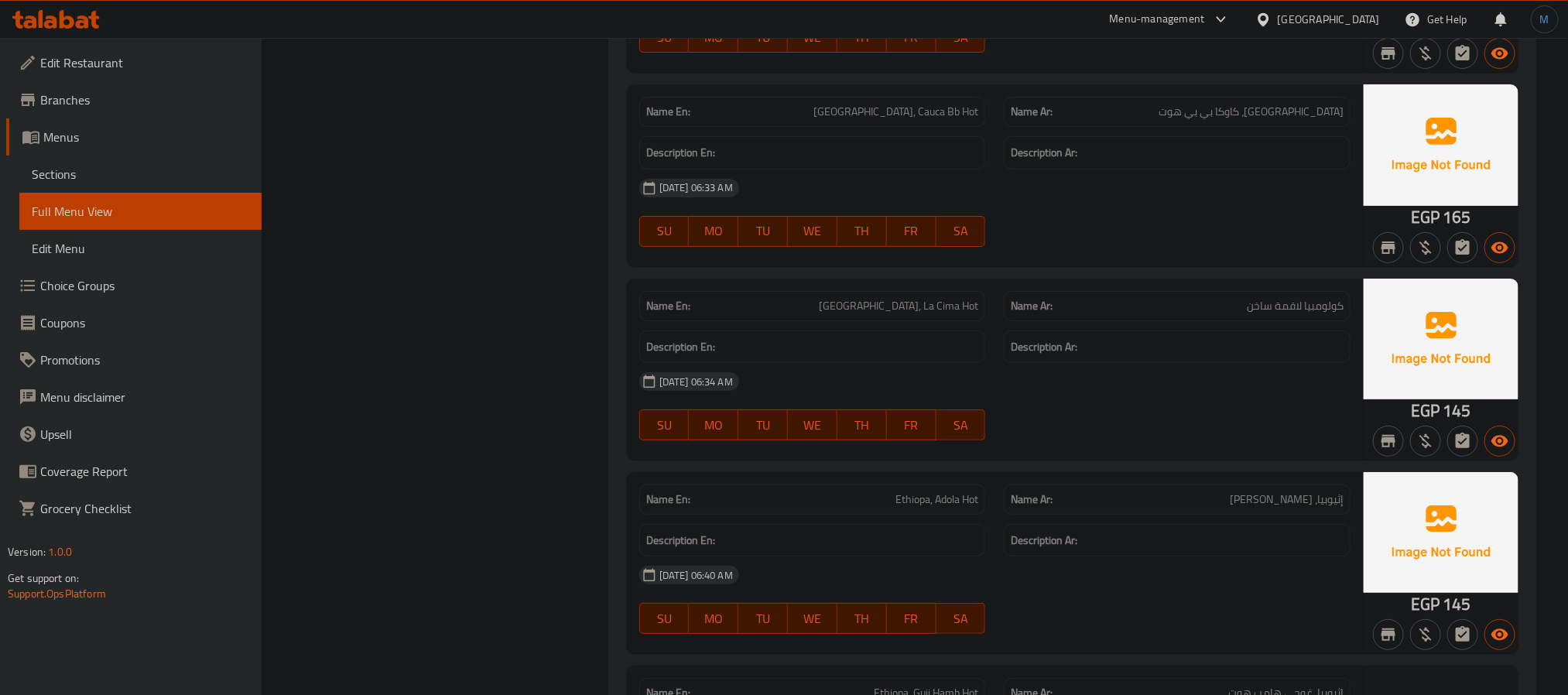
click at [920, 120] on span "[GEOGRAPHIC_DATA], Cauca Bb Hot" at bounding box center [895, 112] width 165 height 16
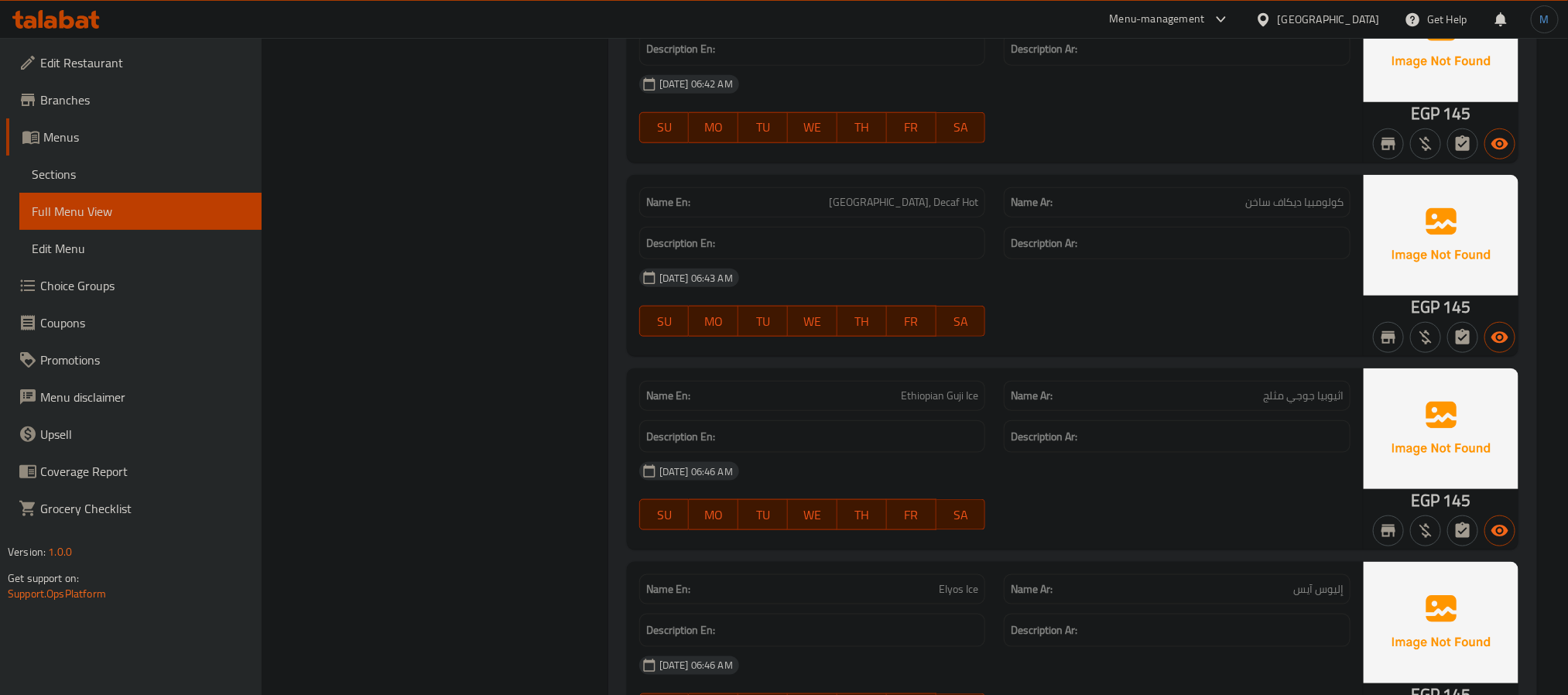
scroll to position [35268, 0]
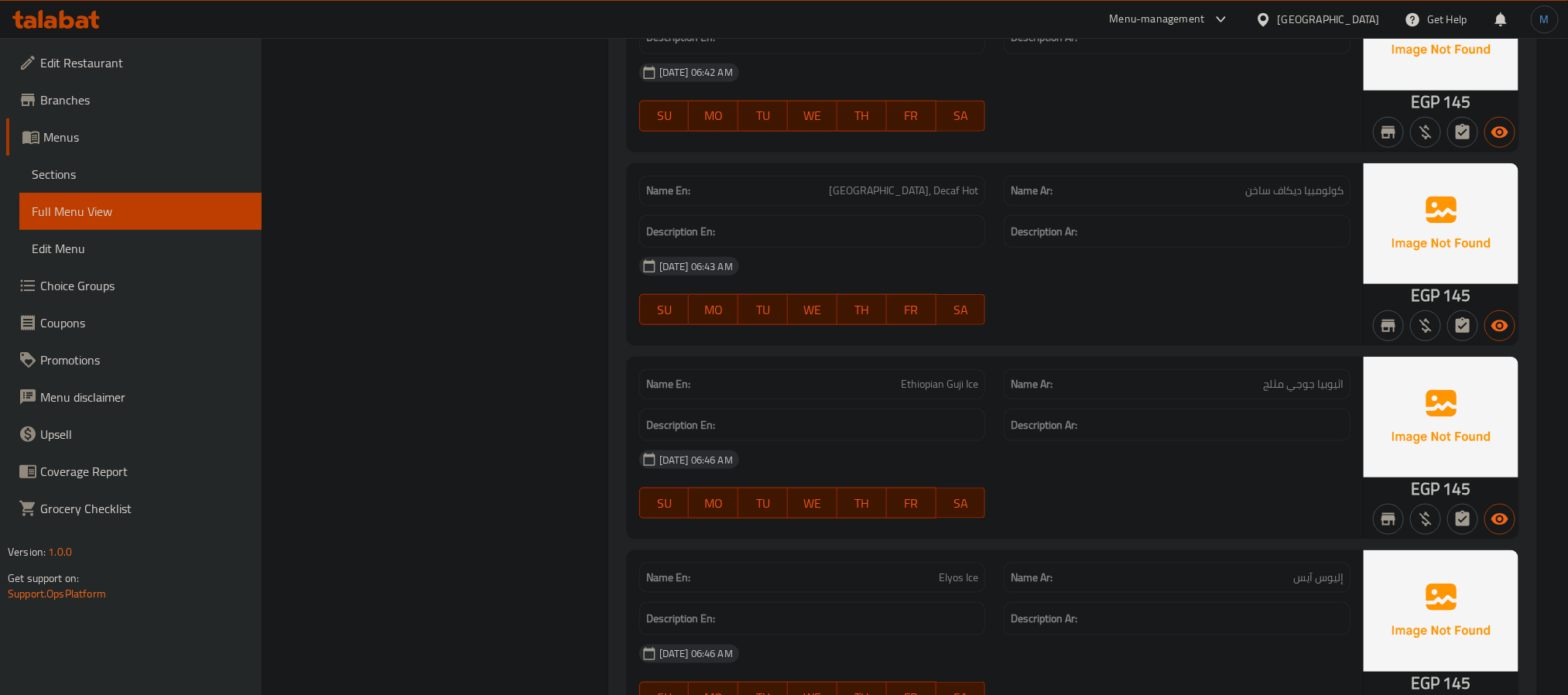
click at [937, 199] on span "[GEOGRAPHIC_DATA], Decaf Hot" at bounding box center [903, 191] width 149 height 16
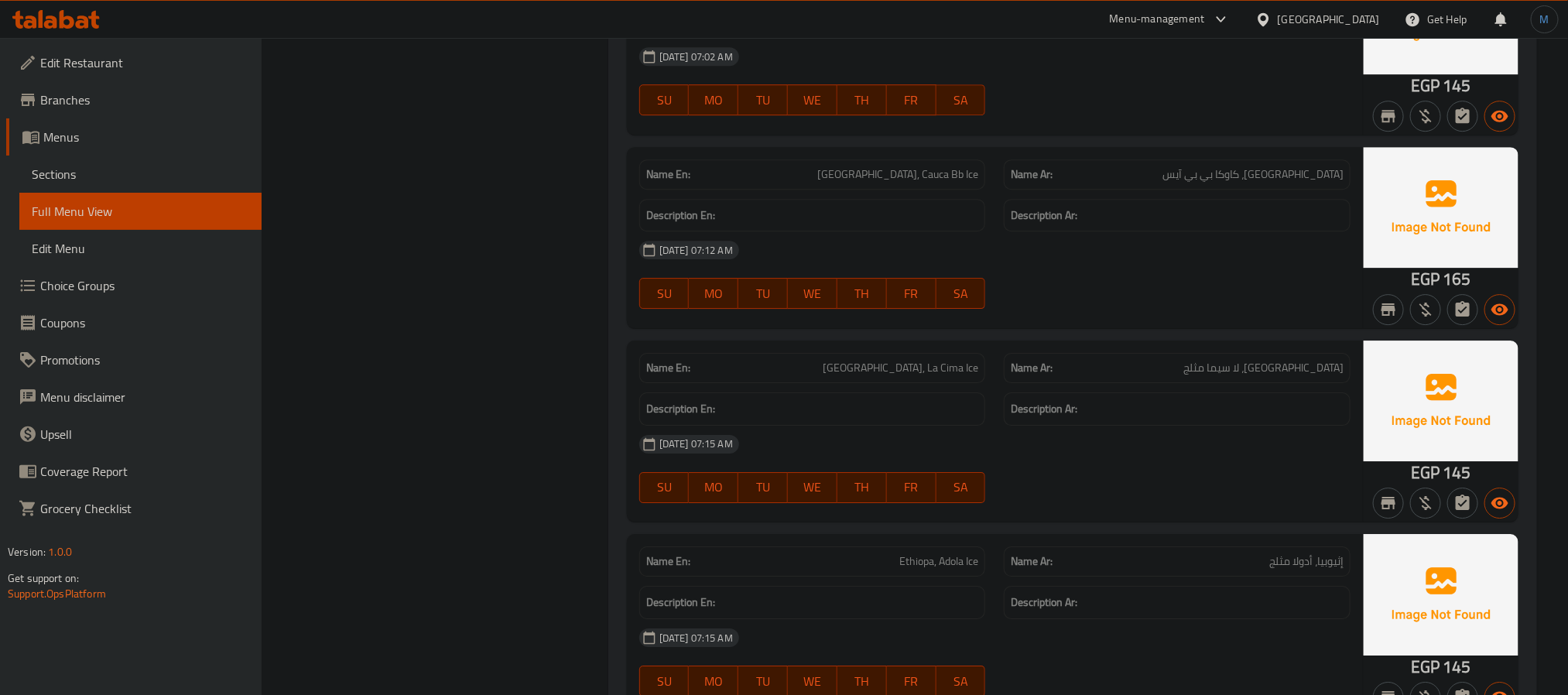
scroll to position [37126, 0]
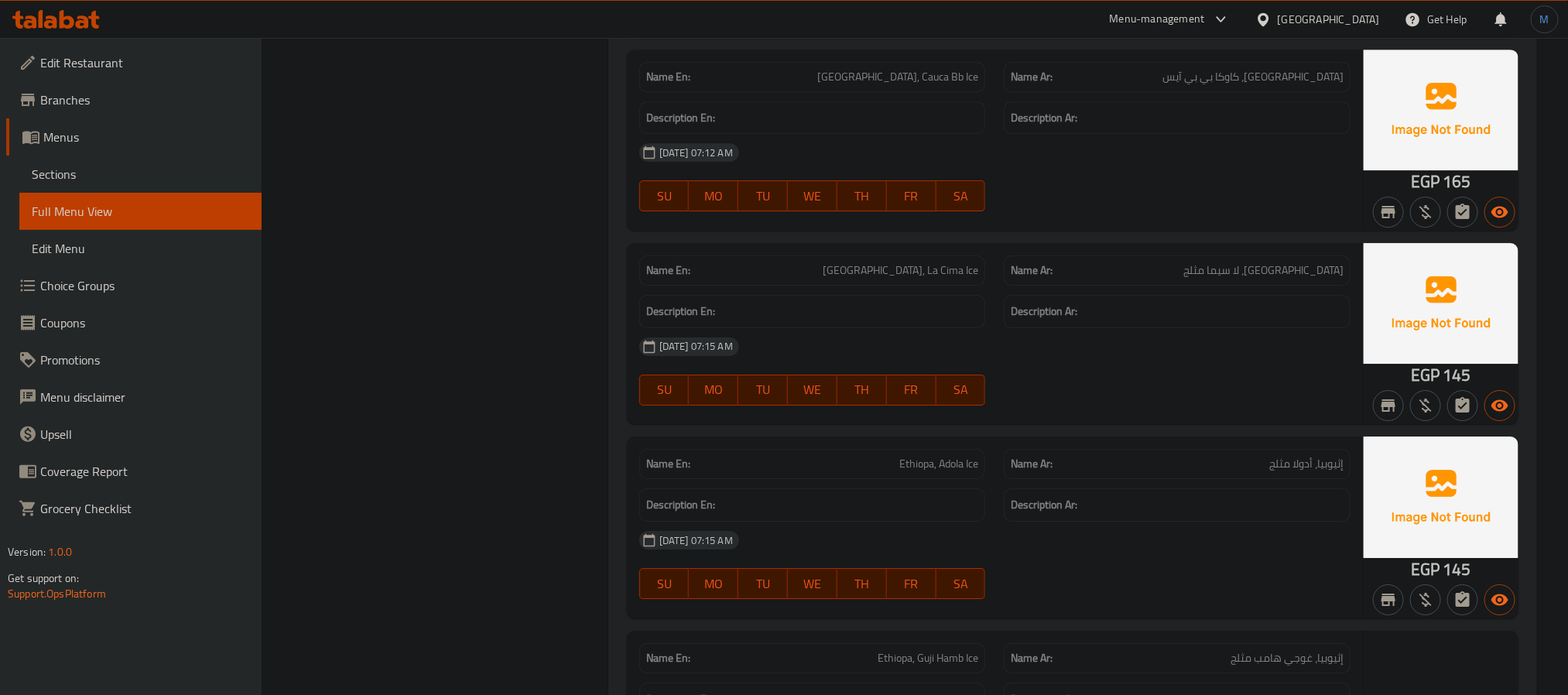
click at [932, 101] on div "Name En: Colombia, Cauca Bb Ice" at bounding box center [812, 77] width 365 height 49
click at [921, 188] on div at bounding box center [921, 188] width 0 height 0
click at [939, 92] on div "Name En: Colombia, Cauca Bb Ice" at bounding box center [812, 77] width 347 height 30
click at [955, 86] on span "[GEOGRAPHIC_DATA], Cauca Bb Ice" at bounding box center [898, 77] width 161 height 16
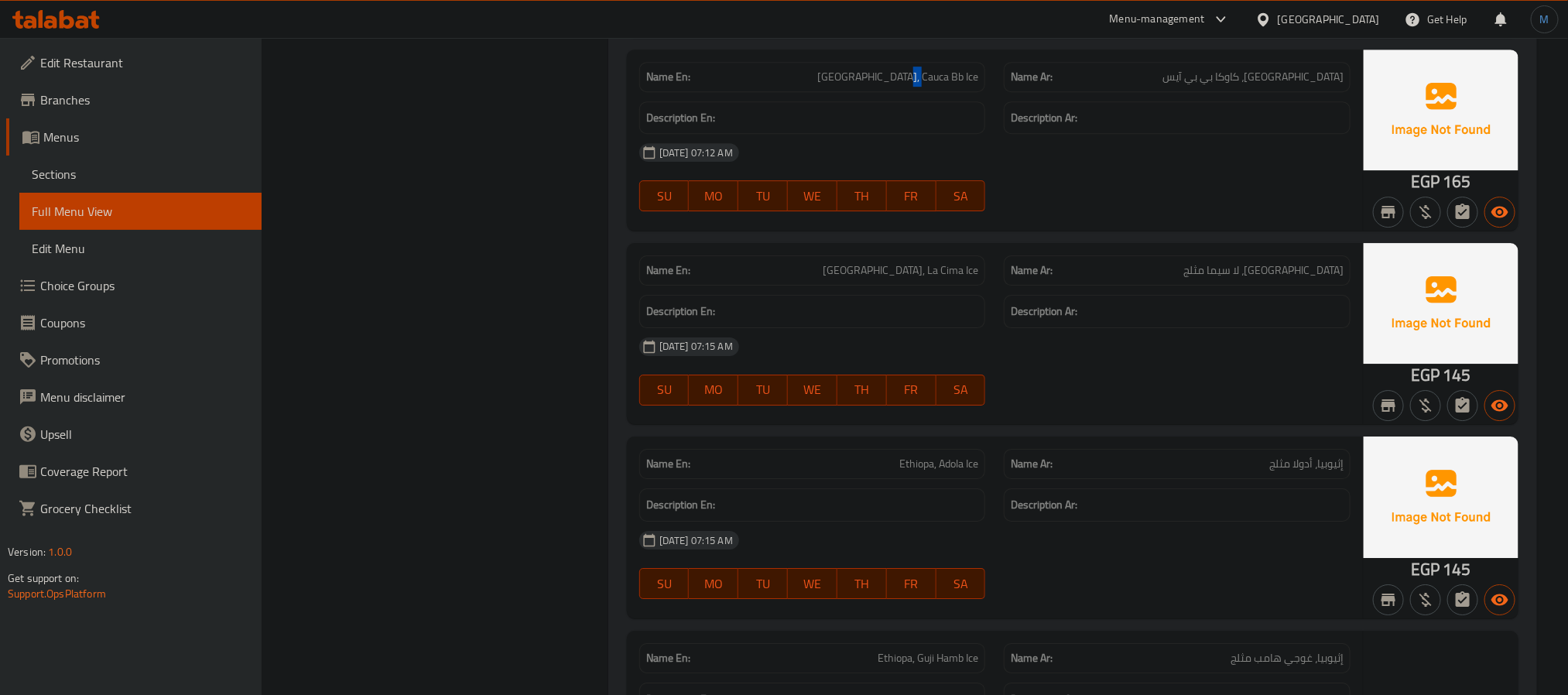
click at [955, 86] on span "[GEOGRAPHIC_DATA], Cauca Bb Ice" at bounding box center [898, 77] width 161 height 16
click at [997, 365] on div "[DATE] 07:15 AM" at bounding box center [995, 346] width 730 height 37
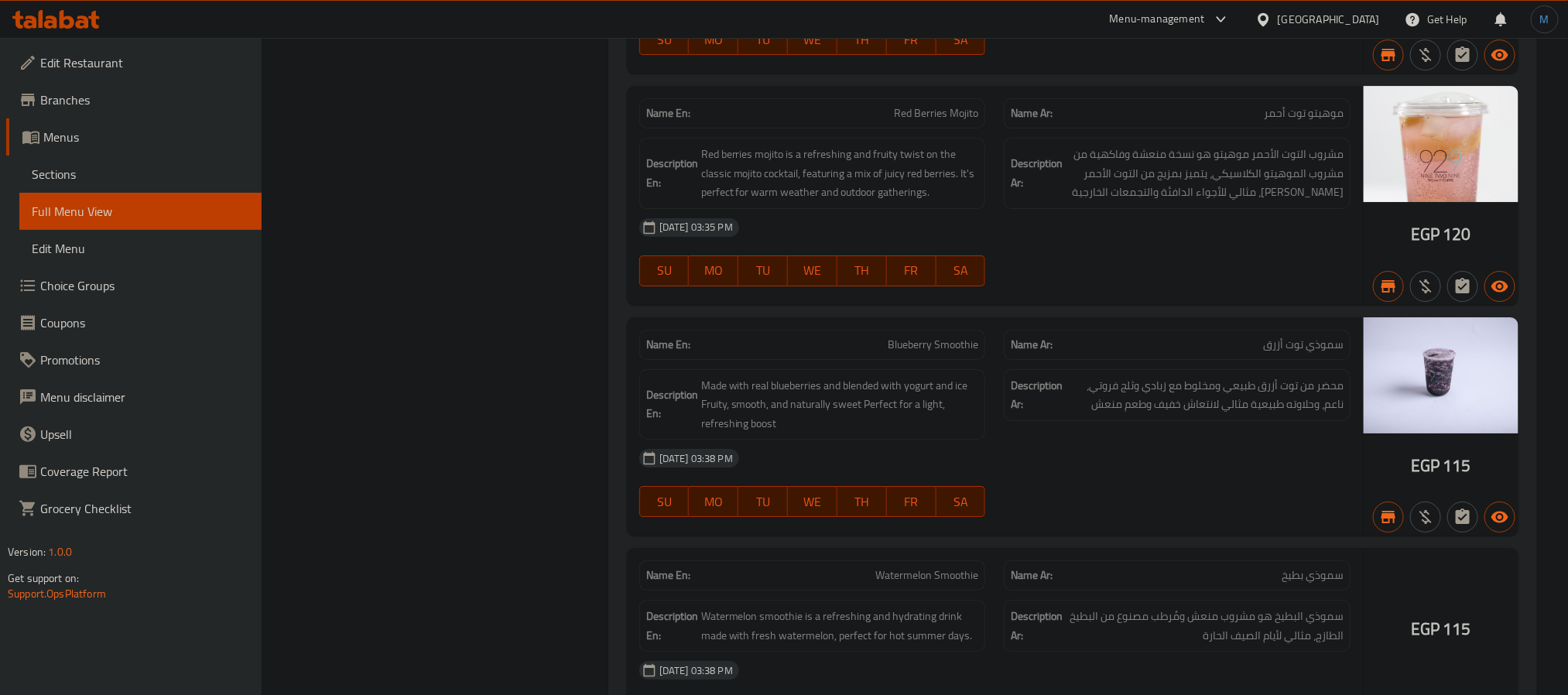
scroll to position [43630, 0]
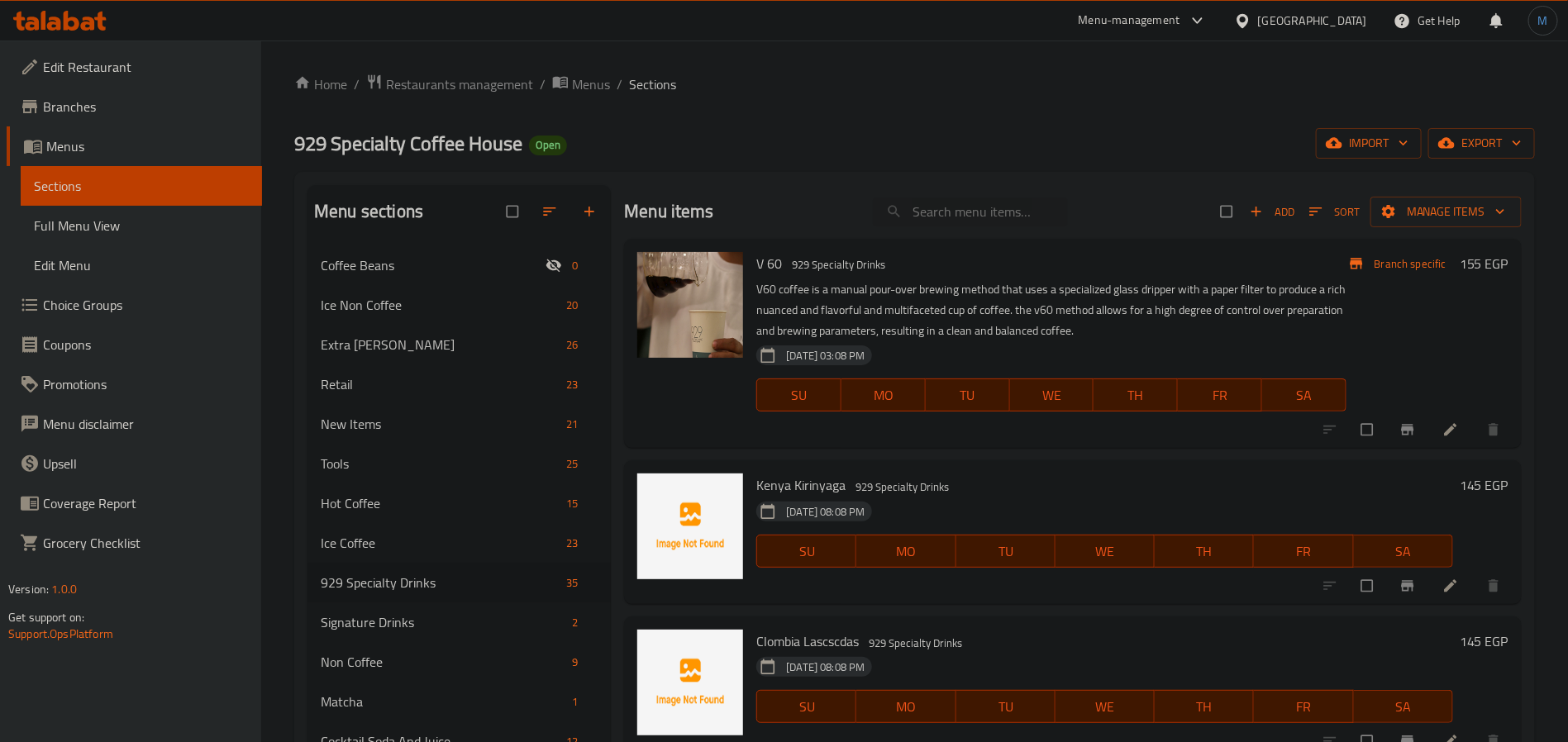
click at [83, 102] on span "Branches" at bounding box center [146, 106] width 206 height 19
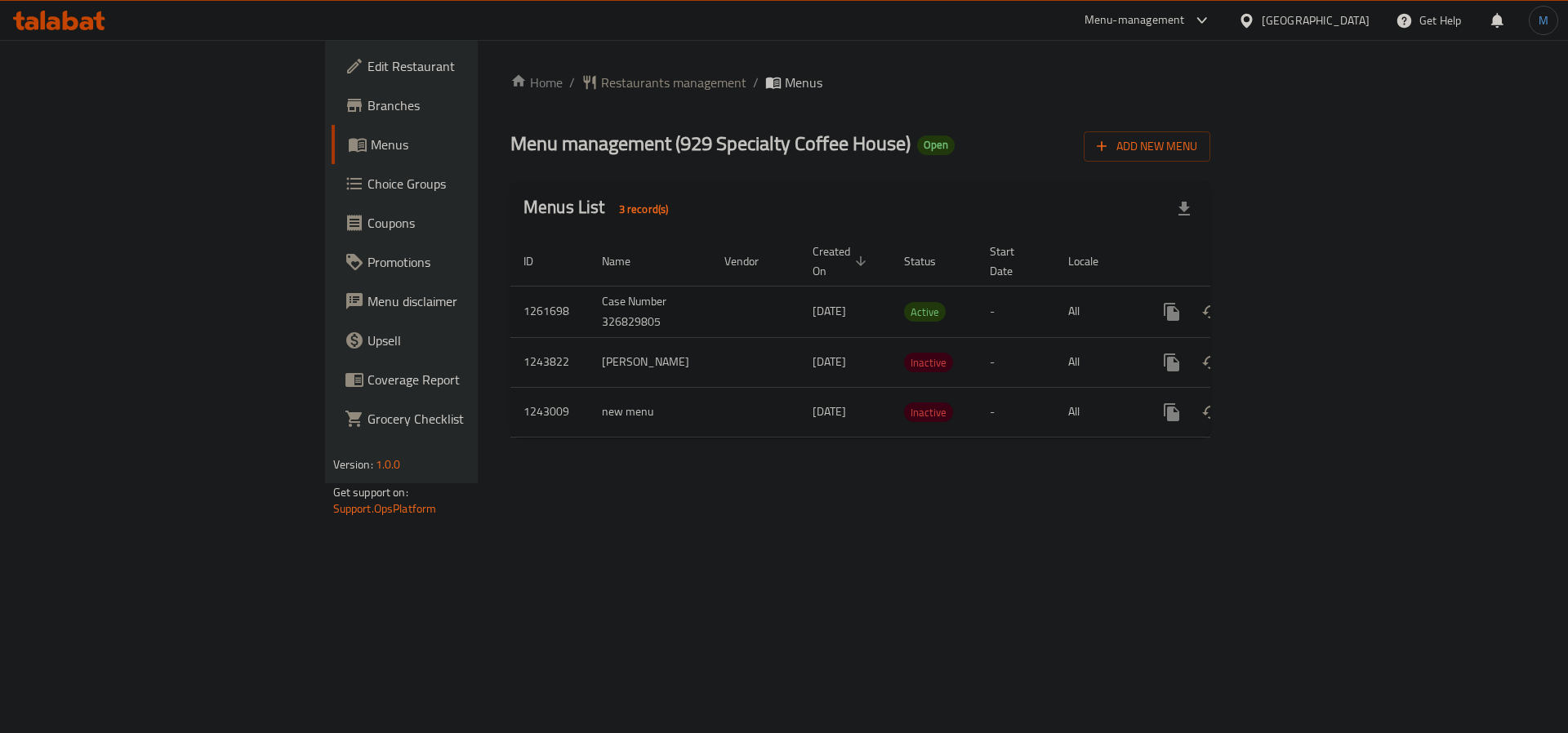
click at [1299, 303] on icon "enhanced table" at bounding box center [1289, 312] width 19 height 19
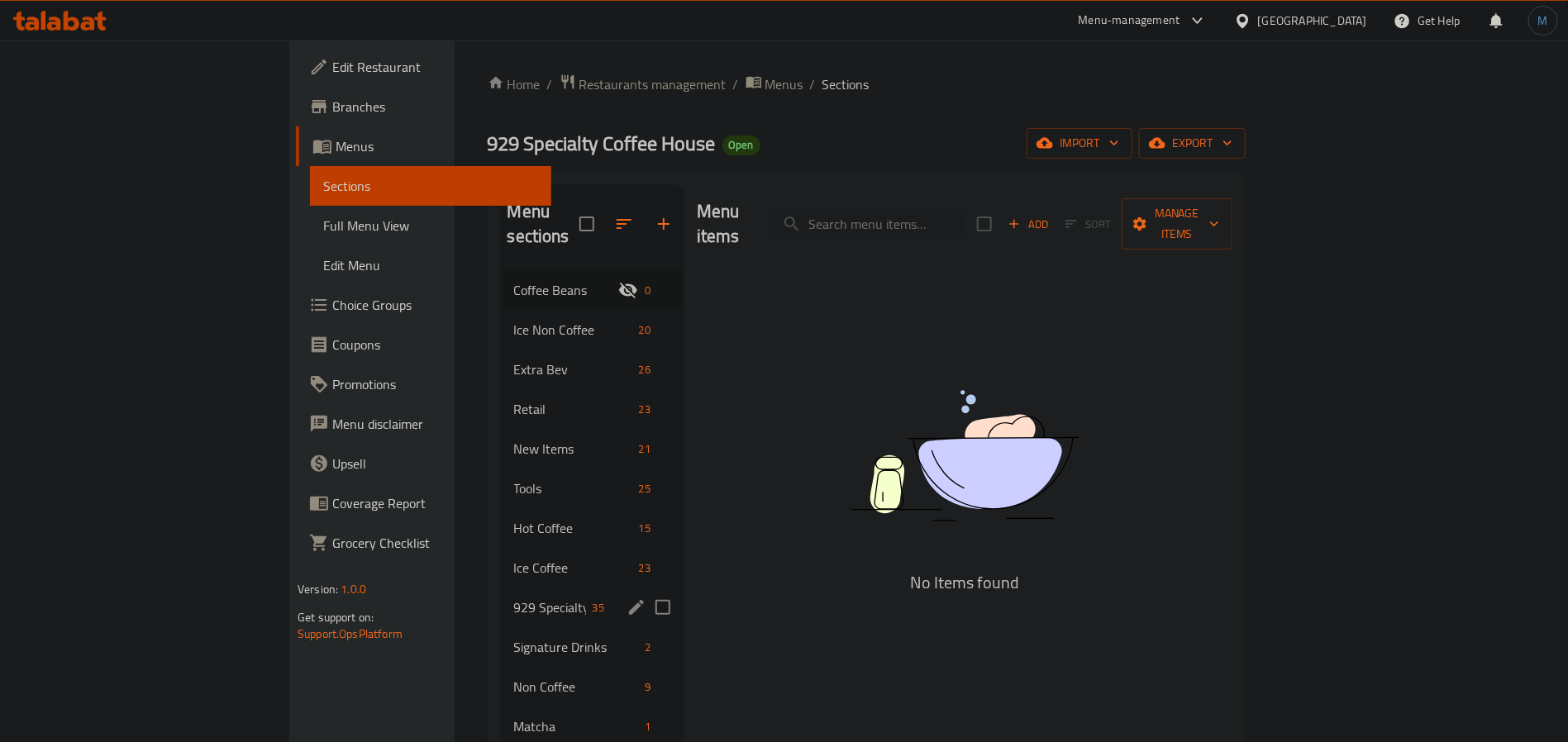
scroll to position [231, 0]
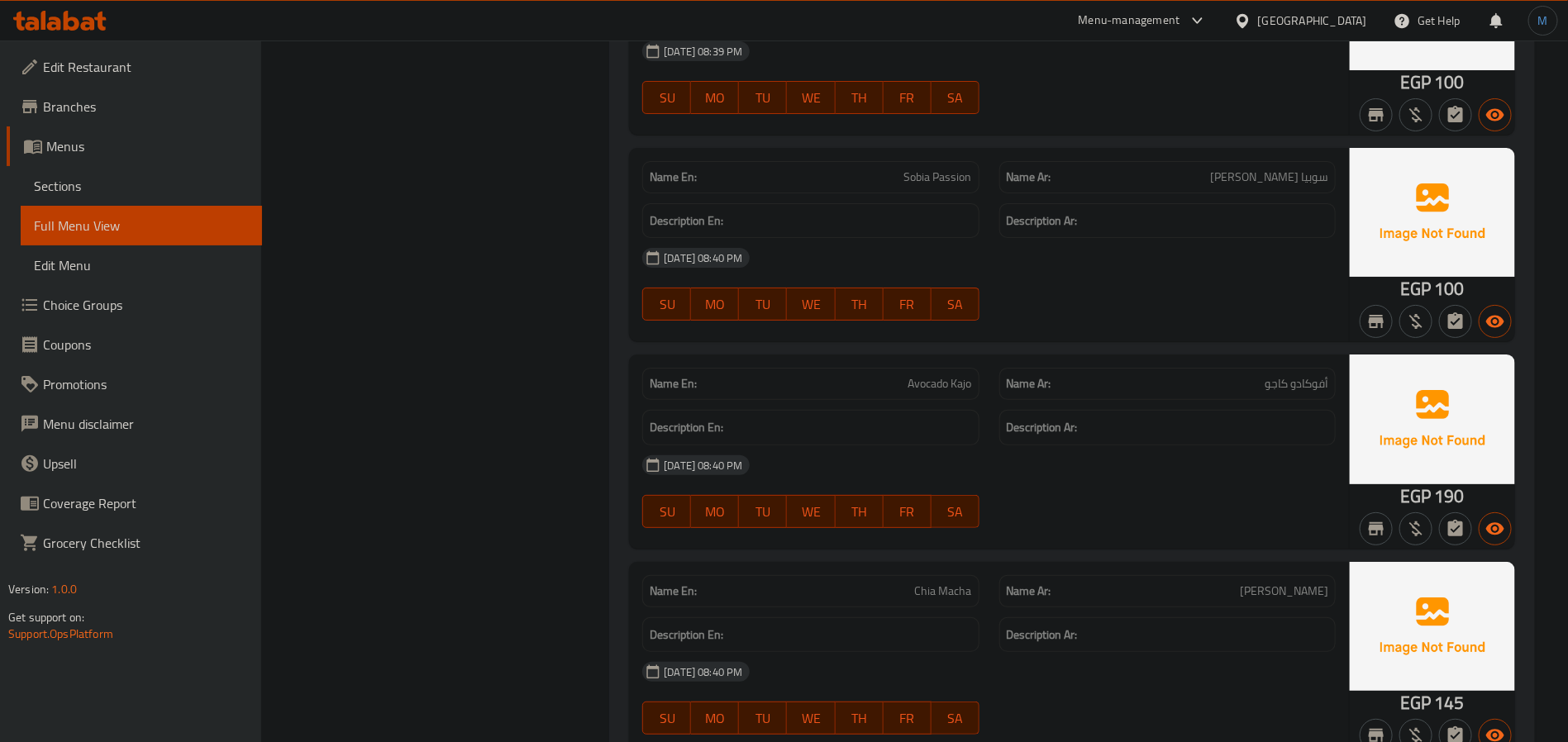
scroll to position [18831, 0]
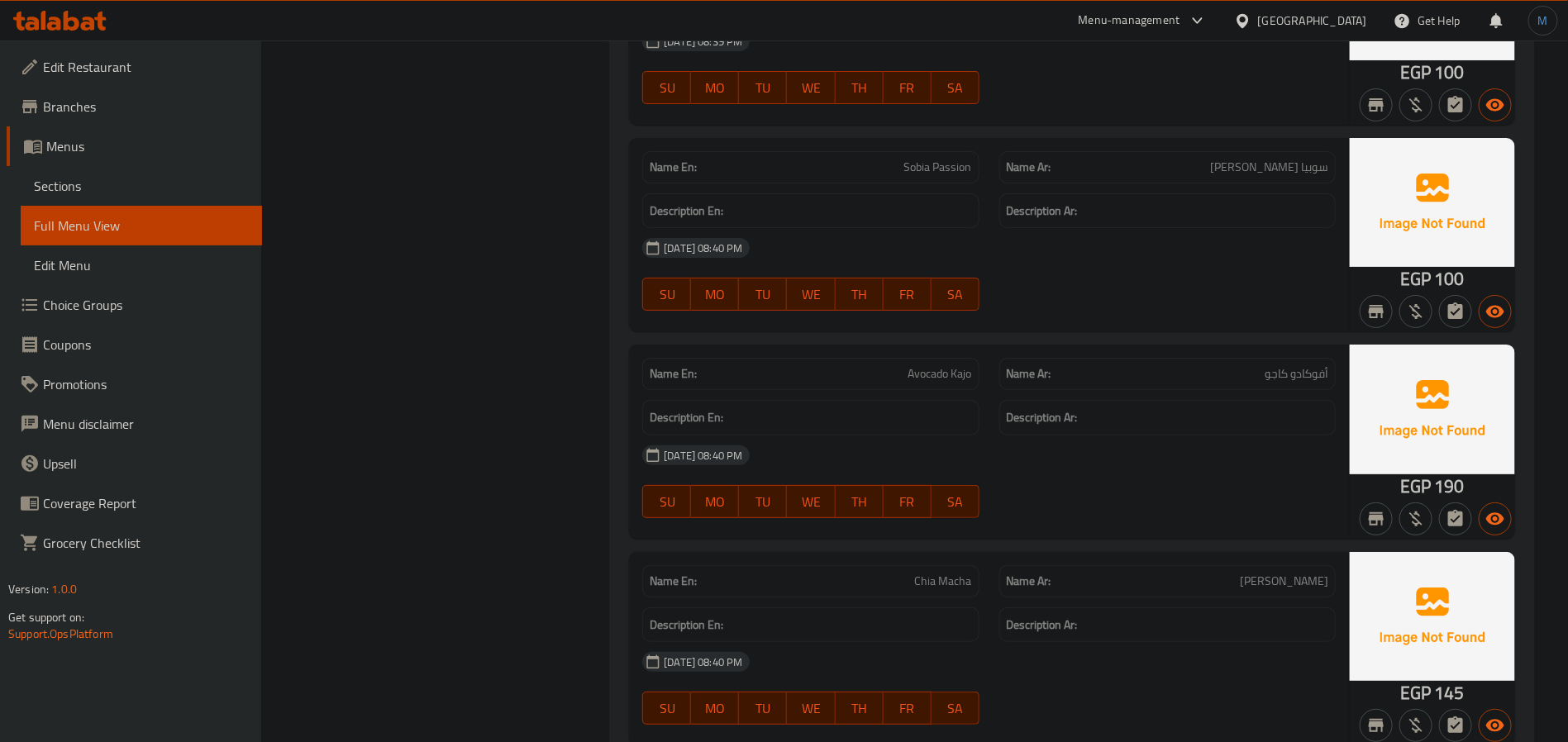
click at [1279, 176] on span "سوبيا [PERSON_NAME]" at bounding box center [1269, 167] width 119 height 18
copy span "سوبيا [PERSON_NAME]"
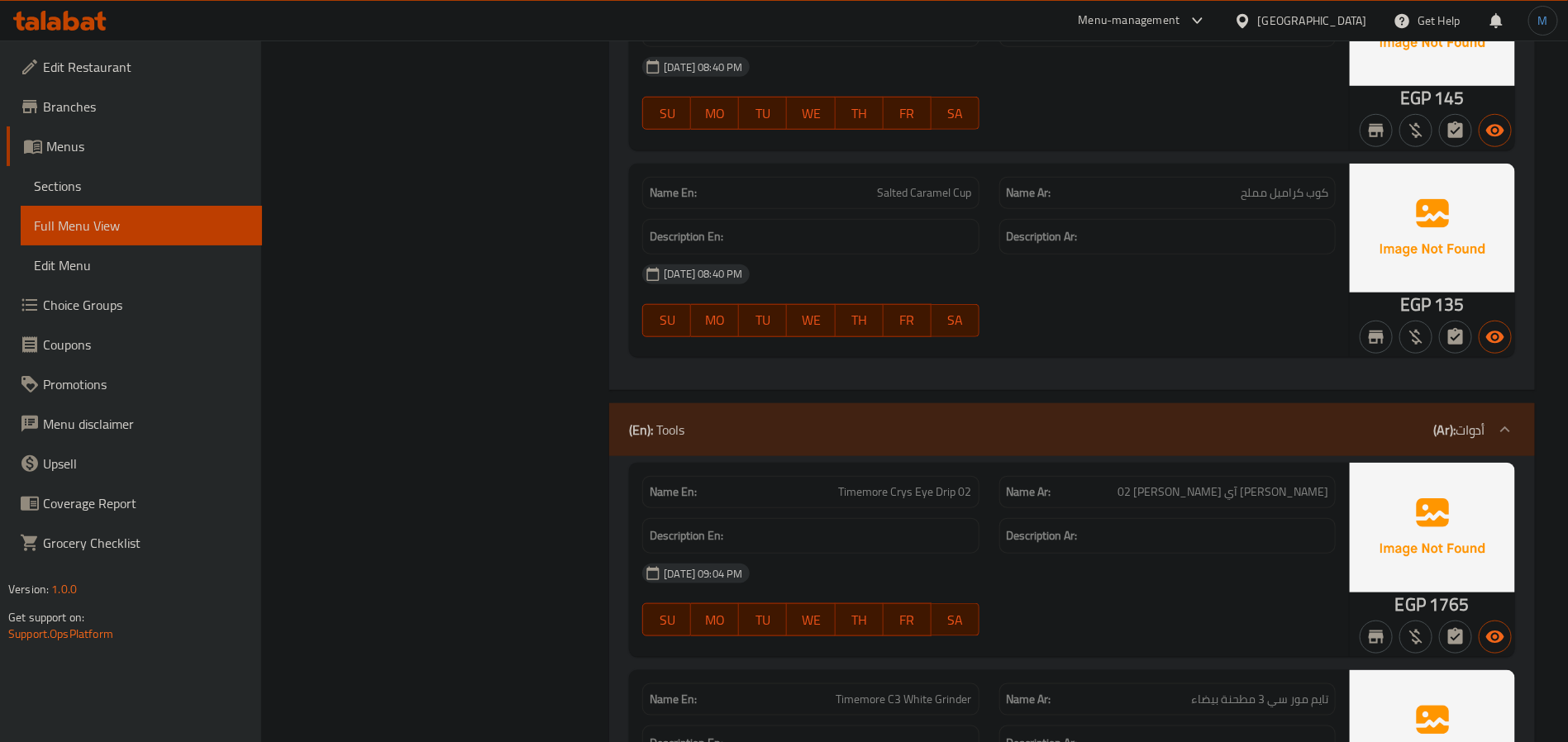
scroll to position [19575, 0]
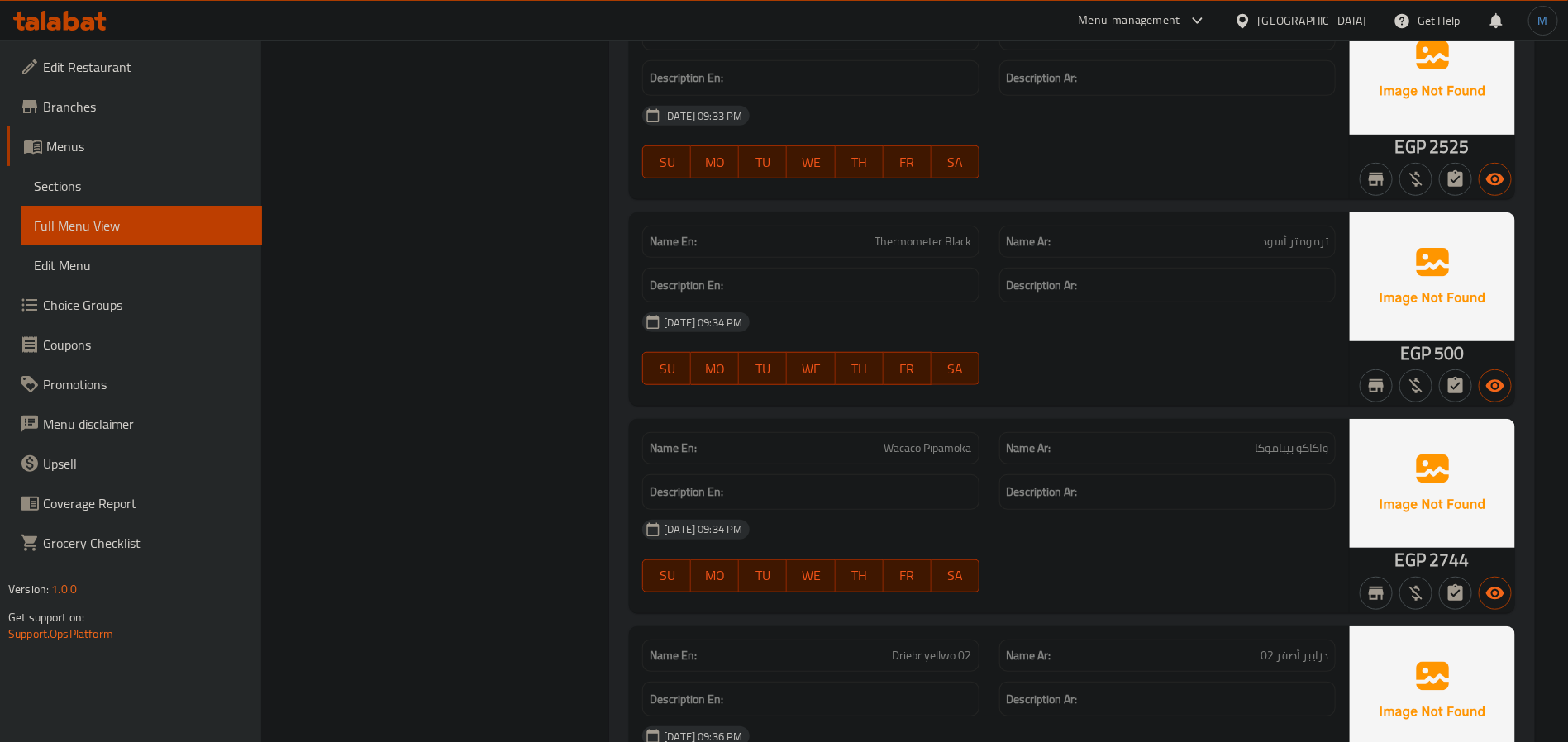
scroll to position [22426, 0]
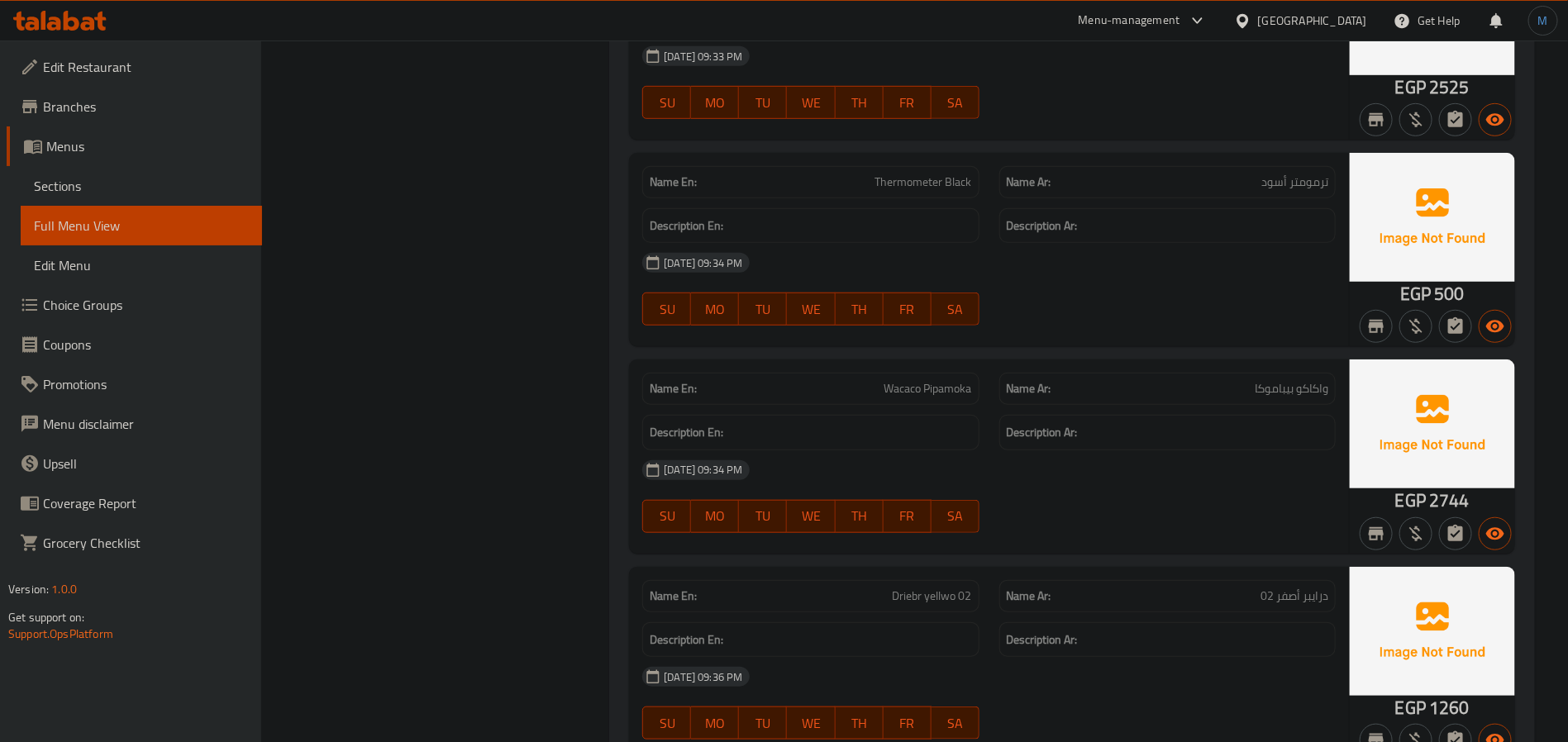
click at [861, 490] on div "[DATE] 09:34 PM" at bounding box center [989, 470] width 714 height 40
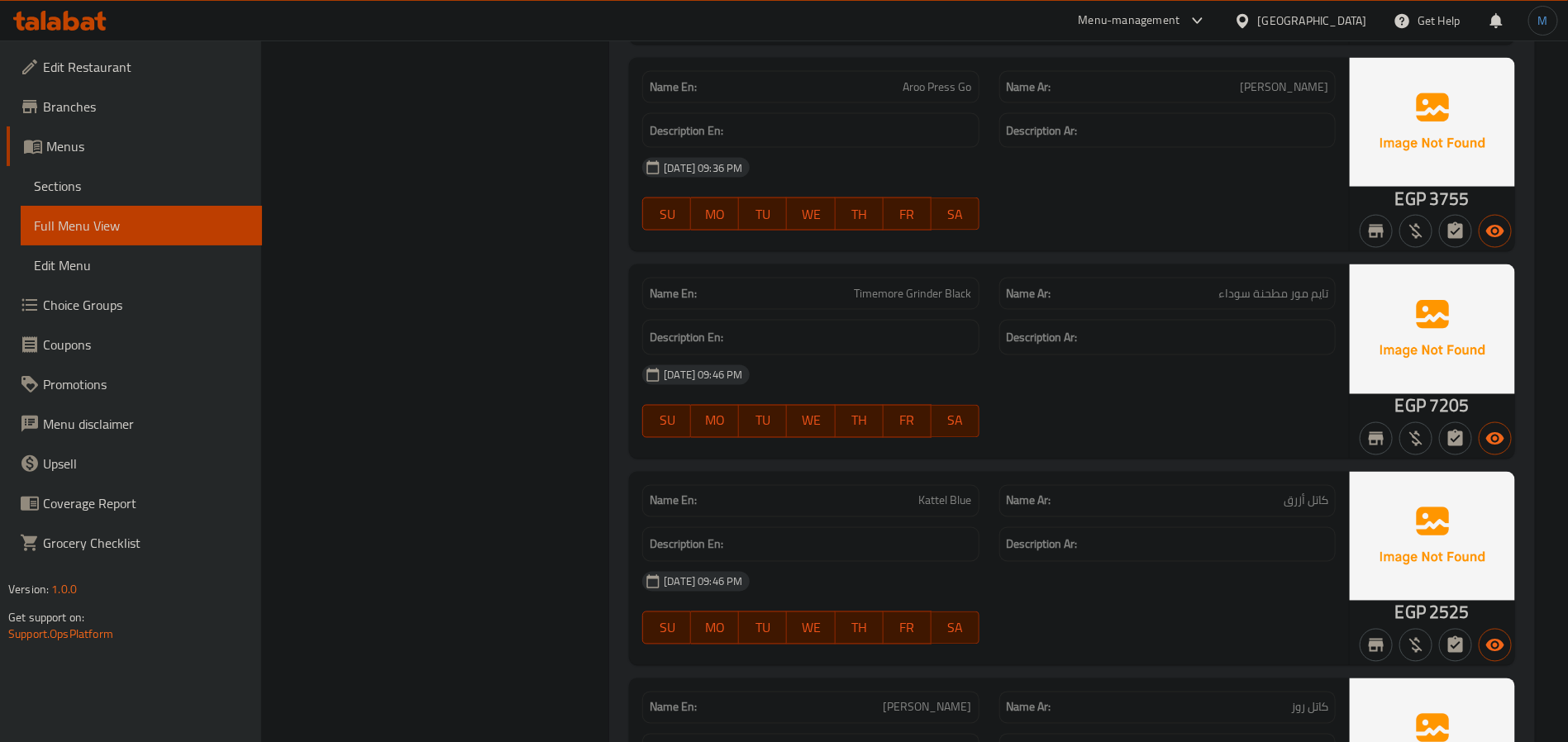
click at [846, 356] on div "Description En:" at bounding box center [810, 337] width 336 height 36
click at [873, 356] on div "Description En:" at bounding box center [810, 337] width 336 height 36
click at [1287, 366] on div "Description Ar:" at bounding box center [1167, 337] width 356 height 55
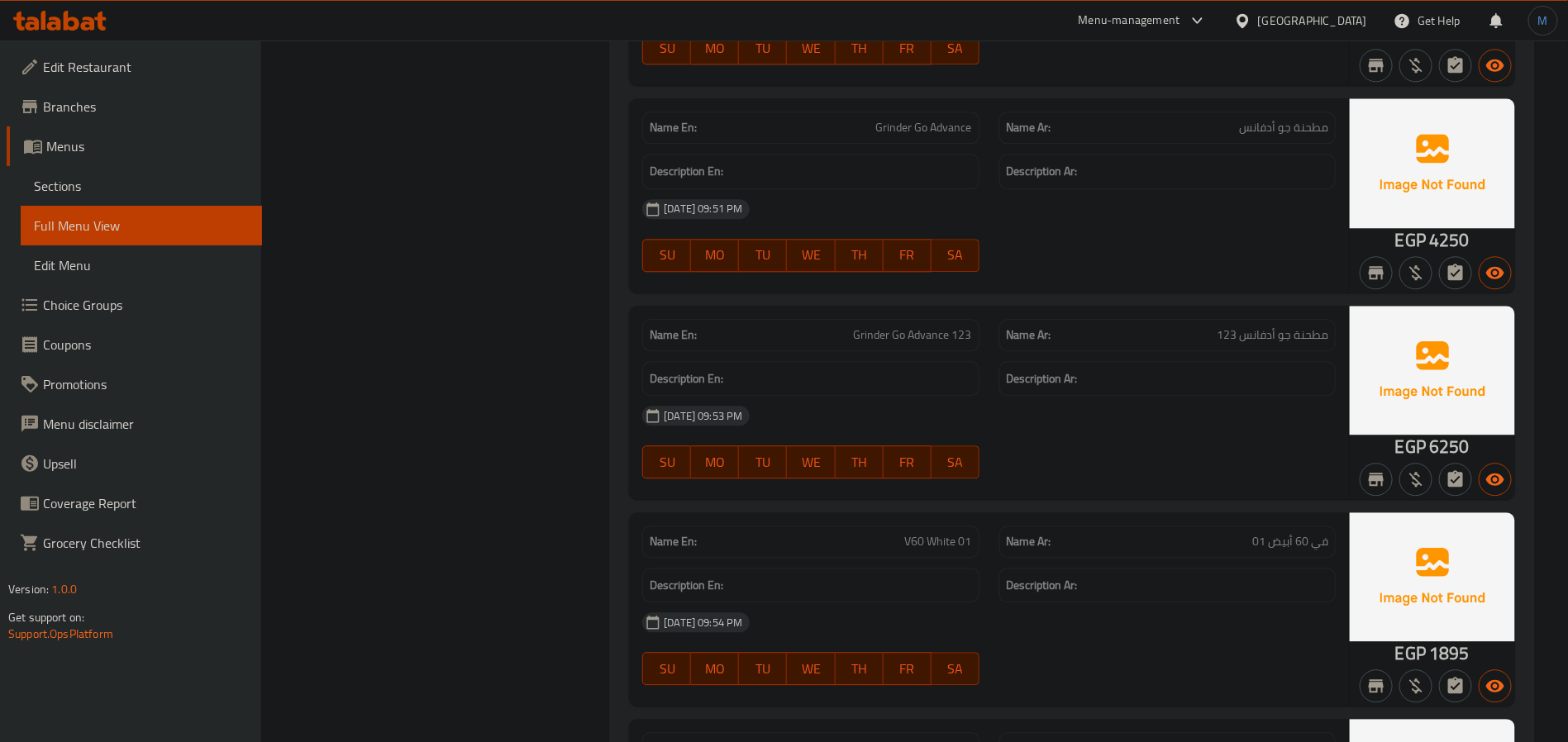
scroll to position [23557, 0]
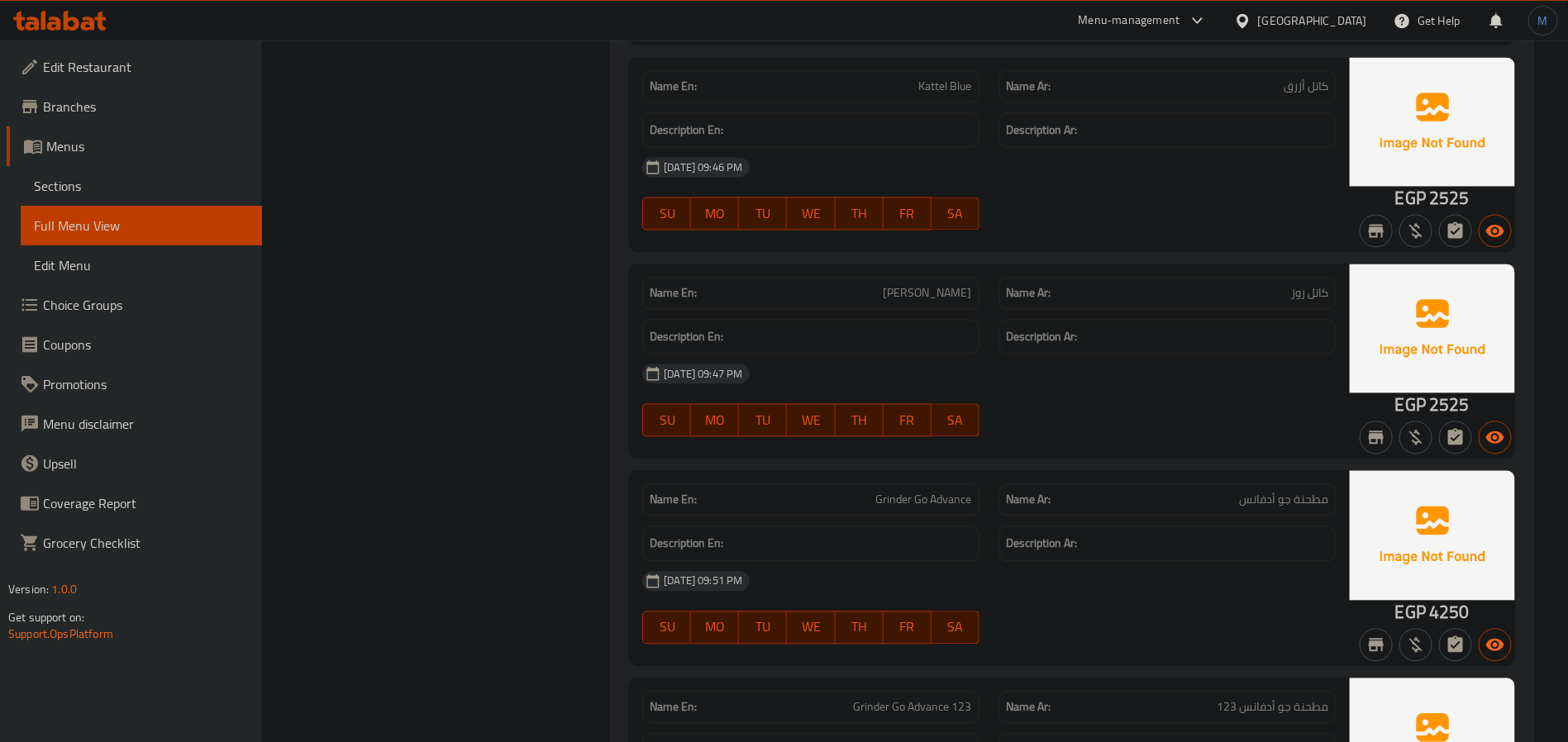
click at [970, 301] on span "[PERSON_NAME]" at bounding box center [927, 293] width 88 height 18
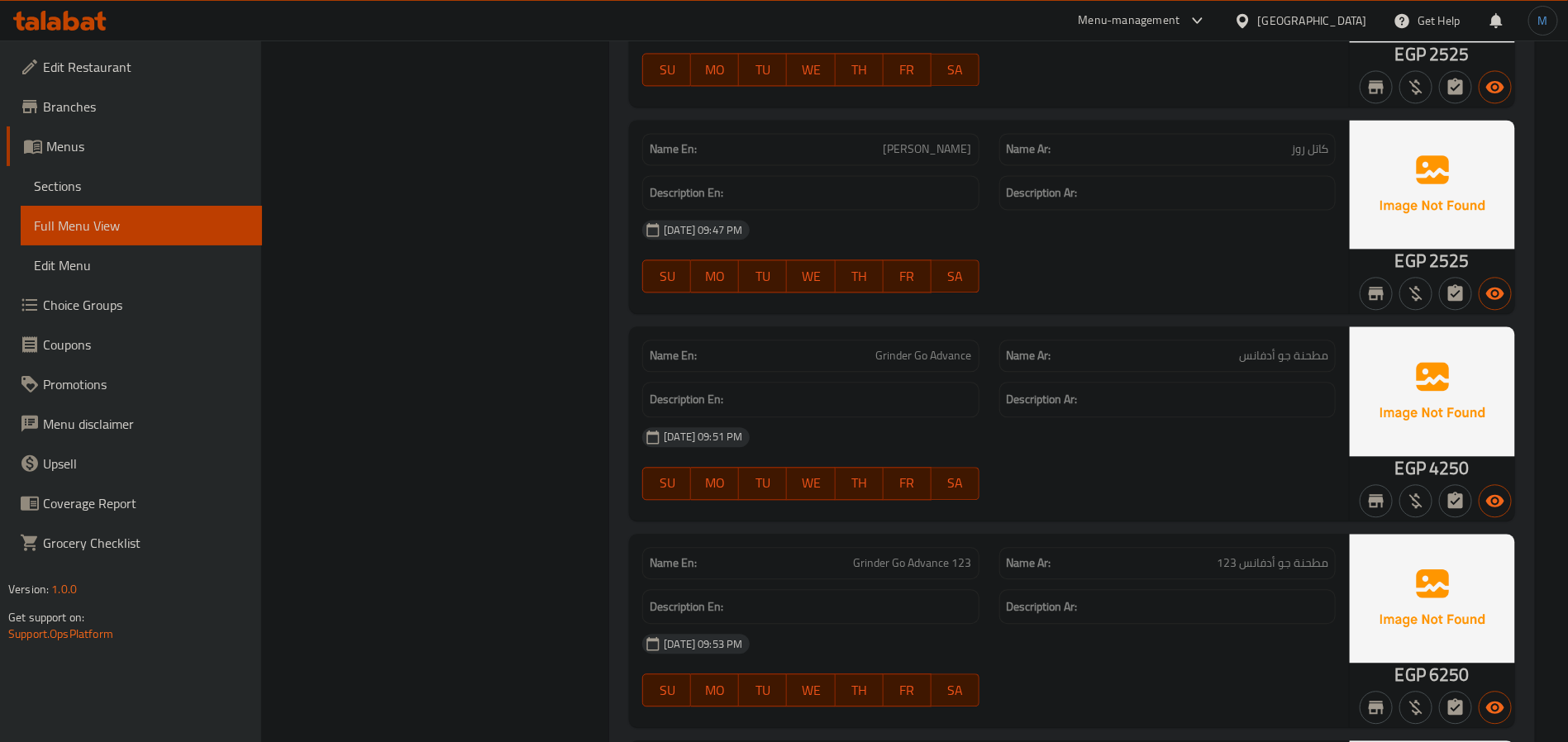
scroll to position [23930, 0]
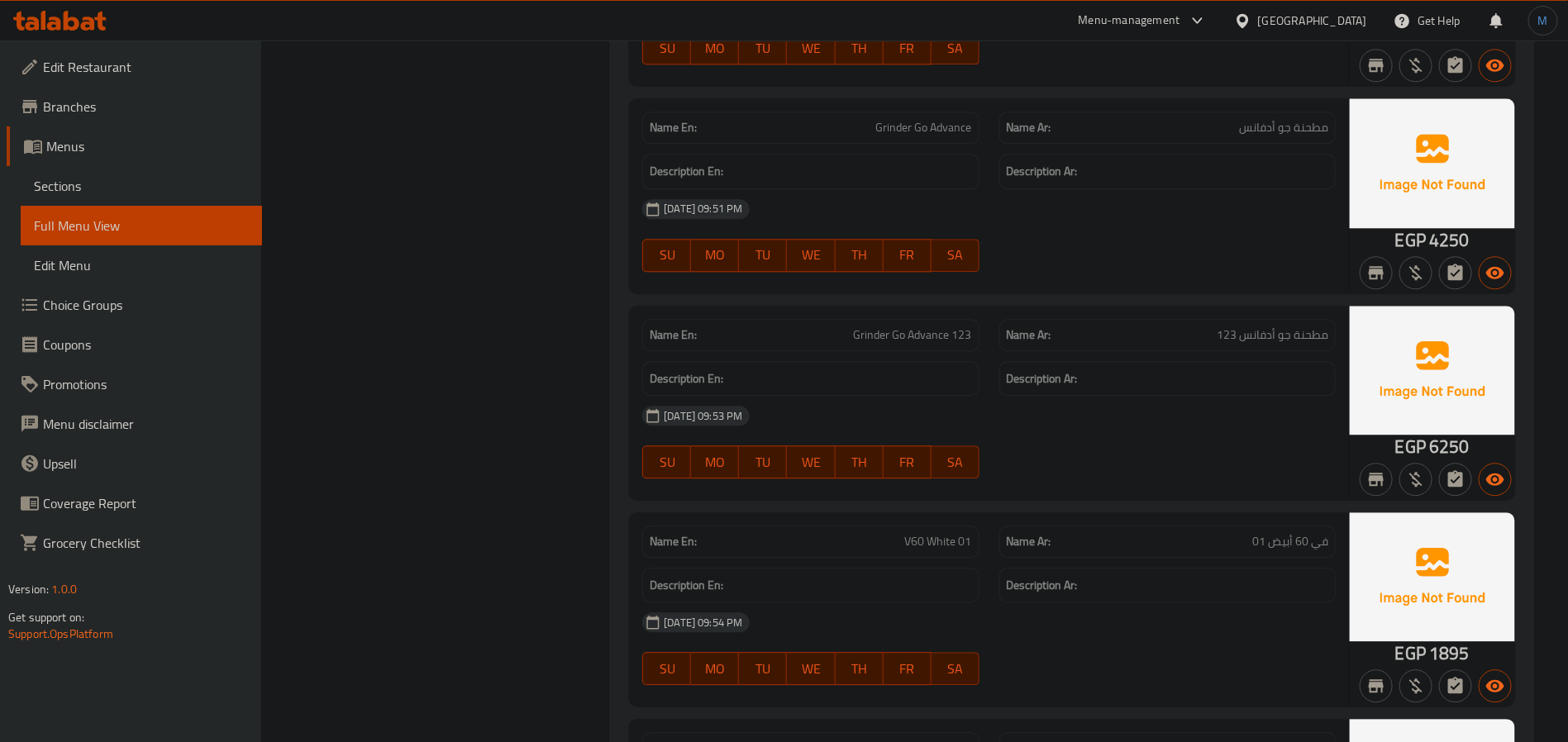
click at [766, 389] on h6 "Description En:" at bounding box center [810, 378] width 322 height 20
click at [819, 229] on div "[DATE] 09:51 PM" at bounding box center [989, 209] width 714 height 40
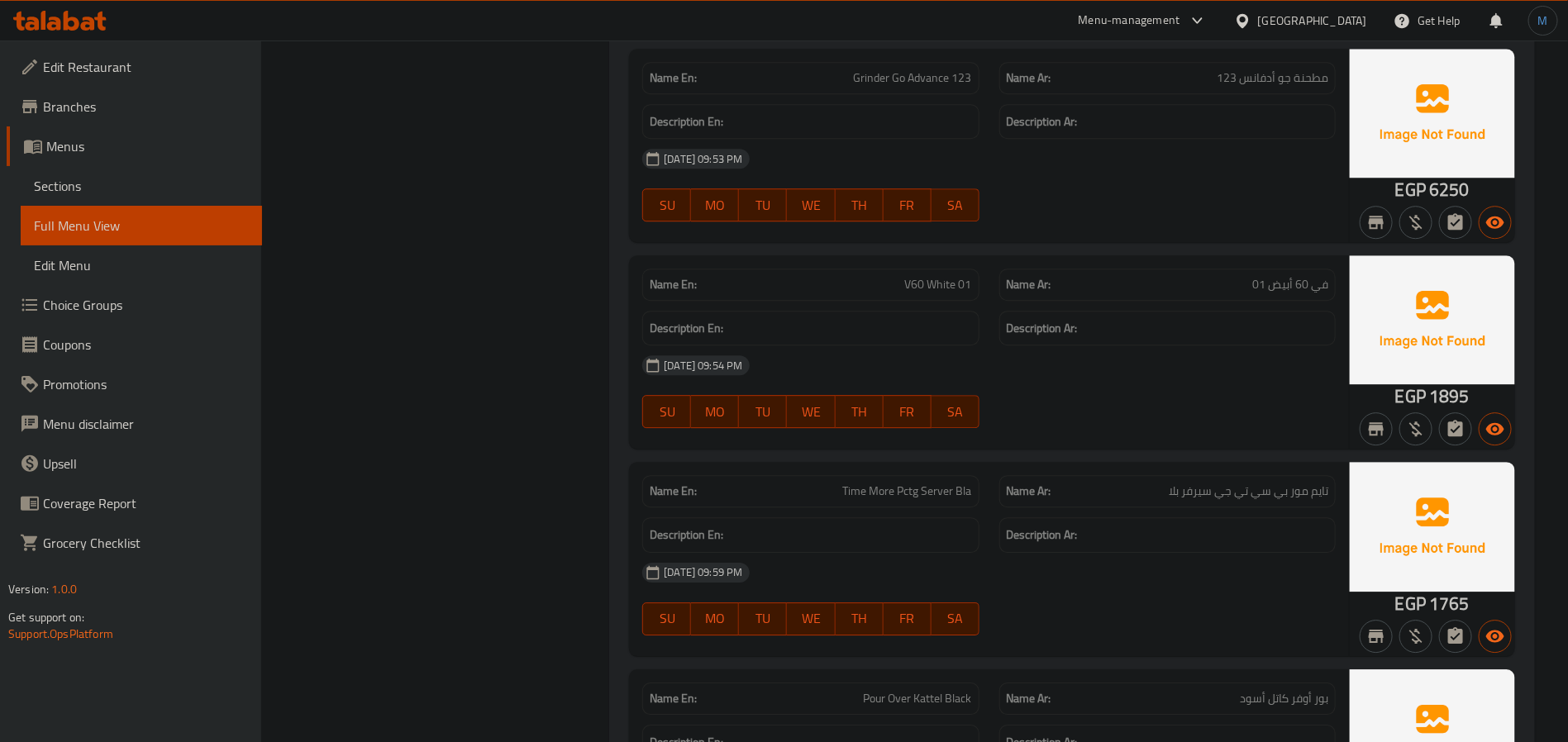
scroll to position [24426, 0]
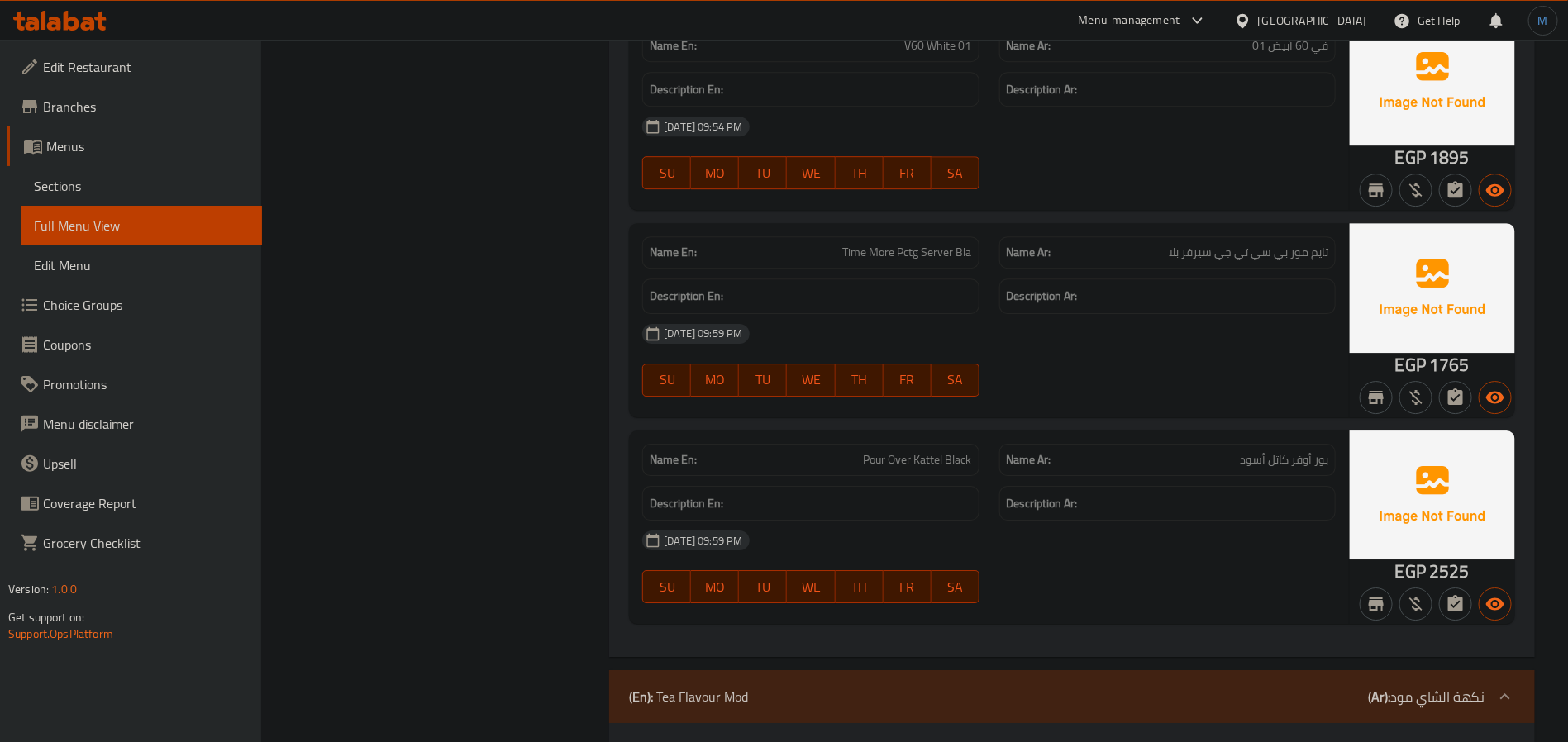
click at [1042, 354] on div "[DATE] 09:59 PM" at bounding box center [989, 334] width 714 height 40
click at [1106, 210] on div "Name En: V60 White 01 Name Ar: في 60 أبيض 01 Description En: Description Ar: [D…" at bounding box center [989, 113] width 719 height 194
click at [781, 354] on div "[DATE] 09:59 PM" at bounding box center [989, 334] width 714 height 40
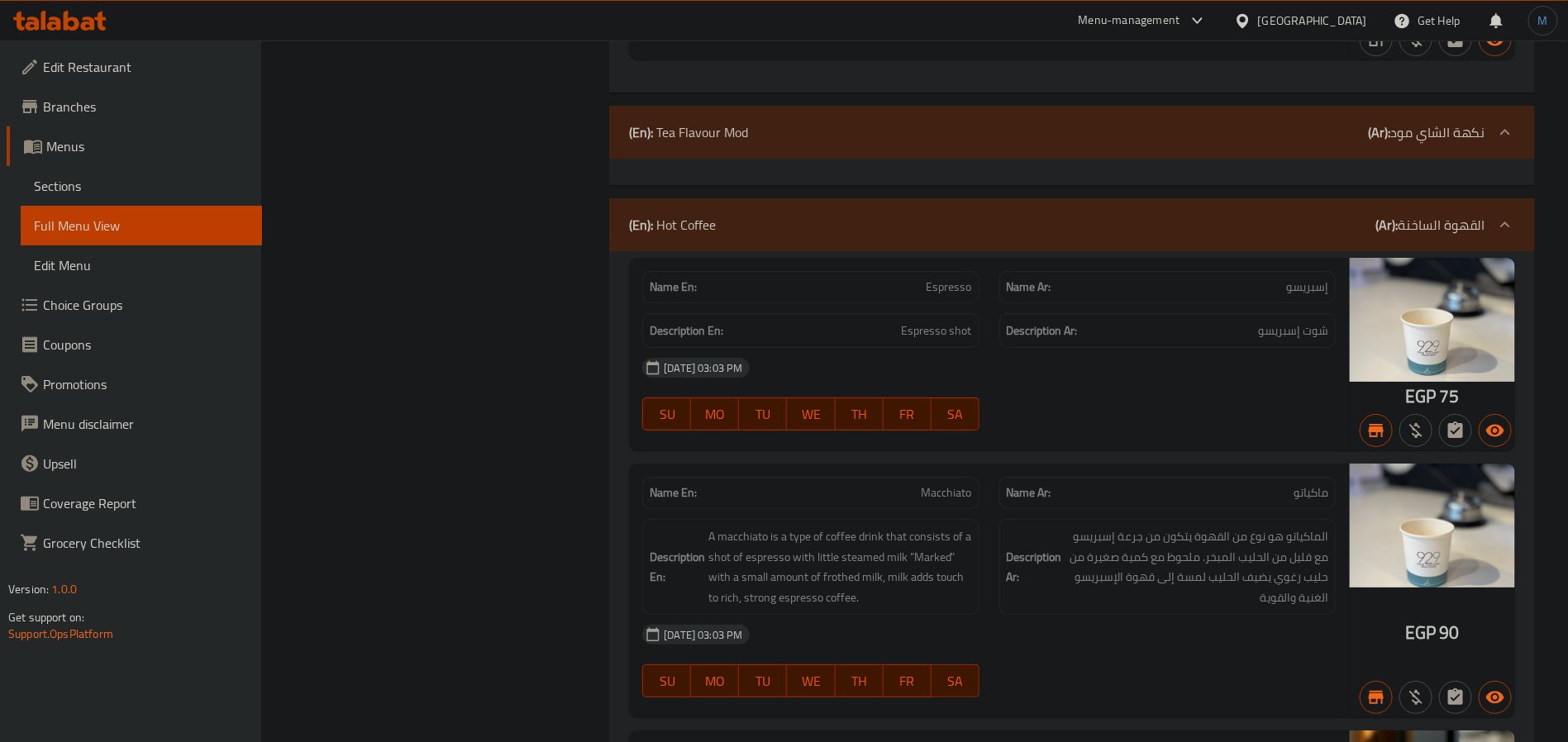
click at [1208, 441] on div at bounding box center [1167, 431] width 356 height 19
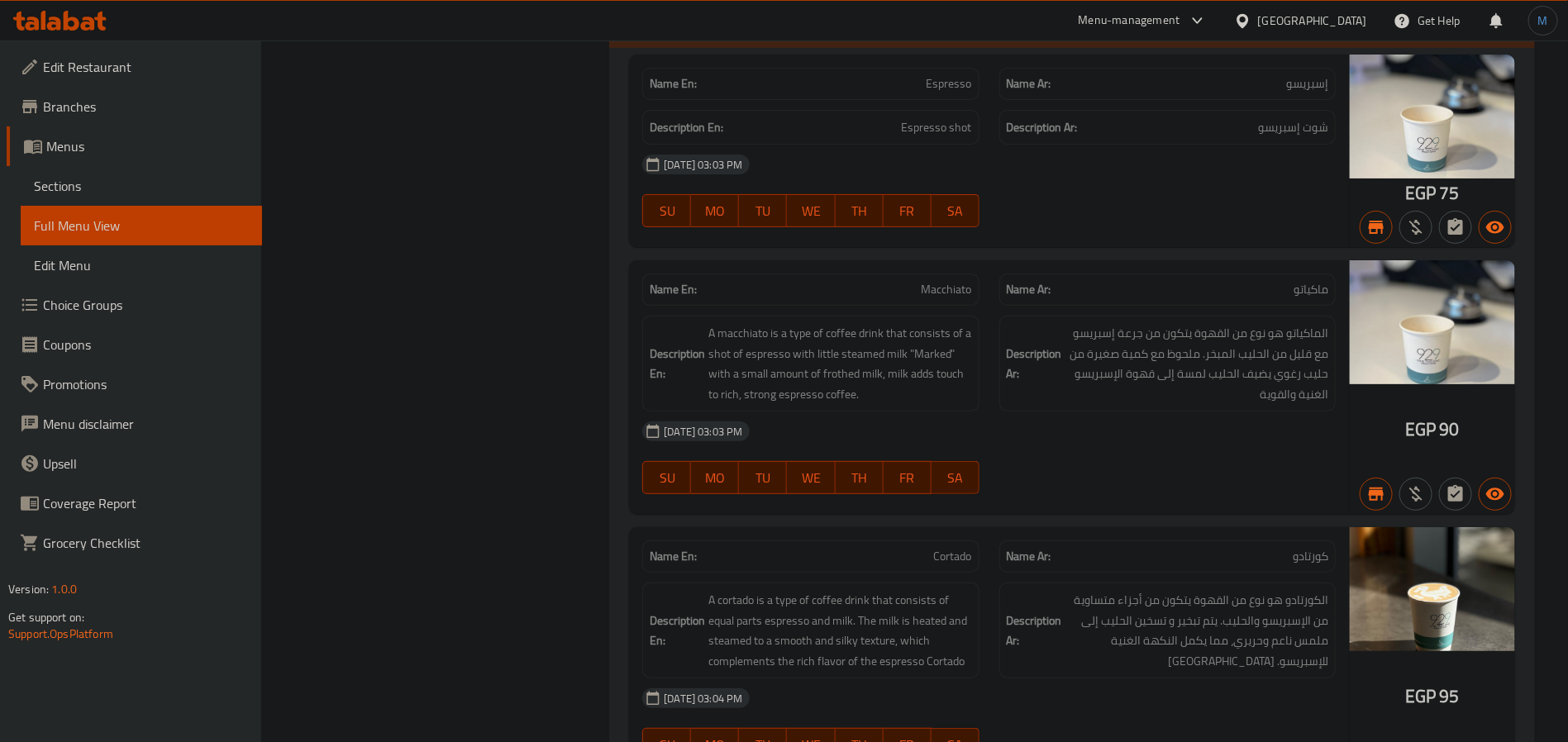
scroll to position [25486, 0]
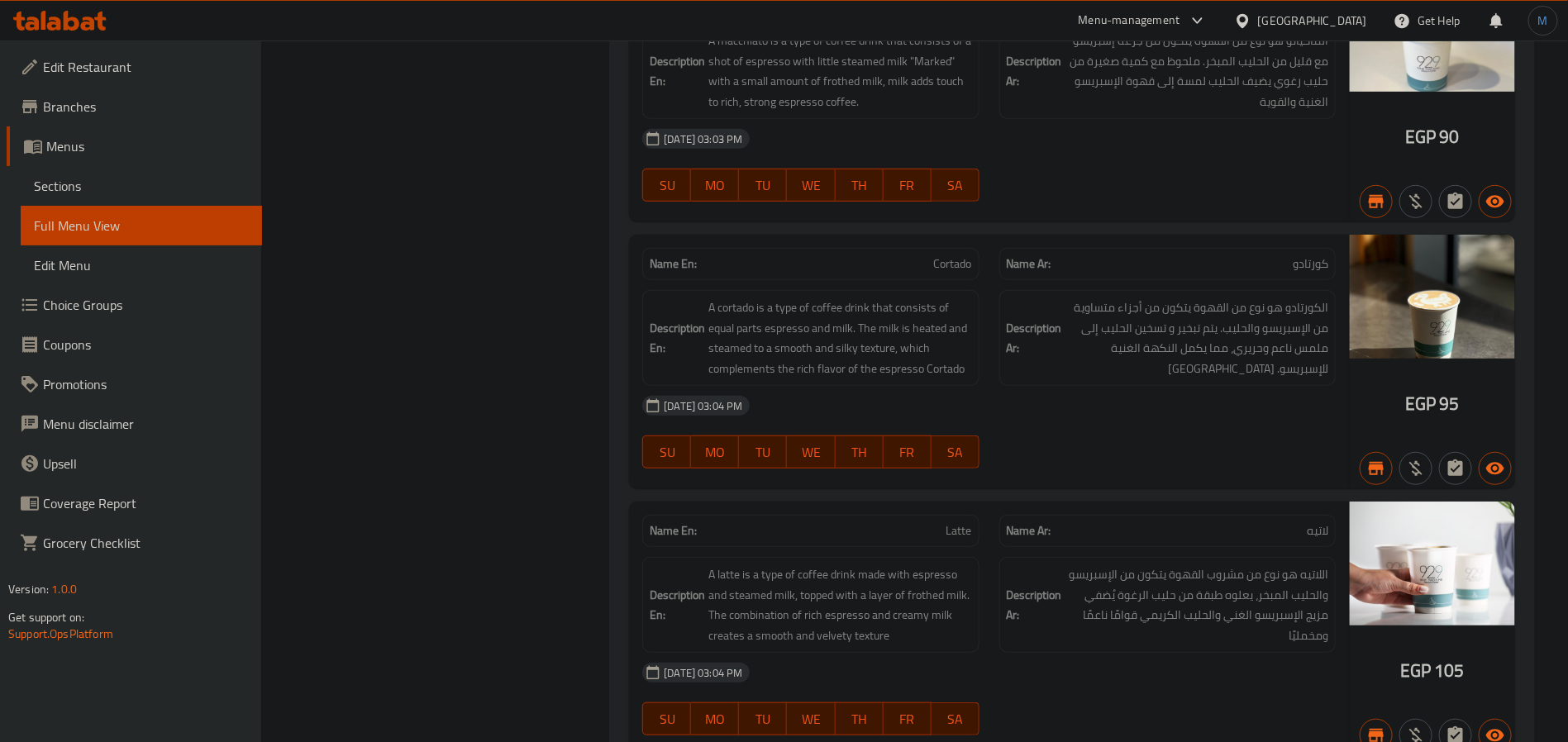
click at [1267, 212] on div at bounding box center [1167, 201] width 356 height 19
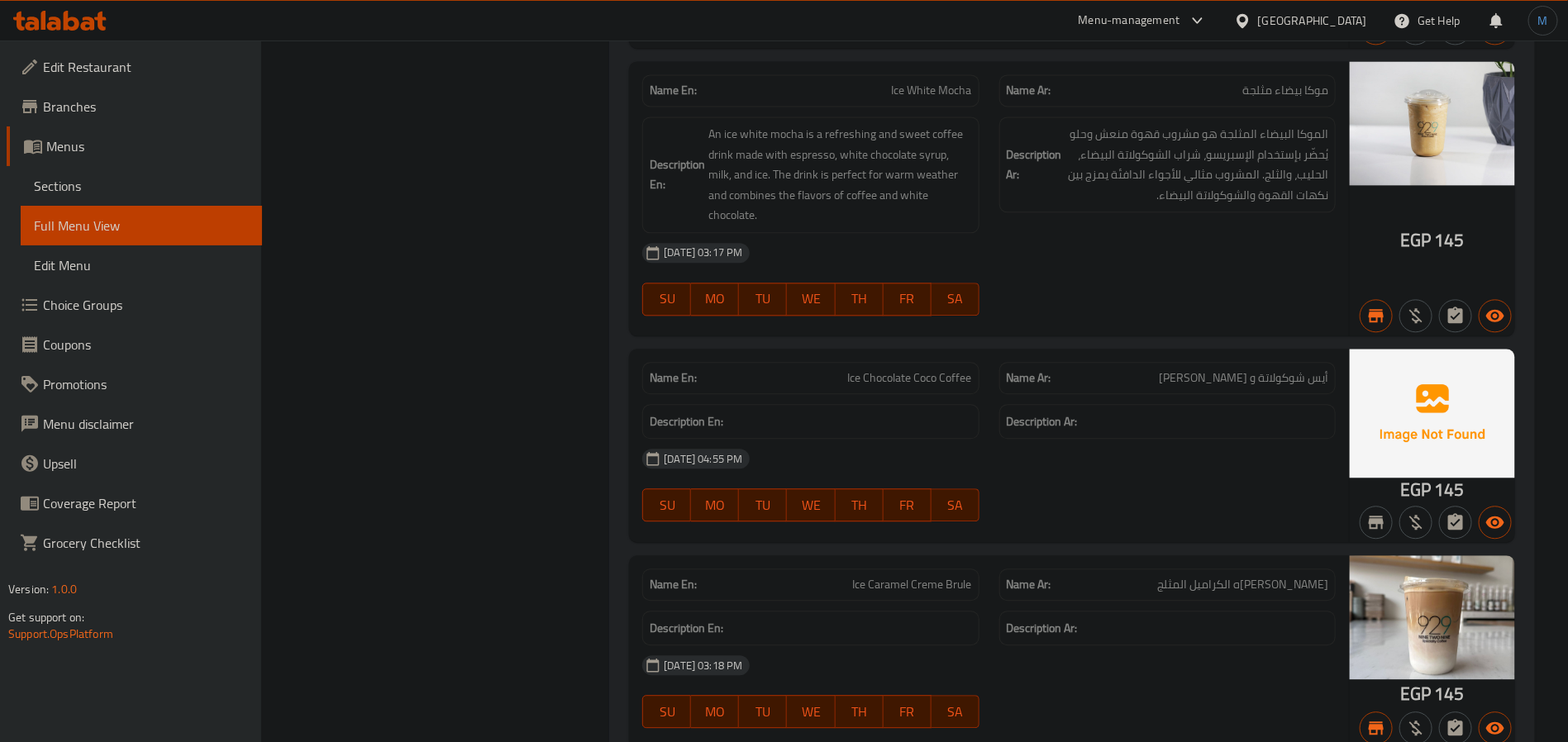
scroll to position [29826, 0]
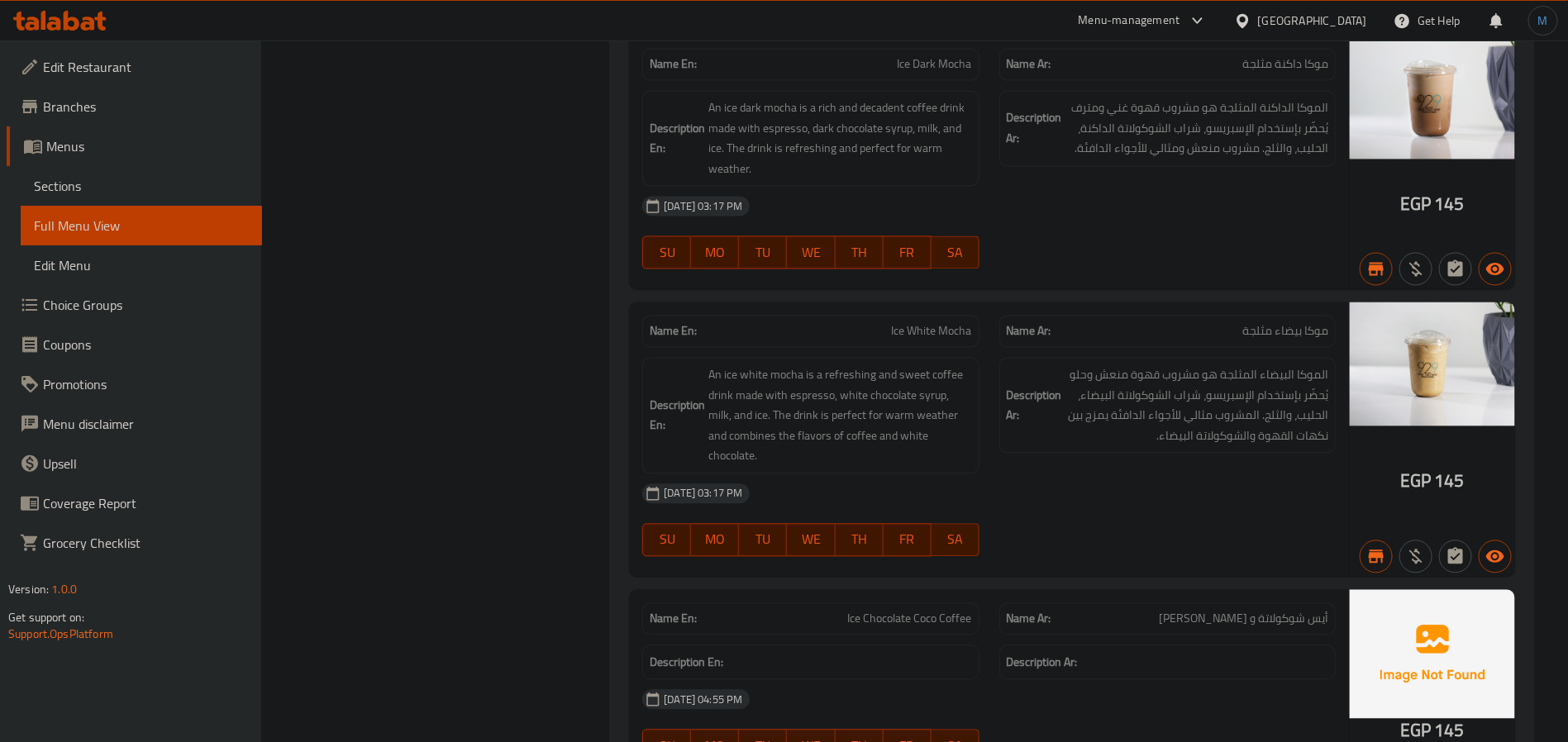
click at [734, 420] on div "Description En: An ice white mocha is a refreshing and sweet coffee drink made …" at bounding box center [810, 415] width 356 height 136
click at [753, 444] on span "An ice white mocha is a refreshing and sweet coffee drink made with espresso, w…" at bounding box center [839, 415] width 262 height 102
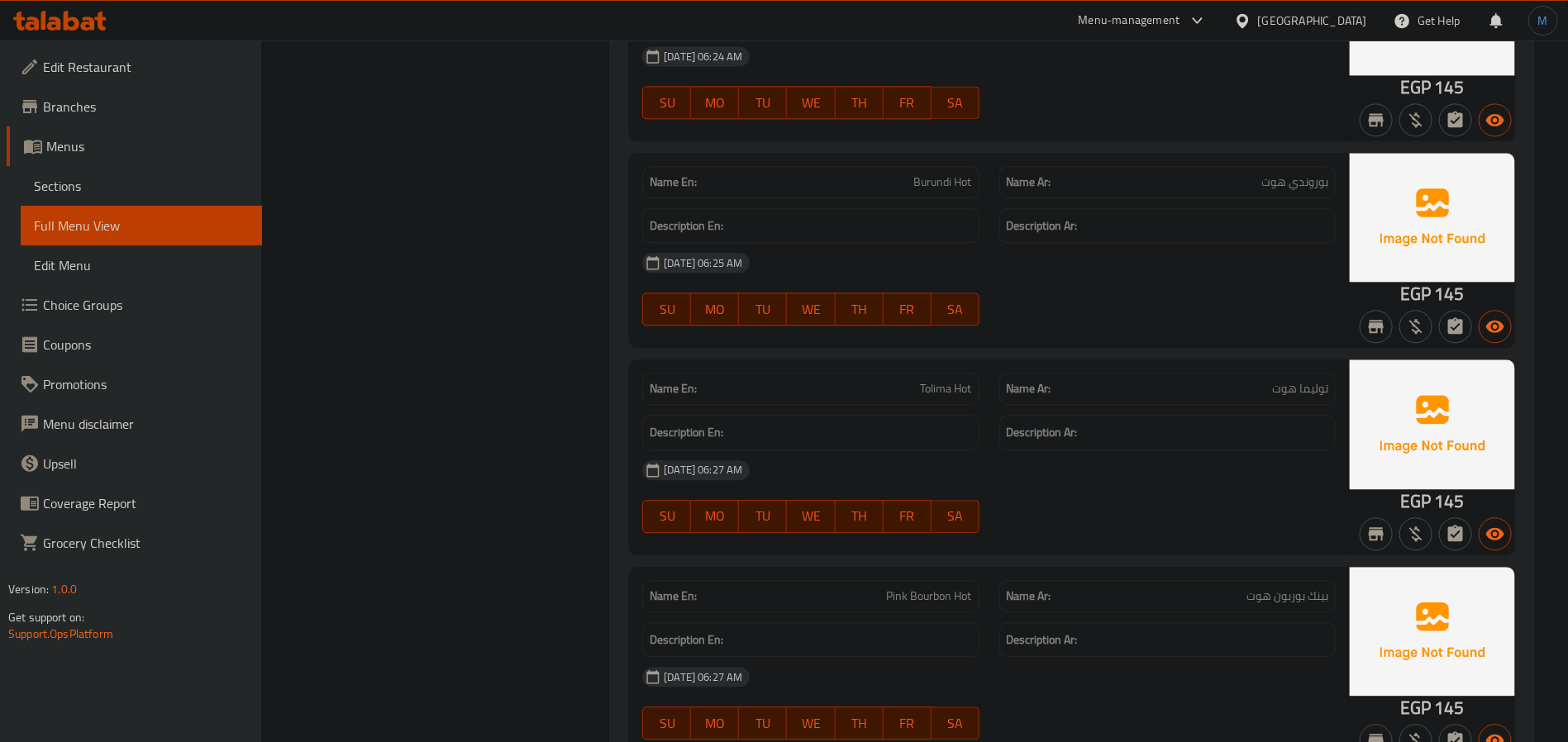
scroll to position [36634, 0]
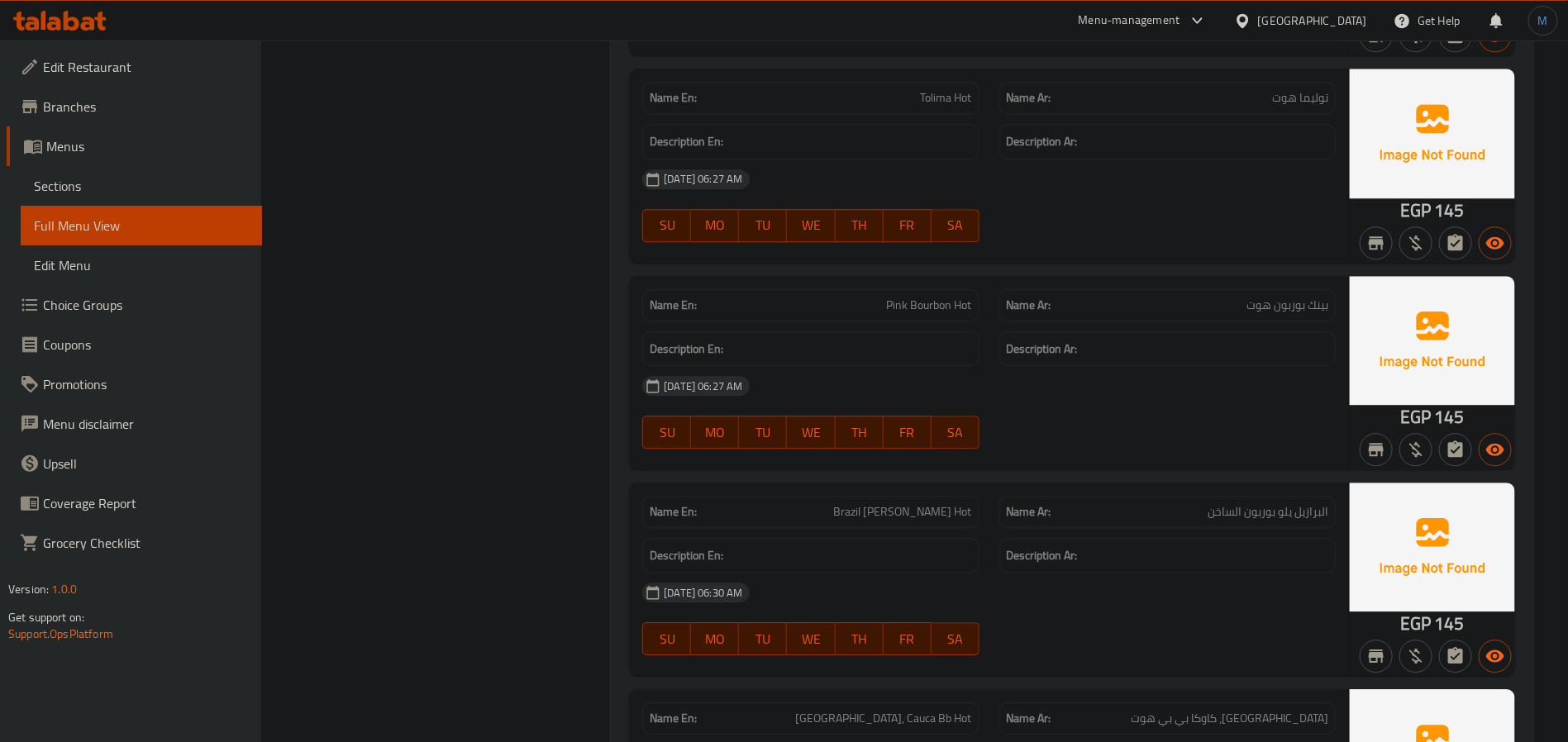
click at [1121, 367] on div "Description Ar:" at bounding box center [1167, 349] width 336 height 36
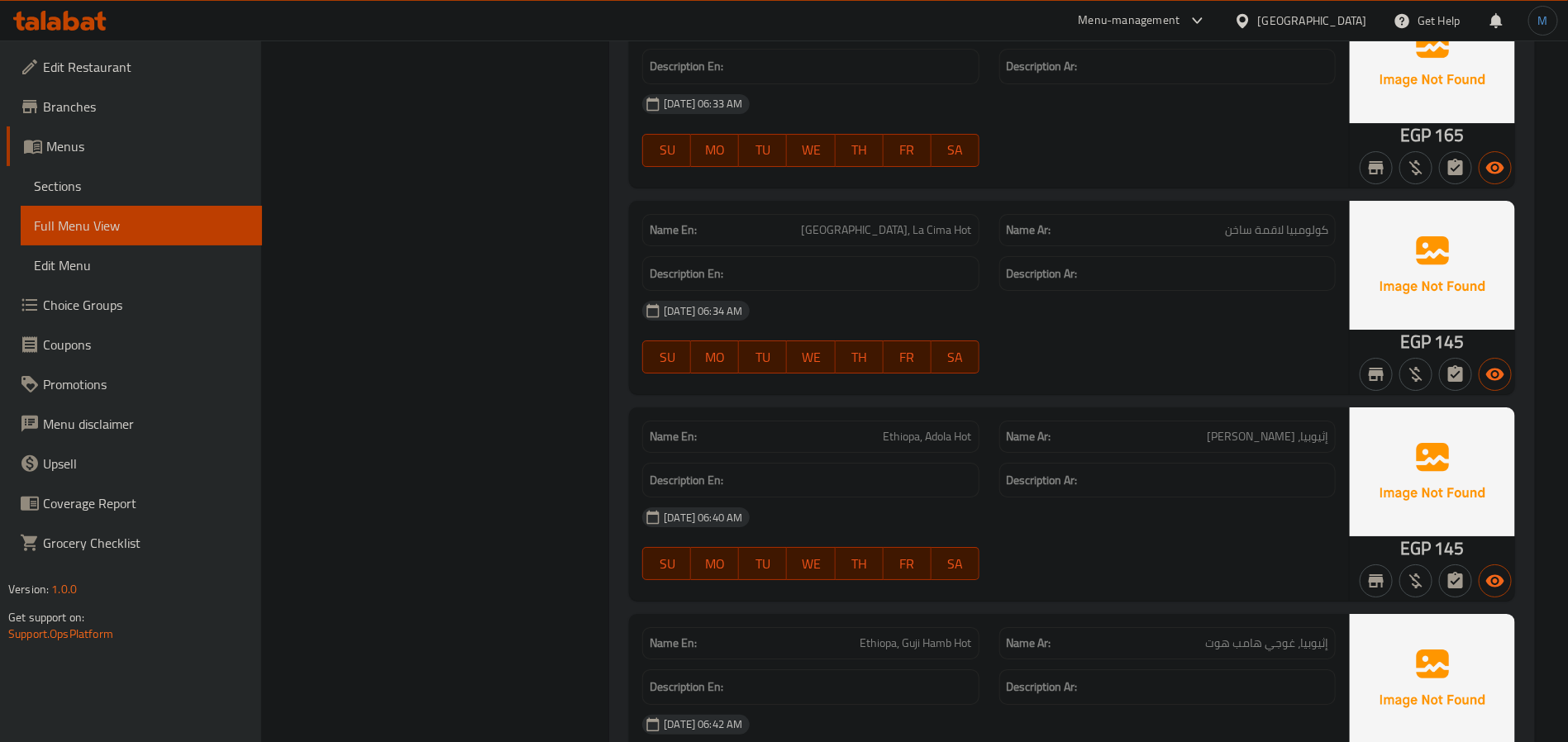
scroll to position [37454, 0]
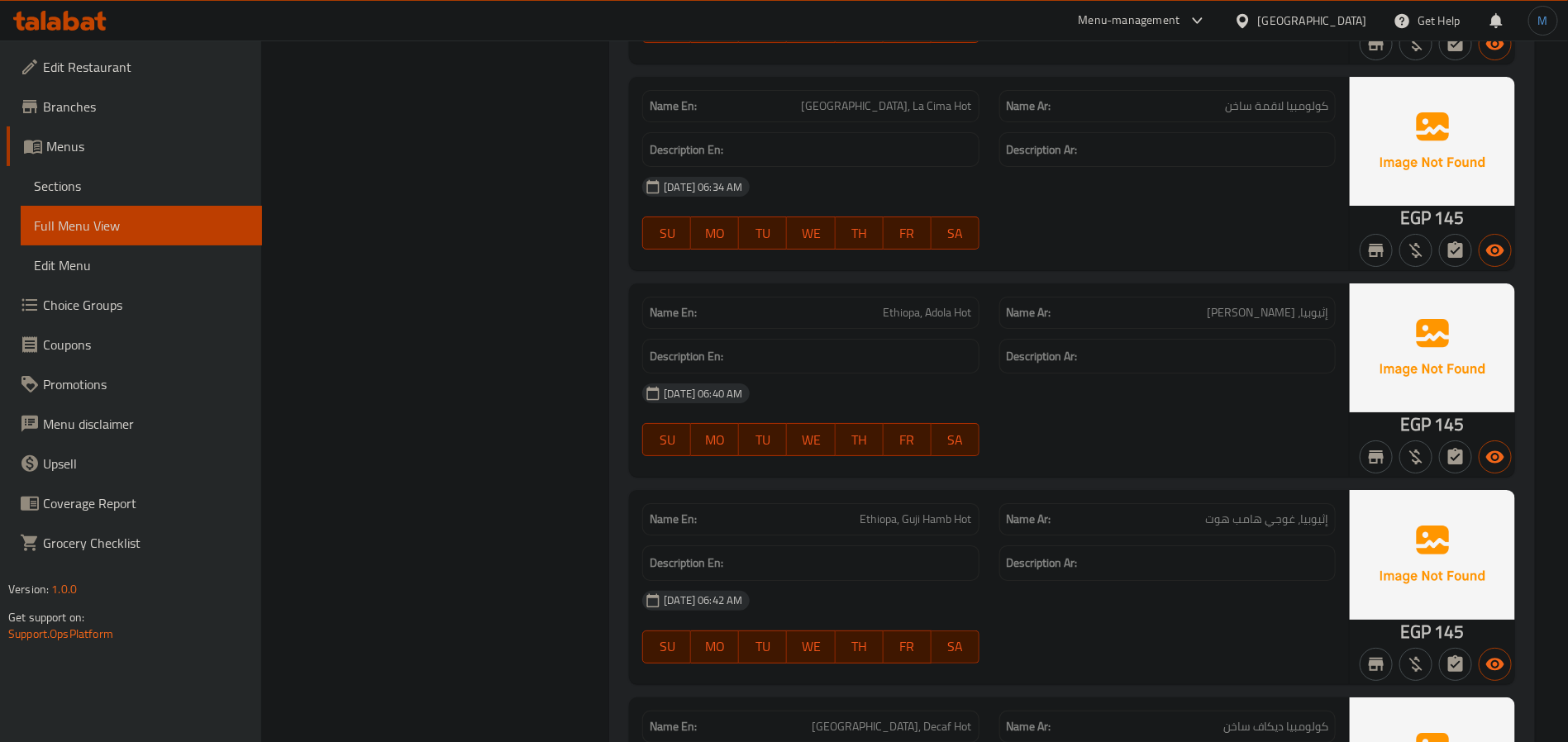
click at [1046, 207] on div "[DATE] 06:34 AM" at bounding box center [989, 187] width 714 height 40
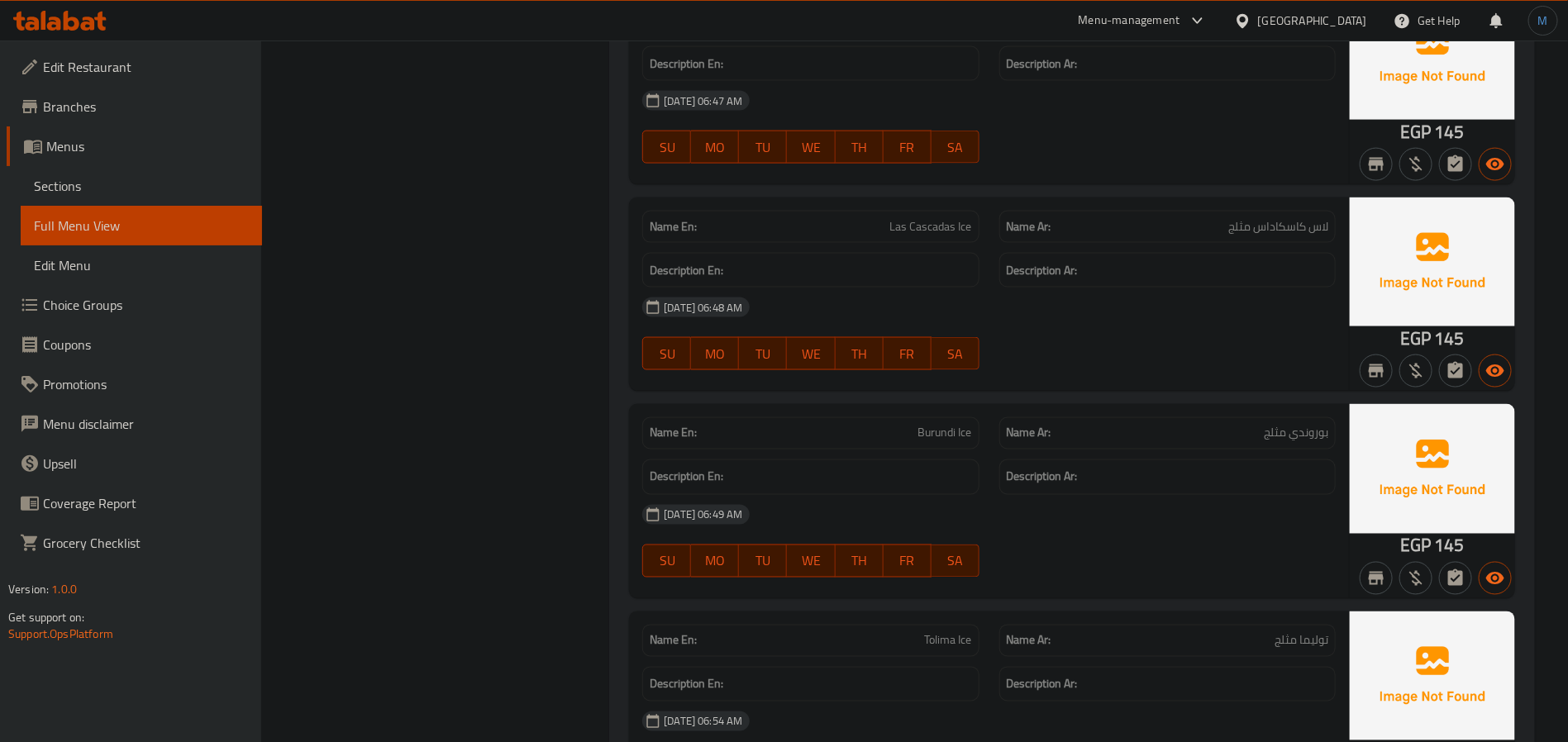
scroll to position [38780, 0]
click at [1200, 185] on div "Name En: Los Nispros Ice Name Ar: لوس نيسبروز آيس Description En: Description A…" at bounding box center [989, 88] width 719 height 194
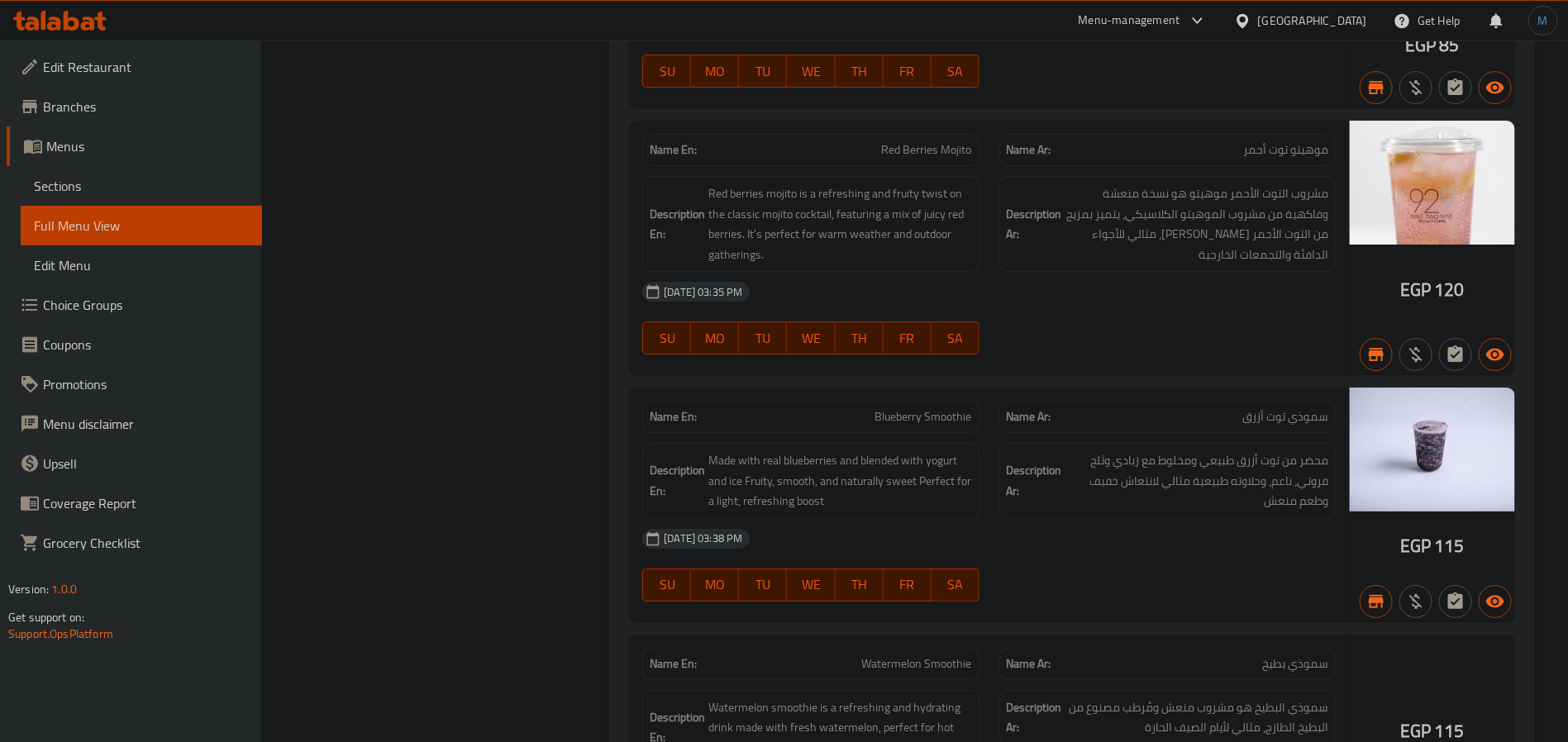
scroll to position [47152, 0]
